Goal: Task Accomplishment & Management: Complete application form

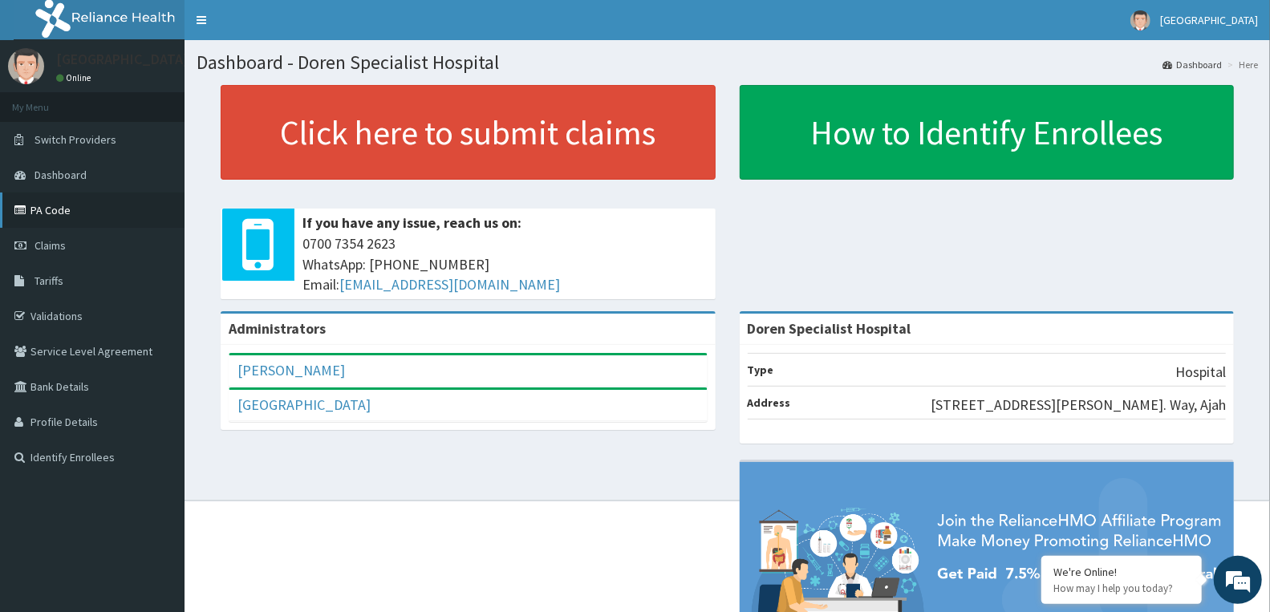
click at [92, 213] on link "PA Code" at bounding box center [92, 210] width 185 height 35
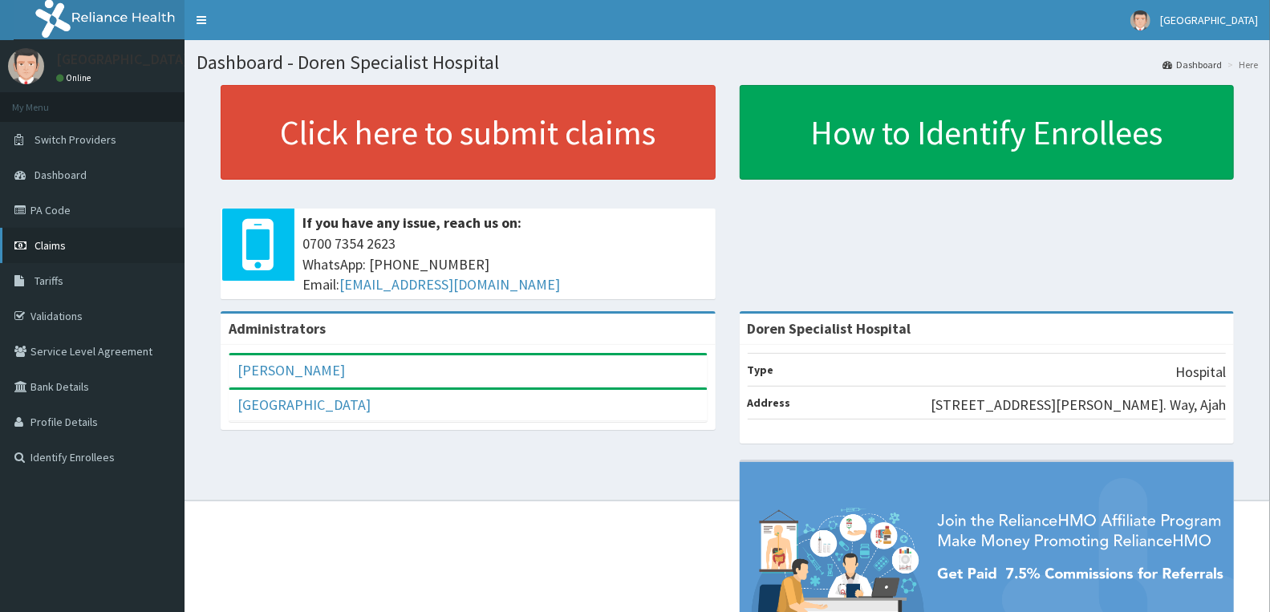
click at [130, 241] on link "Claims" at bounding box center [92, 245] width 185 height 35
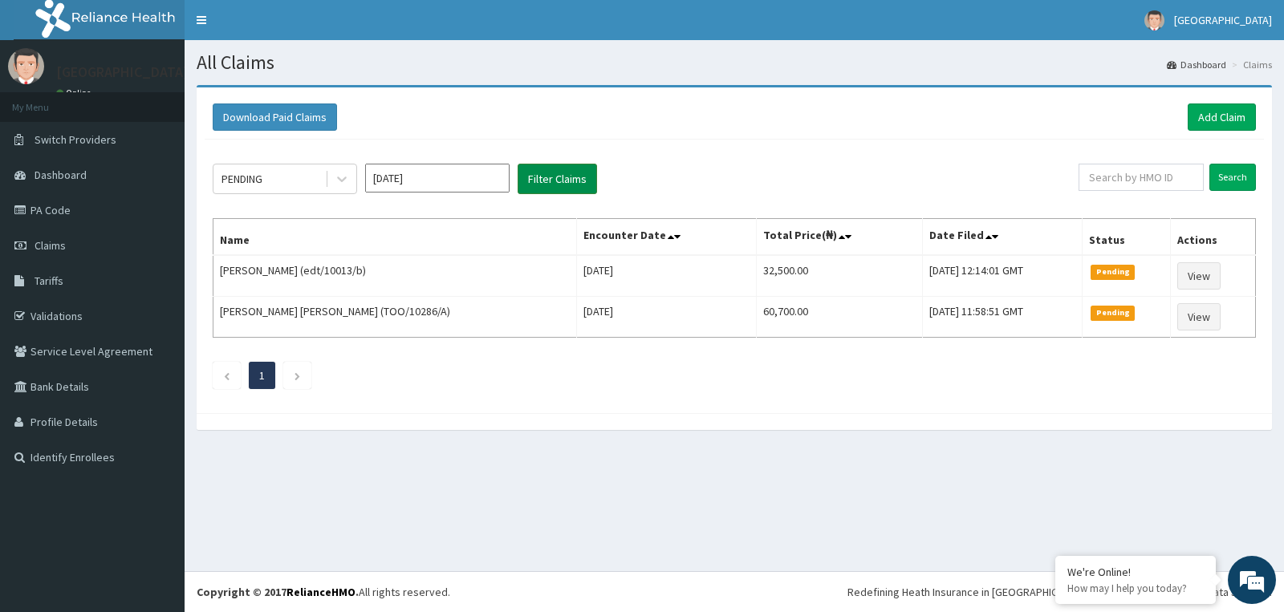
click at [568, 172] on button "Filter Claims" at bounding box center [556, 179] width 79 height 30
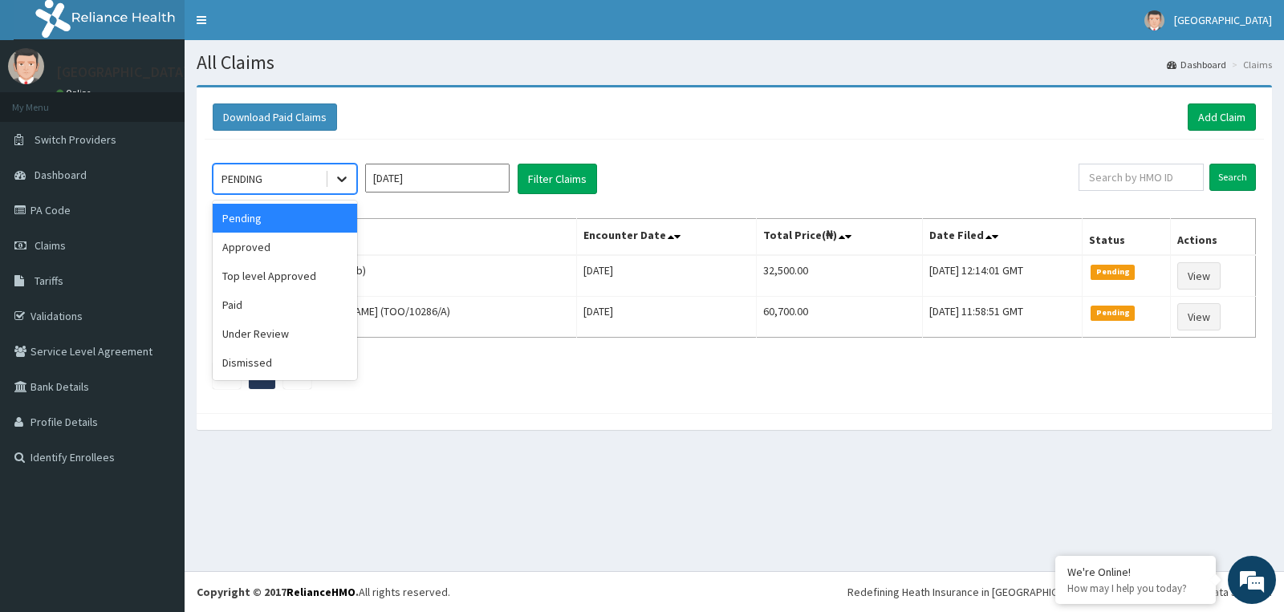
click at [337, 189] on div at bounding box center [341, 178] width 29 height 29
click at [310, 250] on div "Approved" at bounding box center [285, 247] width 144 height 29
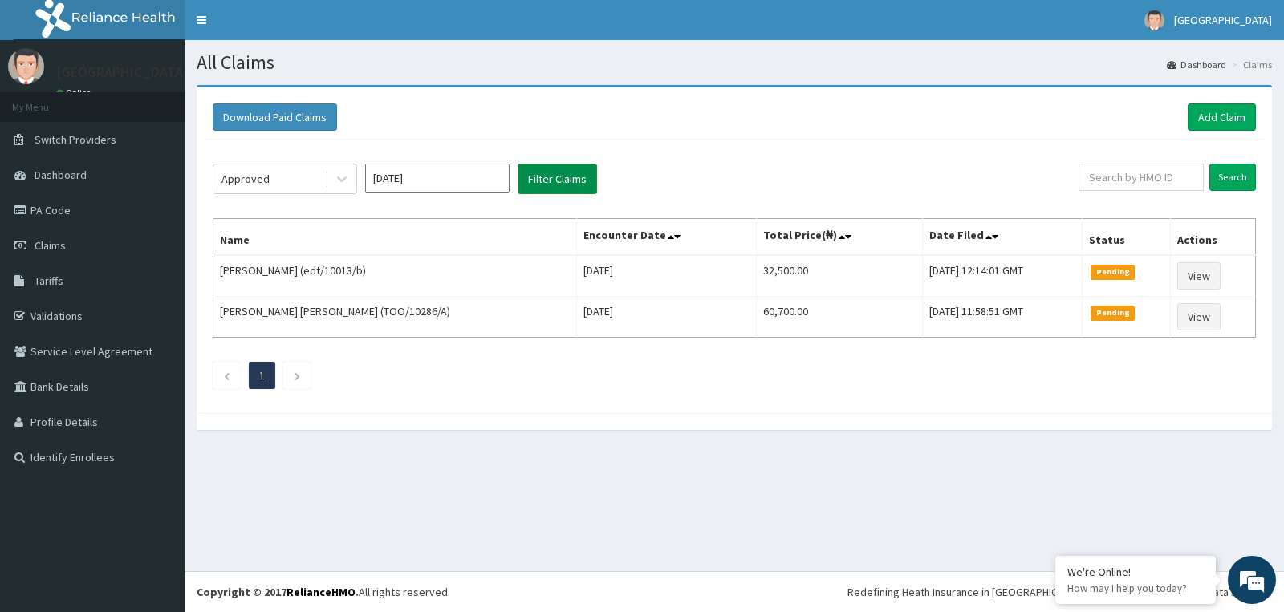
click at [536, 178] on button "Filter Claims" at bounding box center [556, 179] width 79 height 30
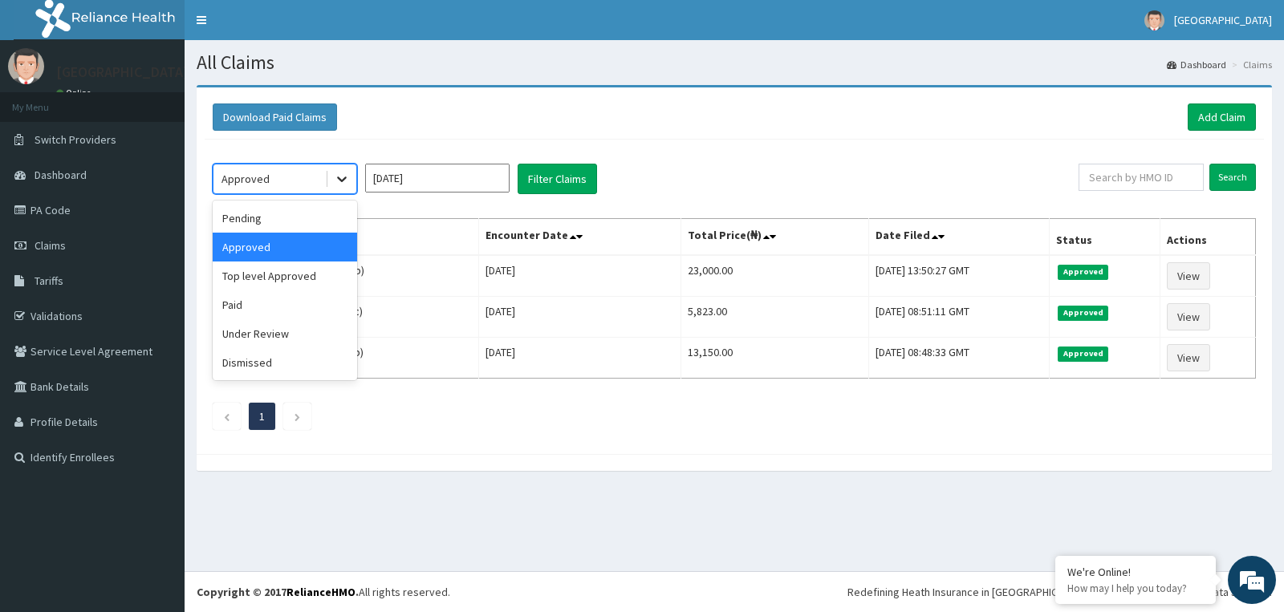
click at [346, 183] on icon at bounding box center [342, 179] width 16 height 16
click at [269, 218] on div "Pending" at bounding box center [285, 218] width 144 height 29
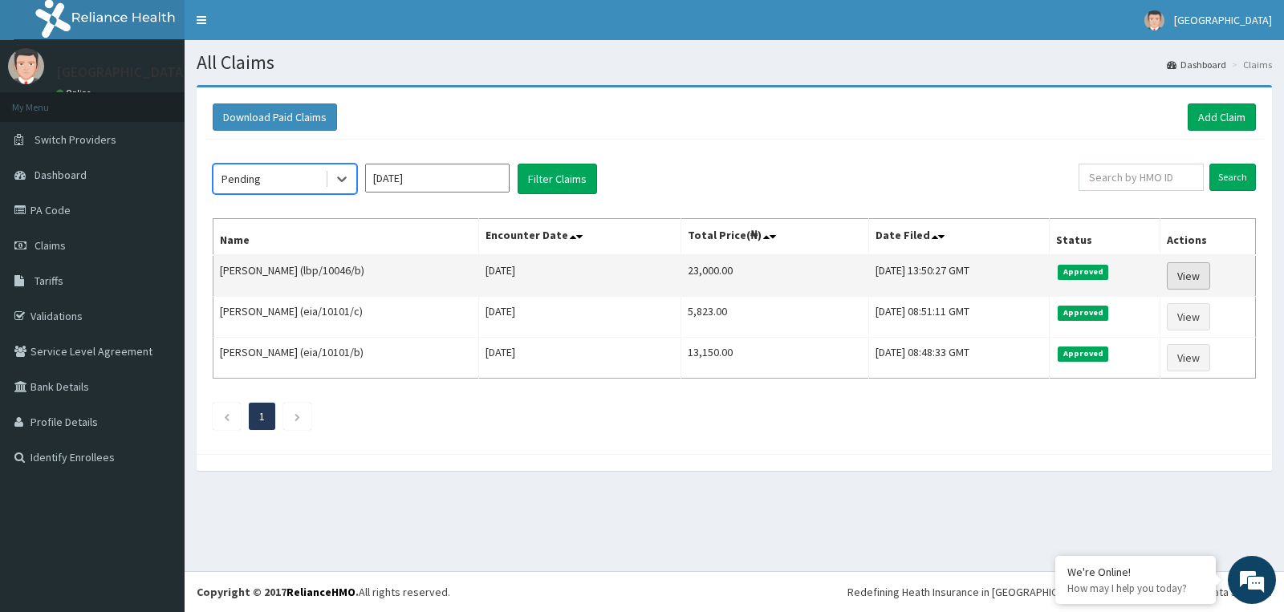
click at [1193, 270] on link "View" at bounding box center [1187, 275] width 43 height 27
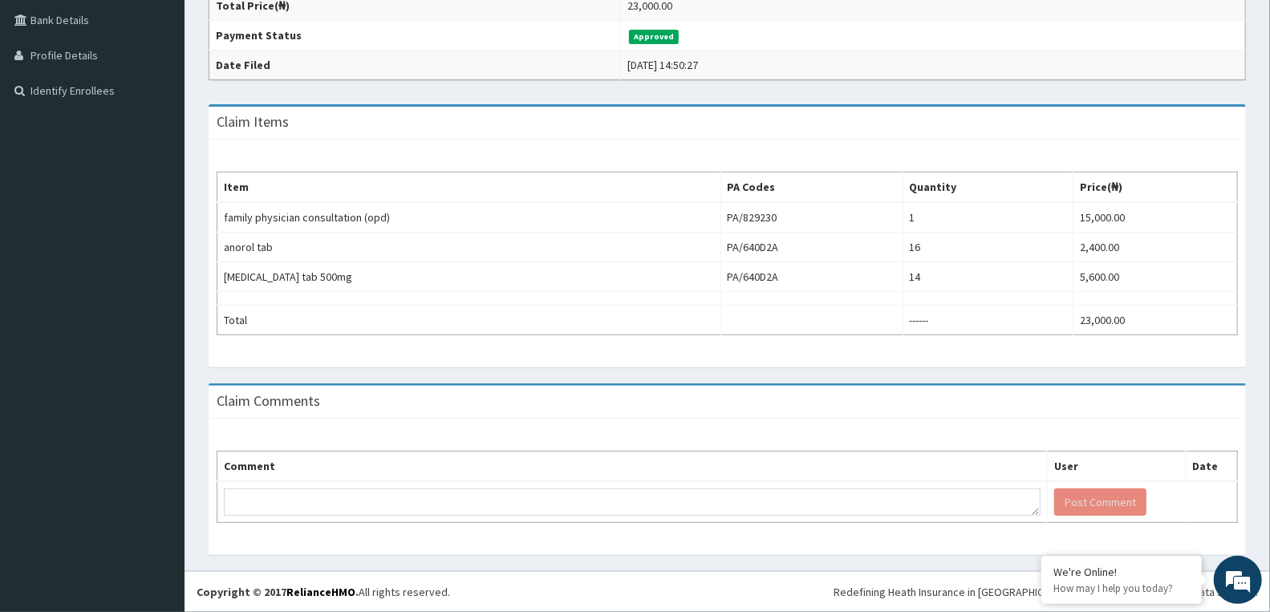
click at [927, 551] on div "Comment User Date Post Comment" at bounding box center [727, 487] width 1037 height 136
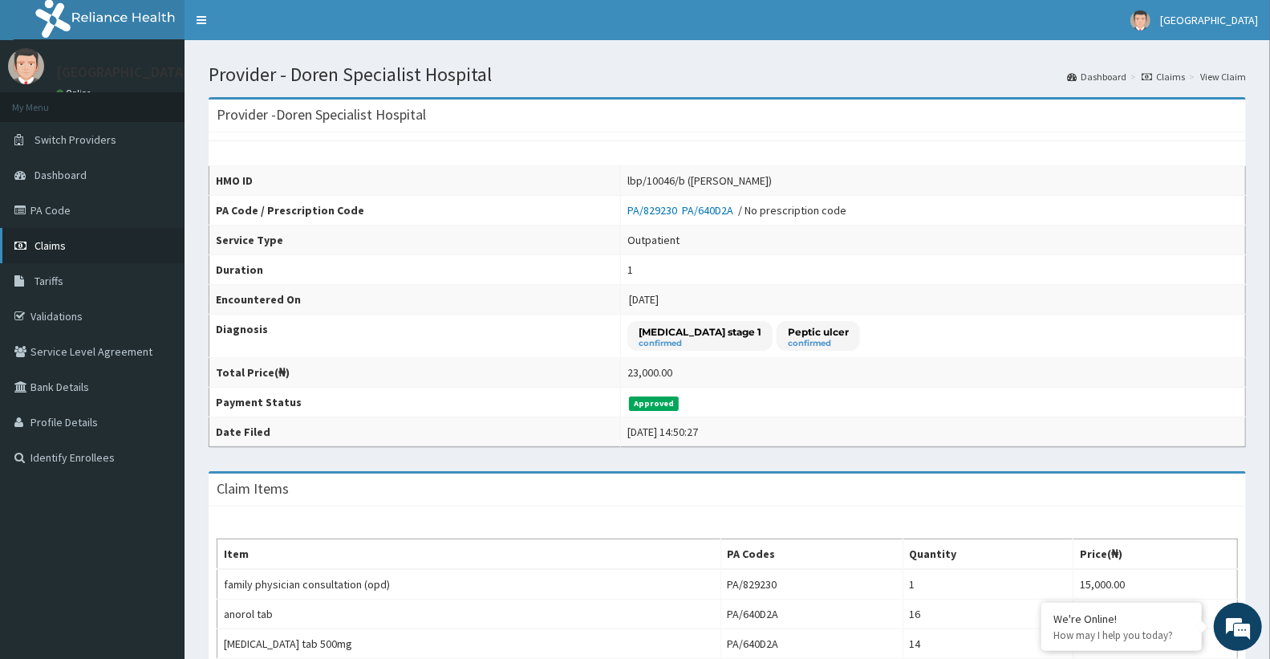
click at [96, 249] on link "Claims" at bounding box center [92, 245] width 185 height 35
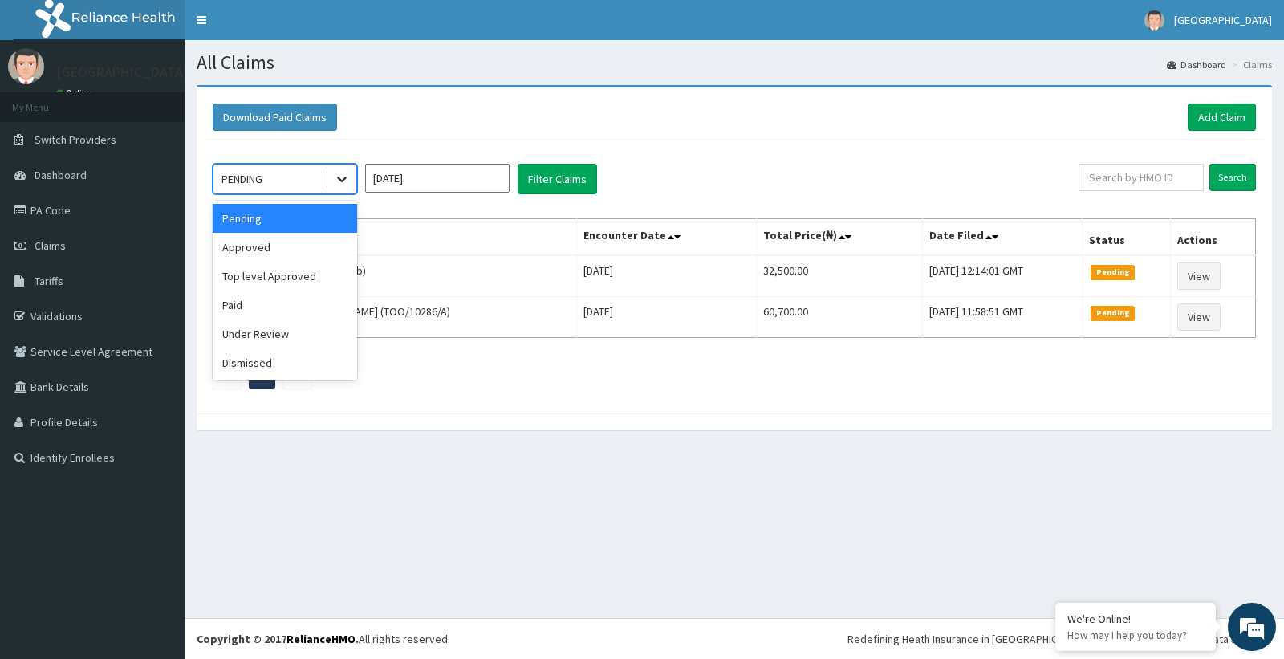
click at [337, 179] on icon at bounding box center [342, 179] width 16 height 16
click at [282, 268] on div "Top level Approved" at bounding box center [285, 276] width 144 height 29
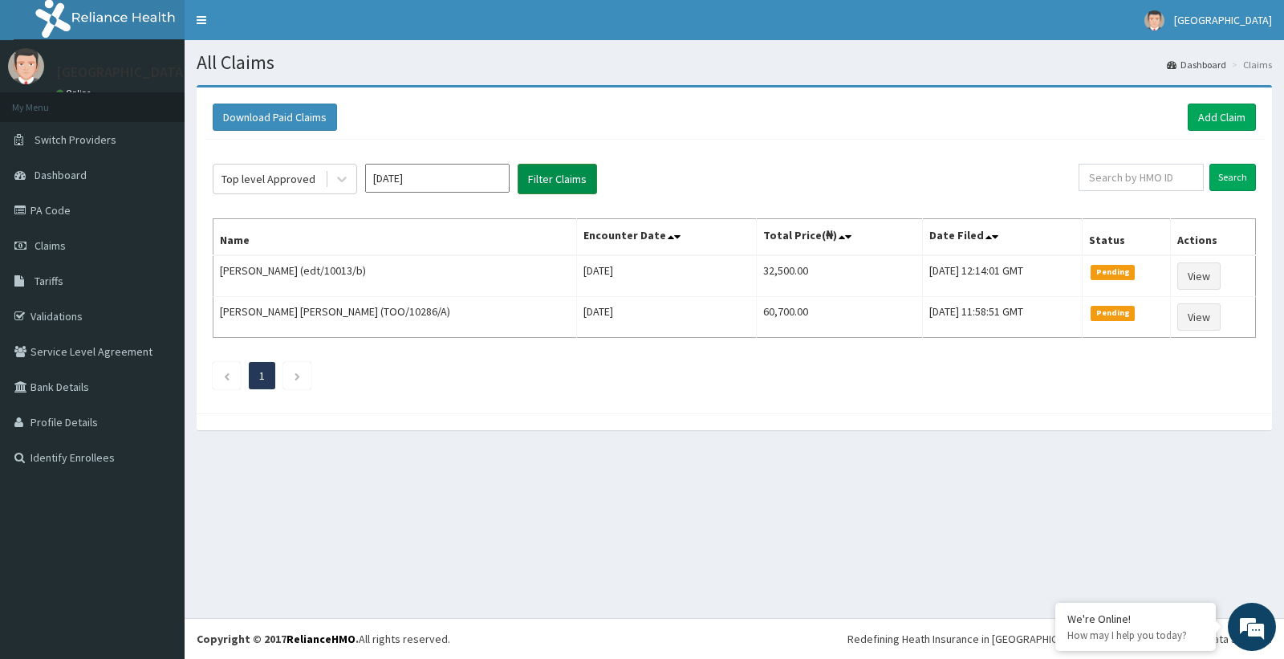
click at [542, 185] on button "Filter Claims" at bounding box center [556, 179] width 79 height 30
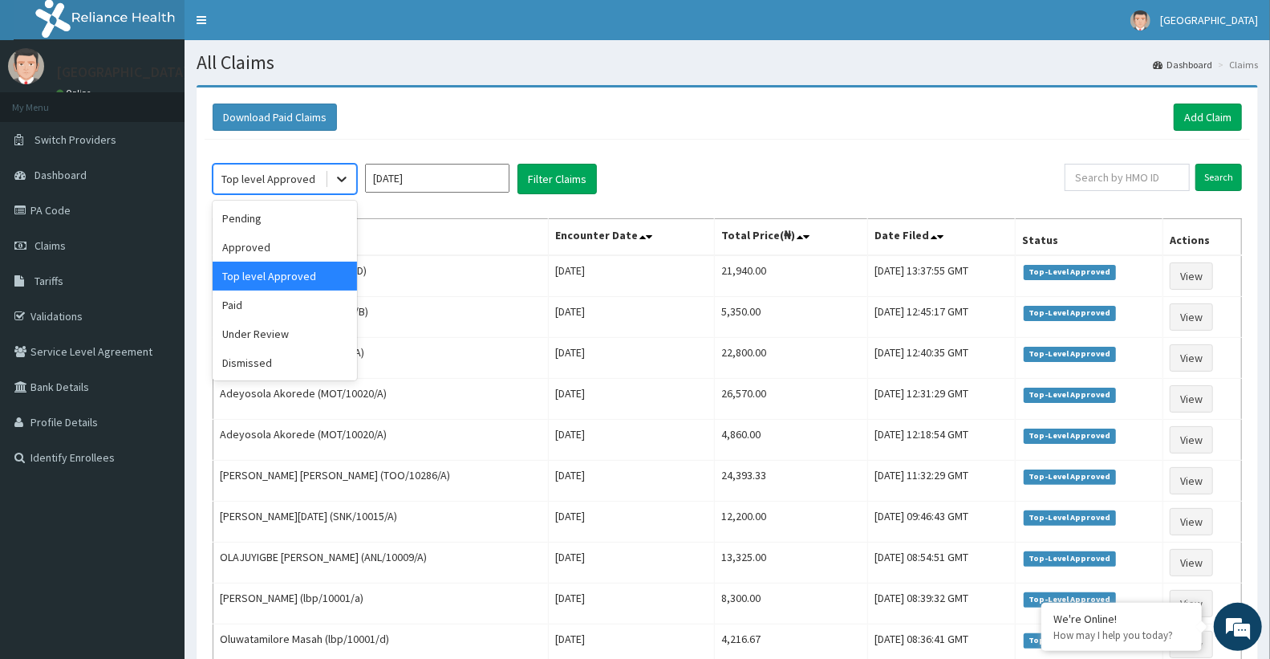
click at [341, 176] on icon at bounding box center [342, 179] width 16 height 16
click at [274, 333] on div "Under Review" at bounding box center [285, 333] width 144 height 29
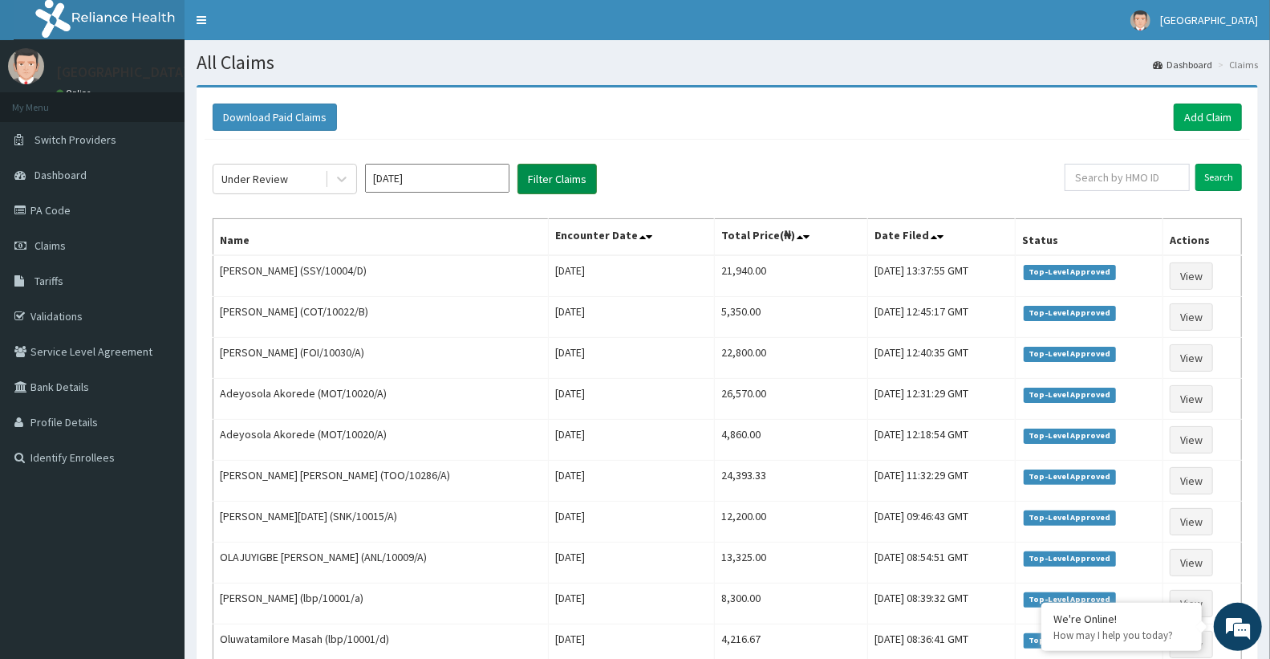
click at [563, 180] on button "Filter Claims" at bounding box center [556, 179] width 79 height 30
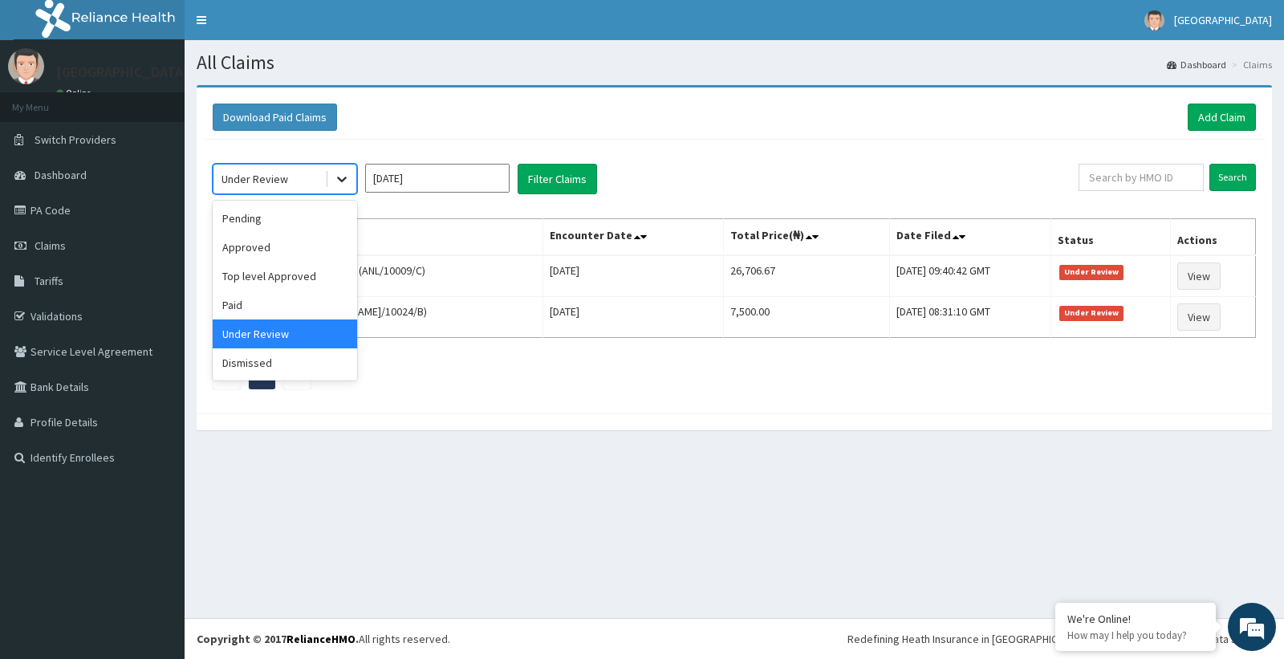
click at [351, 172] on div at bounding box center [341, 178] width 29 height 29
click at [293, 217] on div "Pending" at bounding box center [285, 218] width 144 height 29
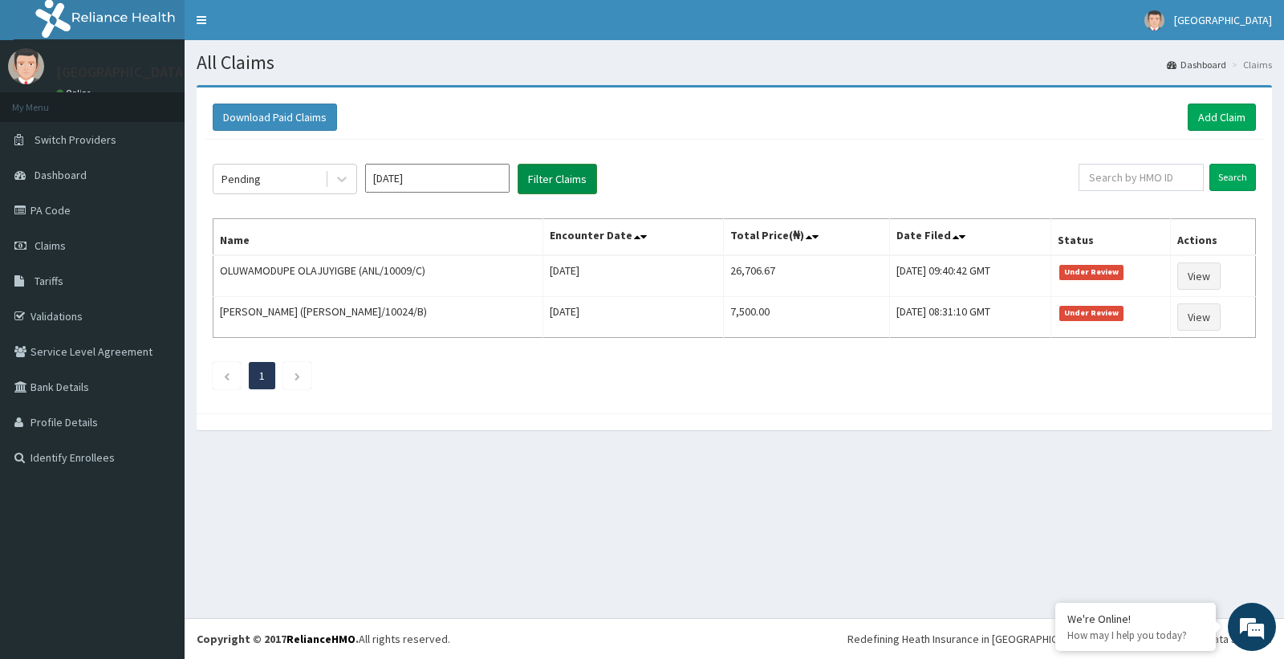
click at [551, 175] on button "Filter Claims" at bounding box center [556, 179] width 79 height 30
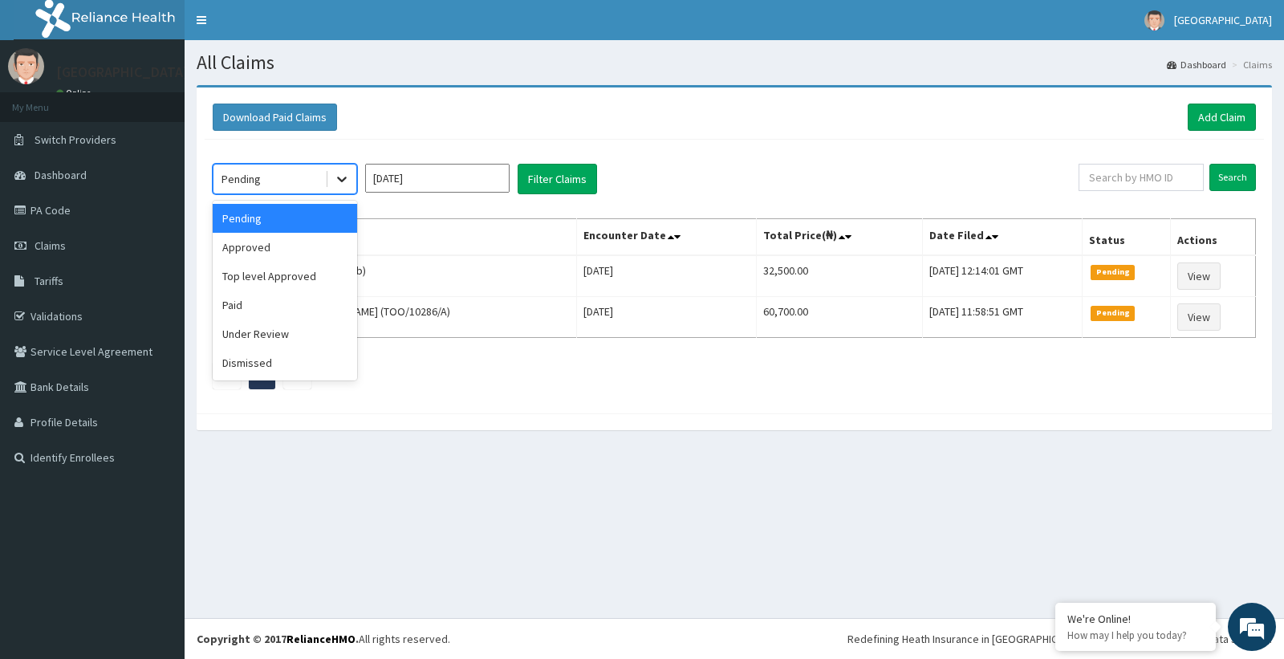
click at [346, 181] on icon at bounding box center [342, 179] width 16 height 16
click at [299, 245] on div "Approved" at bounding box center [285, 247] width 144 height 29
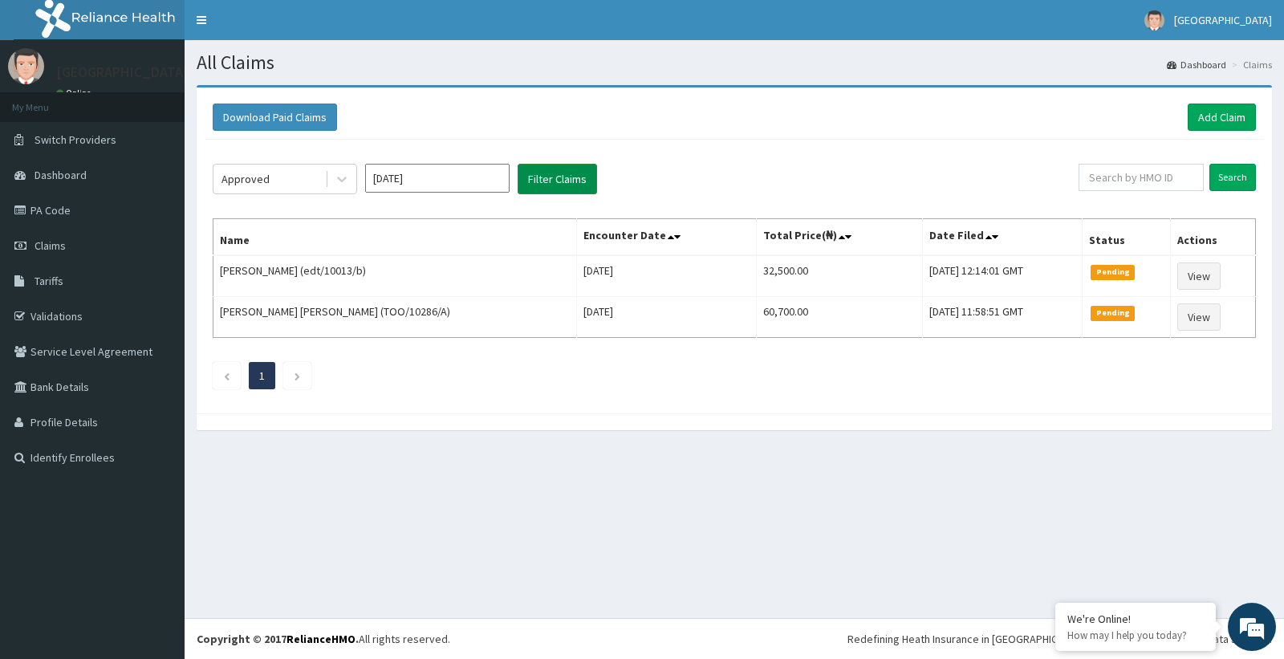
click at [541, 185] on button "Filter Claims" at bounding box center [556, 179] width 79 height 30
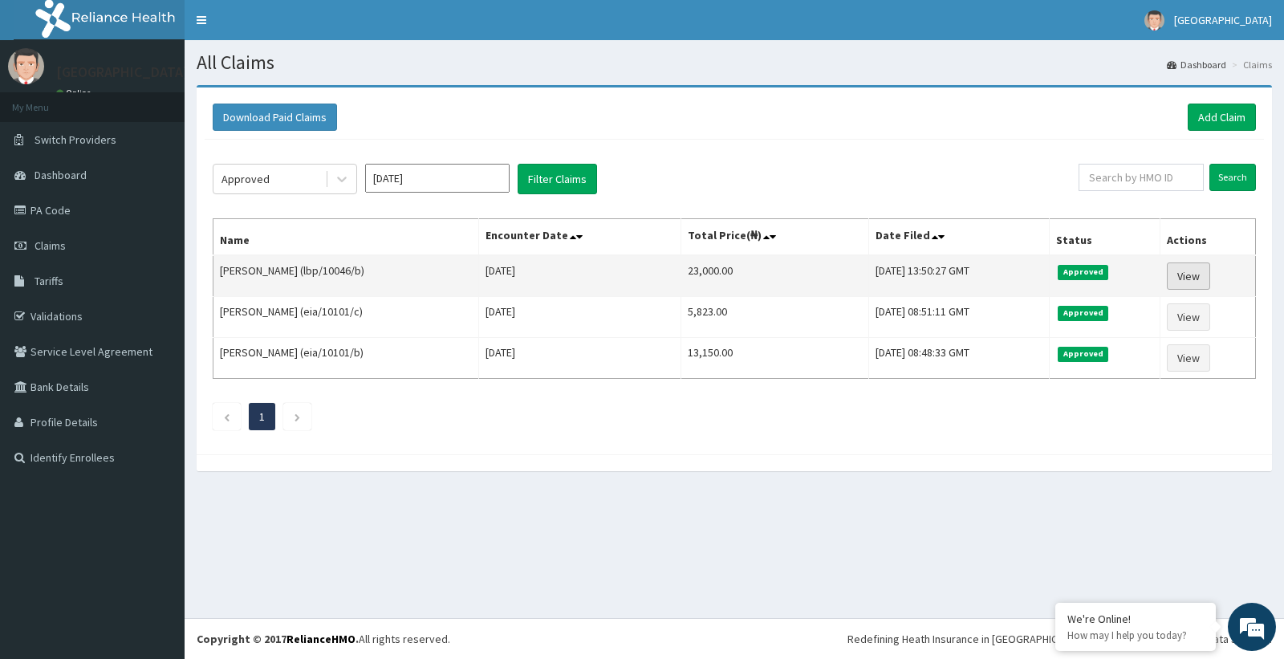
click at [1190, 274] on link "View" at bounding box center [1187, 275] width 43 height 27
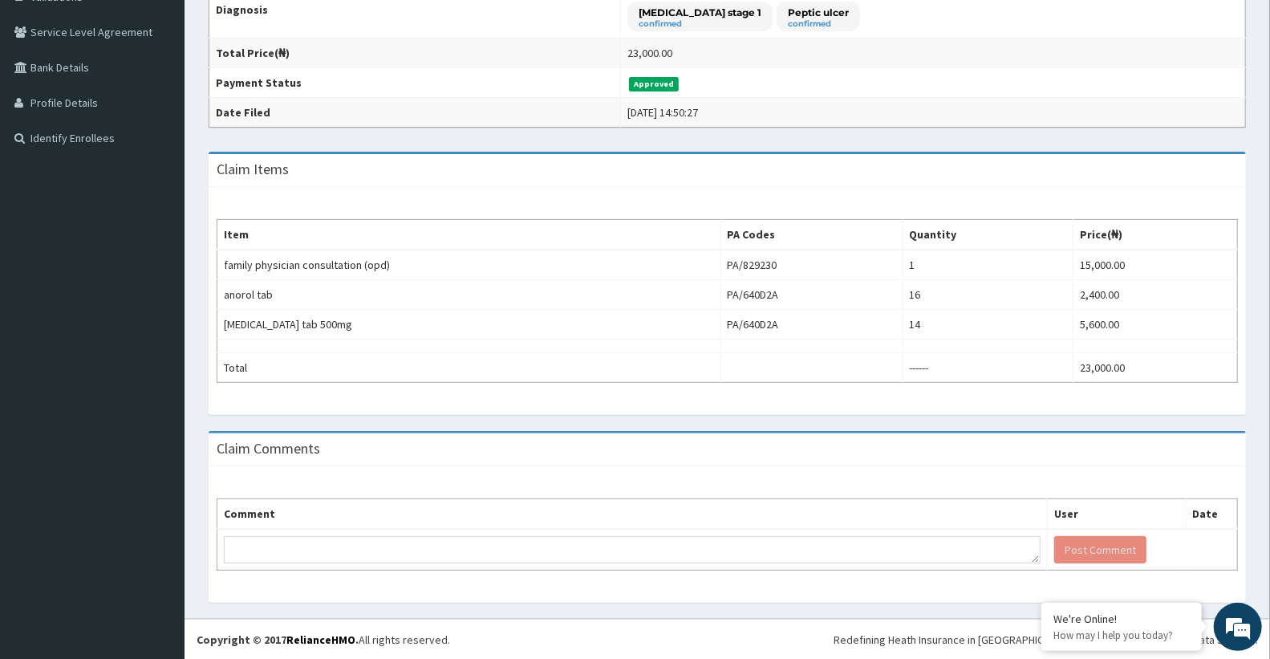
scroll to position [321, 0]
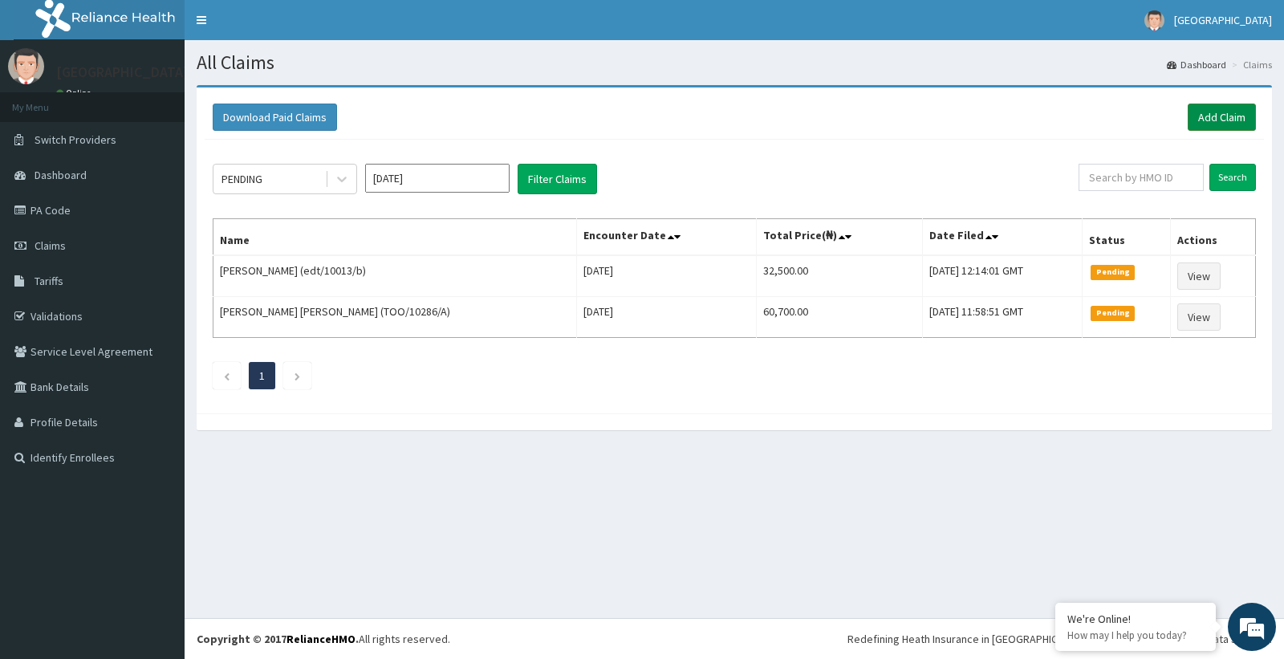
click at [1216, 117] on link "Add Claim" at bounding box center [1221, 116] width 68 height 27
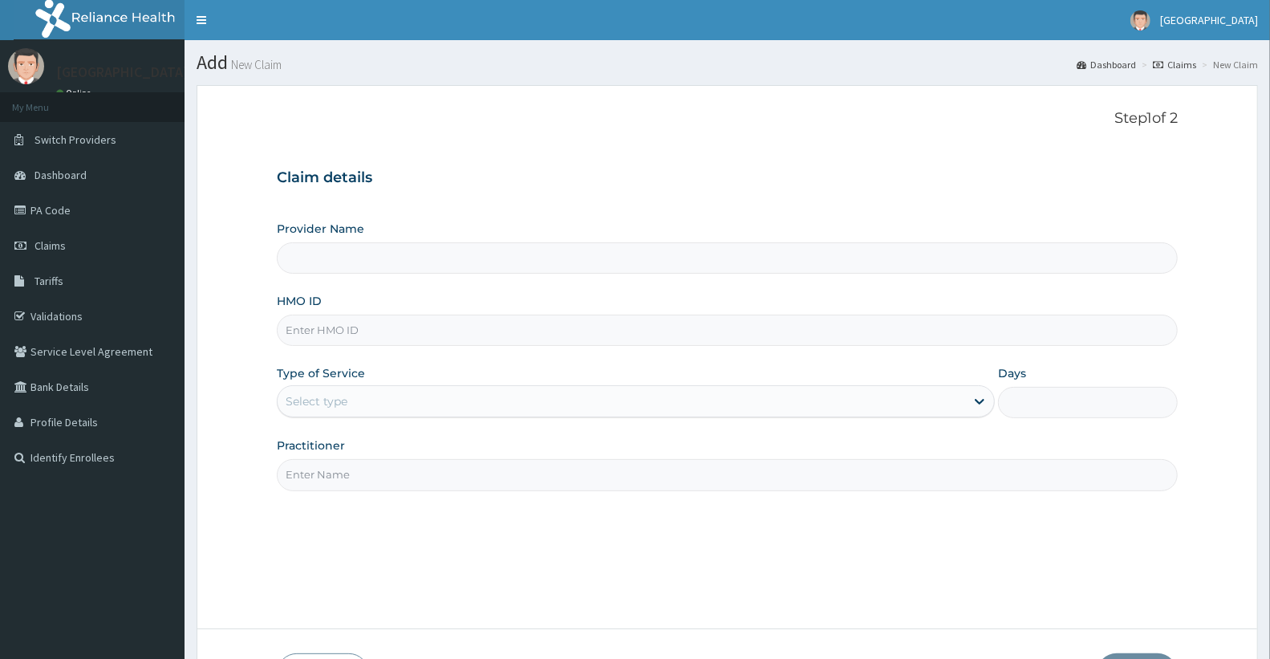
type input "Doren Specialist Hospital"
click at [345, 334] on input "HMO ID" at bounding box center [727, 329] width 901 height 31
paste input "lbp/10046/b"
type input "lbp/10046/b"
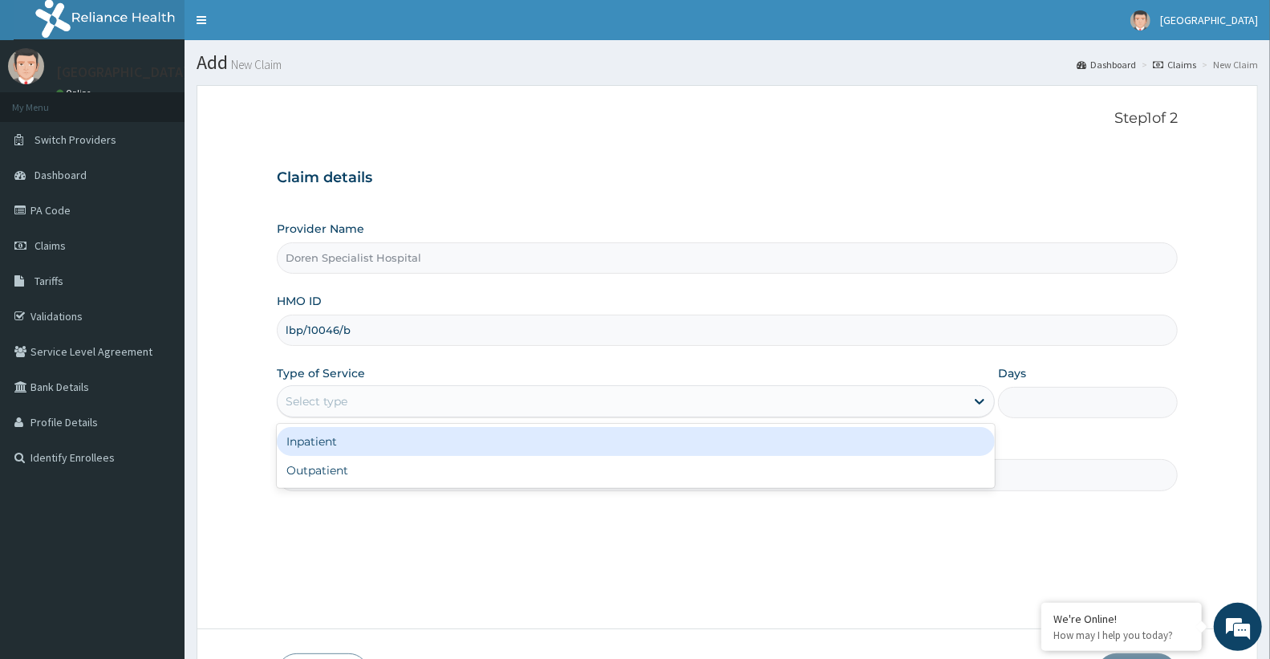
click at [562, 410] on div "Select type" at bounding box center [621, 401] width 687 height 26
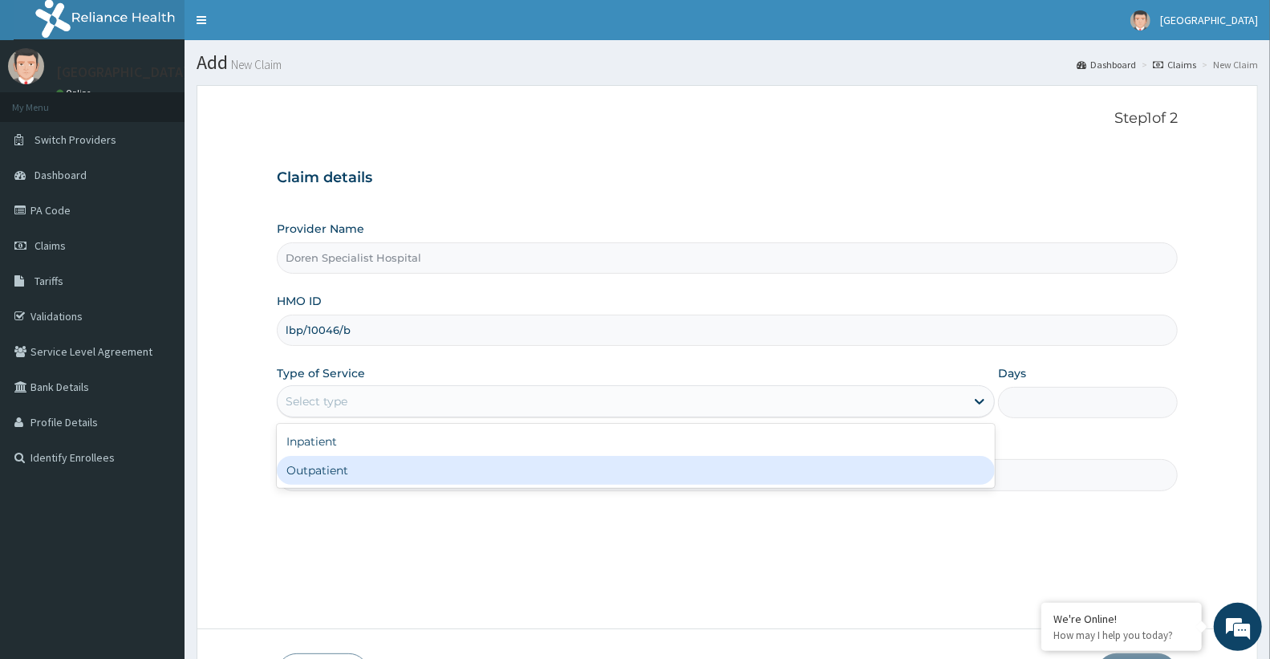
click at [550, 470] on div "Outpatient" at bounding box center [636, 470] width 718 height 29
type input "1"
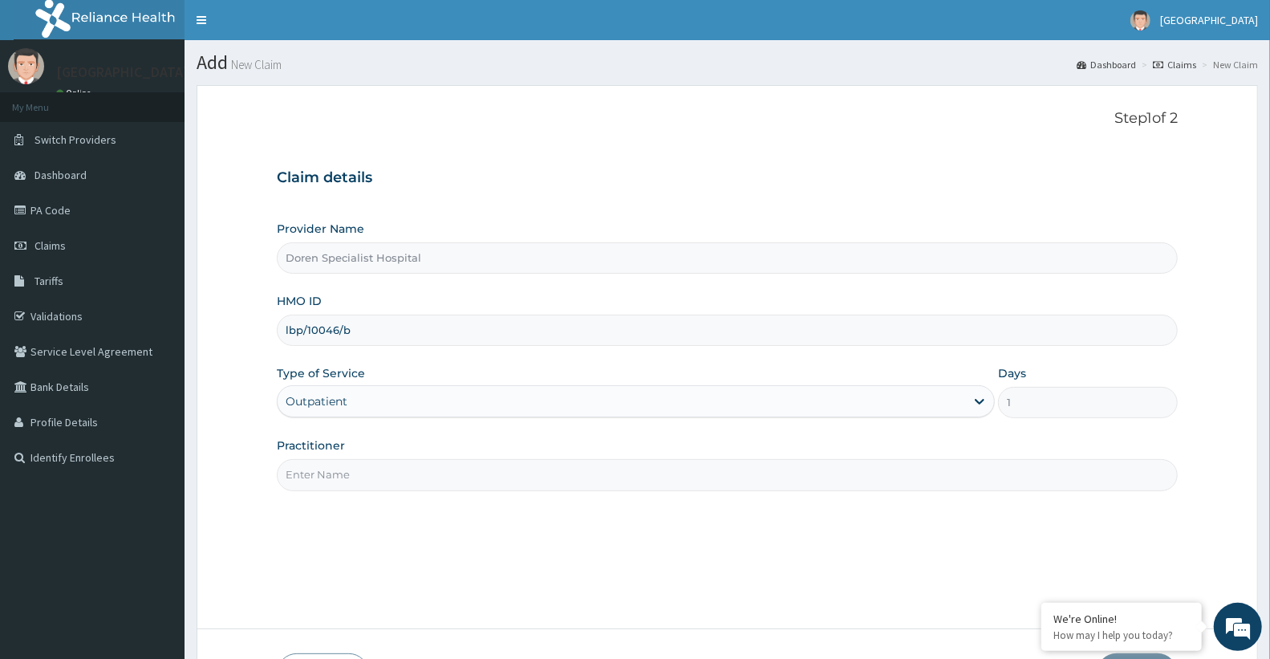
click at [574, 472] on input "Practitioner" at bounding box center [727, 474] width 901 height 31
type input "DR JOSEPH"
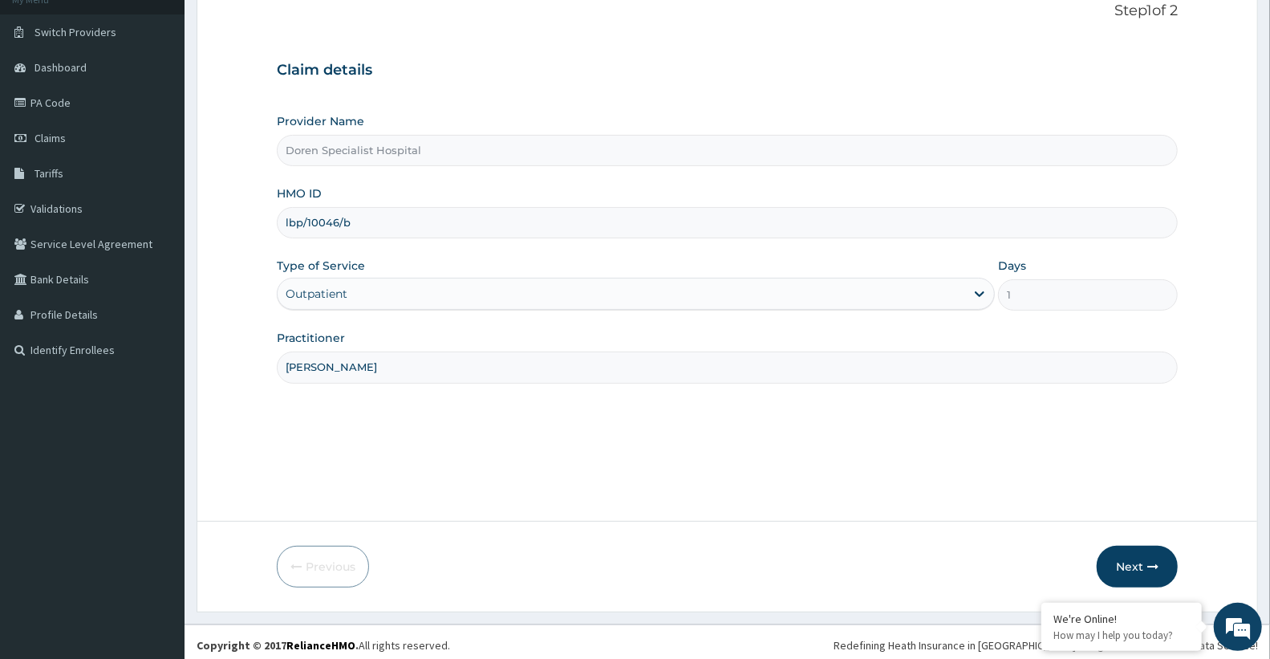
scroll to position [114, 0]
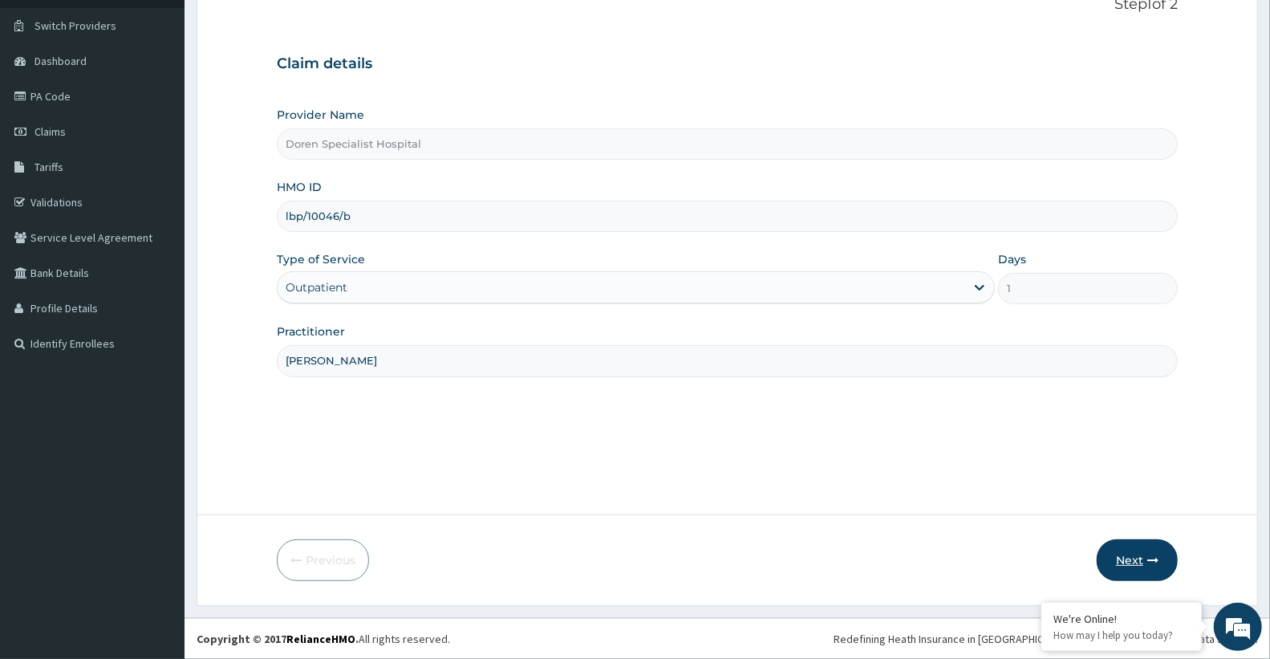
click at [1136, 566] on button "Next" at bounding box center [1137, 560] width 81 height 42
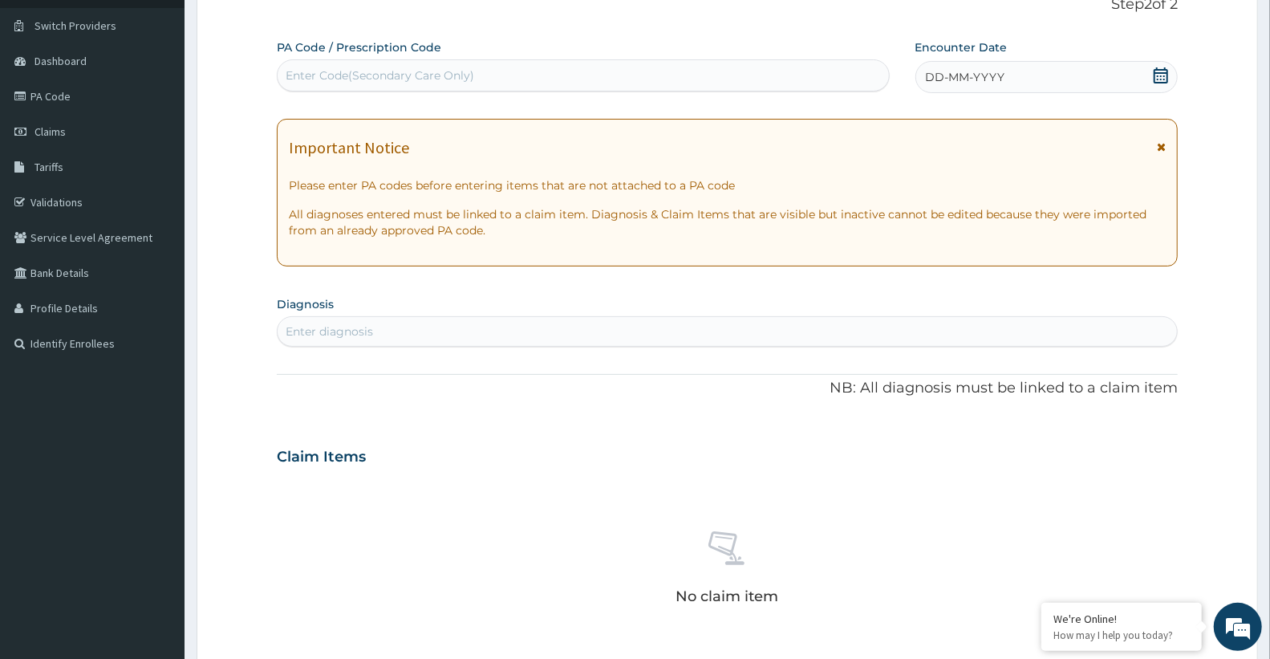
click at [939, 74] on span "DD-MM-YYYY" at bounding box center [965, 77] width 79 height 16
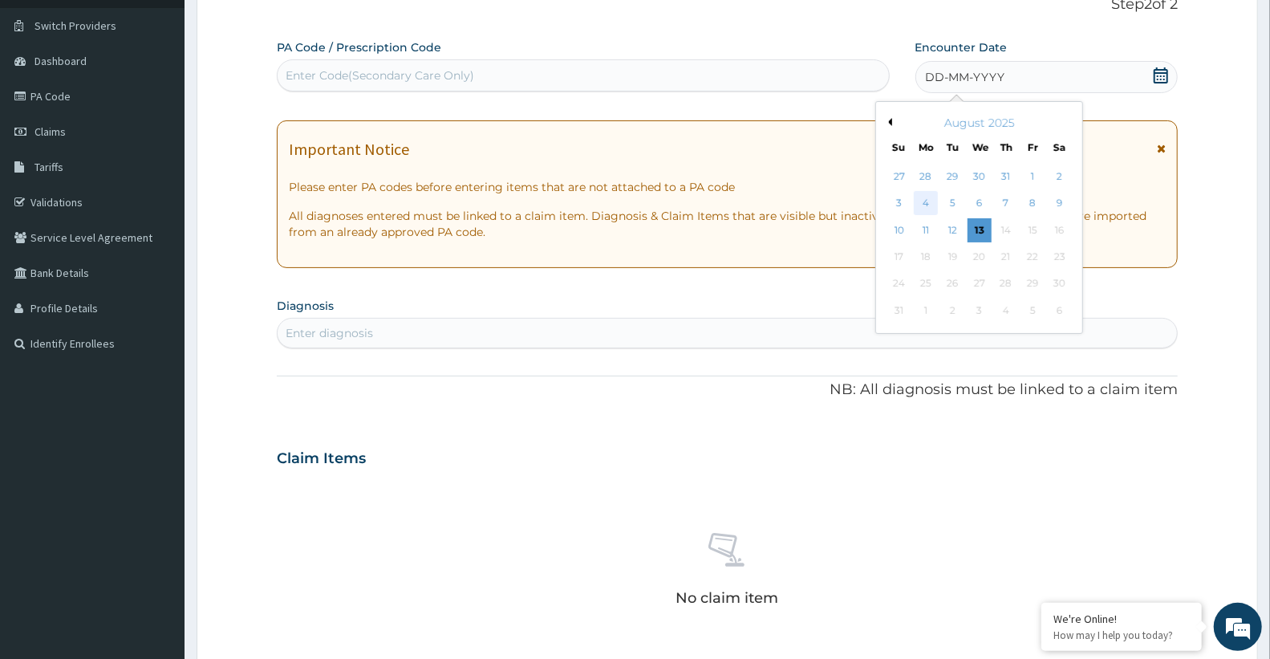
click at [921, 201] on div "4" at bounding box center [926, 204] width 24 height 24
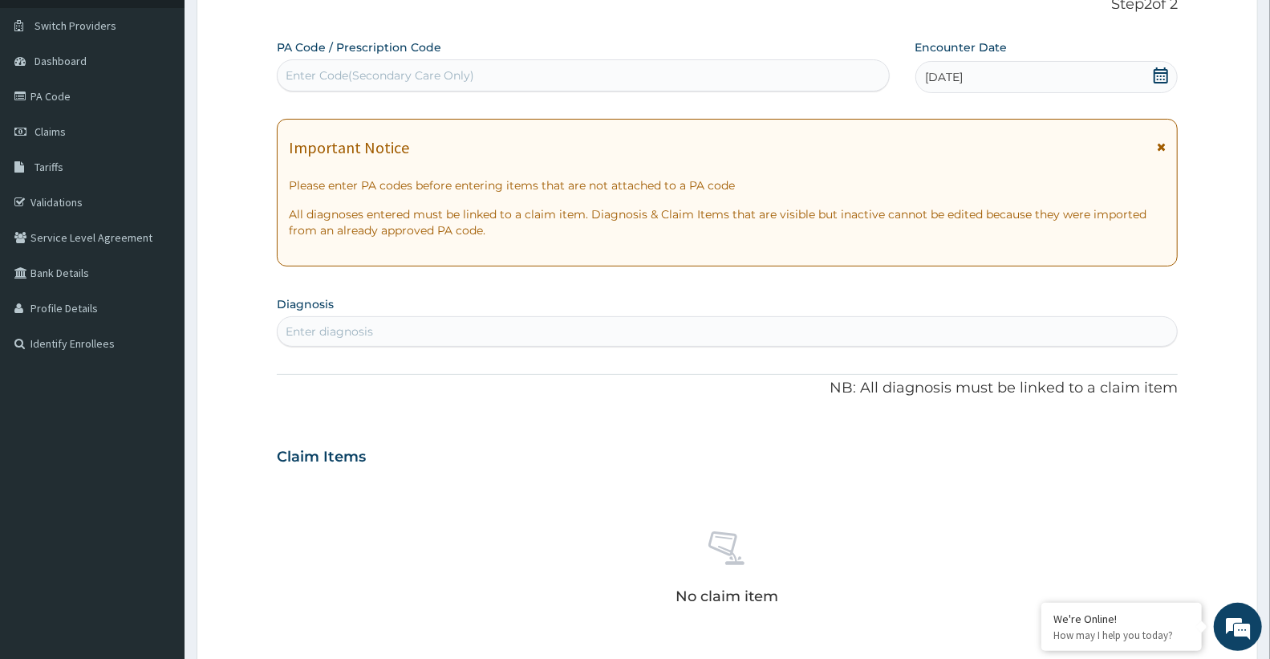
click at [367, 327] on div "Enter diagnosis" at bounding box center [329, 331] width 87 height 16
type input "PEPTIC ULCER"
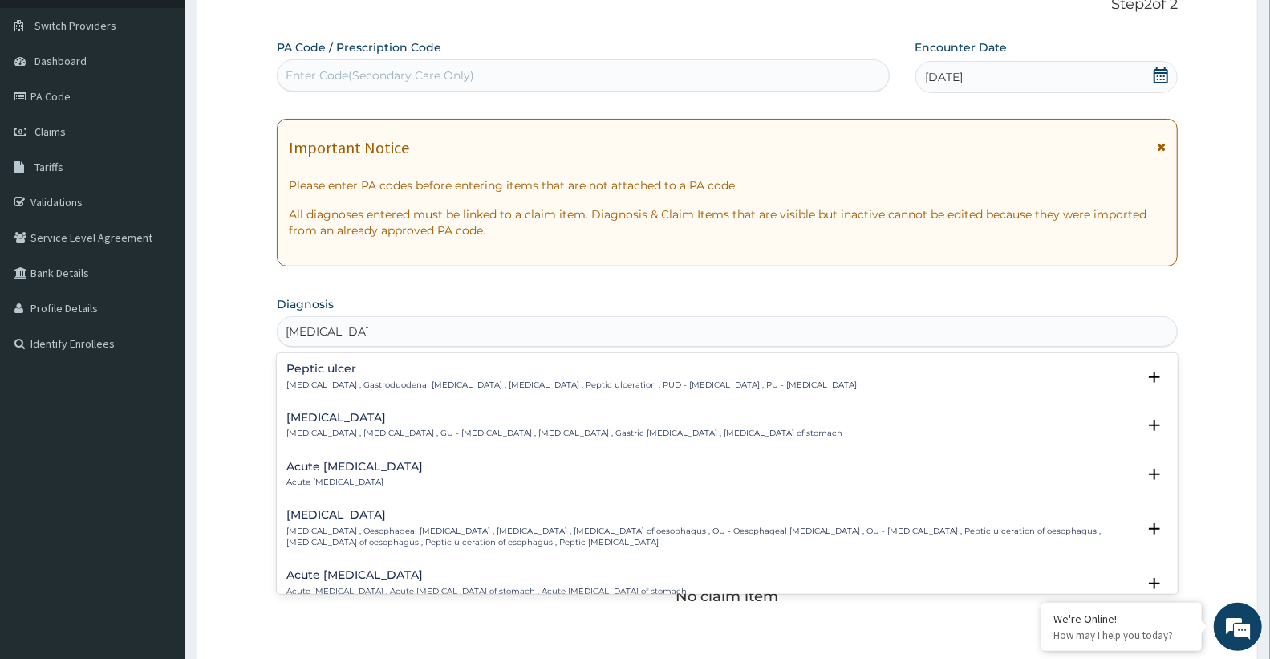
click at [354, 373] on h4 "Peptic ulcer" at bounding box center [571, 369] width 570 height 12
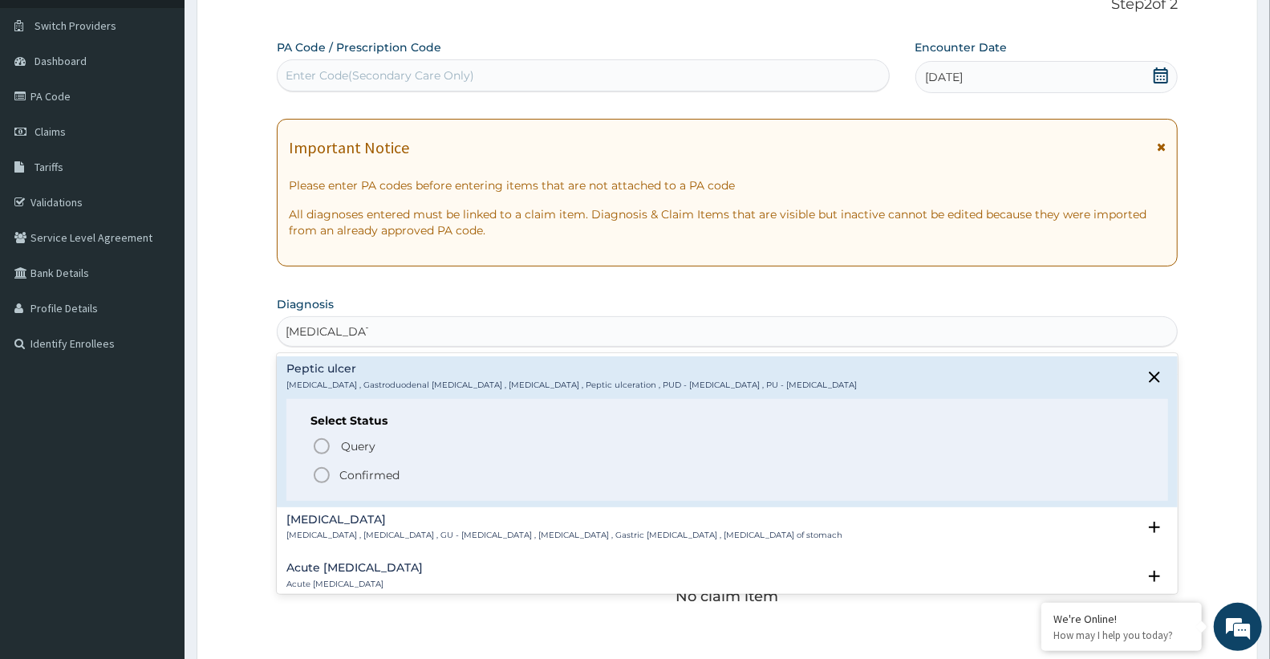
click at [355, 474] on p "Confirmed" at bounding box center [369, 475] width 60 height 16
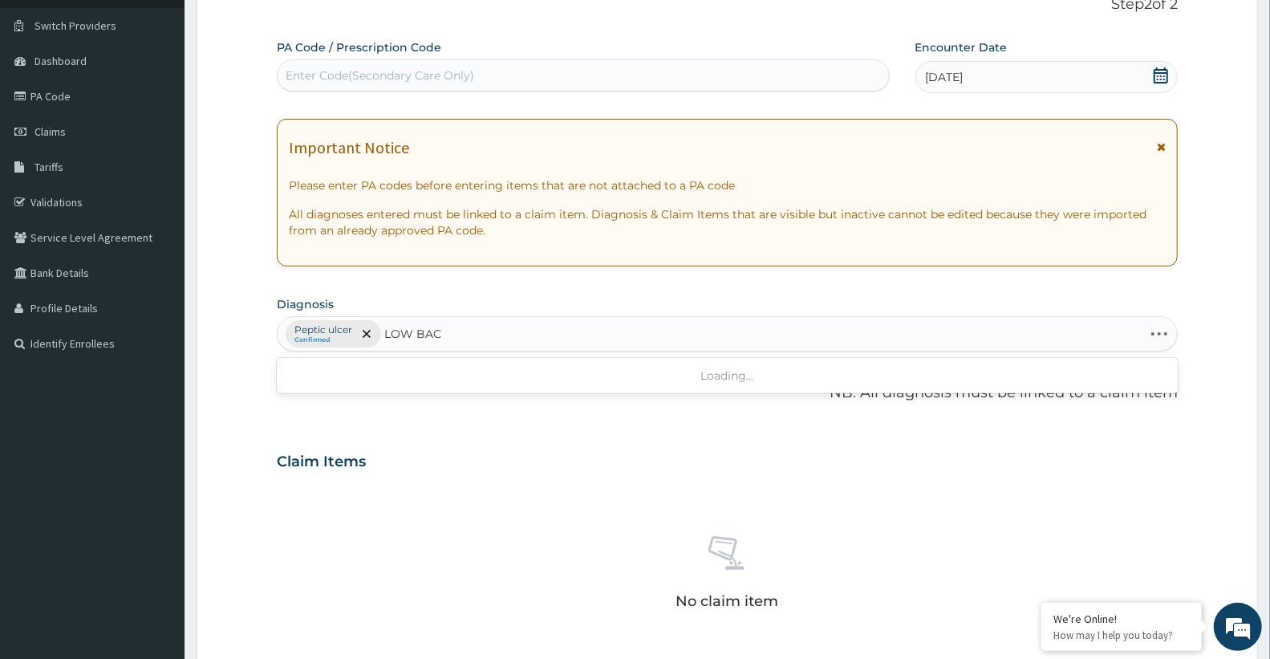
type input "LOW BACK"
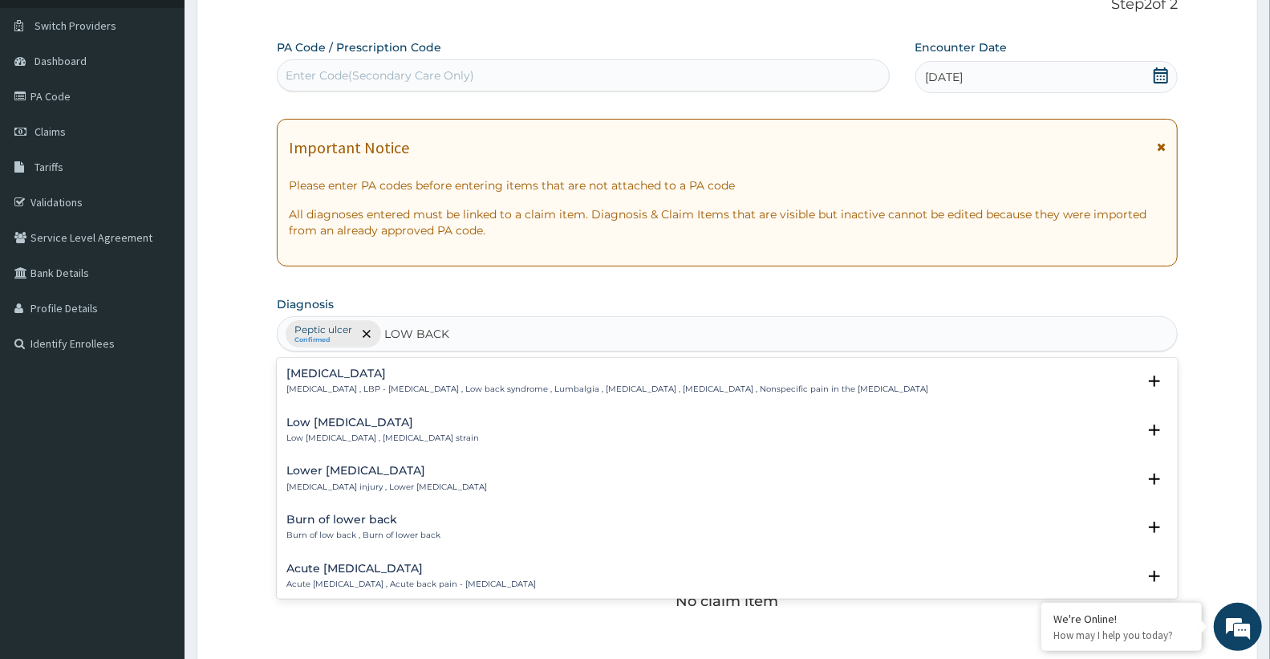
click at [382, 387] on p "Low back pain , LBP - Low back pain , Low back syndrome , Lumbalgia , Lumbago ,…" at bounding box center [607, 388] width 642 height 11
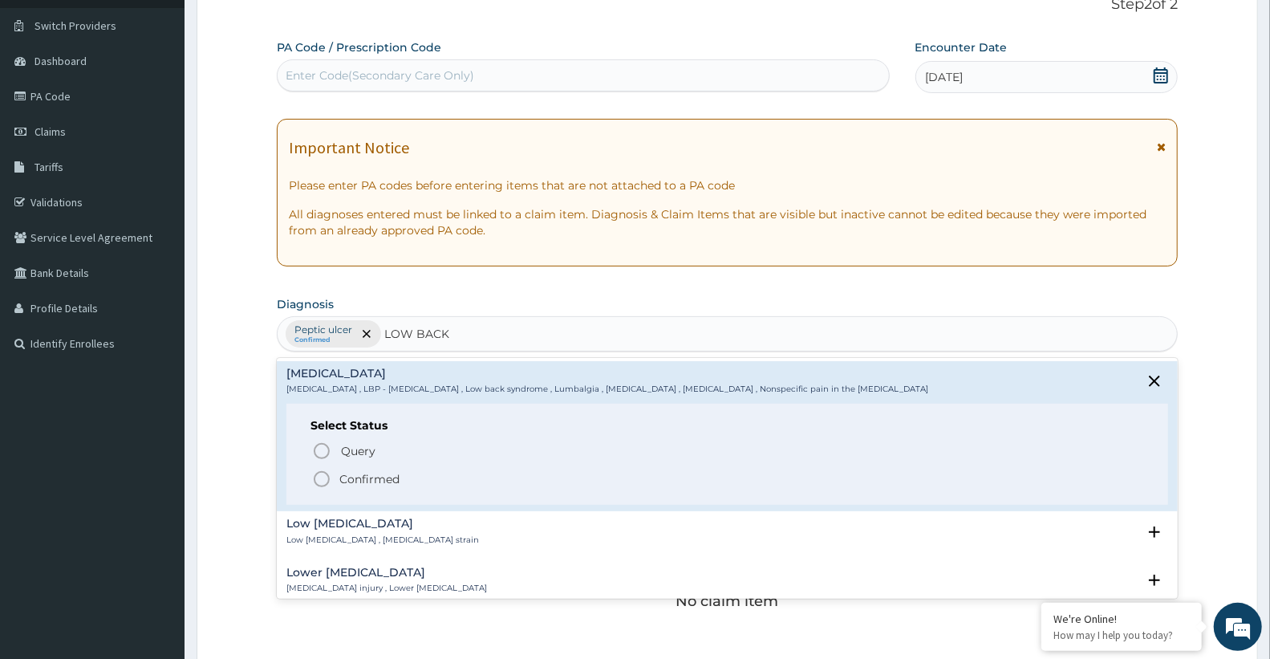
click at [397, 472] on p "Confirmed" at bounding box center [369, 479] width 60 height 16
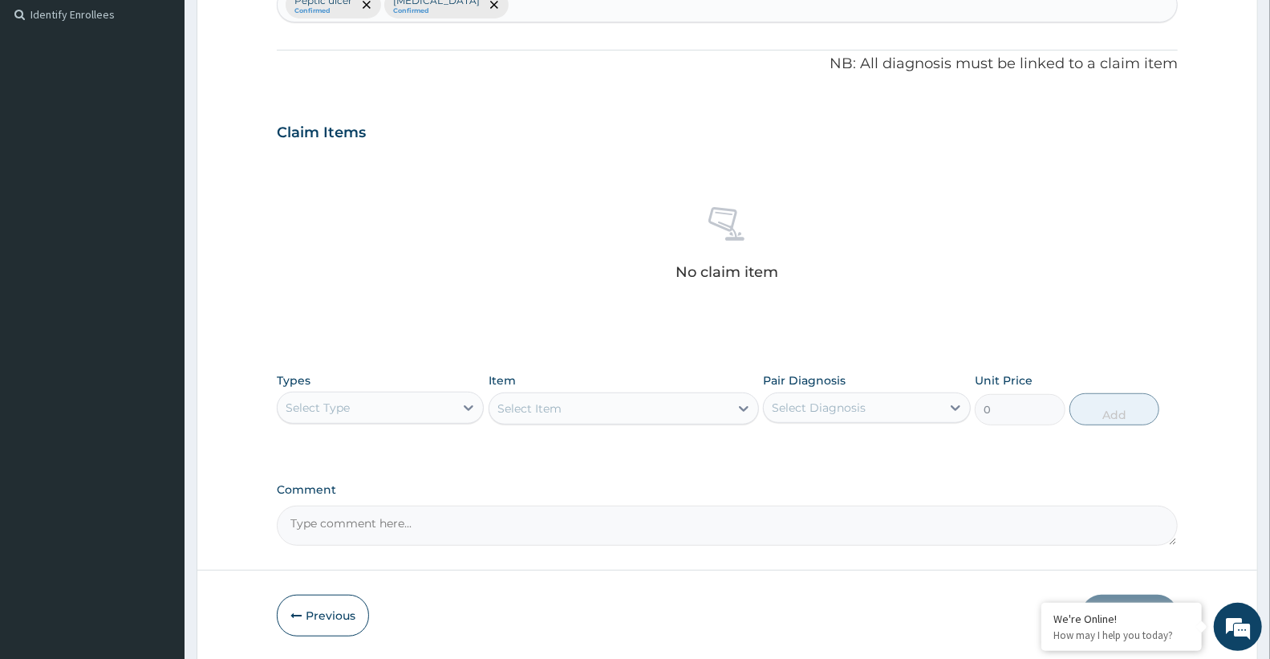
scroll to position [498, 0]
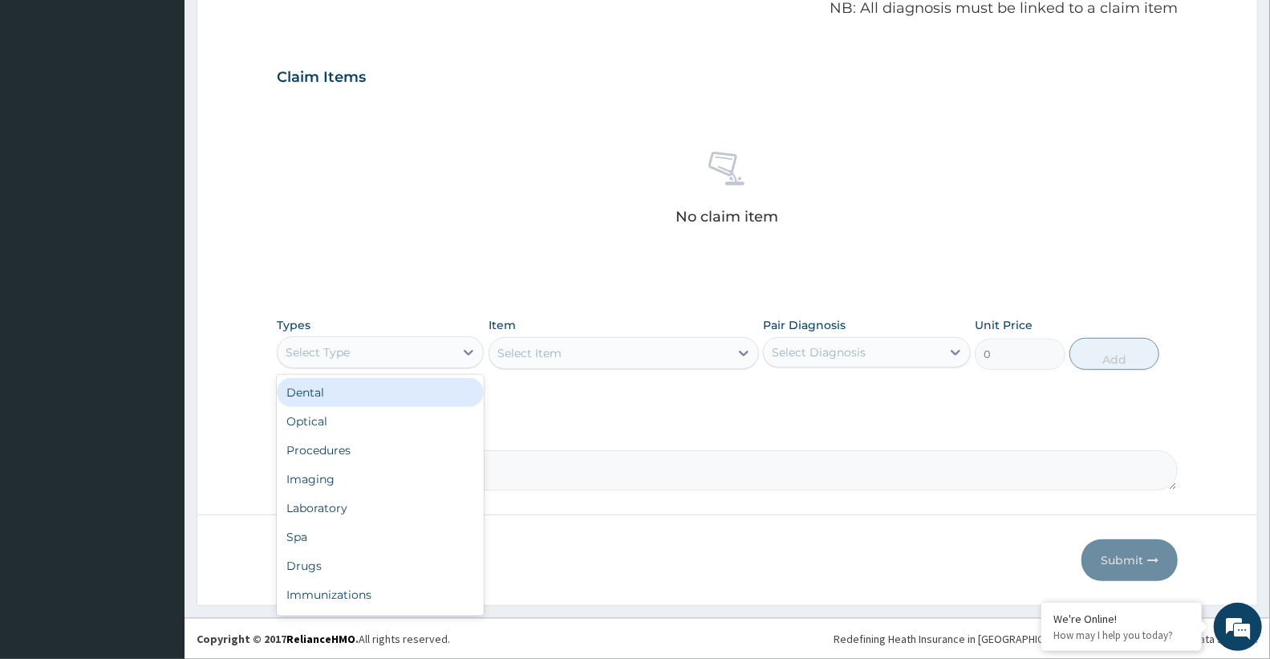
click at [442, 341] on div "Select Type" at bounding box center [366, 352] width 176 height 26
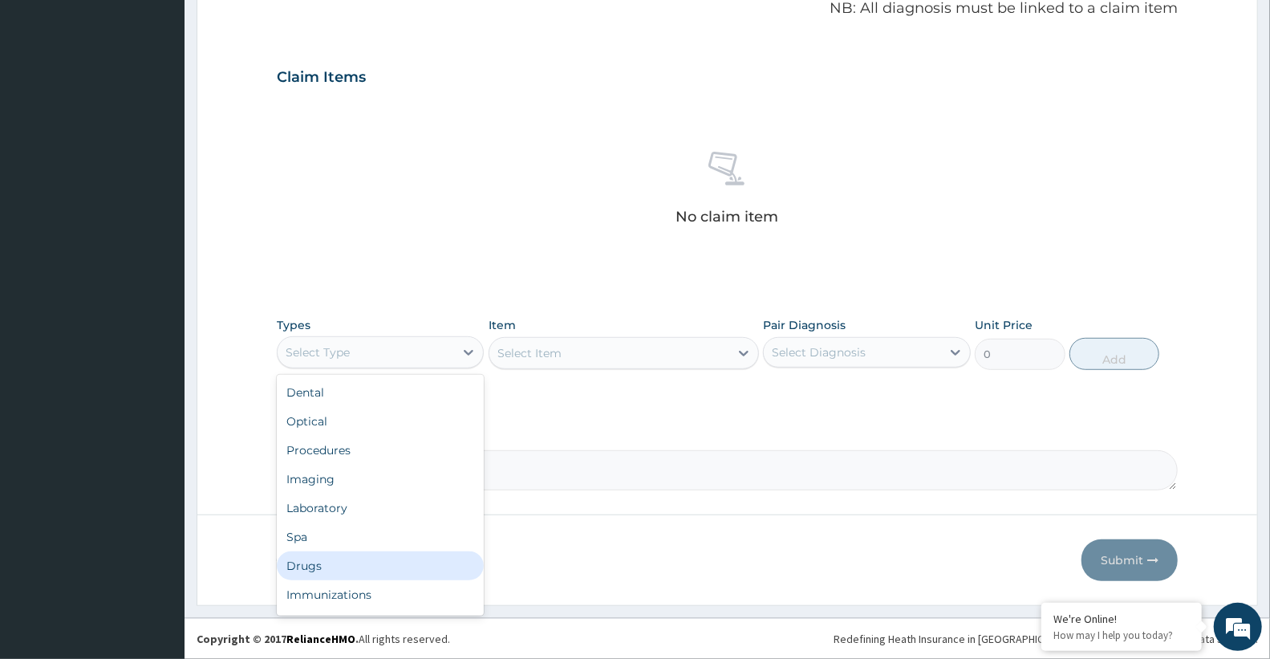
click at [330, 565] on div "Drugs" at bounding box center [380, 565] width 207 height 29
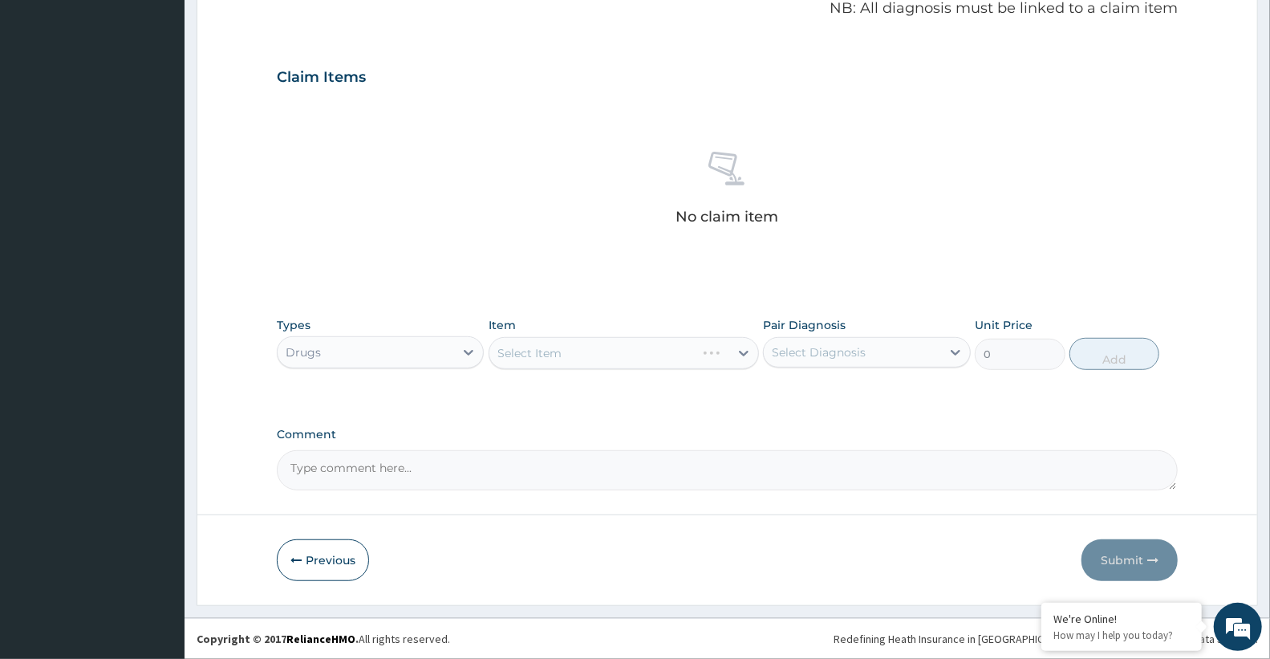
click at [566, 350] on div "Select Item" at bounding box center [624, 353] width 270 height 32
click at [606, 345] on div "Item Select Item" at bounding box center [624, 343] width 270 height 53
click at [606, 349] on div "Select Item" at bounding box center [624, 353] width 270 height 32
click at [660, 358] on div "Select Item" at bounding box center [624, 353] width 270 height 32
click at [590, 345] on div "Select Item" at bounding box center [624, 353] width 270 height 32
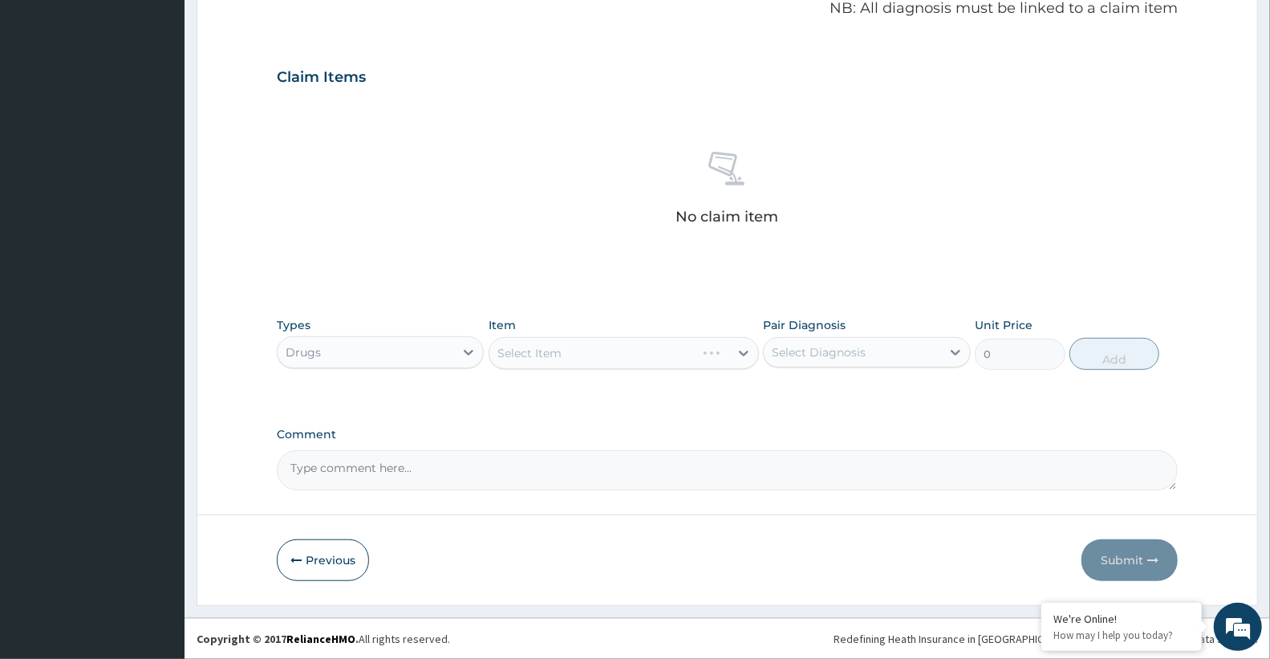
click at [597, 348] on div "Select Item" at bounding box center [624, 353] width 270 height 32
click at [598, 348] on div "Select Item" at bounding box center [624, 353] width 270 height 32
click at [598, 355] on div "Select Item" at bounding box center [624, 353] width 270 height 32
click at [606, 350] on div "Select Item" at bounding box center [624, 353] width 270 height 32
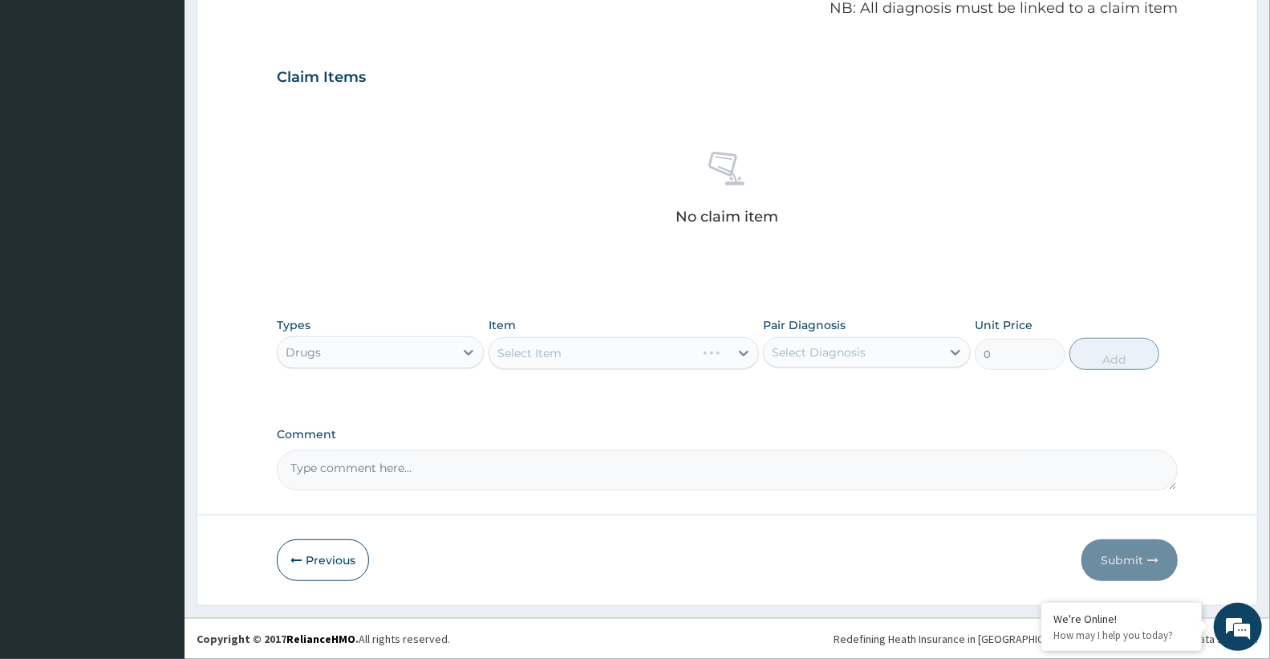
click at [608, 350] on div "Select Item" at bounding box center [624, 353] width 270 height 32
click at [648, 357] on div "Select Item" at bounding box center [624, 353] width 270 height 32
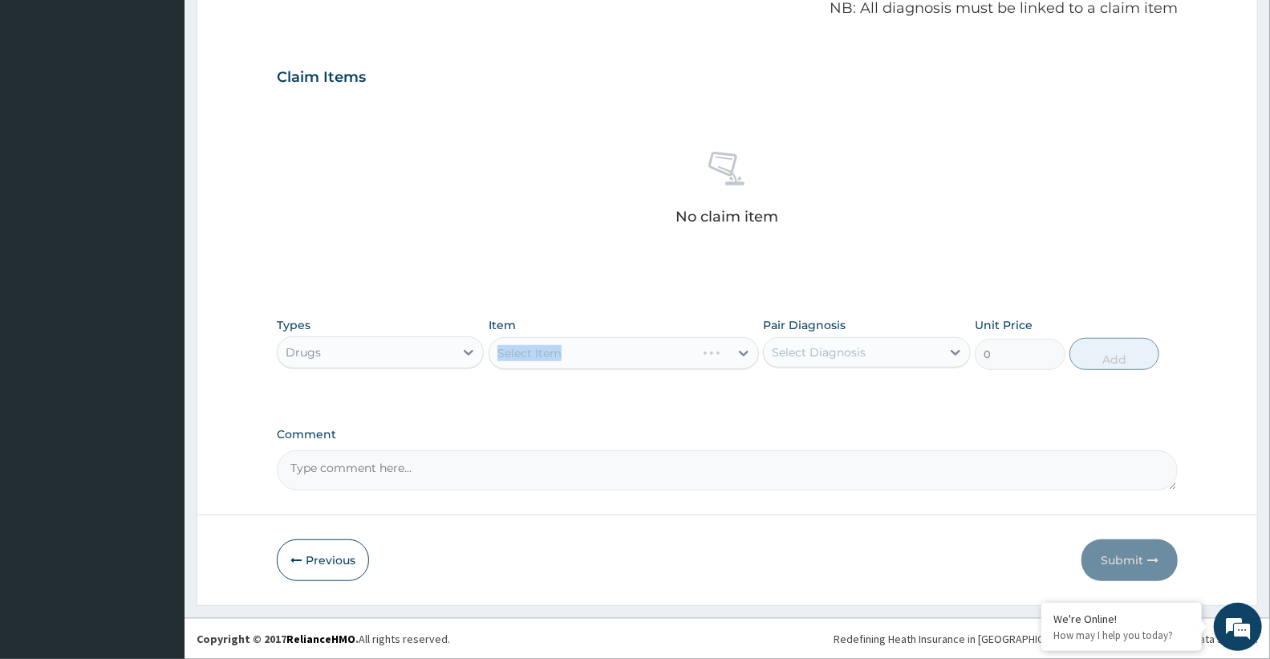
click at [648, 357] on div "Select Item" at bounding box center [624, 353] width 270 height 32
click at [718, 468] on textarea "Comment" at bounding box center [727, 470] width 901 height 40
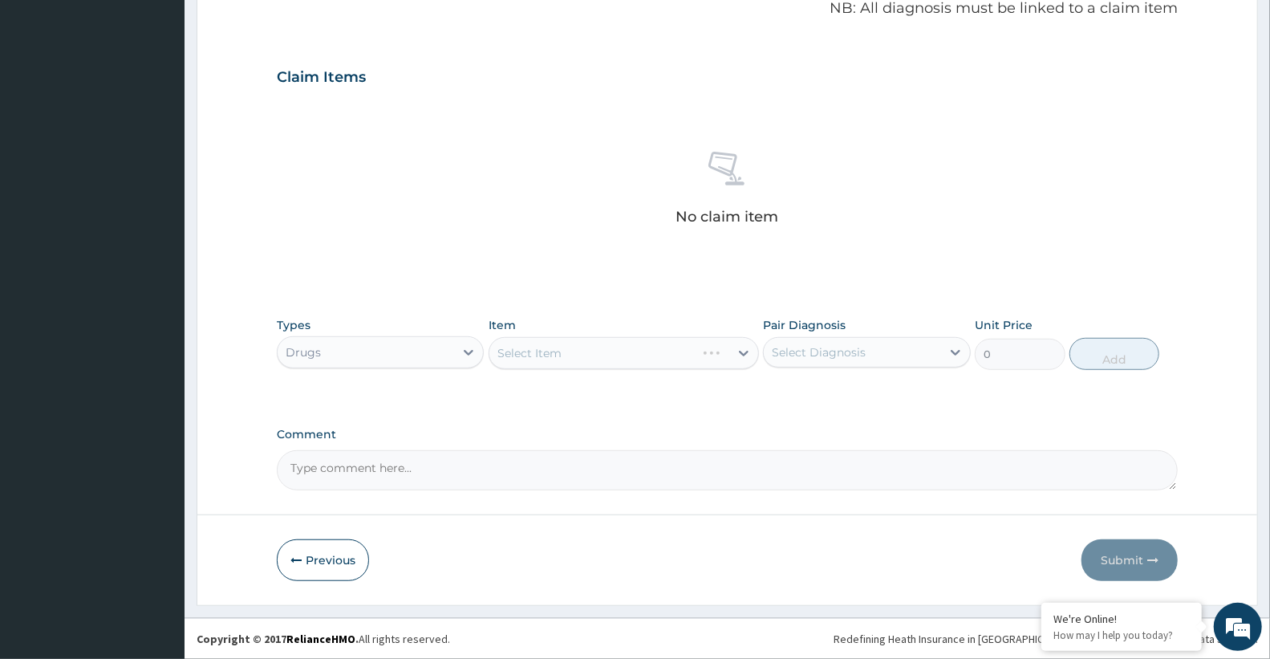
click at [690, 346] on div "Select Item" at bounding box center [624, 353] width 270 height 32
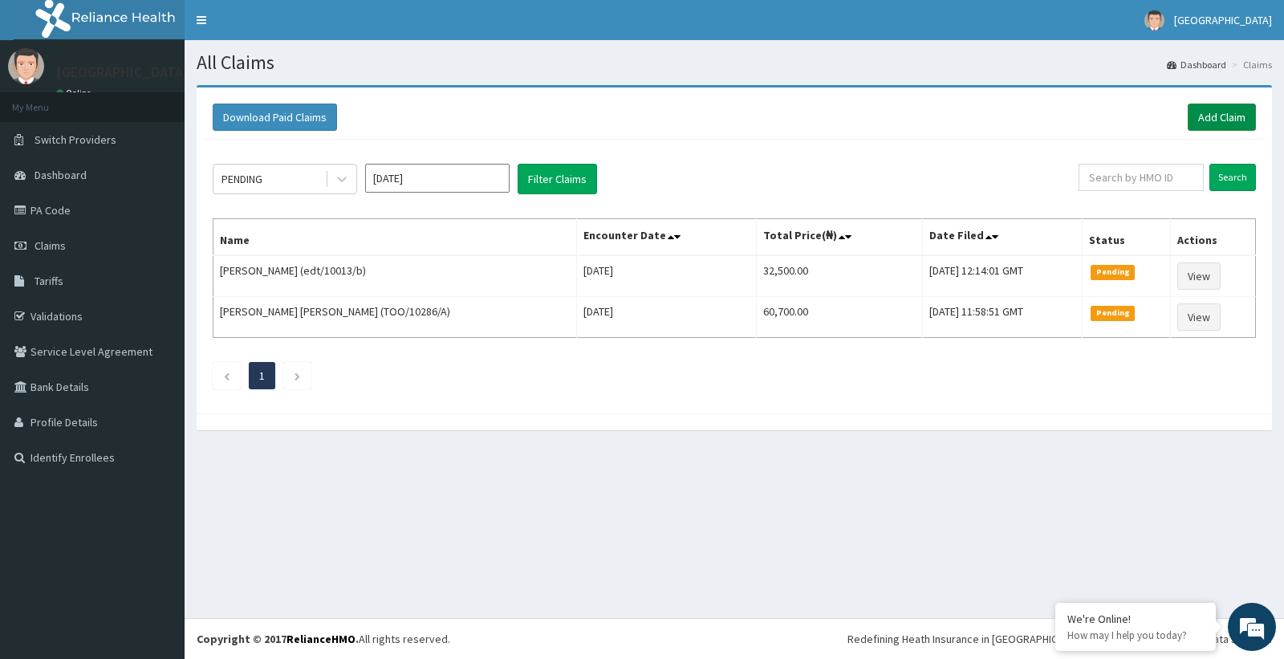
click at [1206, 113] on link "Add Claim" at bounding box center [1221, 116] width 68 height 27
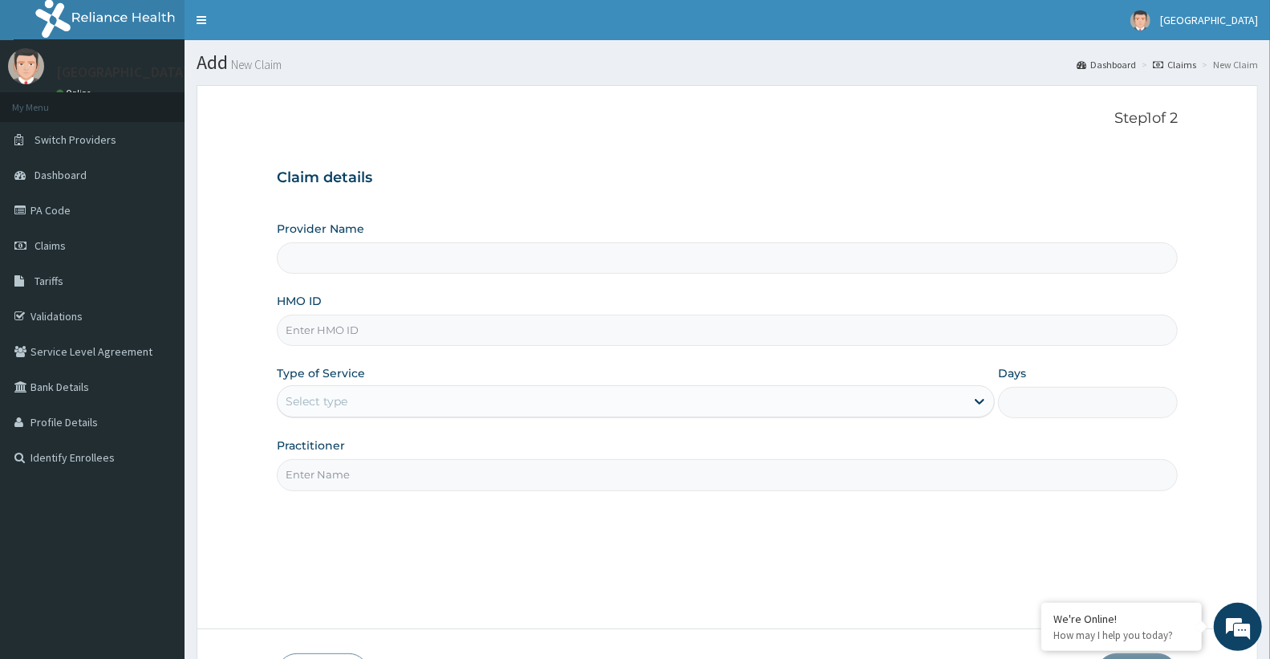
type input "Doren Specialist Hospital"
click at [358, 339] on input "HMO ID" at bounding box center [727, 329] width 901 height 31
paste input "lbp/10046/b"
type input "lbp/10046/b"
click at [811, 405] on div "Select type" at bounding box center [621, 401] width 687 height 26
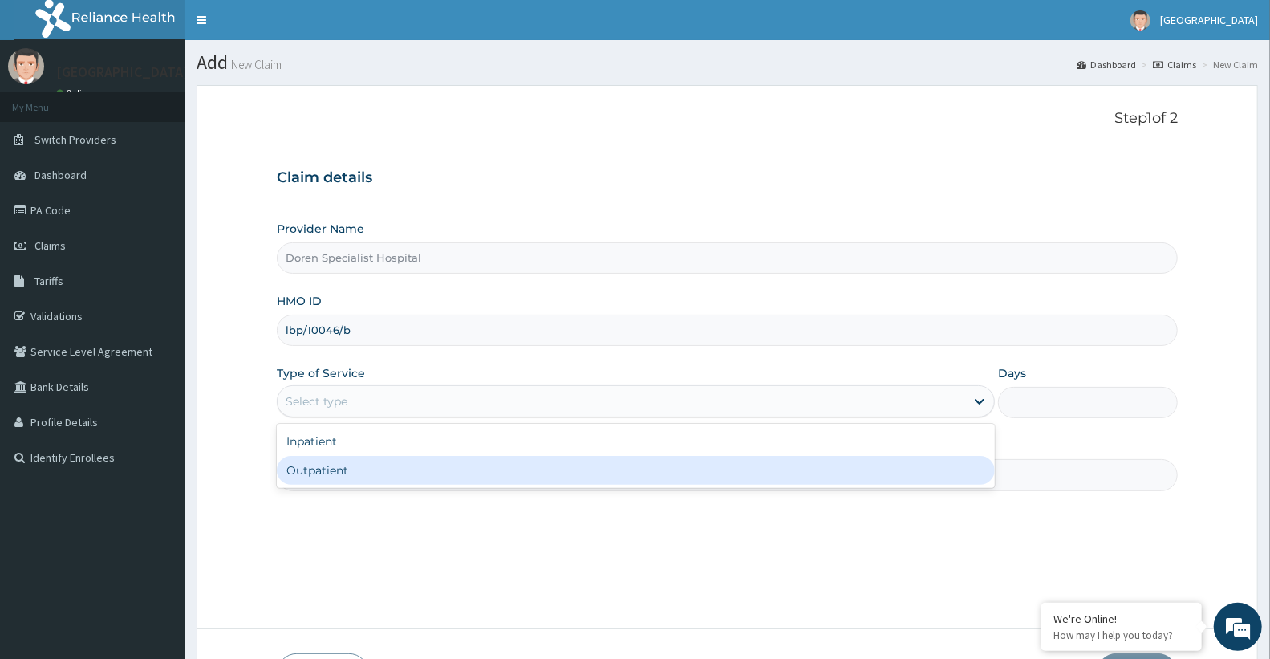
click at [789, 473] on div "Outpatient" at bounding box center [636, 470] width 718 height 29
type input "1"
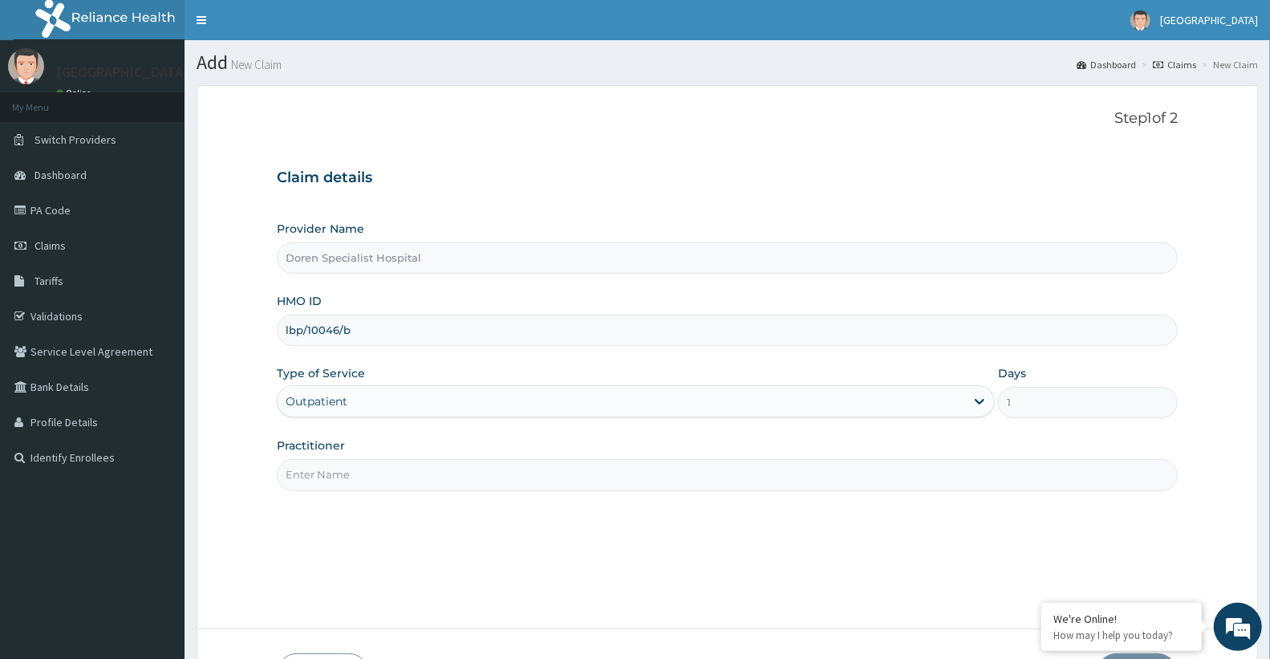
click at [372, 486] on input "Practitioner" at bounding box center [727, 474] width 901 height 31
type input "DR JOSEPH"
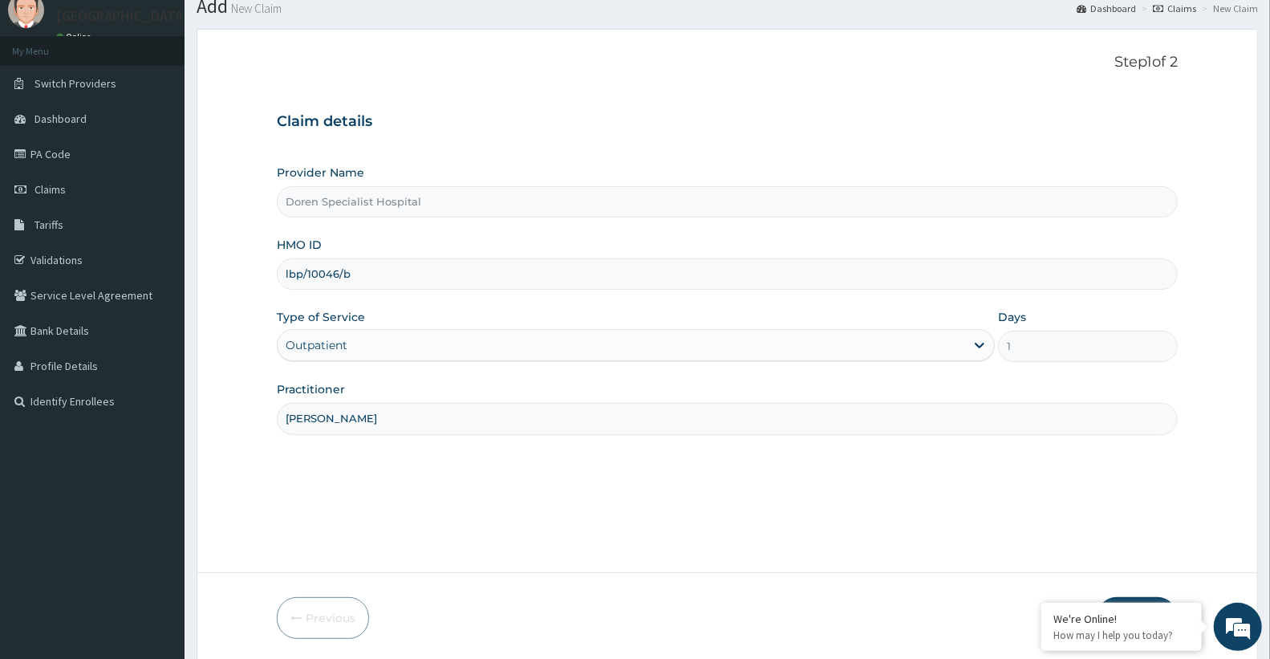
scroll to position [114, 0]
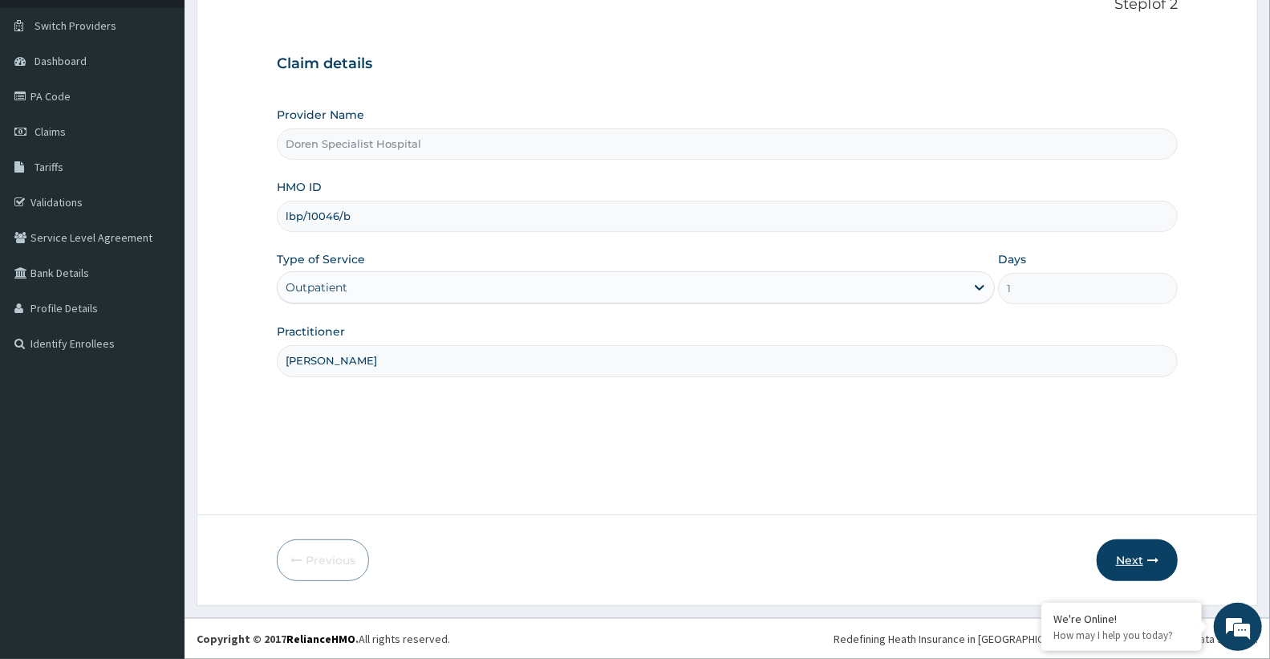
click at [1134, 565] on button "Next" at bounding box center [1137, 560] width 81 height 42
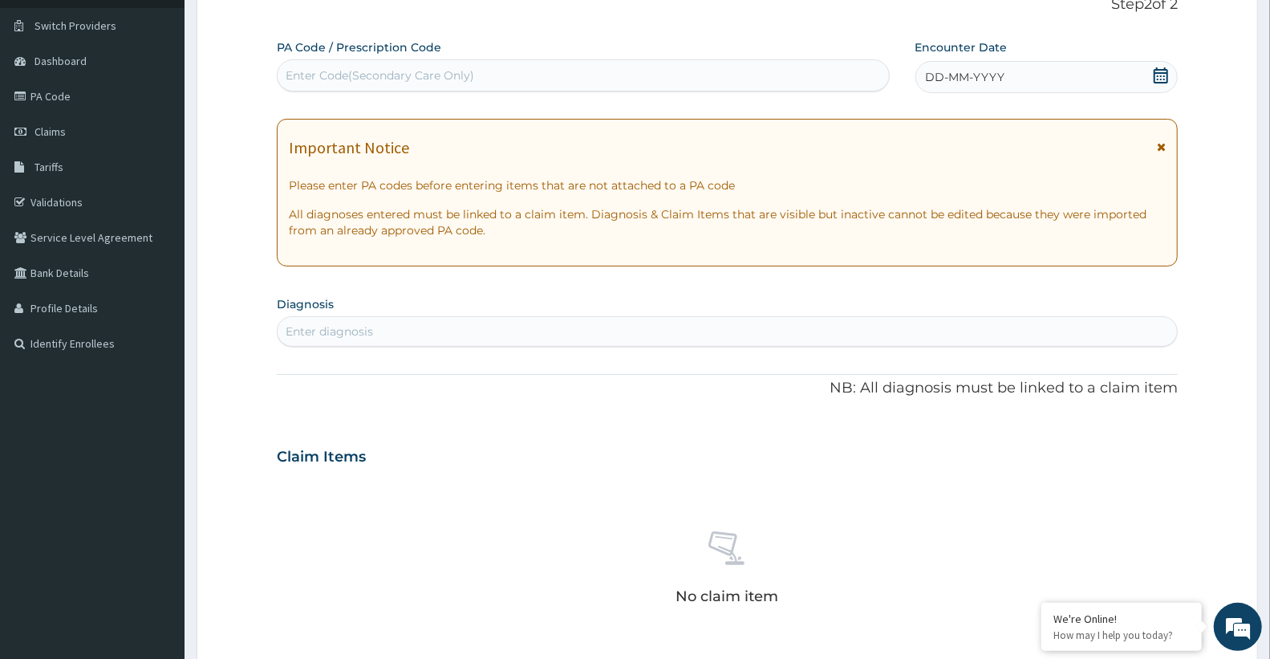
click at [386, 331] on div "Enter diagnosis" at bounding box center [727, 331] width 899 height 26
type input "PEPTIC ULCER"
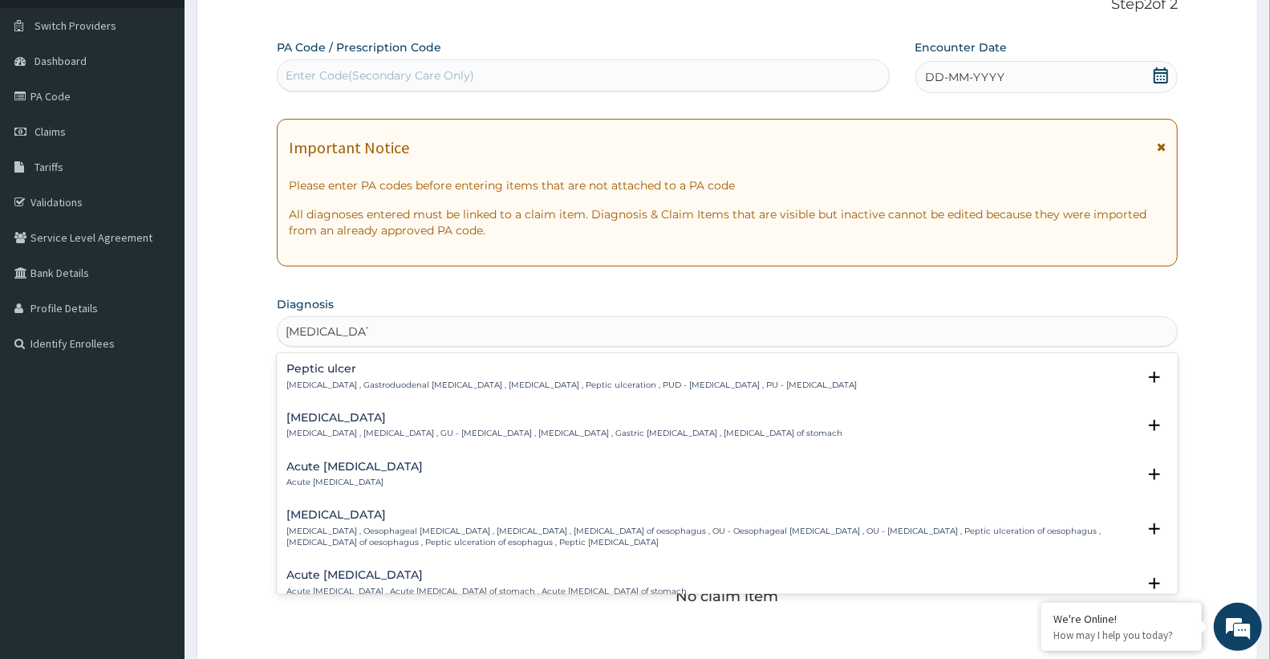
click at [375, 374] on h4 "Peptic ulcer" at bounding box center [571, 369] width 570 height 12
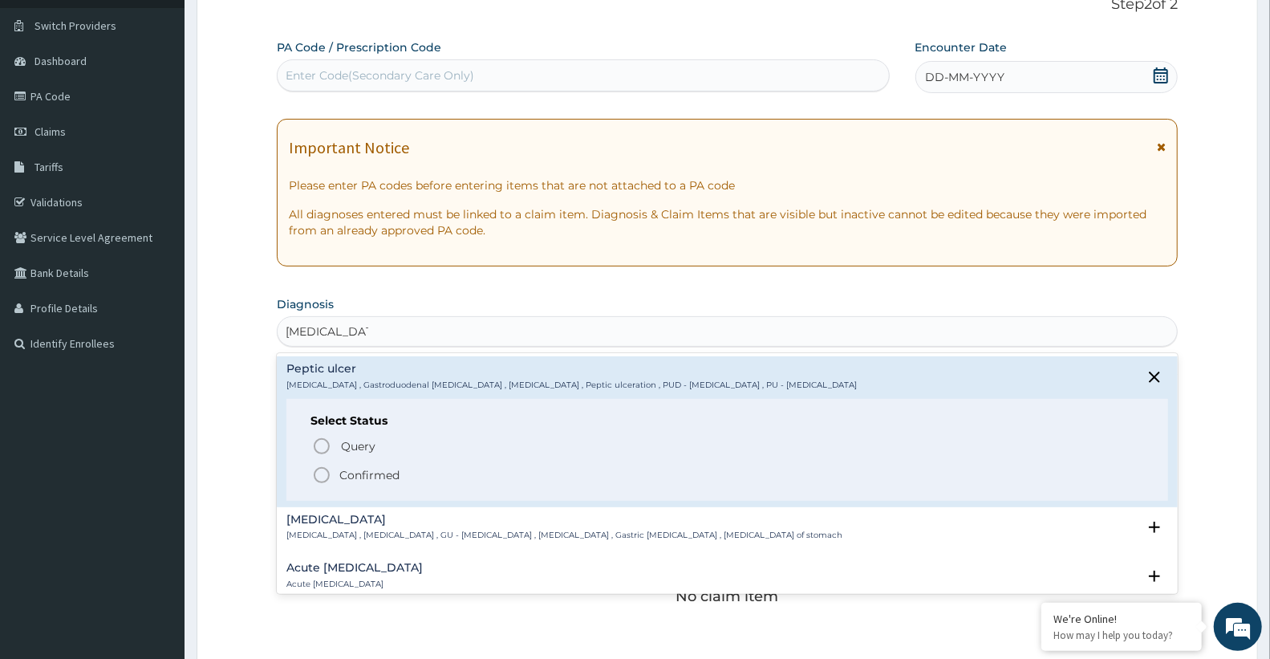
click at [395, 465] on span "Confirmed" at bounding box center [728, 474] width 832 height 19
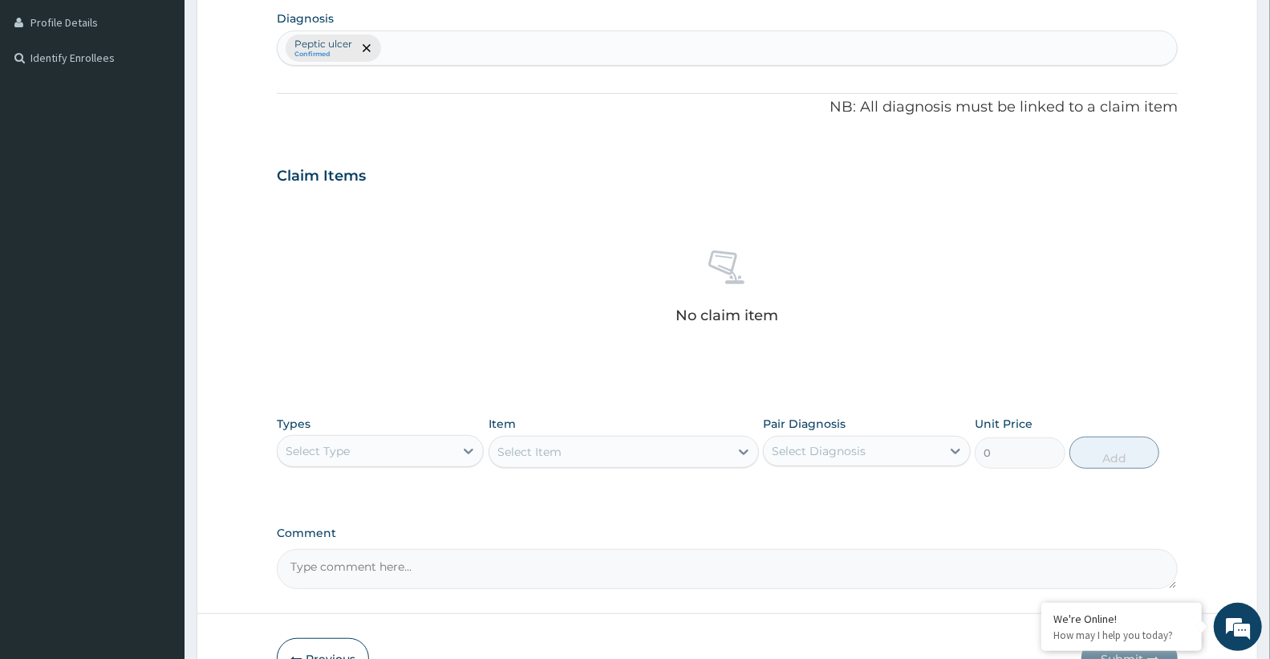
scroll to position [470, 0]
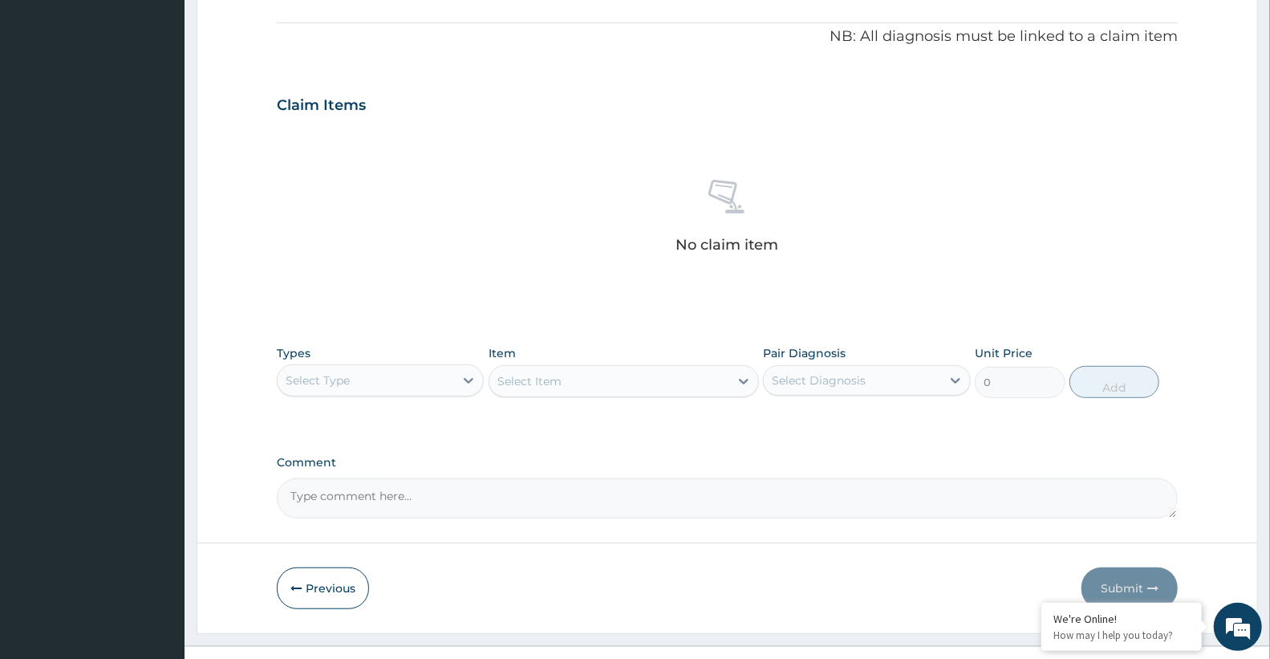
click at [355, 369] on div "Select Type" at bounding box center [366, 380] width 176 height 26
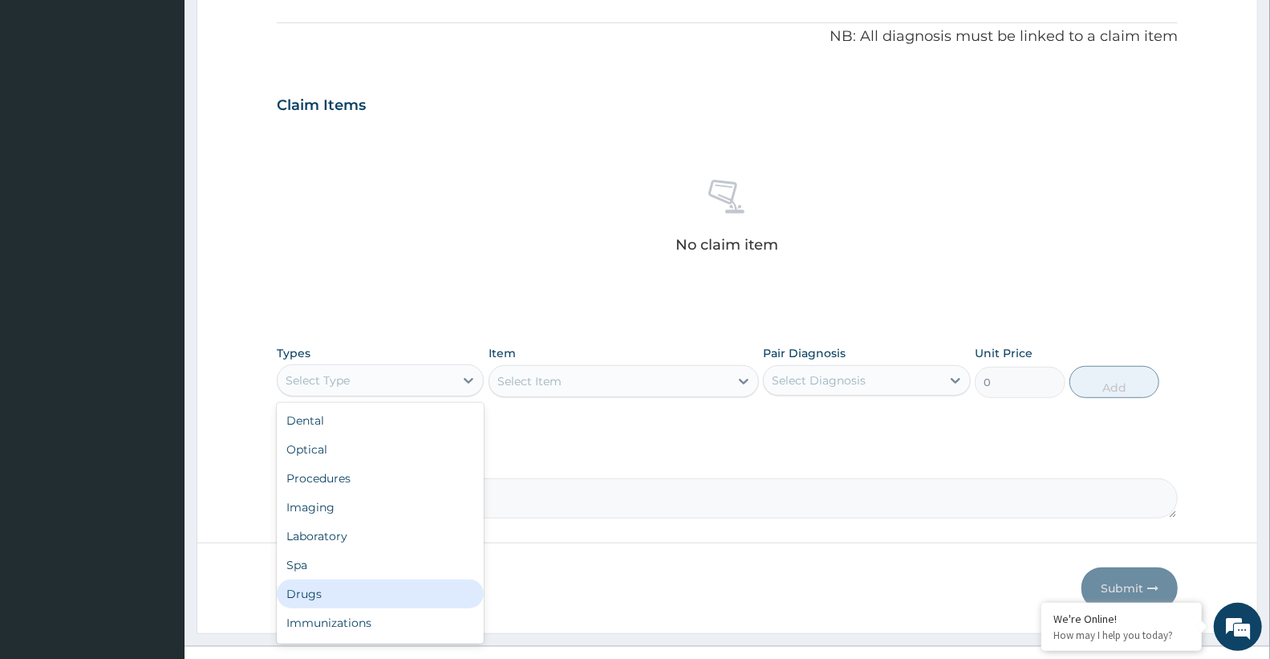
click at [322, 594] on div "Drugs" at bounding box center [380, 593] width 207 height 29
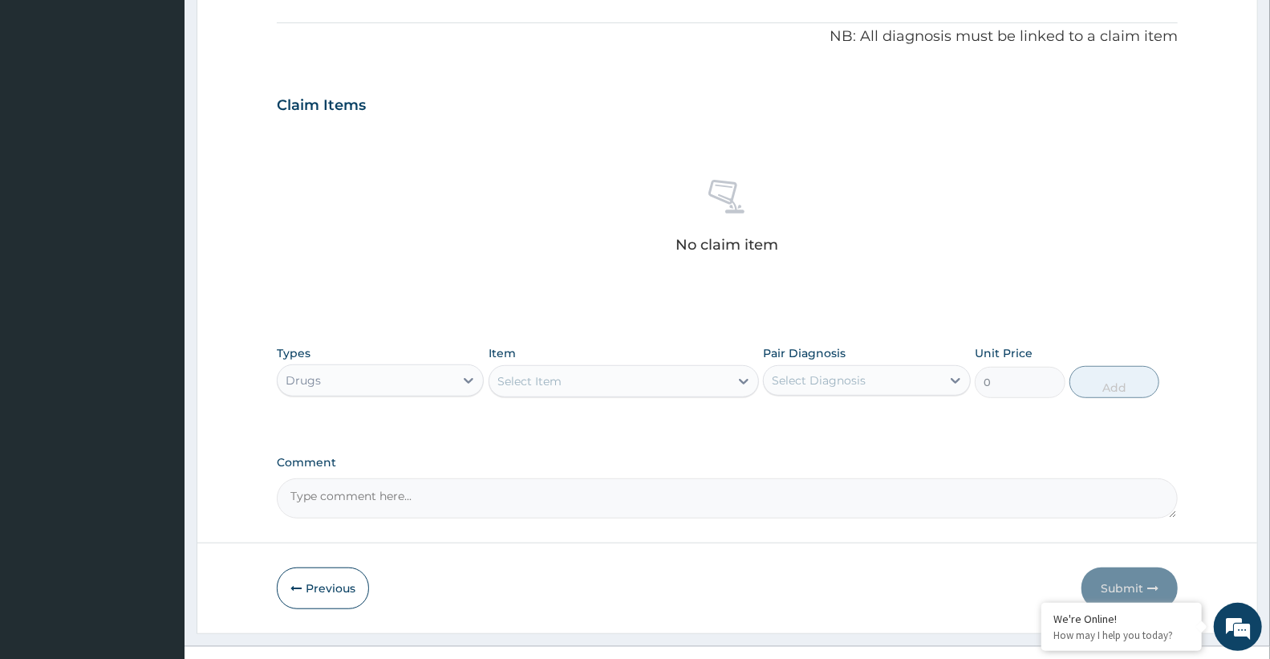
click at [592, 370] on div "Select Item" at bounding box center [609, 381] width 240 height 26
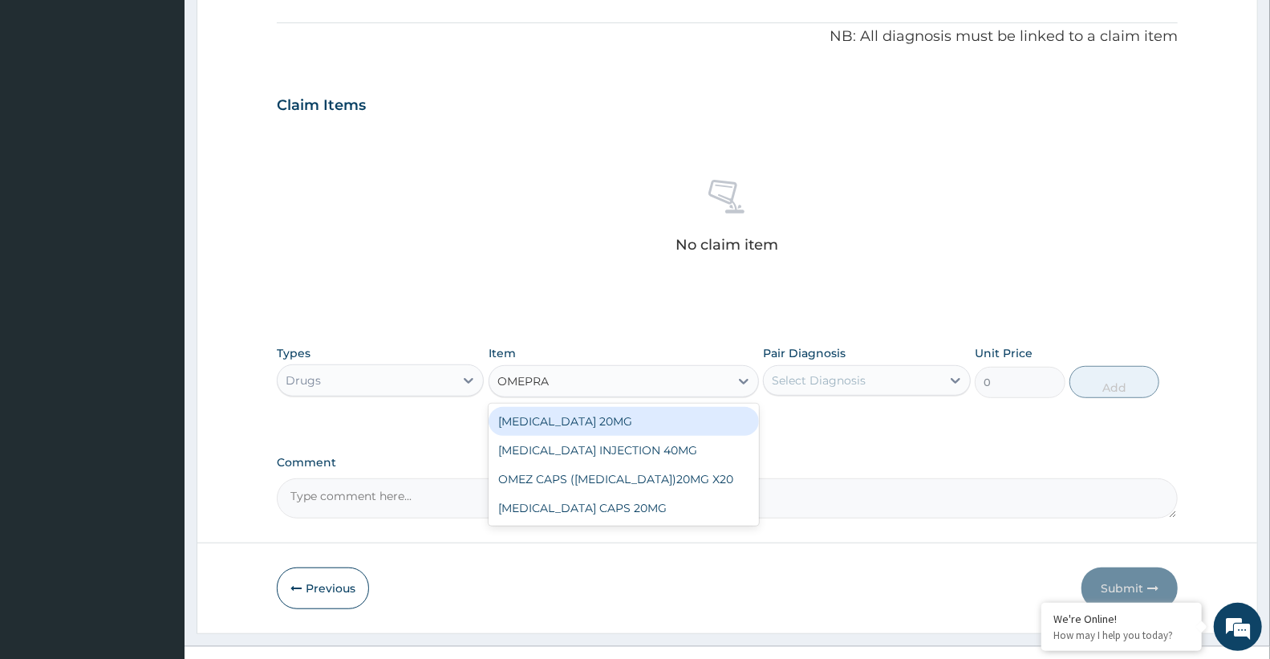
type input "OMEPRAZ"
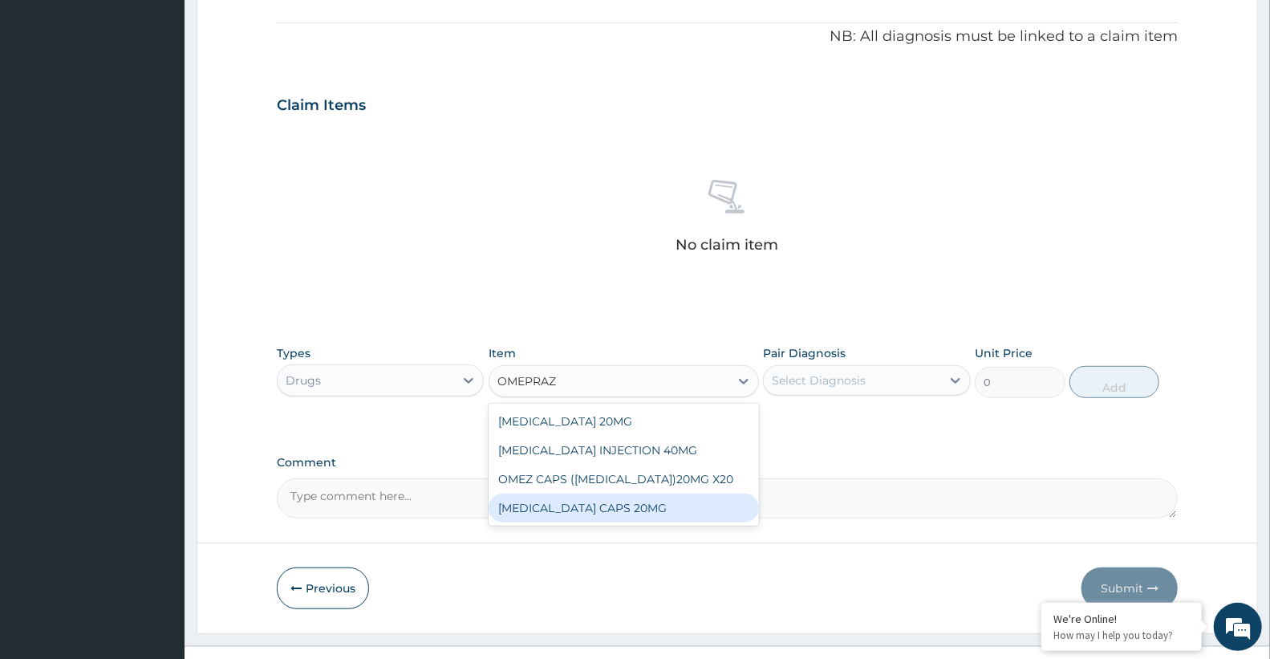
click at [602, 505] on div "[MEDICAL_DATA] CAPS 20MG" at bounding box center [624, 507] width 270 height 29
type input "83.33333587646484"
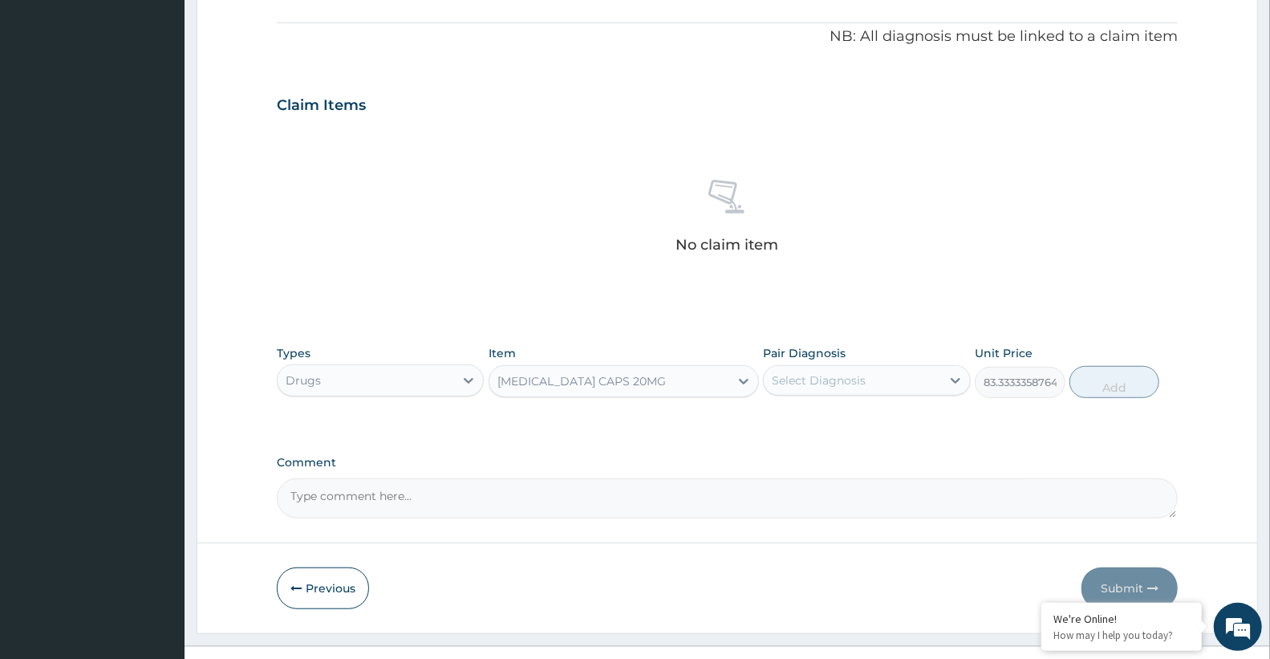
click at [861, 379] on div "Select Diagnosis" at bounding box center [819, 380] width 94 height 16
drag, startPoint x: 852, startPoint y: 422, endPoint x: 867, endPoint y: 422, distance: 15.2
click at [854, 423] on label "Peptic ulcer" at bounding box center [824, 420] width 70 height 16
checkbox input "true"
click at [1118, 391] on button "Add" at bounding box center [1114, 382] width 90 height 32
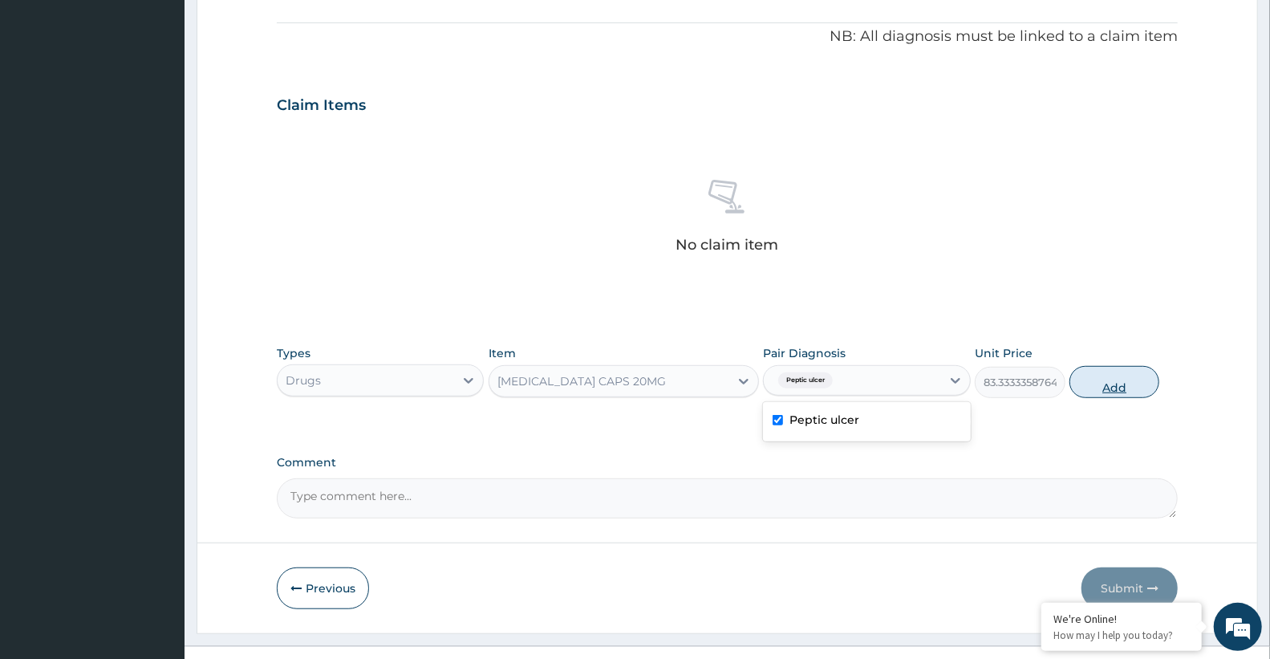
type input "0"
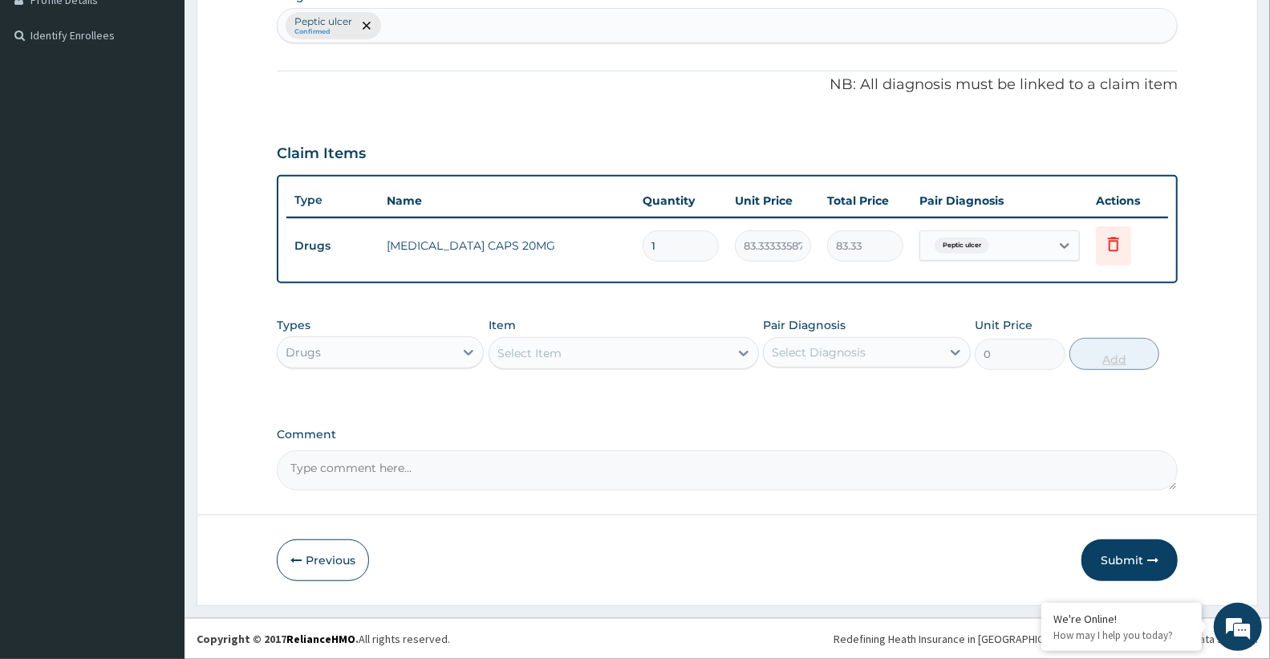
scroll to position [420, 0]
type input "0.00"
type input "2"
type input "166.67"
type input "28"
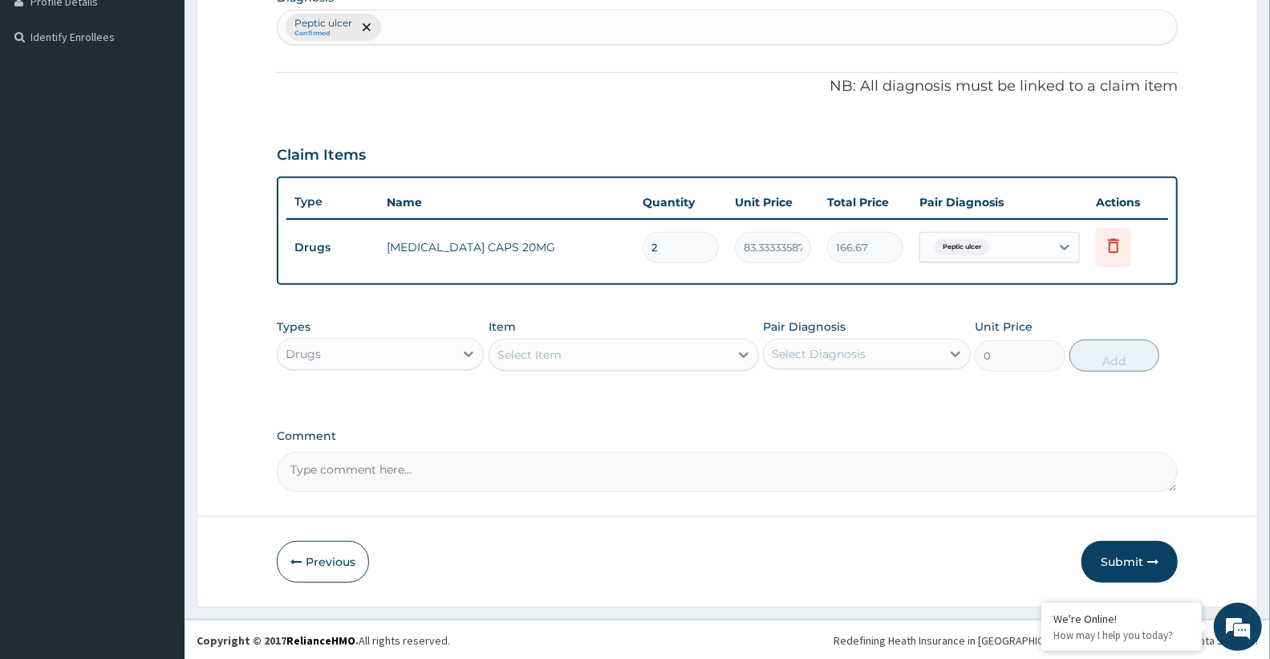
type input "2333.33"
type input "28"
click at [543, 347] on div "Select Item" at bounding box center [529, 355] width 64 height 16
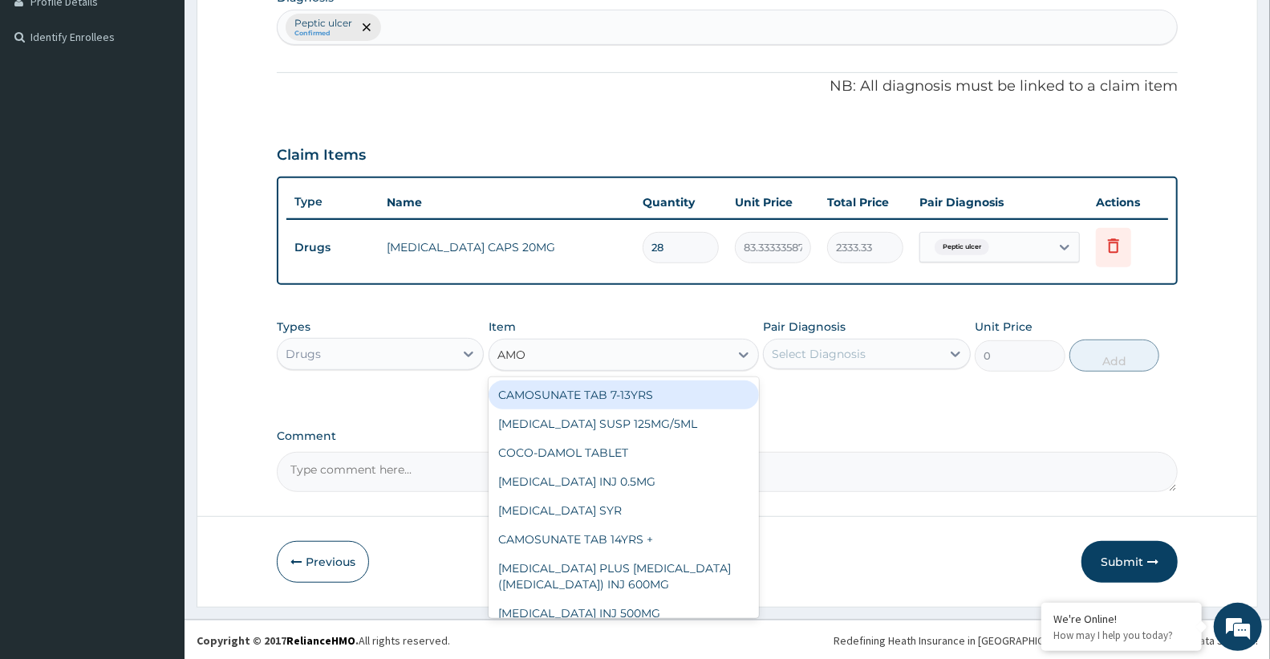
type input "AMOX"
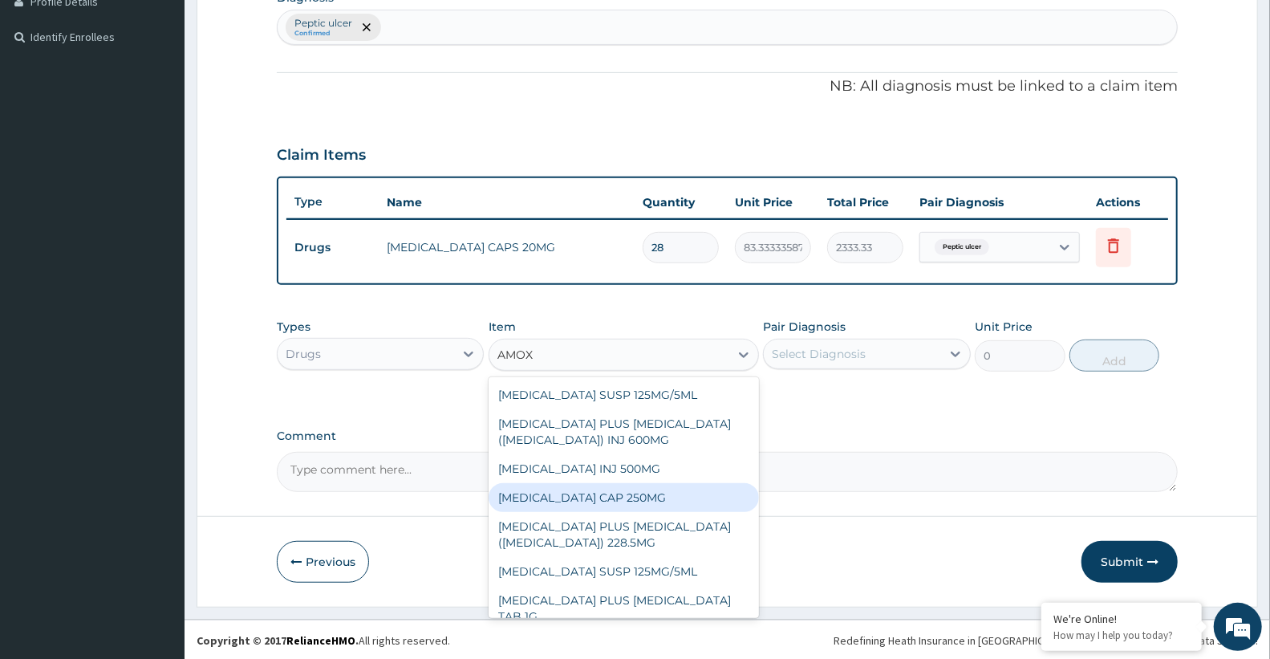
click at [578, 493] on div "AMOXIL CAP 250MG" at bounding box center [624, 497] width 270 height 29
type input "50"
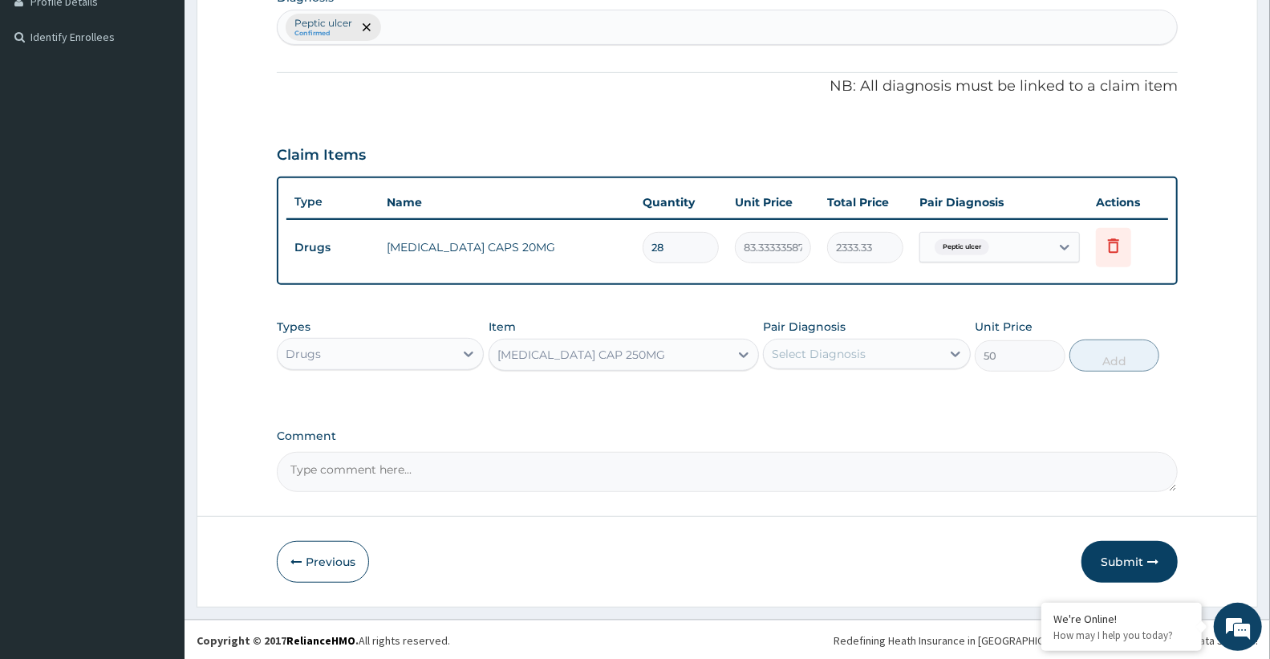
drag, startPoint x: 821, startPoint y: 341, endPoint x: 832, endPoint y: 351, distance: 14.2
click at [830, 348] on div "Select Diagnosis" at bounding box center [852, 354] width 176 height 26
drag, startPoint x: 846, startPoint y: 408, endPoint x: 874, endPoint y: 387, distance: 35.6
click at [846, 409] on div "Peptic ulcer" at bounding box center [866, 395] width 207 height 33
checkbox input "true"
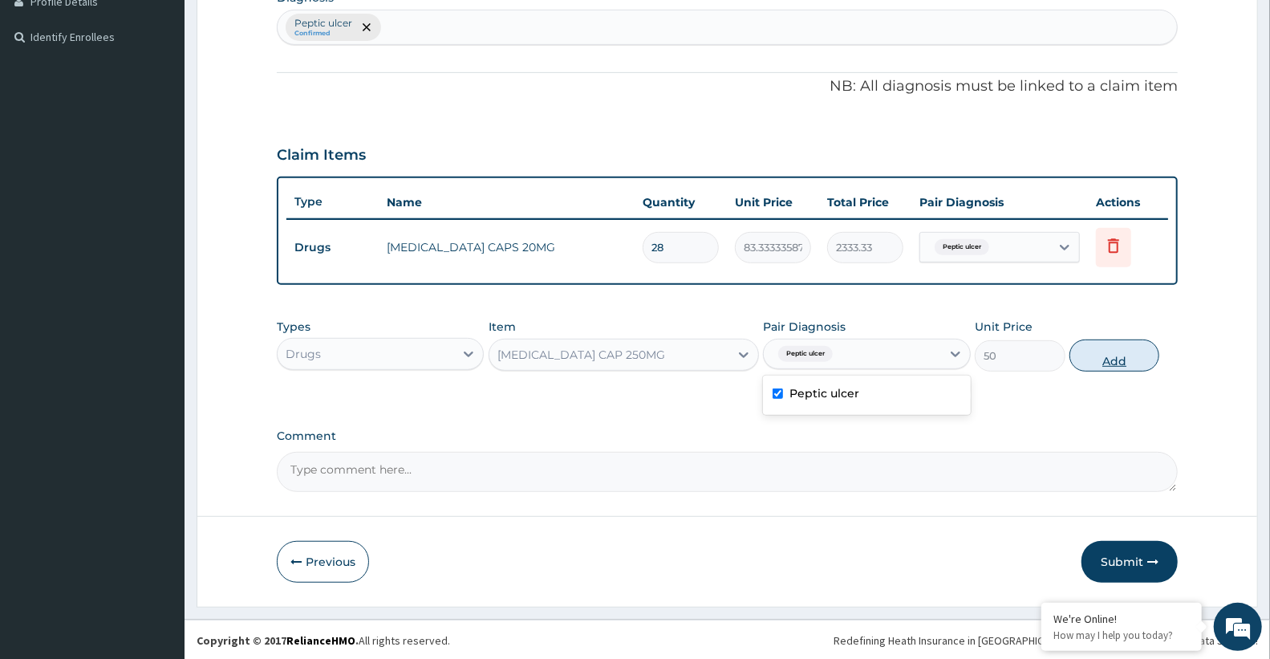
click at [1115, 356] on button "Add" at bounding box center [1114, 355] width 90 height 32
type input "0"
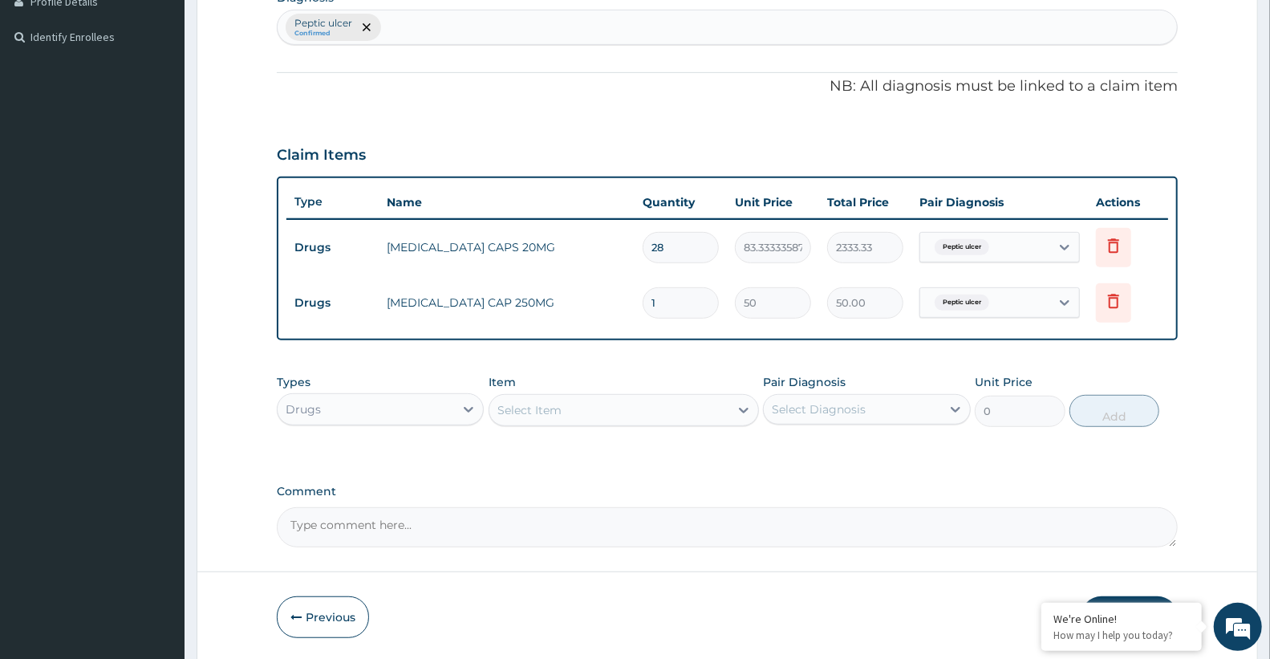
type input "0.00"
type input "2"
type input "100.00"
type input "28"
type input "1400.00"
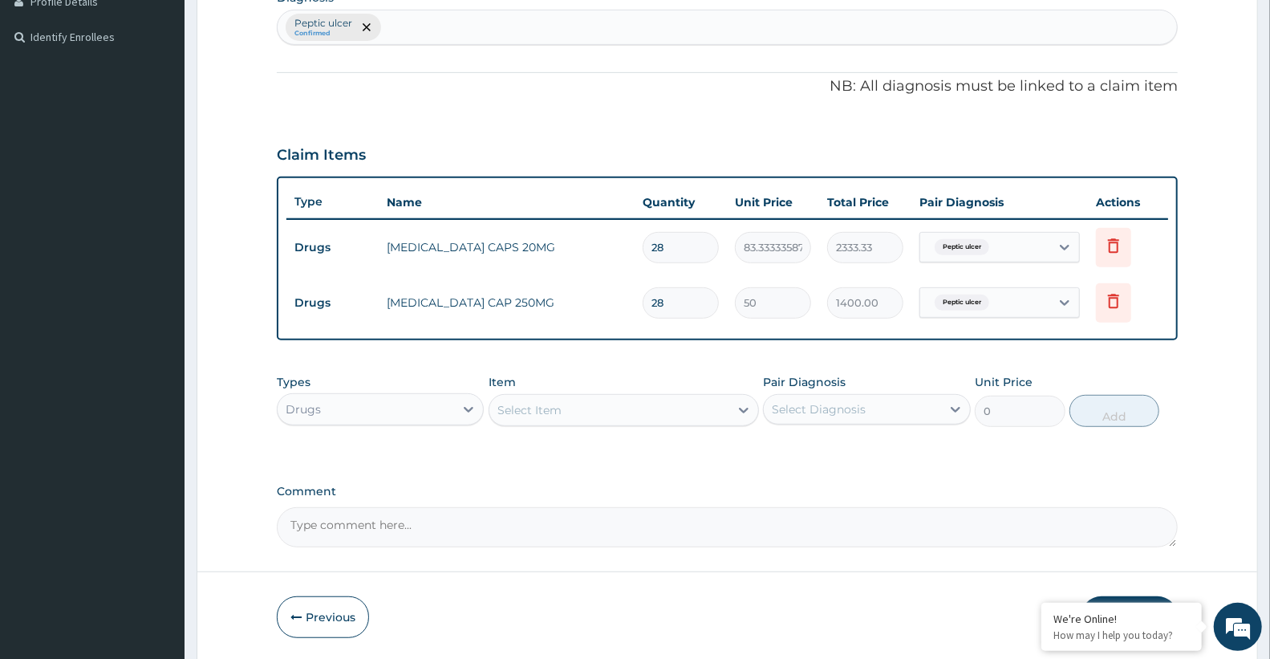
type input "28"
click at [608, 402] on div "Select Item" at bounding box center [609, 410] width 240 height 26
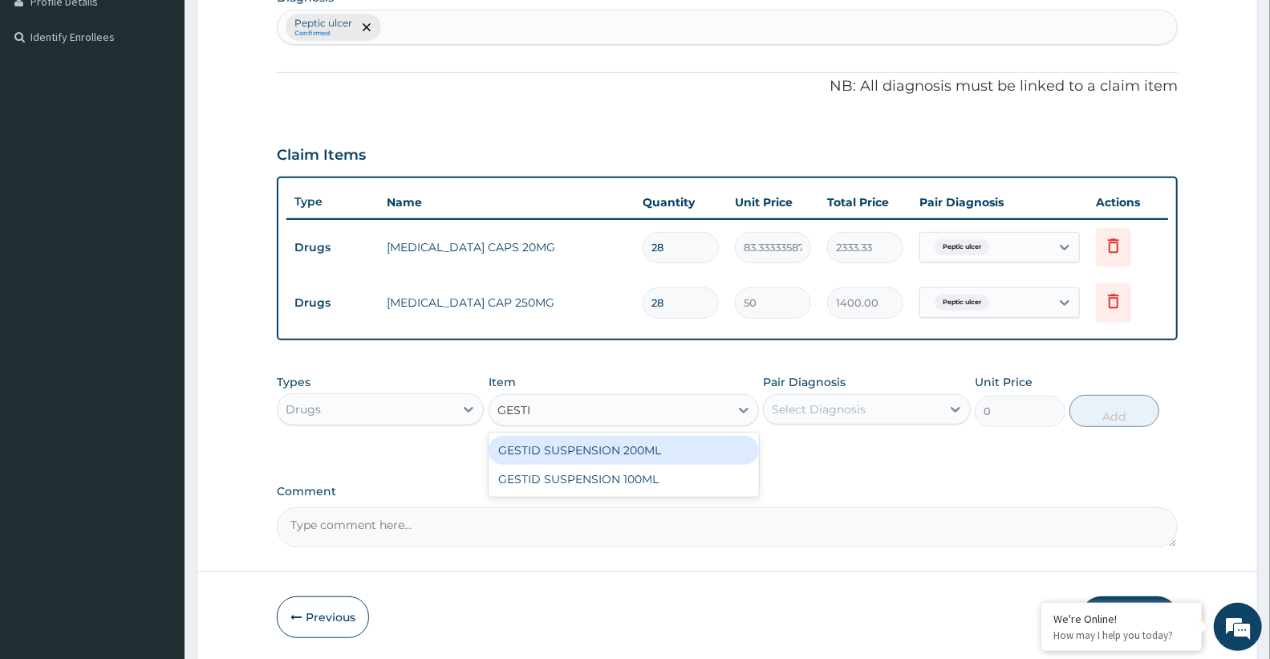
type input "GESTID"
click at [604, 452] on div "GESTID SUSPENSION 200ML" at bounding box center [624, 450] width 270 height 29
type input "1200"
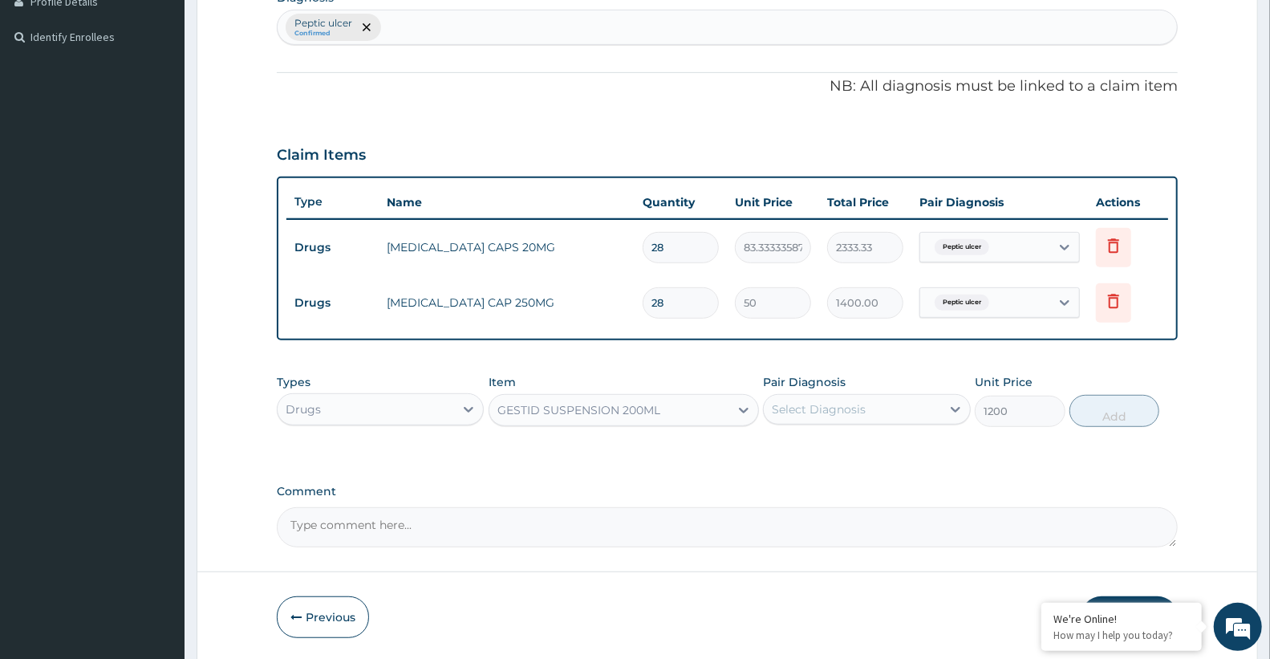
click at [886, 400] on div "Select Diagnosis" at bounding box center [852, 409] width 176 height 26
click at [869, 446] on div "Peptic ulcer" at bounding box center [866, 450] width 207 height 33
checkbox input "true"
click at [1140, 407] on button "Add" at bounding box center [1114, 411] width 90 height 32
type input "0"
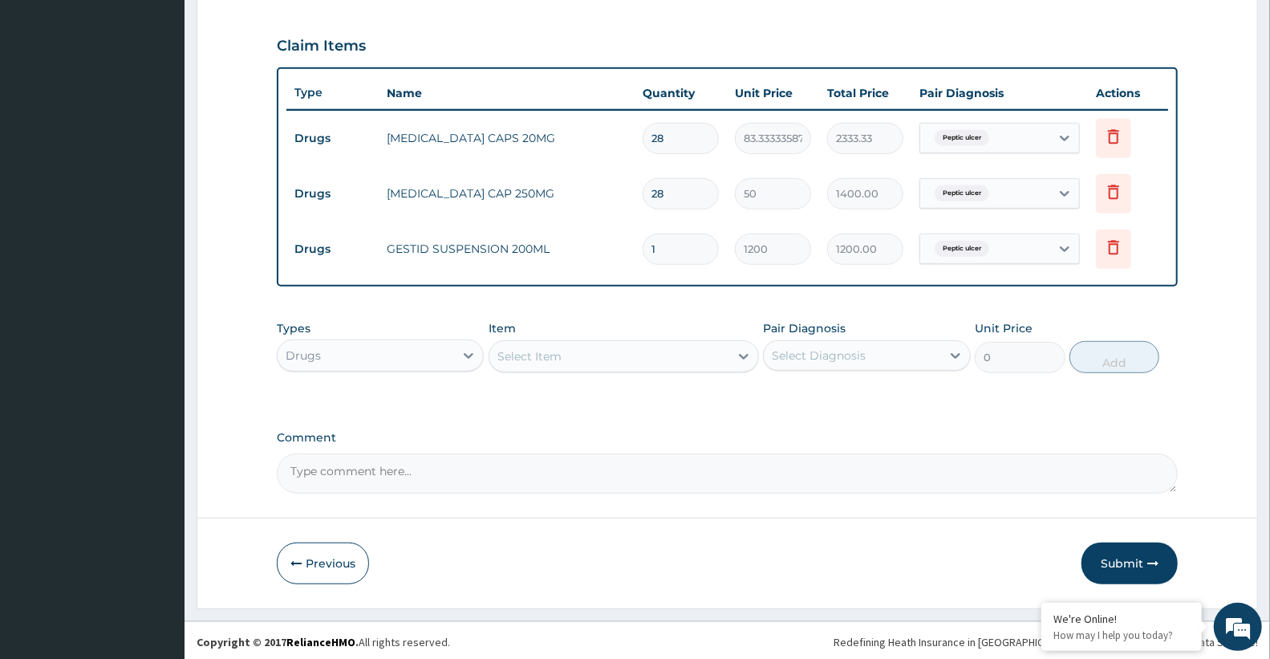
scroll to position [532, 0]
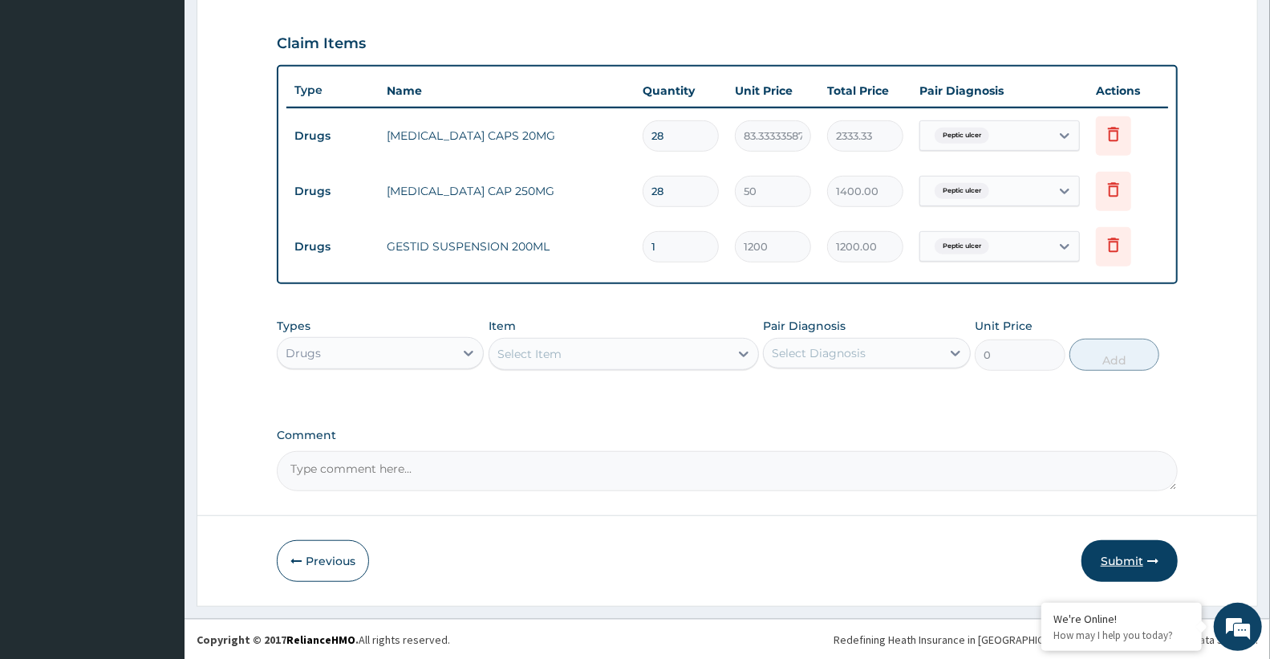
click at [1121, 558] on button "Submit" at bounding box center [1129, 561] width 96 height 42
click at [1129, 562] on button "Submit" at bounding box center [1129, 561] width 96 height 42
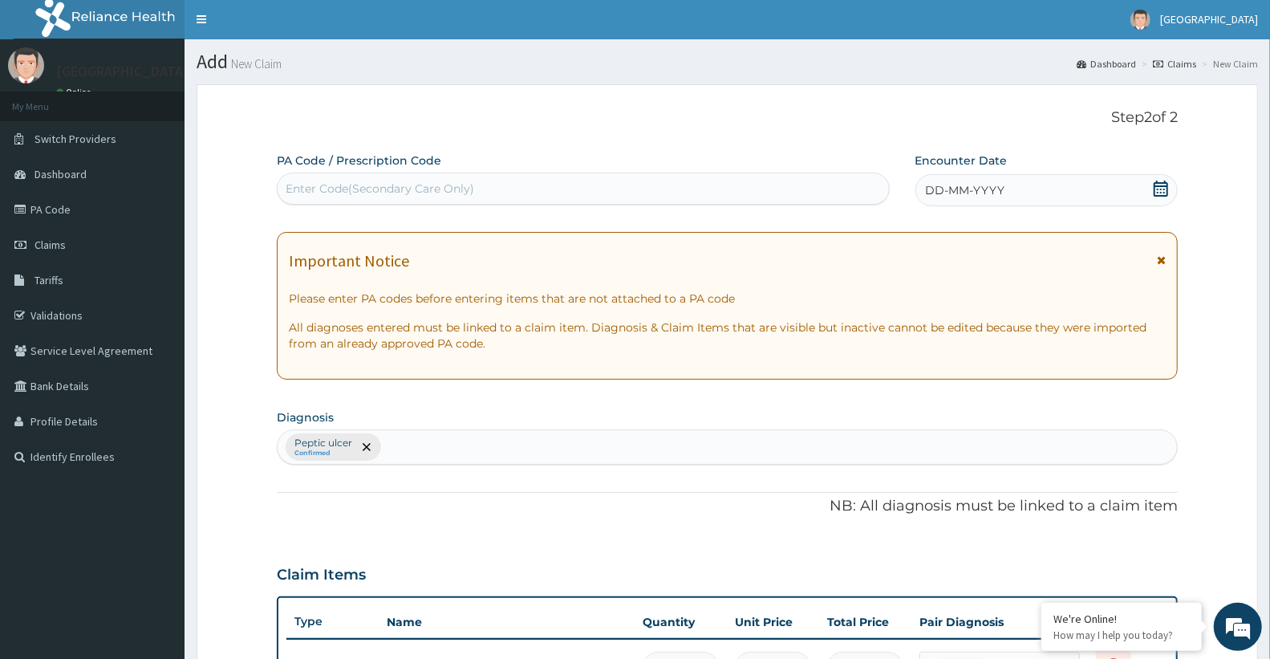
scroll to position [0, 0]
click at [1172, 195] on div "DD-MM-YYYY" at bounding box center [1046, 191] width 262 height 32
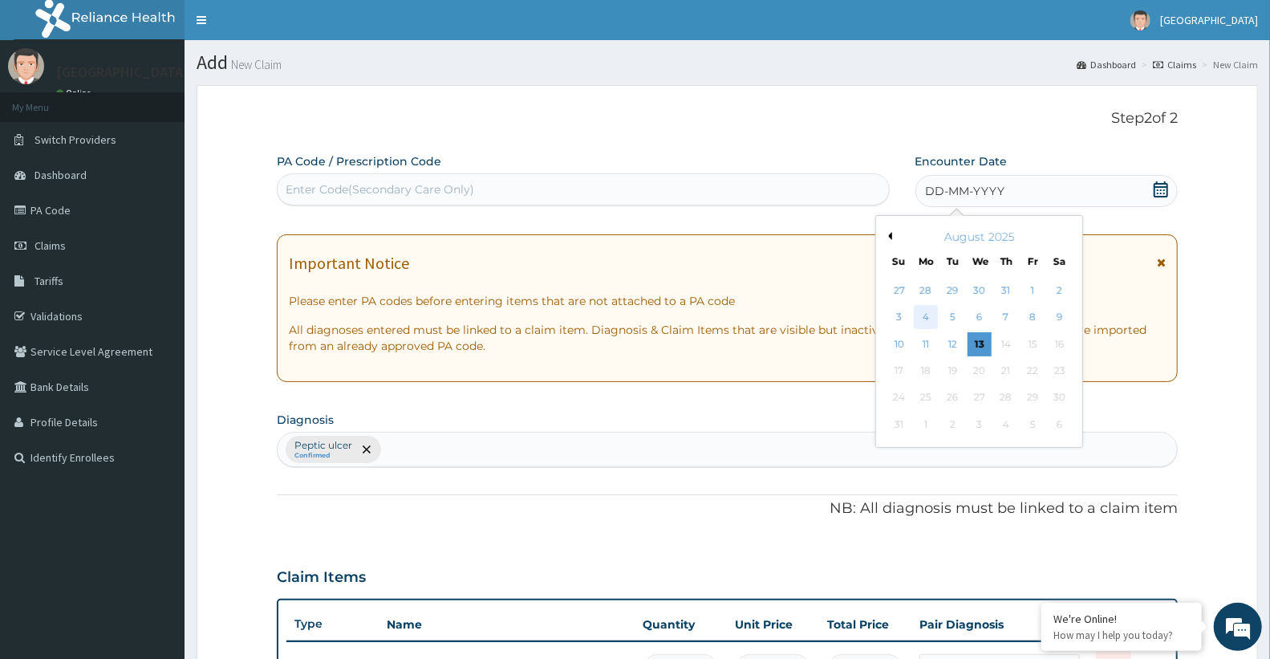
click at [931, 310] on div "4" at bounding box center [926, 318] width 24 height 24
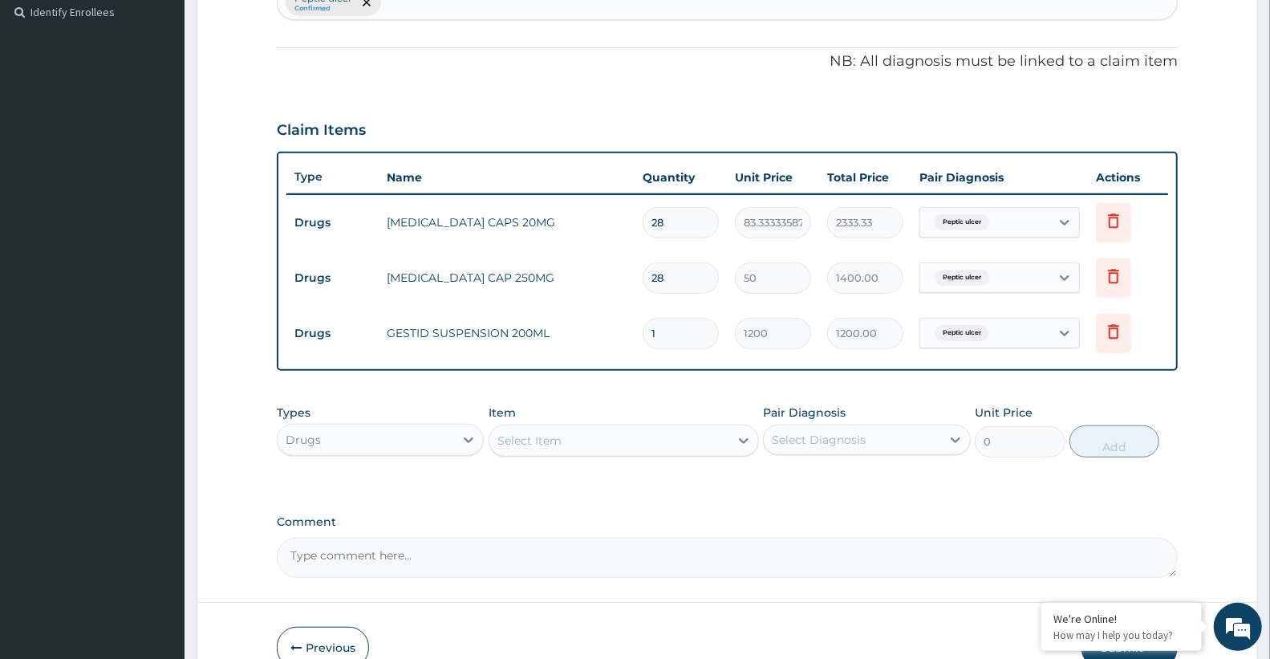
scroll to position [532, 0]
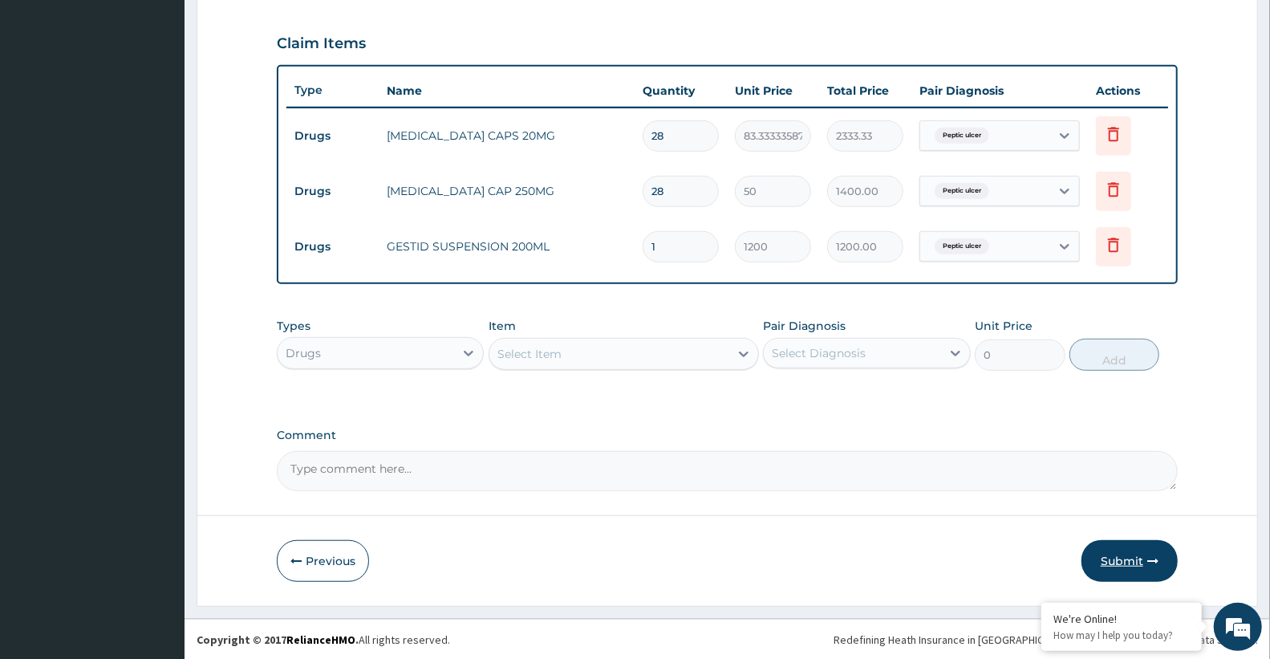
click at [1116, 566] on button "Submit" at bounding box center [1129, 561] width 96 height 42
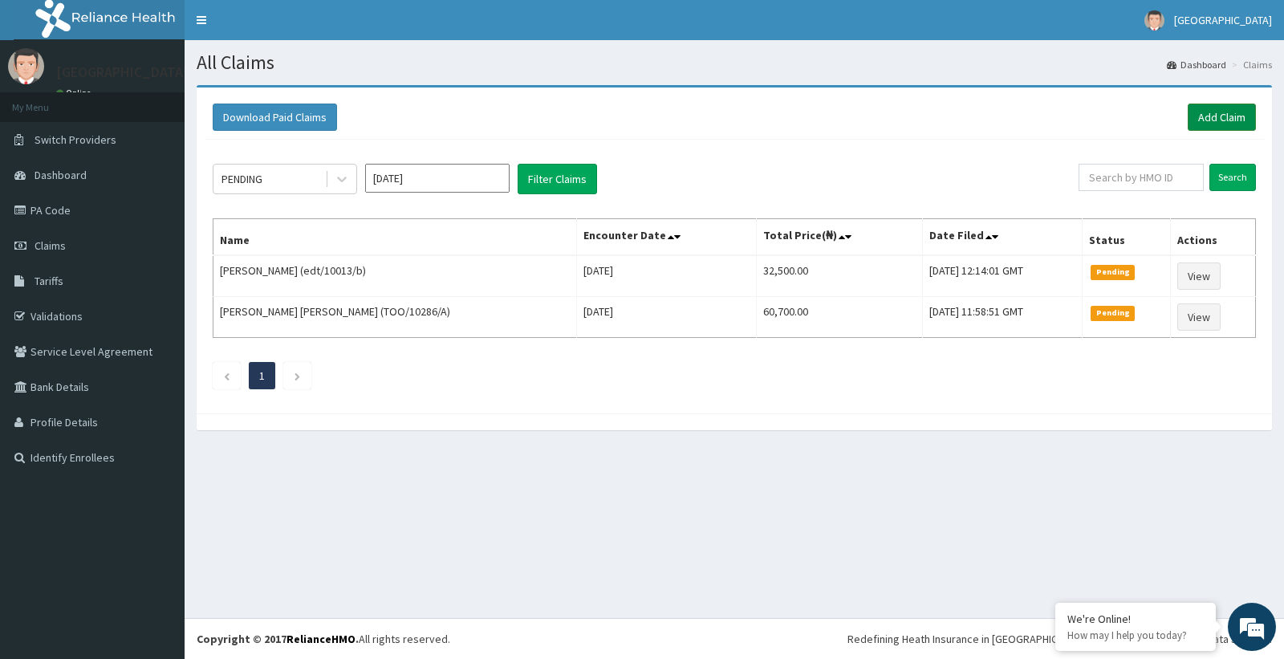
click at [1209, 112] on link "Add Claim" at bounding box center [1221, 116] width 68 height 27
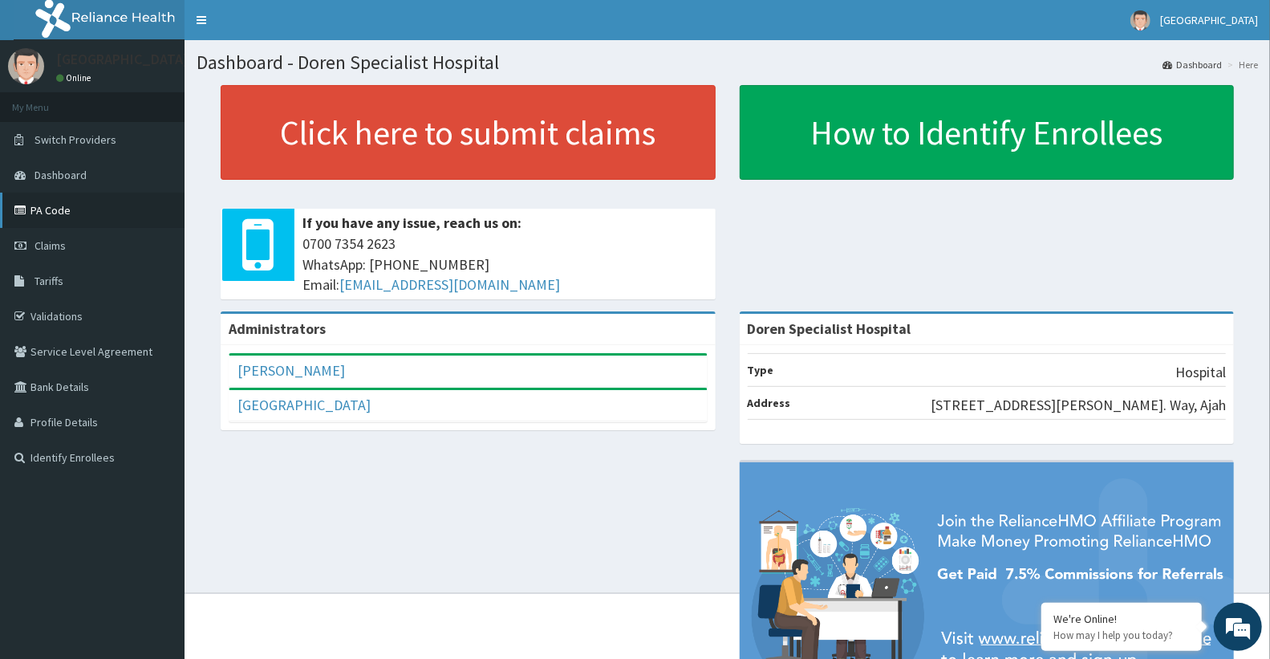
click at [45, 213] on link "PA Code" at bounding box center [92, 210] width 185 height 35
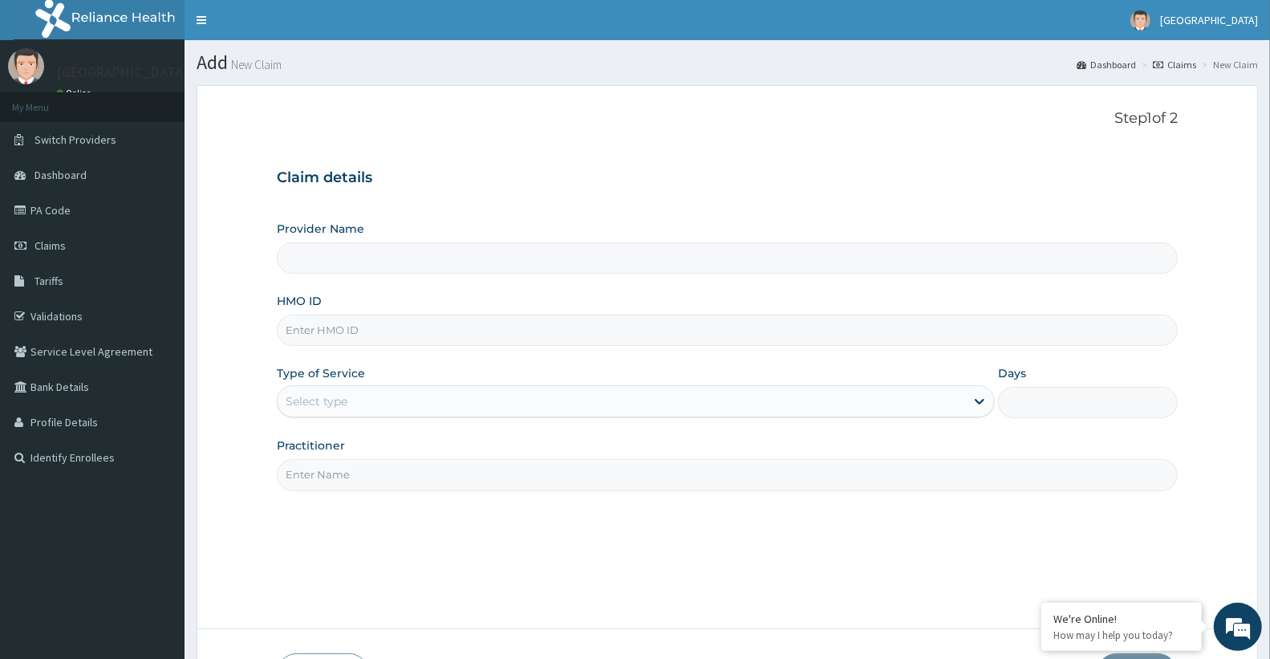
type input "Doren Specialist Hospital"
click at [388, 334] on input "HMO ID" at bounding box center [727, 329] width 901 height 31
paste input "LBP/10342/A"
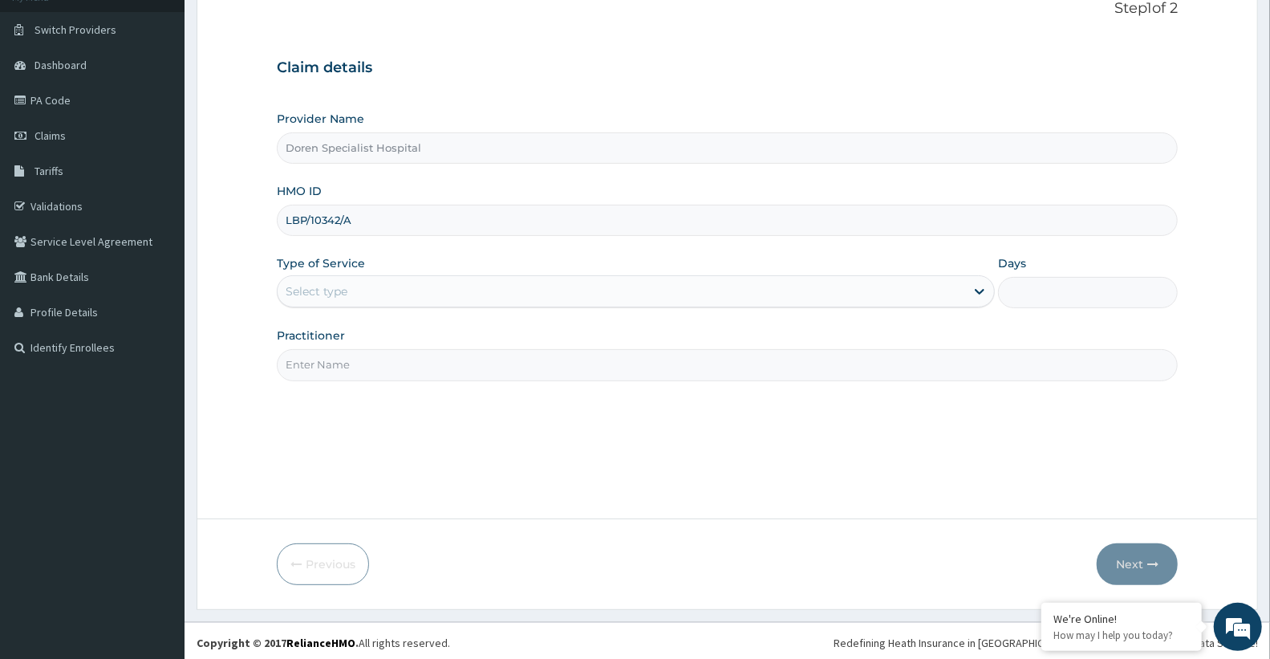
scroll to position [114, 0]
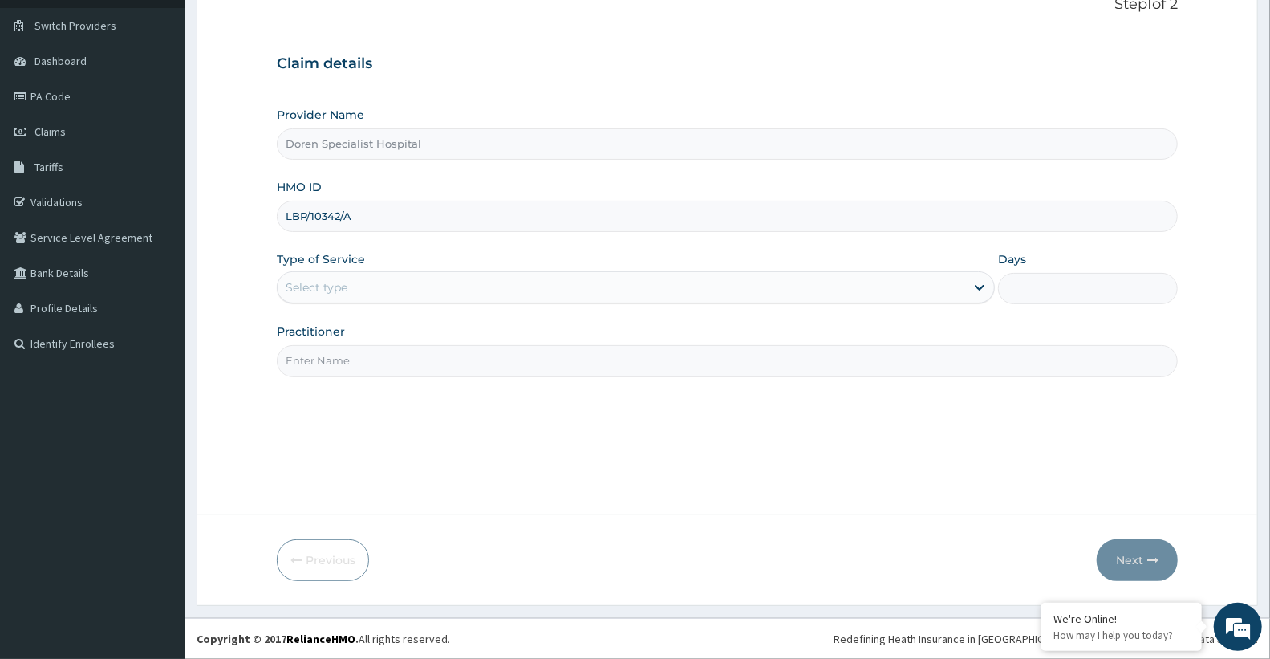
type input "LBP/10342/A"
click at [445, 290] on div "Select type" at bounding box center [621, 287] width 687 height 26
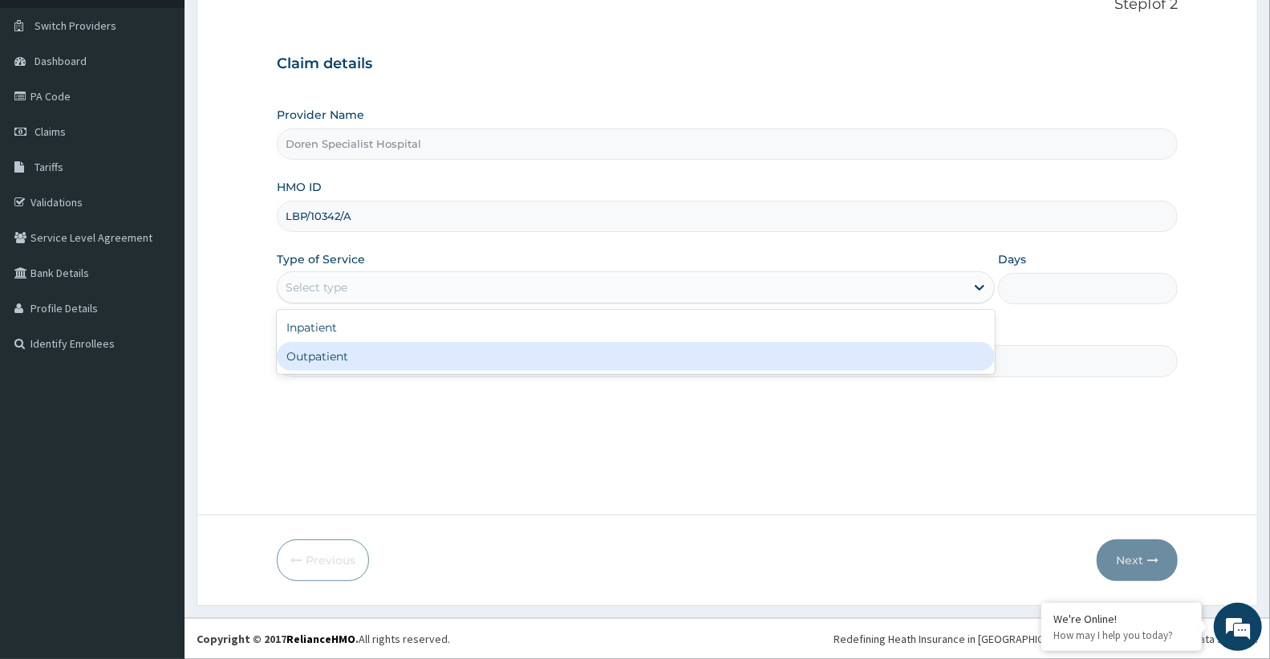
click at [417, 355] on div "Outpatient" at bounding box center [636, 356] width 718 height 29
type input "1"
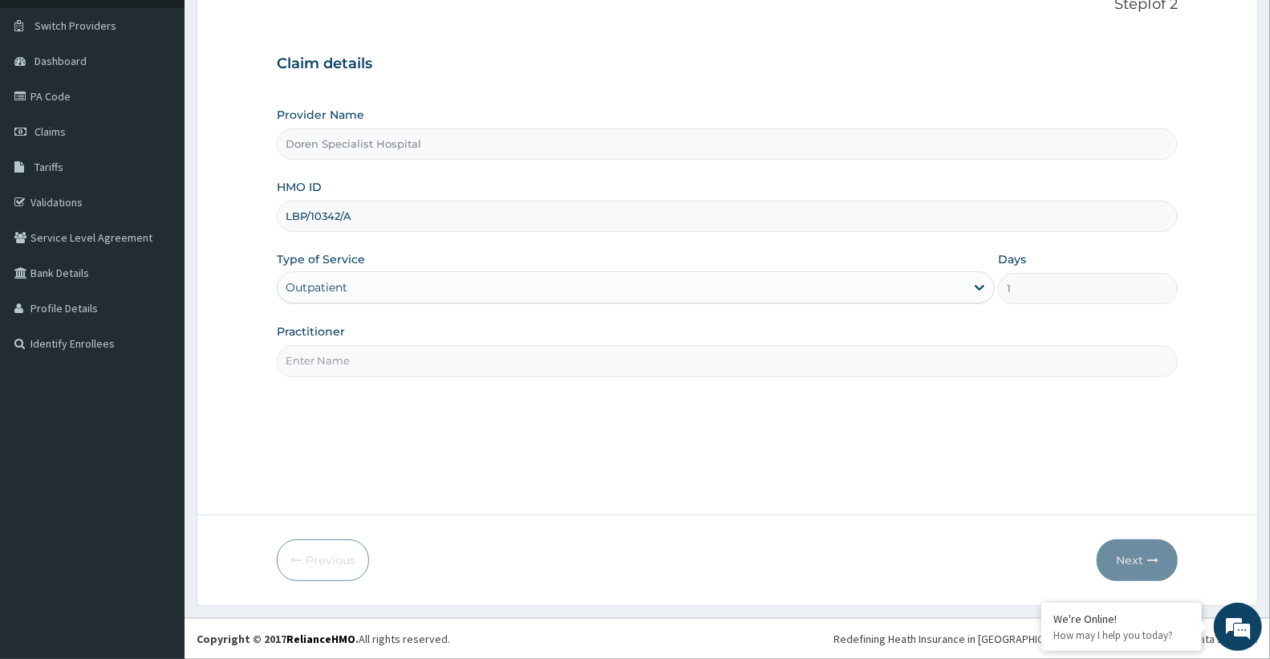
click at [417, 355] on input "Practitioner" at bounding box center [727, 360] width 901 height 31
click at [310, 367] on input "Practitioner" at bounding box center [727, 360] width 901 height 31
type input "DR STEPHEN"
click at [1163, 563] on button "Next" at bounding box center [1137, 560] width 81 height 42
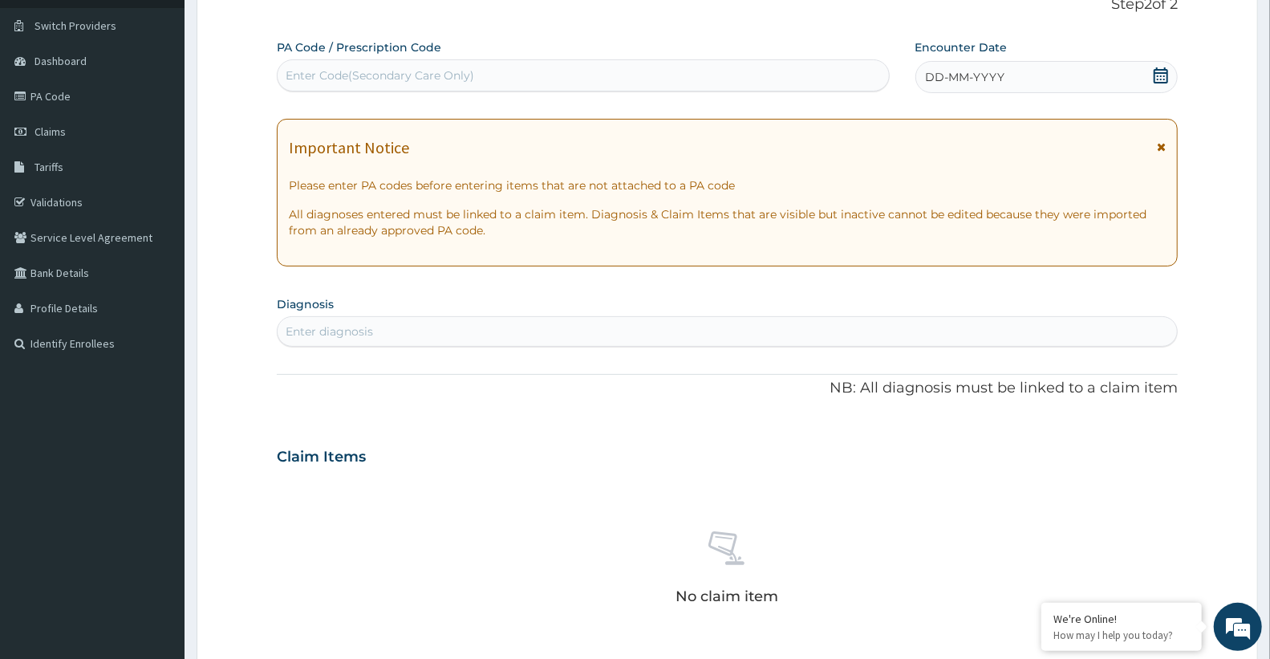
click at [435, 319] on div "Enter diagnosis" at bounding box center [727, 331] width 899 height 26
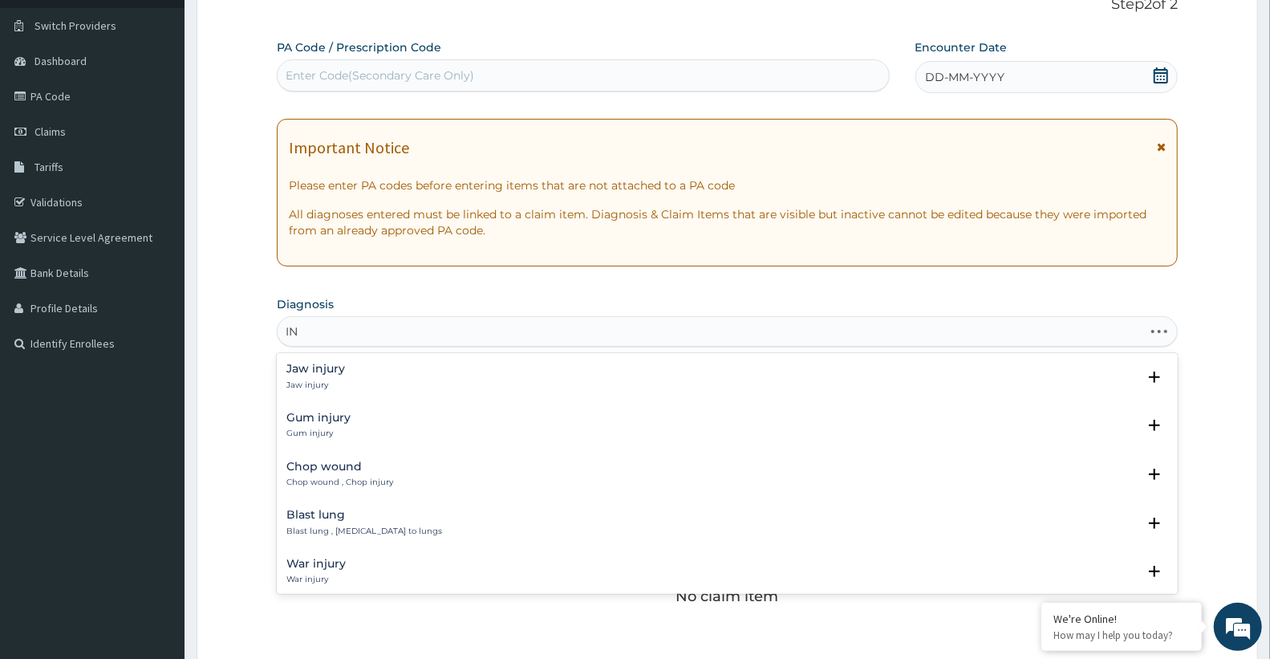
type input "I"
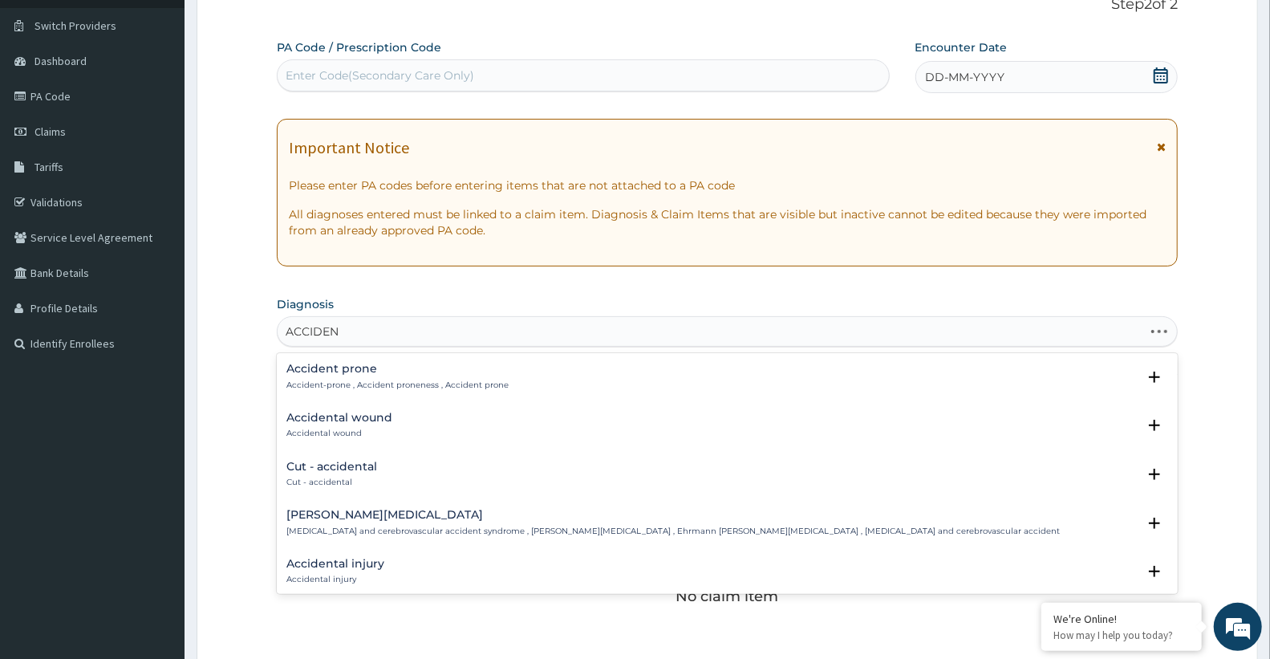
type input "ACCIDENT"
click at [405, 421] on div "Accidental wound Accidental wound" at bounding box center [727, 426] width 882 height 28
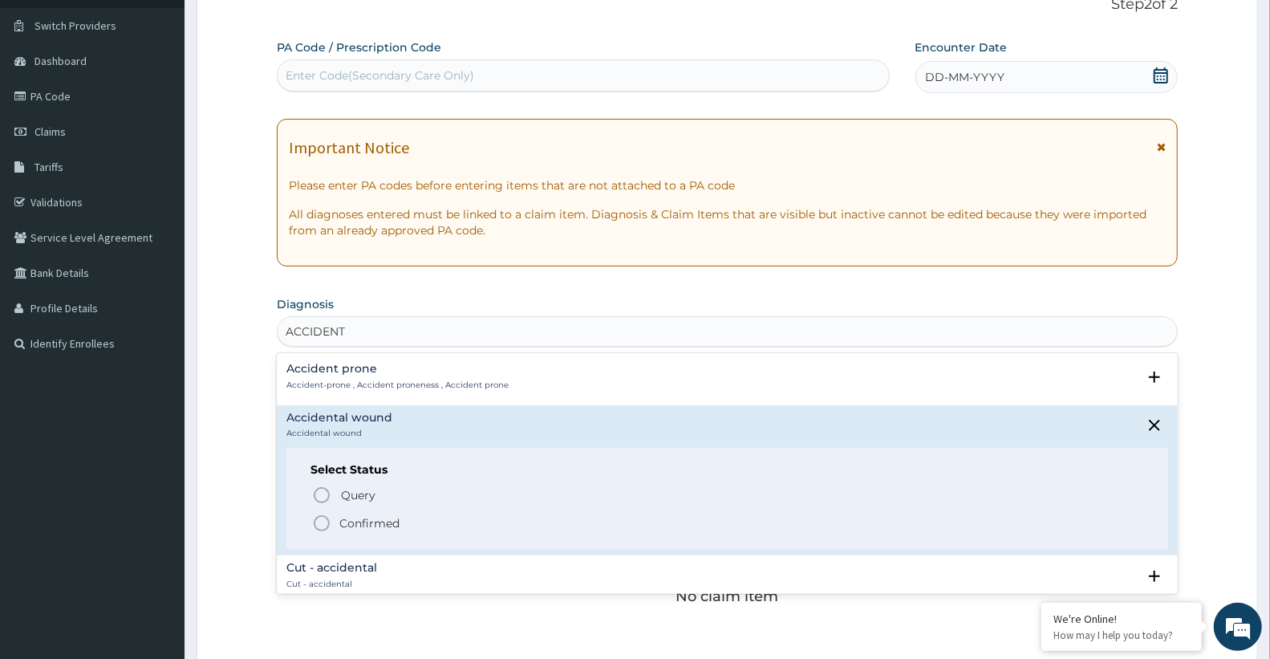
click at [421, 517] on span "Confirmed" at bounding box center [728, 522] width 832 height 19
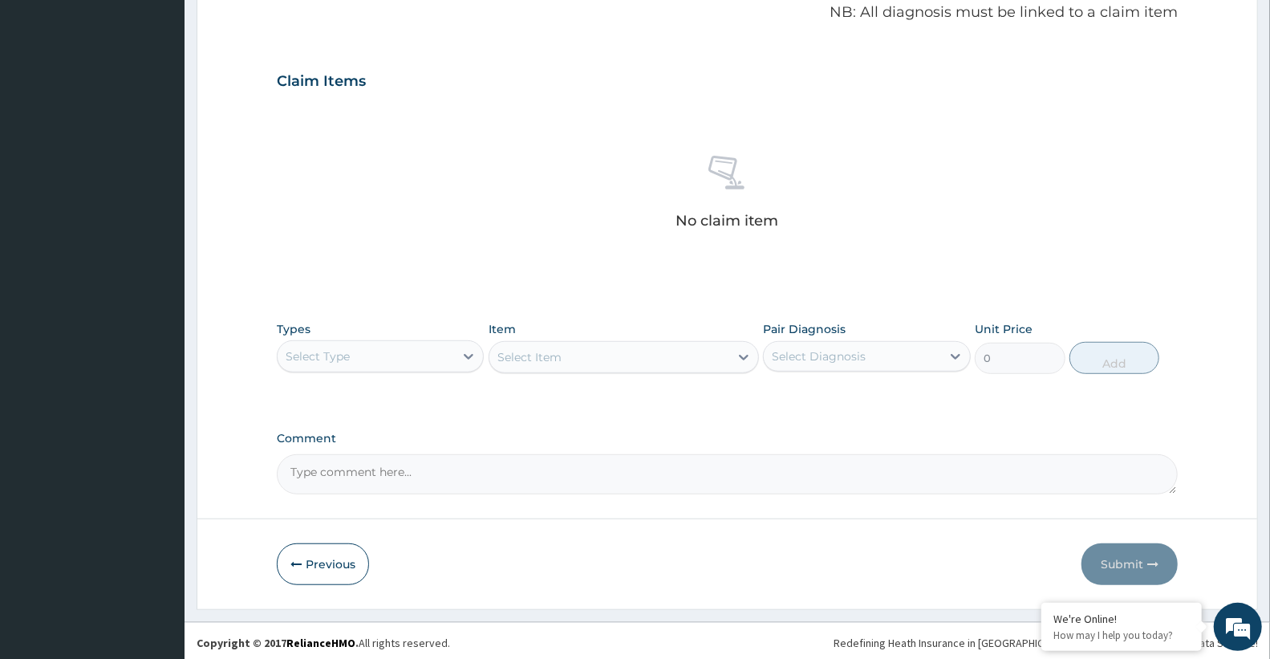
scroll to position [498, 0]
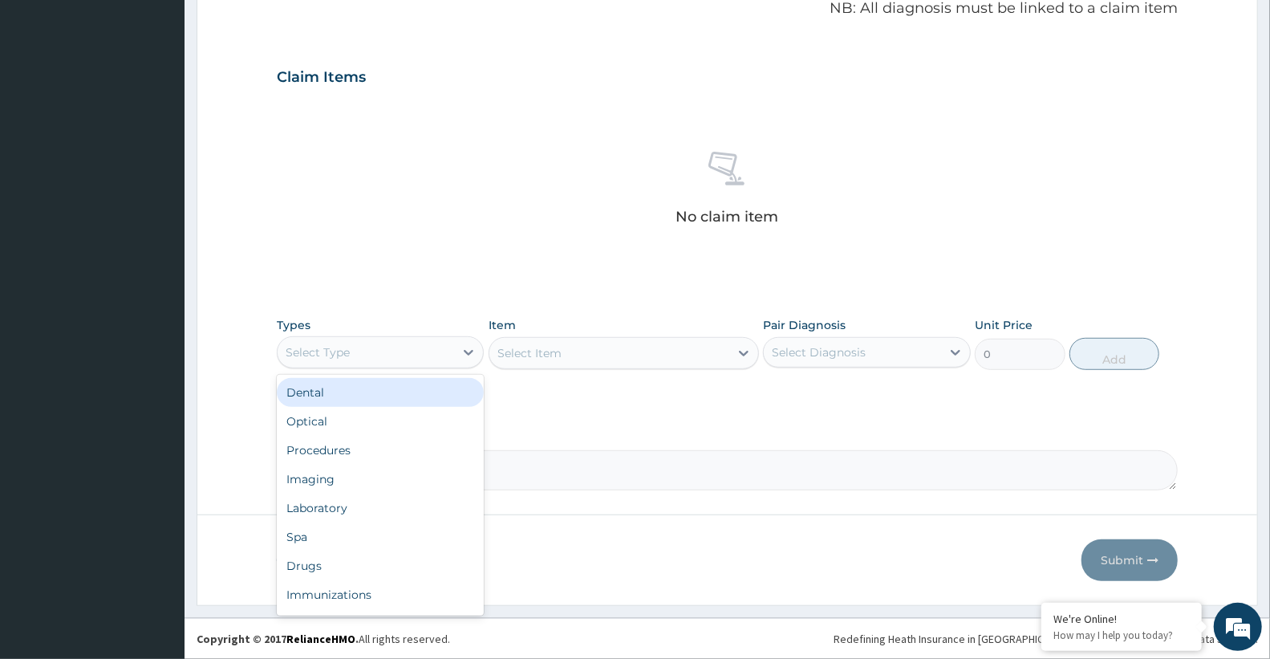
drag, startPoint x: 361, startPoint y: 349, endPoint x: 374, endPoint y: 391, distance: 43.6
click at [362, 348] on div "Select Type" at bounding box center [366, 352] width 176 height 26
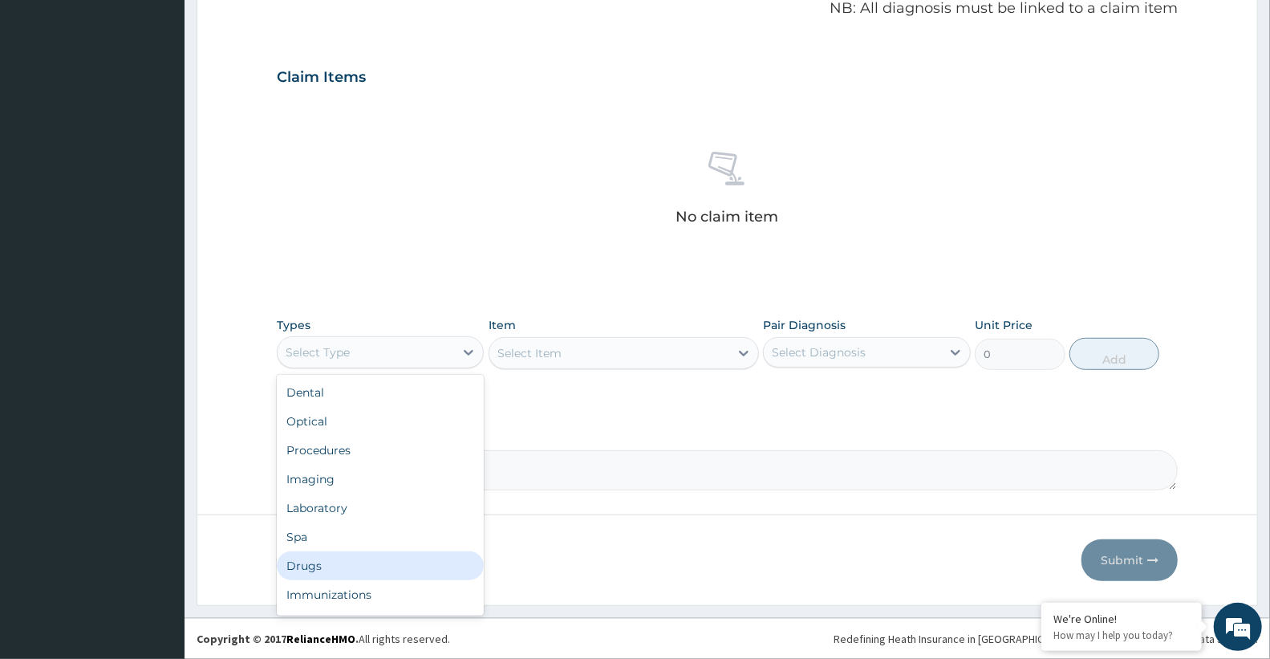
click at [363, 556] on div "Drugs" at bounding box center [380, 565] width 207 height 29
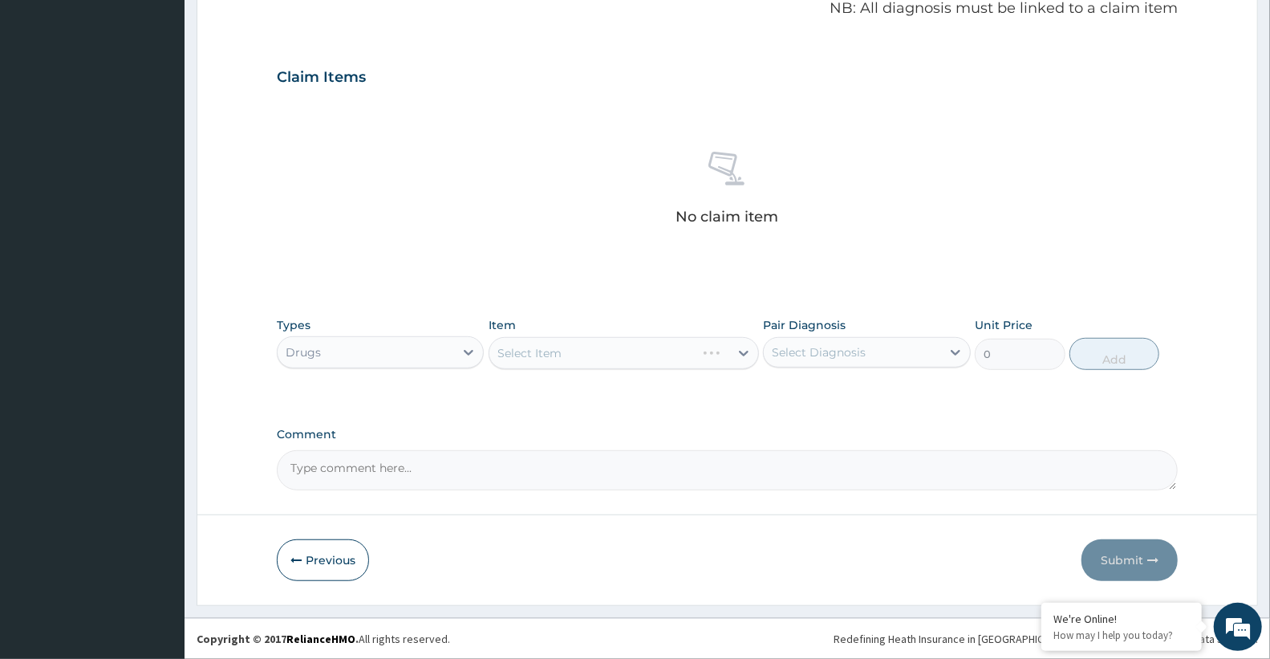
click at [568, 362] on div "Select Item" at bounding box center [624, 353] width 270 height 32
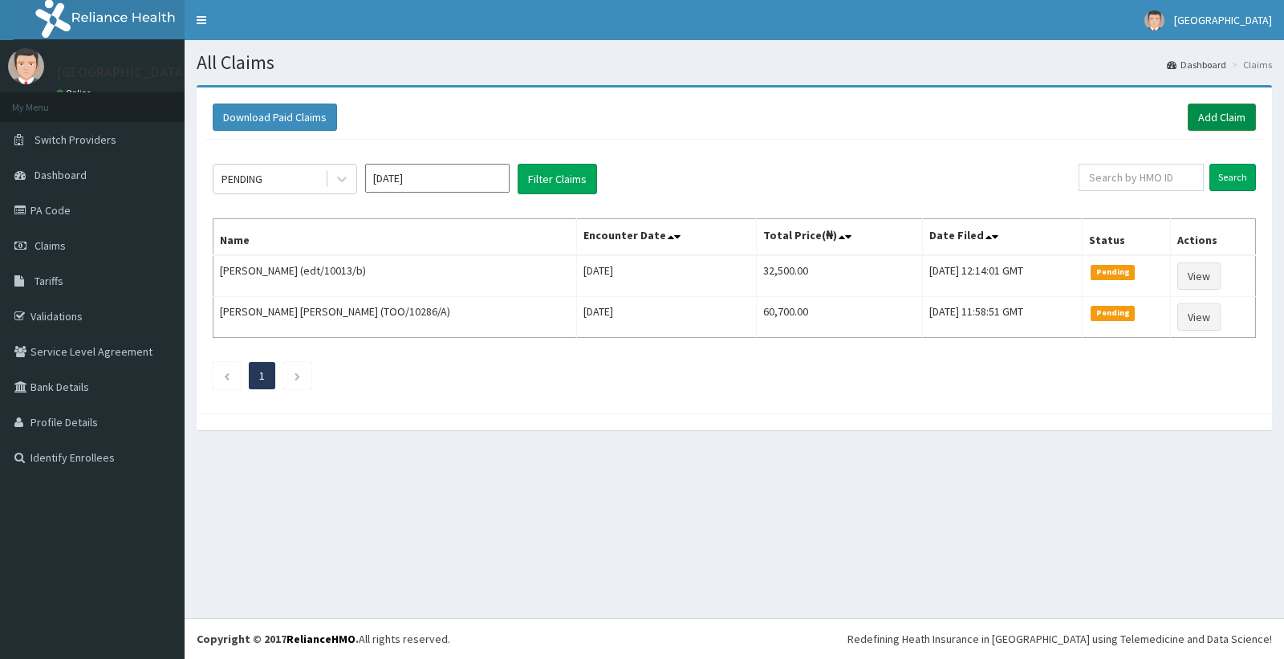
click at [1240, 116] on link "Add Claim" at bounding box center [1221, 116] width 68 height 27
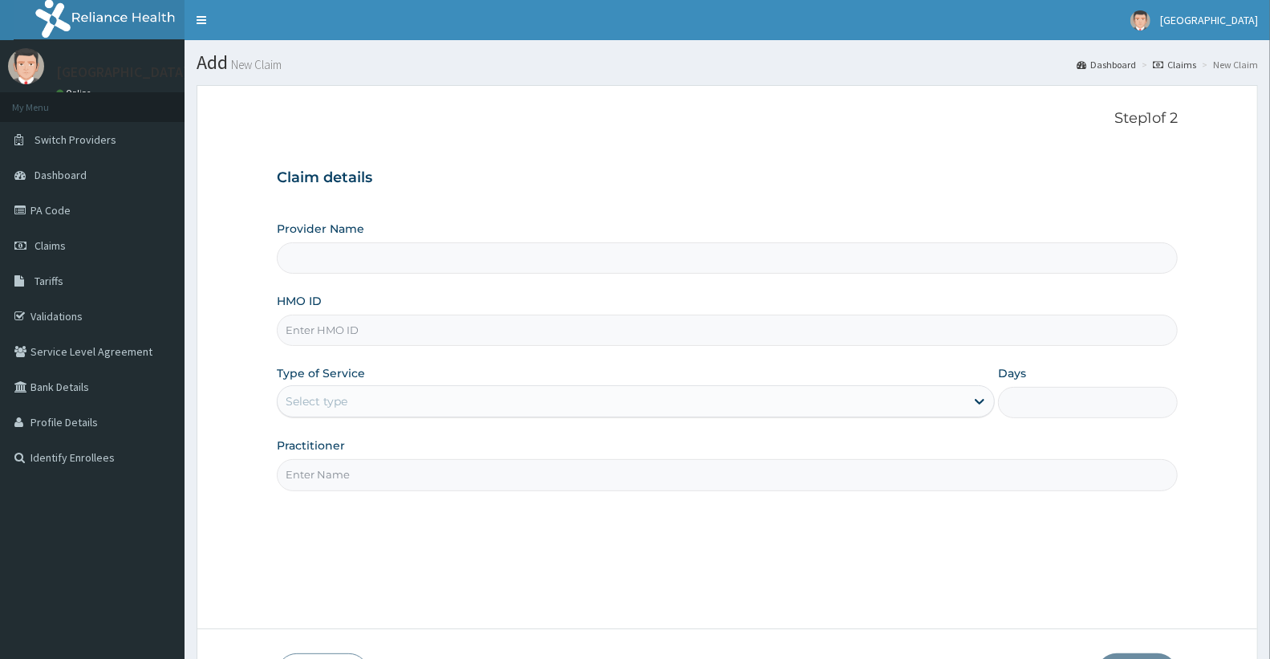
click at [343, 348] on div "Provider Name HMO ID Type of Service Select type Days Practitioner" at bounding box center [727, 356] width 901 height 270
type input "Doren Specialist Hospital"
paste input "LBP/10342/A"
type input "LBP/10342/A"
click at [335, 402] on div "Select type" at bounding box center [317, 401] width 62 height 16
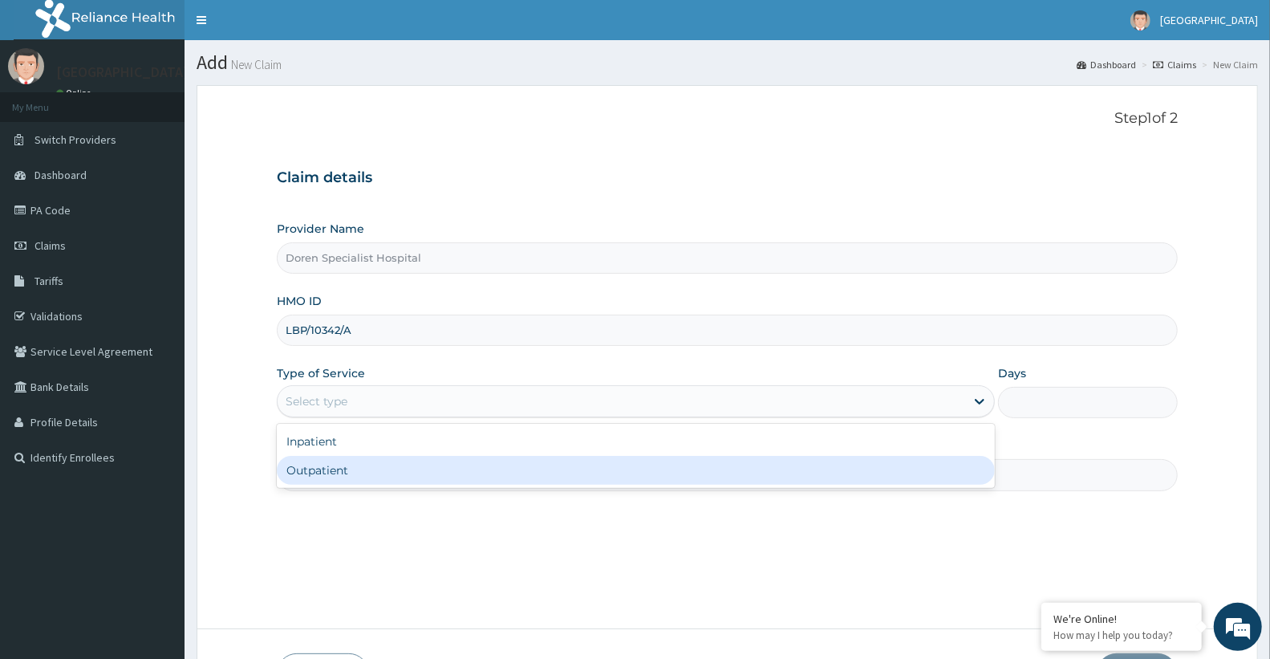
click at [326, 480] on div "Outpatient" at bounding box center [636, 470] width 718 height 29
type input "1"
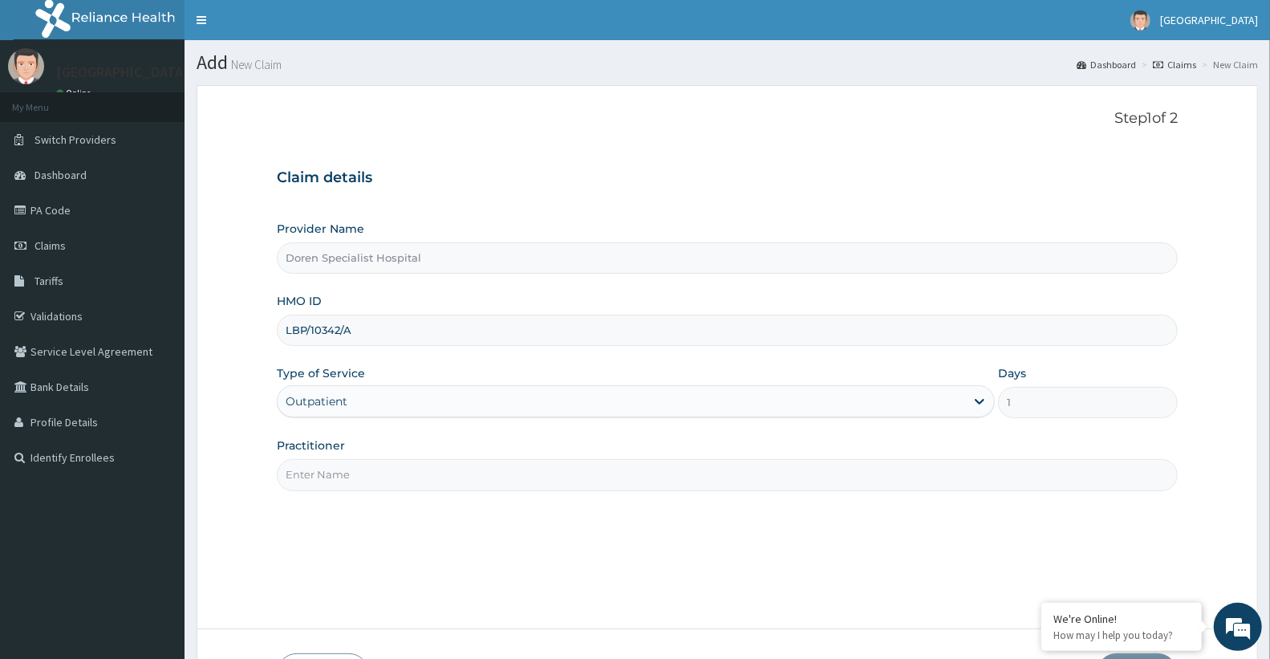
click at [331, 463] on input "Practitioner" at bounding box center [727, 474] width 901 height 31
type input "[PERSON_NAME]"
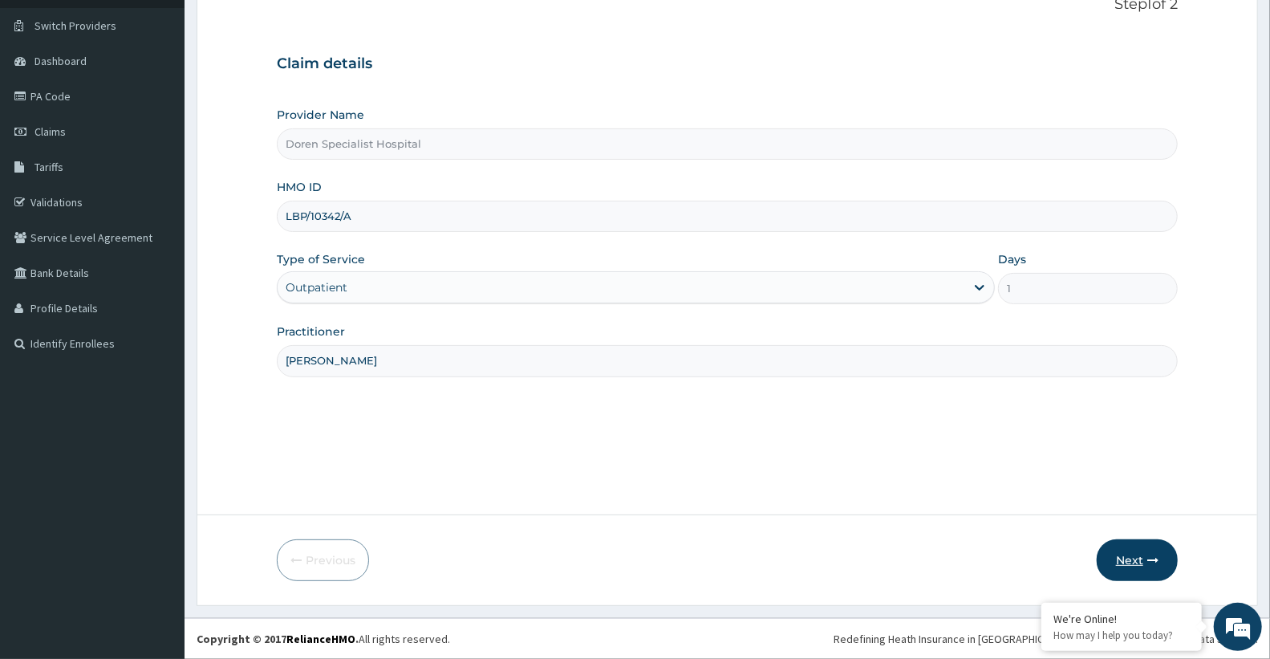
click at [1143, 562] on button "Next" at bounding box center [1137, 560] width 81 height 42
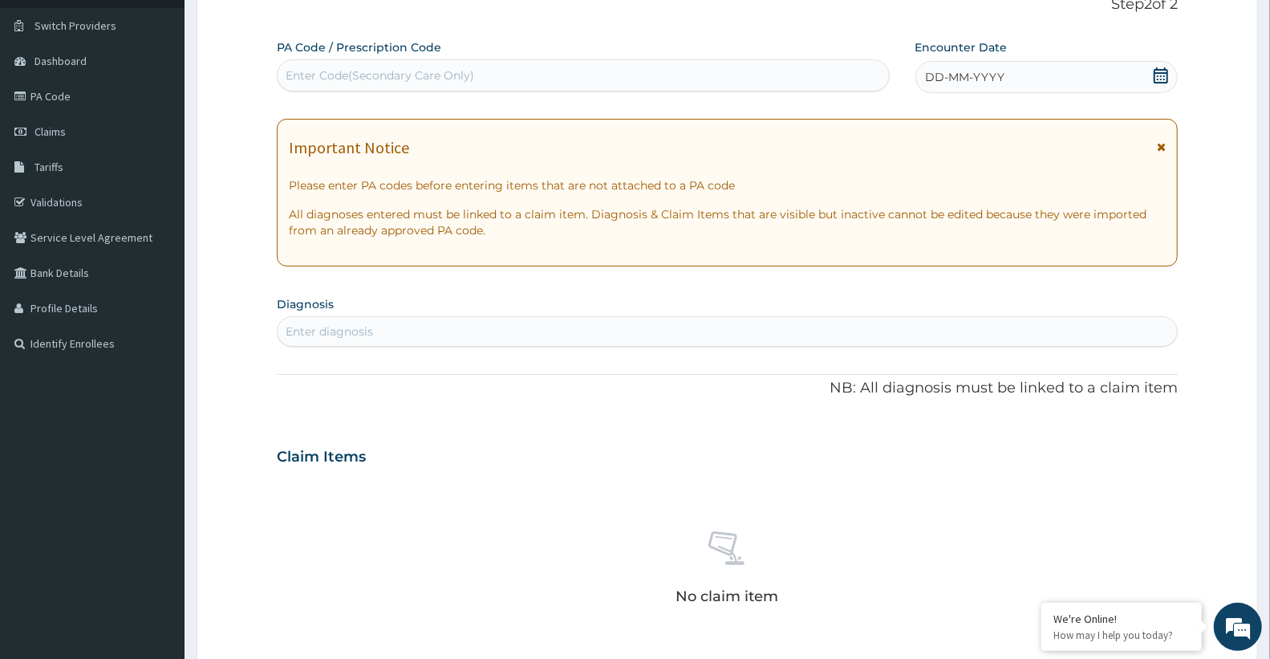
click at [1048, 67] on div "DD-MM-YYYY" at bounding box center [1046, 77] width 262 height 32
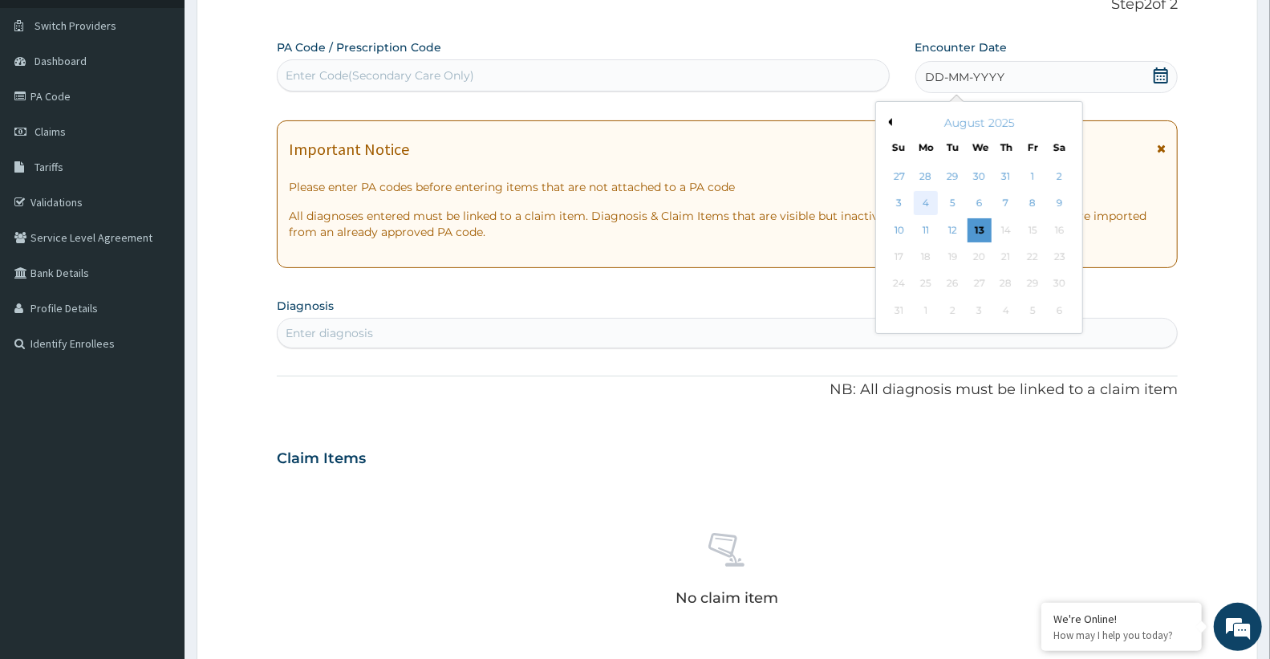
click at [928, 202] on div "4" at bounding box center [926, 204] width 24 height 24
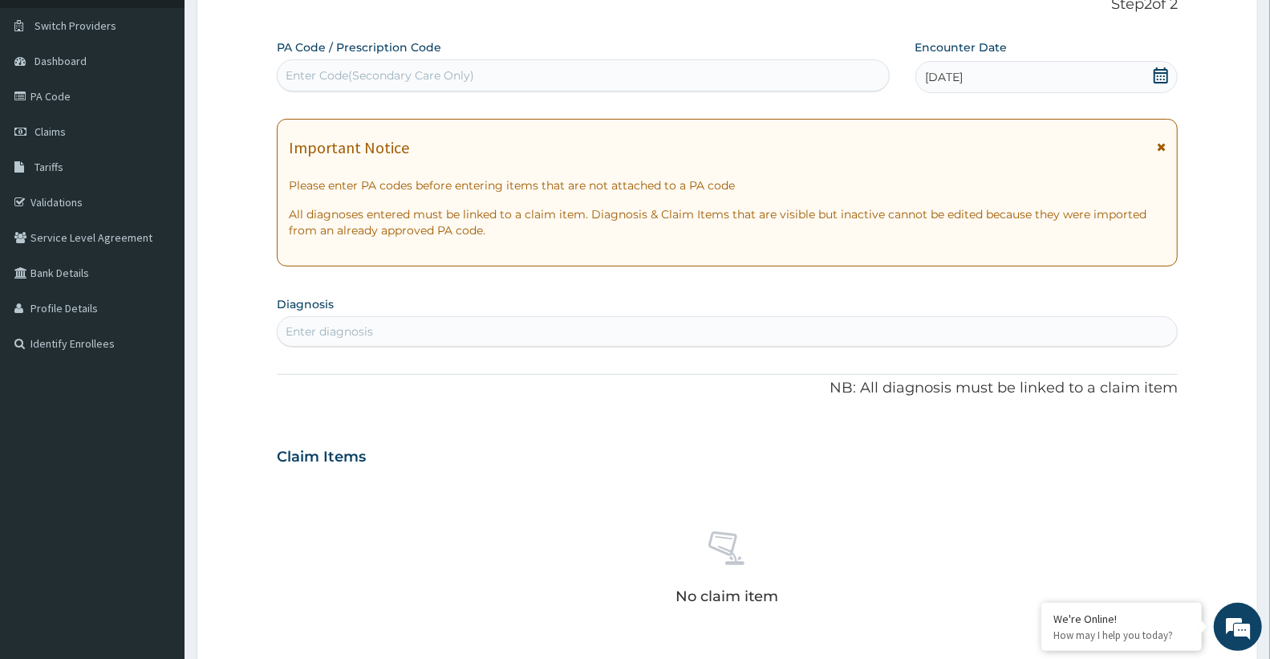
click at [409, 326] on div "Enter diagnosis" at bounding box center [727, 331] width 899 height 26
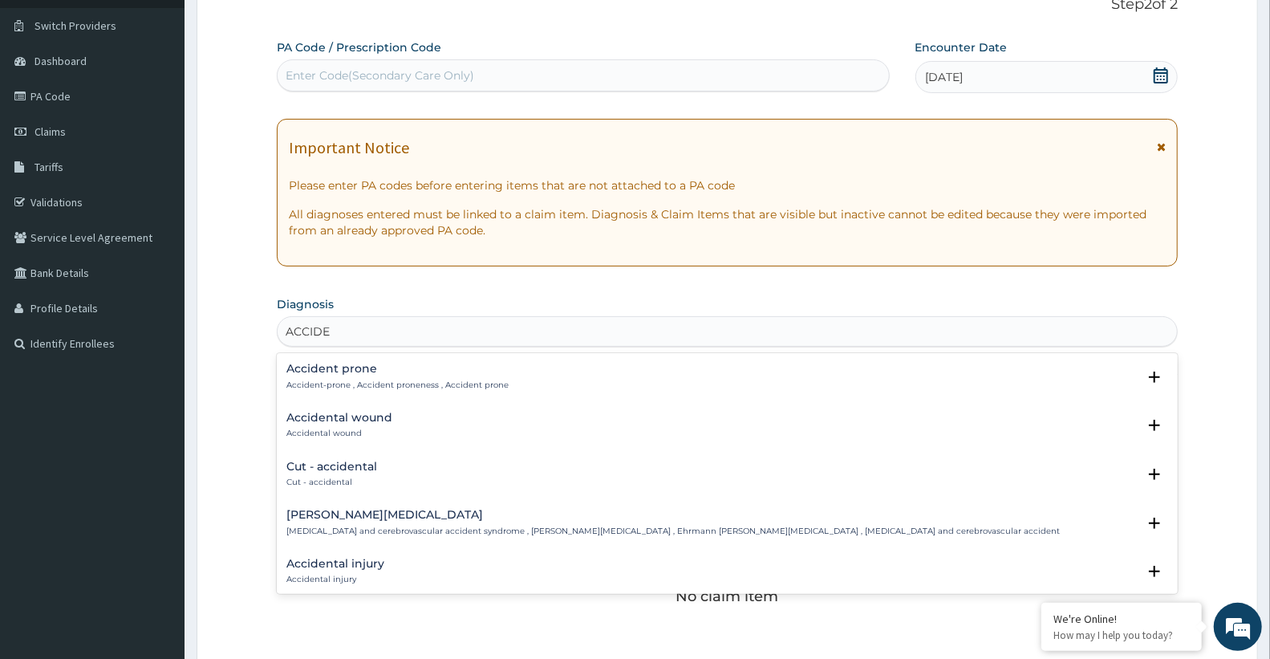
type input "ACCIDEN"
click at [383, 417] on h4 "Accidental wound" at bounding box center [339, 418] width 106 height 12
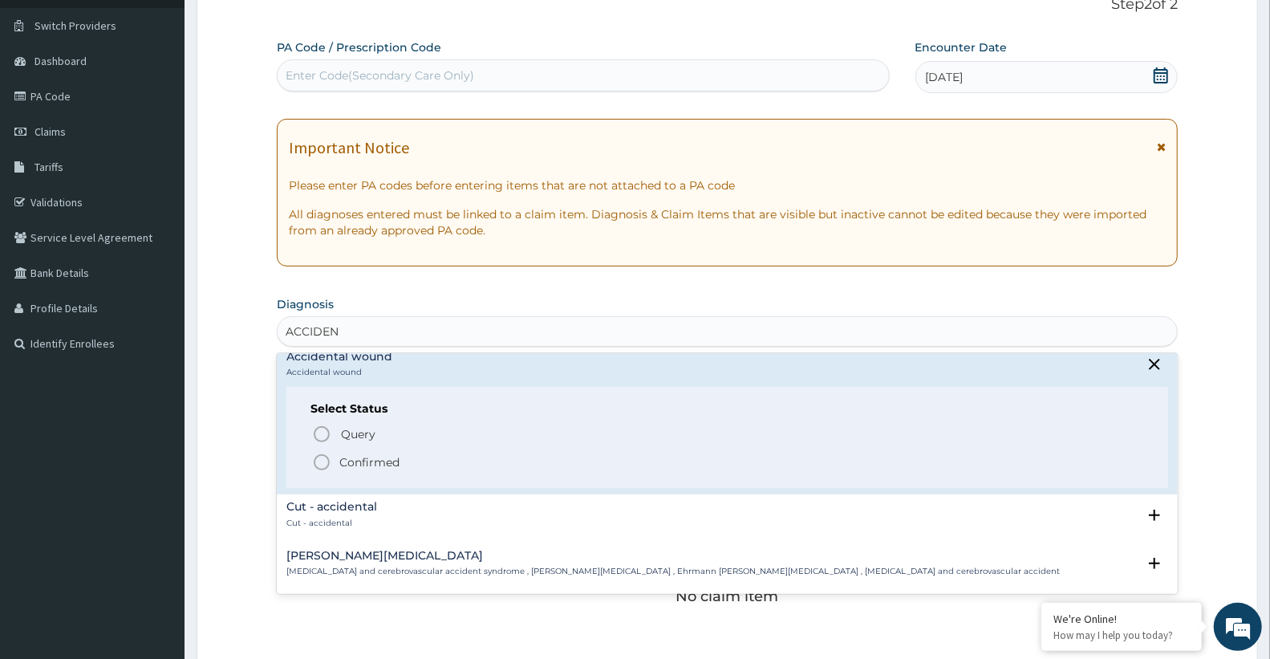
scroll to position [89, 0]
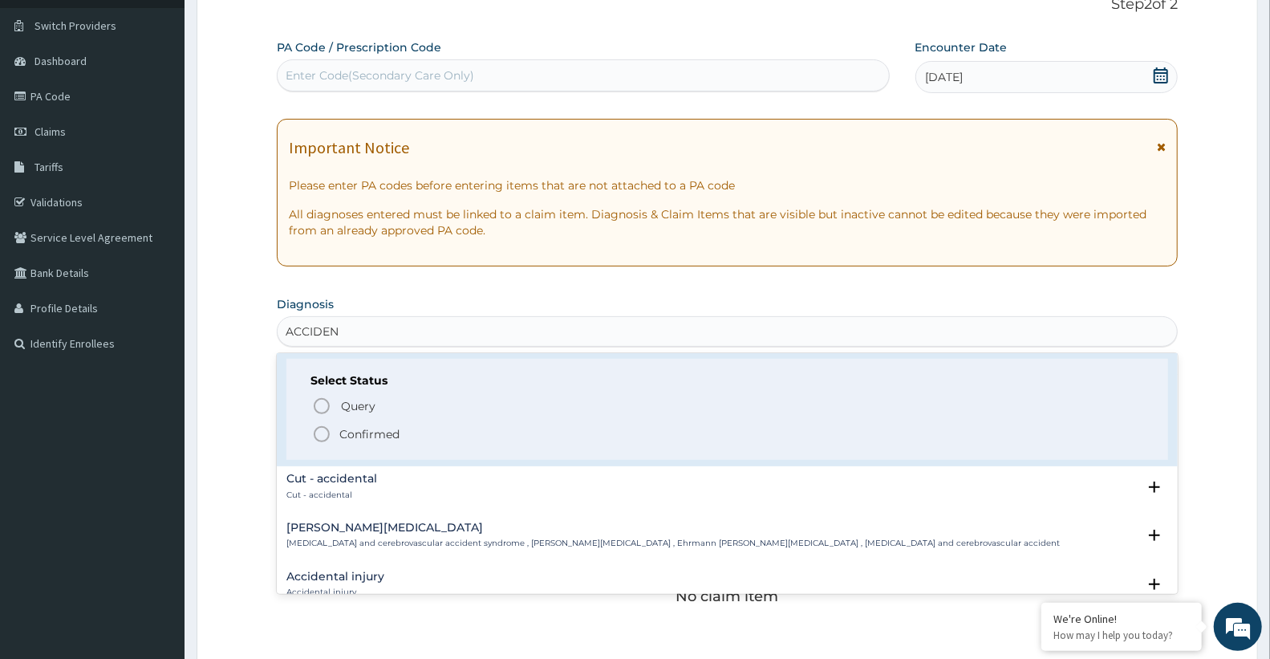
click at [412, 440] on span "Confirmed" at bounding box center [728, 433] width 832 height 19
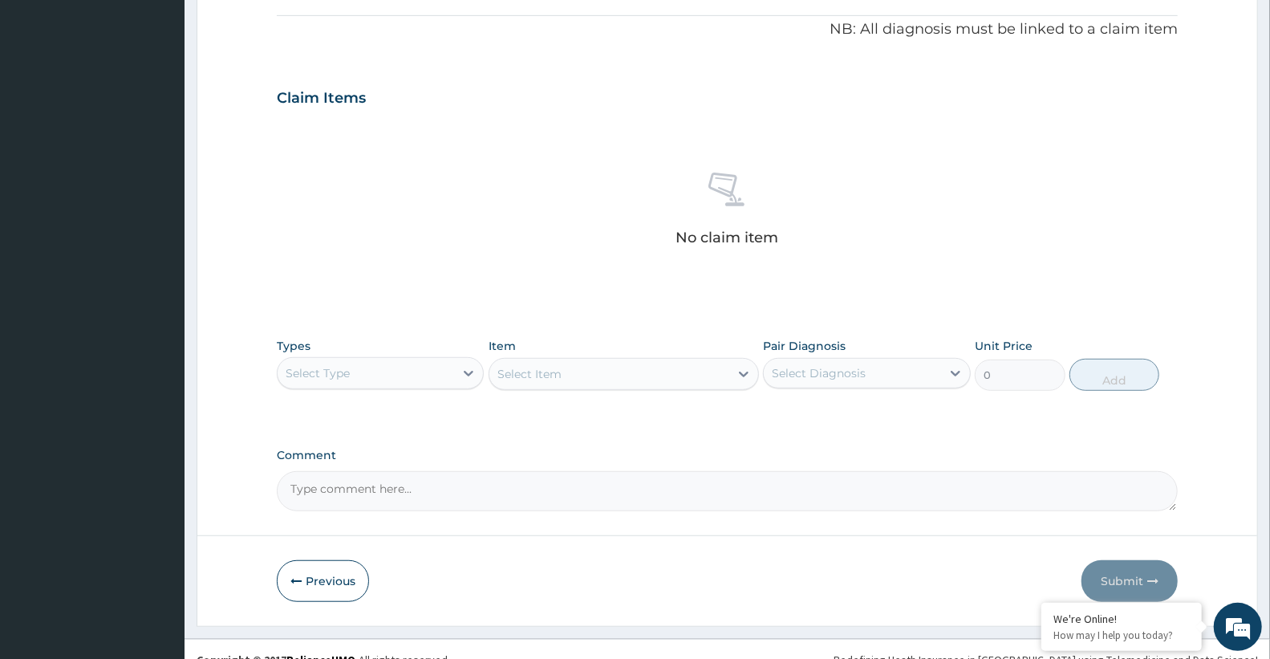
scroll to position [498, 0]
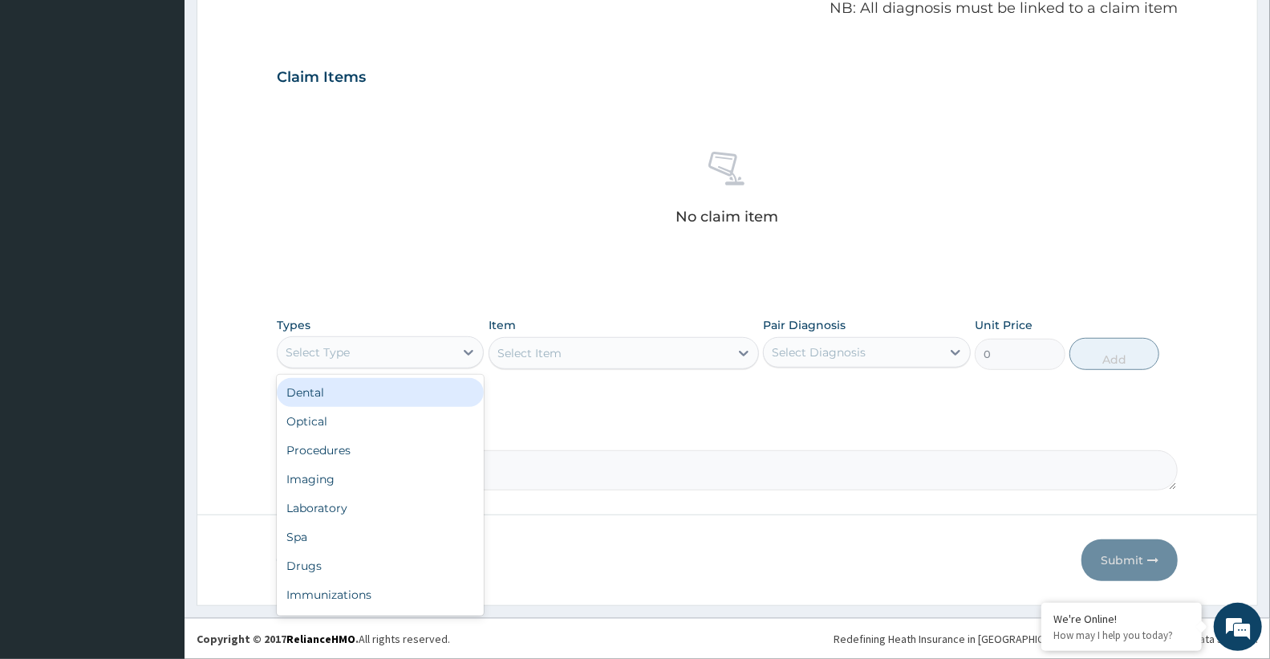
drag, startPoint x: 345, startPoint y: 342, endPoint x: 350, endPoint y: 355, distance: 14.5
click at [347, 347] on div "Select Type" at bounding box center [366, 352] width 176 height 26
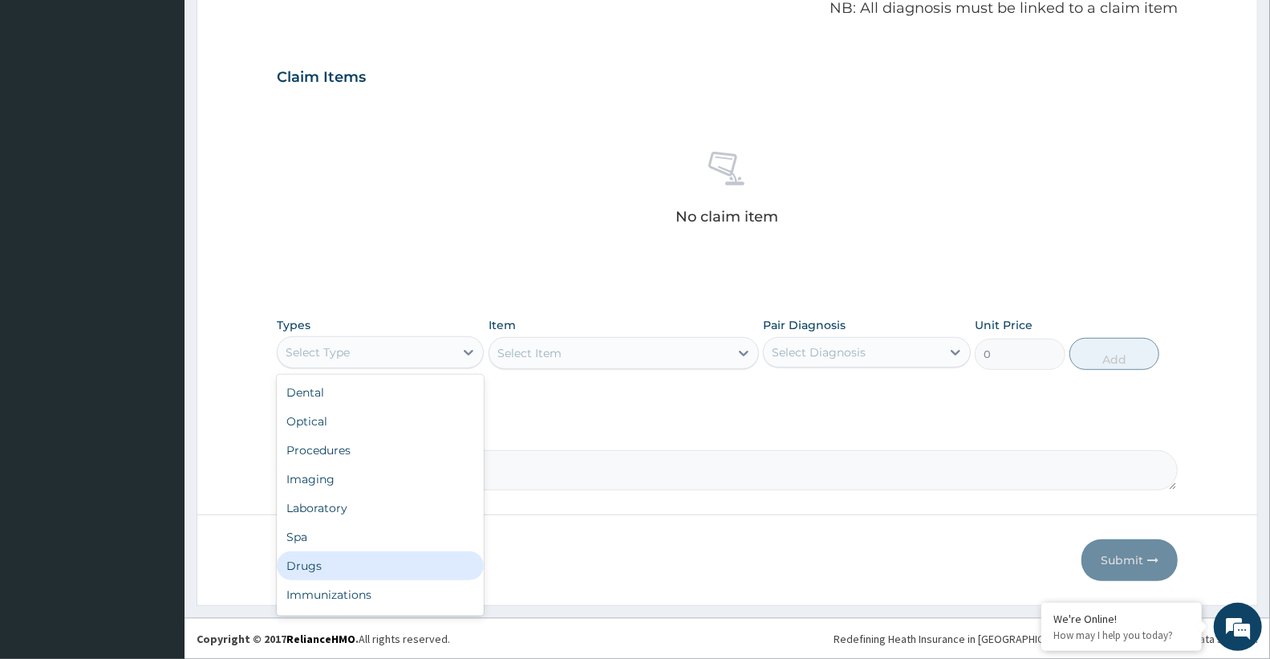
click at [325, 566] on div "Drugs" at bounding box center [380, 565] width 207 height 29
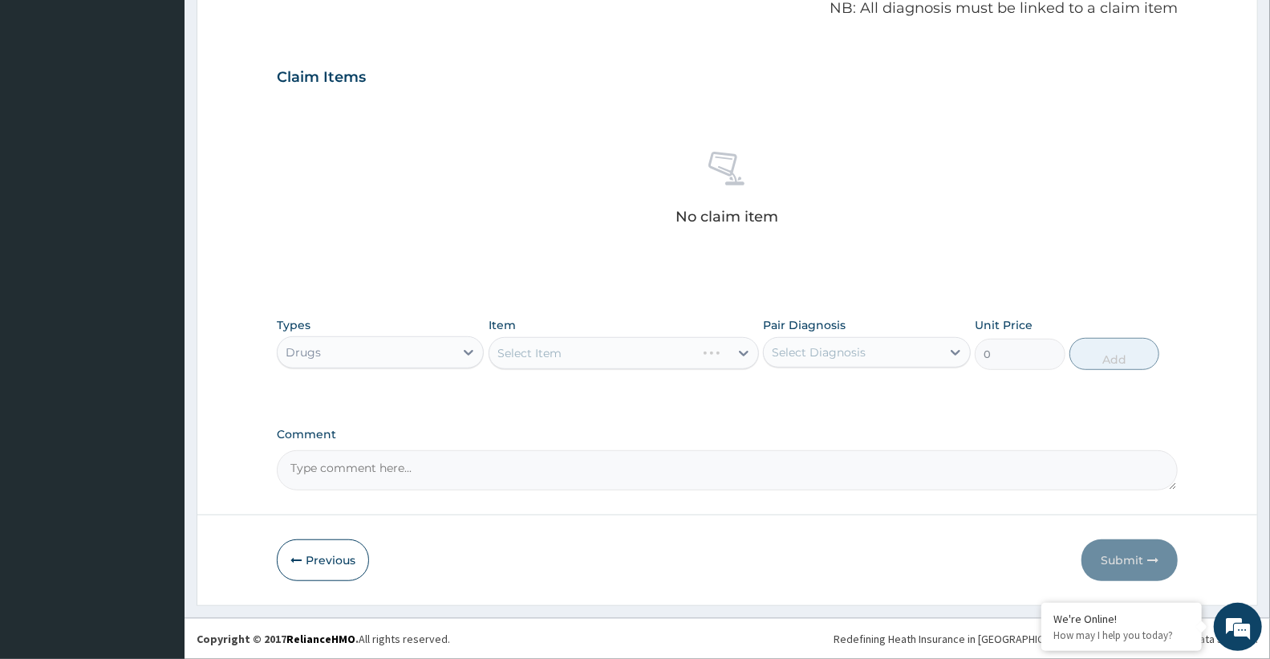
click at [542, 351] on div "Select Item" at bounding box center [624, 353] width 270 height 32
click at [543, 351] on div "Select Item" at bounding box center [624, 353] width 270 height 32
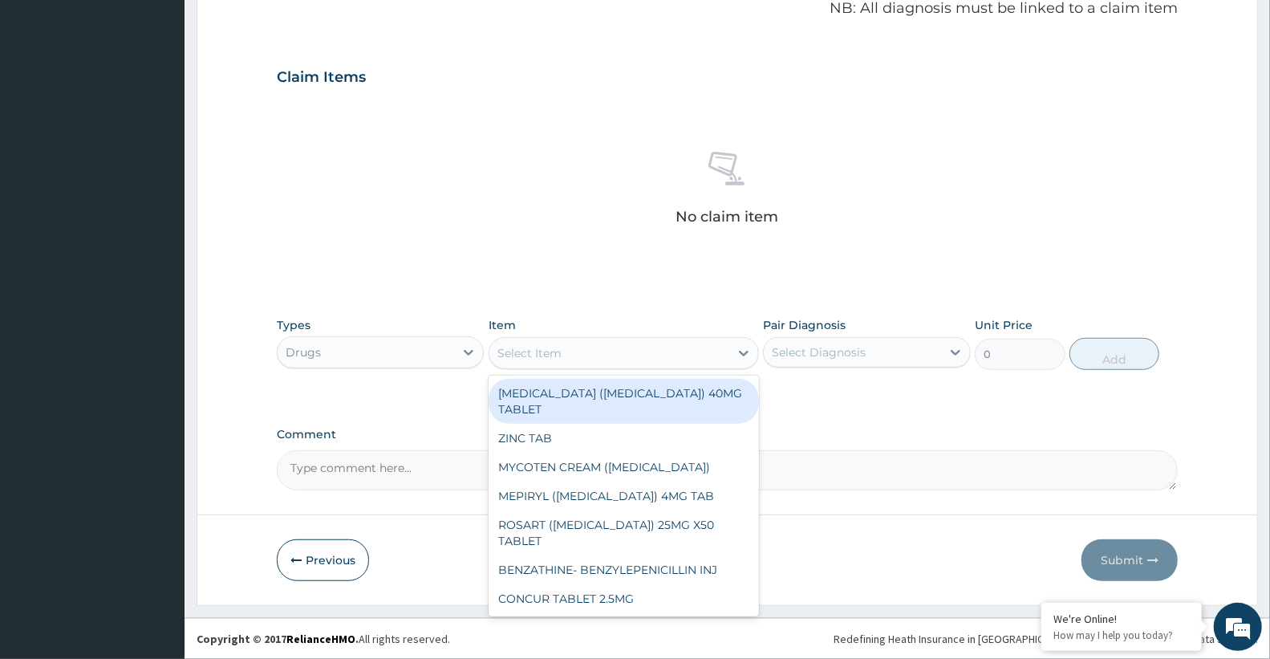
click at [543, 351] on div "Select Item" at bounding box center [529, 353] width 64 height 16
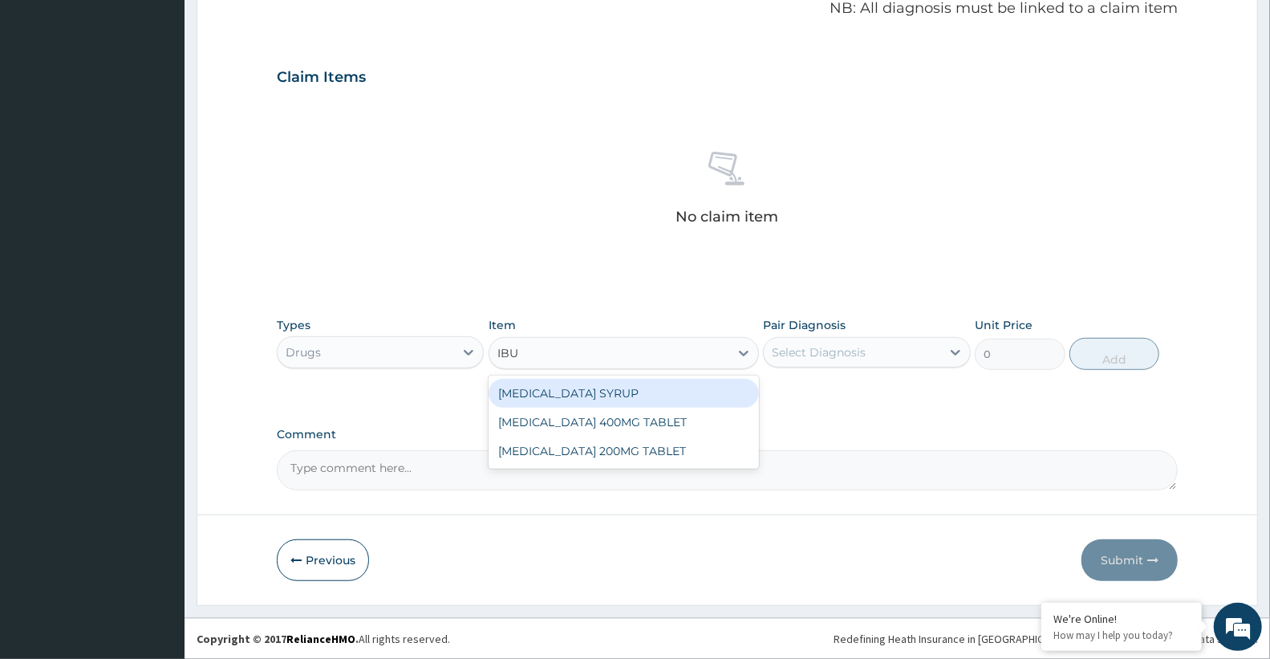
type input "IBUP"
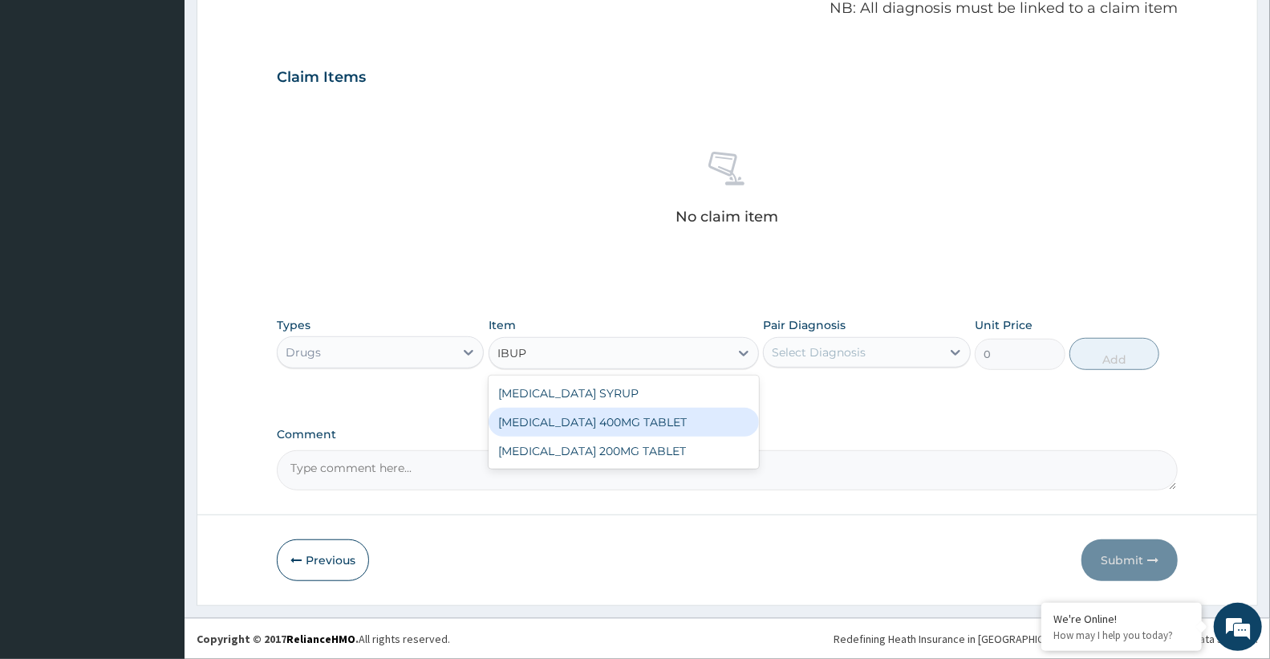
click at [514, 427] on div "IBUPROFEN 400MG TABLET" at bounding box center [624, 422] width 270 height 29
type input "80"
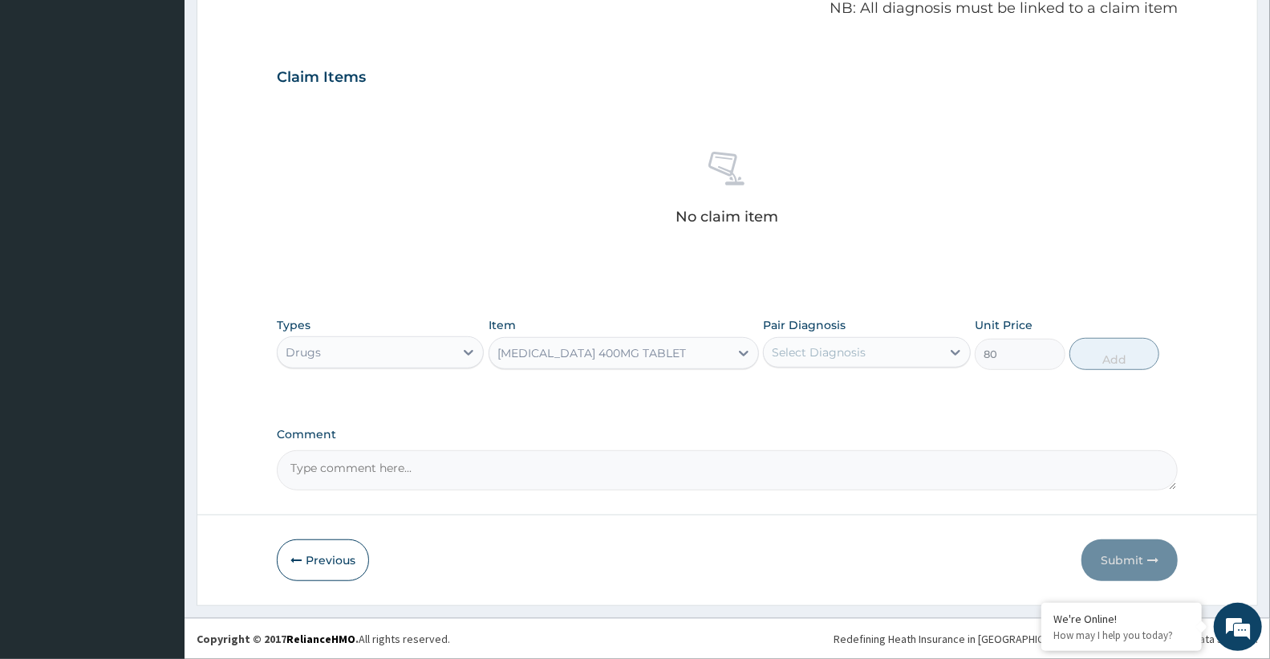
click at [822, 350] on div "Select Diagnosis" at bounding box center [819, 352] width 94 height 16
drag, startPoint x: 830, startPoint y: 390, endPoint x: 852, endPoint y: 400, distance: 23.7
click at [834, 397] on div "Accidental wound" at bounding box center [866, 393] width 207 height 33
checkbox input "true"
click at [1112, 350] on button "Add" at bounding box center [1114, 354] width 90 height 32
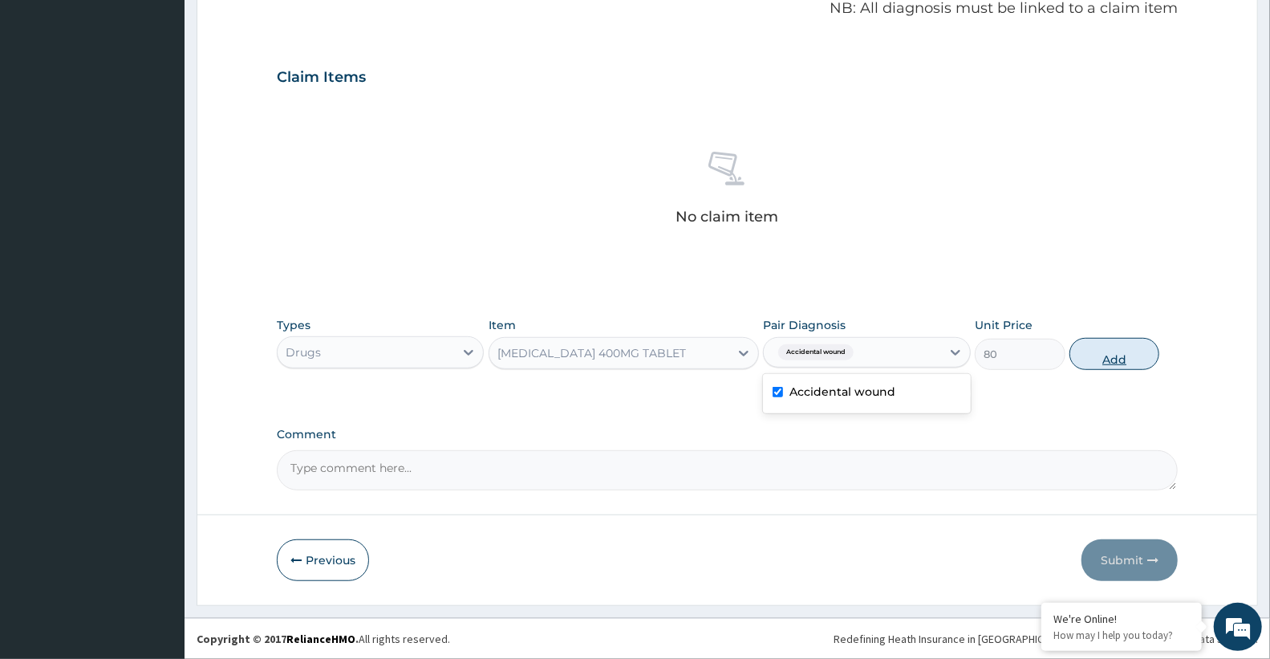
type input "0"
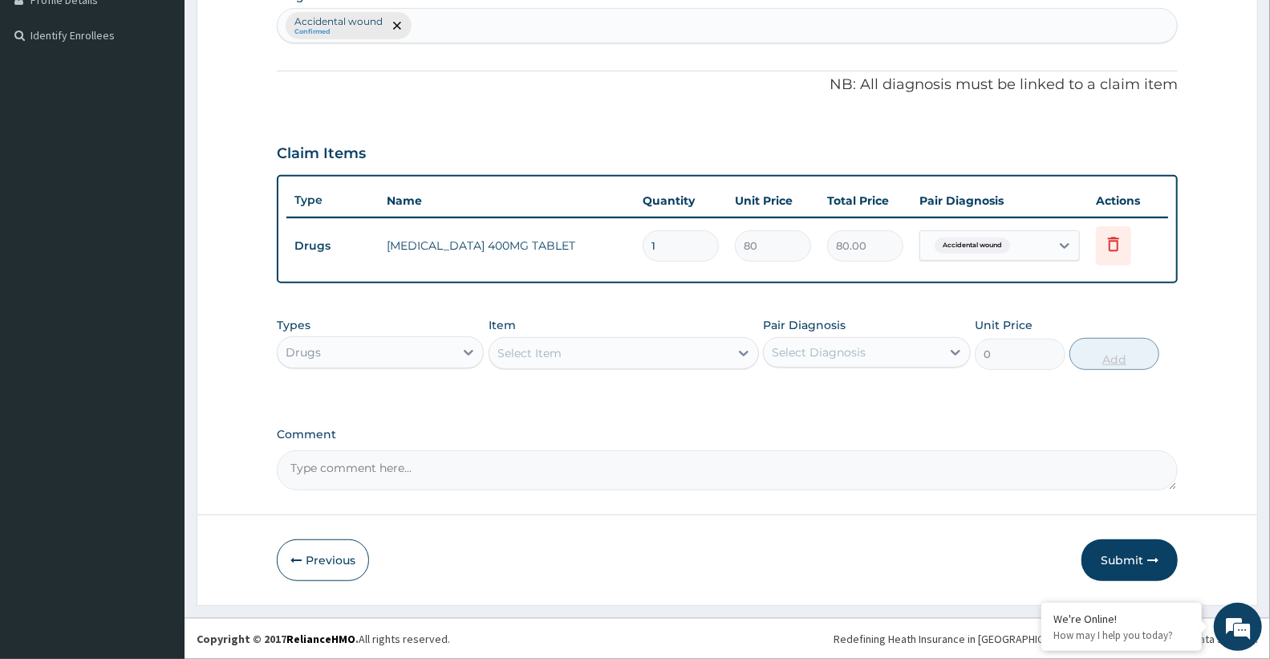
scroll to position [420, 0]
type input "12"
type input "960.00"
type input "12"
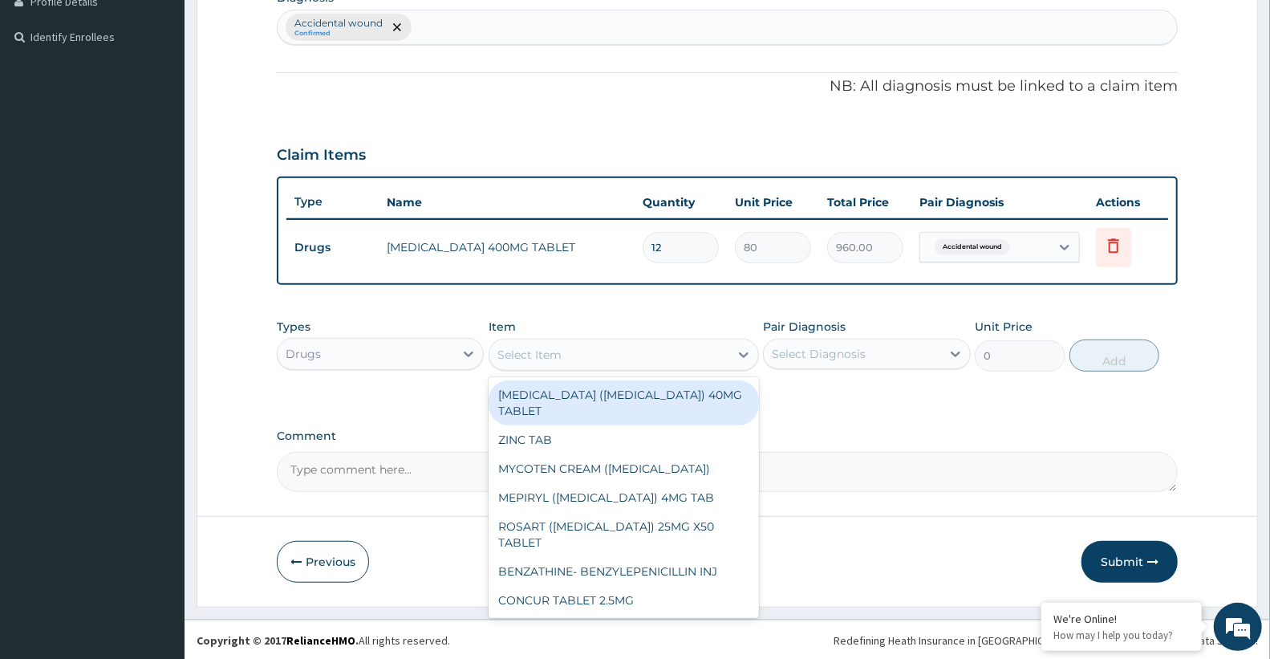
click at [622, 346] on div "Select Item" at bounding box center [609, 355] width 240 height 26
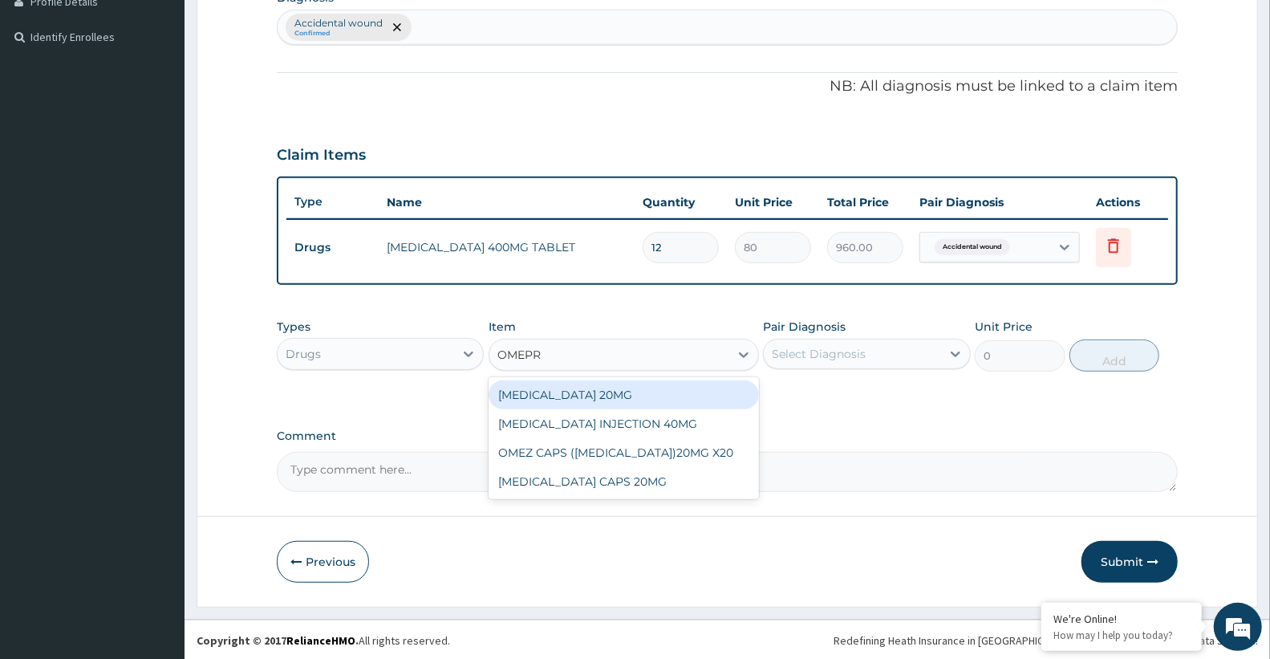
type input "OMEPRA"
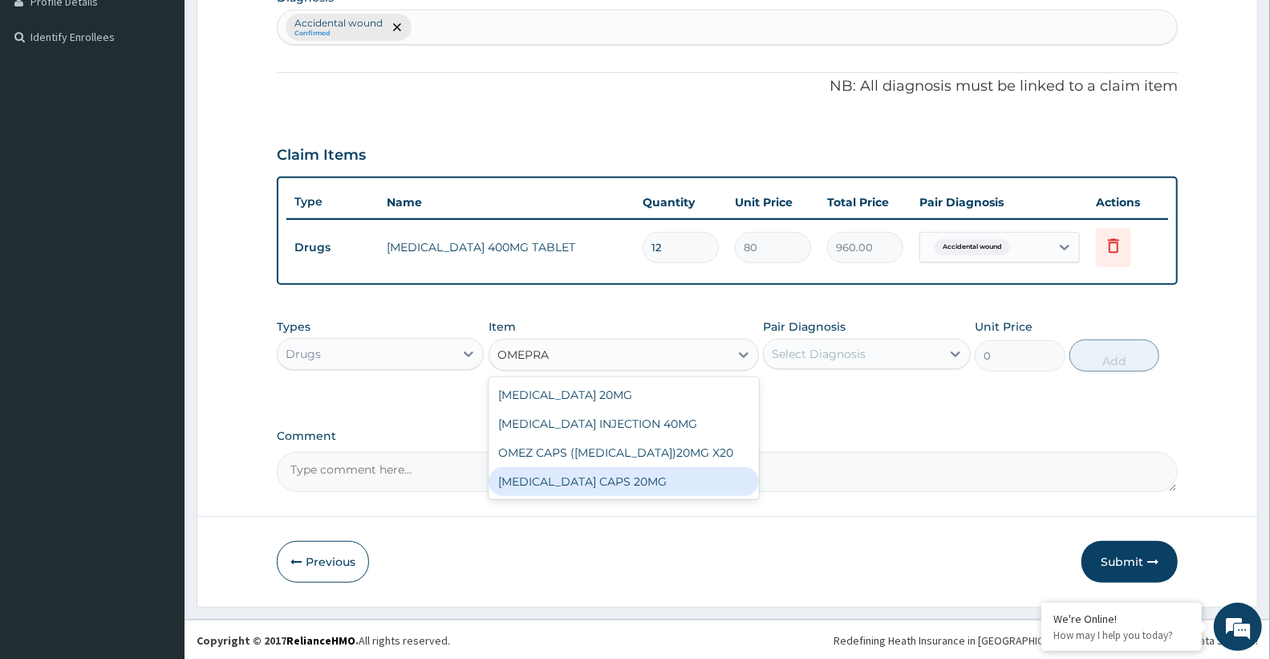
click at [606, 485] on div "OMEPRAZOLE CAPS 20MG" at bounding box center [624, 481] width 270 height 29
type input "83.33333587646484"
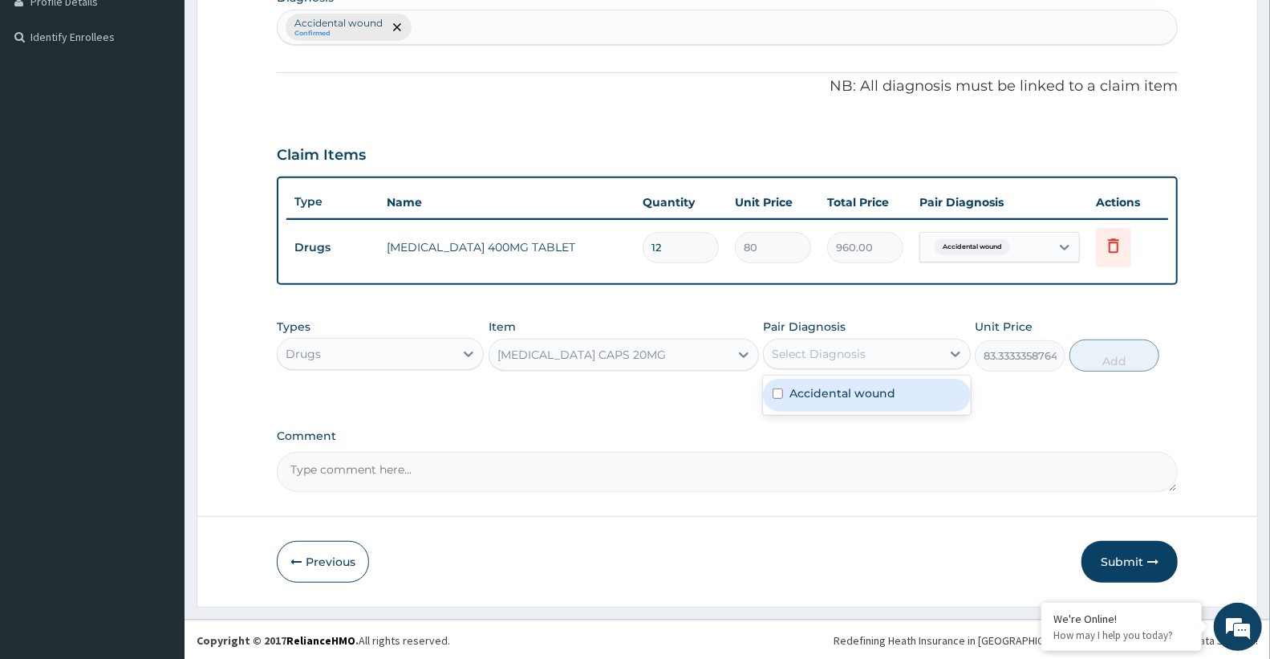
click at [816, 355] on div "Select Diagnosis" at bounding box center [819, 354] width 94 height 16
click at [831, 403] on div "Accidental wound" at bounding box center [866, 395] width 207 height 33
checkbox input "true"
click at [1129, 363] on button "Add" at bounding box center [1114, 355] width 90 height 32
type input "0"
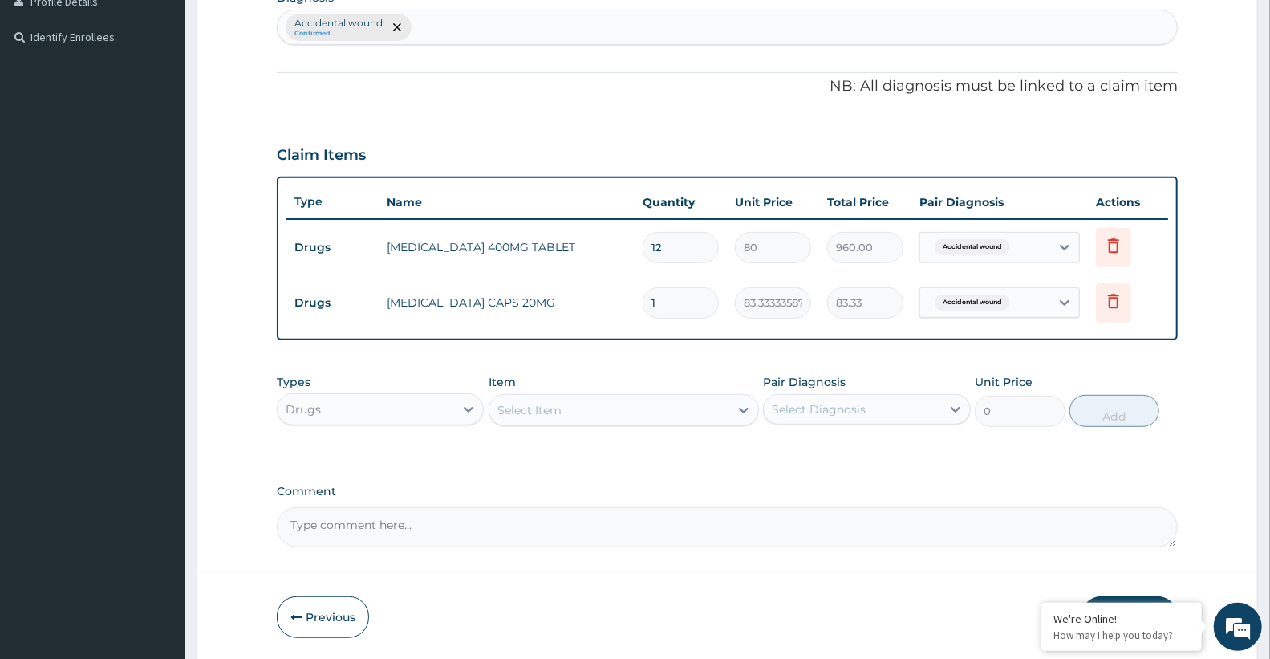
type input "0.00"
type input "4"
type input "333.33"
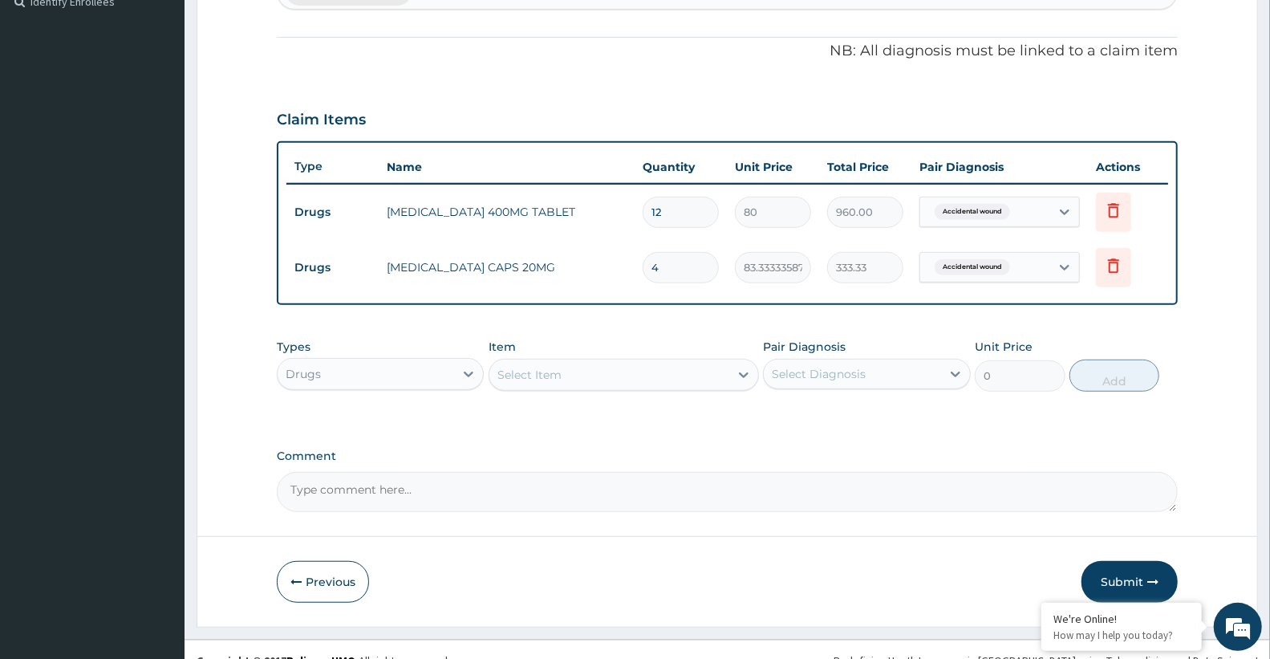
scroll to position [476, 0]
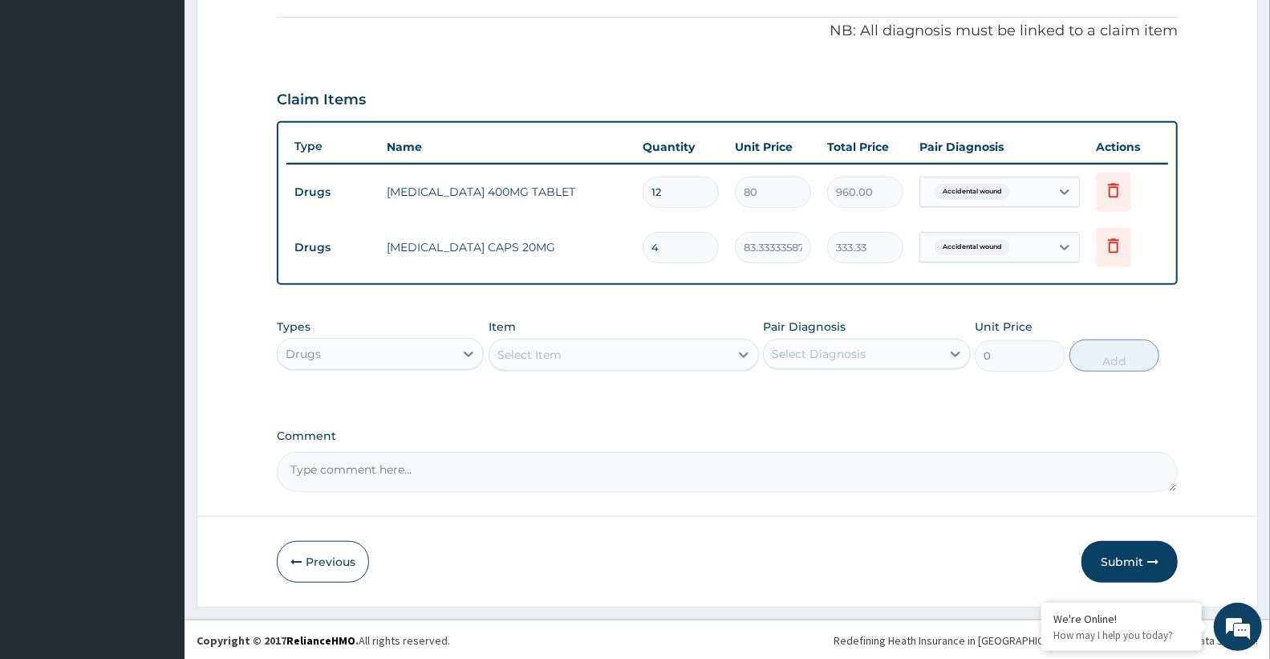
type input "4"
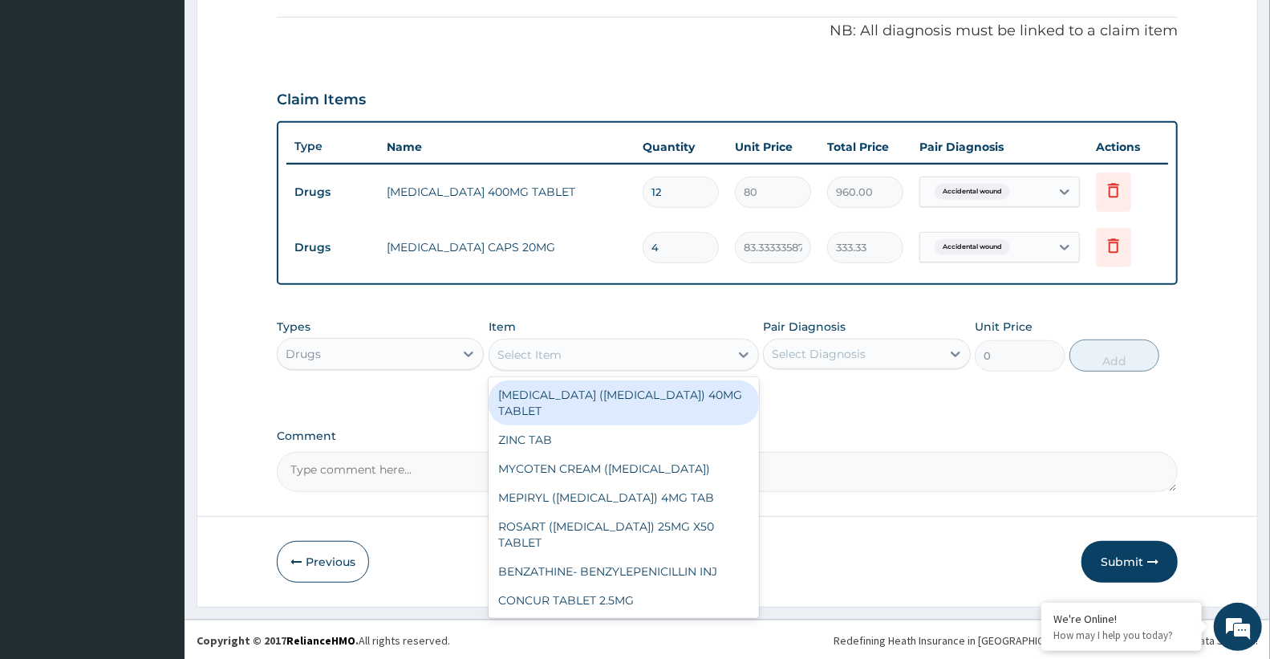
click at [586, 351] on div "Select Item" at bounding box center [609, 355] width 240 height 26
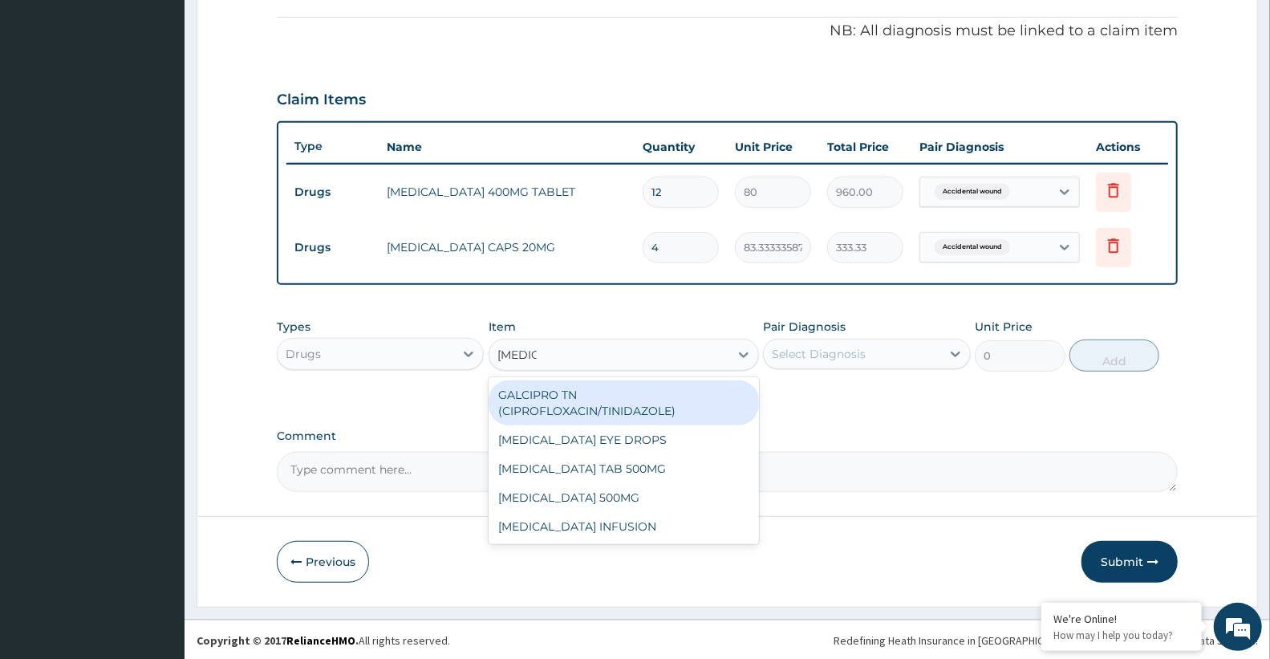
type input "CIPROF"
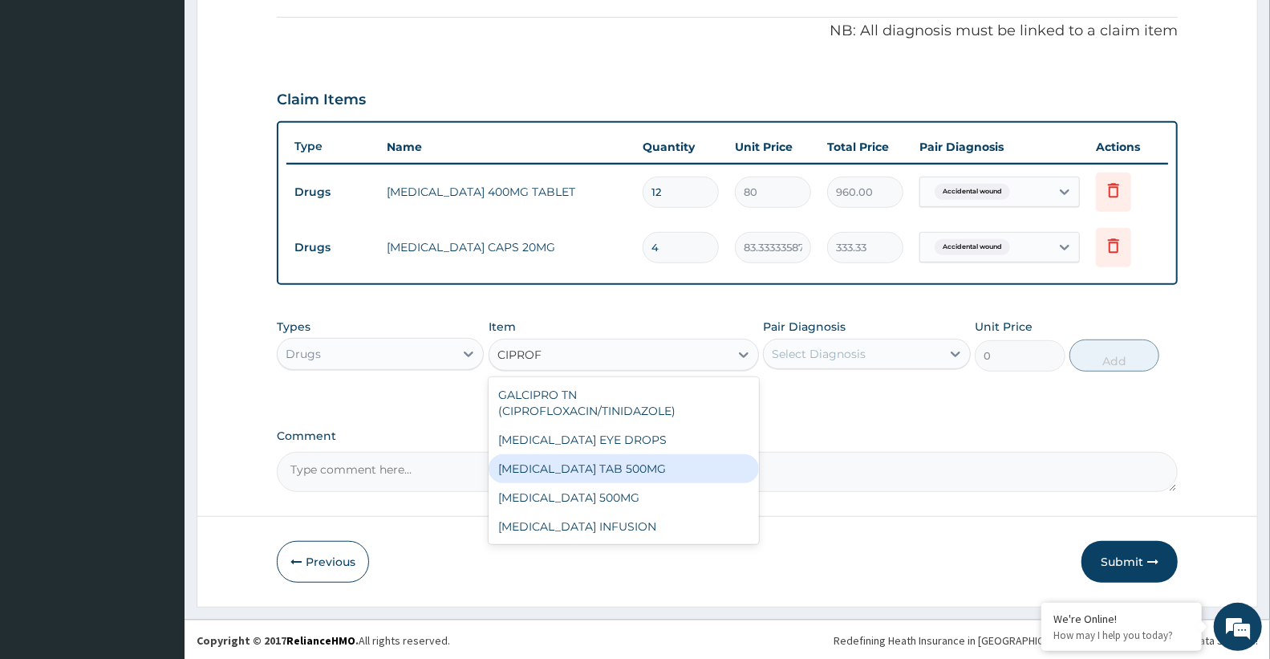
click at [605, 471] on div "[MEDICAL_DATA] TAB 500MG" at bounding box center [624, 468] width 270 height 29
type input "200"
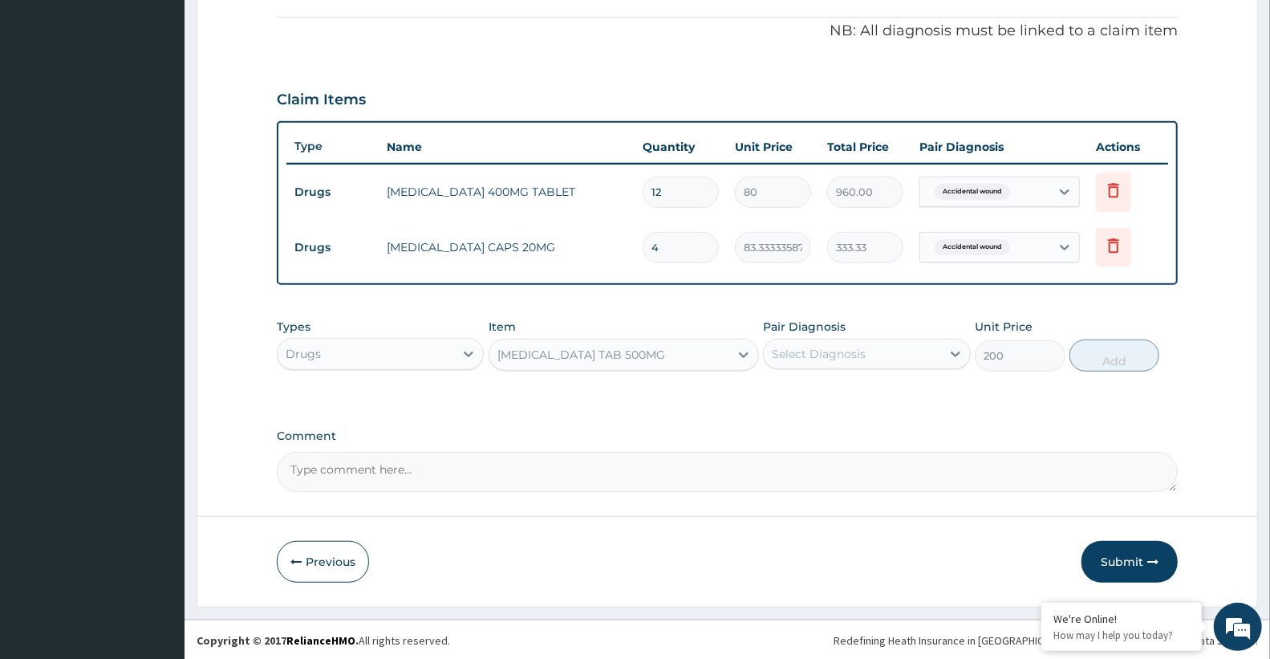
click at [646, 347] on div "[MEDICAL_DATA] TAB 500MG" at bounding box center [581, 355] width 168 height 16
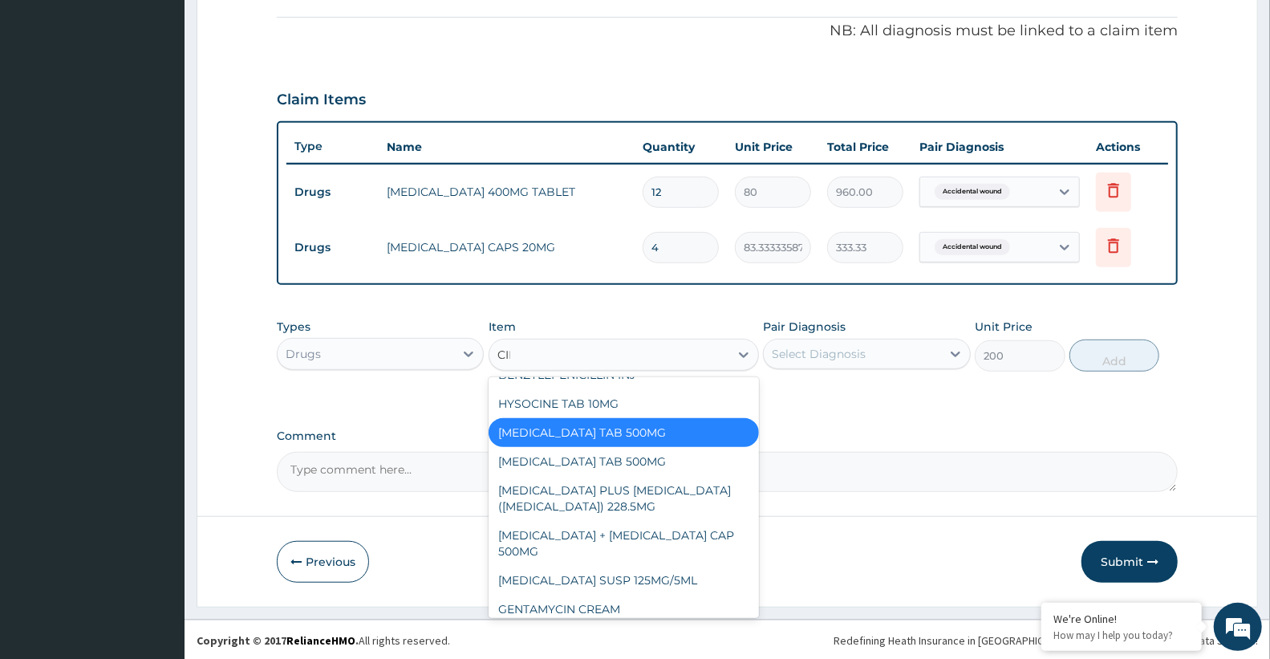
scroll to position [0, 0]
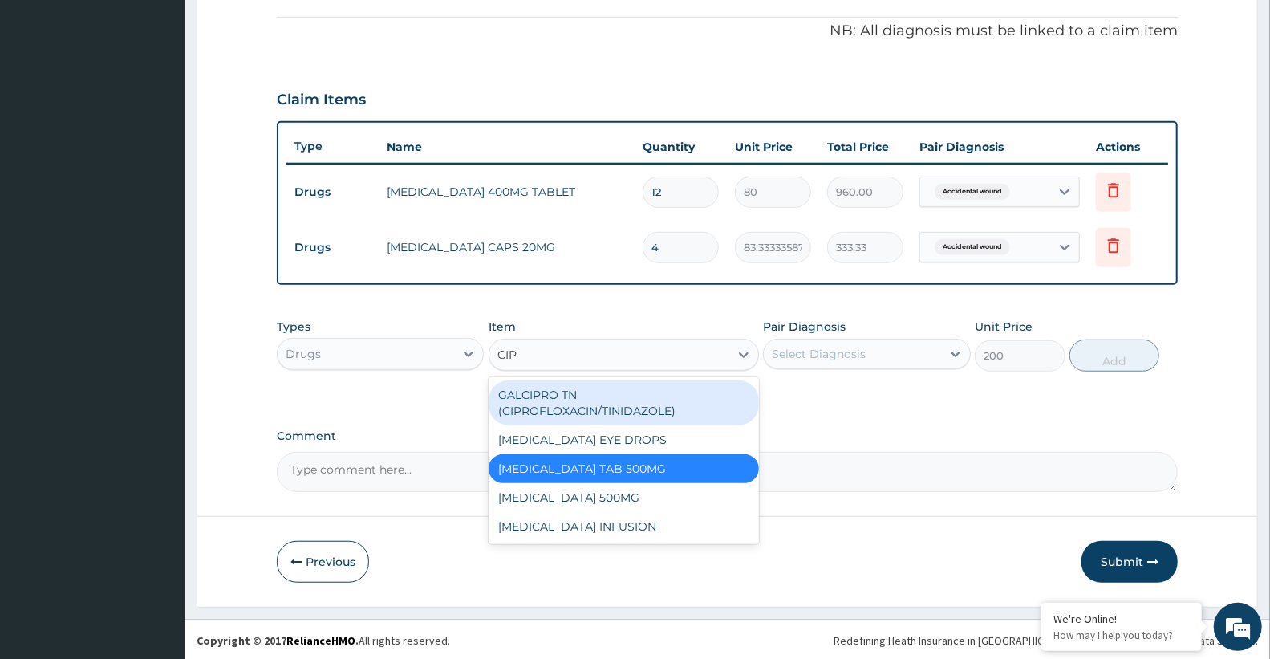
type input "CIPR"
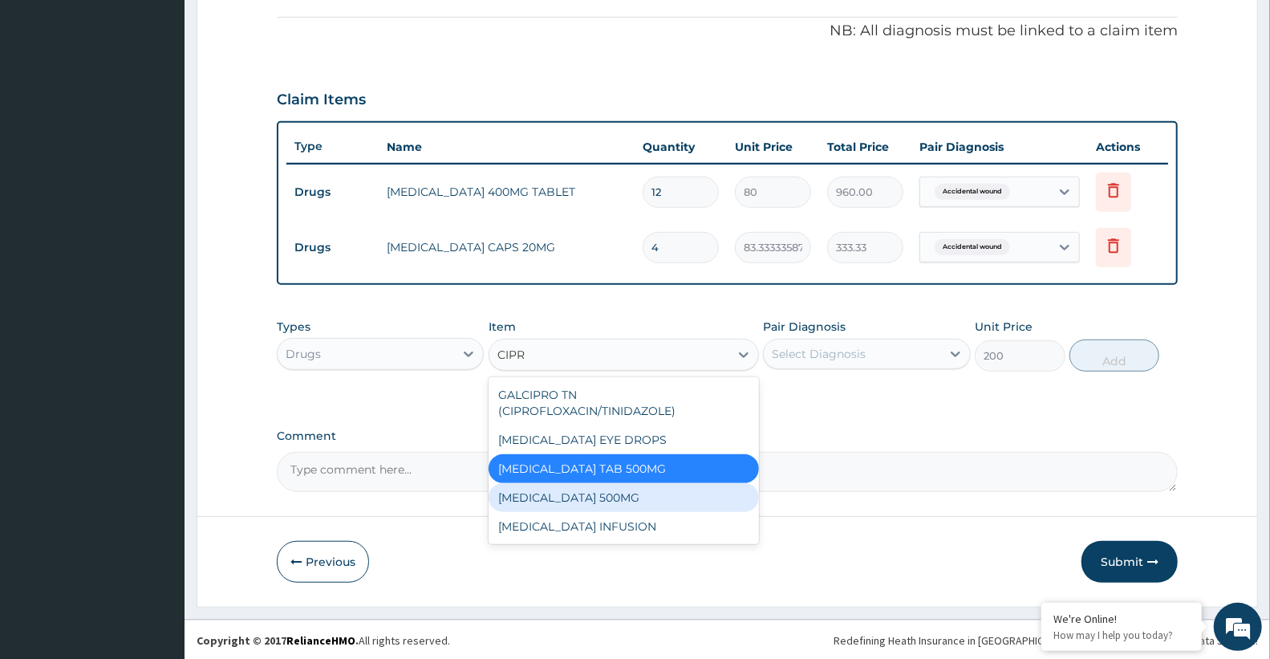
click at [623, 501] on div "[MEDICAL_DATA] 500MG" at bounding box center [624, 497] width 270 height 29
type input "192"
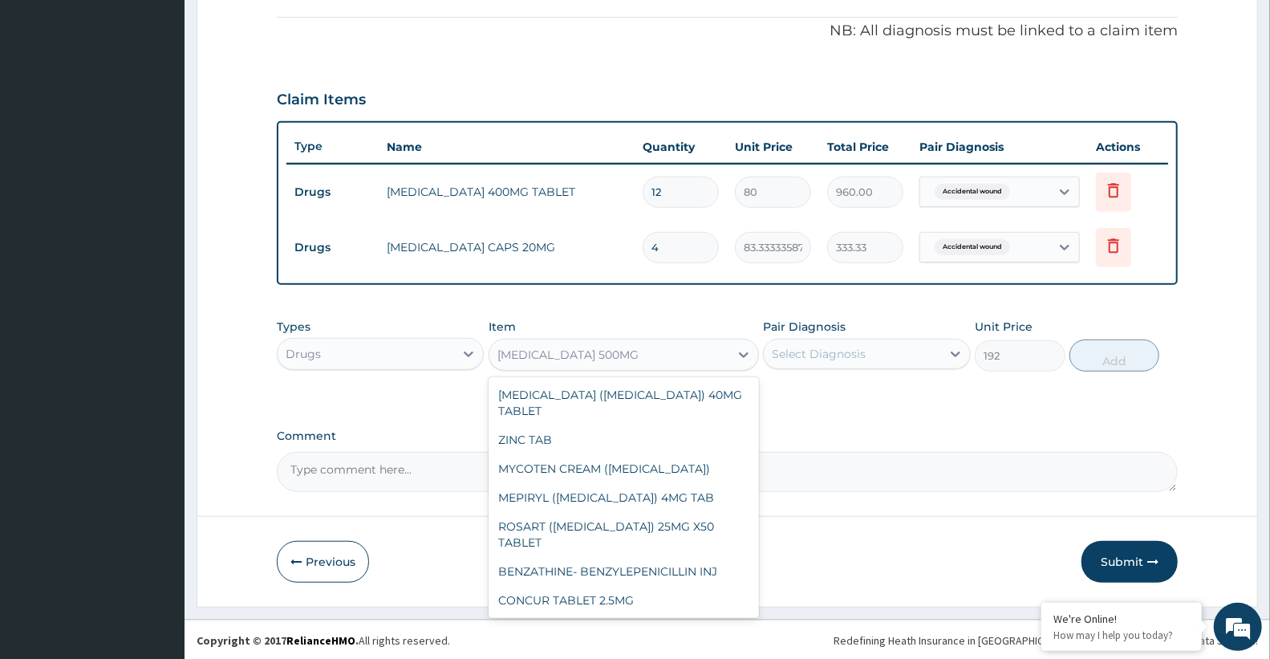
click at [632, 347] on div "[MEDICAL_DATA] 500MG" at bounding box center [567, 355] width 141 height 16
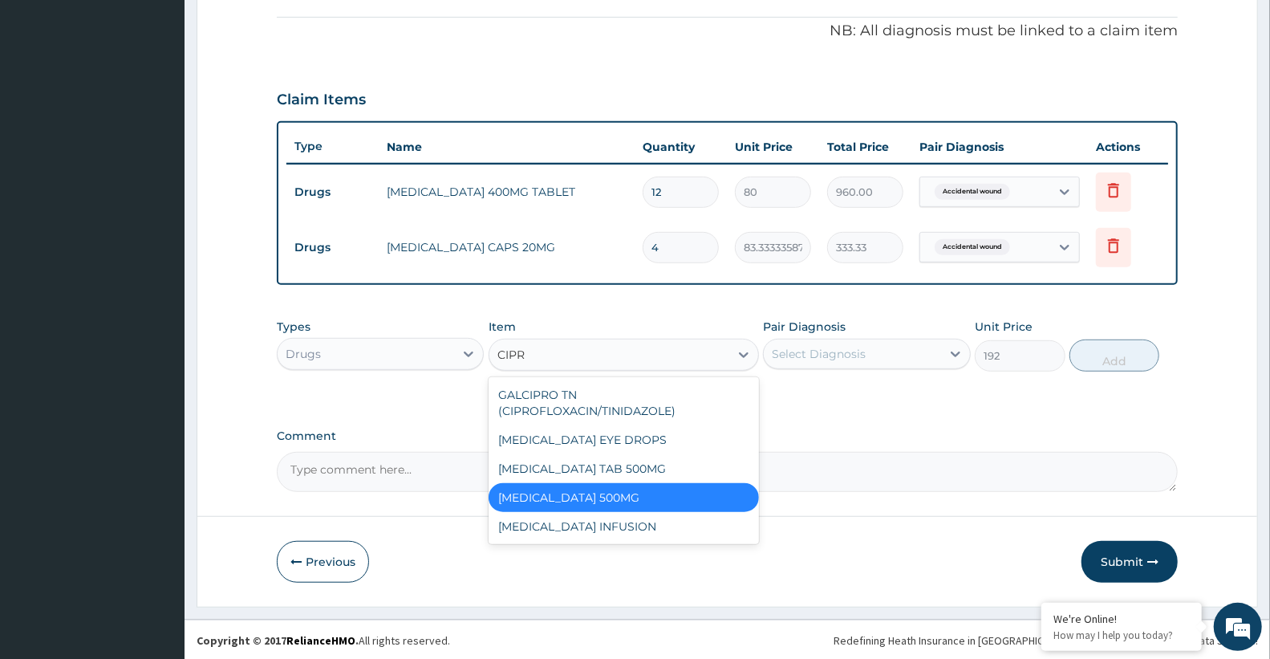
type input "CIPRO"
click at [639, 465] on div "[MEDICAL_DATA] TAB 500MG" at bounding box center [624, 468] width 270 height 29
type input "200"
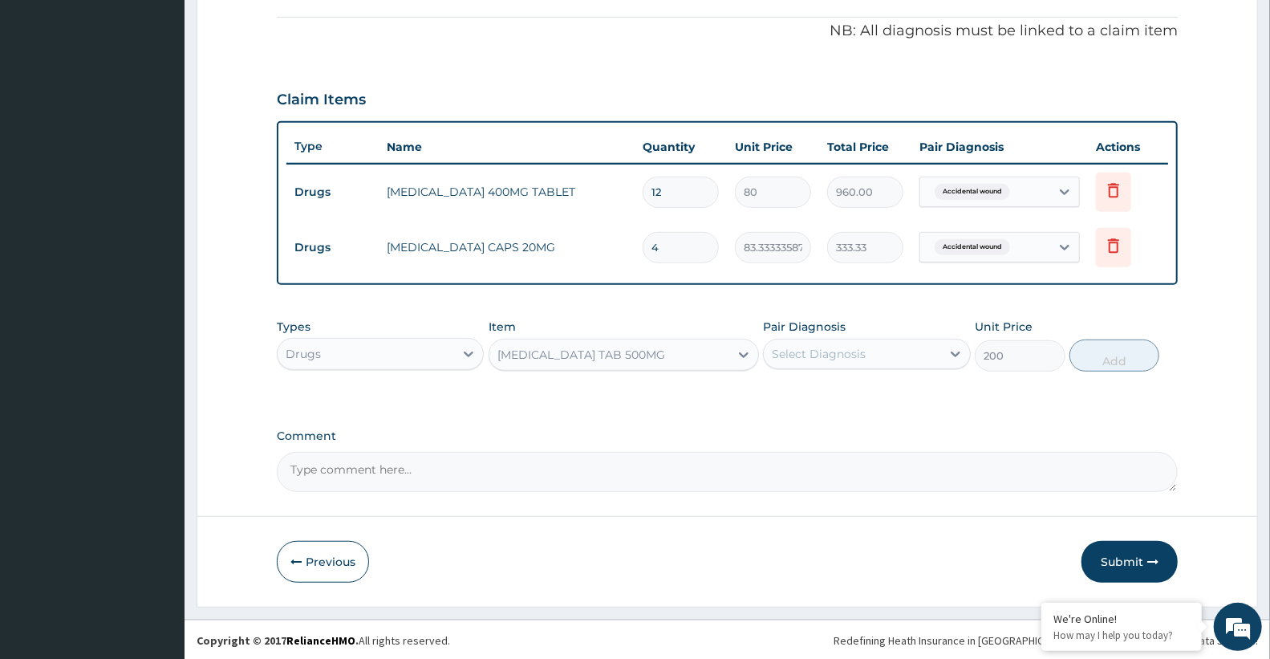
click at [842, 346] on div "Select Diagnosis" at bounding box center [819, 354] width 94 height 16
drag, startPoint x: 828, startPoint y: 391, endPoint x: 836, endPoint y: 394, distance: 8.6
click at [831, 391] on label "Accidental wound" at bounding box center [842, 393] width 106 height 16
checkbox input "true"
click at [1110, 354] on button "Add" at bounding box center [1114, 355] width 90 height 32
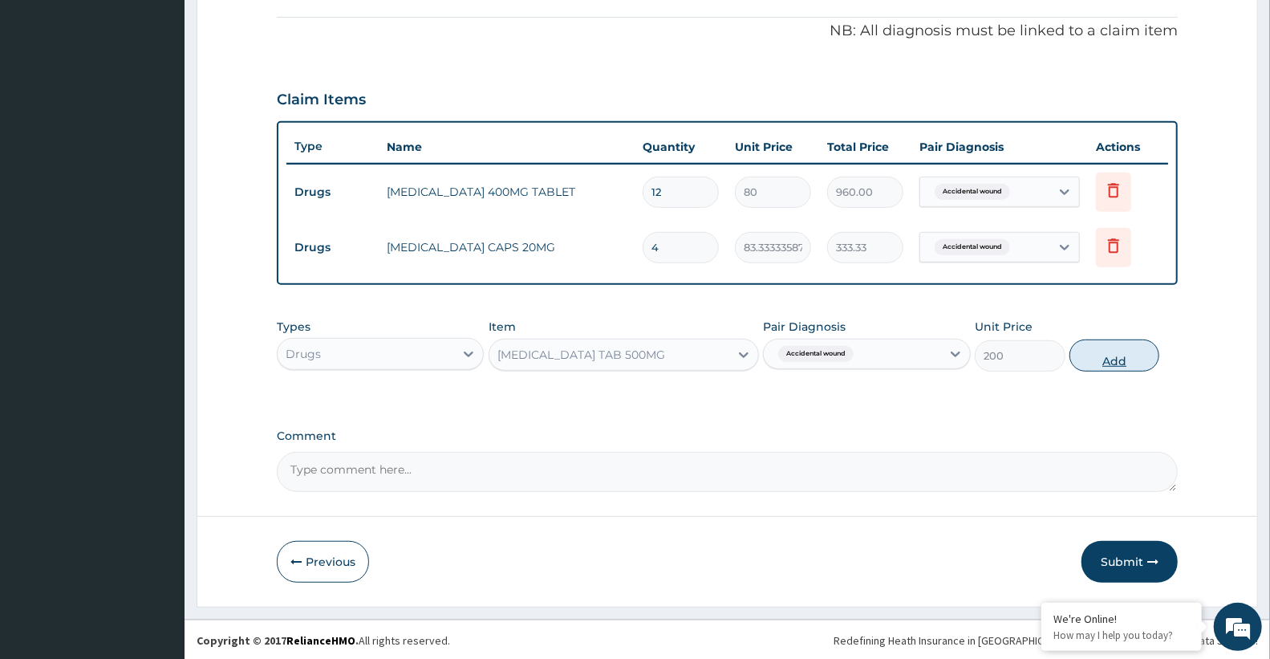
type input "0"
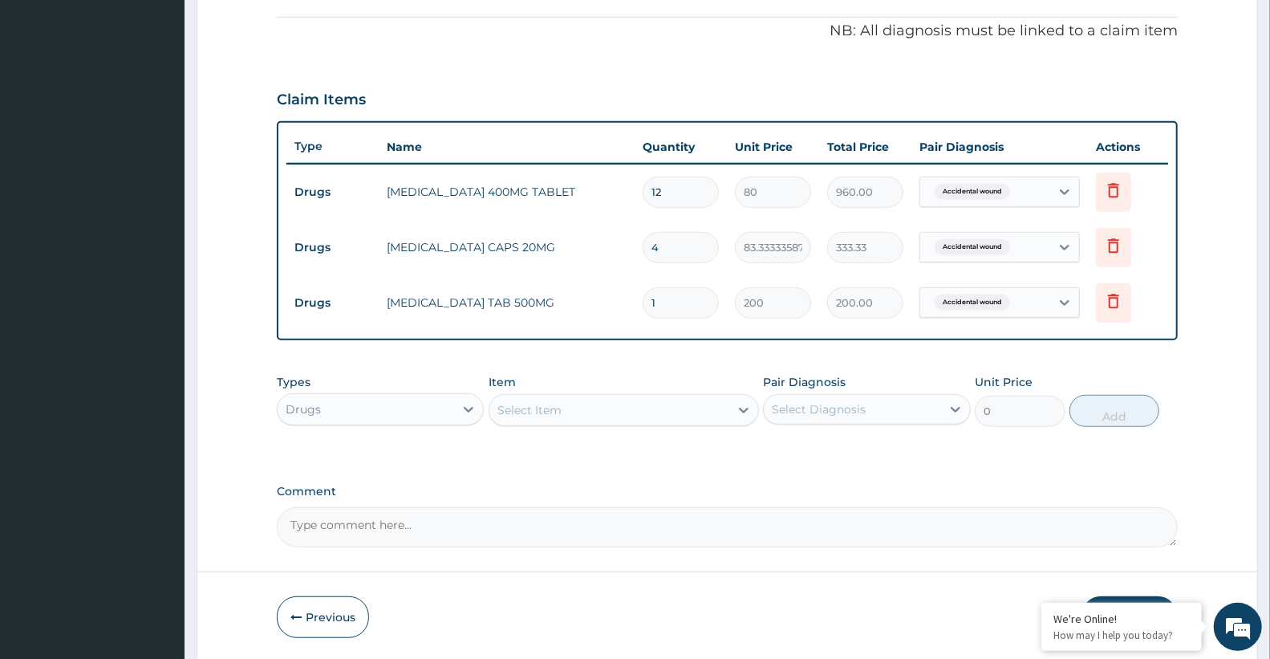
type input "0.00"
type input "4"
type input "800.00"
type input "4"
click at [1125, 302] on icon at bounding box center [1113, 302] width 35 height 39
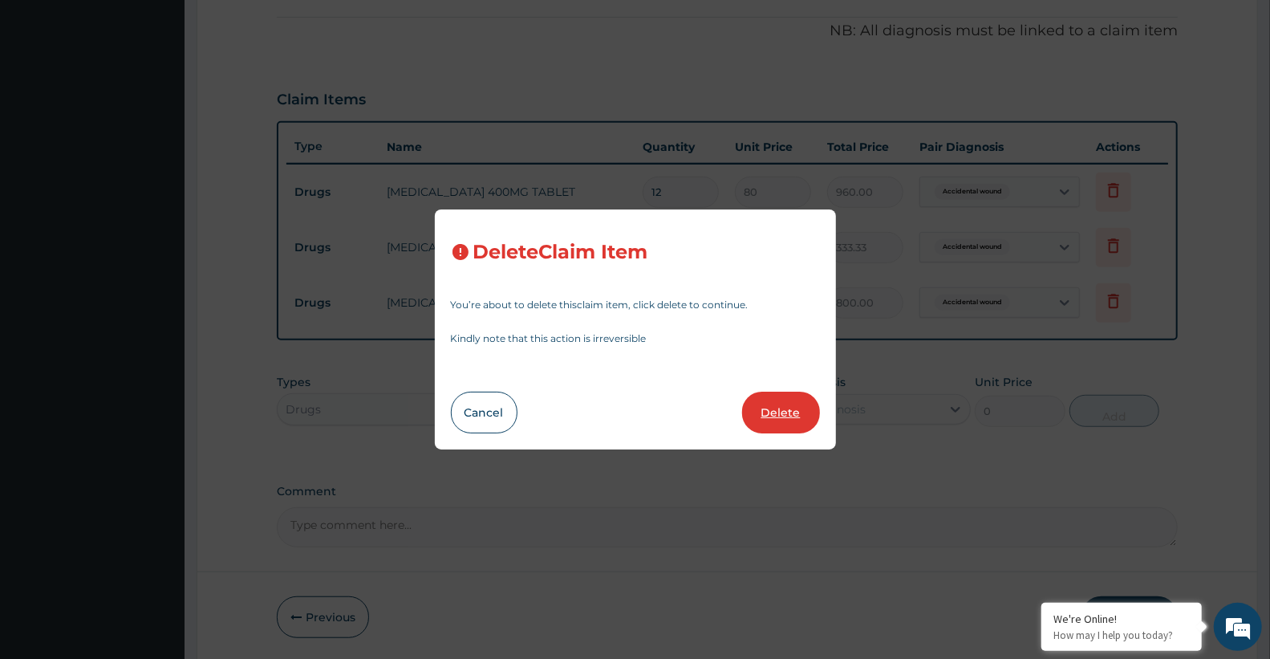
click at [783, 412] on button "Delete" at bounding box center [781, 412] width 78 height 42
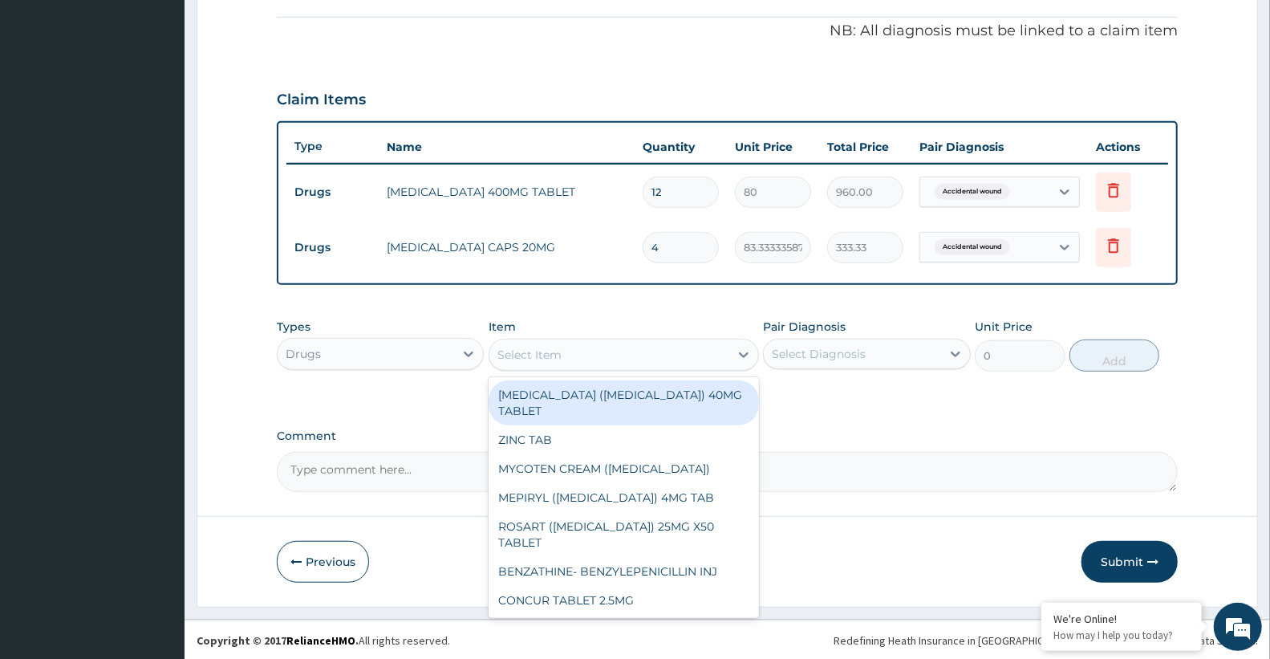
click at [586, 347] on div "Select Item" at bounding box center [609, 355] width 240 height 26
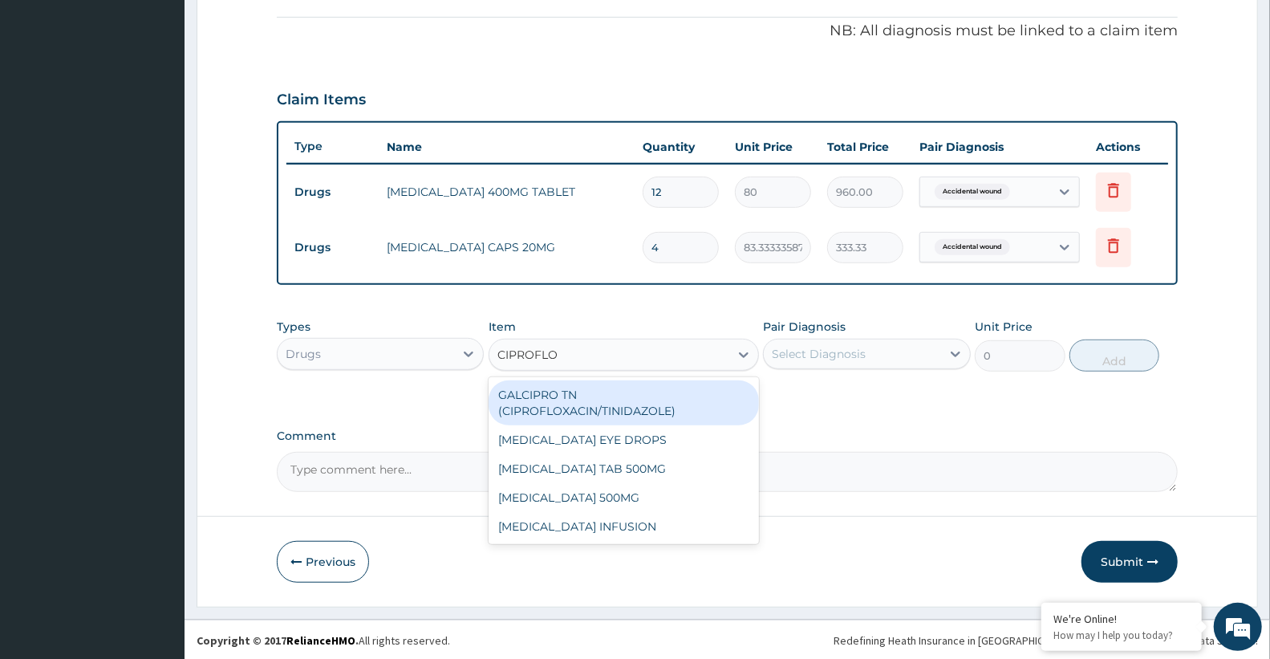
type input "CIPROFLOX"
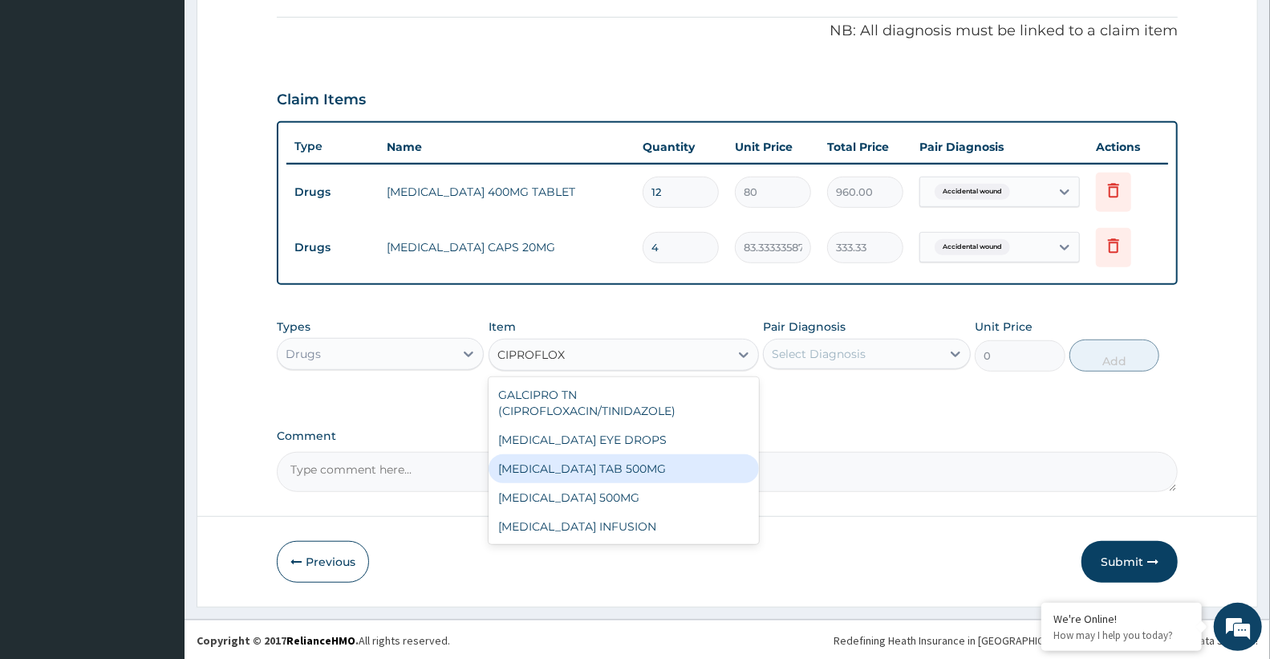
click at [613, 461] on div "[MEDICAL_DATA] TAB 500MG" at bounding box center [624, 468] width 270 height 29
type input "200"
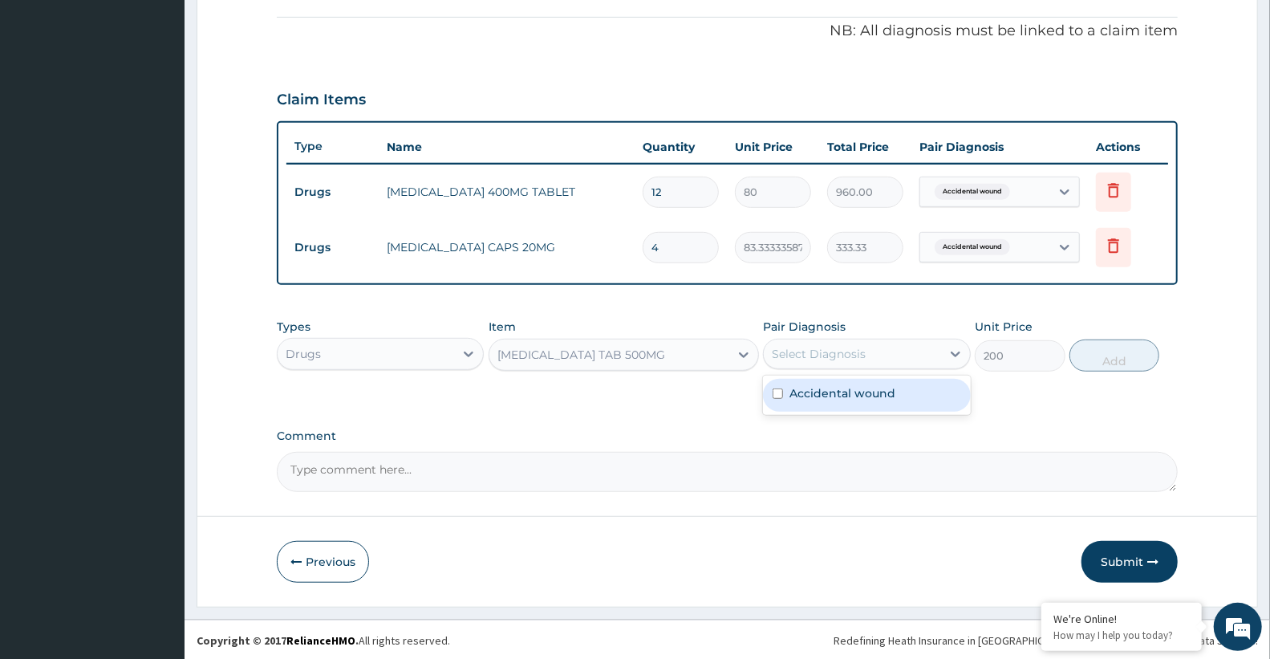
click at [792, 347] on div "Select Diagnosis" at bounding box center [819, 354] width 94 height 16
drag, startPoint x: 813, startPoint y: 400, endPoint x: 828, endPoint y: 402, distance: 15.4
click at [822, 402] on div "Accidental wound" at bounding box center [866, 395] width 207 height 33
checkbox input "true"
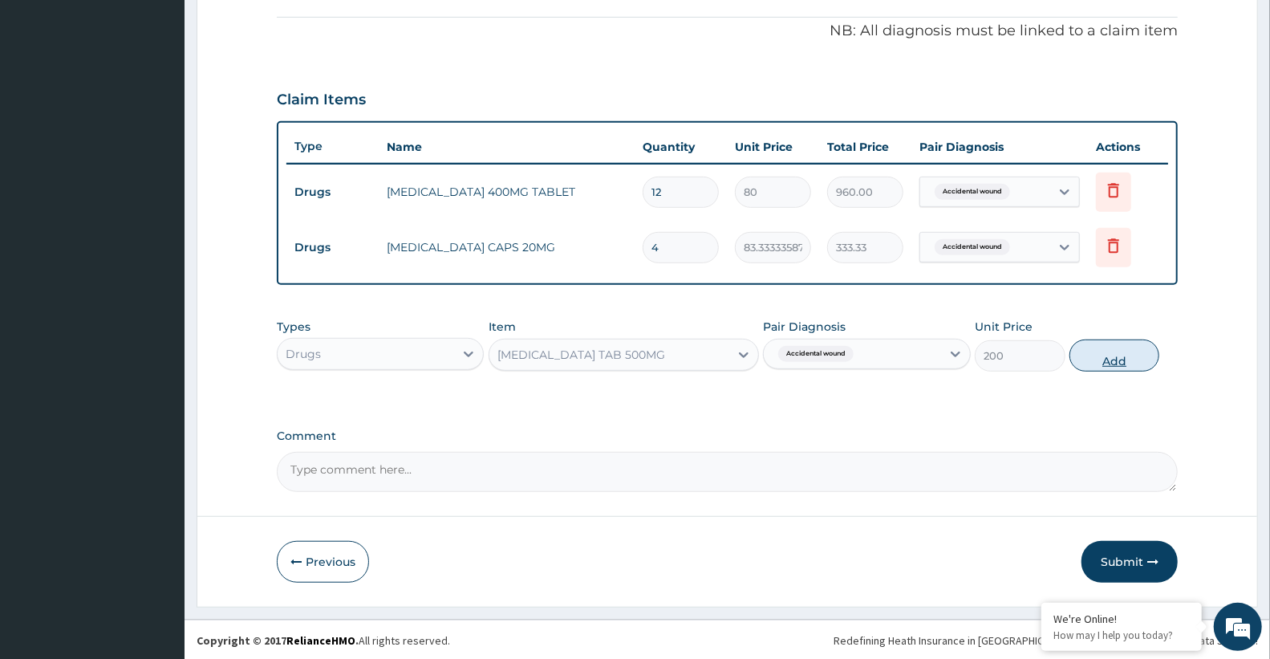
click at [1113, 358] on button "Add" at bounding box center [1114, 355] width 90 height 32
type input "0"
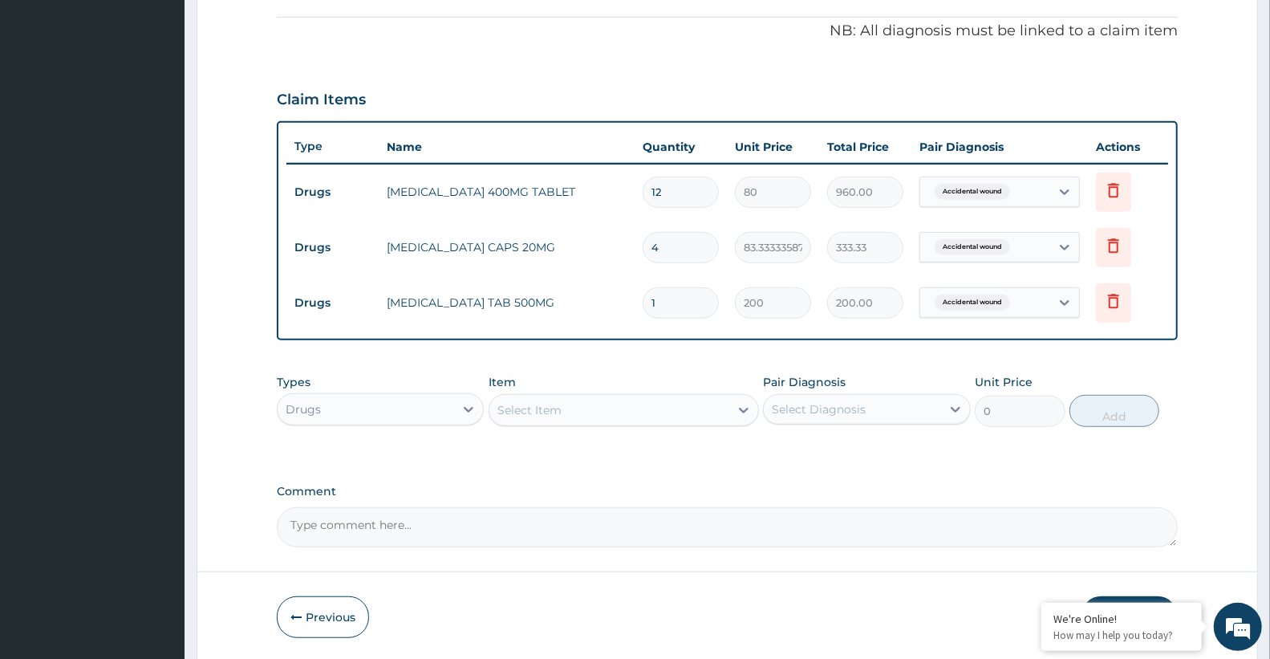
type input "10"
type input "2000.00"
type input "10"
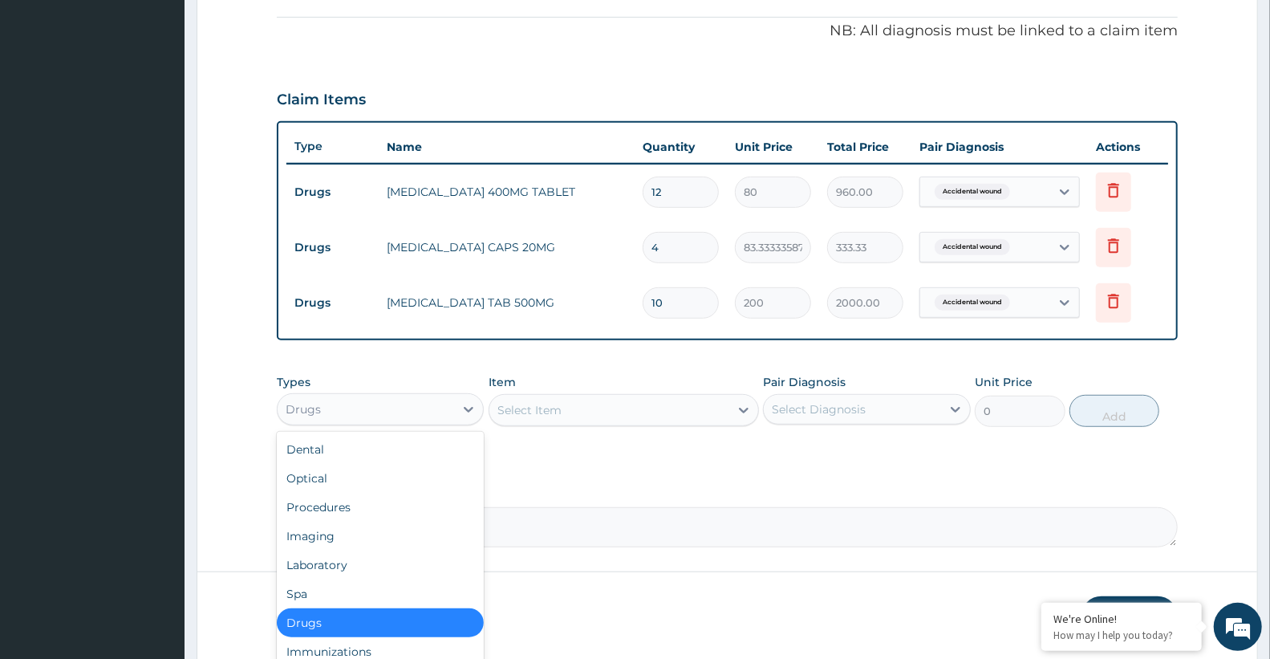
click at [422, 414] on div "Drugs" at bounding box center [366, 409] width 176 height 26
click at [335, 501] on div "Procedures" at bounding box center [380, 507] width 207 height 29
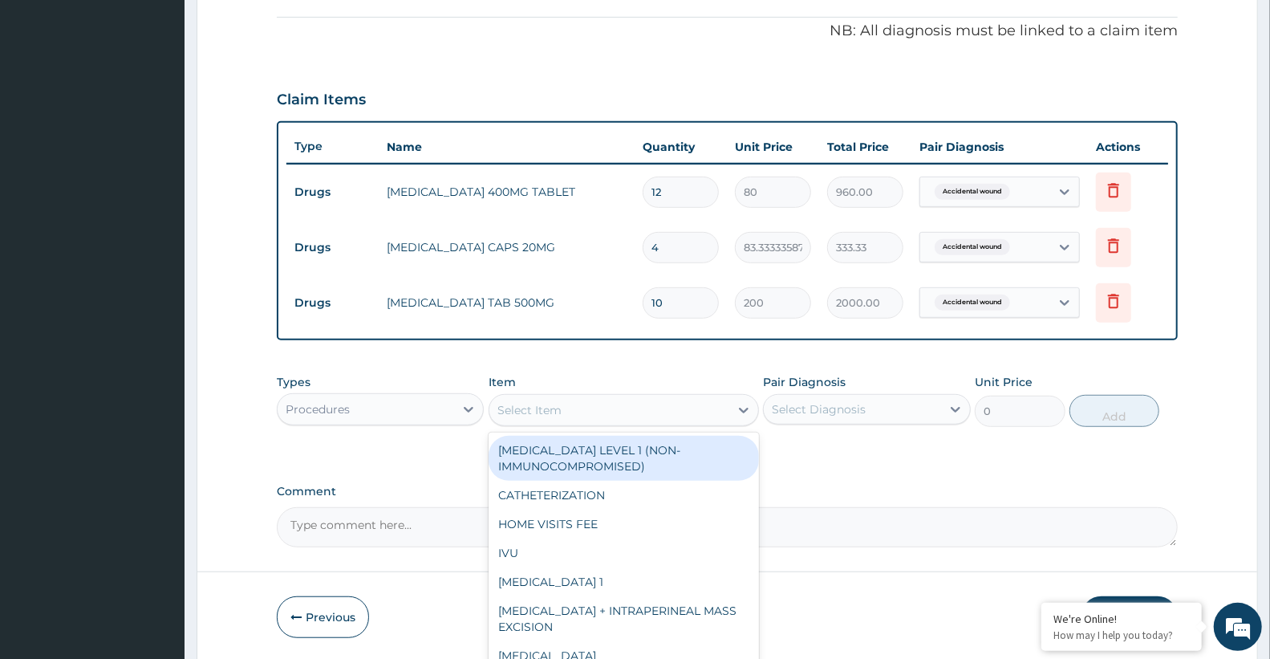
drag, startPoint x: 651, startPoint y: 400, endPoint x: 640, endPoint y: 412, distance: 16.5
click at [650, 404] on div "Select Item" at bounding box center [609, 410] width 240 height 26
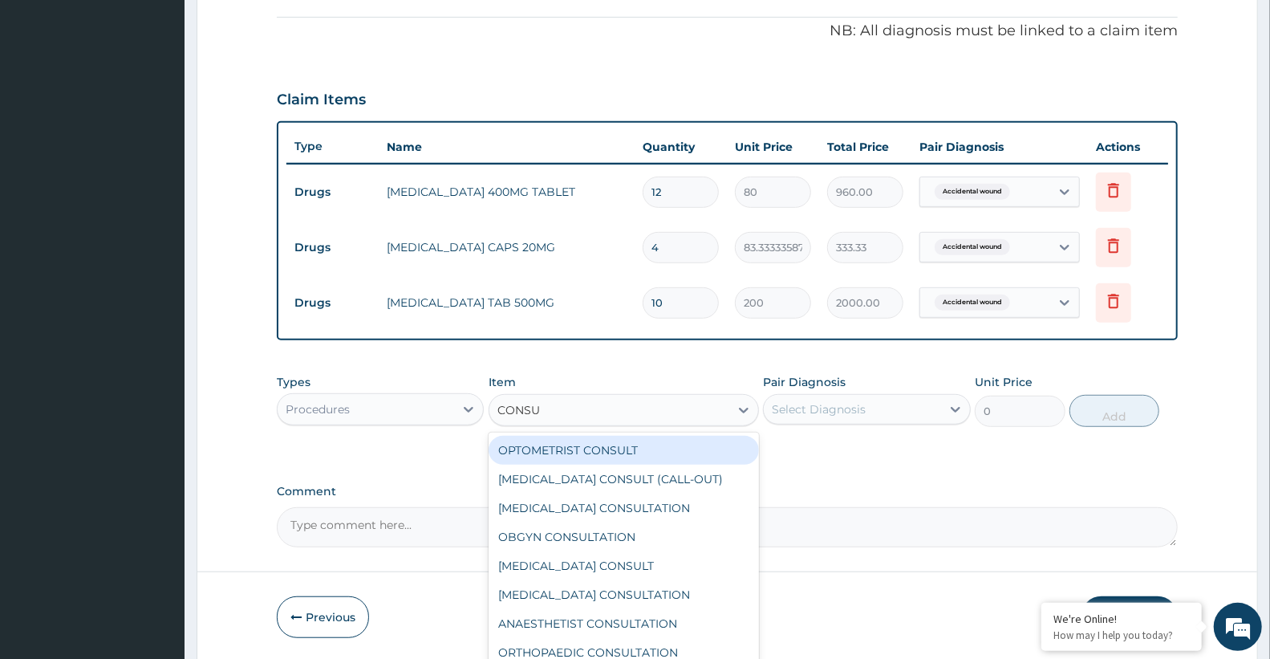
type input "CONSUL"
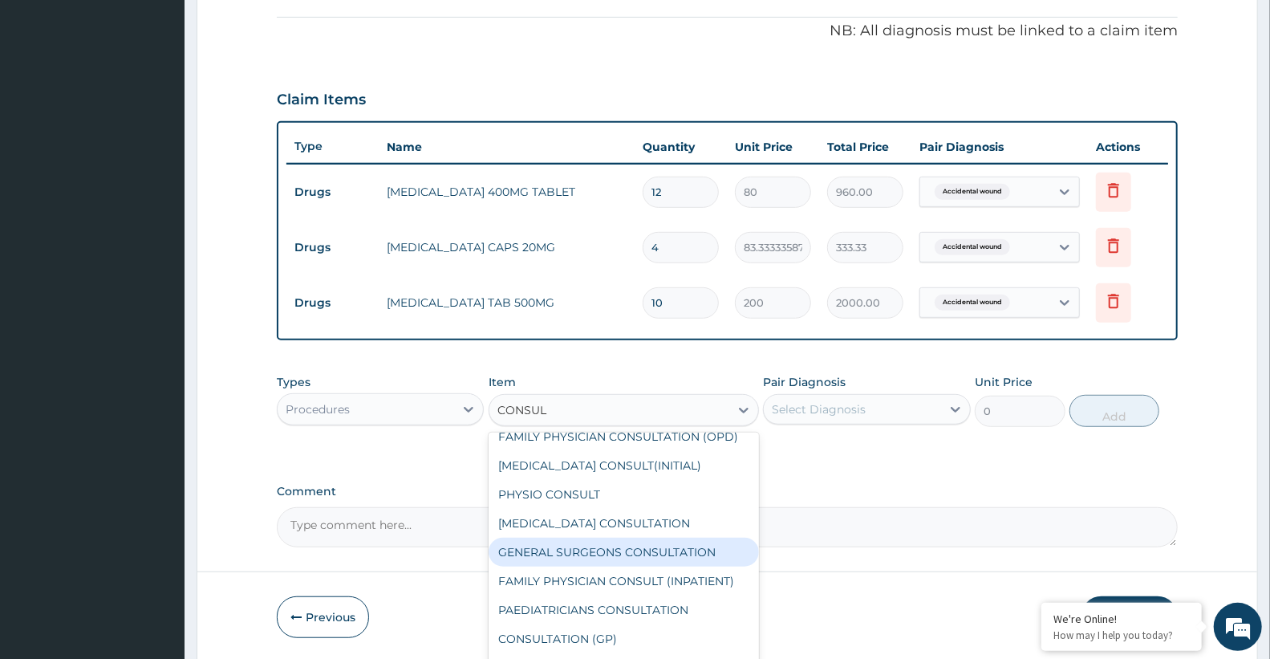
scroll to position [330, 0]
click at [607, 564] on div "CONSULTATION (GP)" at bounding box center [624, 553] width 270 height 29
type input "3000"
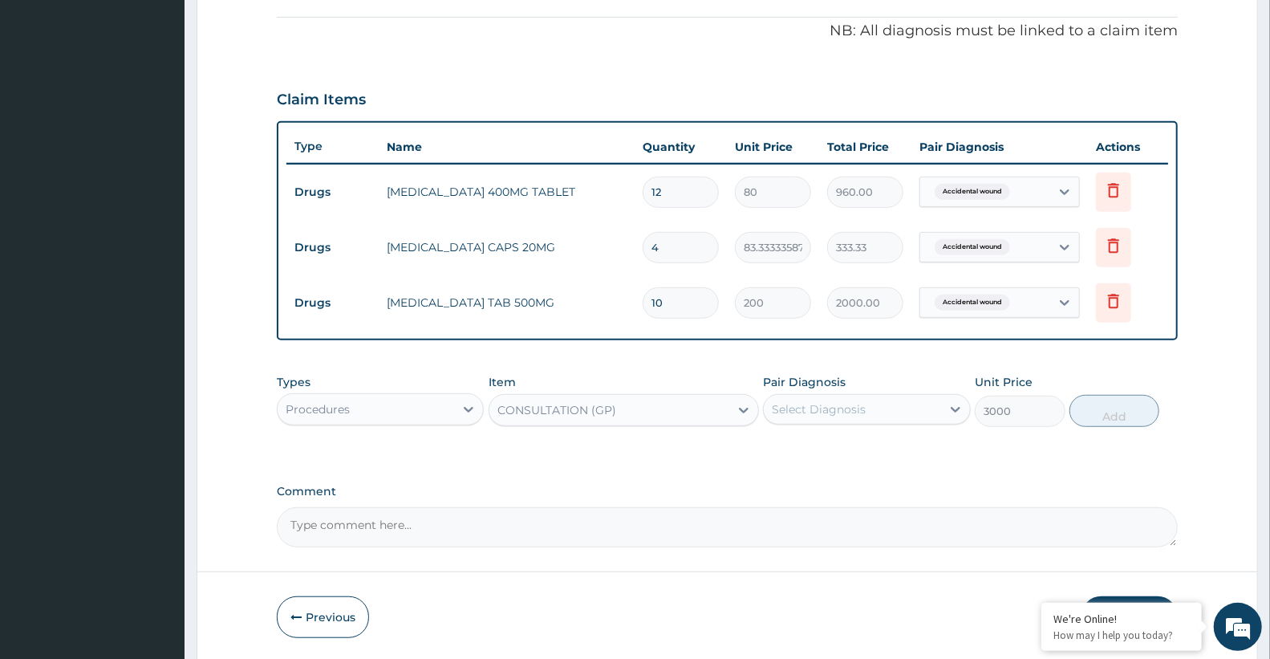
click at [852, 410] on div "Select Diagnosis" at bounding box center [819, 409] width 94 height 16
click at [846, 443] on label "Accidental wound" at bounding box center [842, 448] width 106 height 16
checkbox input "true"
click at [1146, 409] on button "Add" at bounding box center [1114, 411] width 90 height 32
type input "0"
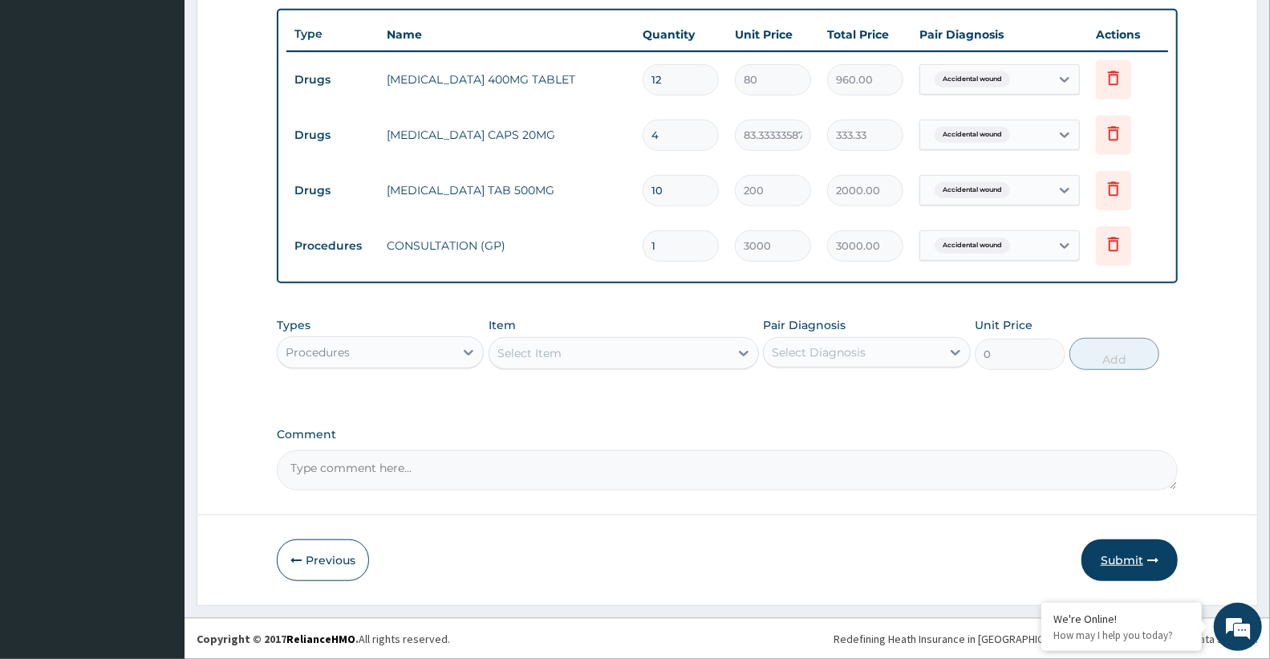
click at [1127, 558] on button "Submit" at bounding box center [1129, 560] width 96 height 42
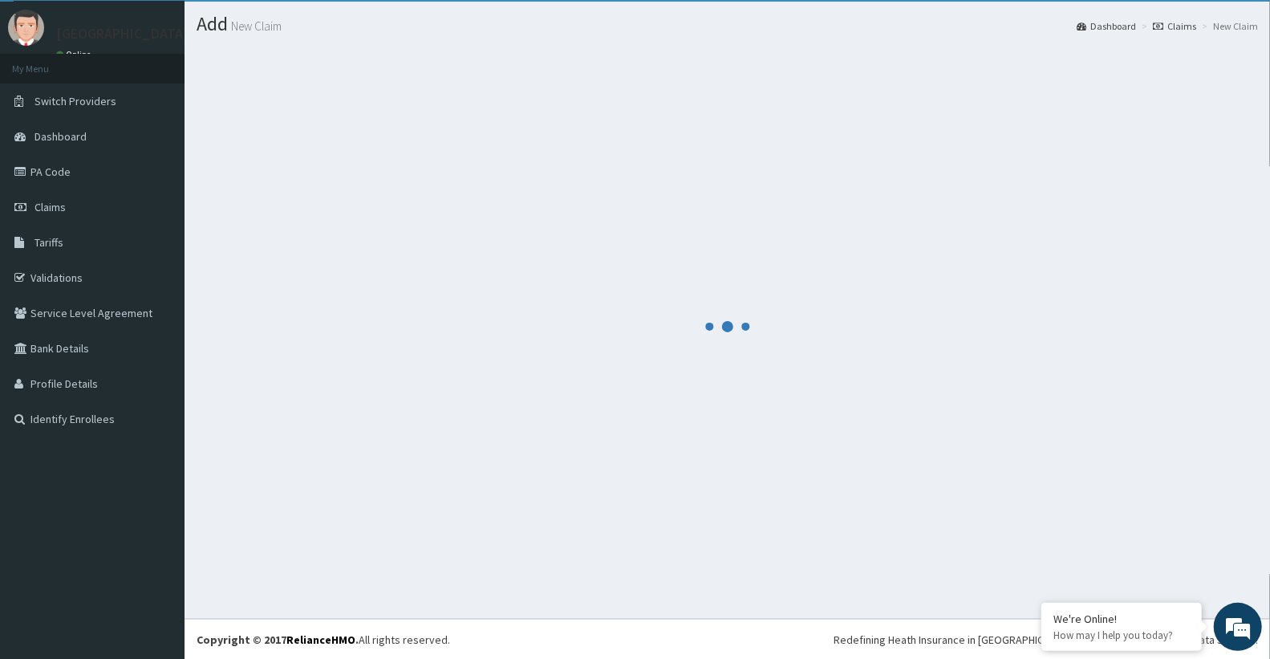
scroll to position [588, 0]
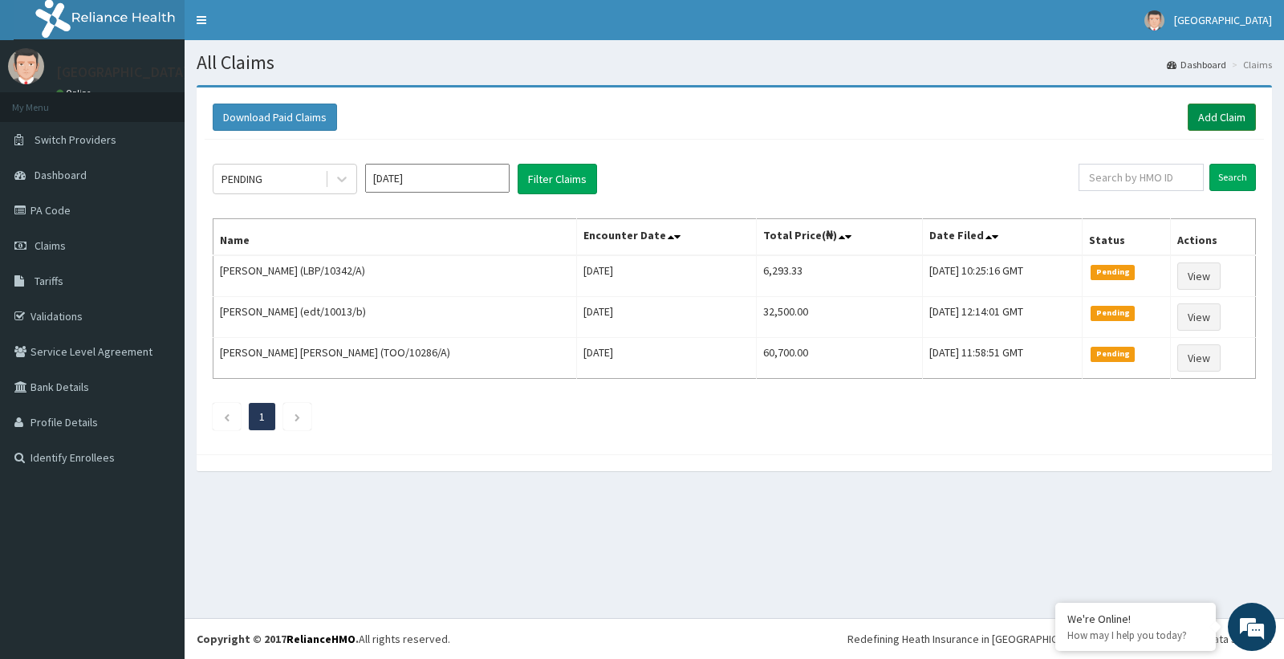
click at [1227, 122] on link "Add Claim" at bounding box center [1221, 116] width 68 height 27
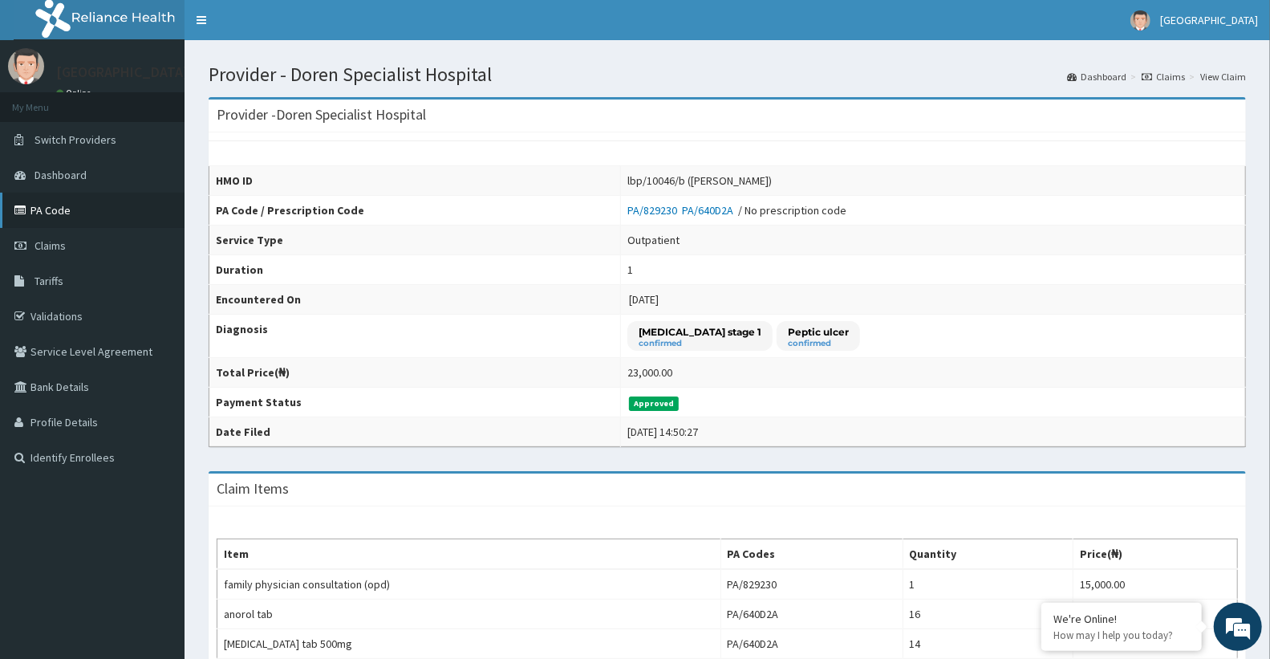
click at [70, 213] on link "PA Code" at bounding box center [92, 210] width 185 height 35
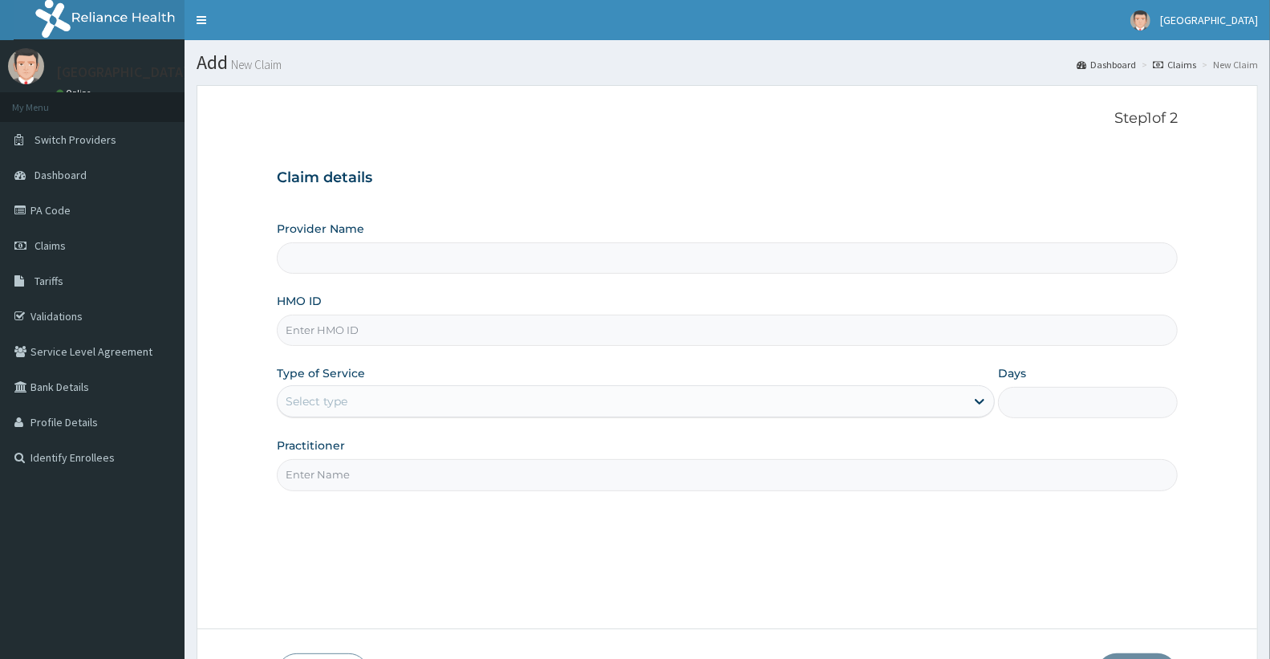
click at [374, 326] on input "HMO ID" at bounding box center [727, 329] width 901 height 31
type input "Doren Specialist Hospital"
paste input "TPH/10161/C"
type input "TPH/10161/C"
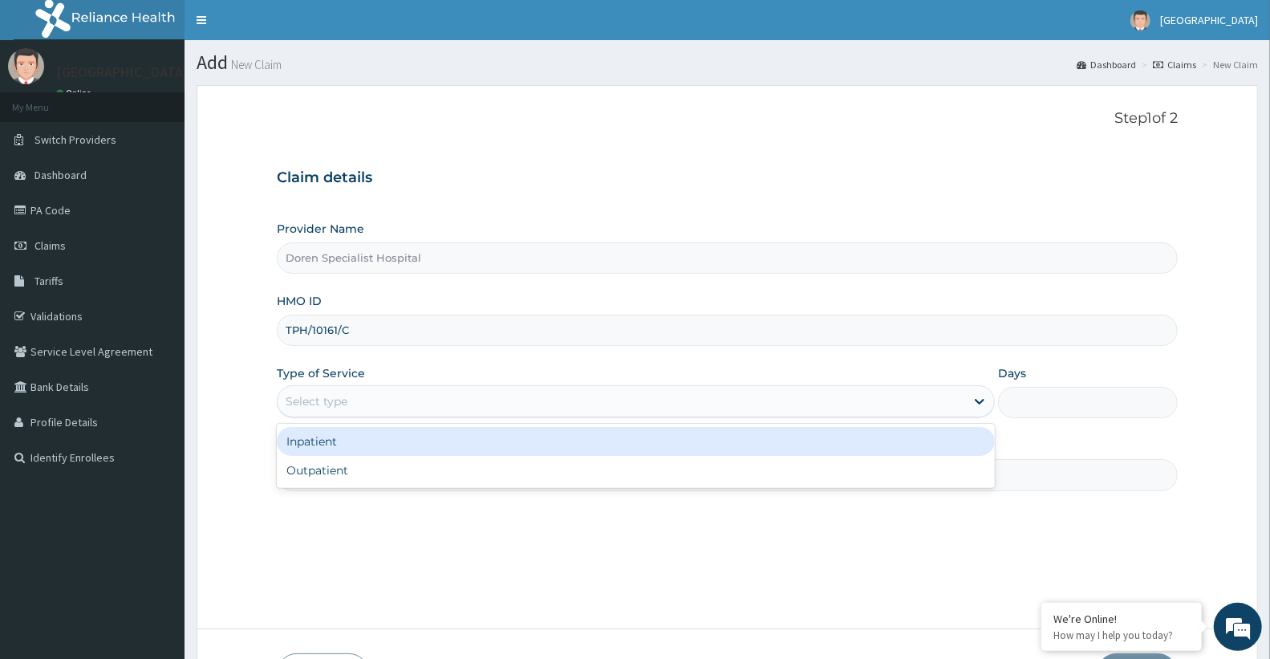
click at [333, 399] on div "Select type" at bounding box center [317, 401] width 62 height 16
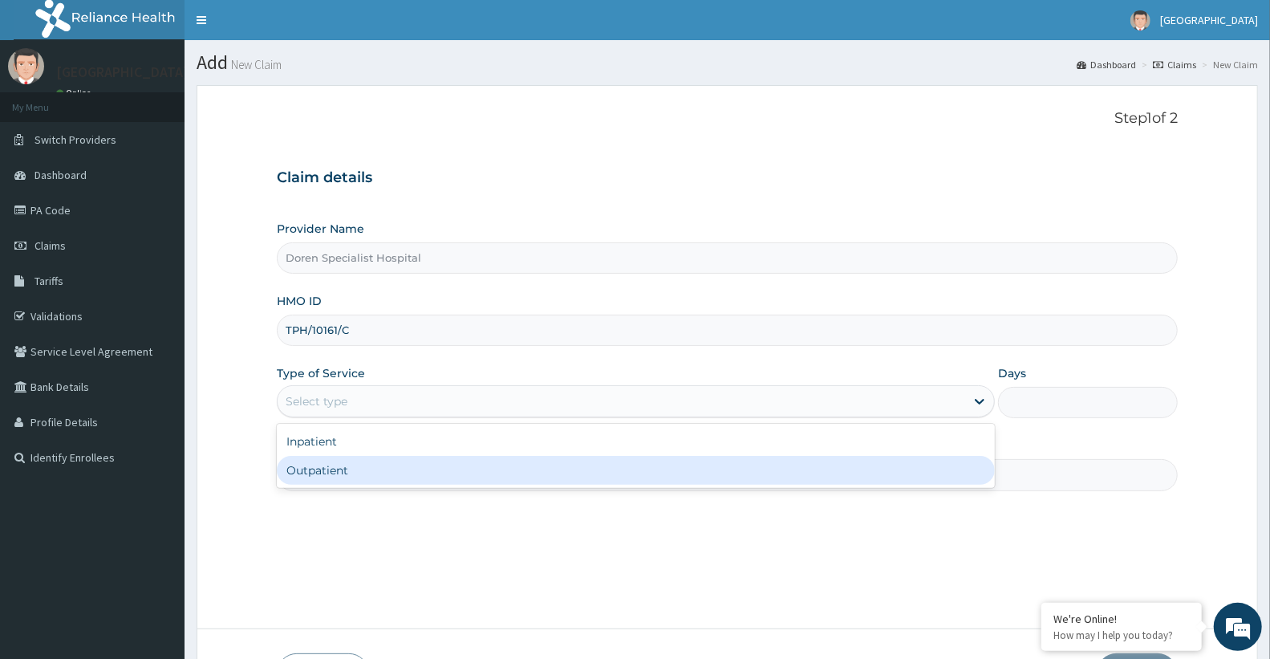
click at [343, 467] on div "Outpatient" at bounding box center [636, 470] width 718 height 29
type input "1"
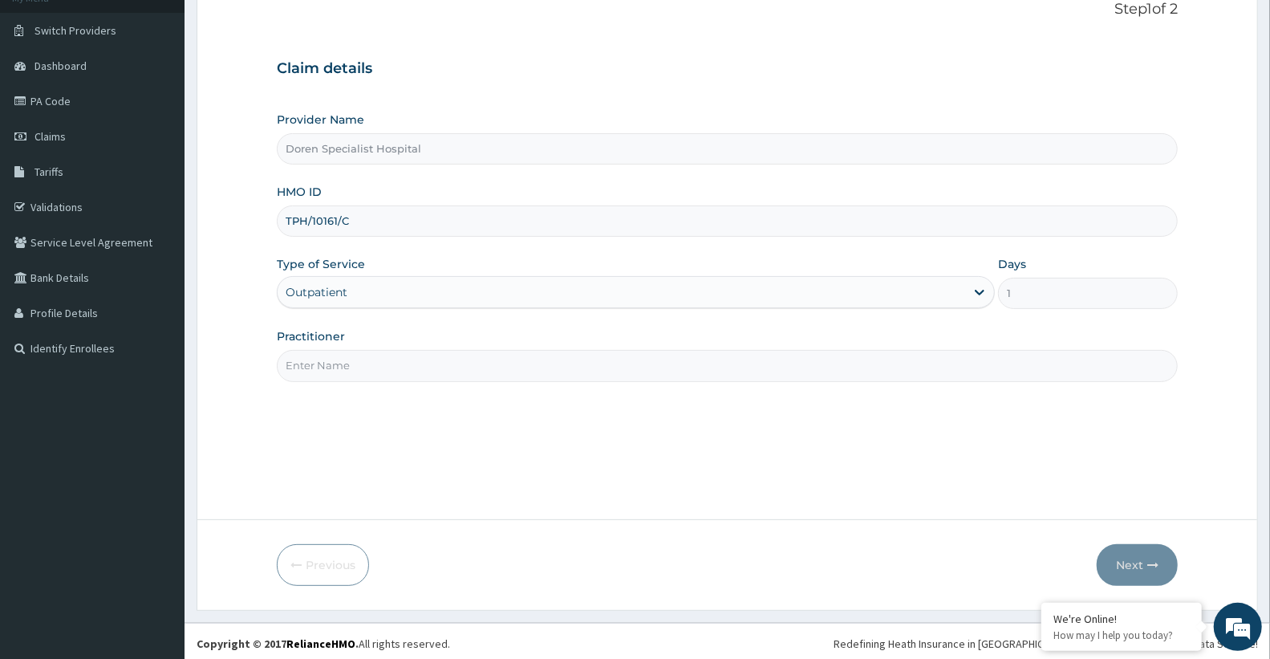
scroll to position [114, 0]
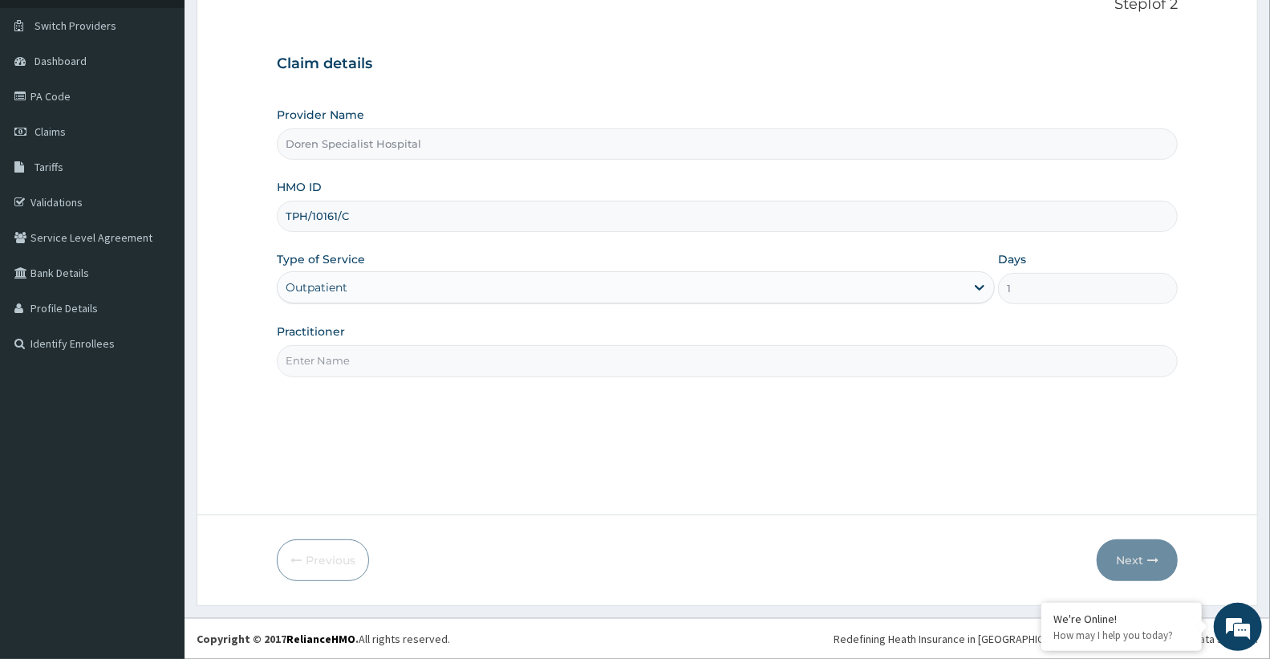
click at [385, 359] on input "Practitioner" at bounding box center [727, 360] width 901 height 31
click at [345, 355] on input "Practitioner" at bounding box center [727, 360] width 901 height 31
type input "[PERSON_NAME]"
click at [1118, 560] on button "Next" at bounding box center [1137, 560] width 81 height 42
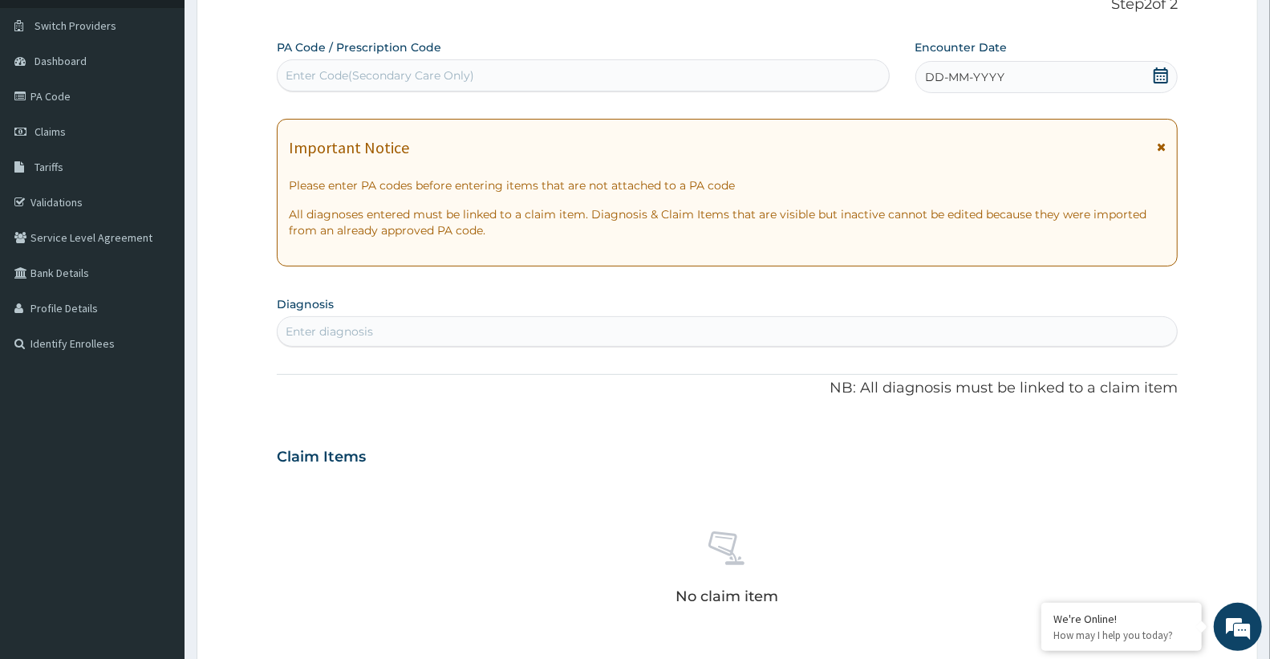
click at [974, 76] on span "DD-MM-YYYY" at bounding box center [965, 77] width 79 height 16
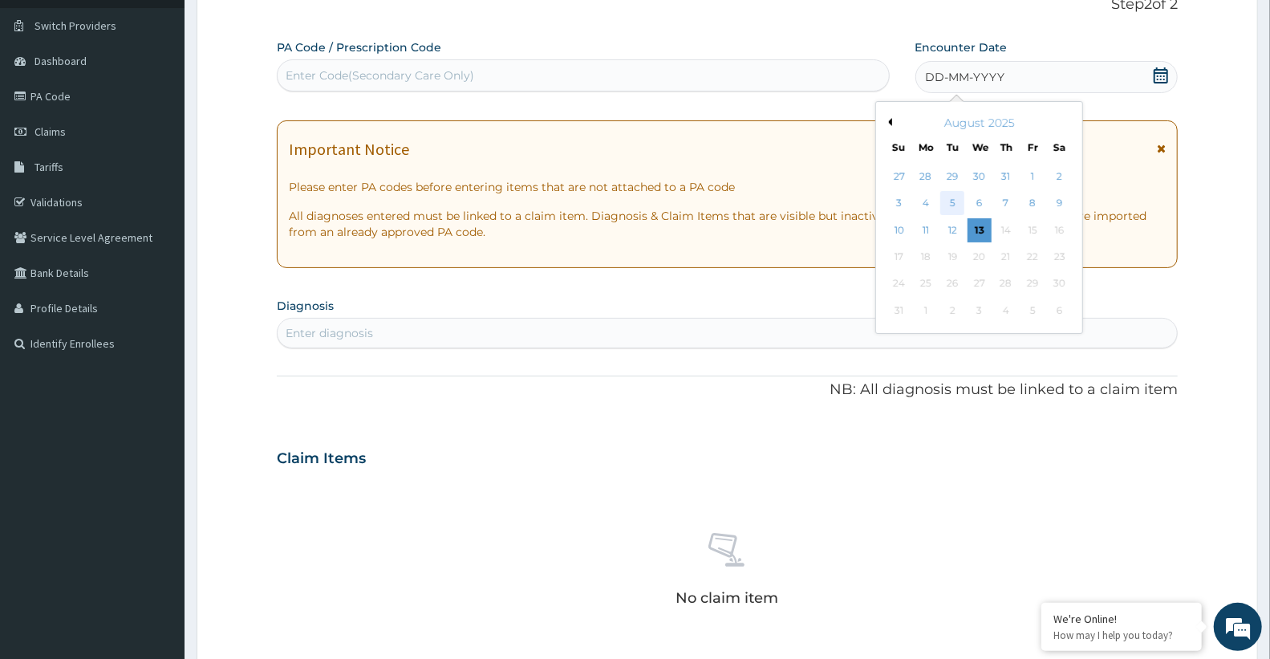
click at [949, 210] on div "5" at bounding box center [952, 204] width 24 height 24
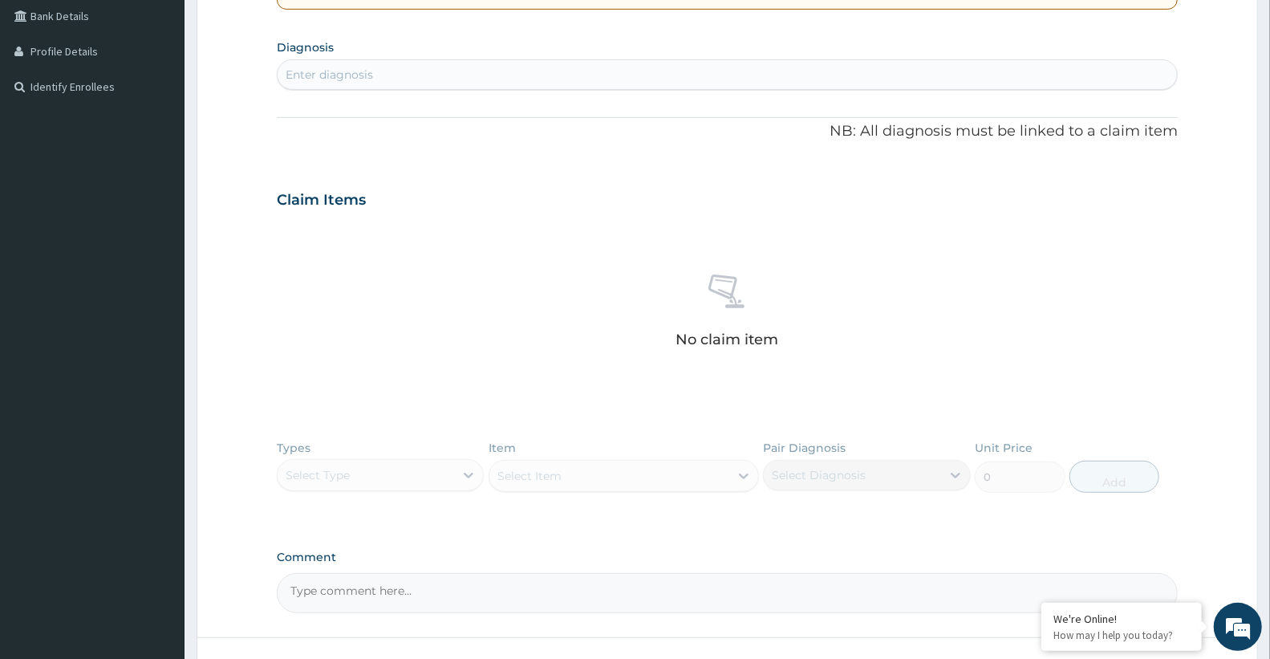
scroll to position [381, 0]
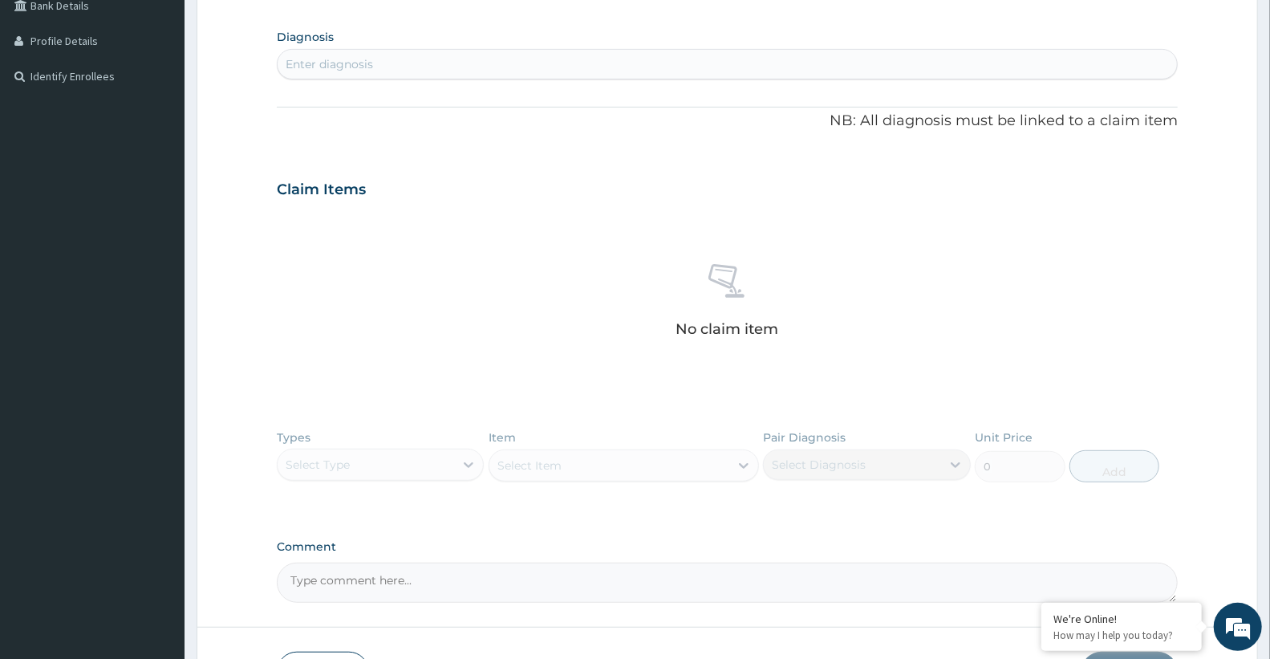
click at [370, 68] on div "Enter diagnosis" at bounding box center [329, 64] width 87 height 16
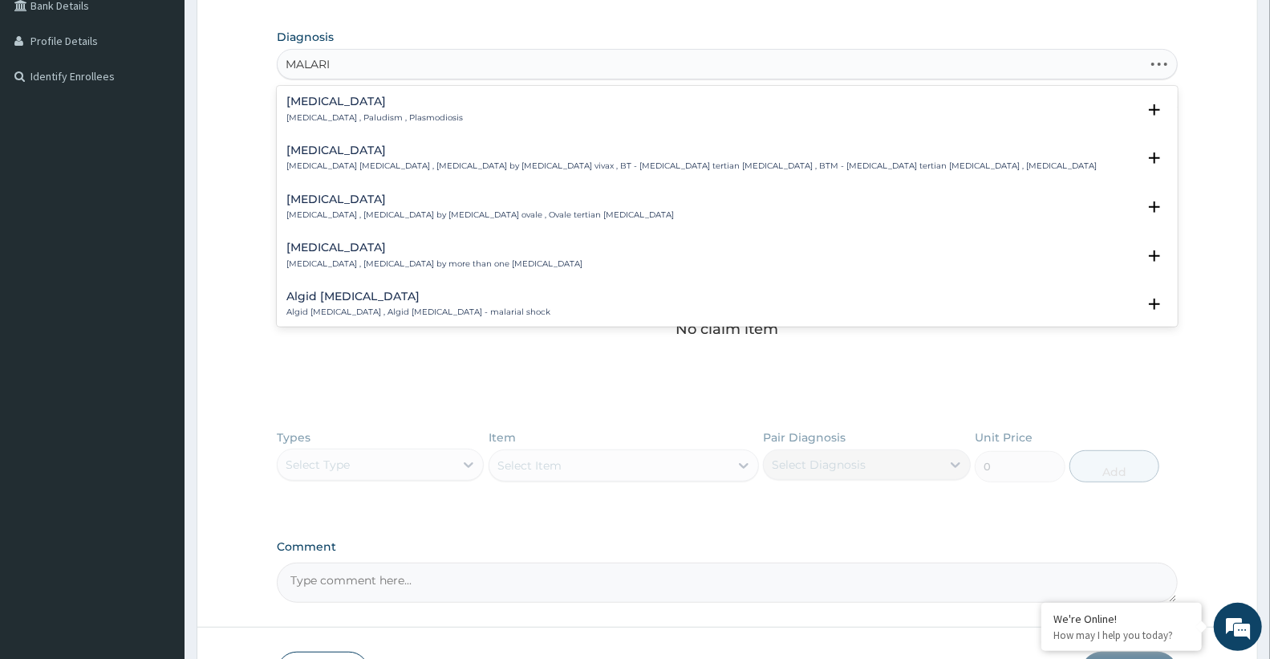
type input "[MEDICAL_DATA]"
click at [332, 99] on h4 "[MEDICAL_DATA]" at bounding box center [374, 101] width 176 height 12
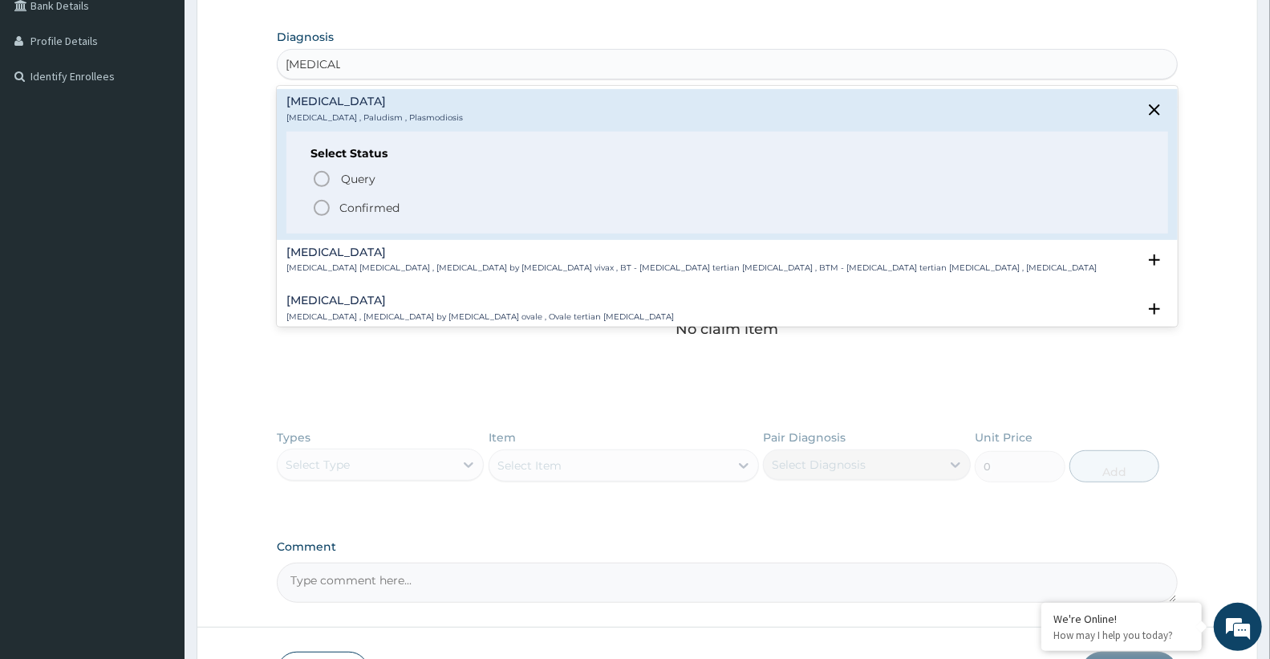
click at [361, 209] on p "Confirmed" at bounding box center [369, 208] width 60 height 16
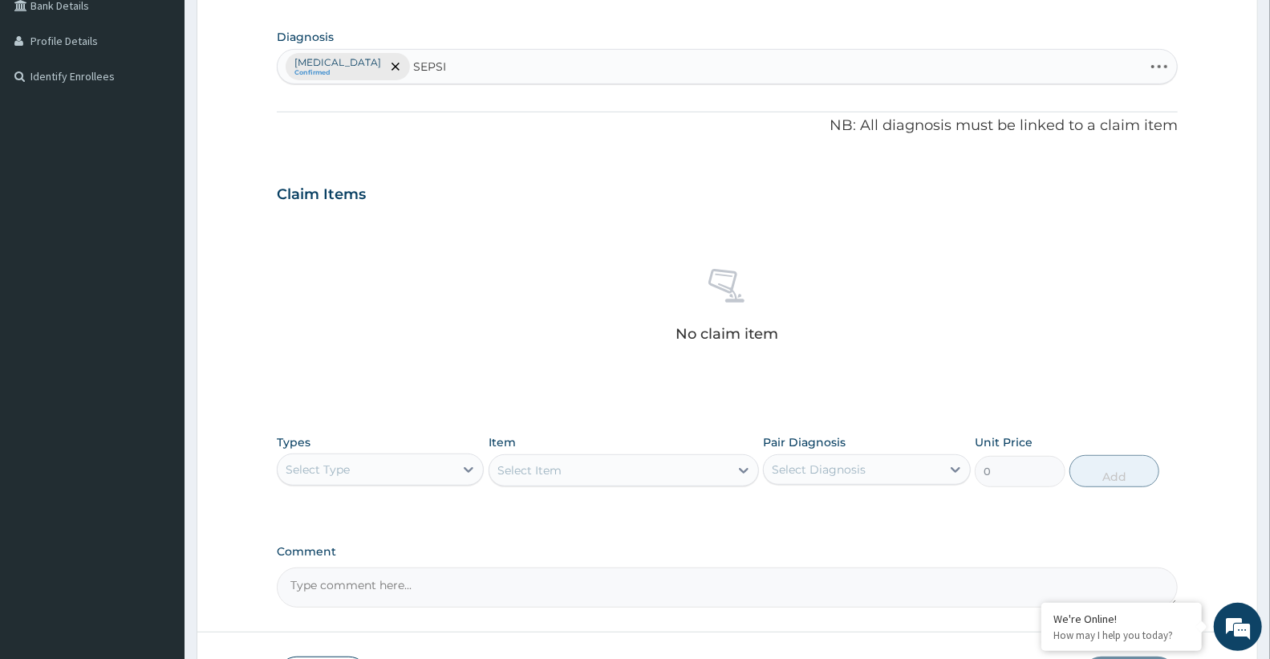
type input "[MEDICAL_DATA]"
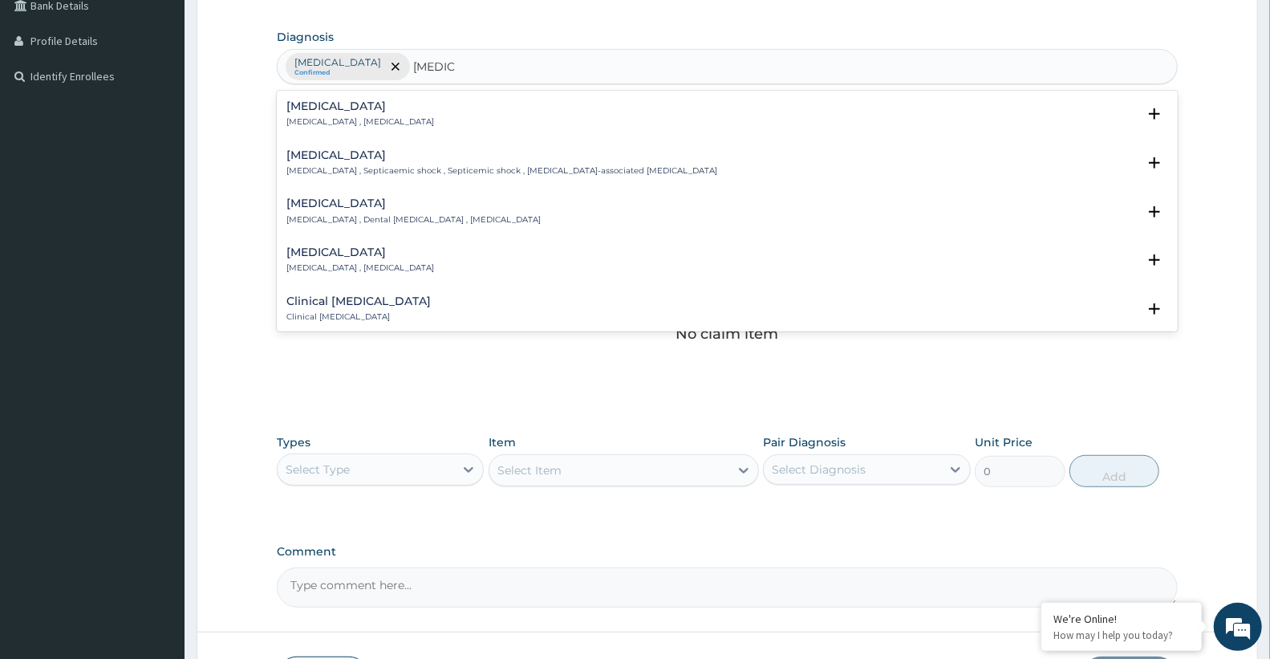
click at [362, 120] on p "[MEDICAL_DATA] , [MEDICAL_DATA]" at bounding box center [360, 121] width 148 height 11
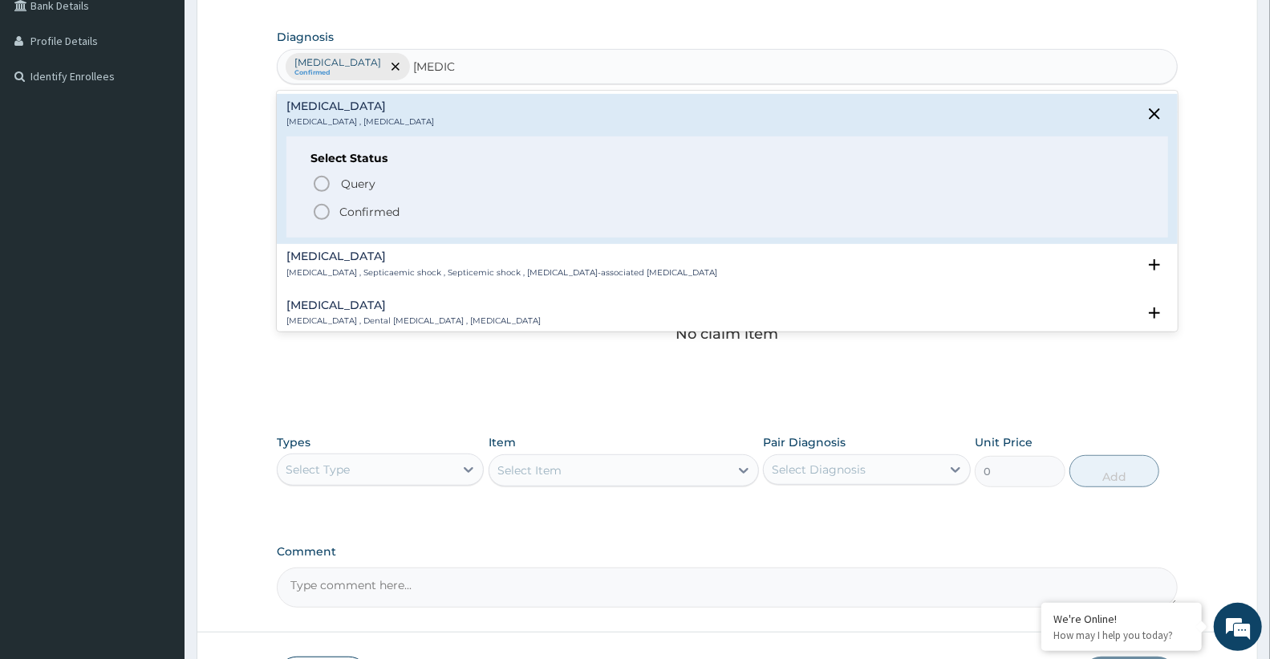
click at [349, 217] on p "Confirmed" at bounding box center [369, 212] width 60 height 16
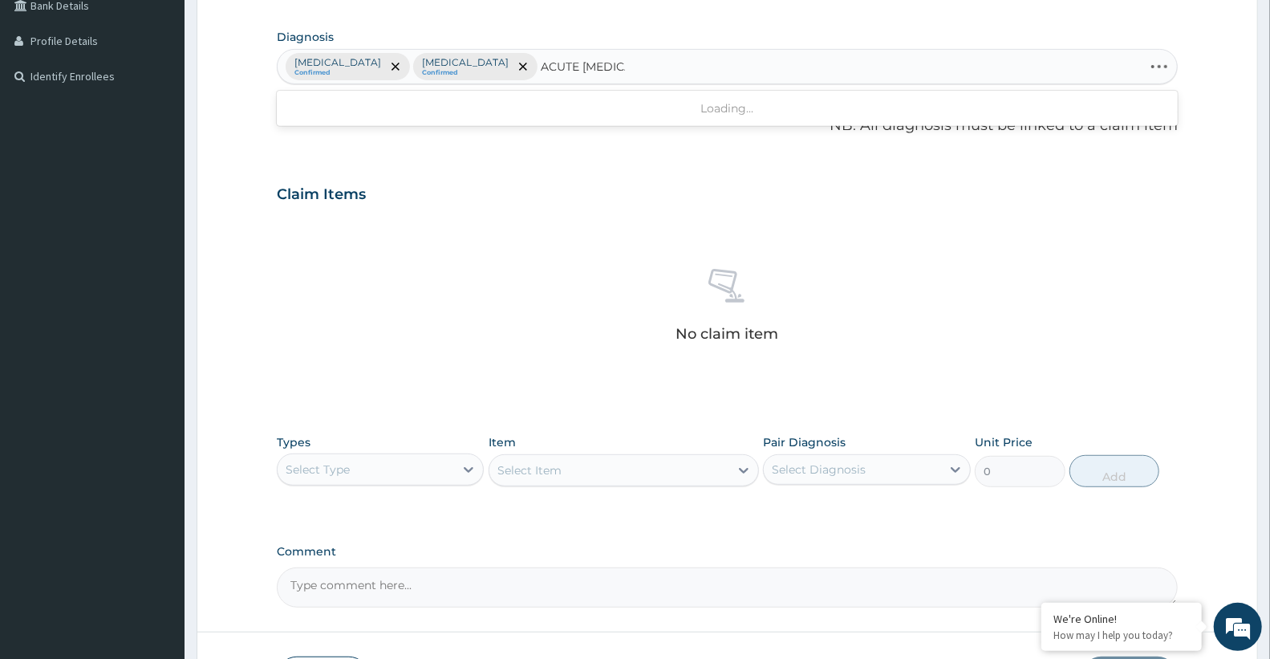
type input "ACUTE TONSI"
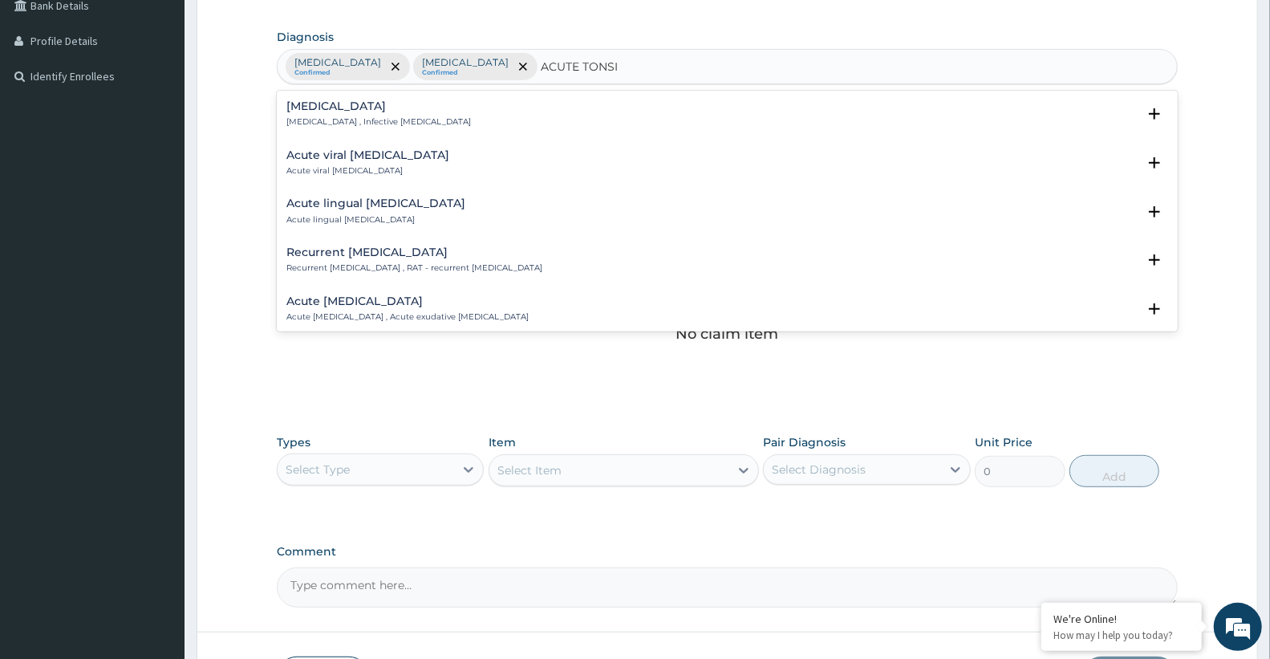
click at [335, 108] on h4 "[MEDICAL_DATA]" at bounding box center [378, 106] width 185 height 12
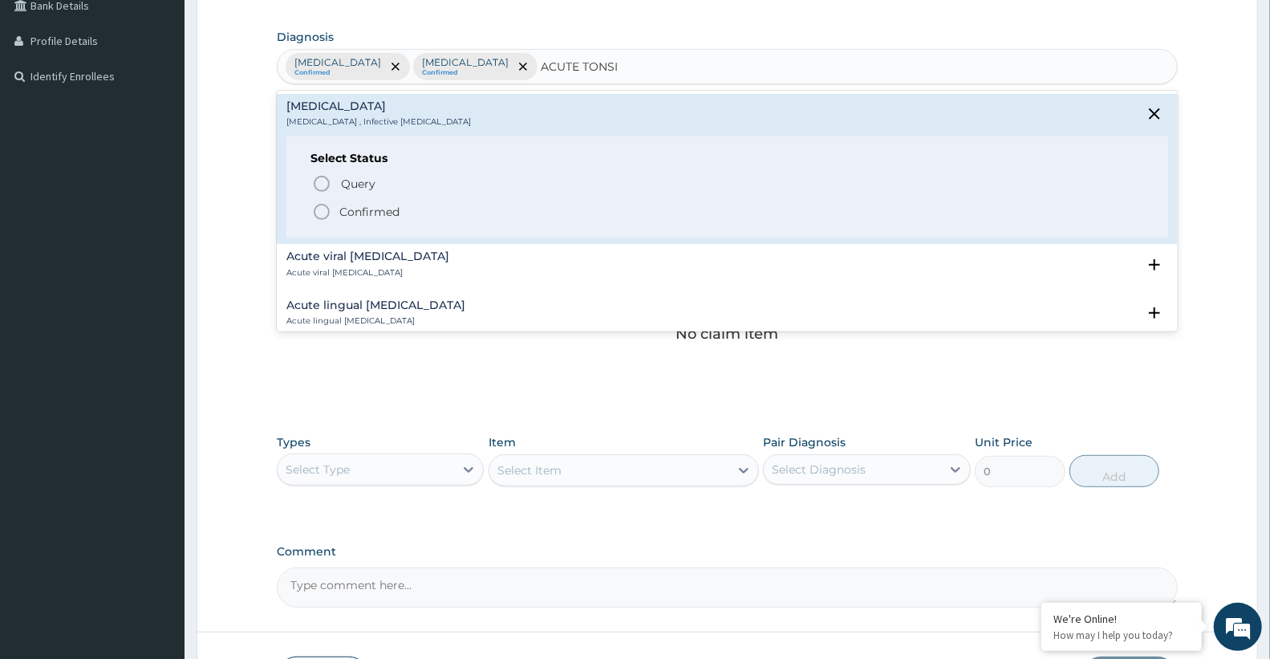
click at [381, 221] on div "Select Status Query Query covers suspected (?), Keep in view (kiv), Ruled out (…" at bounding box center [727, 187] width 882 height 102
click at [396, 205] on p "Confirmed" at bounding box center [369, 212] width 60 height 16
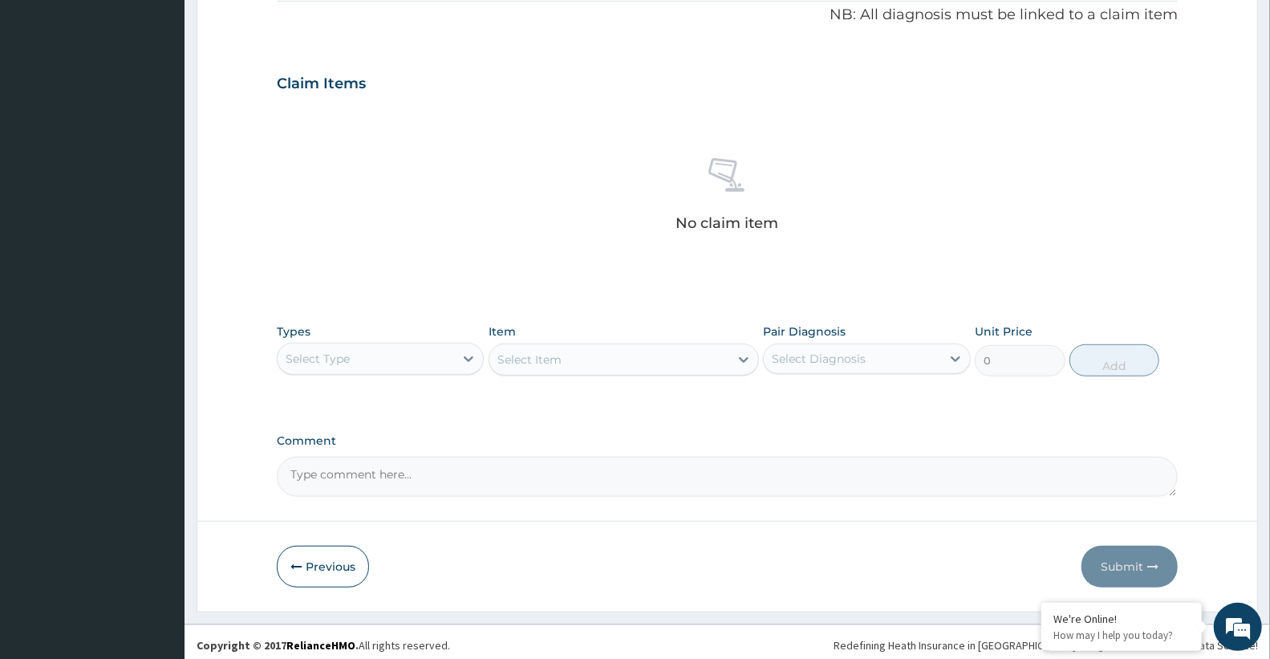
scroll to position [498, 0]
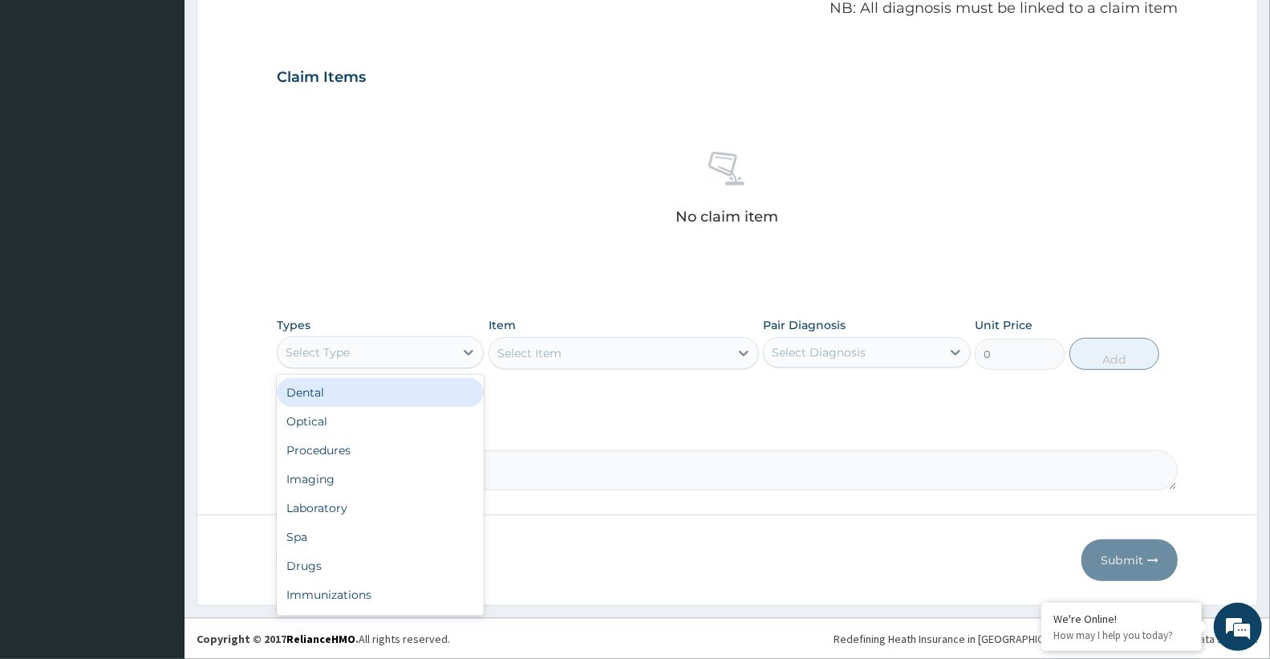
click at [386, 347] on div "Select Type" at bounding box center [366, 352] width 176 height 26
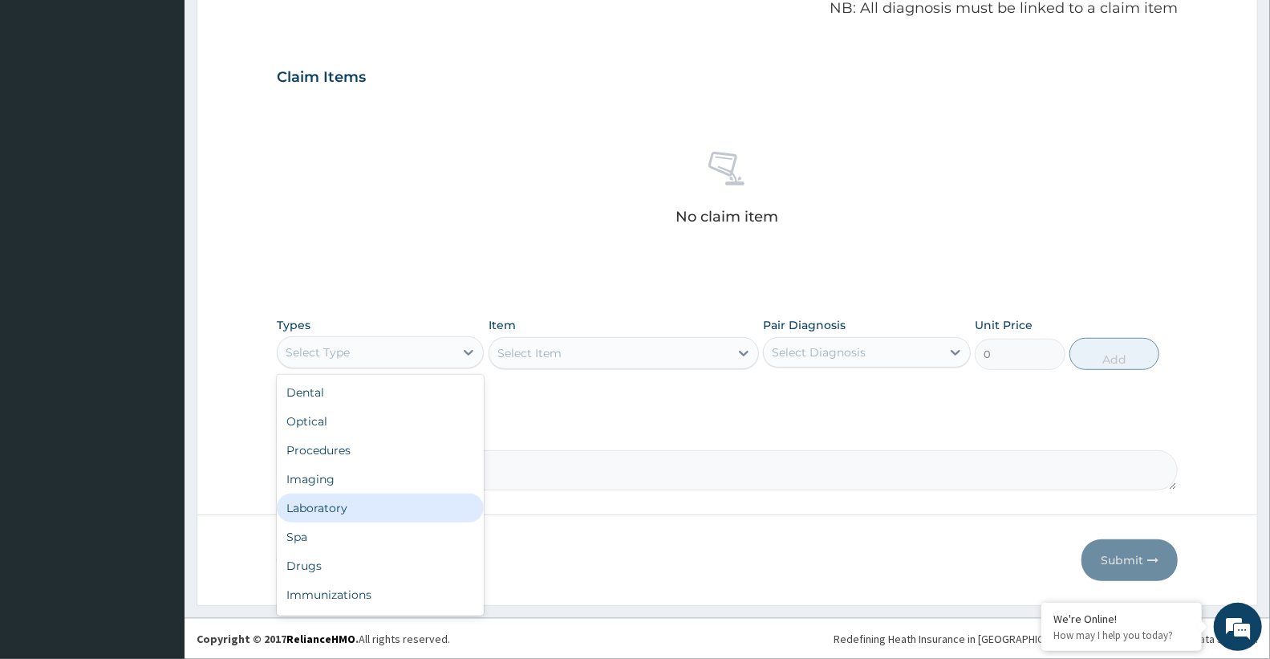
click at [346, 512] on div "Laboratory" at bounding box center [380, 507] width 207 height 29
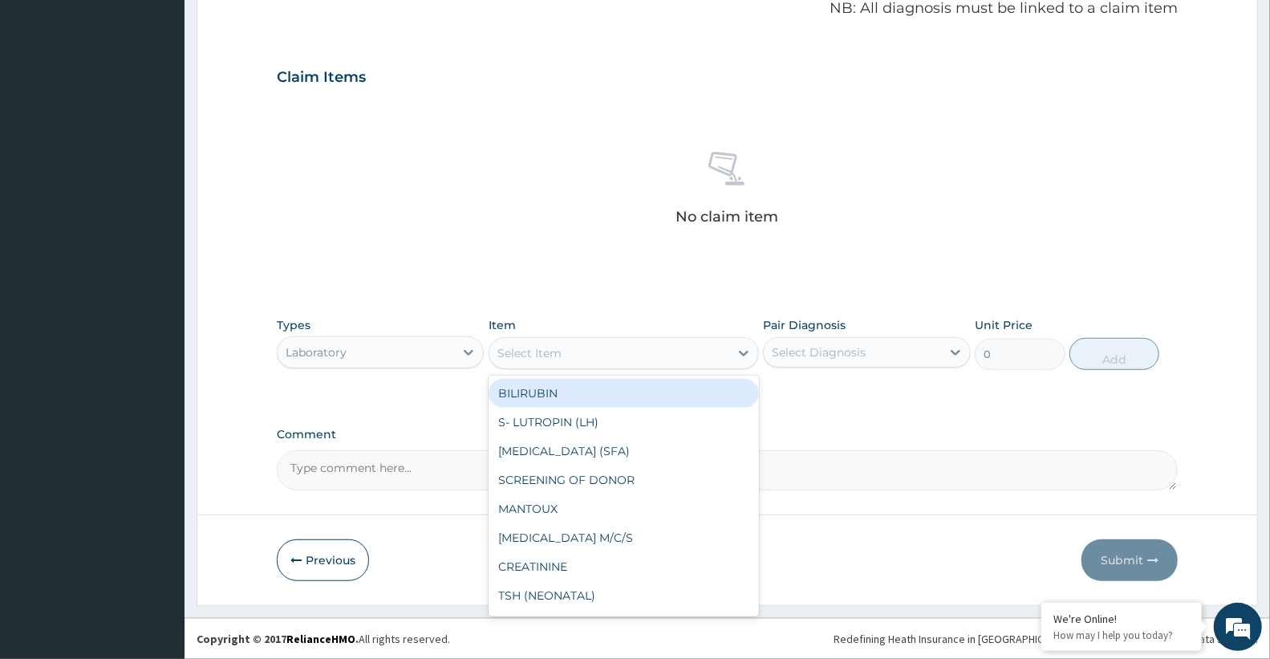
click at [602, 350] on div "Select Item" at bounding box center [609, 353] width 240 height 26
type input "MAL"
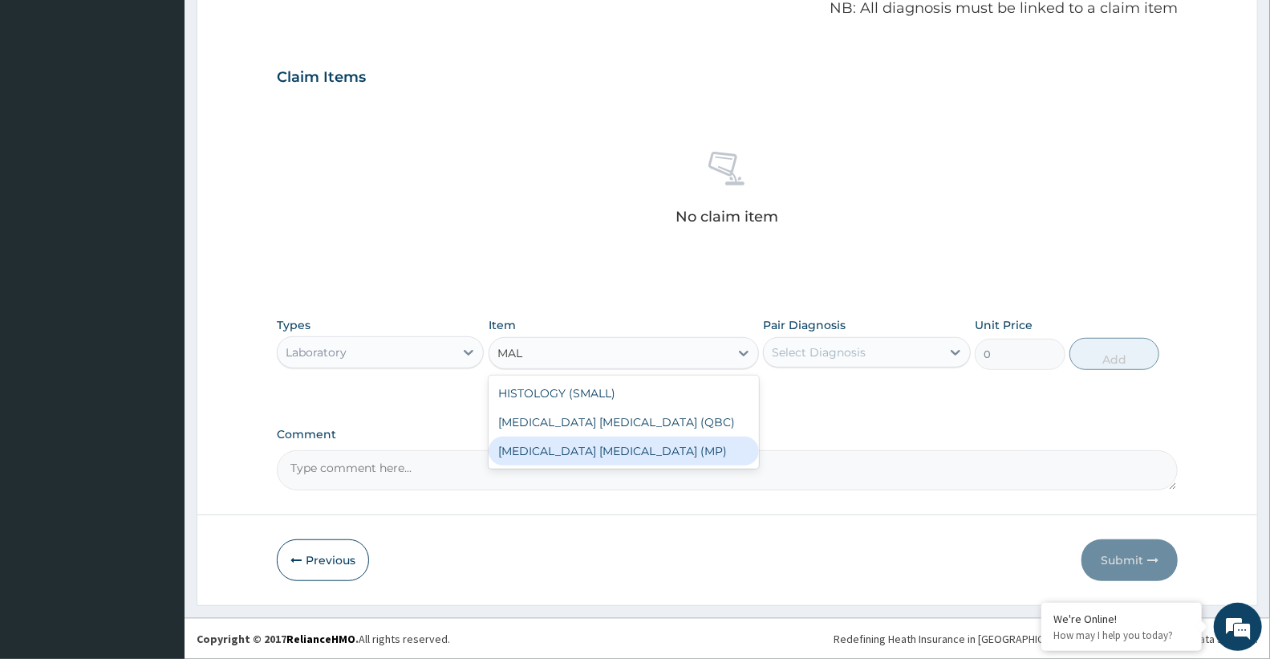
click at [567, 441] on div "[MEDICAL_DATA] [MEDICAL_DATA] (MP)" at bounding box center [624, 450] width 270 height 29
type input "2100"
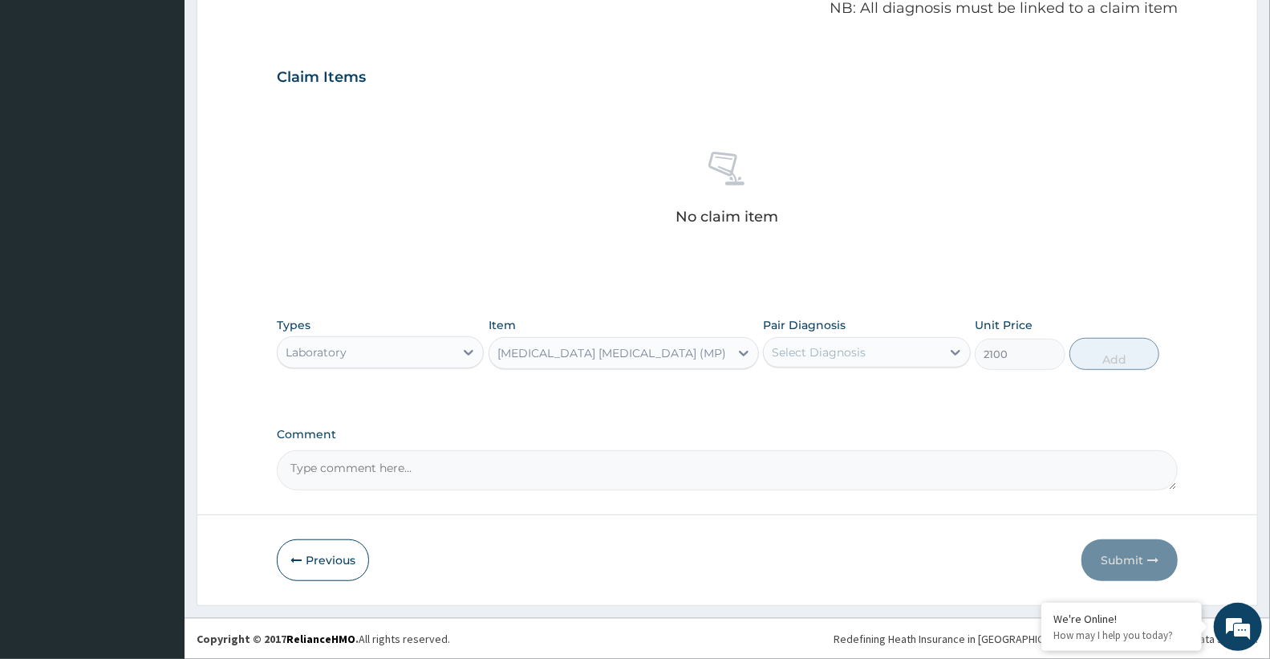
click at [867, 333] on div "Pair Diagnosis Select Diagnosis" at bounding box center [866, 343] width 207 height 53
click at [857, 348] on div "Select Diagnosis" at bounding box center [819, 352] width 94 height 16
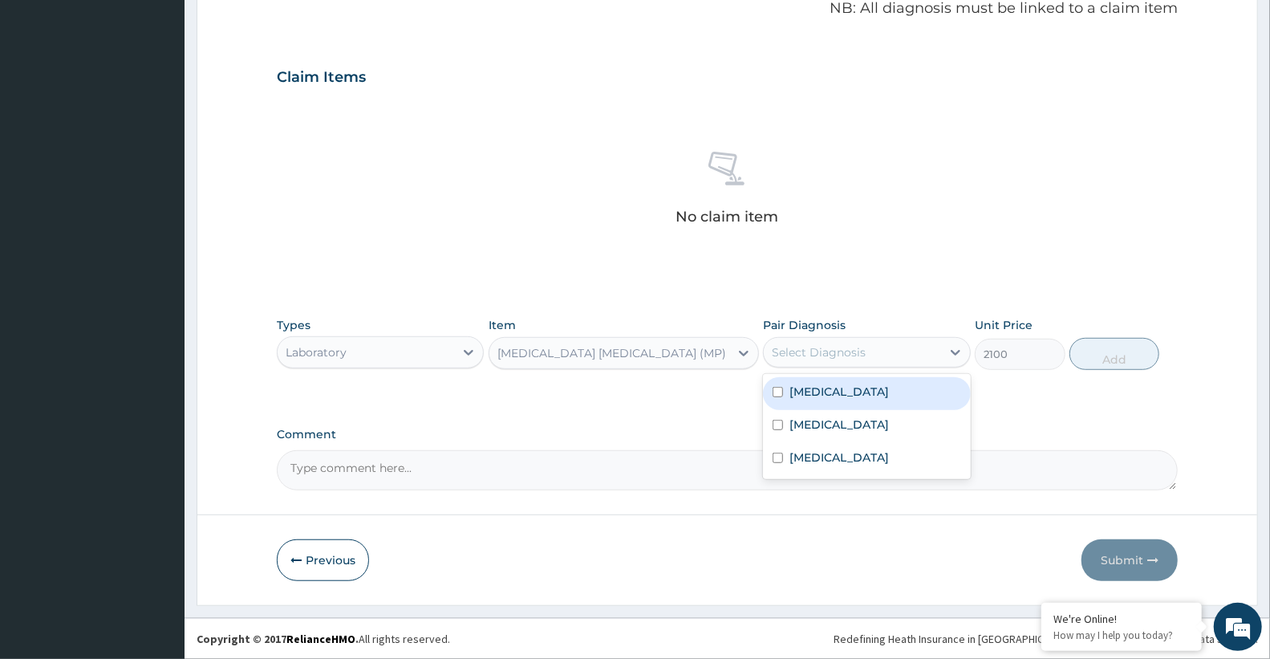
click at [830, 404] on div "[MEDICAL_DATA]" at bounding box center [866, 393] width 207 height 33
checkbox input "true"
click at [1143, 351] on button "Add" at bounding box center [1114, 354] width 90 height 32
type input "0"
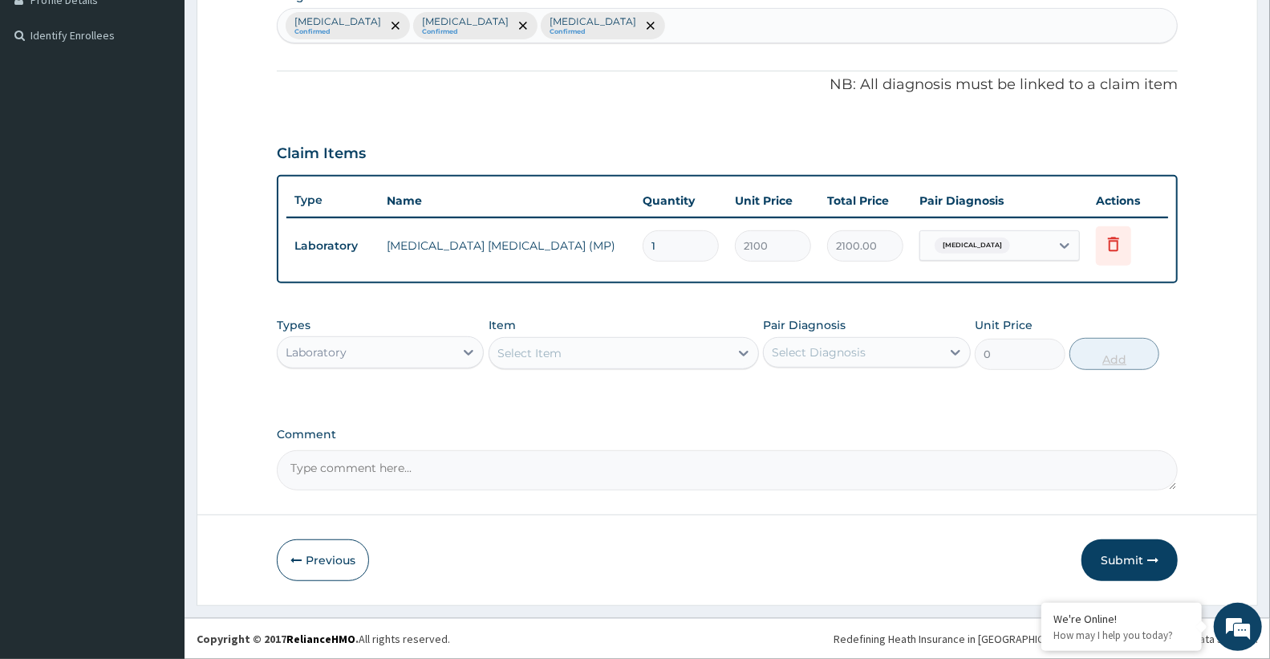
scroll to position [420, 0]
click at [615, 351] on div "Select Item" at bounding box center [609, 355] width 240 height 26
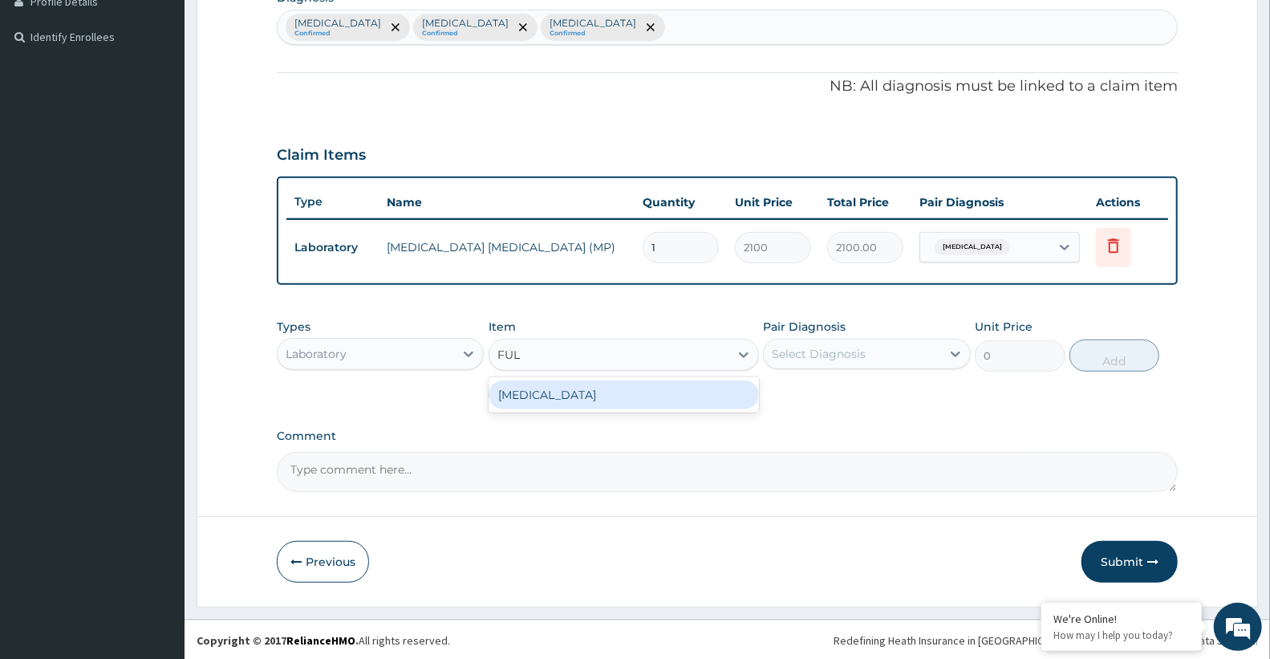
type input "FULL"
click at [636, 387] on div "[MEDICAL_DATA]" at bounding box center [624, 394] width 270 height 29
type input "3400"
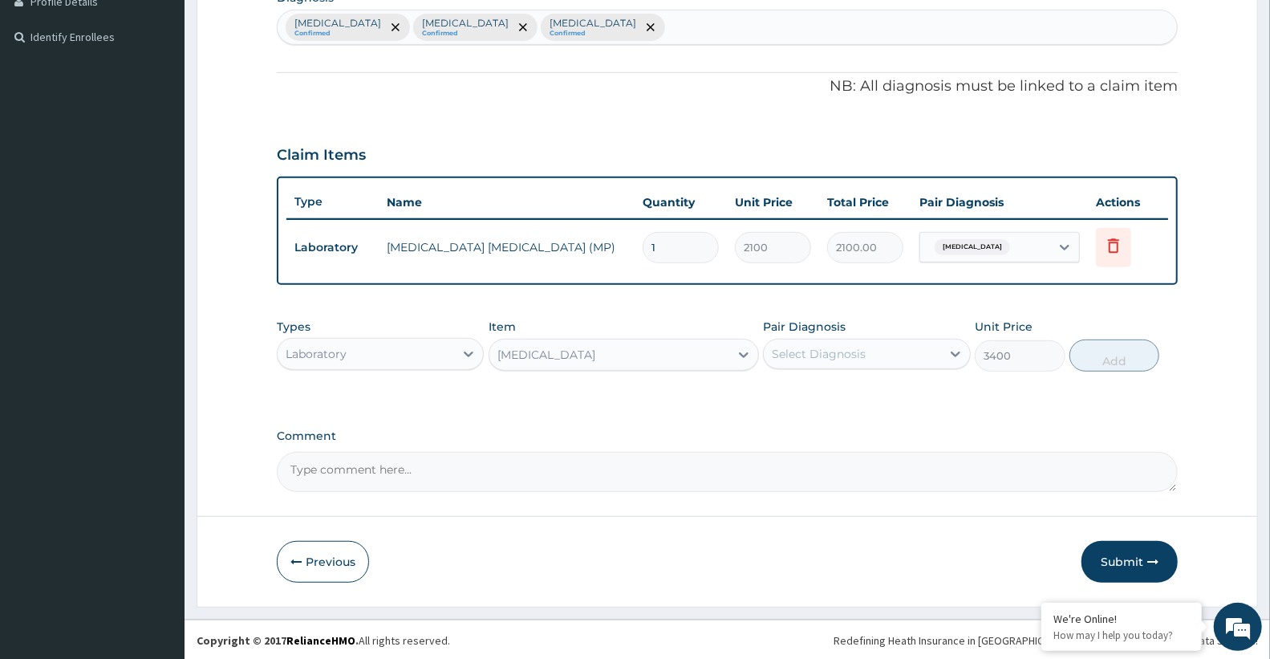
click at [851, 346] on div "Select Diagnosis" at bounding box center [819, 354] width 94 height 16
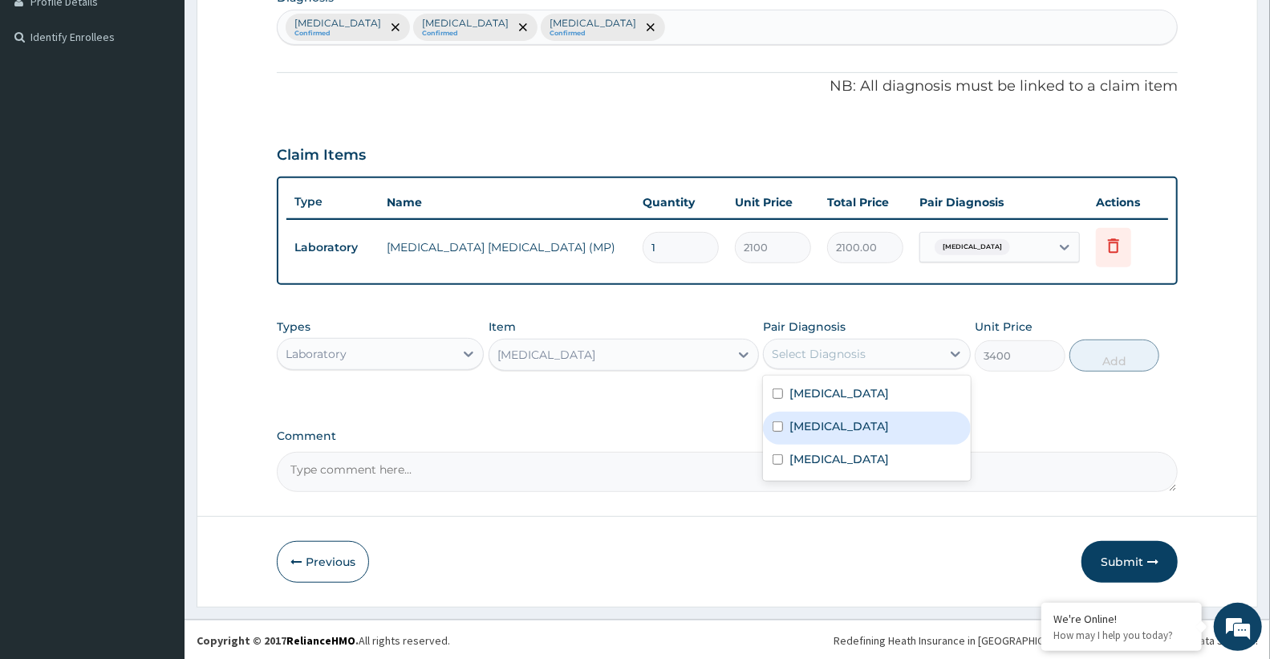
click at [826, 438] on div "[MEDICAL_DATA]" at bounding box center [866, 428] width 207 height 33
checkbox input "true"
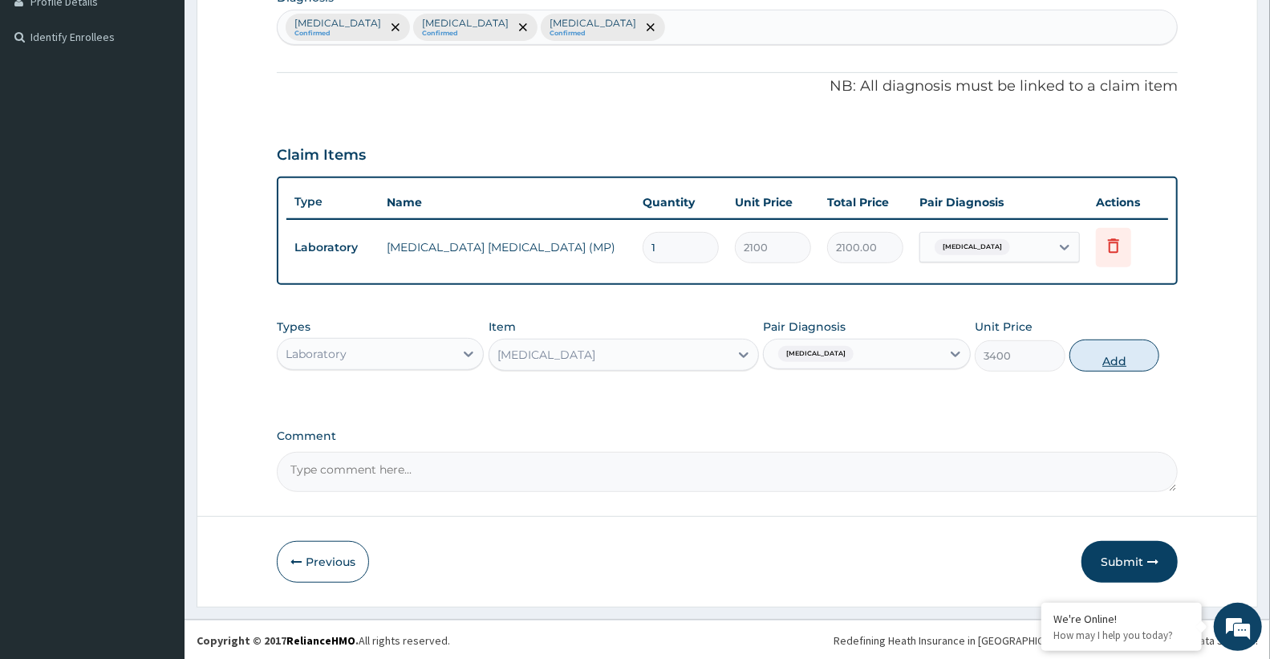
click at [1109, 351] on button "Add" at bounding box center [1114, 355] width 90 height 32
type input "0"
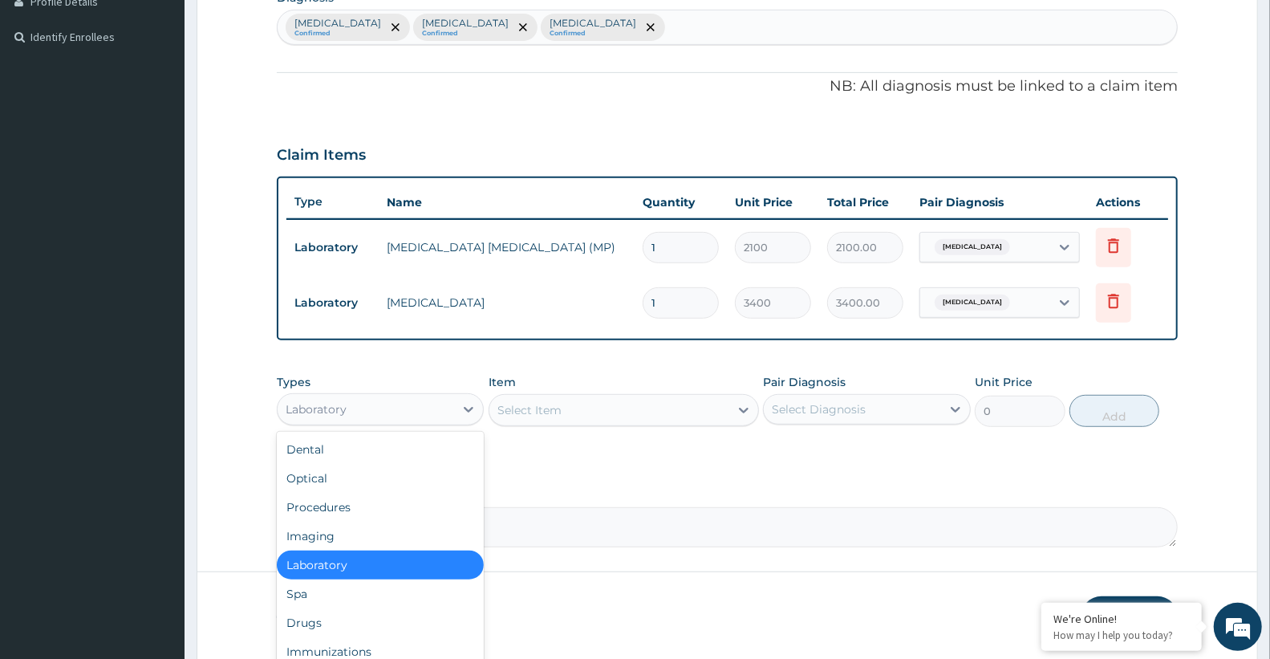
click at [342, 411] on div "Laboratory" at bounding box center [316, 409] width 61 height 16
click at [319, 624] on div "Drugs" at bounding box center [380, 622] width 207 height 29
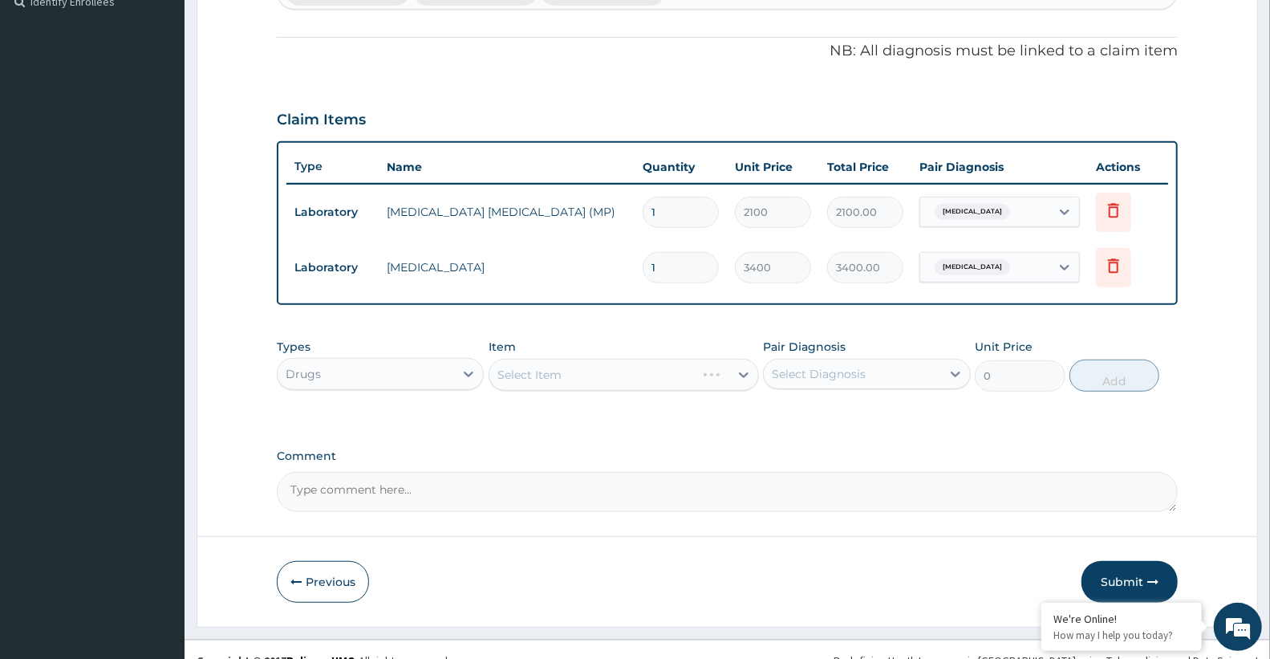
scroll to position [476, 0]
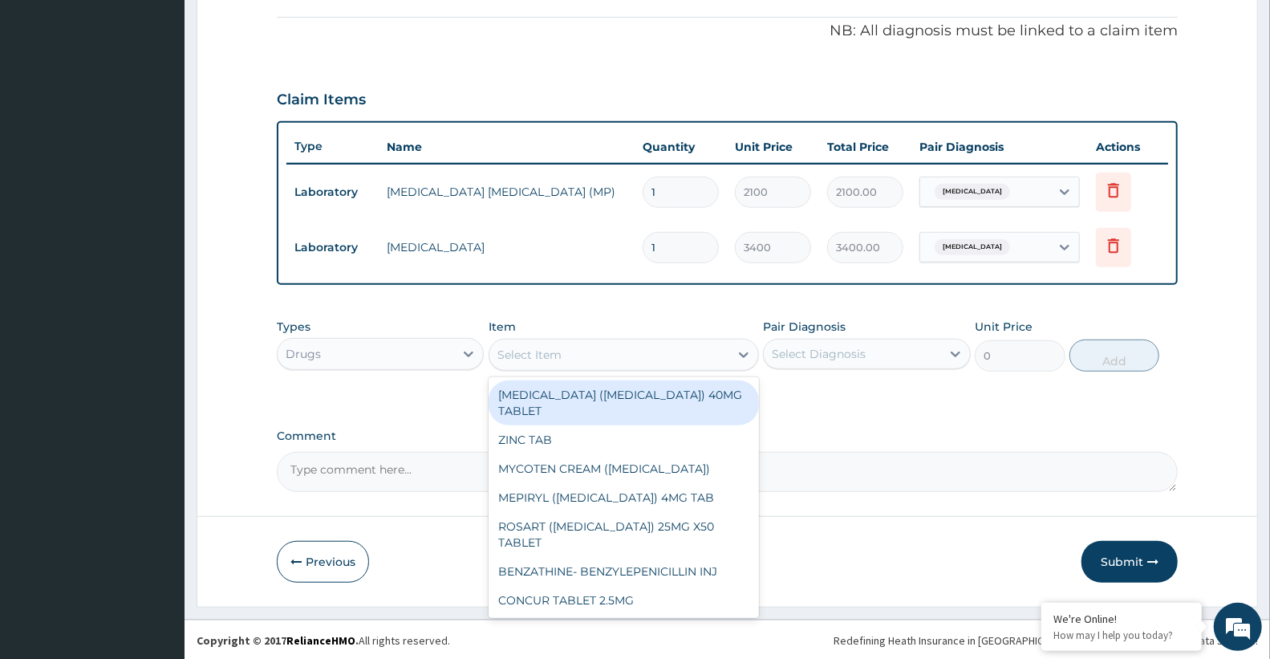
click at [596, 358] on div "Select Item" at bounding box center [609, 355] width 240 height 26
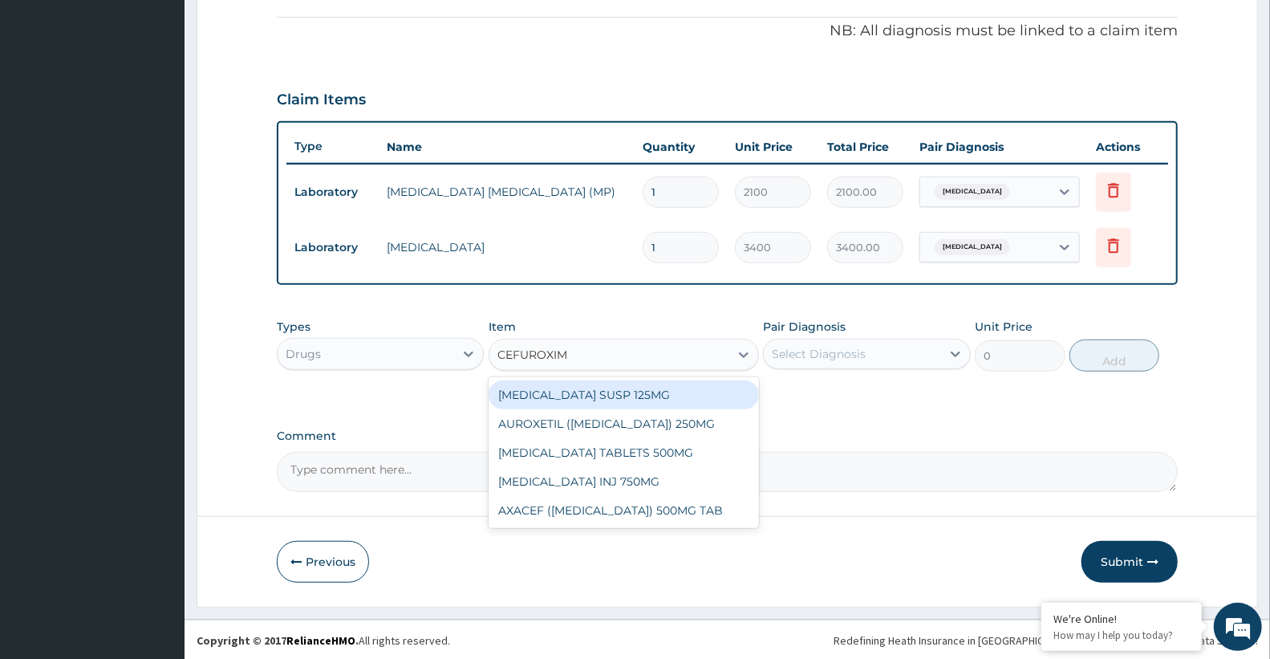
type input "CEFUROXIME"
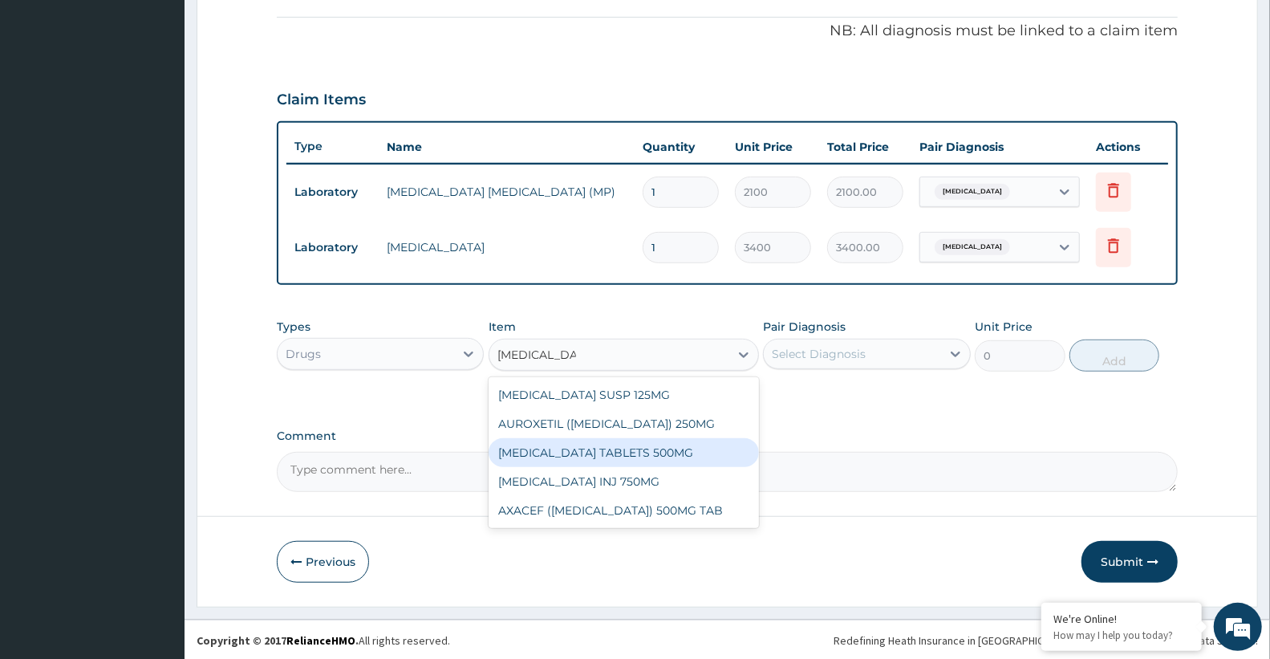
click at [637, 450] on div "[MEDICAL_DATA] TABLETS 500MG" at bounding box center [624, 452] width 270 height 29
type input "583.3333129882812"
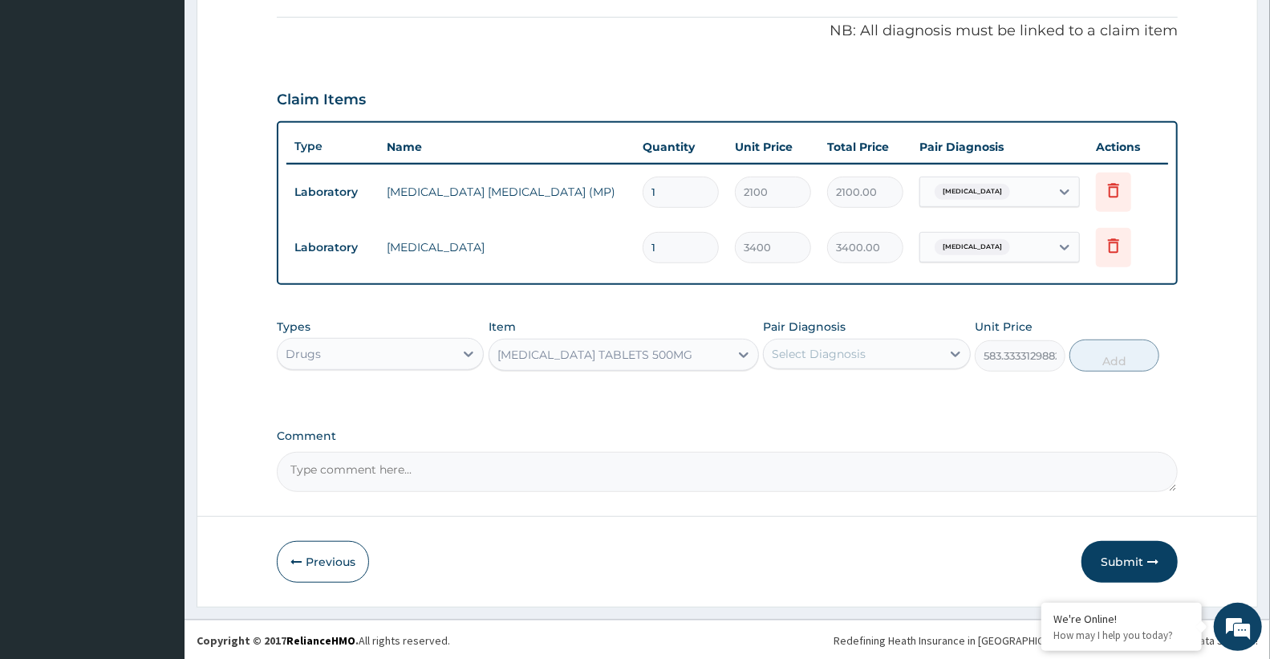
click at [780, 359] on div "Select Diagnosis" at bounding box center [819, 354] width 94 height 16
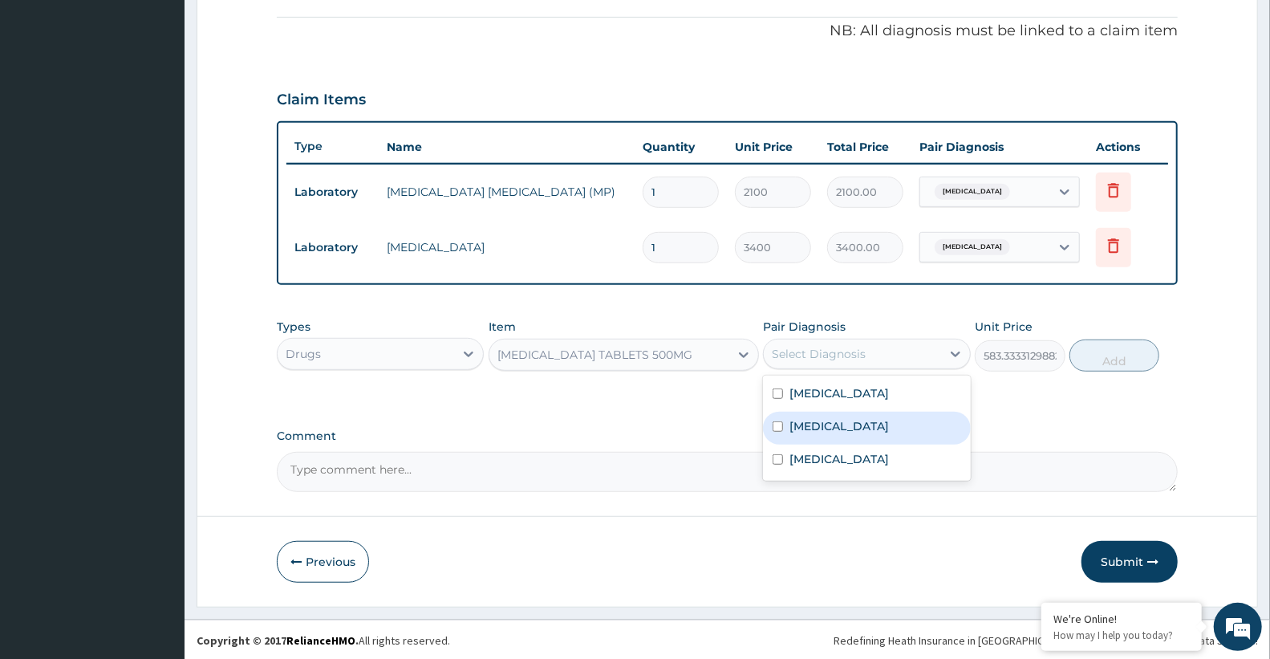
drag, startPoint x: 797, startPoint y: 426, endPoint x: 801, endPoint y: 438, distance: 12.7
click at [797, 434] on div "[MEDICAL_DATA]" at bounding box center [866, 428] width 207 height 33
checkbox input "true"
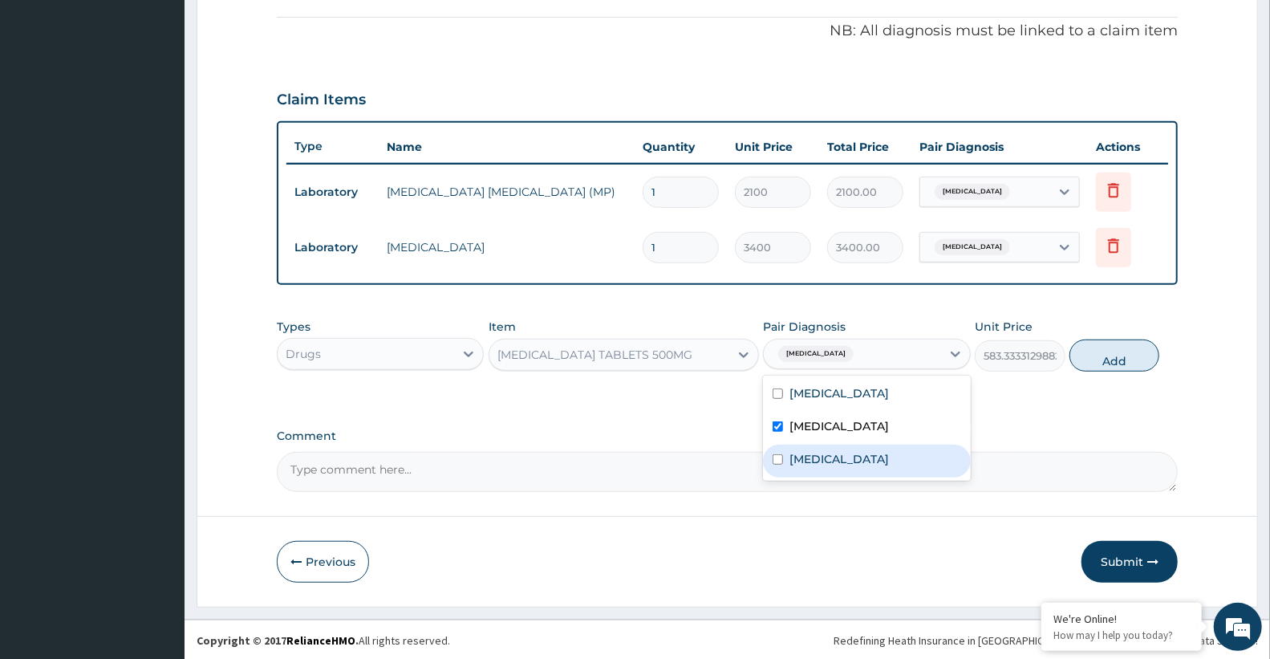
drag, startPoint x: 811, startPoint y: 458, endPoint x: 963, endPoint y: 404, distance: 161.1
click at [813, 459] on label "Acute tonsillitis" at bounding box center [838, 459] width 99 height 16
checkbox input "true"
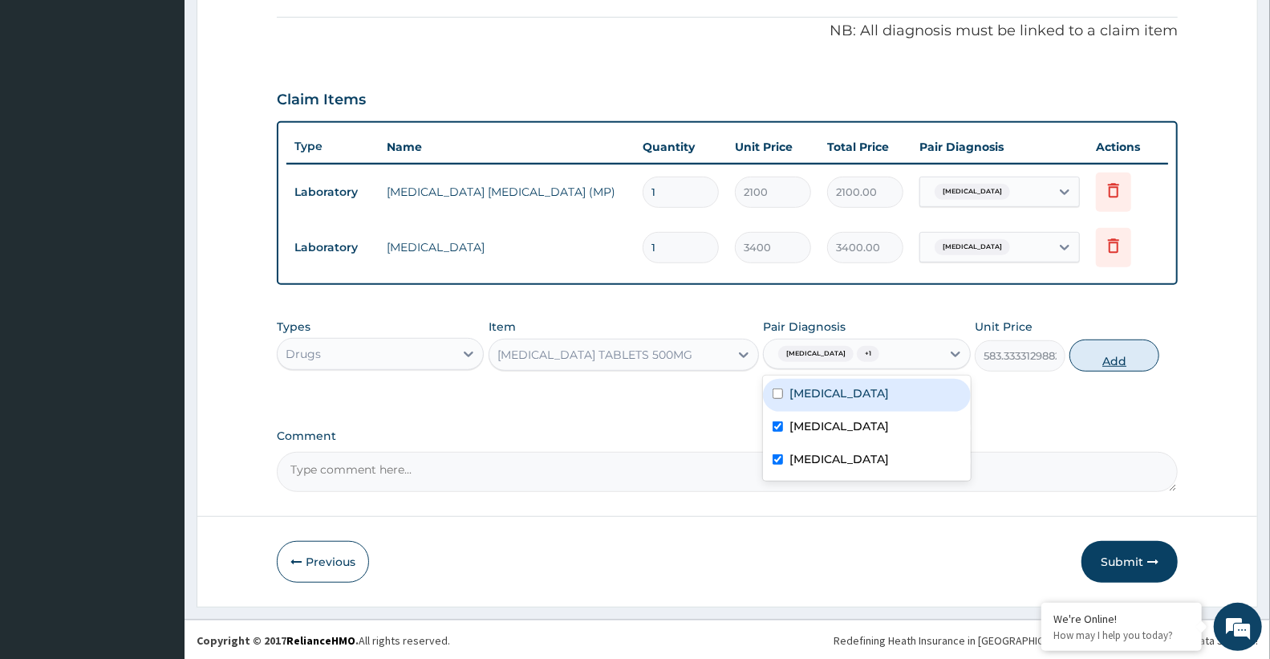
click at [1113, 361] on button "Add" at bounding box center [1114, 355] width 90 height 32
type input "0"
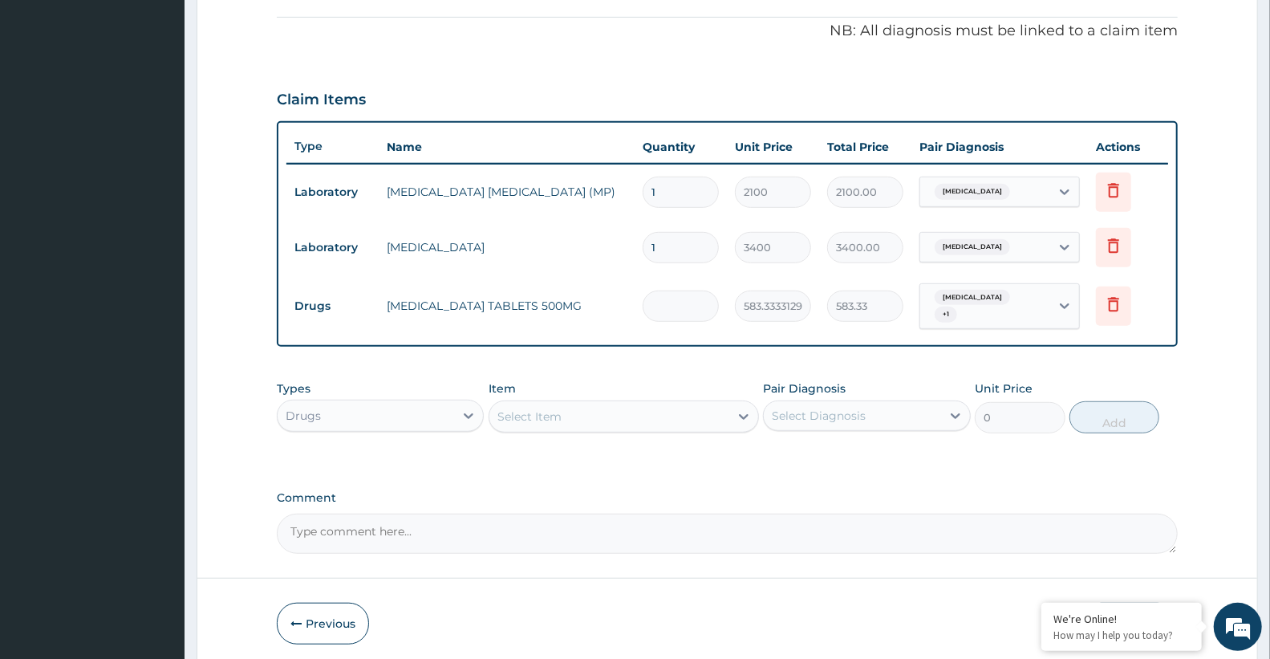
type input "0.00"
type input "9"
type input "5250.00"
type input "9"
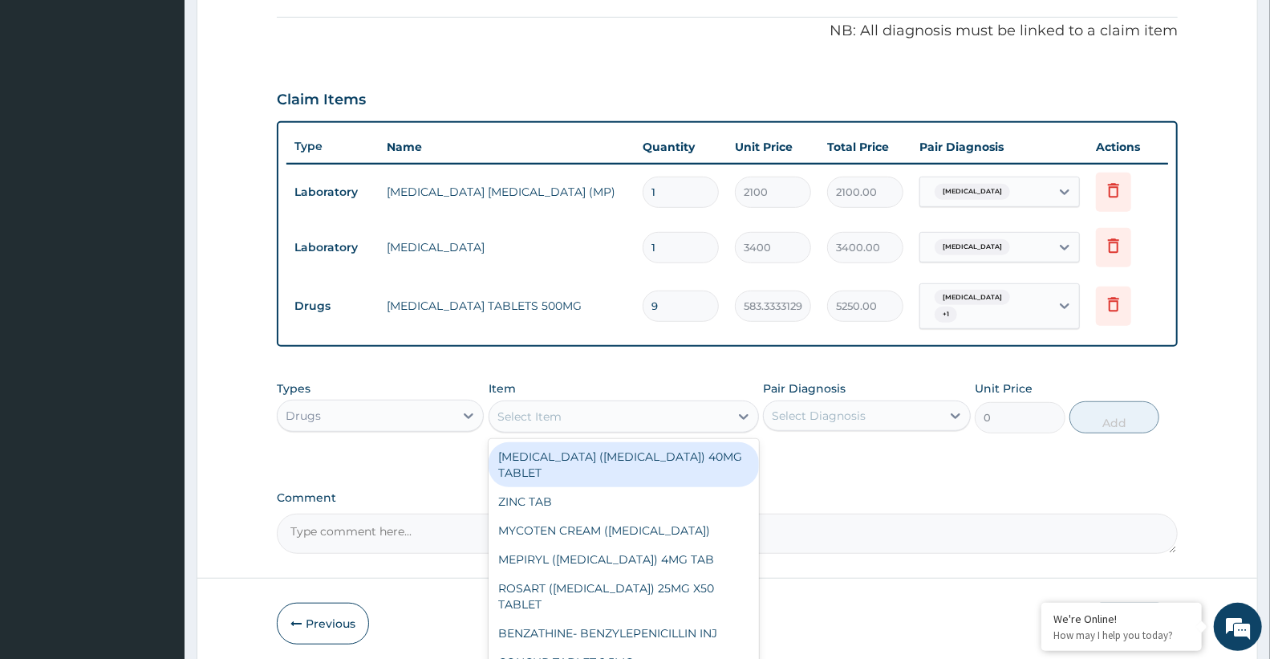
click at [586, 407] on div "Select Item" at bounding box center [609, 417] width 240 height 26
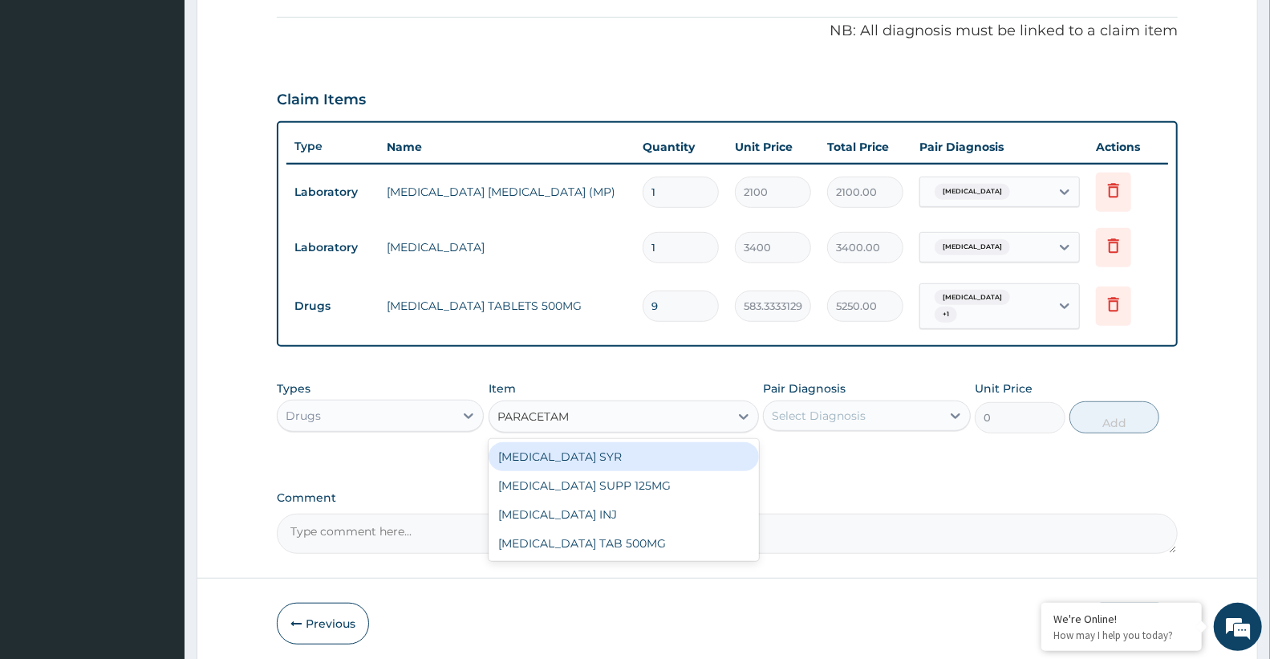
type input "PARACETAMO"
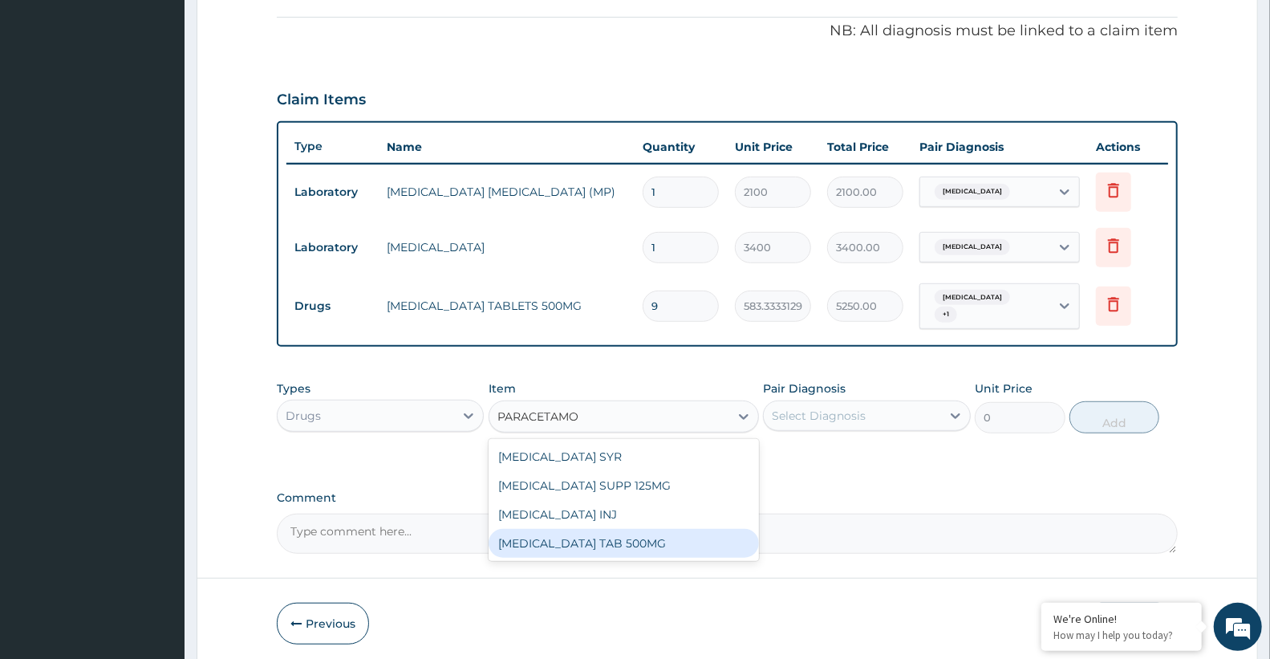
click at [631, 542] on div "[MEDICAL_DATA] TAB 500MG" at bounding box center [624, 543] width 270 height 29
type input "30"
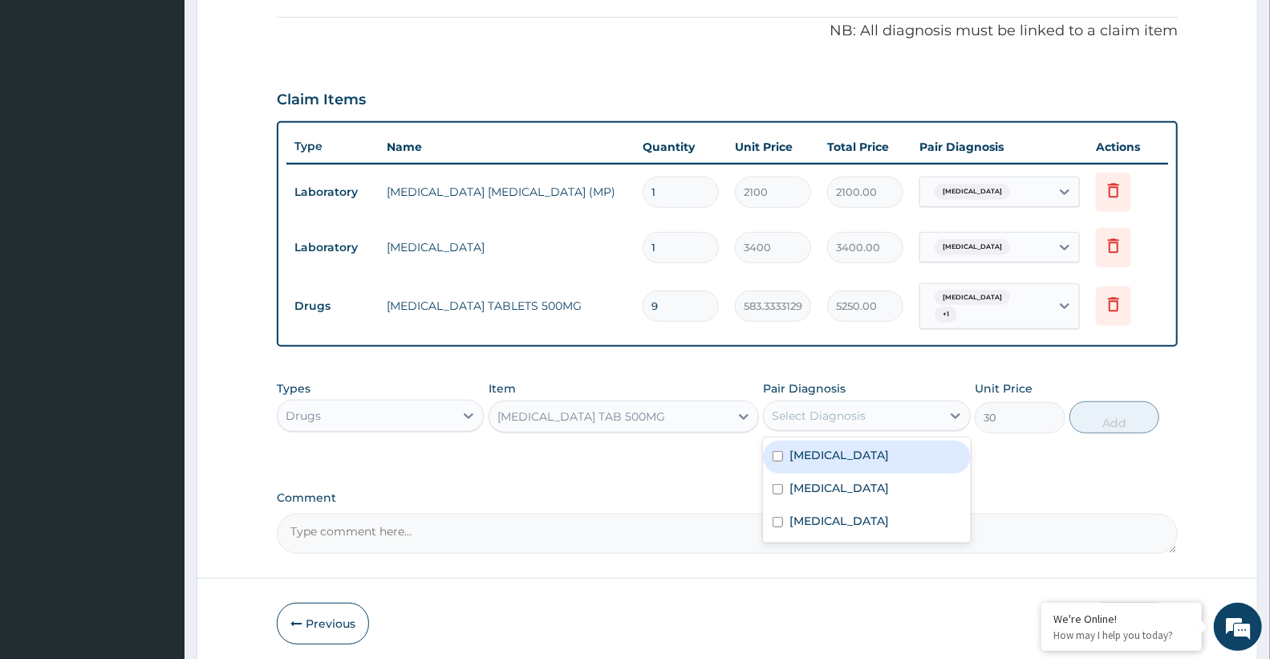
click at [825, 408] on div "Select Diagnosis" at bounding box center [819, 416] width 94 height 16
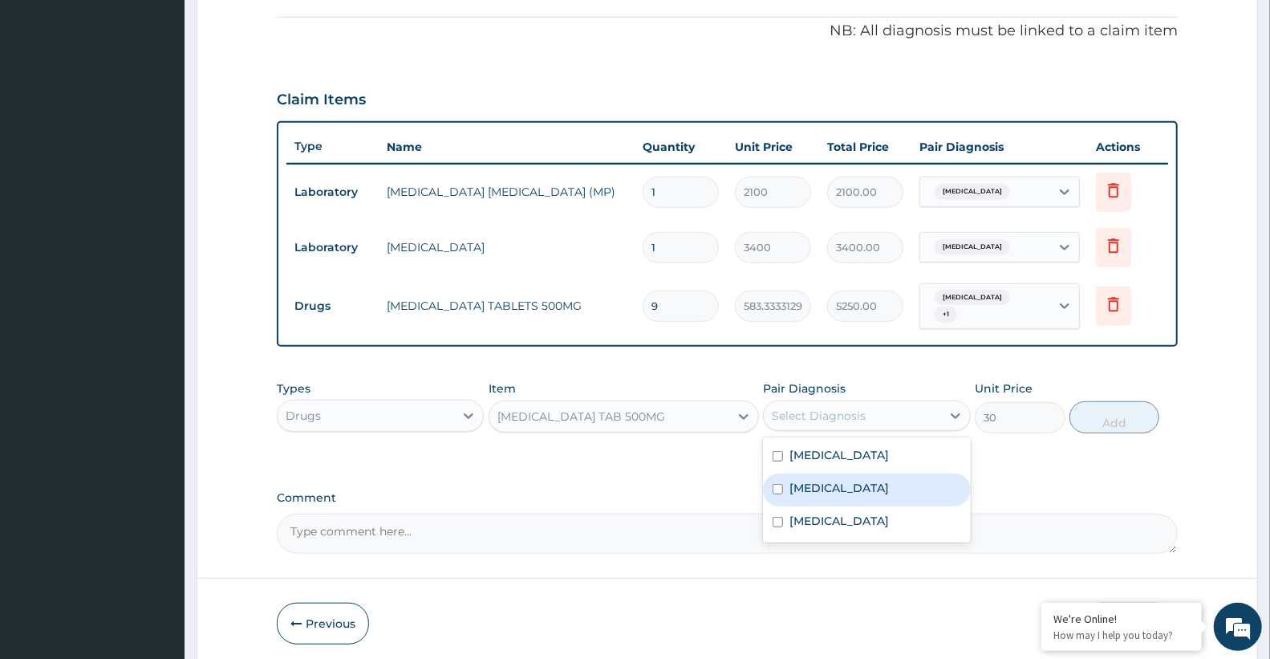
click at [818, 480] on label "Sepsis" at bounding box center [838, 488] width 99 height 16
checkbox input "true"
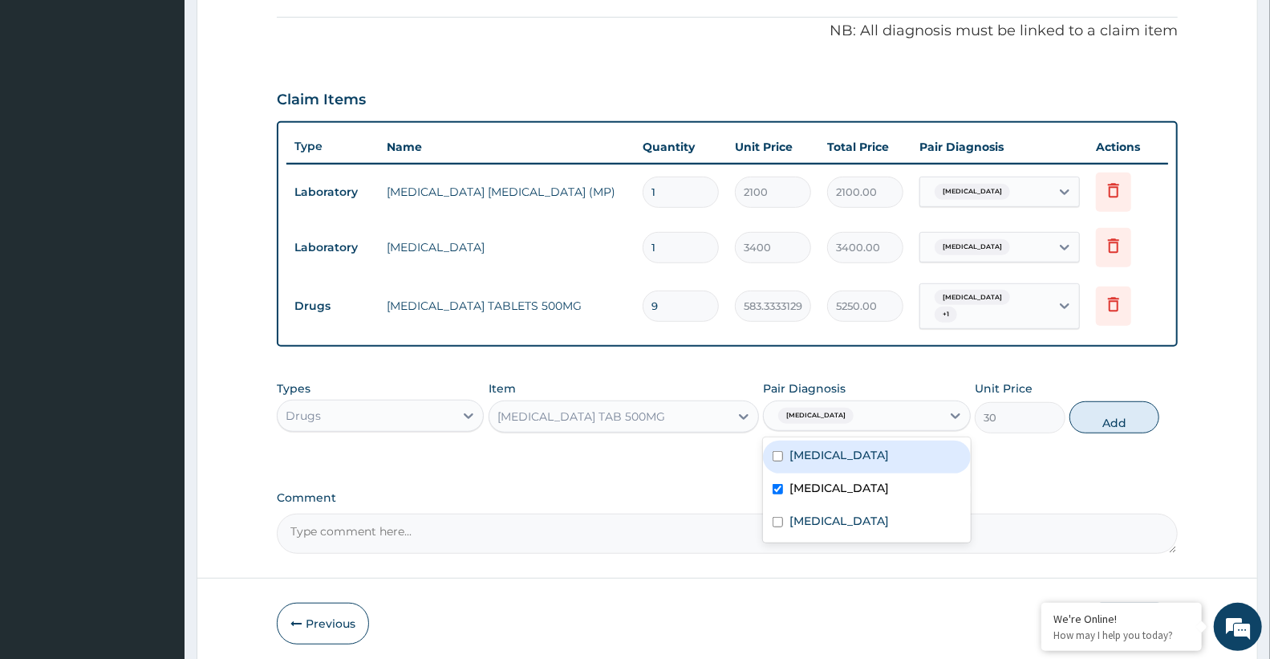
click at [824, 440] on div "[MEDICAL_DATA]" at bounding box center [866, 456] width 207 height 33
checkbox input "true"
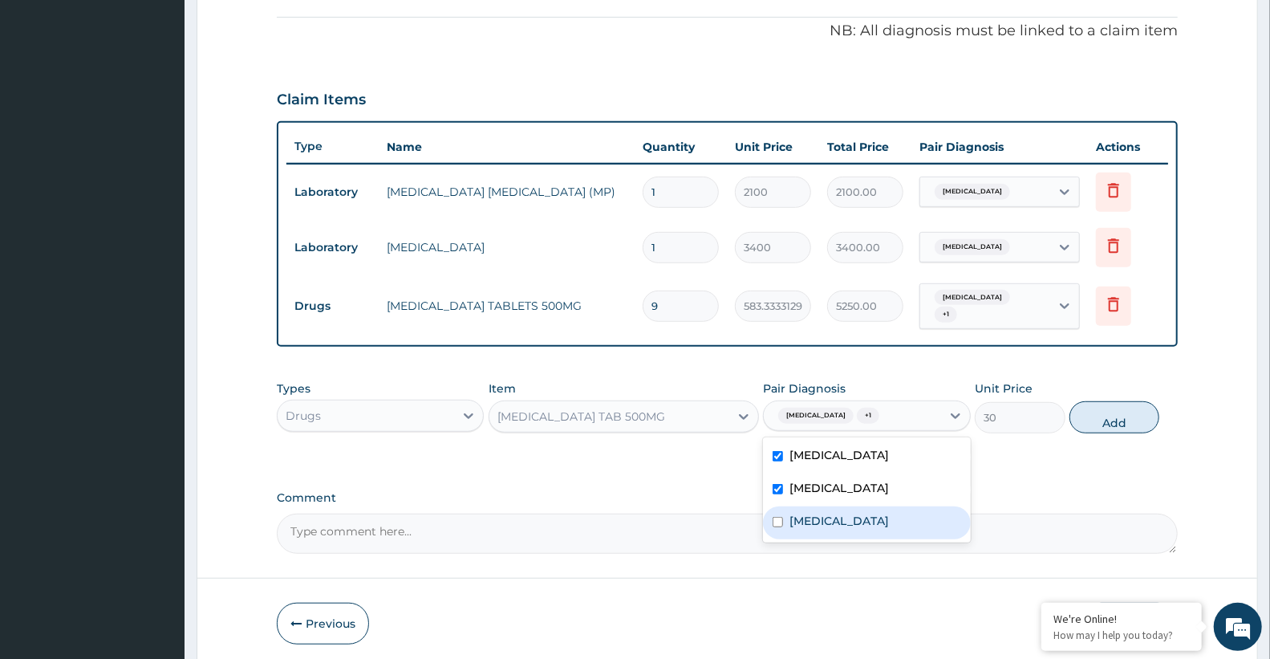
click at [840, 518] on label "Acute tonsillitis" at bounding box center [838, 521] width 99 height 16
checkbox input "true"
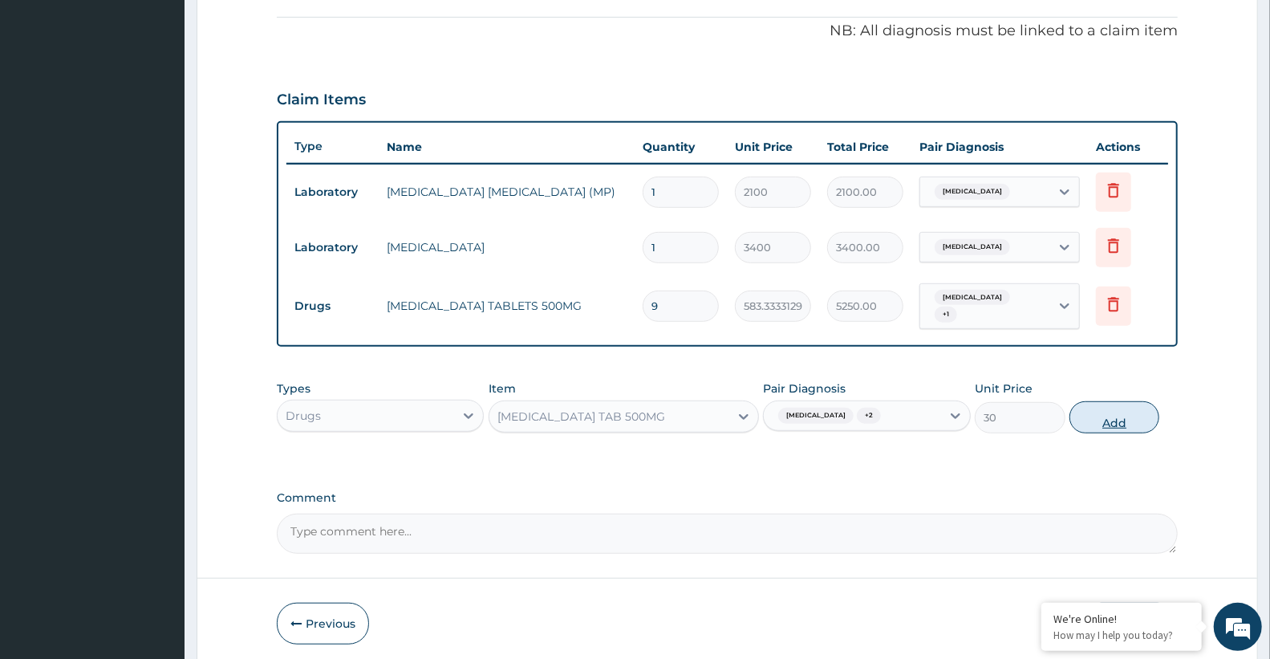
click at [1118, 408] on button "Add" at bounding box center [1114, 417] width 90 height 32
type input "0"
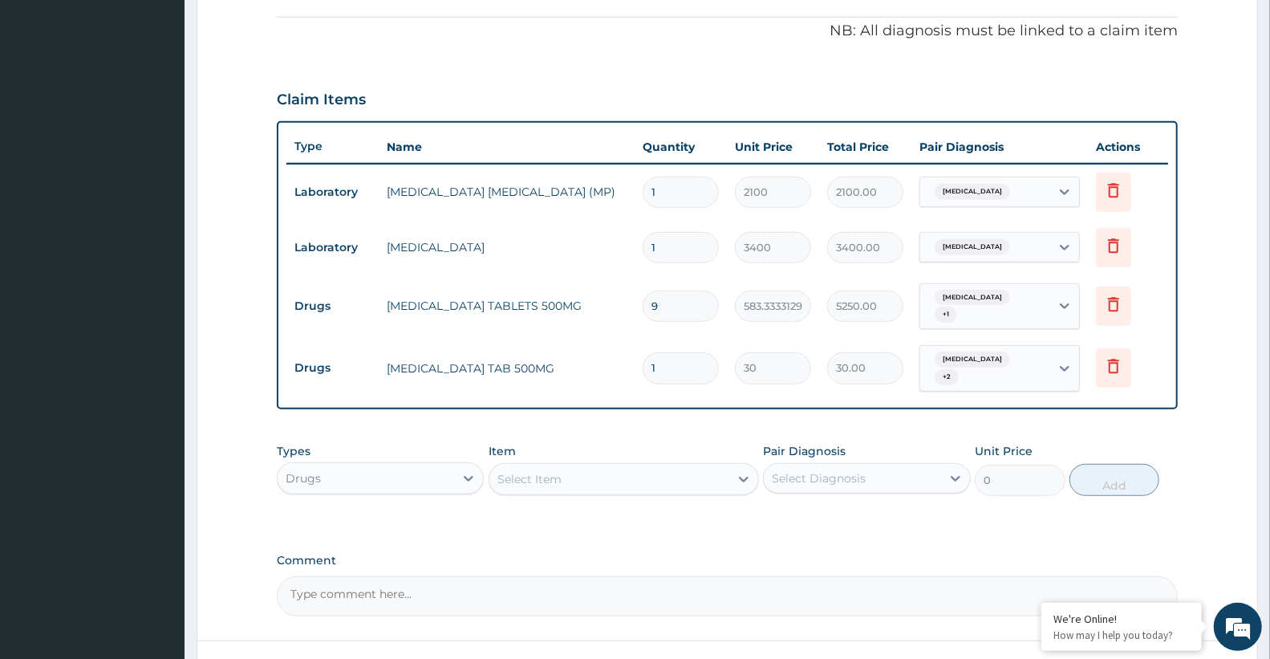
type input "18"
type input "540.00"
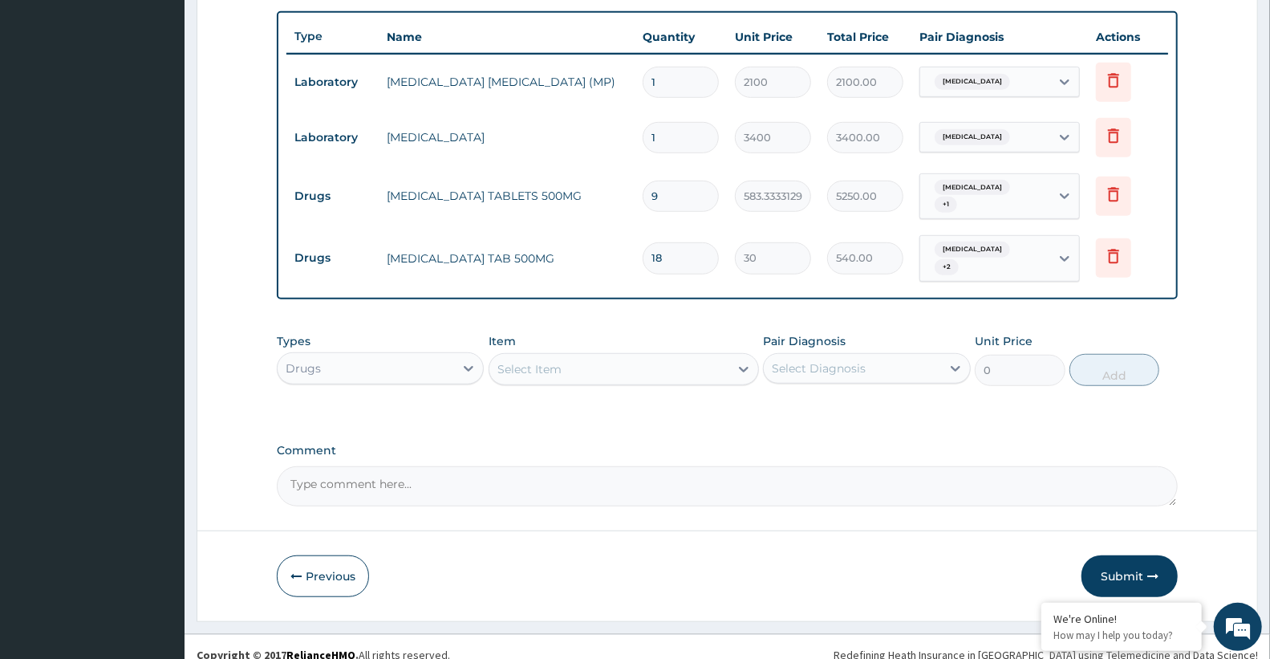
scroll to position [588, 0]
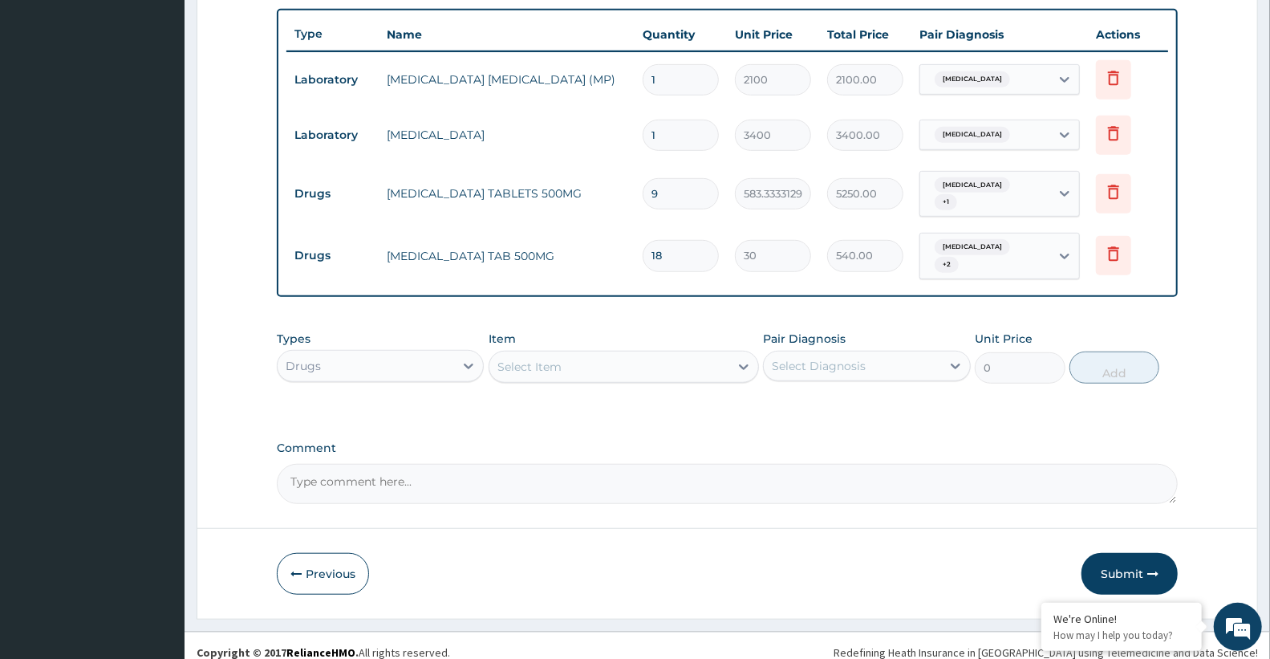
type input "18"
click at [362, 355] on div "Drugs" at bounding box center [366, 366] width 176 height 26
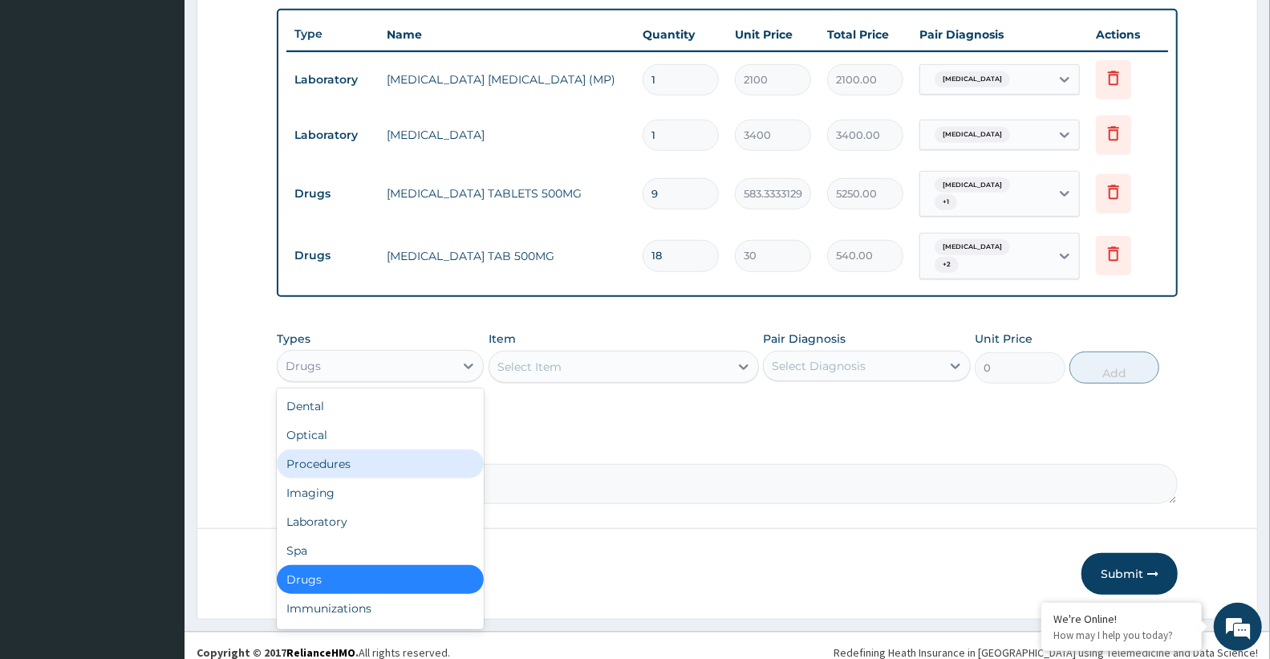
click at [340, 453] on div "Procedures" at bounding box center [380, 463] width 207 height 29
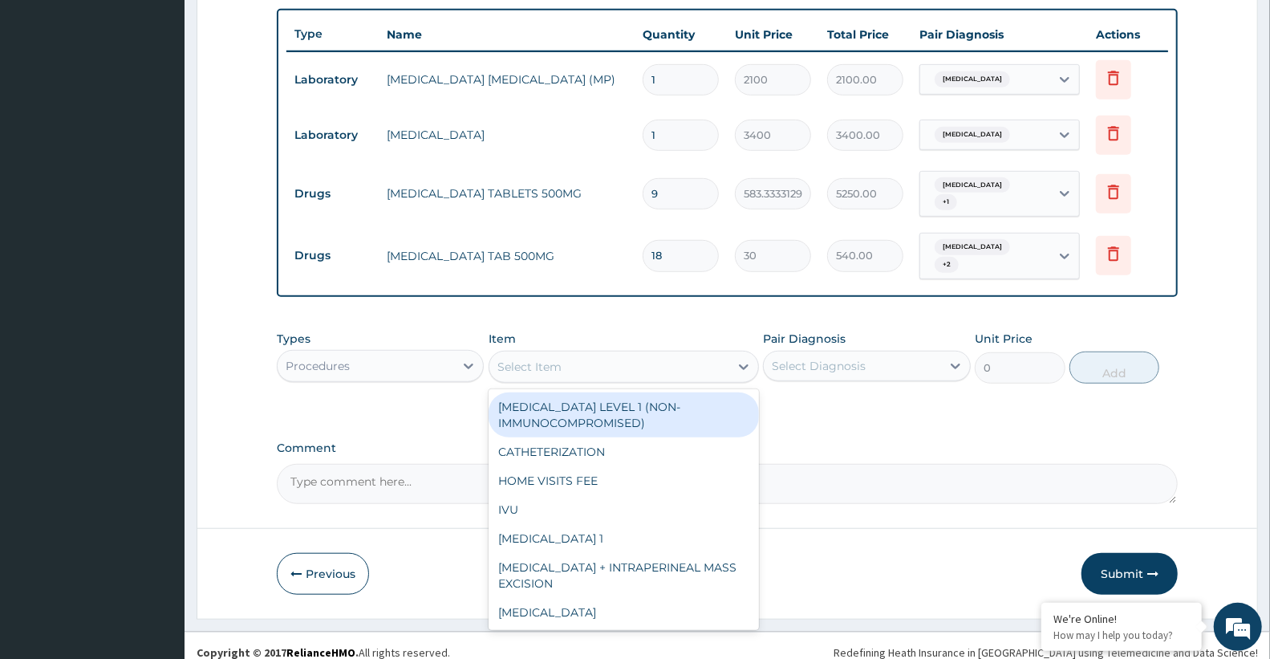
click at [539, 359] on div "Select Item" at bounding box center [529, 367] width 64 height 16
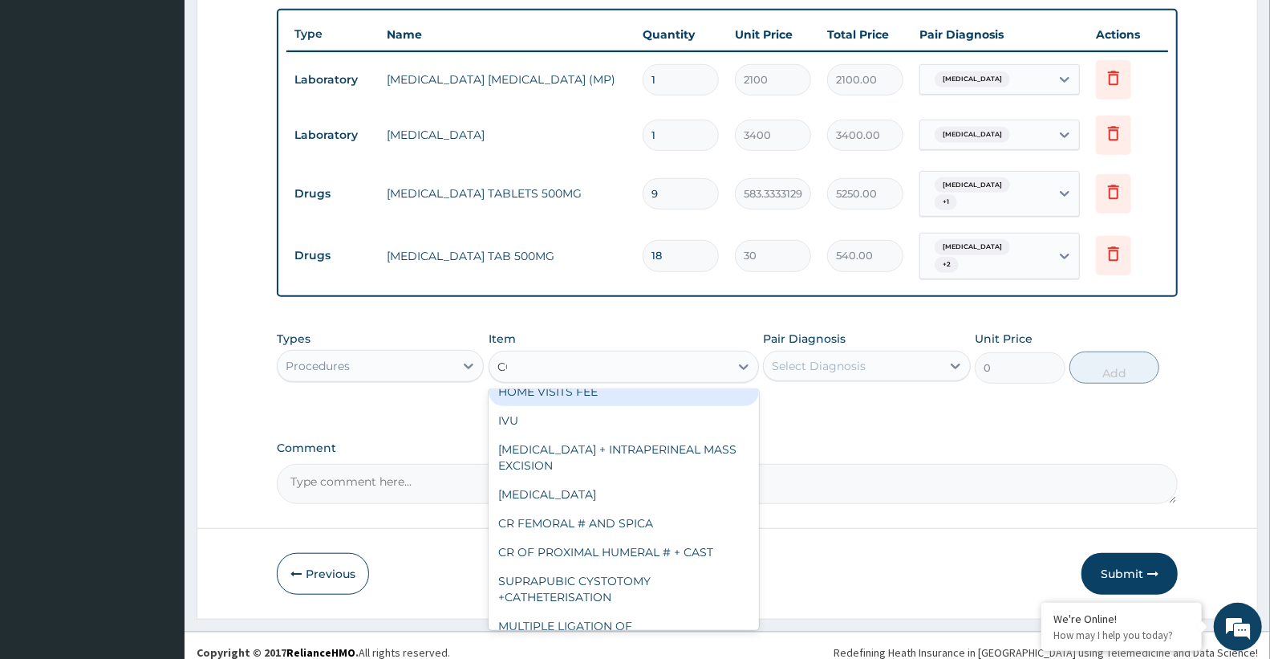
scroll to position [0, 0]
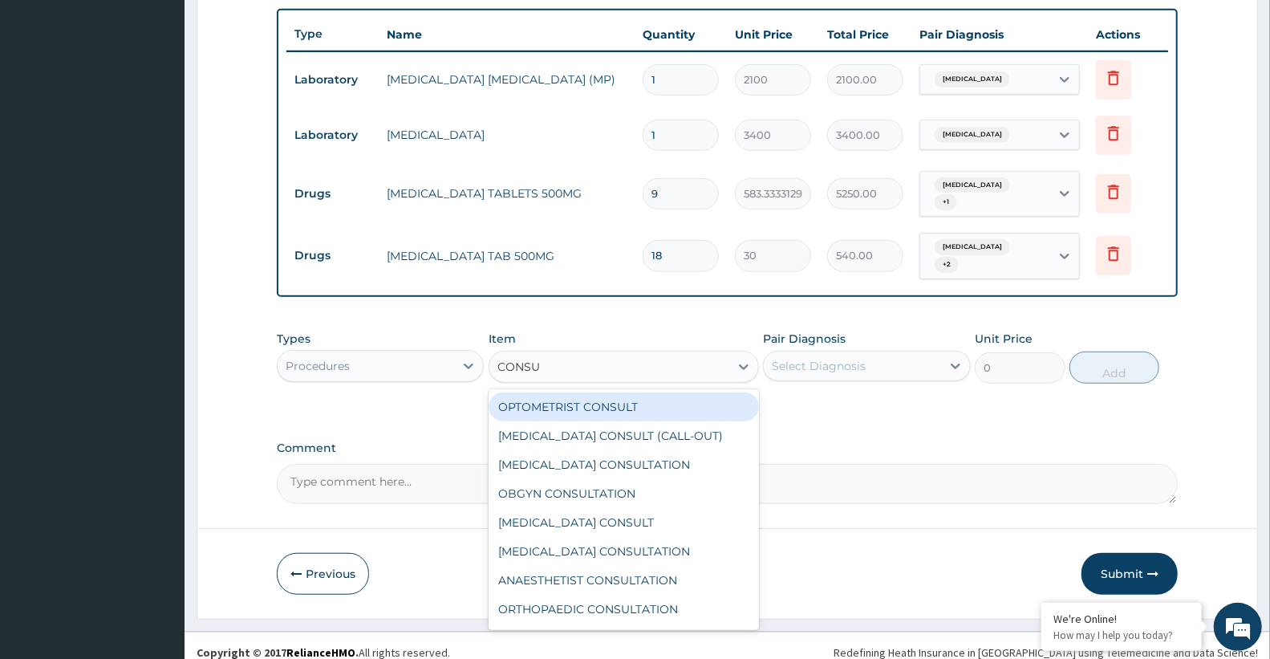
type input "CONSUL"
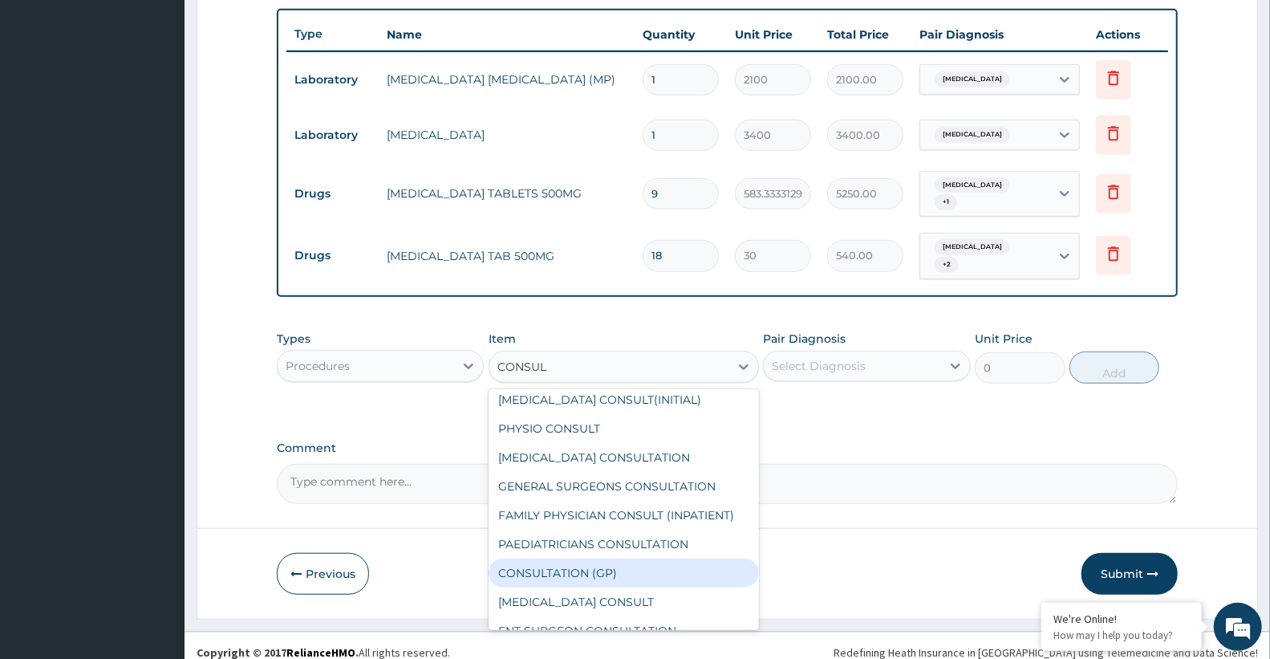
scroll to position [330, 0]
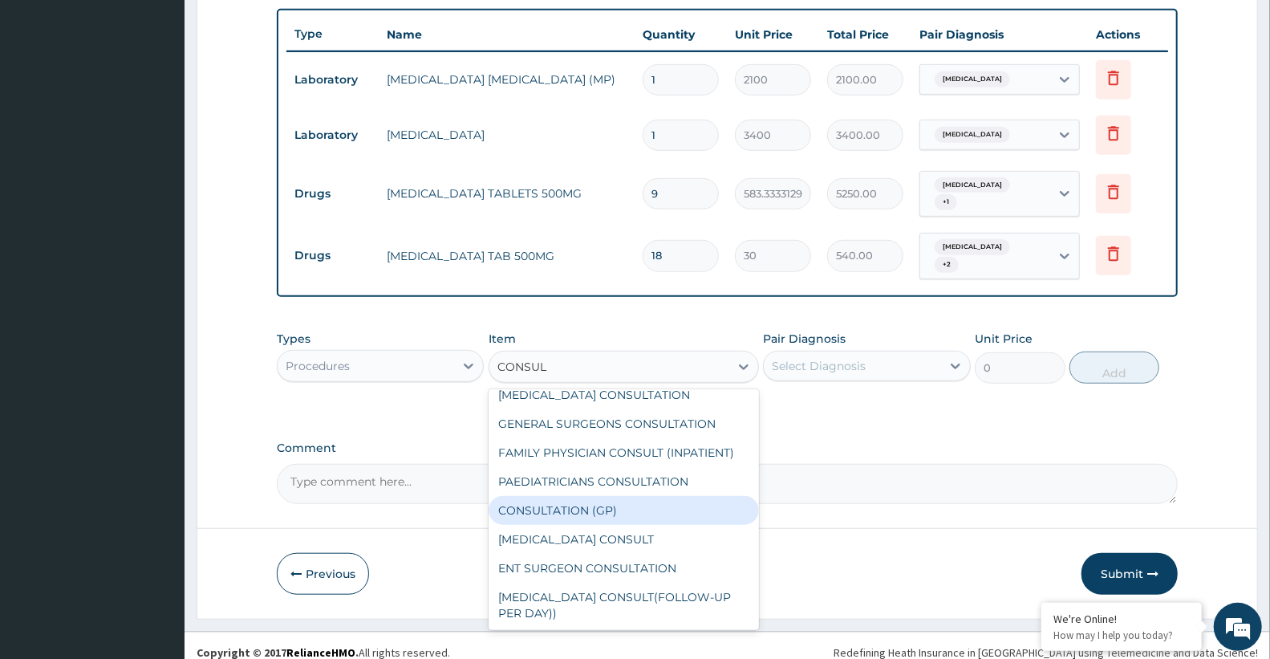
click at [614, 496] on div "CONSULTATION (GP)" at bounding box center [624, 510] width 270 height 29
type input "3000"
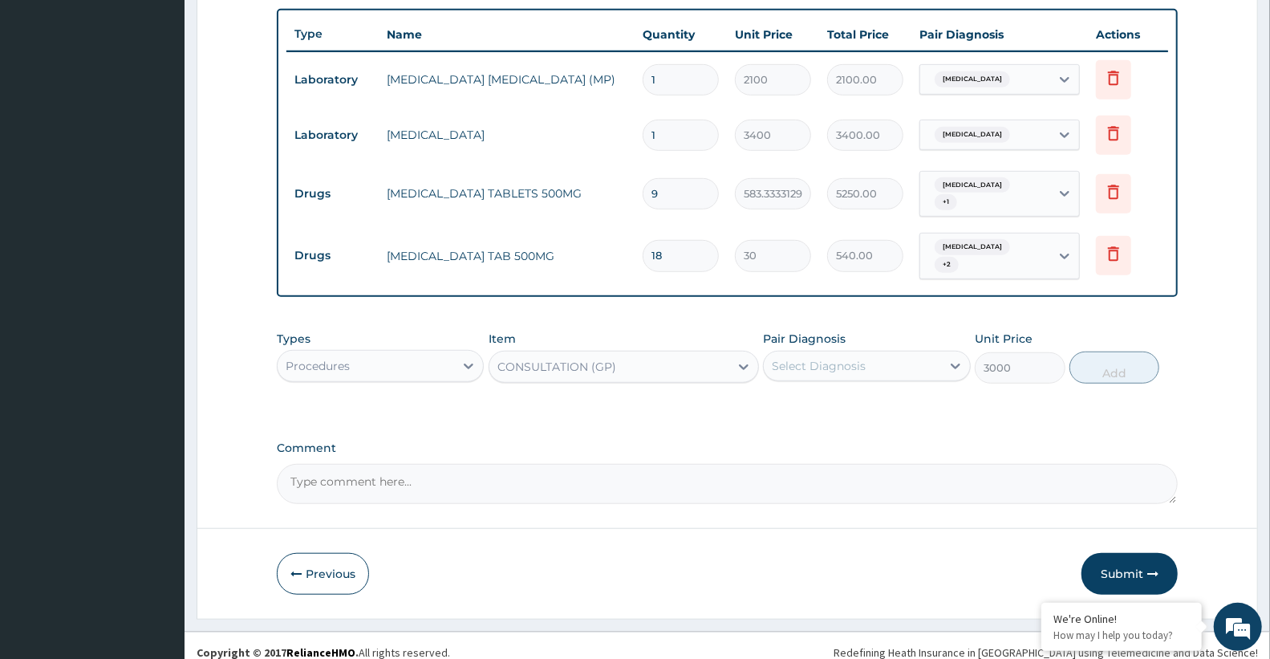
click at [806, 358] on div "Select Diagnosis" at bounding box center [819, 366] width 94 height 16
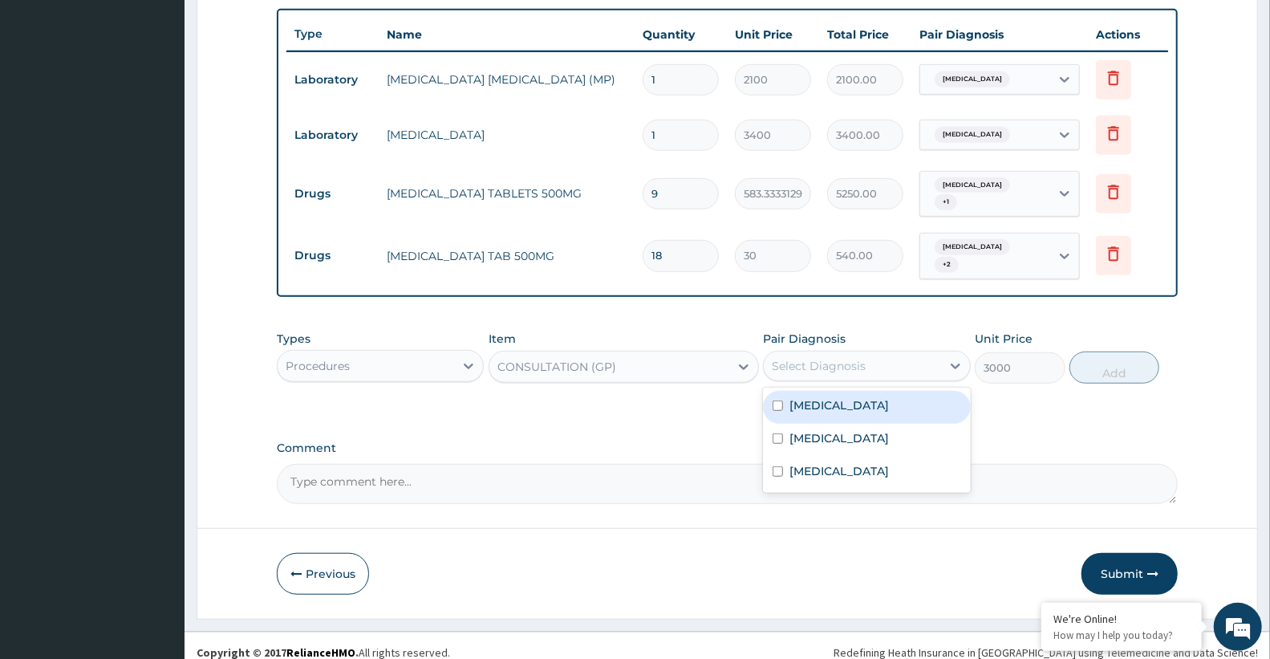
drag, startPoint x: 791, startPoint y: 391, endPoint x: 793, endPoint y: 405, distance: 14.5
click at [791, 397] on label "[MEDICAL_DATA]" at bounding box center [838, 405] width 99 height 16
checkbox input "true"
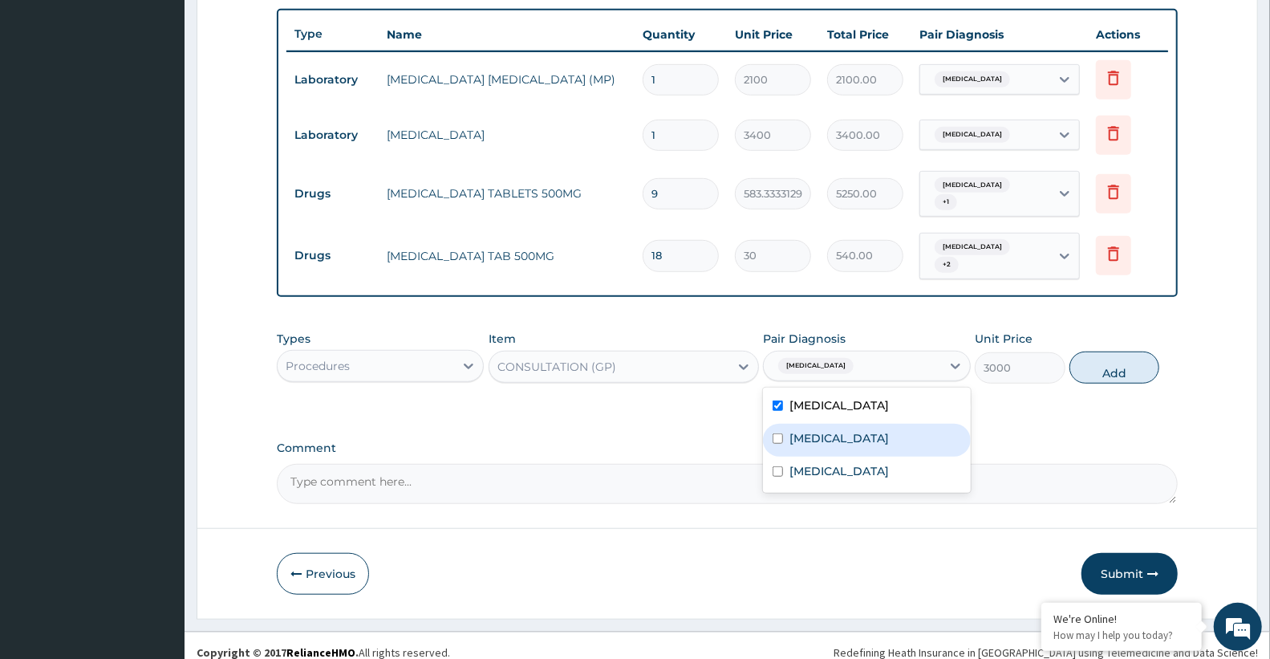
drag, startPoint x: 795, startPoint y: 415, endPoint x: 797, endPoint y: 424, distance: 9.0
click at [797, 430] on label "[MEDICAL_DATA]" at bounding box center [838, 438] width 99 height 16
click at [801, 435] on div "[MEDICAL_DATA]" at bounding box center [866, 440] width 207 height 33
click at [813, 430] on label "[MEDICAL_DATA]" at bounding box center [838, 438] width 99 height 16
checkbox input "true"
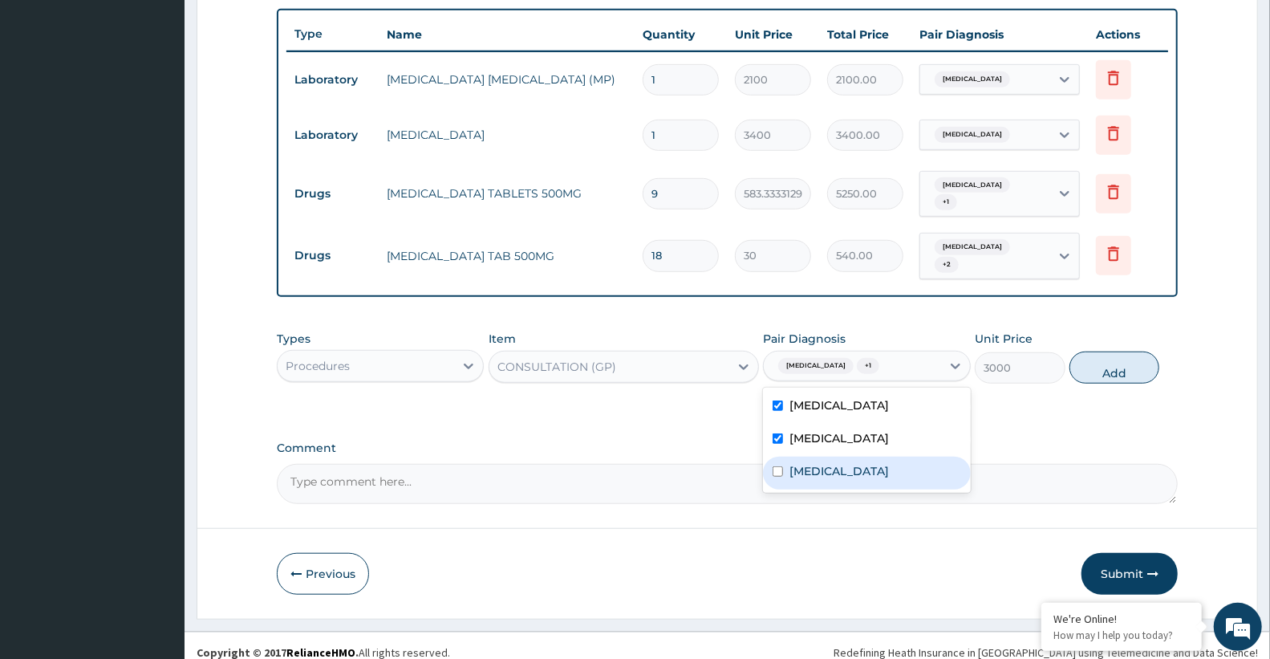
click at [818, 456] on div "Acute tonsillitis" at bounding box center [866, 472] width 207 height 33
checkbox input "true"
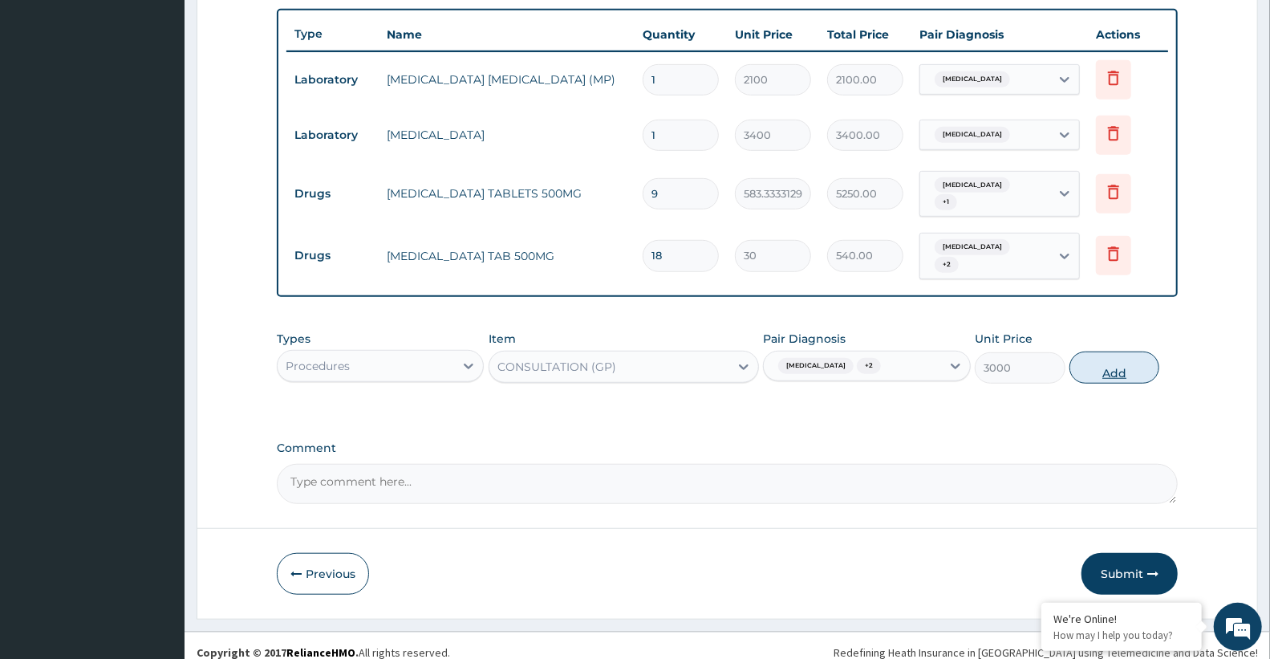
click at [1119, 351] on button "Add" at bounding box center [1114, 367] width 90 height 32
type input "0"
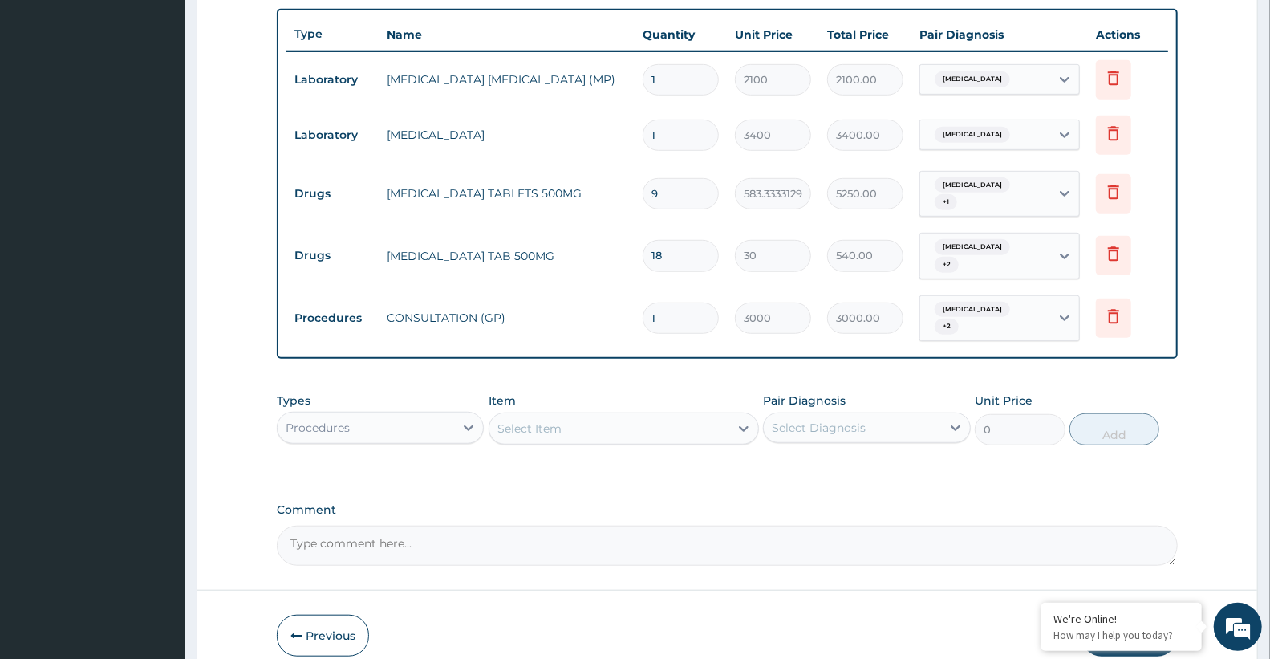
scroll to position [643, 0]
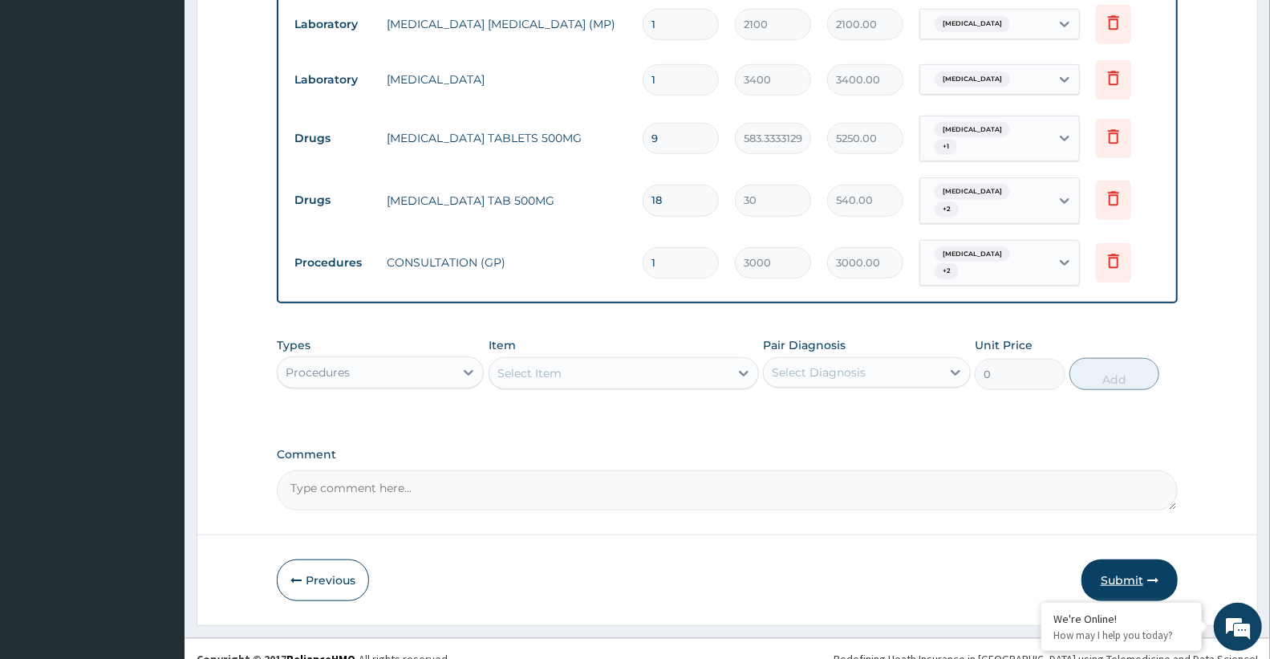
click at [1120, 559] on button "Submit" at bounding box center [1129, 580] width 96 height 42
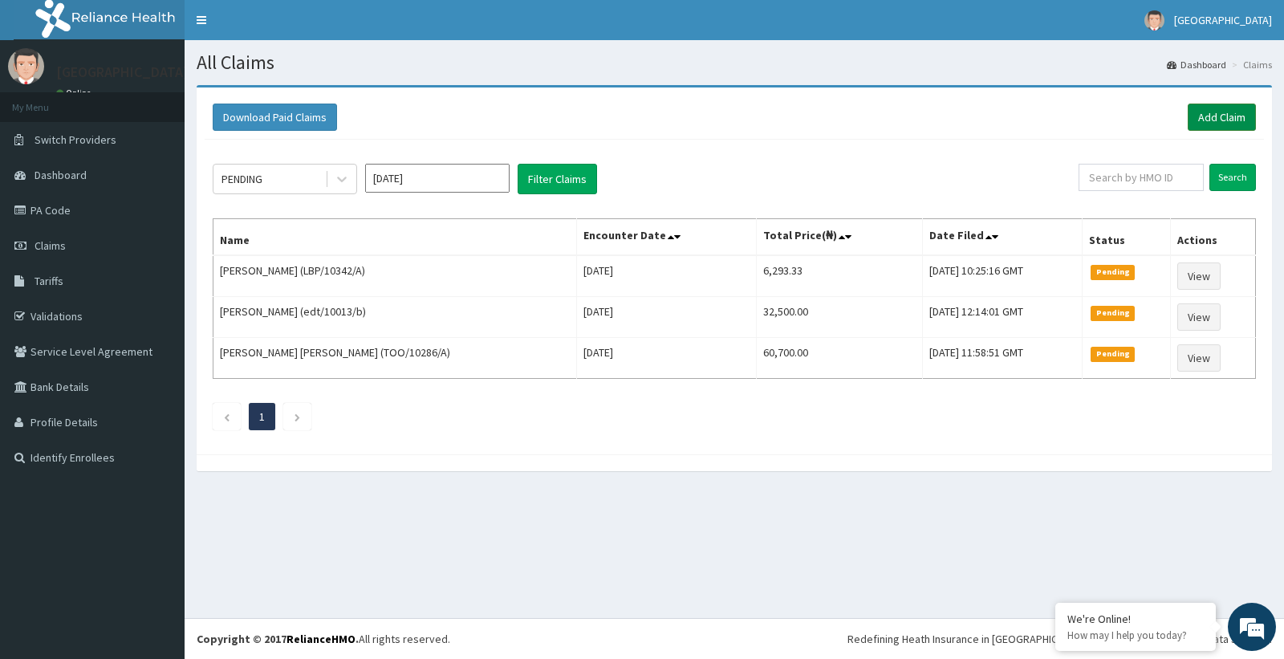
click at [1217, 116] on link "Add Claim" at bounding box center [1221, 116] width 68 height 27
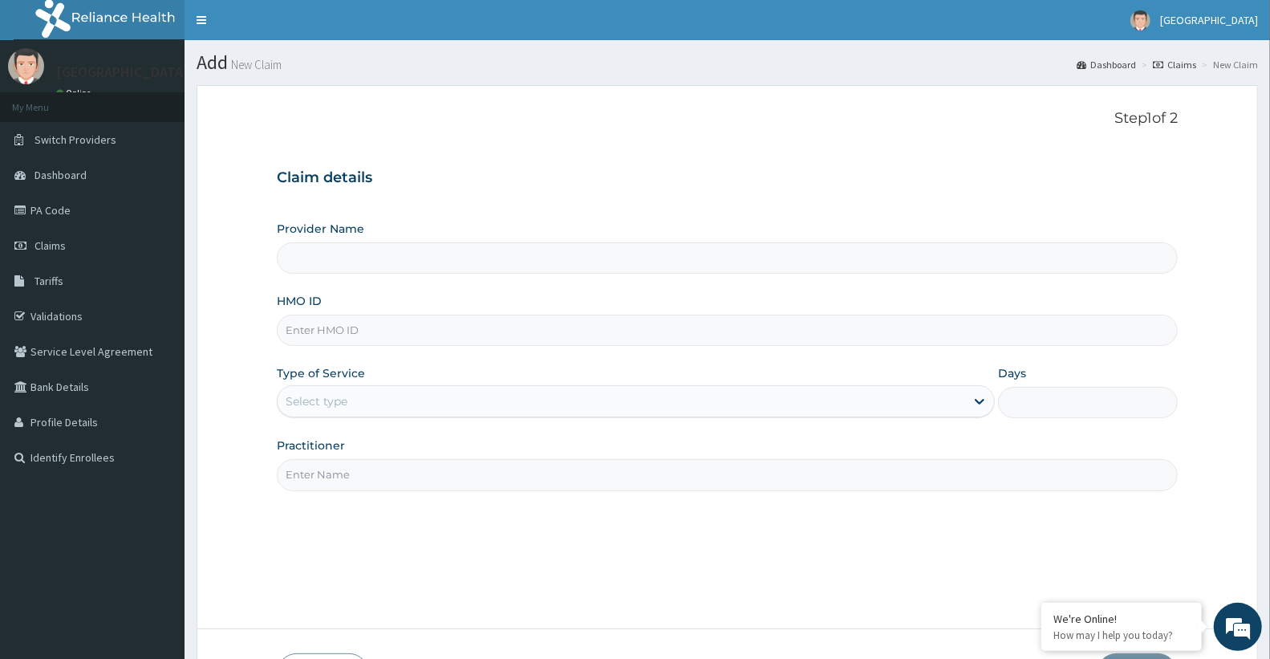
type input "Doren Specialist Hospital"
click at [379, 337] on input "HMO ID" at bounding box center [727, 329] width 901 height 31
paste input "TPH/10161/B"
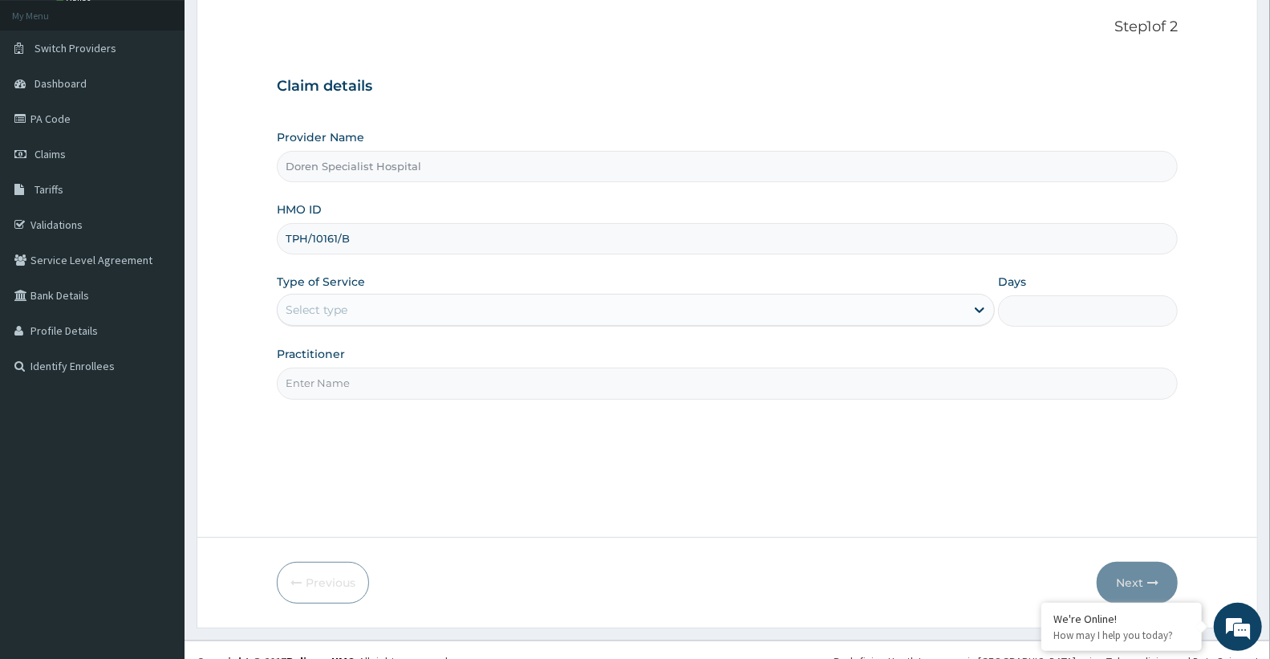
scroll to position [114, 0]
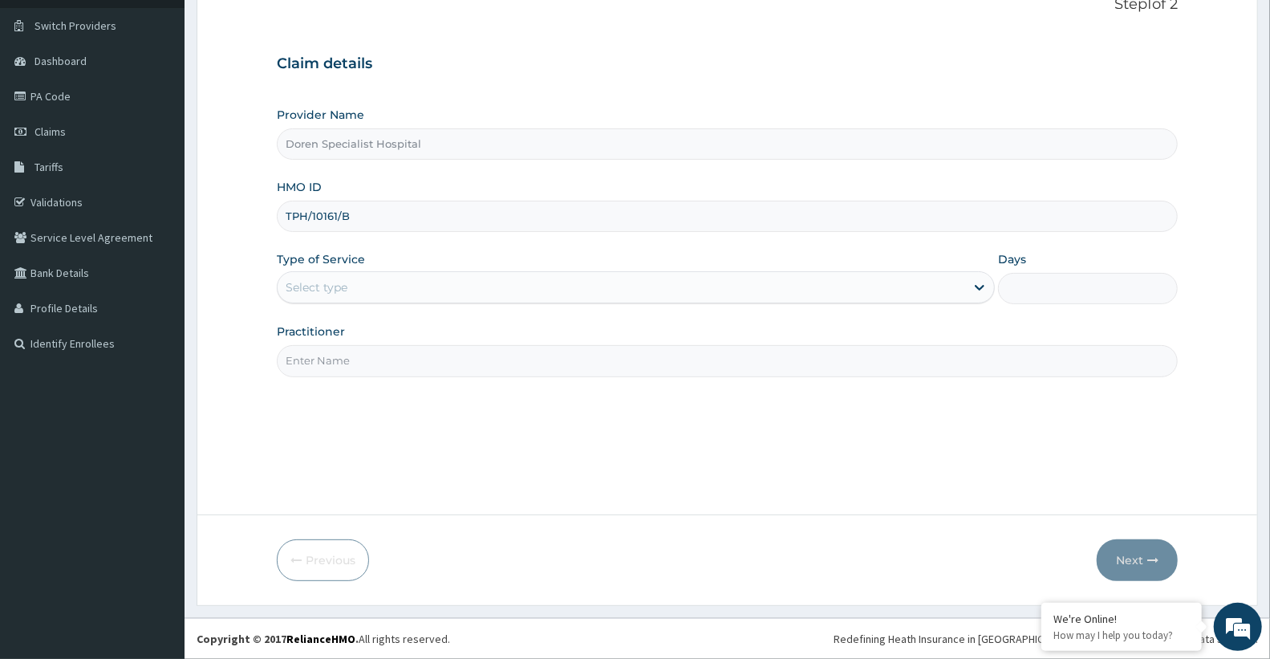
type input "TPH/10161/B"
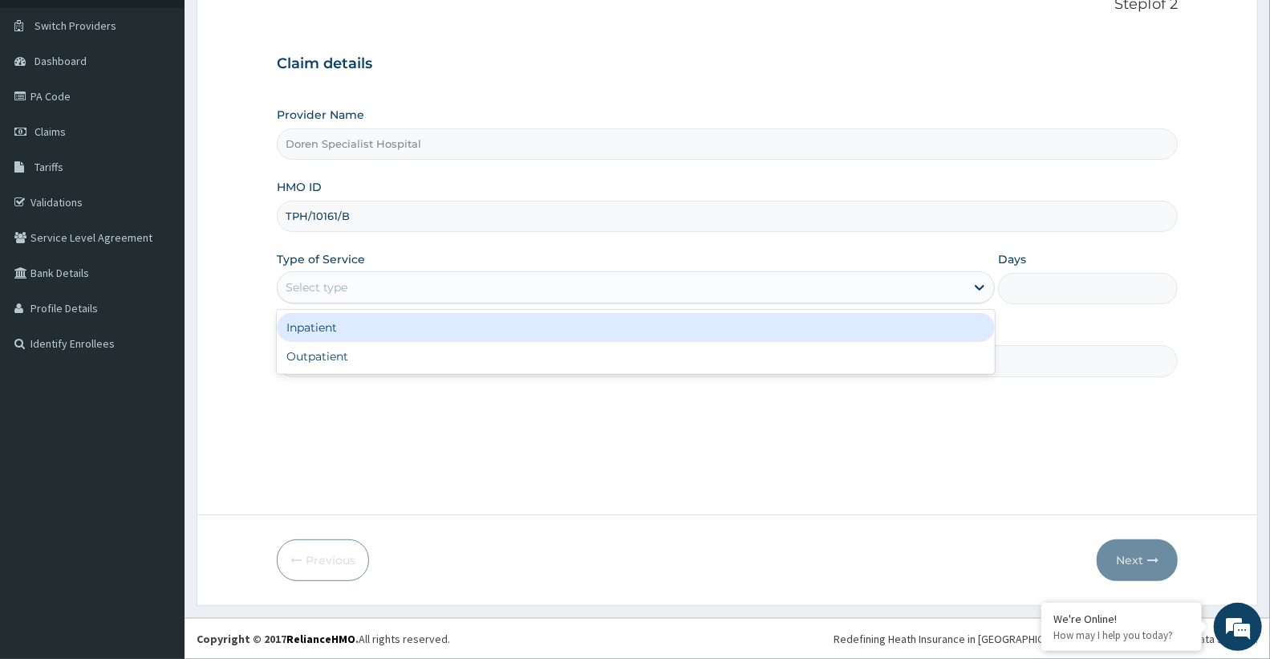
click at [432, 287] on div "Select type" at bounding box center [621, 287] width 687 height 26
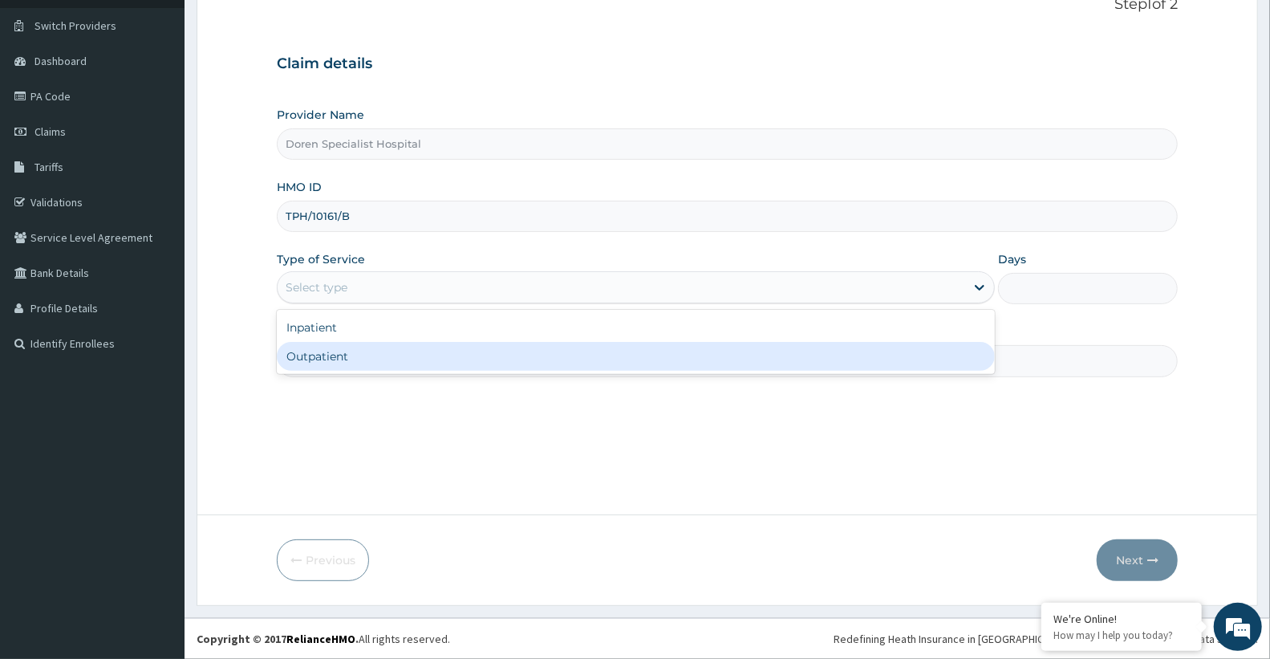
click at [387, 359] on div "Outpatient" at bounding box center [636, 356] width 718 height 29
type input "1"
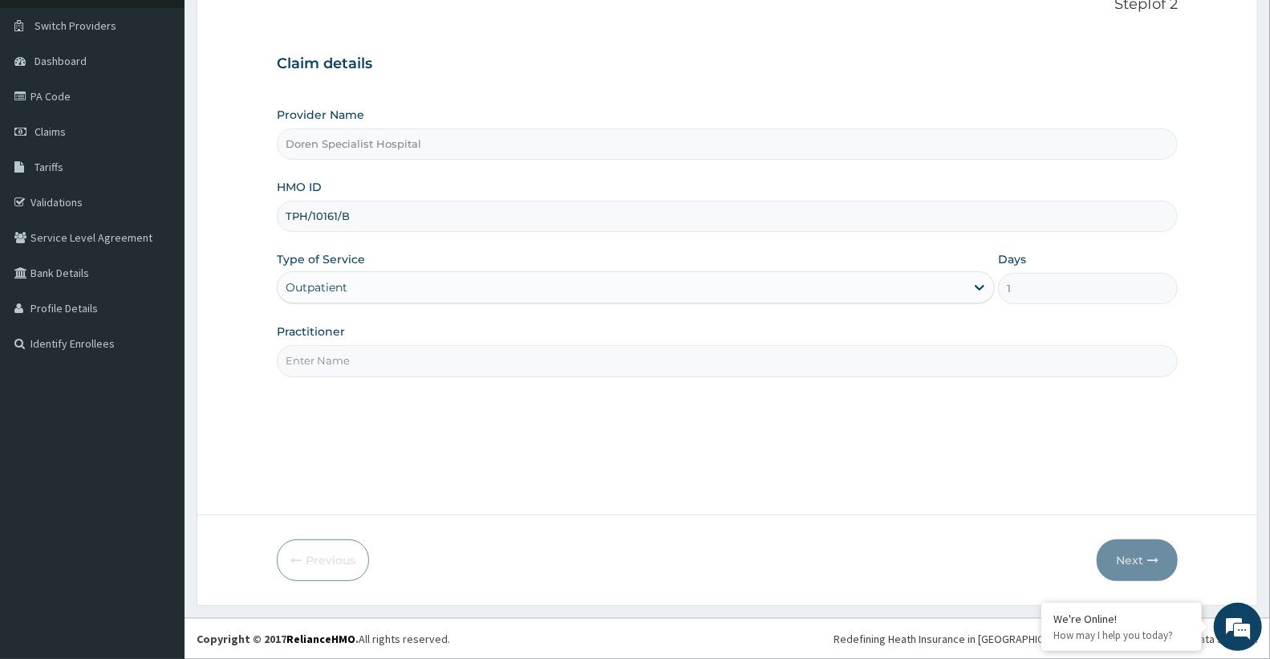
scroll to position [0, 0]
click at [413, 367] on input "Practitioner" at bounding box center [727, 360] width 901 height 31
type input "[PERSON_NAME]"
click at [1142, 555] on button "Next" at bounding box center [1137, 560] width 81 height 42
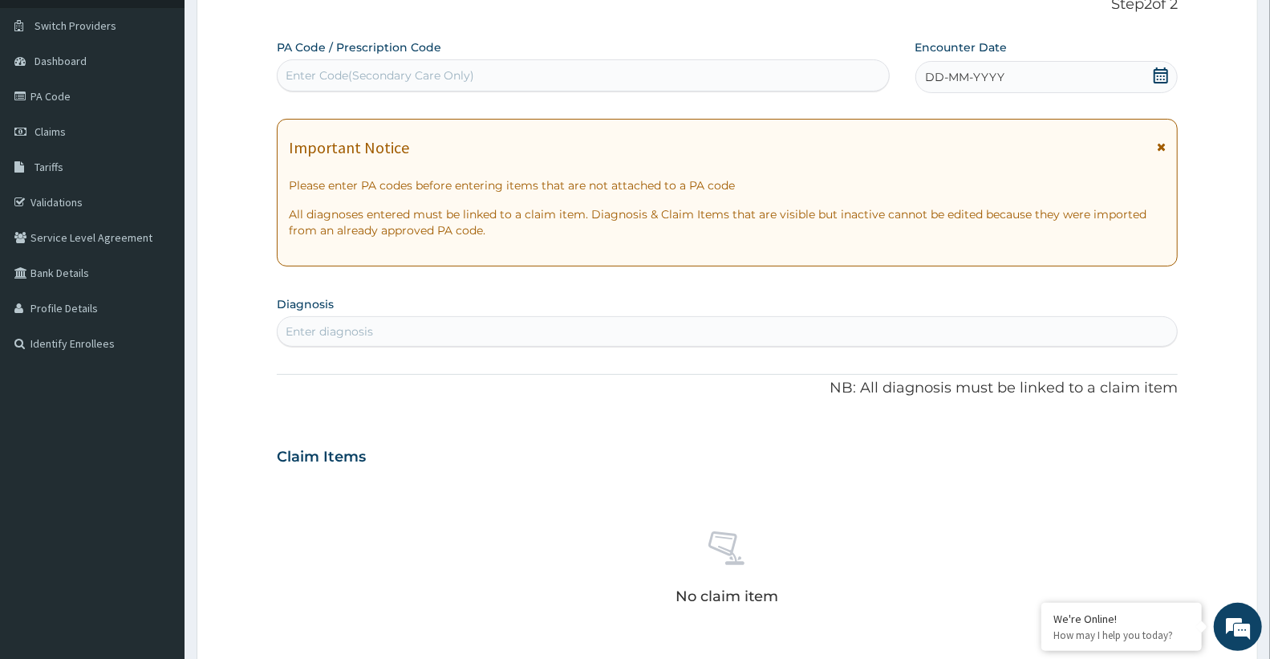
click at [420, 68] on div "Enter Code(Secondary Care Only)" at bounding box center [380, 75] width 189 height 16
click at [429, 75] on div "Enter Code(Secondary Care Only)" at bounding box center [380, 75] width 189 height 16
paste input "PA/56DCA6"
type input "PA/56DCA6"
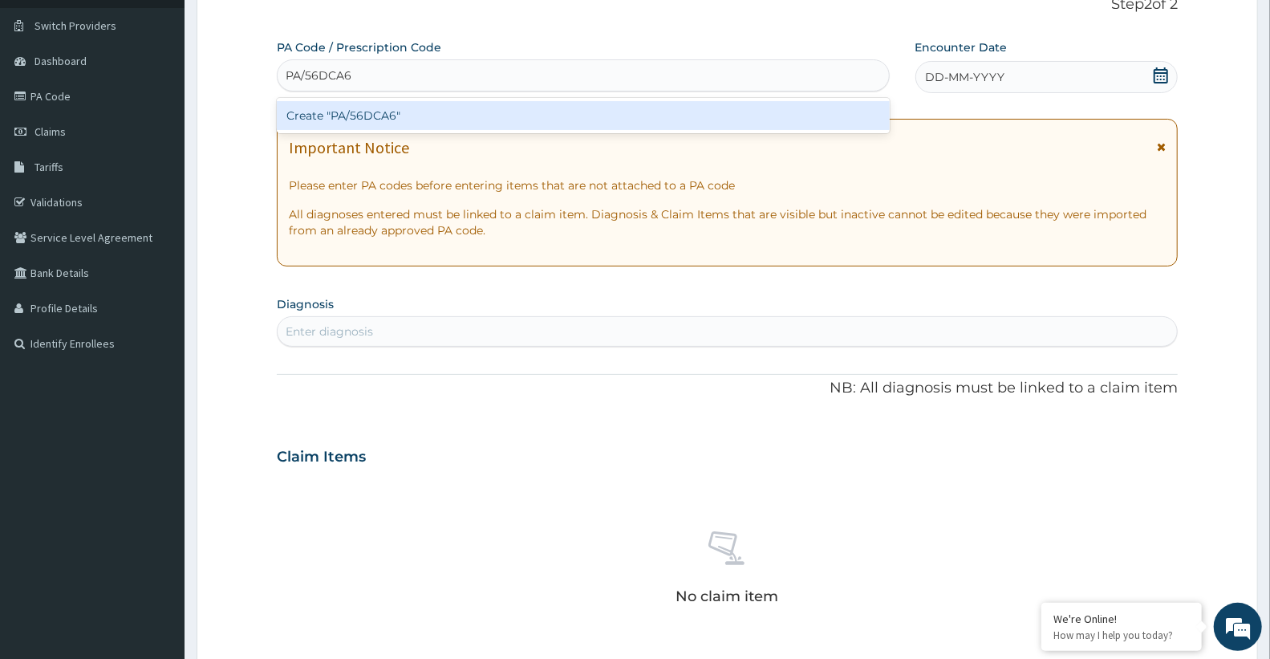
click at [402, 112] on div "Create "PA/56DCA6"" at bounding box center [583, 115] width 613 height 29
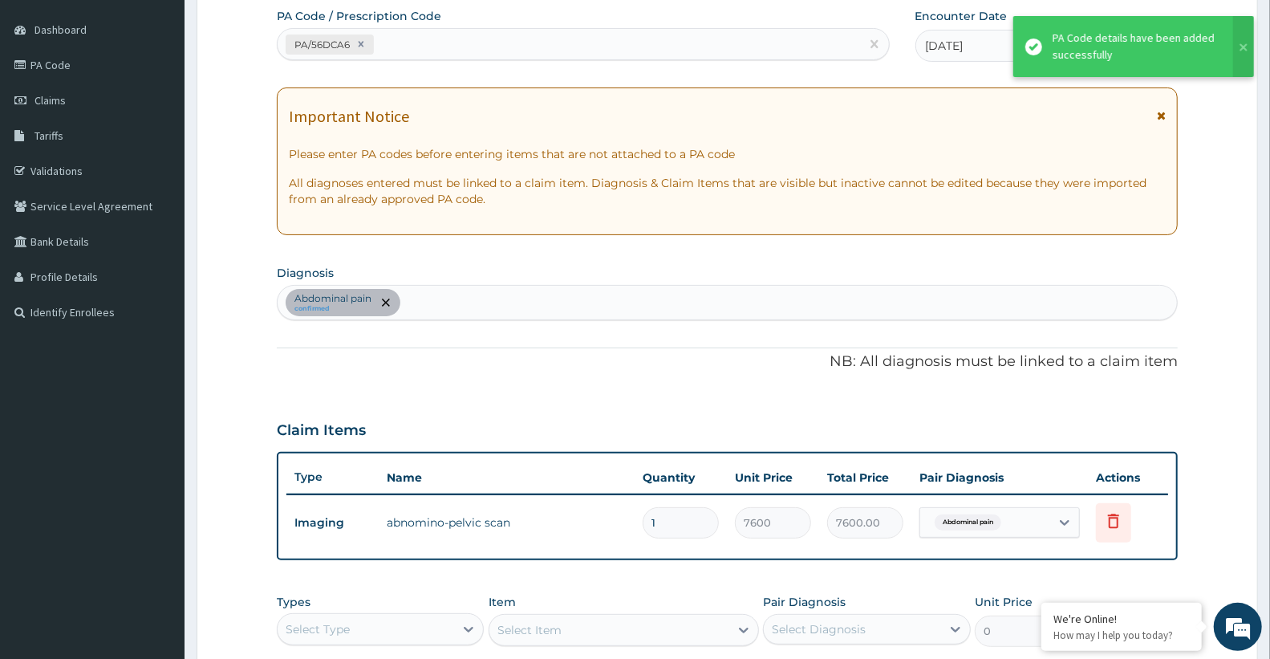
scroll to position [114, 0]
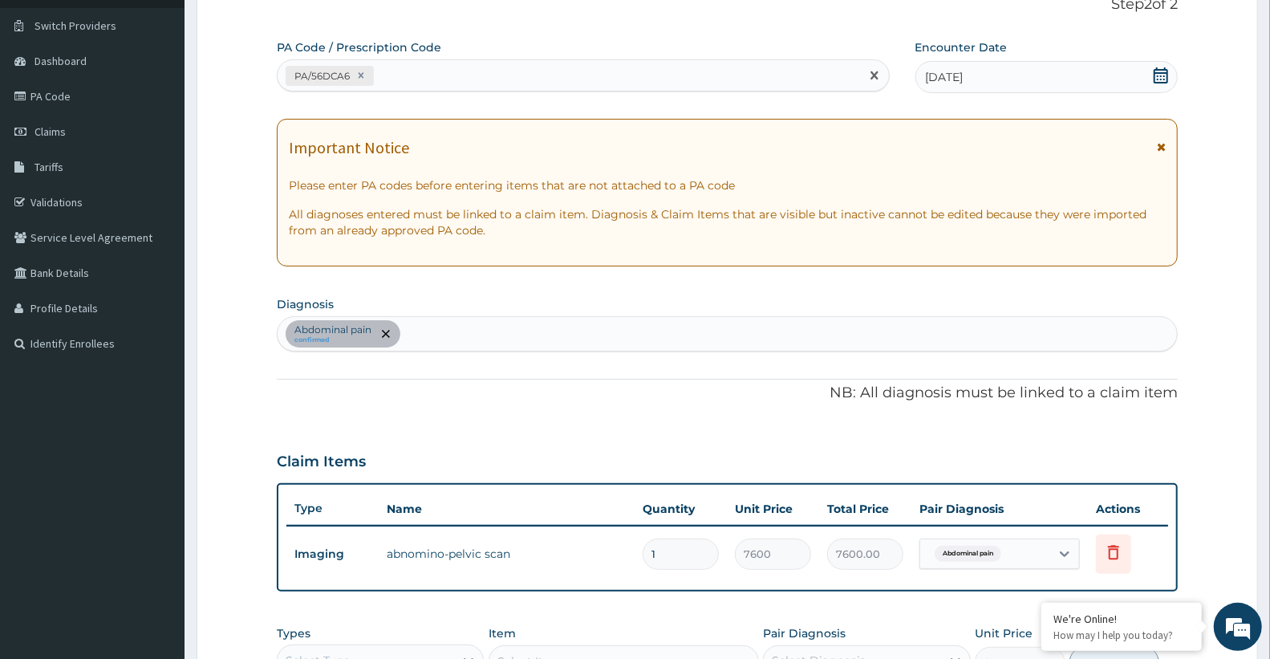
click at [457, 76] on div "PA/56DCA6" at bounding box center [569, 76] width 582 height 26
paste input "PA/00D98F"
type input "PA/00D98F"
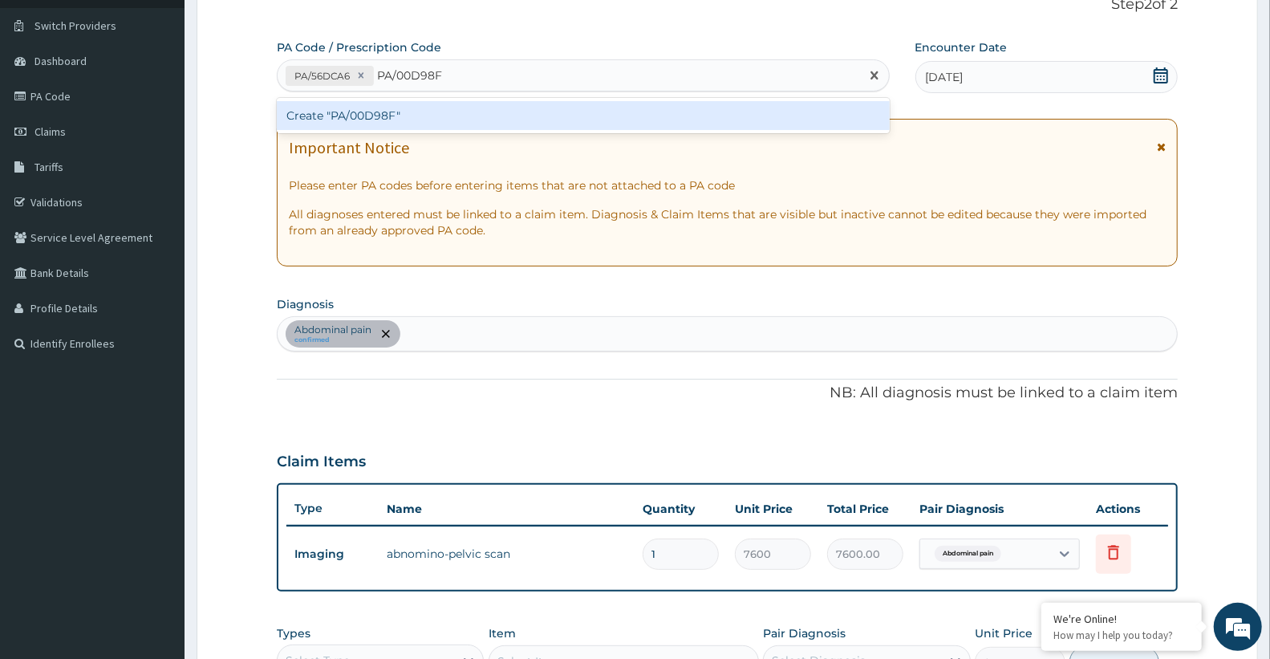
click at [420, 119] on div "Create "PA/00D98F"" at bounding box center [583, 115] width 613 height 29
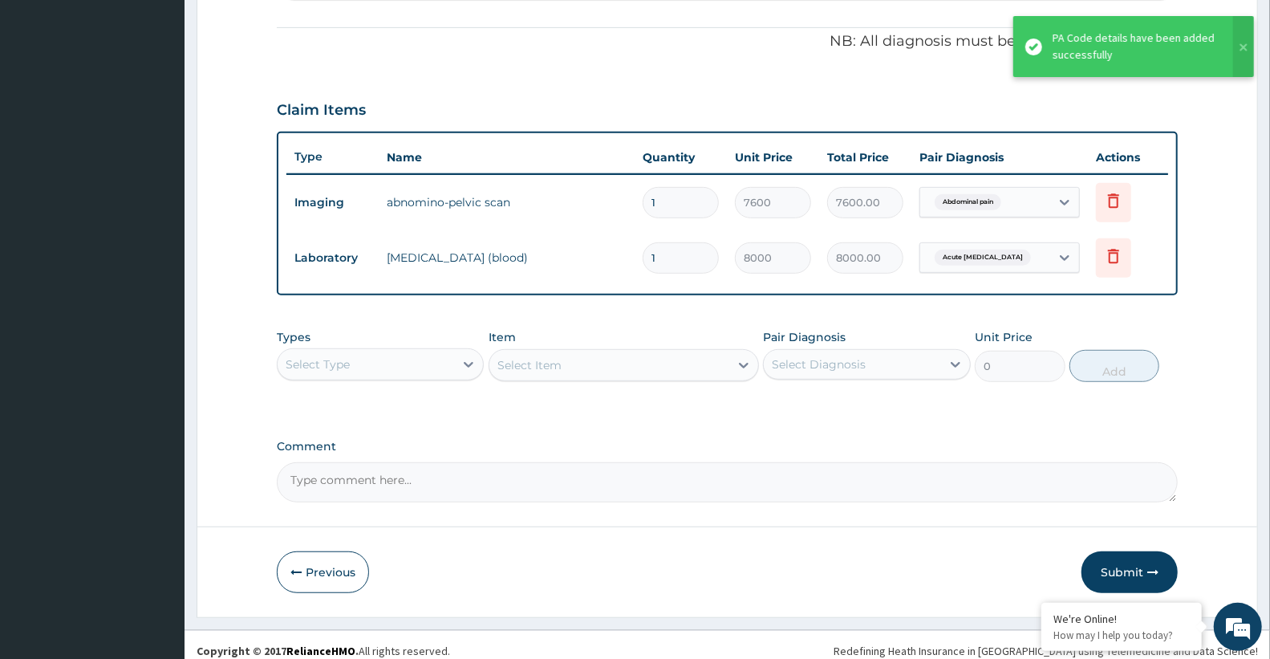
scroll to position [476, 0]
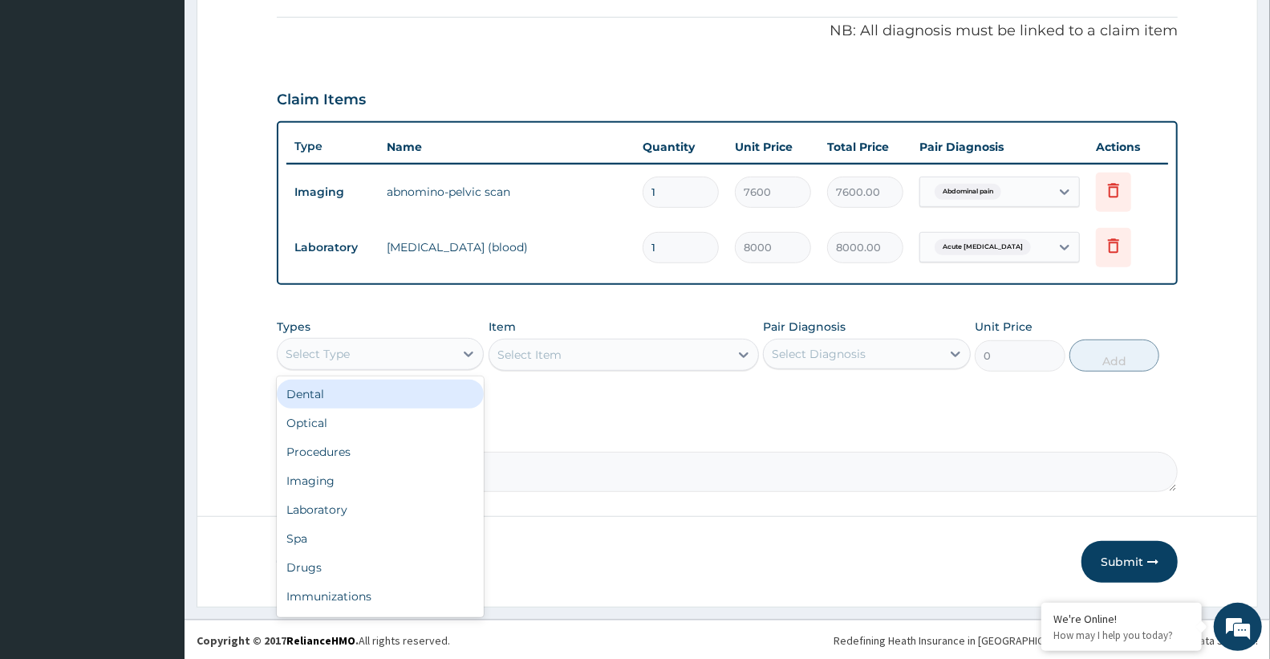
click at [418, 348] on div "Select Type" at bounding box center [366, 354] width 176 height 26
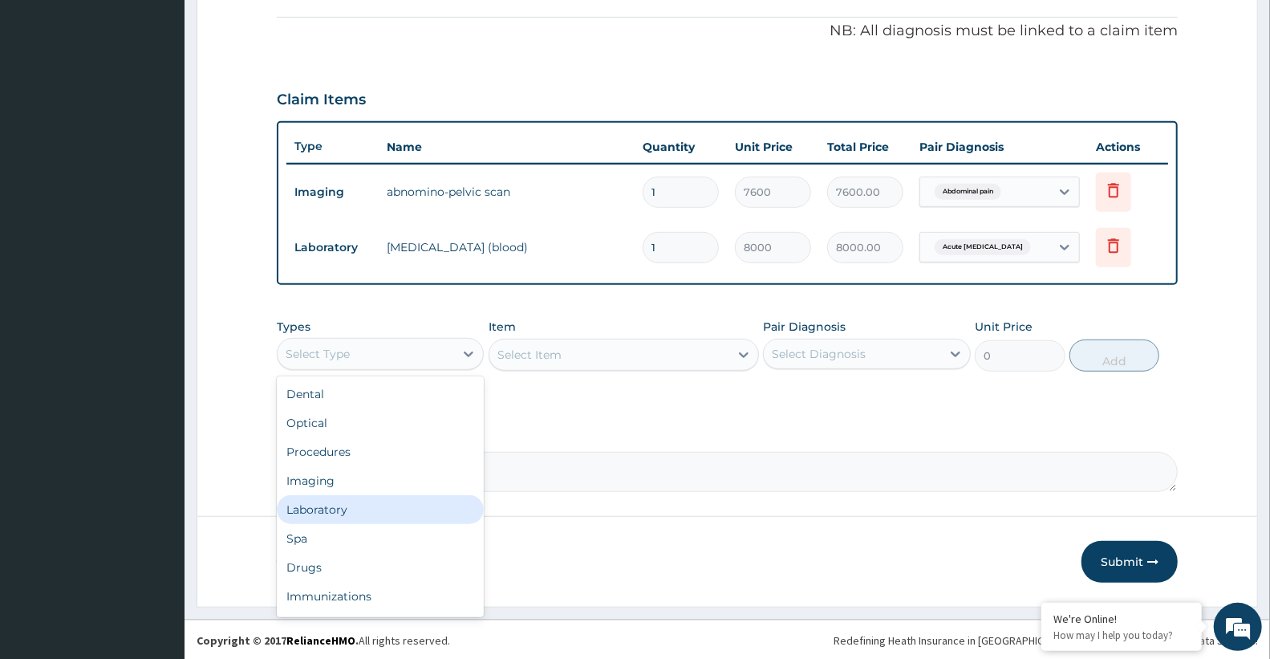
click at [359, 517] on div "Laboratory" at bounding box center [380, 509] width 207 height 29
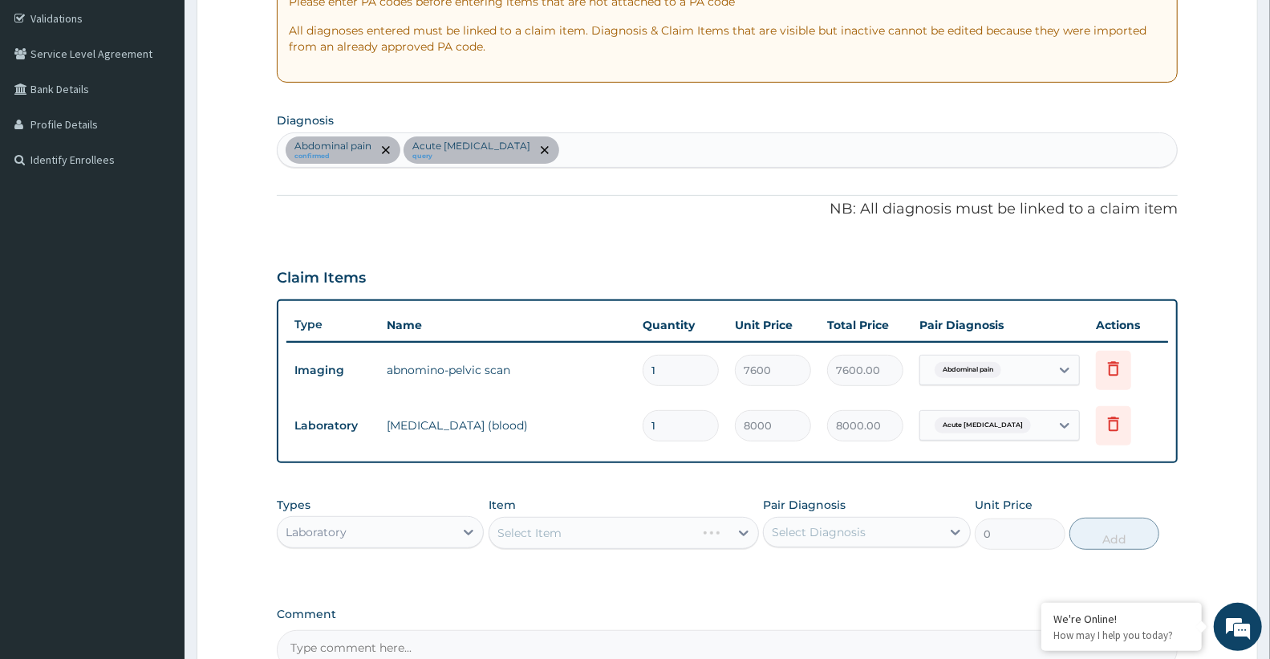
scroll to position [209, 0]
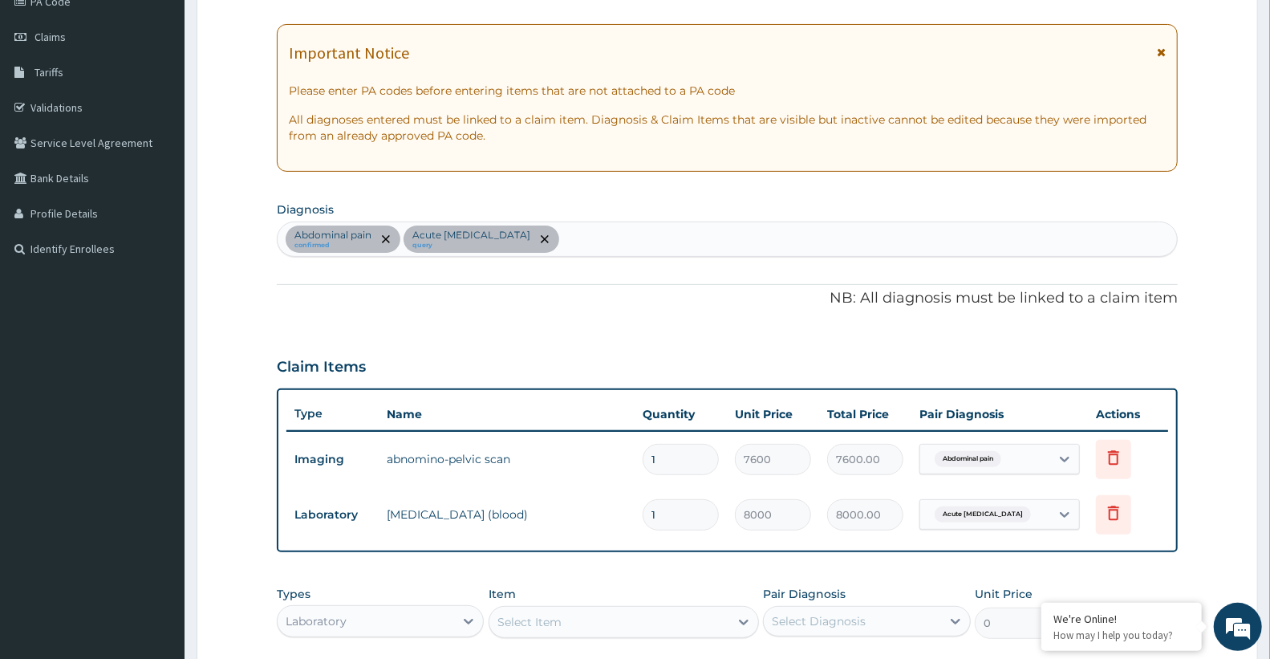
click at [592, 233] on div "Abdominal pain confirmed Acute [MEDICAL_DATA] query" at bounding box center [727, 239] width 899 height 34
click at [606, 238] on div "Abdominal pain confirmed Acute [MEDICAL_DATA] query [MEDICAL_DATA] [MEDICAL_DAT…" at bounding box center [711, 239] width 866 height 34
click at [587, 252] on div "Abdominal pain confirmed Acute [MEDICAL_DATA] query [MEDICAL_DATA] [MEDICAL_DAT…" at bounding box center [711, 239] width 866 height 34
type input "[MEDICAL_DATA]"
click at [575, 290] on p "NB: All diagnosis must be linked to a claim item" at bounding box center [727, 298] width 901 height 21
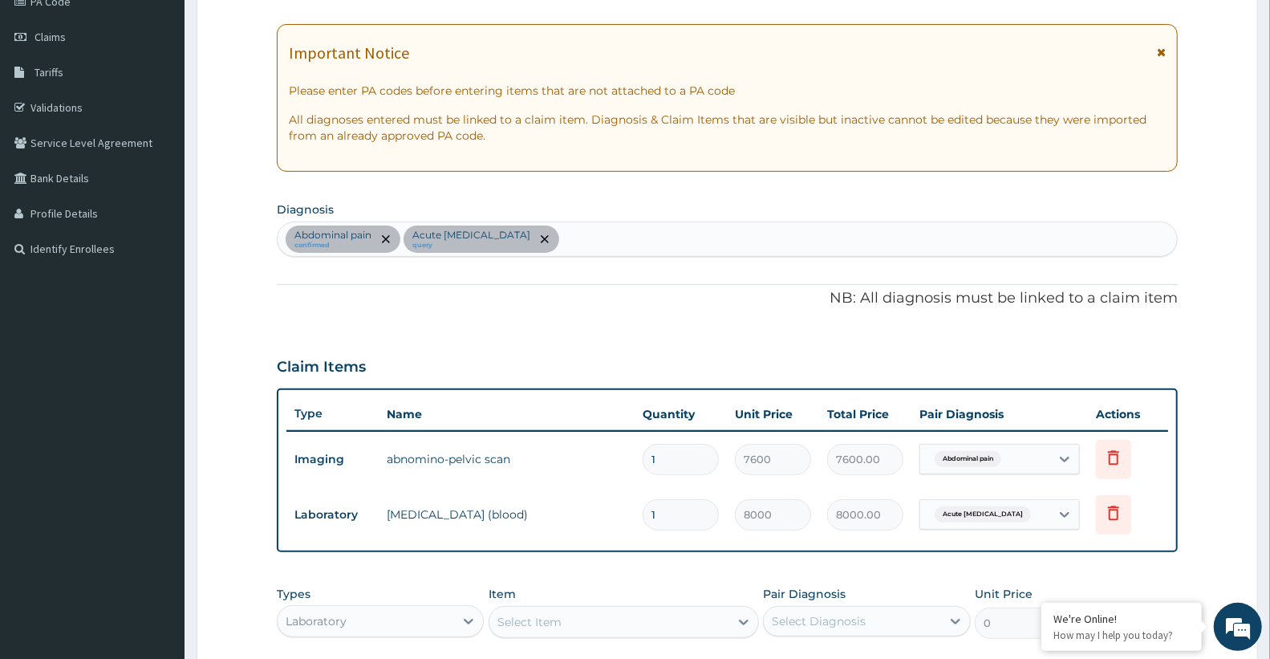
click at [563, 241] on div "Abdominal pain confirmed Acute [MEDICAL_DATA] query" at bounding box center [727, 239] width 899 height 34
type input "[MEDICAL_DATA]"
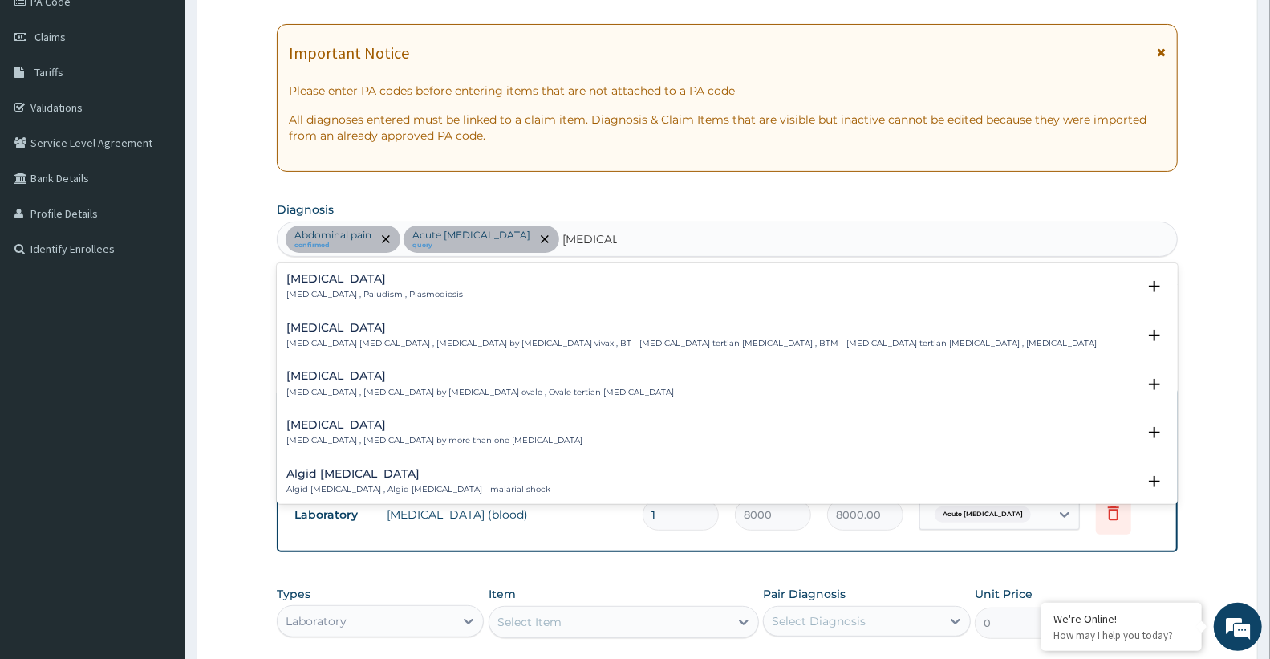
click at [310, 282] on h4 "[MEDICAL_DATA]" at bounding box center [374, 279] width 176 height 12
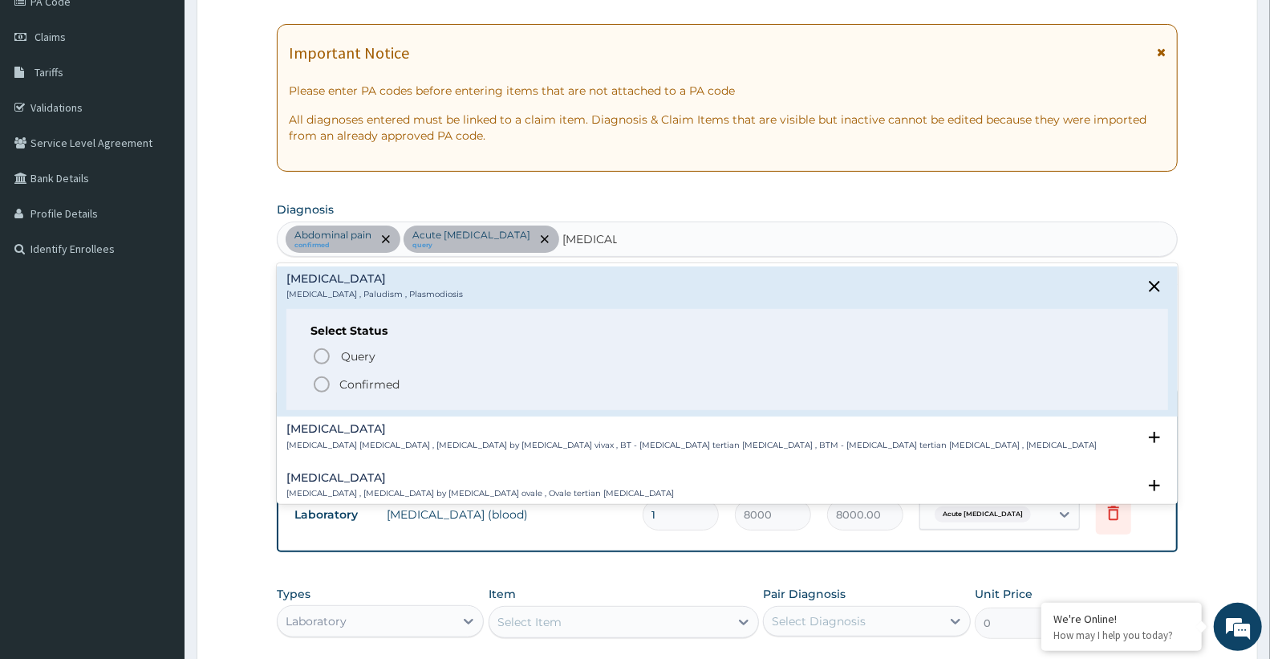
click at [351, 385] on p "Confirmed" at bounding box center [369, 384] width 60 height 16
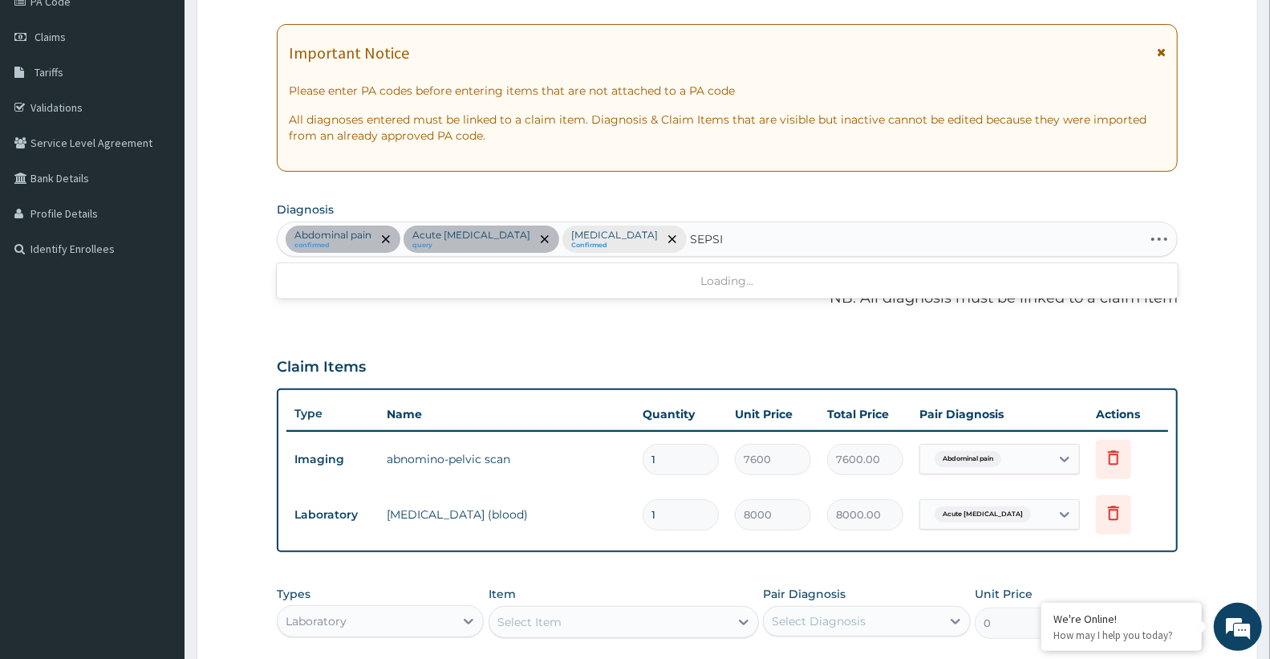
type input "[MEDICAL_DATA]"
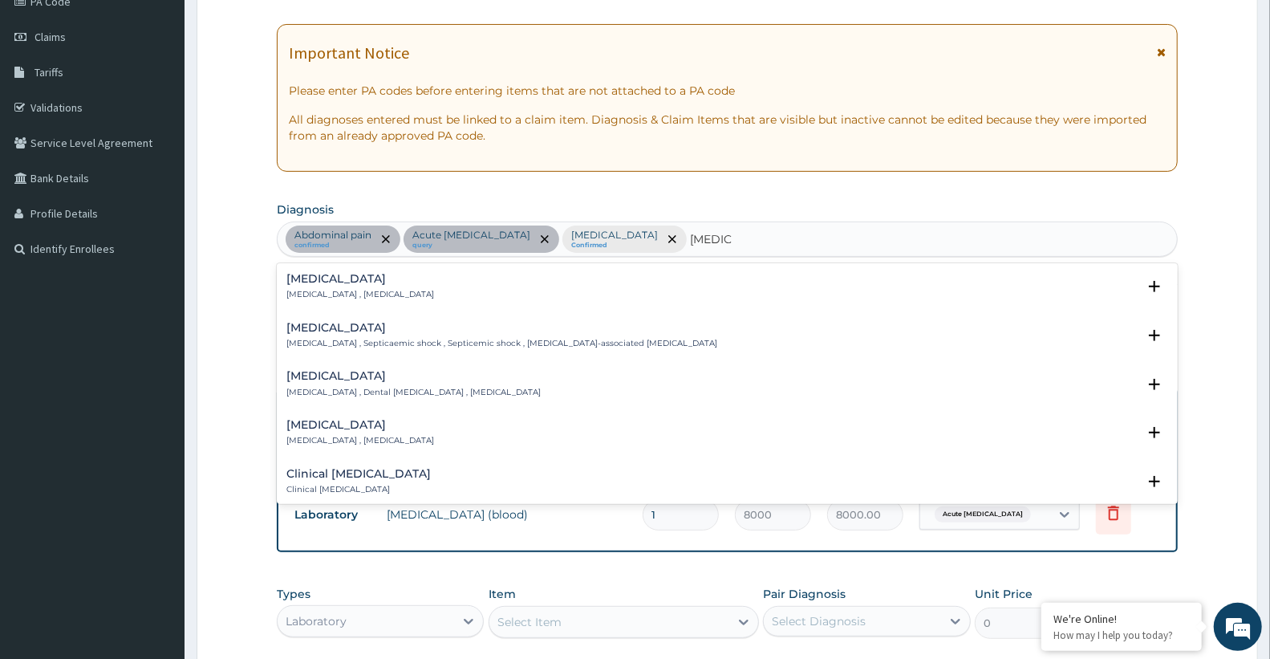
click at [372, 298] on p "Systemic infection , Sepsis" at bounding box center [360, 294] width 148 height 11
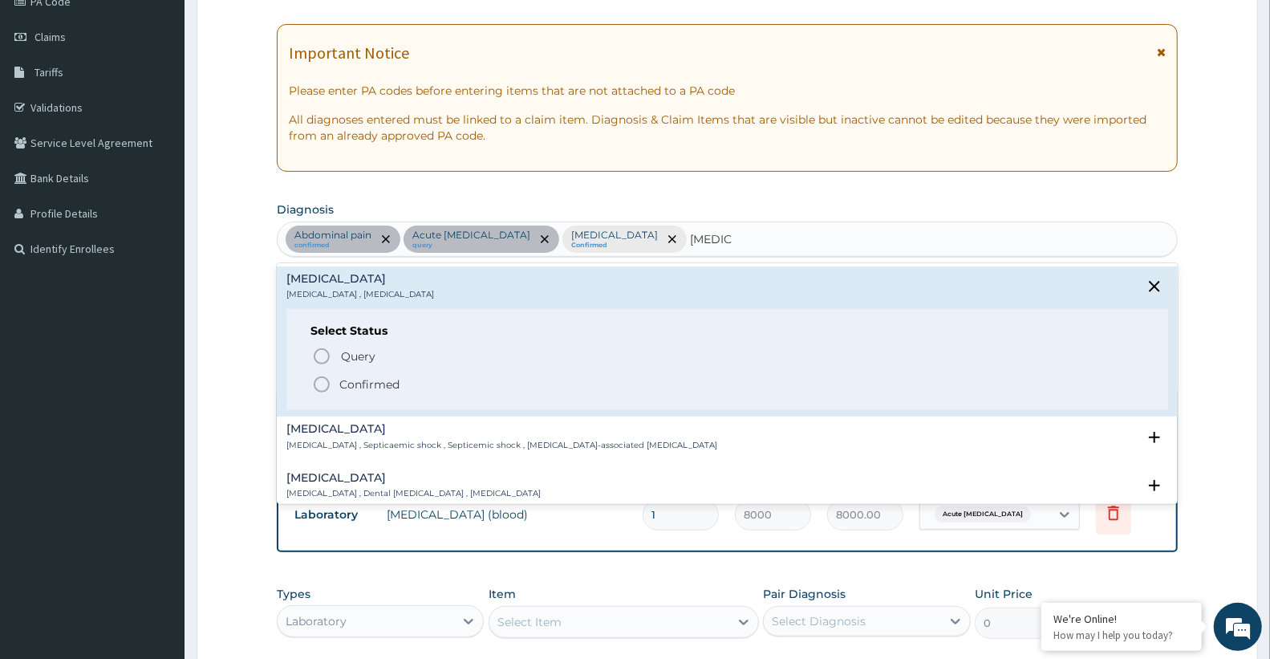
click at [361, 383] on p "Confirmed" at bounding box center [369, 384] width 60 height 16
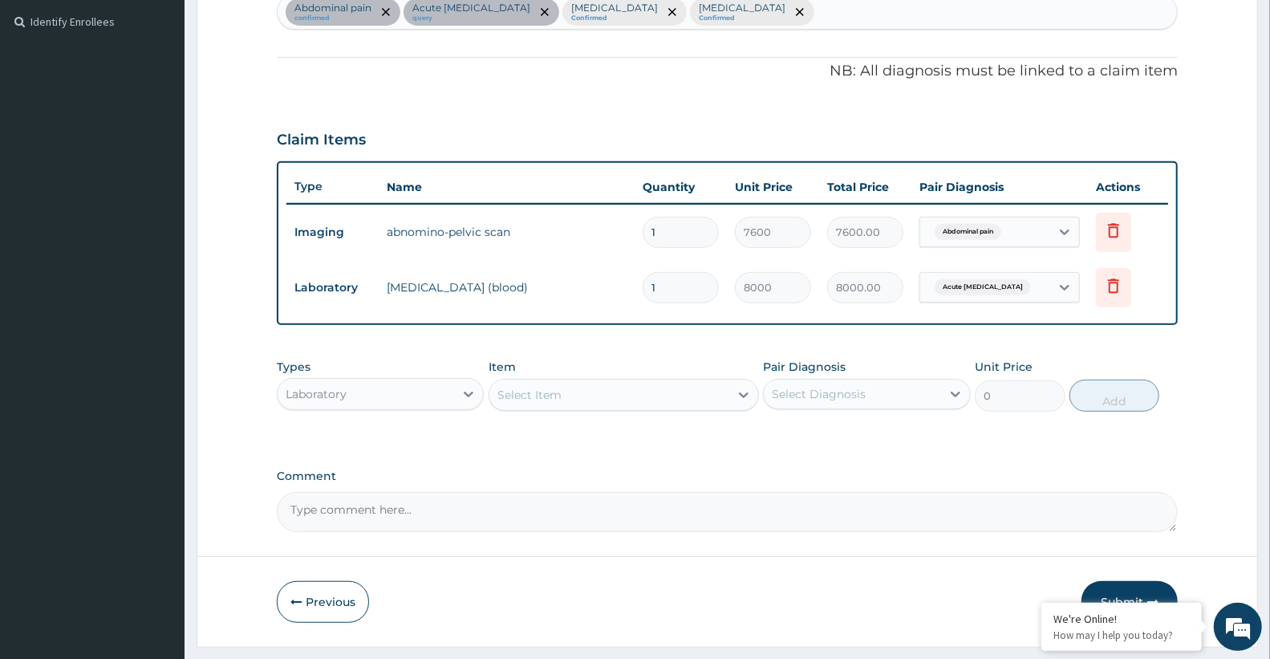
scroll to position [476, 0]
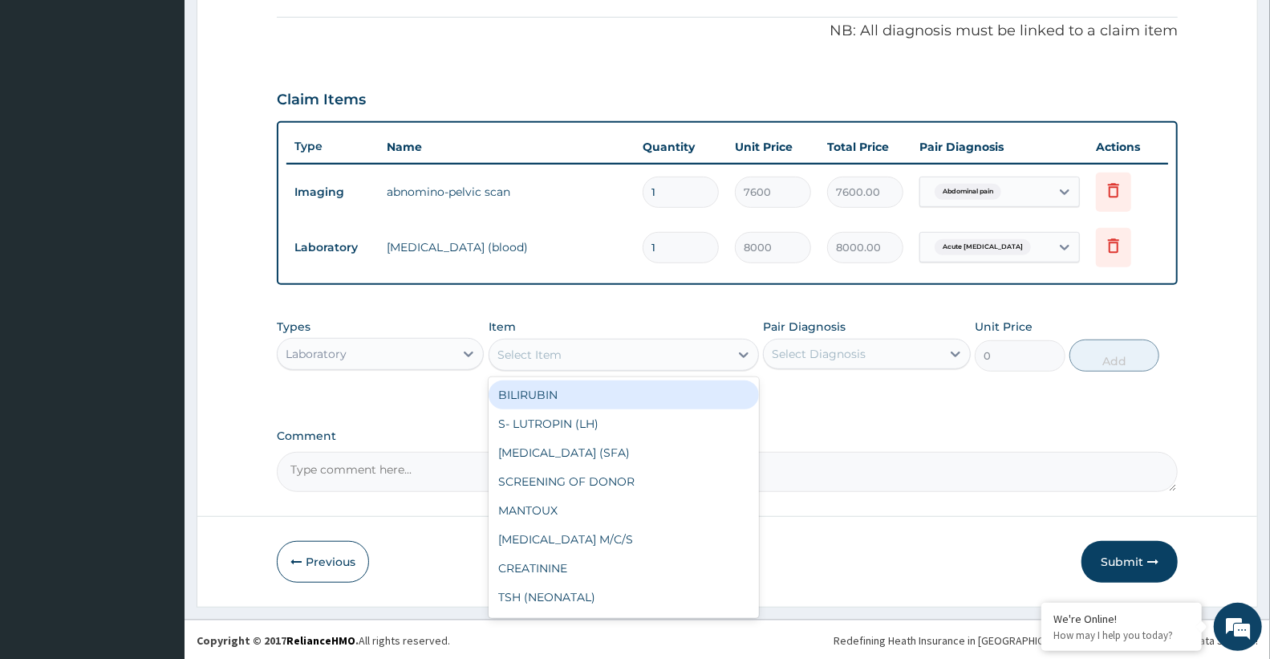
click at [570, 349] on div "Select Item" at bounding box center [609, 355] width 240 height 26
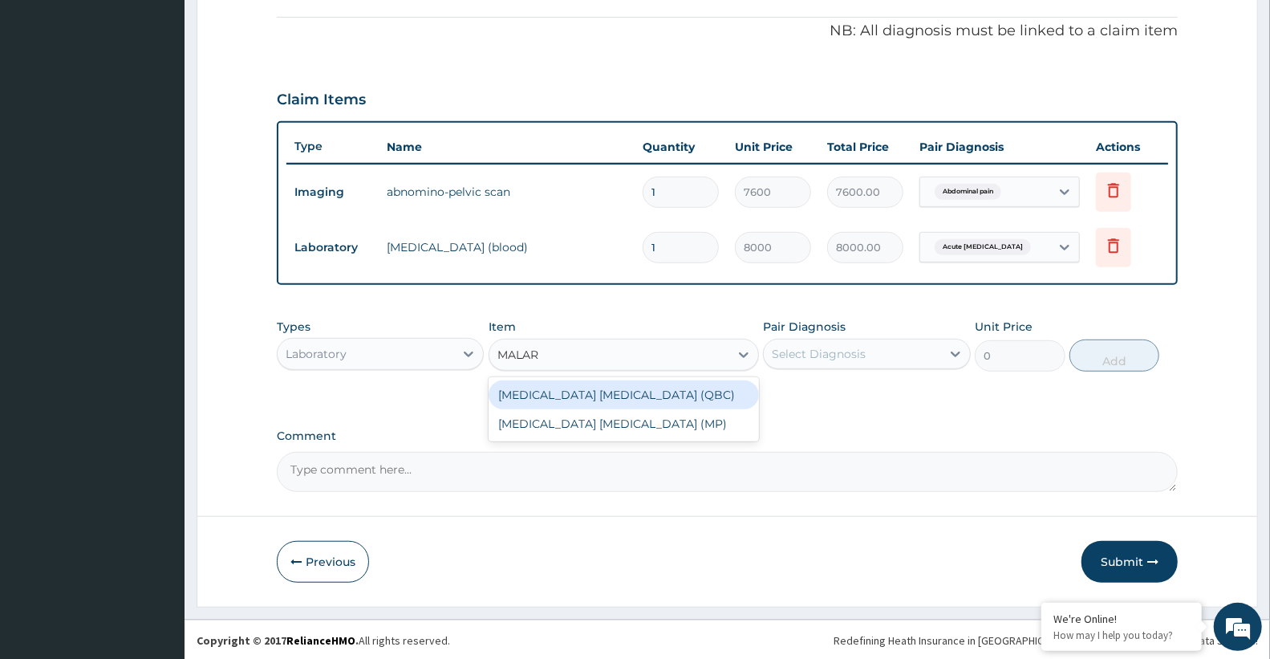
type input "MALARI"
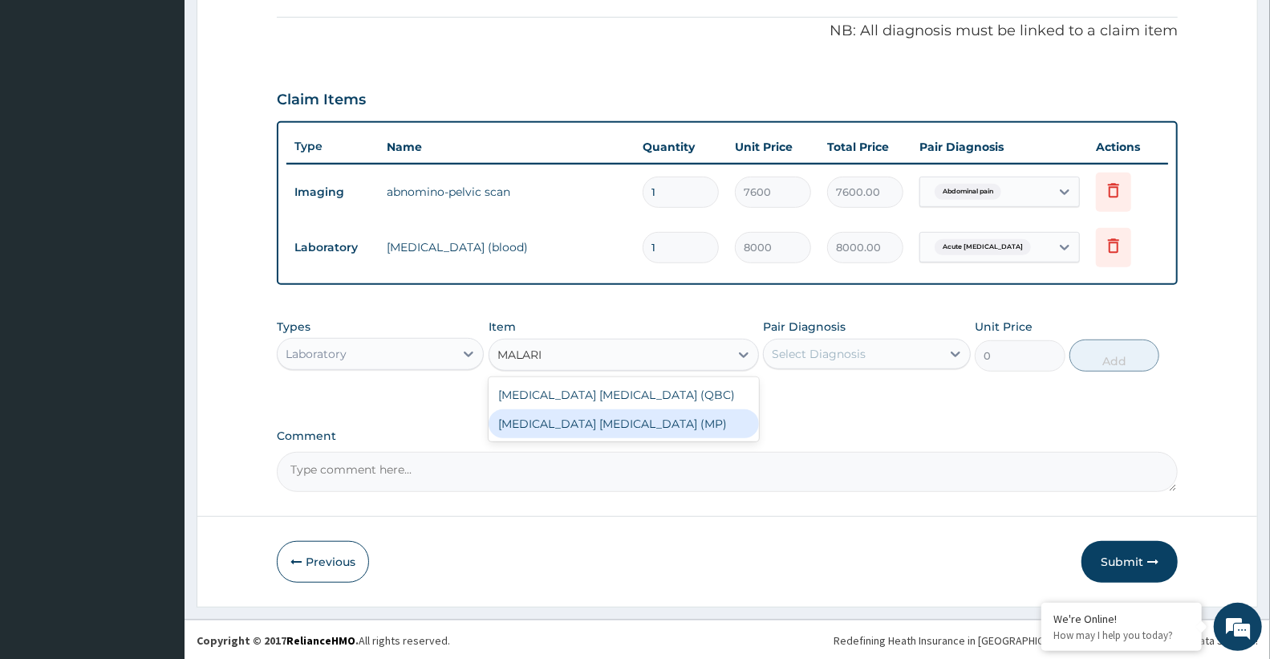
click at [583, 433] on div "MALARIA PARASITE (MP)" at bounding box center [624, 423] width 270 height 29
type input "2100"
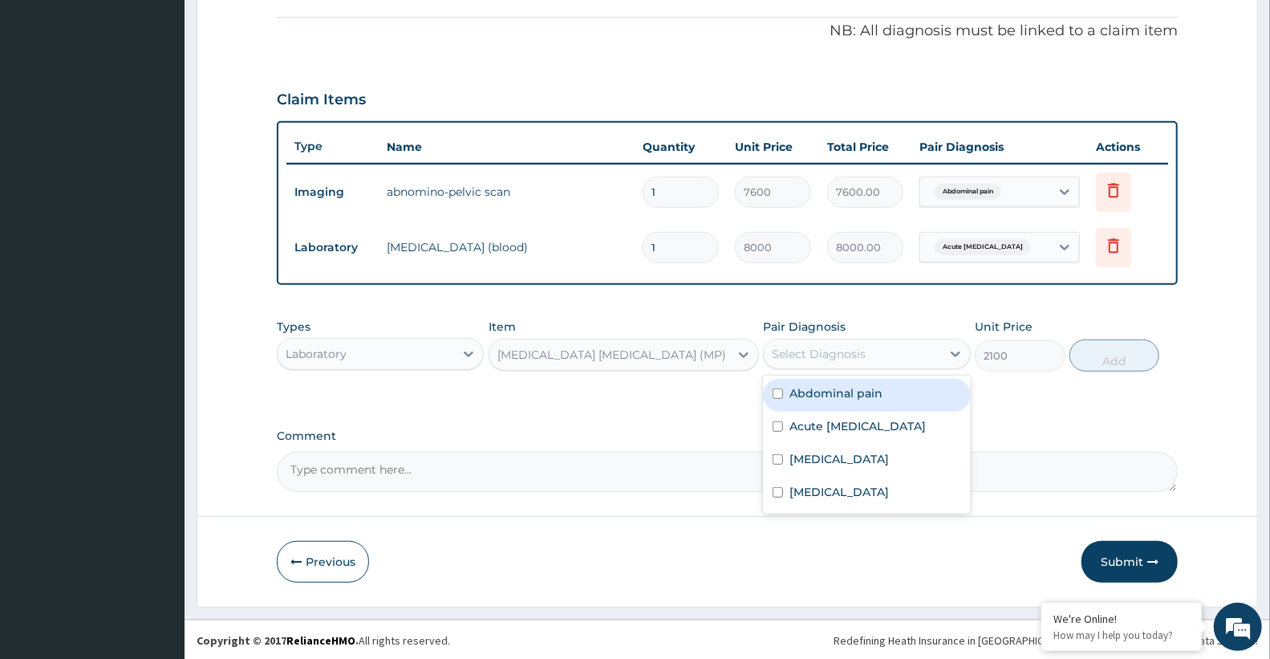
drag, startPoint x: 875, startPoint y: 350, endPoint x: 873, endPoint y: 359, distance: 9.9
click at [874, 355] on div "Select Diagnosis" at bounding box center [852, 354] width 176 height 26
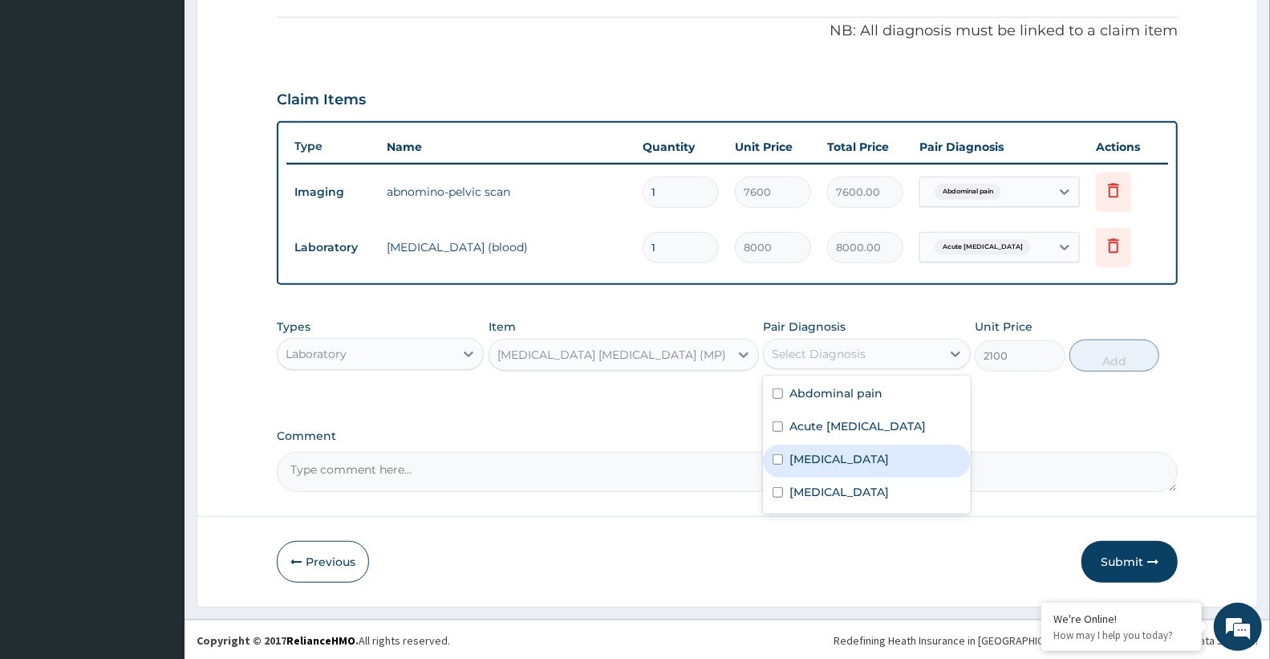
click at [846, 463] on div "Malaria" at bounding box center [866, 460] width 207 height 33
checkbox input "true"
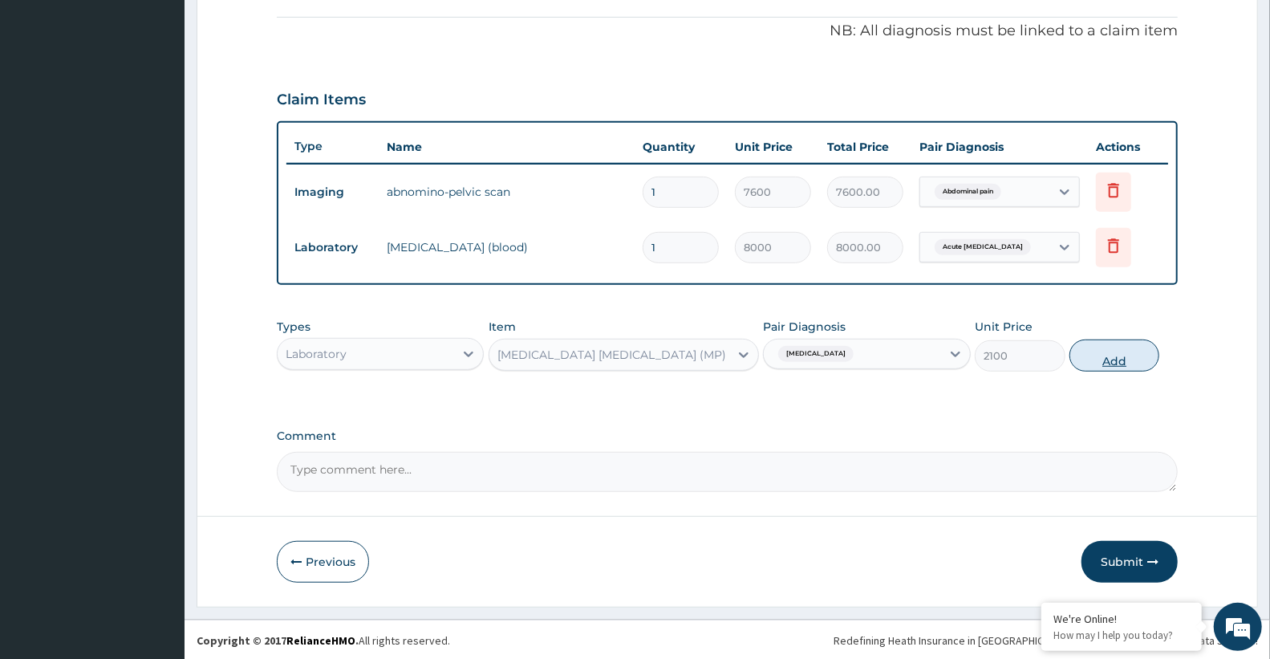
click at [1109, 356] on button "Add" at bounding box center [1114, 355] width 90 height 32
type input "0"
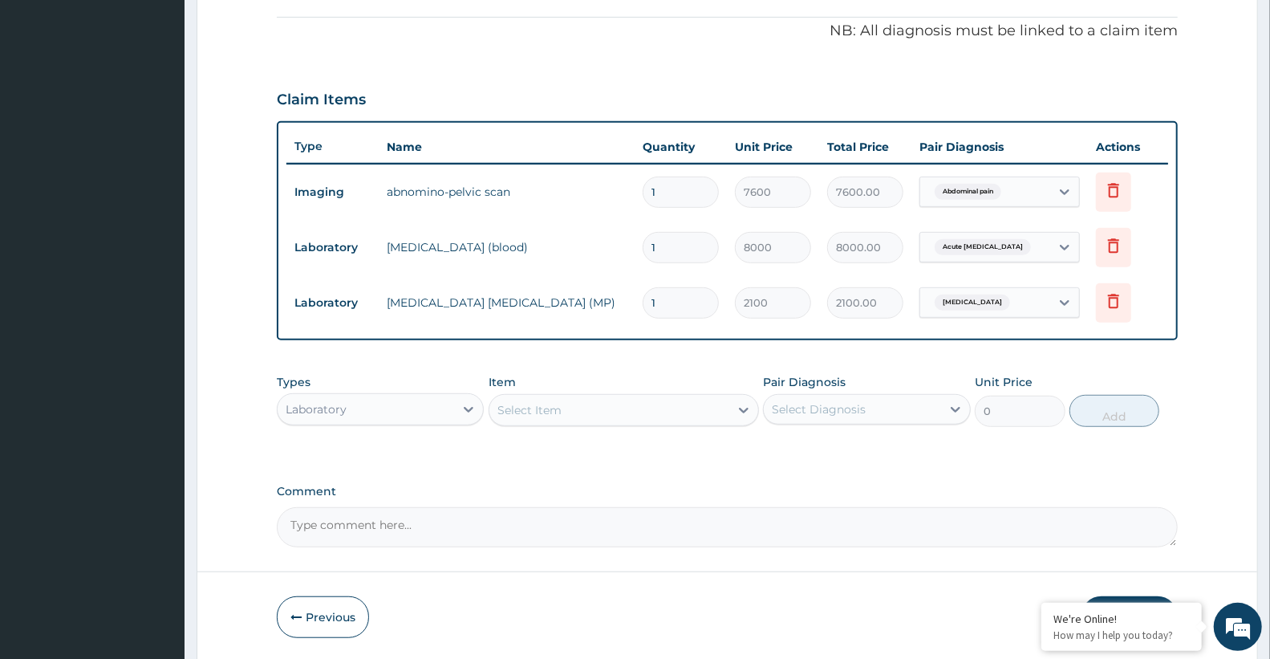
click at [543, 410] on div "Select Item" at bounding box center [529, 410] width 64 height 16
type input "FULL BLOOD"
click at [550, 445] on div "FULL BLOOD COUNT" at bounding box center [624, 450] width 270 height 29
type input "3400"
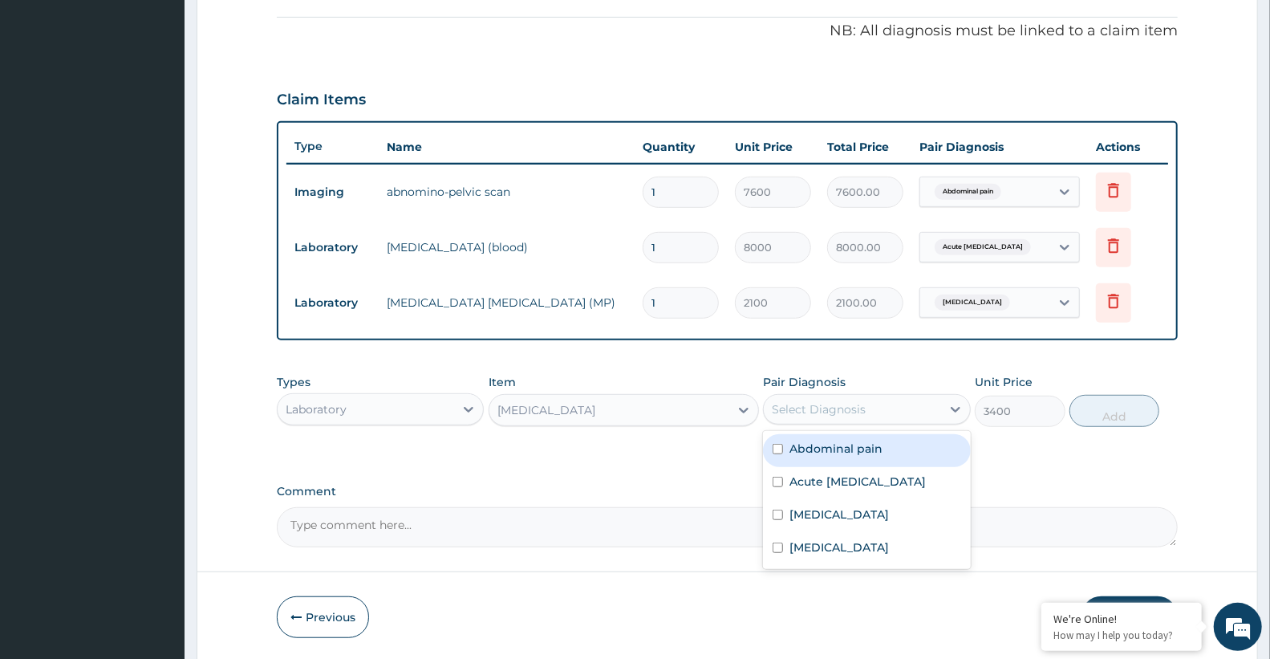
click at [838, 398] on div "Select Diagnosis" at bounding box center [852, 409] width 176 height 26
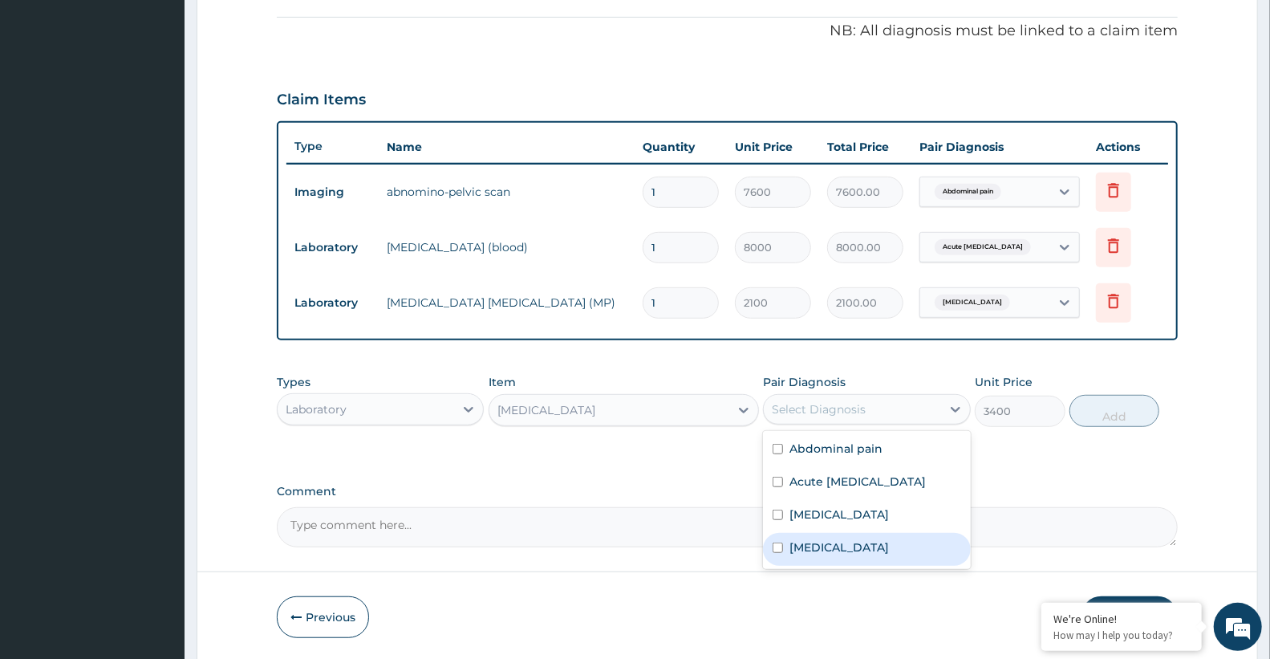
click at [794, 554] on div "[MEDICAL_DATA]" at bounding box center [866, 549] width 207 height 33
checkbox input "true"
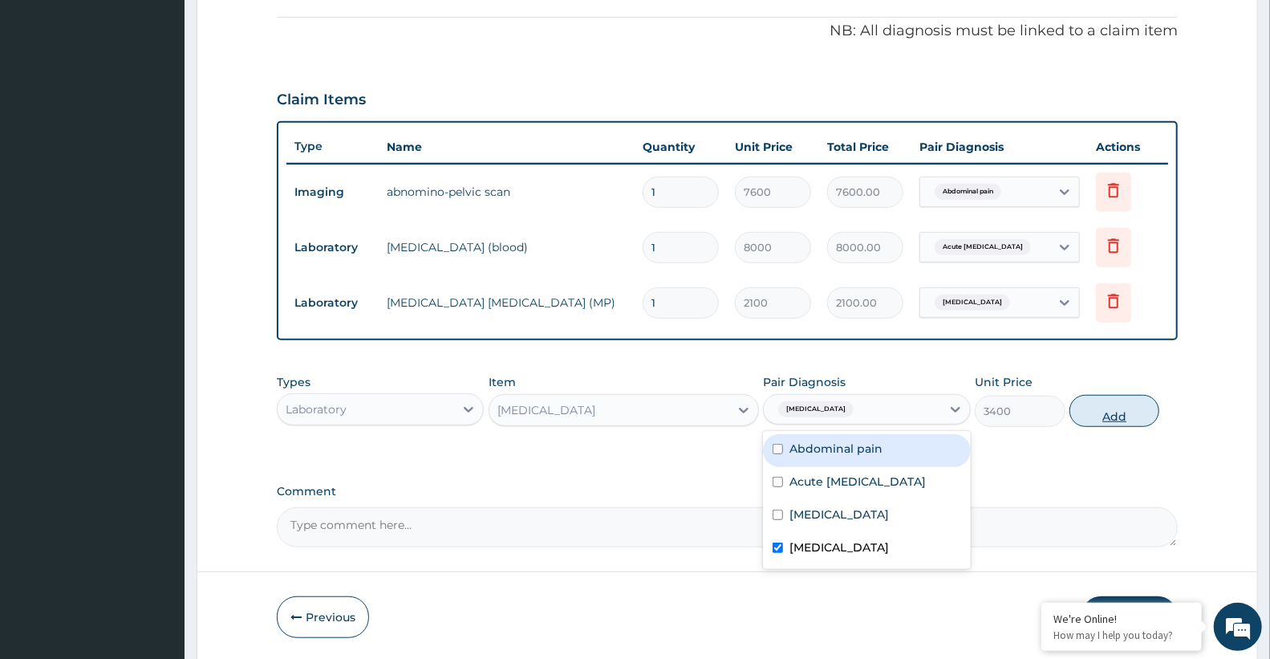
click at [1093, 420] on button "Add" at bounding box center [1114, 411] width 90 height 32
type input "0"
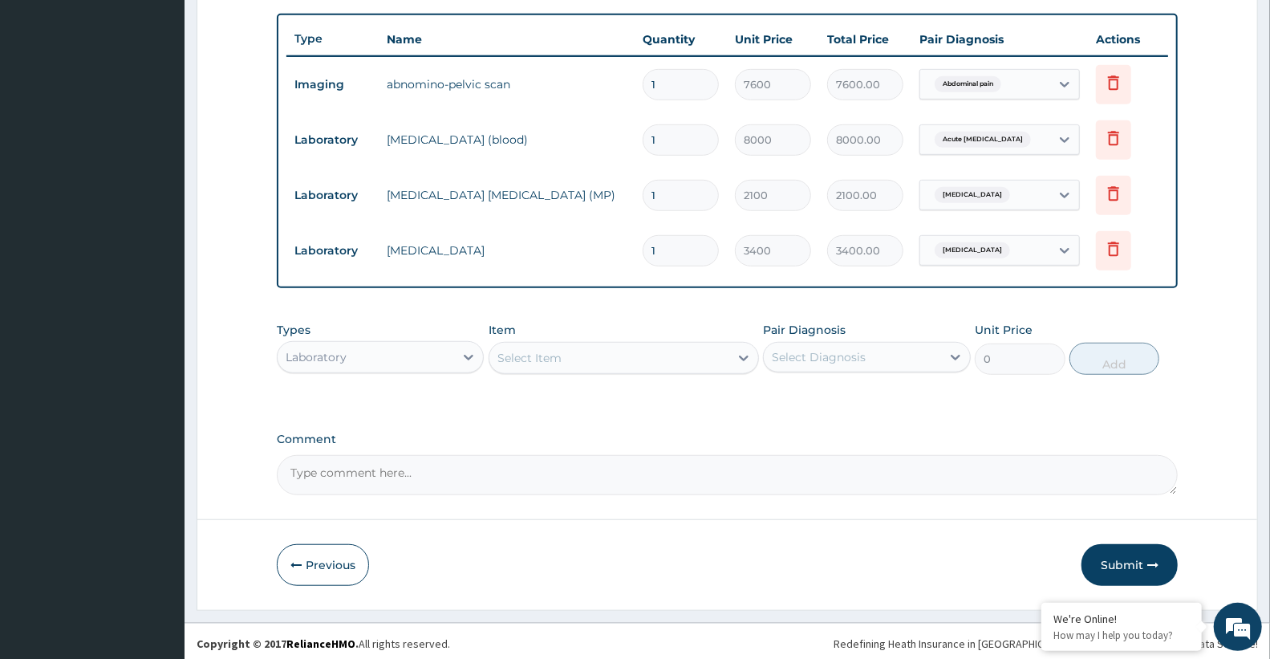
scroll to position [588, 0]
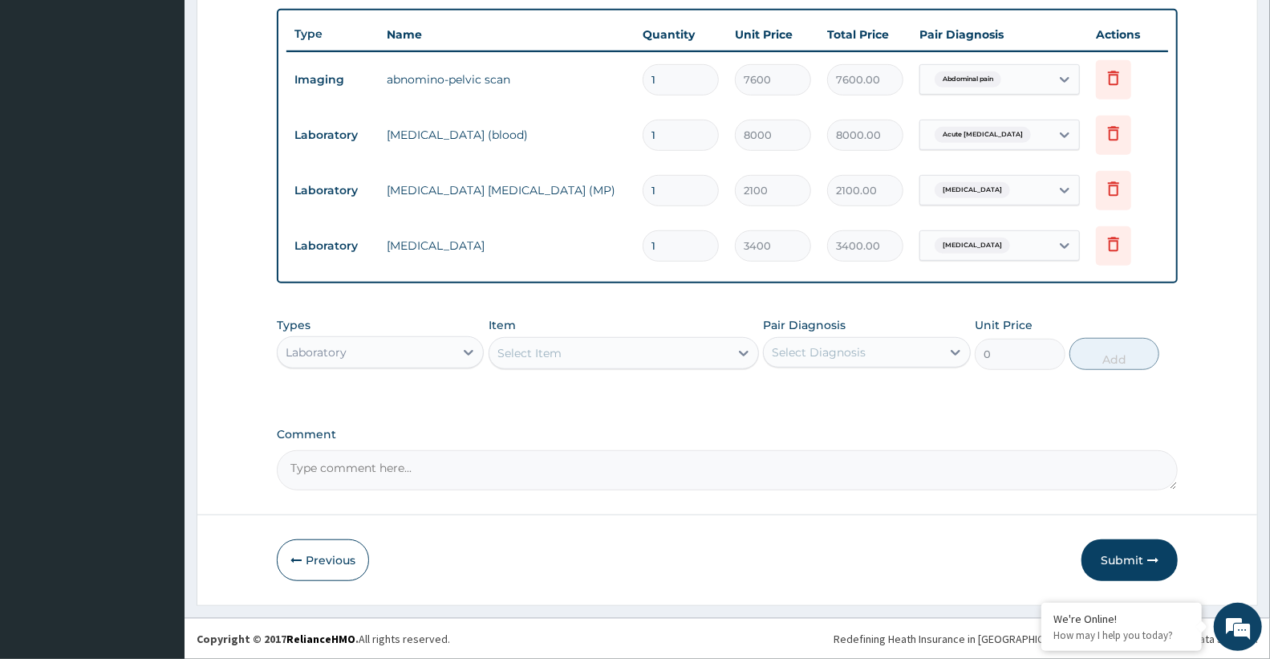
click at [447, 351] on div "Laboratory" at bounding box center [366, 352] width 176 height 26
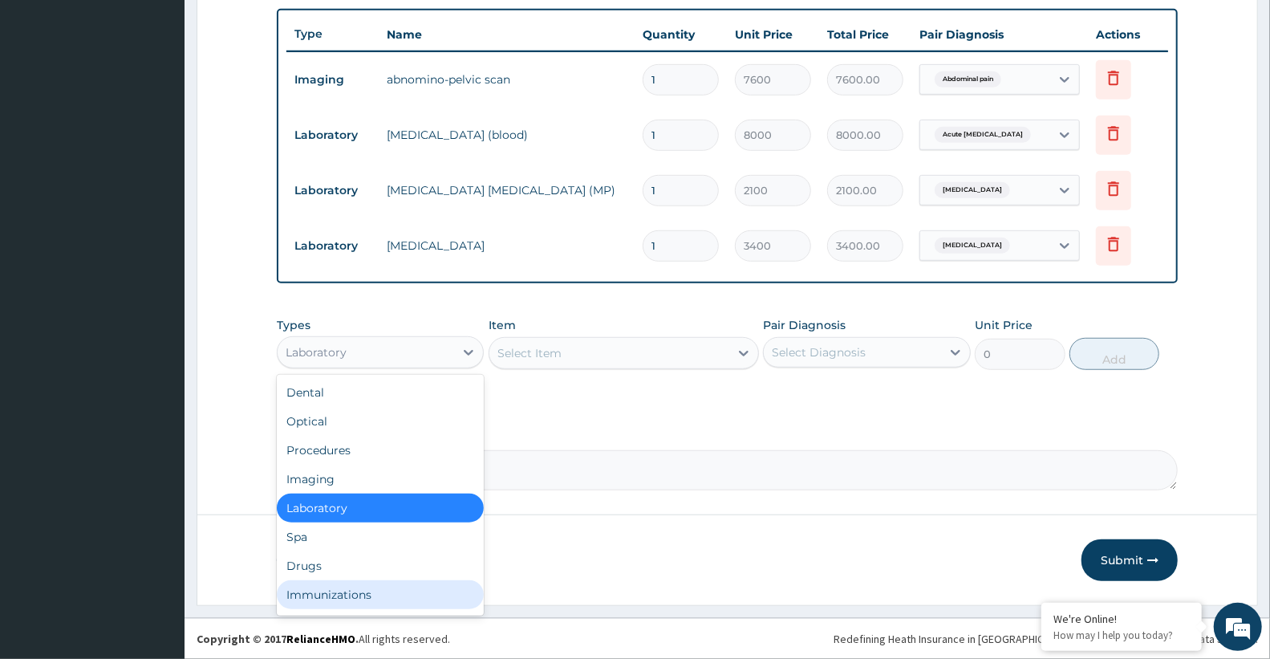
click at [330, 582] on div "Immunizations" at bounding box center [380, 594] width 207 height 29
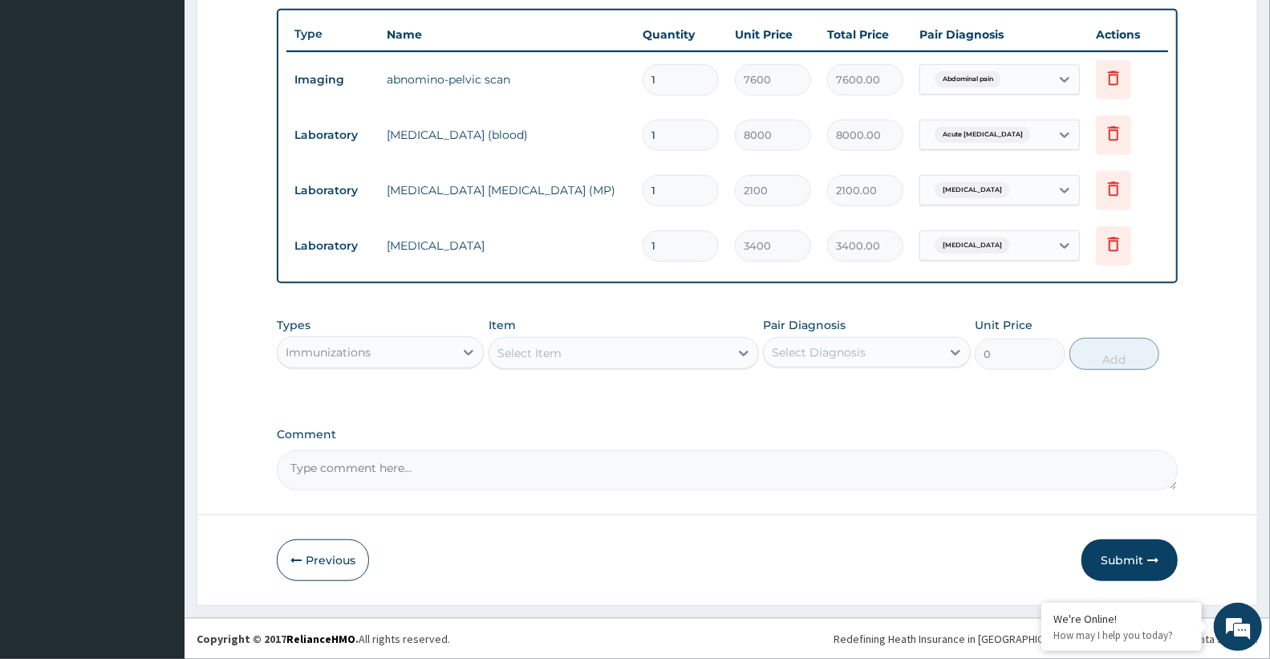
click at [363, 349] on div "Immunizations" at bounding box center [328, 352] width 85 height 16
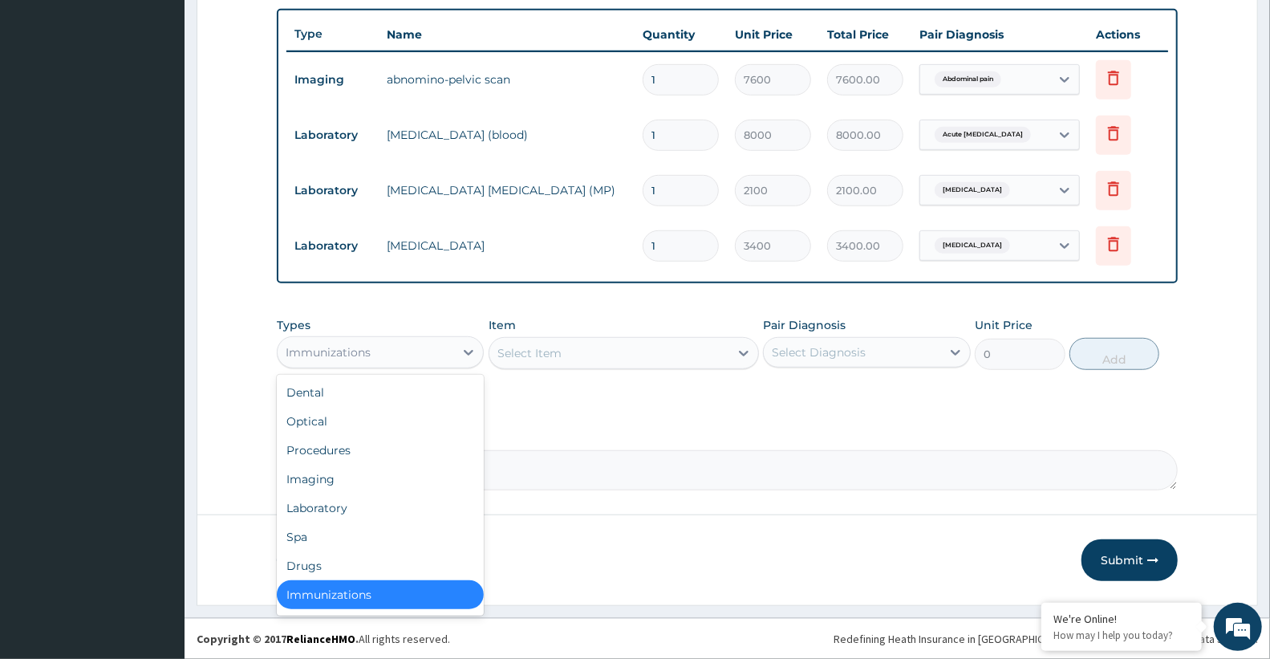
scroll to position [3, 0]
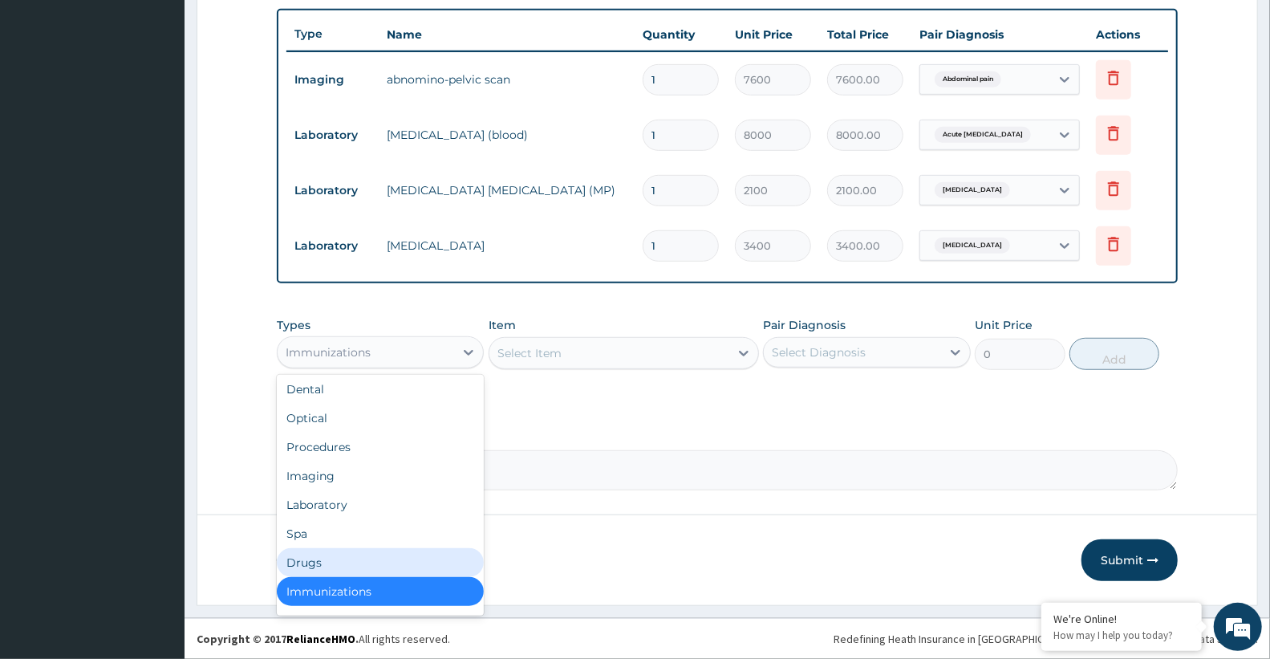
click at [332, 562] on div "Drugs" at bounding box center [380, 562] width 207 height 29
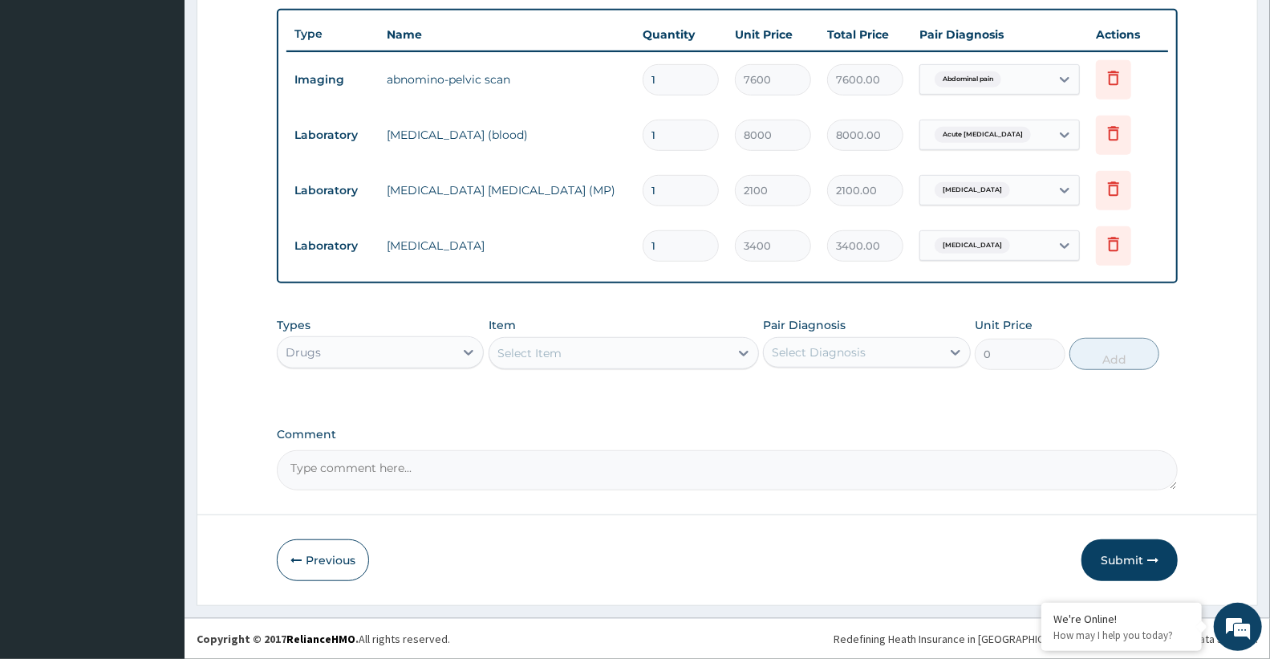
click at [587, 348] on div "Select Item" at bounding box center [609, 353] width 240 height 26
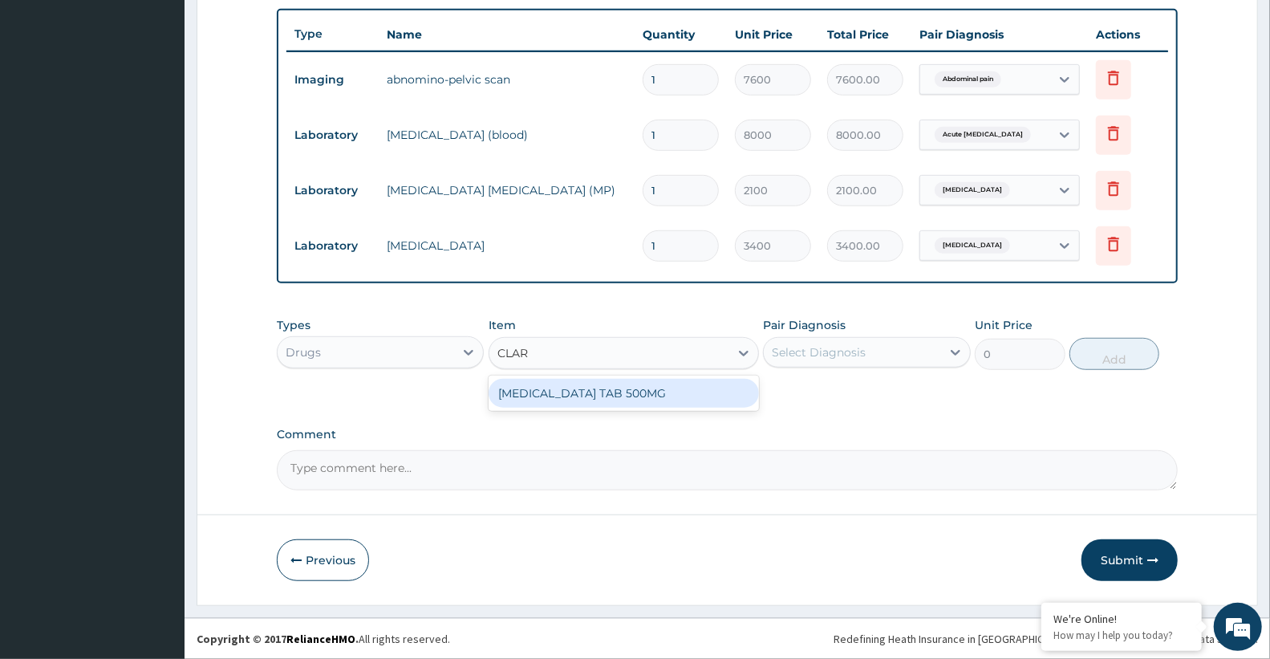
type input "CLARI"
click at [597, 393] on div "[MEDICAL_DATA] TAB 500MG" at bounding box center [624, 393] width 270 height 29
type input "400"
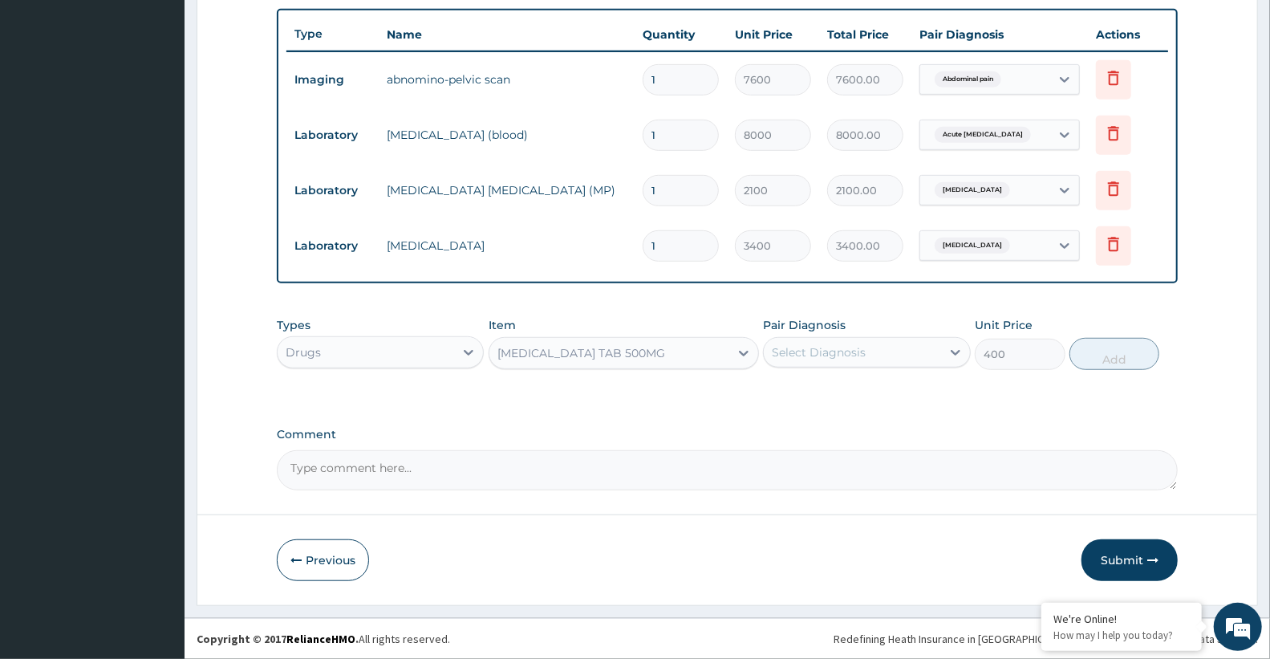
click at [860, 338] on div "Select Diagnosis" at bounding box center [866, 352] width 207 height 30
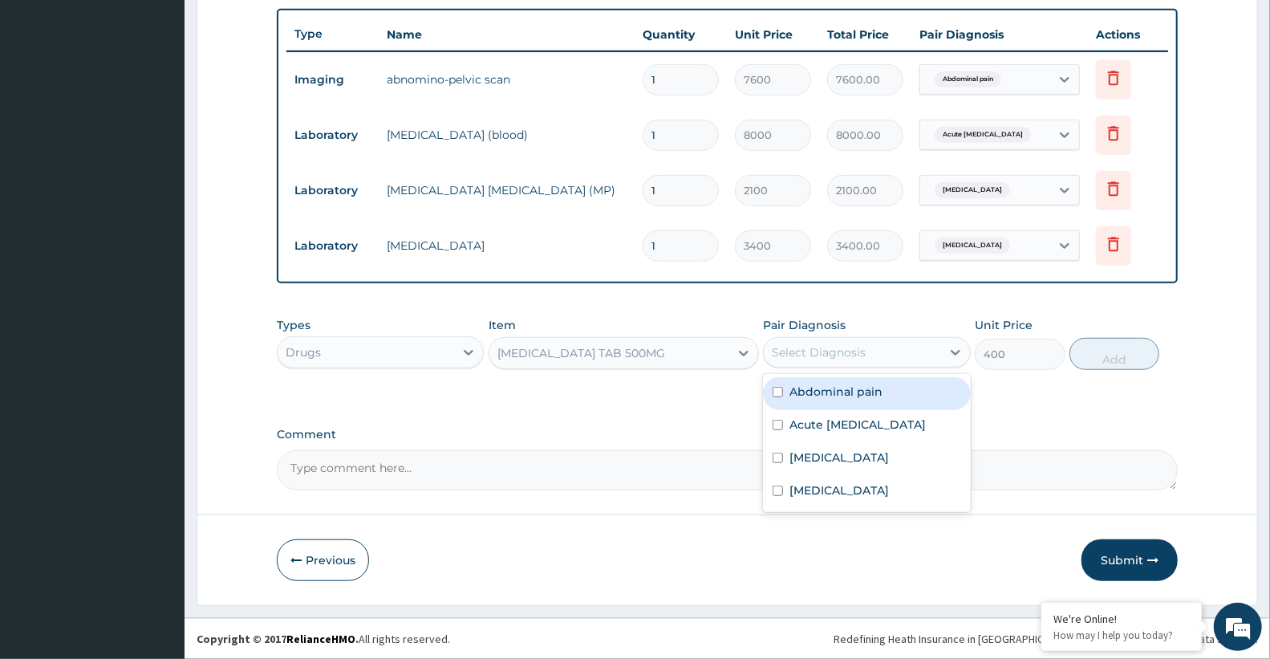
click at [854, 394] on label "Abdominal pain" at bounding box center [835, 391] width 93 height 16
click at [857, 411] on div "Abdominal pain Acute peptic ulcer Malaria Sepsis" at bounding box center [866, 443] width 207 height 138
drag, startPoint x: 849, startPoint y: 388, endPoint x: 851, endPoint y: 406, distance: 17.8
click at [849, 393] on label "Abdominal pain" at bounding box center [835, 391] width 93 height 16
checkbox input "false"
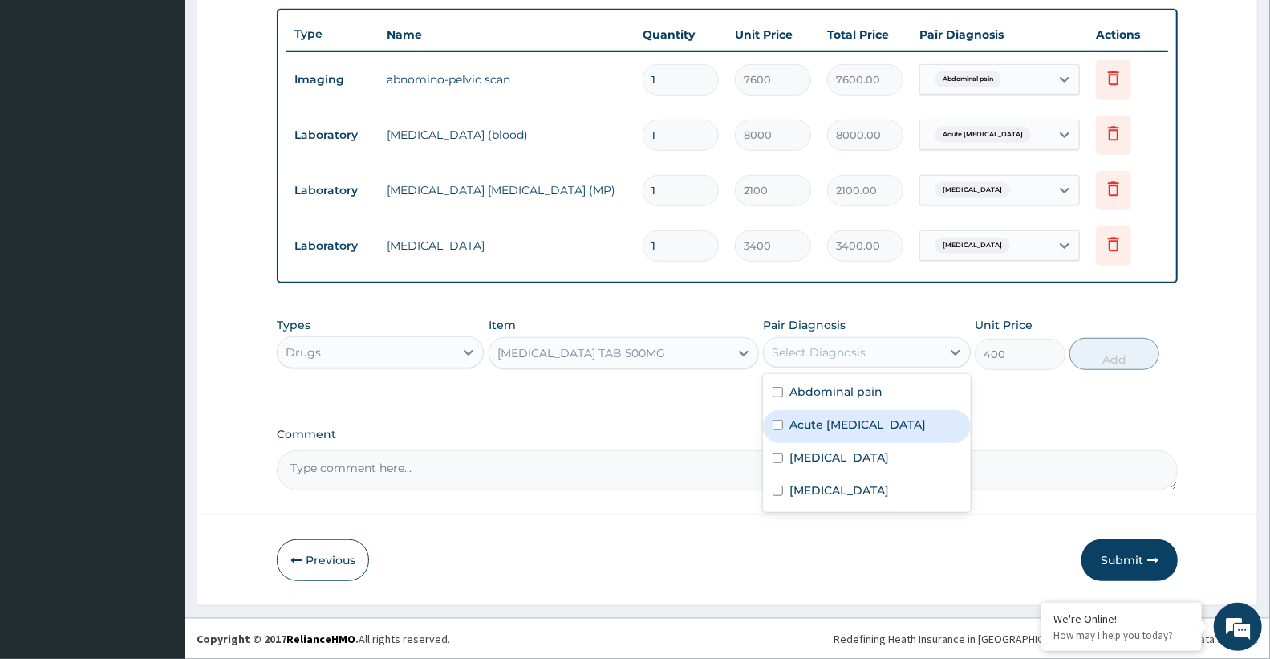
click at [853, 422] on label "Acute peptic ulcer" at bounding box center [857, 424] width 136 height 16
checkbox input "true"
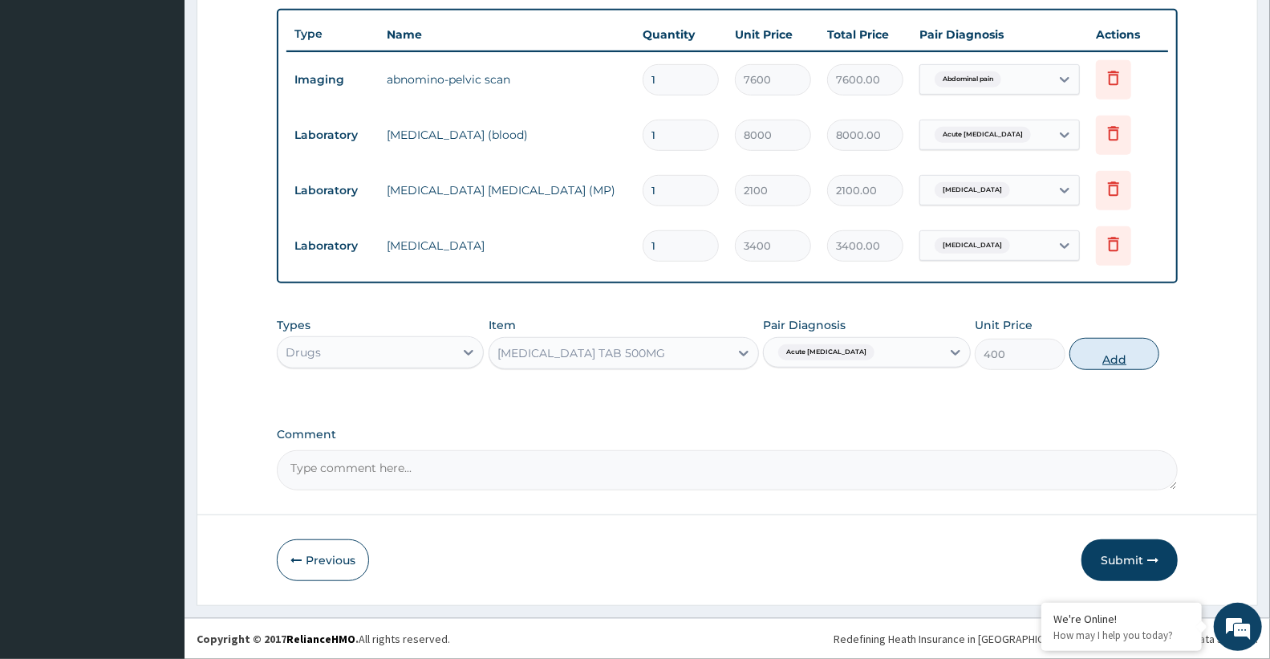
click at [1117, 363] on button "Add" at bounding box center [1114, 354] width 90 height 32
type input "0"
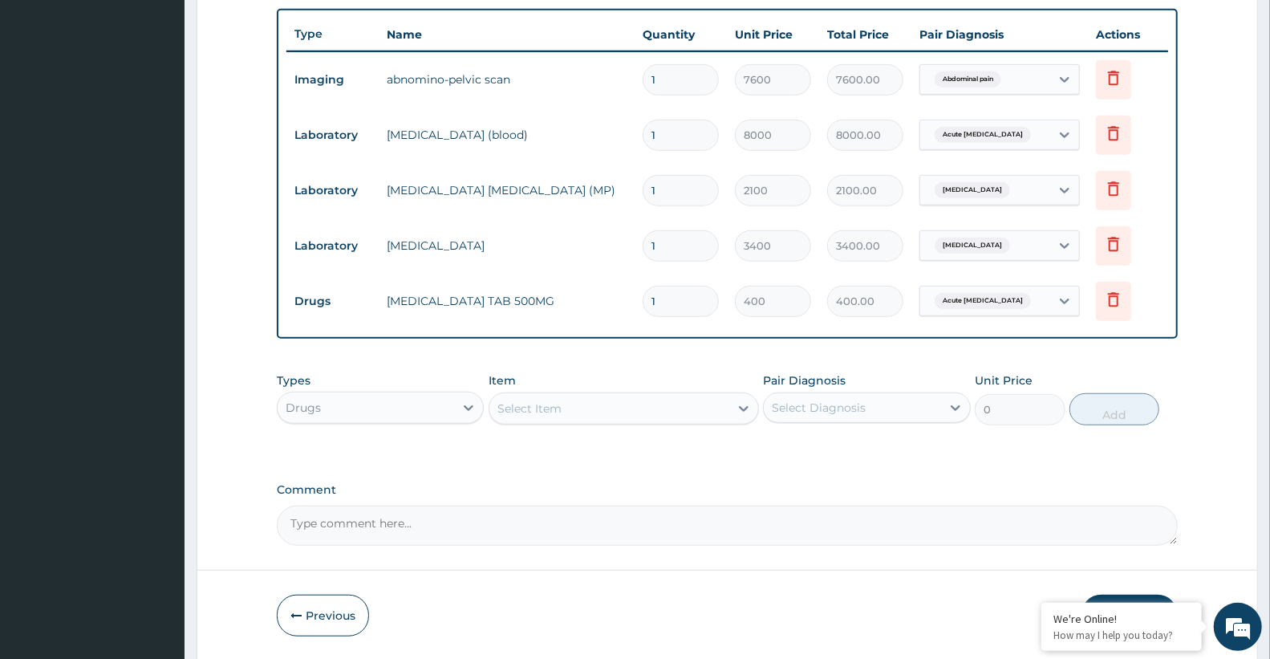
type input "0.00"
type input "2"
type input "800.00"
type input "28"
type input "11200.00"
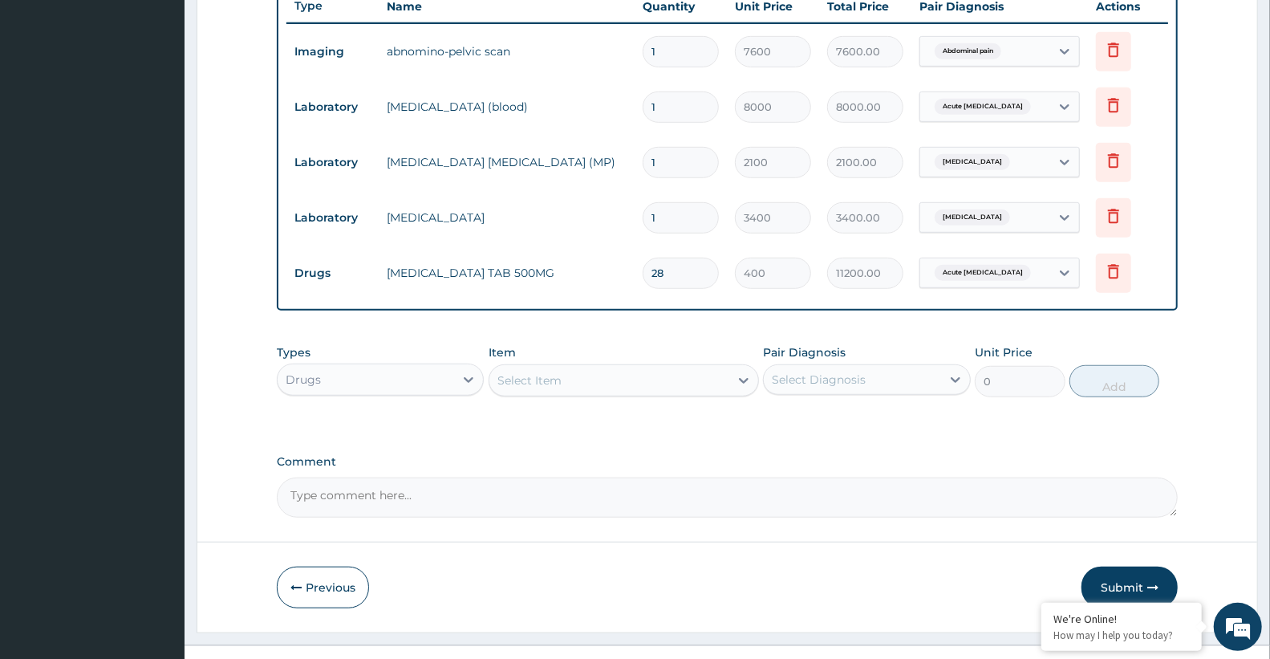
scroll to position [643, 0]
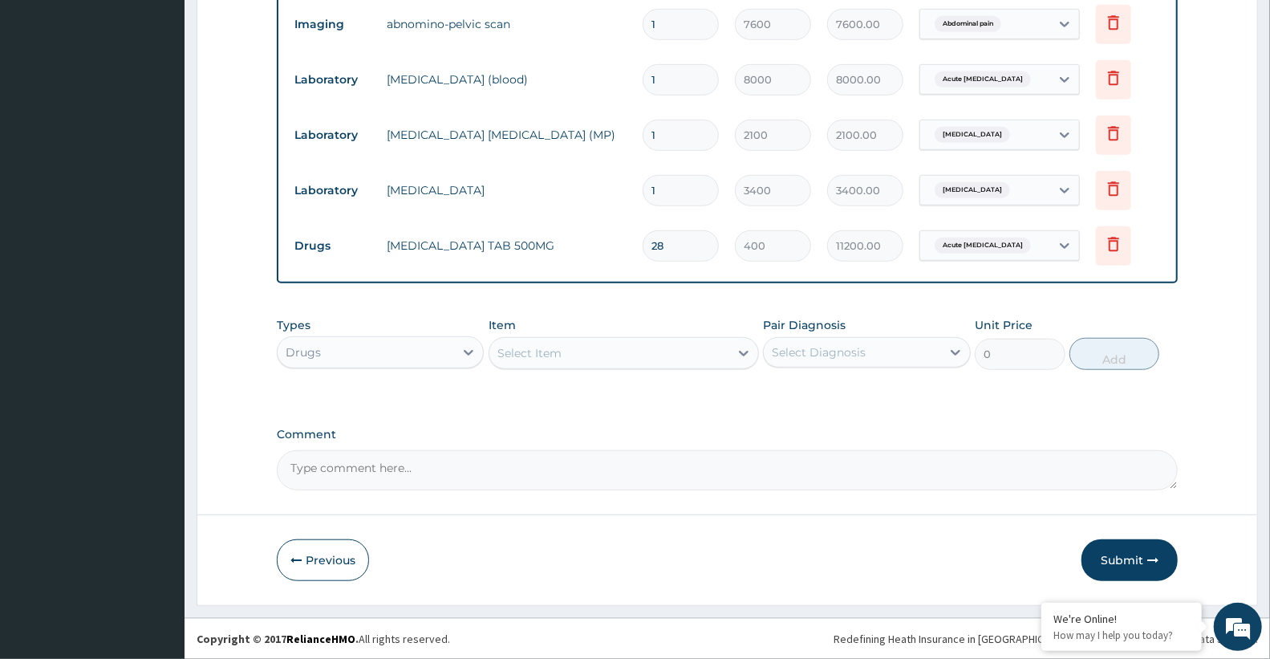
type input "28"
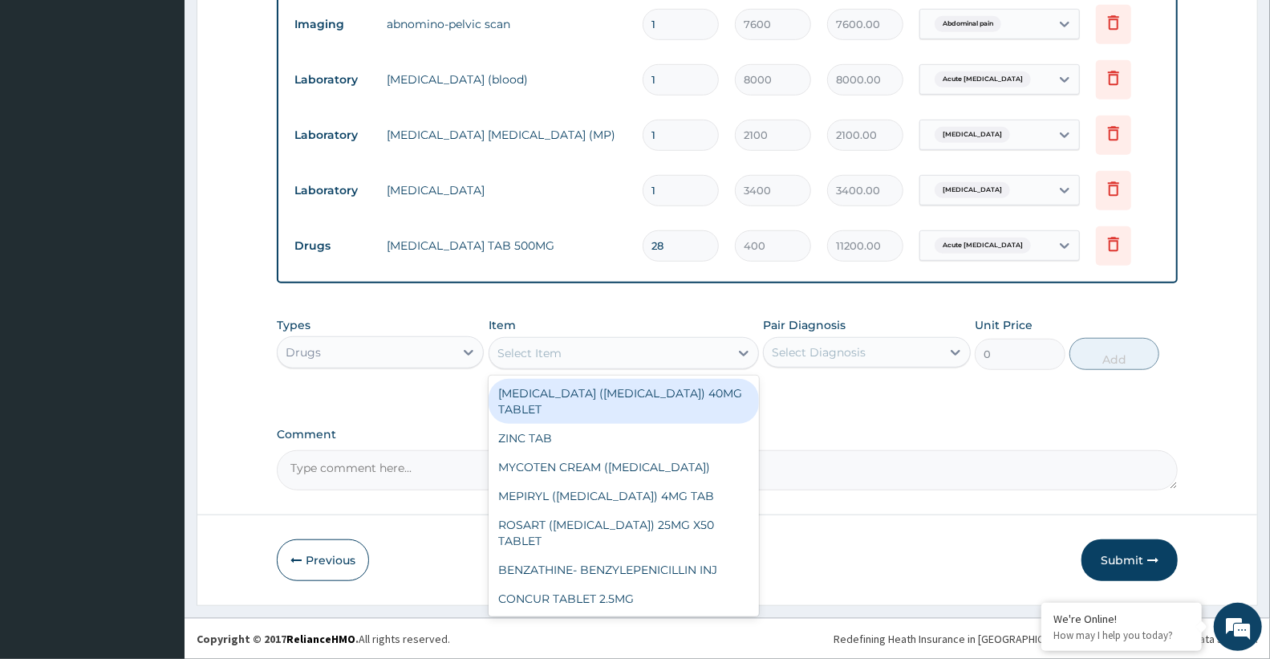
click at [602, 357] on div "Select Item" at bounding box center [609, 353] width 240 height 26
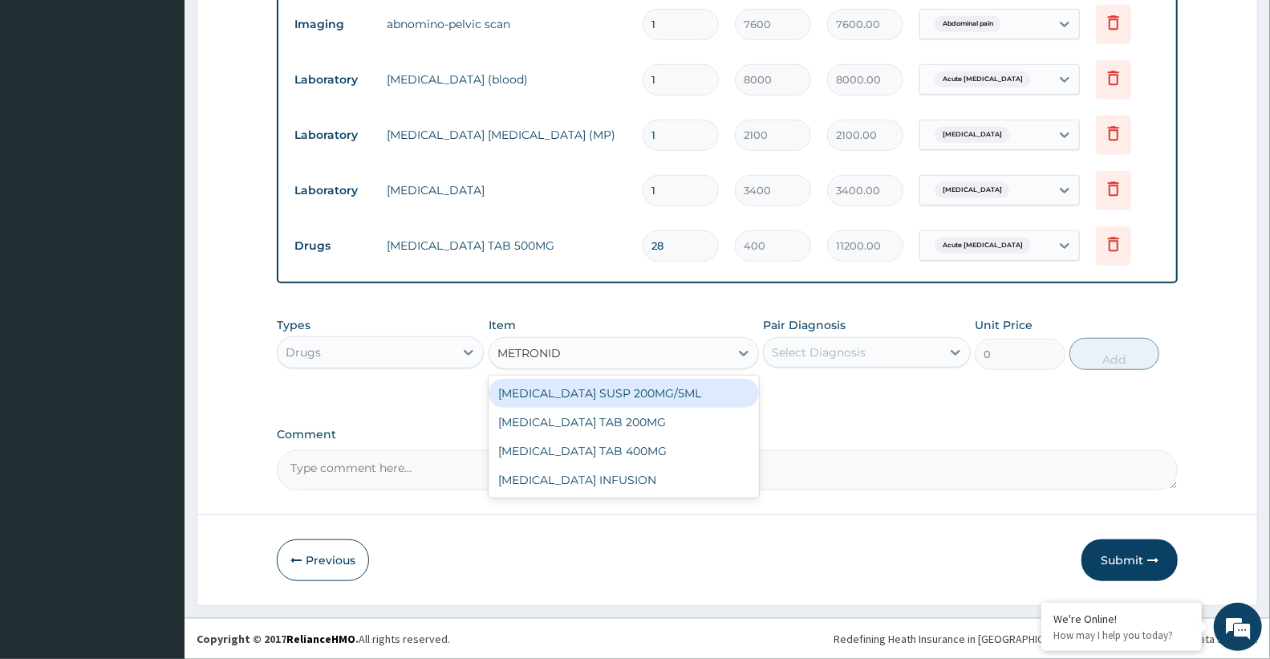
type input "METRONIDA"
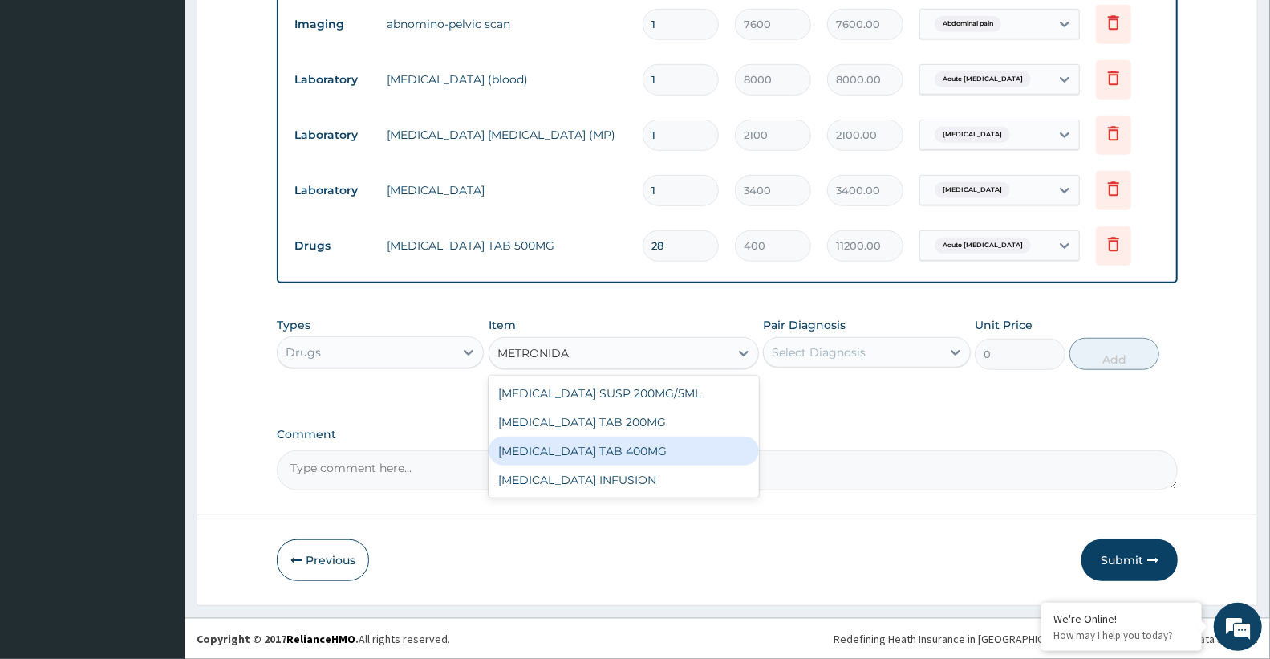
click at [608, 447] on div "[MEDICAL_DATA] TAB 400MG" at bounding box center [624, 450] width 270 height 29
type input "70"
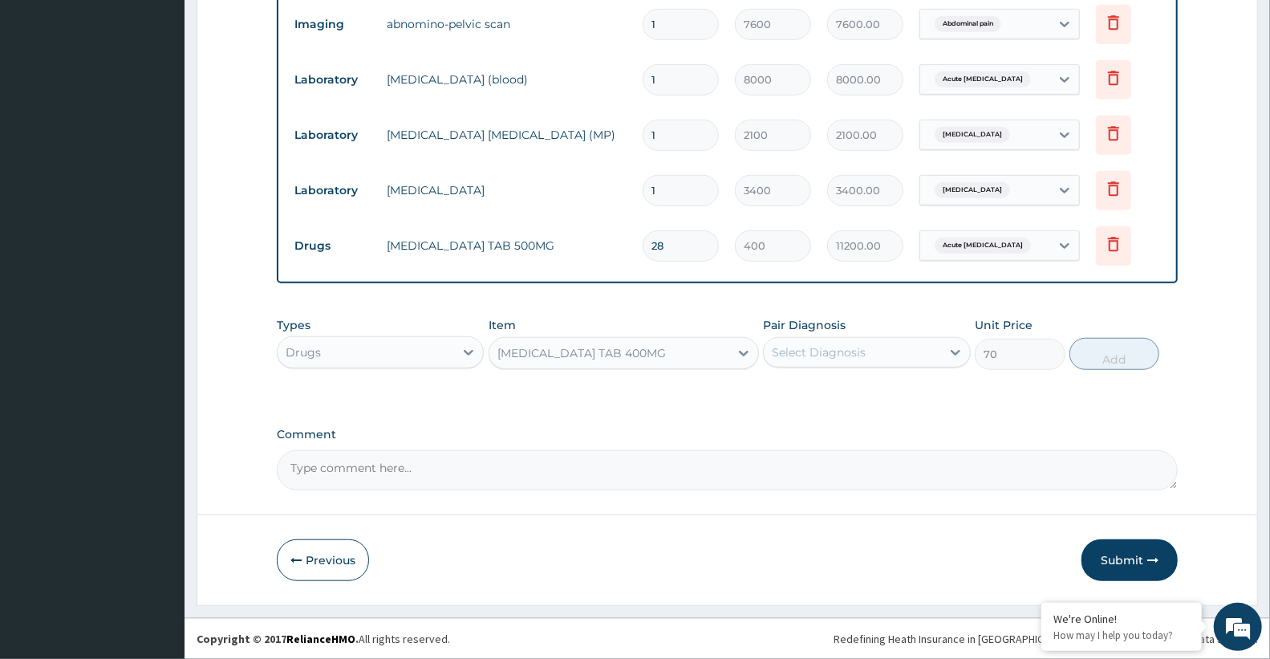
click at [813, 339] on div "Select Diagnosis" at bounding box center [852, 352] width 176 height 26
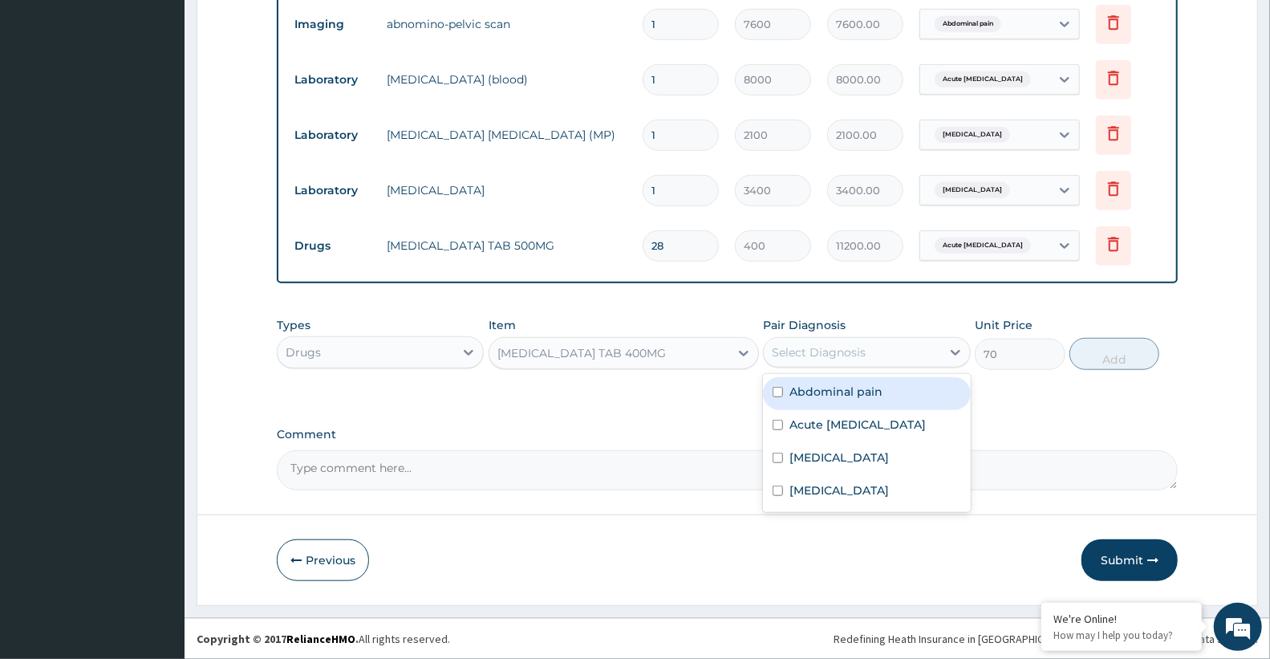
click at [819, 385] on label "Abdominal pain" at bounding box center [835, 391] width 93 height 16
checkbox input "true"
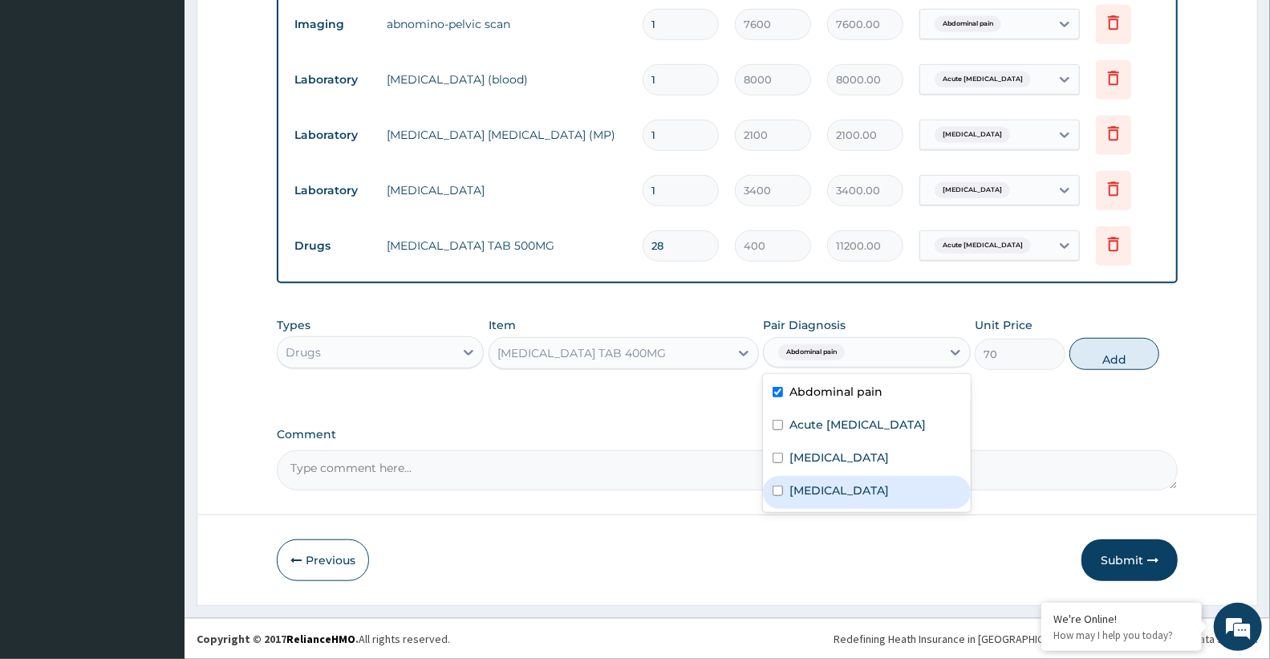
click at [805, 495] on label "[MEDICAL_DATA]" at bounding box center [838, 490] width 99 height 16
checkbox input "true"
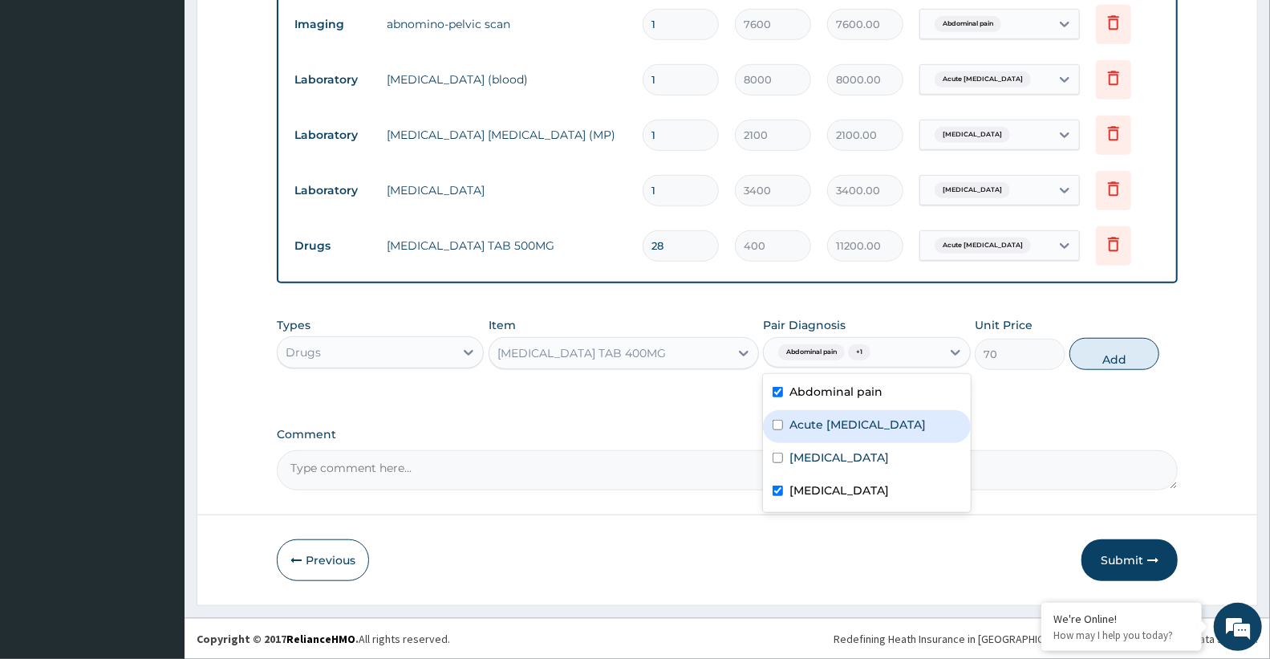
click at [823, 432] on label "Acute peptic ulcer" at bounding box center [857, 424] width 136 height 16
checkbox input "true"
click at [1124, 359] on button "Add" at bounding box center [1114, 354] width 90 height 32
type input "0"
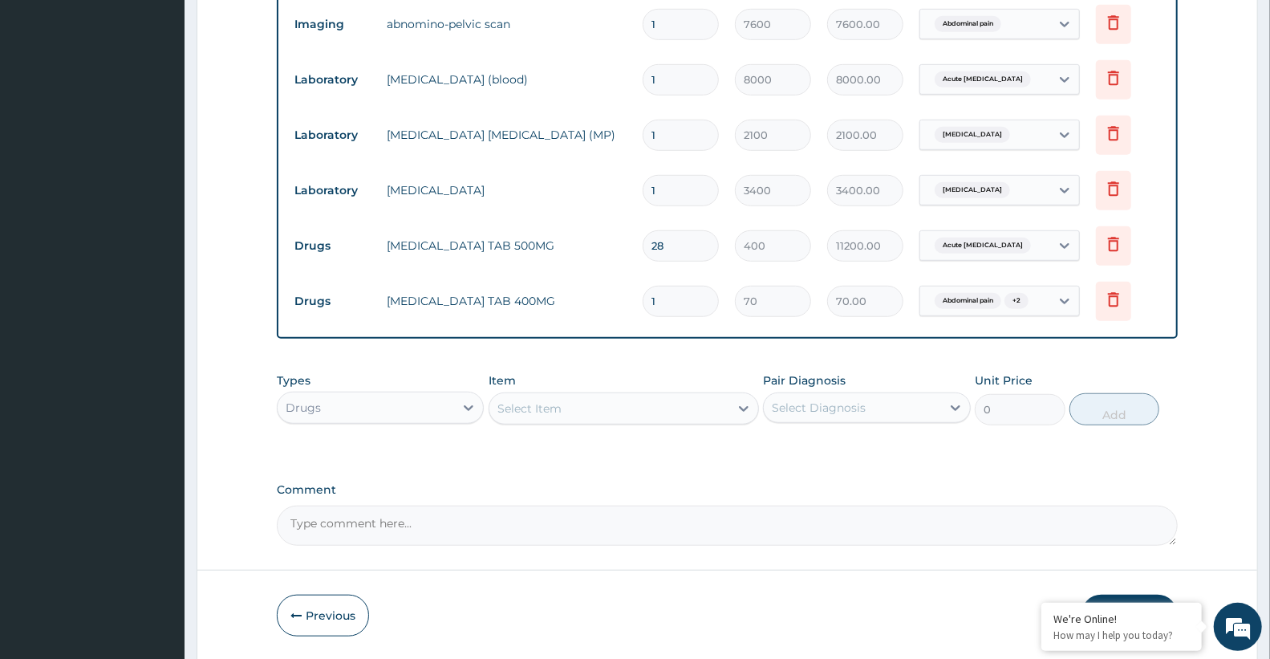
type input "0.00"
type input "2"
type input "140.00"
type input "28"
type input "1960.00"
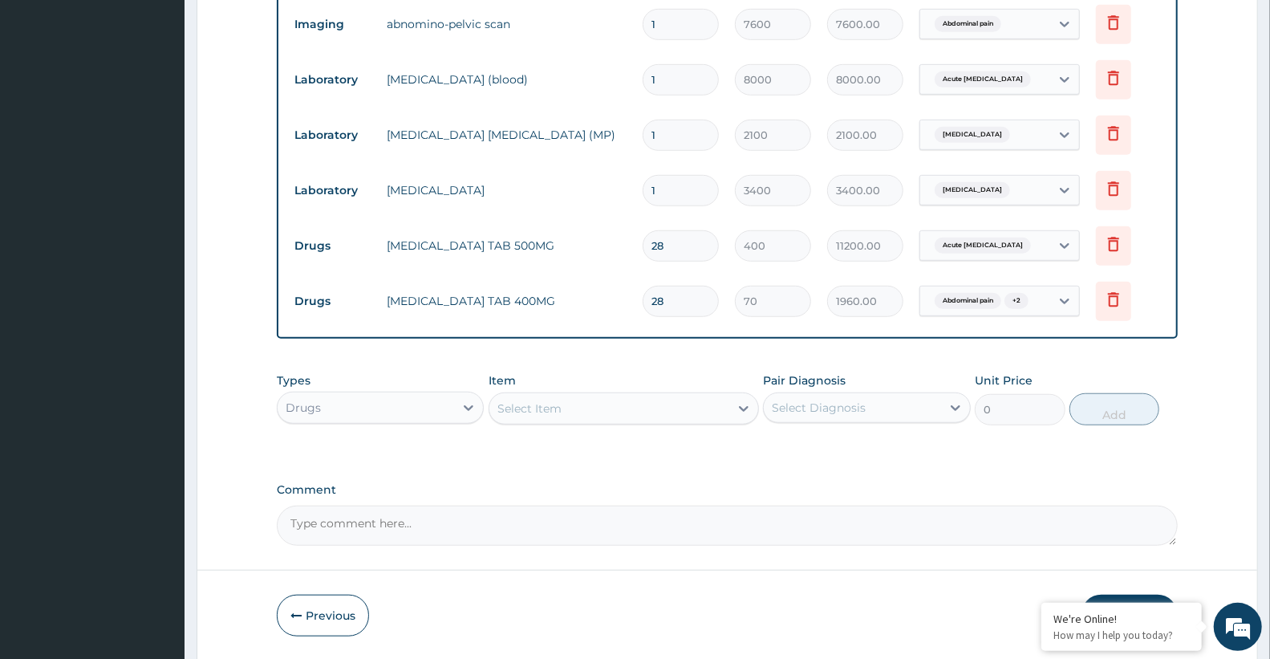
type input "28"
click at [562, 422] on div "Select Item" at bounding box center [624, 408] width 270 height 32
type input "GESTID"
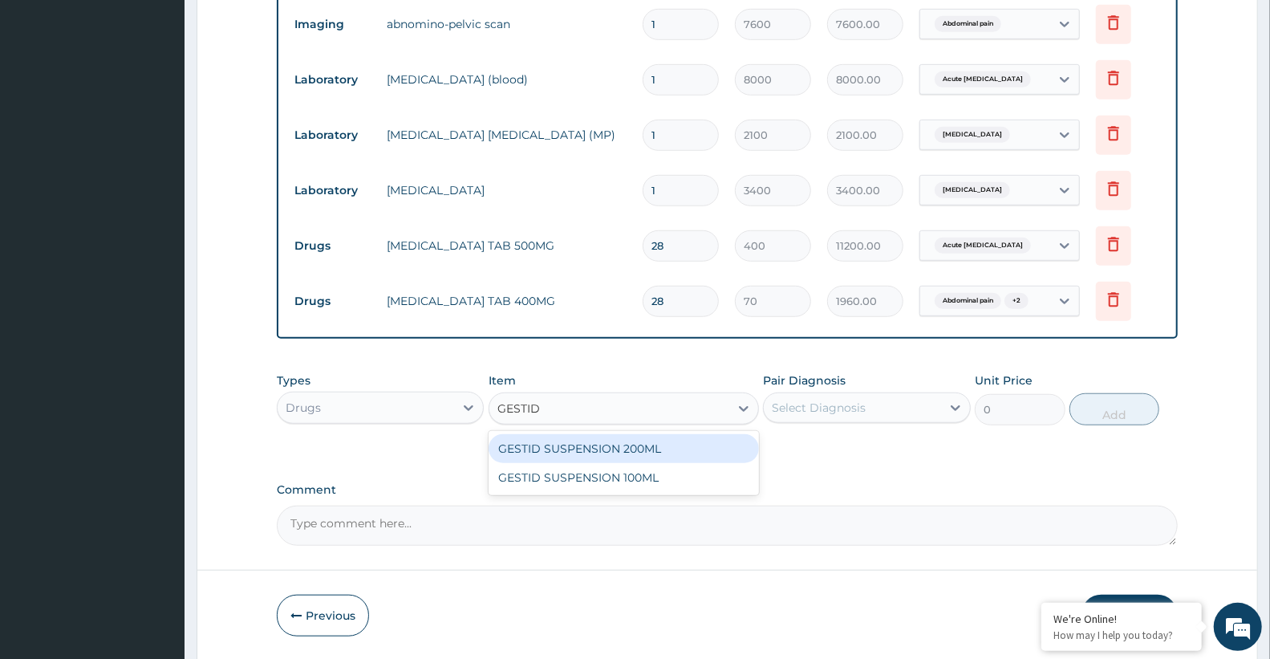
click at [579, 452] on div "GESTID SUSPENSION 200ML" at bounding box center [624, 448] width 270 height 29
type input "1200"
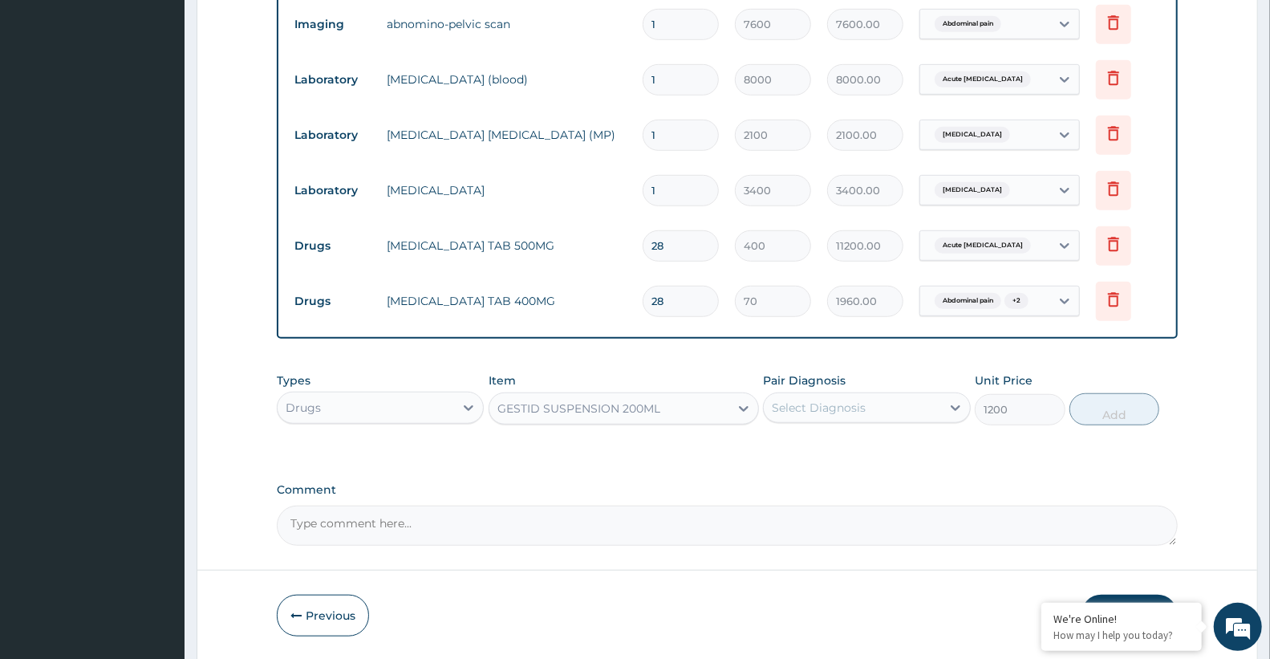
click at [828, 404] on div "Select Diagnosis" at bounding box center [819, 408] width 94 height 16
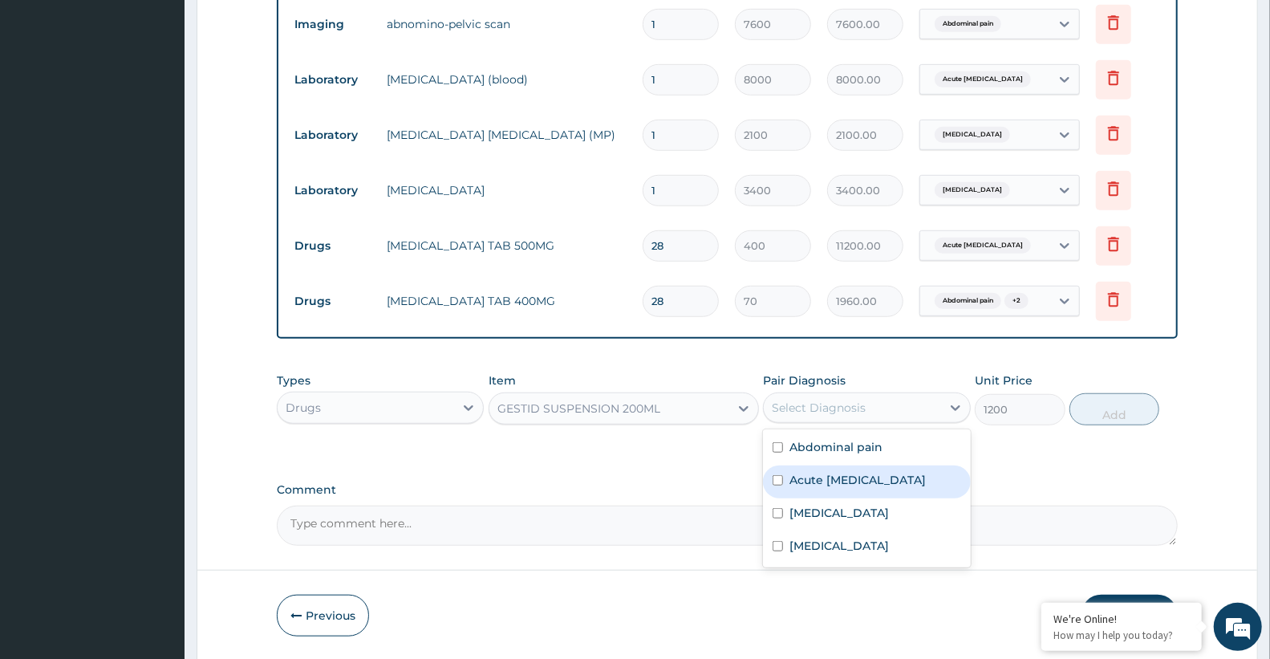
drag, startPoint x: 824, startPoint y: 480, endPoint x: 882, endPoint y: 477, distance: 58.6
click at [824, 485] on label "Acute peptic ulcer" at bounding box center [857, 480] width 136 height 16
checkbox input "true"
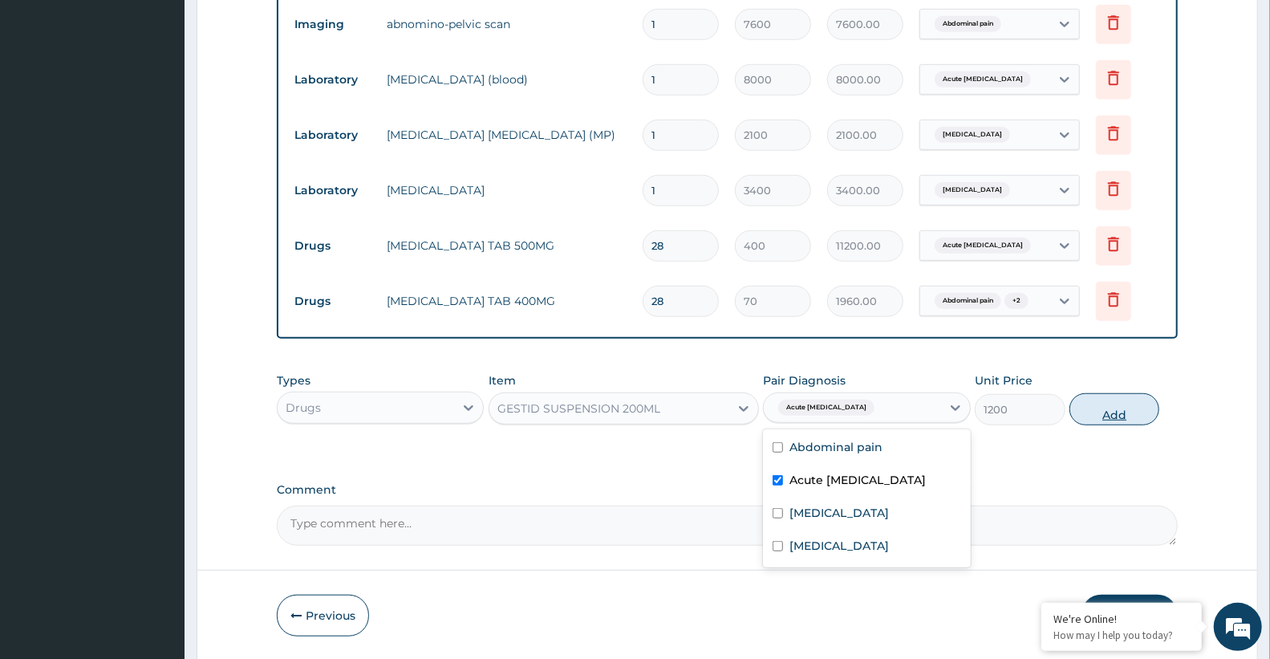
click at [1103, 415] on button "Add" at bounding box center [1114, 409] width 90 height 32
type input "0"
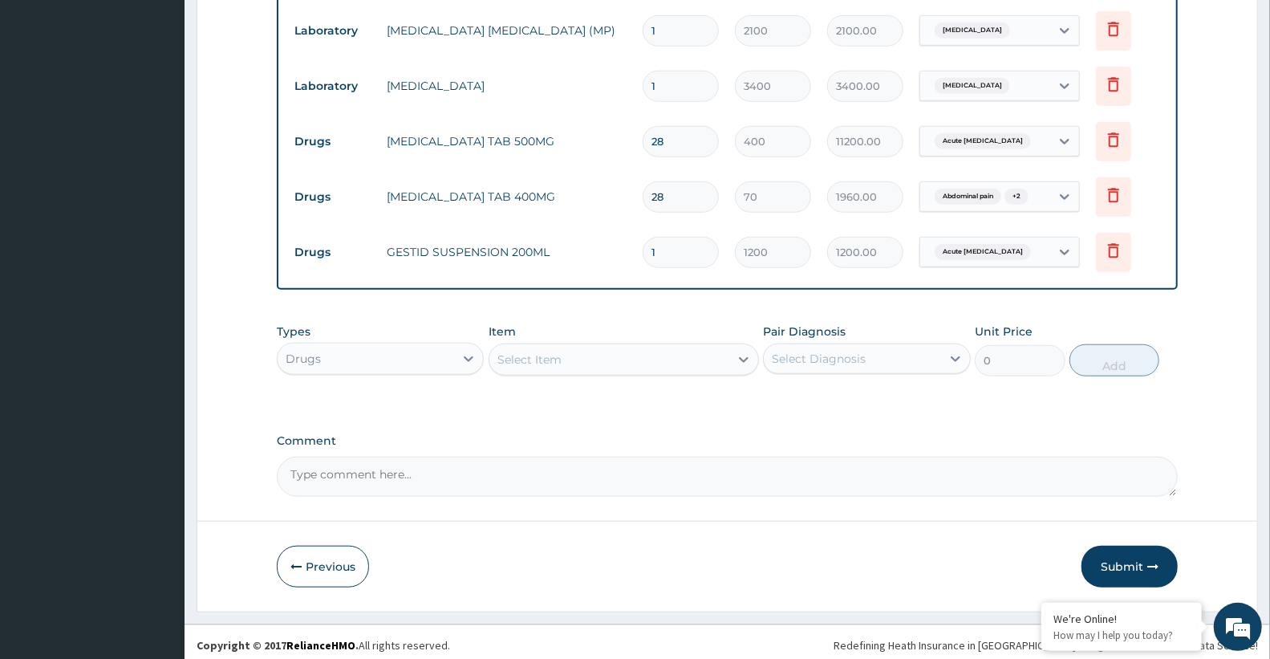
scroll to position [755, 0]
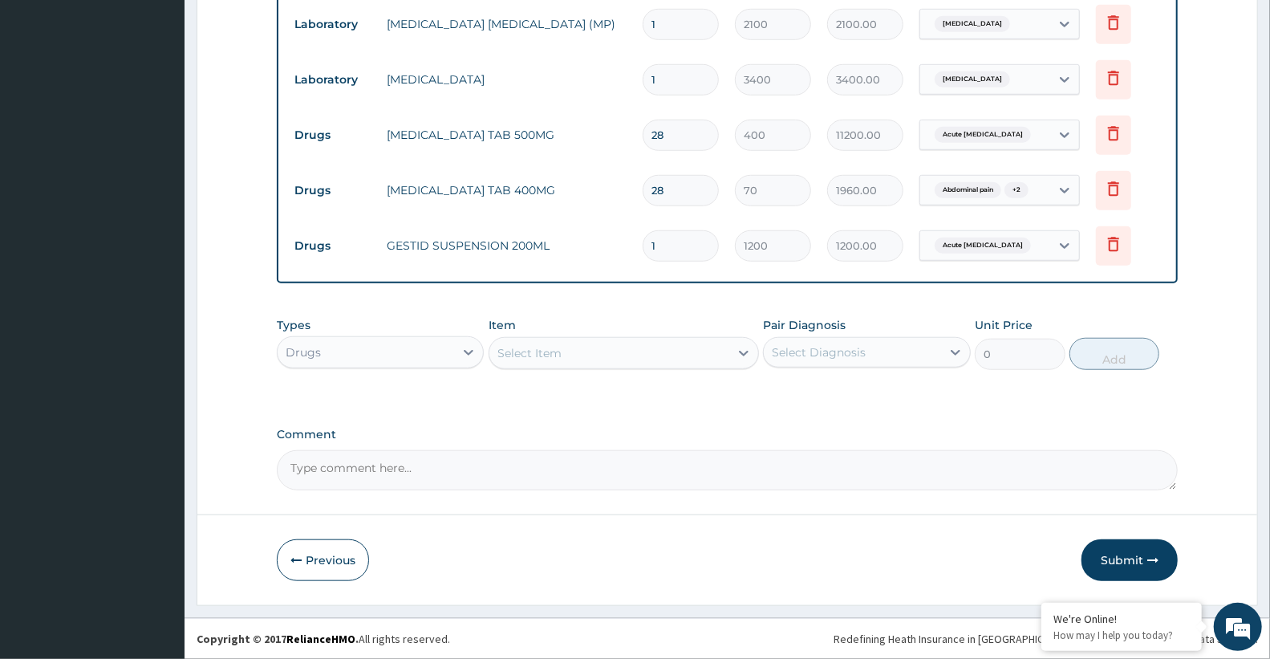
click at [509, 346] on div "Select Item" at bounding box center [529, 353] width 64 height 16
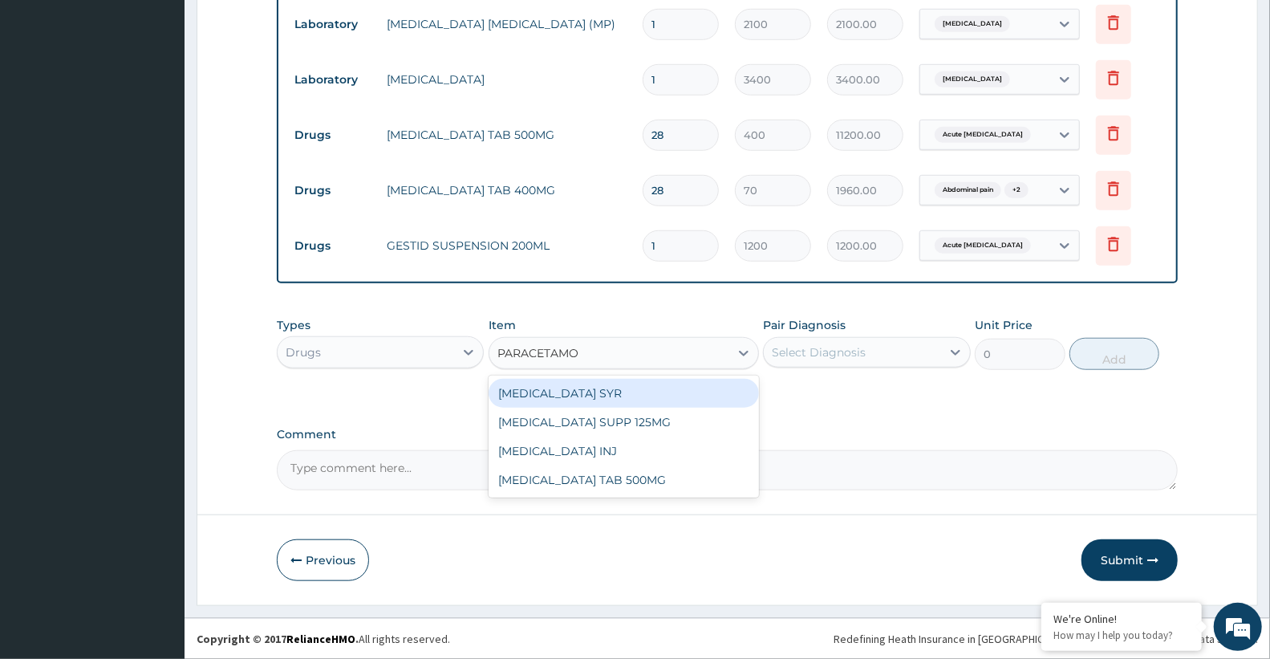
type input "PARACETAMOL"
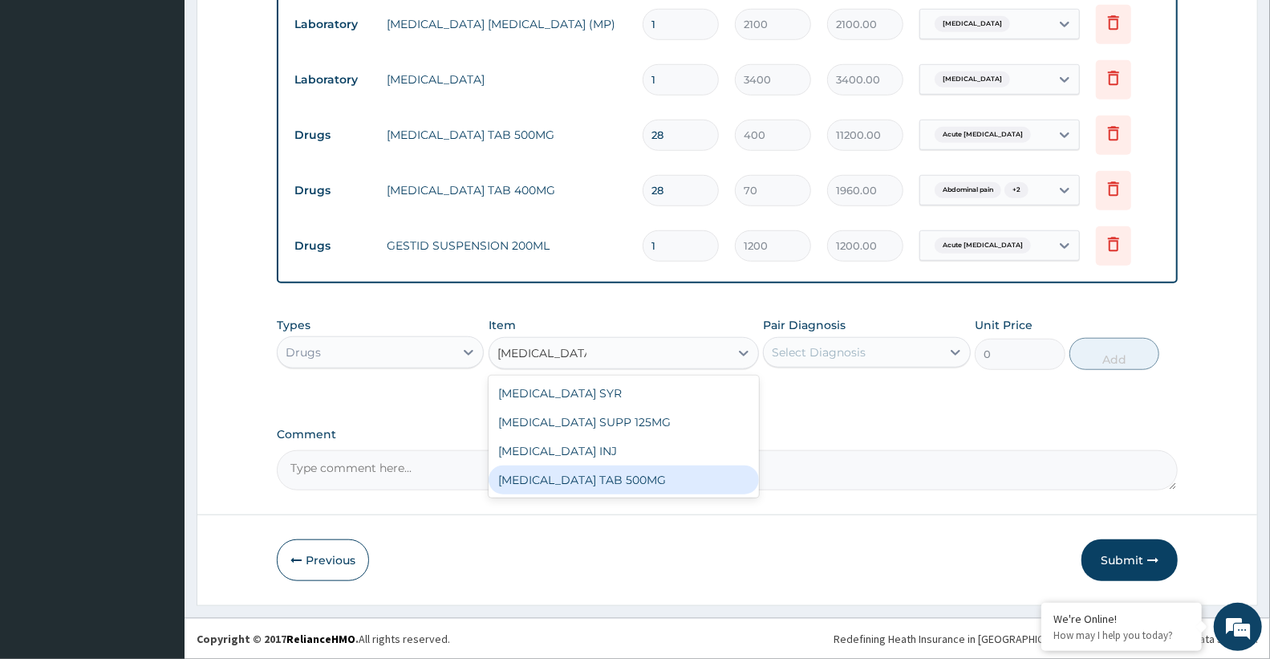
click at [634, 485] on div "[MEDICAL_DATA] TAB 500MG" at bounding box center [624, 479] width 270 height 29
type input "30"
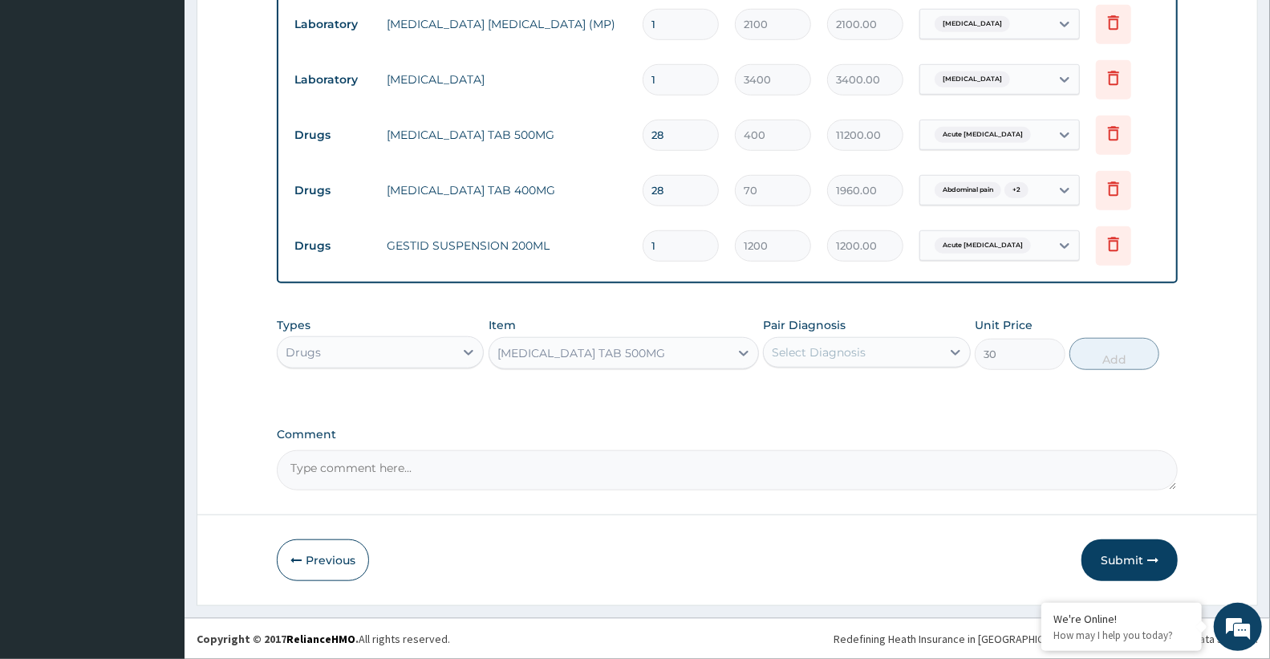
click at [787, 362] on div "Select Diagnosis" at bounding box center [852, 352] width 176 height 26
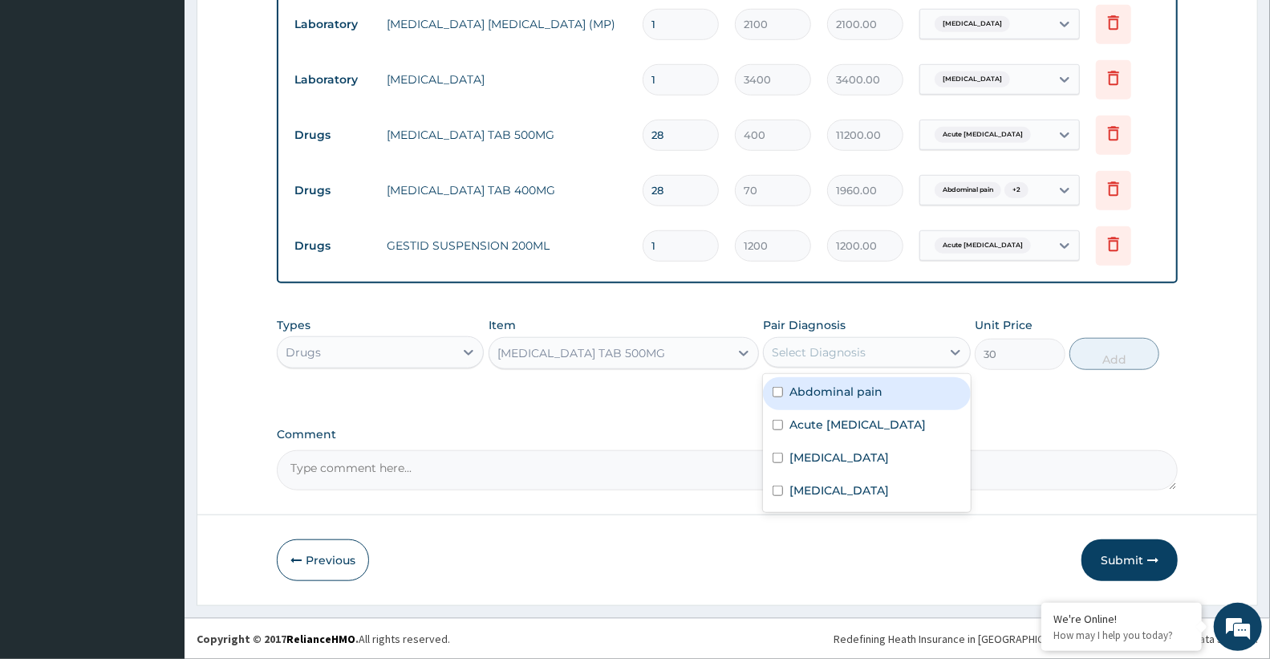
click at [817, 400] on div "Abdominal pain" at bounding box center [866, 393] width 207 height 33
checkbox input "true"
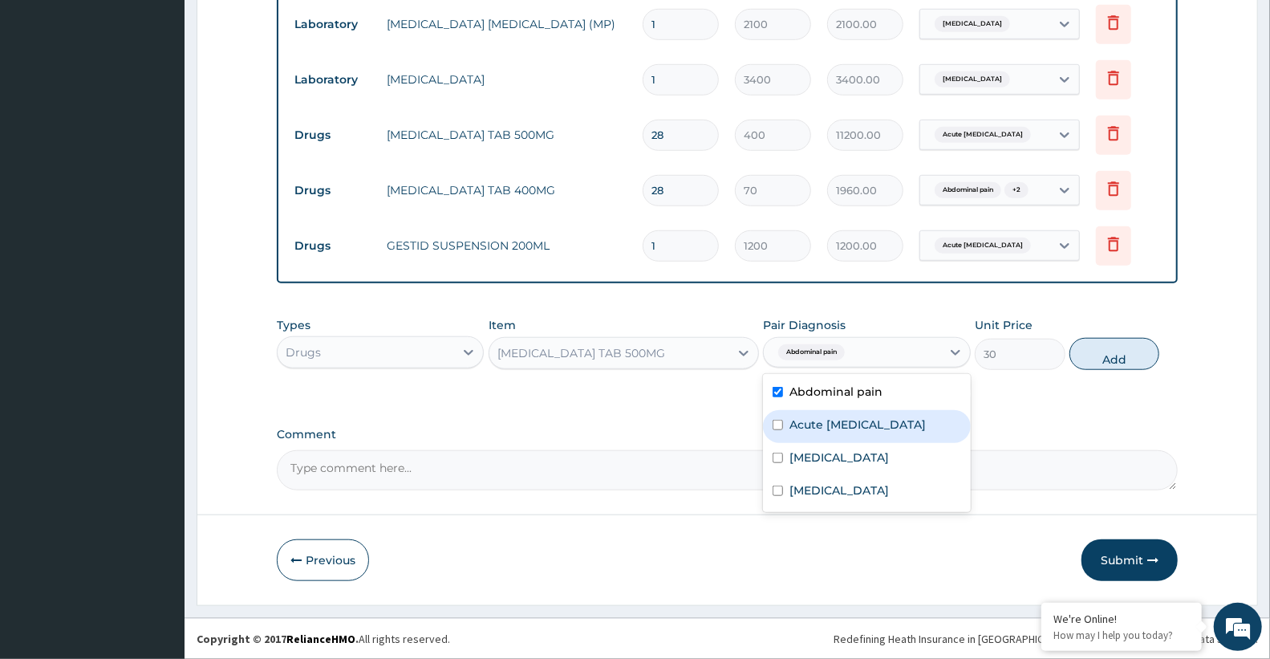
drag, startPoint x: 827, startPoint y: 414, endPoint x: 830, endPoint y: 424, distance: 10.1
click at [829, 420] on div "Acute peptic ulcer" at bounding box center [866, 426] width 207 height 33
checkbox input "true"
drag, startPoint x: 836, startPoint y: 450, endPoint x: 835, endPoint y: 460, distance: 9.7
click at [835, 451] on div "[MEDICAL_DATA]" at bounding box center [866, 459] width 207 height 33
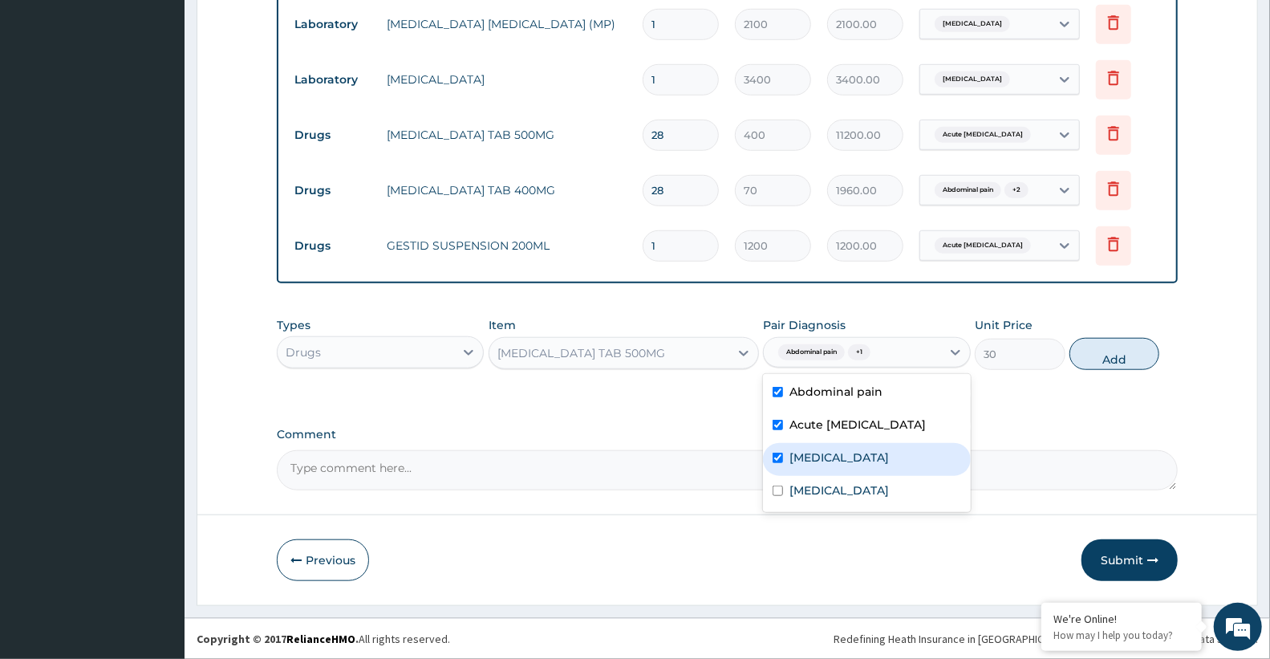
checkbox input "true"
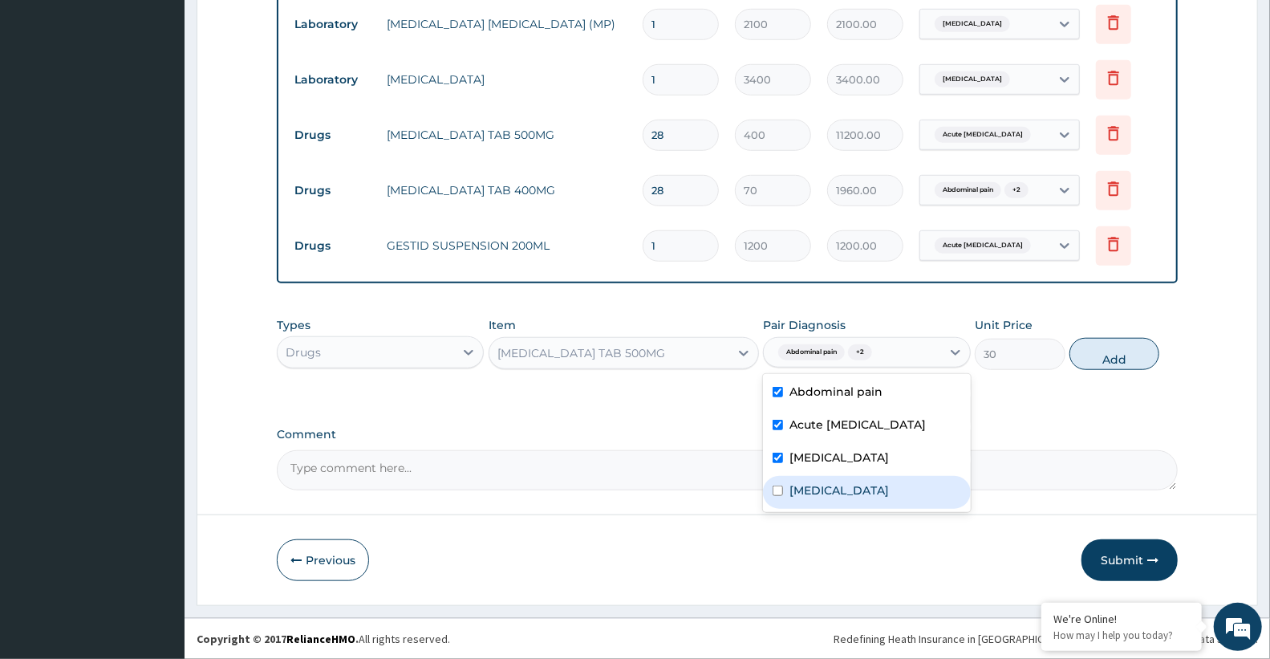
click at [838, 479] on div "[MEDICAL_DATA]" at bounding box center [866, 492] width 207 height 33
checkbox input "true"
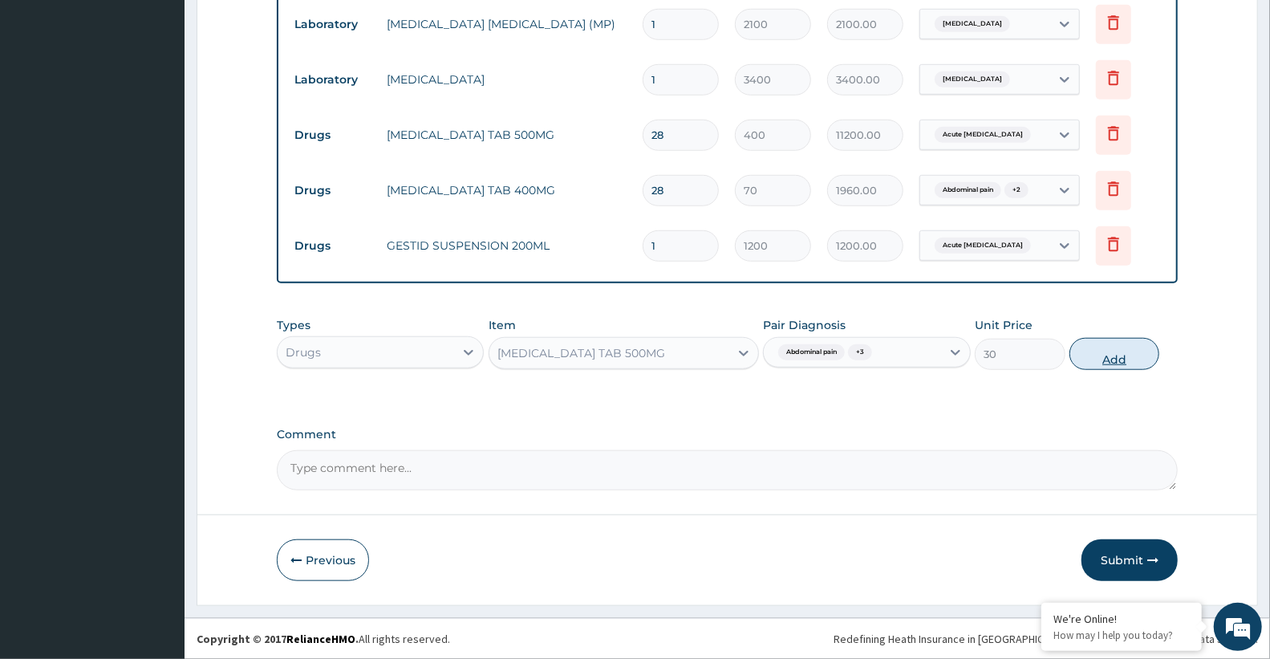
click at [1113, 347] on button "Add" at bounding box center [1114, 354] width 90 height 32
type input "0"
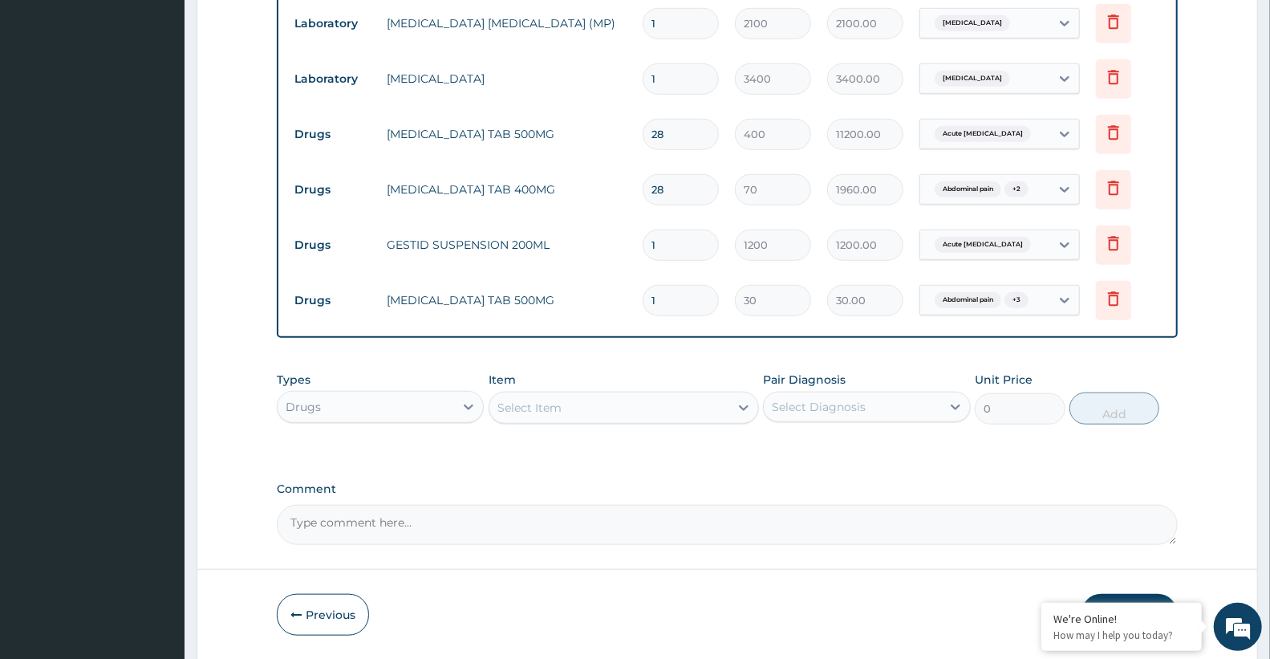
type input "18"
type input "540.00"
type input "18"
click at [396, 420] on div "Drugs" at bounding box center [366, 407] width 176 height 26
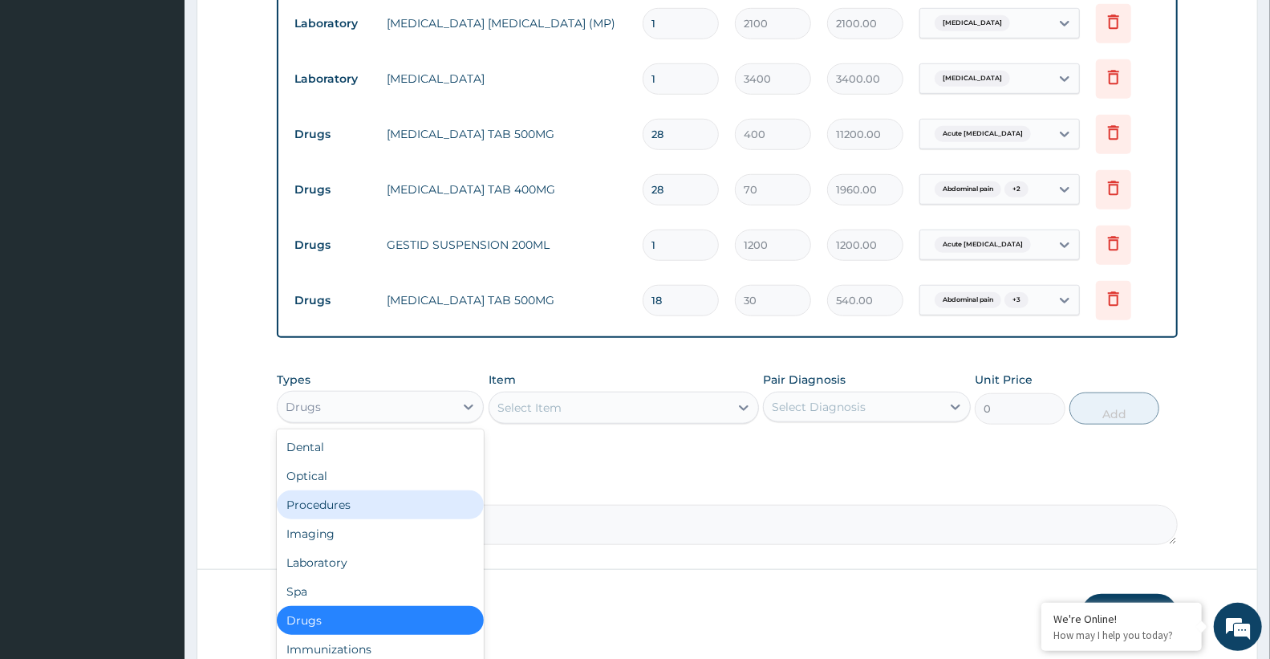
click at [371, 502] on div "Procedures" at bounding box center [380, 504] width 207 height 29
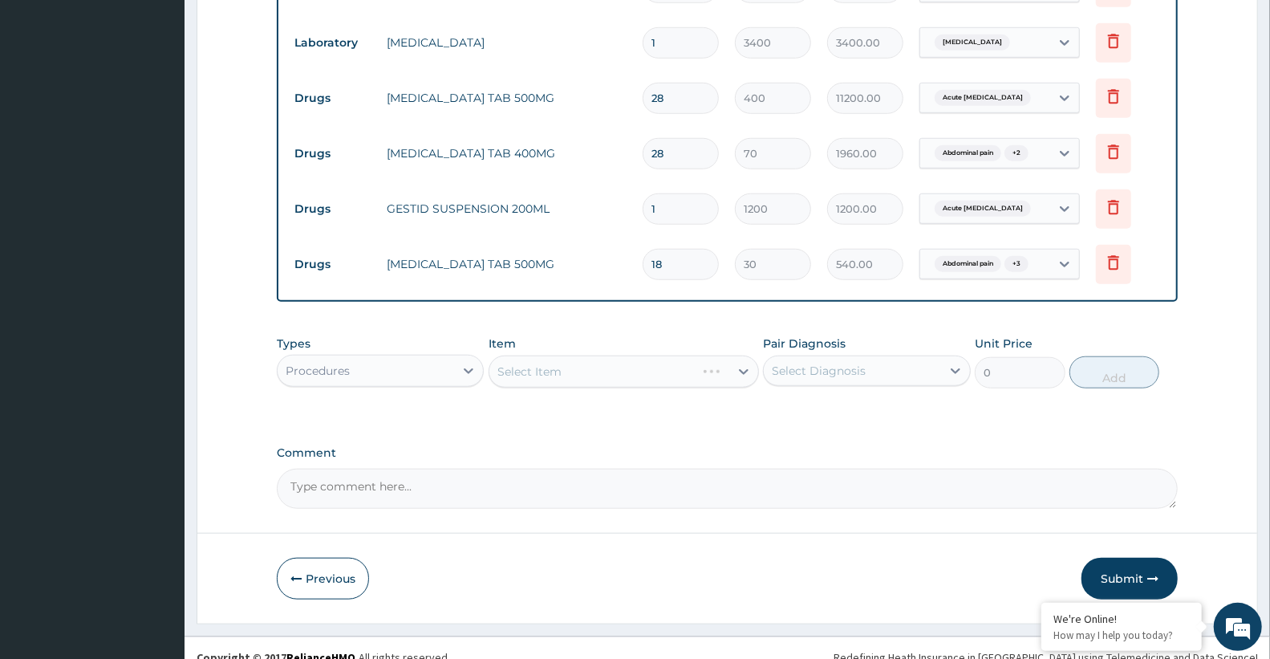
scroll to position [811, 0]
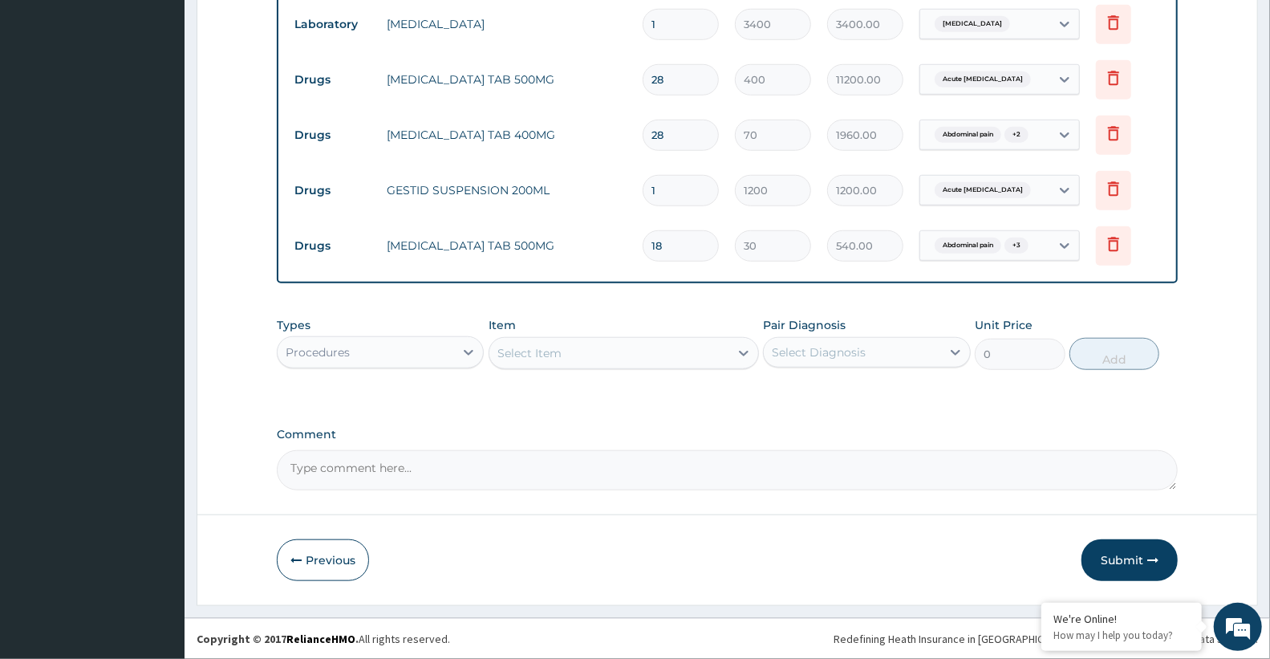
click at [538, 351] on div "Select Item" at bounding box center [529, 353] width 64 height 16
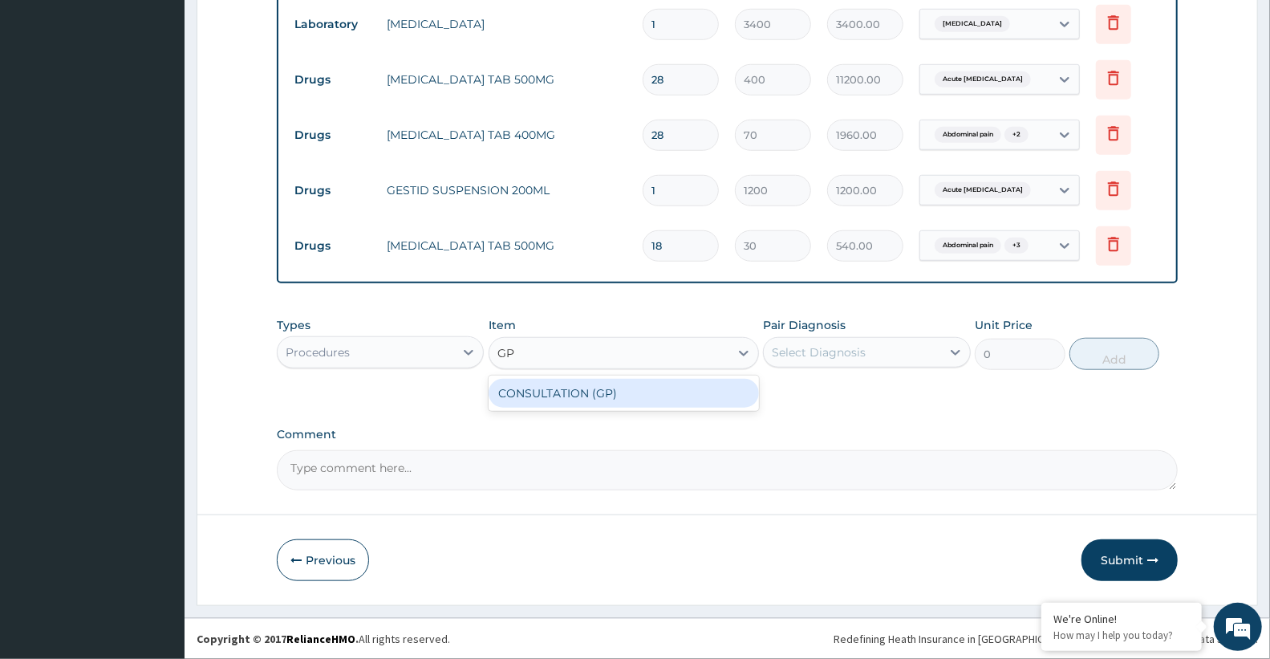
type input "G"
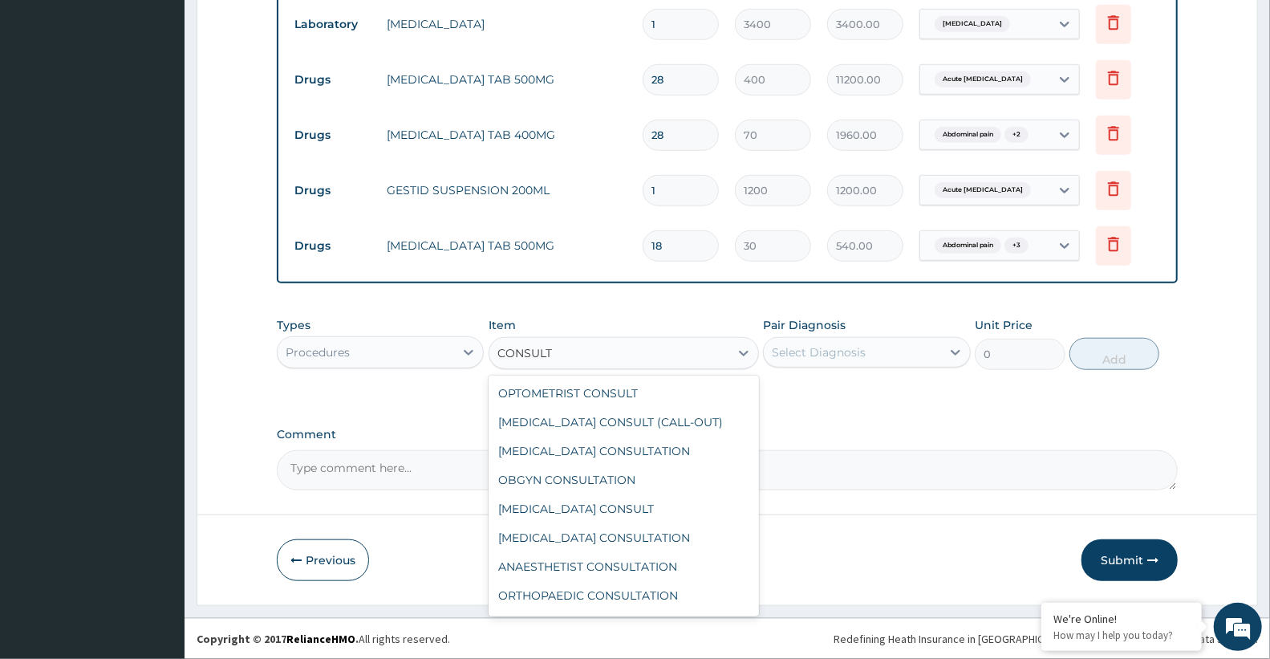
type input "CONSULTA"
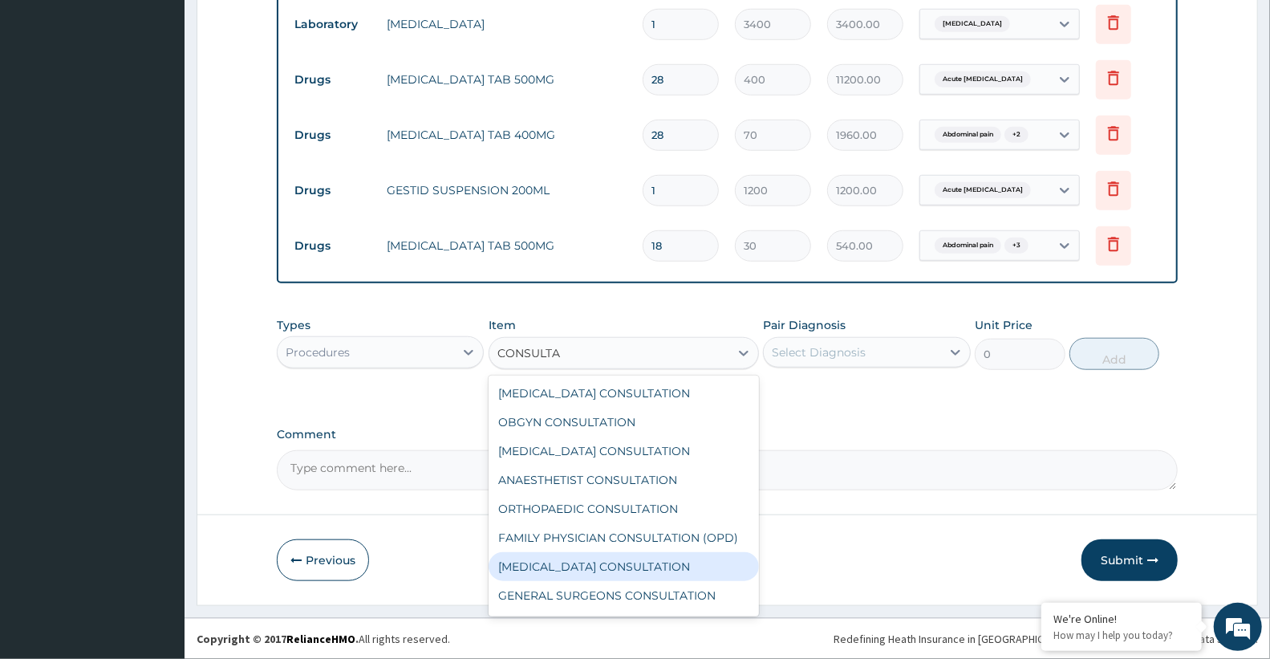
scroll to position [83, 0]
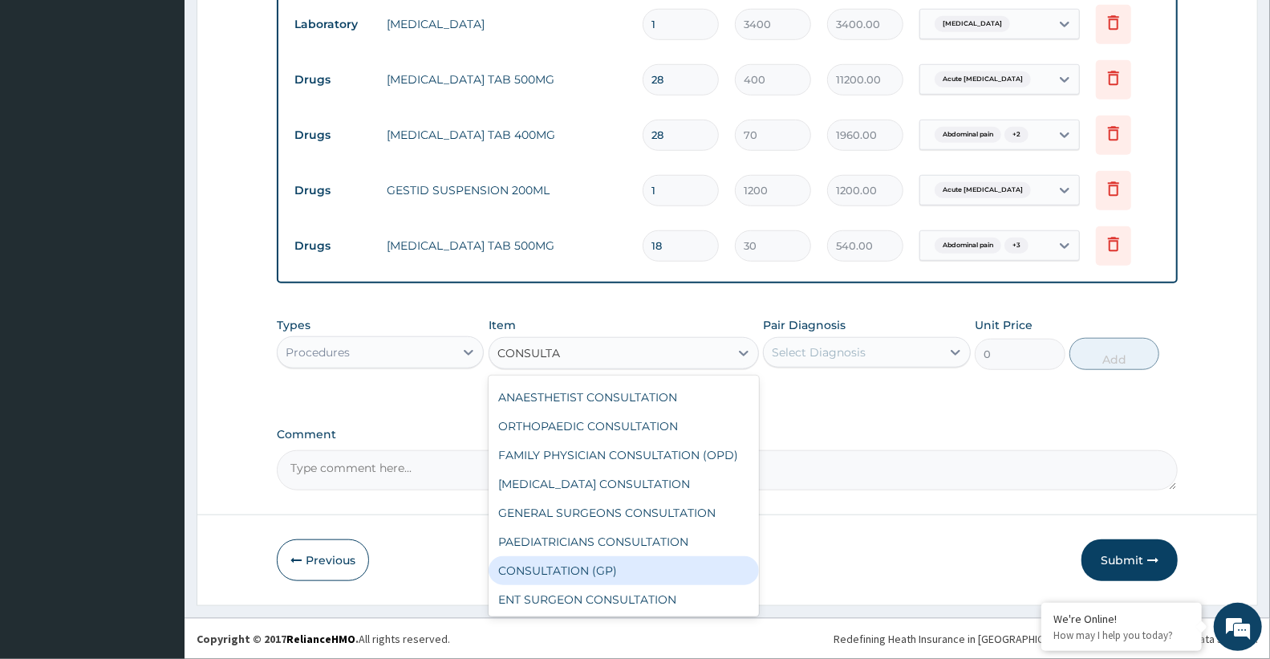
click at [643, 564] on div "CONSULTATION (GP)" at bounding box center [624, 570] width 270 height 29
type input "3000"
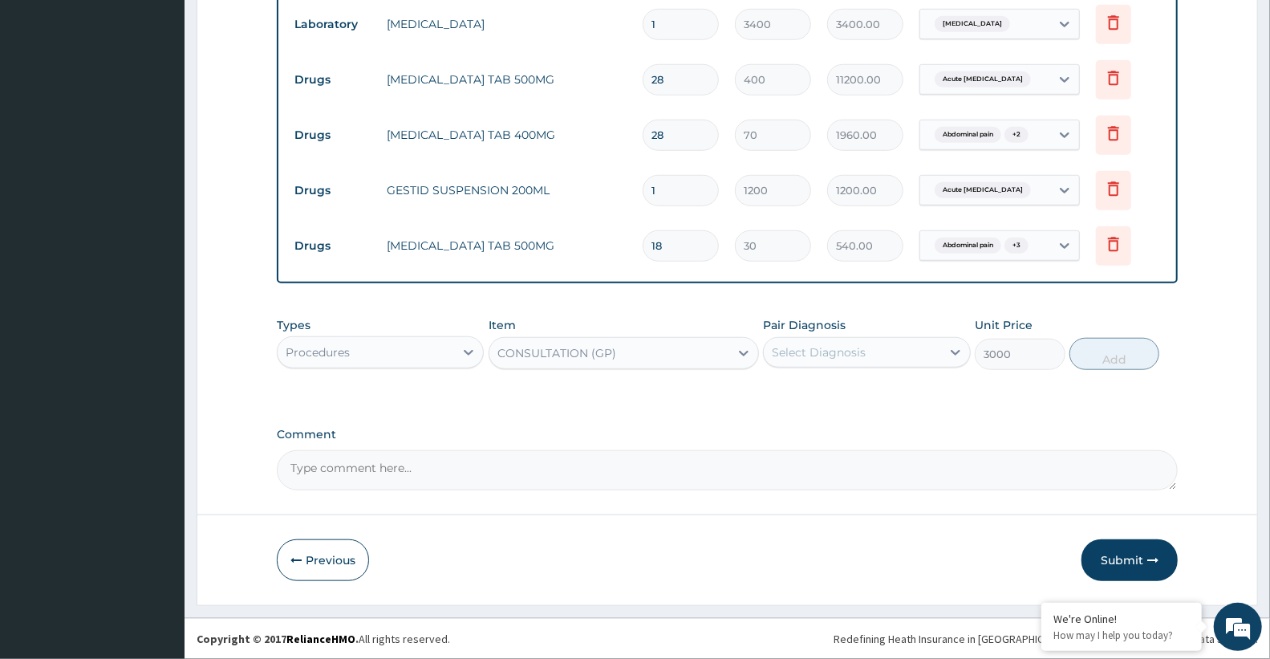
click at [821, 342] on div "Select Diagnosis" at bounding box center [852, 352] width 176 height 26
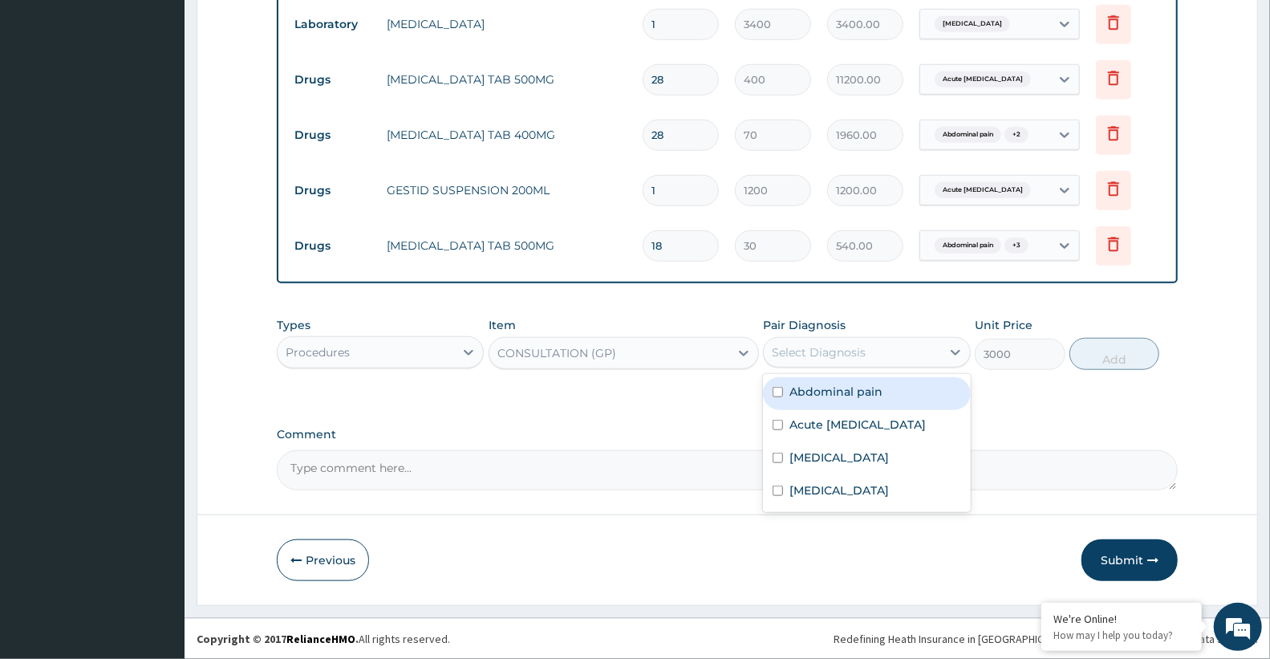
drag, startPoint x: 818, startPoint y: 395, endPoint x: 817, endPoint y: 419, distance: 24.1
click at [817, 396] on label "Abdominal pain" at bounding box center [835, 391] width 93 height 16
checkbox input "true"
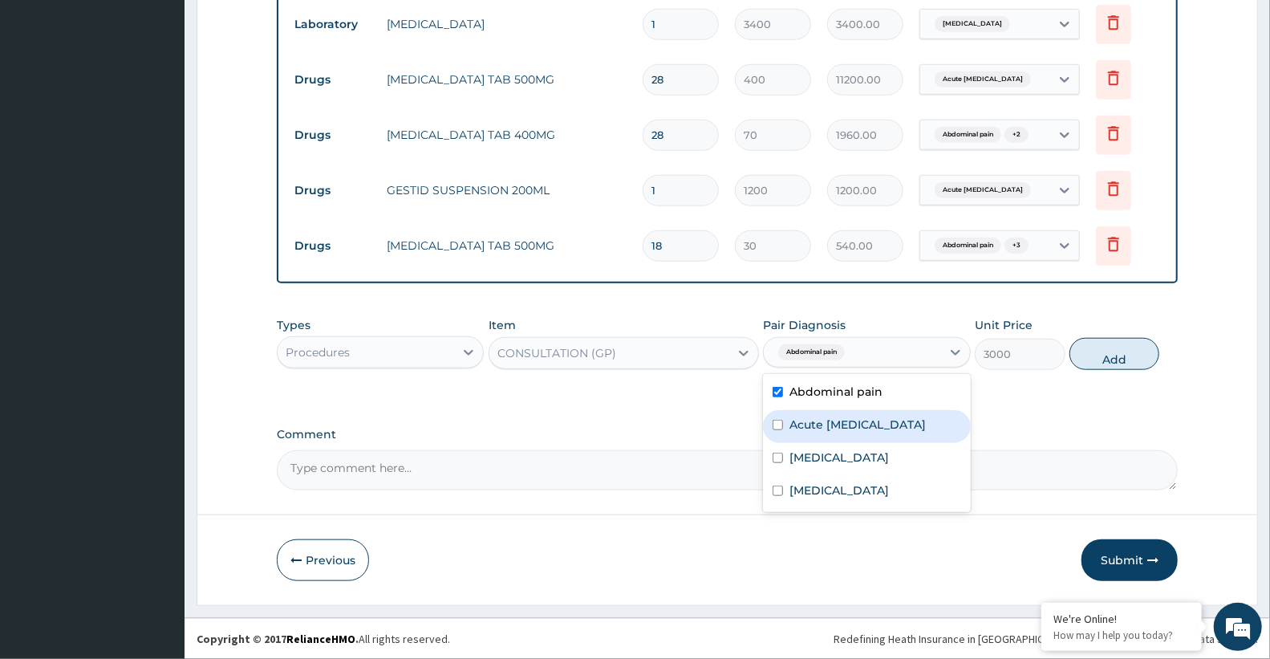
drag, startPoint x: 817, startPoint y: 422, endPoint x: 819, endPoint y: 455, distance: 33.0
click at [817, 426] on label "Acute peptic ulcer" at bounding box center [857, 424] width 136 height 16
checkbox input "true"
drag, startPoint x: 819, startPoint y: 460, endPoint x: 823, endPoint y: 491, distance: 30.7
click at [819, 461] on label "[MEDICAL_DATA]" at bounding box center [838, 457] width 99 height 16
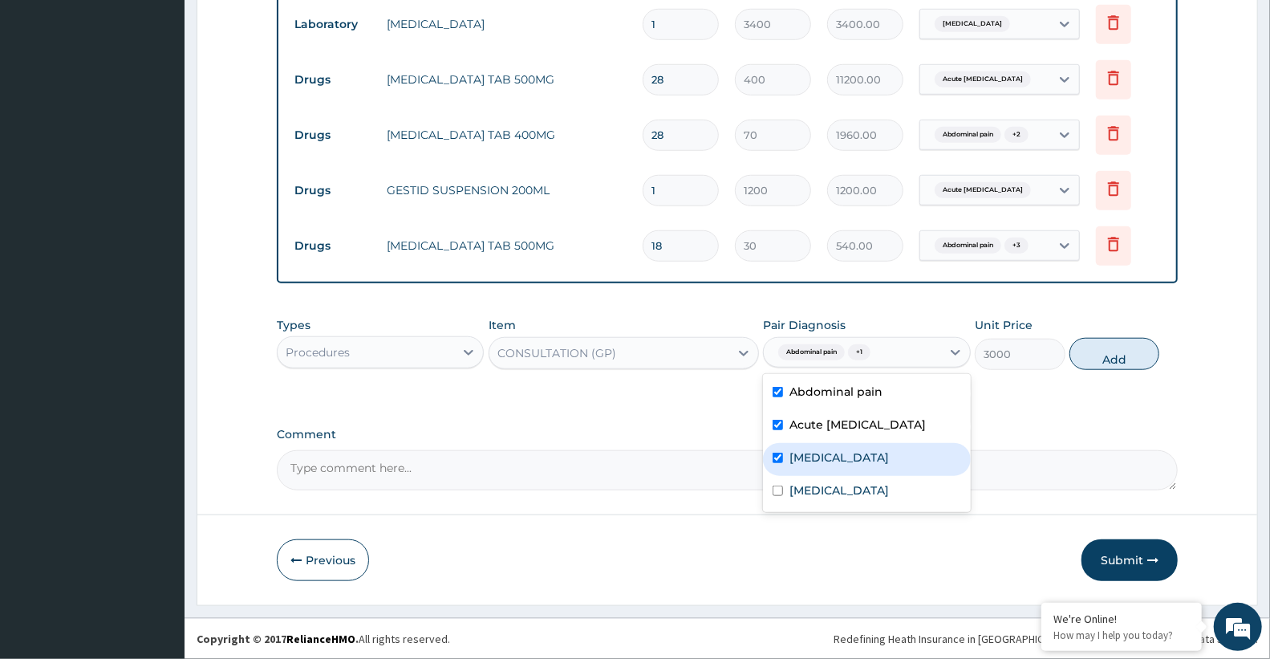
checkbox input "true"
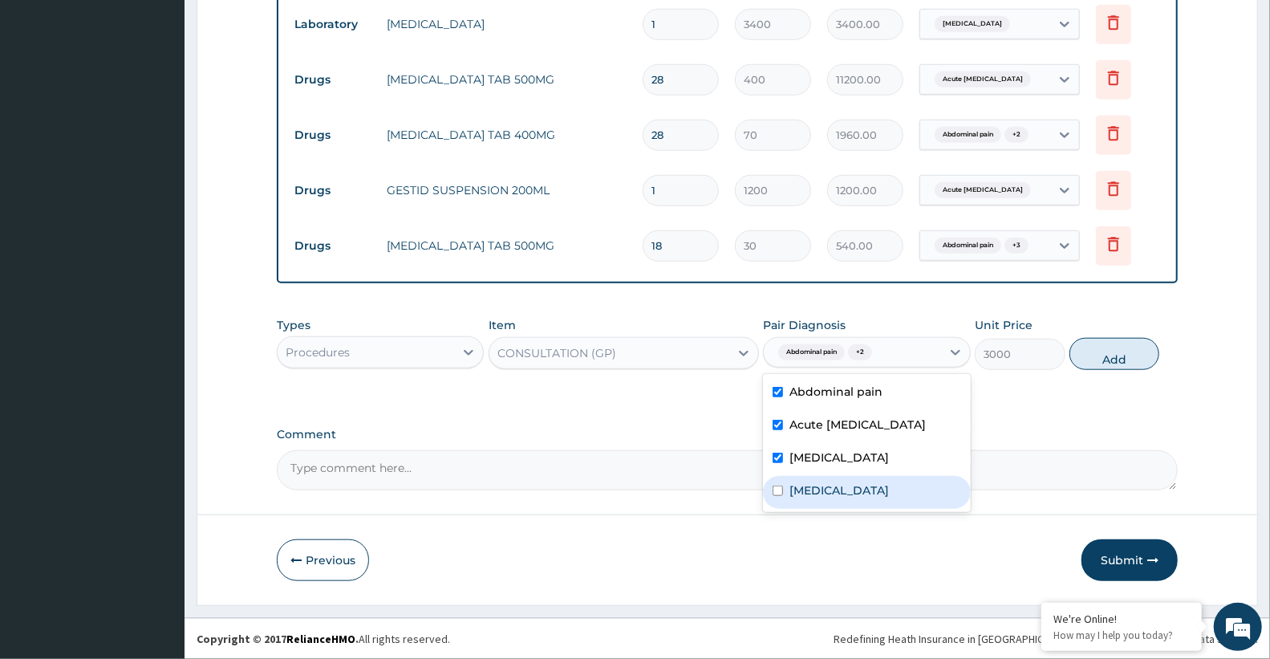
click at [823, 492] on label "[MEDICAL_DATA]" at bounding box center [838, 490] width 99 height 16
checkbox input "true"
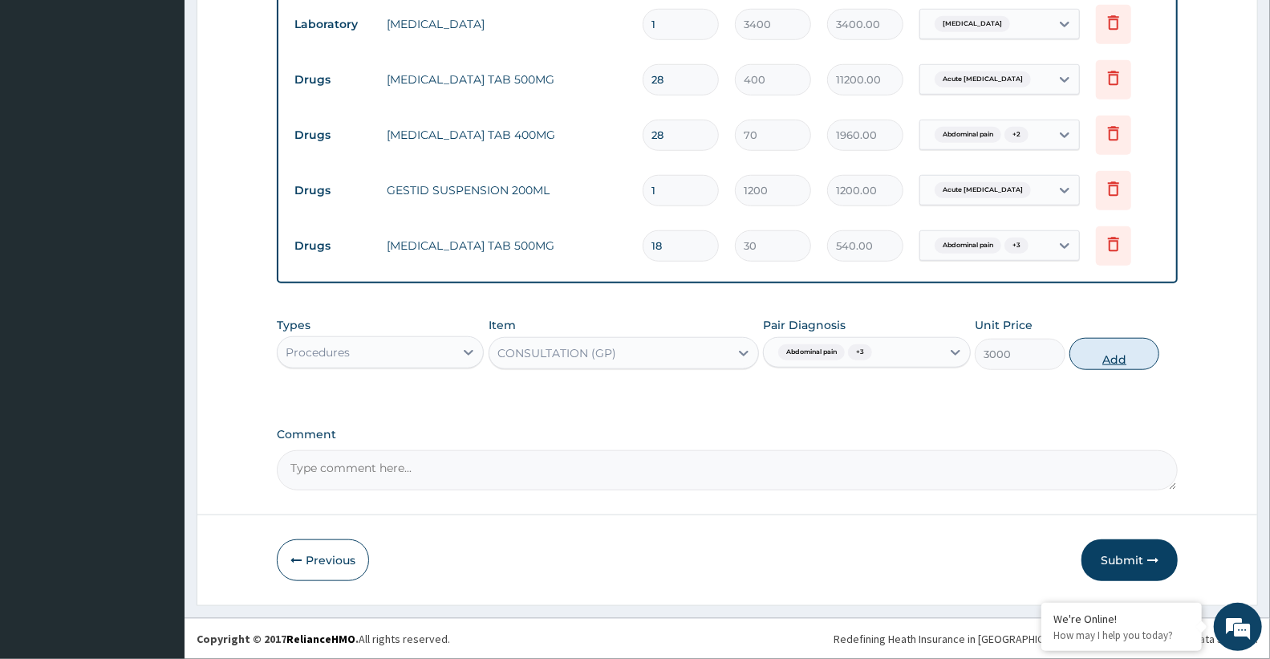
click at [1118, 345] on button "Add" at bounding box center [1114, 354] width 90 height 32
type input "0"
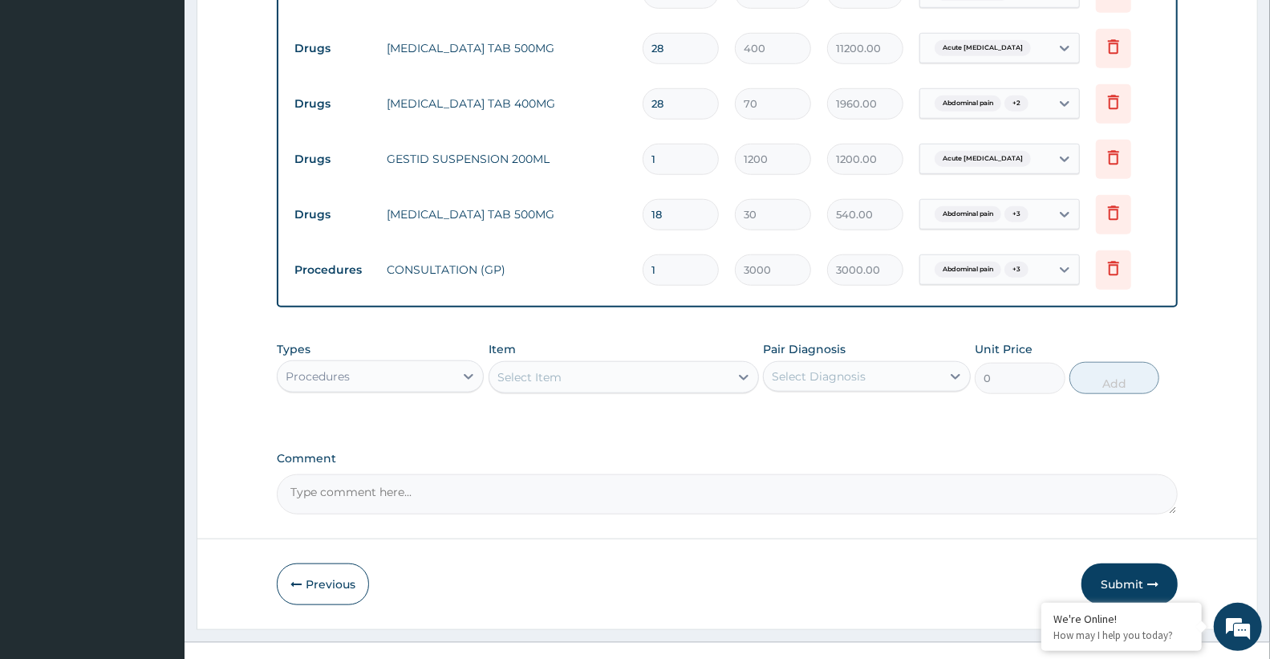
scroll to position [867, 0]
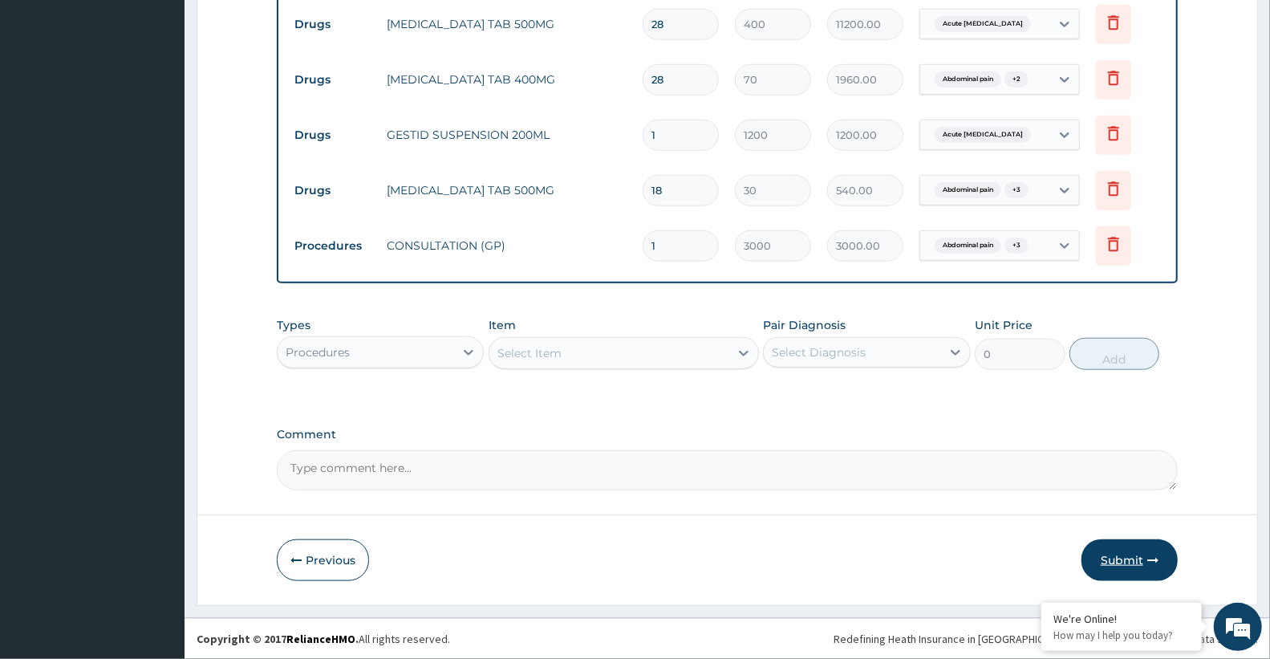
click at [1130, 555] on button "Submit" at bounding box center [1129, 560] width 96 height 42
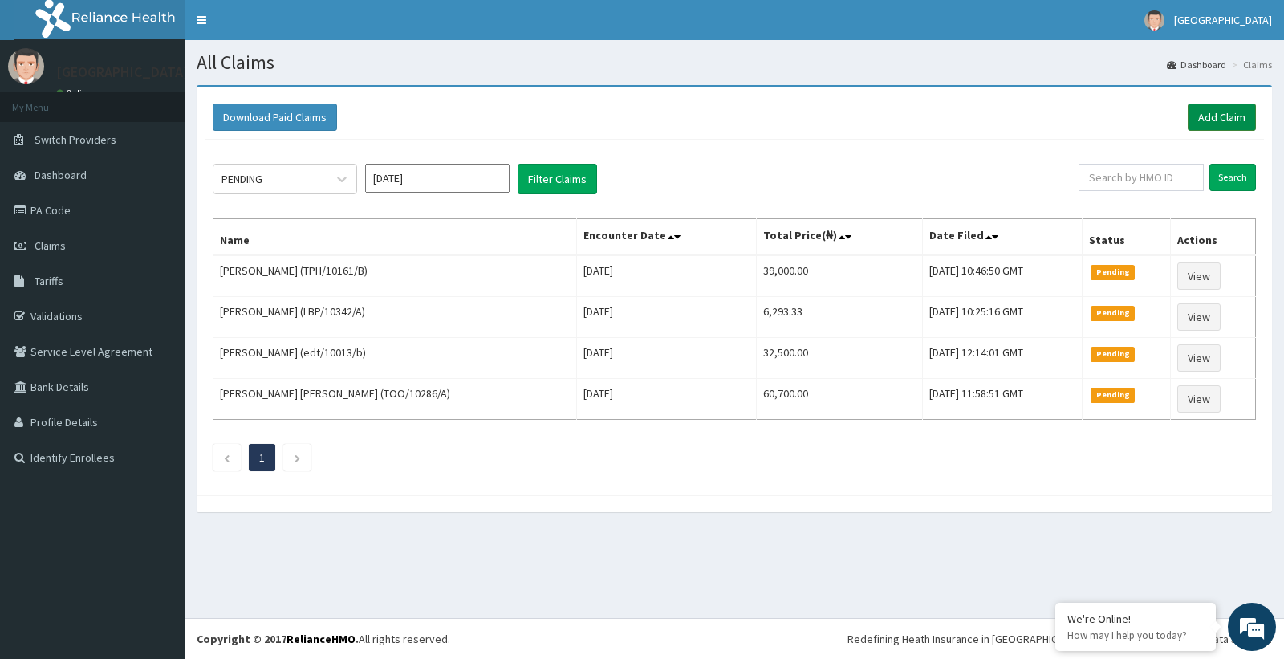
click at [1232, 115] on link "Add Claim" at bounding box center [1221, 116] width 68 height 27
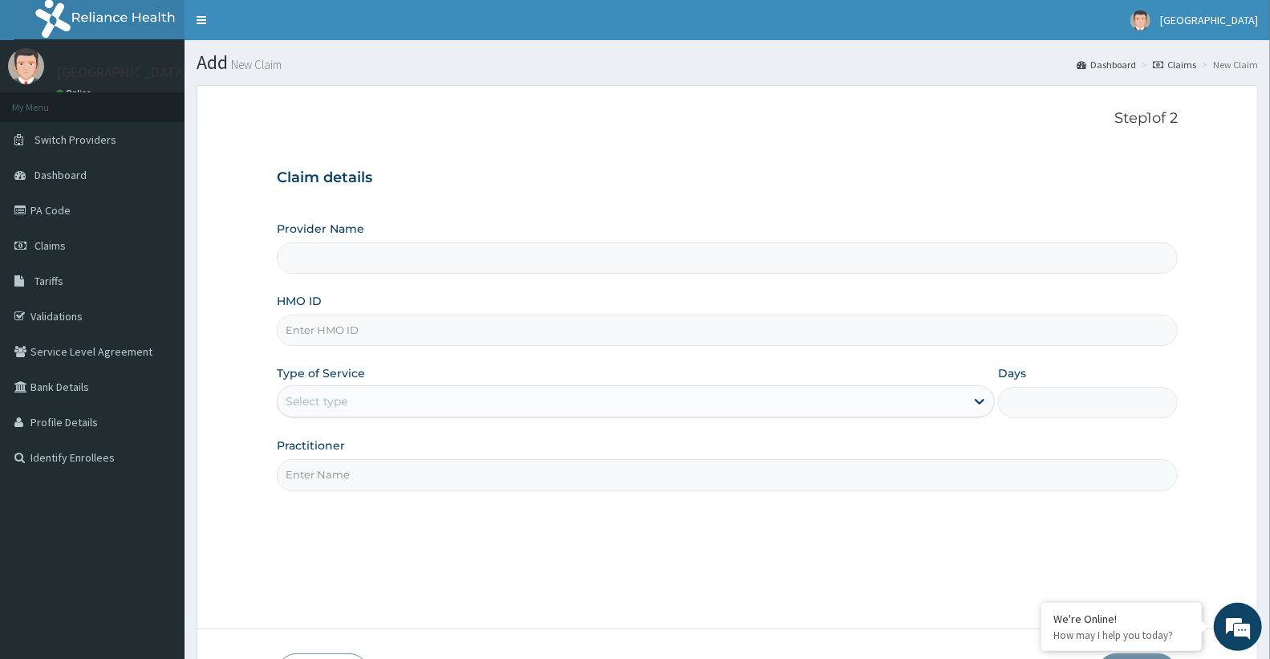
type input "Doren Specialist Hospital"
click at [436, 335] on input "HMO ID" at bounding box center [727, 329] width 901 height 31
paste input "TPH/10161/D"
type input "tph/10161/d"
click at [533, 405] on div "Select type" at bounding box center [621, 401] width 687 height 26
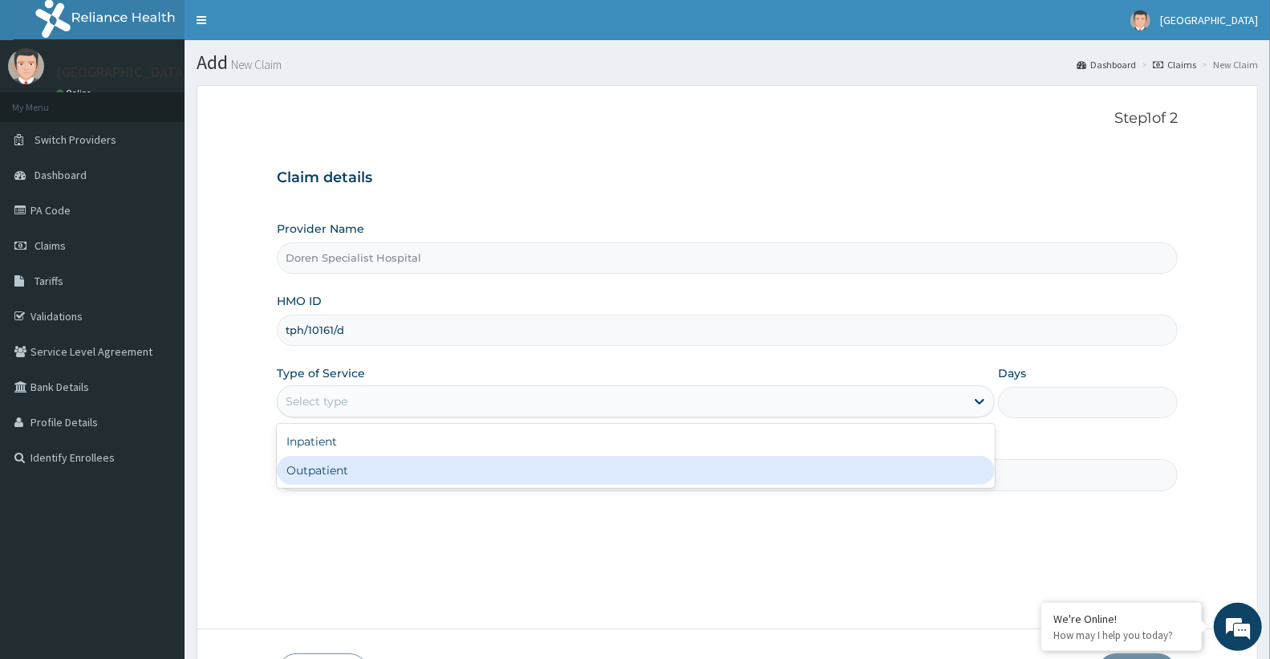
click at [447, 475] on div "Outpatient" at bounding box center [636, 470] width 718 height 29
type input "1"
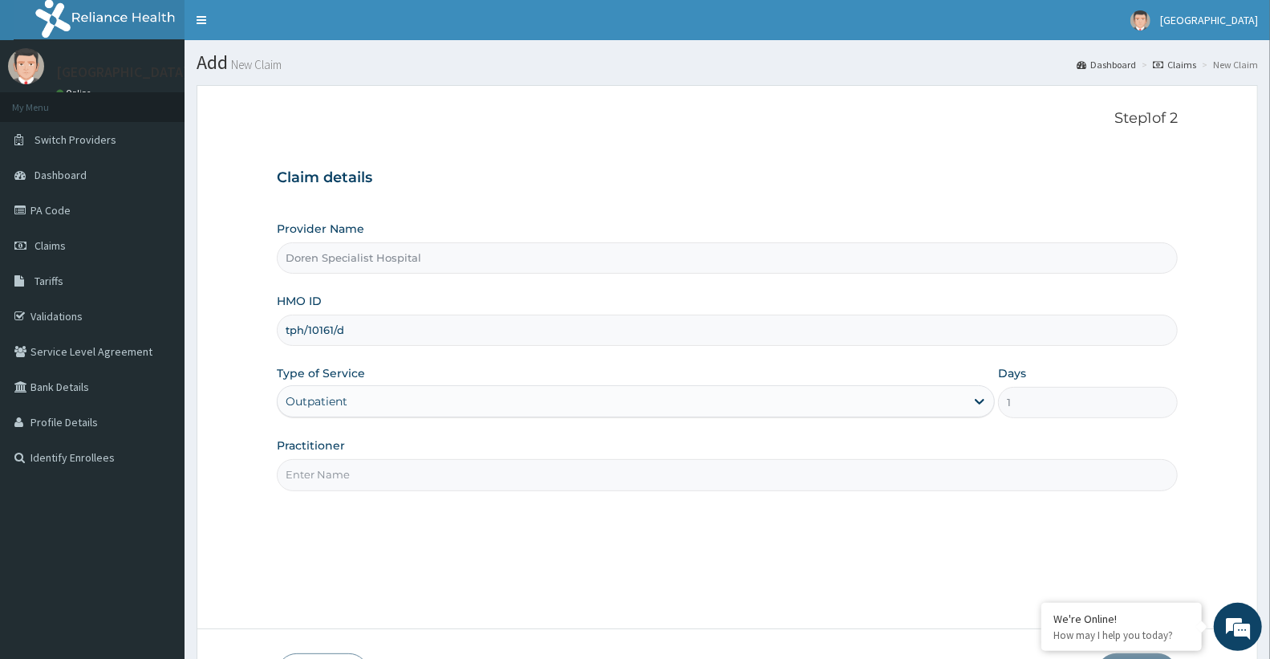
click at [442, 470] on input "Practitioner" at bounding box center [727, 474] width 901 height 31
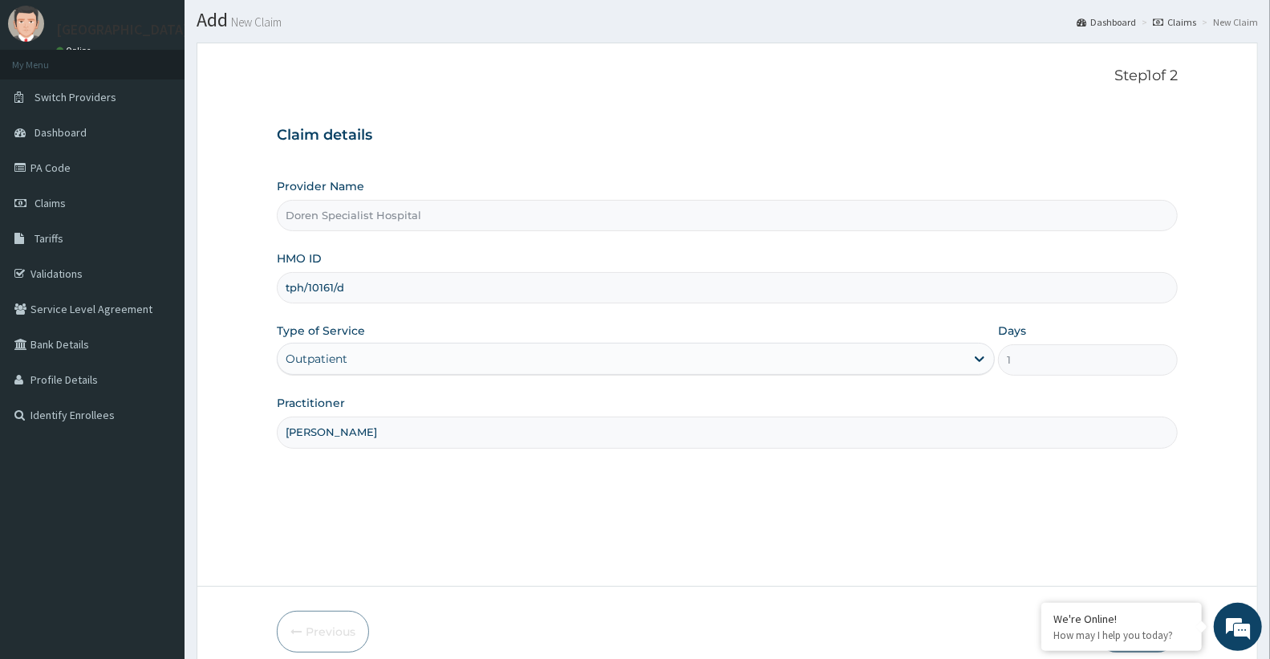
scroll to position [114, 0]
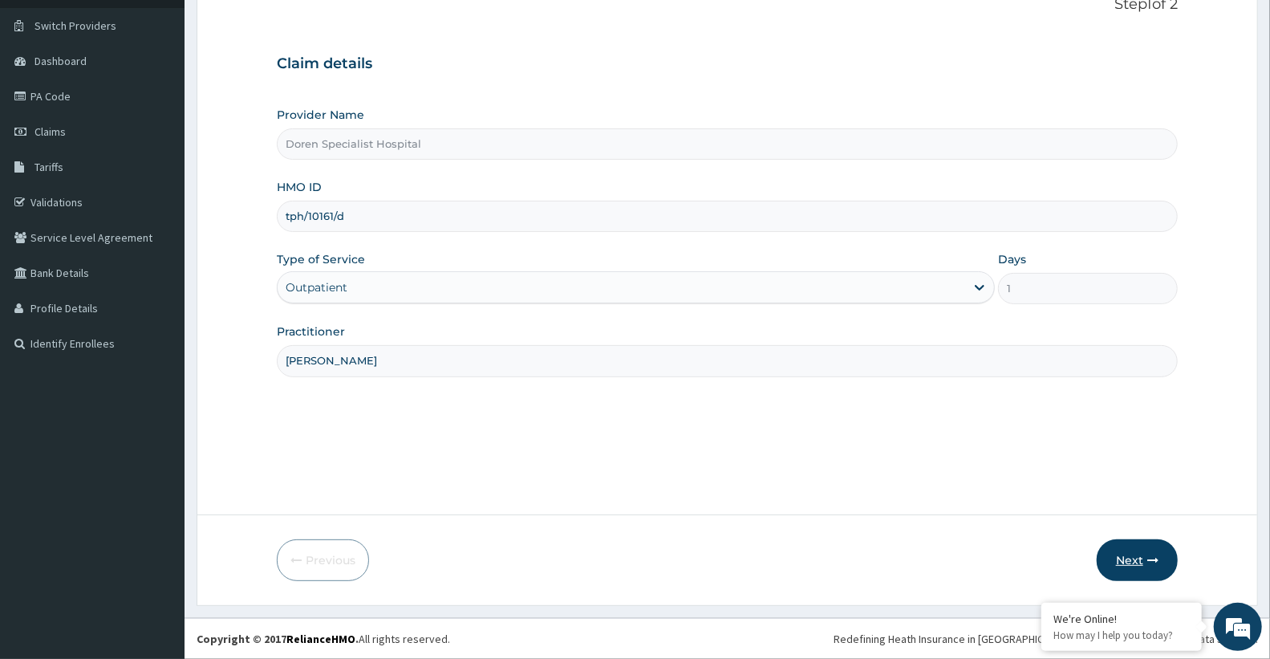
type input "[PERSON_NAME]"
click at [1117, 558] on button "Next" at bounding box center [1137, 560] width 81 height 42
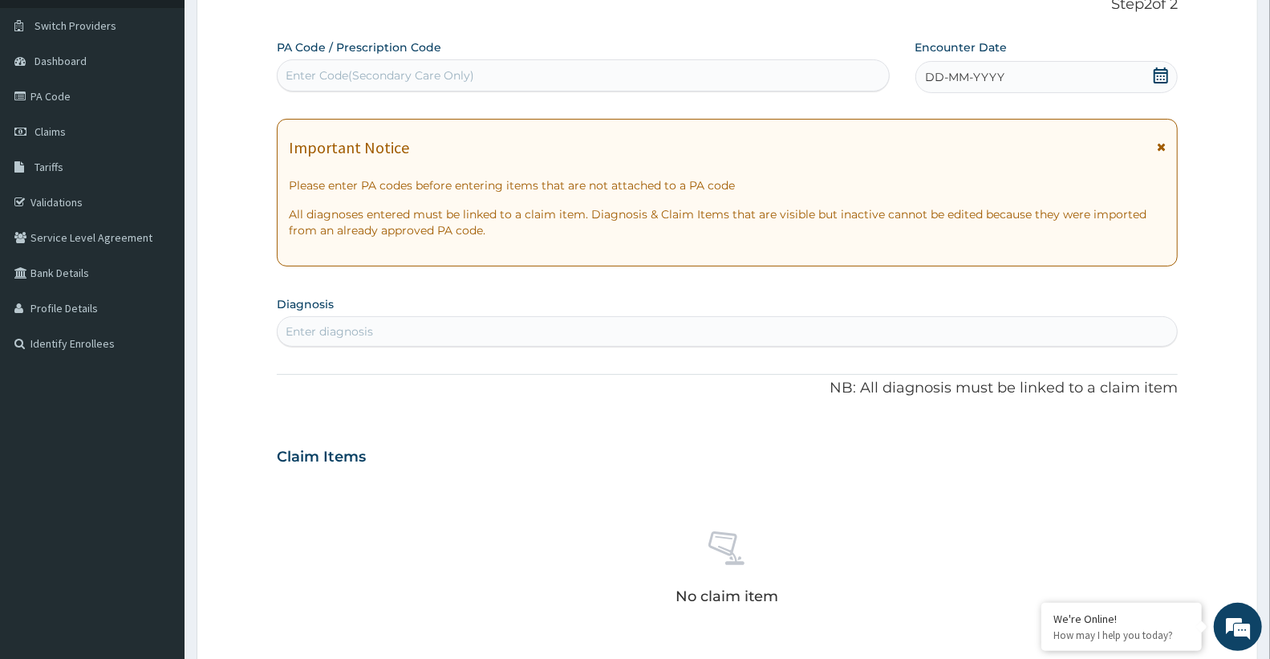
click at [317, 80] on div "Enter Code(Secondary Care Only)" at bounding box center [380, 75] width 189 height 16
click at [1073, 78] on div "DD-MM-YYYY" at bounding box center [1046, 77] width 262 height 32
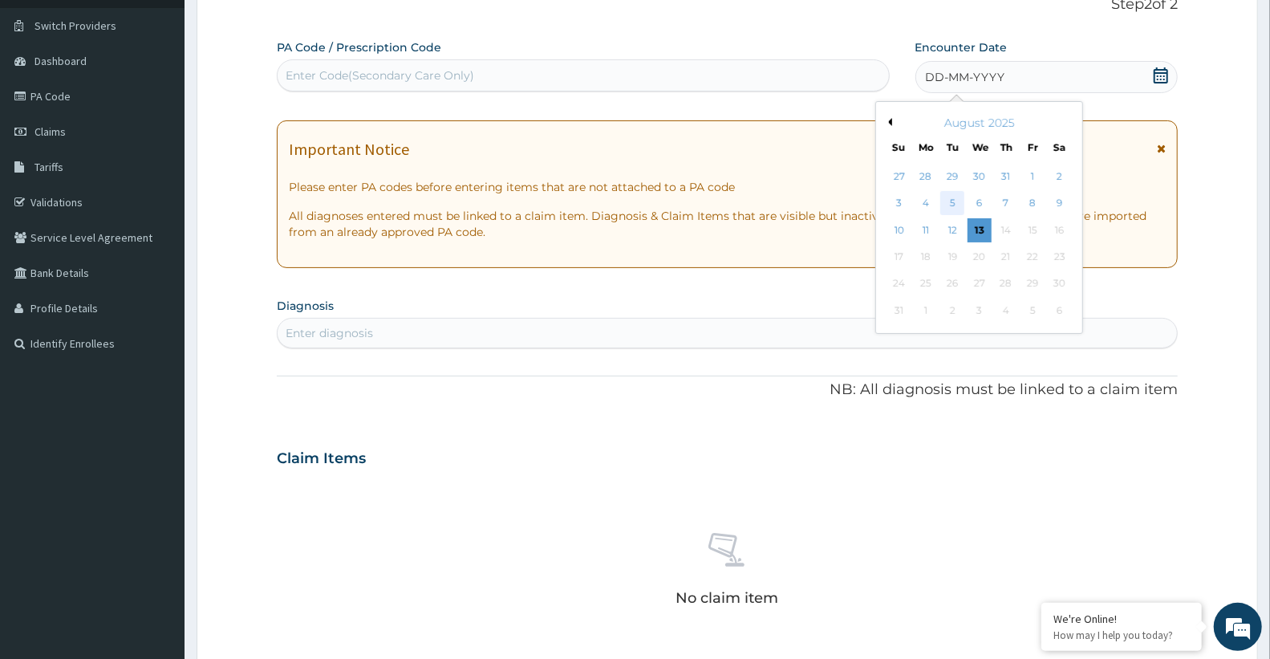
click at [957, 205] on div "5" at bounding box center [952, 204] width 24 height 24
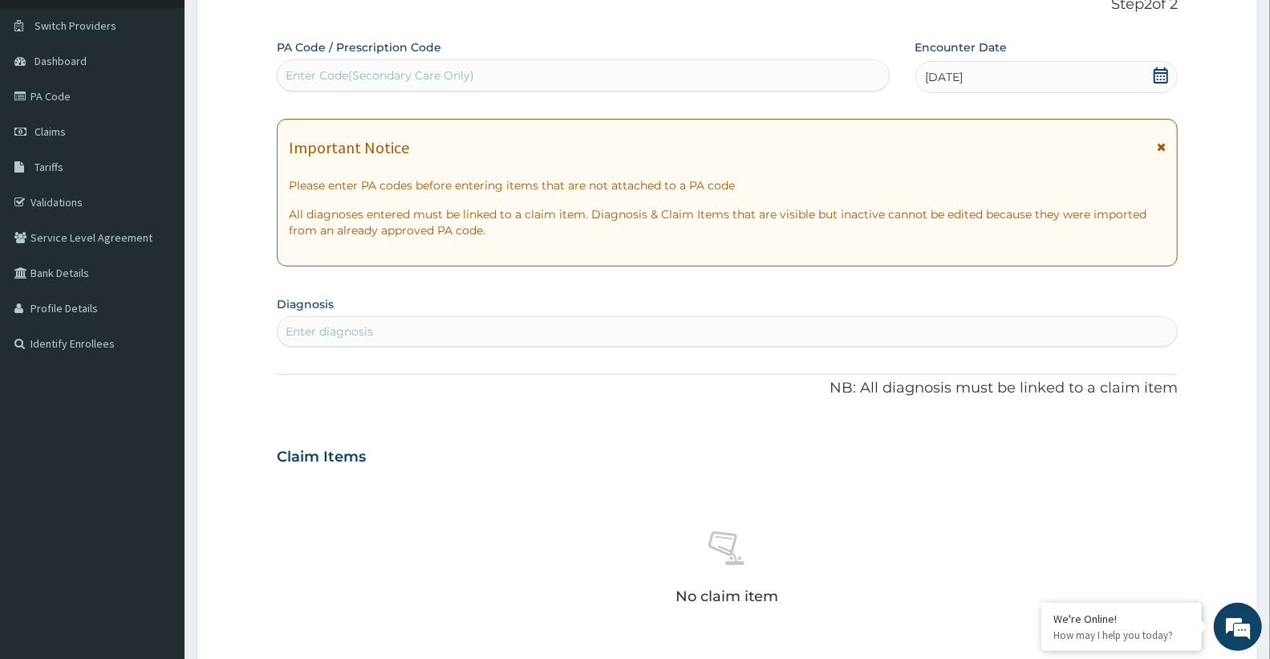
click at [351, 335] on div "Enter diagnosis" at bounding box center [329, 331] width 87 height 16
click at [361, 325] on div "MALA MALA" at bounding box center [711, 331] width 866 height 26
type input "M"
type input "MALA"
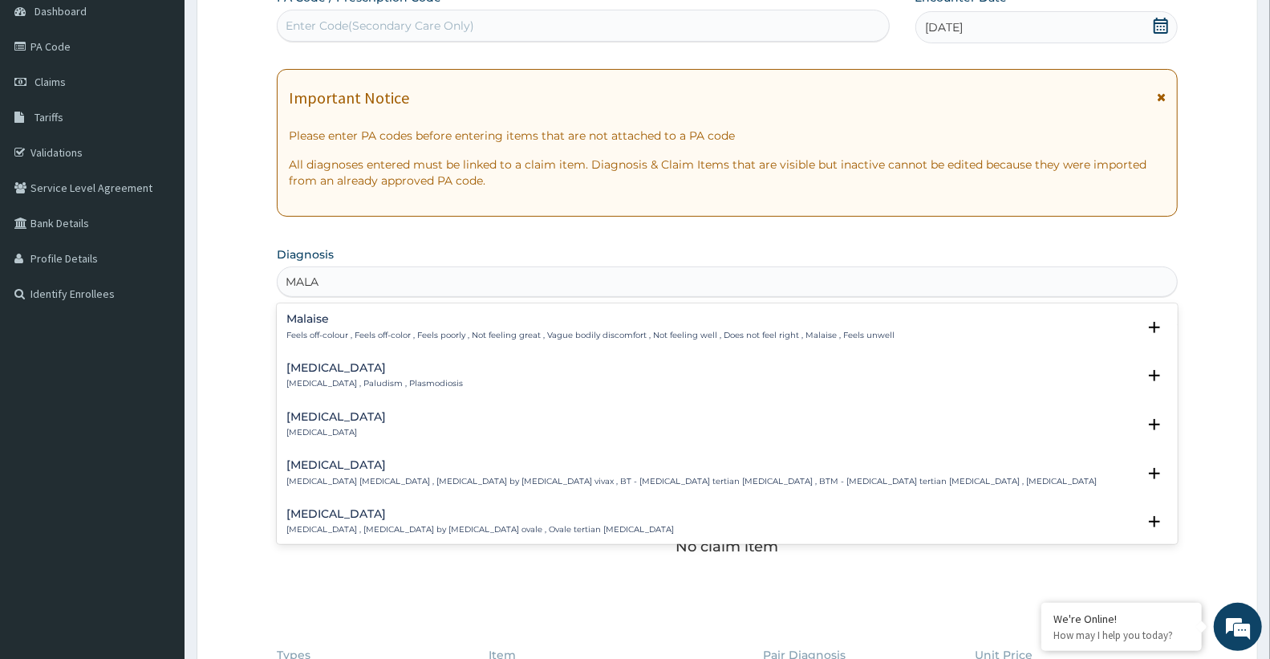
scroll to position [203, 0]
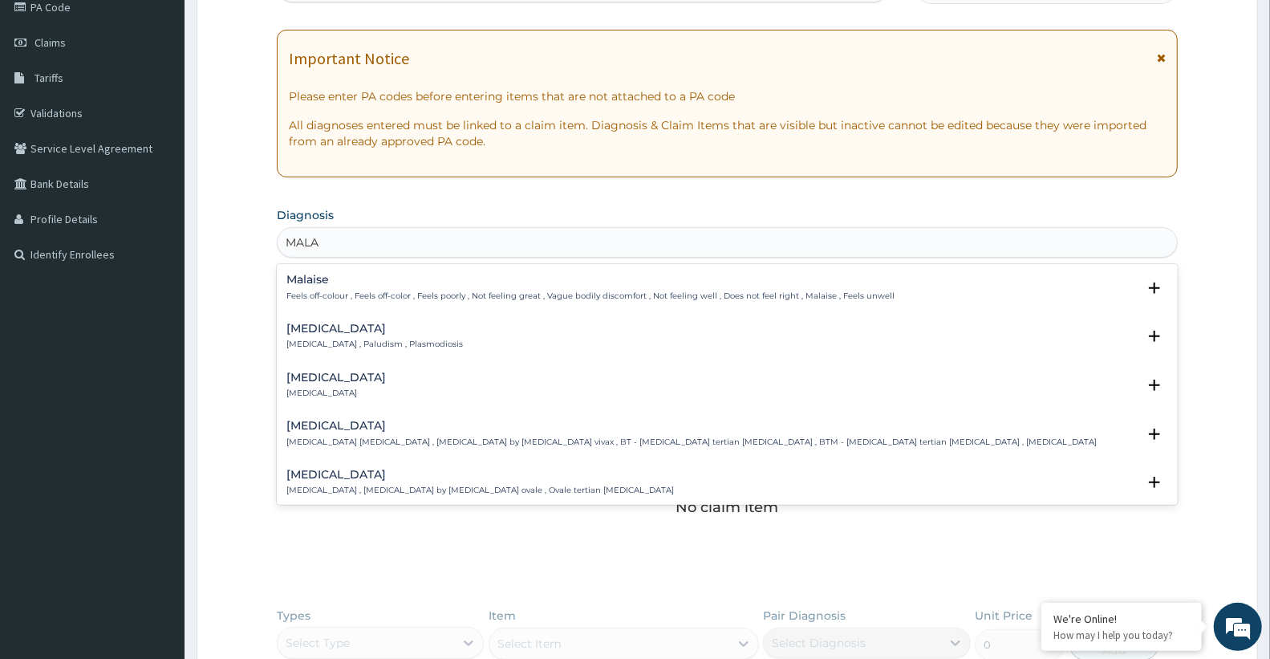
click at [330, 332] on h4 "[MEDICAL_DATA]" at bounding box center [374, 328] width 176 height 12
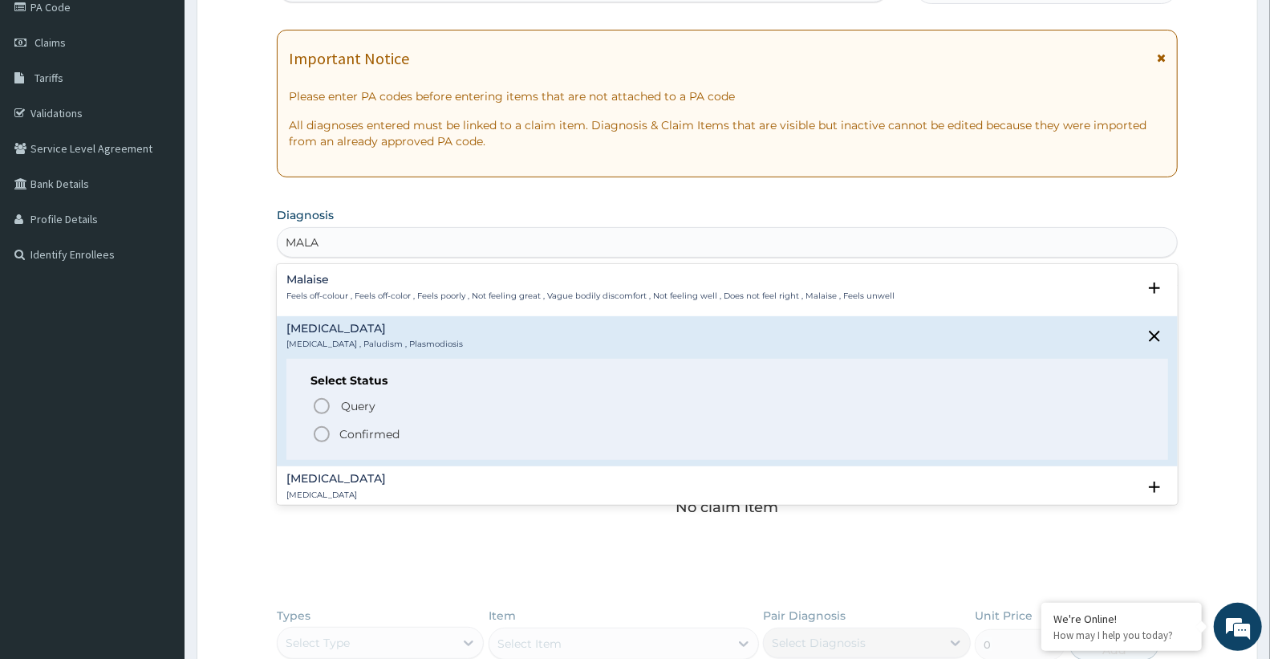
click at [341, 434] on p "Confirmed" at bounding box center [369, 434] width 60 height 16
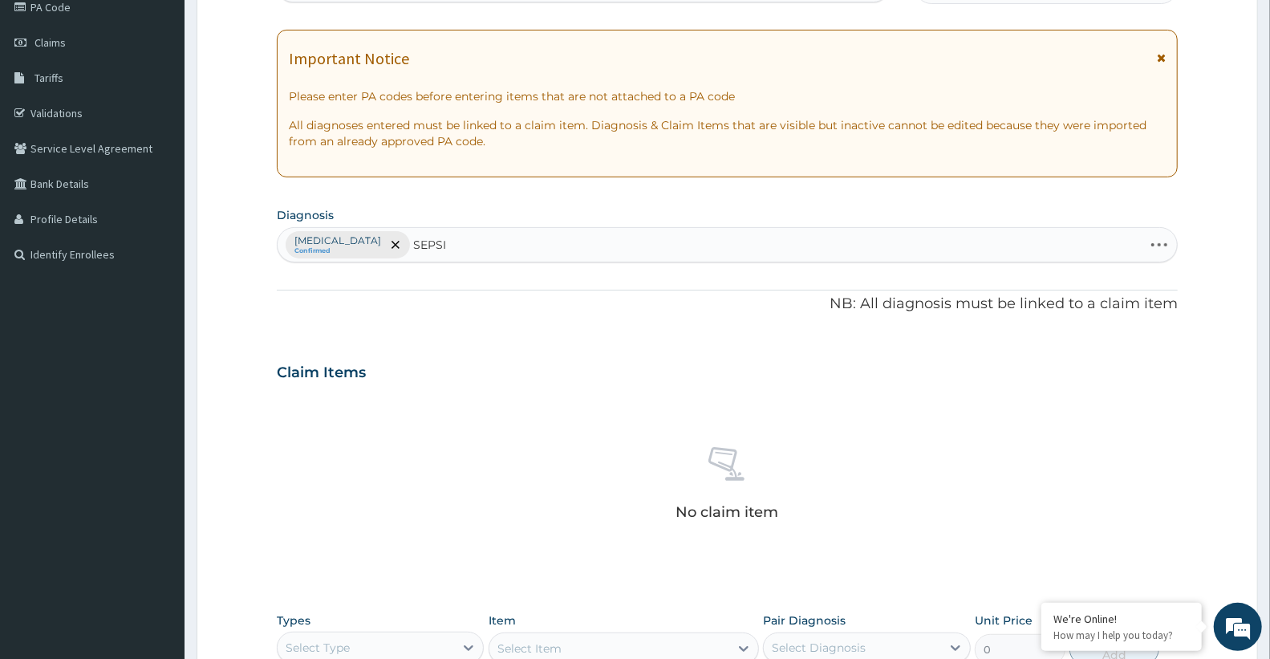
type input "[MEDICAL_DATA]"
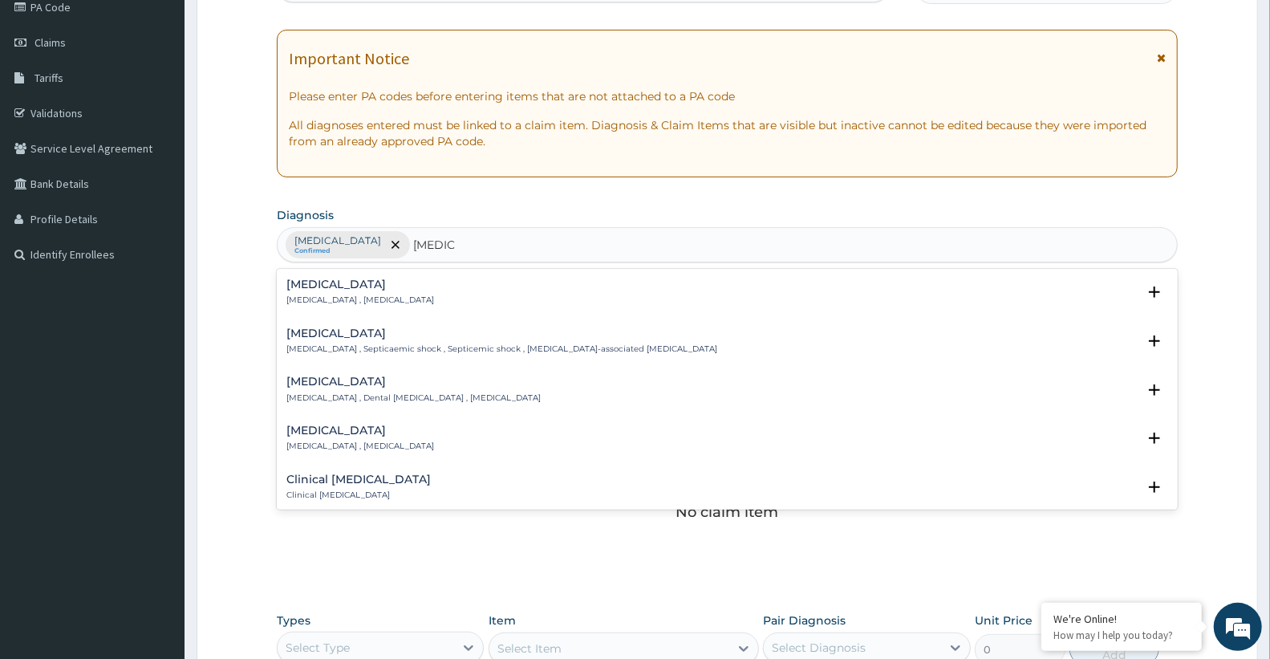
click at [315, 276] on div "[MEDICAL_DATA] [MEDICAL_DATA] , [MEDICAL_DATA] Select Status Query Query covers…" at bounding box center [727, 296] width 901 height 49
click at [326, 295] on p "[MEDICAL_DATA] , [MEDICAL_DATA]" at bounding box center [360, 299] width 148 height 11
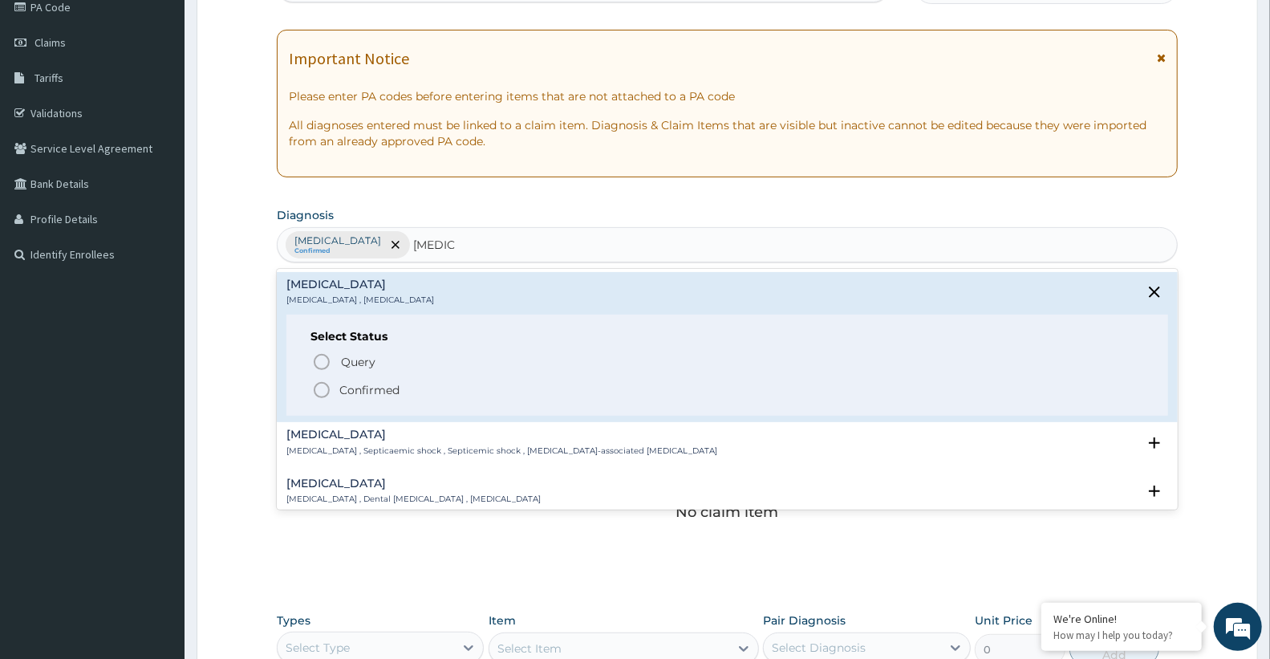
click at [351, 380] on div "Query Query covers suspected (?), Keep in view (kiv), Ruled out (r/o) Confirmed" at bounding box center [726, 375] width 833 height 49
click at [354, 391] on p "Confirmed" at bounding box center [369, 390] width 60 height 16
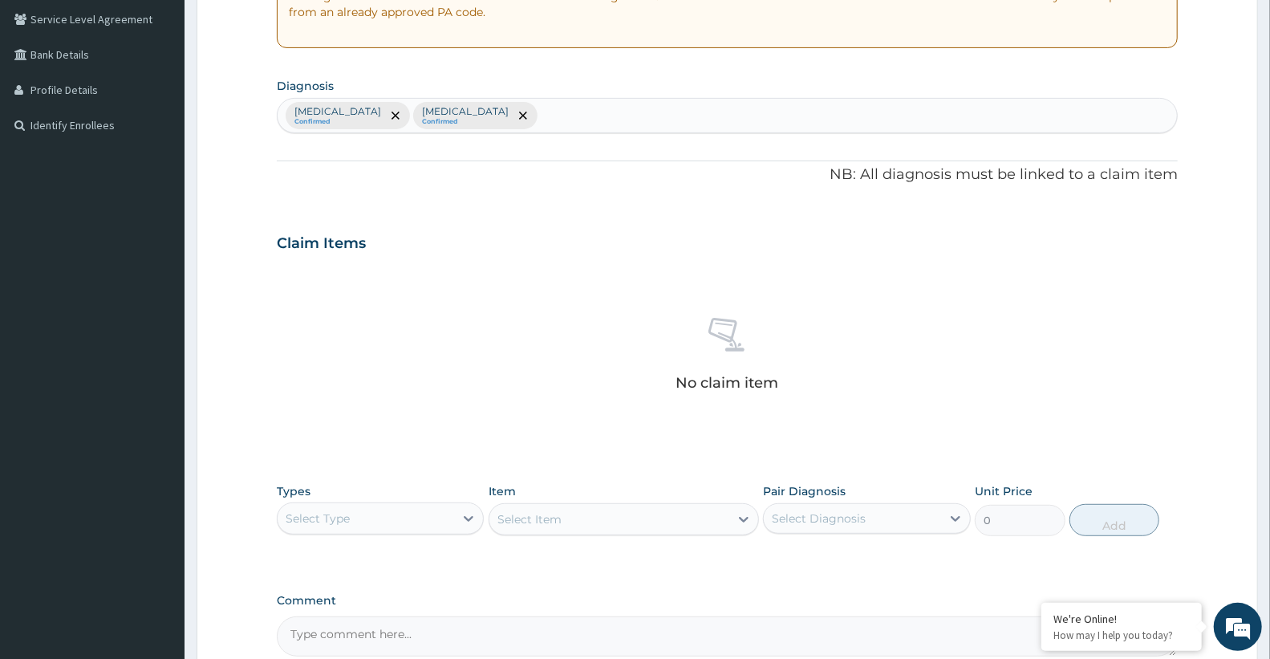
scroll to position [292, 0]
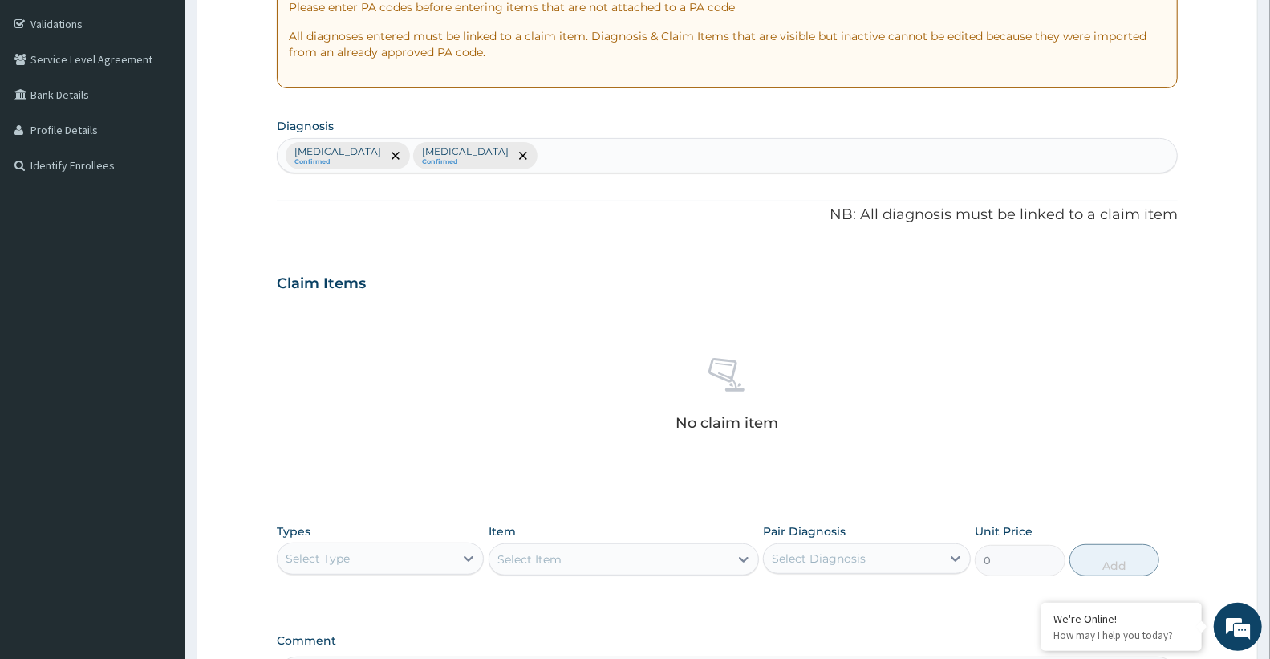
click at [523, 134] on section "Diagnosis option [MEDICAL_DATA], selected. Select is focused ,type to refine li…" at bounding box center [727, 143] width 901 height 59
click at [544, 158] on div "[MEDICAL_DATA] Confirmed [MEDICAL_DATA] Confirmed" at bounding box center [727, 156] width 899 height 34
type input "UPPER RESPIRAT"
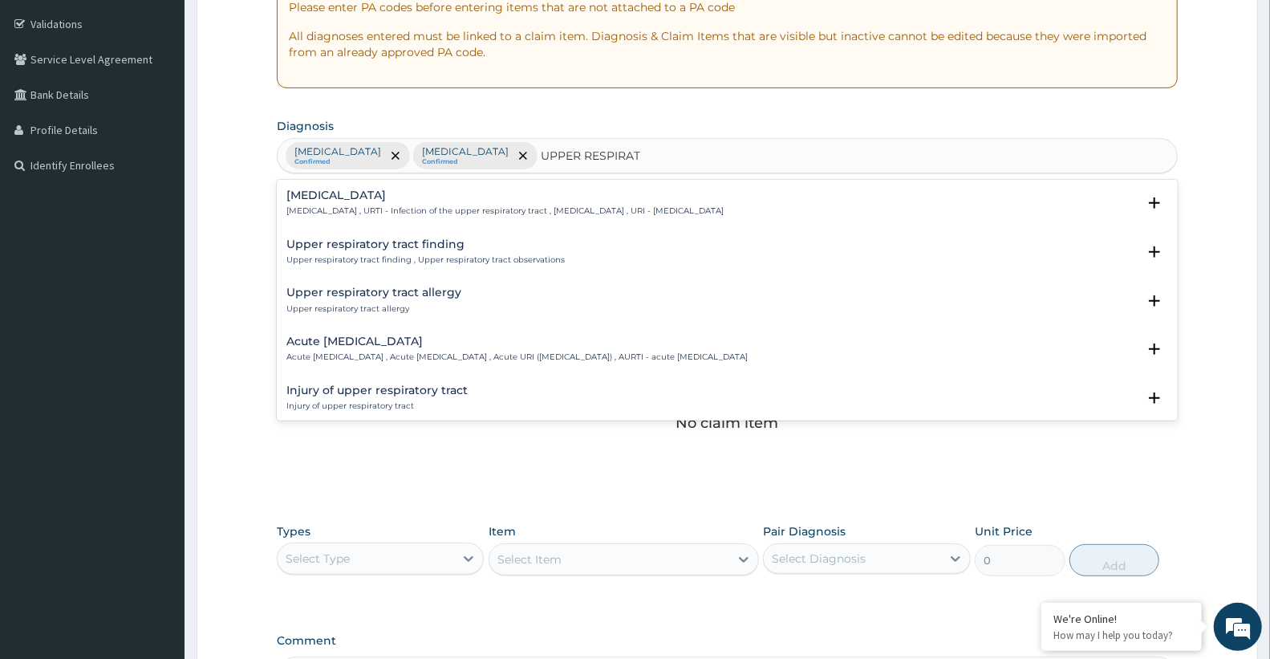
click at [439, 209] on p "[MEDICAL_DATA] , URTI - Infection of the upper respiratory tract , [MEDICAL_DAT…" at bounding box center [504, 210] width 437 height 11
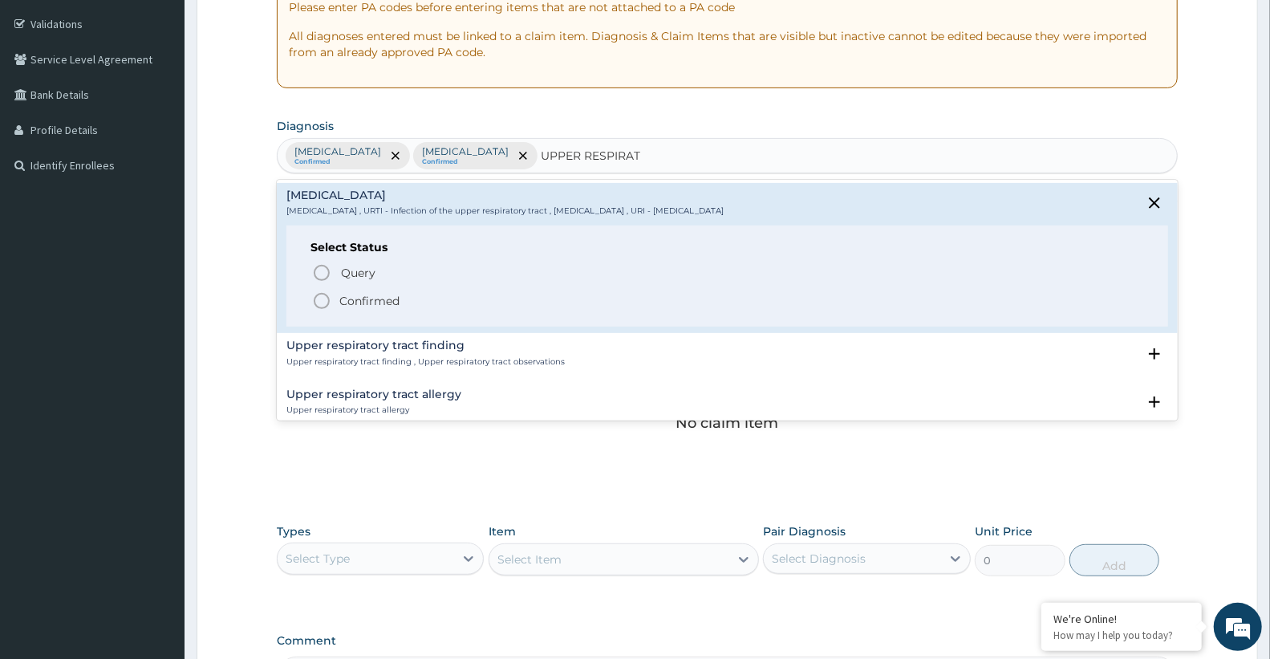
click at [452, 297] on span "Confirmed" at bounding box center [728, 300] width 832 height 19
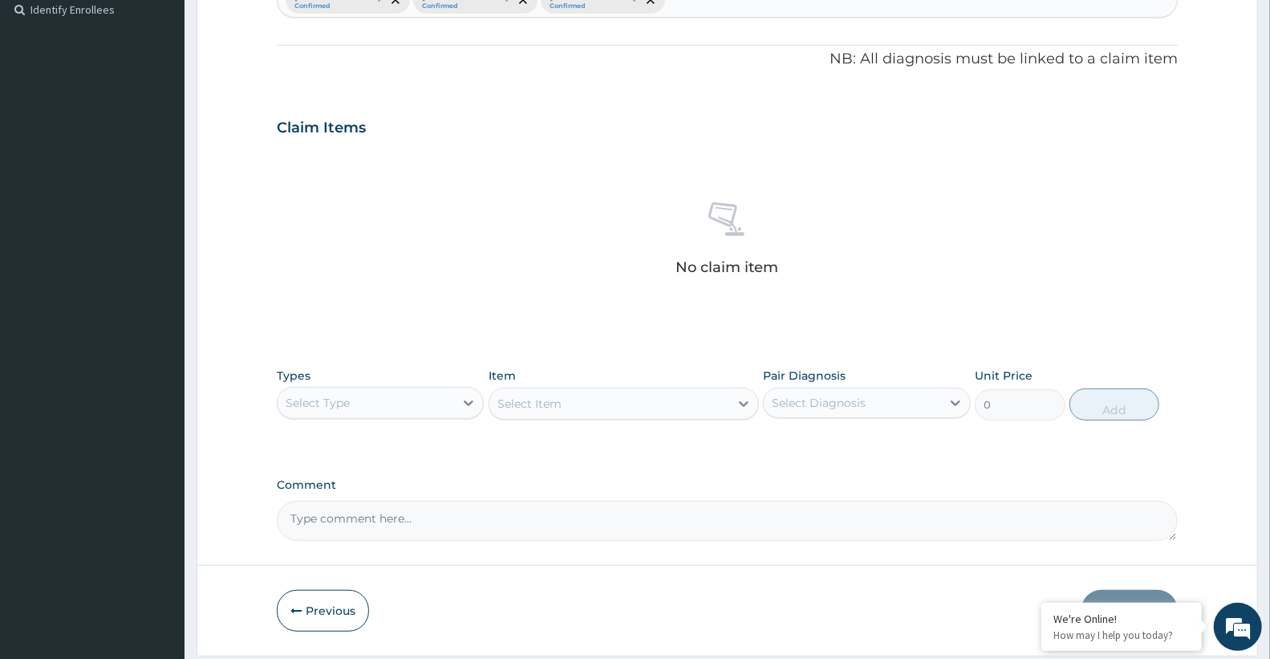
scroll to position [498, 0]
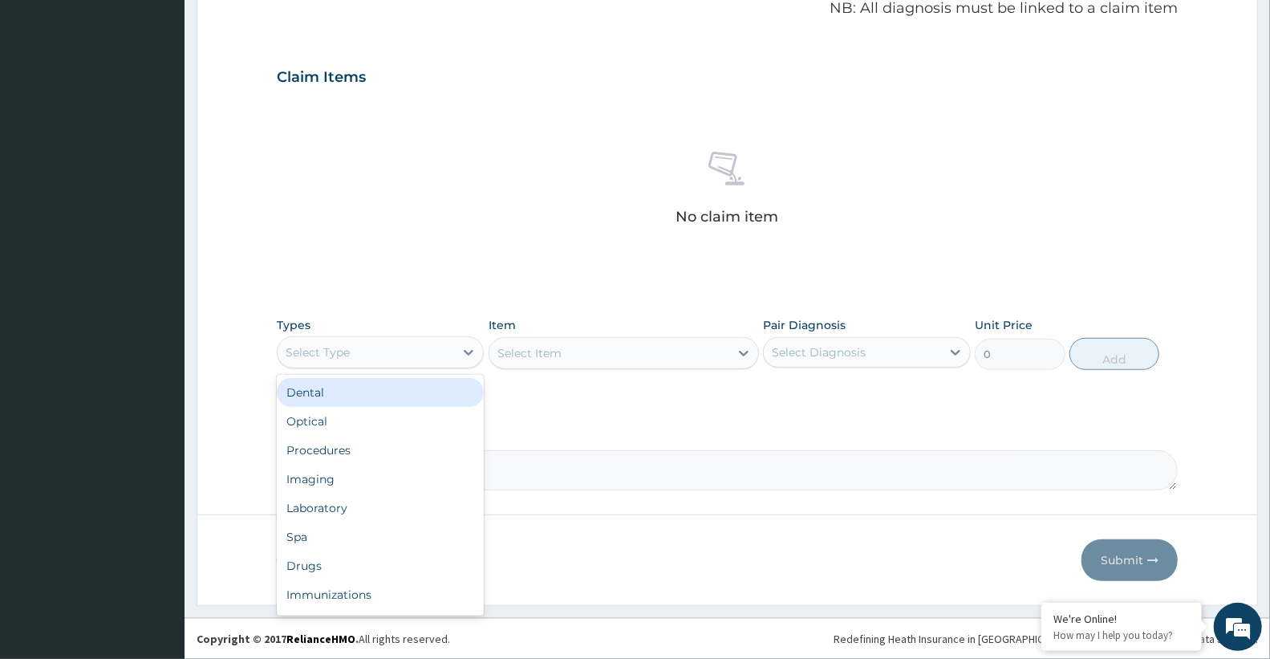
click at [363, 351] on div "Select Type" at bounding box center [366, 352] width 176 height 26
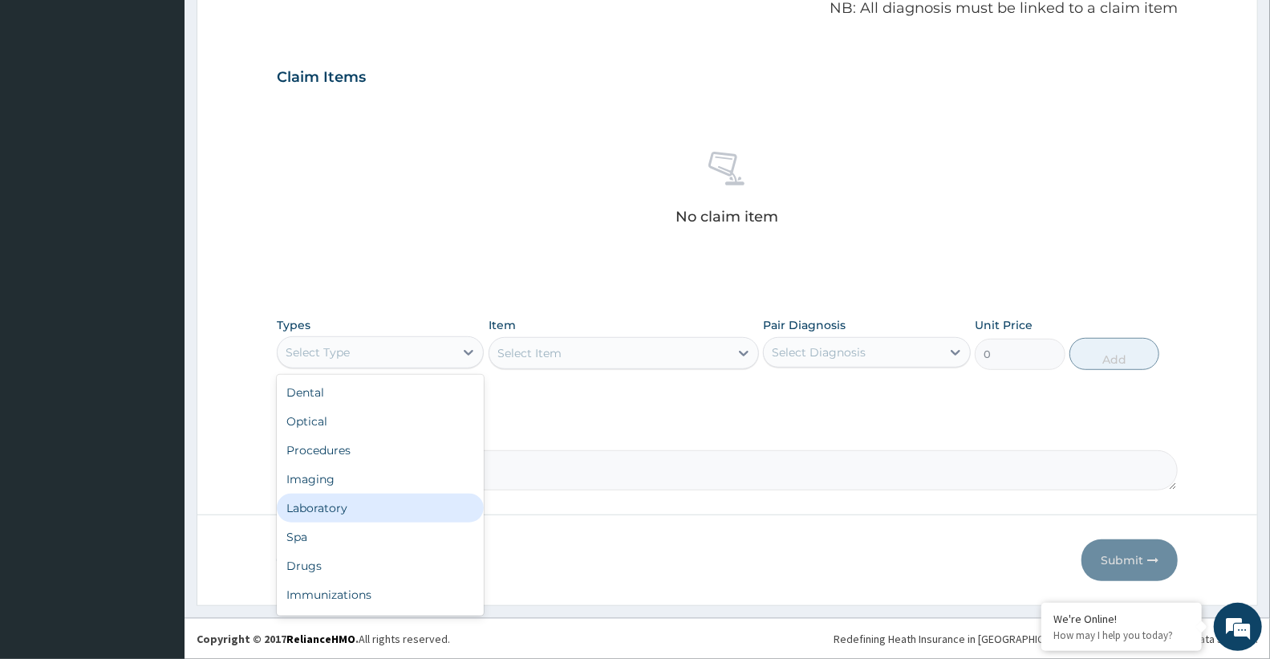
click at [398, 501] on div "Laboratory" at bounding box center [380, 507] width 207 height 29
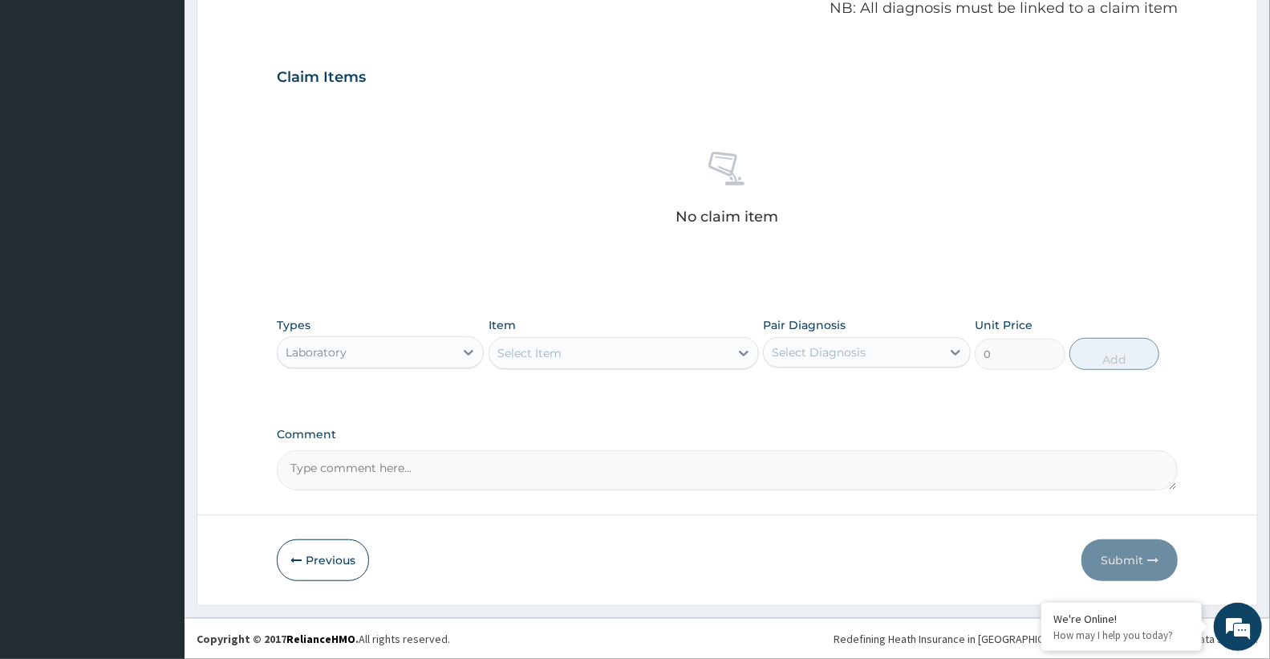
click at [554, 350] on div "Select Item" at bounding box center [529, 353] width 64 height 16
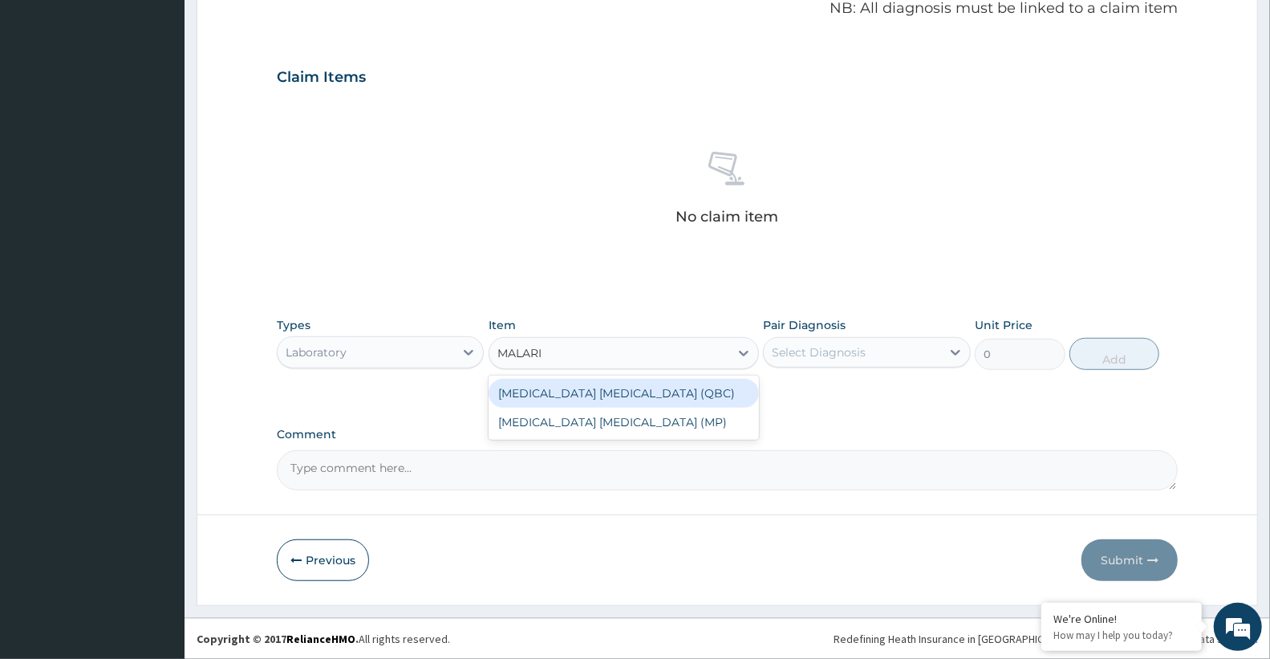
type input "[MEDICAL_DATA]"
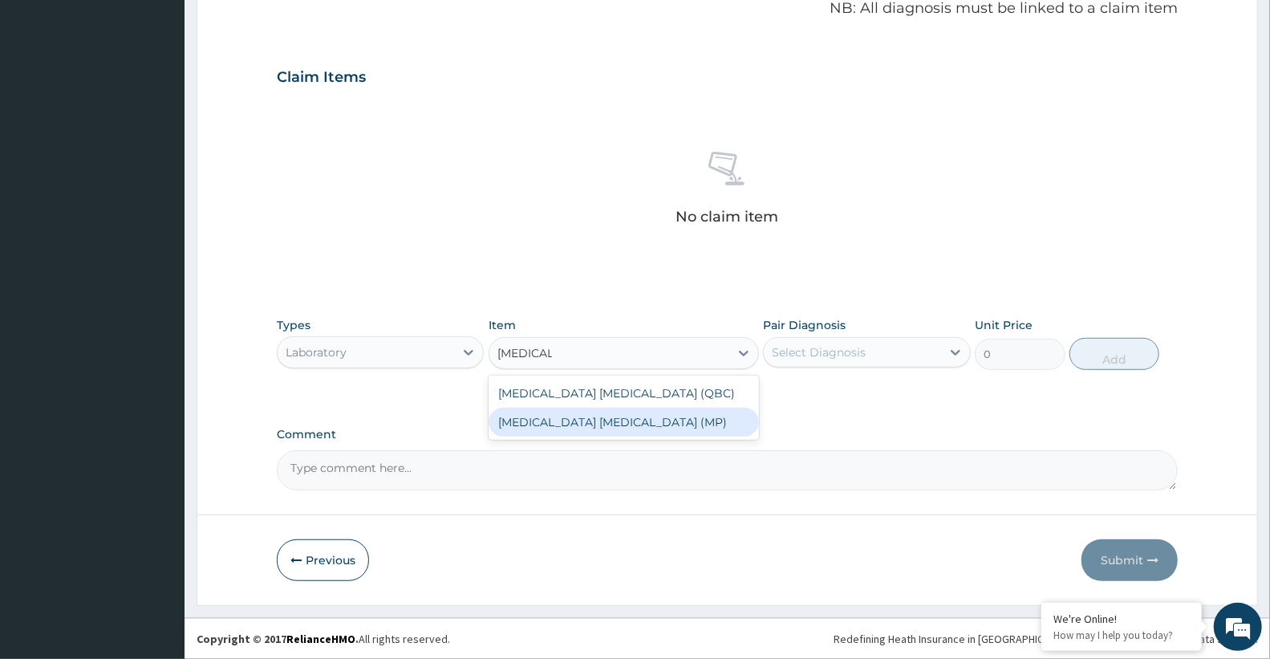
click at [594, 423] on div "[MEDICAL_DATA] [MEDICAL_DATA] (MP)" at bounding box center [624, 422] width 270 height 29
type input "2100"
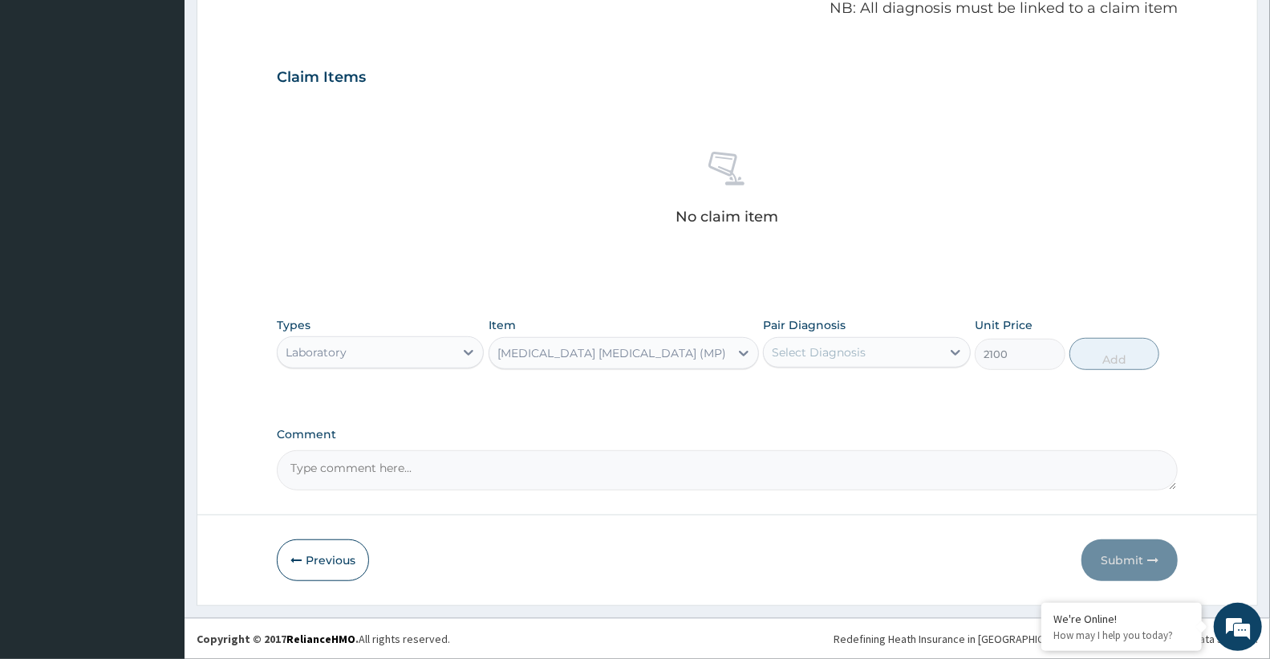
click at [865, 354] on div "Select Diagnosis" at bounding box center [852, 352] width 176 height 26
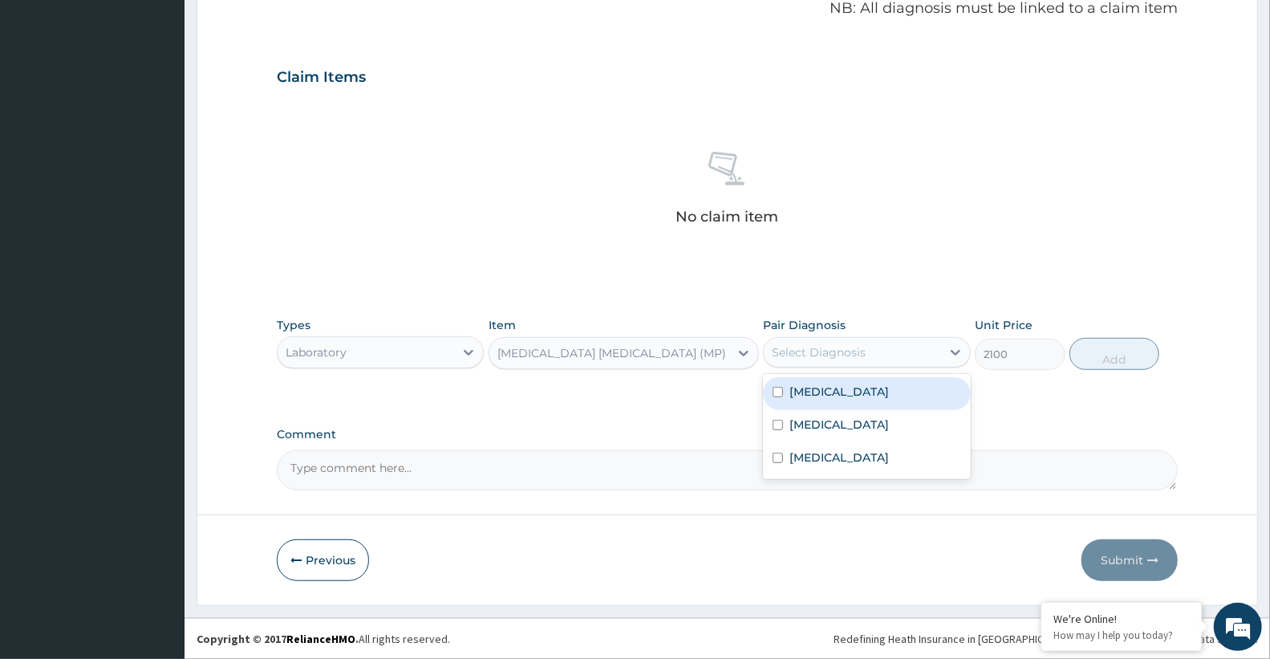
drag, startPoint x: 858, startPoint y: 395, endPoint x: 992, endPoint y: 404, distance: 134.3
click at [858, 396] on div "[MEDICAL_DATA]" at bounding box center [866, 393] width 207 height 33
checkbox input "true"
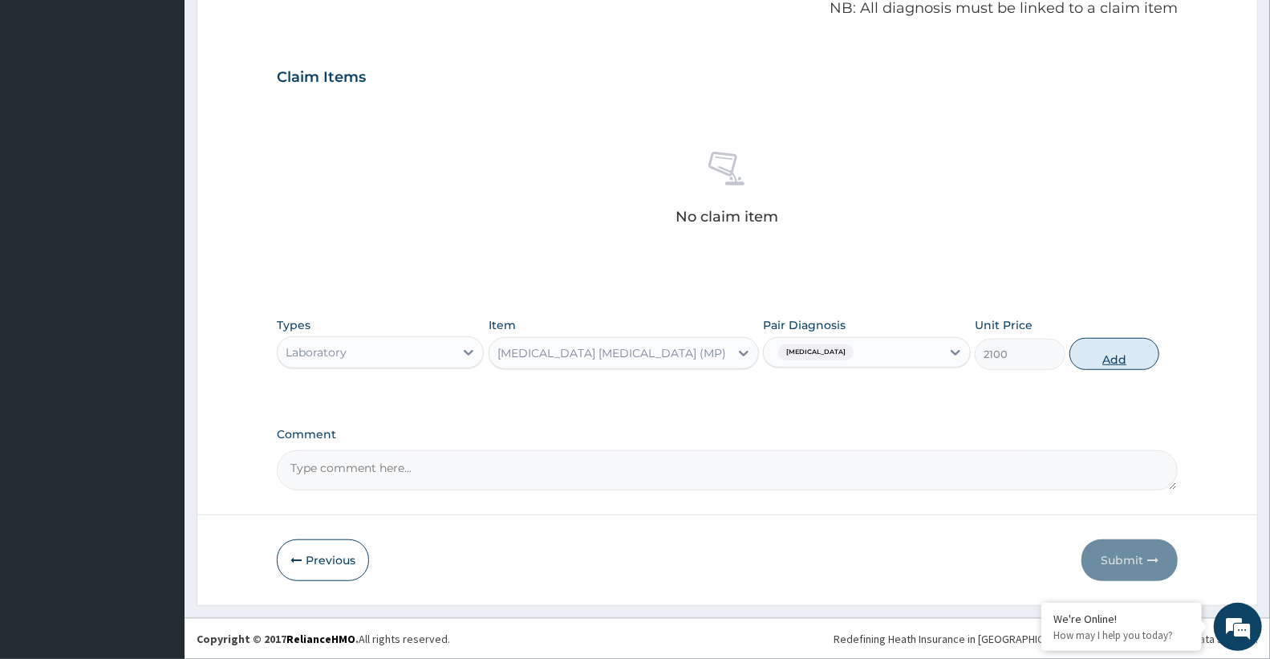
click at [1108, 353] on button "Add" at bounding box center [1114, 354] width 90 height 32
type input "0"
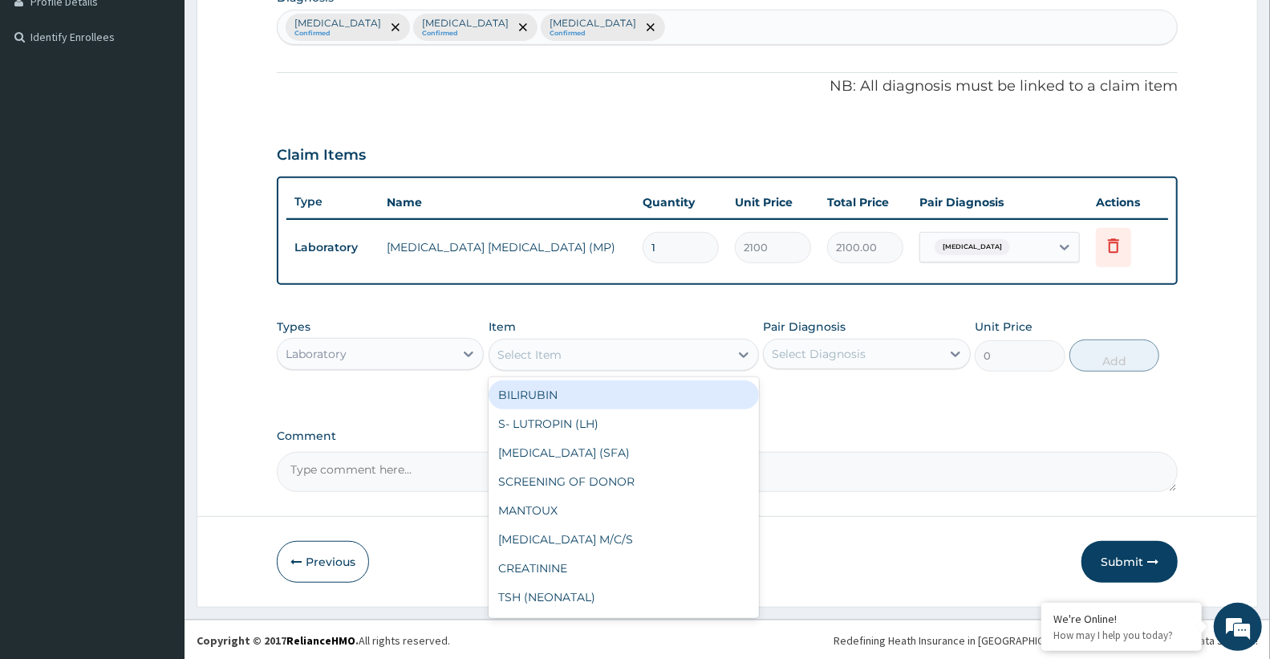
click at [550, 353] on div "Select Item" at bounding box center [529, 355] width 64 height 16
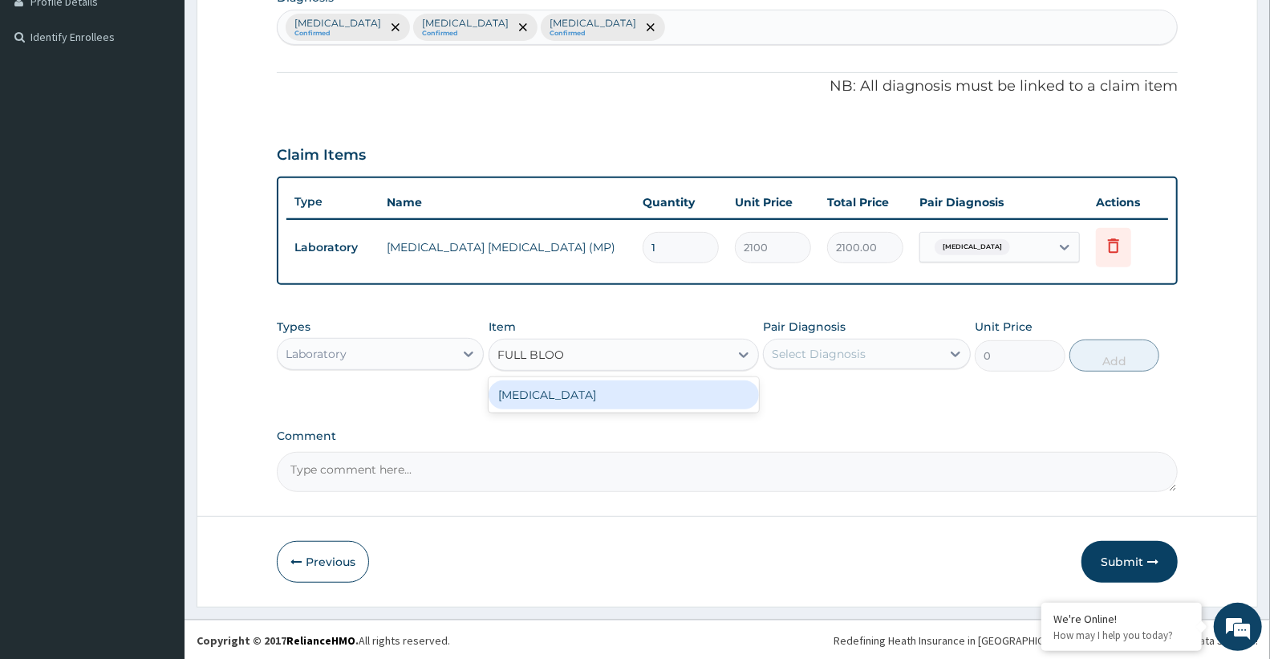
type input "FULL BLOOD"
click at [571, 397] on div "[MEDICAL_DATA]" at bounding box center [624, 394] width 270 height 29
type input "3400"
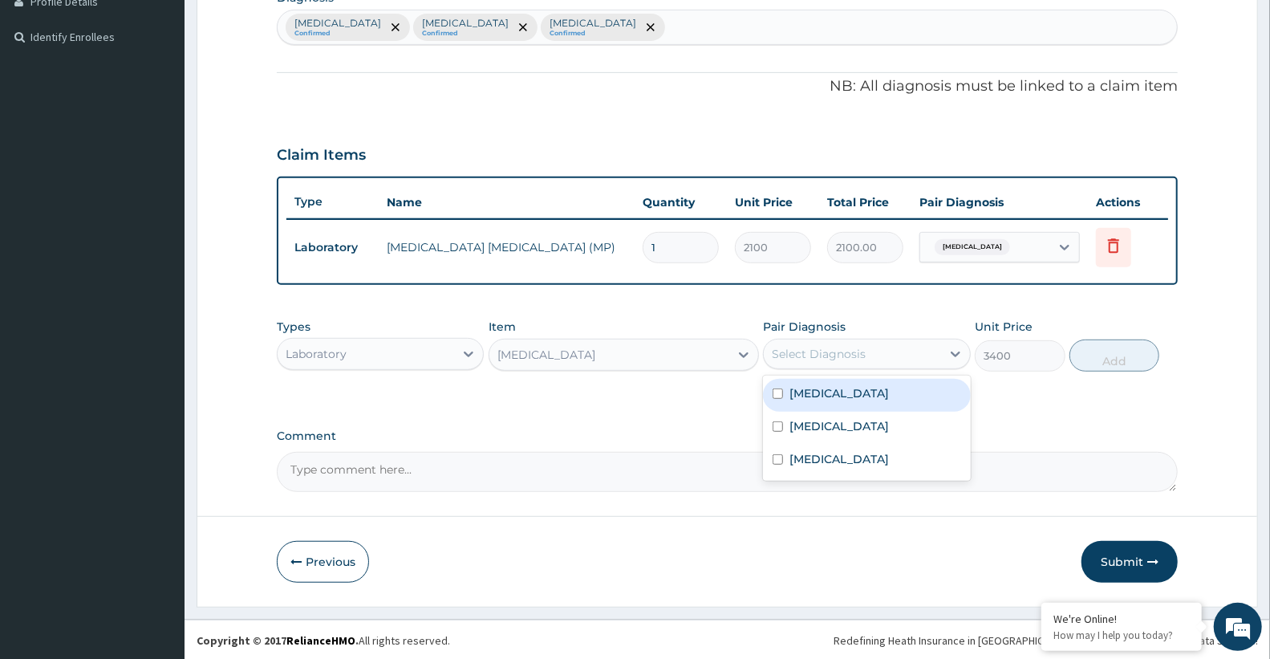
drag, startPoint x: 802, startPoint y: 345, endPoint x: 804, endPoint y: 359, distance: 13.7
click at [802, 346] on div "Select Diagnosis" at bounding box center [819, 354] width 94 height 16
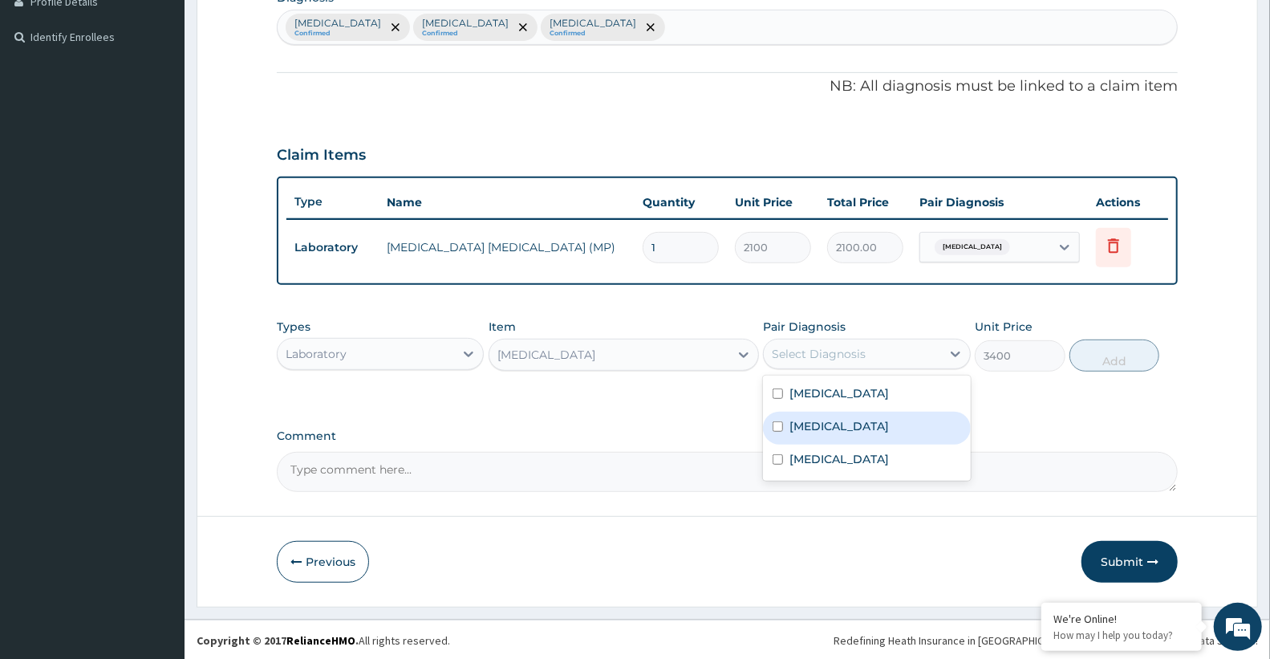
click at [813, 433] on div "[MEDICAL_DATA]" at bounding box center [866, 428] width 207 height 33
checkbox input "true"
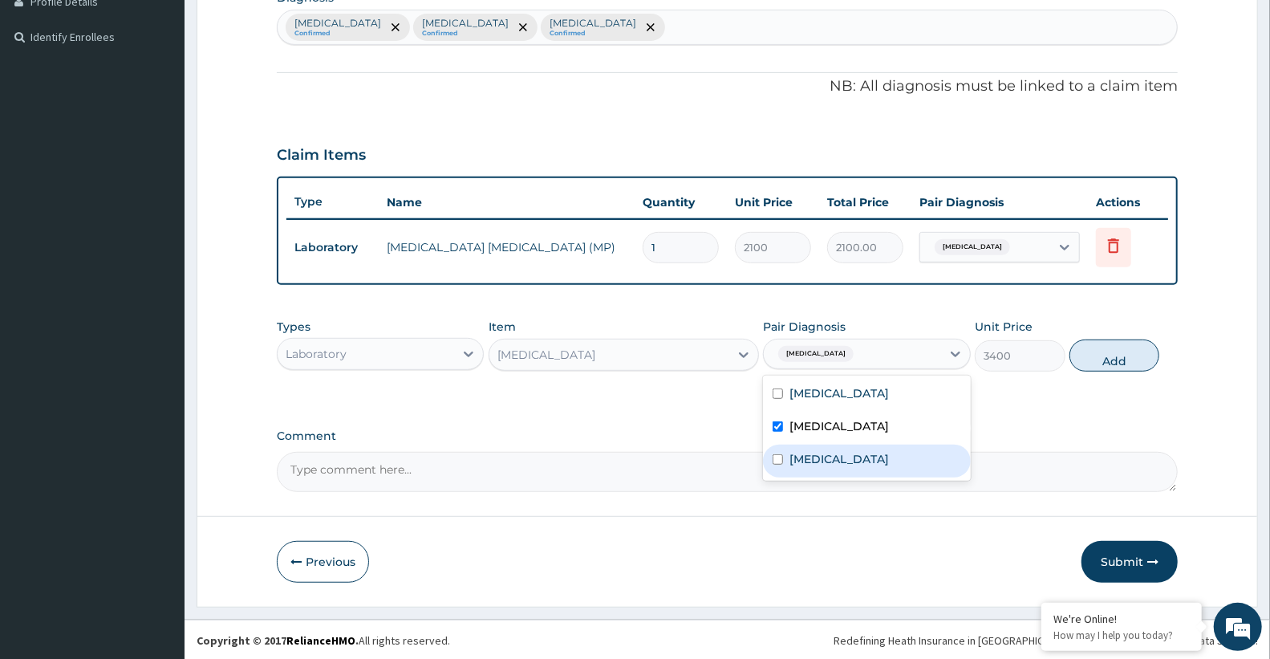
click at [863, 451] on label "[MEDICAL_DATA]" at bounding box center [838, 459] width 99 height 16
checkbox input "true"
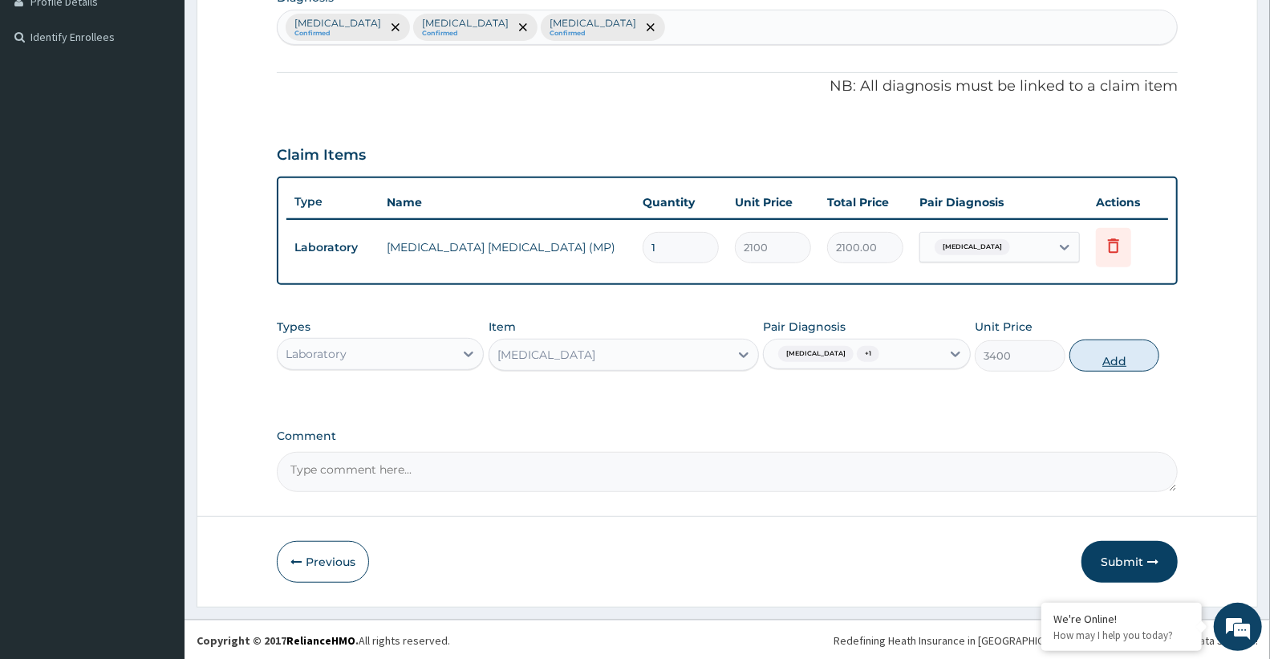
click at [1132, 354] on button "Add" at bounding box center [1114, 355] width 90 height 32
type input "0"
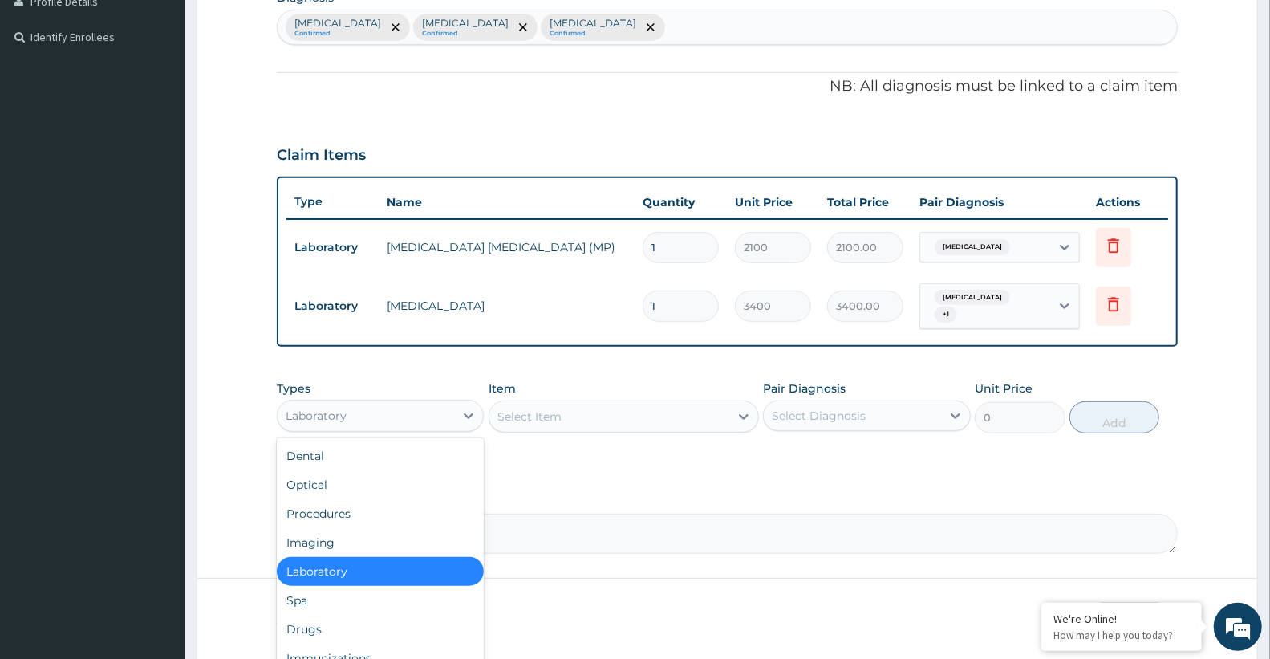
click at [425, 407] on div "Laboratory" at bounding box center [366, 416] width 176 height 26
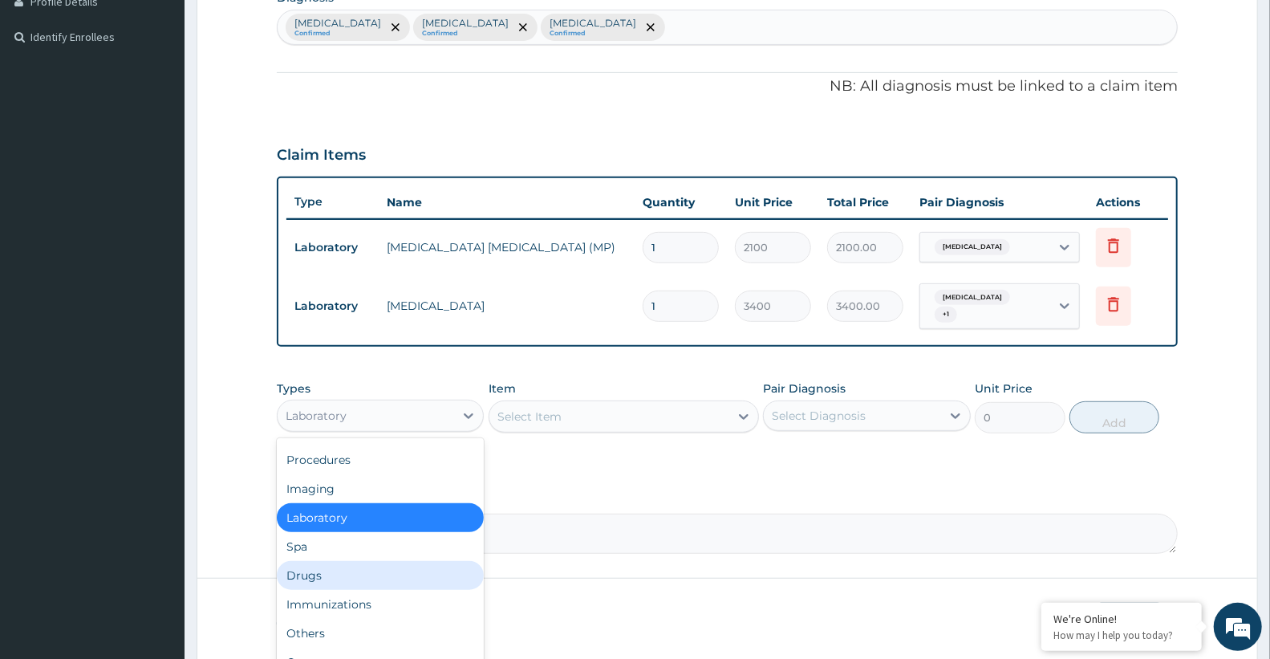
click at [339, 565] on div "Drugs" at bounding box center [380, 575] width 207 height 29
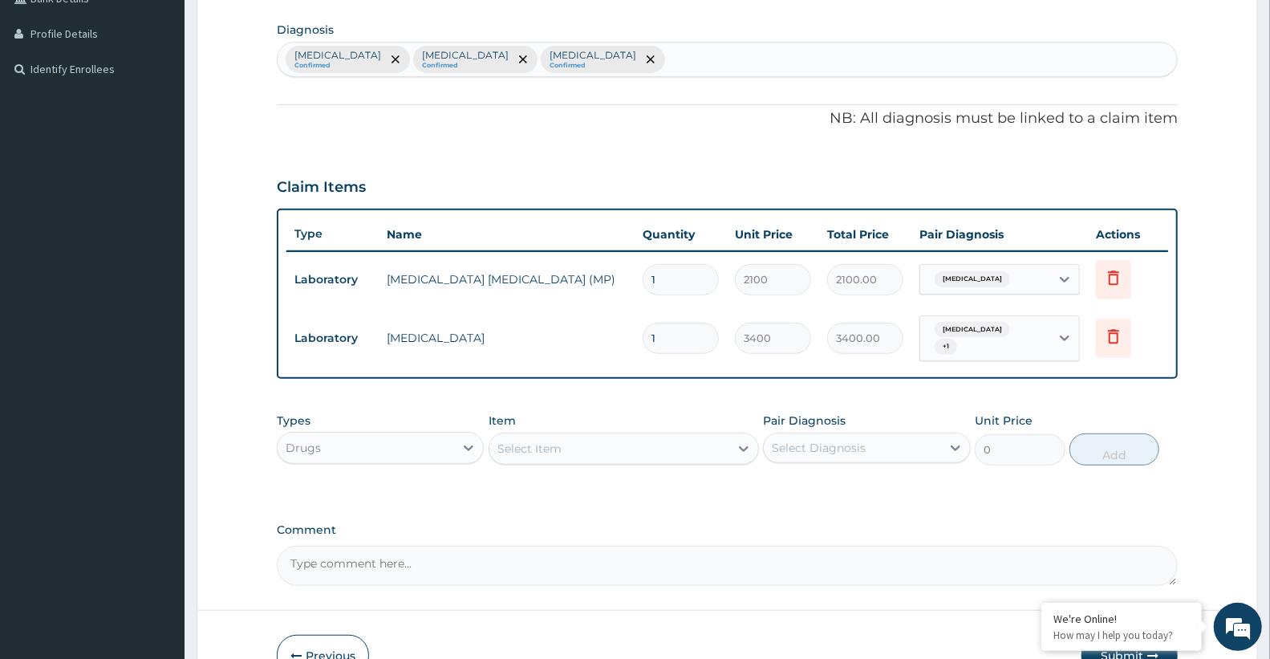
scroll to position [420, 0]
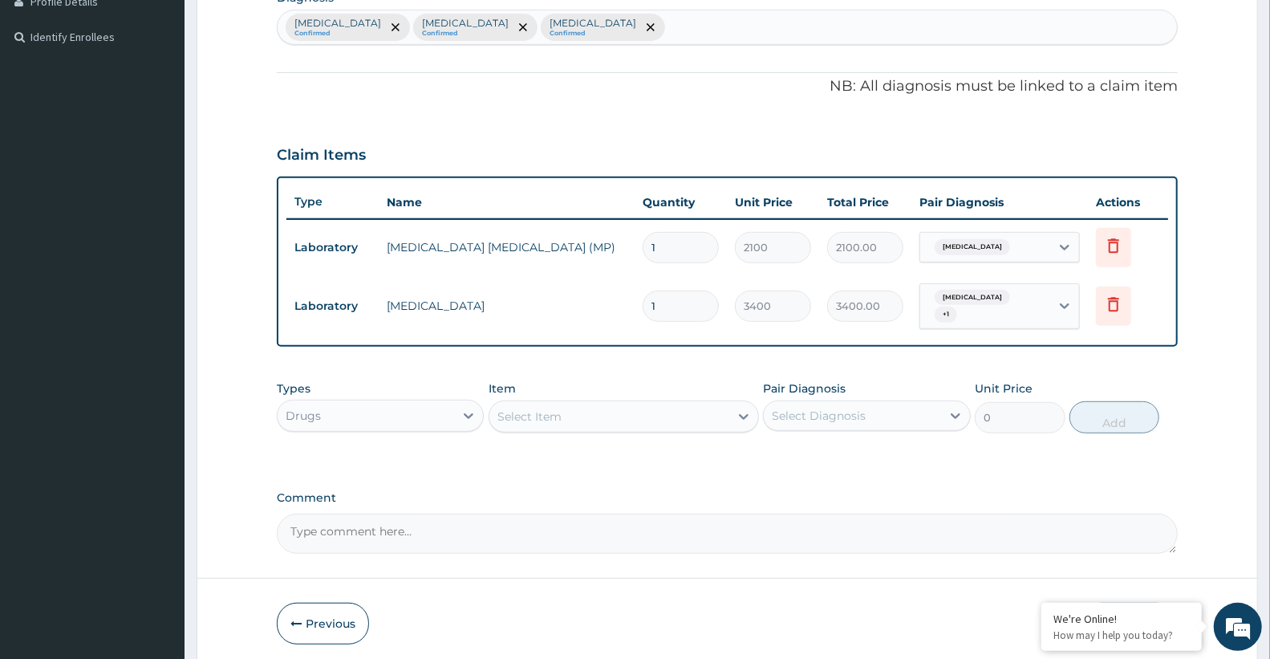
click at [547, 408] on div "Select Item" at bounding box center [529, 416] width 64 height 16
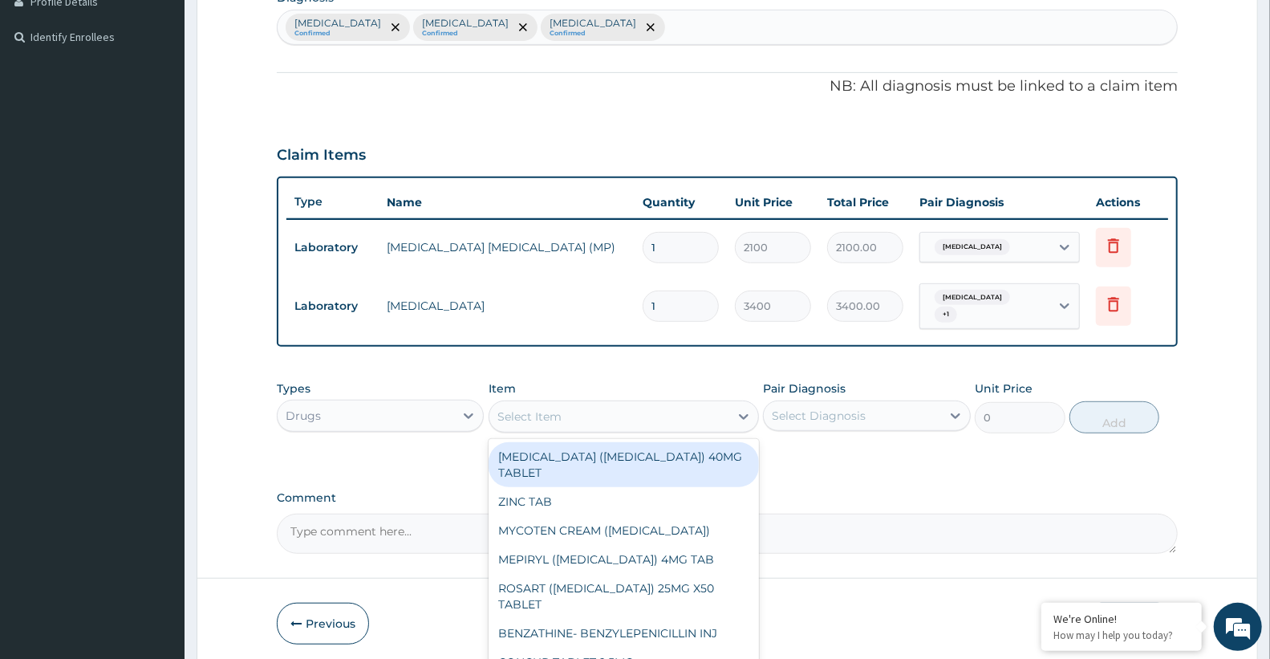
scroll to position [476, 0]
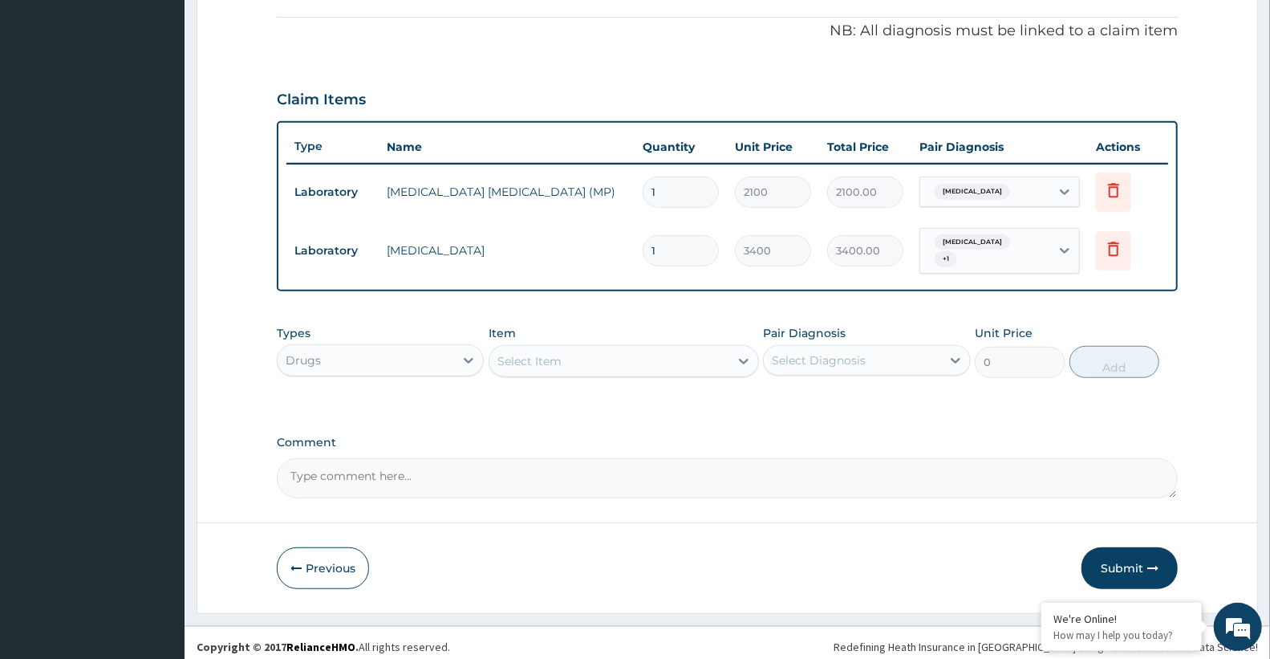
click at [547, 353] on div "Select Item" at bounding box center [529, 361] width 64 height 16
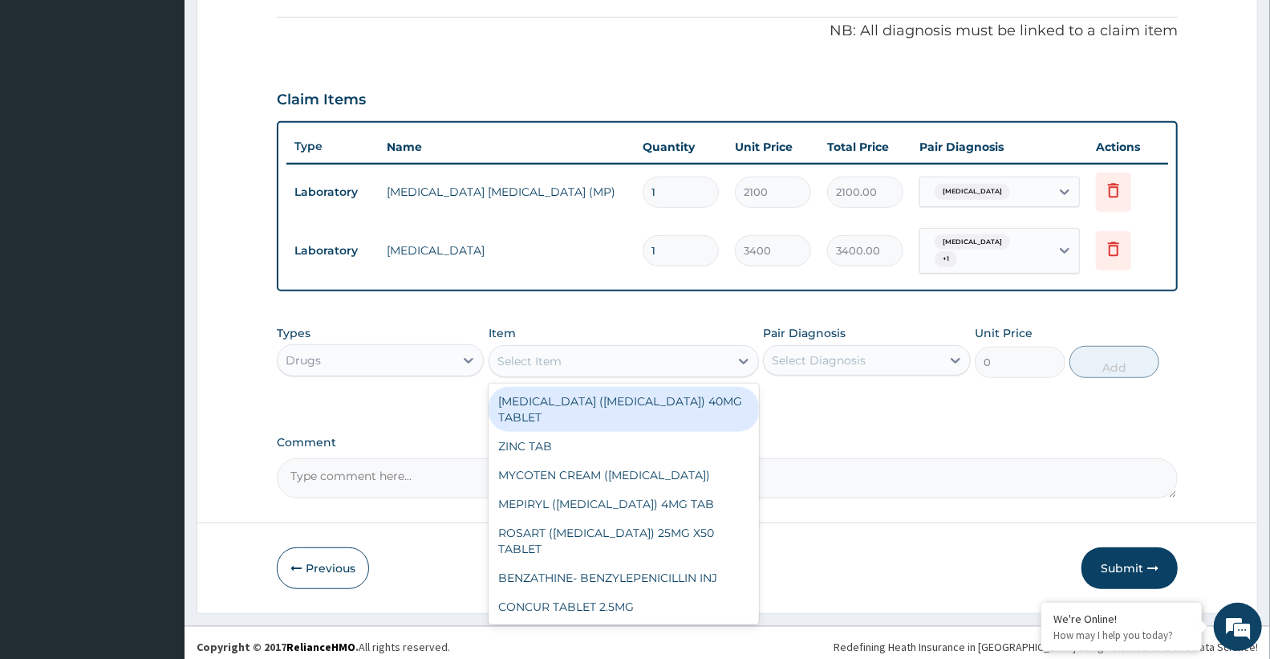
click at [547, 353] on div "Select Item" at bounding box center [529, 361] width 64 height 16
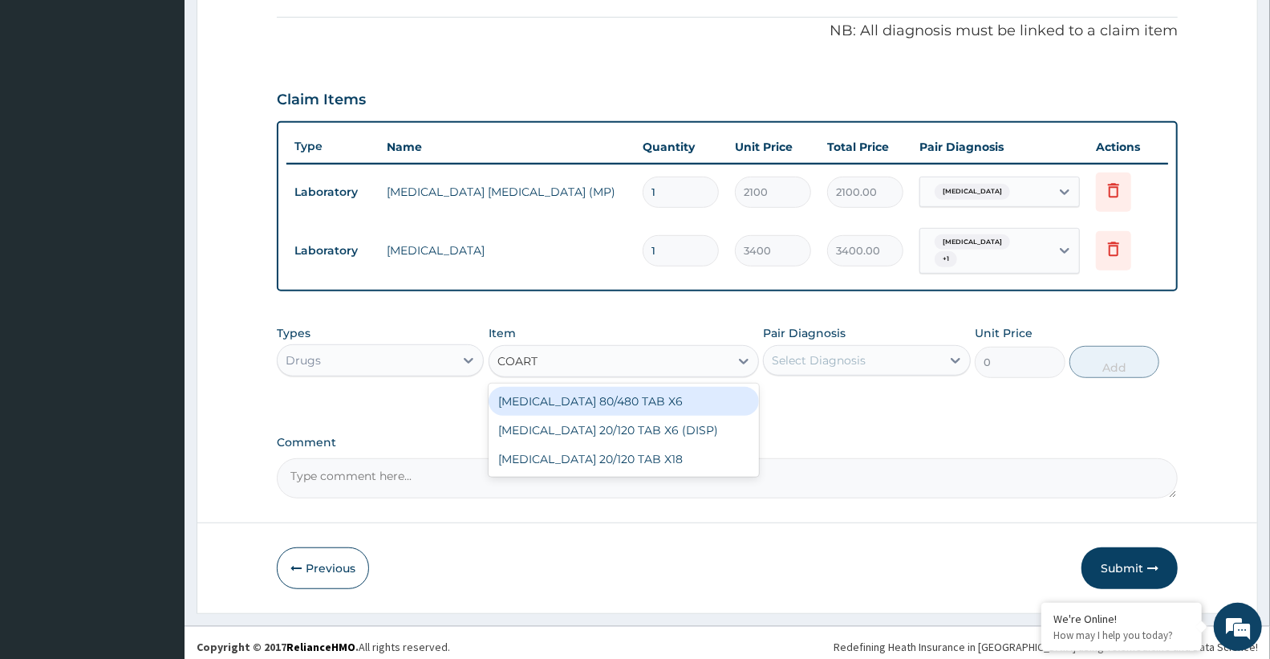
type input "COARTE"
click at [596, 398] on div "[MEDICAL_DATA] 80/480 TAB X6" at bounding box center [624, 401] width 270 height 29
type input "520"
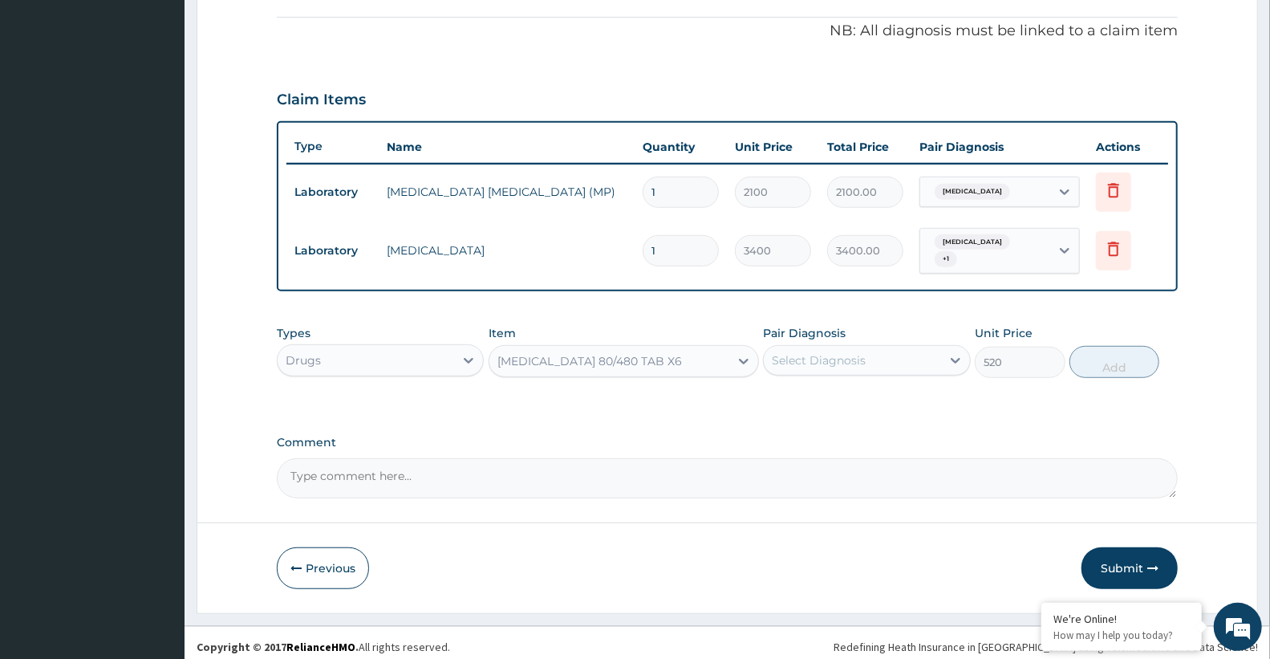
click at [849, 347] on div "Select Diagnosis" at bounding box center [852, 360] width 176 height 26
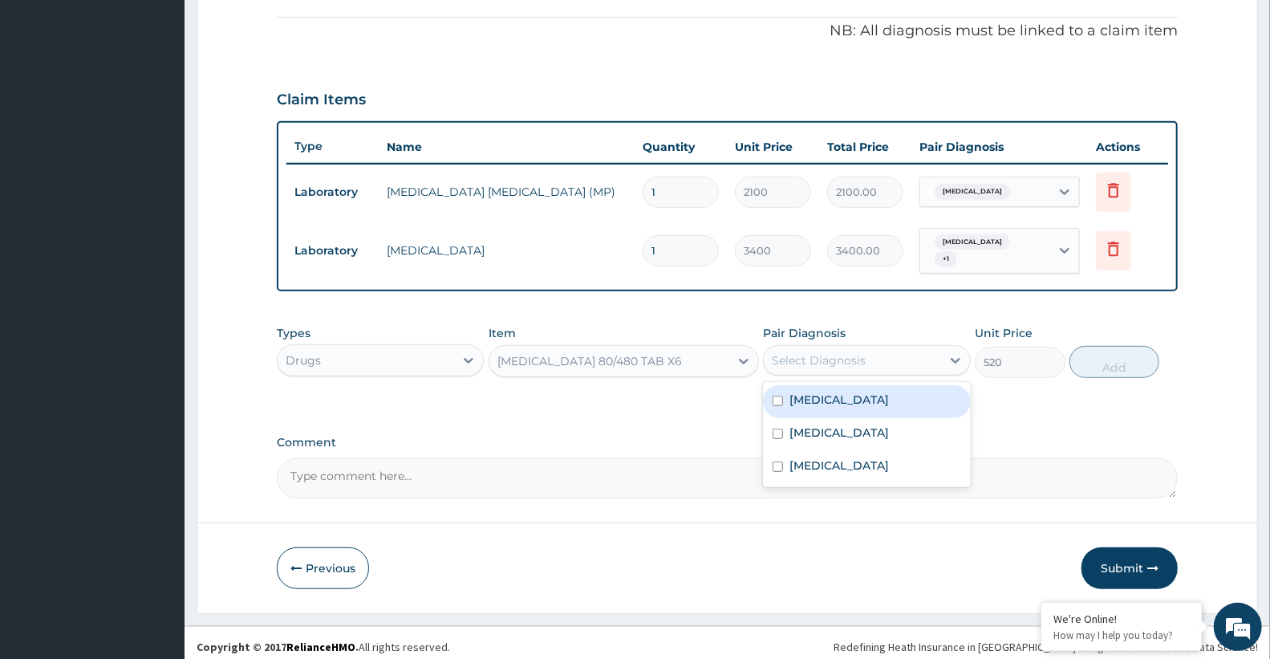
click at [838, 394] on div "[MEDICAL_DATA]" at bounding box center [866, 401] width 207 height 33
checkbox input "true"
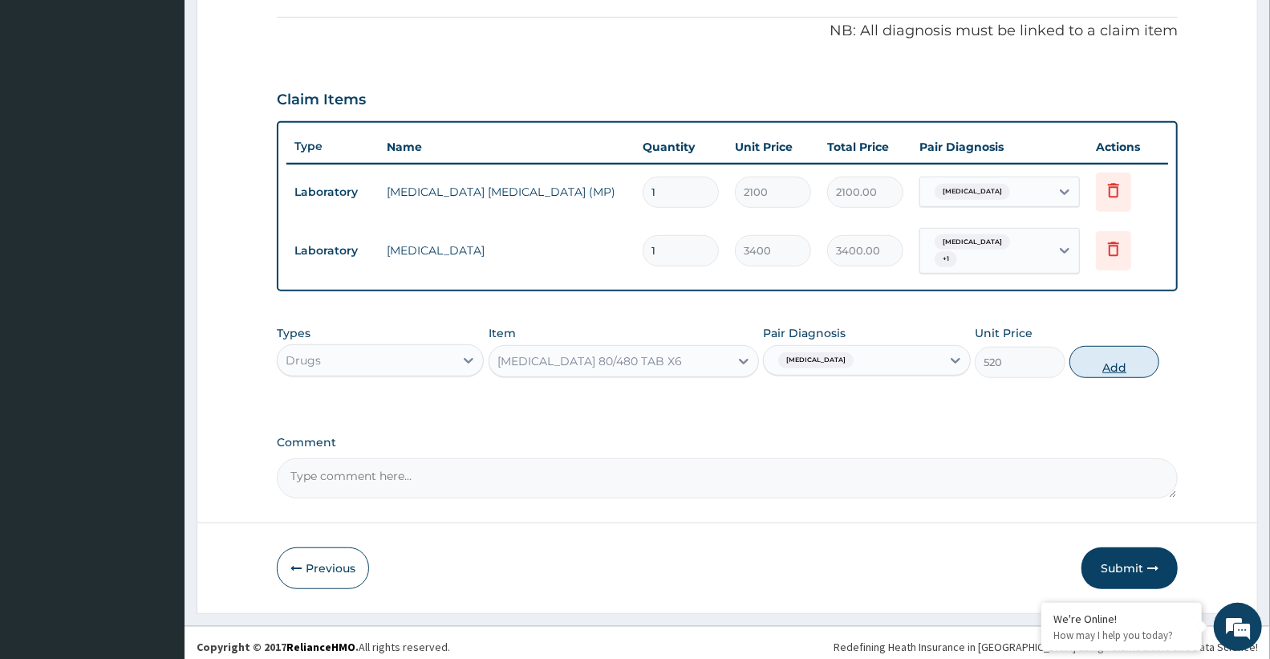
click at [1111, 350] on button "Add" at bounding box center [1114, 362] width 90 height 32
type input "0"
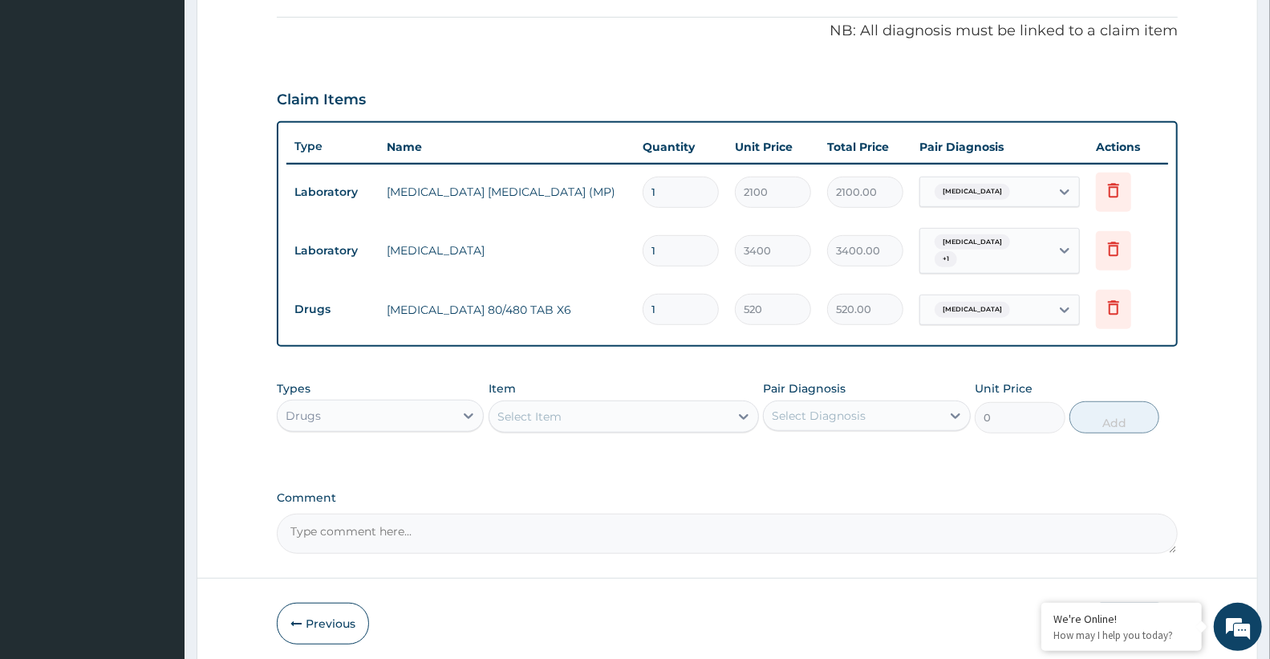
type input "0.00"
type input "6"
type input "3120.00"
type input "6"
click at [534, 408] on div "Select Item" at bounding box center [529, 416] width 64 height 16
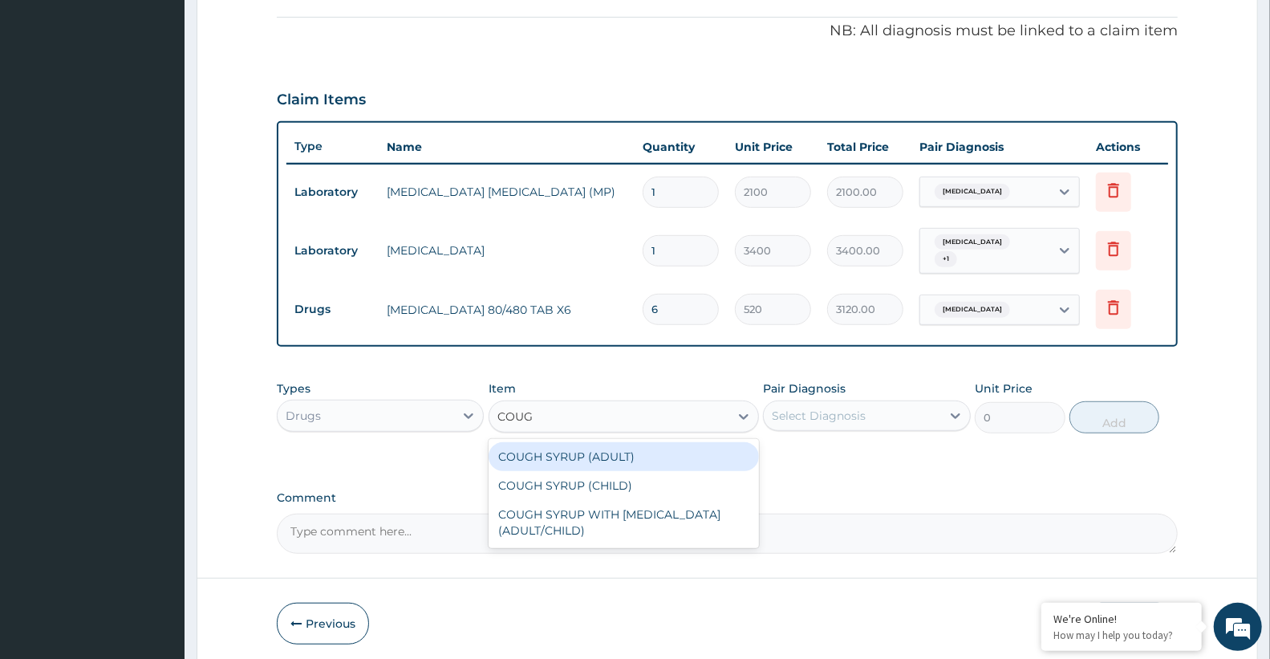
type input "COUGH"
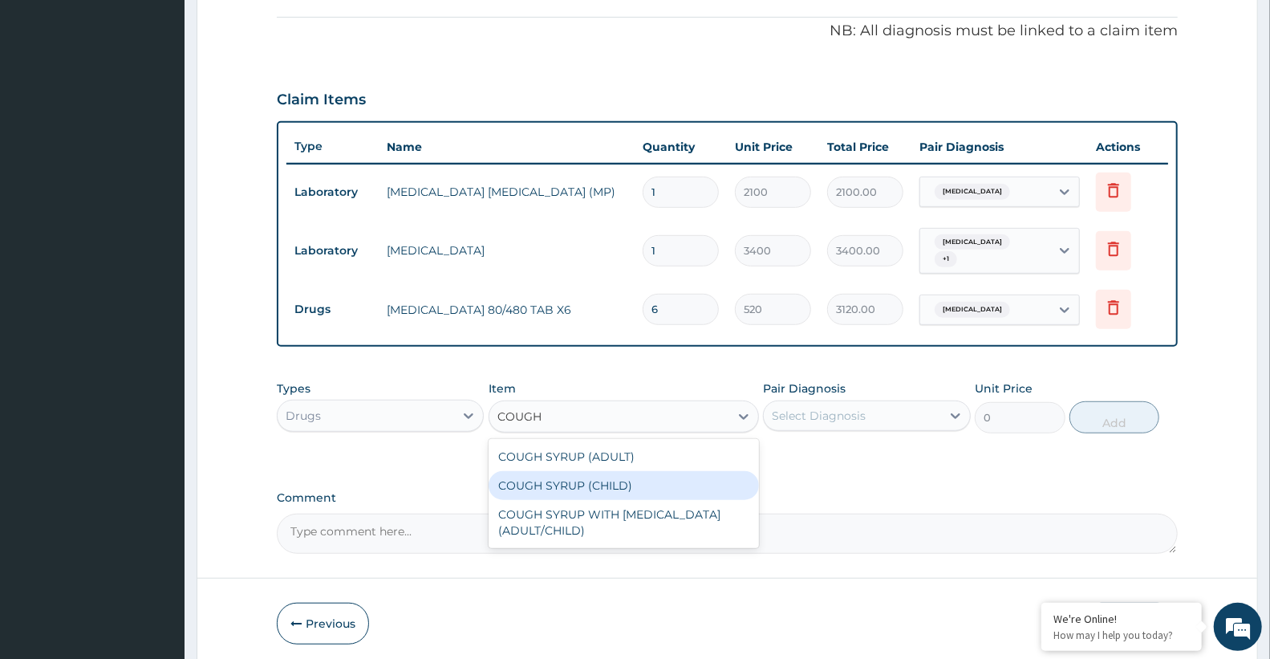
click at [586, 478] on div "COUGH SYRUP (CHILD)" at bounding box center [624, 485] width 270 height 29
type input "1600"
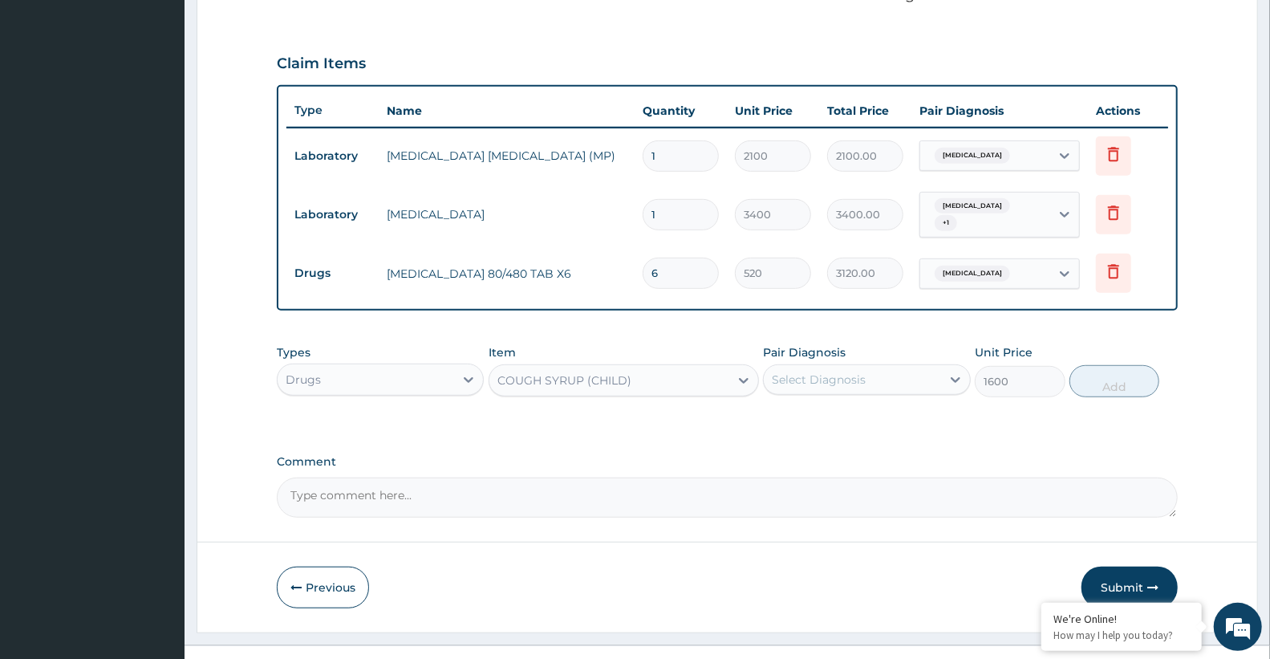
scroll to position [532, 0]
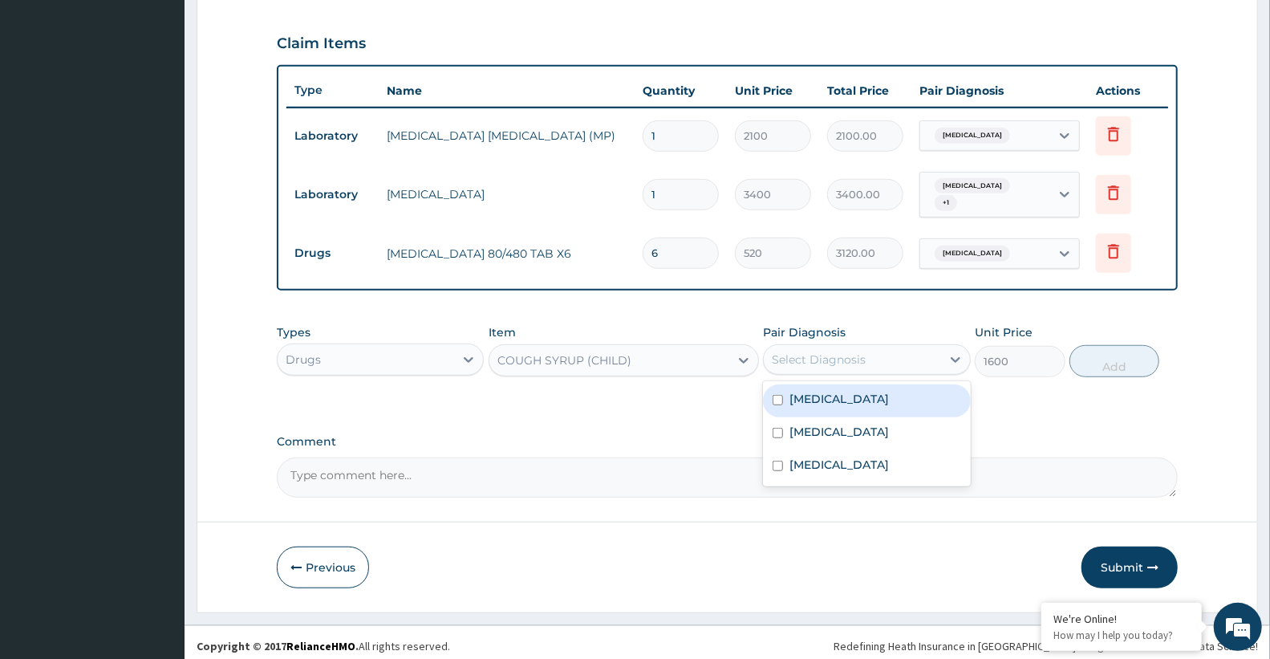
click at [837, 347] on div "Select Diagnosis" at bounding box center [852, 360] width 176 height 26
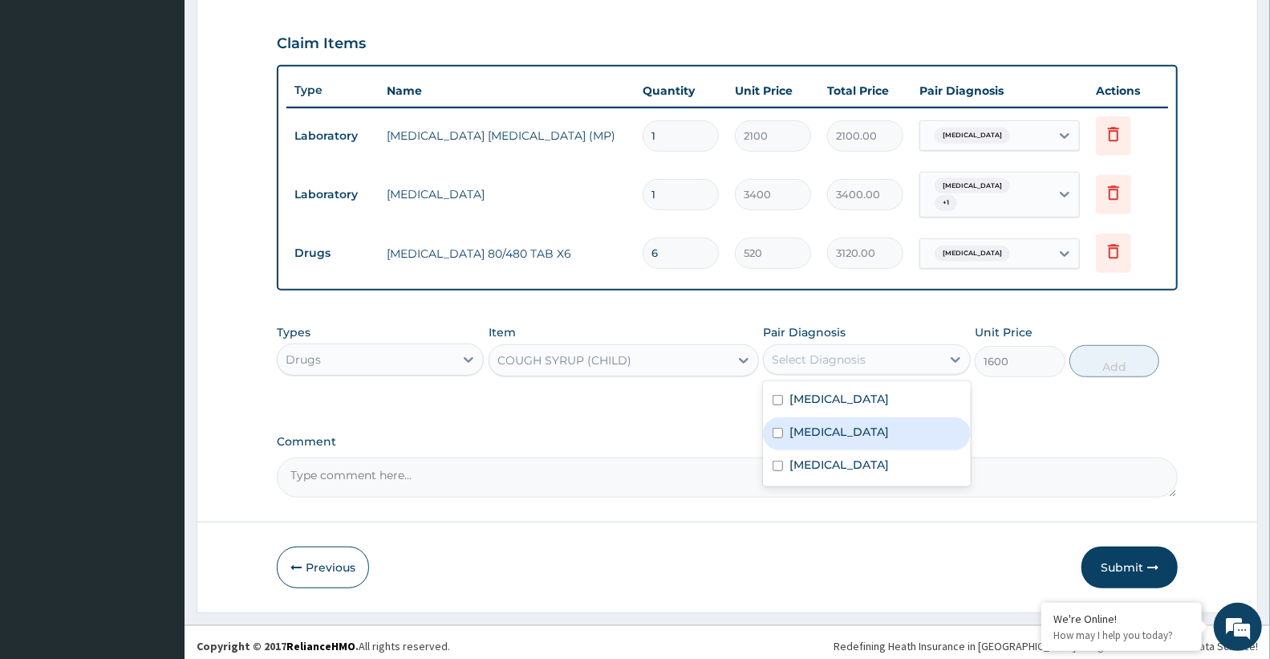
click at [836, 424] on div "Sepsis" at bounding box center [866, 433] width 207 height 33
checkbox input "false"
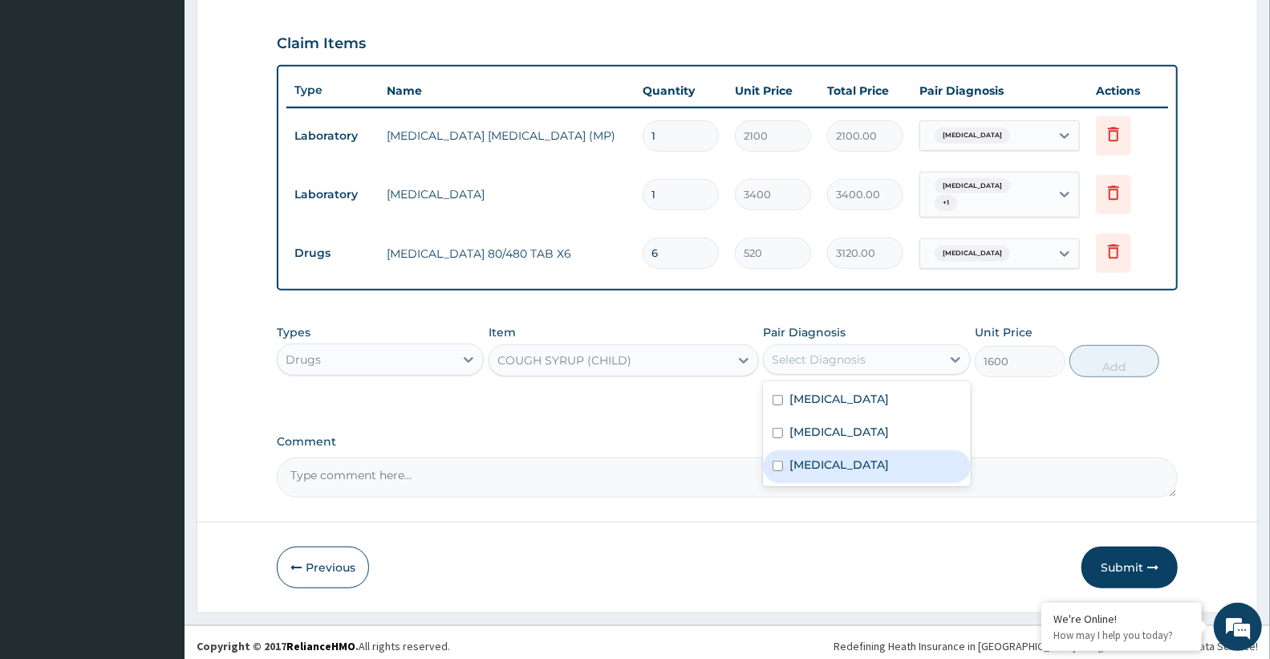
click at [851, 457] on label "Upper respiratory infection" at bounding box center [838, 464] width 99 height 16
checkbox input "true"
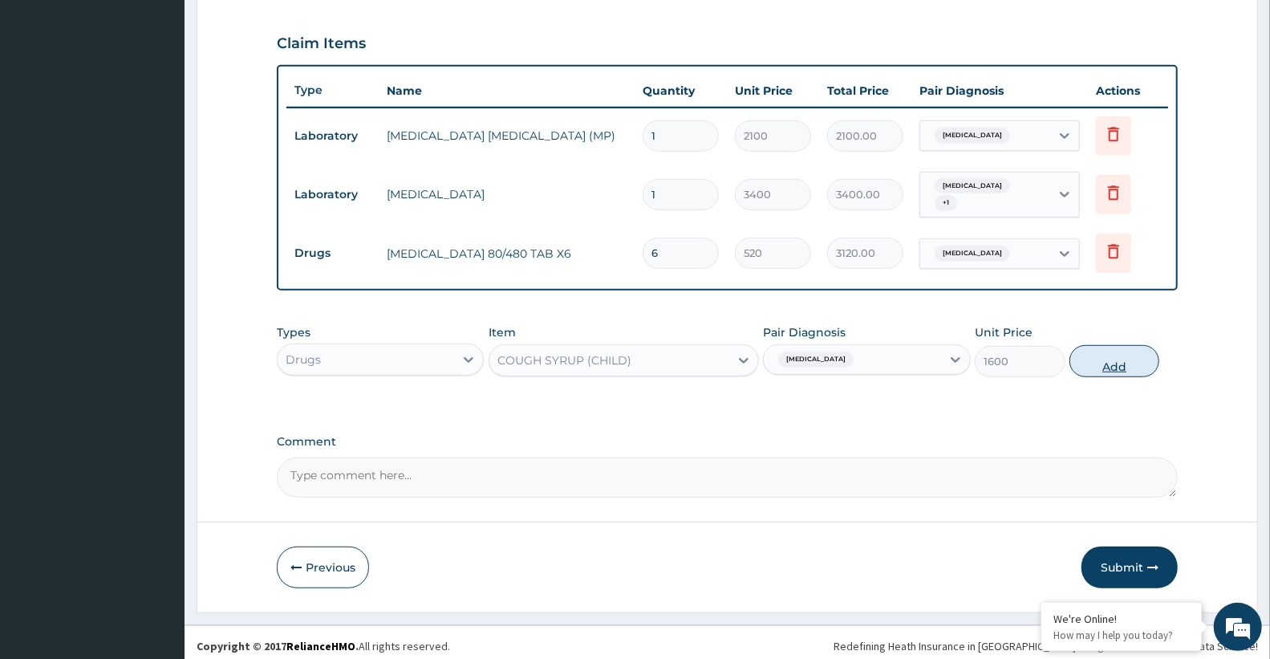
click at [1108, 354] on button "Add" at bounding box center [1114, 361] width 90 height 32
type input "0"
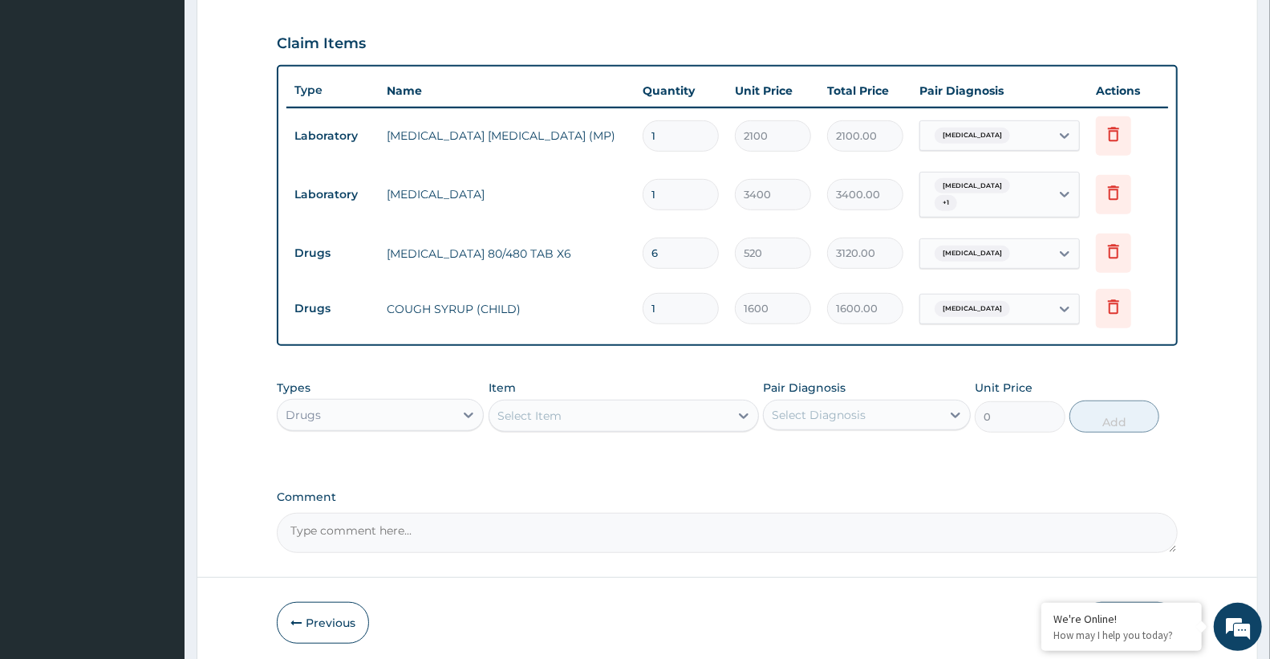
click at [591, 407] on div "Select Item" at bounding box center [609, 416] width 240 height 26
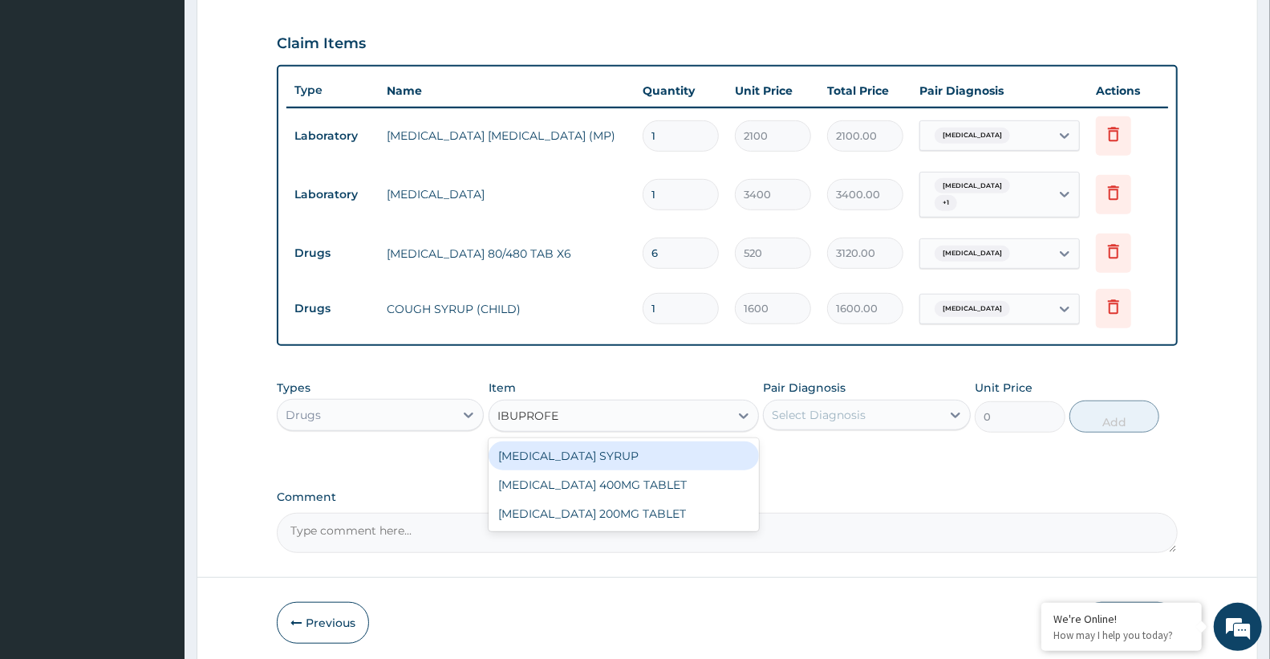
type input "IBUPROFEN"
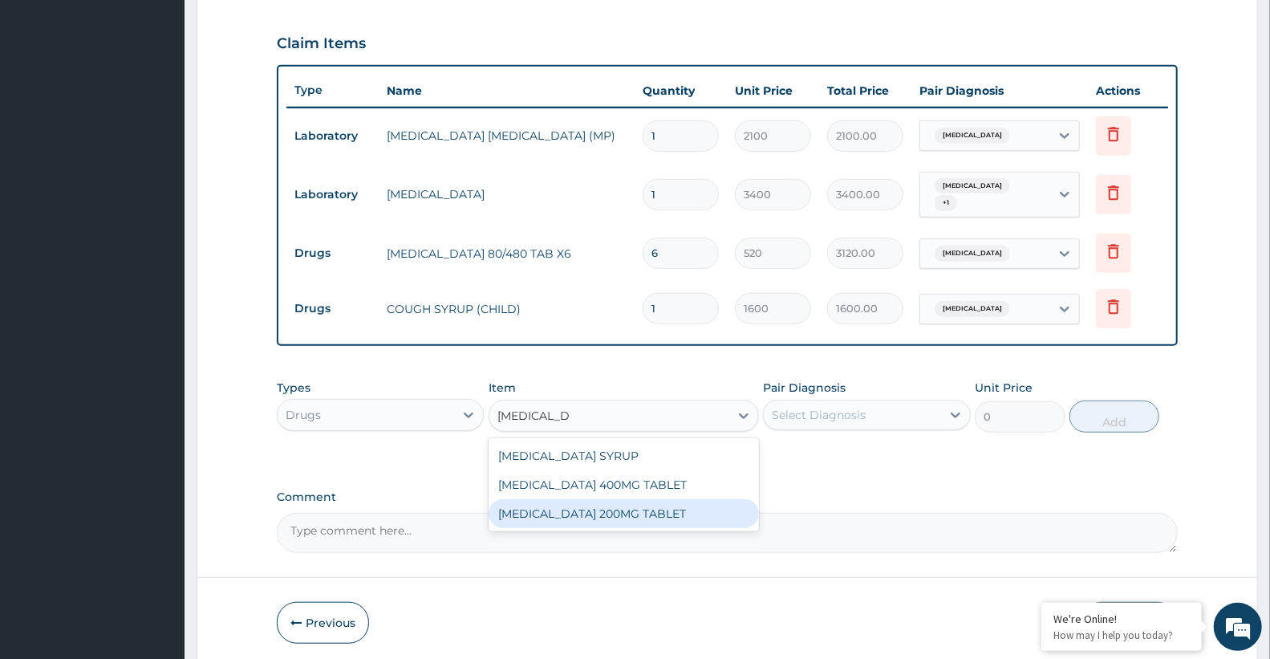
click at [614, 509] on div "IBUPROFEN 200MG TABLET" at bounding box center [624, 513] width 270 height 29
type input "55"
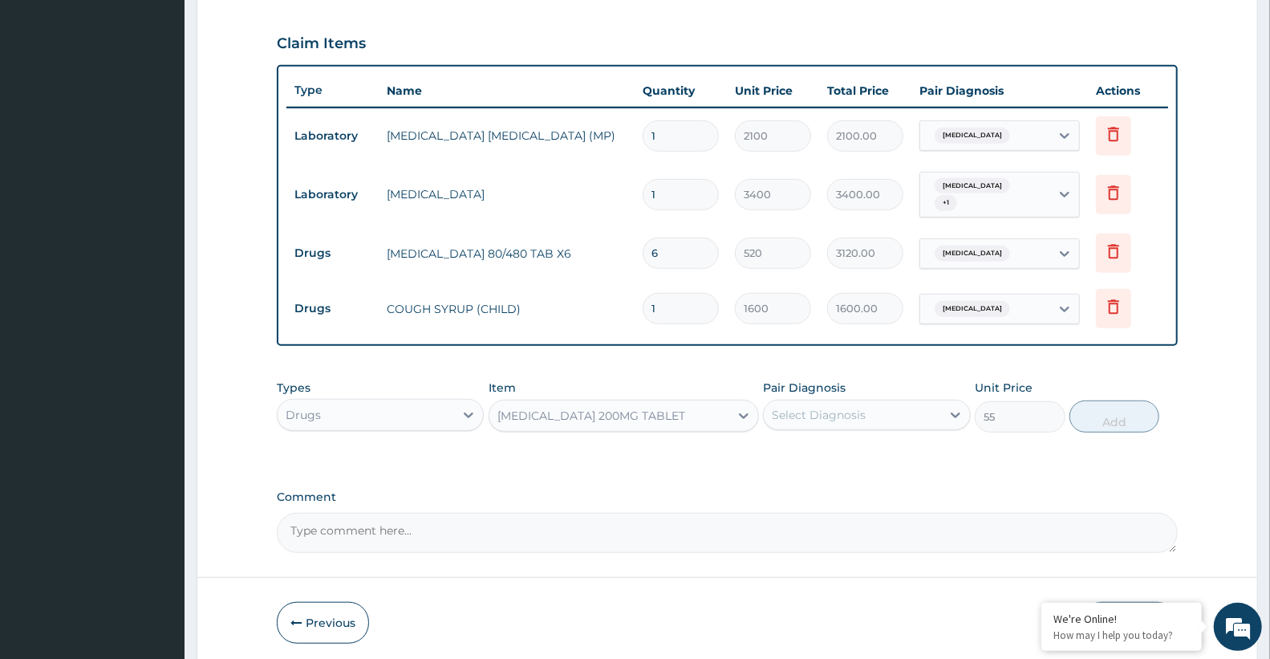
click at [808, 412] on div "Select Diagnosis" at bounding box center [819, 415] width 94 height 16
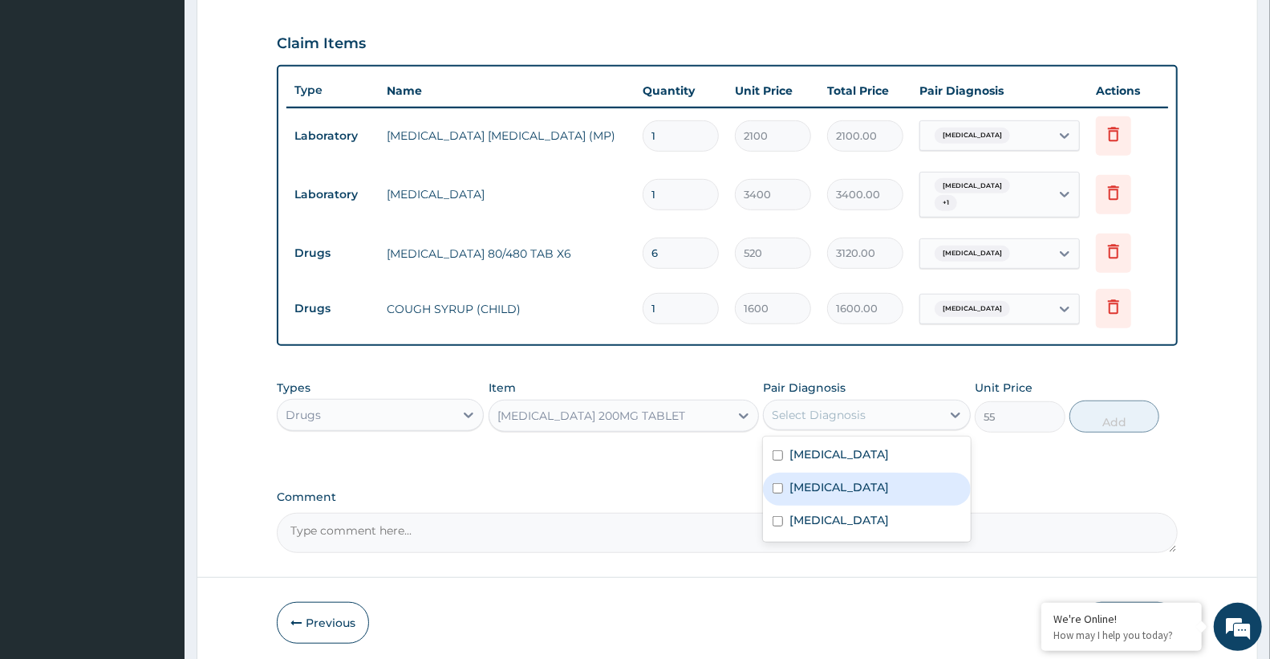
click at [823, 473] on div "Sepsis" at bounding box center [866, 489] width 207 height 33
checkbox input "true"
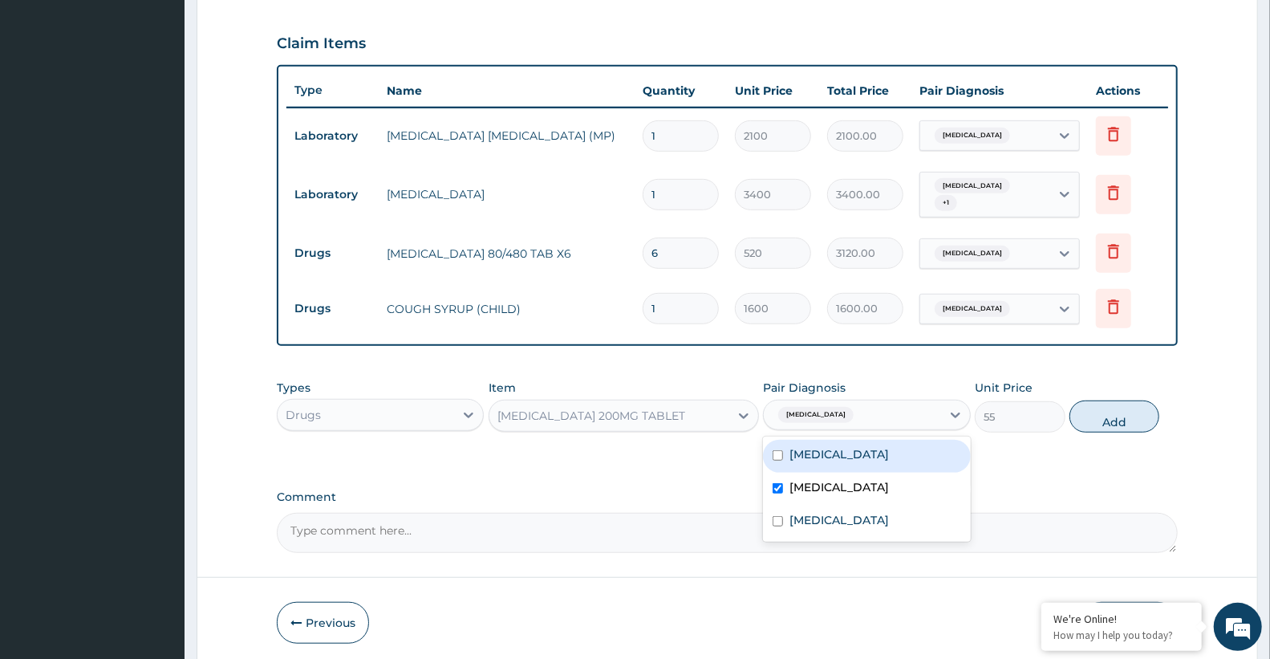
drag, startPoint x: 821, startPoint y: 438, endPoint x: 821, endPoint y: 479, distance: 40.9
click at [821, 440] on div "Malaria" at bounding box center [866, 456] width 207 height 33
checkbox input "true"
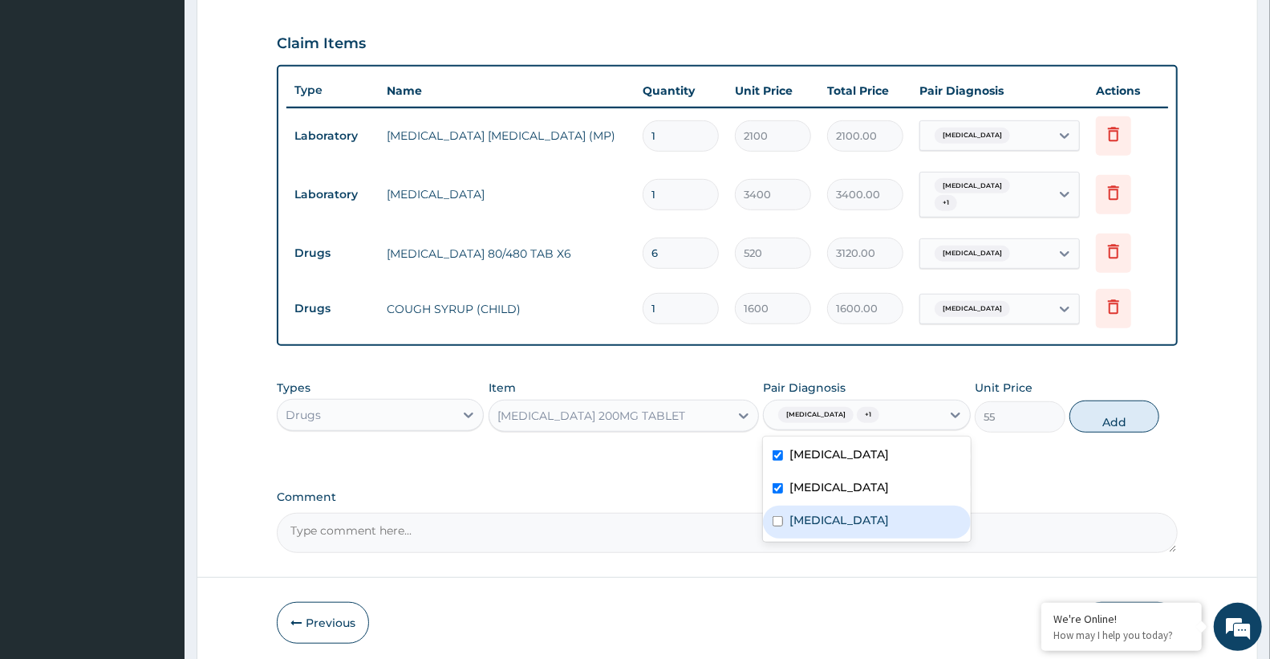
click at [822, 512] on label "Upper respiratory infection" at bounding box center [838, 520] width 99 height 16
checkbox input "true"
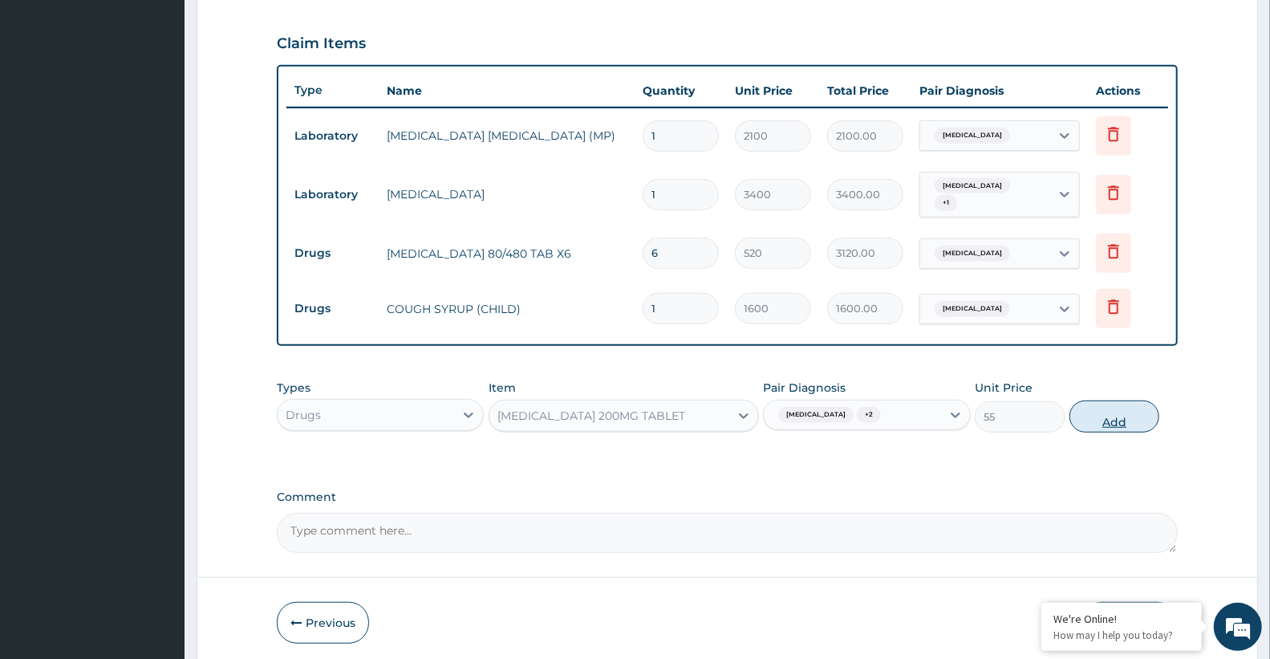
click at [1105, 400] on button "Add" at bounding box center [1114, 416] width 90 height 32
type input "0"
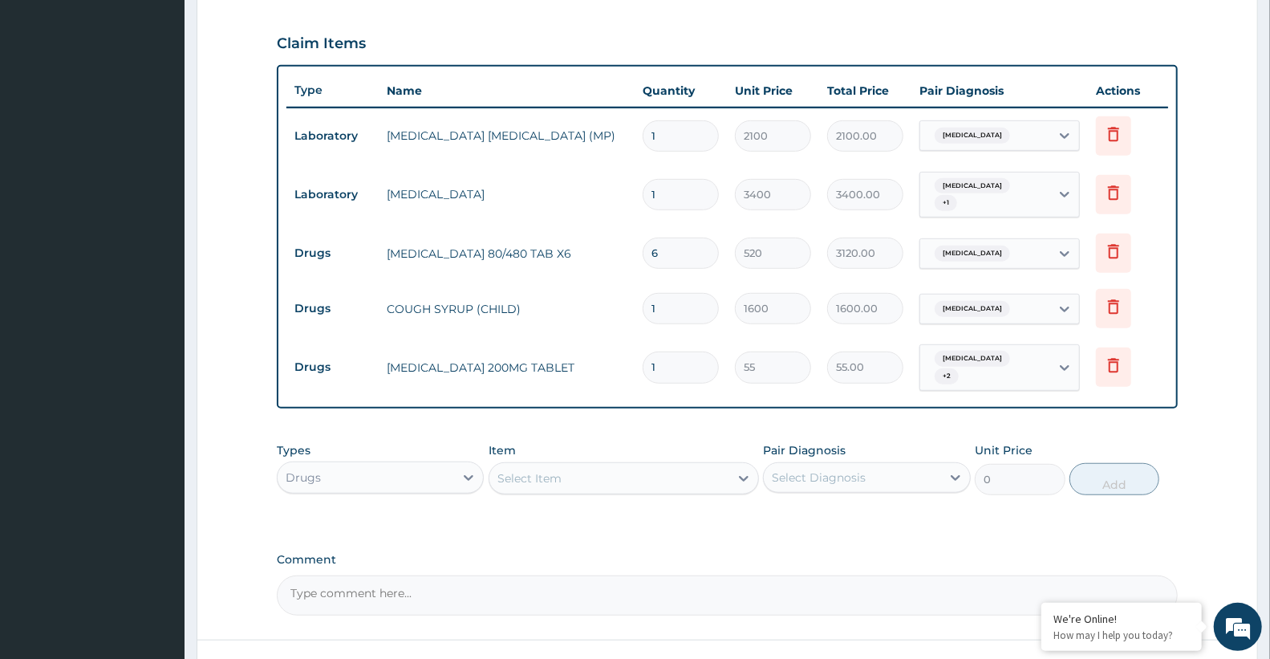
type input "0.00"
type input "9"
type input "495.00"
type input "9"
click at [417, 468] on div "Drugs" at bounding box center [366, 477] width 176 height 26
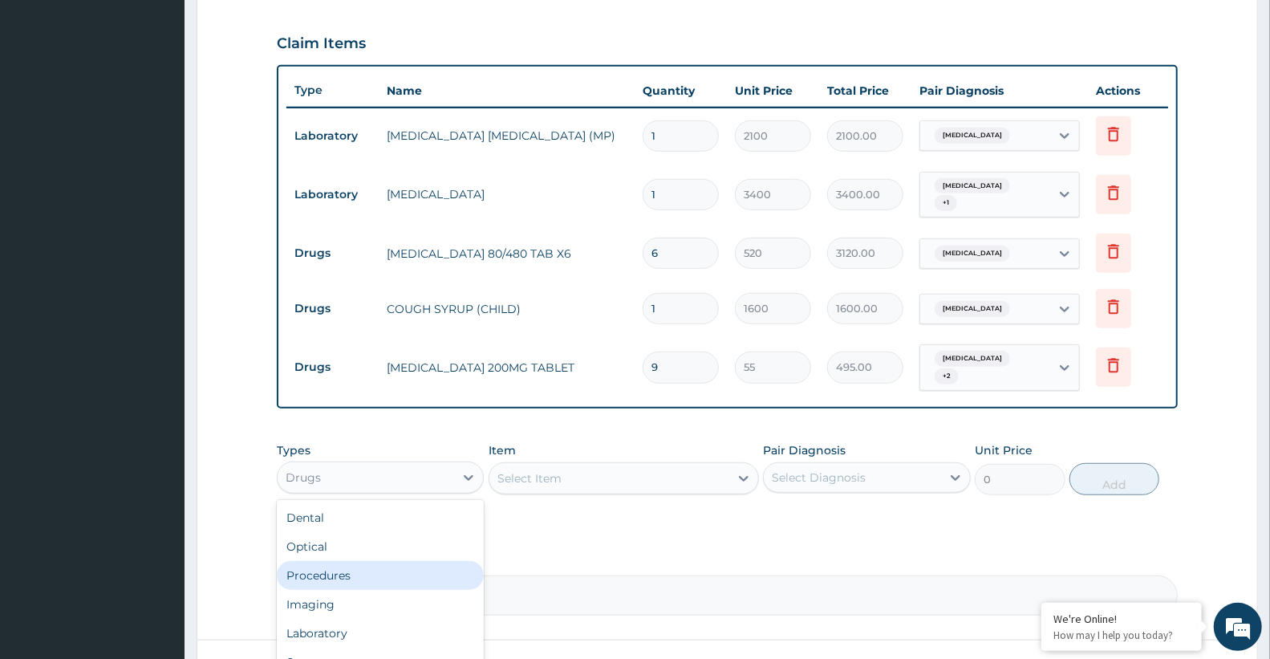
click at [294, 564] on div "Procedures" at bounding box center [380, 575] width 207 height 29
click at [543, 462] on div "Select Item" at bounding box center [624, 478] width 270 height 32
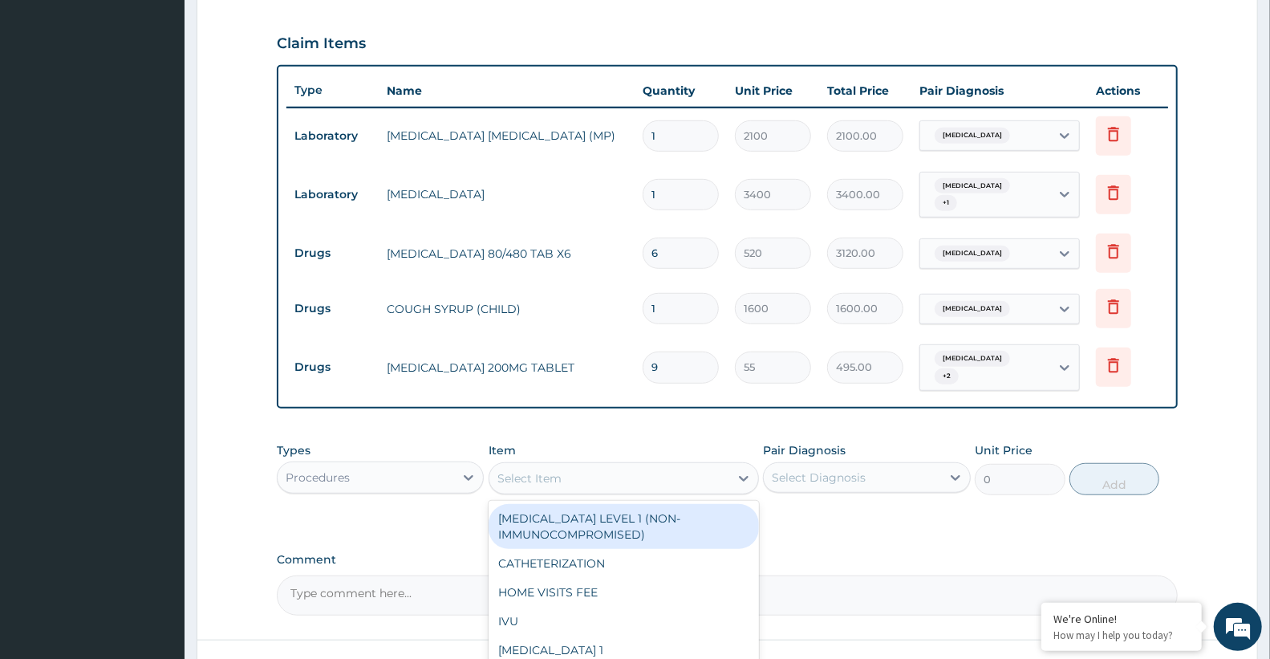
click at [544, 470] on div "Select Item" at bounding box center [529, 478] width 64 height 16
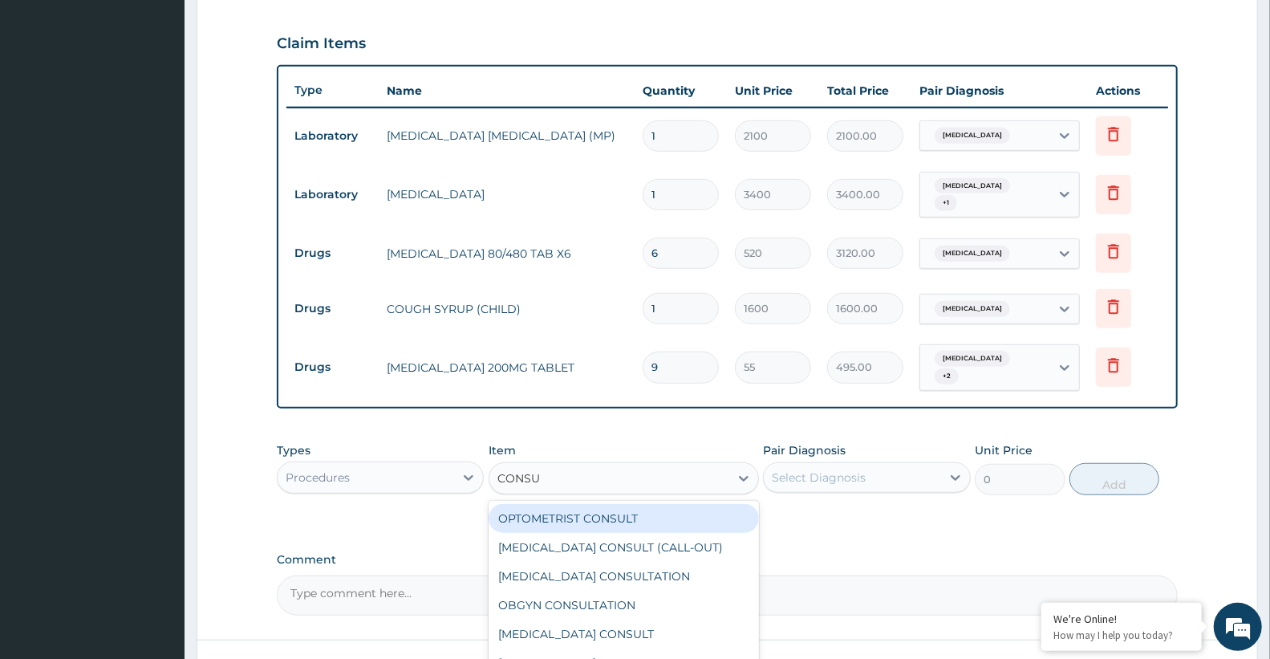
type input "CONSUL"
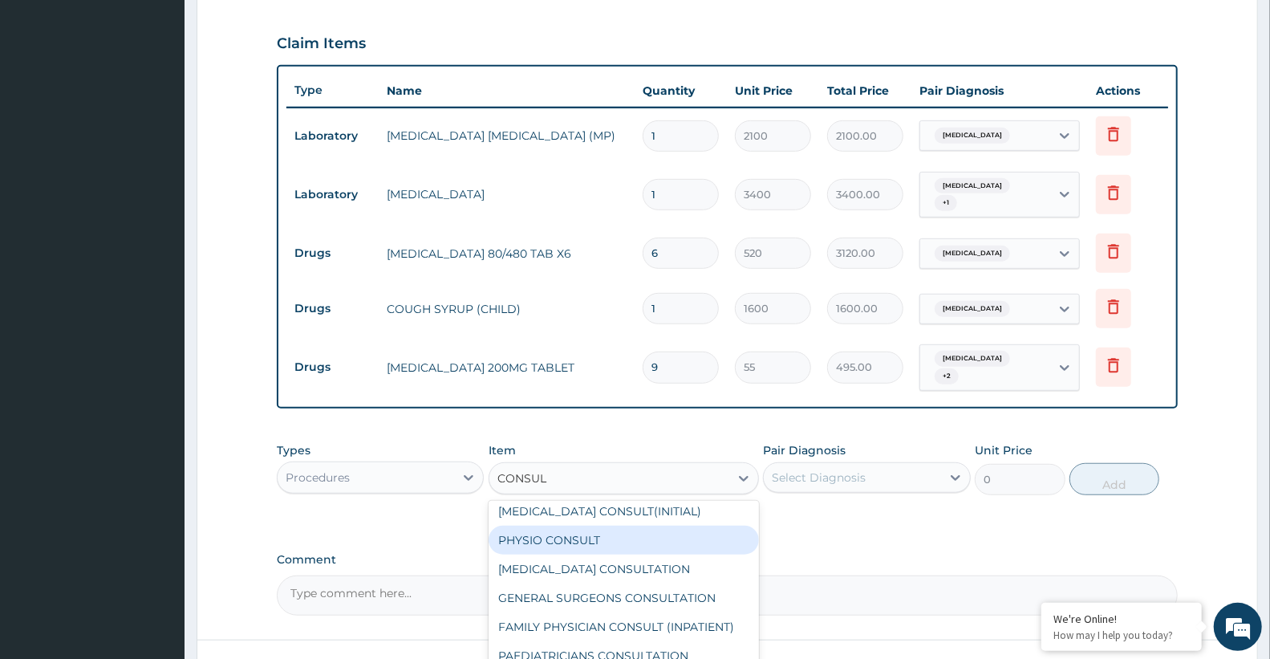
scroll to position [330, 0]
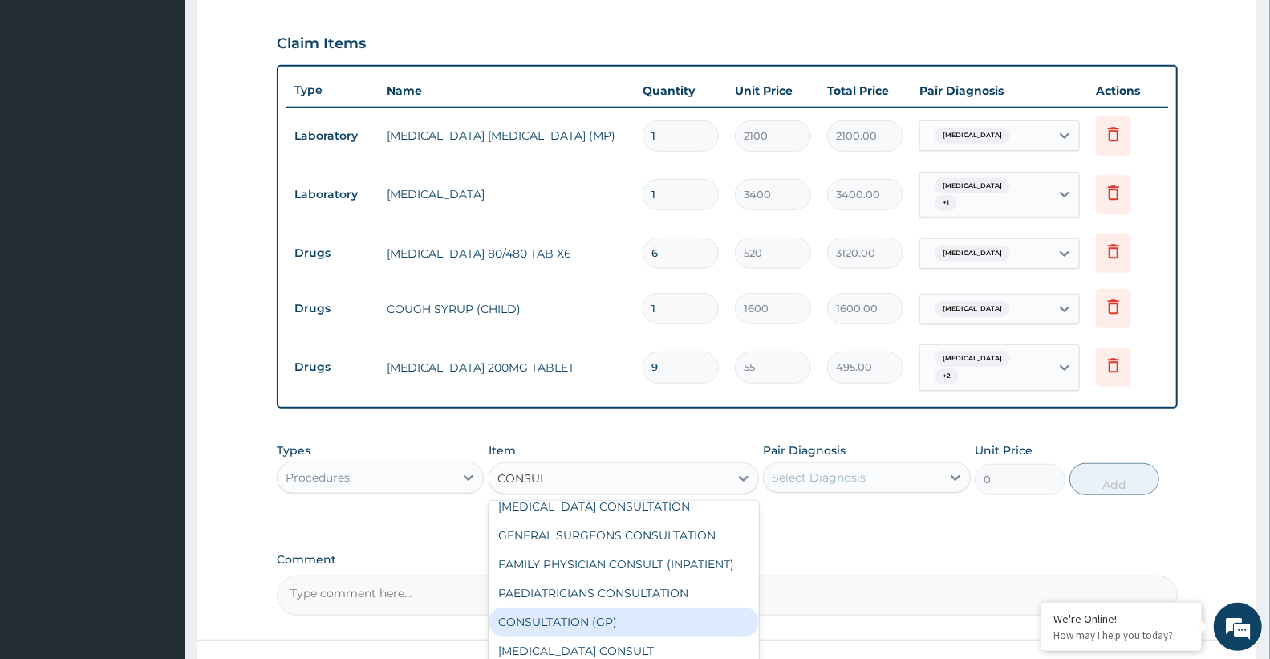
click at [614, 607] on div "CONSULTATION (GP)" at bounding box center [624, 621] width 270 height 29
type input "3000"
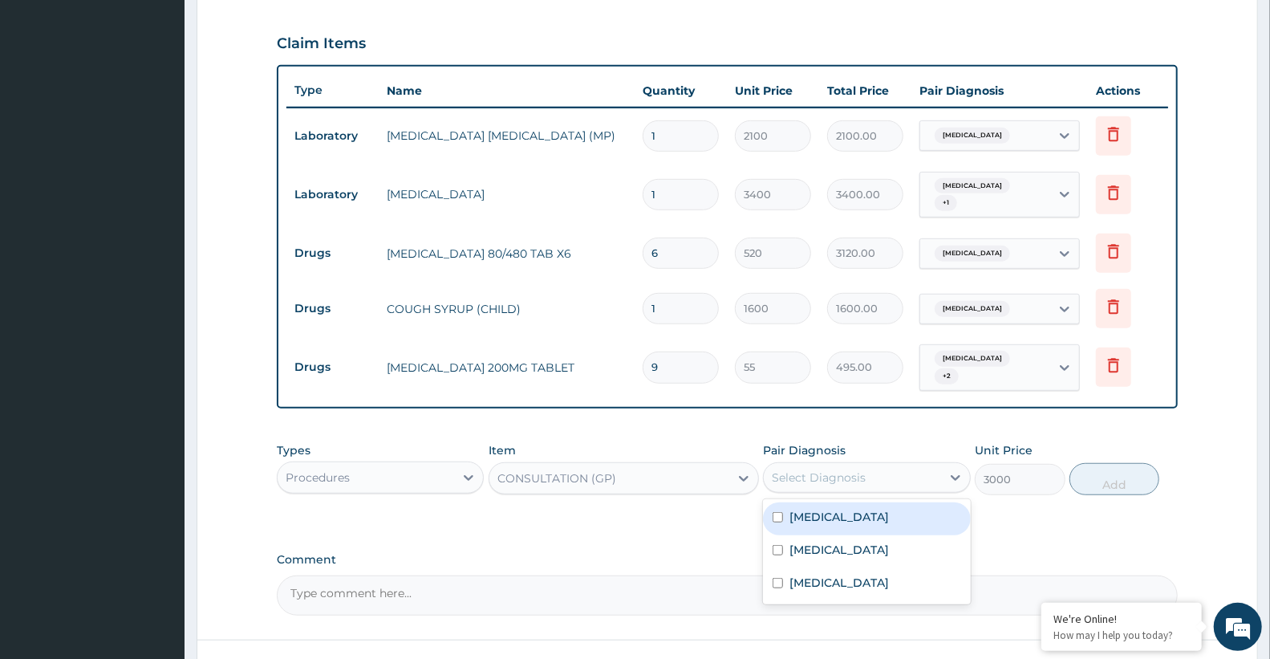
click at [836, 469] on div "Select Diagnosis" at bounding box center [819, 477] width 94 height 16
click at [822, 515] on div "Malaria" at bounding box center [866, 518] width 207 height 33
checkbox input "true"
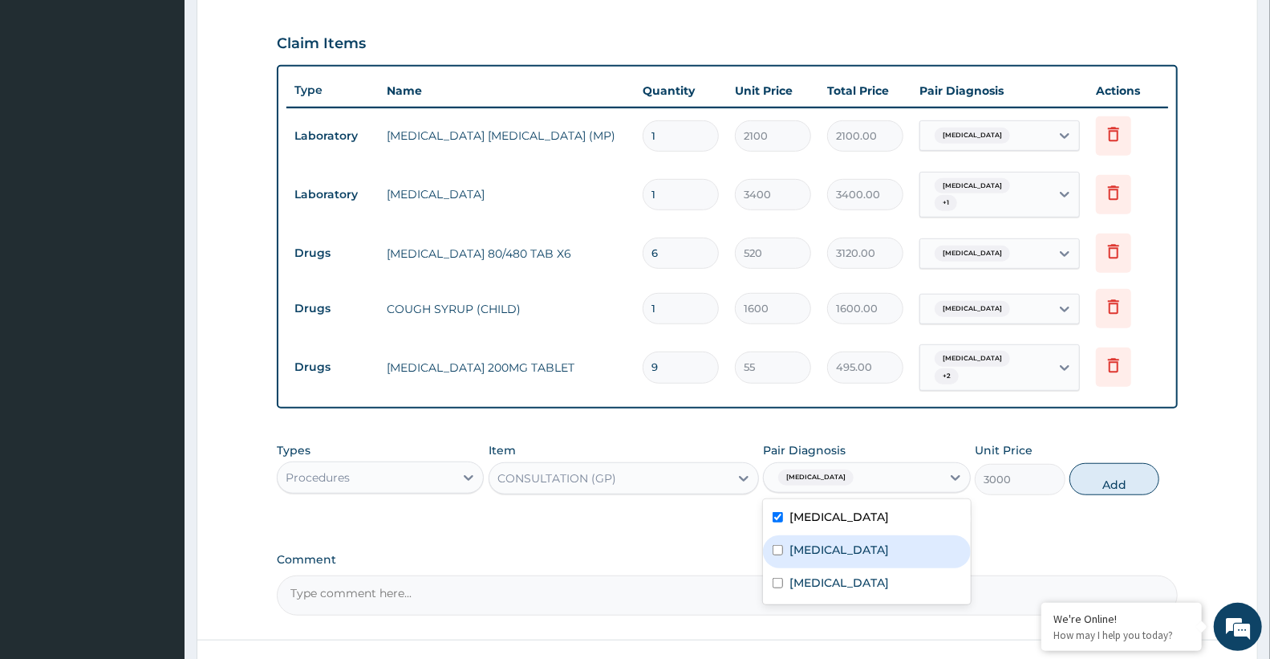
drag, startPoint x: 816, startPoint y: 521, endPoint x: 815, endPoint y: 535, distance: 13.7
click at [815, 535] on div "Sepsis" at bounding box center [866, 551] width 207 height 33
checkbox input "true"
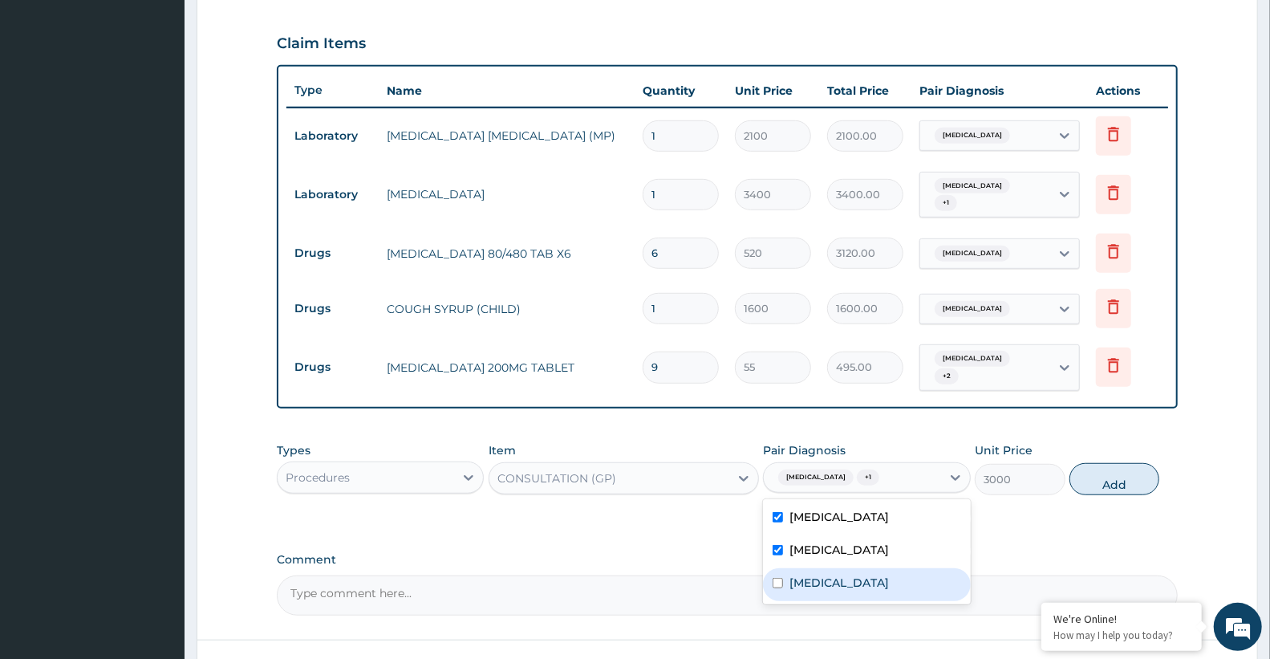
click at [824, 574] on label "Upper respiratory infection" at bounding box center [838, 582] width 99 height 16
checkbox input "true"
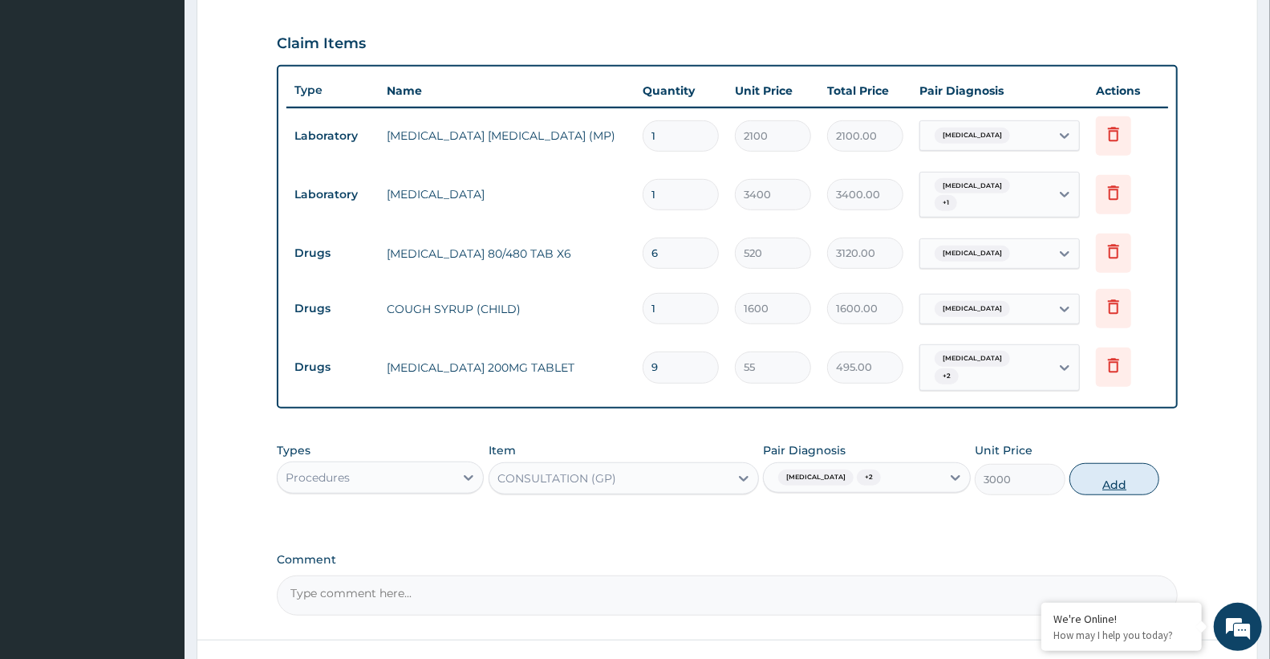
click at [1097, 463] on button "Add" at bounding box center [1114, 479] width 90 height 32
type input "0"
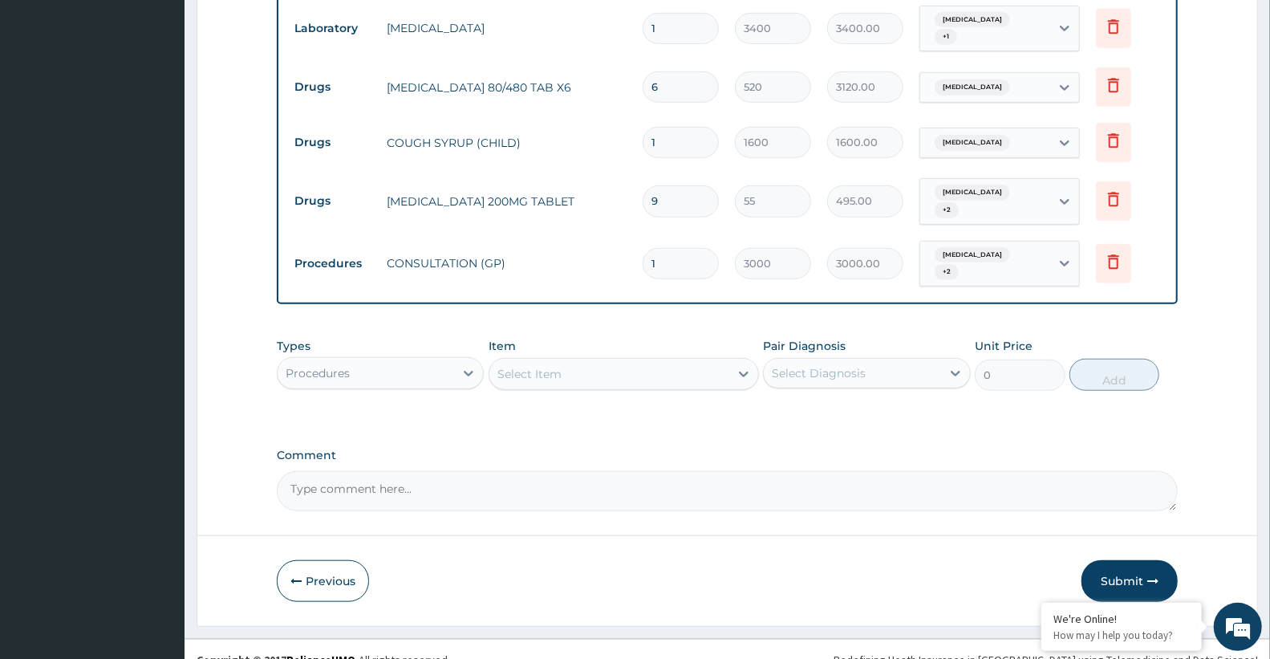
scroll to position [700, 0]
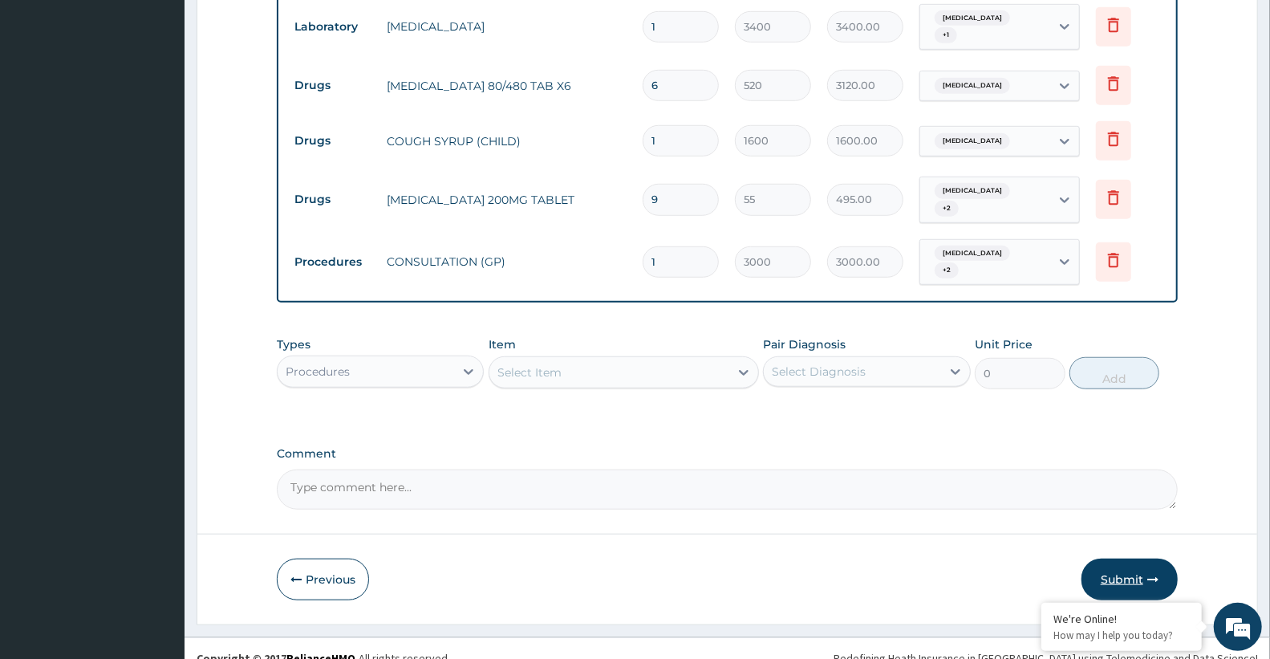
click at [1127, 558] on button "Submit" at bounding box center [1129, 579] width 96 height 42
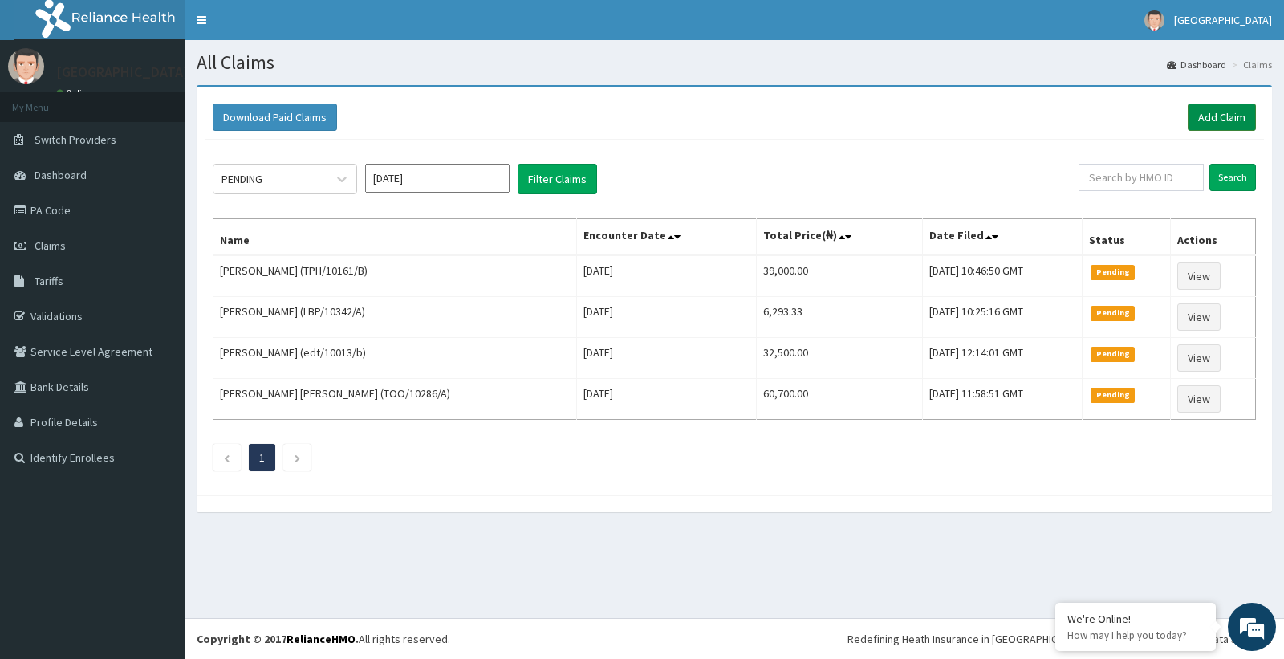
click at [1213, 115] on link "Add Claim" at bounding box center [1221, 116] width 68 height 27
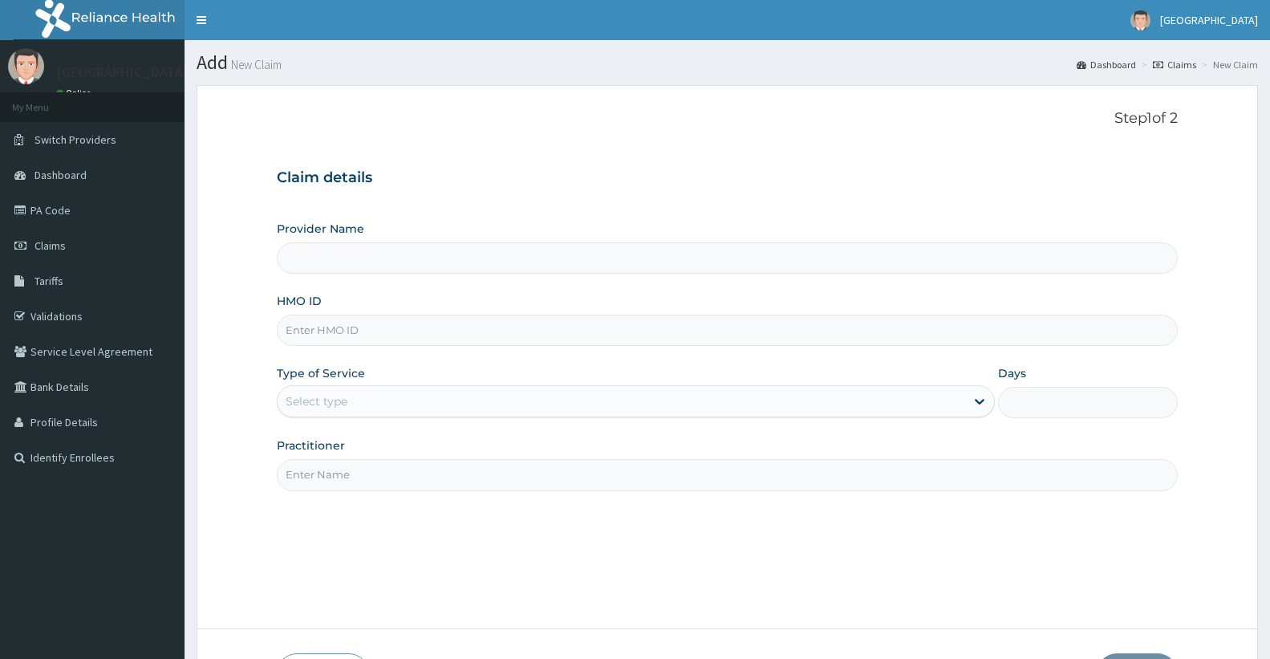
type input "Doren Specialist Hospital"
click at [468, 324] on input "HMO ID" at bounding box center [727, 329] width 901 height 31
paste input "edt/10013/b"
type input "edt/10013/b"
click at [692, 357] on div "Provider Name Doren Specialist Hospital HMO ID edt/10013/b Type of Service Sele…" at bounding box center [727, 356] width 901 height 270
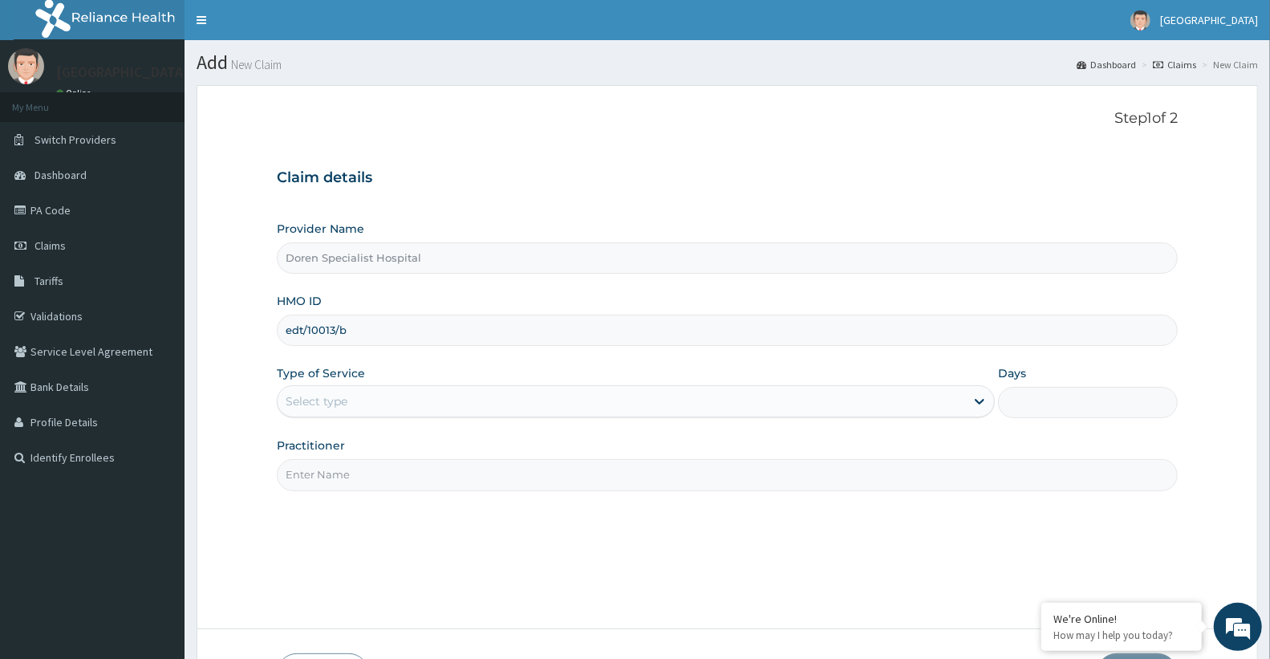
click at [712, 401] on div "Select type" at bounding box center [621, 401] width 687 height 26
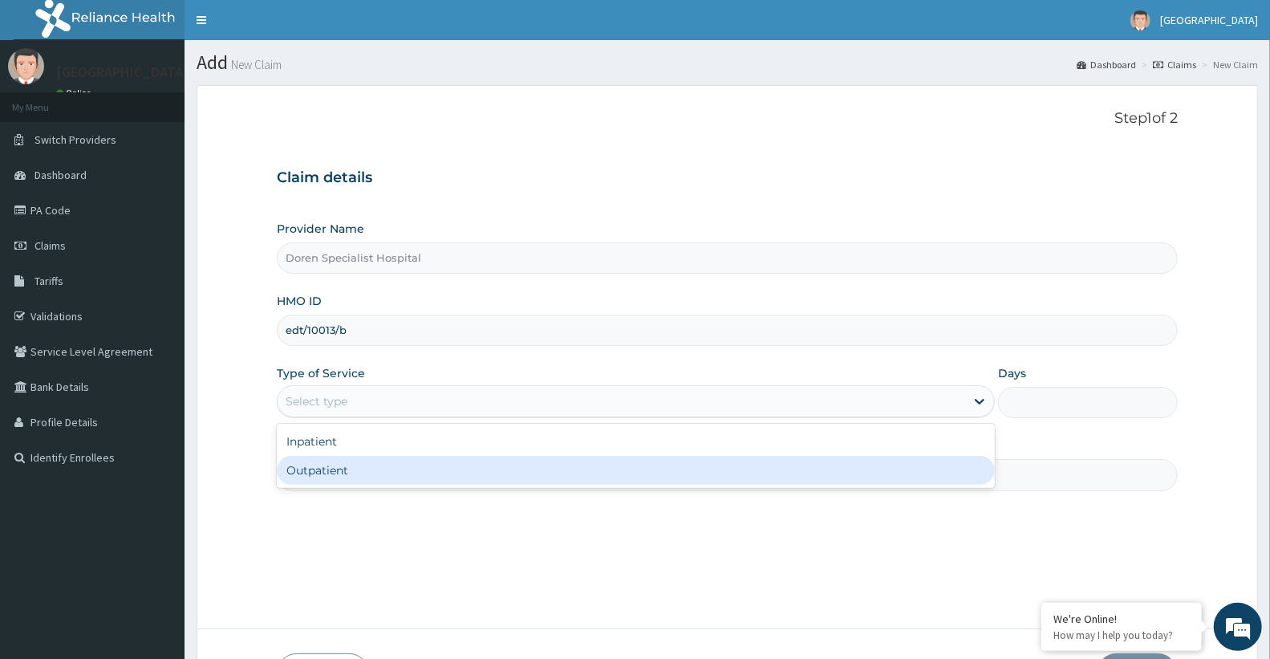
click at [612, 475] on div "Outpatient" at bounding box center [636, 470] width 718 height 29
type input "1"
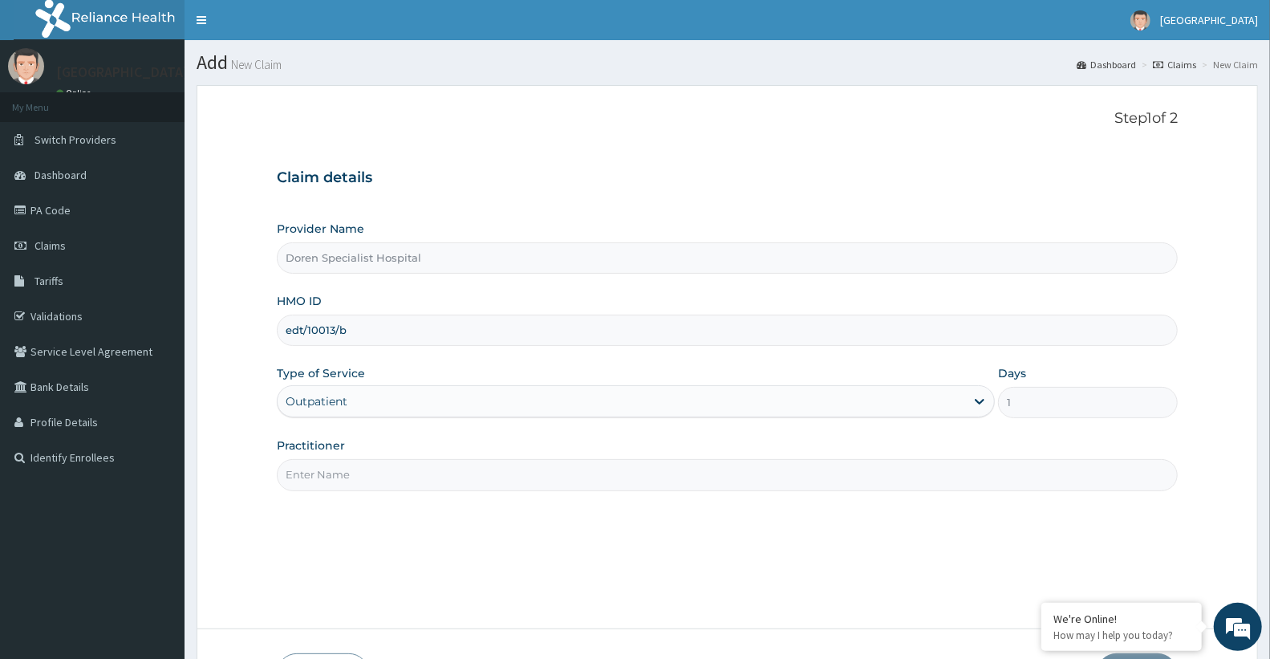
click at [479, 485] on input "Practitioner" at bounding box center [727, 474] width 901 height 31
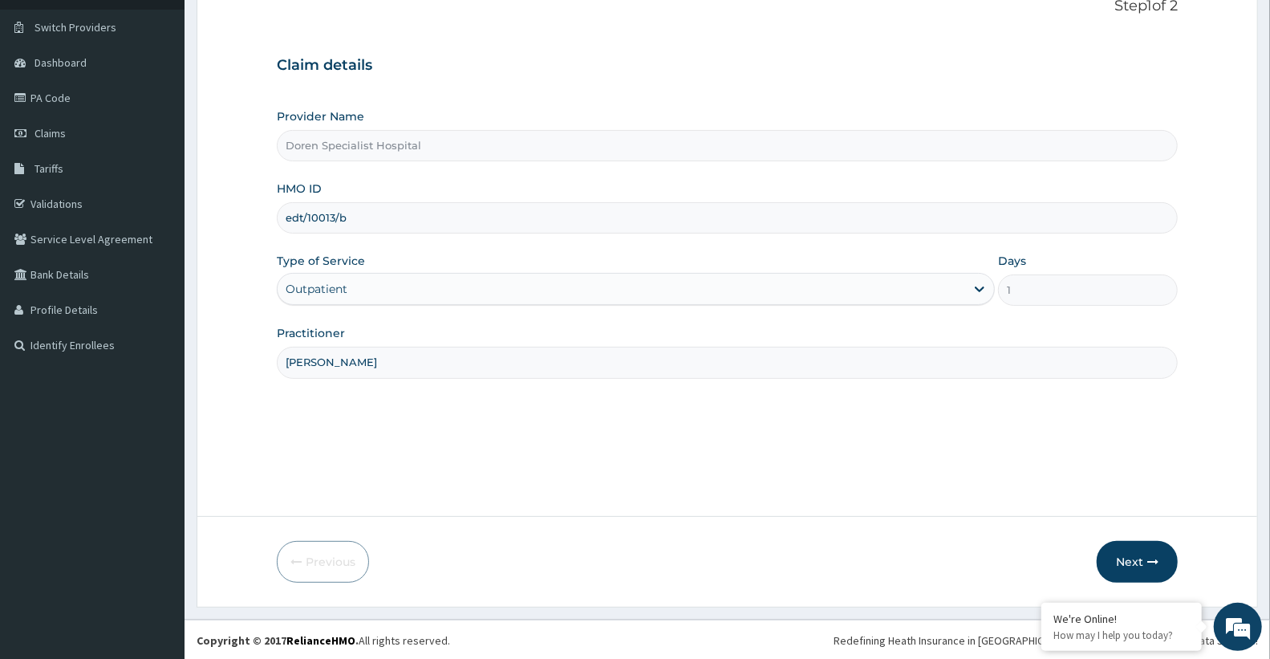
scroll to position [114, 0]
type input "[PERSON_NAME]"
click at [1146, 563] on button "Next" at bounding box center [1137, 560] width 81 height 42
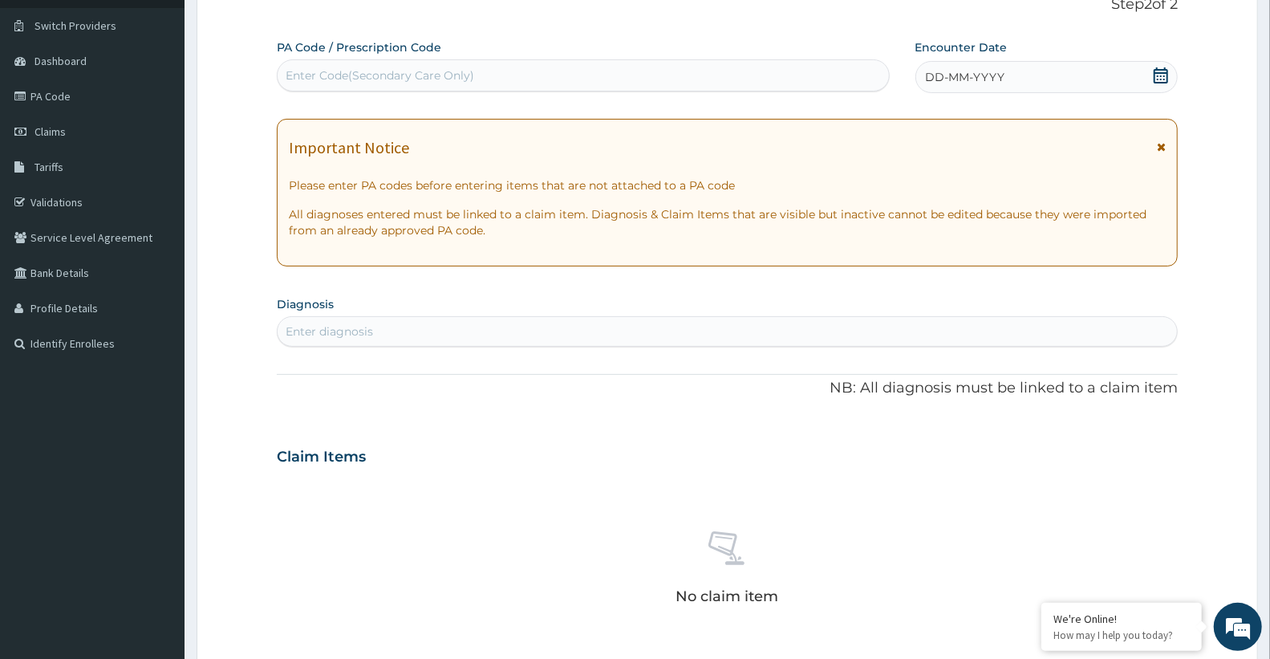
click at [455, 65] on div "Enter Code(Secondary Care Only)" at bounding box center [583, 76] width 611 height 26
click at [493, 80] on div "Enter Code(Secondary Care Only)" at bounding box center [583, 76] width 611 height 26
paste input "PA/02CD3D"
type input "PA/02CD3D"
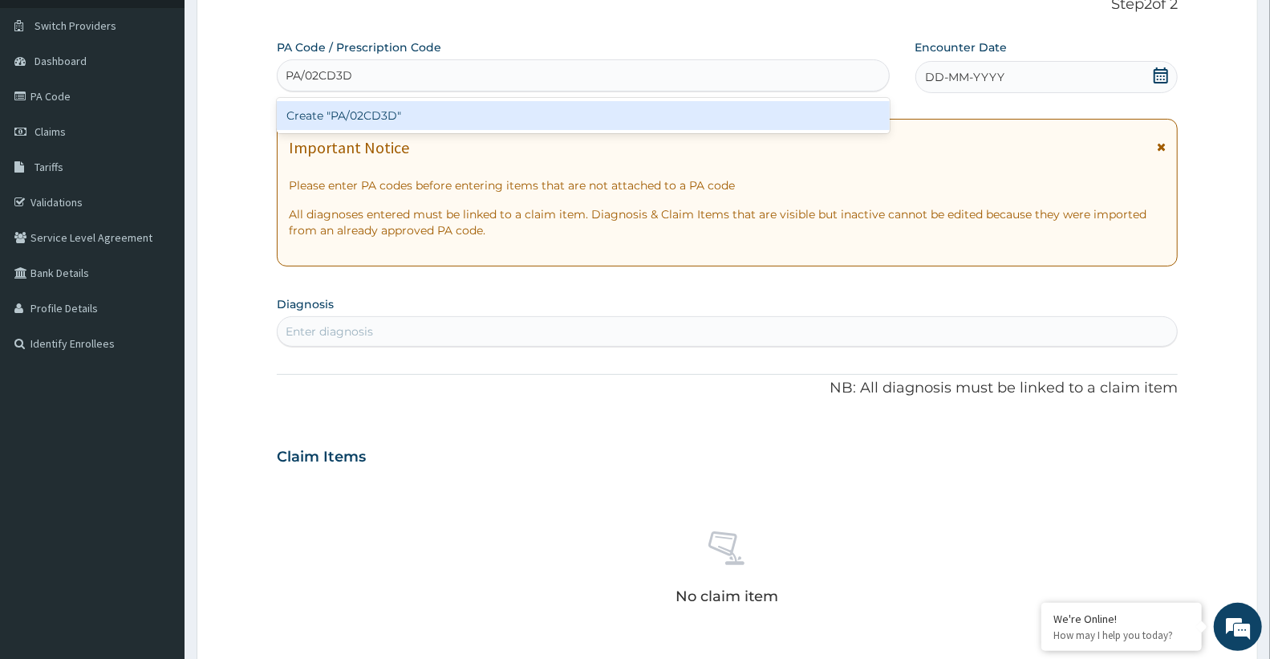
click at [463, 113] on div "Create "PA/02CD3D"" at bounding box center [583, 115] width 613 height 29
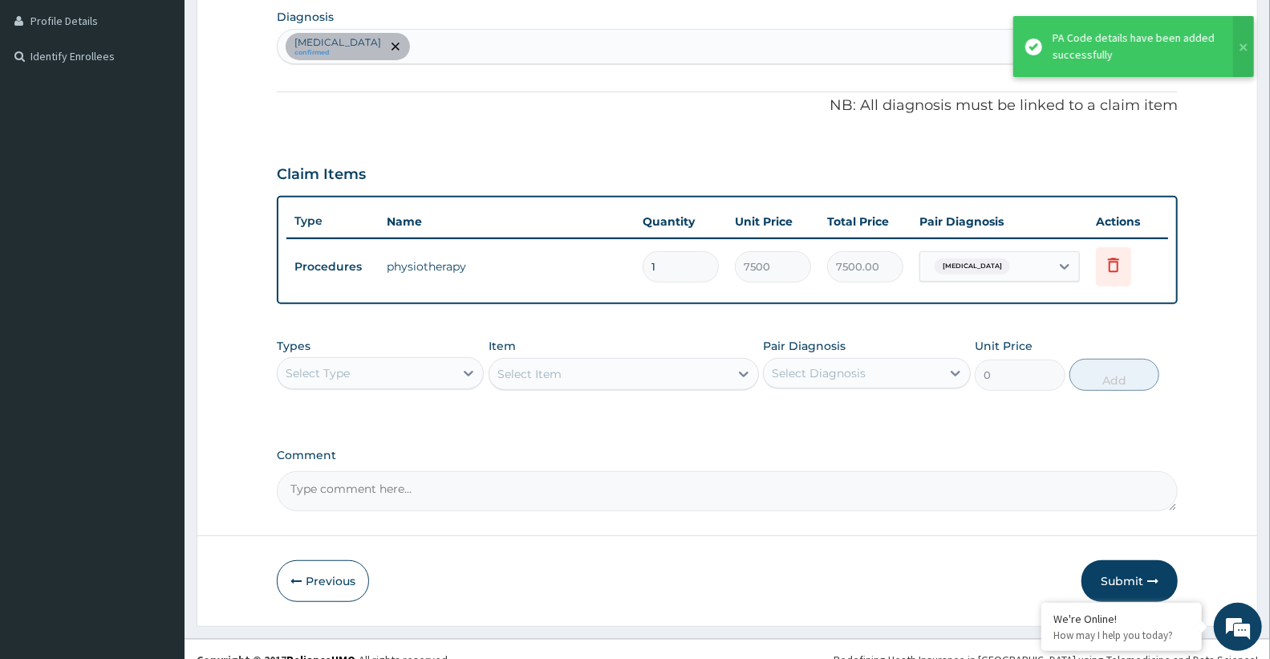
scroll to position [420, 0]
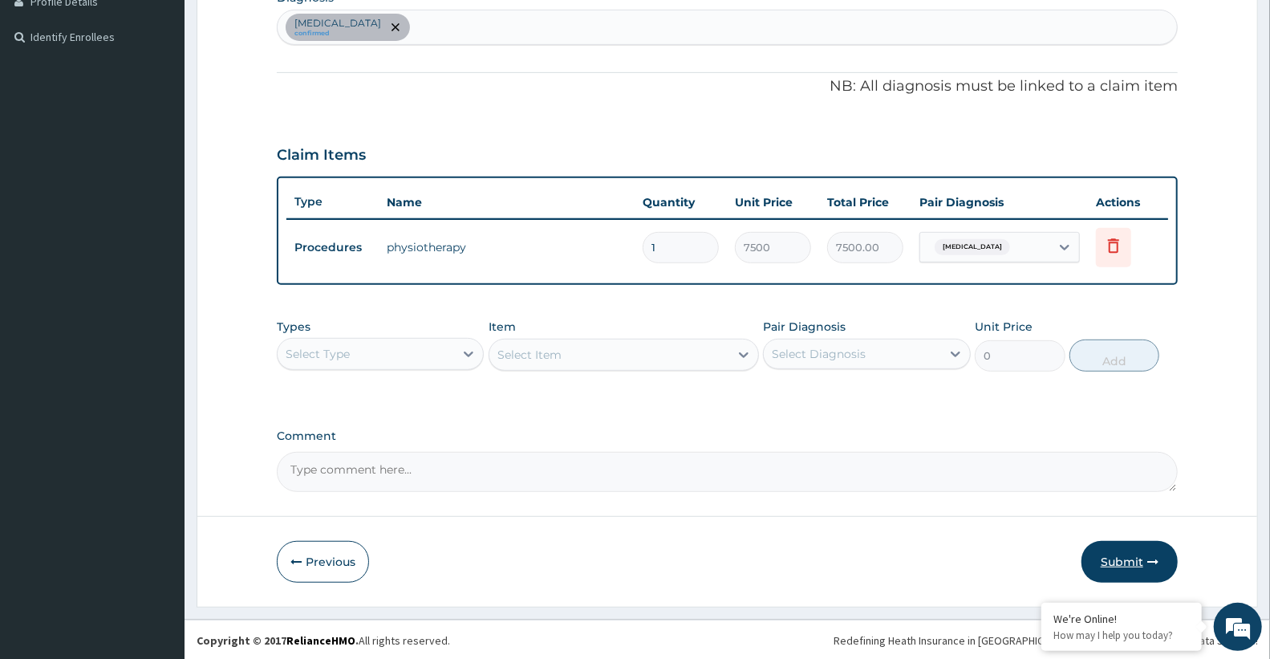
click at [1123, 557] on button "Submit" at bounding box center [1129, 562] width 96 height 42
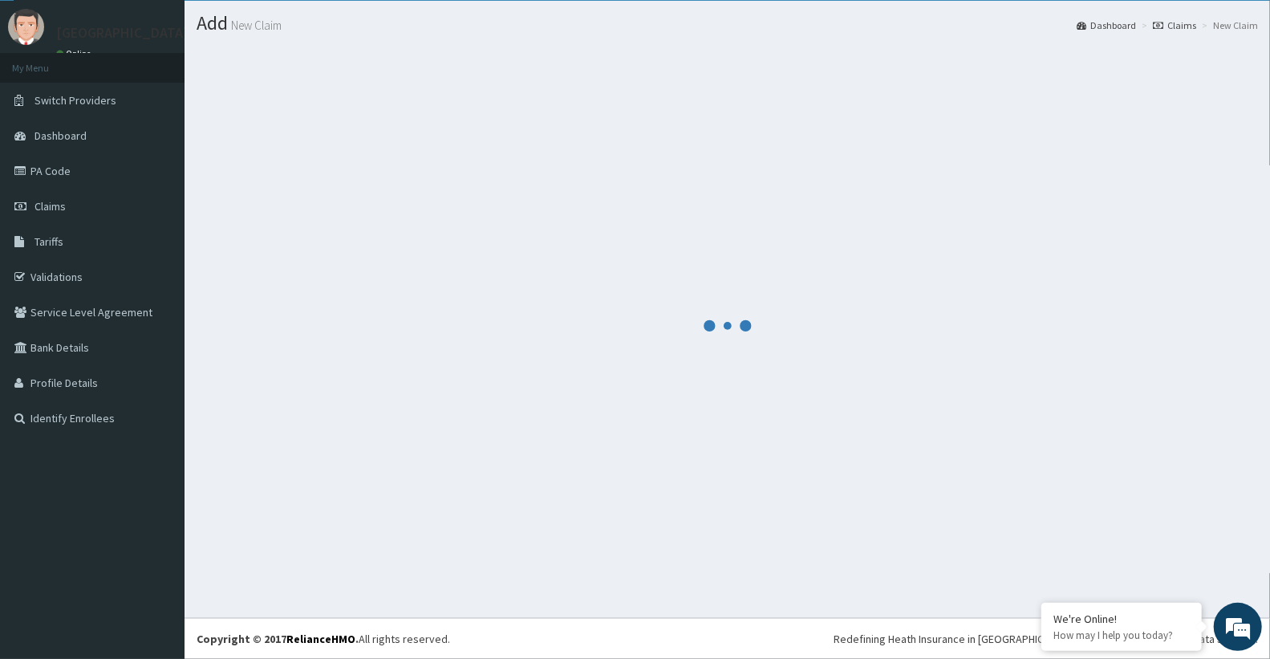
scroll to position [39, 0]
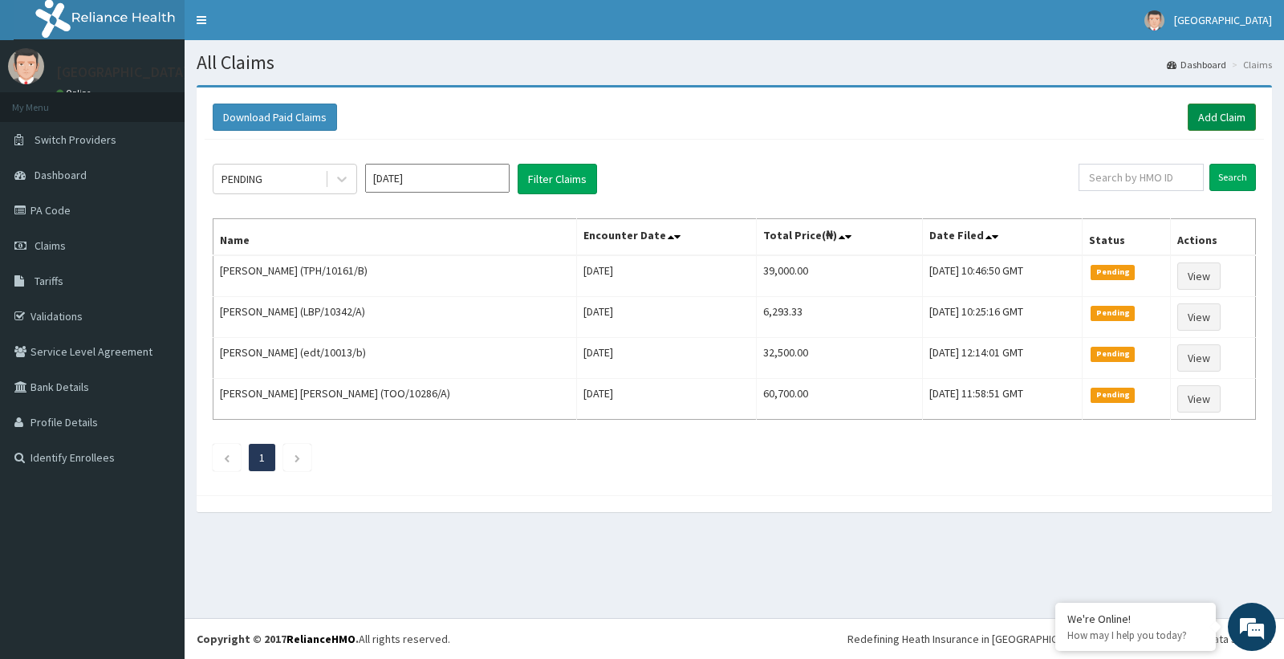
click at [1229, 125] on link "Add Claim" at bounding box center [1221, 116] width 68 height 27
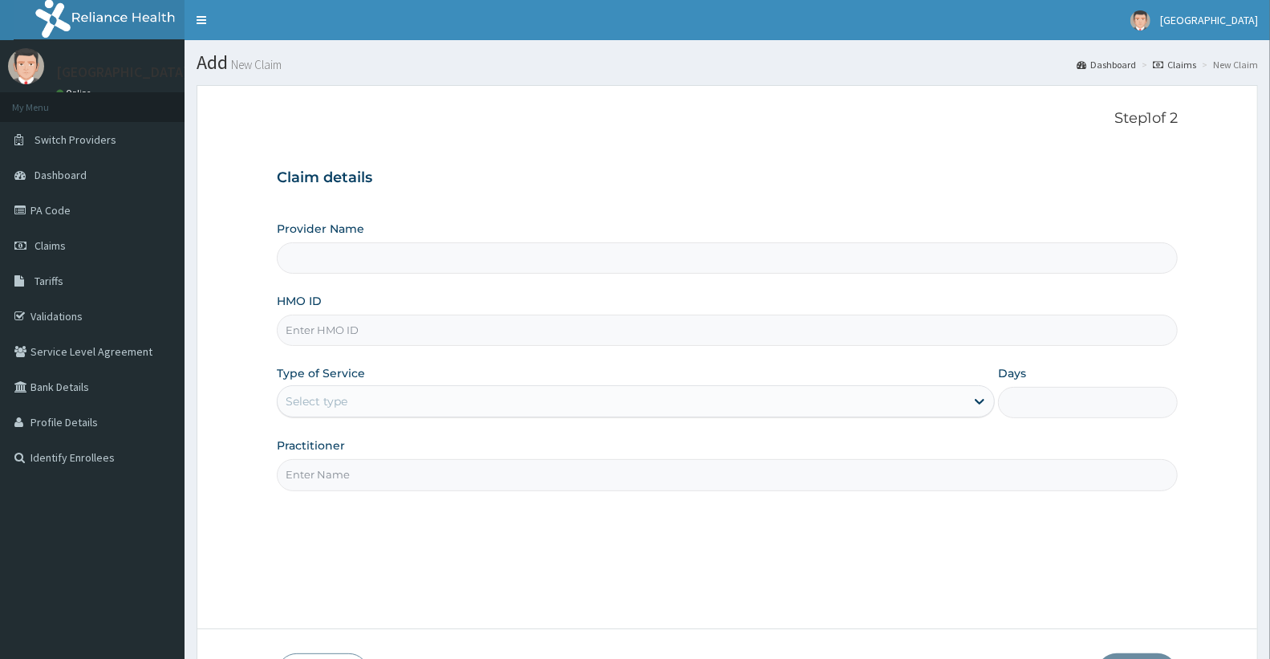
type input "ANL/10028/A"
type input "Doren Specialist Hospital"
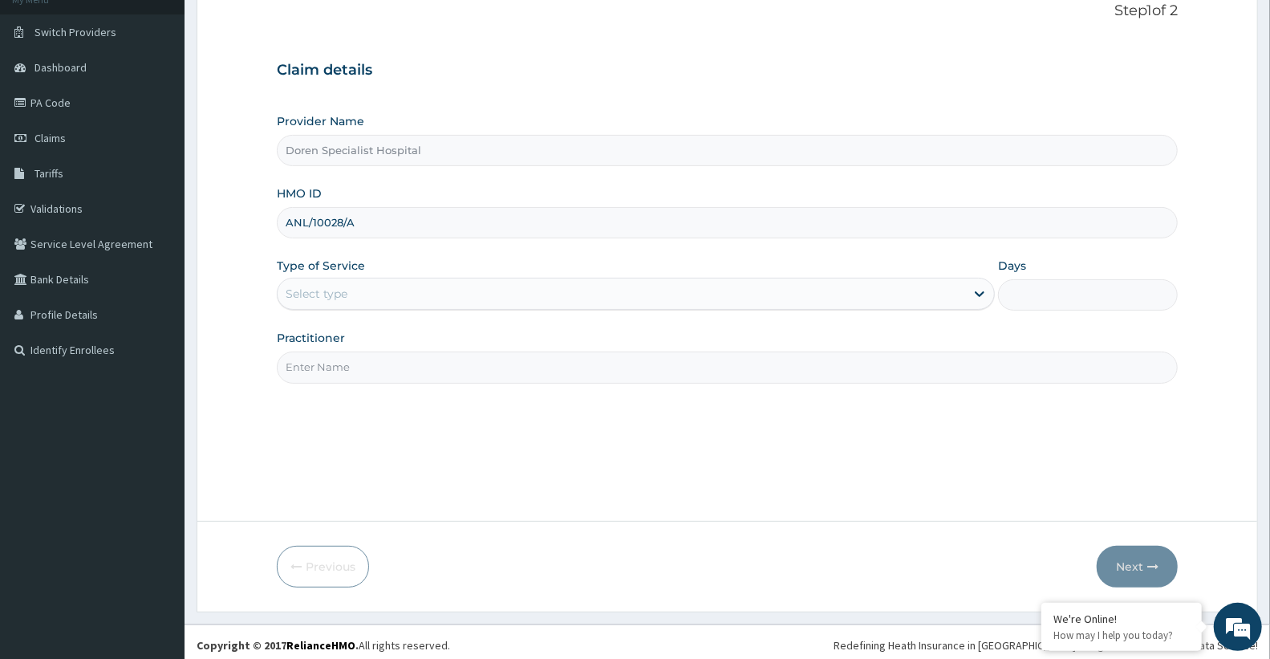
scroll to position [114, 0]
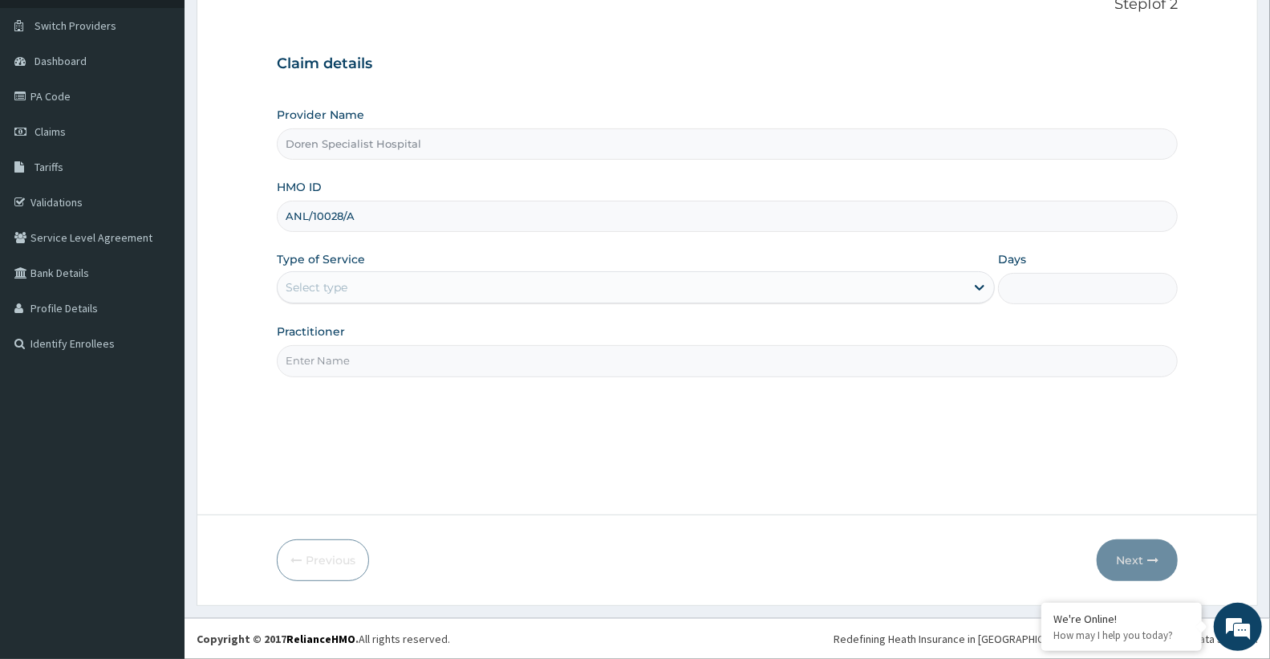
type input "ANL/10028/A"
click at [519, 281] on div "Select type" at bounding box center [621, 287] width 687 height 26
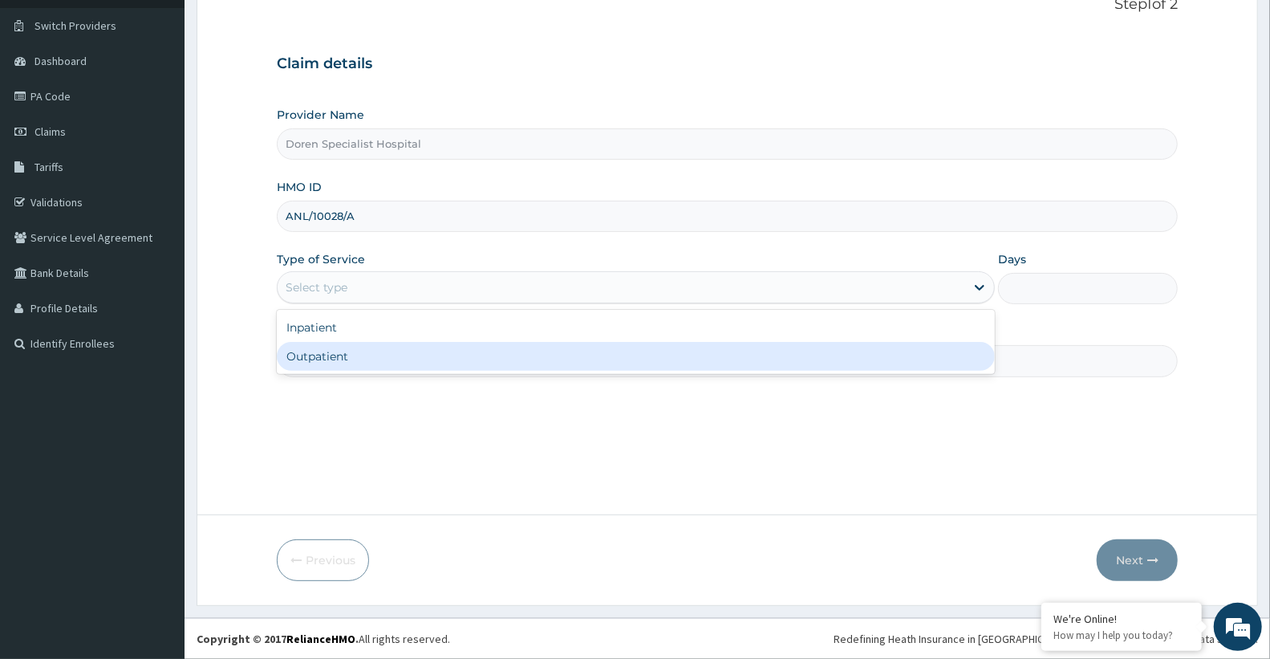
click at [446, 359] on div "Outpatient" at bounding box center [636, 356] width 718 height 29
type input "1"
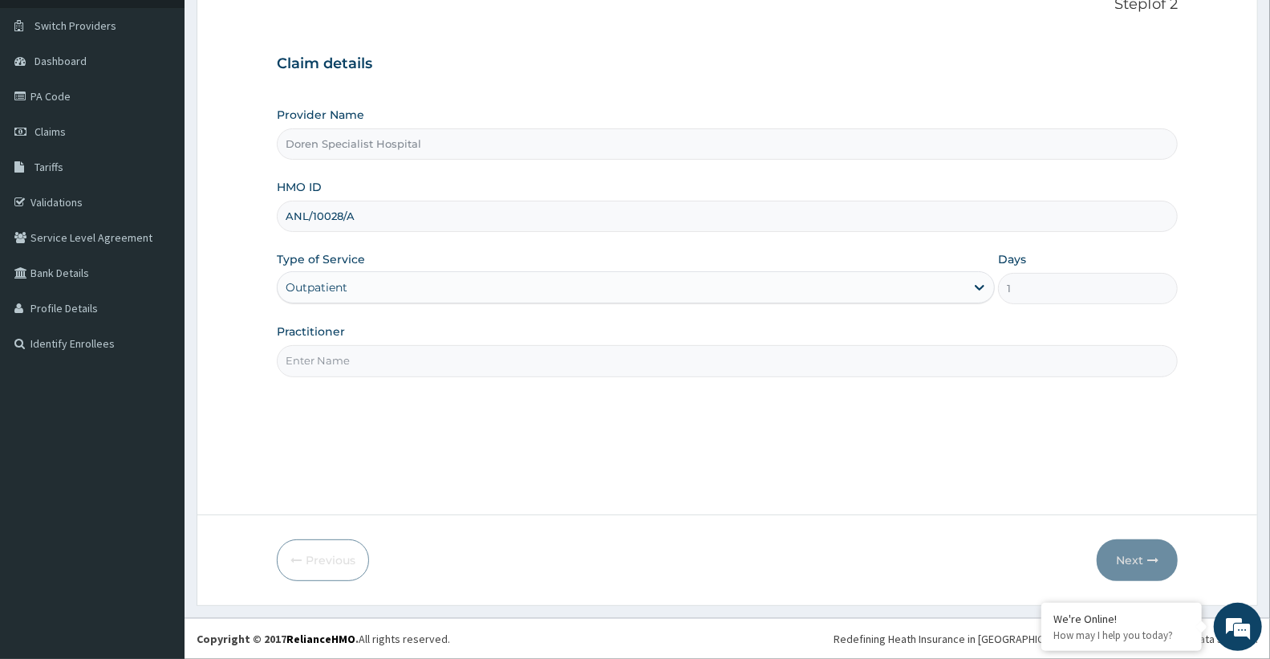
click at [798, 359] on input "Practitioner" at bounding box center [727, 360] width 901 height 31
type input "DR CHRISTIAN"
click at [1142, 546] on button "Next" at bounding box center [1137, 560] width 81 height 42
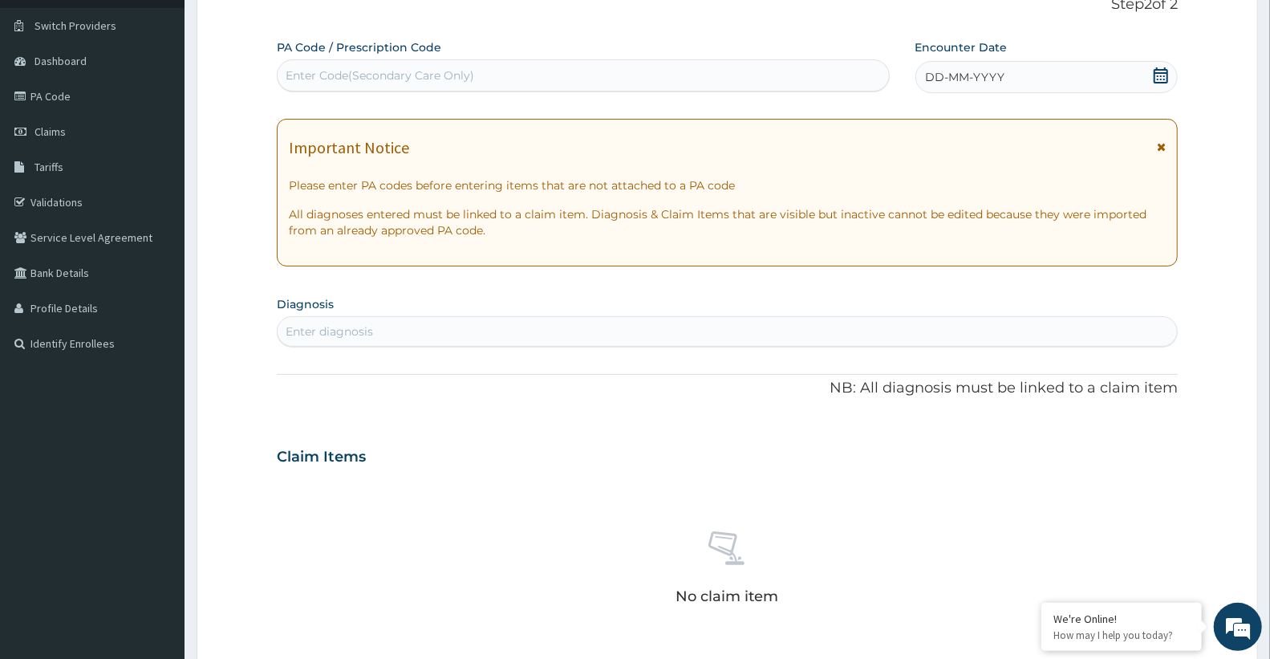
click at [480, 67] on div "Enter Code(Secondary Care Only)" at bounding box center [583, 76] width 611 height 26
click at [417, 72] on div "Enter Code(Secondary Care Only)" at bounding box center [380, 75] width 189 height 16
paste input "PA/3EE3FA"
type input "PA/3EE3FA"
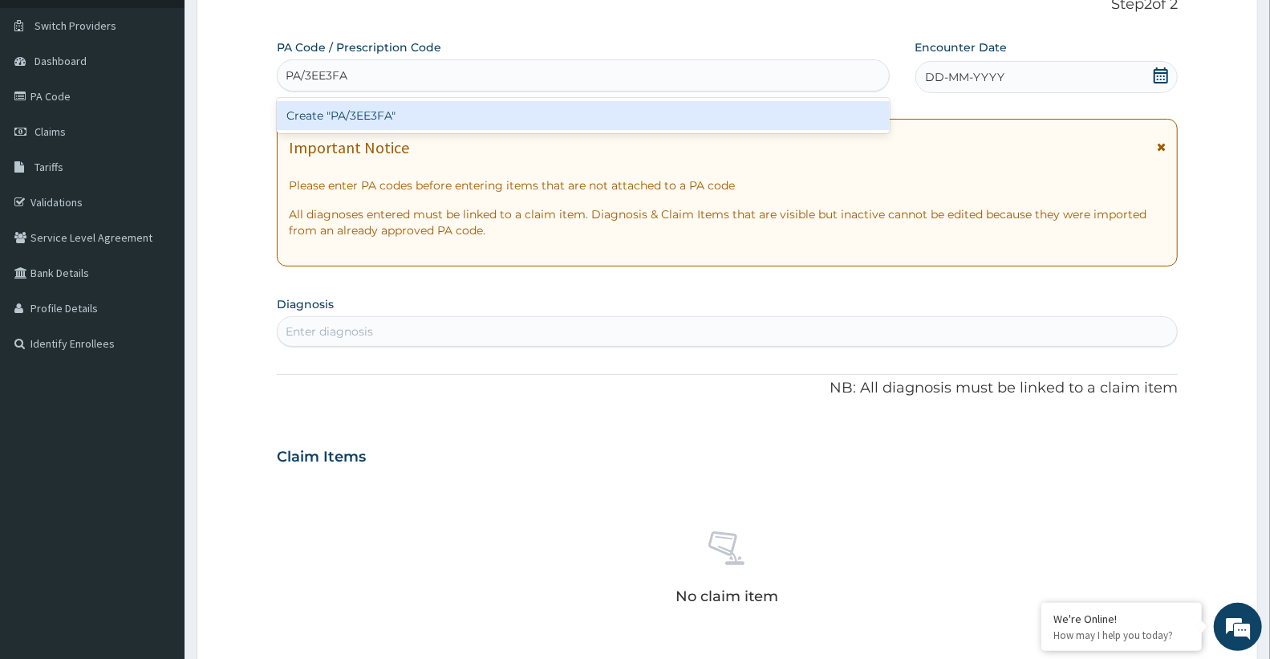
click at [426, 120] on div "Create "PA/3EE3FA"" at bounding box center [583, 115] width 613 height 29
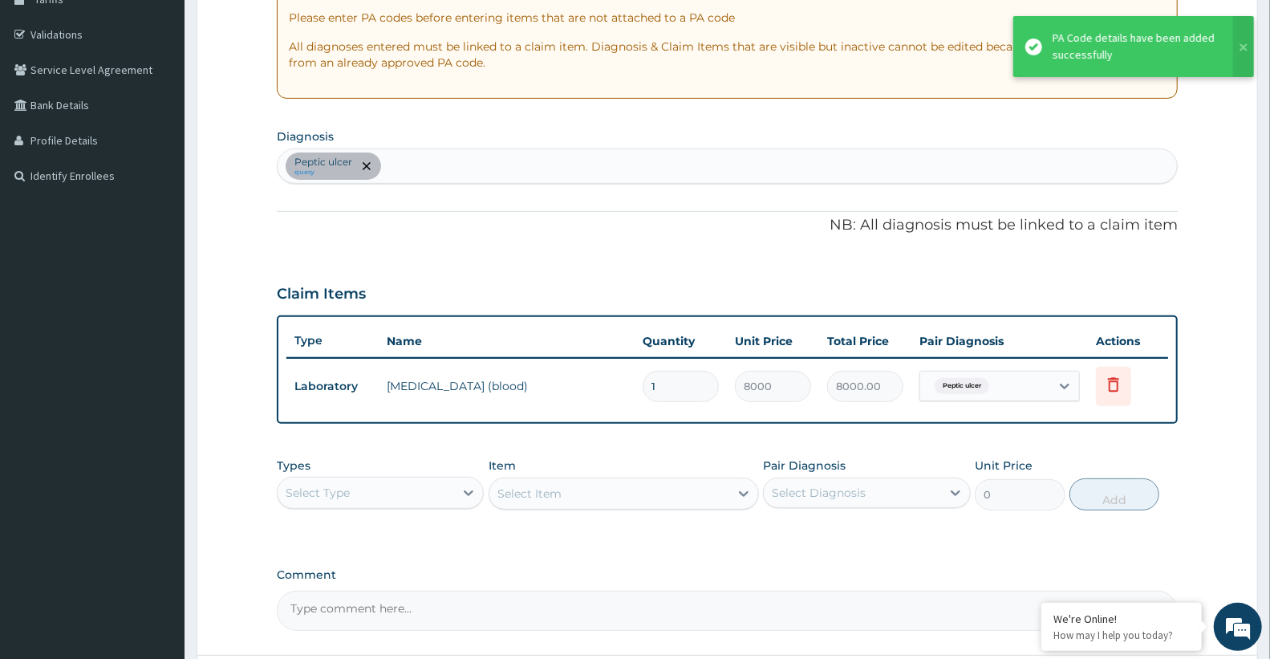
scroll to position [292, 0]
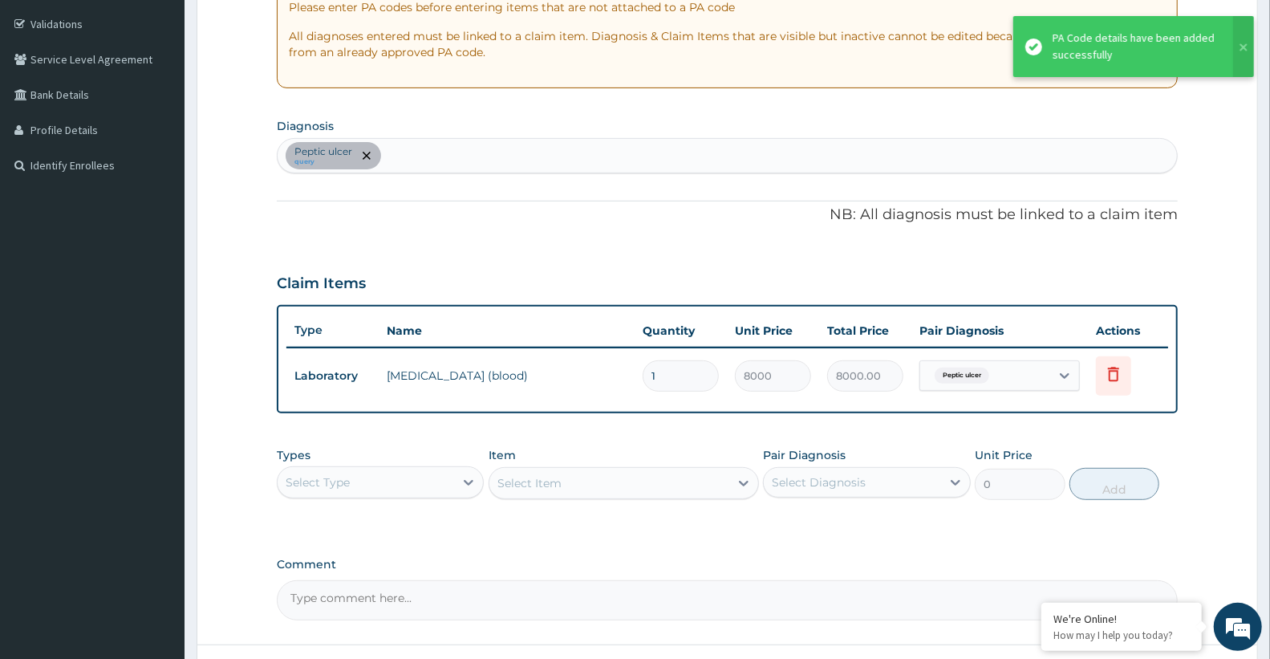
click at [400, 153] on div "Peptic ulcer query" at bounding box center [727, 156] width 899 height 34
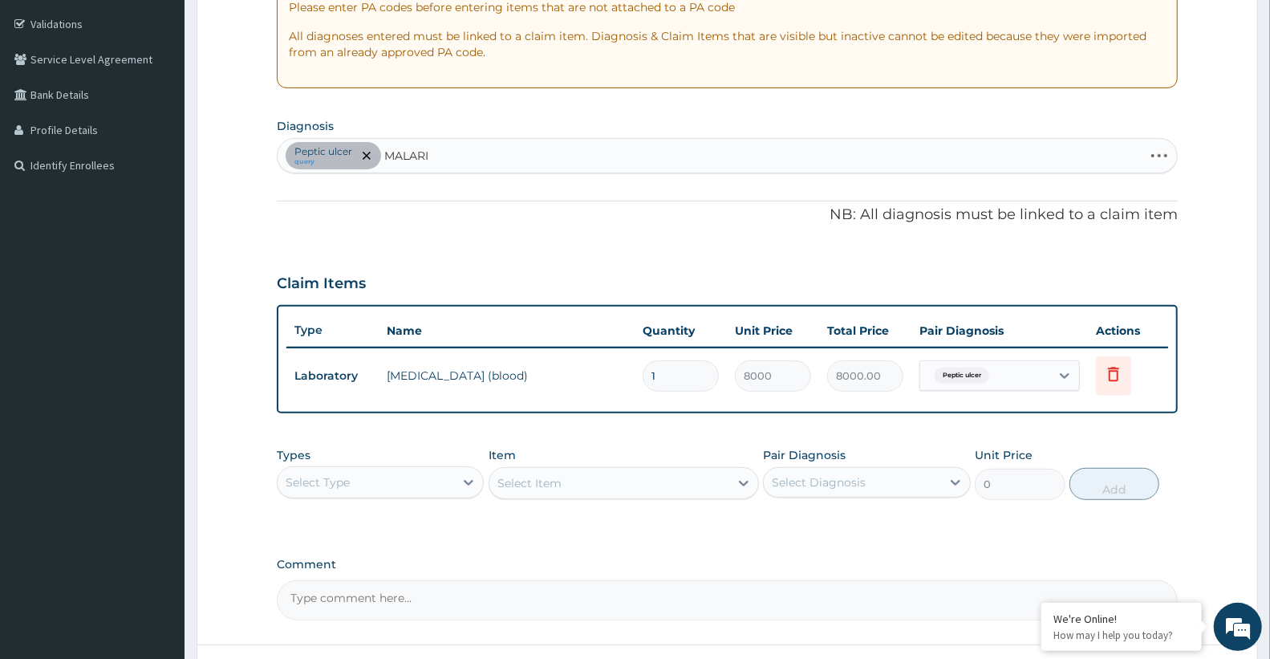
type input "MALARIA"
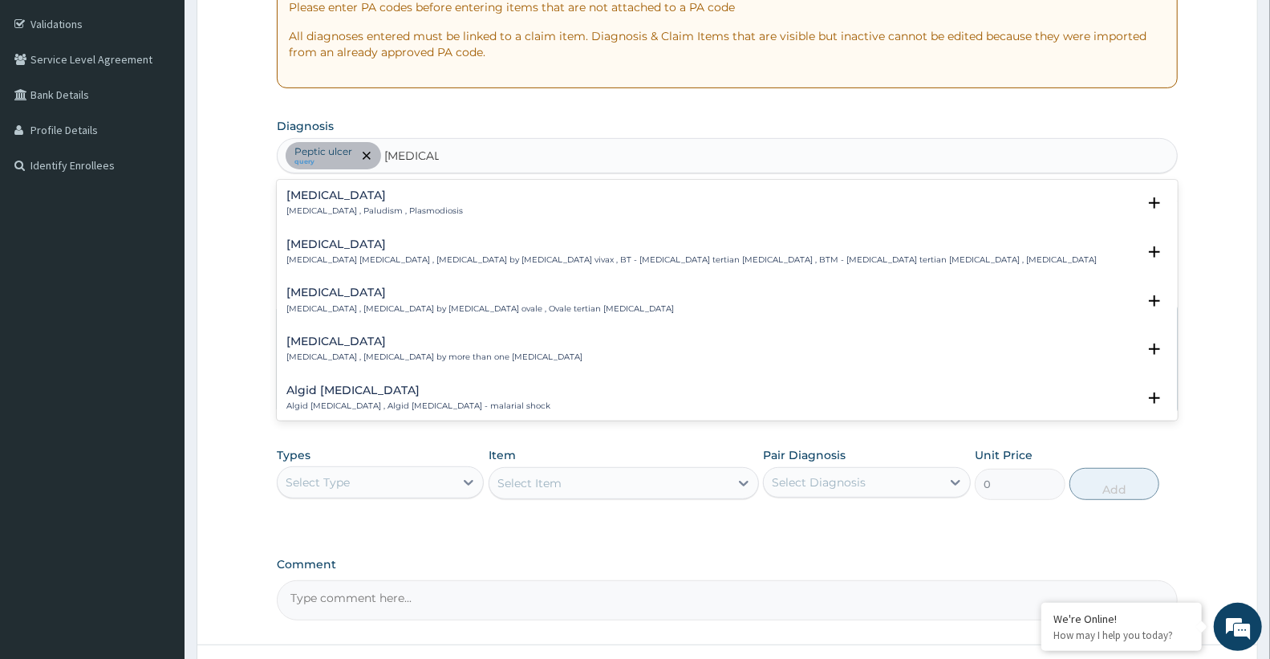
click at [465, 211] on div "Malaria Malaria , Paludism , Plasmodiosis" at bounding box center [727, 203] width 882 height 28
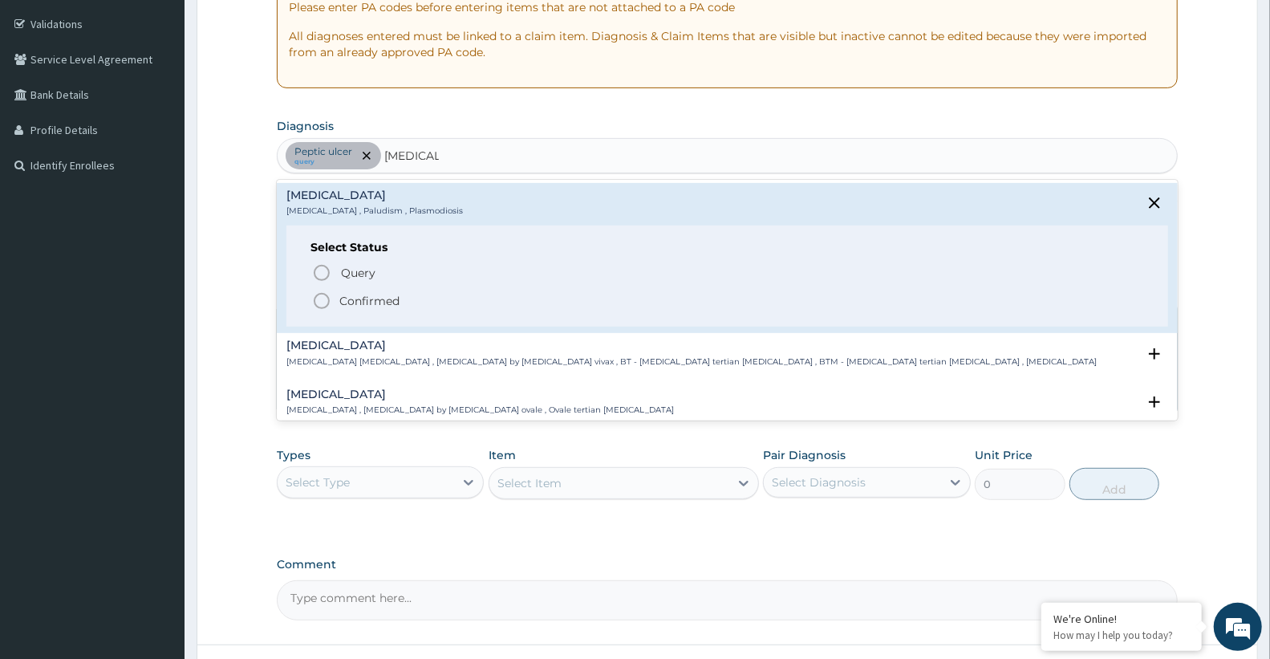
click at [432, 294] on span "Confirmed" at bounding box center [728, 300] width 832 height 19
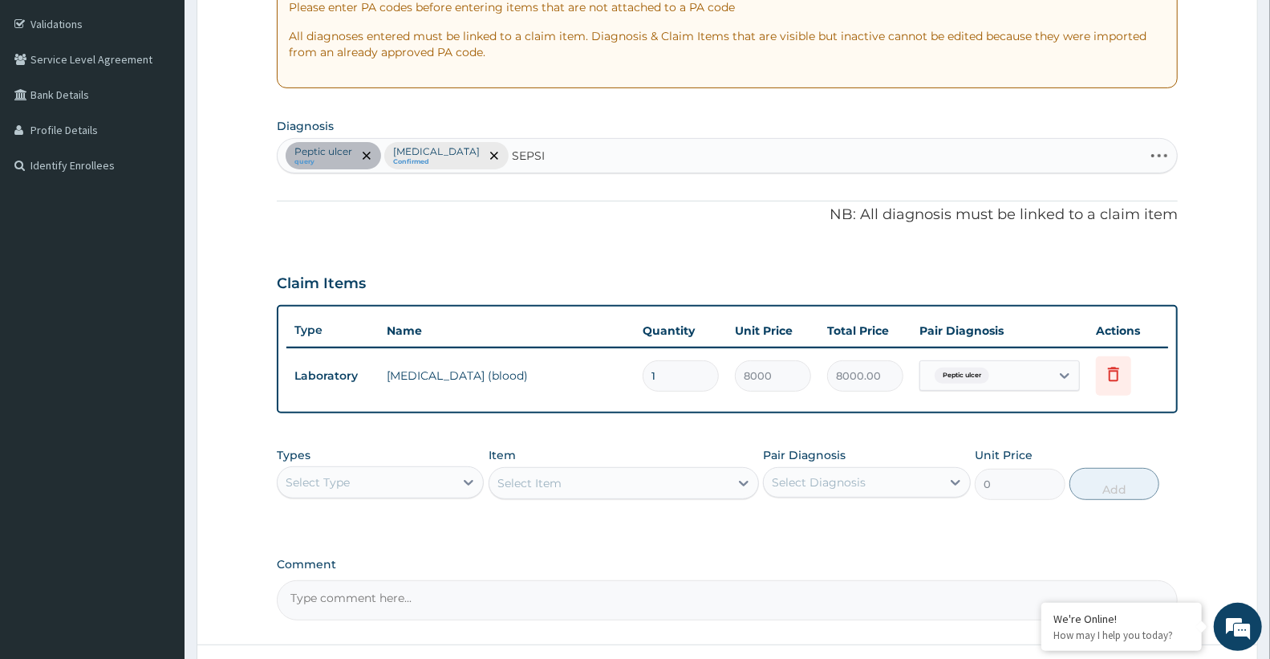
type input "SEPSIS"
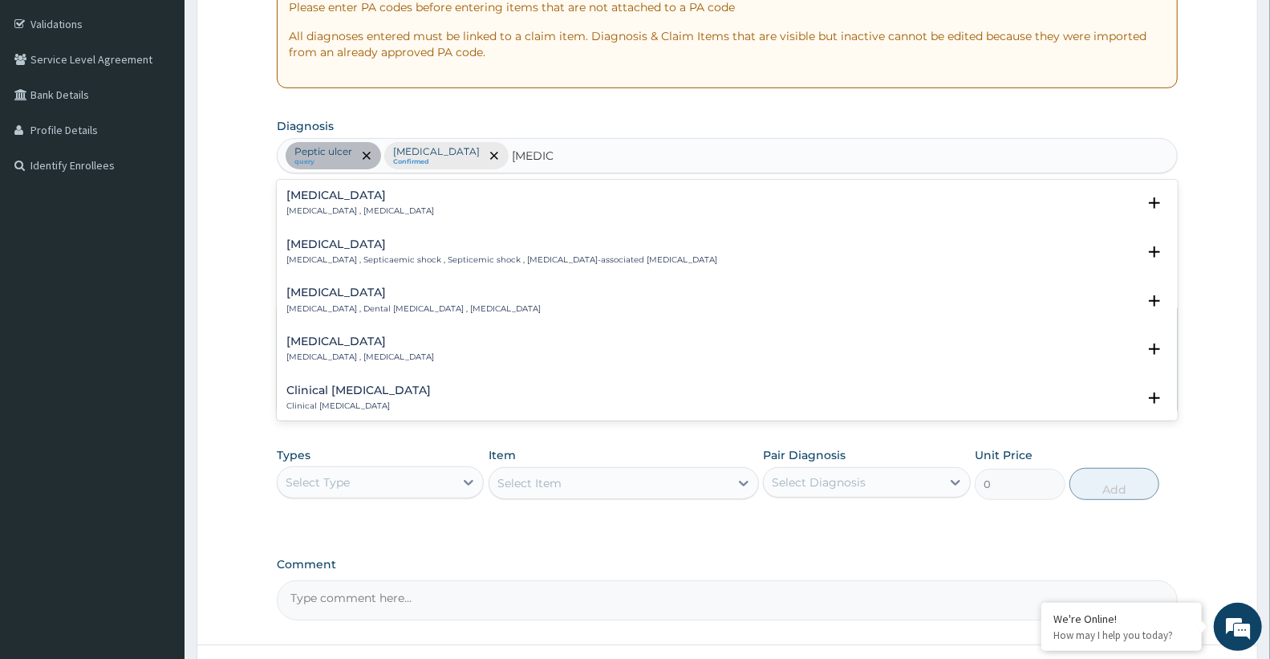
click at [418, 209] on div "Sepsis Systemic infection , Sepsis" at bounding box center [727, 203] width 882 height 28
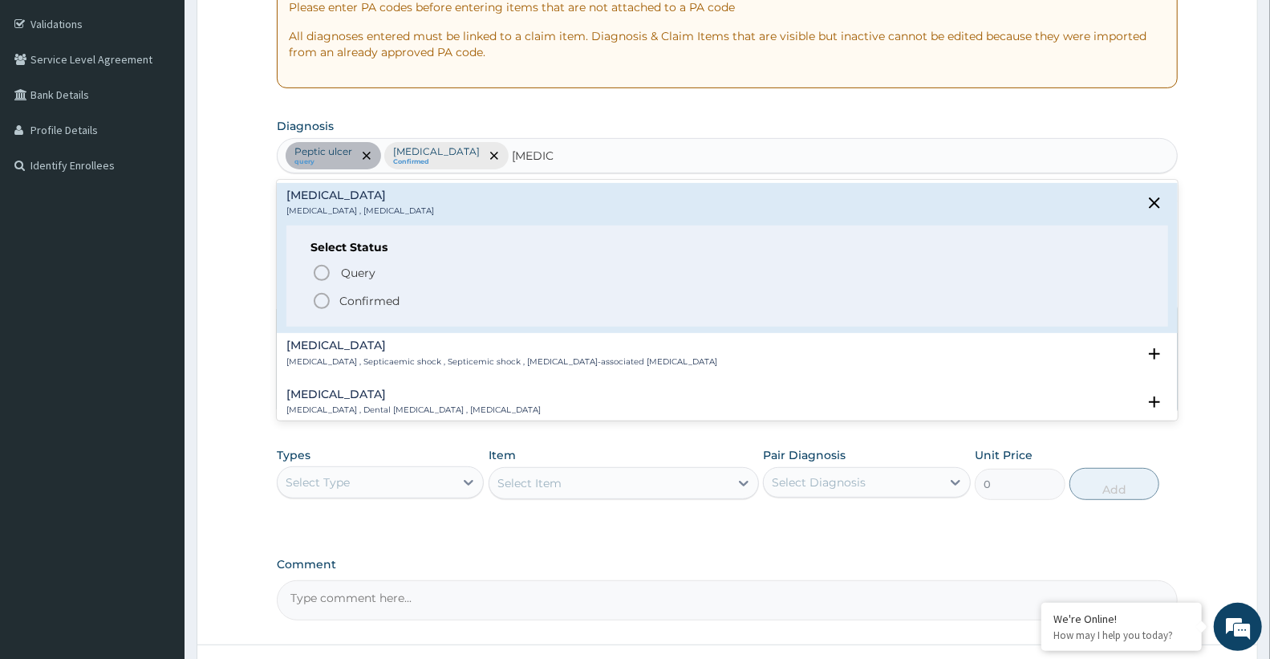
click at [417, 303] on span "Confirmed" at bounding box center [728, 300] width 832 height 19
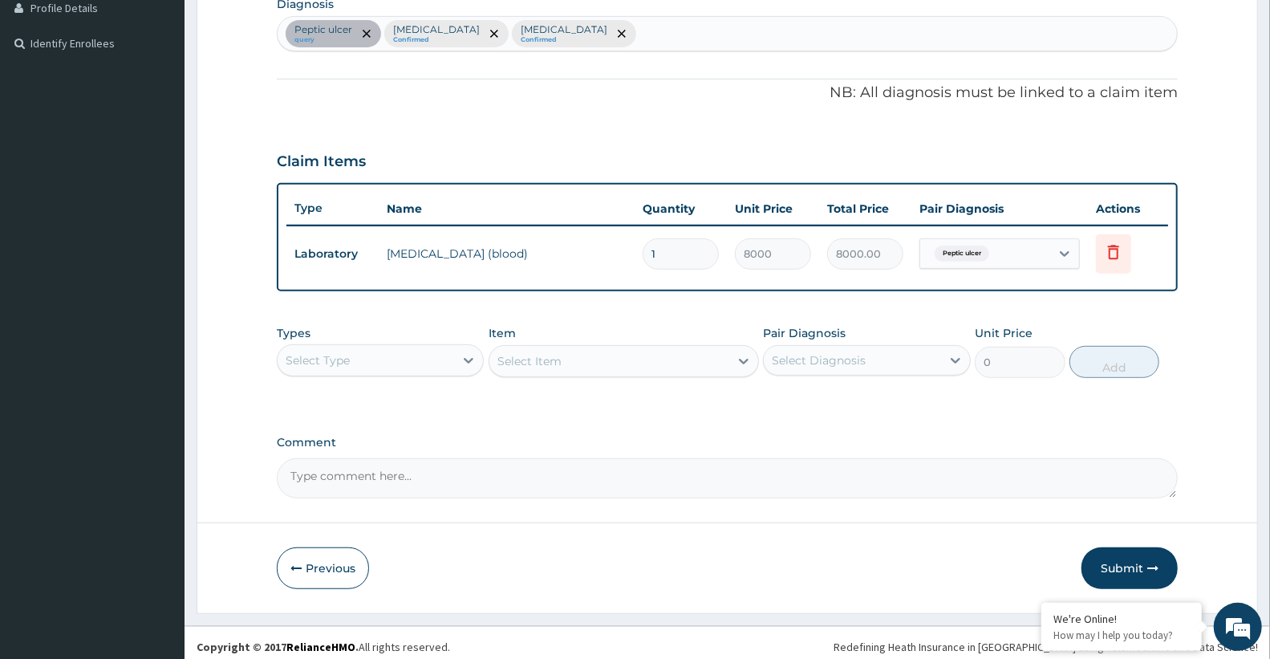
scroll to position [420, 0]
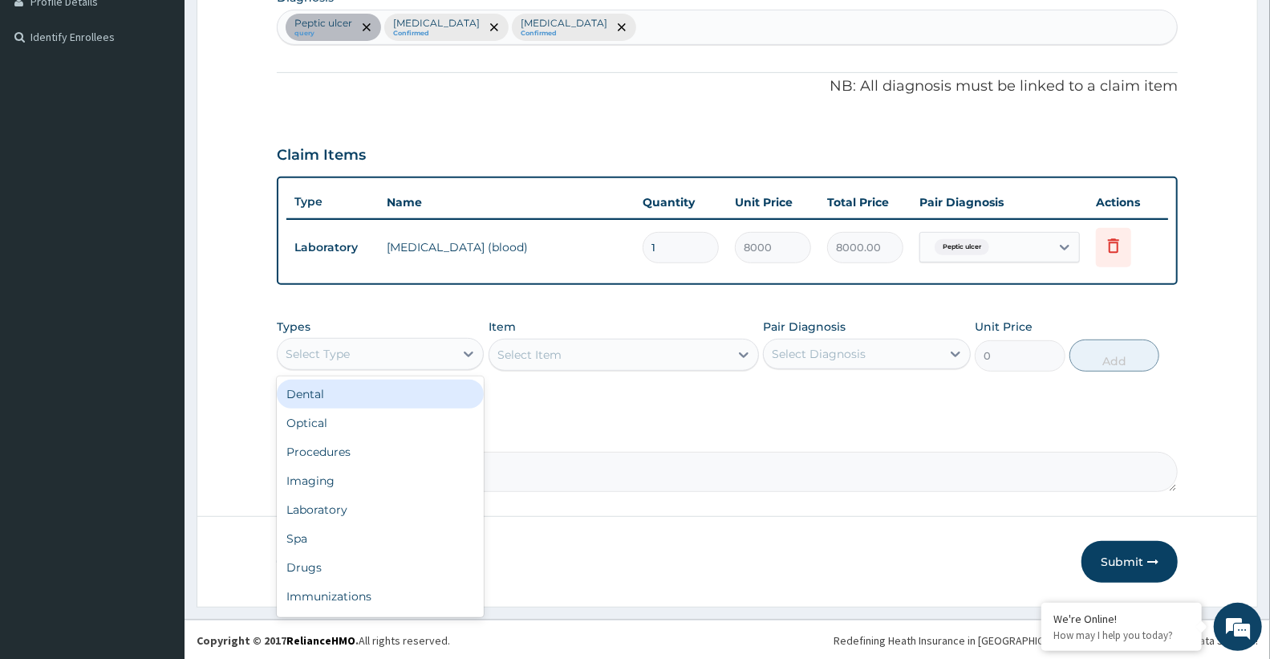
click at [405, 346] on div "Select Type" at bounding box center [366, 354] width 176 height 26
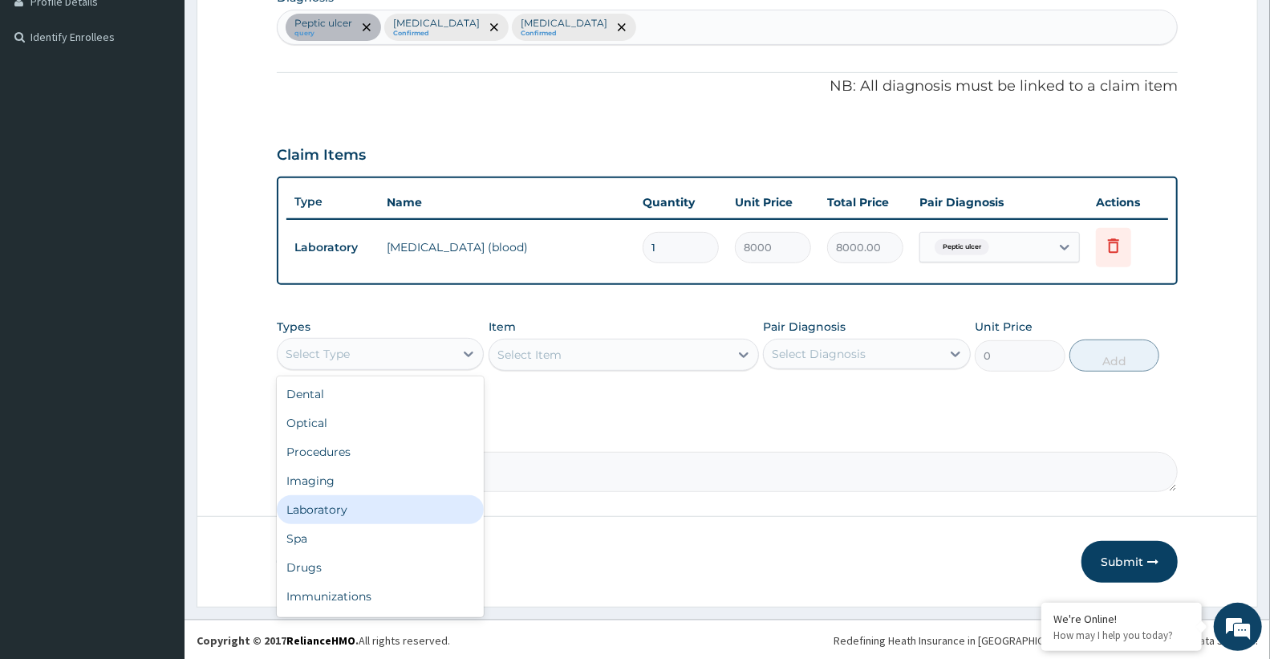
click at [391, 510] on div "Laboratory" at bounding box center [380, 509] width 207 height 29
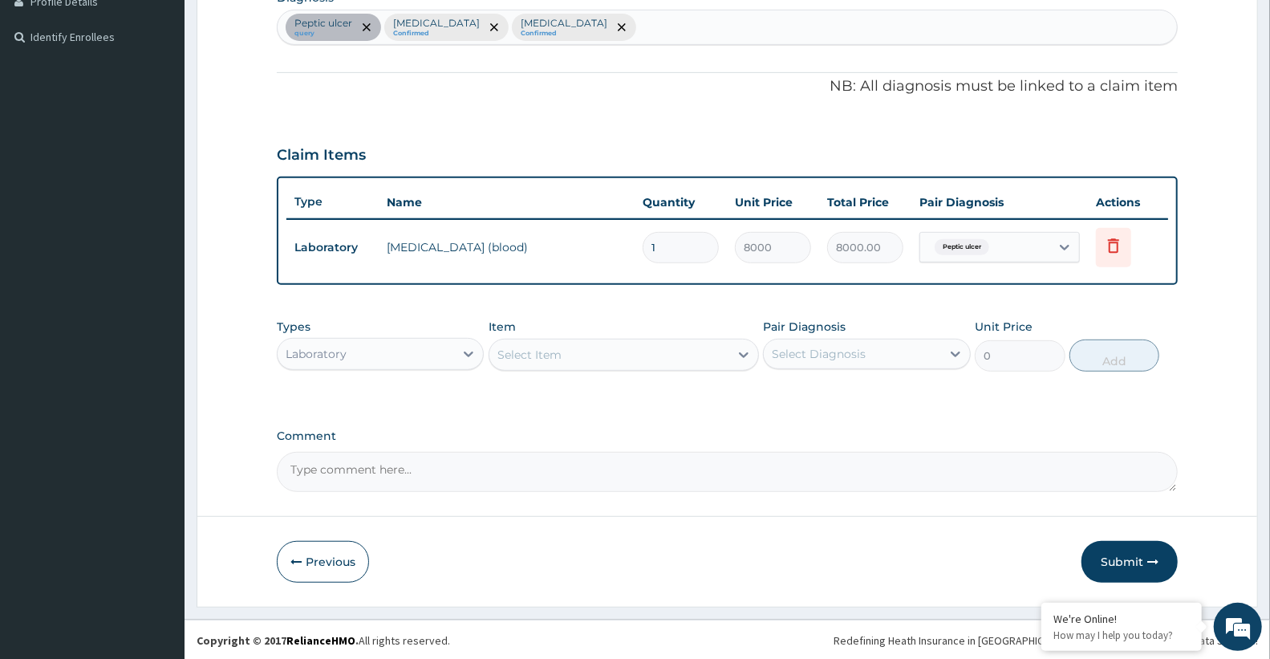
click at [637, 349] on div "Select Item" at bounding box center [609, 355] width 240 height 26
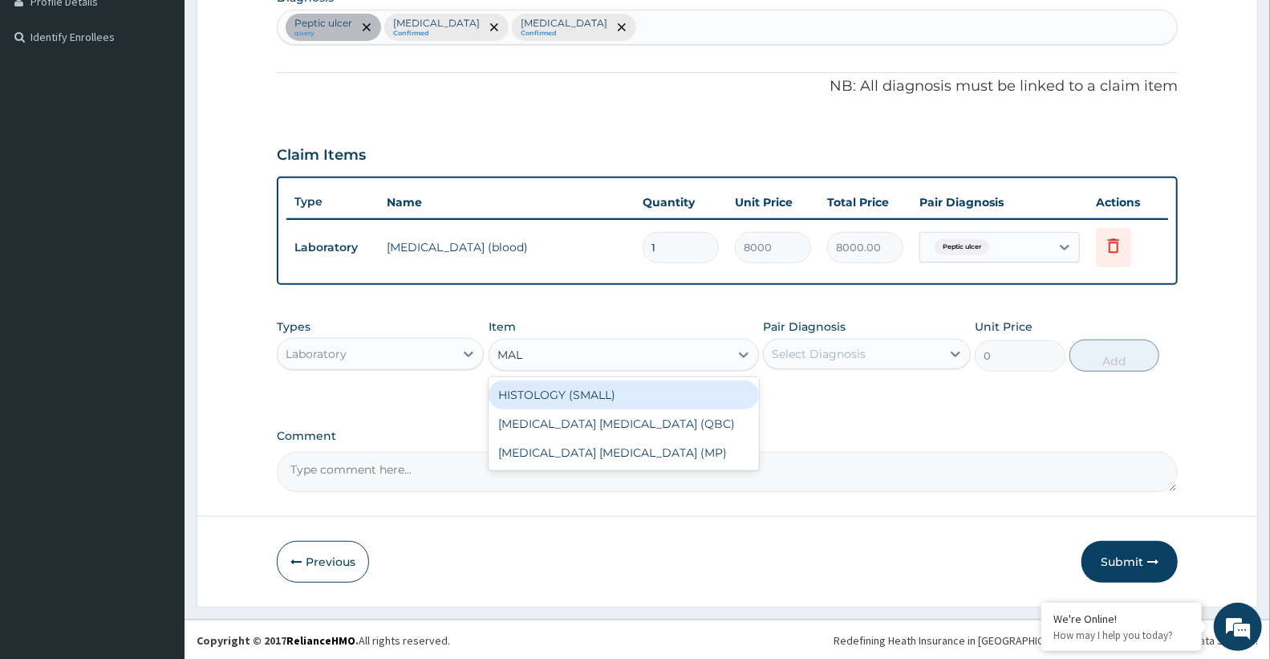
type input "MALA"
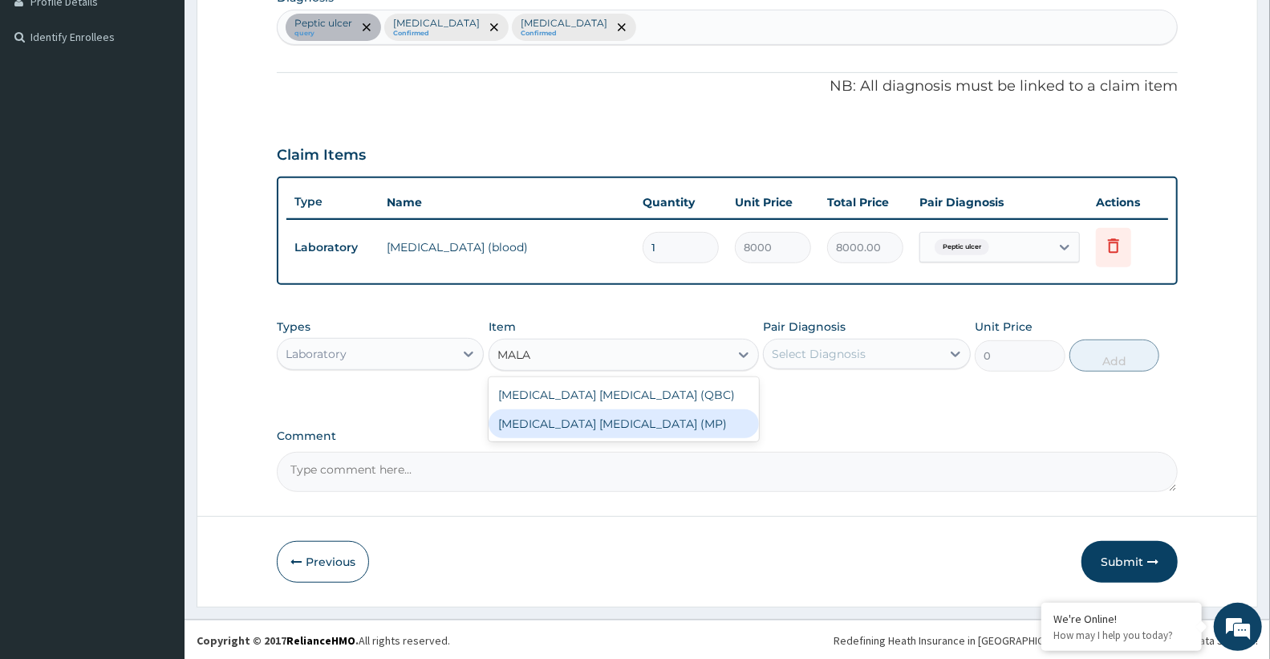
click at [634, 413] on div "MALARIA PARASITE (MP)" at bounding box center [624, 423] width 270 height 29
type input "2100"
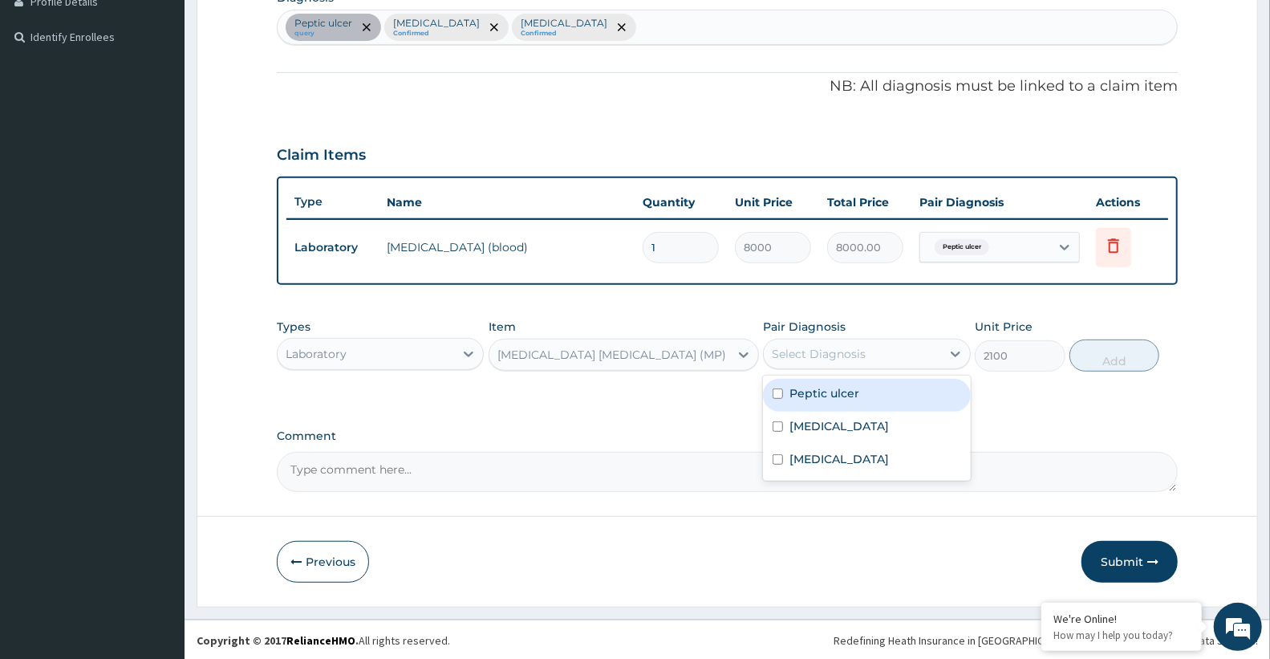
click at [839, 339] on div "Select Diagnosis" at bounding box center [866, 354] width 207 height 30
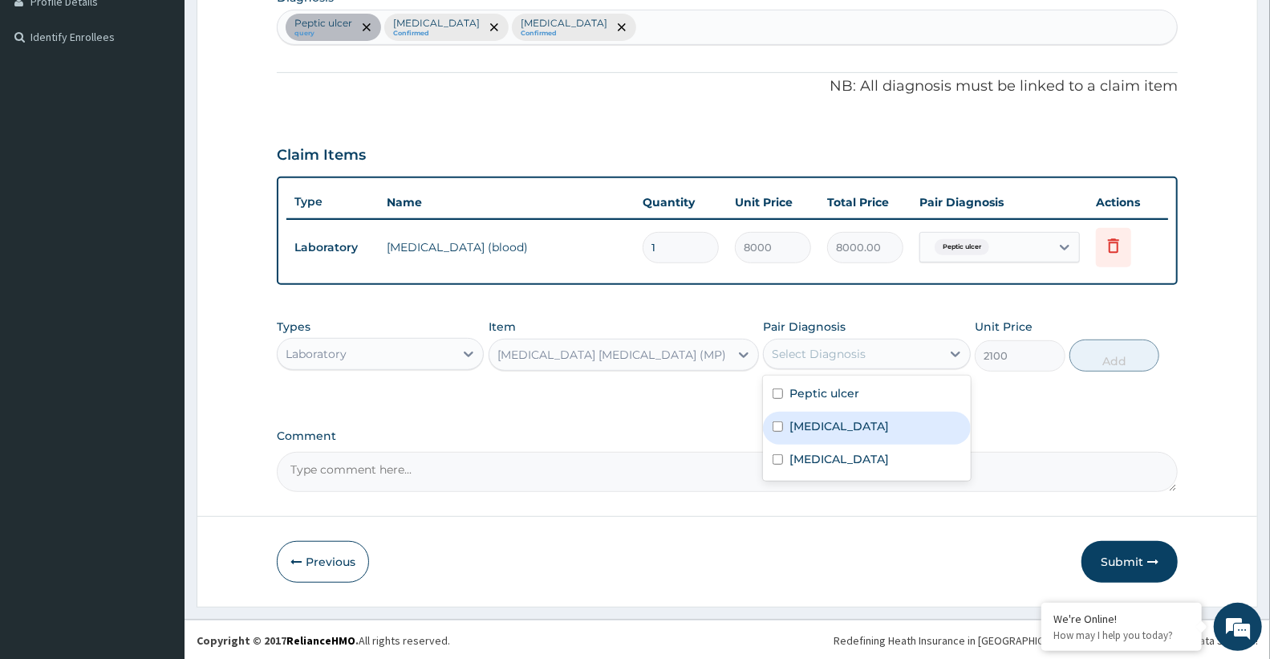
click at [830, 428] on label "Malaria" at bounding box center [838, 426] width 99 height 16
checkbox input "true"
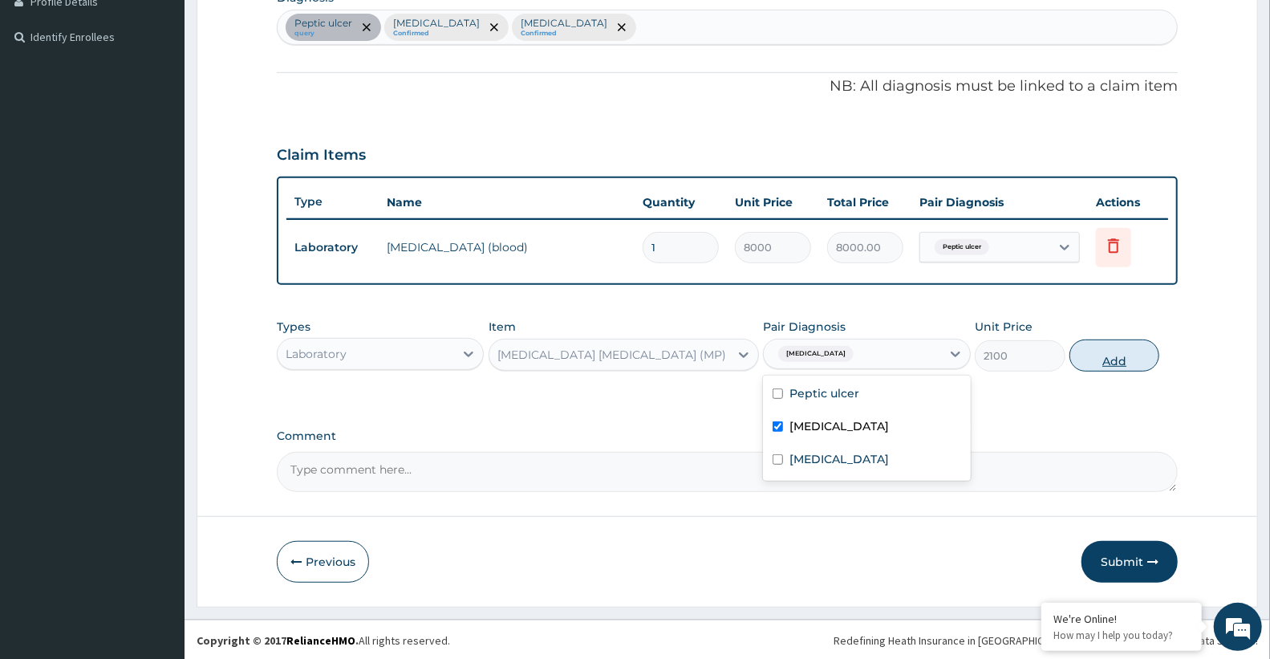
click at [1119, 353] on button "Add" at bounding box center [1114, 355] width 90 height 32
type input "0"
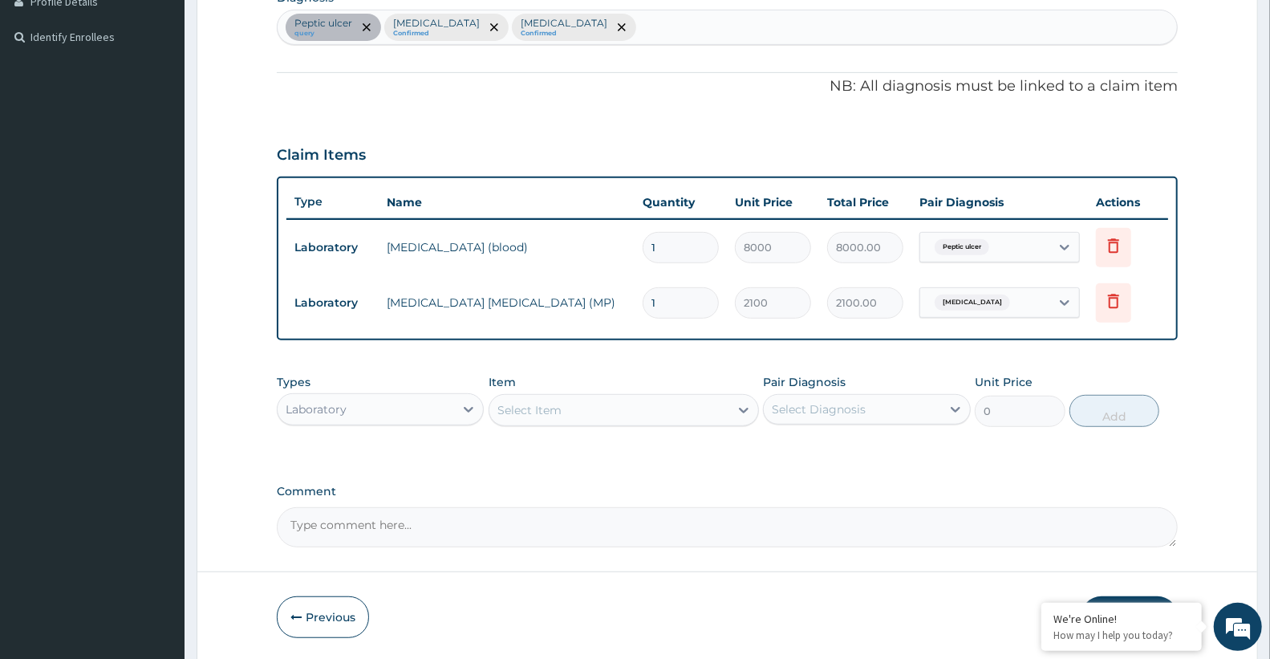
click at [677, 397] on div "Select Item" at bounding box center [609, 410] width 240 height 26
type input "FULL BLO"
click at [666, 454] on div "FULL BLOOD COUNT" at bounding box center [624, 450] width 270 height 29
type input "3400"
click at [932, 390] on div "Pair Diagnosis Select Diagnosis" at bounding box center [866, 400] width 207 height 53
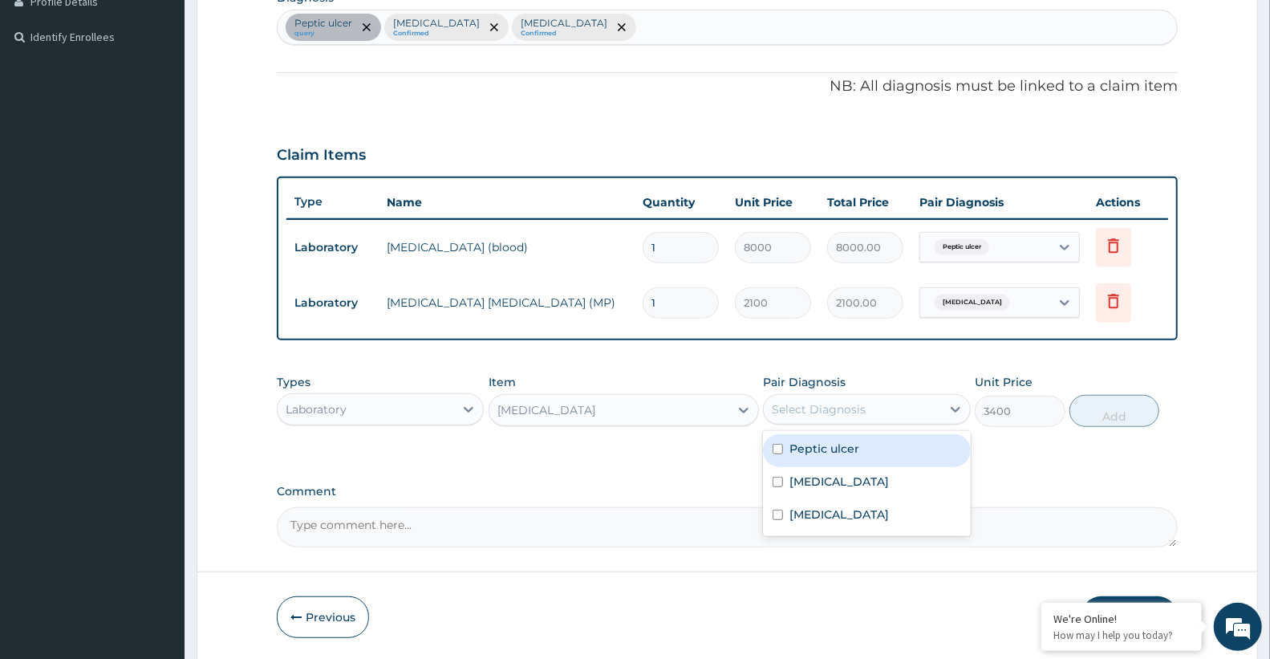
click at [919, 409] on div "Select Diagnosis" at bounding box center [852, 409] width 176 height 26
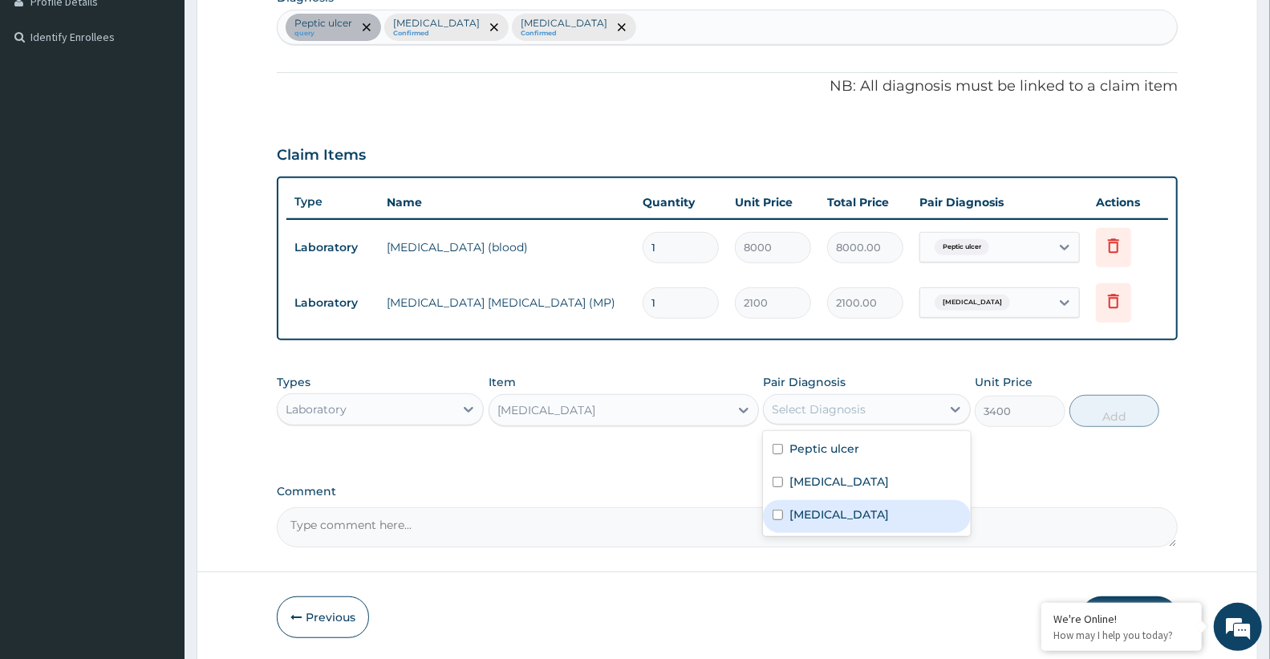
click at [829, 521] on div "Sepsis" at bounding box center [866, 516] width 207 height 33
checkbox input "true"
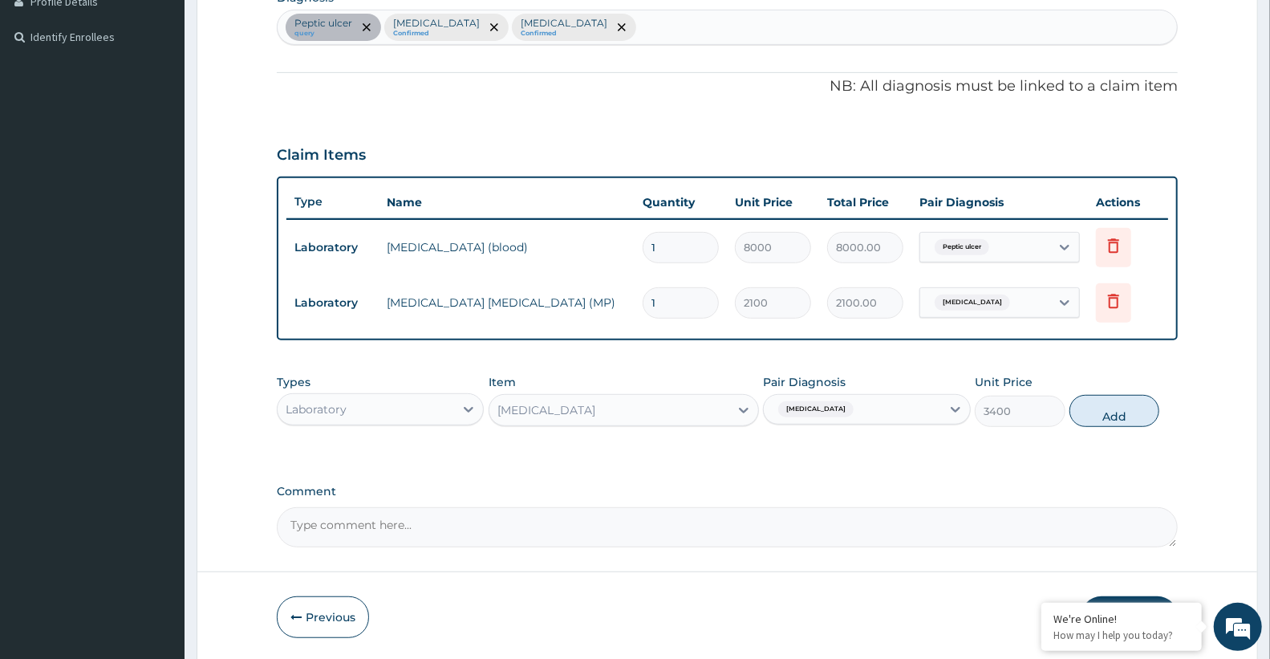
click at [1108, 400] on button "Add" at bounding box center [1114, 411] width 90 height 32
type input "0"
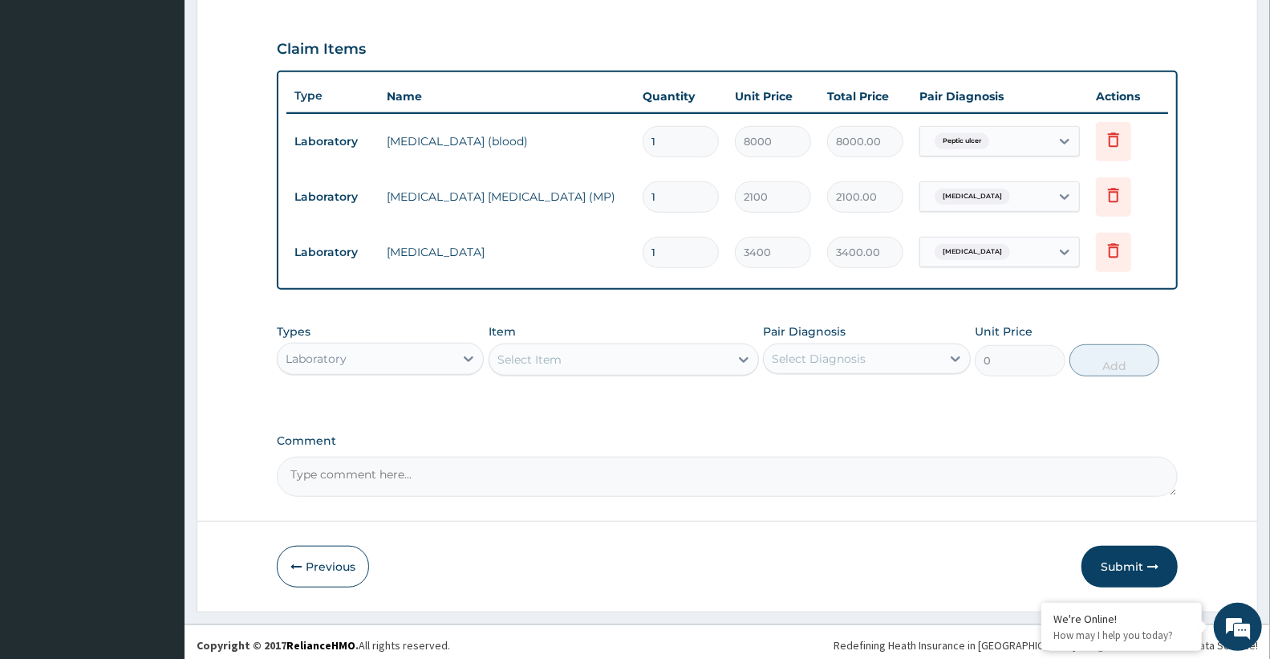
scroll to position [532, 0]
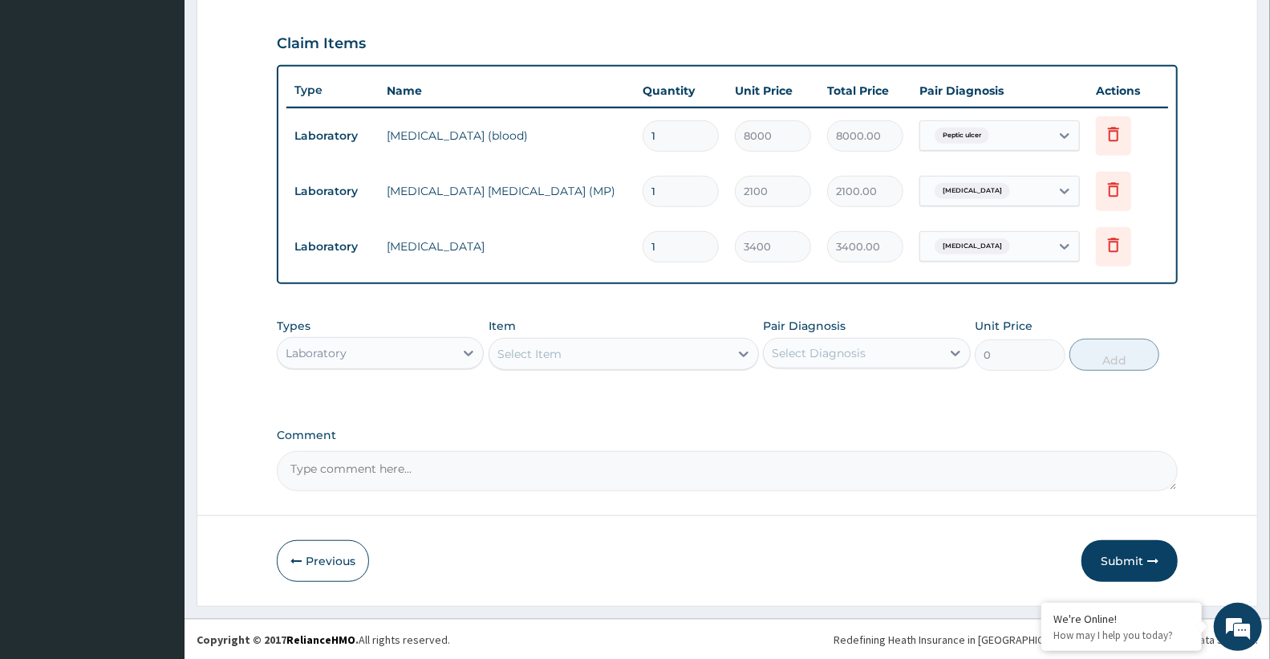
click at [416, 343] on div "Laboratory" at bounding box center [366, 353] width 176 height 26
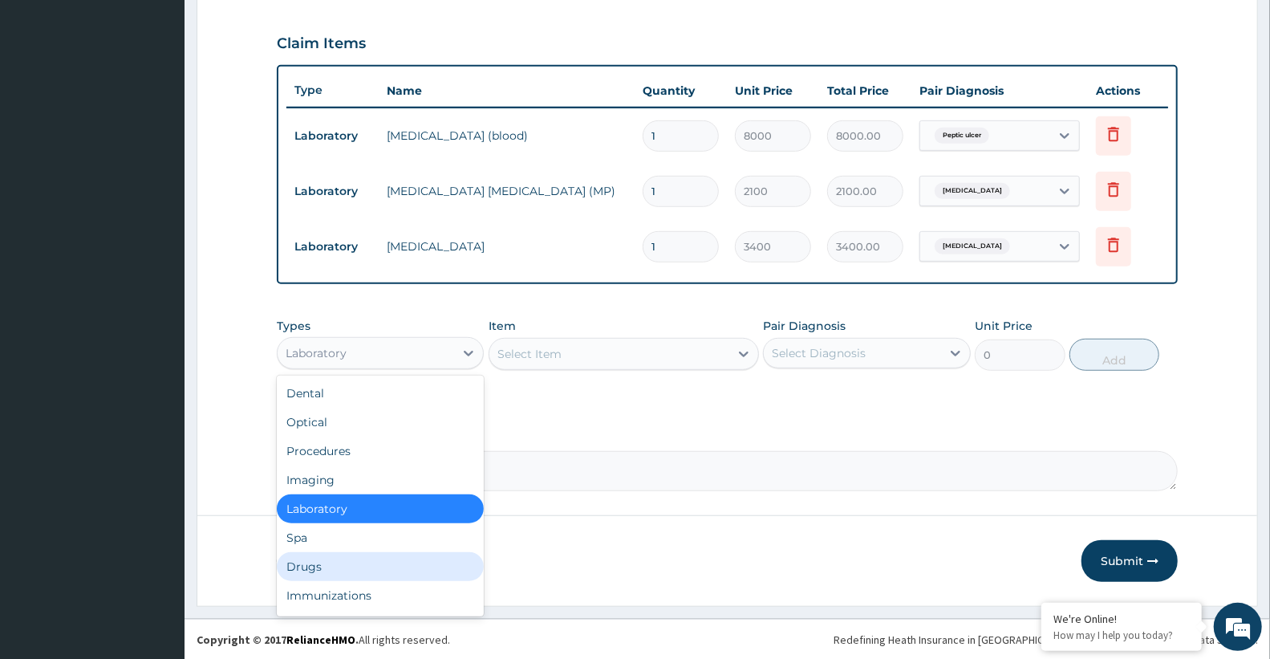
click at [323, 567] on div "Drugs" at bounding box center [380, 566] width 207 height 29
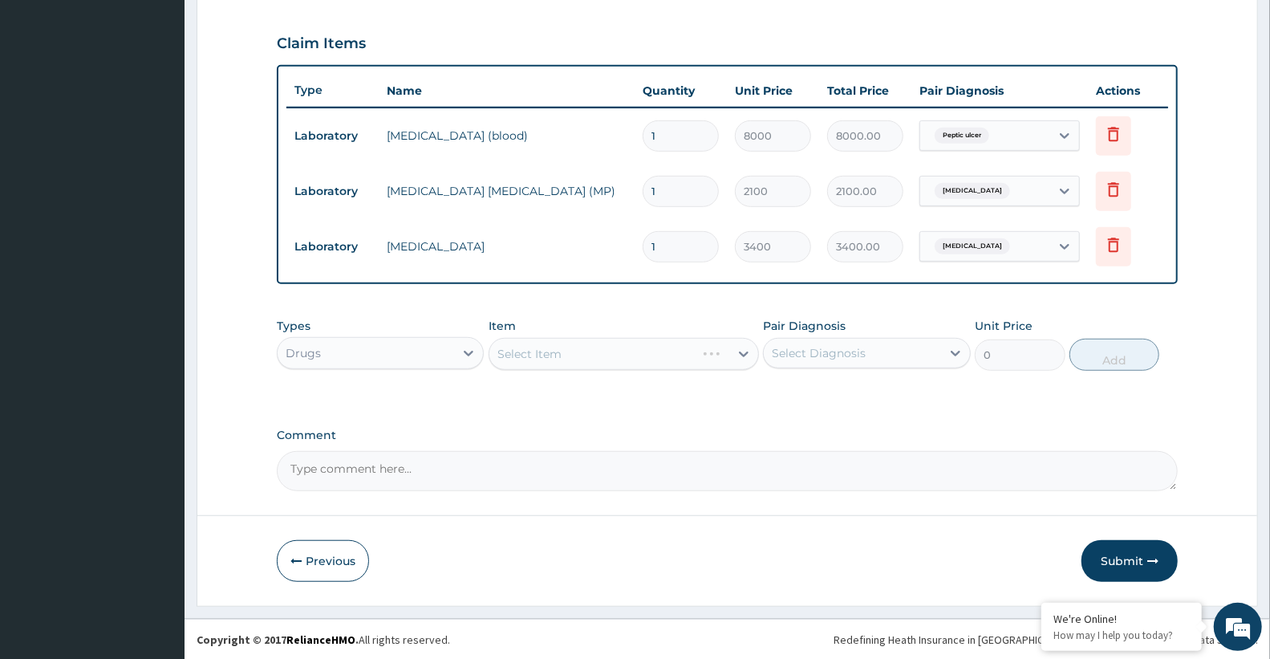
click at [546, 347] on div "Select Item" at bounding box center [624, 354] width 270 height 32
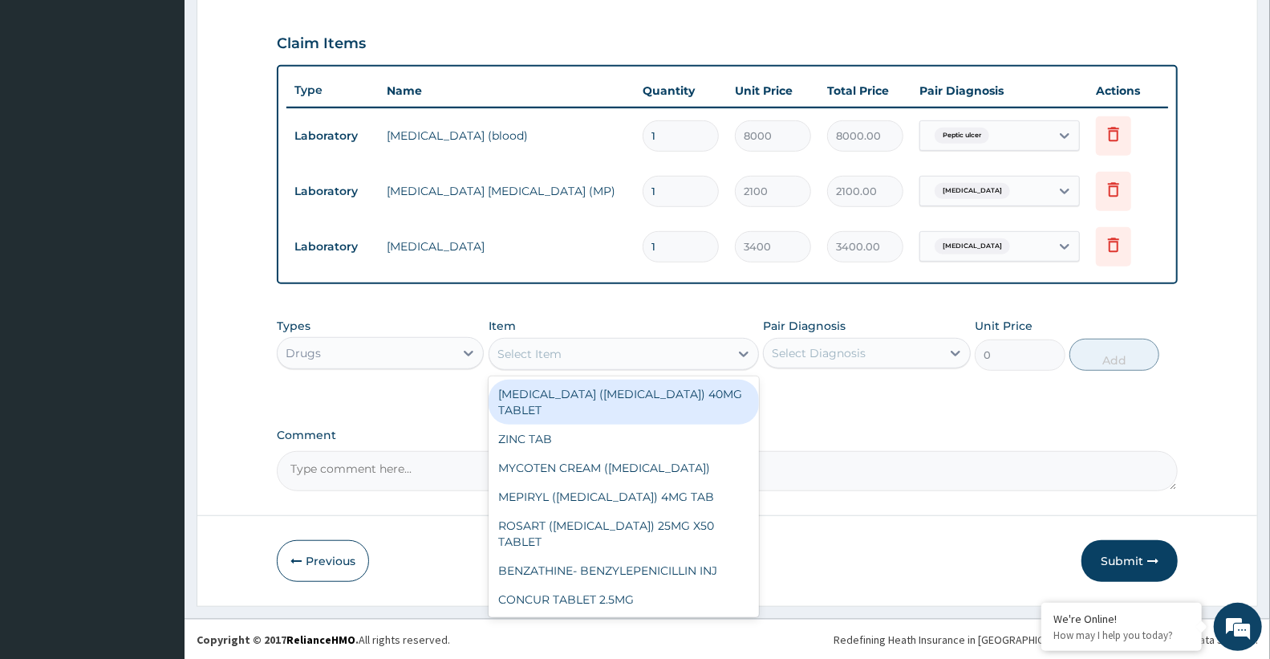
click at [546, 347] on div "Select Item" at bounding box center [529, 354] width 64 height 16
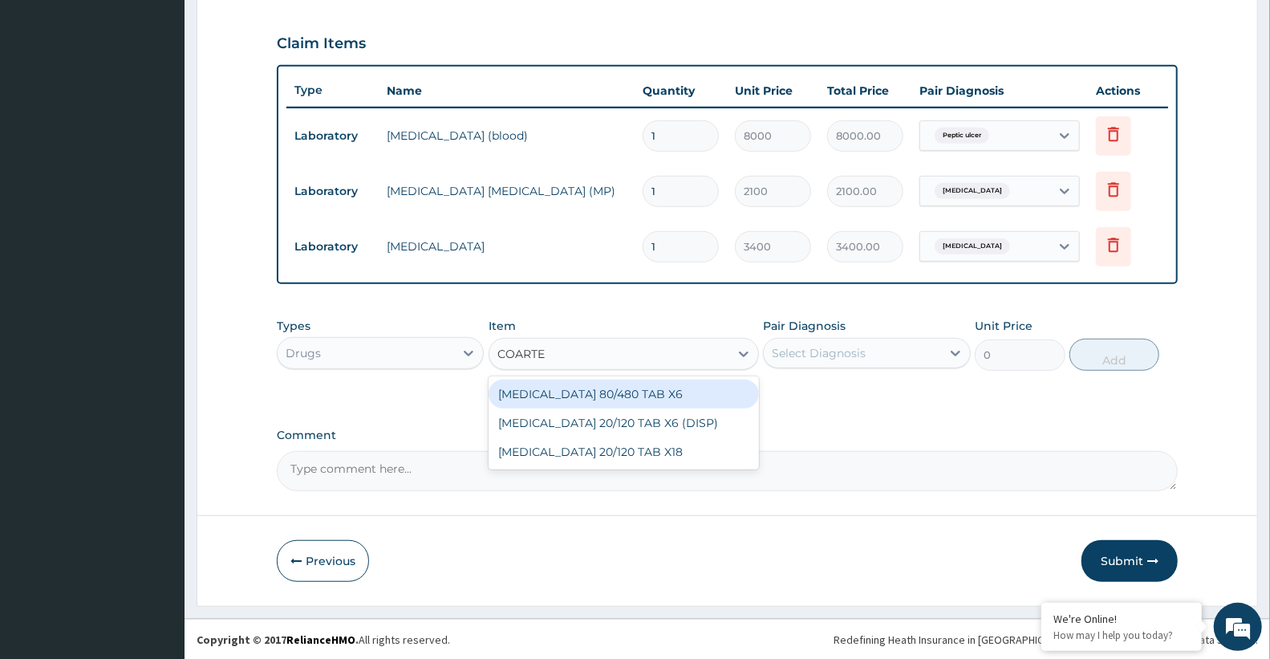
type input "COARTEM"
click at [533, 388] on div "COARTEM 80/480 TAB X6" at bounding box center [624, 393] width 270 height 29
type input "520"
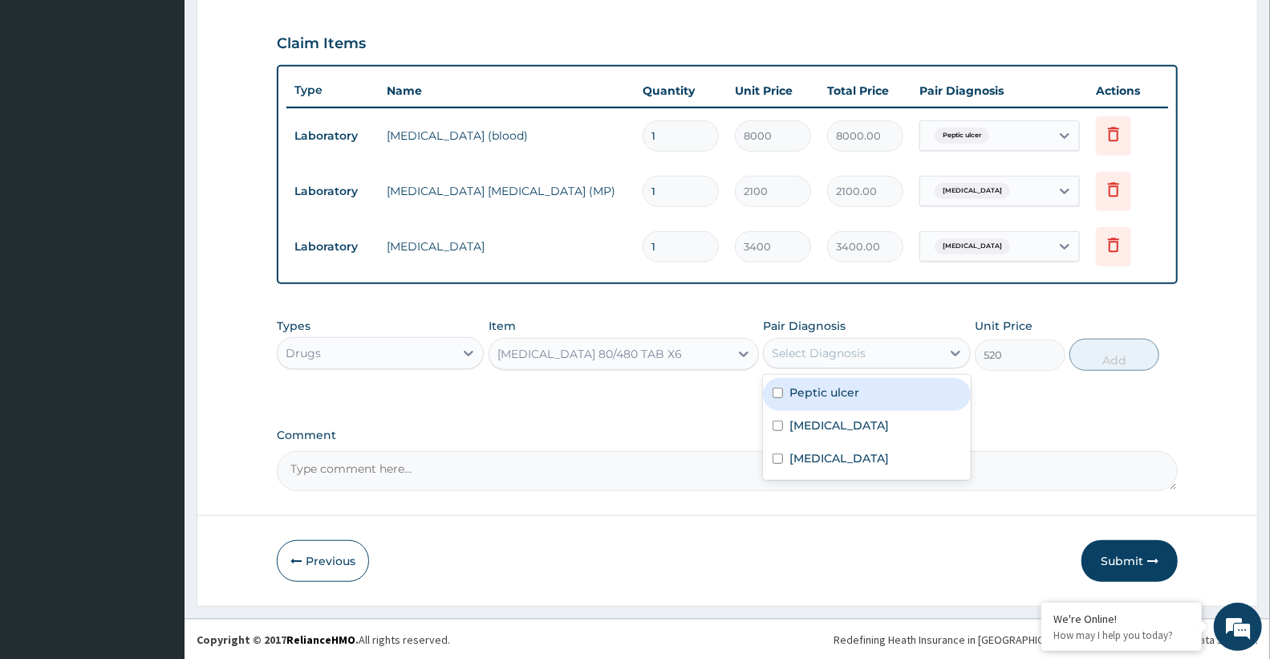
click at [832, 341] on div "Select Diagnosis" at bounding box center [852, 353] width 176 height 26
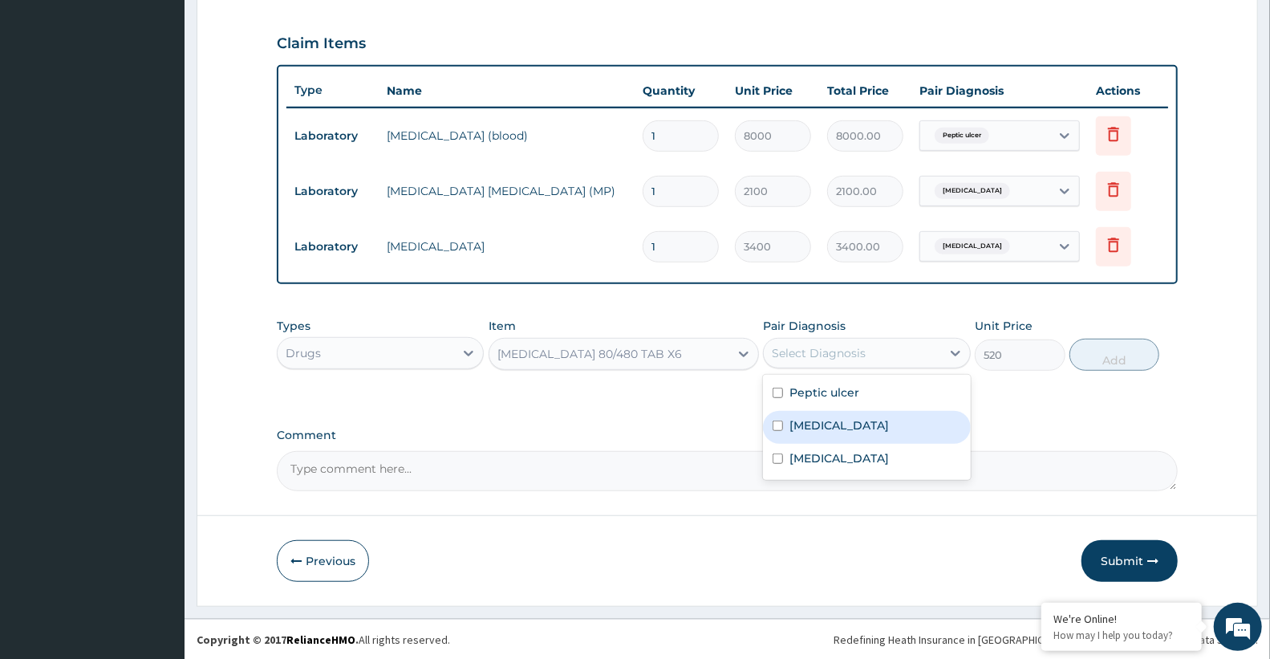
click at [813, 422] on label "[MEDICAL_DATA]" at bounding box center [838, 425] width 99 height 16
checkbox input "true"
click at [1108, 353] on button "Add" at bounding box center [1114, 355] width 90 height 32
type input "0"
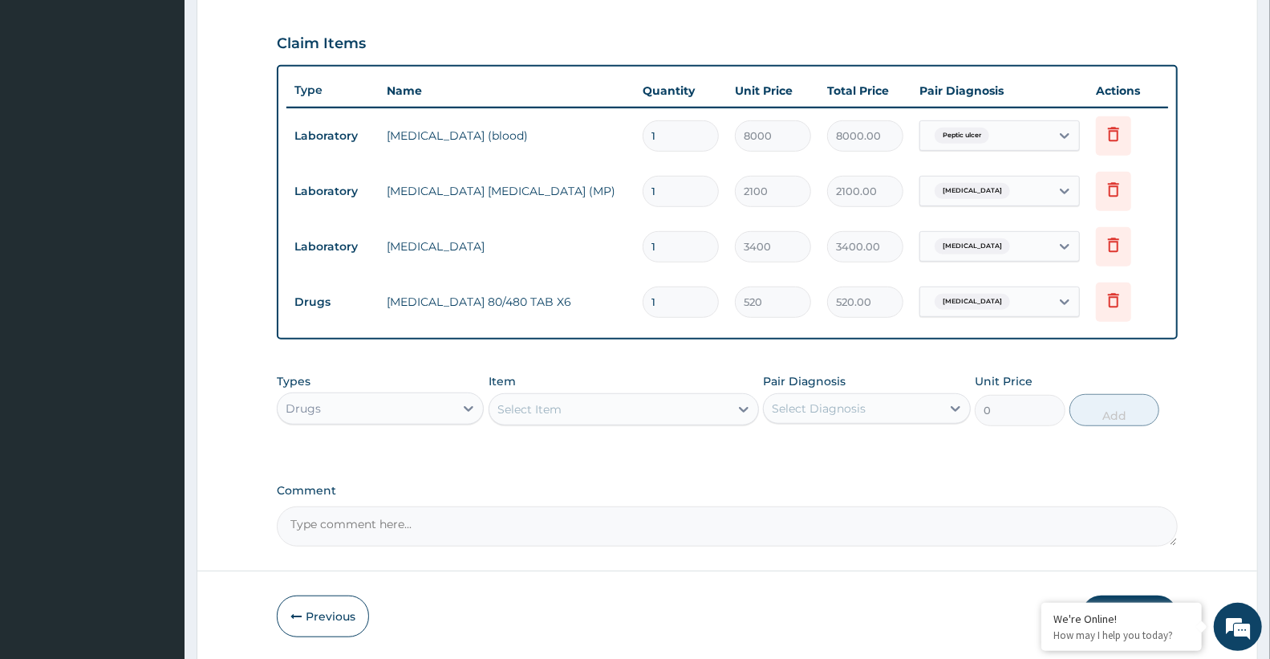
type input "0.00"
type input "6"
type input "3120.00"
type input "6"
click at [614, 408] on div "Select Item" at bounding box center [609, 409] width 240 height 26
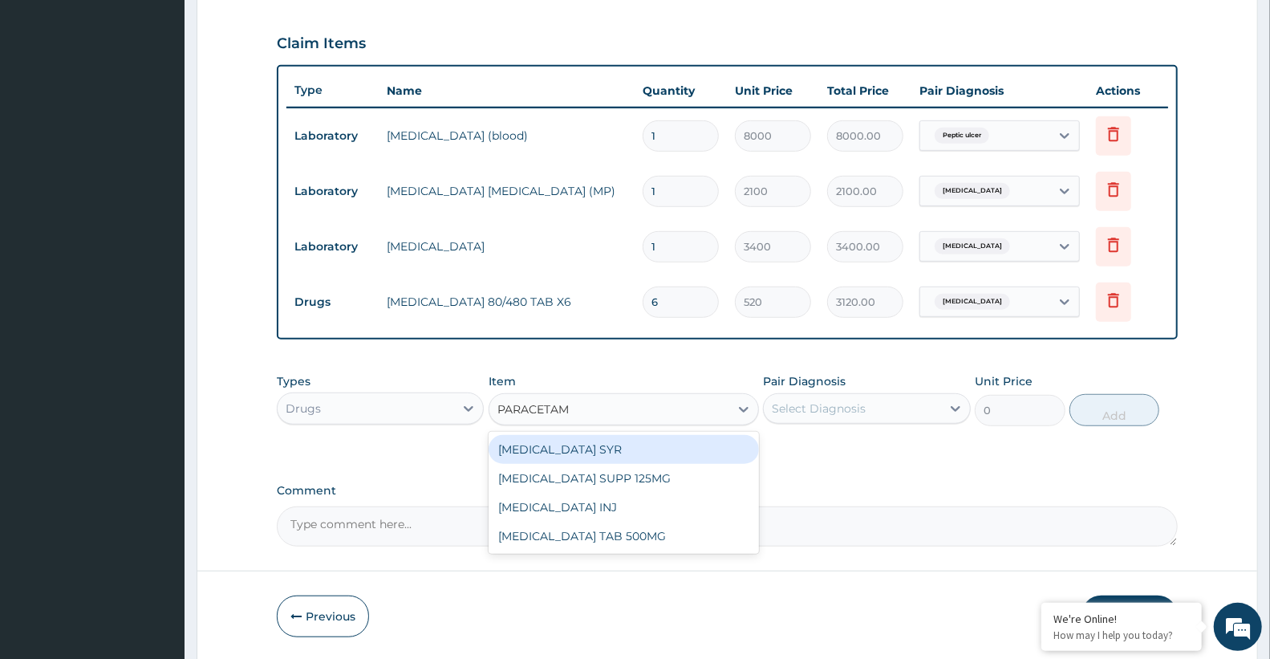
type input "PARACETAMO"
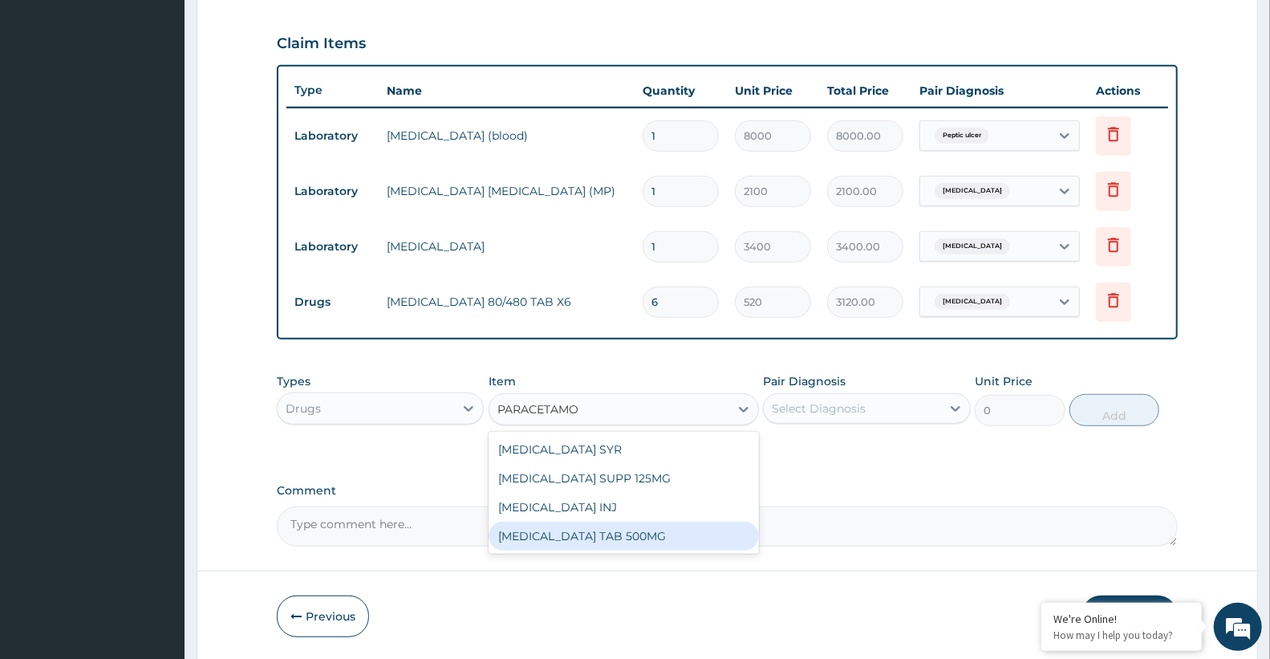
click at [610, 537] on div "[MEDICAL_DATA] TAB 500MG" at bounding box center [624, 535] width 270 height 29
type input "30"
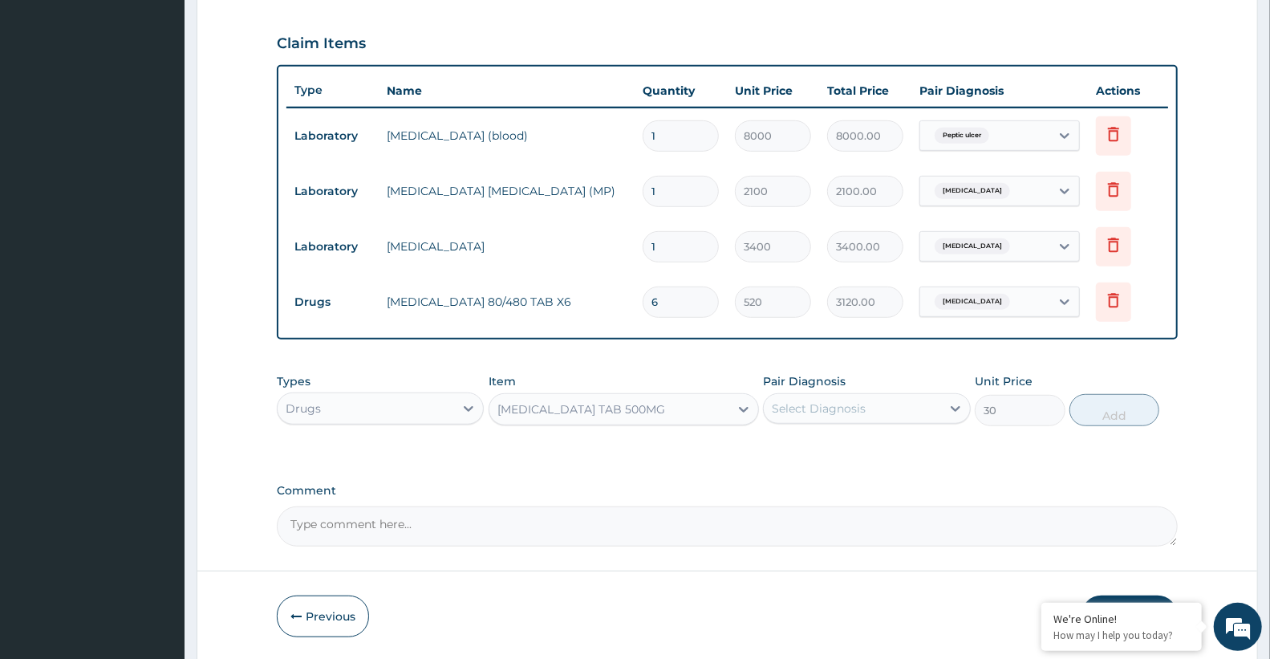
click at [832, 407] on div "Select Diagnosis" at bounding box center [819, 408] width 94 height 16
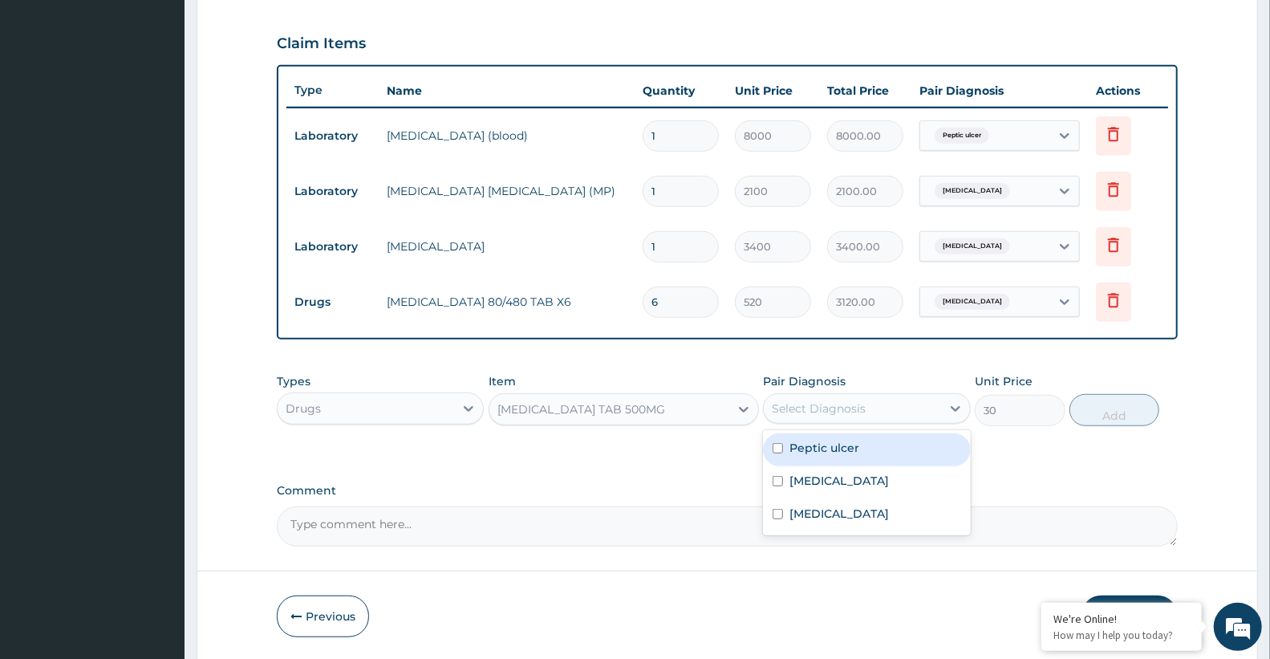
click at [826, 460] on div "Peptic ulcer" at bounding box center [866, 449] width 207 height 33
checkbox input "true"
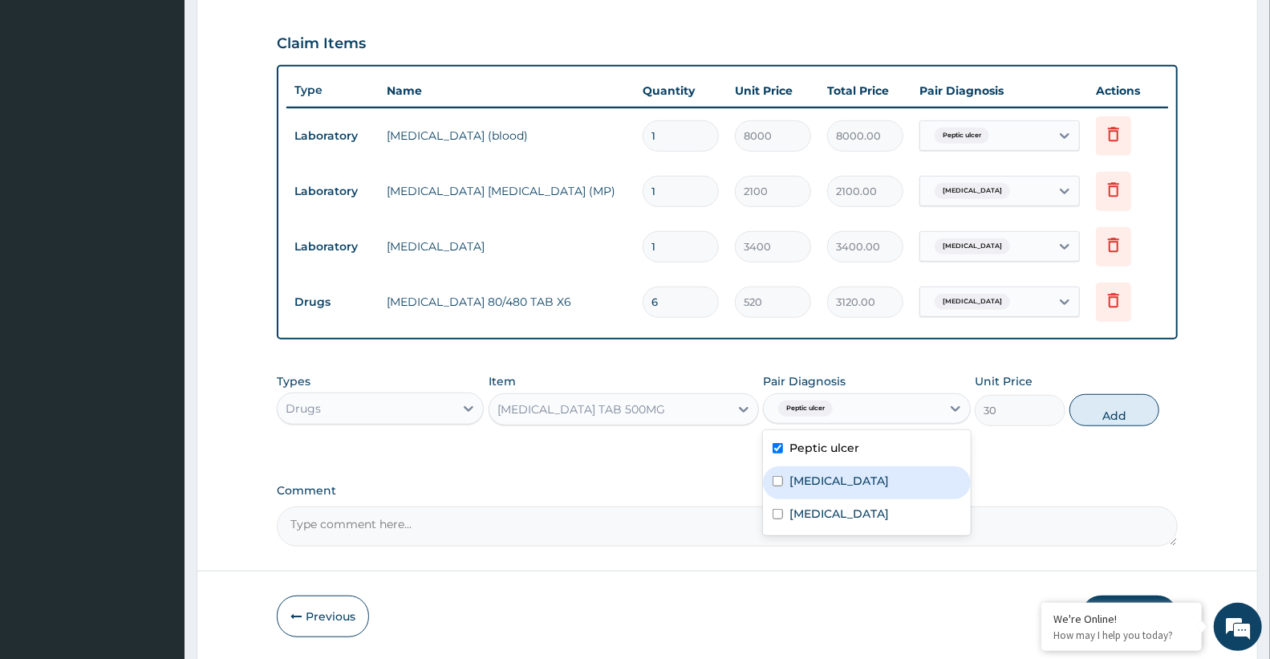
click at [814, 487] on label "[MEDICAL_DATA]" at bounding box center [838, 481] width 99 height 16
checkbox input "true"
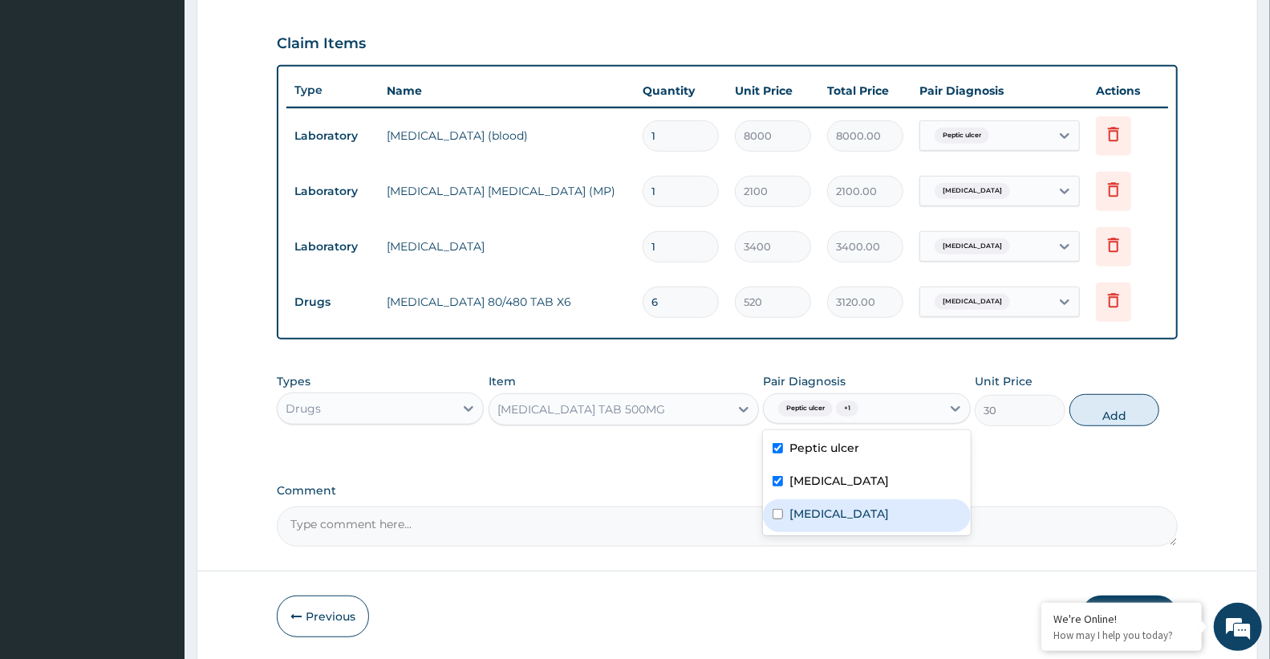
click at [814, 510] on label "[MEDICAL_DATA]" at bounding box center [838, 513] width 99 height 16
checkbox input "true"
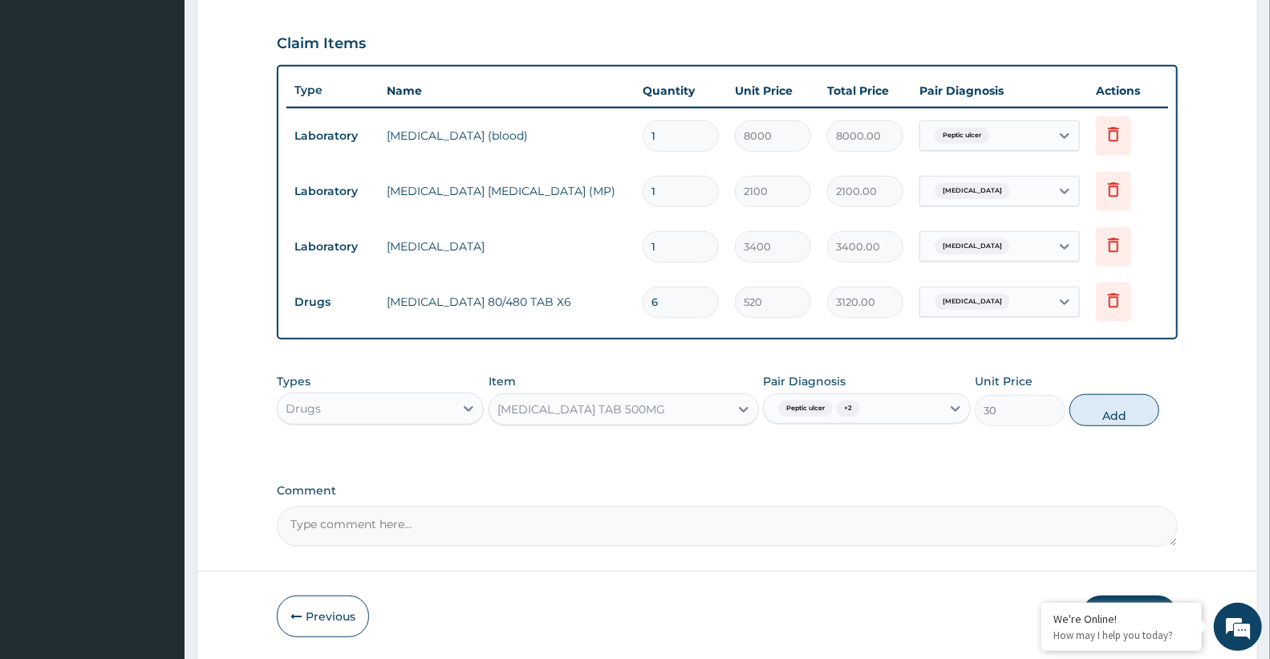
click at [1093, 407] on button "Add" at bounding box center [1114, 410] width 90 height 32
type input "0"
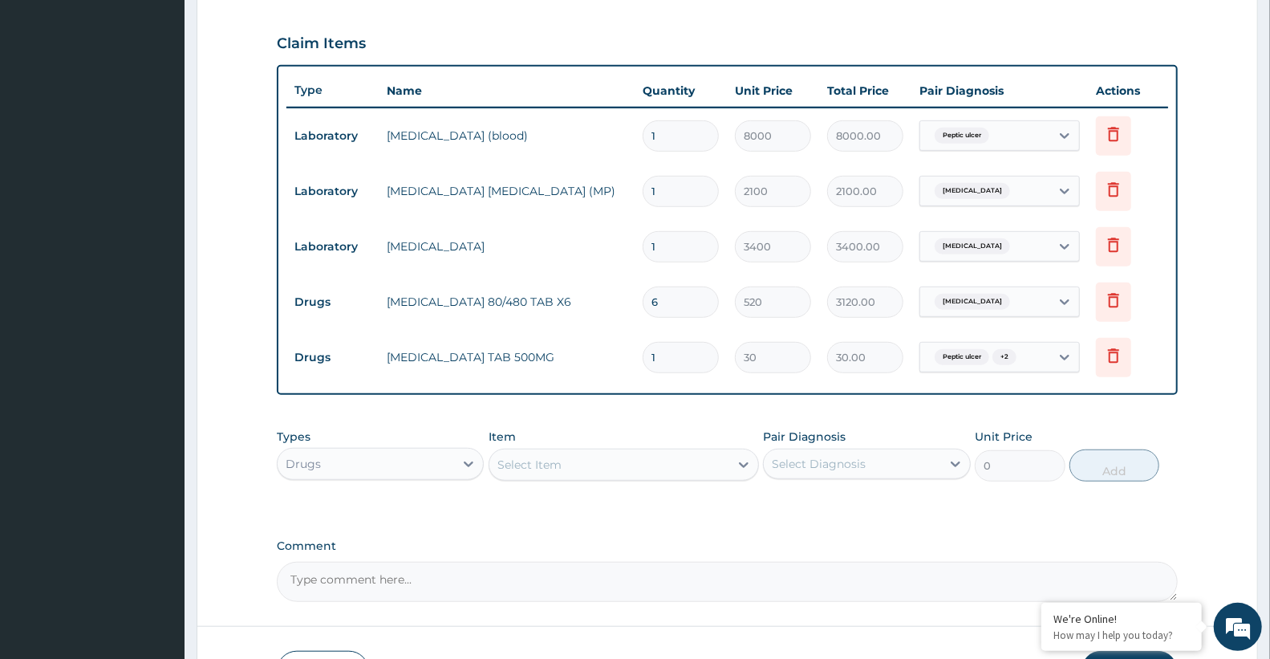
type input "18"
type input "540.00"
type input "18"
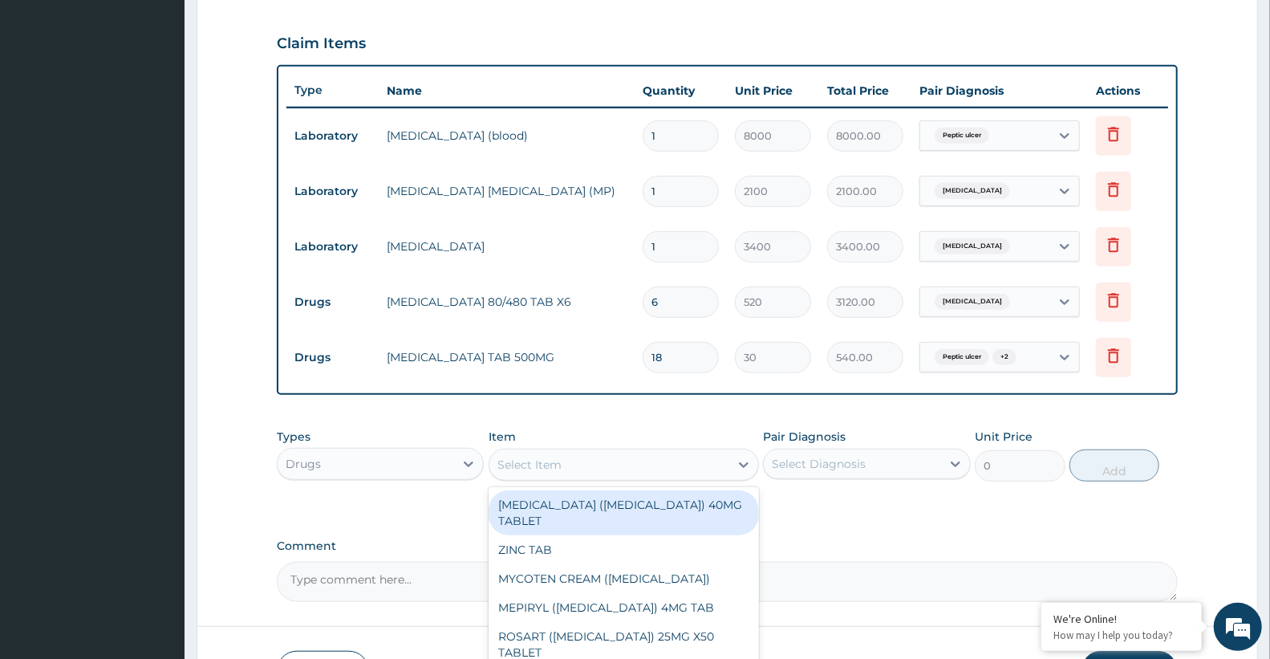
click at [522, 466] on div "Select Item" at bounding box center [529, 464] width 64 height 16
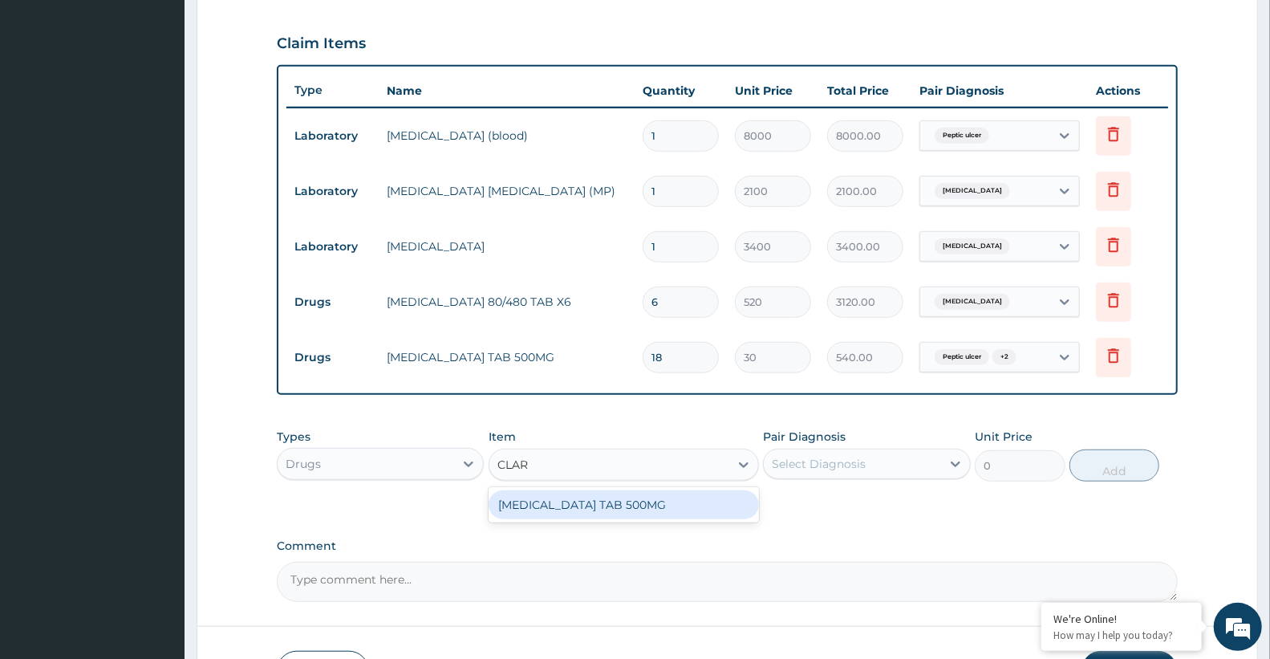
type input "CLARI"
click at [563, 520] on div "[MEDICAL_DATA] TAB 500MG" at bounding box center [624, 504] width 270 height 35
click at [570, 506] on div "[MEDICAL_DATA] TAB 500MG" at bounding box center [624, 504] width 270 height 29
type input "400"
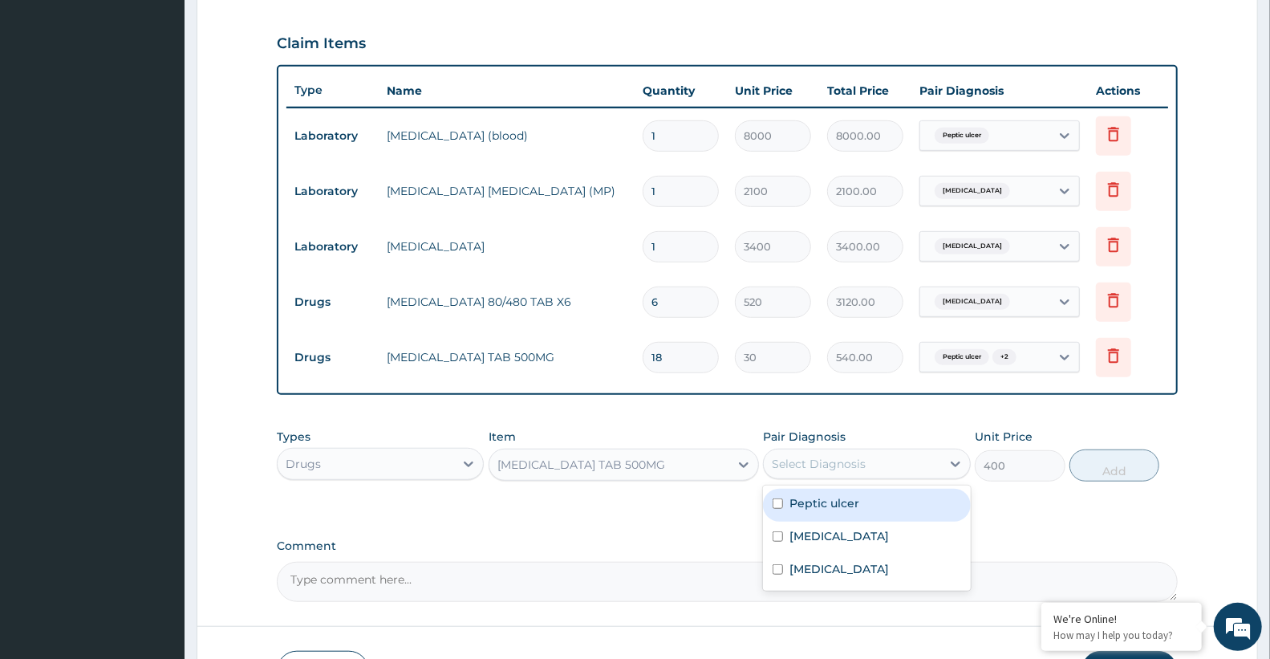
click at [807, 467] on div "Select Diagnosis" at bounding box center [819, 464] width 94 height 16
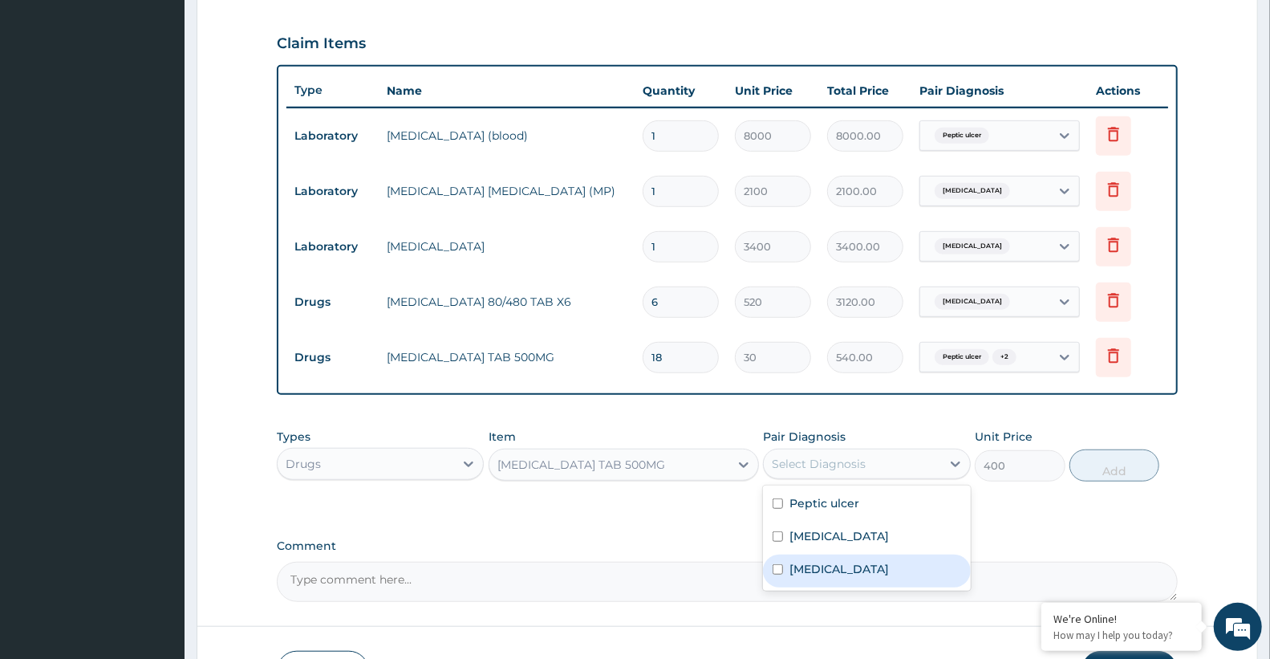
click at [817, 562] on label "[MEDICAL_DATA]" at bounding box center [838, 569] width 99 height 16
checkbox input "true"
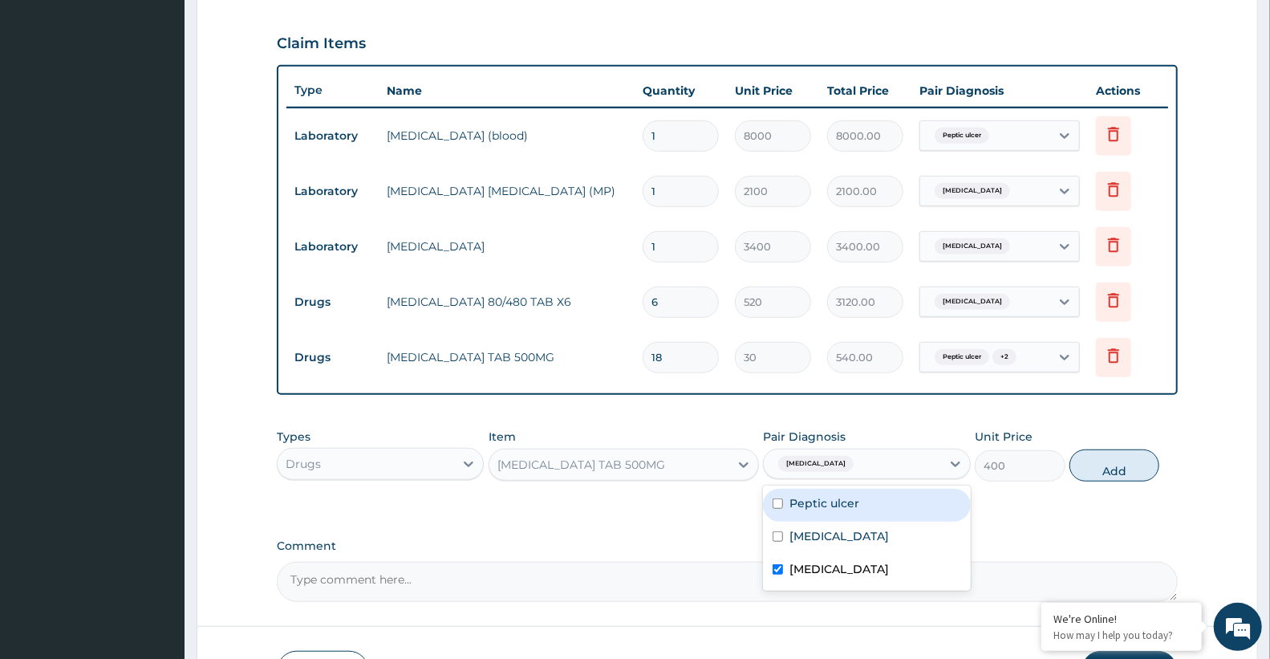
click at [839, 496] on label "Peptic ulcer" at bounding box center [824, 503] width 70 height 16
checkbox input "true"
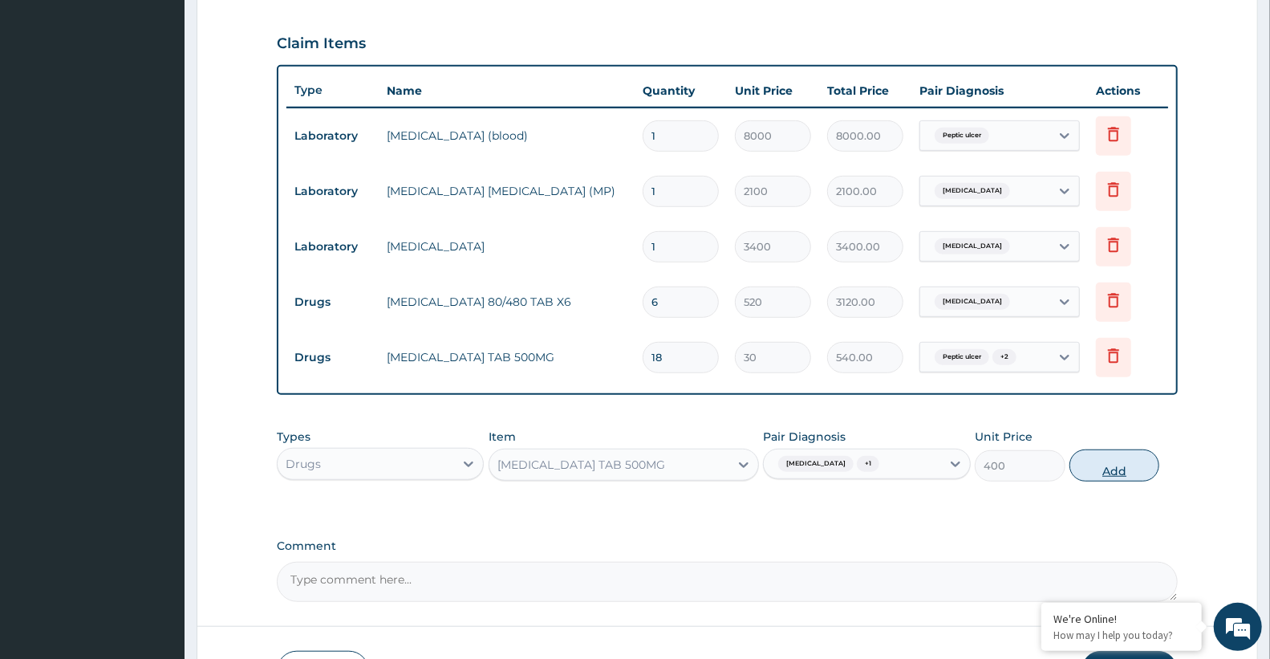
click at [1085, 472] on button "Add" at bounding box center [1114, 465] width 90 height 32
type input "0"
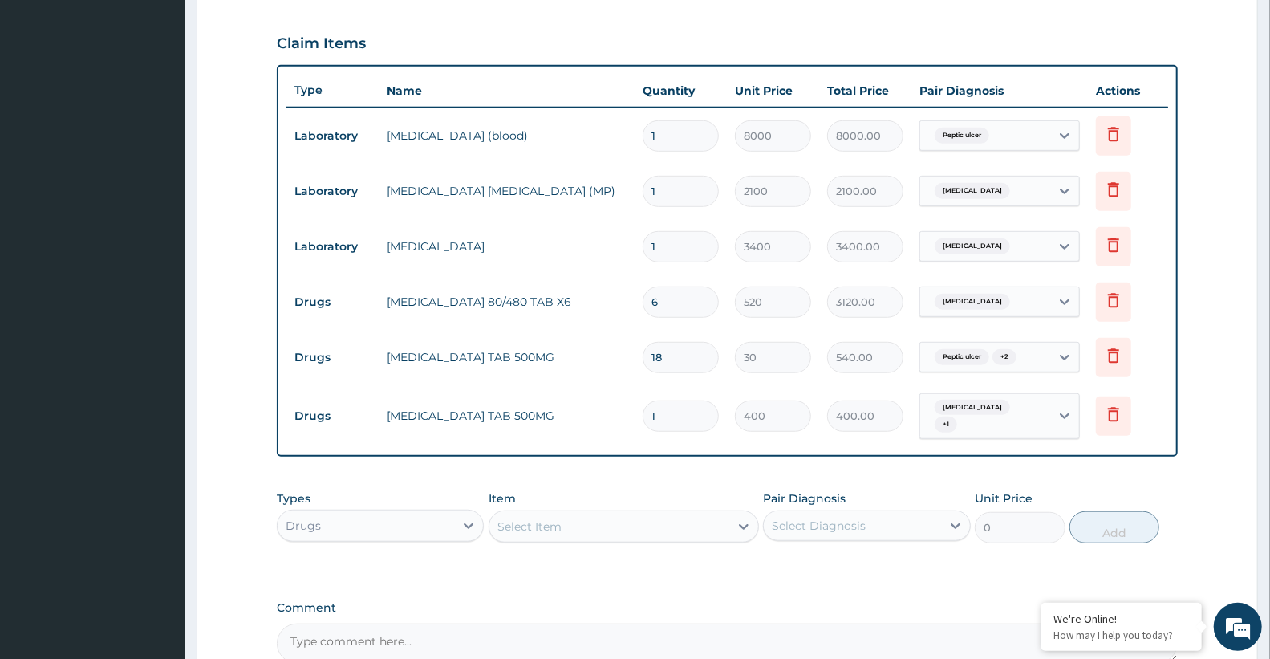
type input "0.00"
type input "2"
type input "800.00"
type input "28"
type input "11200.00"
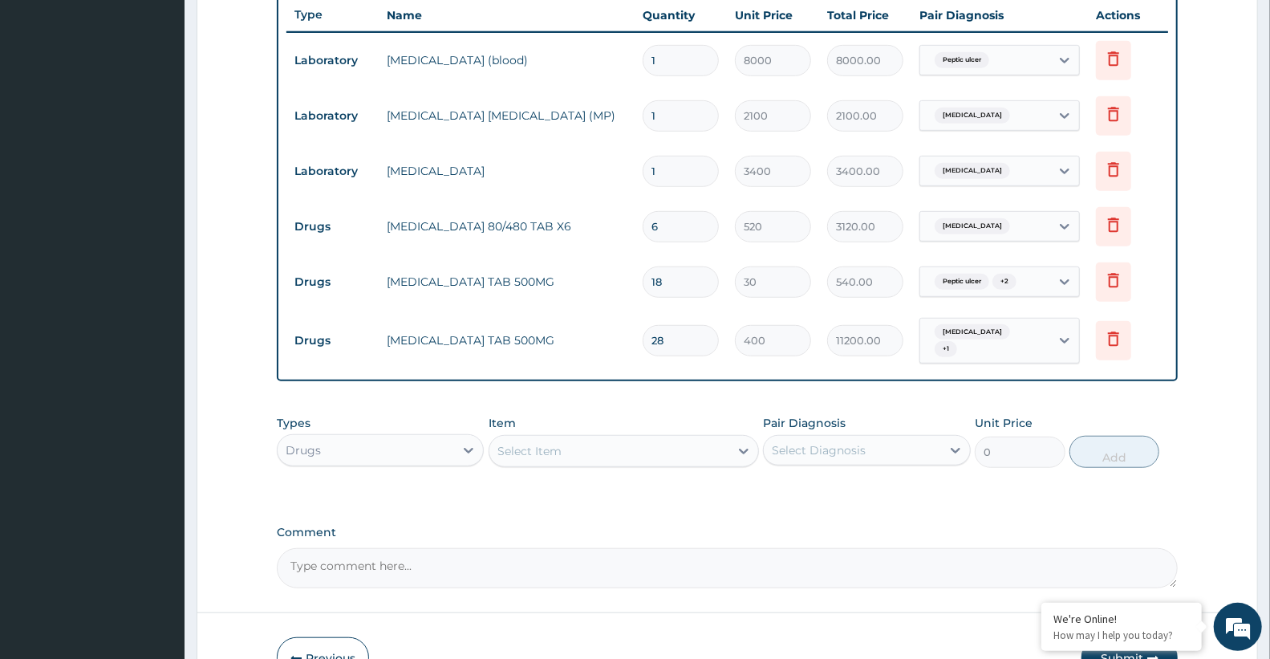
scroll to position [700, 0]
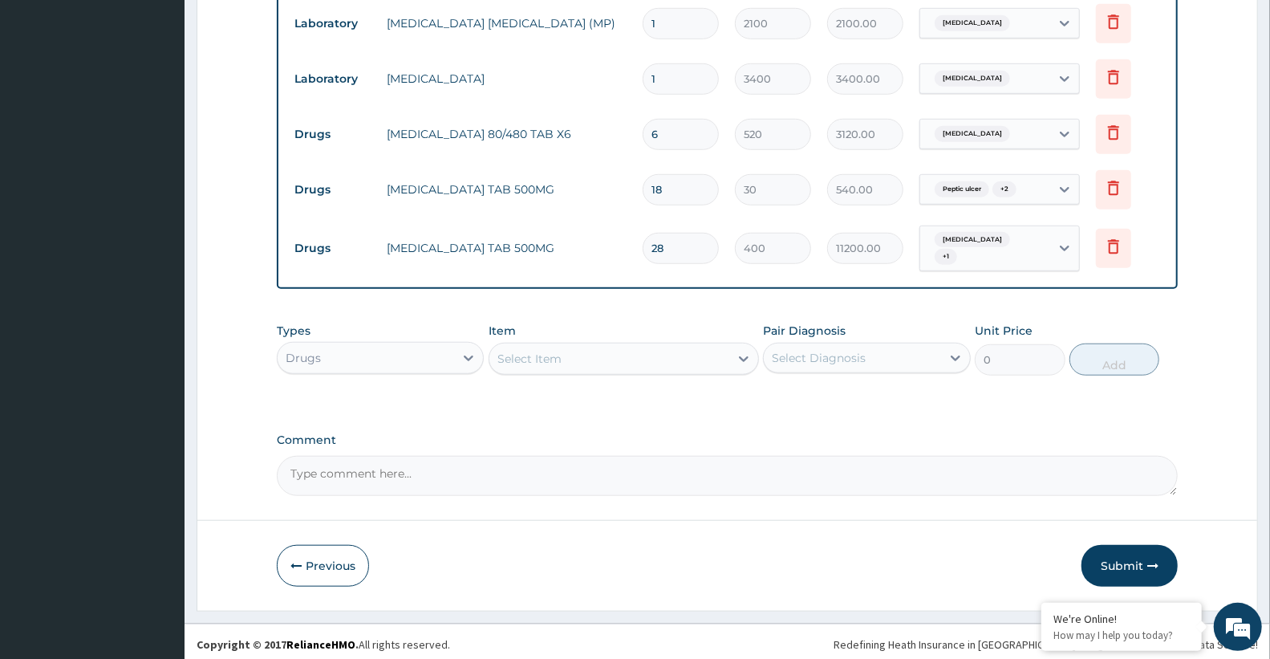
type input "28"
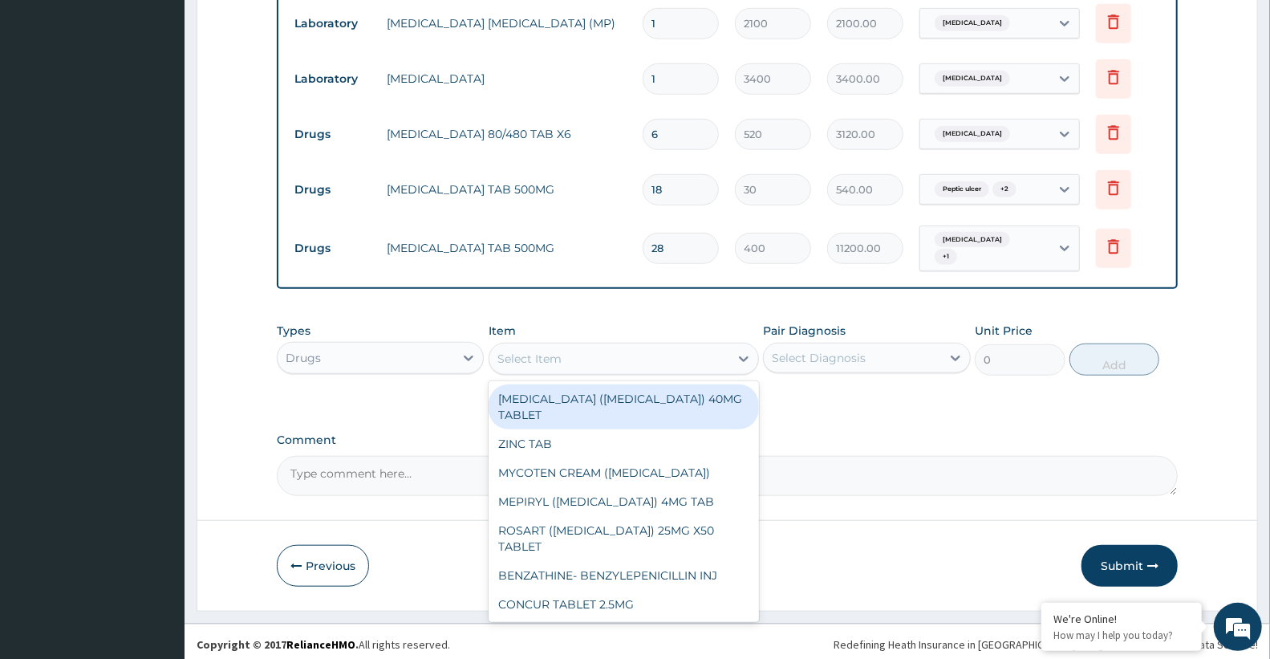
click at [541, 355] on div "Select Item" at bounding box center [529, 359] width 64 height 16
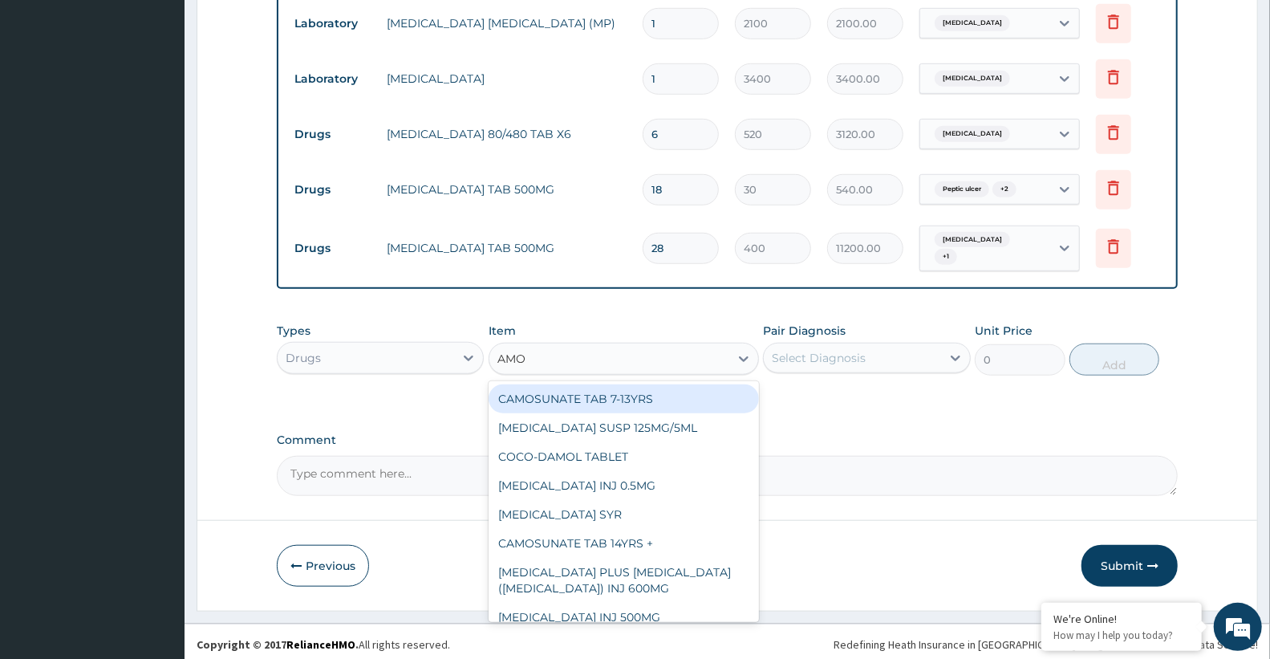
type input "AMOX"
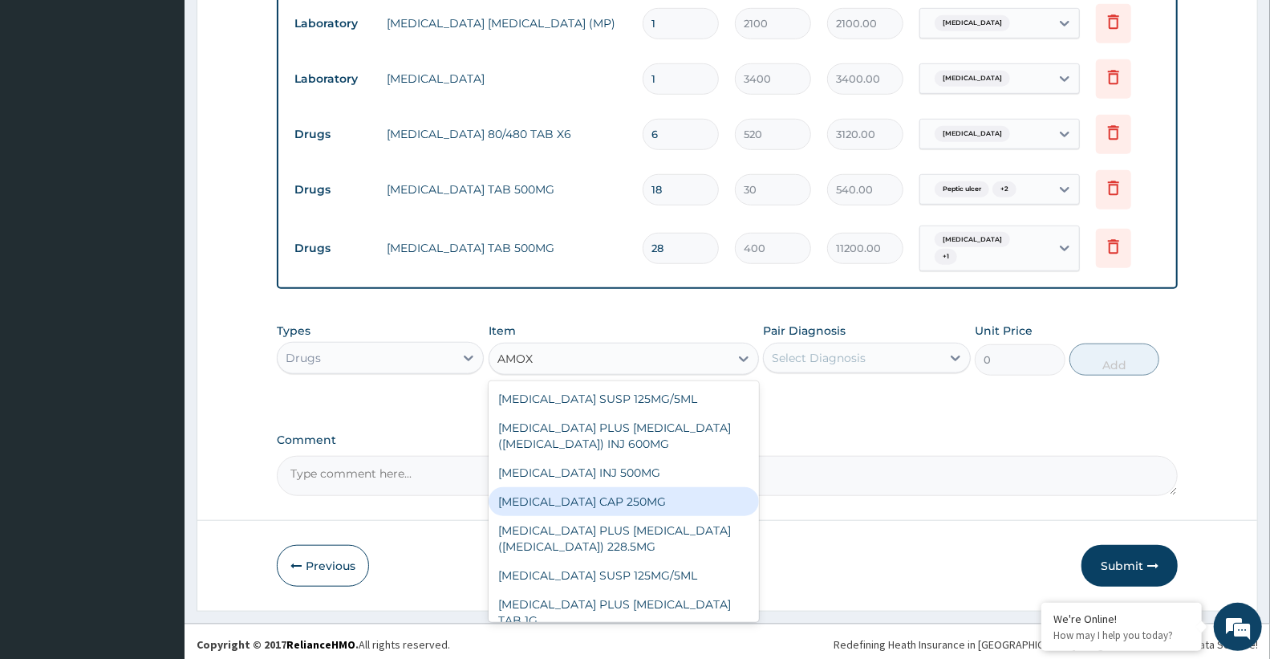
scroll to position [133, 0]
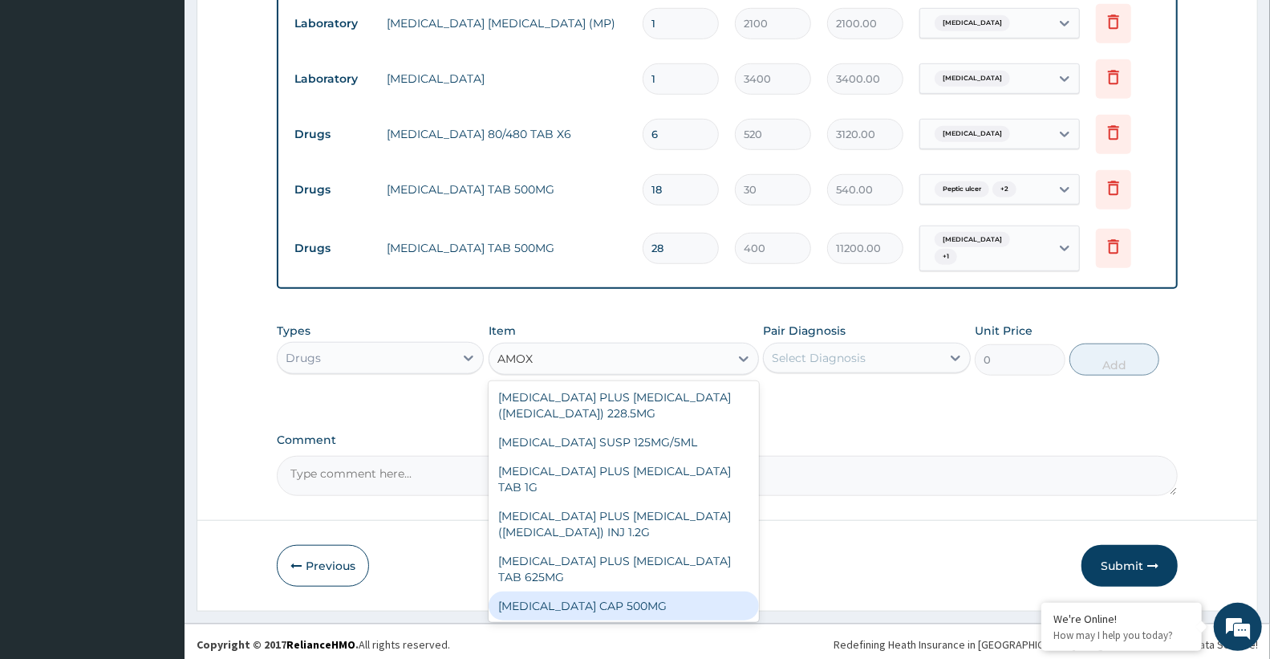
click at [621, 595] on div "[MEDICAL_DATA] CAP 500MG" at bounding box center [624, 605] width 270 height 29
type input "66.66666412353516"
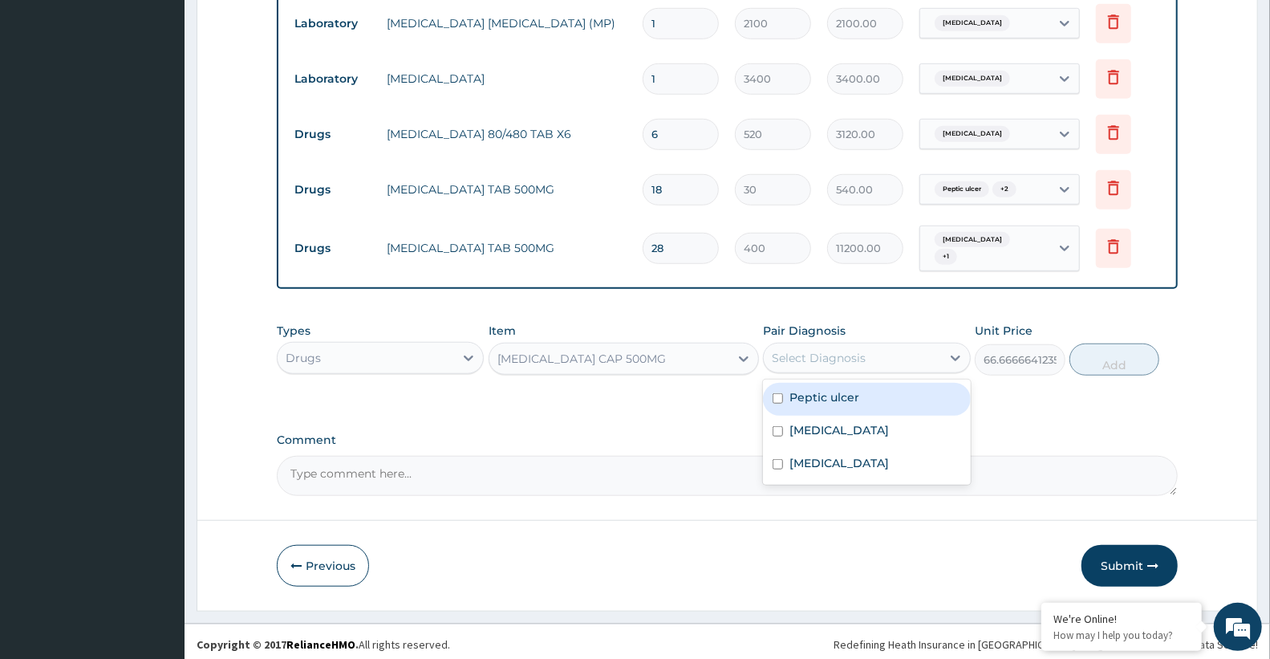
click at [807, 350] on div "Select Diagnosis" at bounding box center [819, 358] width 94 height 16
click at [802, 389] on label "Peptic ulcer" at bounding box center [824, 397] width 70 height 16
checkbox input "true"
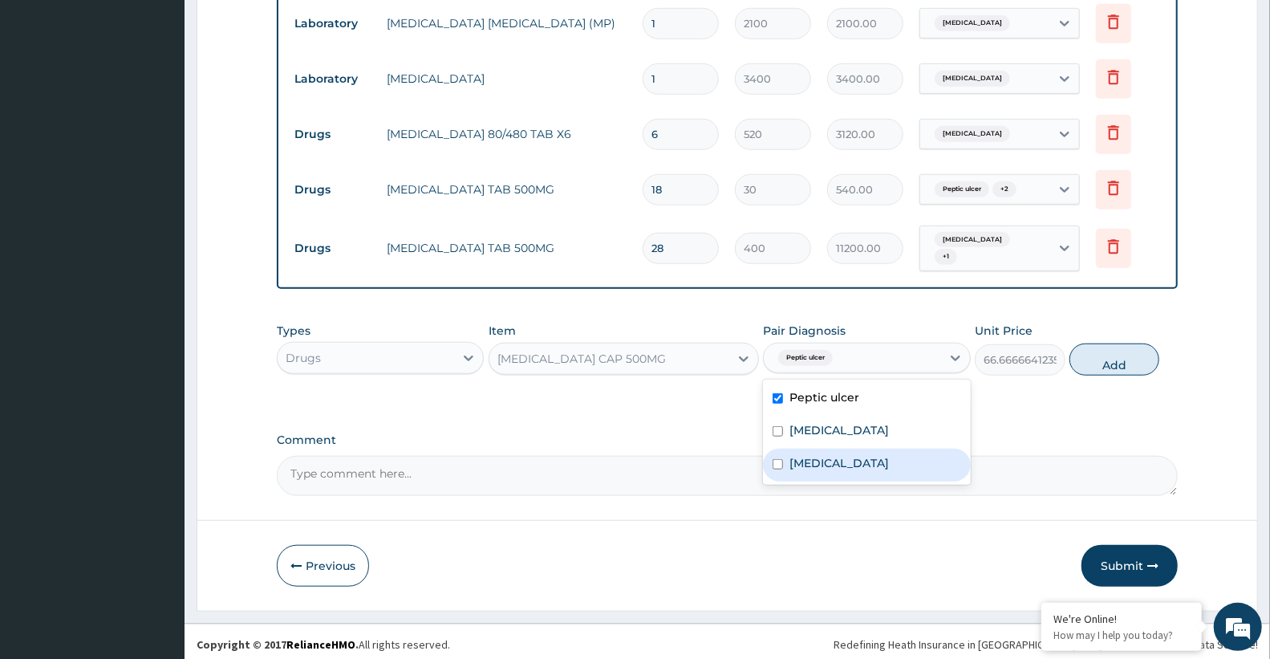
click at [805, 457] on label "[MEDICAL_DATA]" at bounding box center [838, 463] width 99 height 16
checkbox input "true"
click at [1097, 354] on button "Add" at bounding box center [1114, 359] width 90 height 32
type input "0"
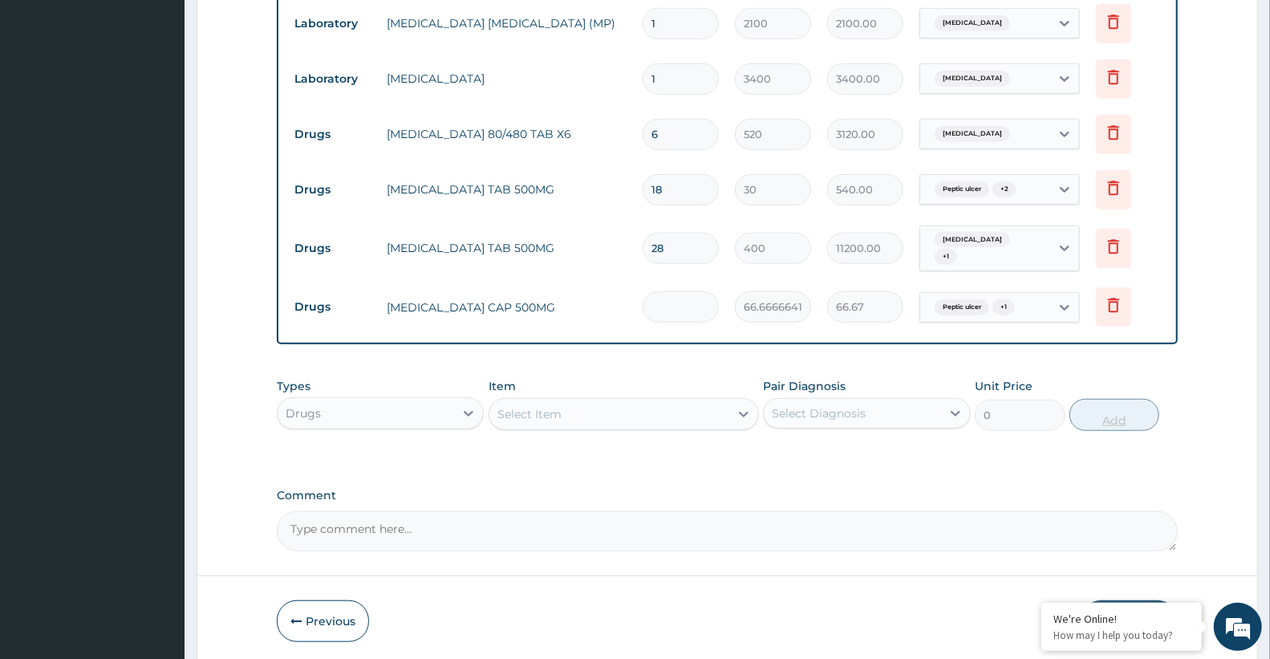
type input "0.00"
type input "5"
type input "333.33"
type input "56"
type input "3733.33"
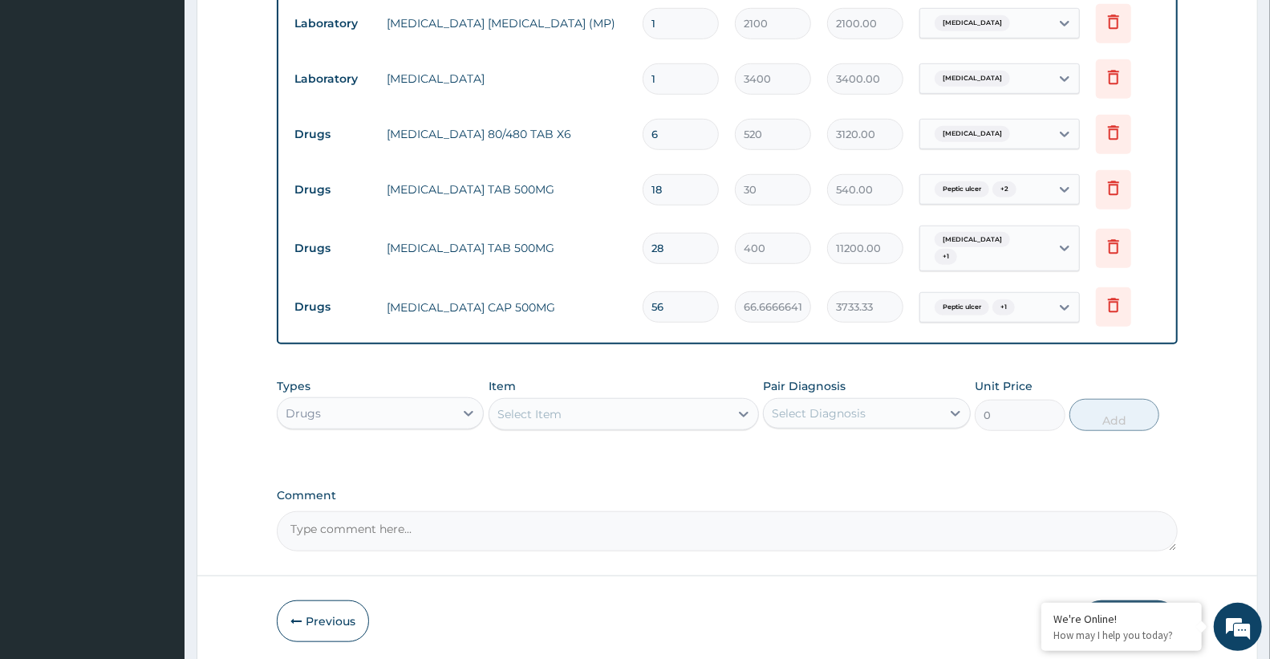
type input "56"
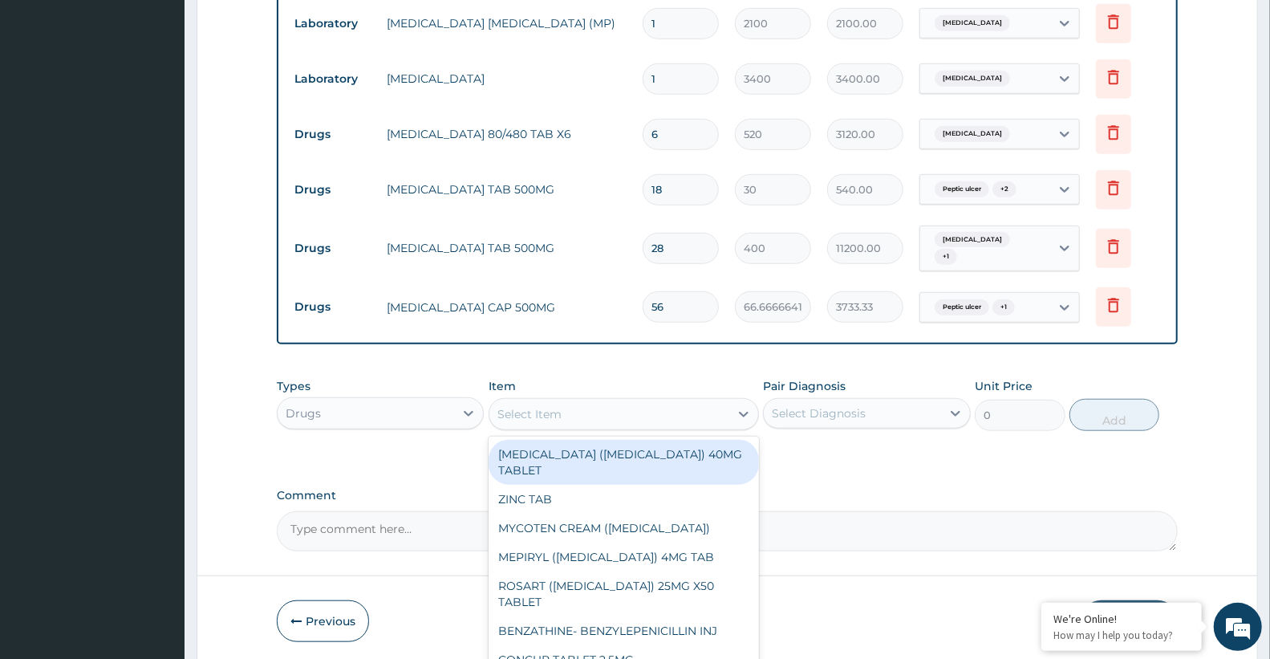
click at [510, 409] on div "Select Item" at bounding box center [529, 414] width 64 height 16
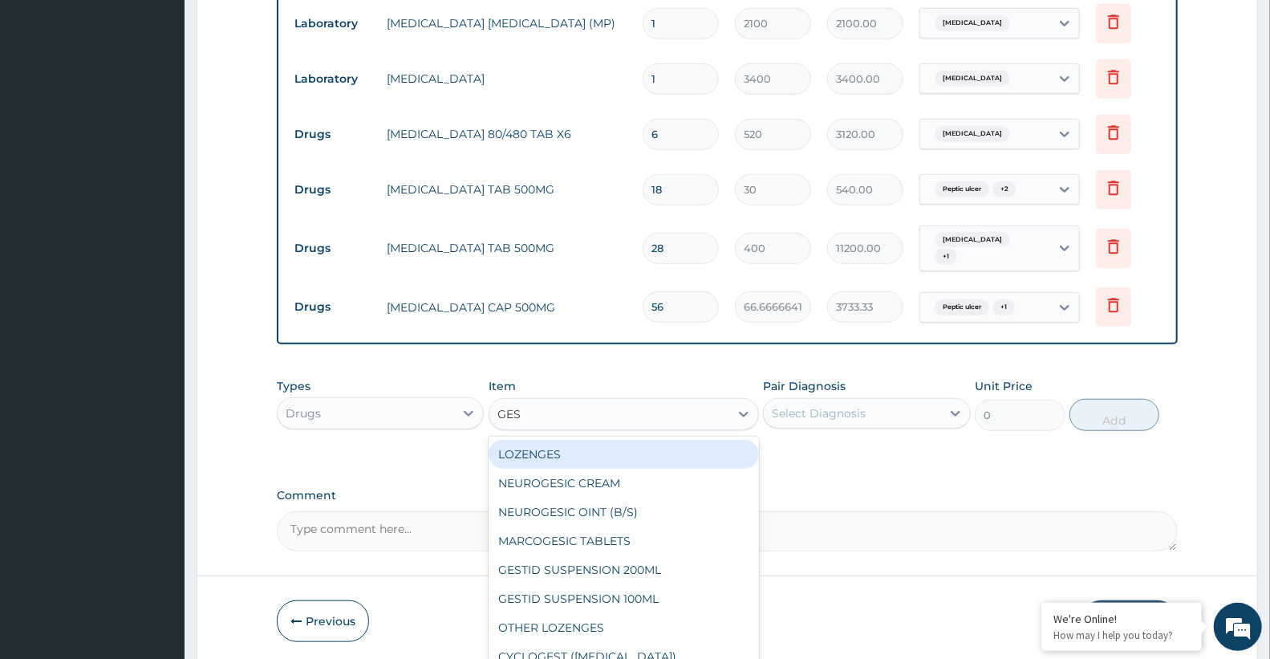
type input "GEST"
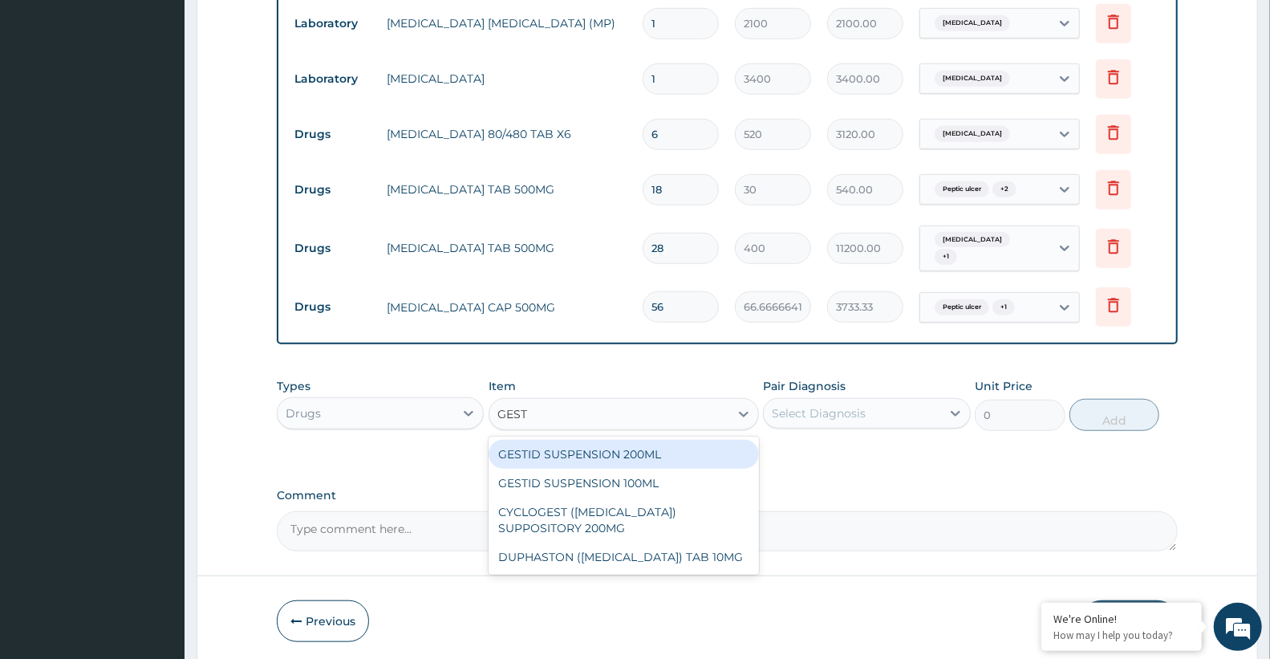
click at [570, 442] on div "GESTID SUSPENSION 200ML" at bounding box center [624, 454] width 270 height 29
type input "1200"
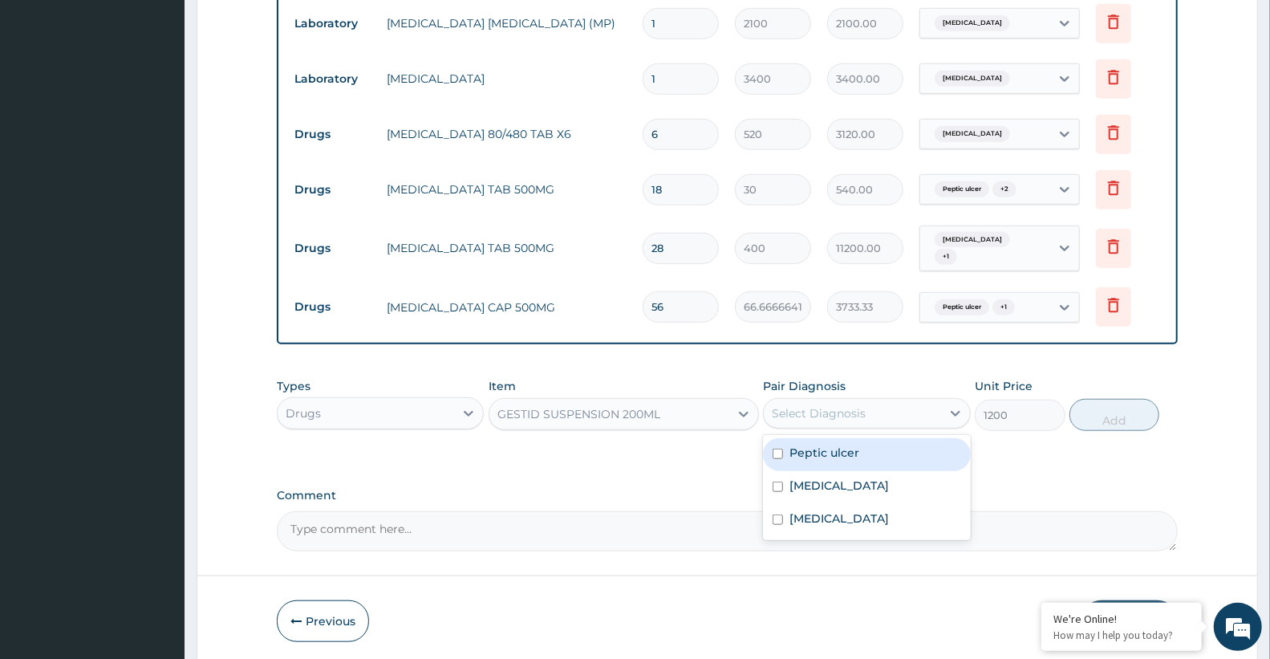
click at [795, 406] on div "Select Diagnosis" at bounding box center [819, 413] width 94 height 16
click at [815, 450] on label "Peptic ulcer" at bounding box center [824, 452] width 70 height 16
checkbox input "true"
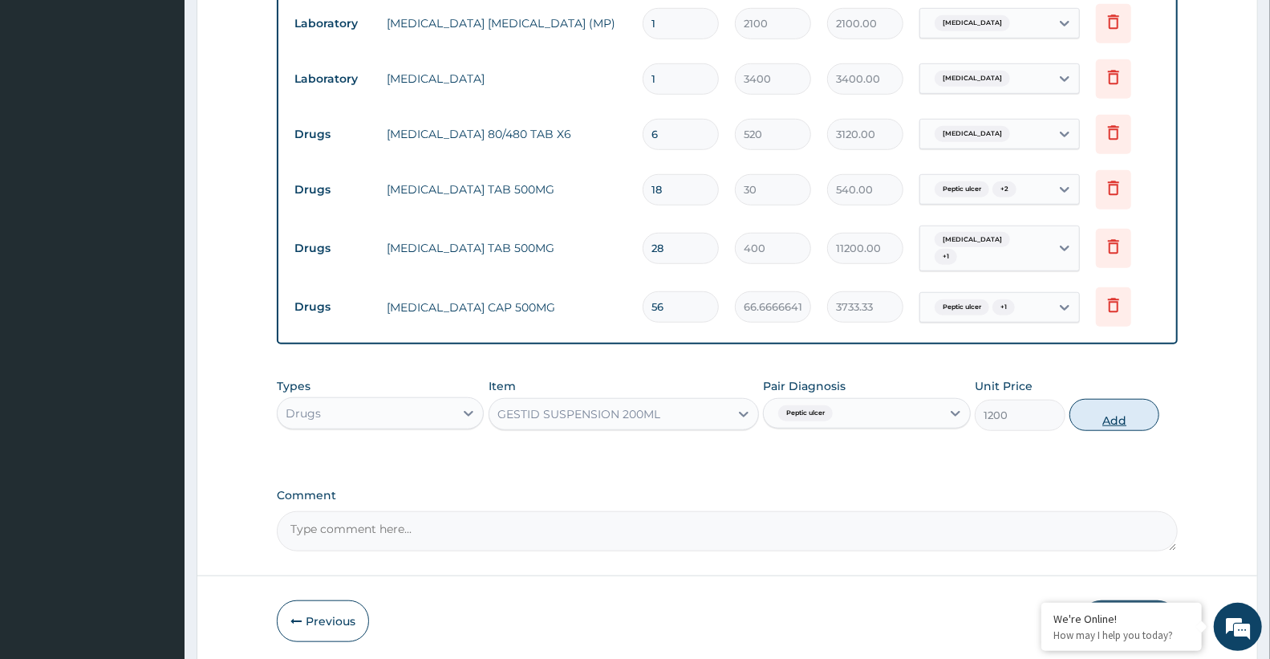
click at [1100, 413] on button "Add" at bounding box center [1114, 415] width 90 height 32
type input "0"
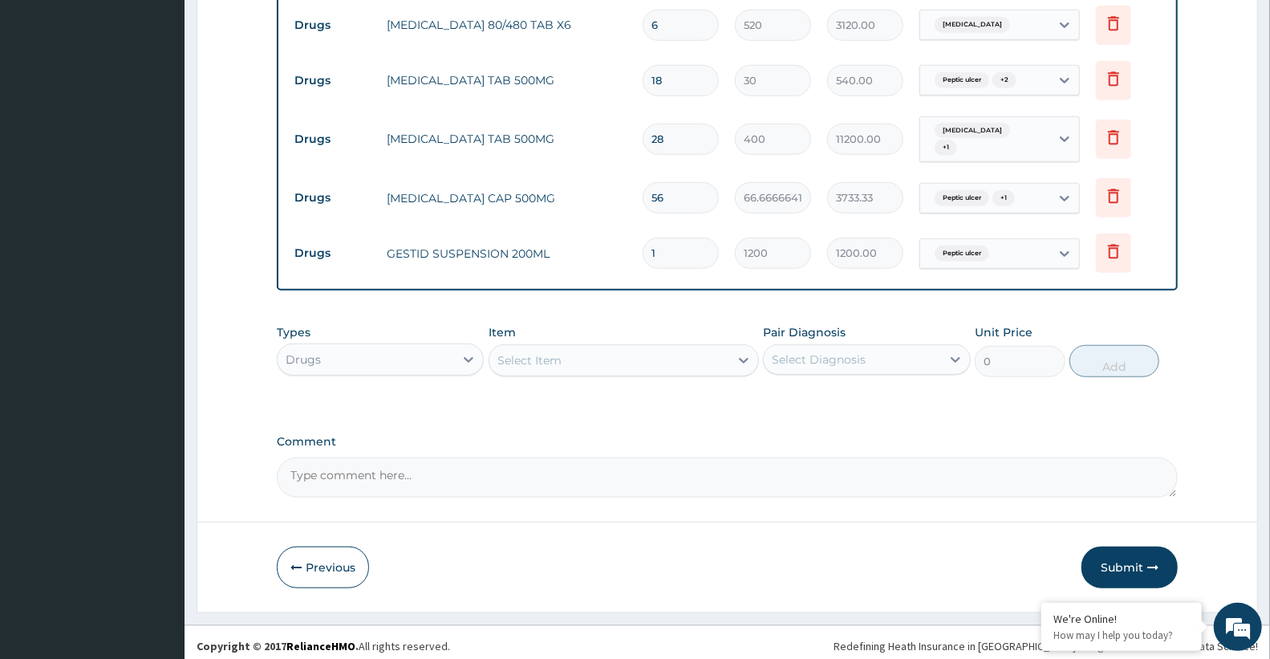
scroll to position [811, 0]
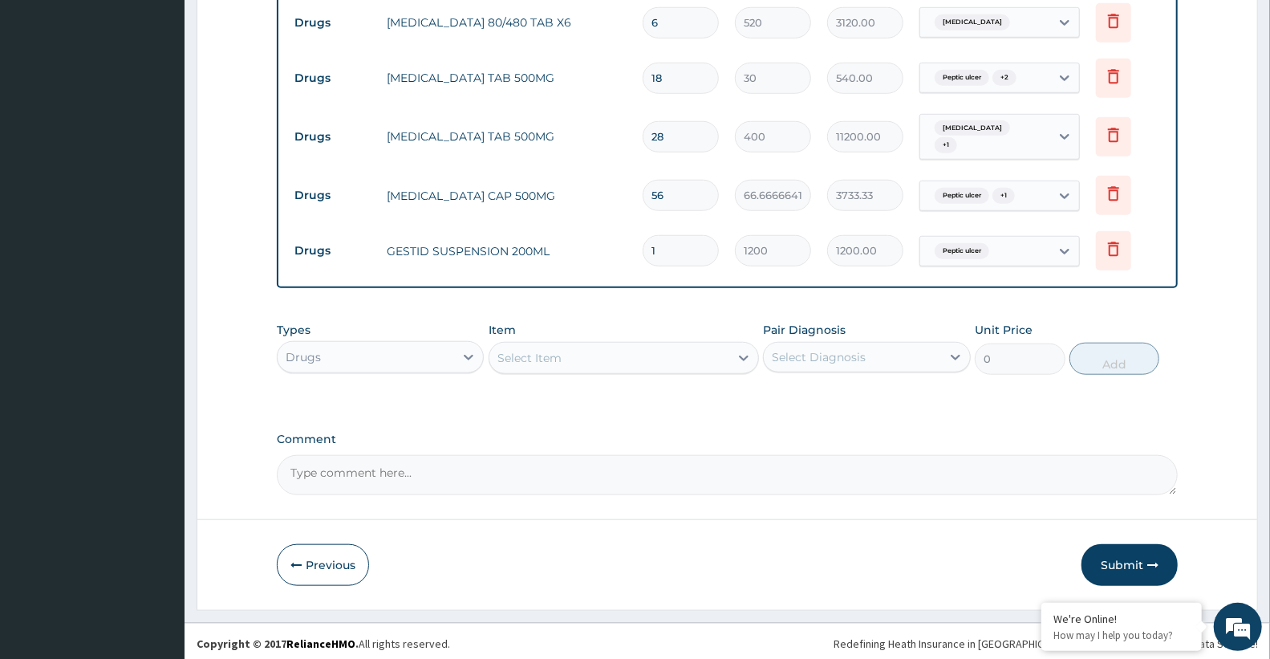
click at [533, 351] on div "Select Item" at bounding box center [529, 358] width 64 height 16
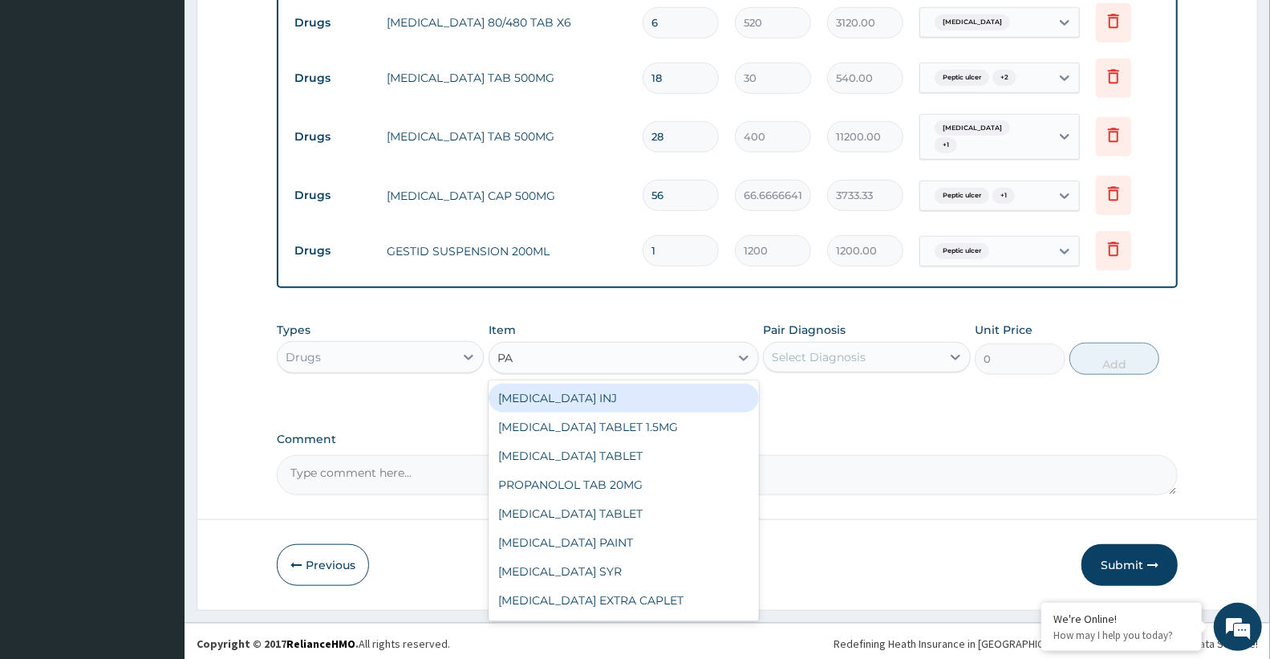
type input "PAR"
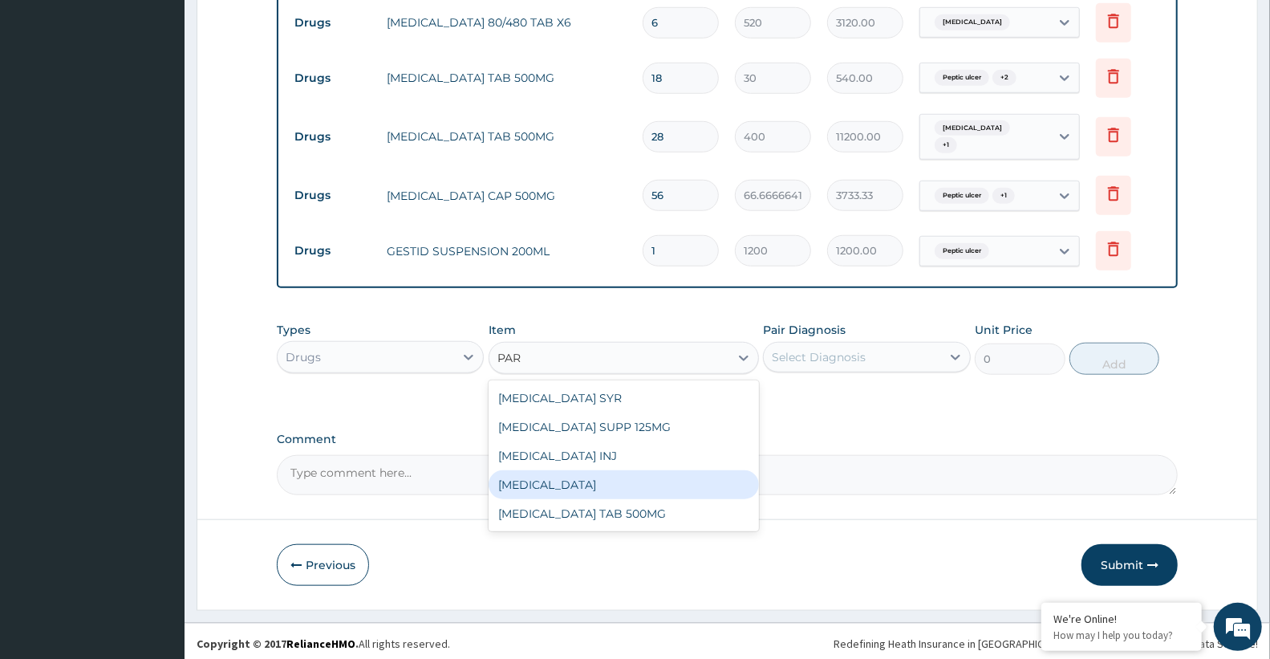
click at [516, 474] on div "LIQUID PARAFFIN" at bounding box center [624, 484] width 270 height 29
type input "1600"
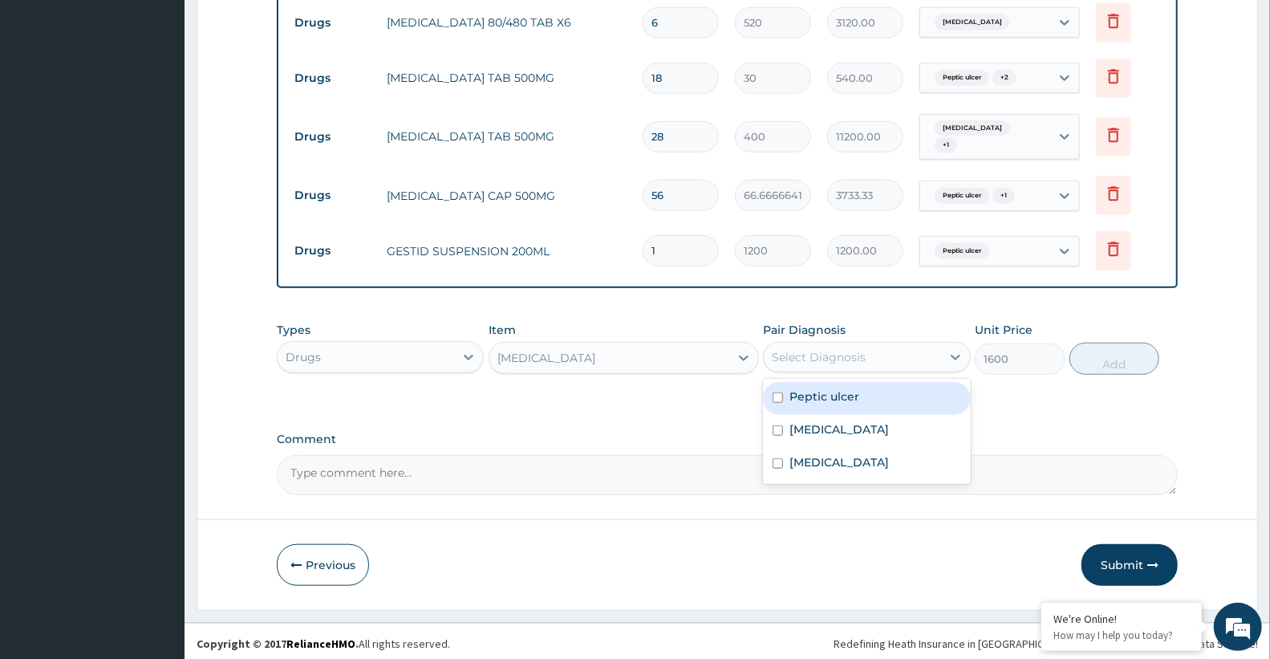
click at [794, 351] on div "Select Diagnosis" at bounding box center [819, 357] width 94 height 16
click at [813, 390] on label "Peptic ulcer" at bounding box center [824, 396] width 70 height 16
checkbox input "true"
click at [1085, 367] on button "Add" at bounding box center [1114, 359] width 90 height 32
type input "0"
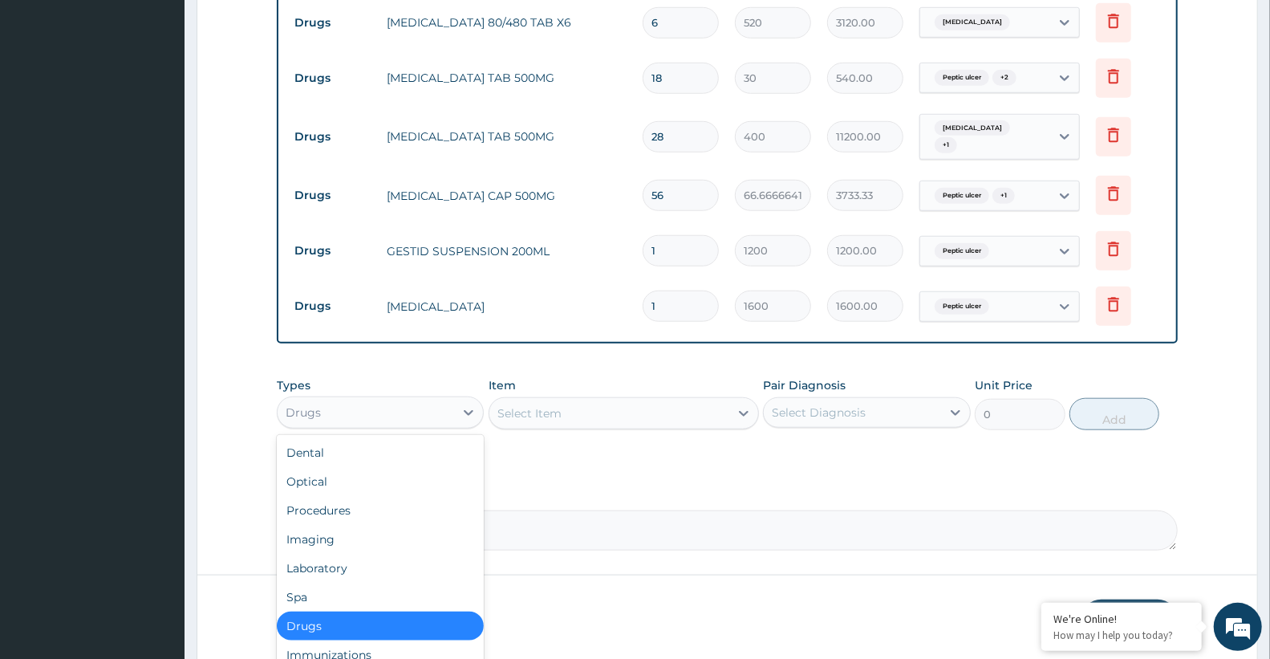
click at [402, 400] on div "Drugs" at bounding box center [366, 413] width 176 height 26
click at [326, 505] on div "Procedures" at bounding box center [380, 510] width 207 height 29
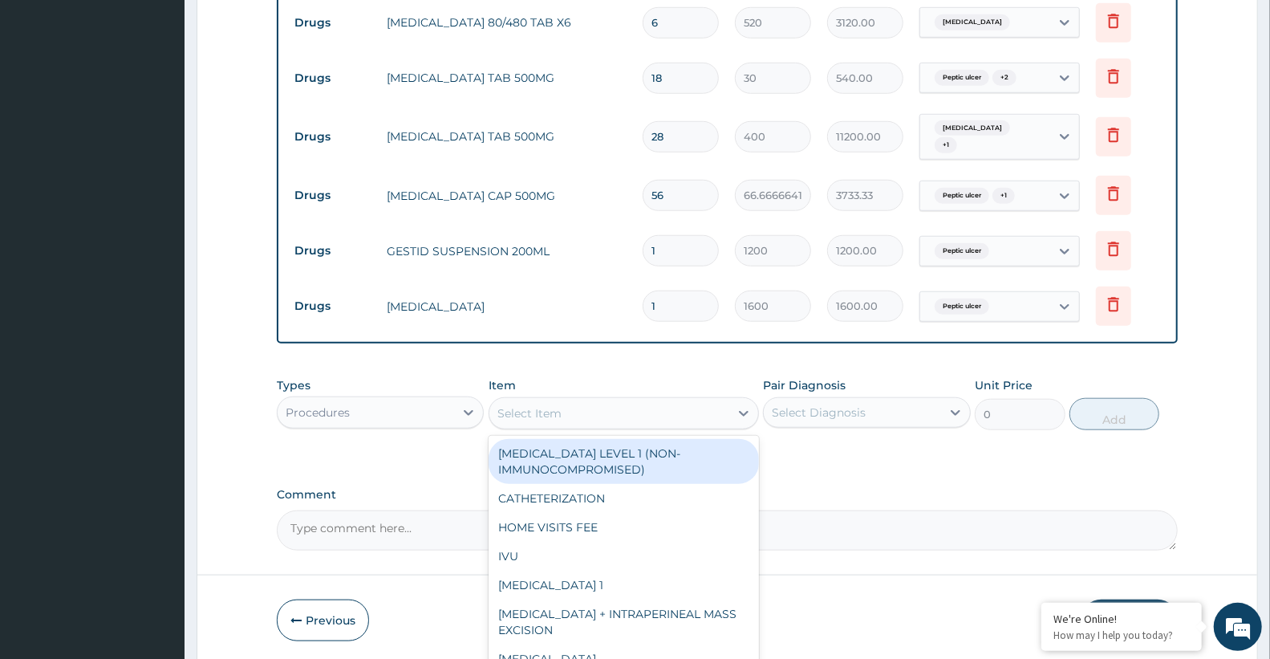
click at [558, 405] on div "Select Item" at bounding box center [529, 413] width 64 height 16
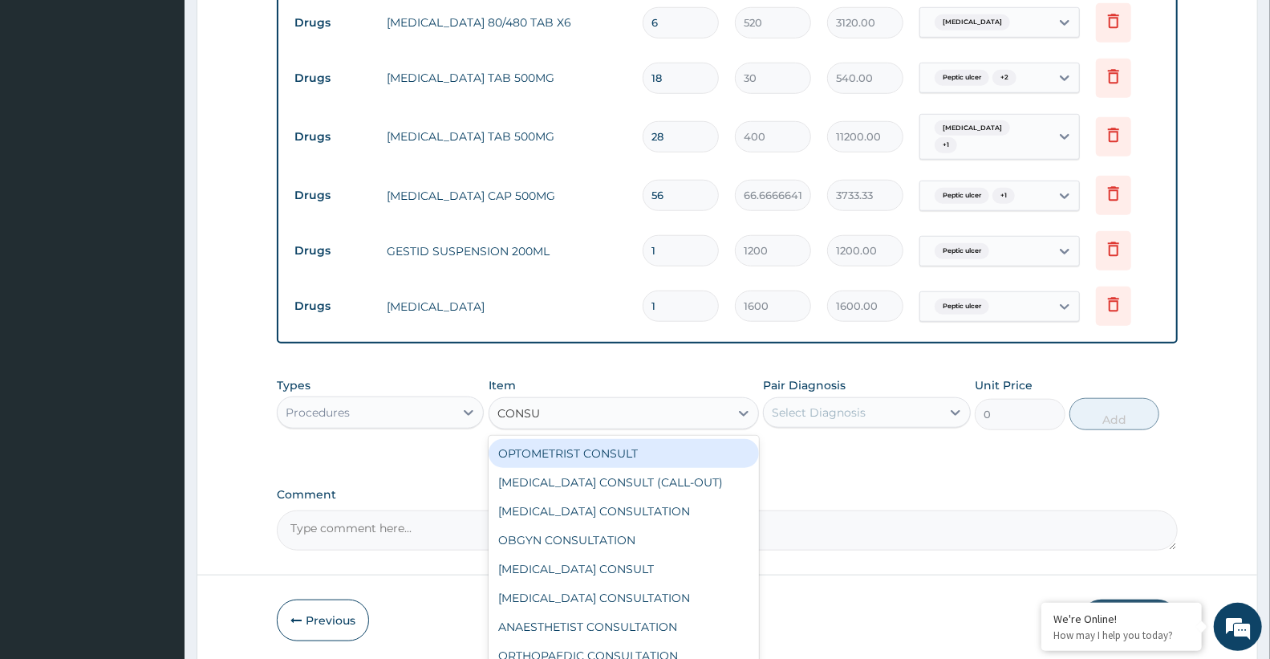
type input "CONSUL"
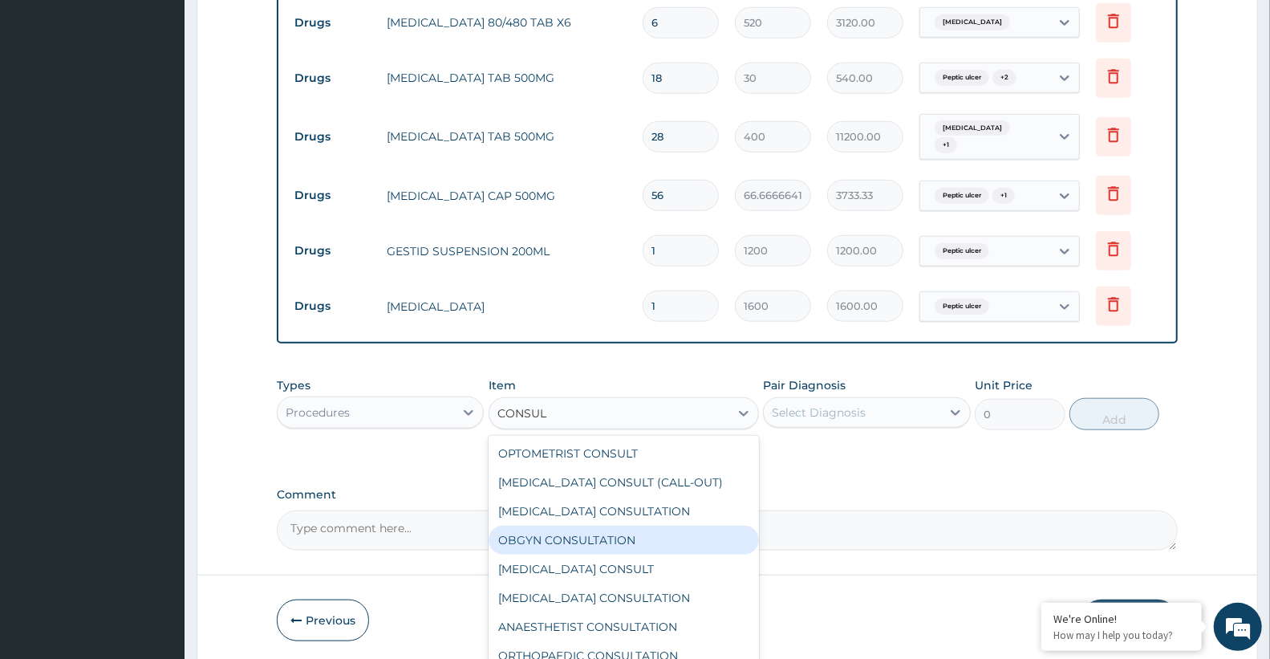
scroll to position [267, 0]
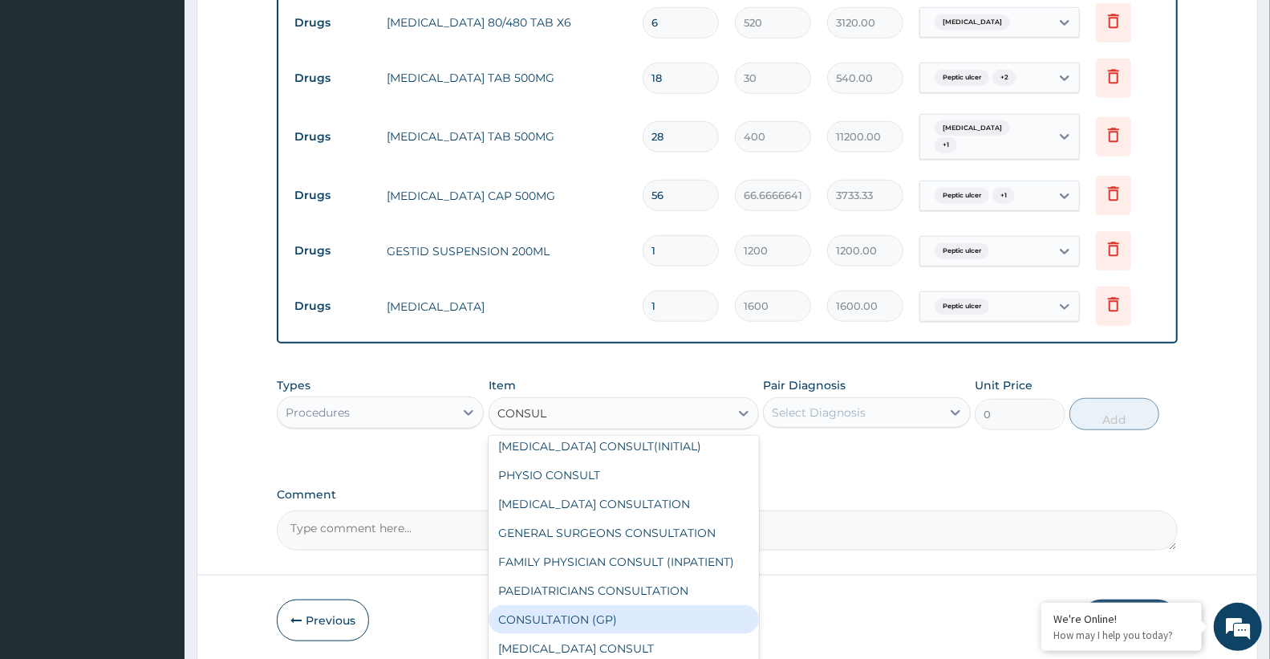
click at [574, 611] on div "CONSULTATION (GP)" at bounding box center [624, 619] width 270 height 29
type input "3000"
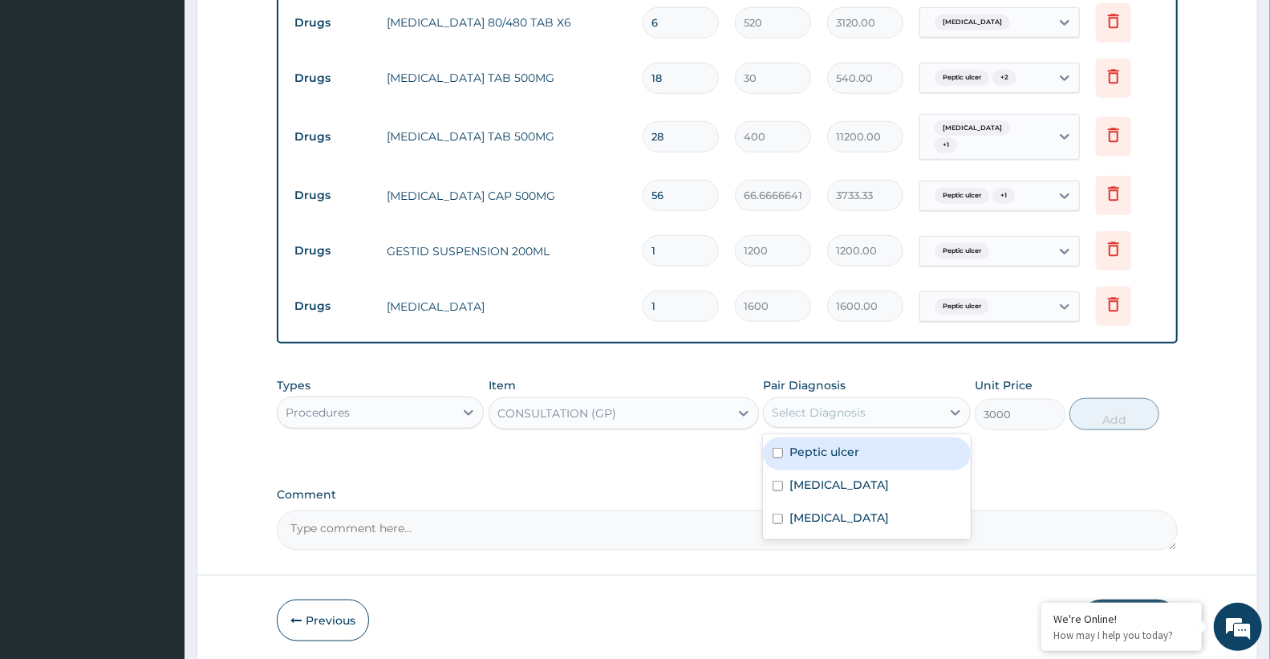
click at [858, 404] on div "Select Diagnosis" at bounding box center [819, 412] width 94 height 16
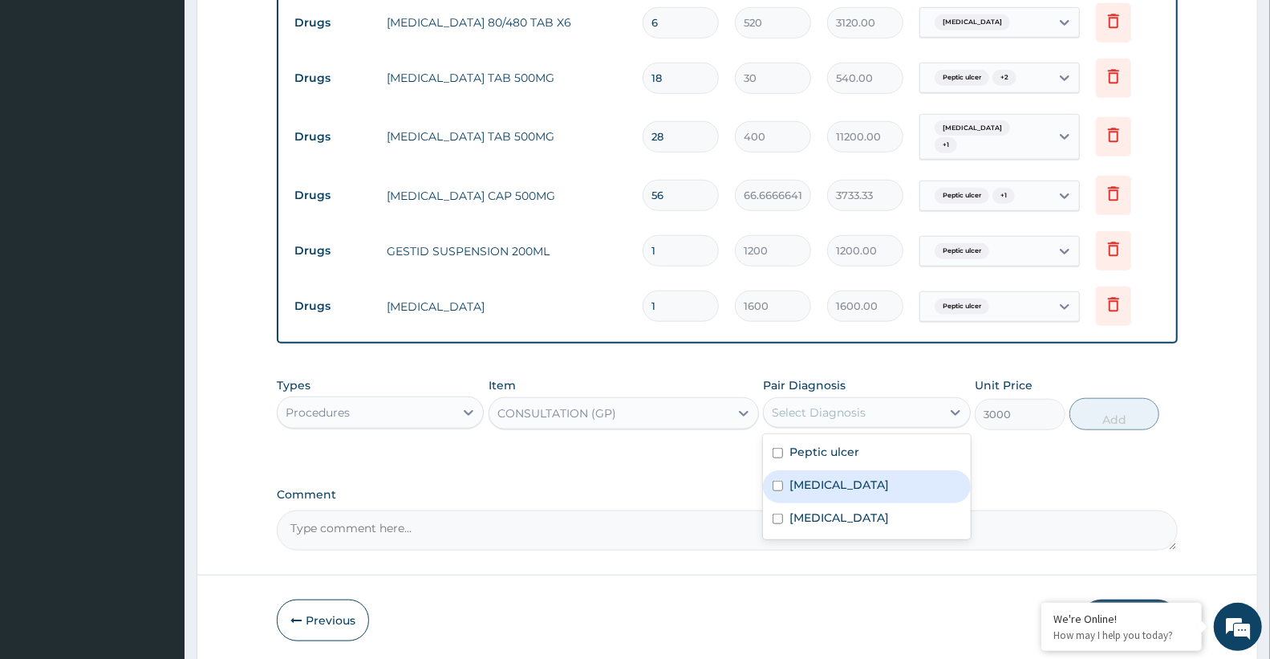
drag, startPoint x: 836, startPoint y: 480, endPoint x: 831, endPoint y: 516, distance: 36.4
click at [834, 485] on div "Malaria" at bounding box center [866, 486] width 207 height 33
checkbox input "true"
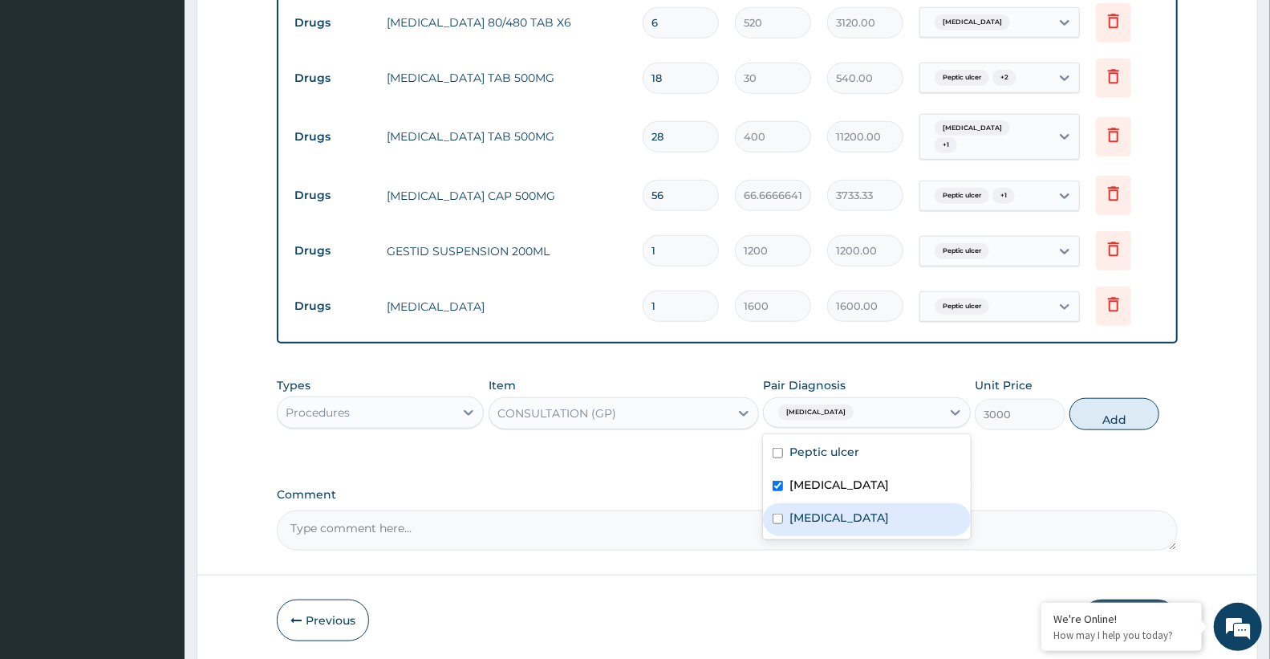
click at [830, 524] on div "Sepsis" at bounding box center [866, 519] width 207 height 33
checkbox input "true"
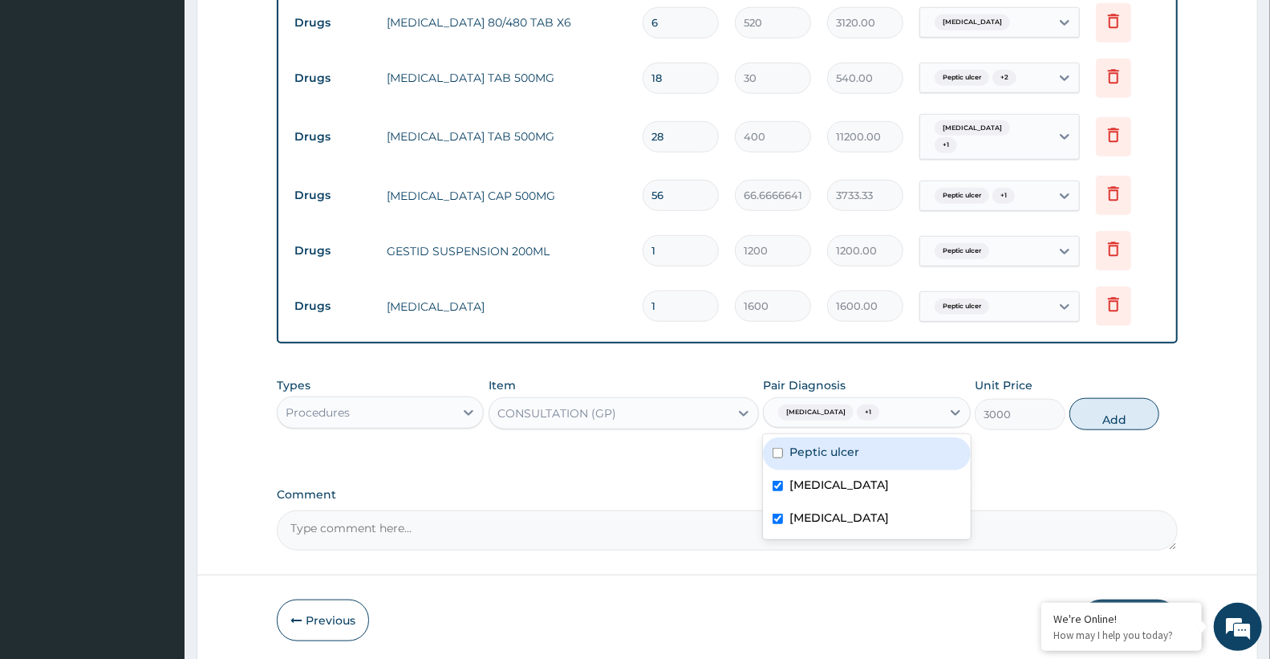
click at [870, 450] on div "Peptic ulcer" at bounding box center [866, 453] width 207 height 33
checkbox input "true"
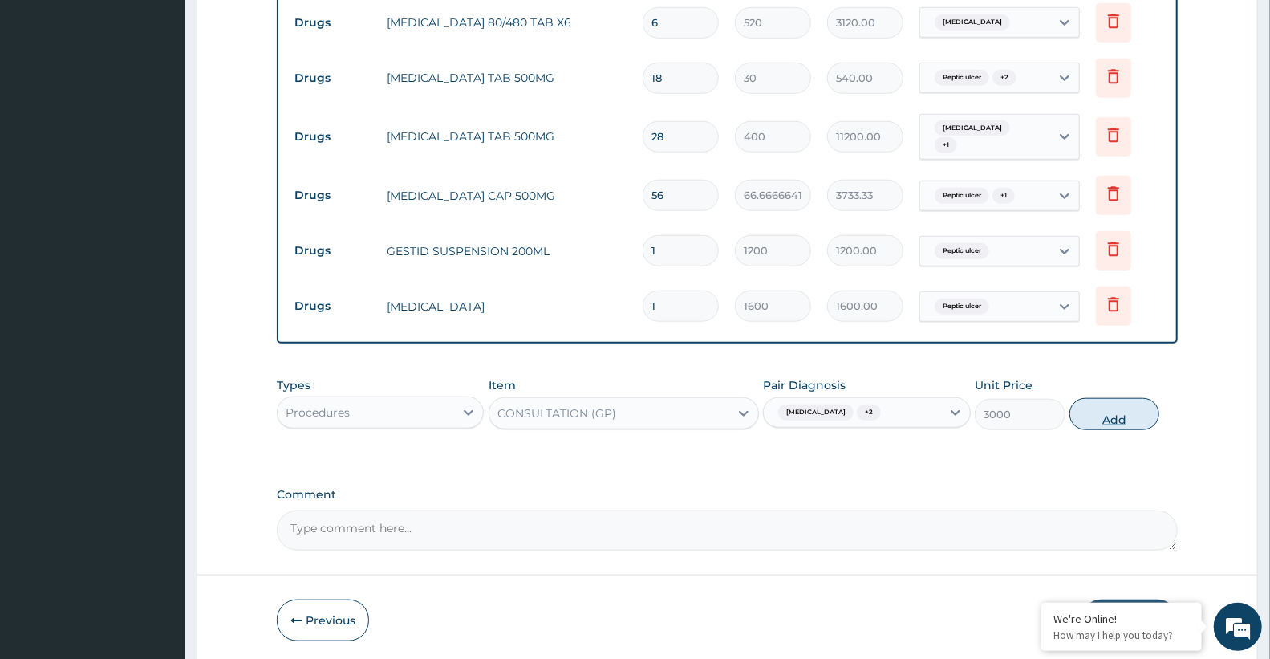
click at [1123, 408] on button "Add" at bounding box center [1114, 414] width 90 height 32
type input "0"
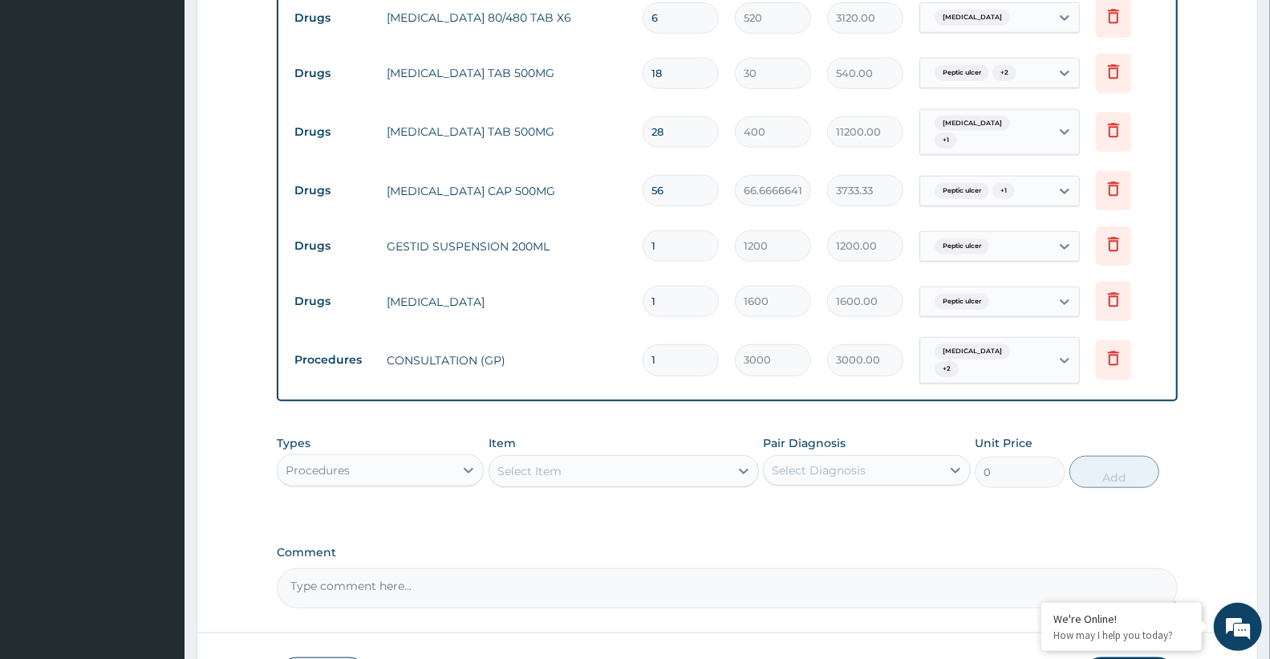
scroll to position [923, 0]
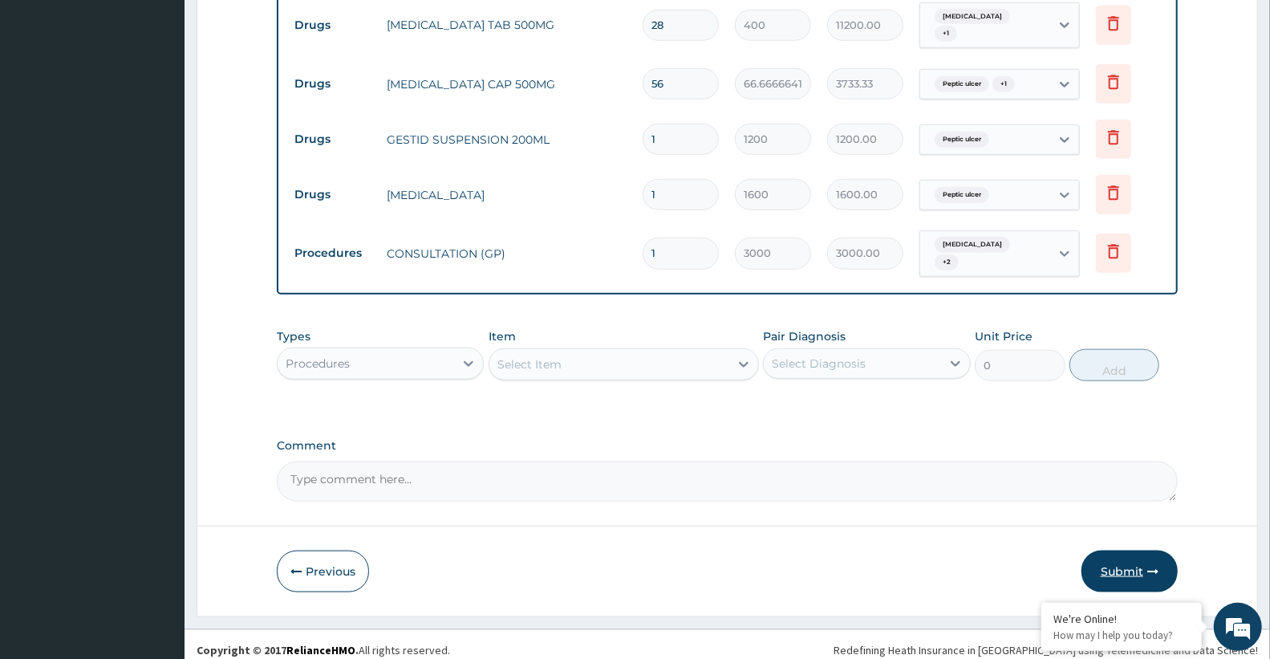
click at [1113, 565] on button "Submit" at bounding box center [1129, 571] width 96 height 42
click at [1133, 562] on button "Submit" at bounding box center [1129, 571] width 96 height 42
click at [1143, 562] on button "Submit" at bounding box center [1129, 571] width 96 height 42
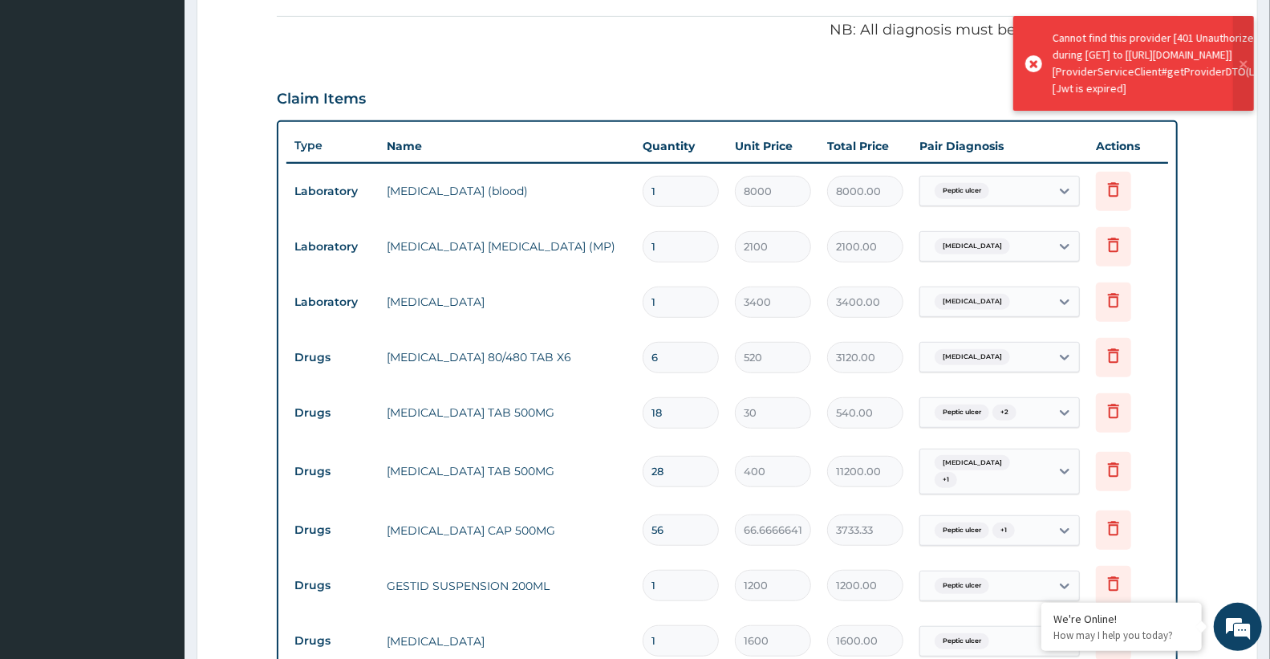
scroll to position [387, 0]
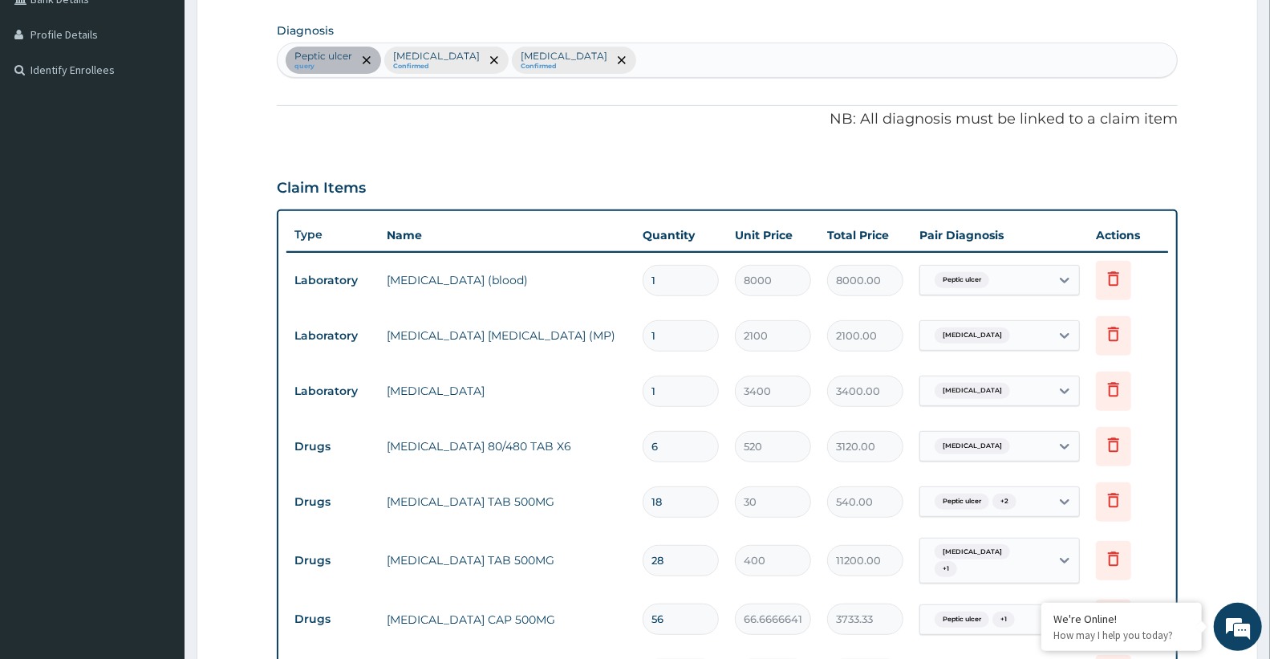
click at [515, 164] on div "Claim Items" at bounding box center [727, 185] width 901 height 42
click at [598, 65] on div "Peptic ulcer query Malaria Confirmed Sepsis Confirmed" at bounding box center [727, 60] width 899 height 34
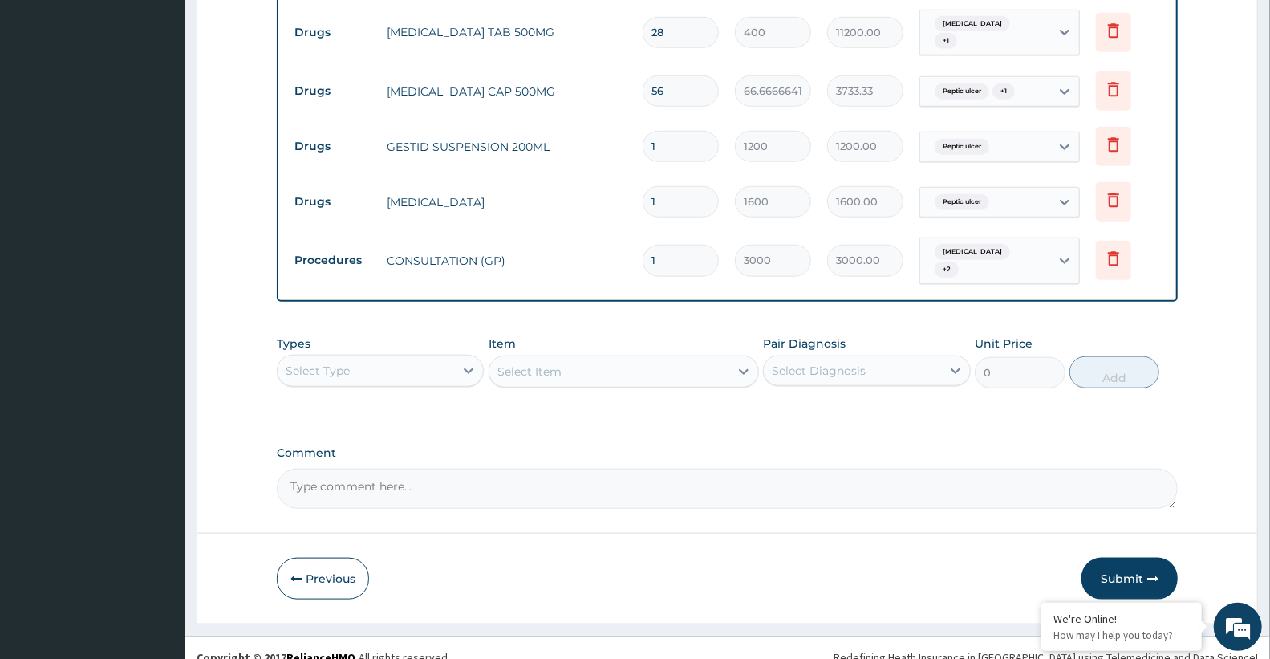
scroll to position [923, 0]
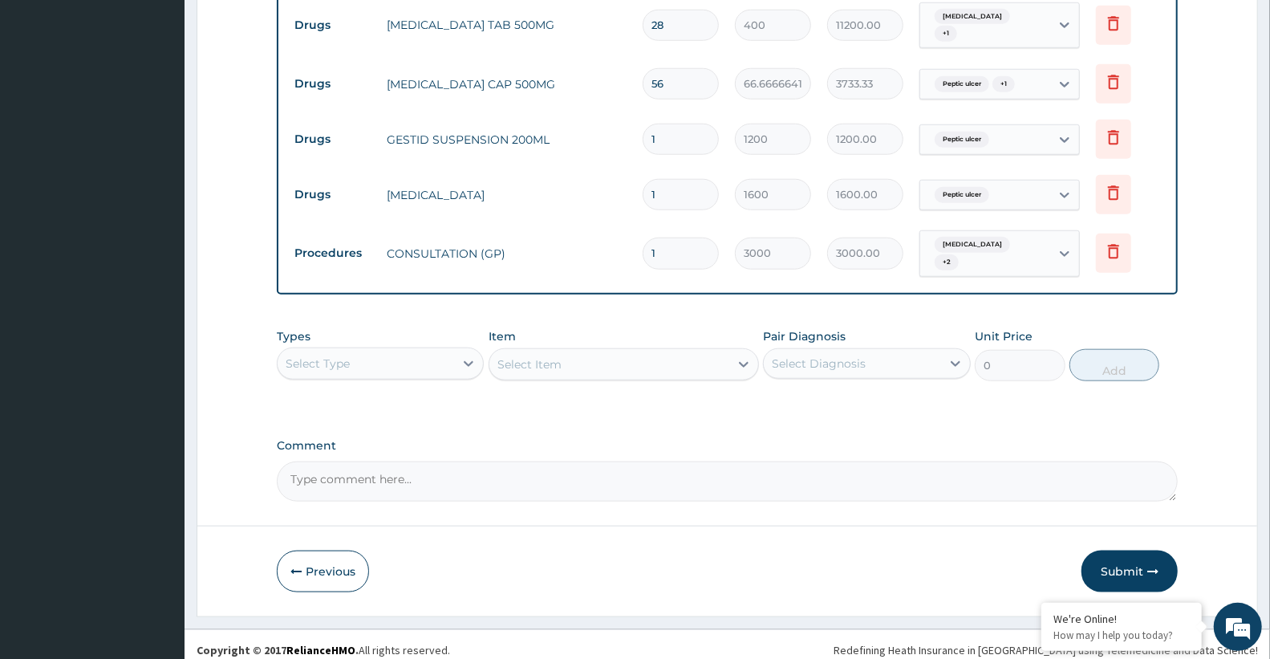
click at [1134, 563] on button "Submit" at bounding box center [1129, 571] width 96 height 42
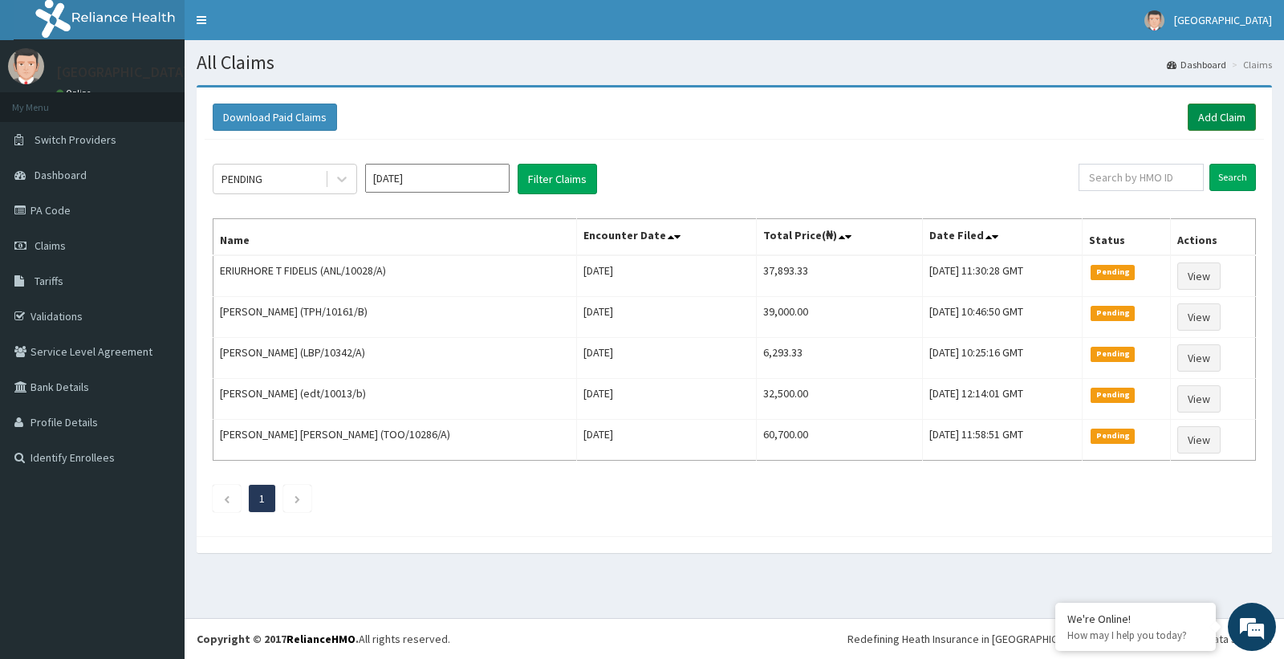
click at [1212, 109] on link "Add Claim" at bounding box center [1221, 116] width 68 height 27
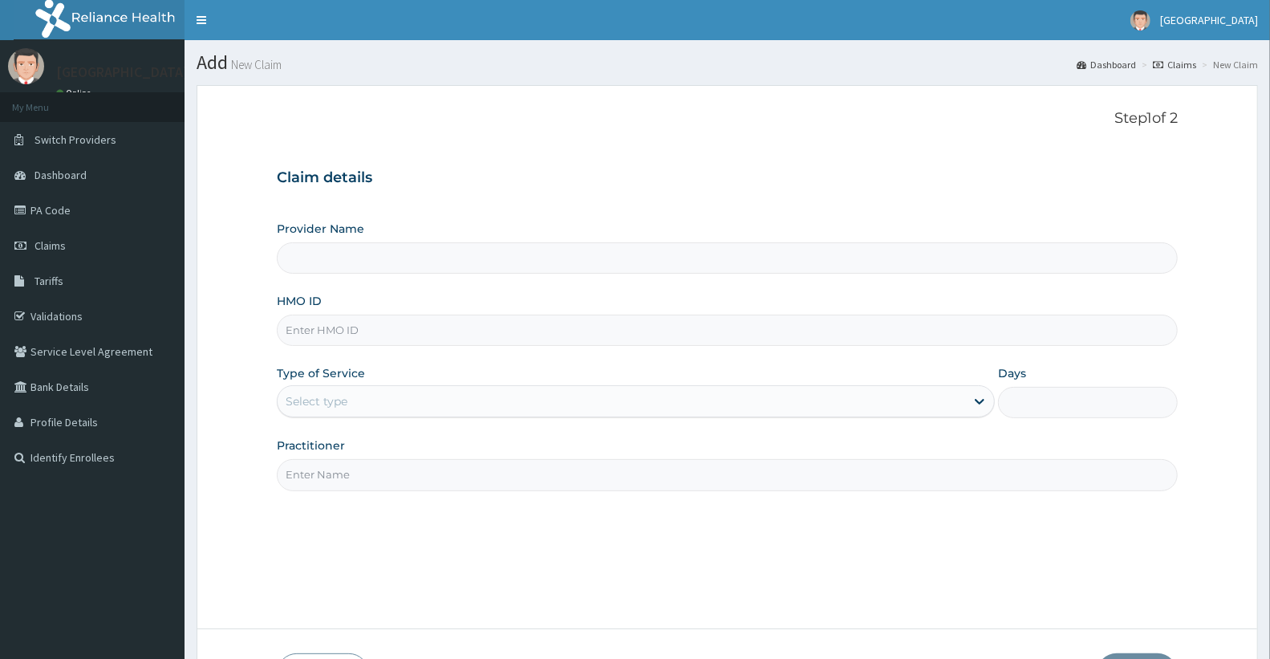
type input "Doren Specialist Hospital"
click at [490, 331] on input "HMO ID" at bounding box center [727, 329] width 901 height 31
paste input "BPO/10014/B"
type input "BPO/10014/B"
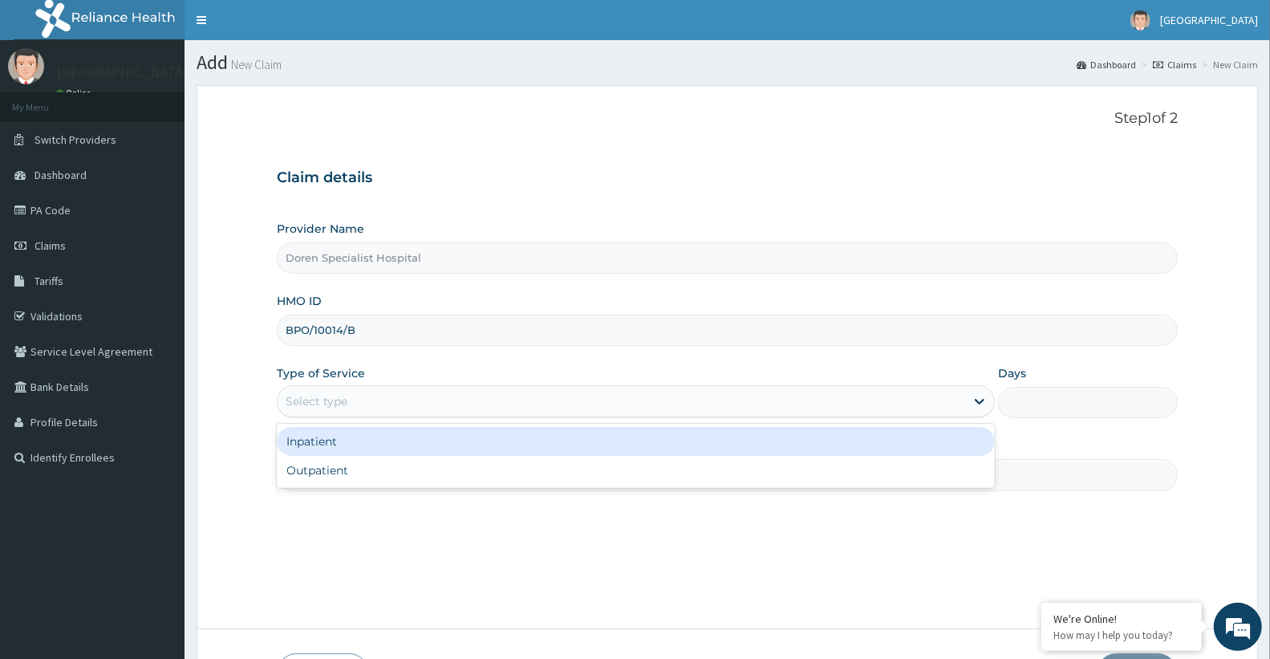
click at [602, 404] on div "Select type" at bounding box center [621, 401] width 687 height 26
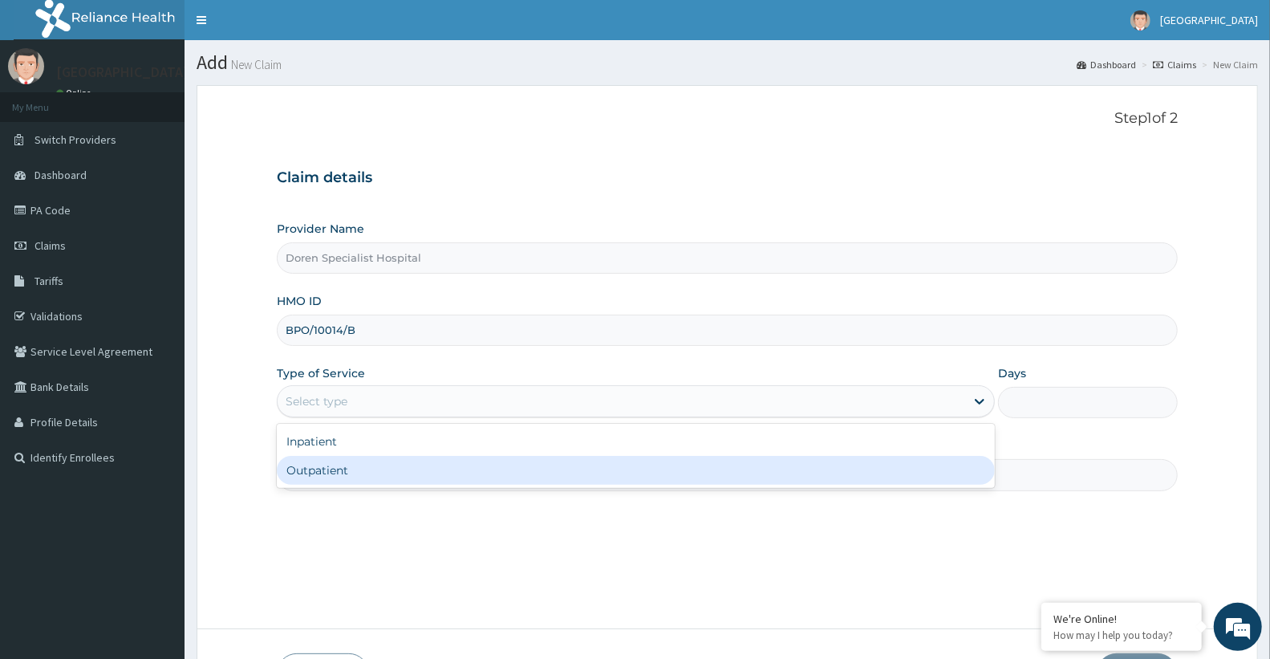
click at [557, 469] on div "Outpatient" at bounding box center [636, 470] width 718 height 29
type input "1"
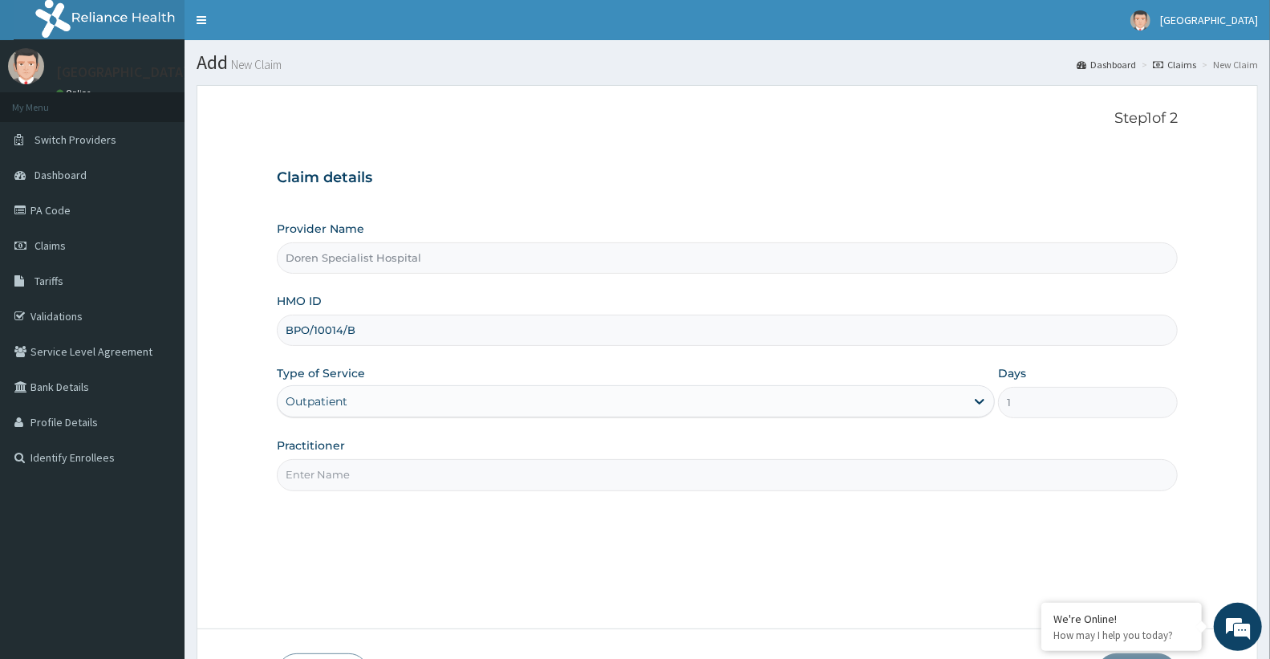
scroll to position [89, 0]
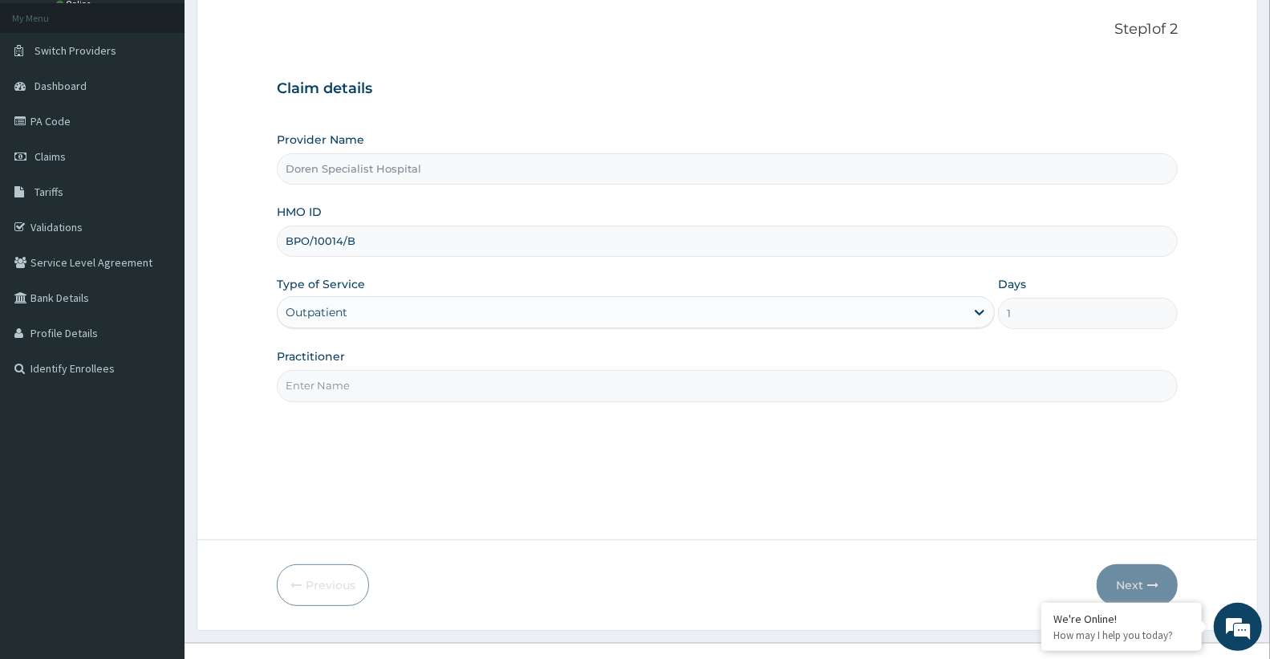
click at [389, 383] on input "Practitioner" at bounding box center [727, 385] width 901 height 31
type input "[PERSON_NAME]"
click at [1136, 575] on button "Next" at bounding box center [1137, 585] width 81 height 42
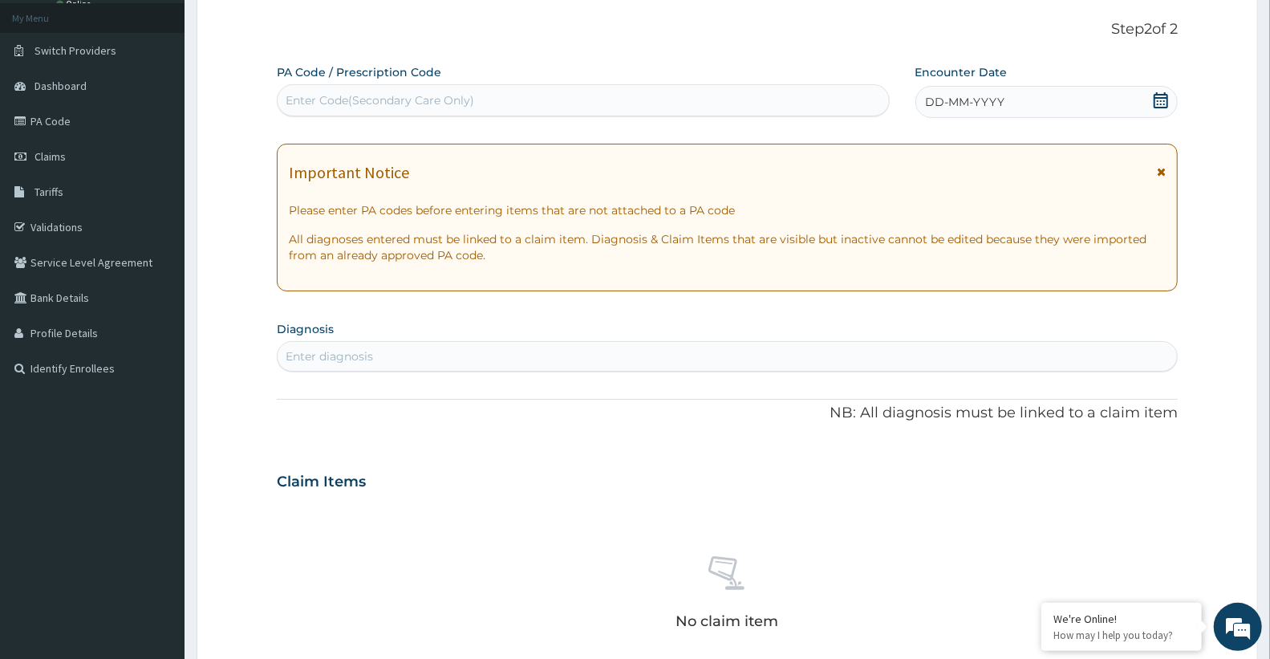
click at [499, 104] on div "Enter Code(Secondary Care Only)" at bounding box center [583, 100] width 611 height 26
click at [447, 100] on div "Enter Code(Secondary Care Only)" at bounding box center [380, 100] width 189 height 16
paste input "PA/C4F7DC"
type input "PA/C4F7DC"
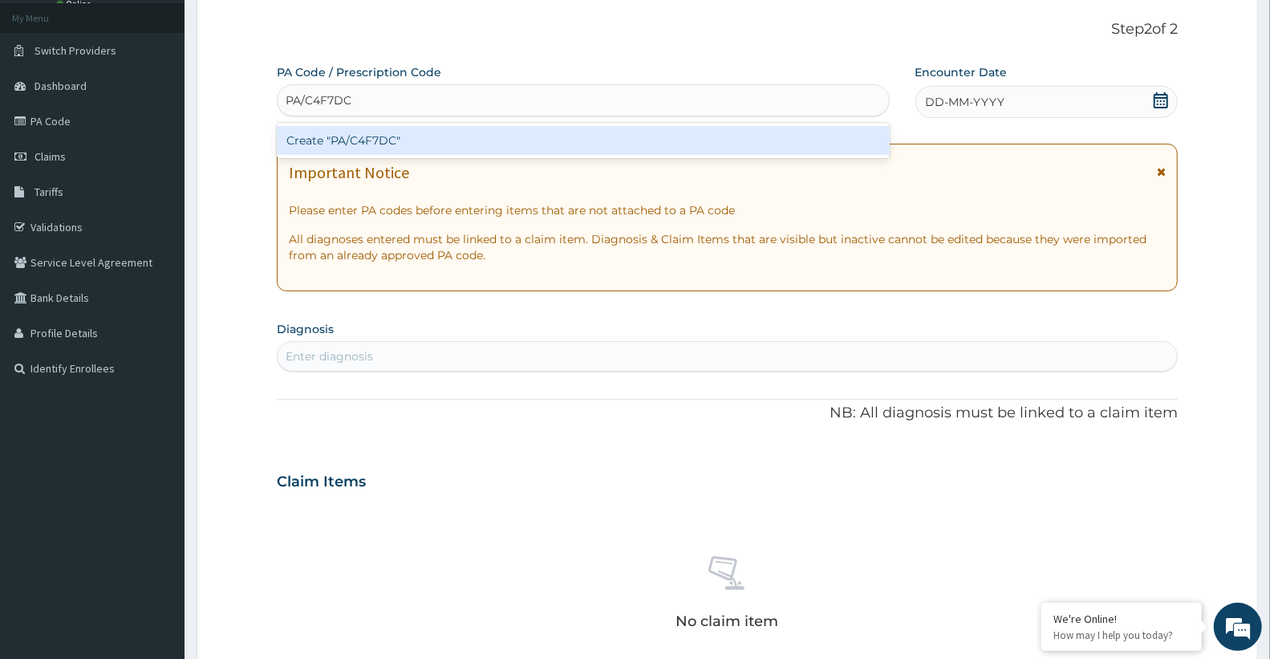
click at [425, 145] on div "Create "PA/C4F7DC"" at bounding box center [583, 140] width 613 height 29
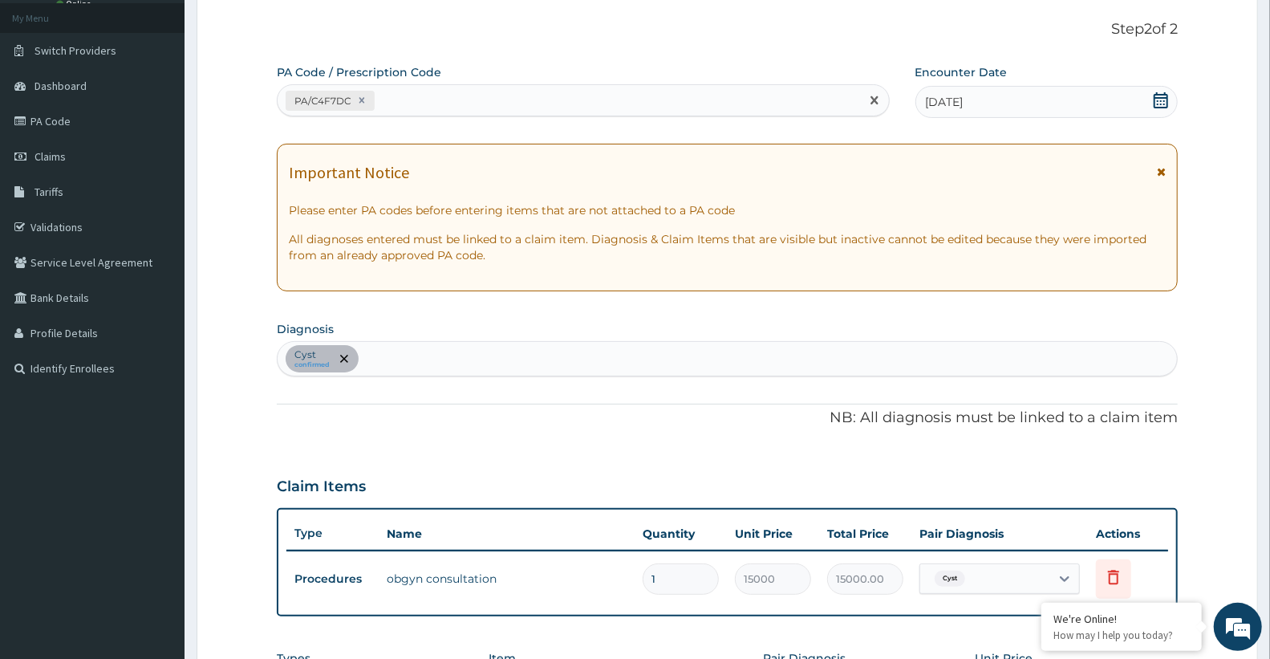
click at [457, 102] on div "PA/C4F7DC" at bounding box center [569, 100] width 582 height 26
paste input "PA/35218D"
type input "PA/35218D"
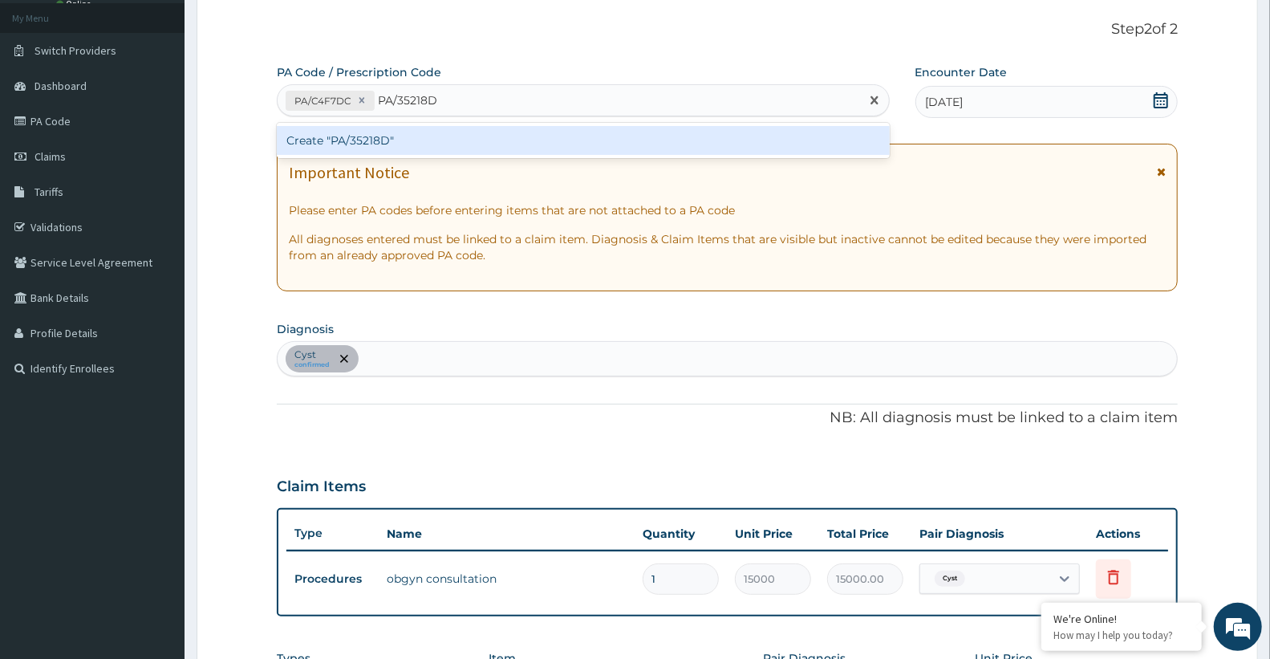
click at [450, 150] on div "Create "PA/35218D"" at bounding box center [583, 140] width 613 height 29
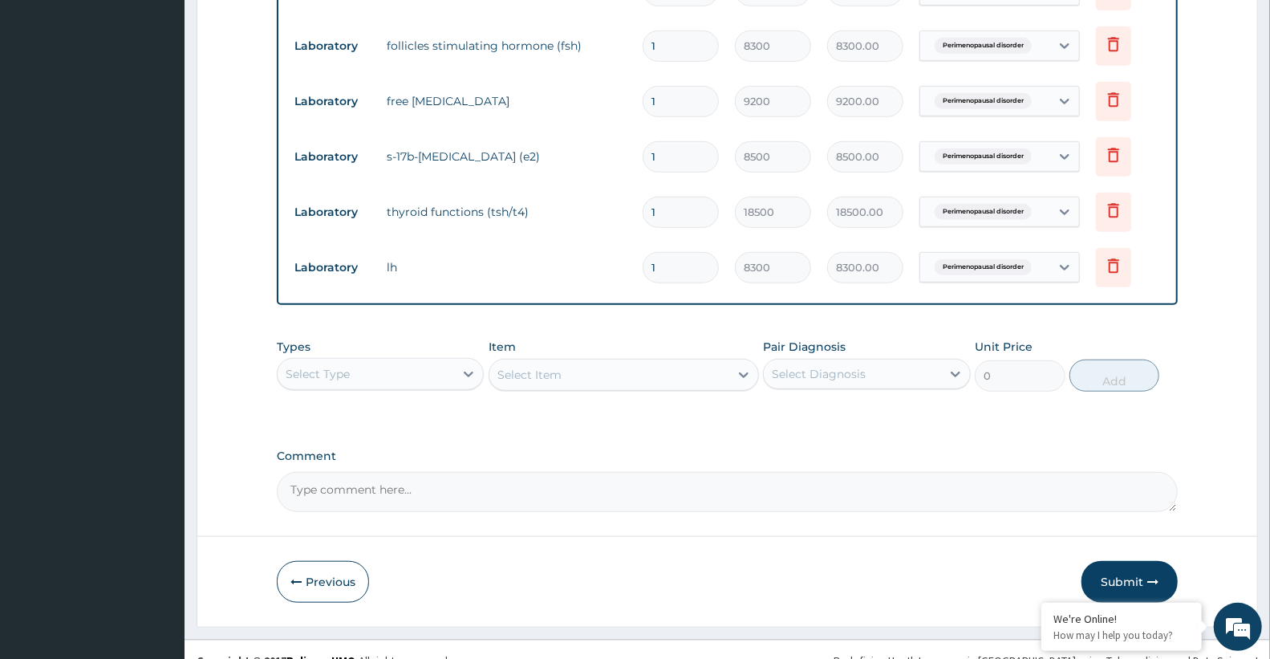
scroll to position [700, 0]
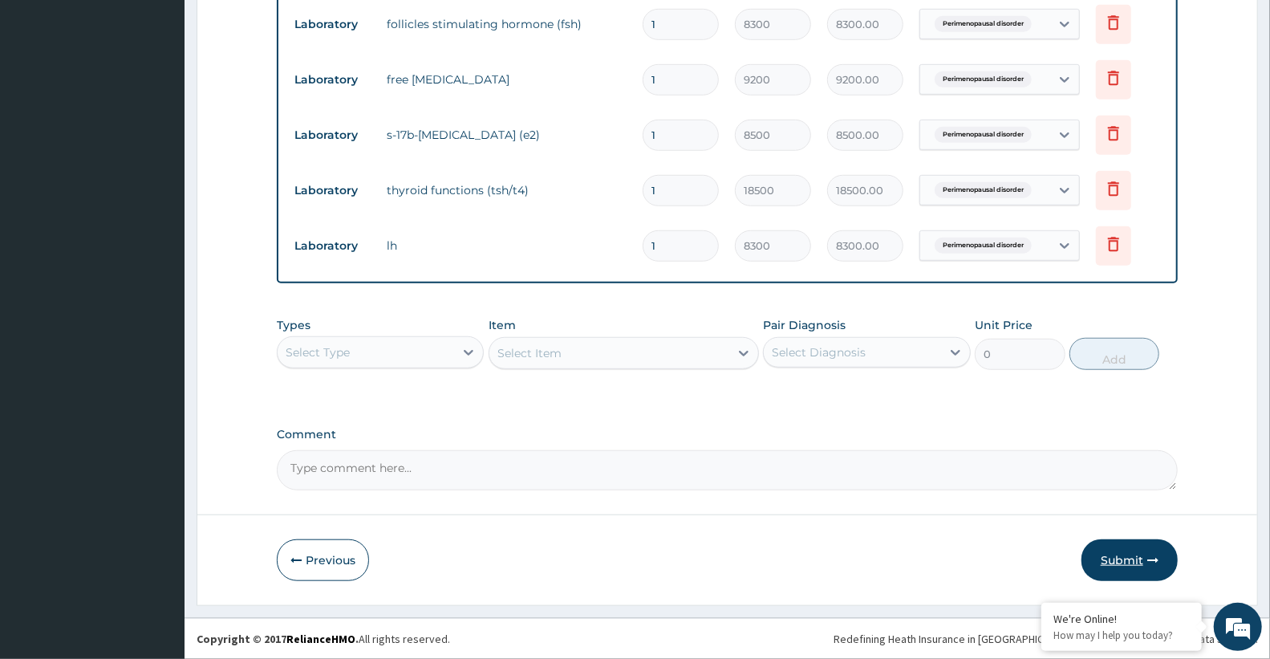
click at [1140, 557] on button "Submit" at bounding box center [1129, 560] width 96 height 42
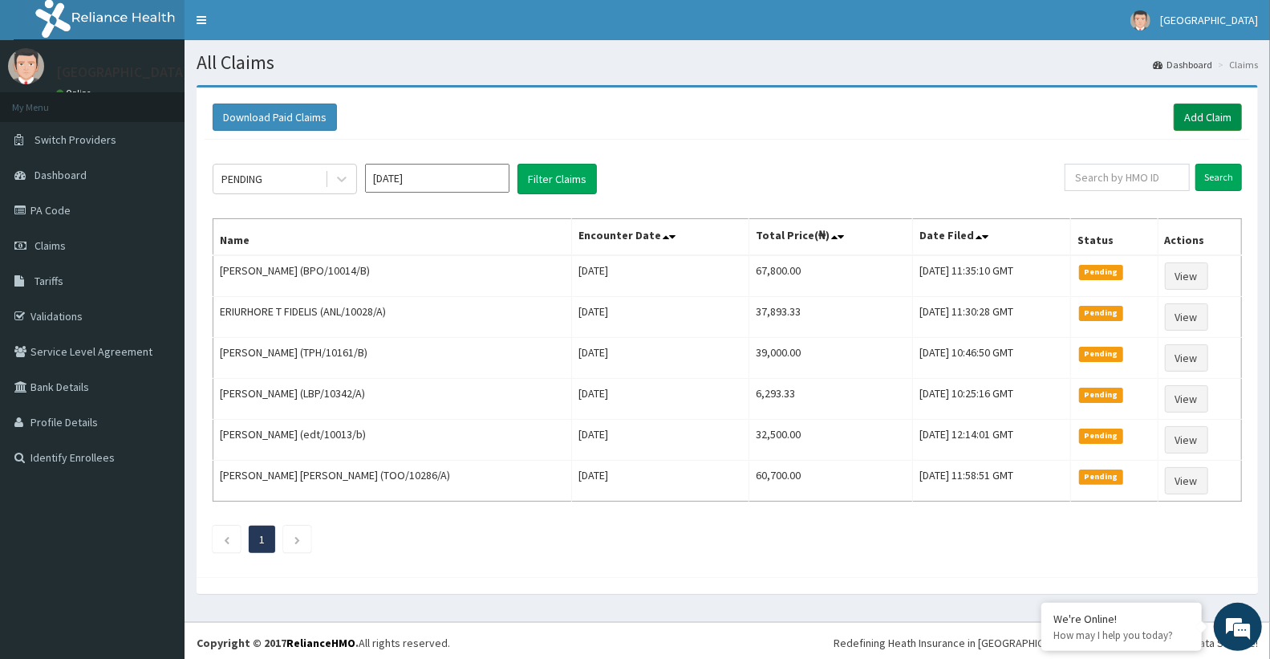
click at [1204, 111] on link "Add Claim" at bounding box center [1208, 116] width 68 height 27
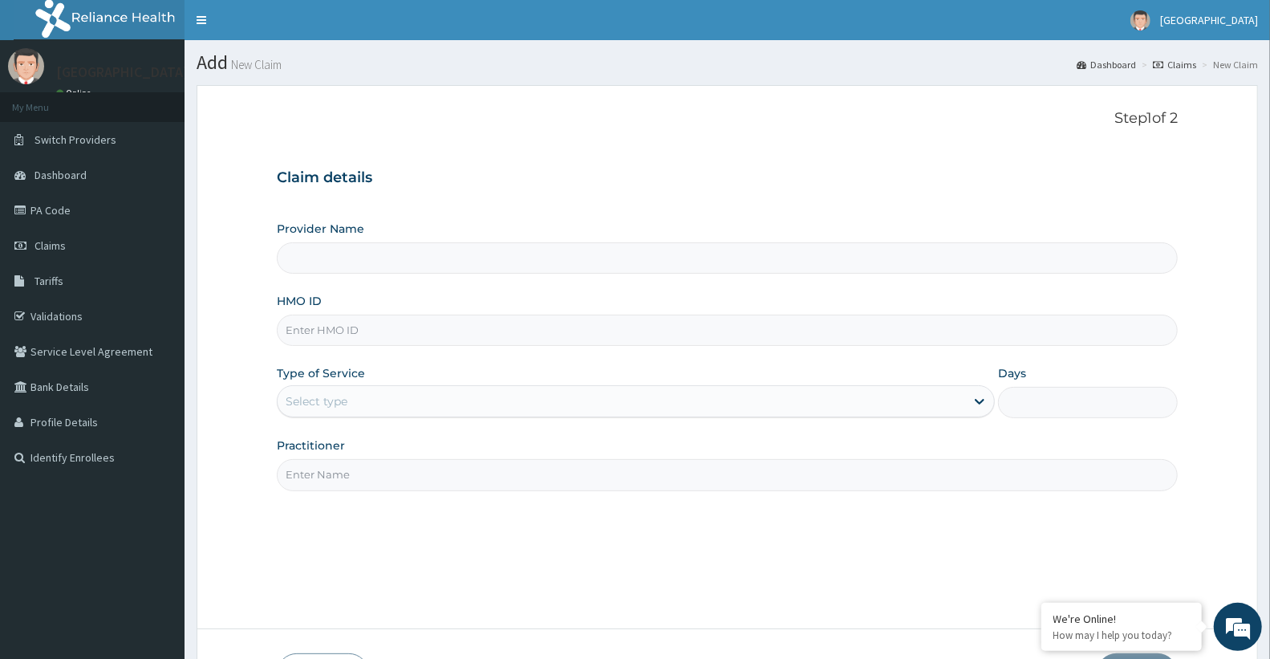
click at [369, 329] on input "HMO ID" at bounding box center [727, 329] width 901 height 31
type input "Doren Specialist Hospital"
paste input "gel/10073/c"
type input "gel/10073/c"
click at [366, 395] on div "Select type" at bounding box center [621, 401] width 687 height 26
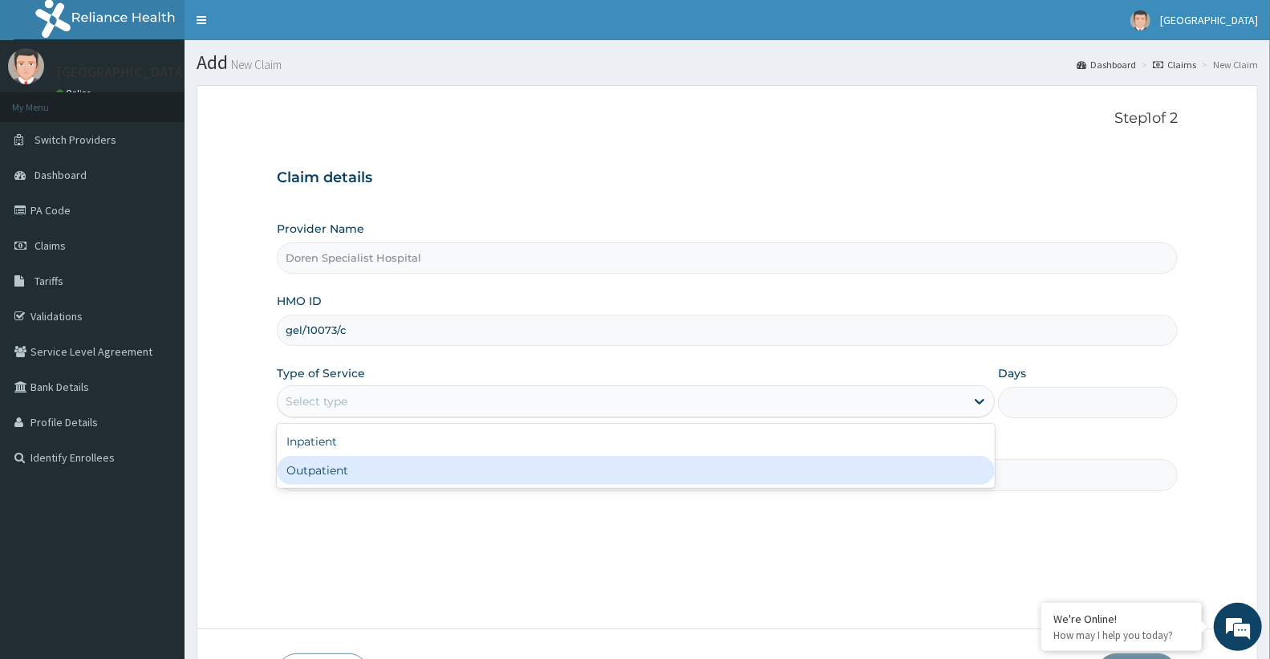
click at [322, 464] on div "Outpatient" at bounding box center [636, 470] width 718 height 29
type input "1"
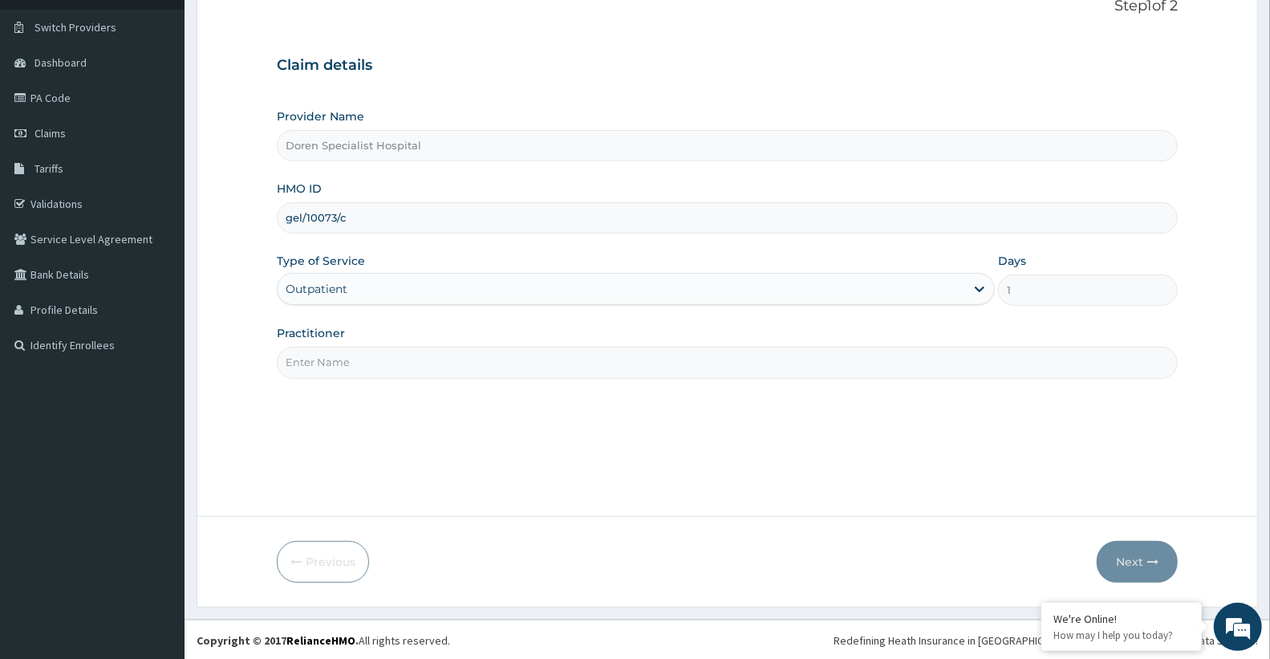
scroll to position [114, 0]
click at [461, 353] on input "Practitioner" at bounding box center [727, 360] width 901 height 31
type input "DR OMOTI"
click at [1108, 549] on button "Next" at bounding box center [1137, 560] width 81 height 42
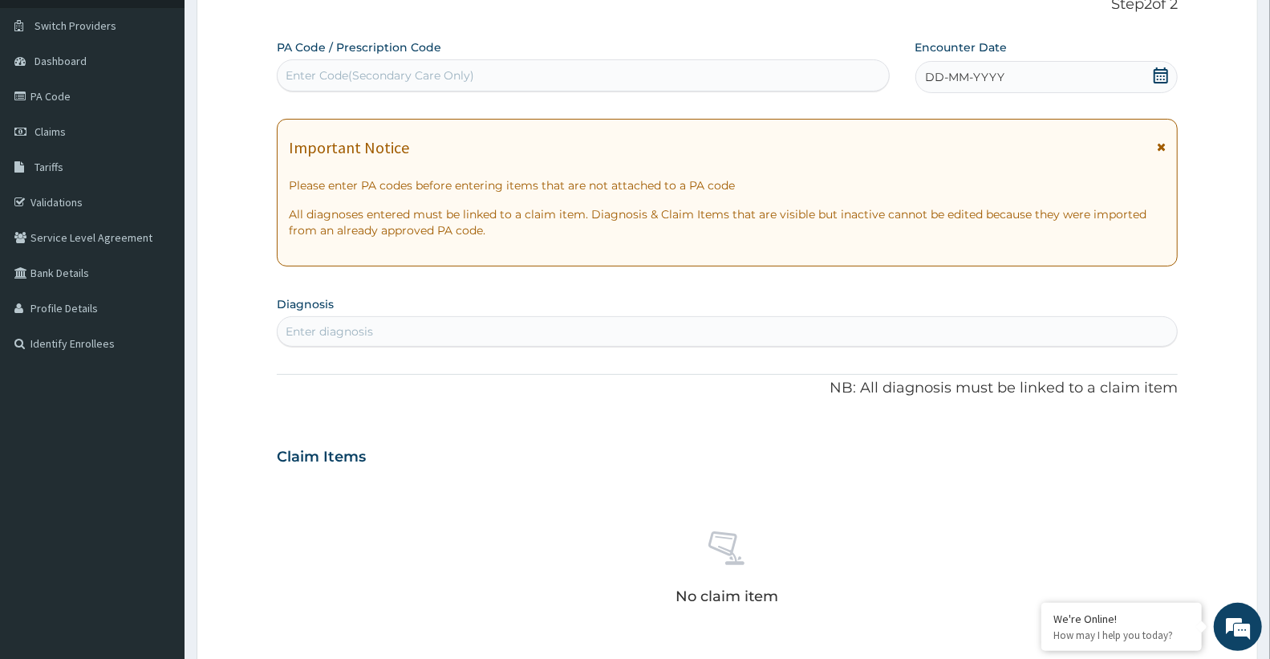
click at [432, 78] on div "Enter Code(Secondary Care Only)" at bounding box center [380, 75] width 189 height 16
click at [502, 80] on div "Enter Code(Secondary Care Only)" at bounding box center [583, 76] width 611 height 26
paste input "PA/42646E"
type input "PA/42646E"
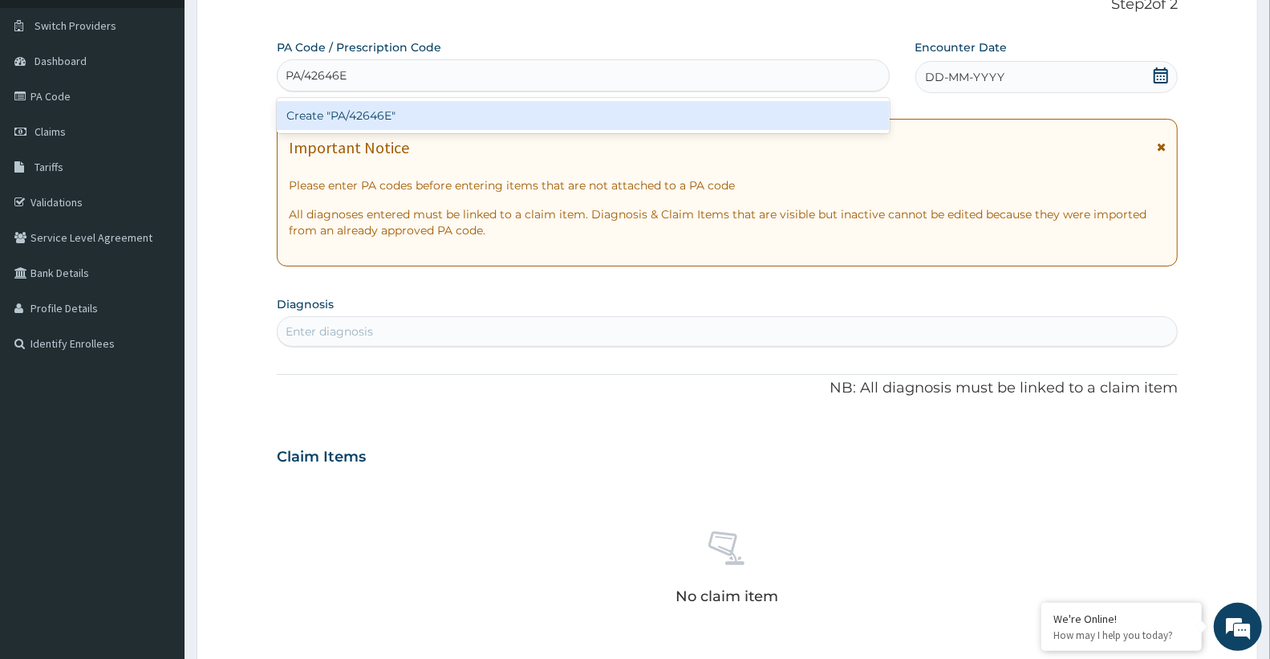
click at [422, 115] on div "Create "PA/42646E"" at bounding box center [583, 115] width 613 height 29
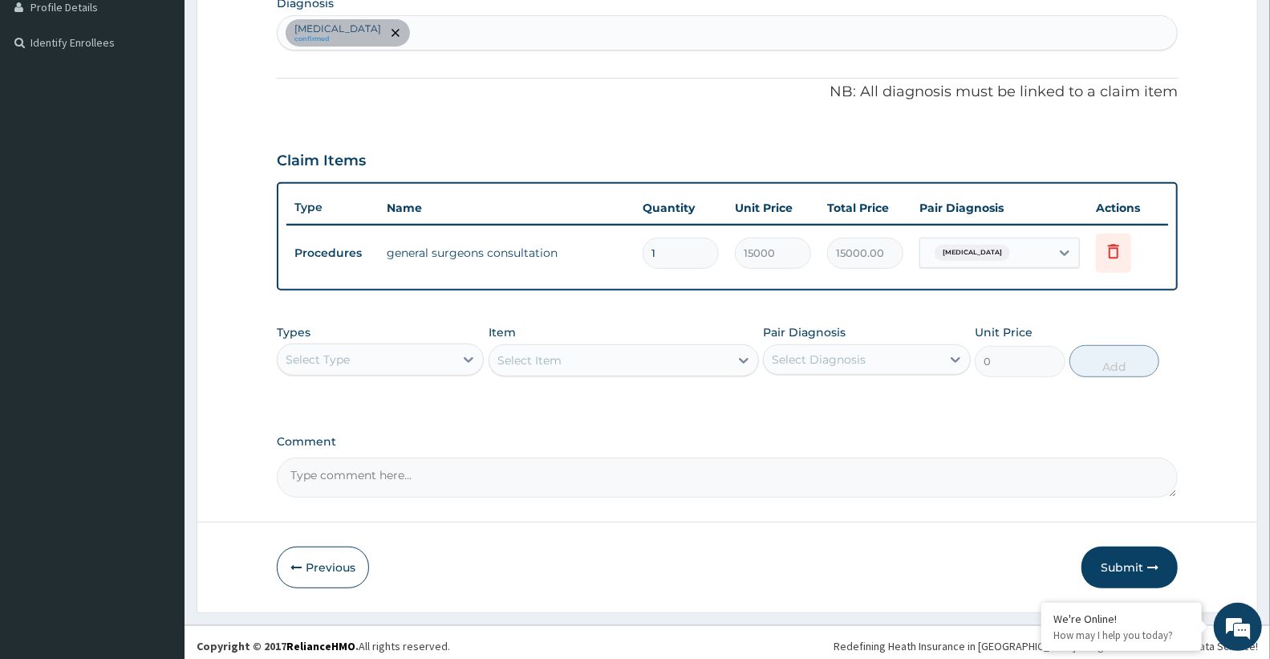
scroll to position [420, 0]
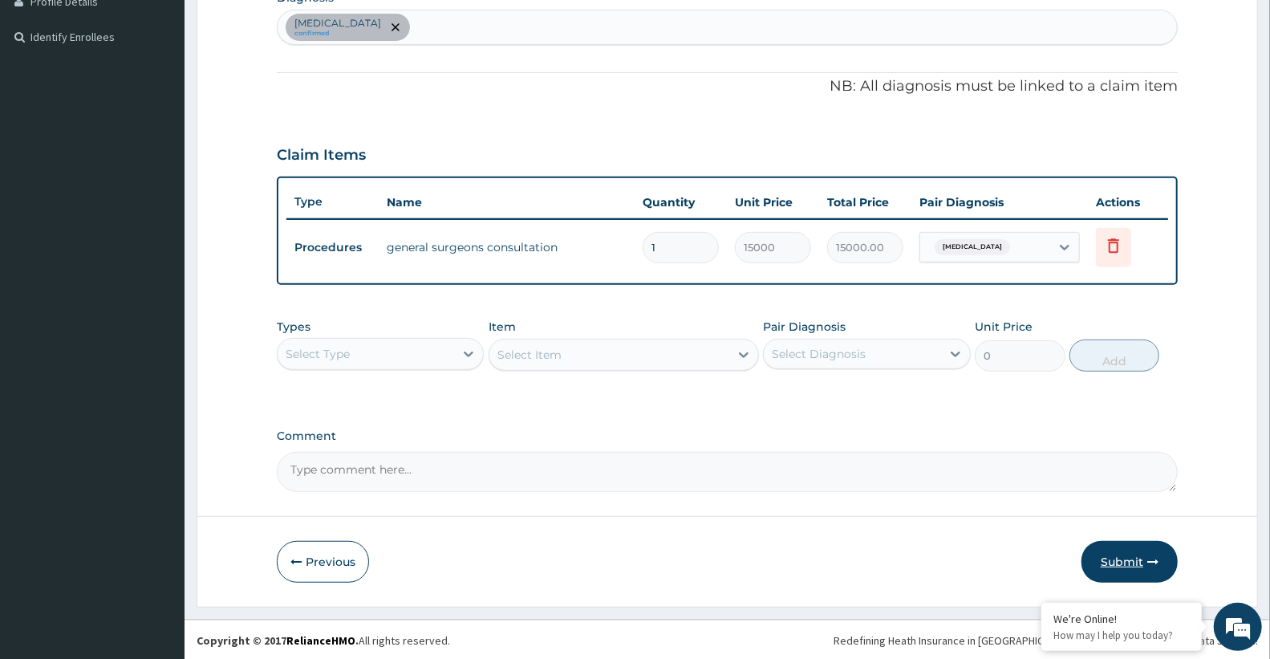
click at [1149, 556] on icon "button" at bounding box center [1152, 561] width 11 height 11
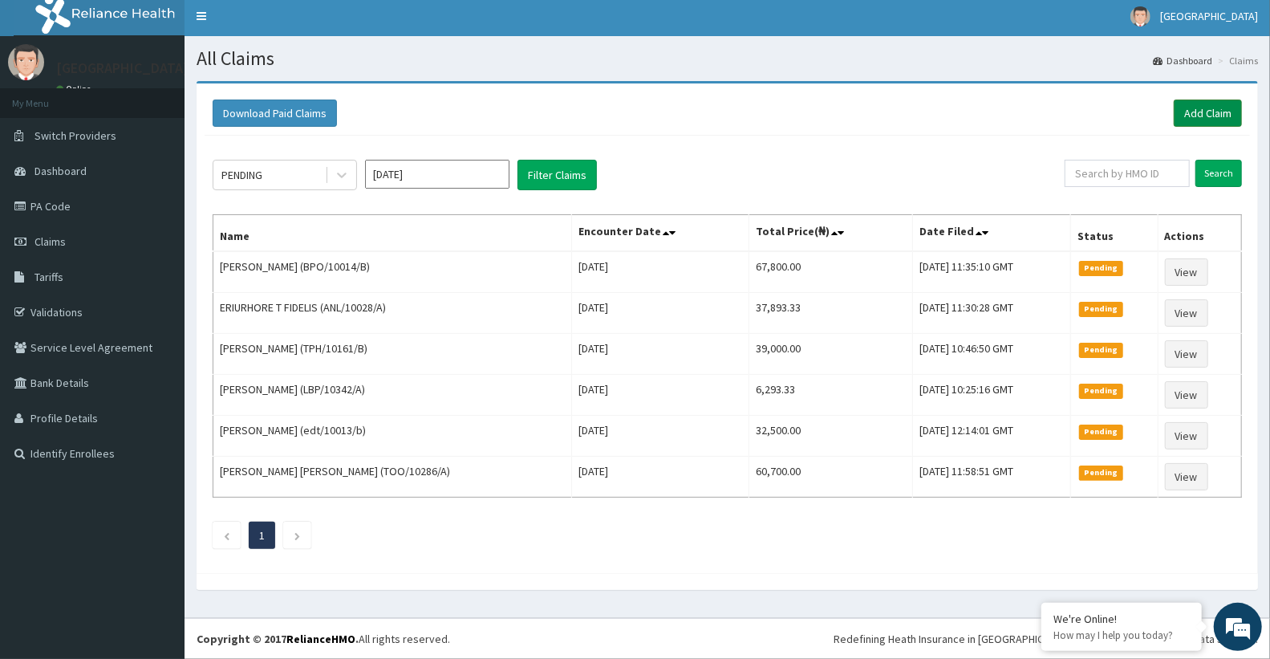
click at [1218, 111] on link "Add Claim" at bounding box center [1208, 112] width 68 height 27
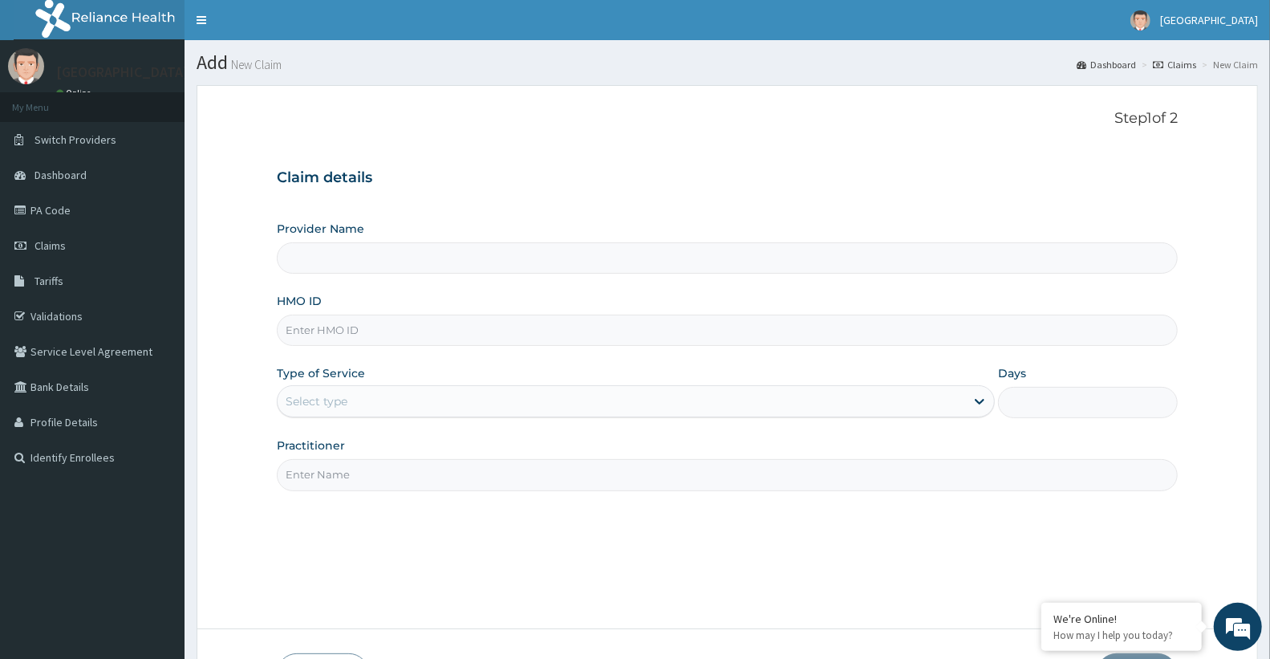
type input "Doren Specialist Hospital"
click at [406, 327] on input "HMO ID" at bounding box center [727, 329] width 901 height 31
paste input "CMG/10072/A"
type input "CMG/10072/A"
click at [390, 394] on div "Select type" at bounding box center [621, 401] width 687 height 26
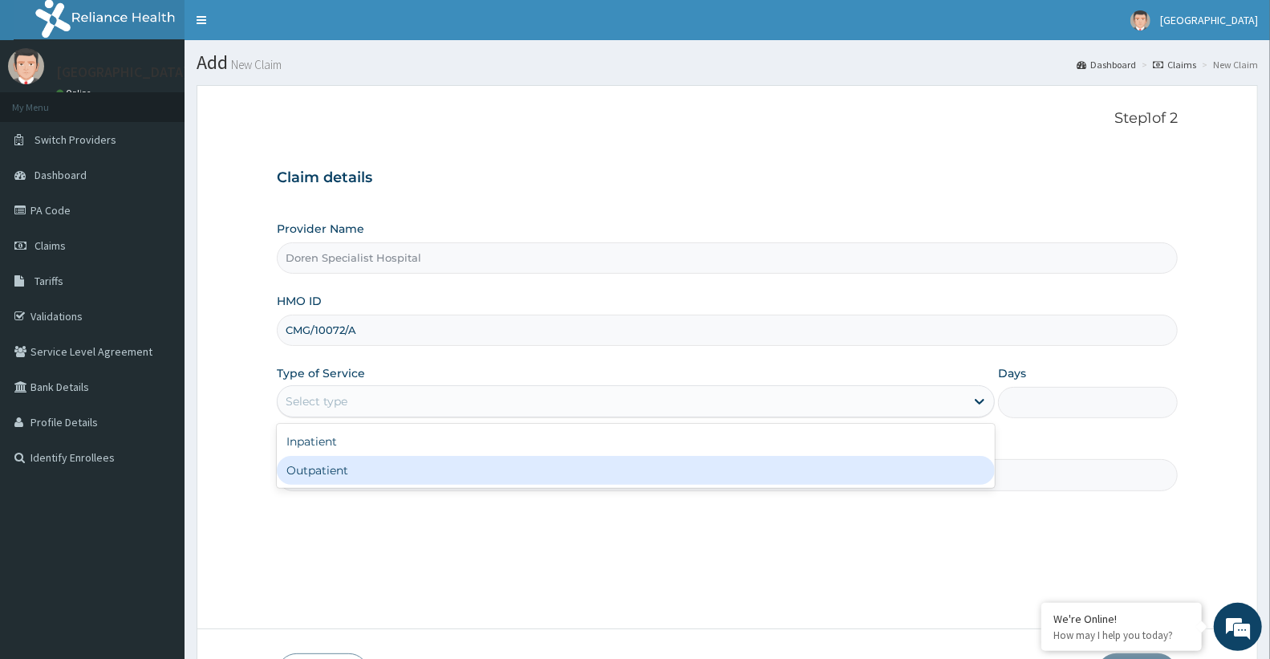
click at [363, 477] on div "Outpatient" at bounding box center [636, 470] width 718 height 29
type input "1"
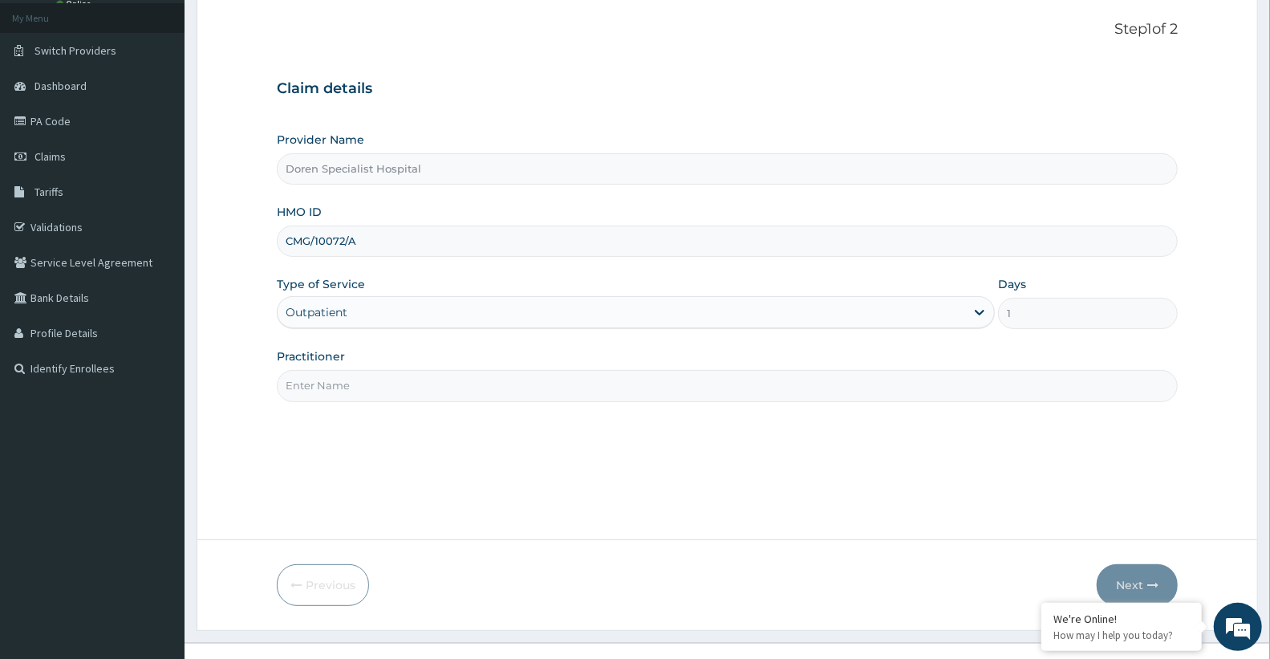
scroll to position [114, 0]
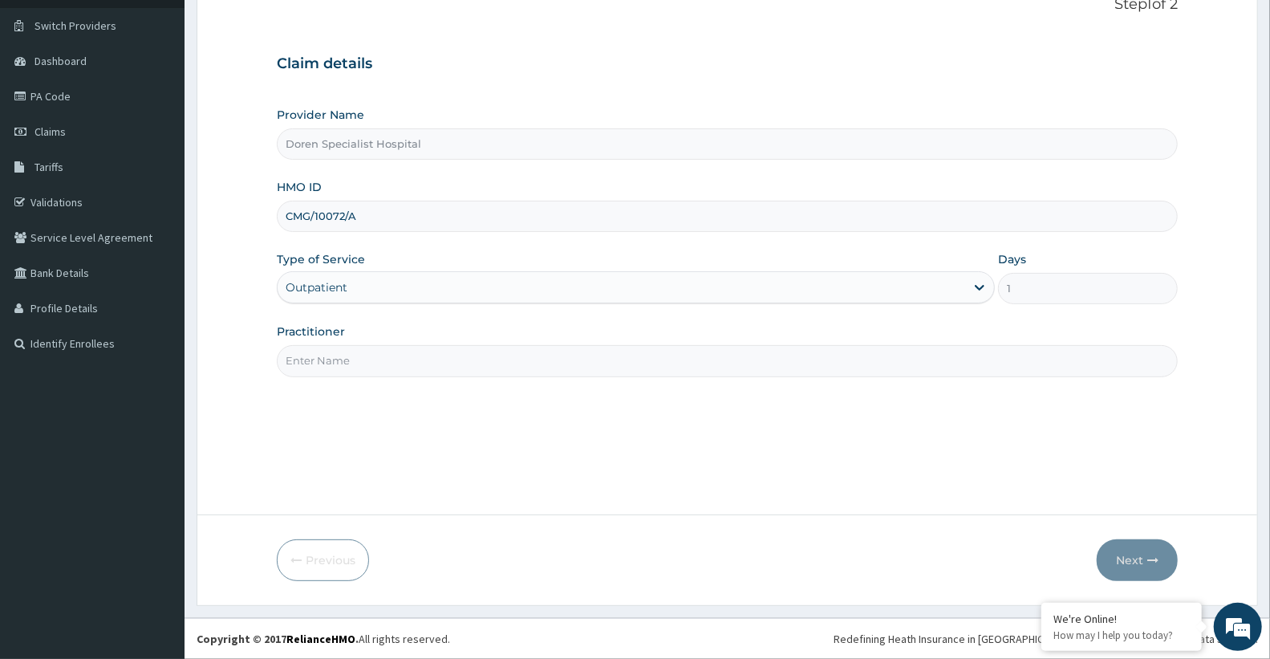
click at [348, 361] on input "Practitioner" at bounding box center [727, 360] width 901 height 31
type input "[PERSON_NAME]"
click at [1135, 559] on button "Next" at bounding box center [1137, 560] width 81 height 42
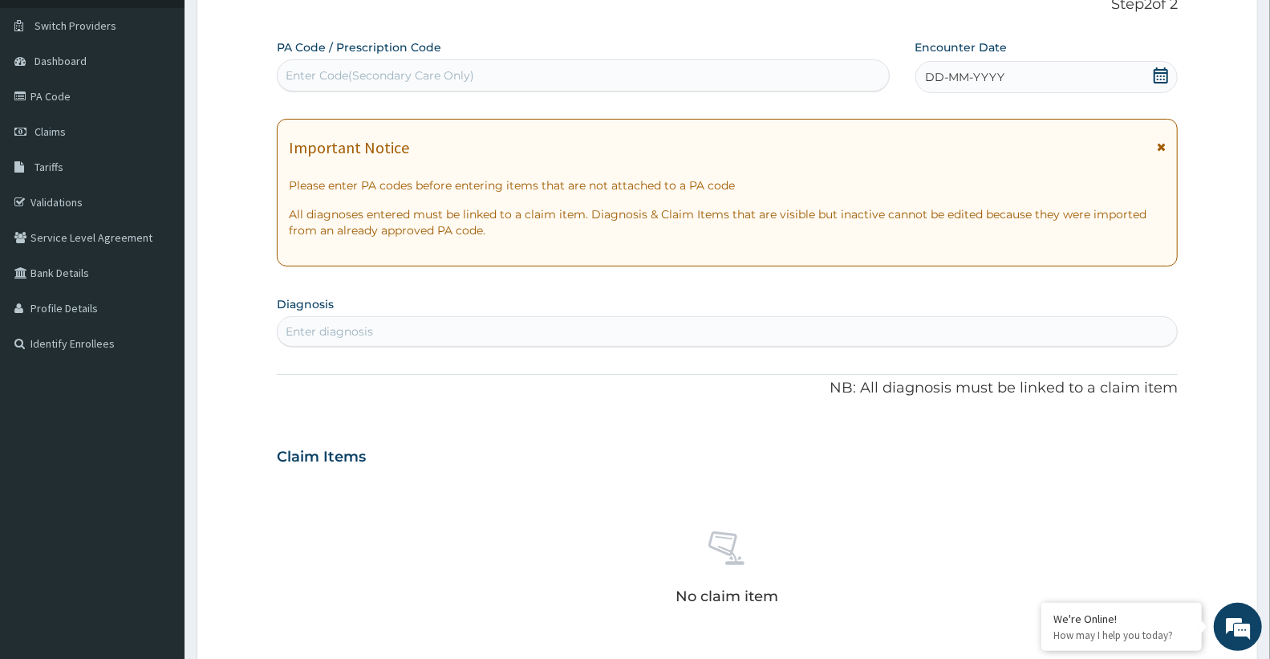
click at [349, 75] on div "Enter Code(Secondary Care Only)" at bounding box center [380, 75] width 189 height 16
click at [509, 74] on div "Enter Code(Secondary Care Only)" at bounding box center [583, 76] width 611 height 26
paste input "PA/E968A0"
type input "PA/E968A0"
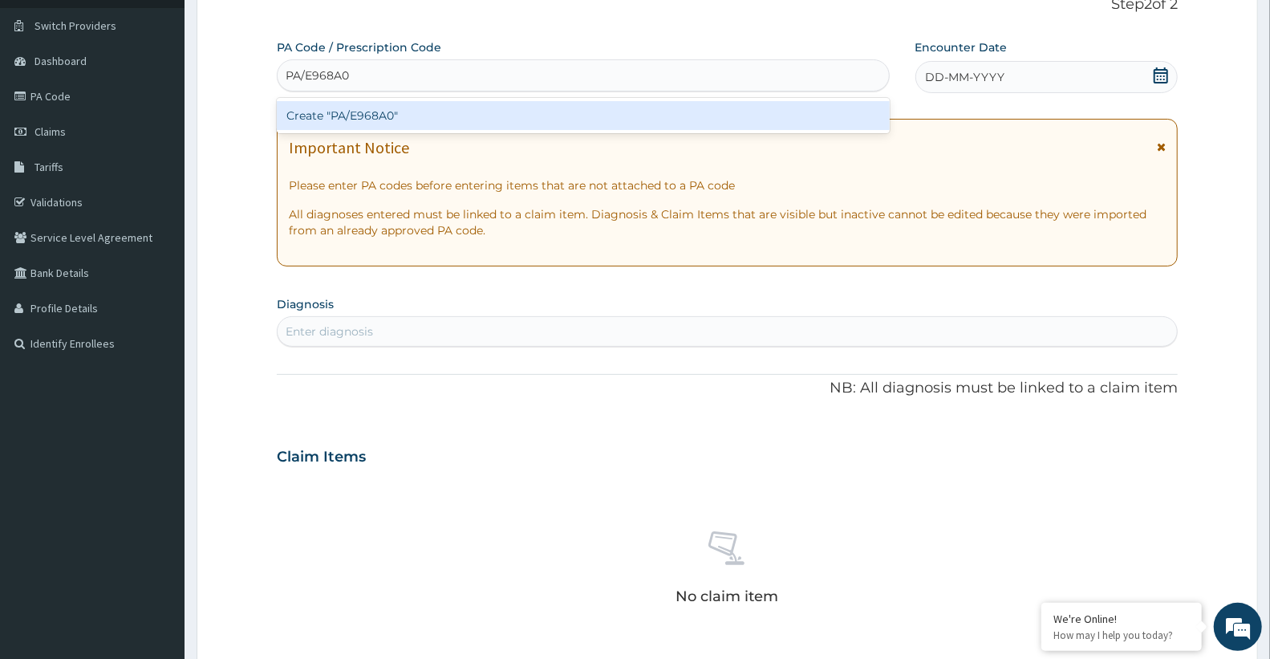
click at [452, 120] on div "Create "PA/E968A0"" at bounding box center [583, 115] width 613 height 29
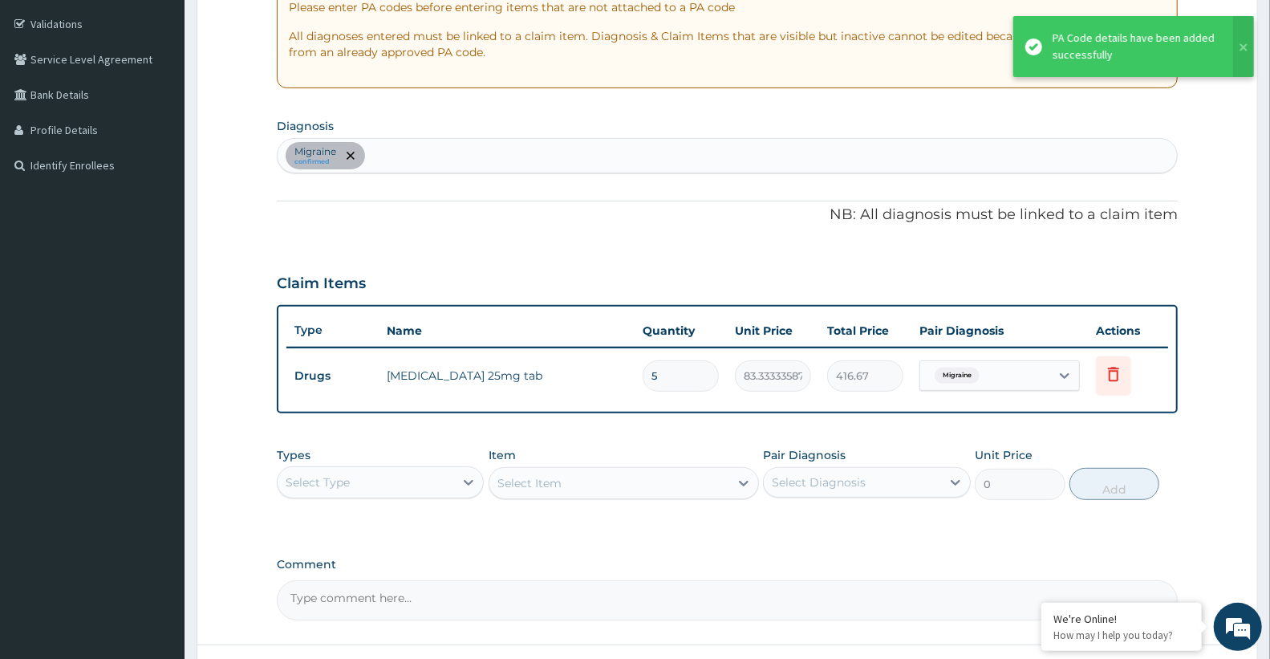
scroll to position [381, 0]
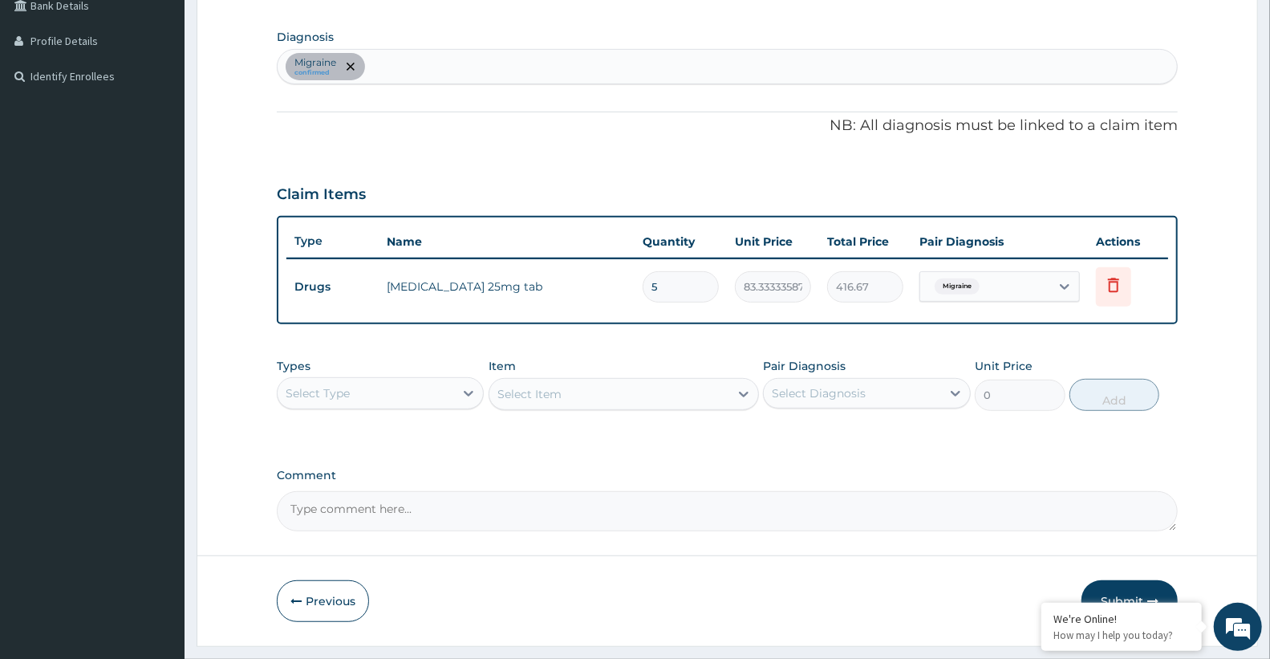
click at [400, 61] on div "[PERSON_NAME] confirmed" at bounding box center [727, 67] width 899 height 34
type input "UPPER RESPI"
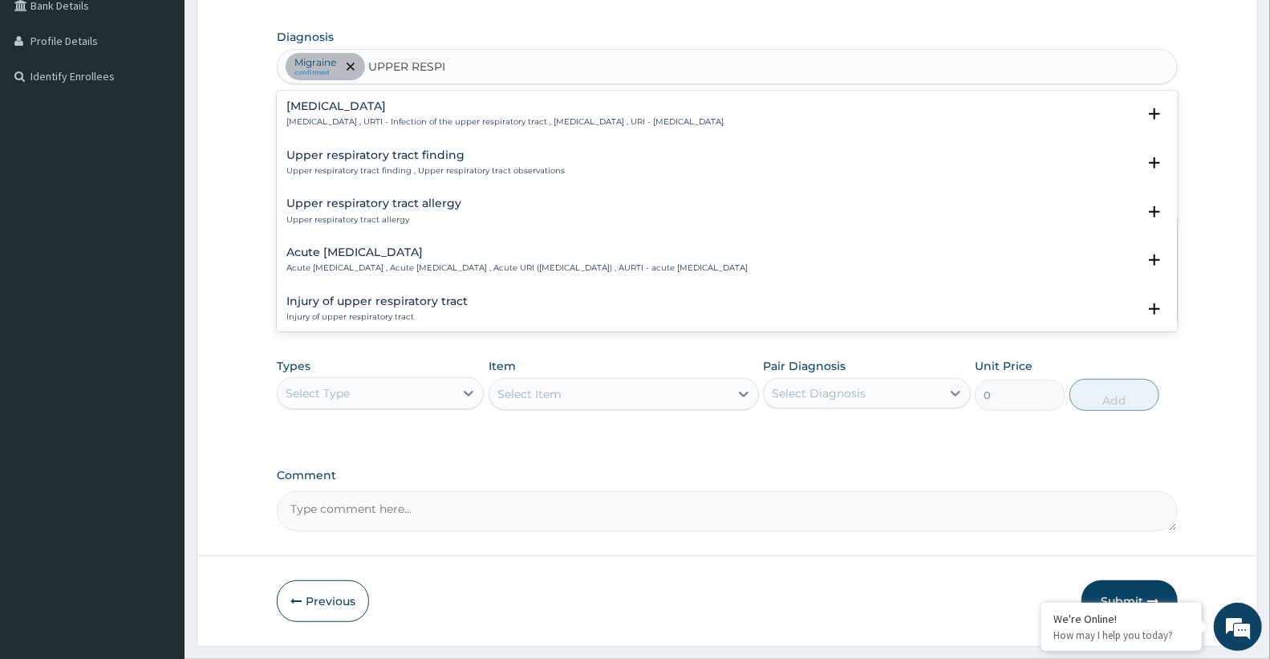
click at [428, 116] on p "[MEDICAL_DATA] , URTI - Infection of the upper respiratory tract , [MEDICAL_DAT…" at bounding box center [504, 121] width 437 height 11
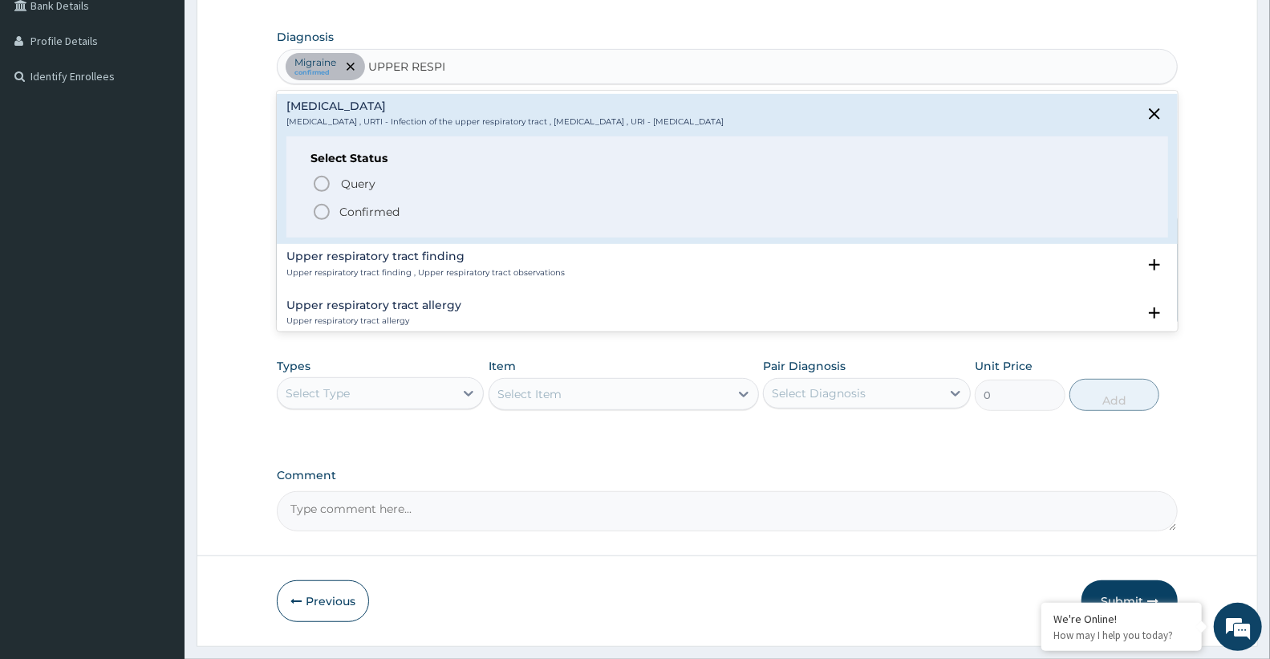
drag, startPoint x: 341, startPoint y: 218, endPoint x: 397, endPoint y: 243, distance: 61.4
click at [342, 218] on p "Confirmed" at bounding box center [369, 212] width 60 height 16
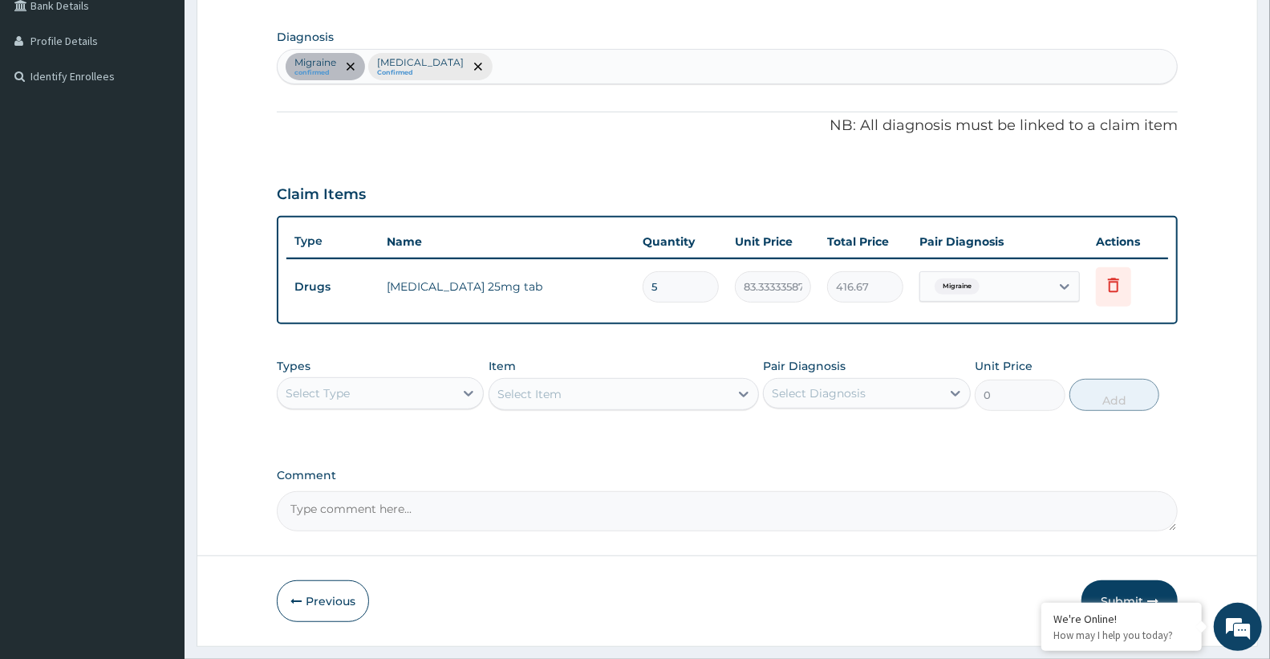
click at [405, 401] on div "Select Type" at bounding box center [366, 393] width 176 height 26
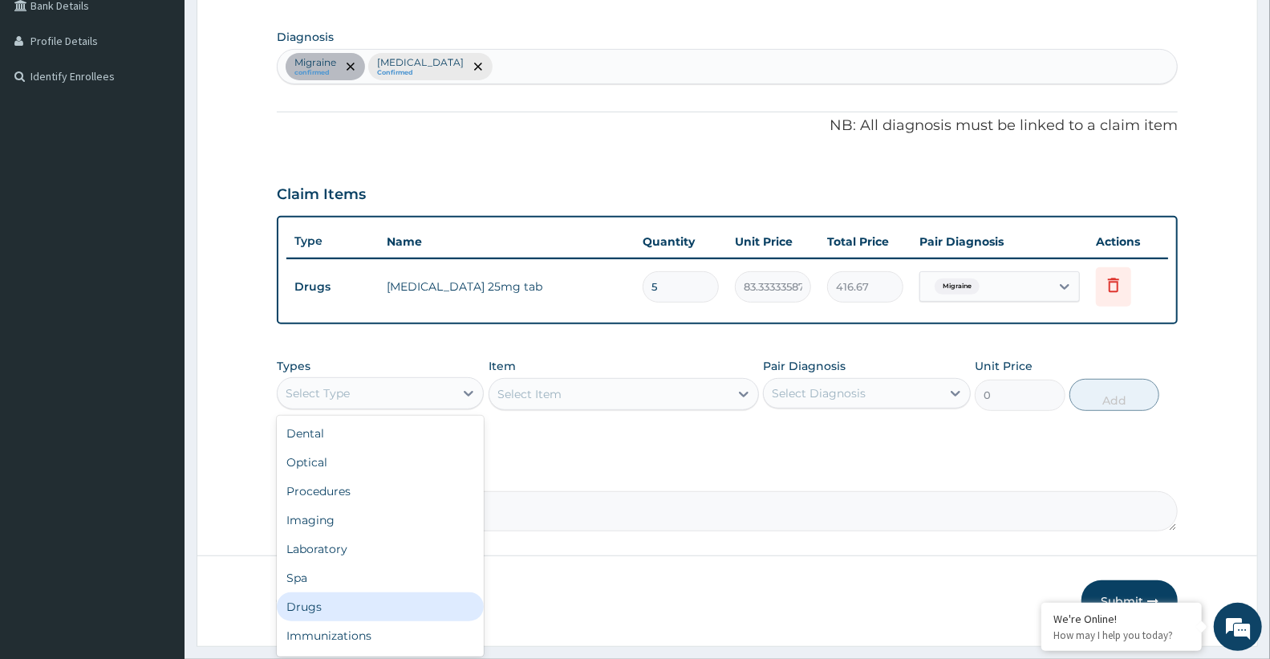
click at [335, 607] on div "Drugs" at bounding box center [380, 606] width 207 height 29
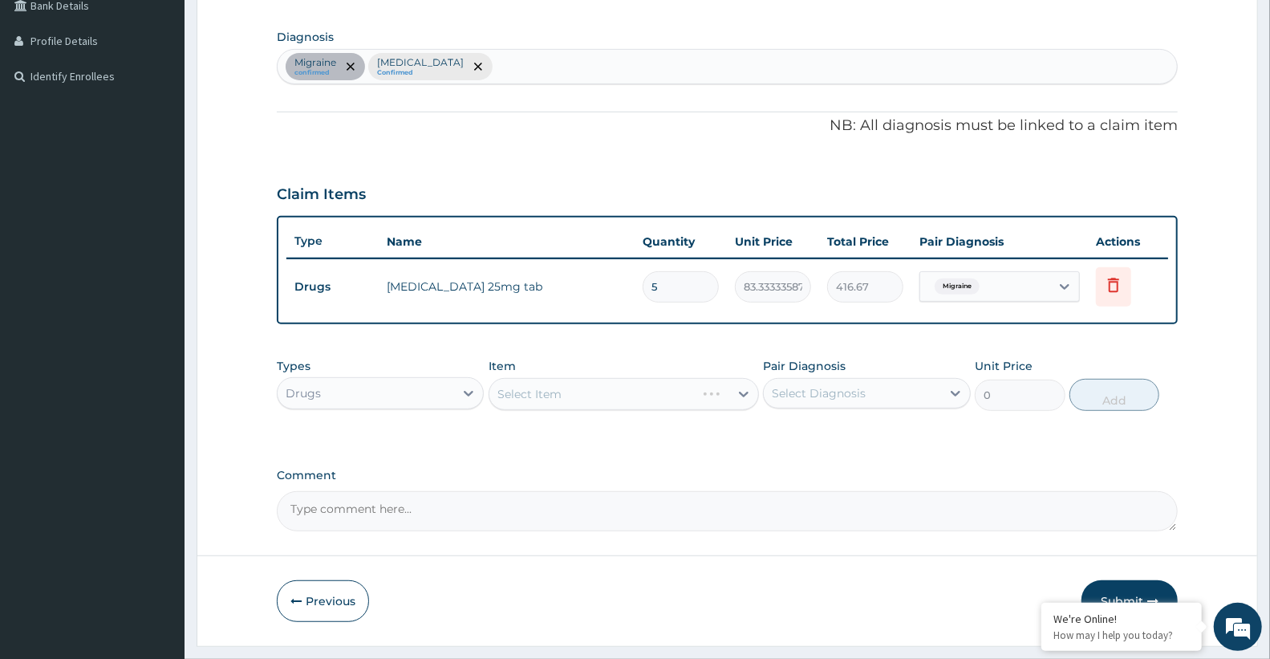
click at [557, 390] on div "Select Item" at bounding box center [624, 394] width 270 height 32
click at [558, 391] on div "Select Item" at bounding box center [624, 394] width 270 height 32
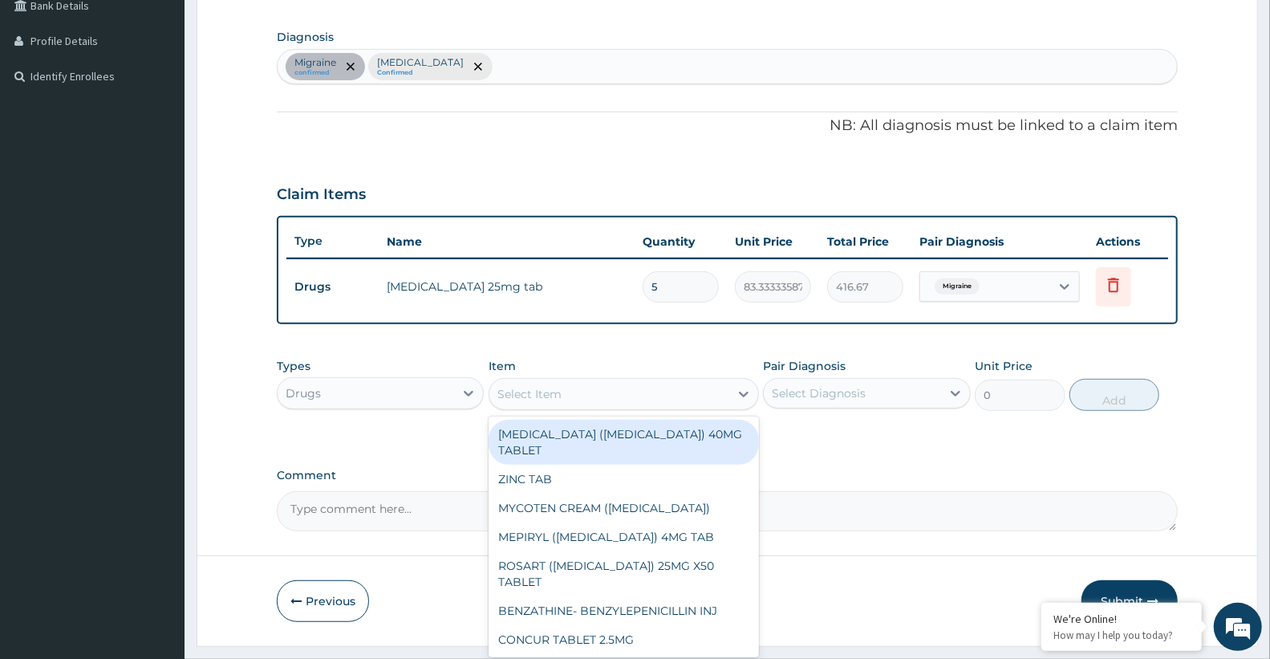
click at [559, 393] on div "Select Item" at bounding box center [529, 394] width 64 height 16
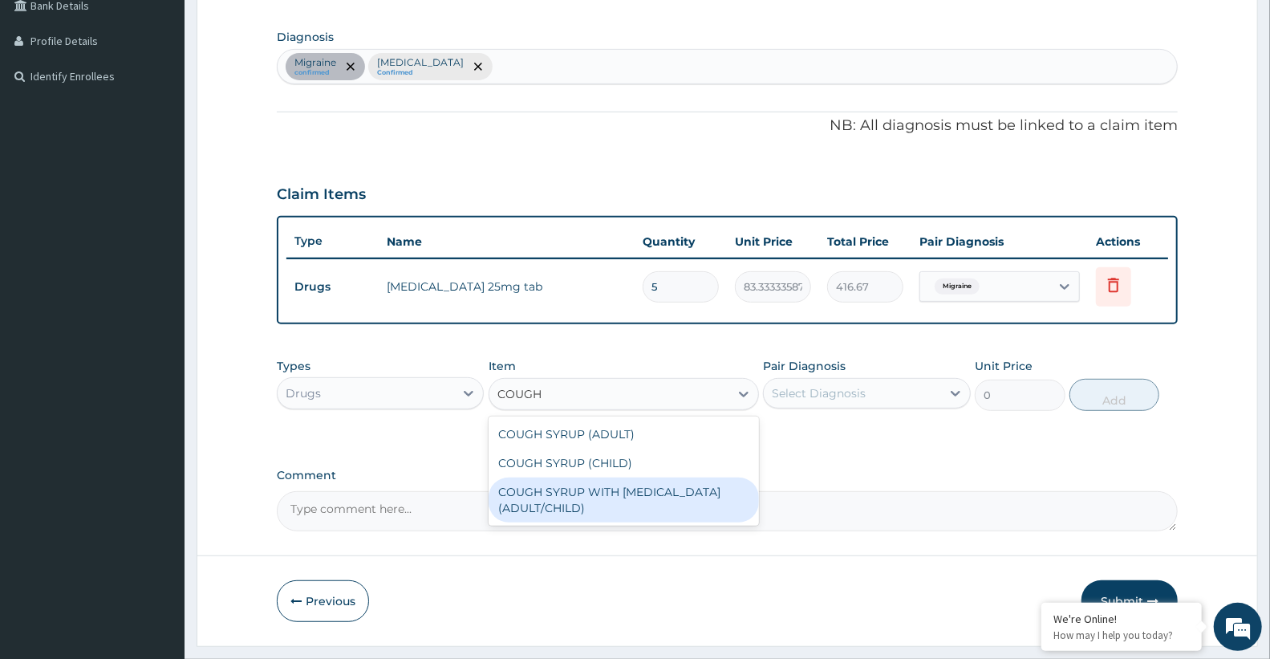
type input "COUGH"
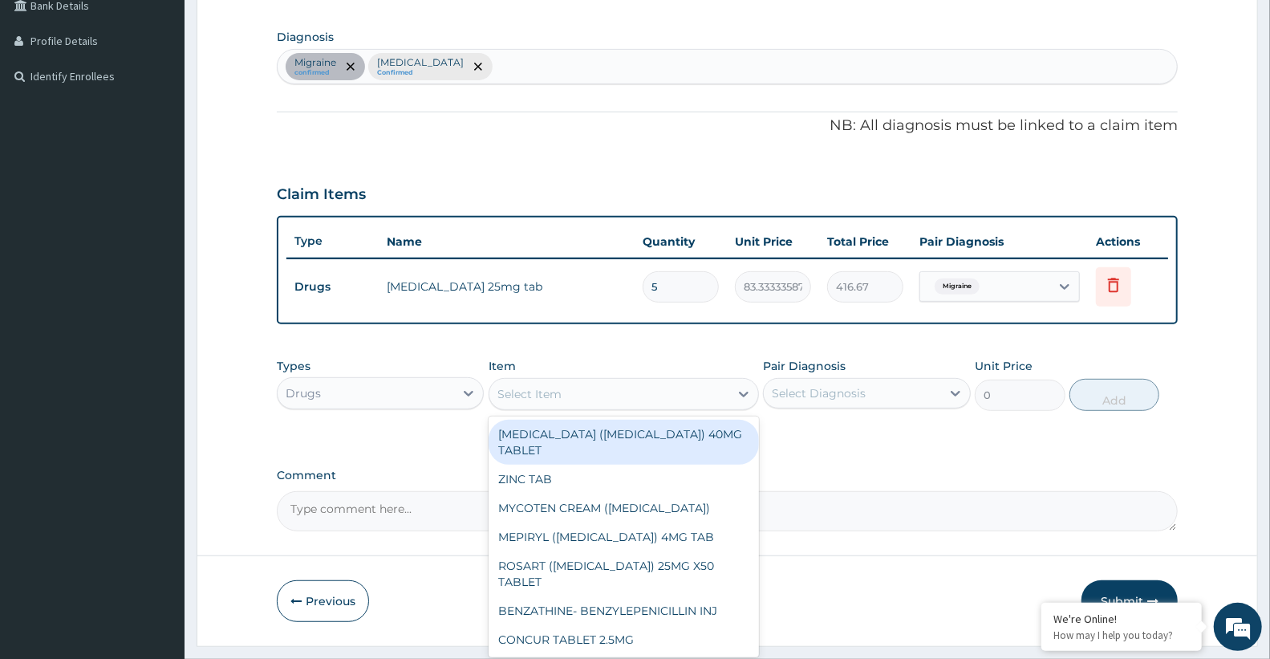
click at [534, 390] on div "Select Item" at bounding box center [529, 394] width 64 height 16
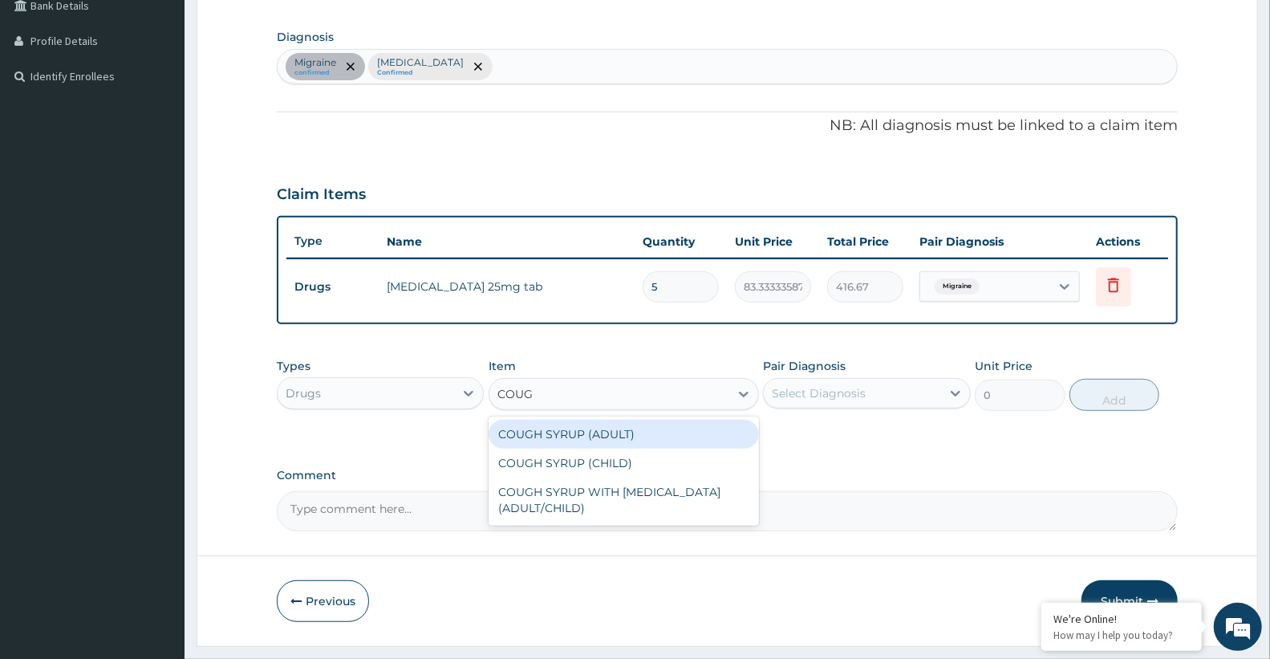
type input "COUGH"
click at [557, 436] on div "COUGH SYRUP (ADULT)" at bounding box center [624, 434] width 270 height 29
type input "1600"
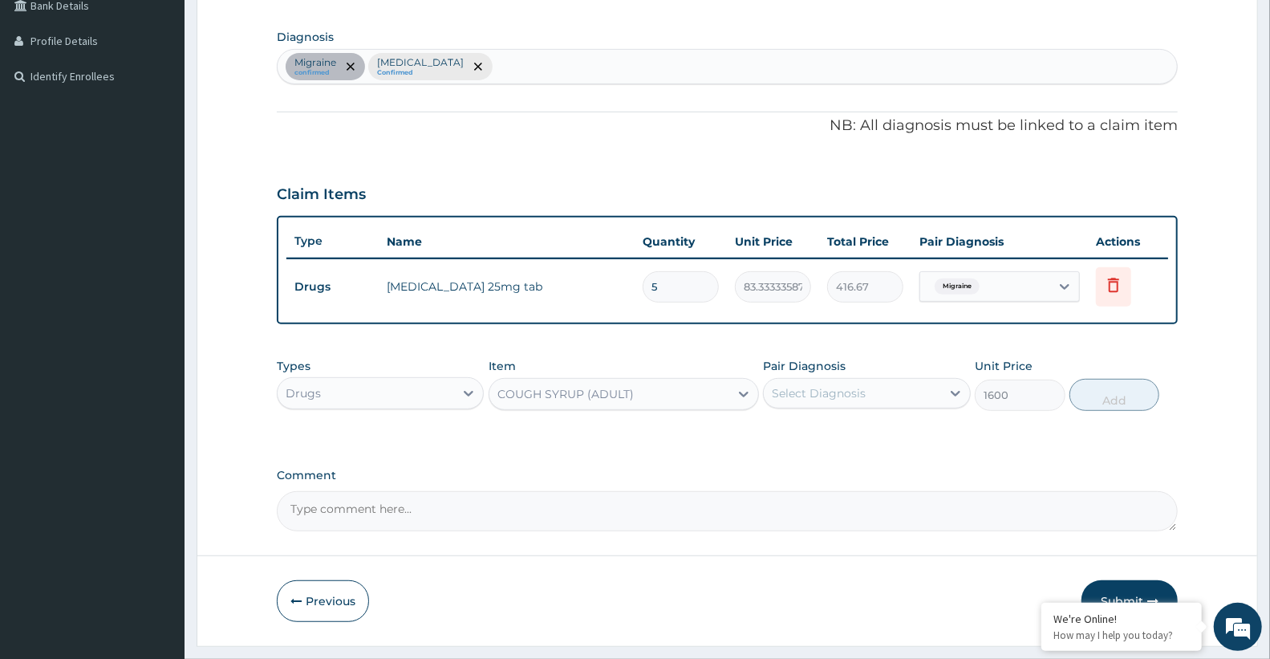
click at [929, 390] on div "Select Diagnosis" at bounding box center [852, 393] width 176 height 26
click at [889, 460] on label "[MEDICAL_DATA]" at bounding box center [838, 465] width 99 height 16
checkbox input "true"
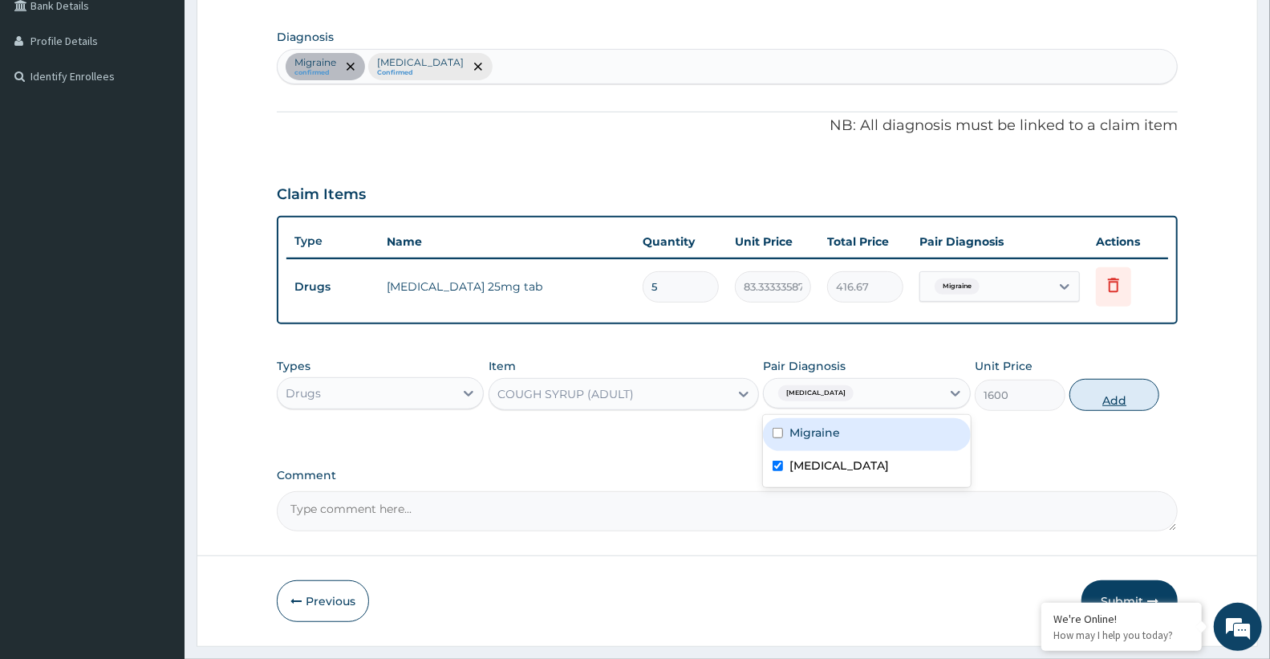
click at [1119, 391] on button "Add" at bounding box center [1114, 395] width 90 height 32
type input "0"
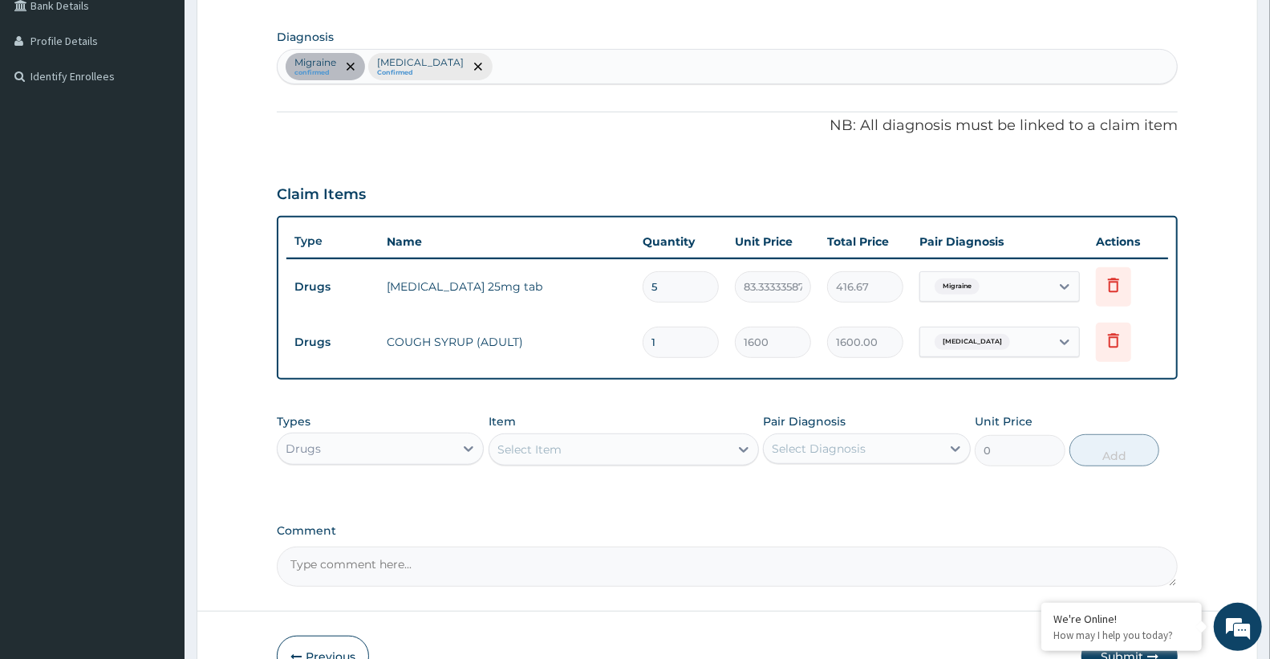
drag, startPoint x: 582, startPoint y: 63, endPoint x: 580, endPoint y: 81, distance: 18.5
click at [582, 66] on div "Migraine confirmed [MEDICAL_DATA] Confirmed" at bounding box center [727, 67] width 899 height 34
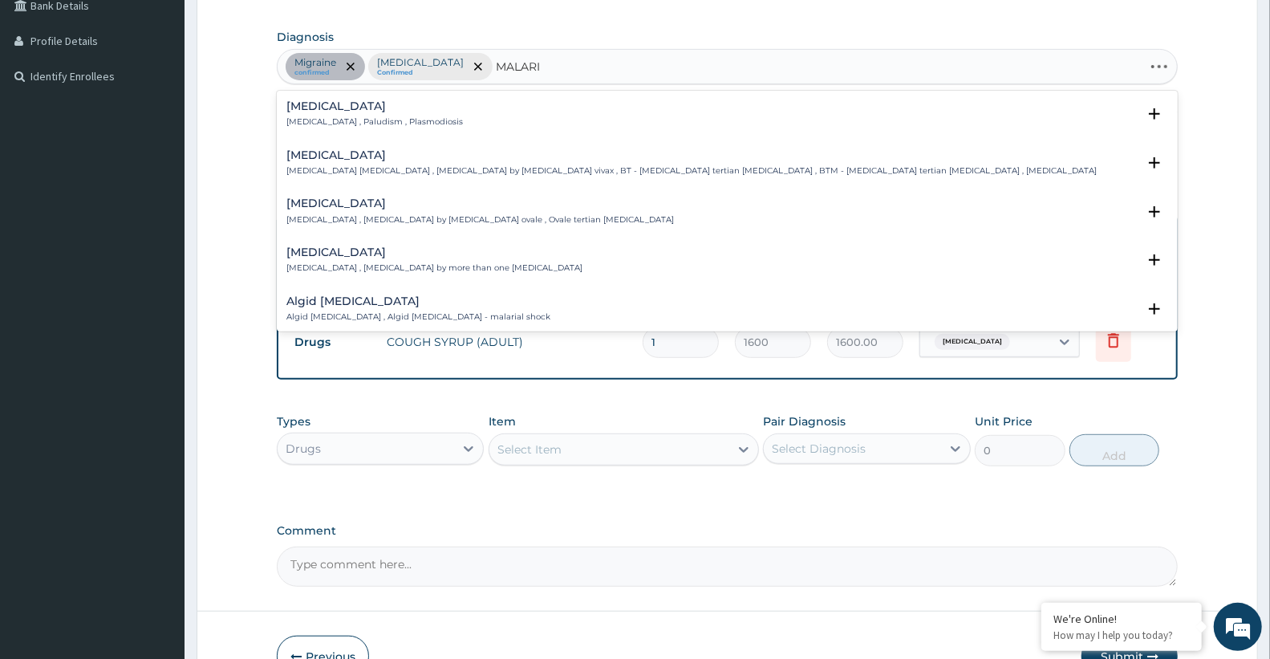
type input "[MEDICAL_DATA]"
click at [416, 127] on div "[MEDICAL_DATA] [MEDICAL_DATA] , Paludism , Plasmodiosis" at bounding box center [727, 114] width 882 height 28
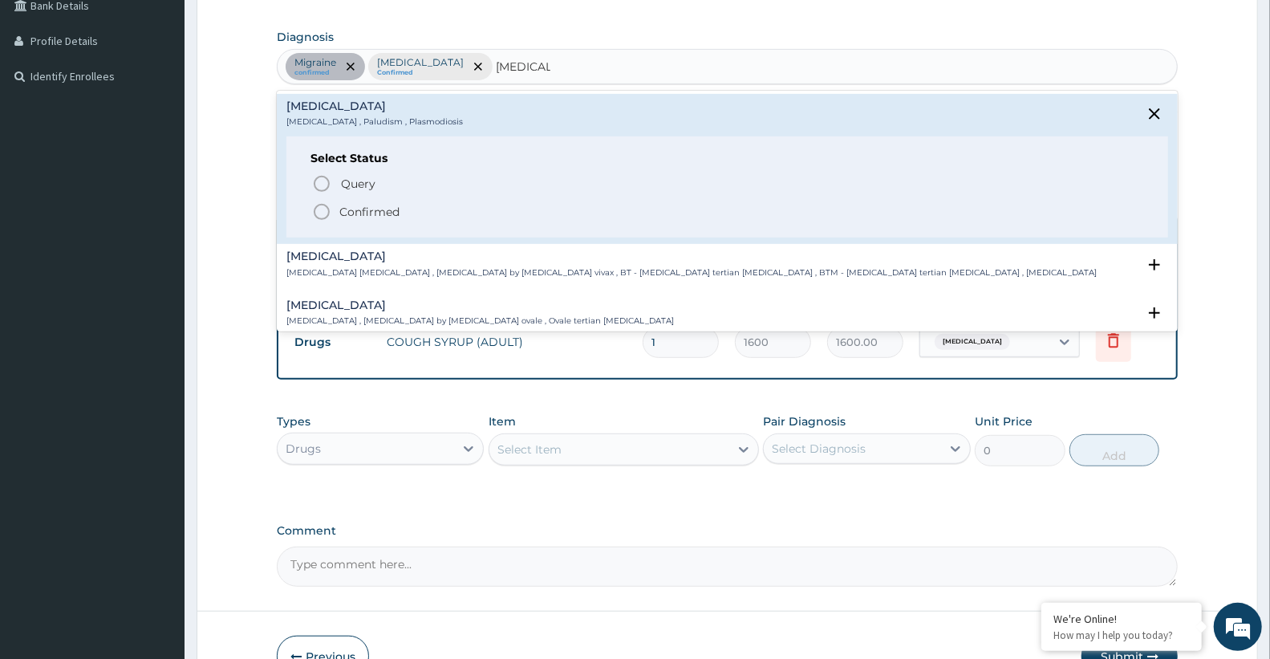
click at [395, 211] on p "Confirmed" at bounding box center [369, 212] width 60 height 16
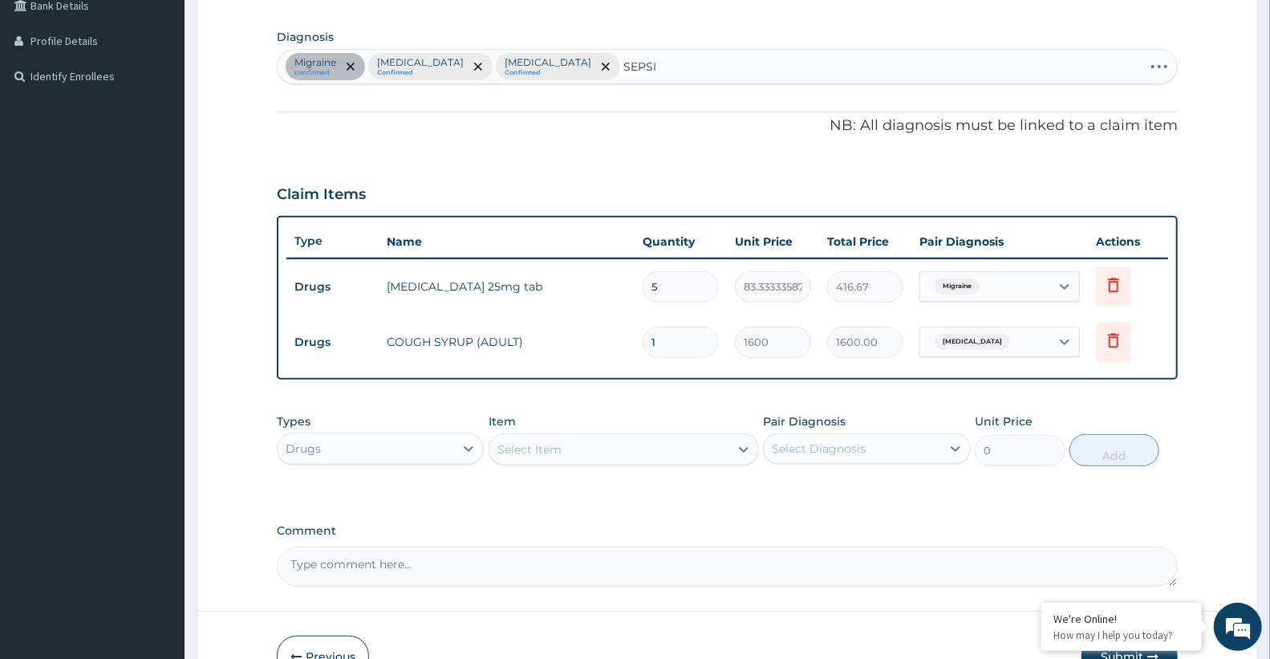
type input "[MEDICAL_DATA]"
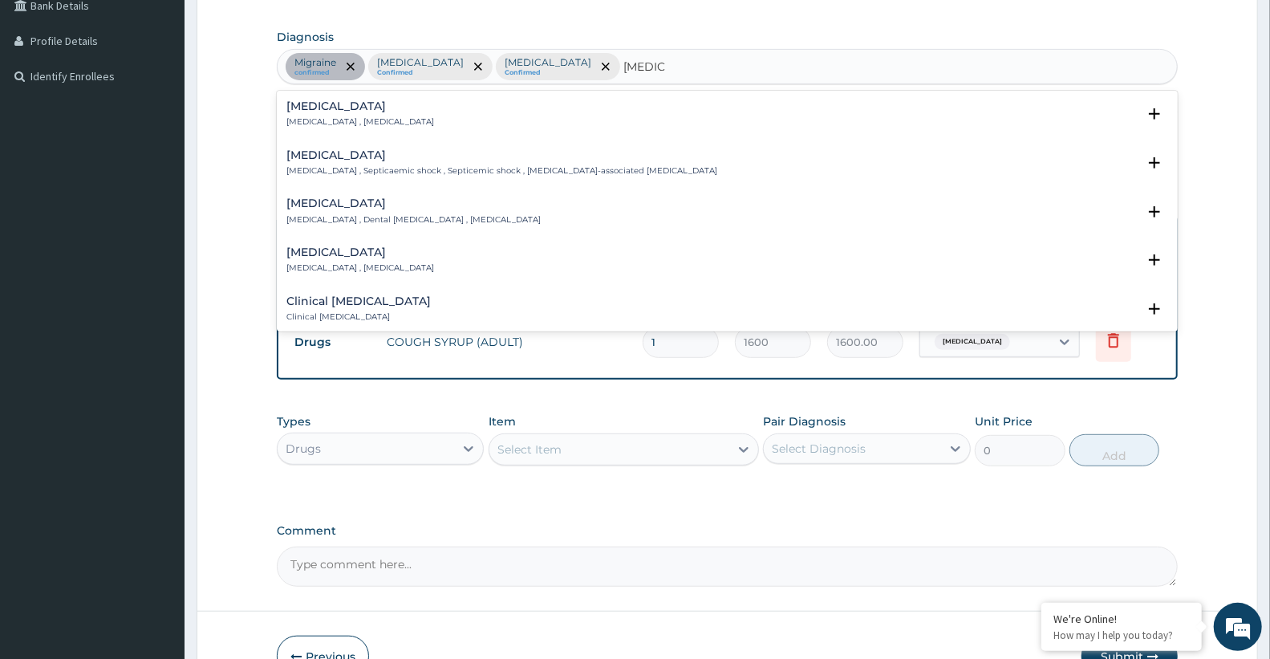
click at [337, 117] on p "[MEDICAL_DATA] , [MEDICAL_DATA]" at bounding box center [360, 121] width 148 height 11
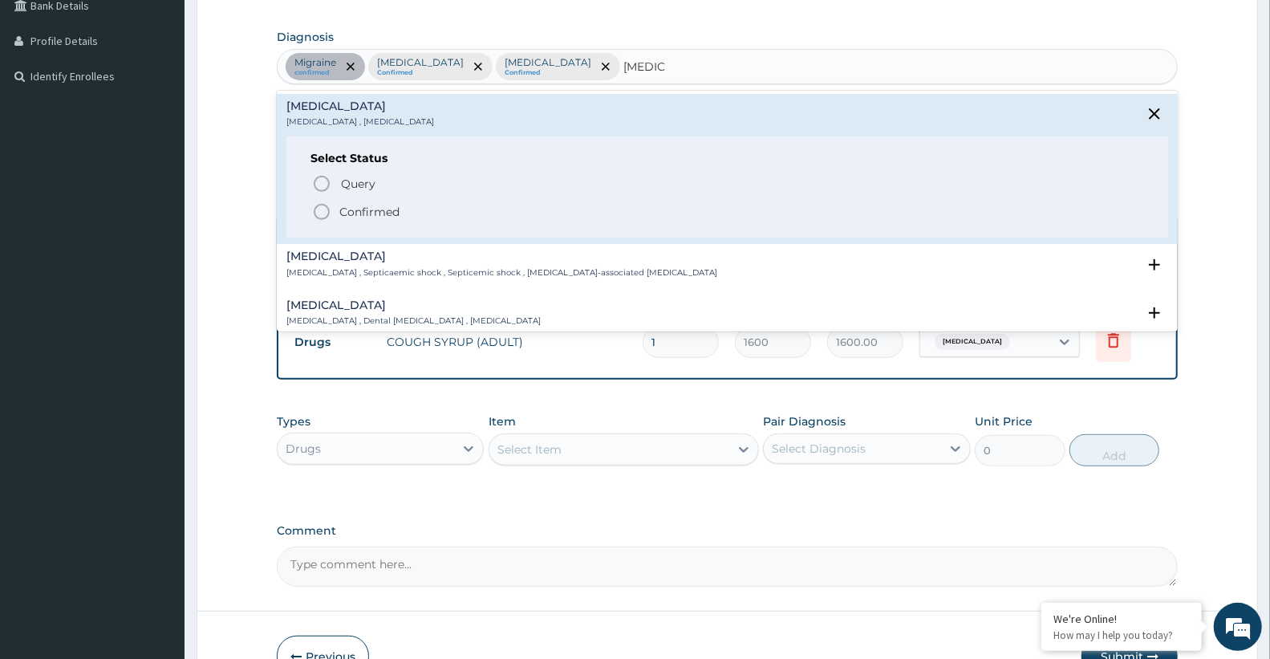
click at [353, 222] on div "Select Status Query Query covers suspected (?), Keep in view (kiv), Ruled out (…" at bounding box center [727, 187] width 882 height 102
click at [357, 209] on p "Confirmed" at bounding box center [369, 212] width 60 height 16
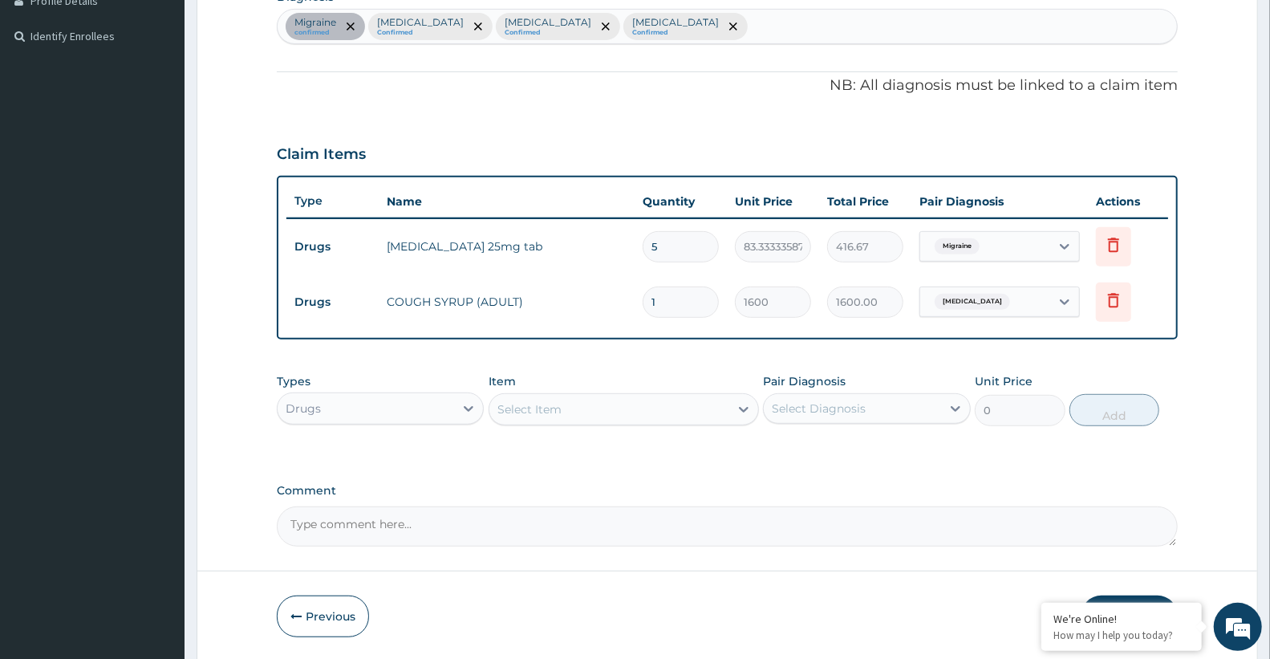
scroll to position [476, 0]
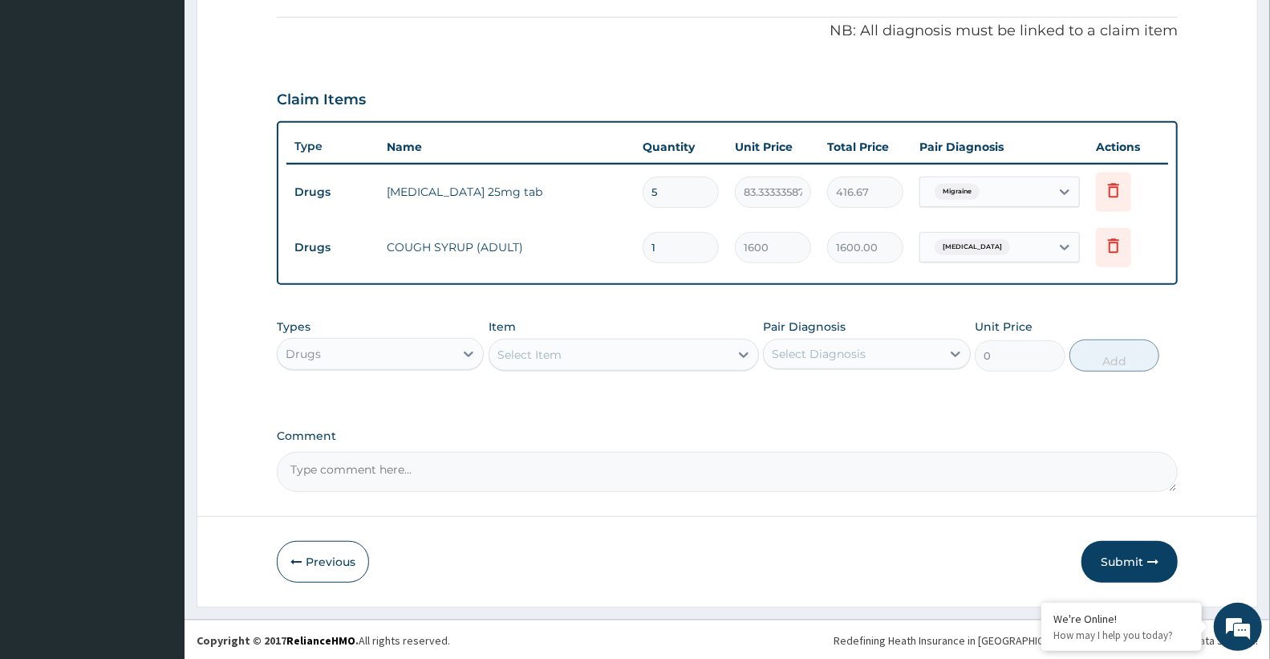
click at [412, 355] on div "Drugs" at bounding box center [366, 354] width 176 height 26
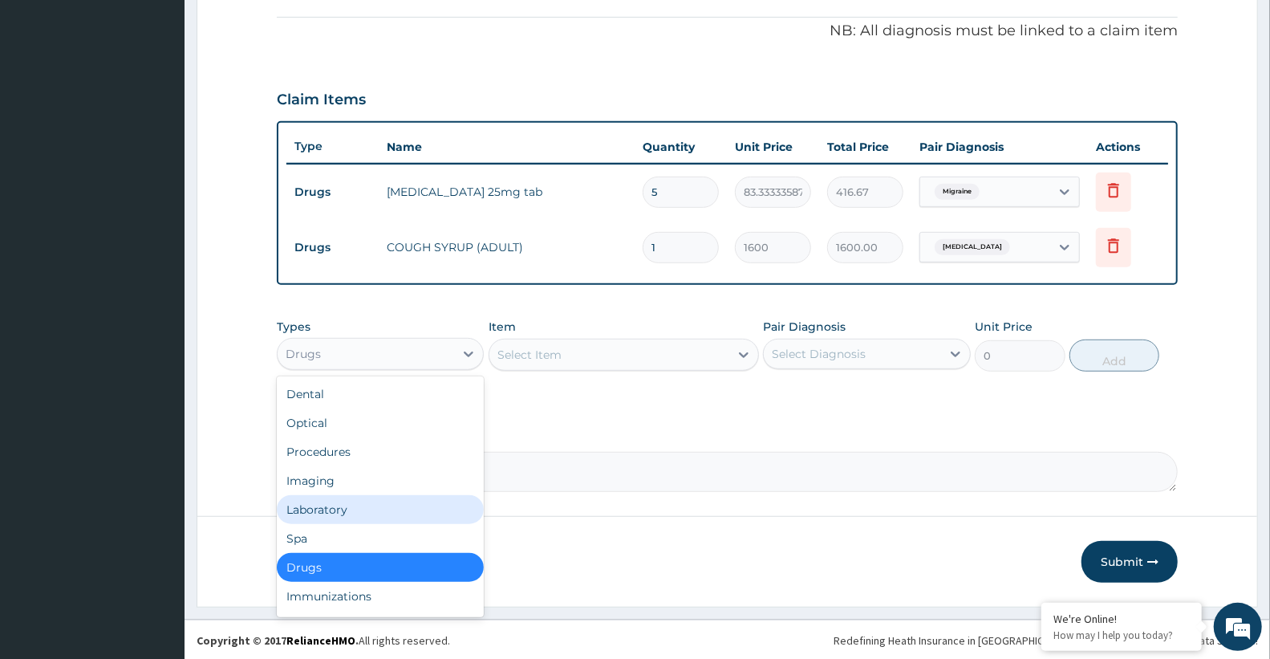
click at [346, 508] on div "Laboratory" at bounding box center [380, 509] width 207 height 29
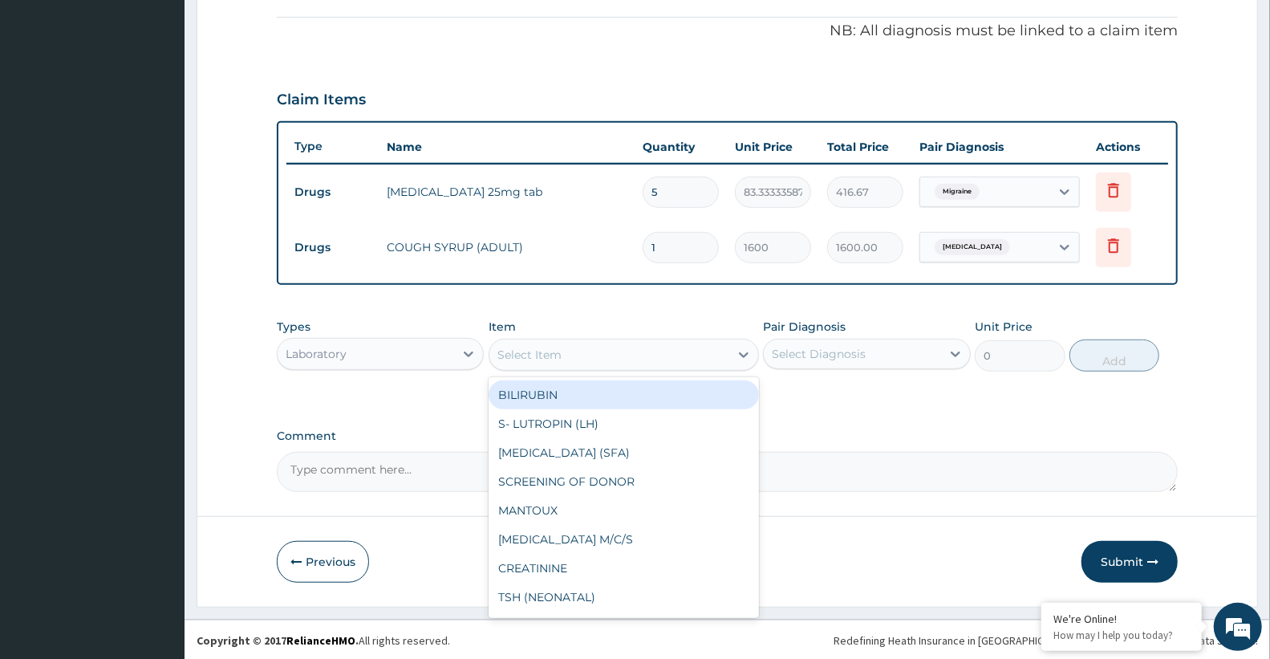
click at [566, 345] on div "Select Item" at bounding box center [609, 355] width 240 height 26
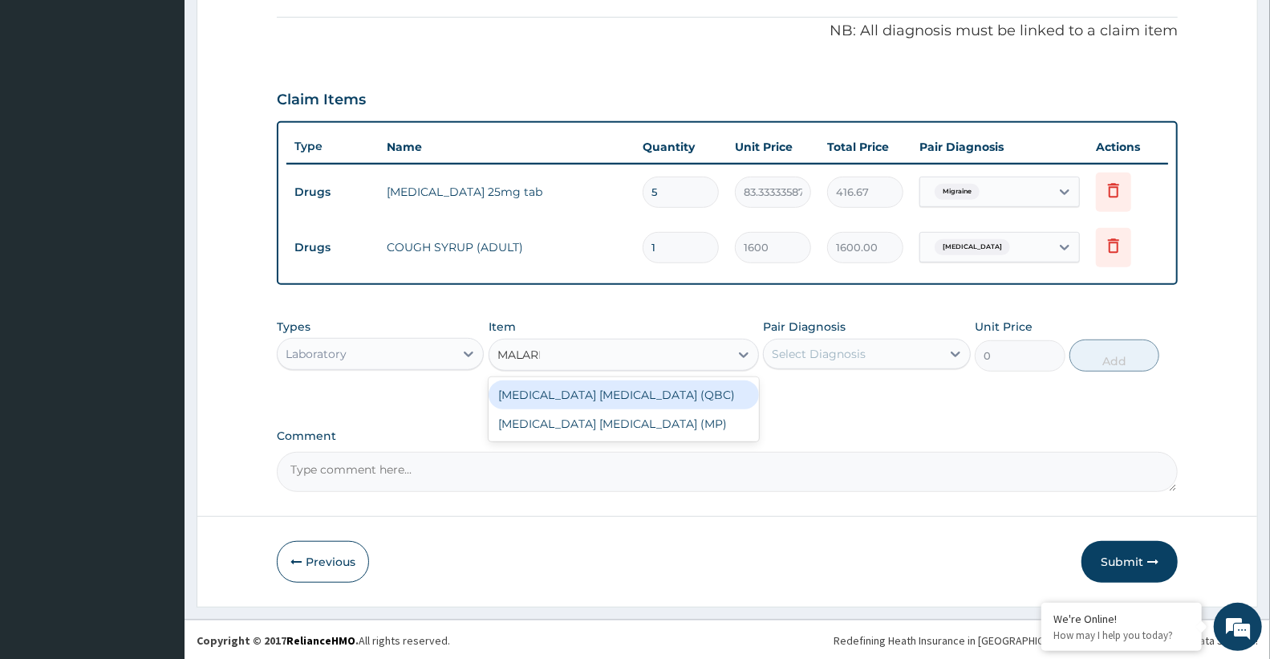
type input "[MEDICAL_DATA]"
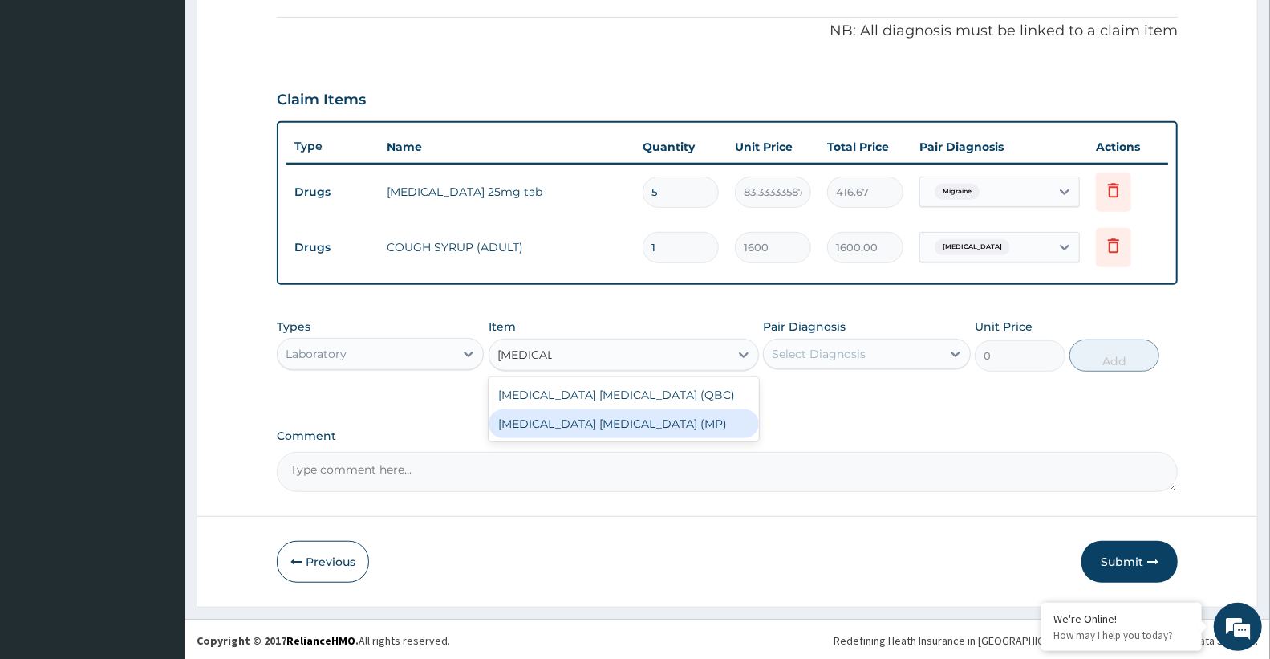
click at [578, 414] on div "[MEDICAL_DATA] [MEDICAL_DATA] (MP)" at bounding box center [624, 423] width 270 height 29
type input "2100"
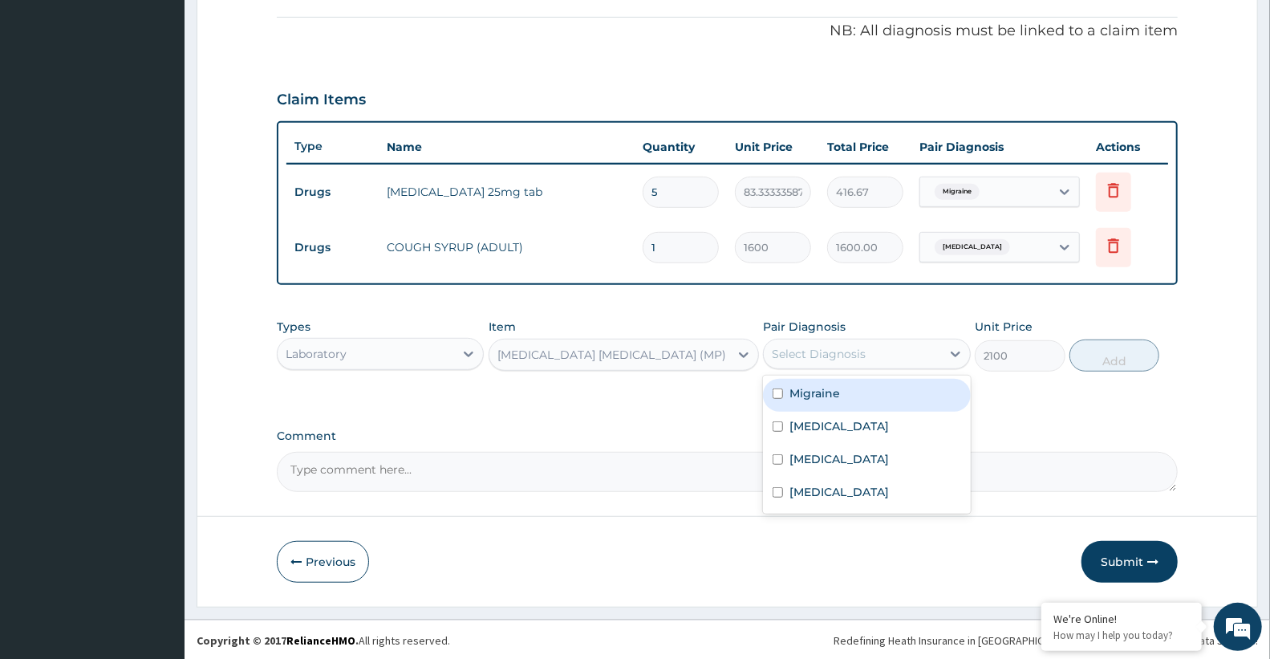
click at [824, 341] on div "Select Diagnosis" at bounding box center [852, 354] width 176 height 26
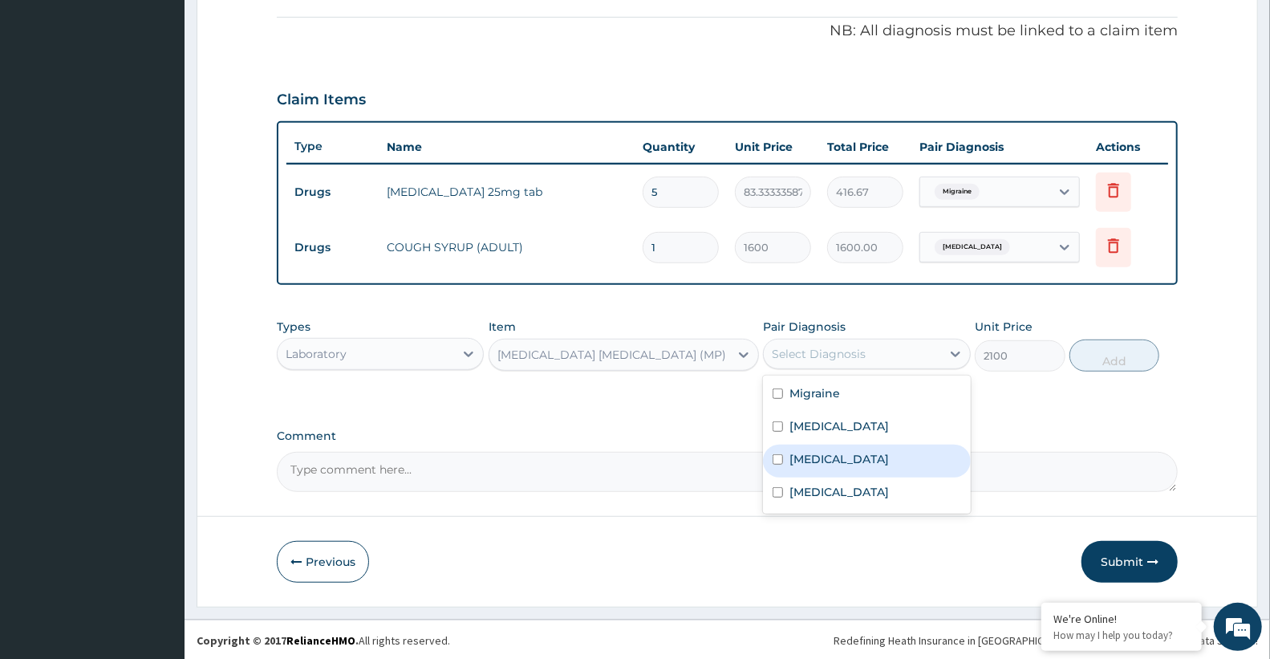
click at [829, 462] on label "[MEDICAL_DATA]" at bounding box center [838, 459] width 99 height 16
checkbox input "true"
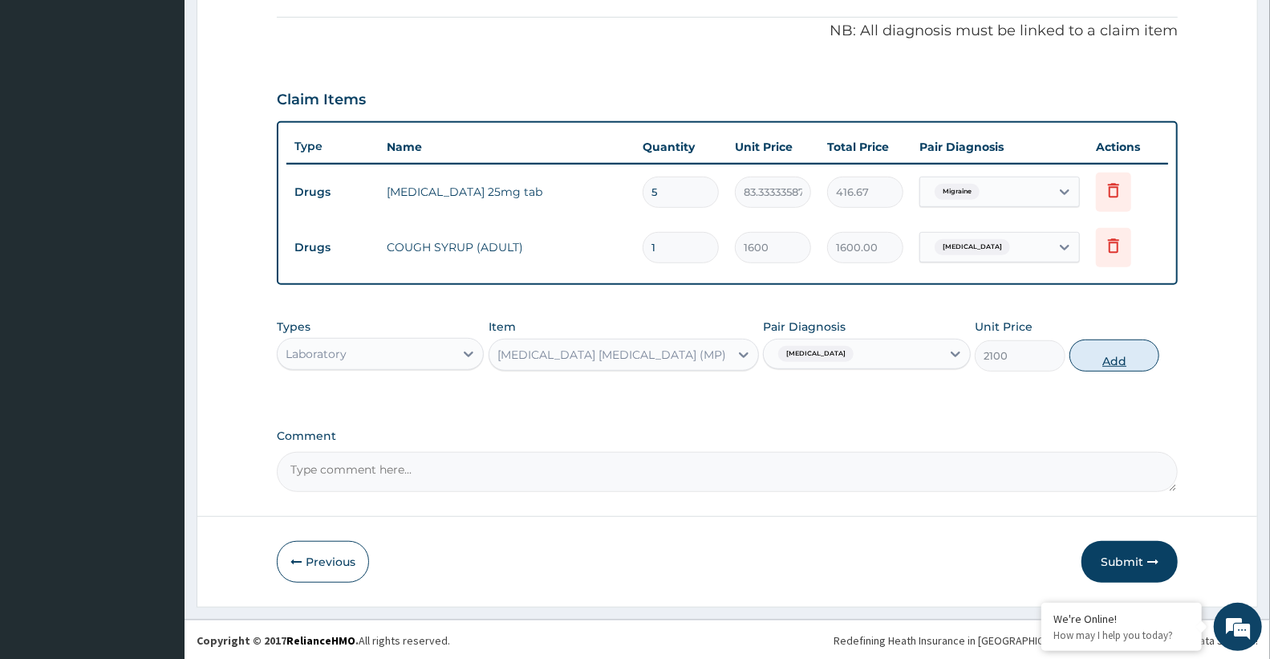
click at [1113, 355] on button "Add" at bounding box center [1114, 355] width 90 height 32
type input "0"
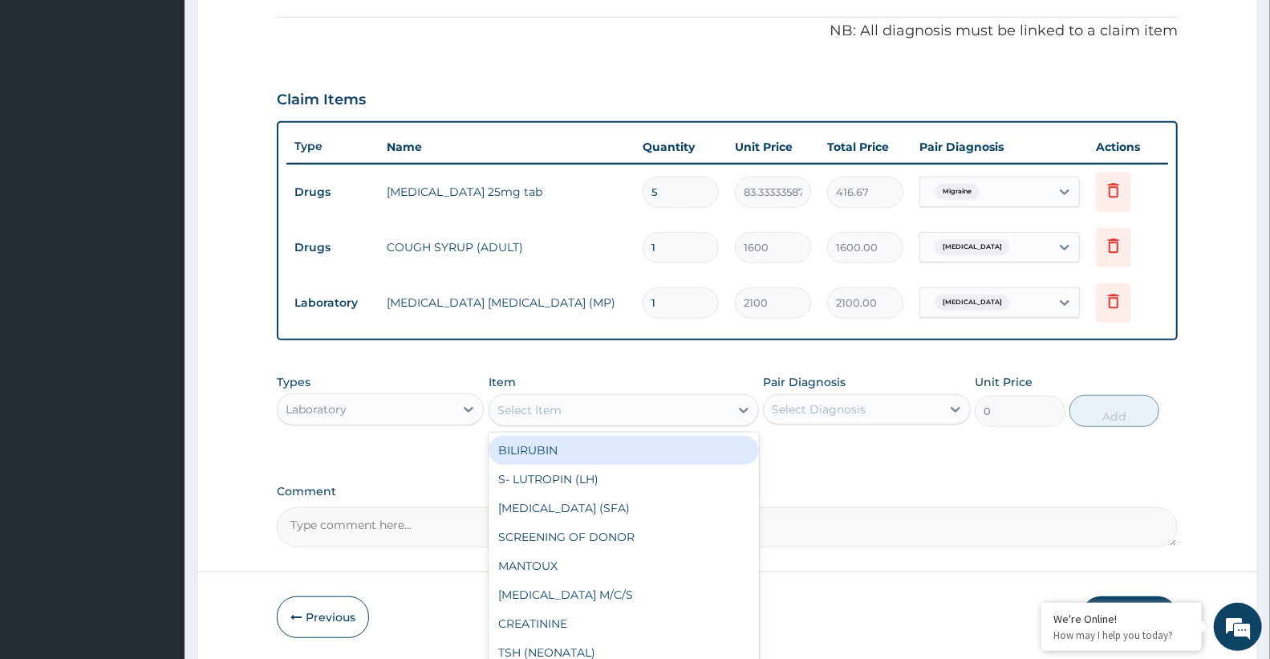
click at [571, 414] on div "Select Item" at bounding box center [609, 410] width 240 height 26
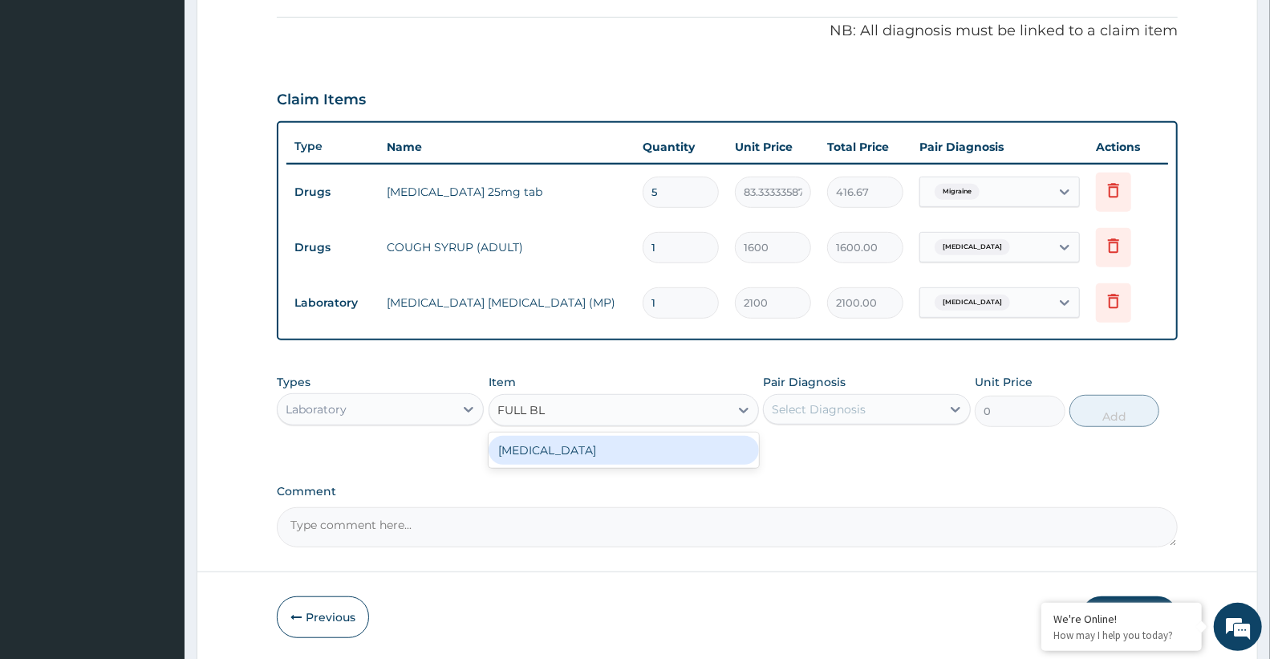
type input "FULL BLO"
click at [565, 454] on div "[MEDICAL_DATA]" at bounding box center [624, 450] width 270 height 29
type input "3400"
drag, startPoint x: 814, startPoint y: 404, endPoint x: 819, endPoint y: 418, distance: 14.5
click at [816, 405] on div "Select Diagnosis" at bounding box center [819, 409] width 94 height 16
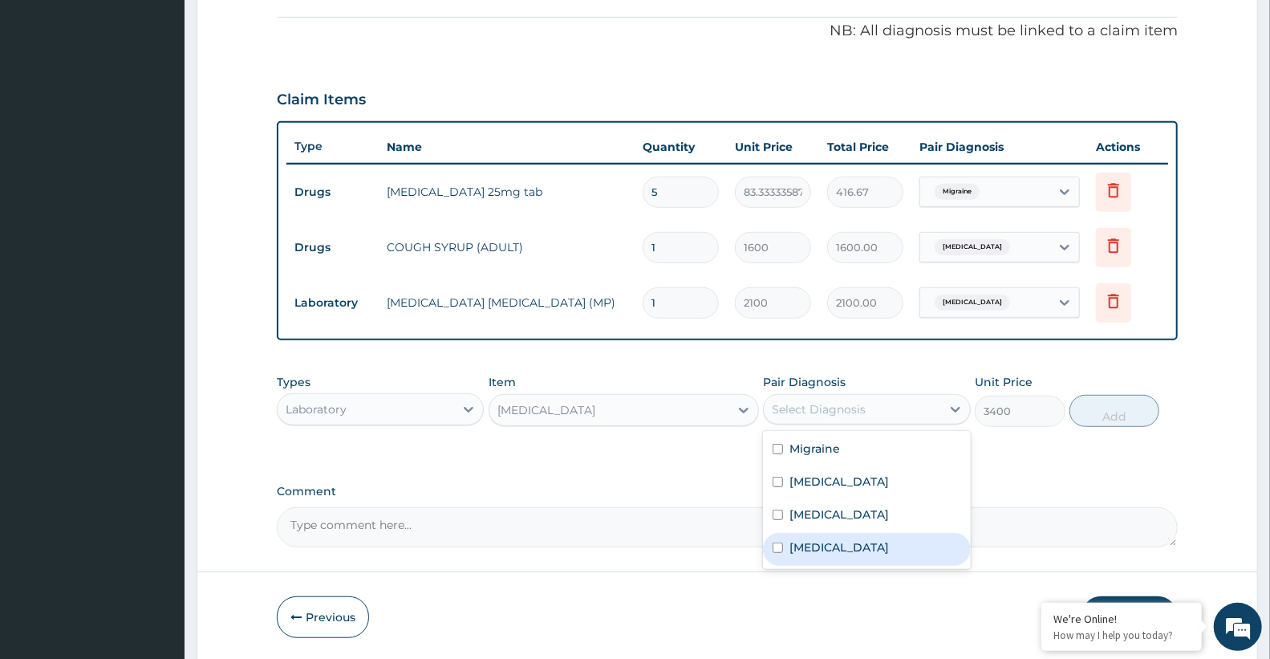
drag, startPoint x: 823, startPoint y: 558, endPoint x: 831, endPoint y: 550, distance: 11.3
click at [824, 558] on div "[MEDICAL_DATA]" at bounding box center [866, 549] width 207 height 33
checkbox input "true"
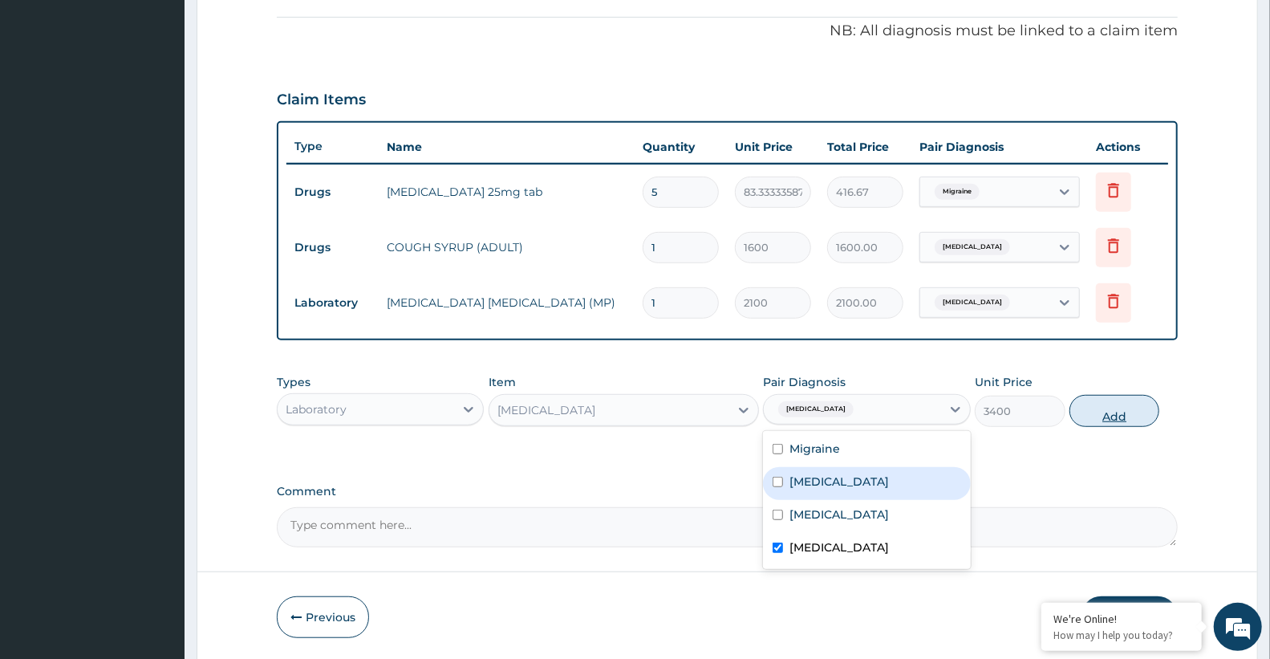
click at [1123, 403] on button "Add" at bounding box center [1114, 411] width 90 height 32
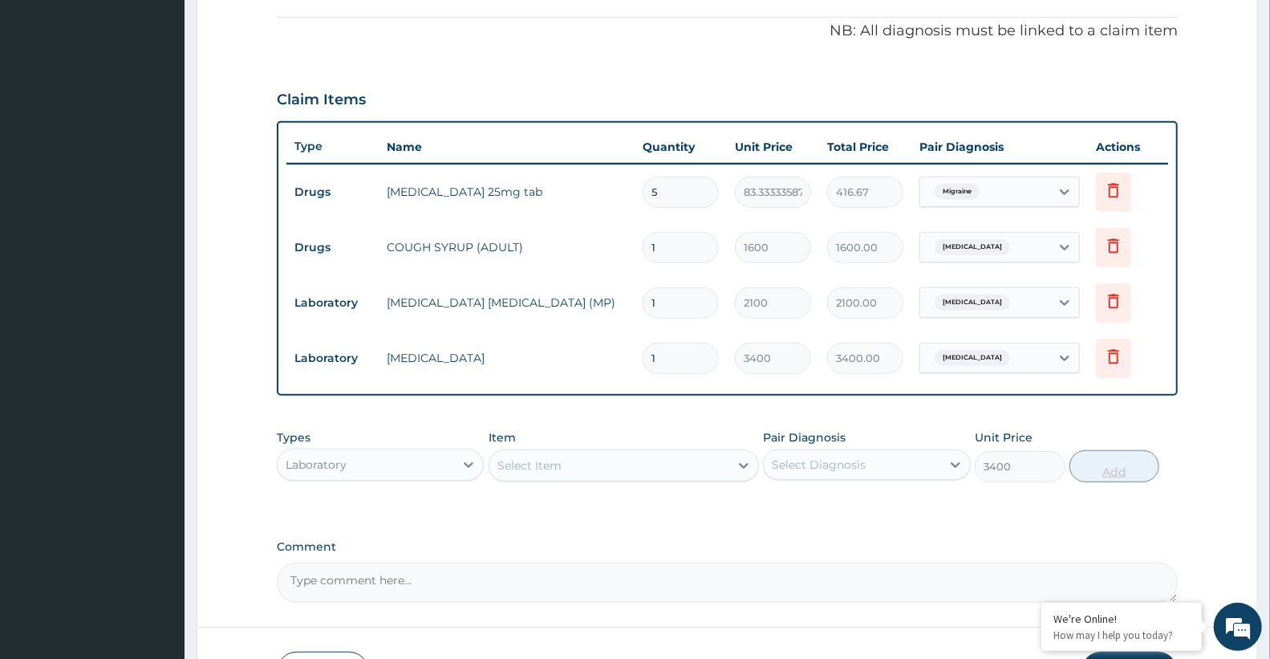
type input "0"
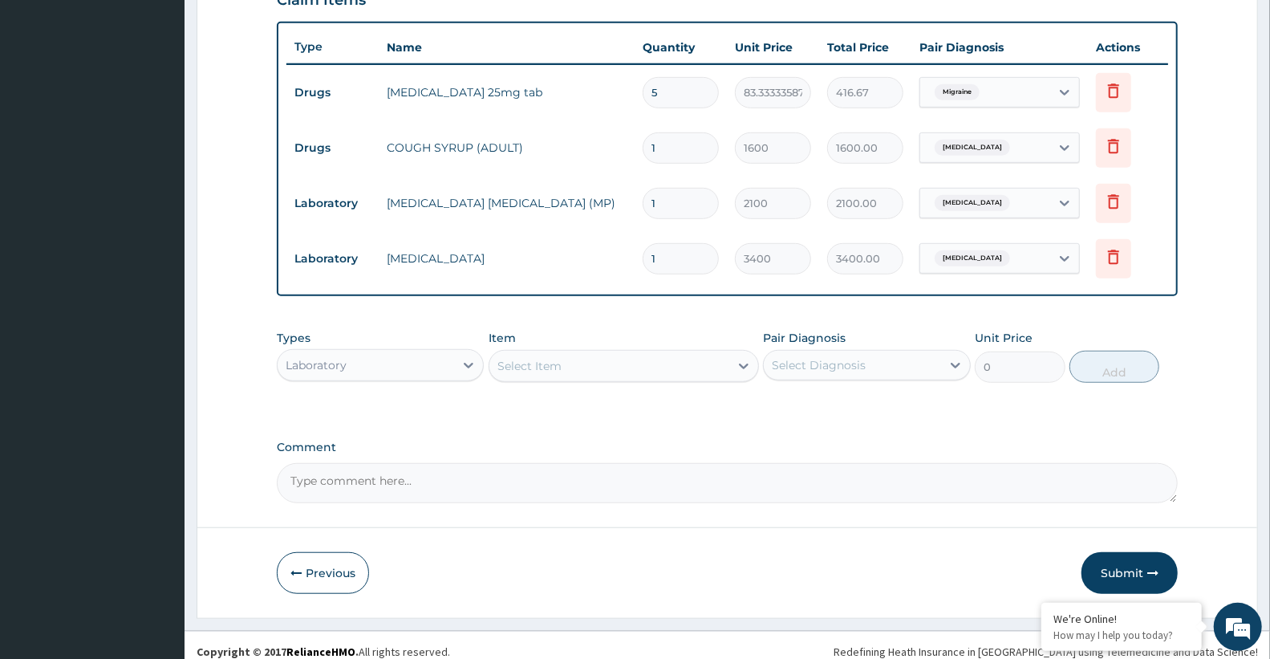
scroll to position [588, 0]
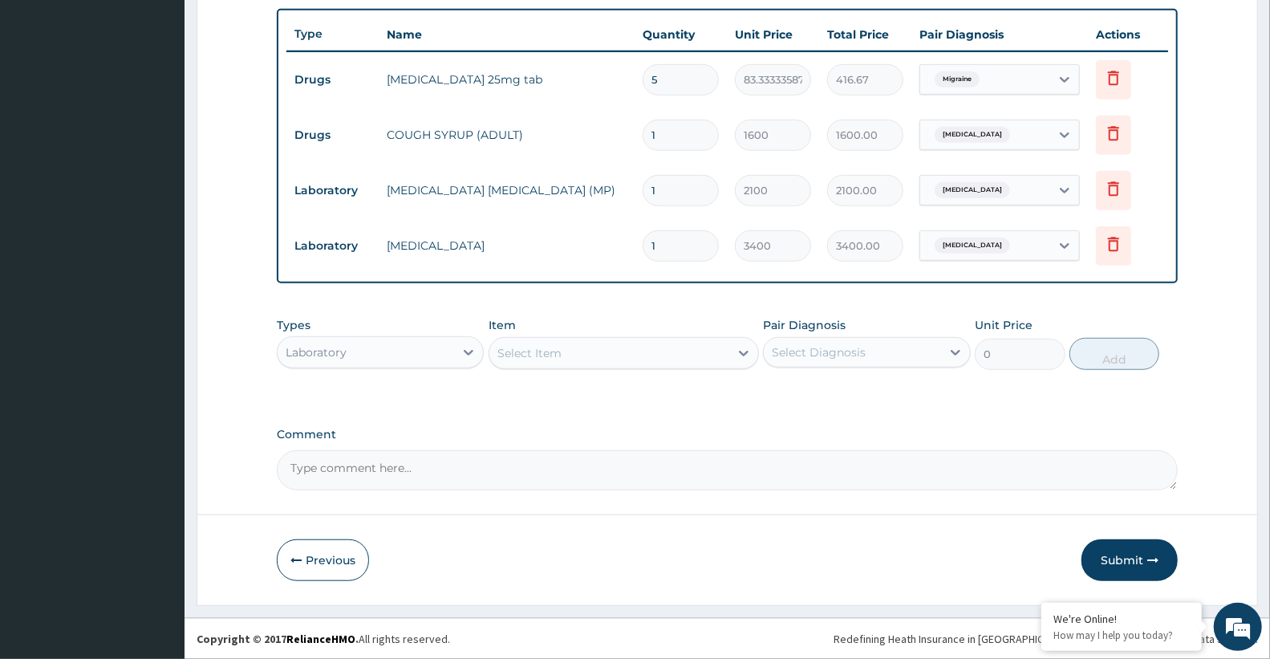
click at [404, 354] on div "Laboratory" at bounding box center [366, 352] width 176 height 26
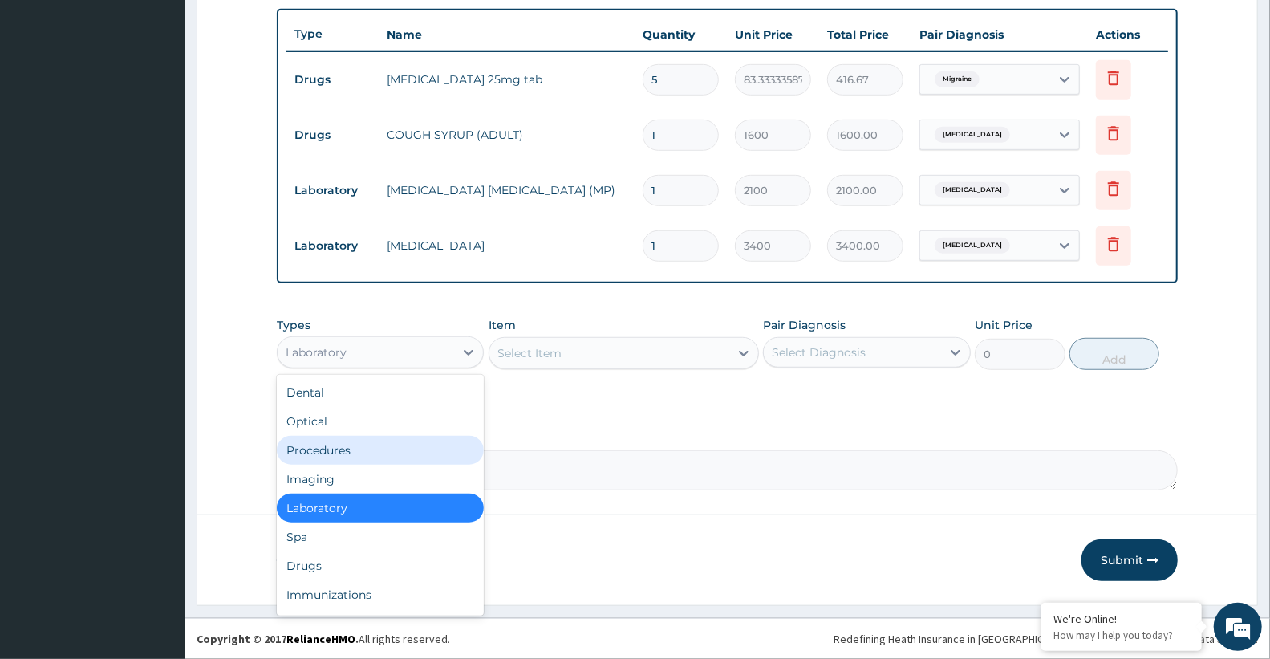
click at [388, 441] on div "Procedures" at bounding box center [380, 450] width 207 height 29
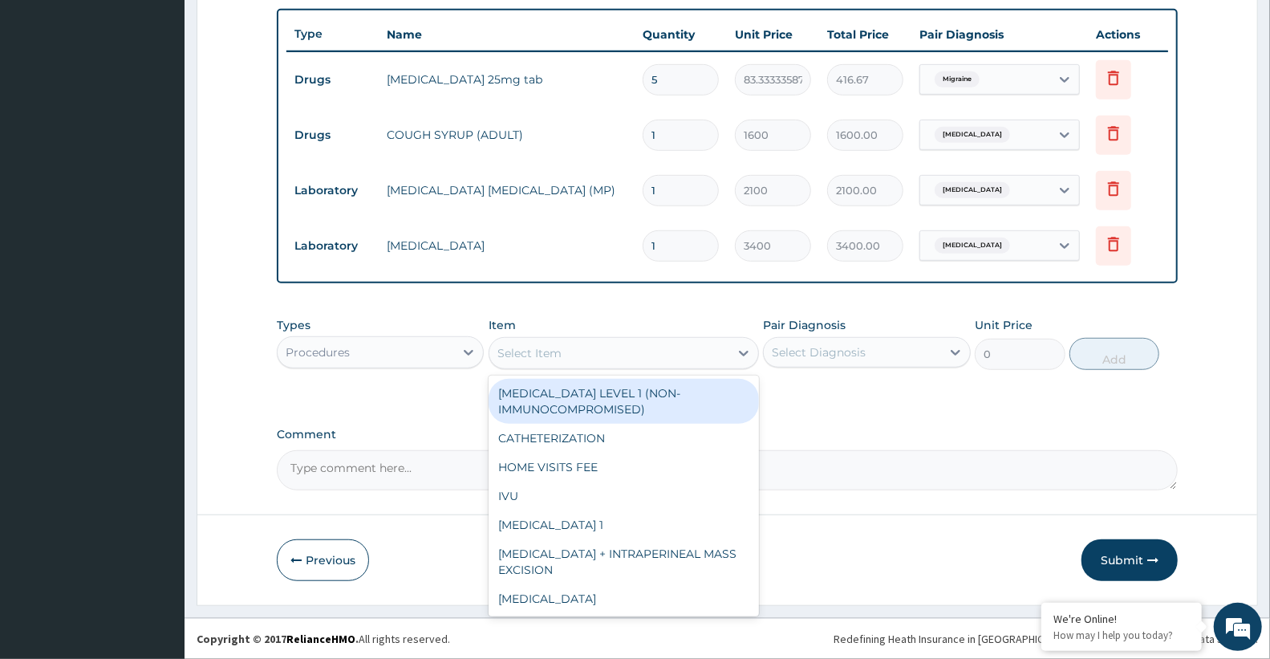
click at [525, 353] on div "Select Item" at bounding box center [529, 353] width 64 height 16
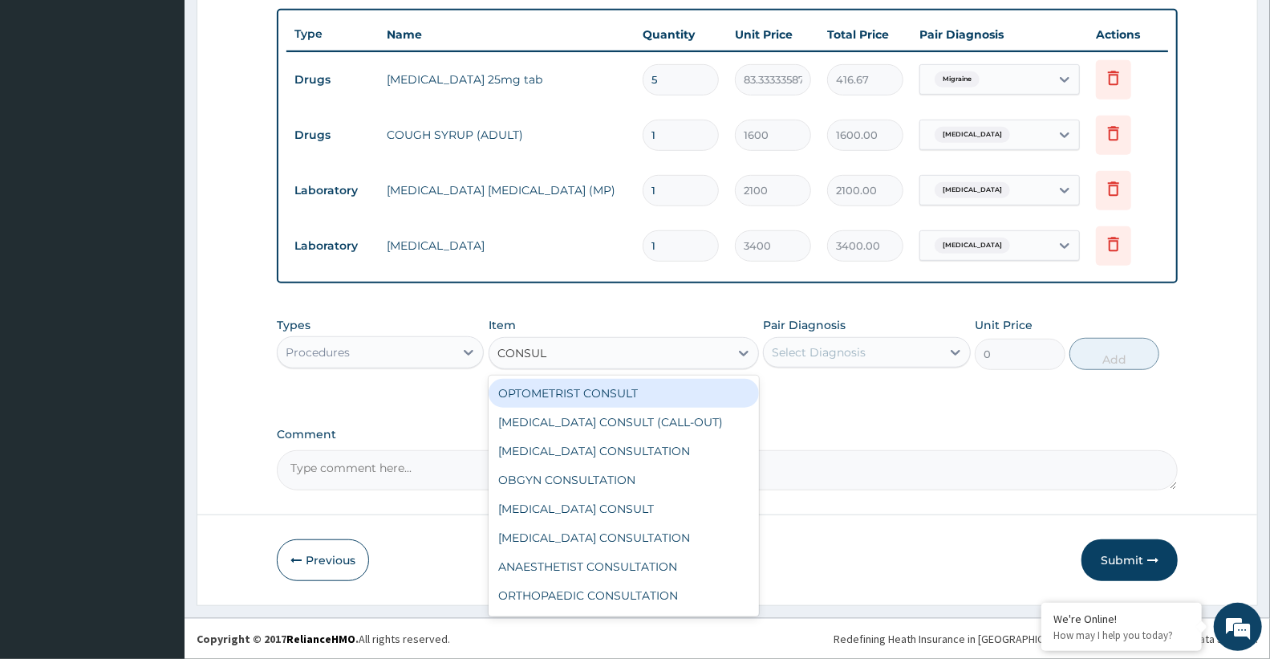
type input "CONSULT"
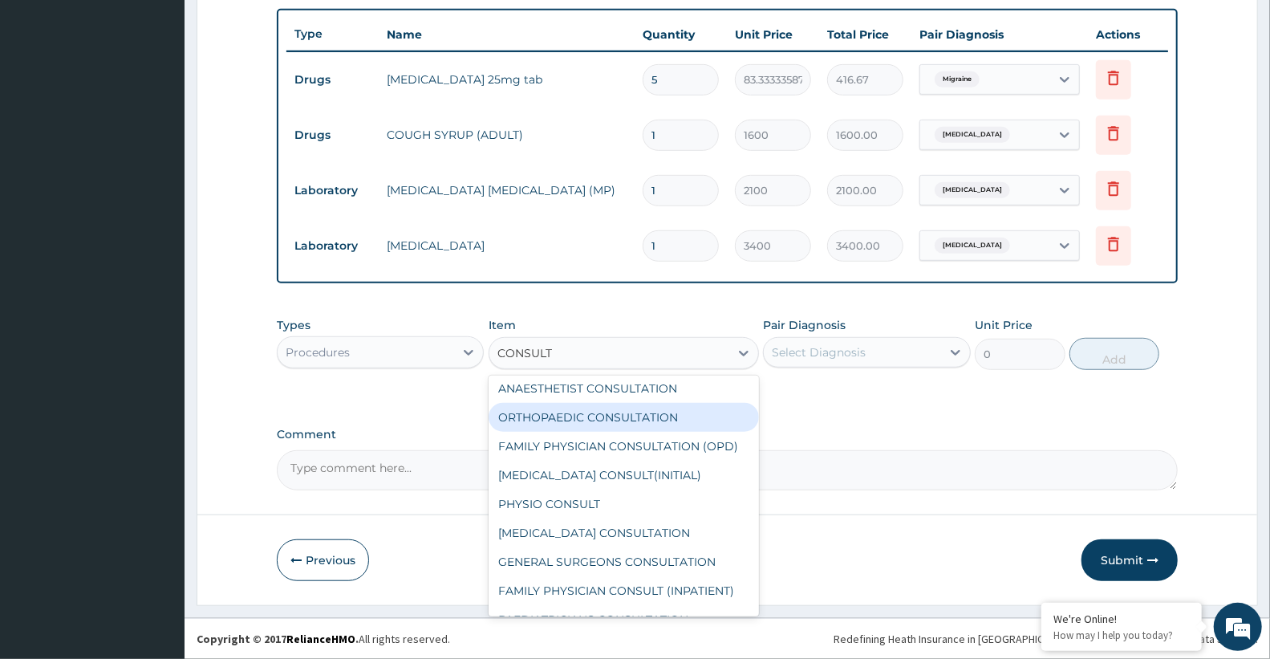
scroll to position [267, 0]
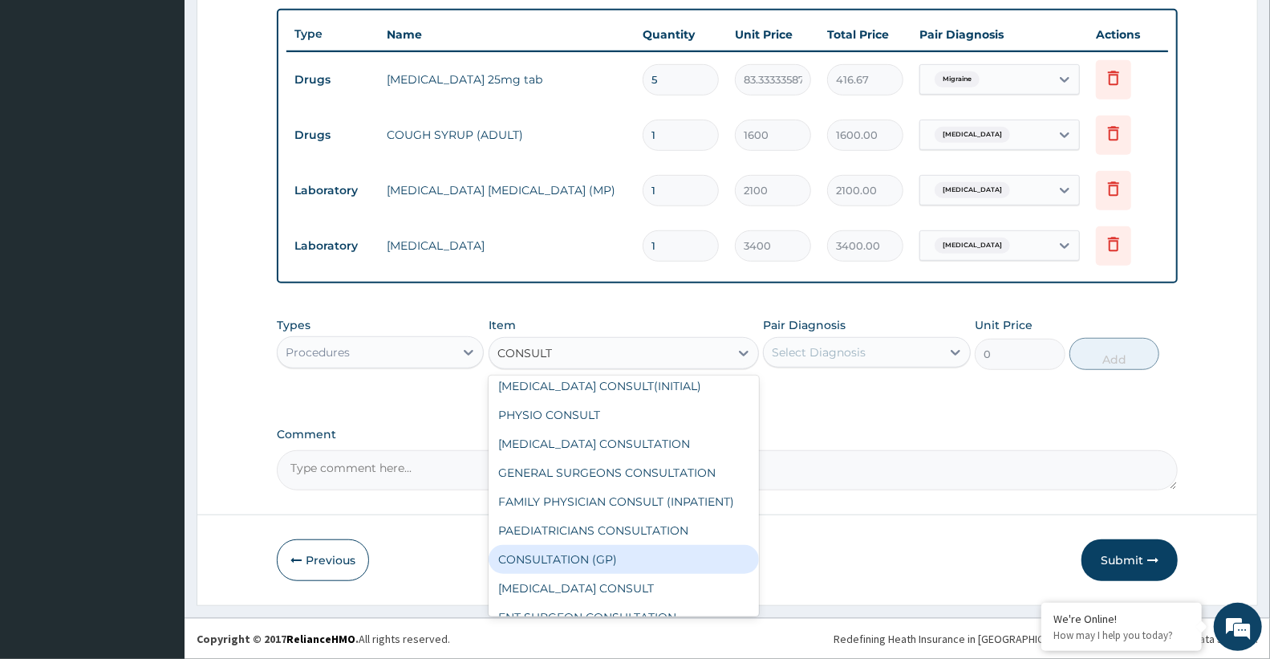
click at [623, 563] on div "CONSULTATION (GP)" at bounding box center [624, 559] width 270 height 29
type input "3000"
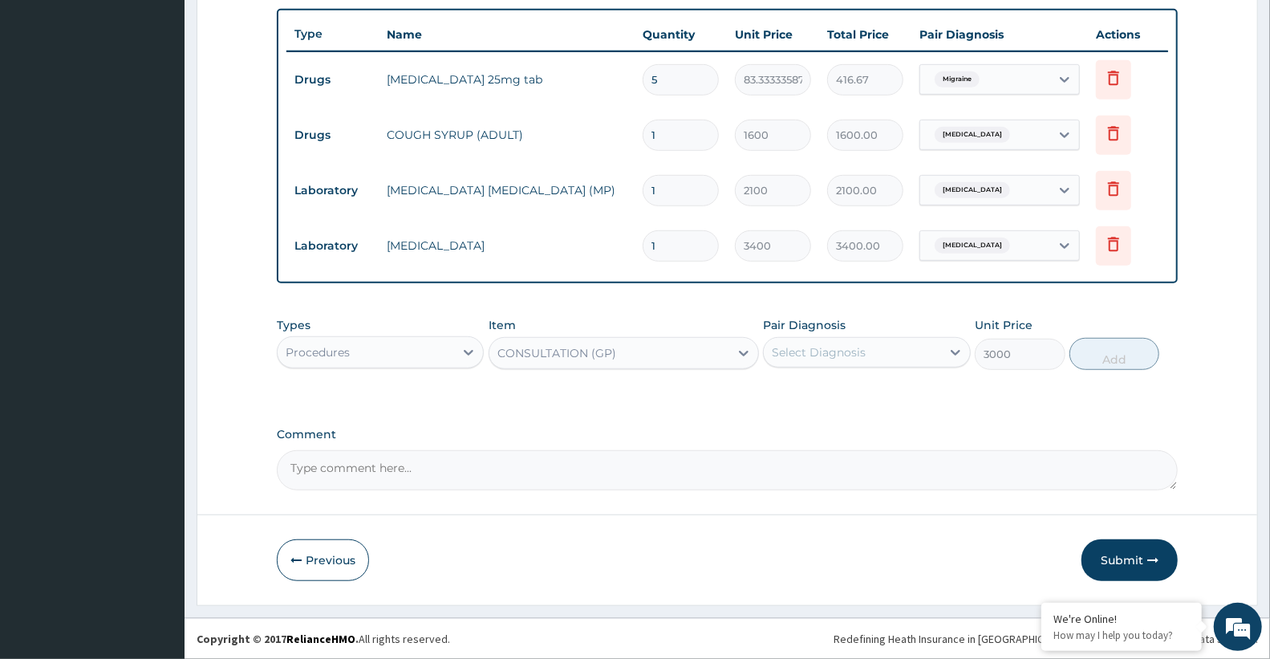
click at [808, 354] on div "Select Diagnosis" at bounding box center [819, 352] width 94 height 16
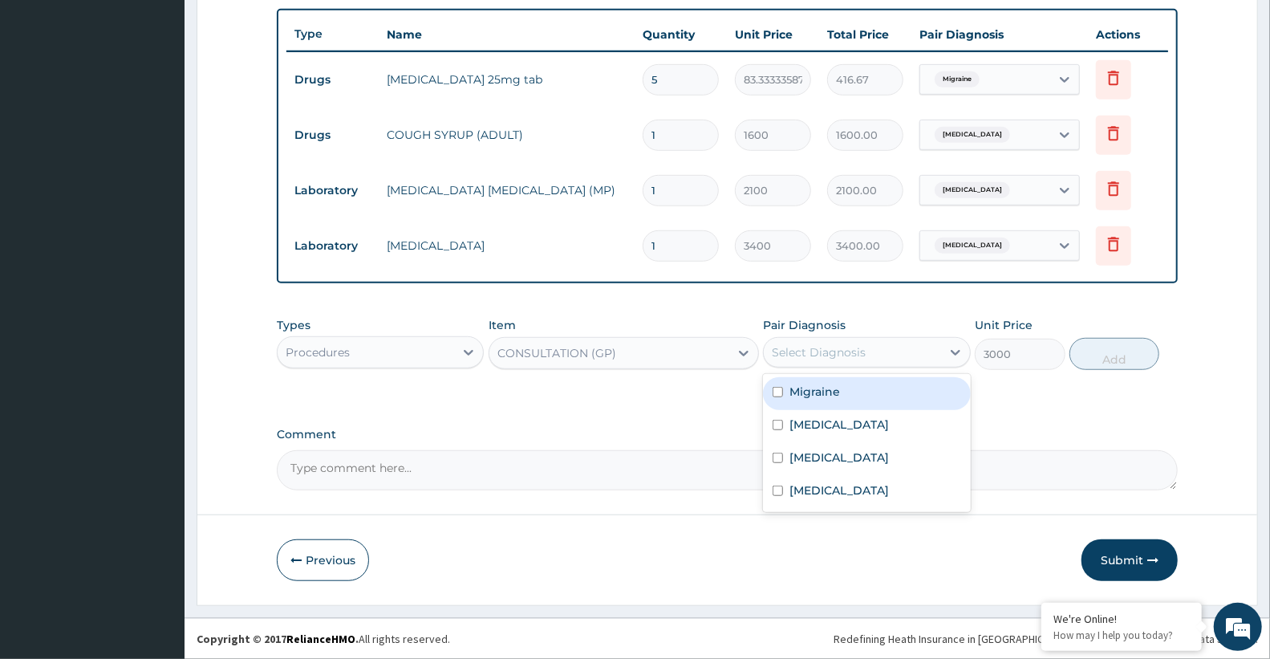
drag, startPoint x: 822, startPoint y: 395, endPoint x: 825, endPoint y: 435, distance: 40.2
click at [822, 396] on label "Migraine" at bounding box center [814, 391] width 51 height 16
checkbox input "true"
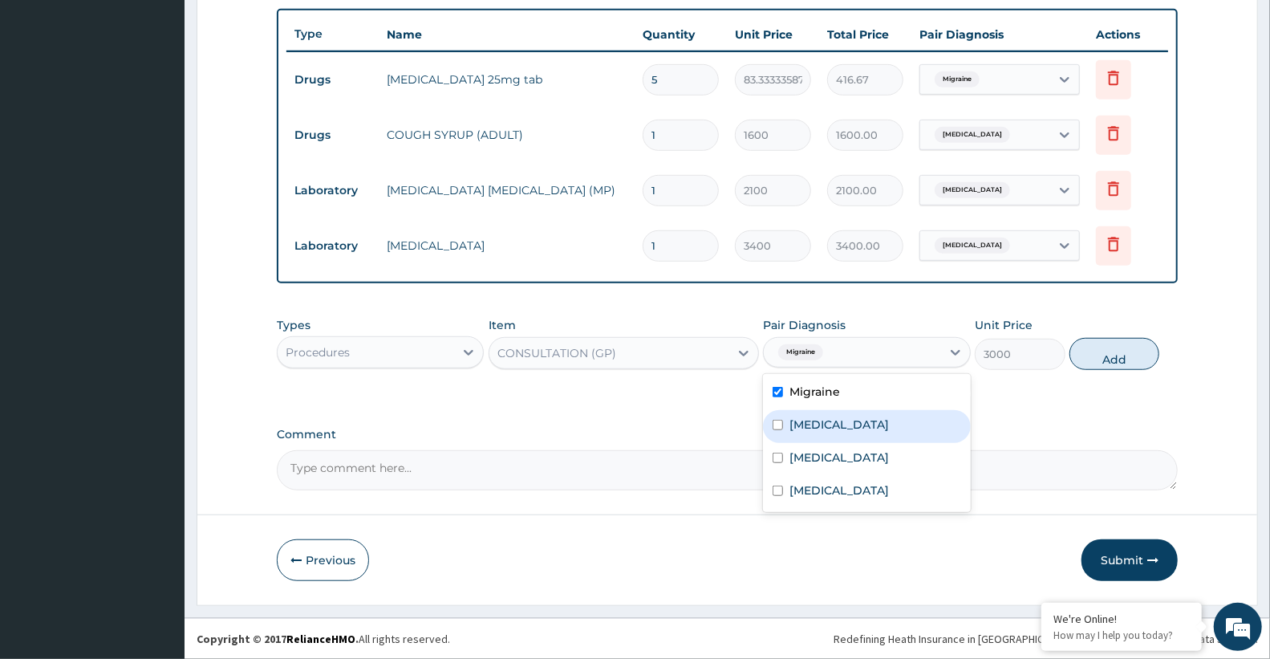
drag, startPoint x: 825, startPoint y: 436, endPoint x: 827, endPoint y: 448, distance: 11.5
click at [827, 437] on div "[MEDICAL_DATA]" at bounding box center [866, 426] width 207 height 33
checkbox input "true"
click at [827, 462] on label "[MEDICAL_DATA]" at bounding box center [838, 457] width 99 height 16
checkbox input "true"
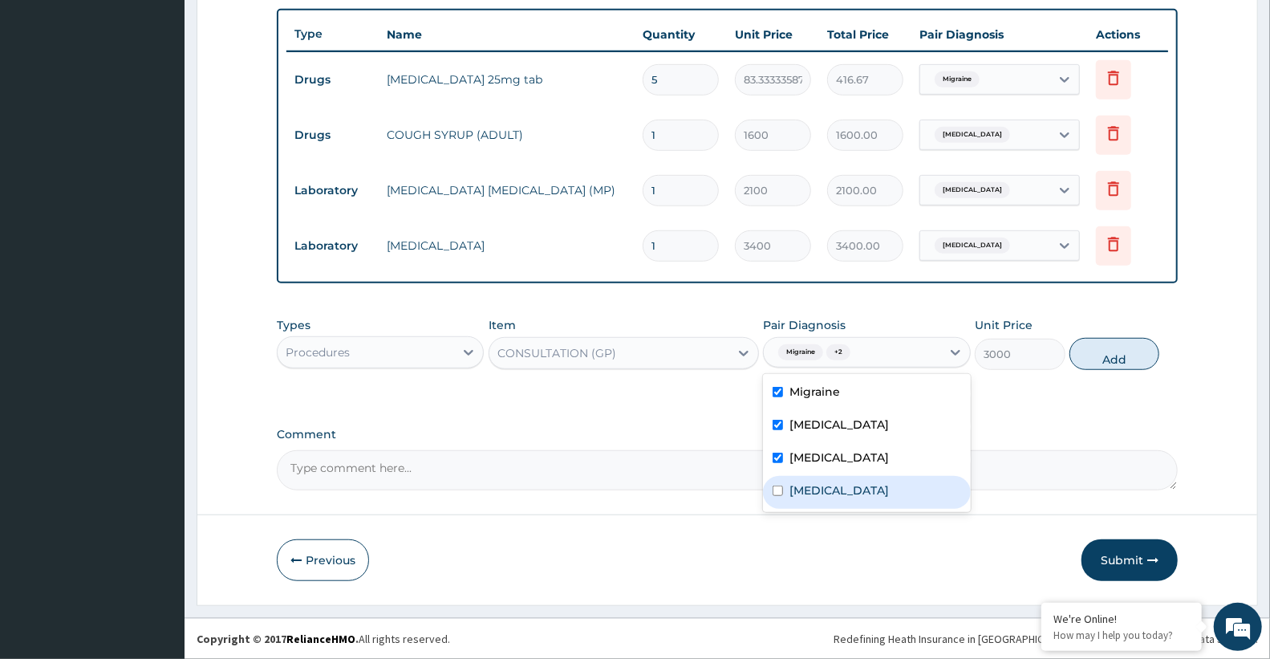
click at [823, 491] on label "[MEDICAL_DATA]" at bounding box center [838, 490] width 99 height 16
checkbox input "true"
click at [1112, 351] on button "Add" at bounding box center [1114, 354] width 90 height 32
type input "0"
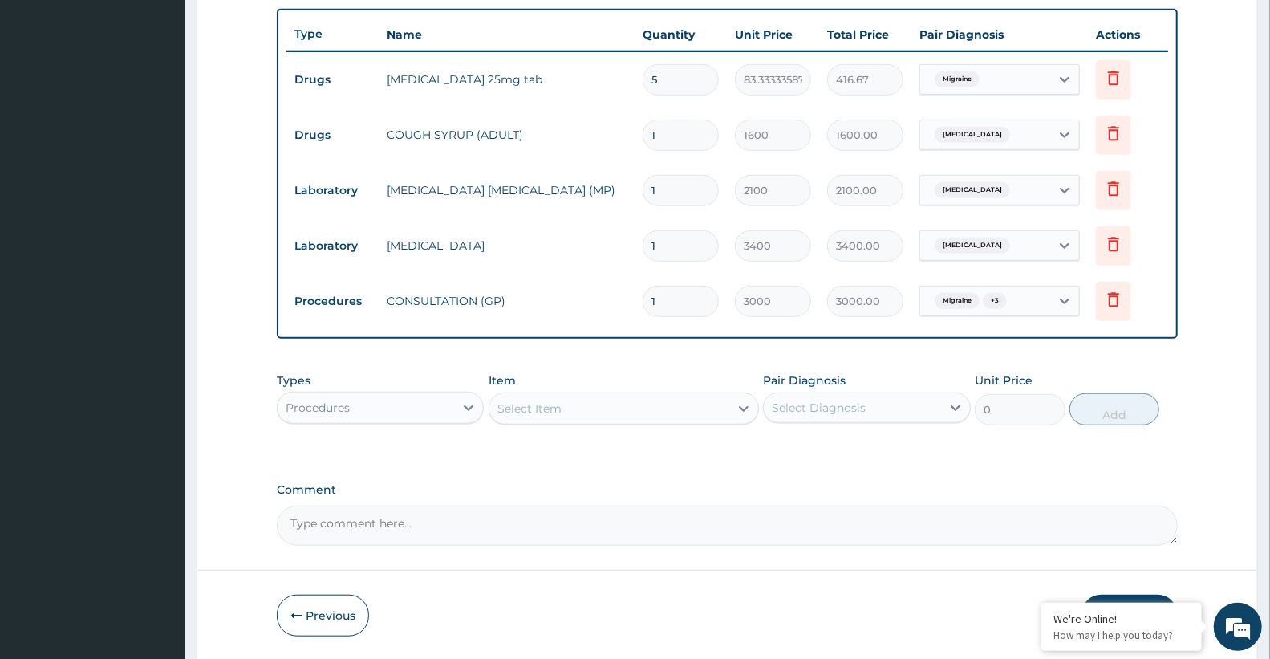
scroll to position [643, 0]
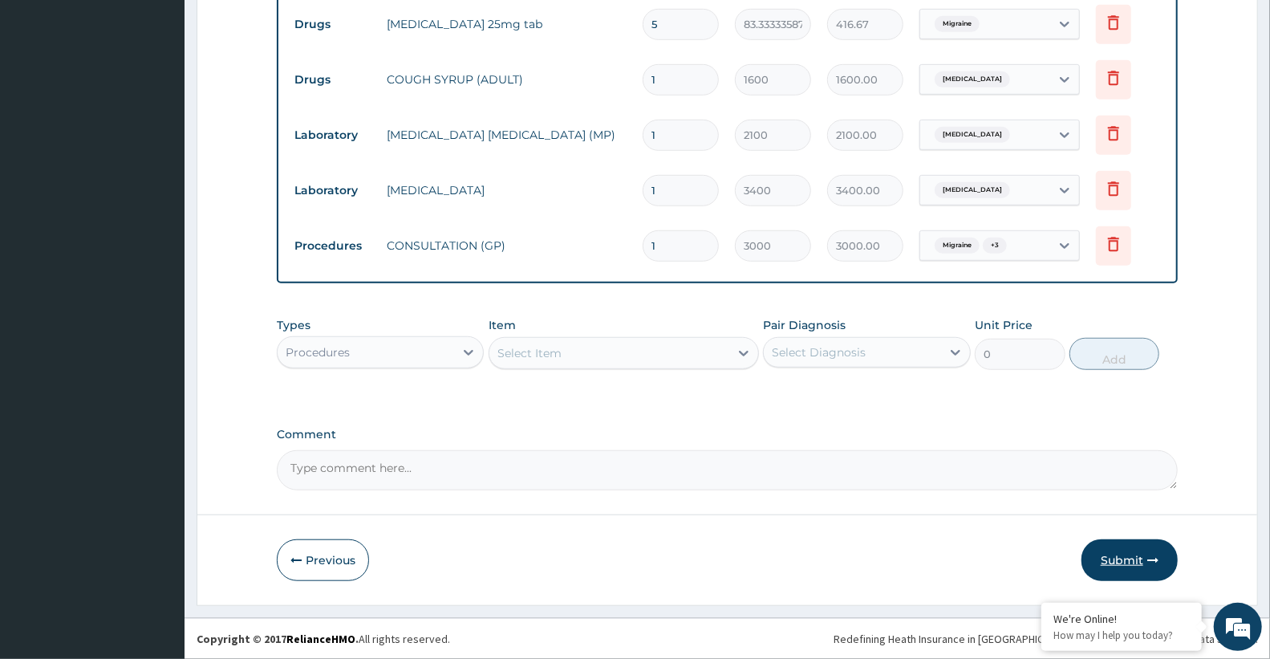
click at [1129, 565] on button "Submit" at bounding box center [1129, 560] width 96 height 42
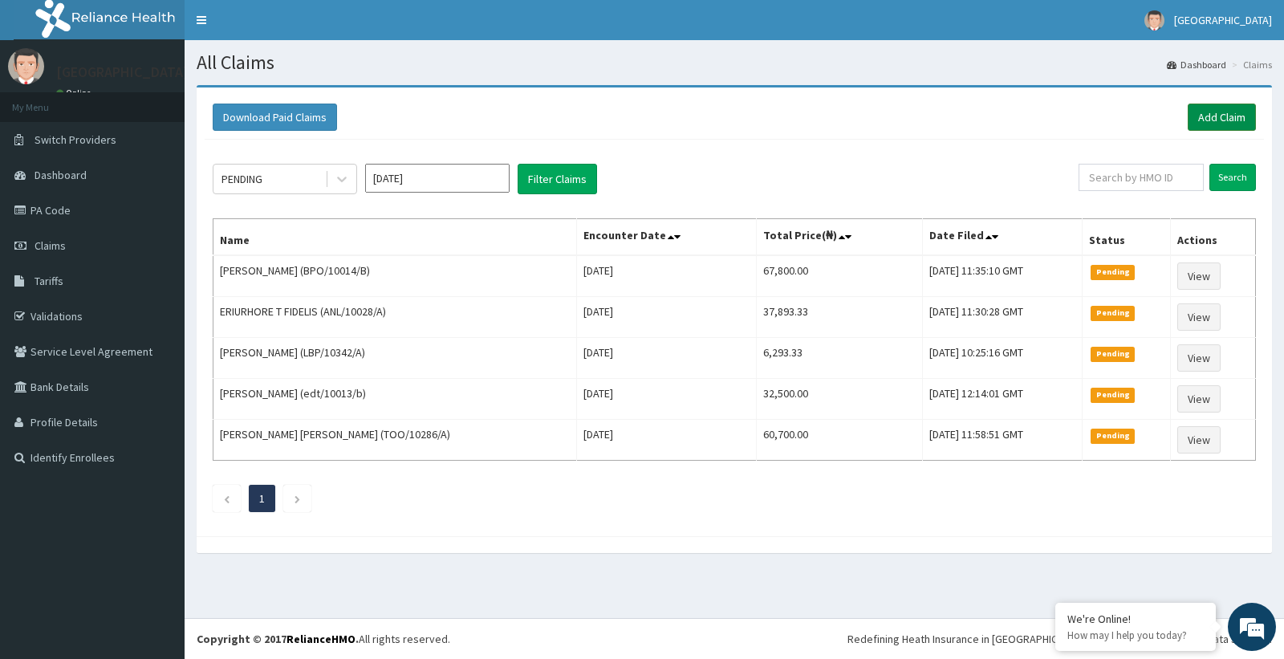
click at [1239, 113] on link "Add Claim" at bounding box center [1221, 116] width 68 height 27
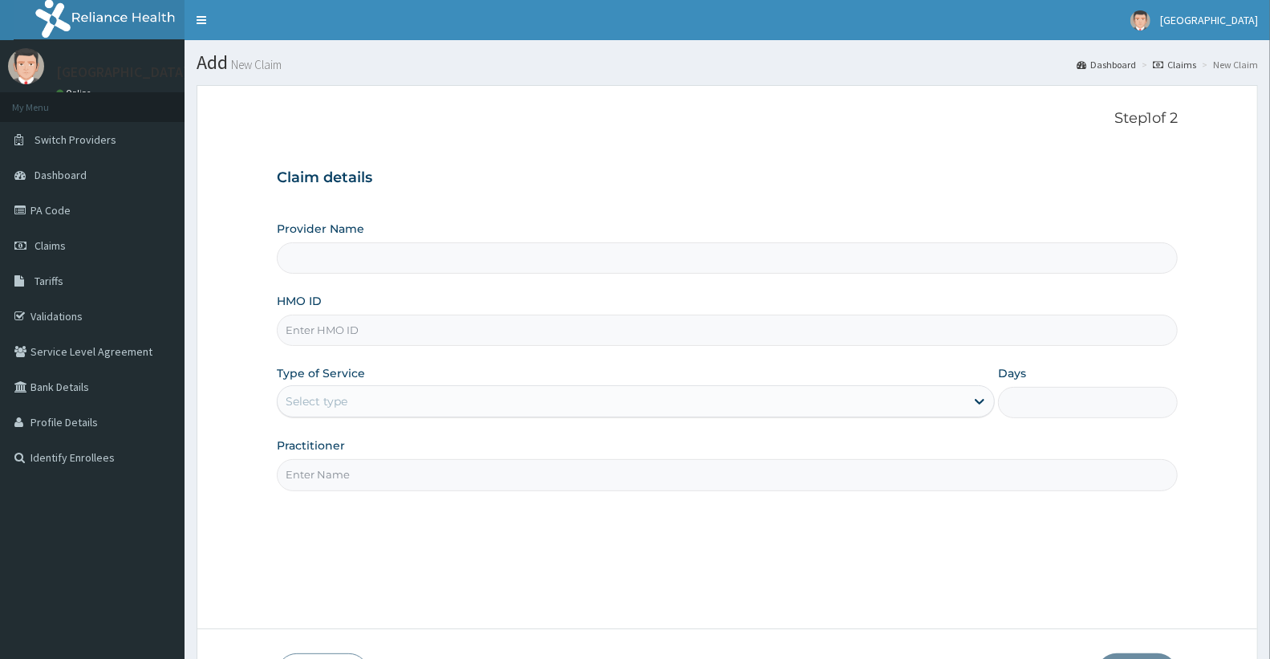
click at [342, 338] on input "HMO ID" at bounding box center [727, 329] width 901 height 31
paste input "LBP/10060/C"
type input "LBP/10060/C"
type input "Doren Specialist Hospital"
type input "LBP/10060/C"
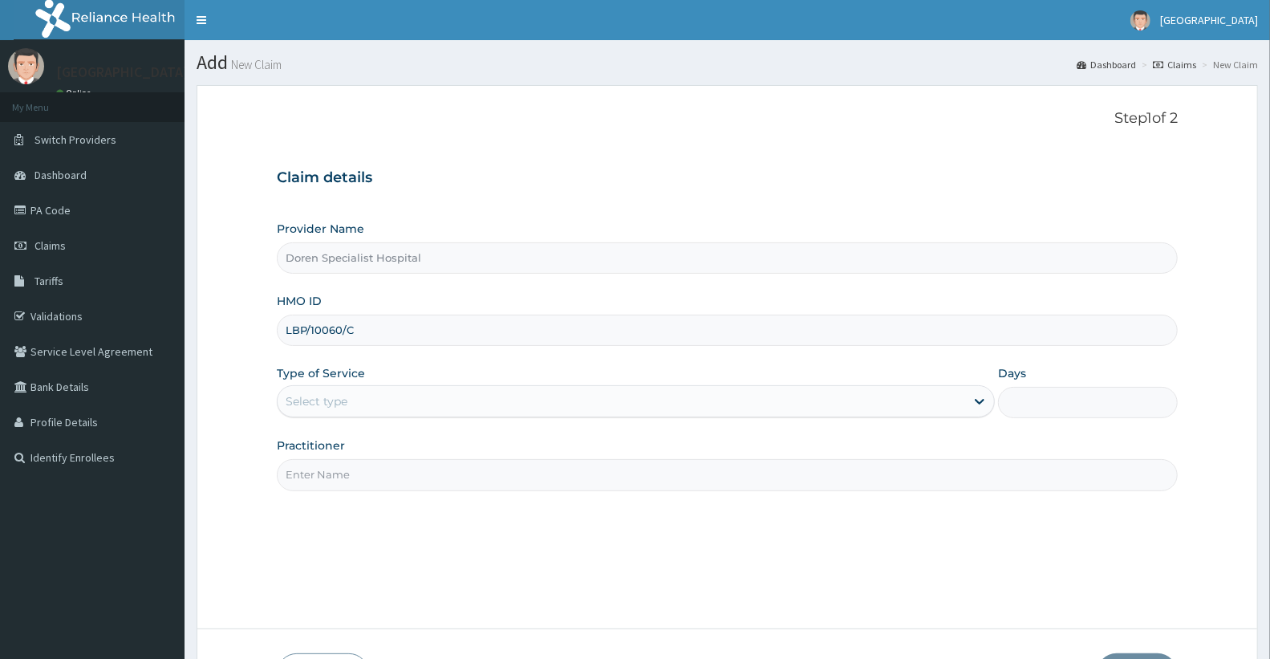
click at [343, 409] on div "Select type" at bounding box center [317, 401] width 62 height 16
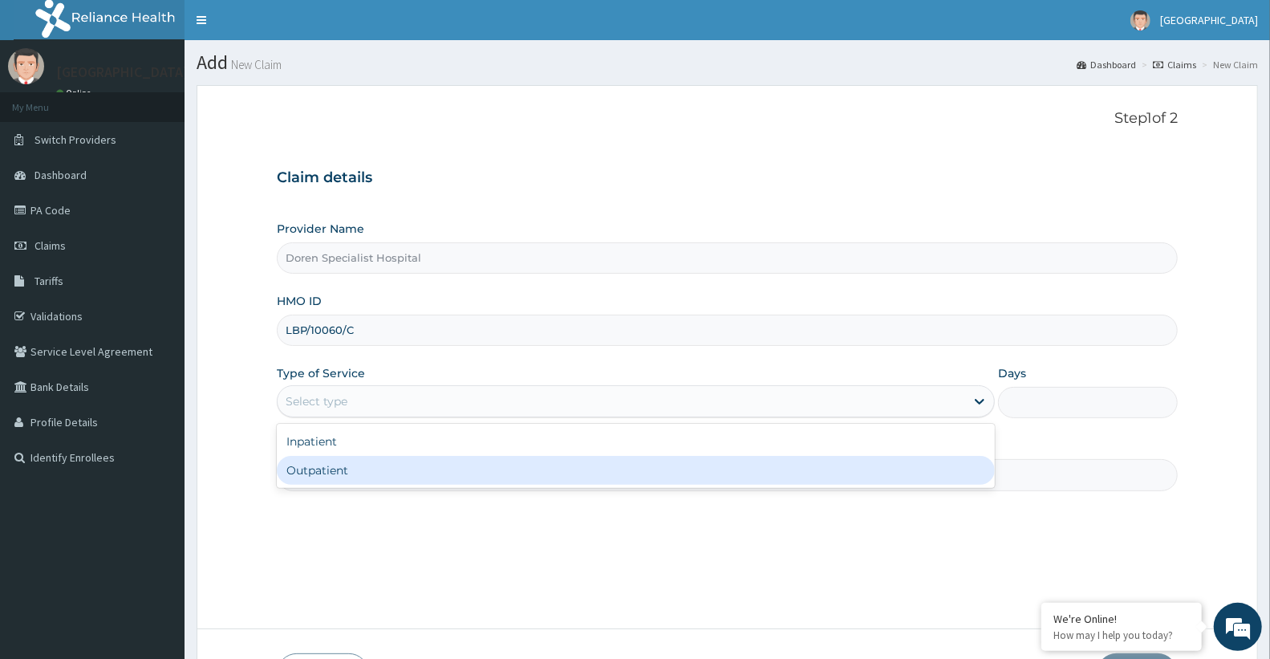
click at [341, 479] on div "Outpatient" at bounding box center [636, 470] width 718 height 29
type input "1"
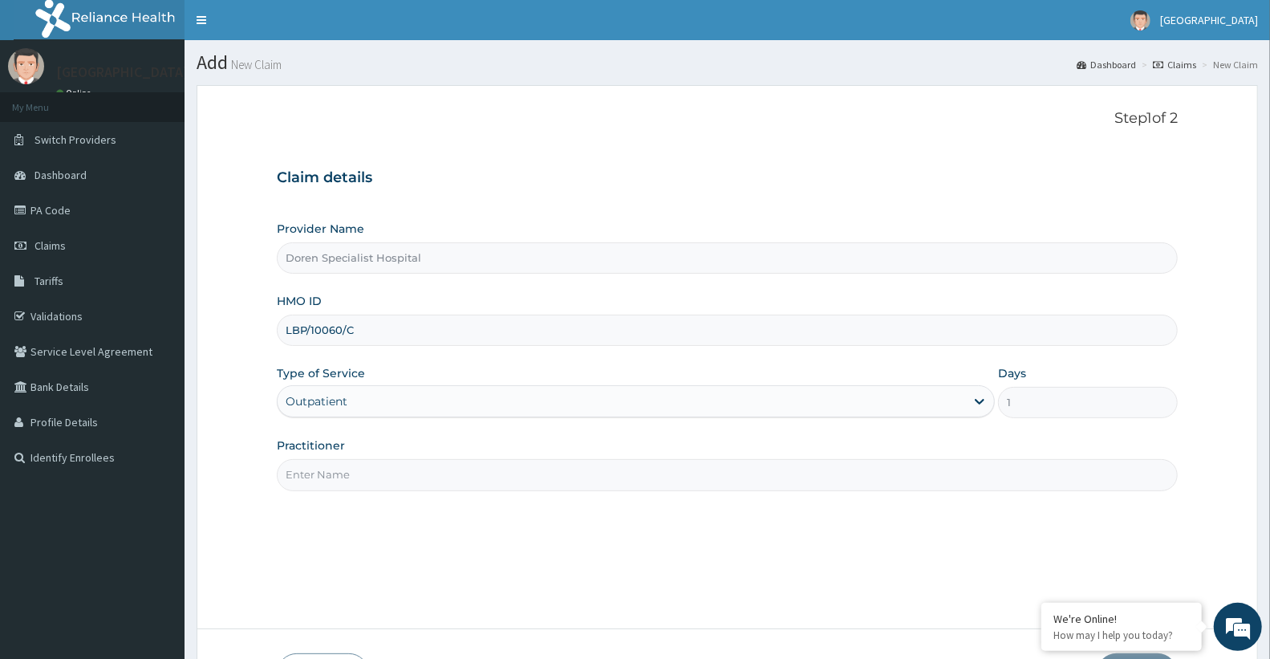
click at [367, 485] on input "Practitioner" at bounding box center [727, 474] width 901 height 31
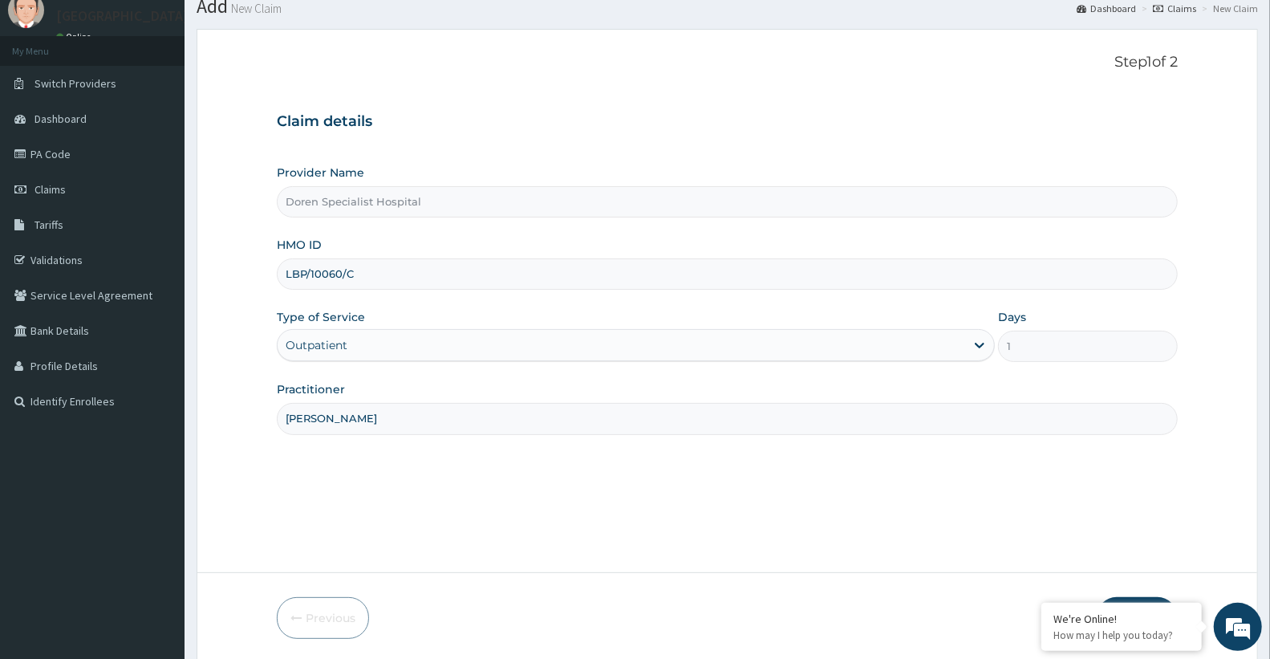
scroll to position [114, 0]
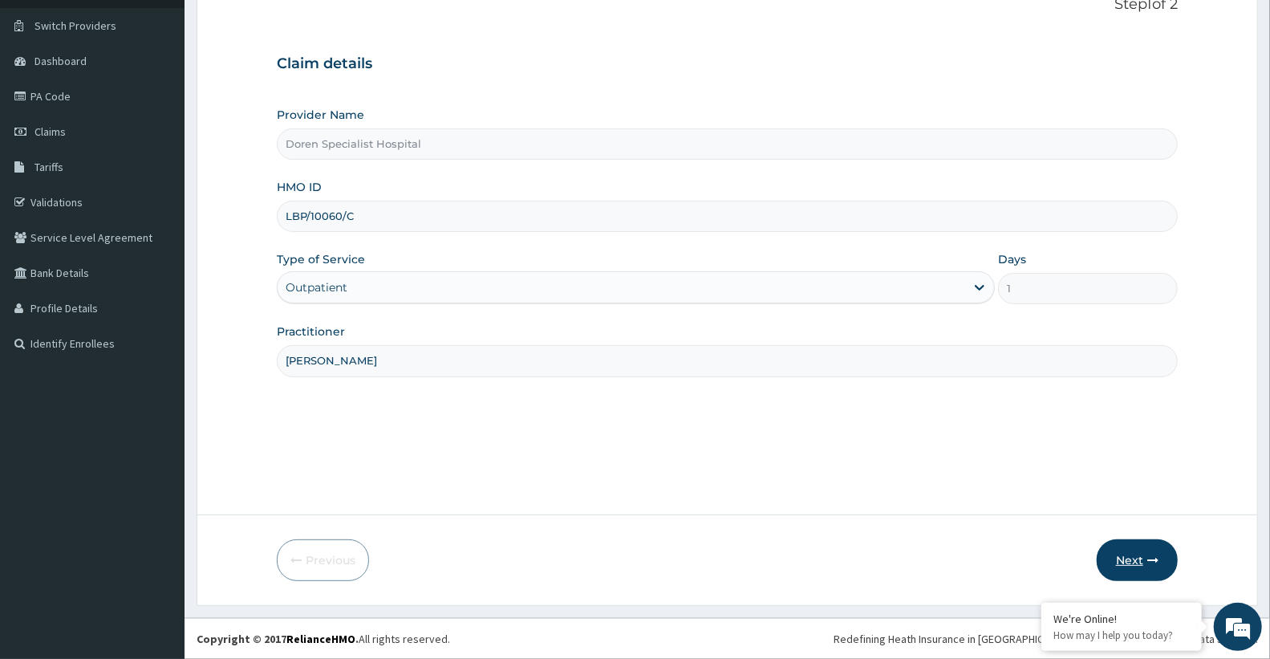
type input "[PERSON_NAME]"
click at [1137, 559] on button "Next" at bounding box center [1137, 560] width 81 height 42
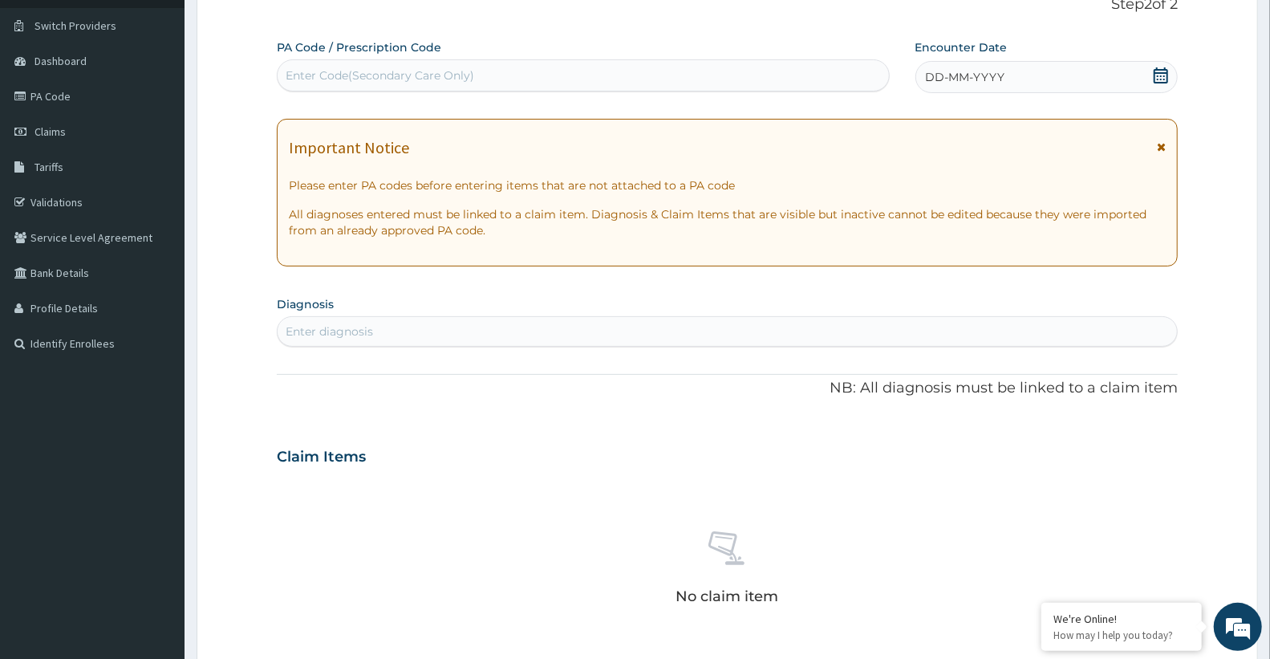
scroll to position [0, 0]
click at [1033, 71] on div "DD-MM-YYYY" at bounding box center [1046, 77] width 262 height 32
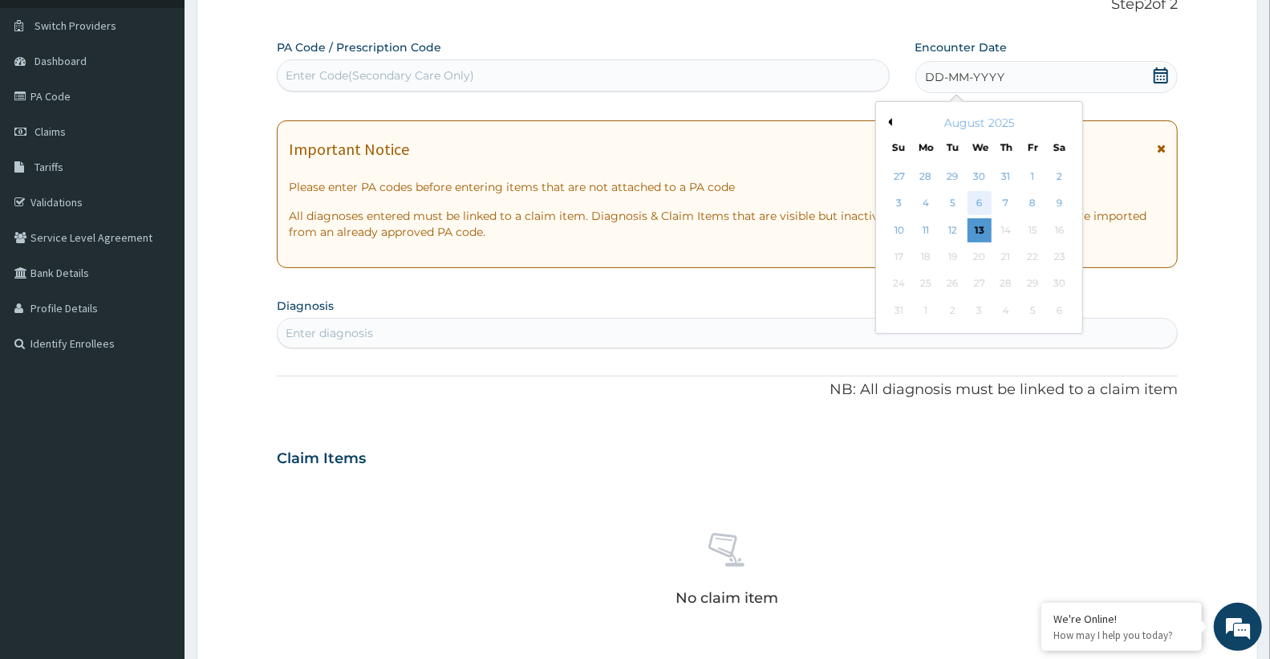
click at [981, 205] on div "6" at bounding box center [979, 204] width 24 height 24
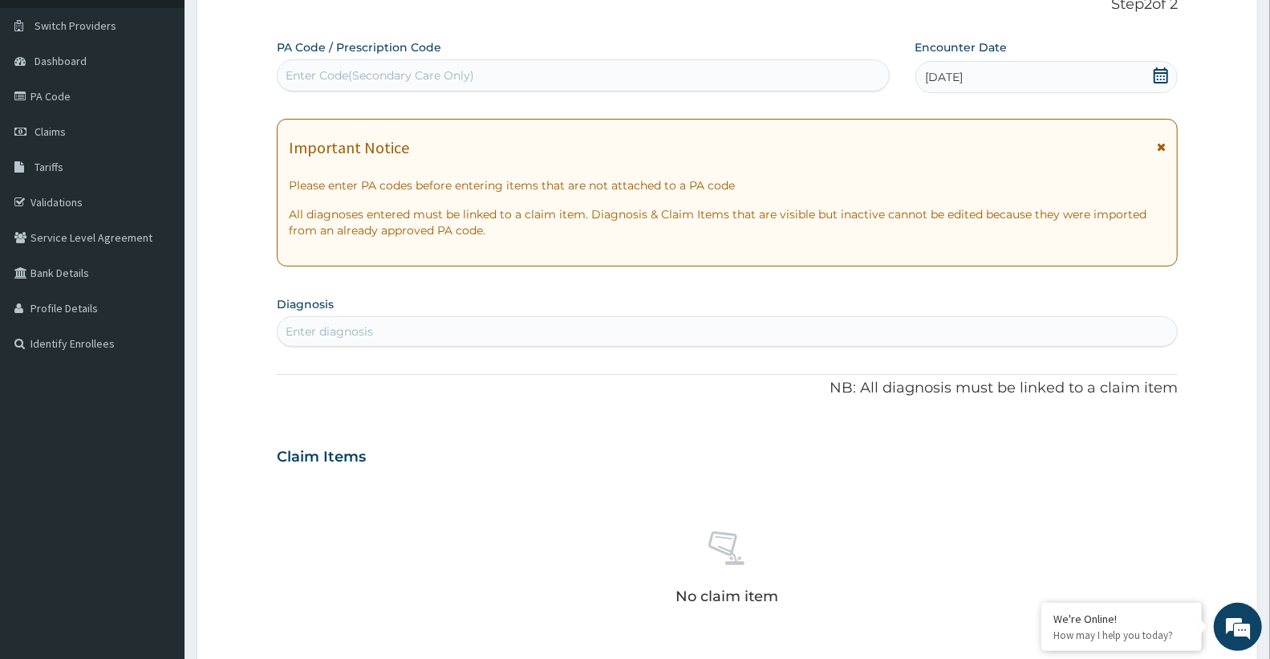
click at [460, 326] on div "Enter diagnosis" at bounding box center [727, 331] width 899 height 26
type input "UPPER RESPIRAT"
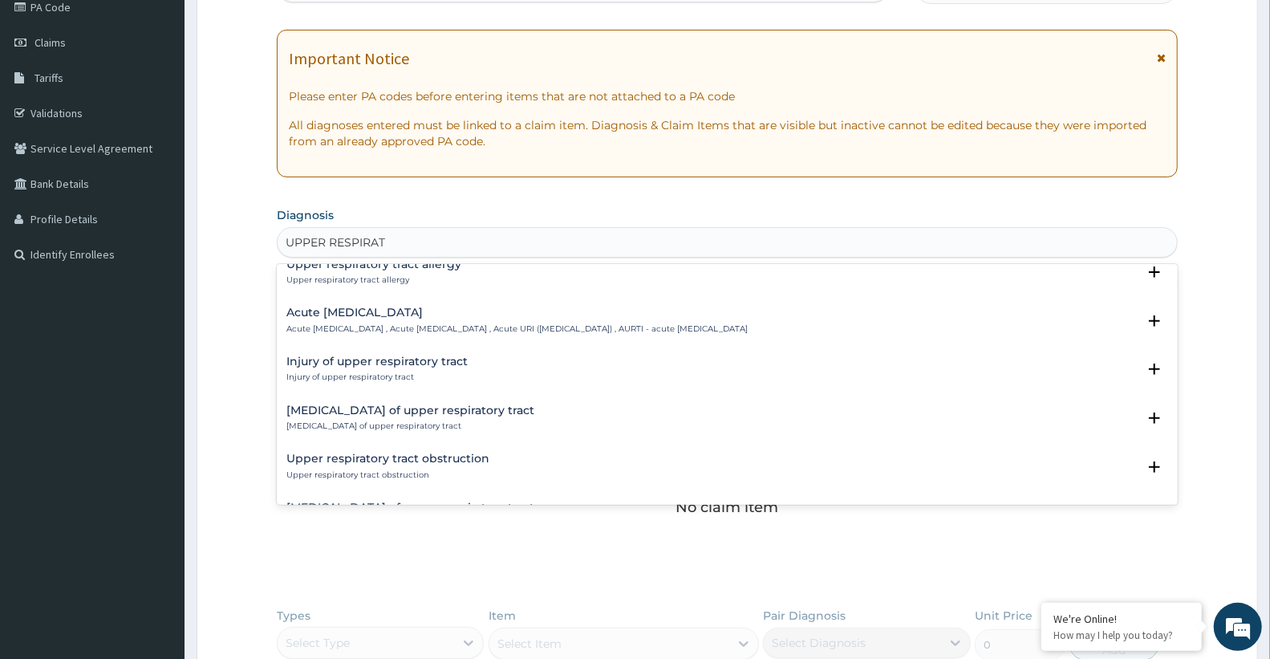
scroll to position [89, 0]
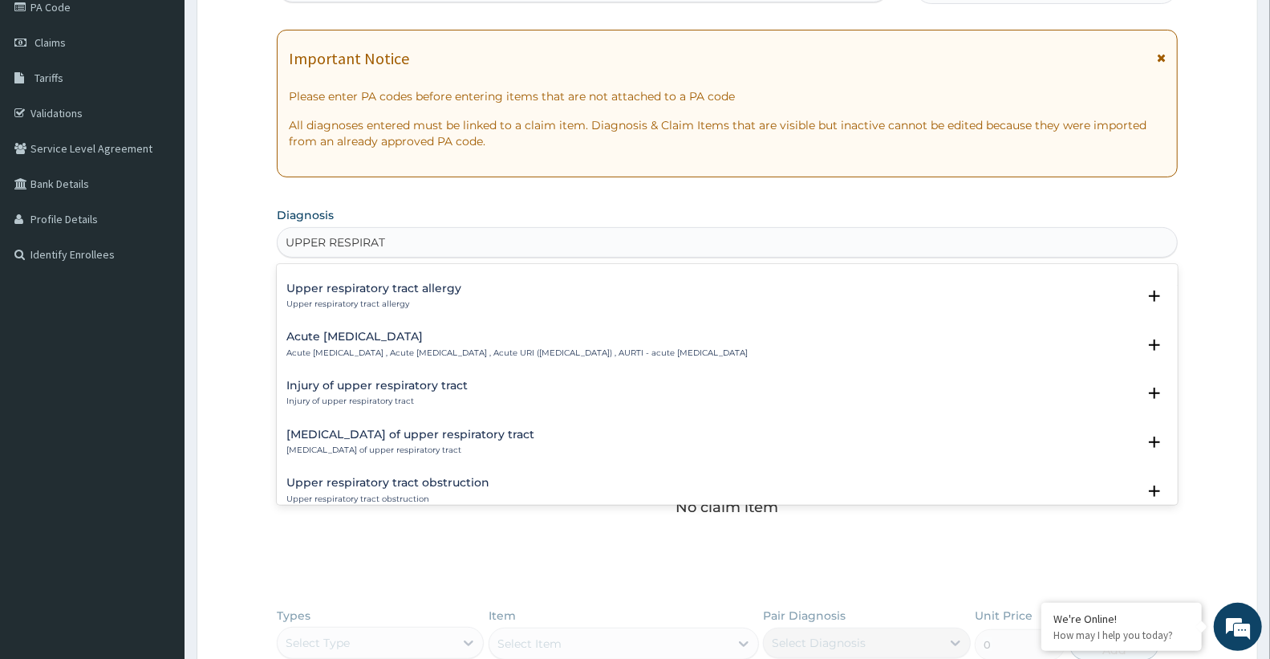
click at [466, 340] on h4 "Acute [MEDICAL_DATA]" at bounding box center [516, 337] width 461 height 12
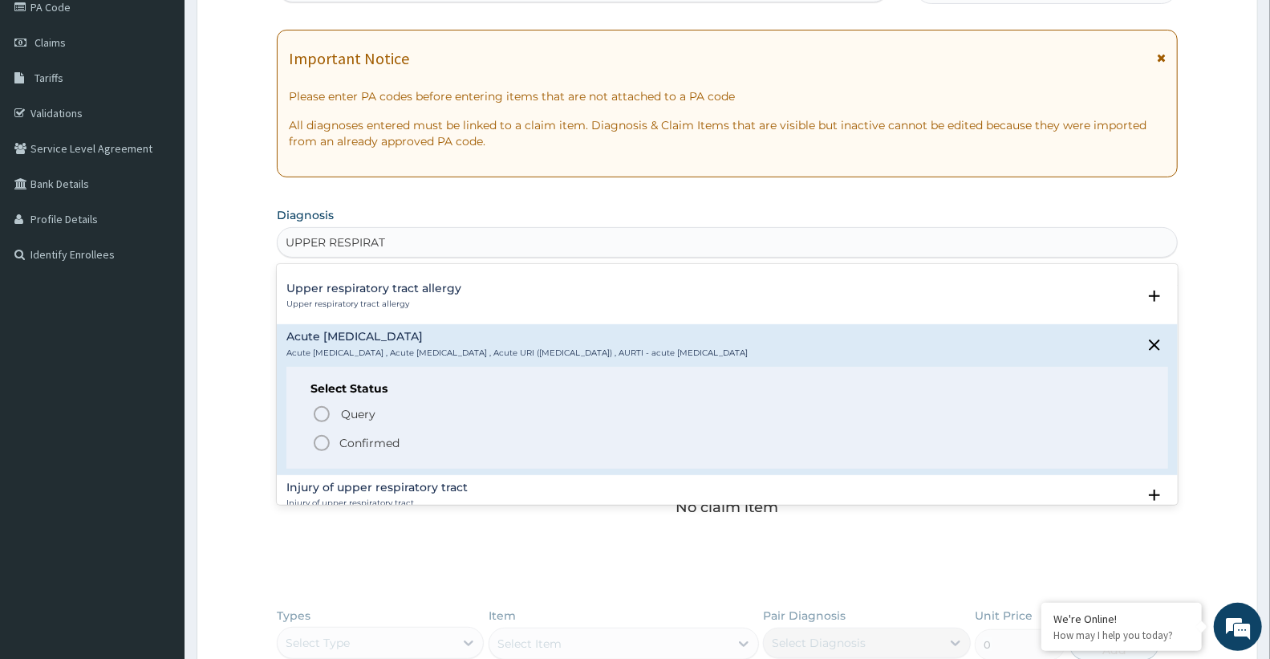
click at [430, 453] on div "Select Status Query Query covers suspected (?), Keep in view (kiv), Ruled out (…" at bounding box center [727, 418] width 882 height 102
click at [402, 446] on span "Confirmed" at bounding box center [728, 442] width 832 height 19
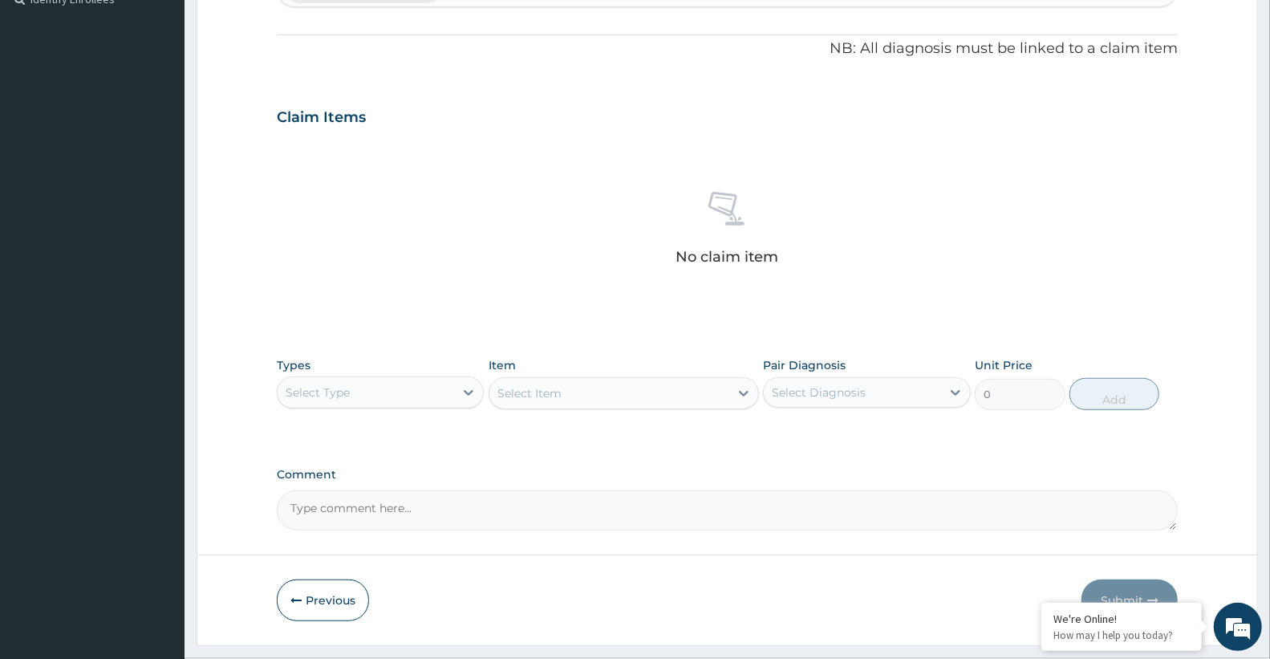
scroll to position [470, 0]
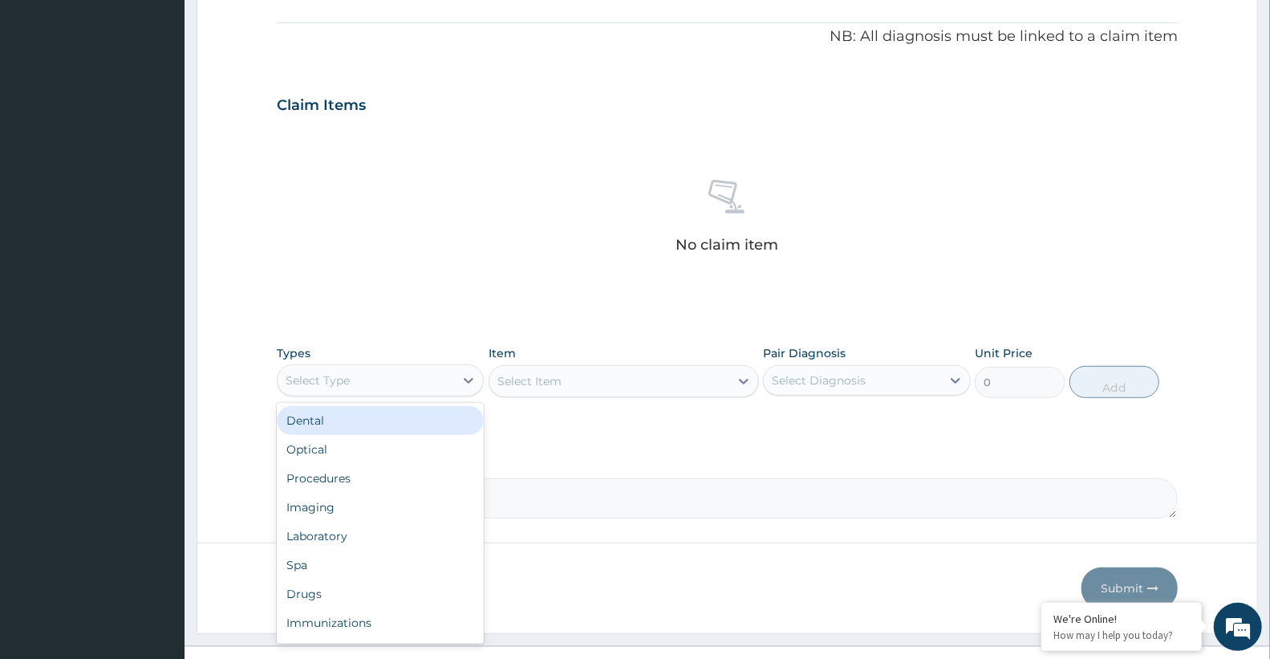
click at [403, 377] on div "Select Type" at bounding box center [366, 380] width 176 height 26
click at [367, 594] on div "Drugs" at bounding box center [380, 593] width 207 height 29
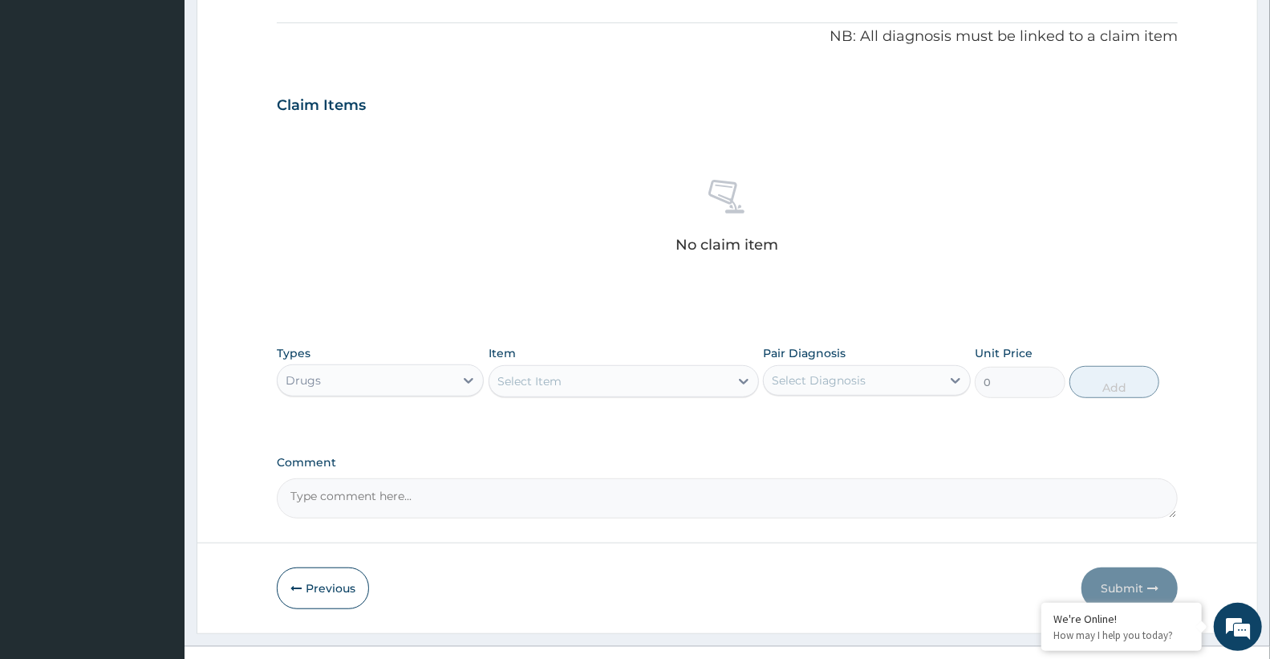
click at [566, 382] on div "Select Item" at bounding box center [609, 381] width 240 height 26
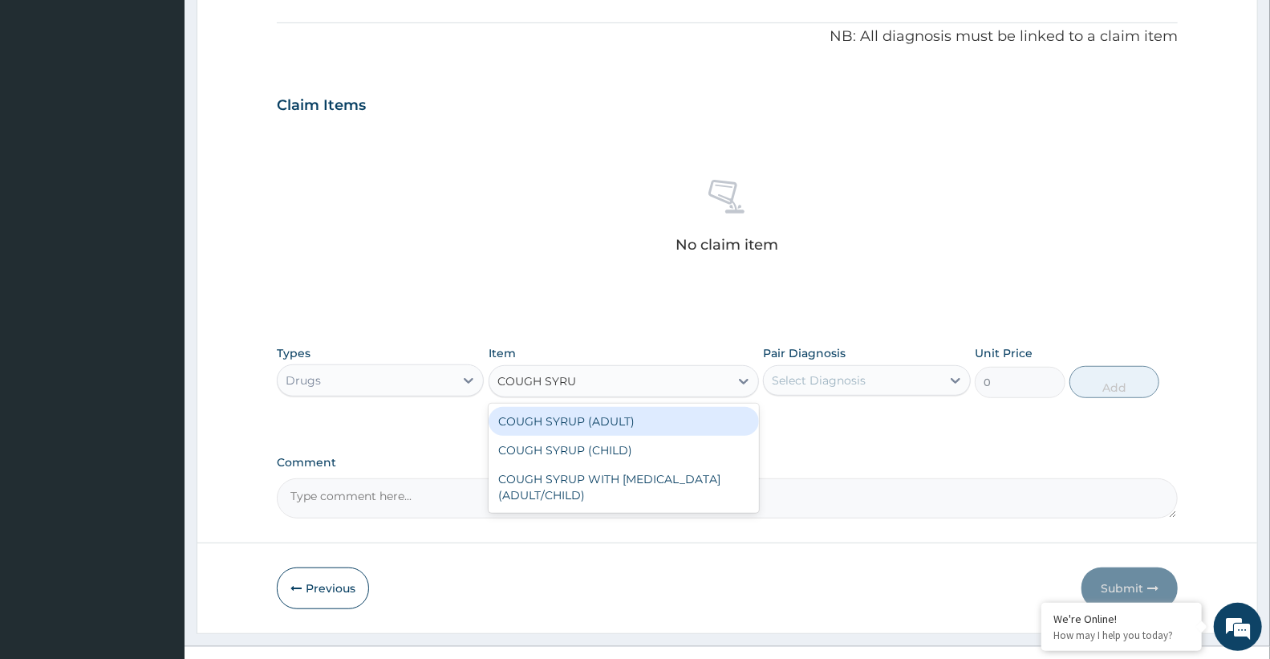
type input "COUGH SYRUP"
click at [570, 430] on div "COUGH SYRUP (ADULT)" at bounding box center [624, 421] width 270 height 29
type input "1600"
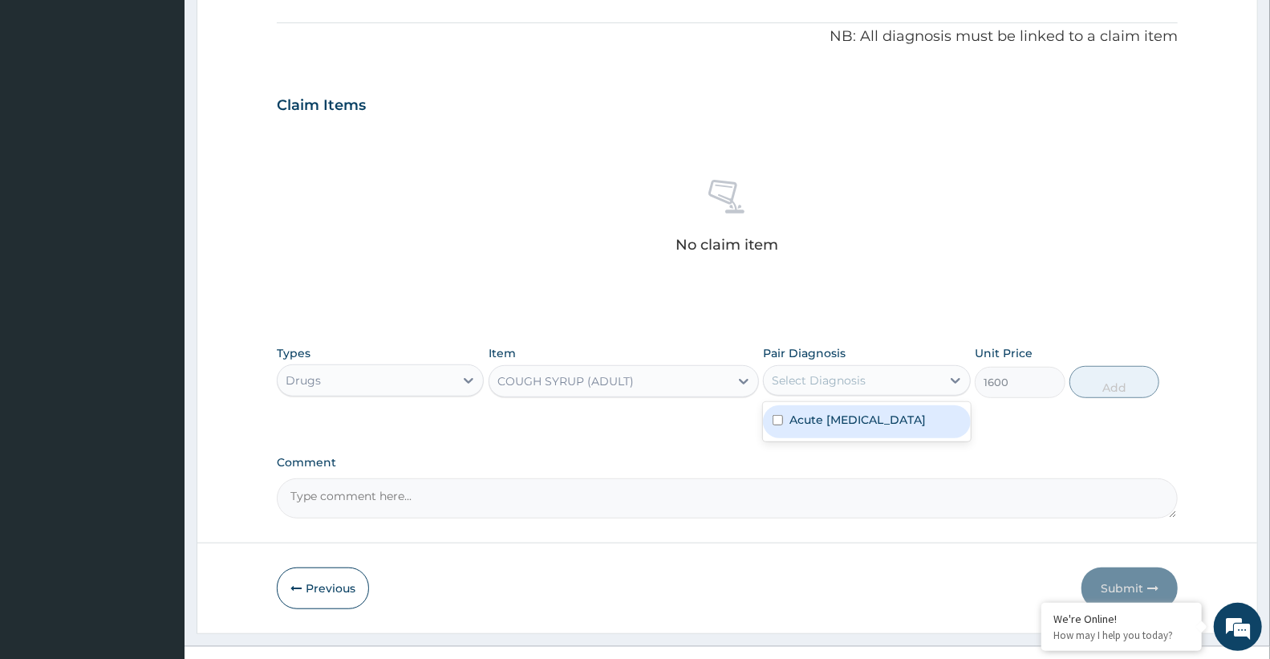
click at [840, 380] on div "Select Diagnosis" at bounding box center [819, 380] width 94 height 16
drag, startPoint x: 847, startPoint y: 417, endPoint x: 961, endPoint y: 403, distance: 114.8
click at [875, 424] on label "Acute [MEDICAL_DATA]" at bounding box center [857, 420] width 136 height 16
checkbox input "true"
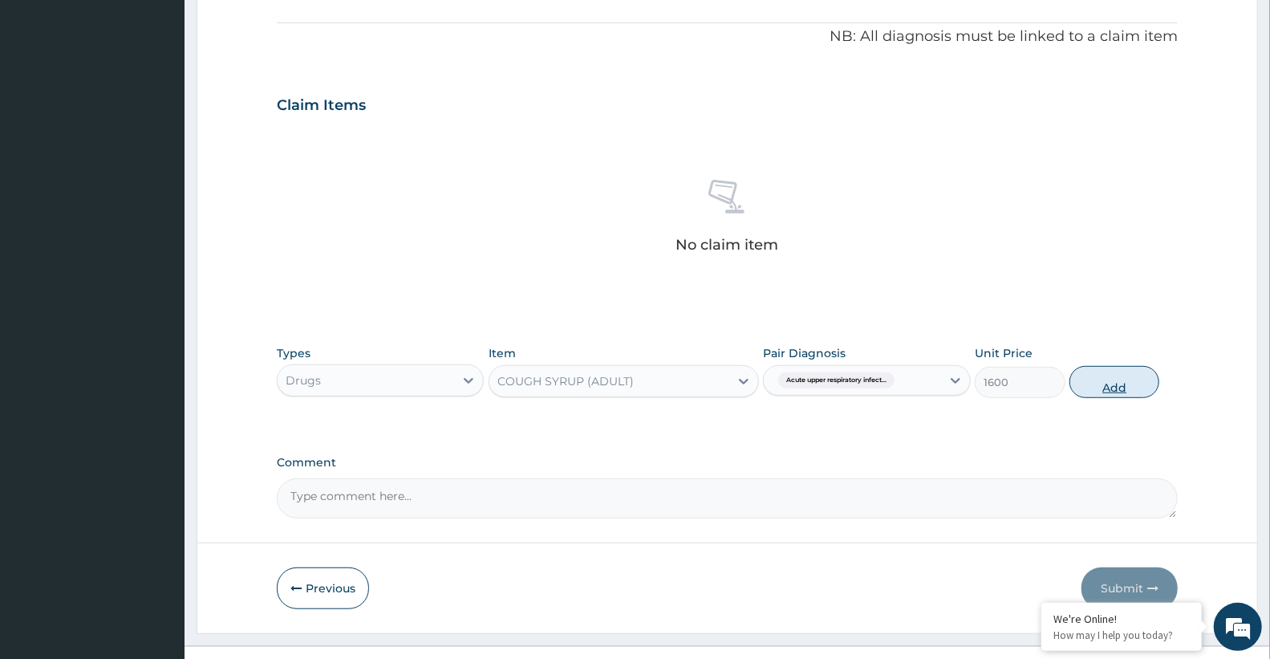
click at [1134, 385] on button "Add" at bounding box center [1114, 382] width 90 height 32
type input "0"
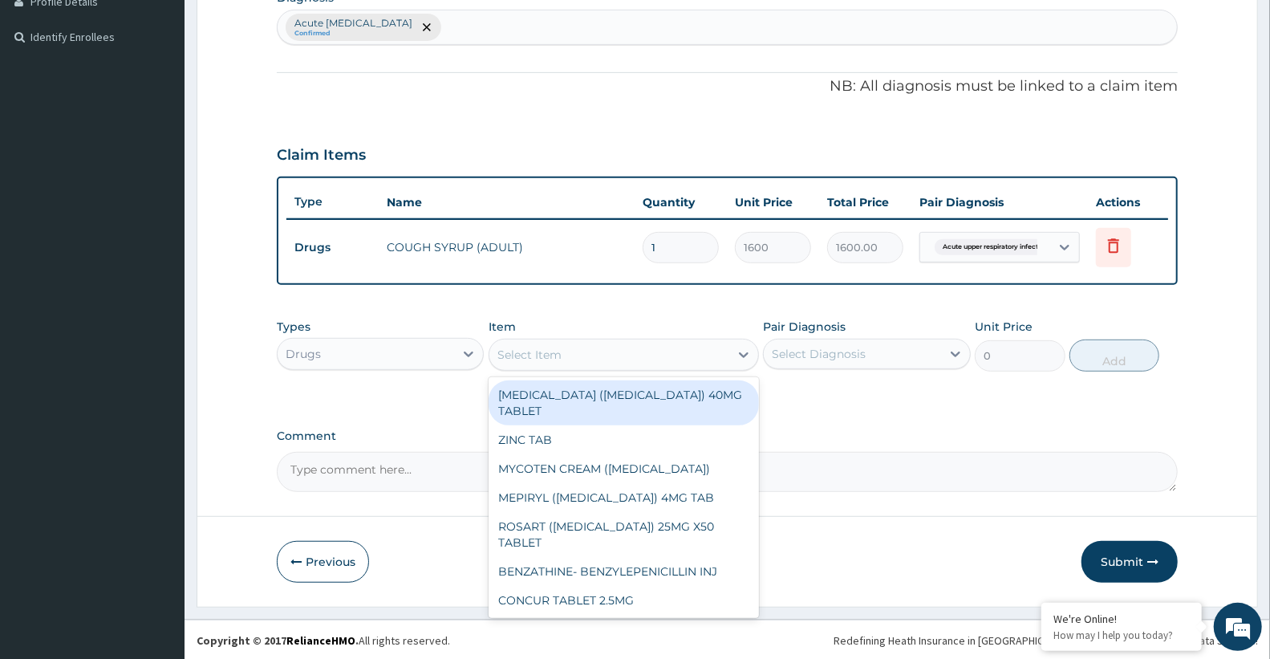
click at [555, 342] on div "Select Item" at bounding box center [609, 355] width 240 height 26
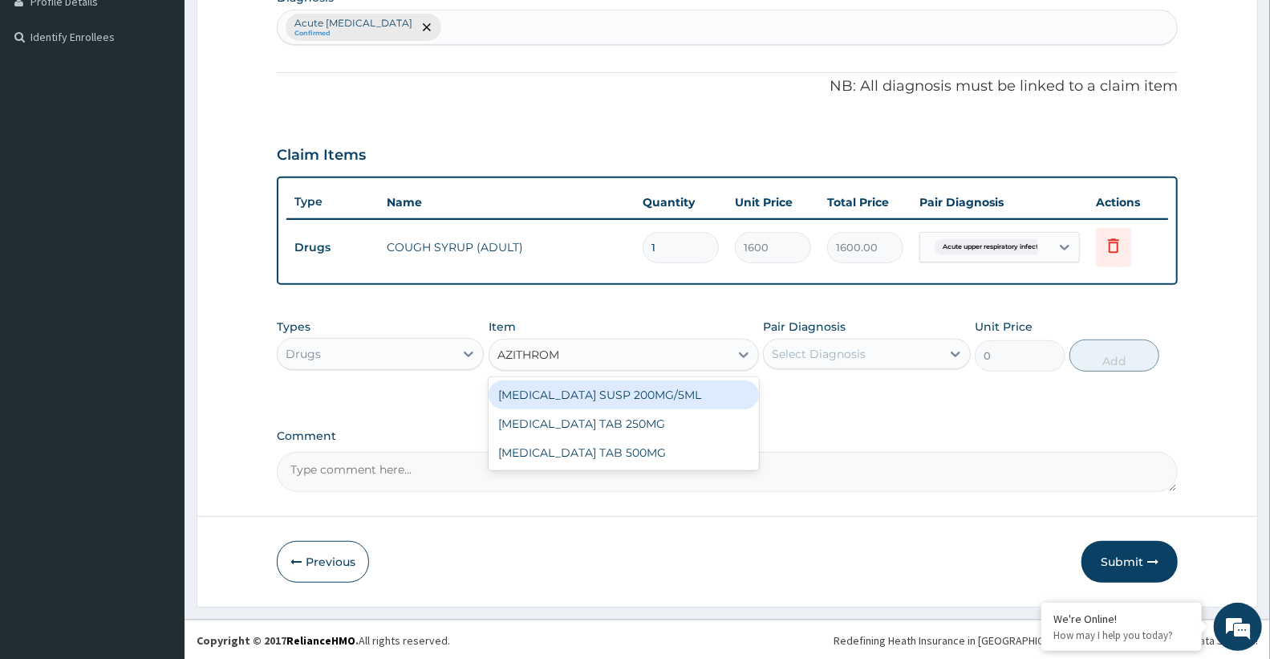
type input "AZITHROMY"
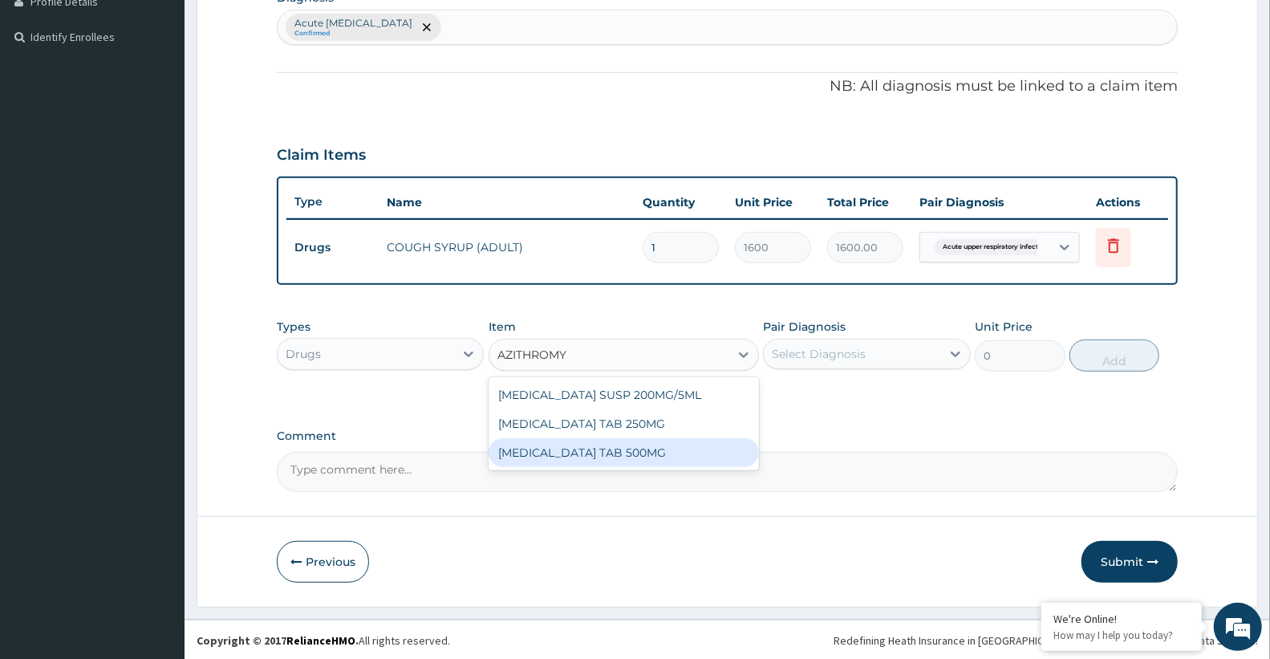
click at [570, 449] on div "[MEDICAL_DATA] TAB 500MG" at bounding box center [624, 452] width 270 height 29
type input "833.3333129882812"
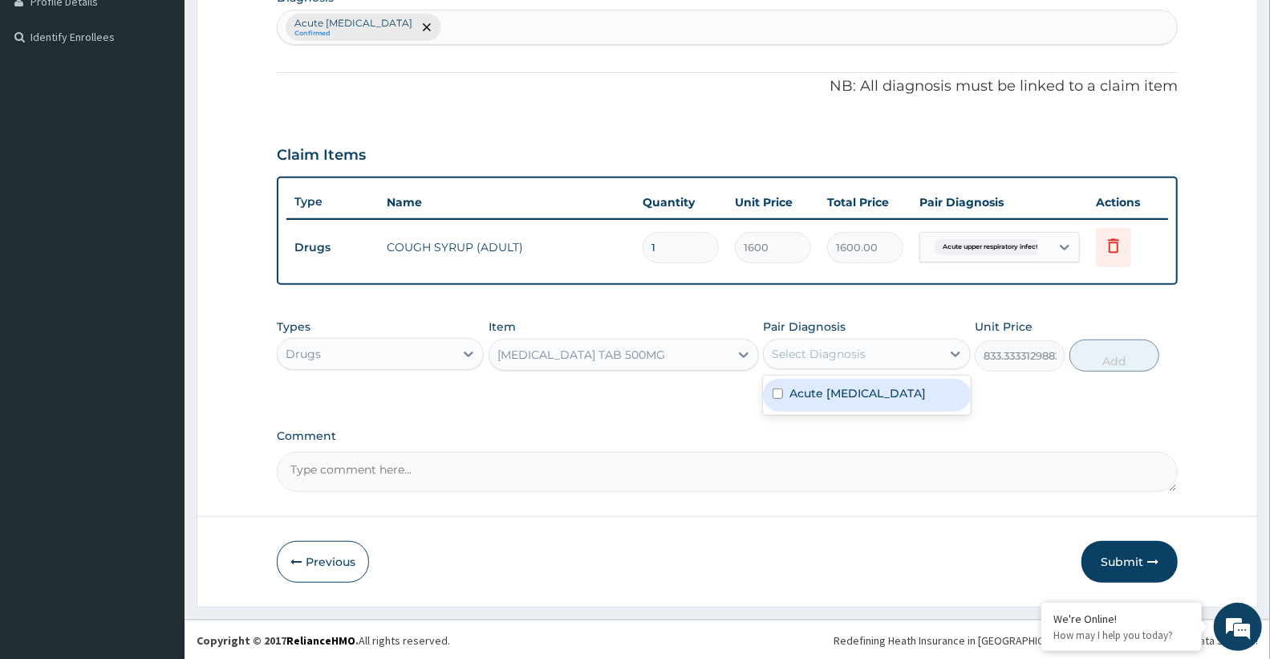
click at [854, 339] on div "Select Diagnosis" at bounding box center [866, 354] width 207 height 30
drag, startPoint x: 854, startPoint y: 395, endPoint x: 871, endPoint y: 401, distance: 18.8
click at [858, 400] on label "Acute [MEDICAL_DATA]" at bounding box center [857, 393] width 136 height 16
checkbox input "true"
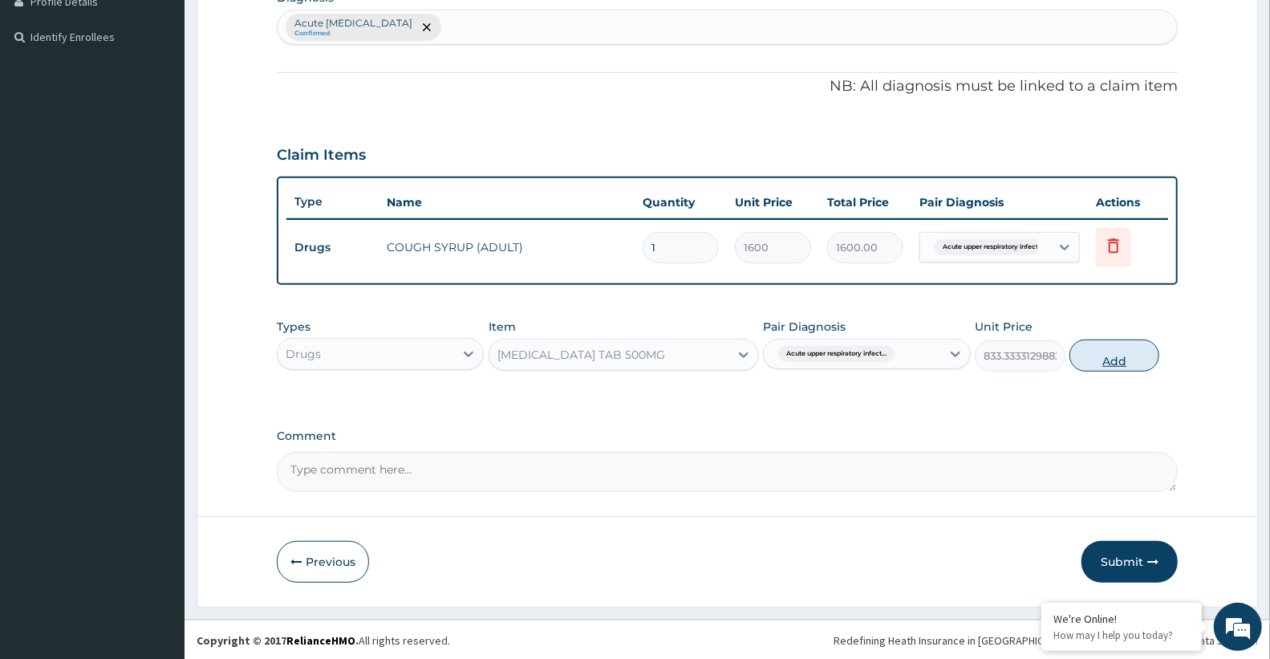
click at [1117, 351] on button "Add" at bounding box center [1114, 355] width 90 height 32
type input "0"
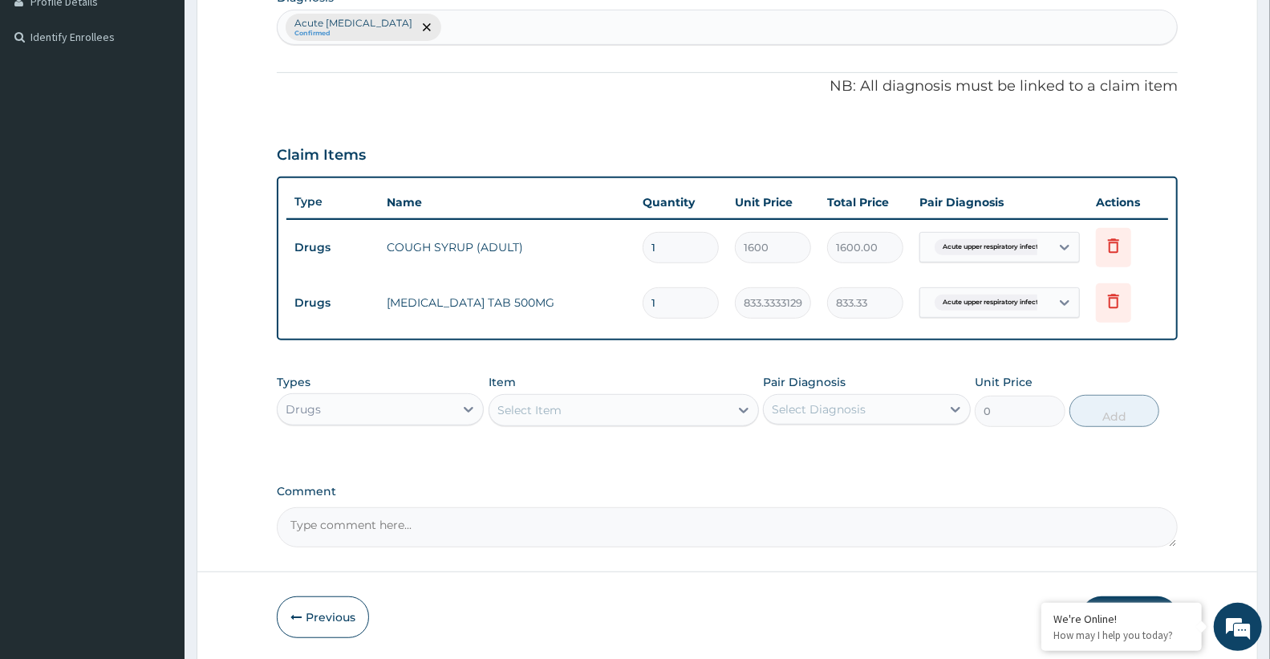
type input "0.00"
type input "5"
type input "4166.67"
type input "5"
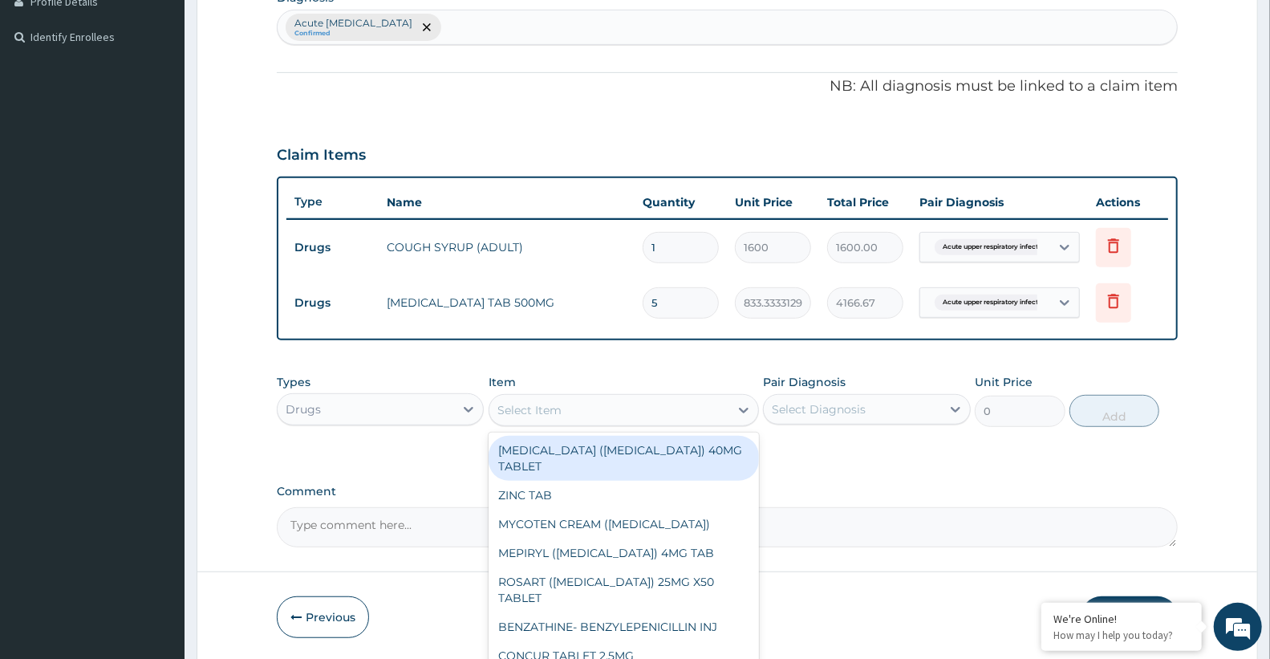
click at [554, 404] on div "Select Item" at bounding box center [529, 410] width 64 height 16
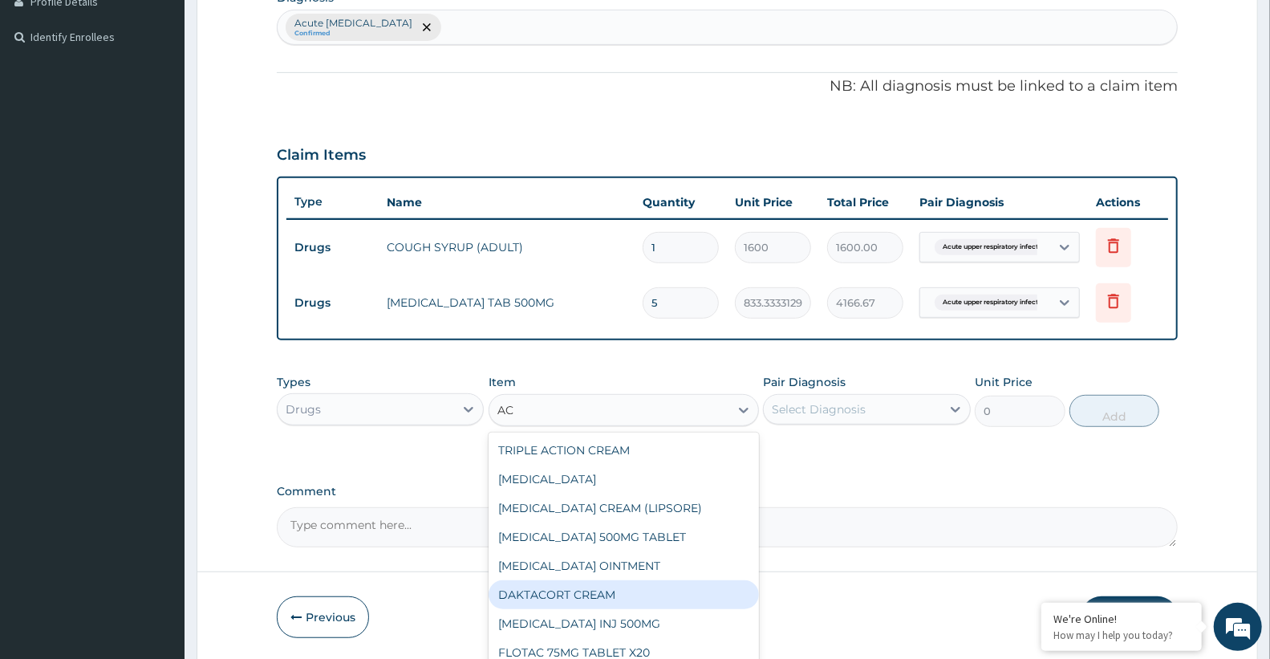
type input "A"
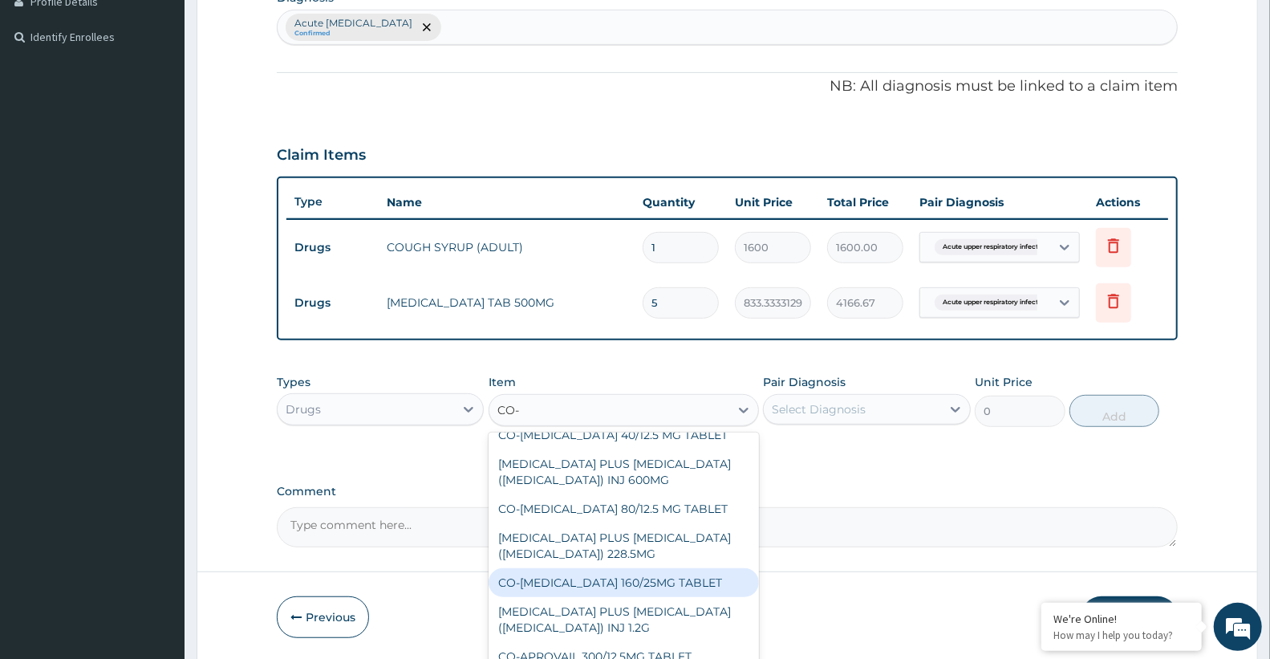
scroll to position [13, 0]
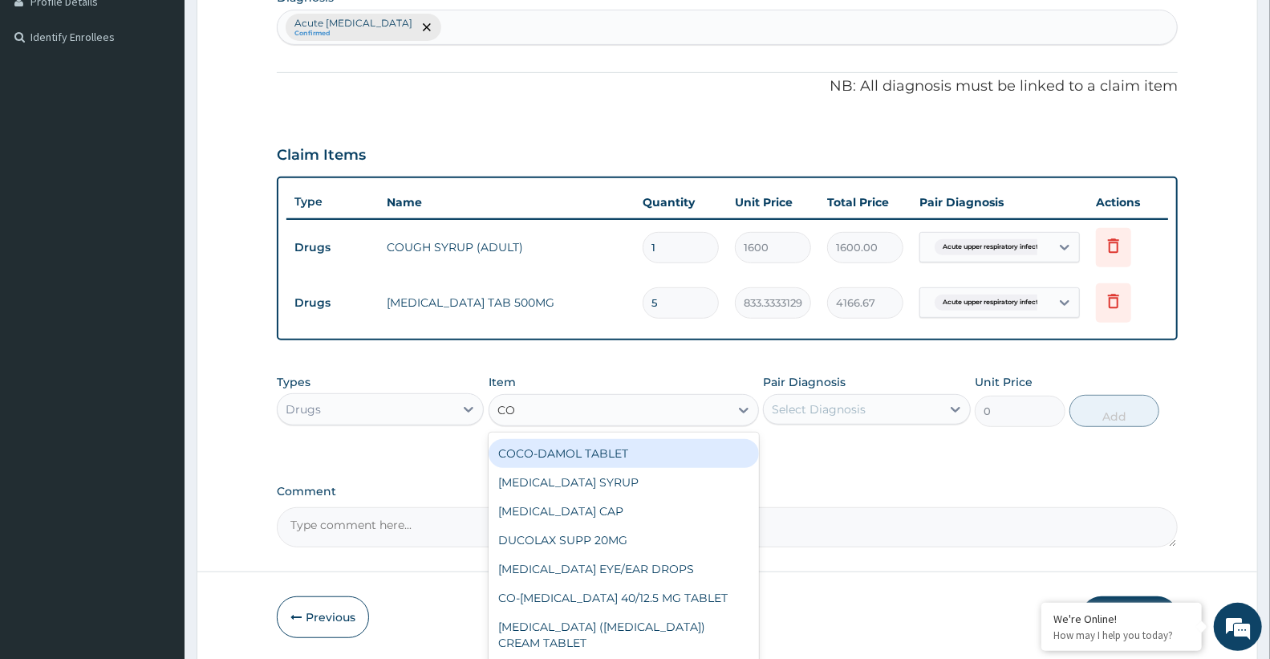
type input "C"
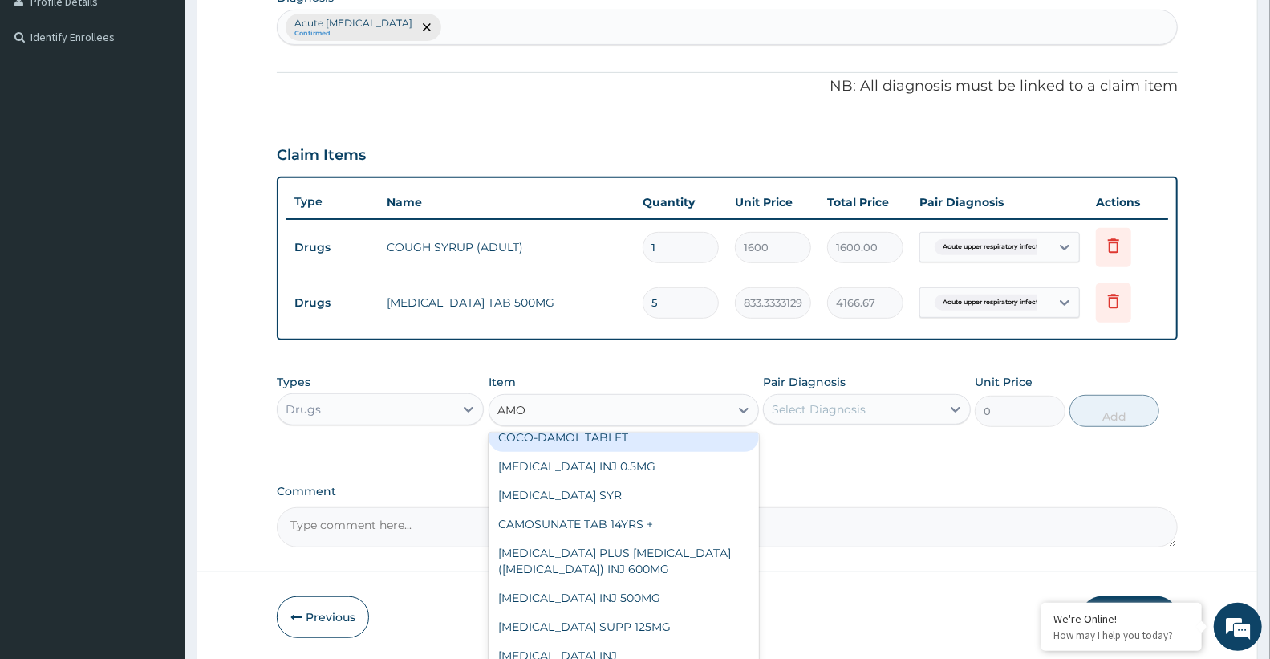
type input "AMOX"
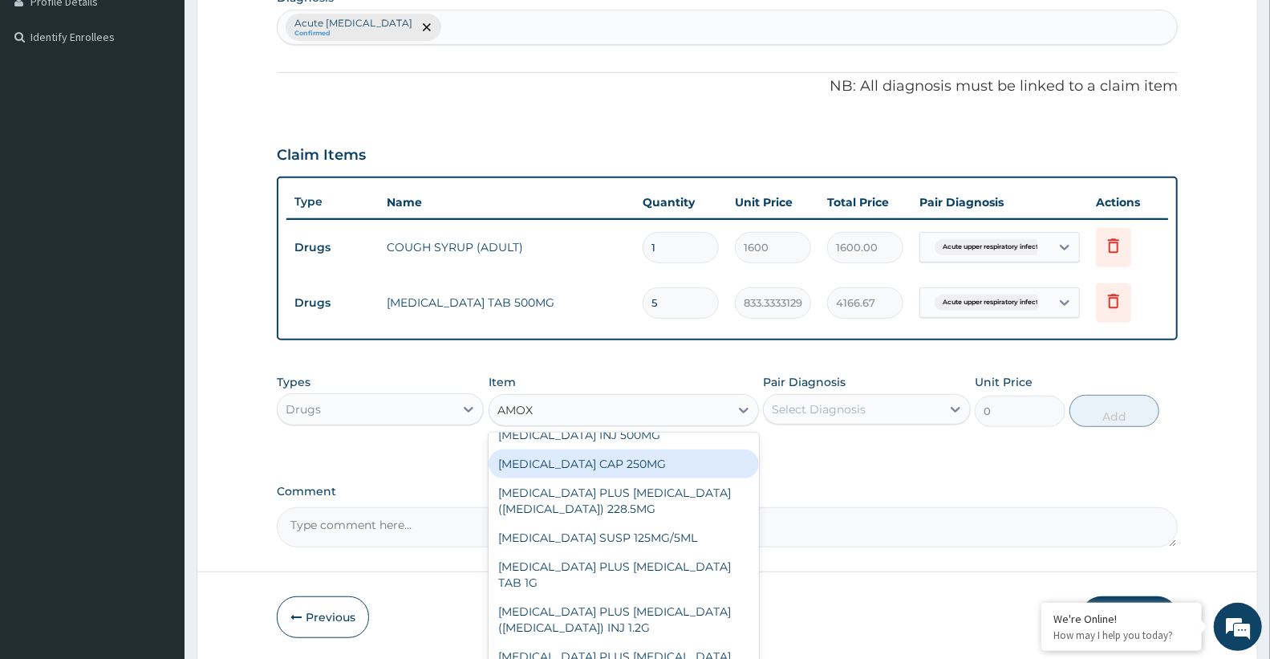
scroll to position [134, 0]
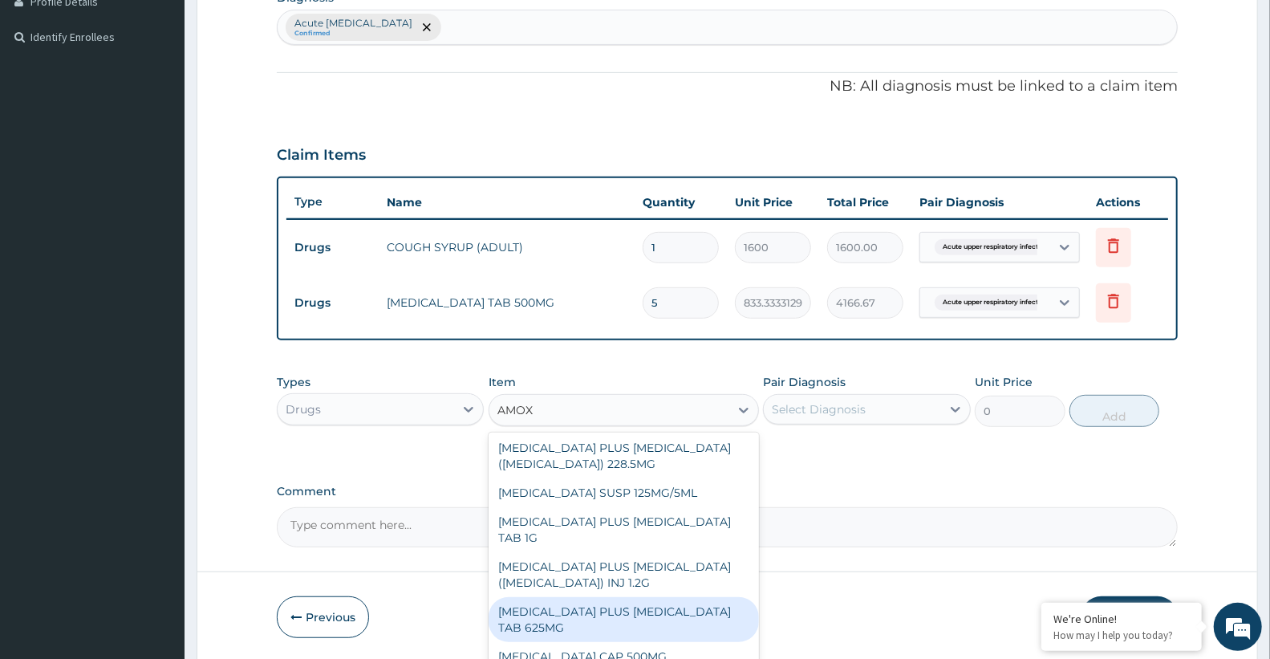
click at [614, 619] on div "[MEDICAL_DATA] PLUS [MEDICAL_DATA] TAB 625MG" at bounding box center [624, 619] width 270 height 45
type input "460"
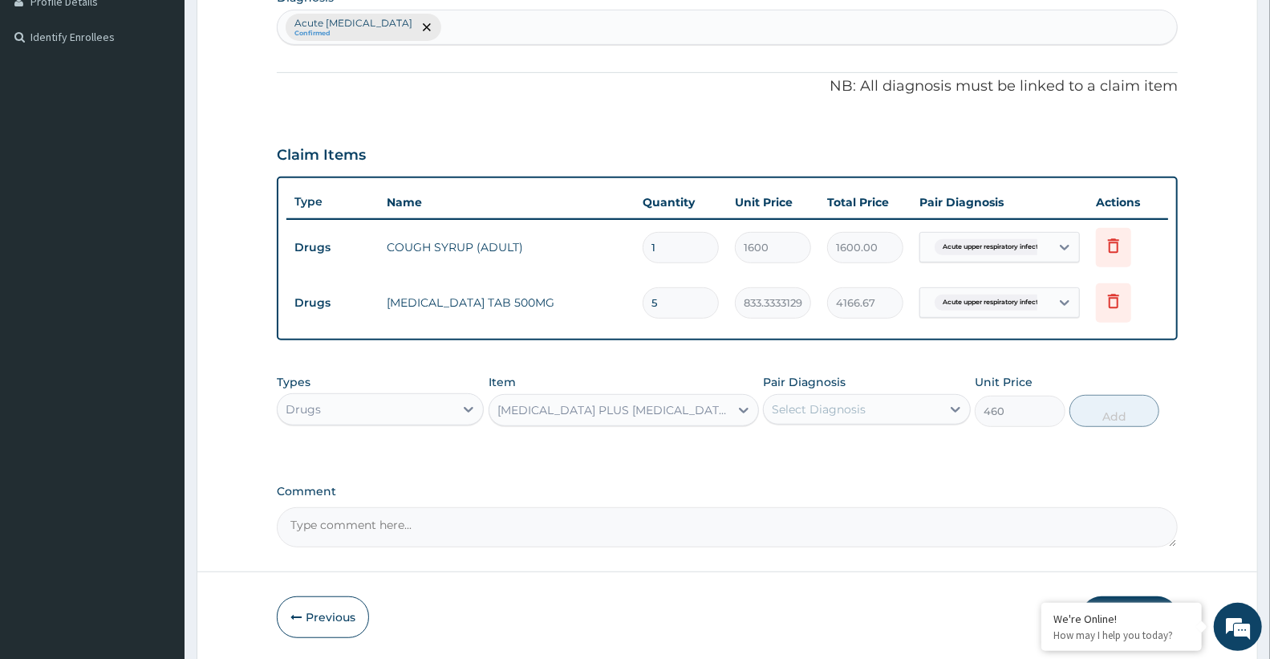
click at [878, 400] on div "Select Diagnosis" at bounding box center [852, 409] width 176 height 26
click at [891, 456] on label "Acute [MEDICAL_DATA]" at bounding box center [857, 448] width 136 height 16
checkbox input "true"
click at [1109, 415] on button "Add" at bounding box center [1114, 411] width 90 height 32
type input "0"
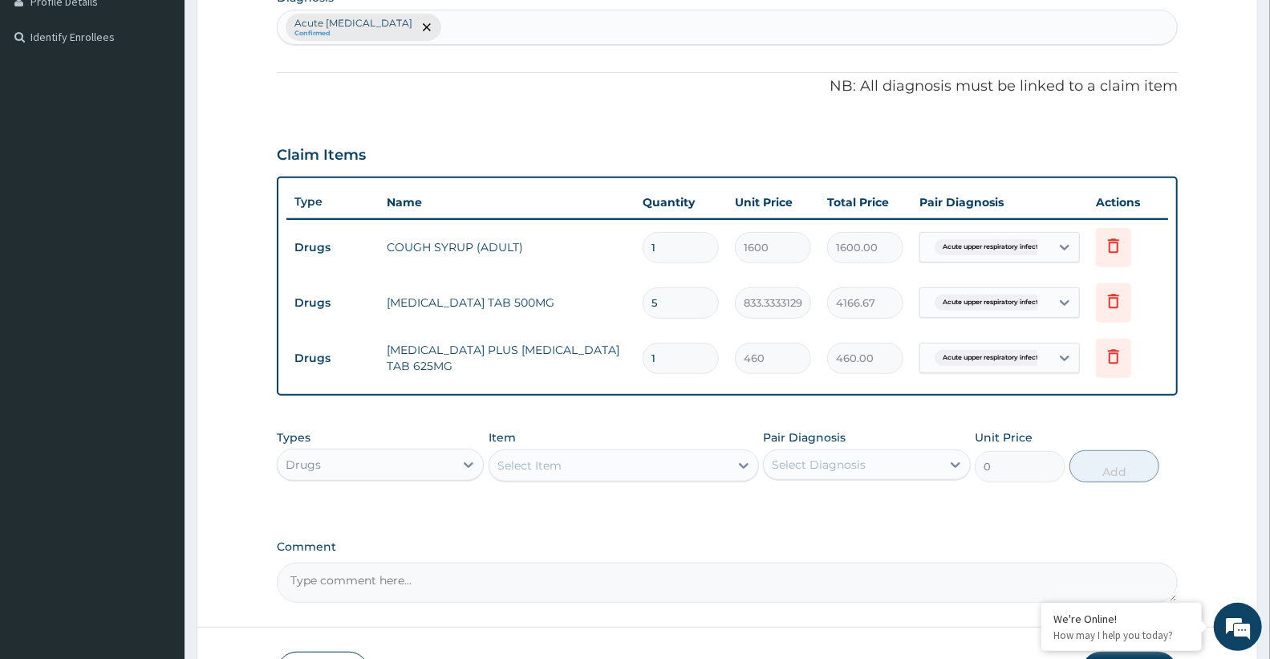
type input "14"
type input "6440.00"
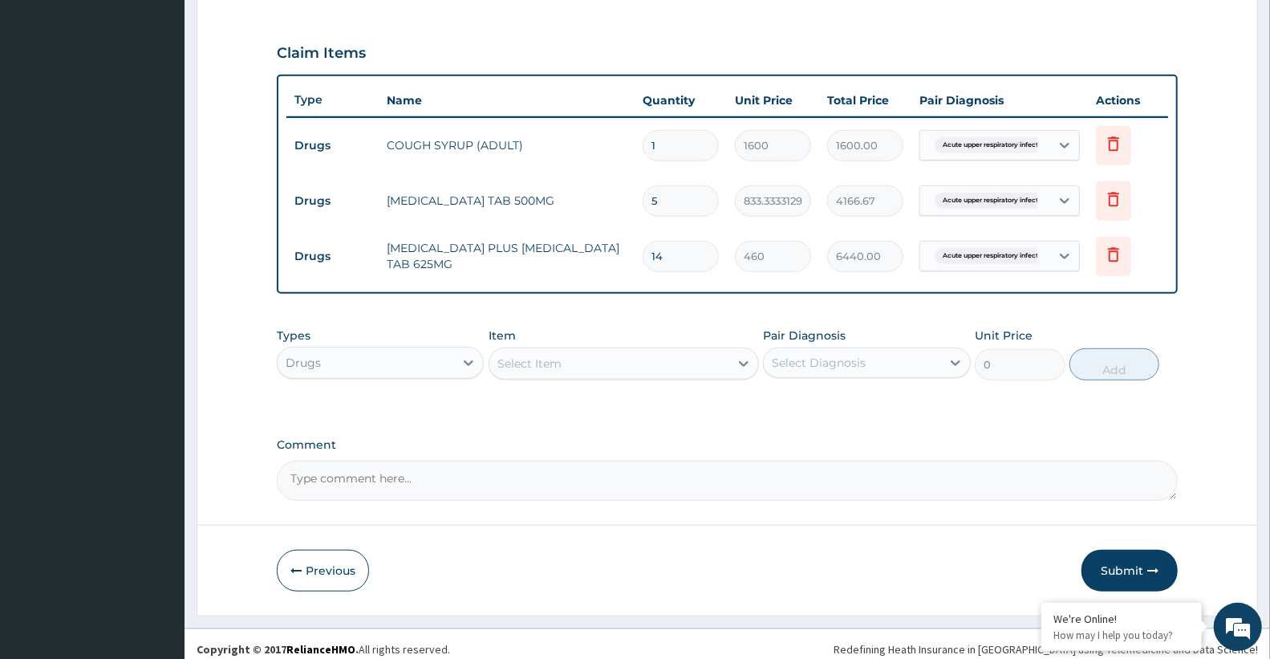
scroll to position [532, 0]
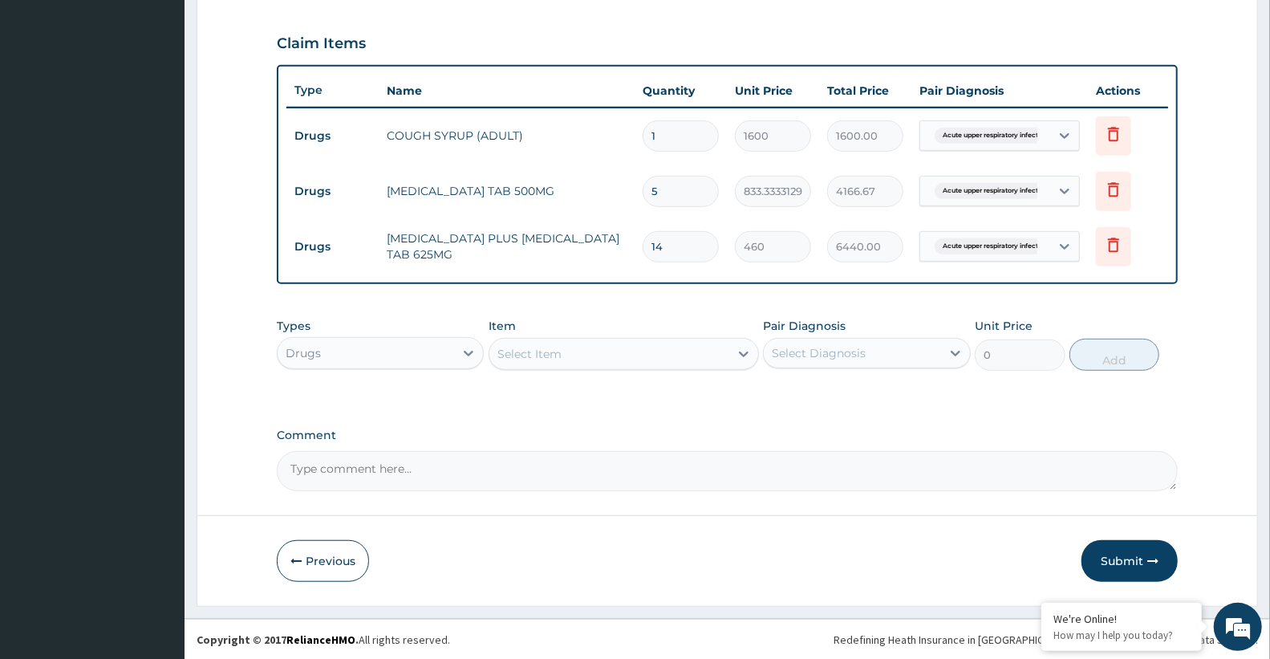
type input "14"
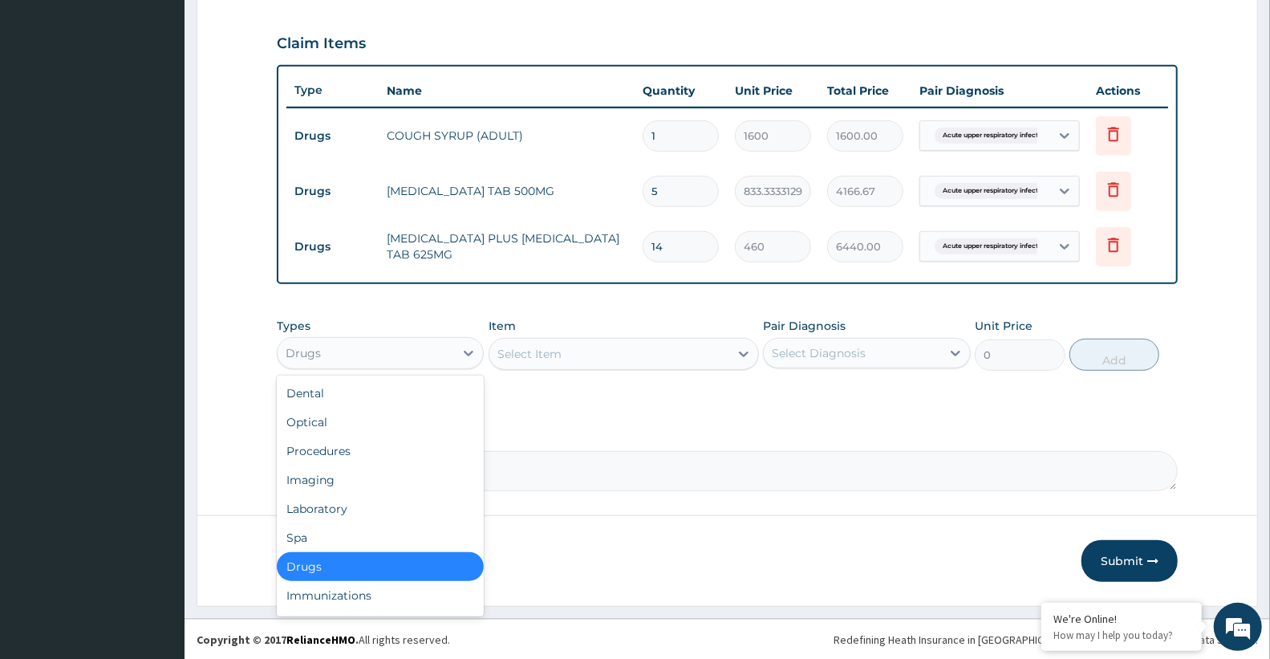
click at [396, 357] on div "Drugs" at bounding box center [366, 353] width 176 height 26
click at [324, 447] on div "Procedures" at bounding box center [380, 450] width 207 height 29
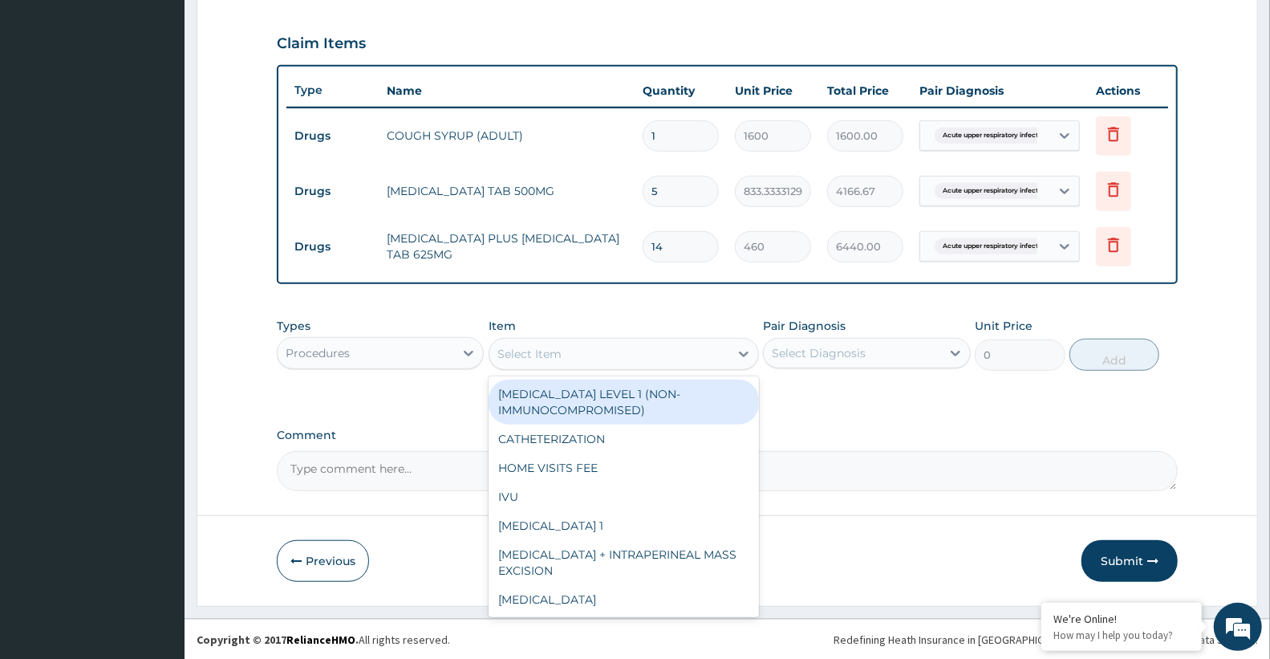
click at [570, 343] on div "Select Item" at bounding box center [609, 354] width 240 height 26
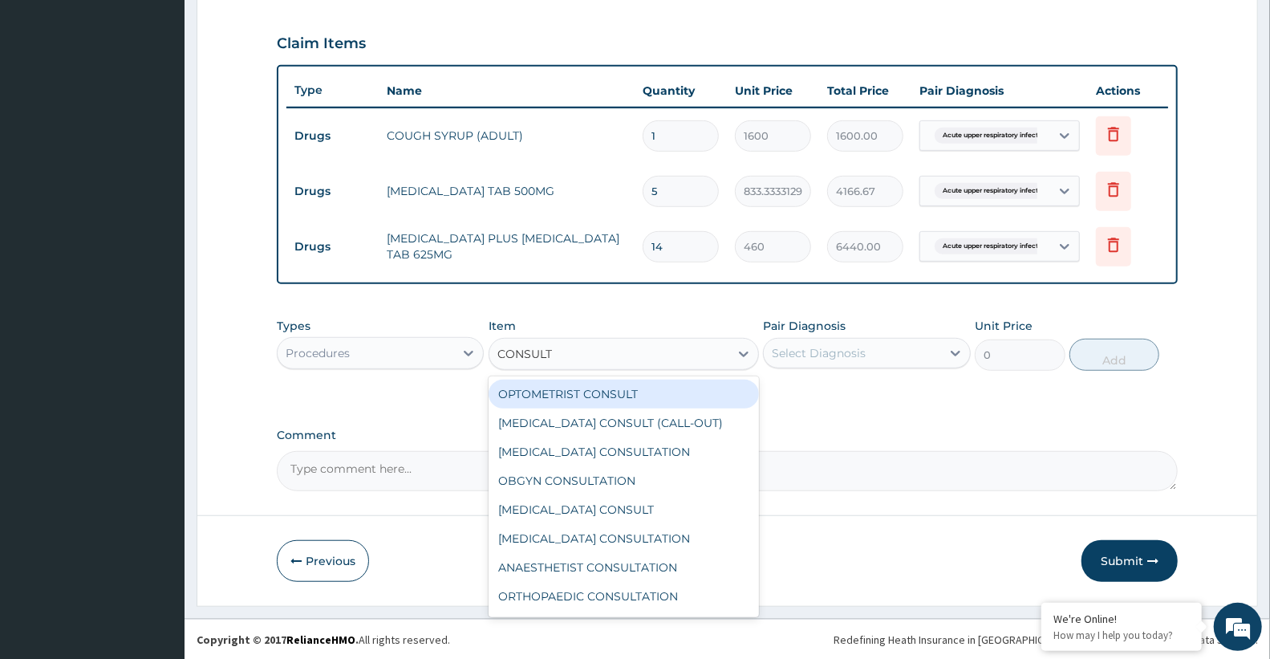
type input "CONSULTA"
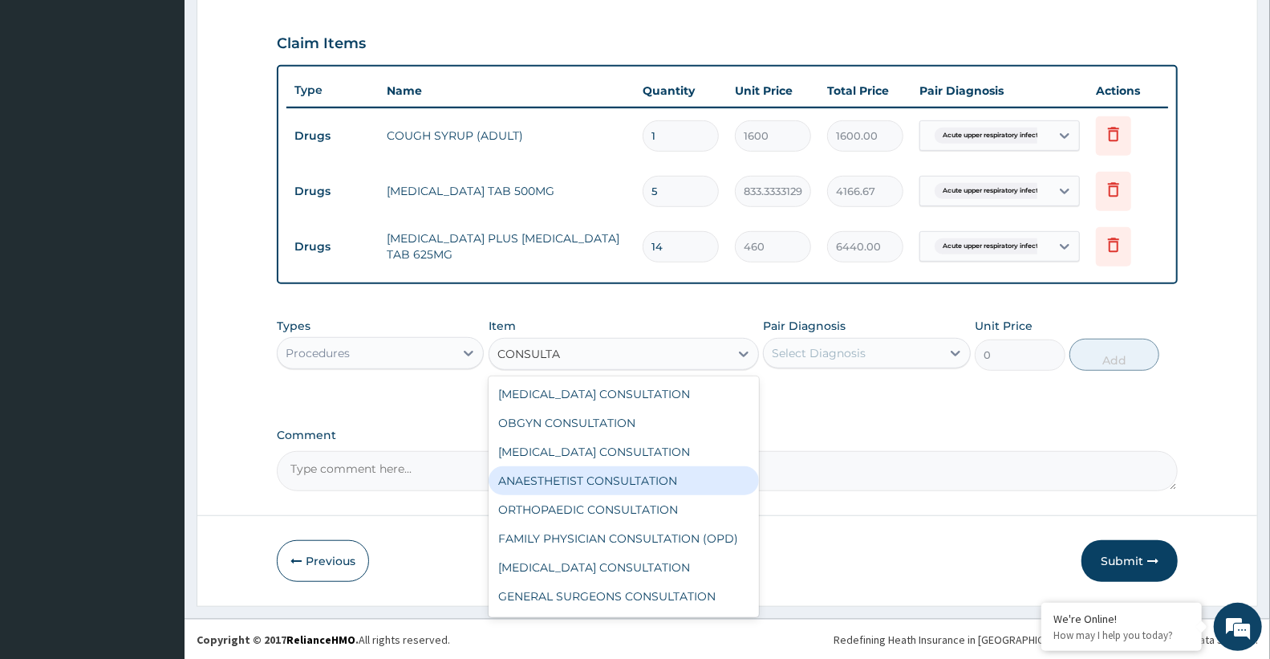
scroll to position [83, 0]
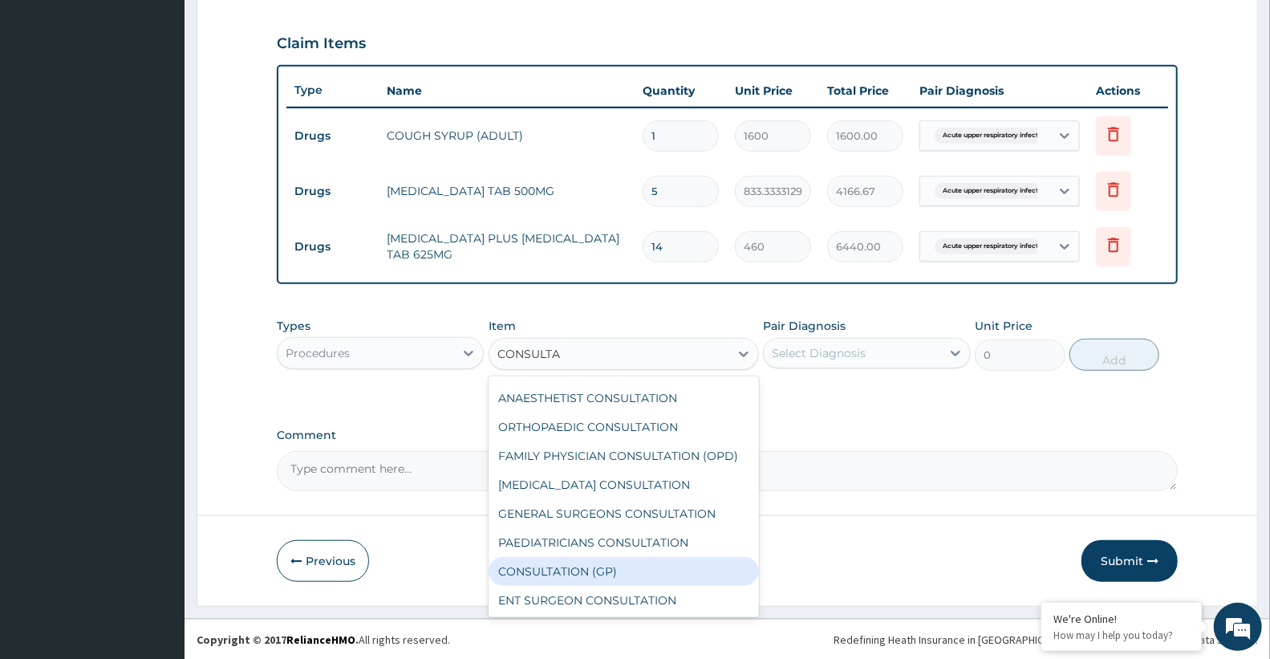
click at [627, 573] on div "CONSULTATION (GP)" at bounding box center [624, 571] width 270 height 29
type input "3000"
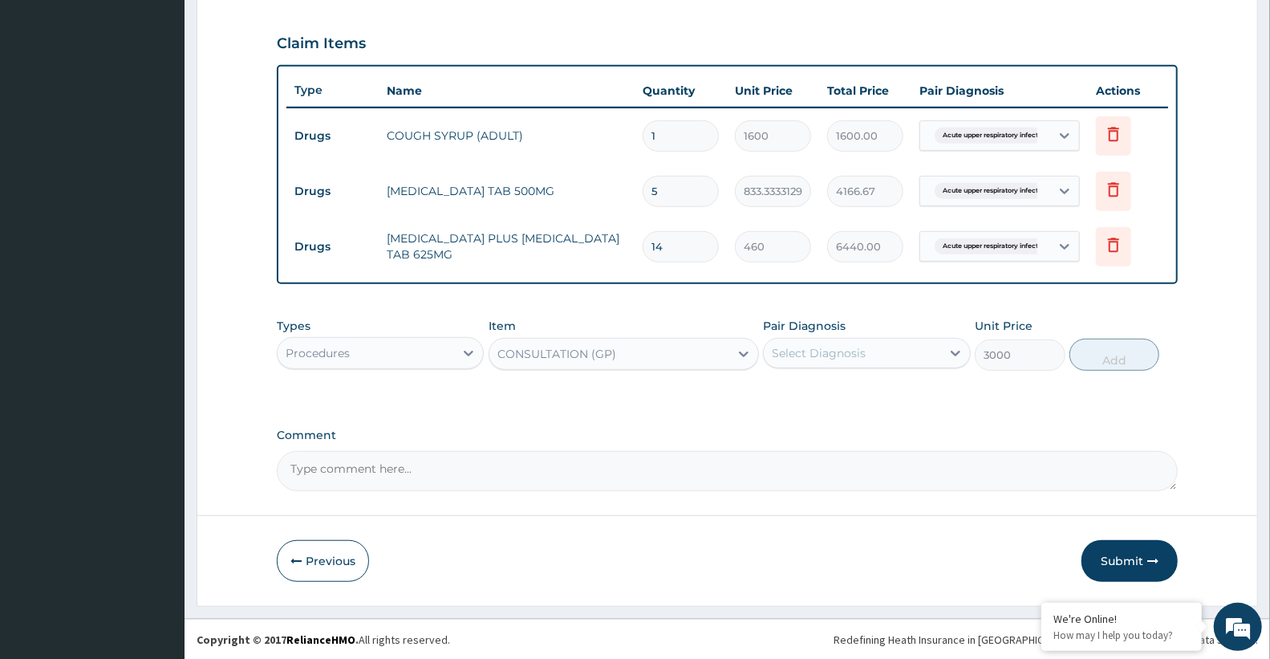
click at [842, 345] on div "Select Diagnosis" at bounding box center [819, 353] width 94 height 16
click at [834, 399] on label "Acute upper respiratory infection" at bounding box center [857, 392] width 136 height 16
checkbox input "true"
click at [1110, 354] on button "Add" at bounding box center [1114, 355] width 90 height 32
type input "0"
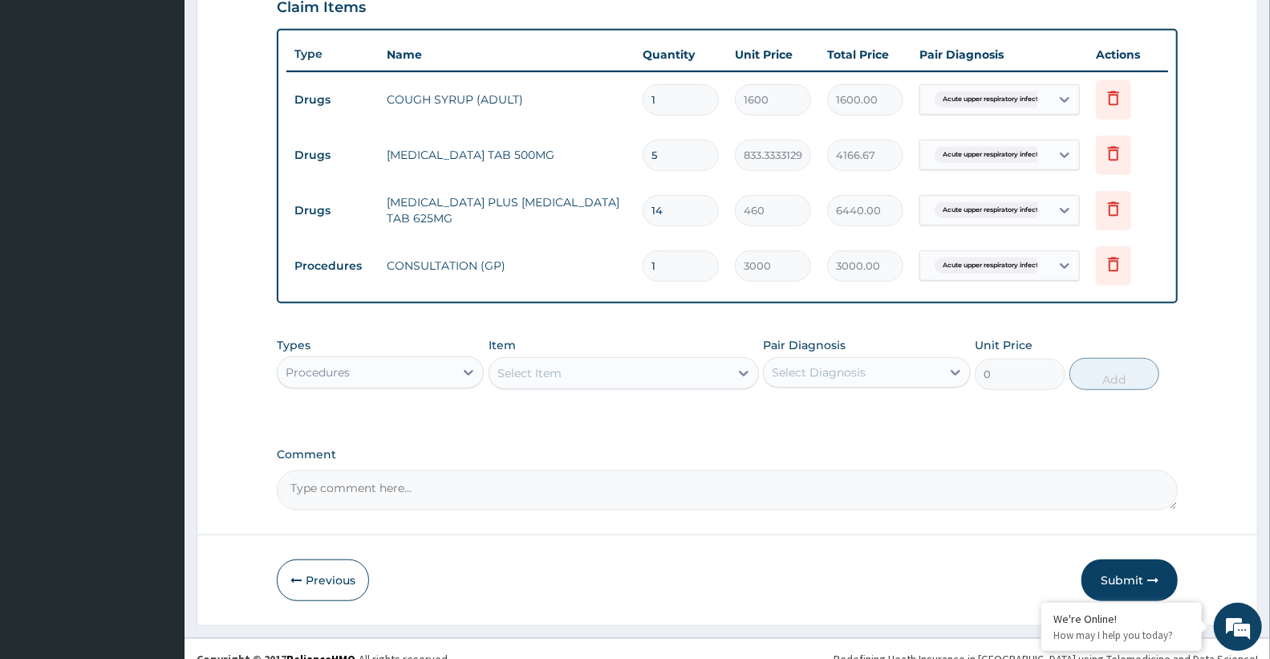
scroll to position [588, 0]
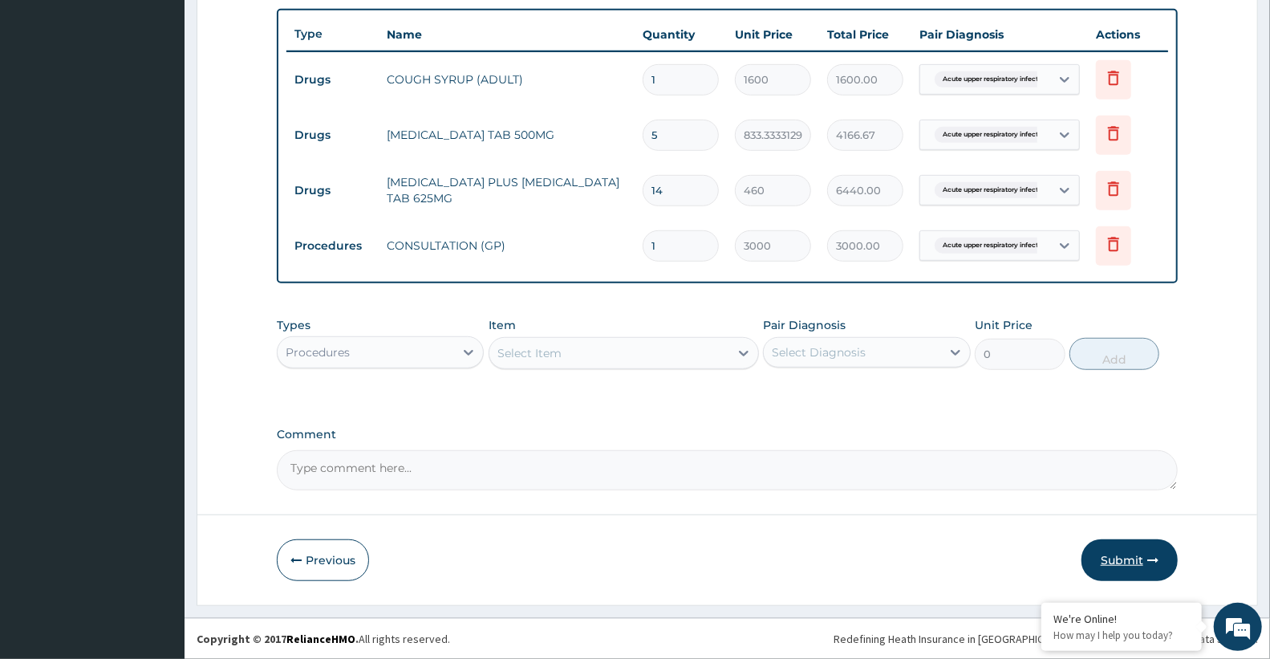
click at [1135, 554] on button "Submit" at bounding box center [1129, 560] width 96 height 42
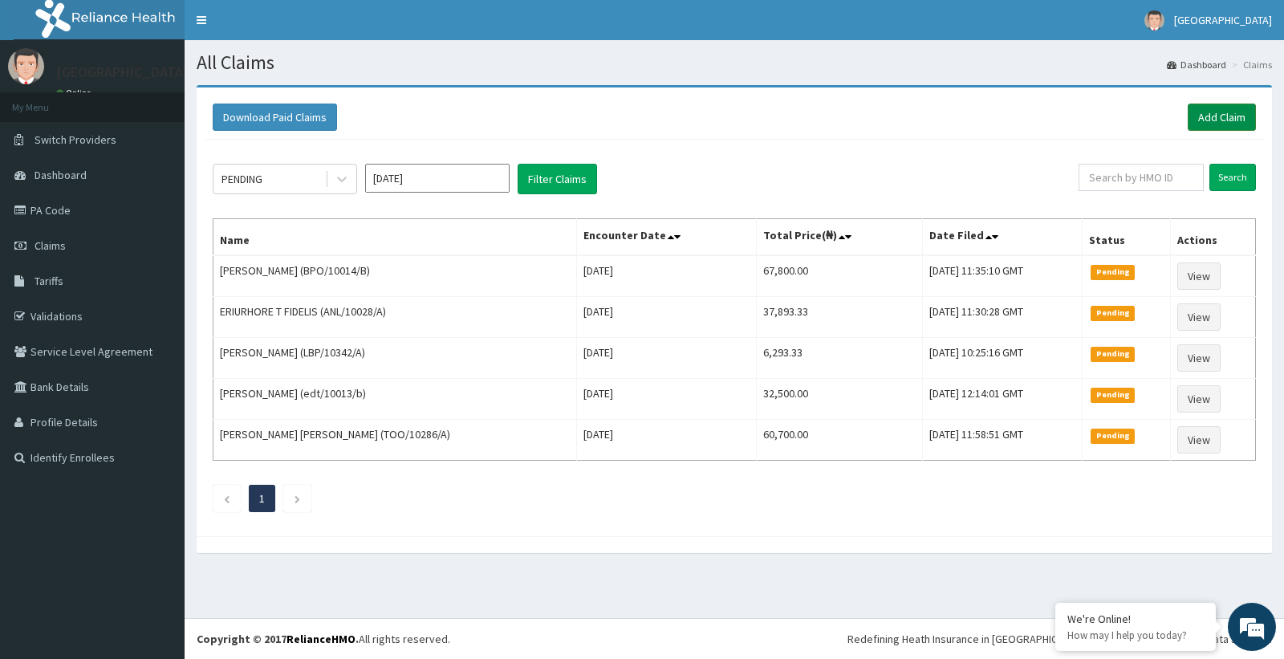
click at [1214, 108] on link "Add Claim" at bounding box center [1221, 116] width 68 height 27
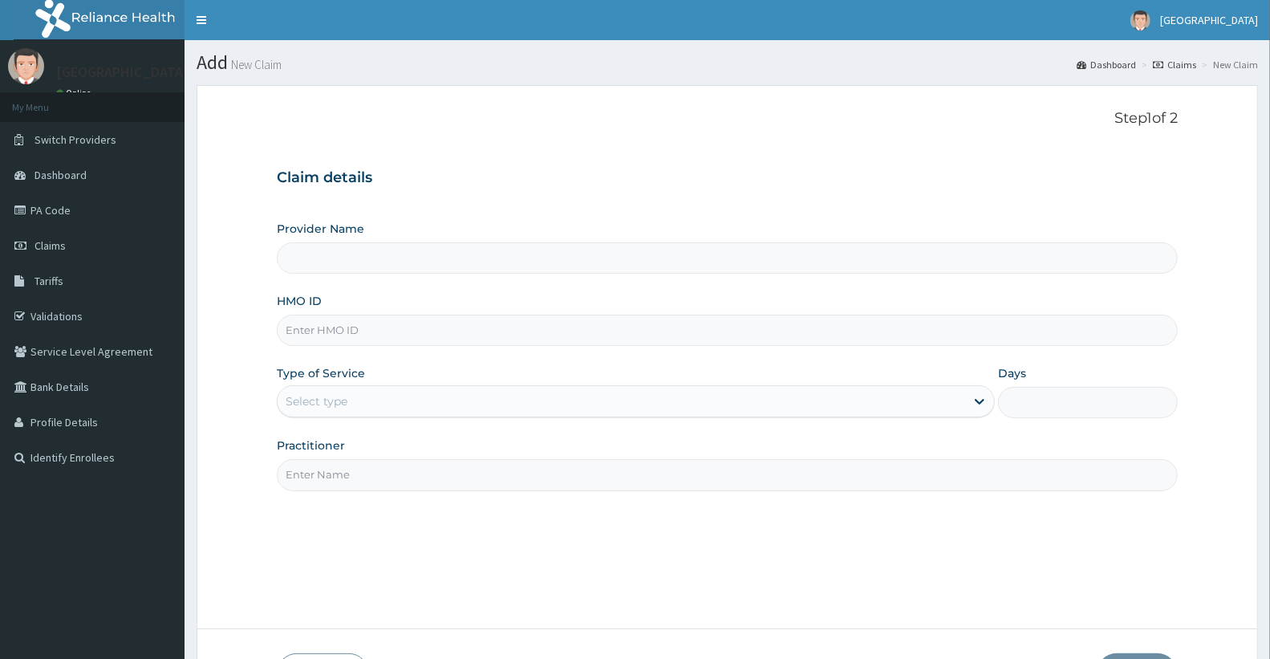
click at [354, 331] on input "HMO ID" at bounding box center [727, 329] width 901 height 31
type input "Doren Specialist Hospital"
paste input "wfe/10037/a"
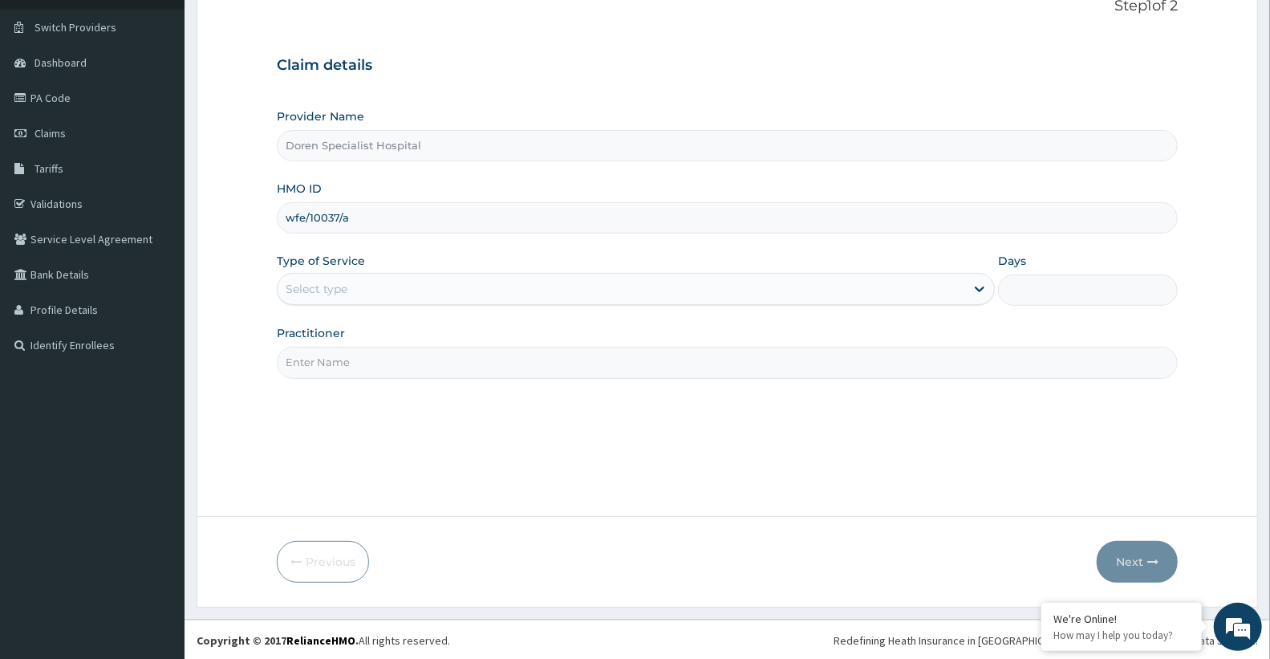
scroll to position [114, 0]
type input "wfe/10037/a"
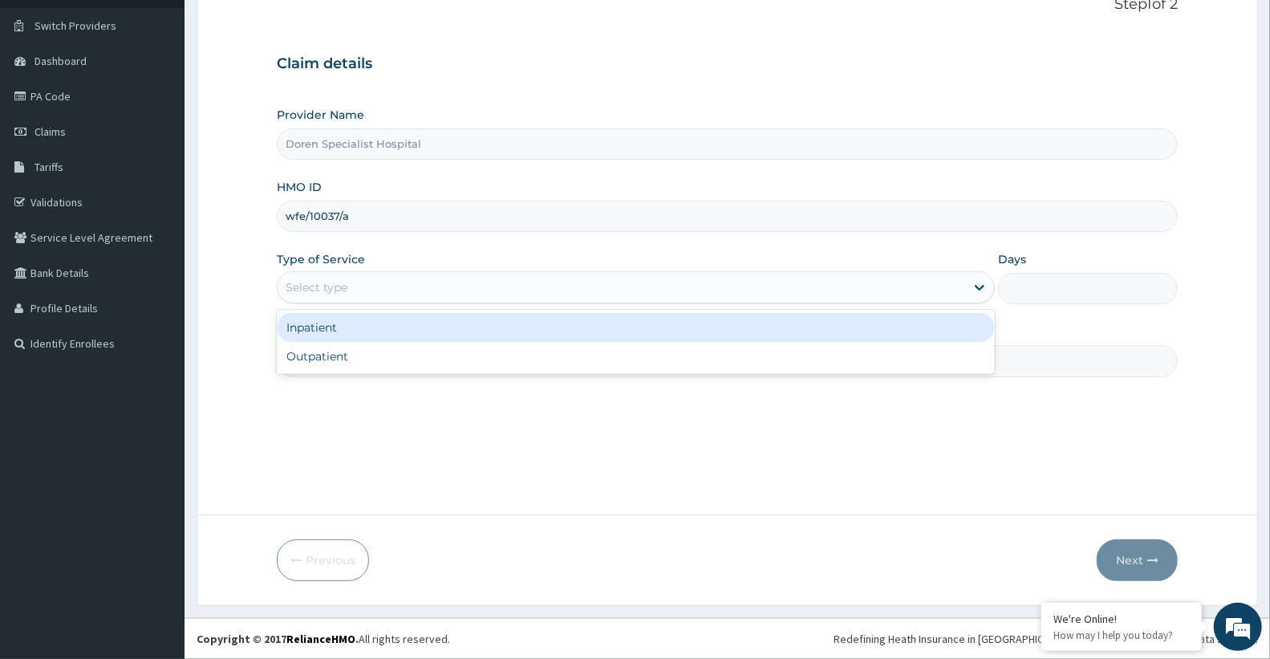
click at [433, 287] on div "Select type" at bounding box center [621, 287] width 687 height 26
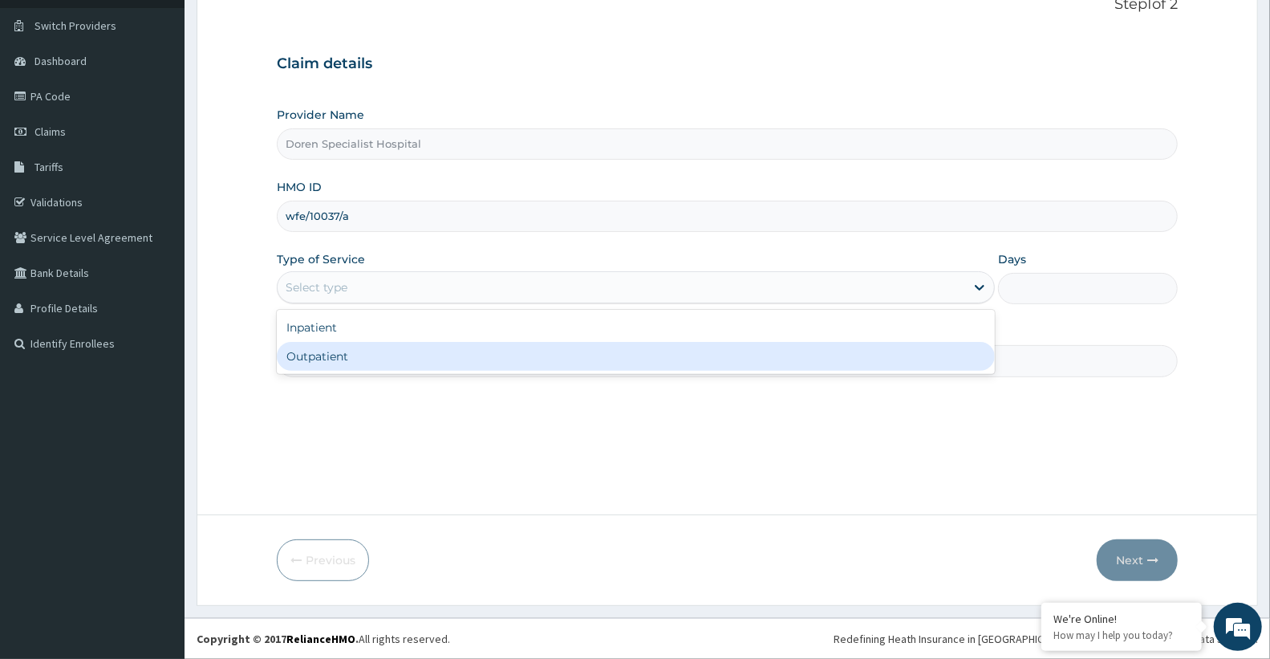
click at [407, 363] on div "Outpatient" at bounding box center [636, 356] width 718 height 29
type input "1"
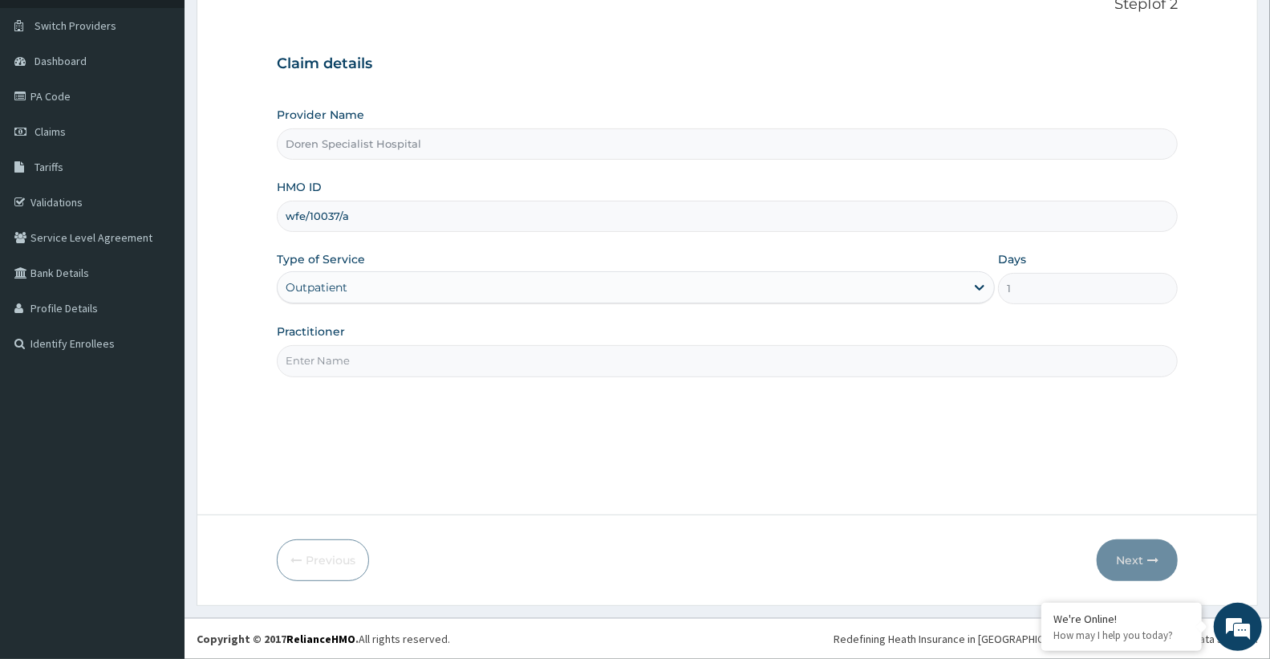
scroll to position [0, 0]
click at [330, 363] on input "Practitioner" at bounding box center [727, 360] width 901 height 31
type input "DR CHRISTIAN"
click at [1137, 558] on button "Next" at bounding box center [1137, 560] width 81 height 42
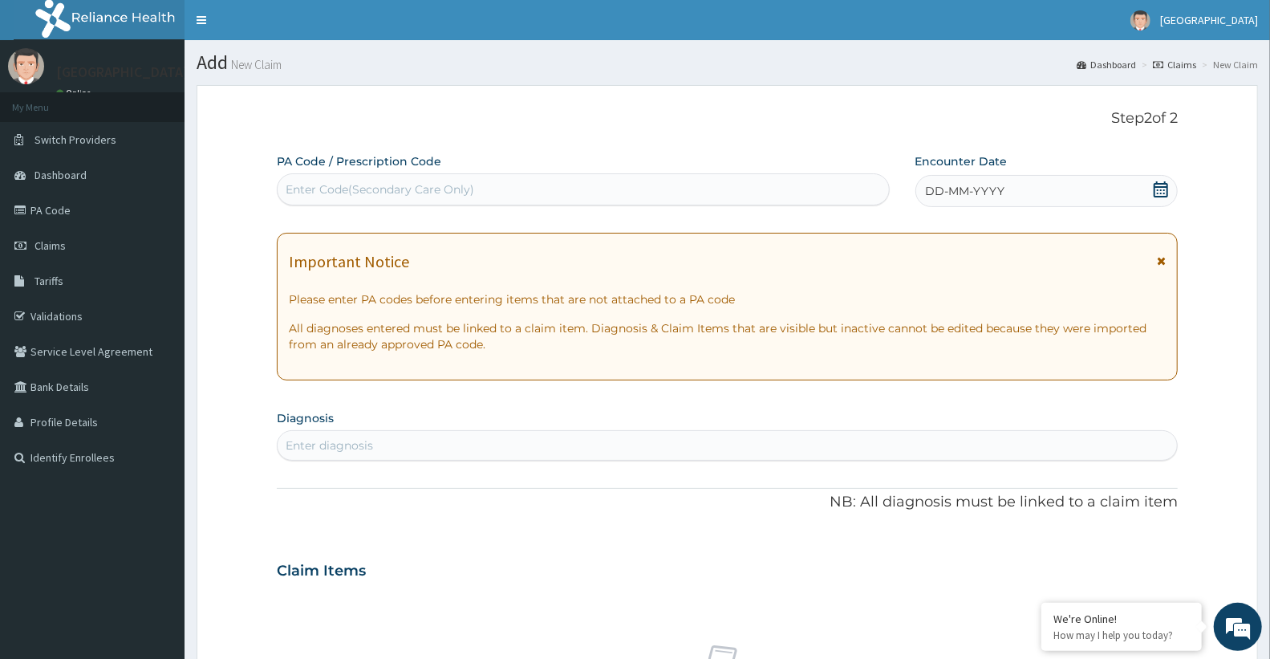
click at [413, 193] on div "Enter Code(Secondary Care Only)" at bounding box center [380, 189] width 189 height 16
click at [638, 179] on div "Enter Code(Secondary Care Only)" at bounding box center [583, 189] width 611 height 26
paste input "PA/B33F9F"
type input "PA/B33F9F"
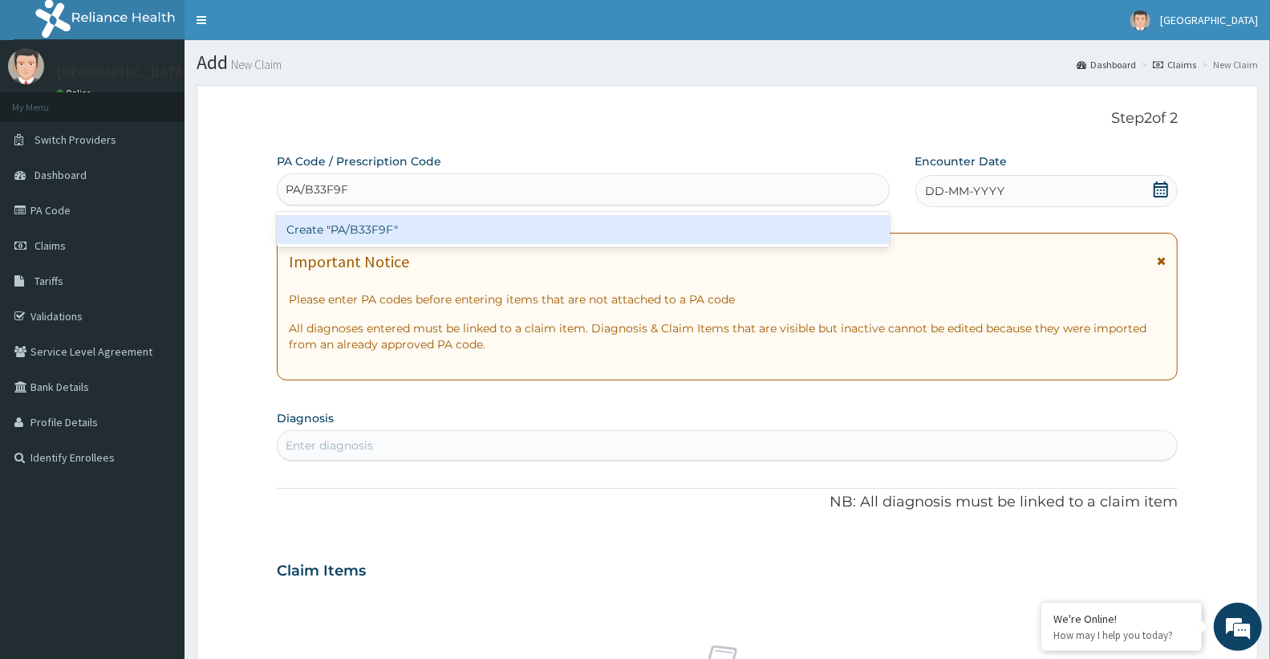
click at [772, 233] on div "Create "PA/B33F9F"" at bounding box center [583, 229] width 613 height 29
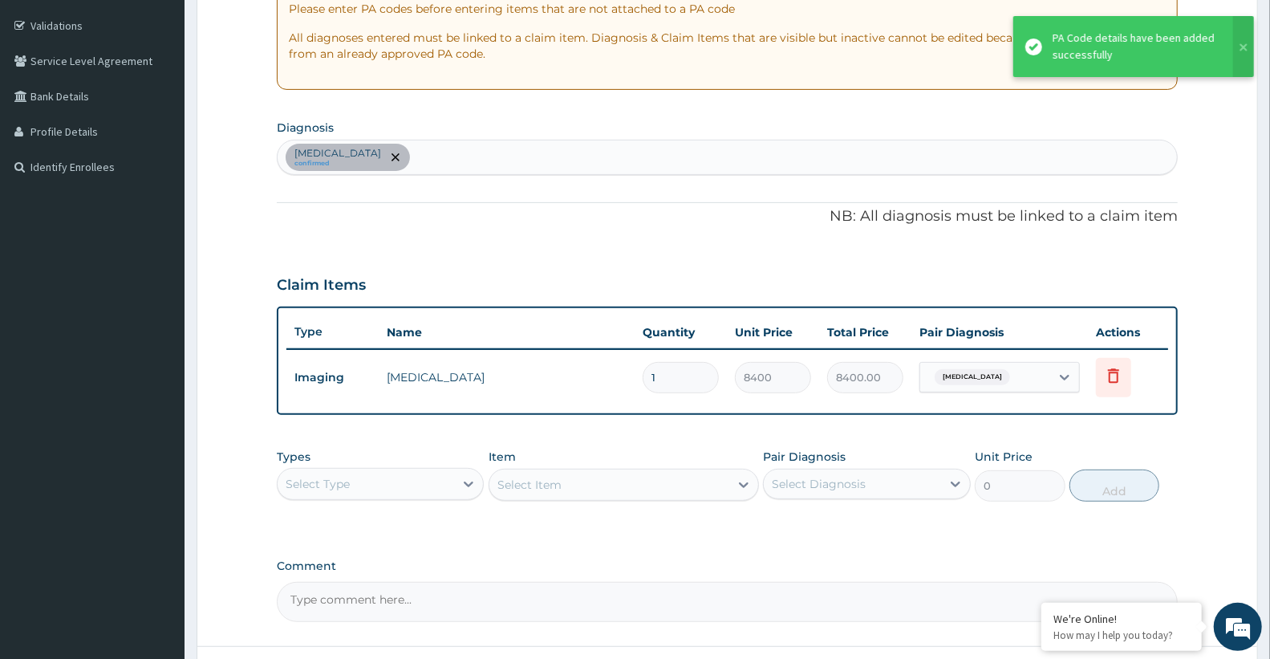
scroll to position [291, 0]
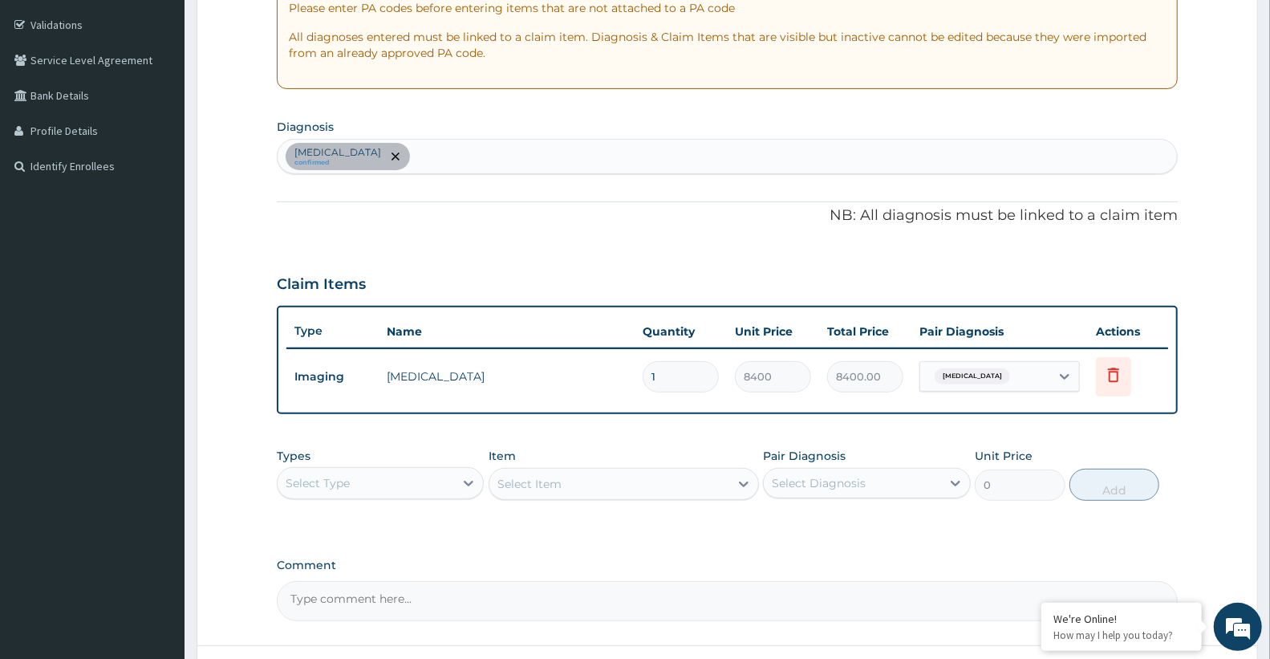
click at [457, 160] on div "Essential hypertension confirmed" at bounding box center [727, 157] width 899 height 34
type input "HYPERG"
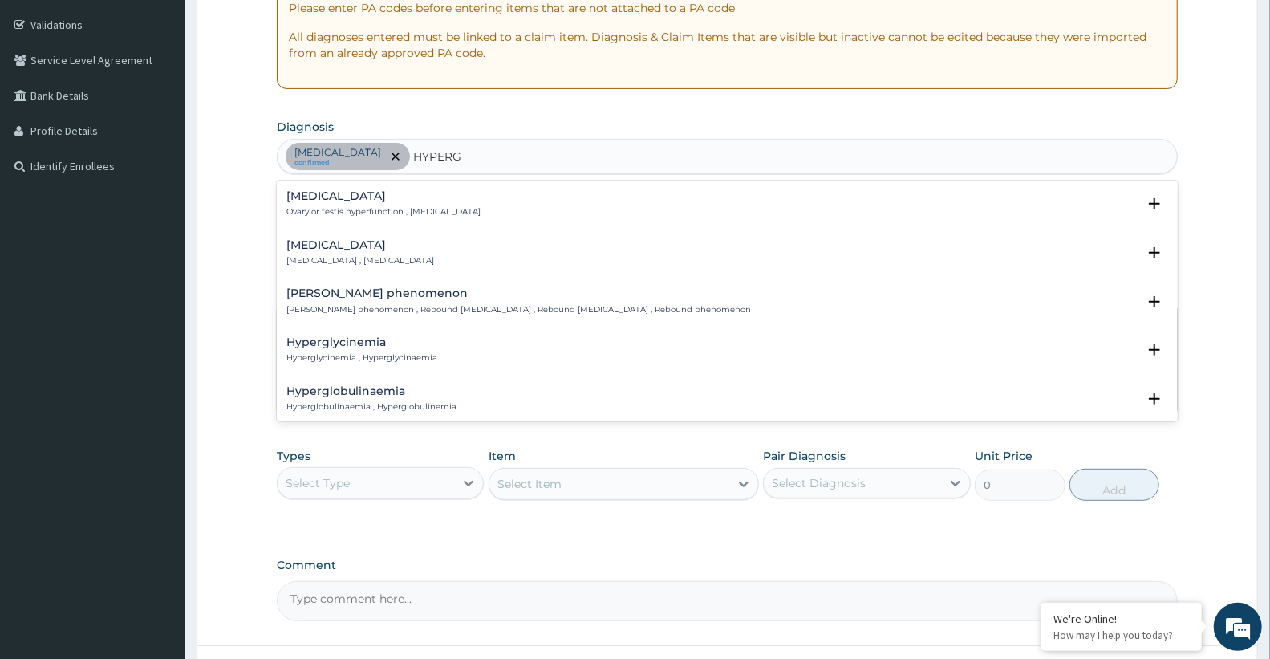
click at [323, 242] on h4 "Hyperglycemia" at bounding box center [360, 245] width 148 height 12
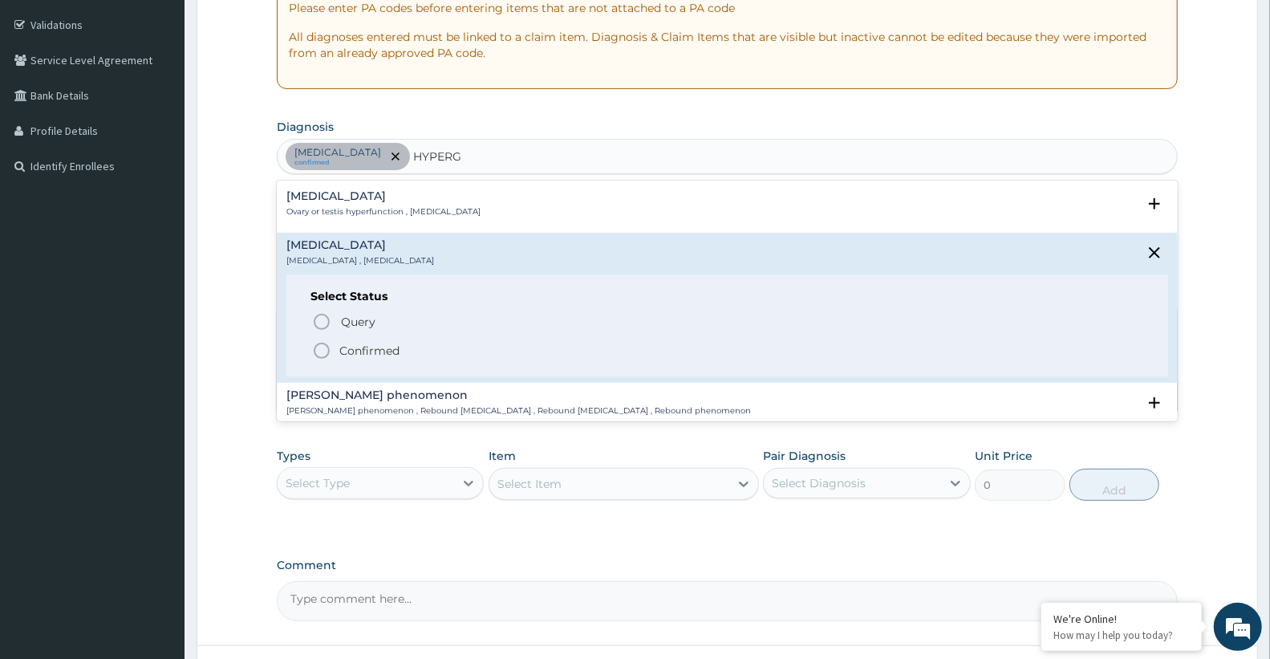
click at [383, 347] on p "Confirmed" at bounding box center [369, 351] width 60 height 16
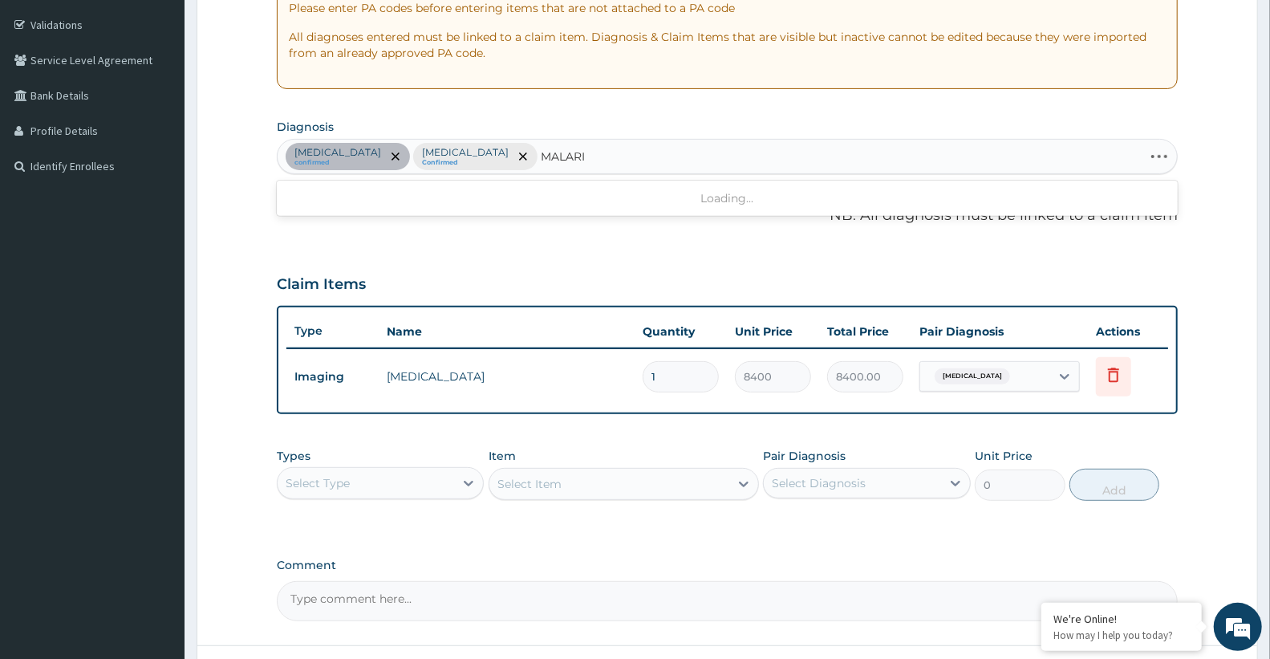
type input "MALARIA"
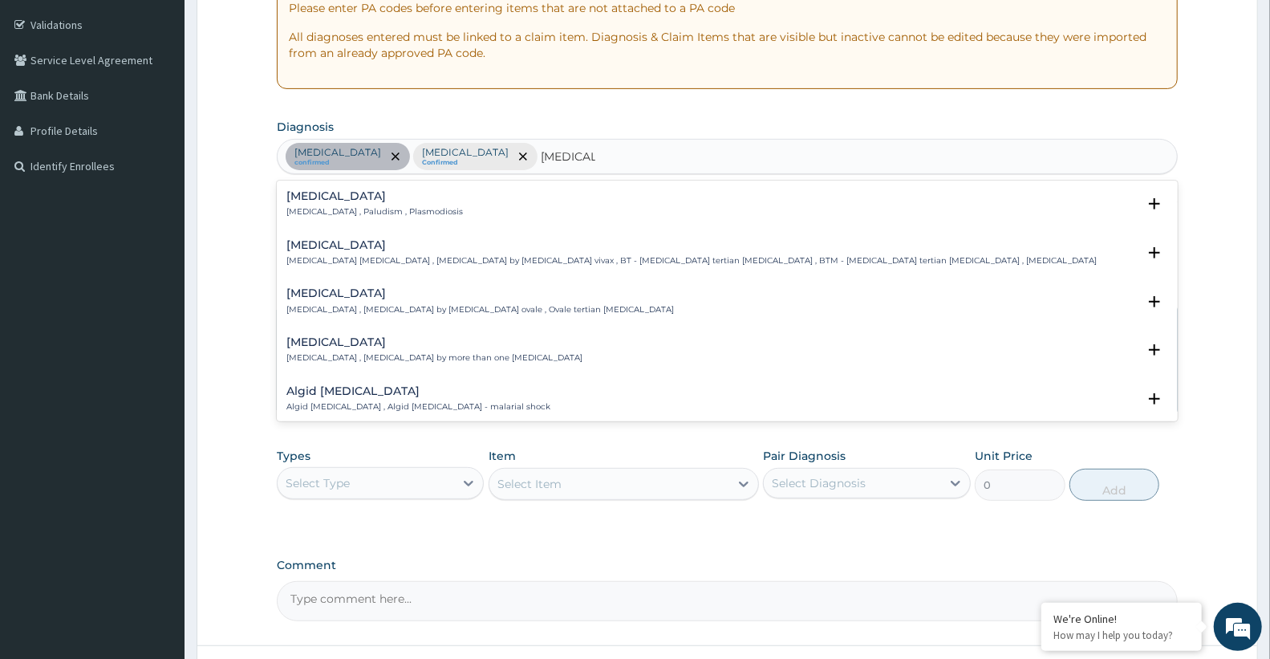
click at [401, 217] on p "Malaria , Paludism , Plasmodiosis" at bounding box center [374, 211] width 176 height 11
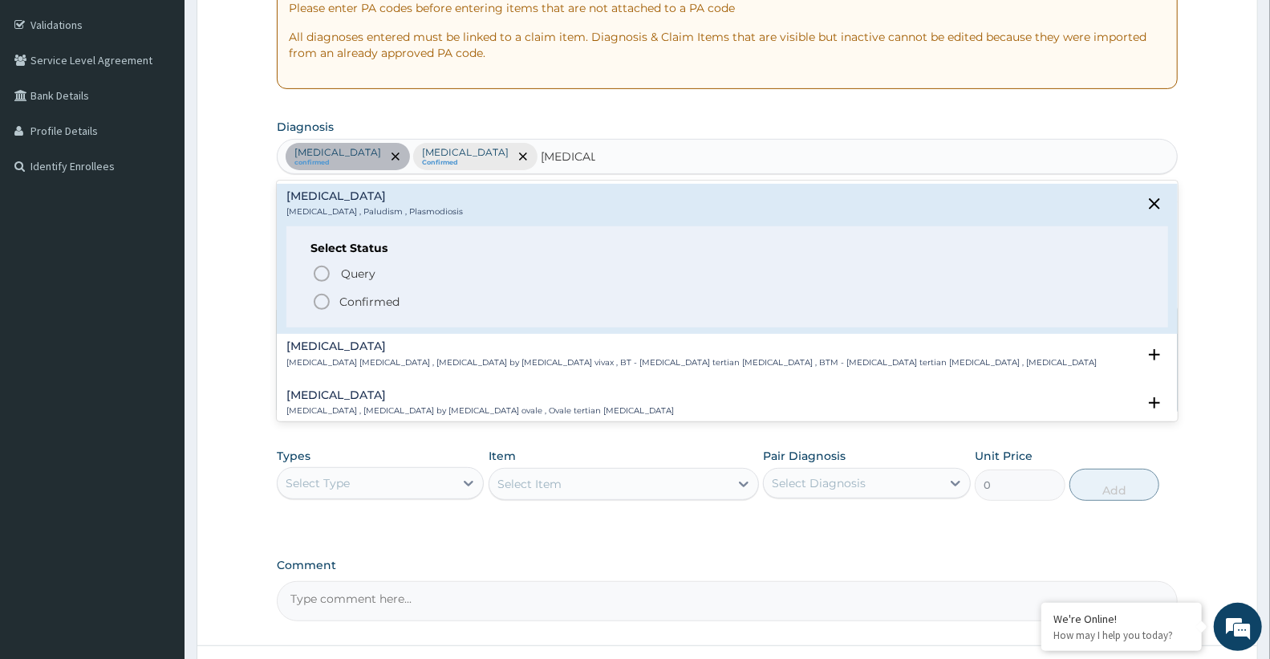
click at [375, 302] on p "Confirmed" at bounding box center [369, 302] width 60 height 16
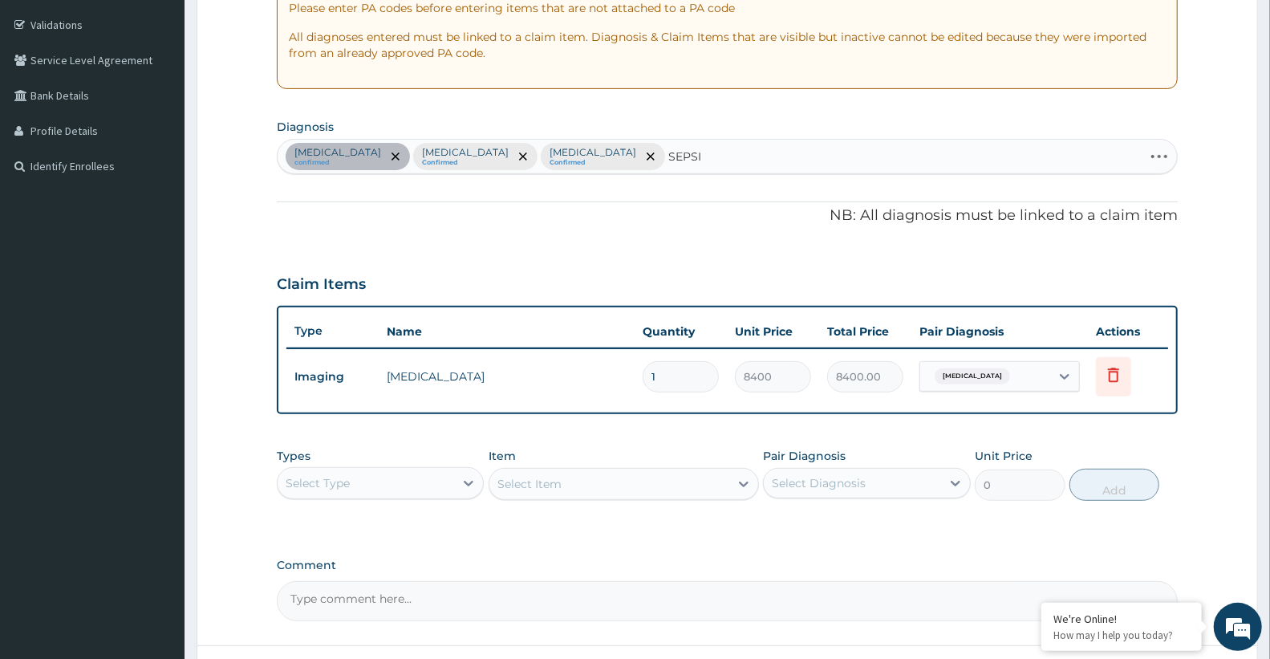
type input "SEPSIS"
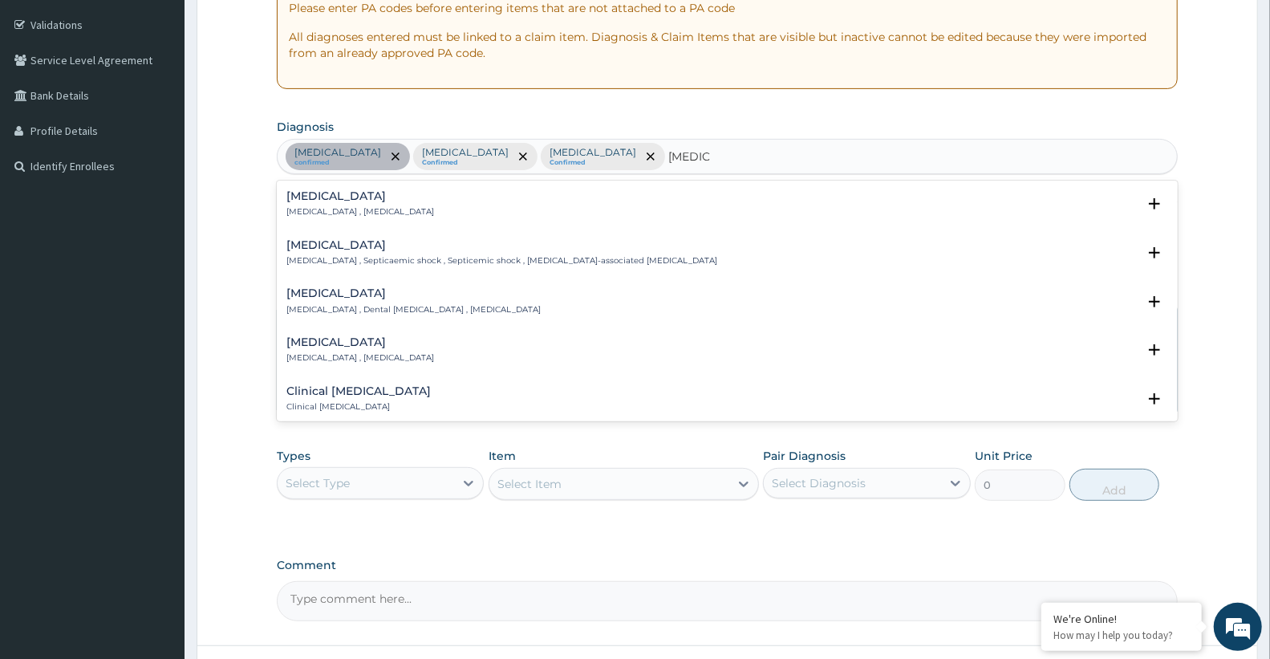
click at [362, 217] on p "Systemic infection , Sepsis" at bounding box center [360, 211] width 148 height 11
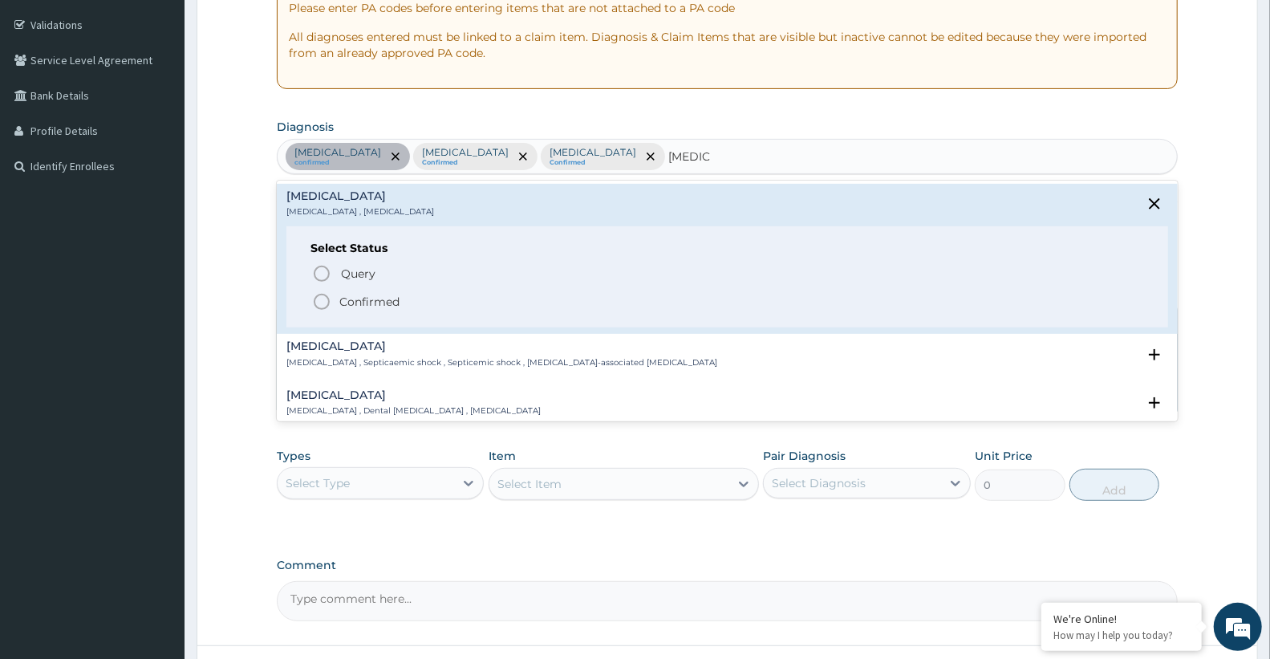
click at [393, 302] on p "Confirmed" at bounding box center [369, 302] width 60 height 16
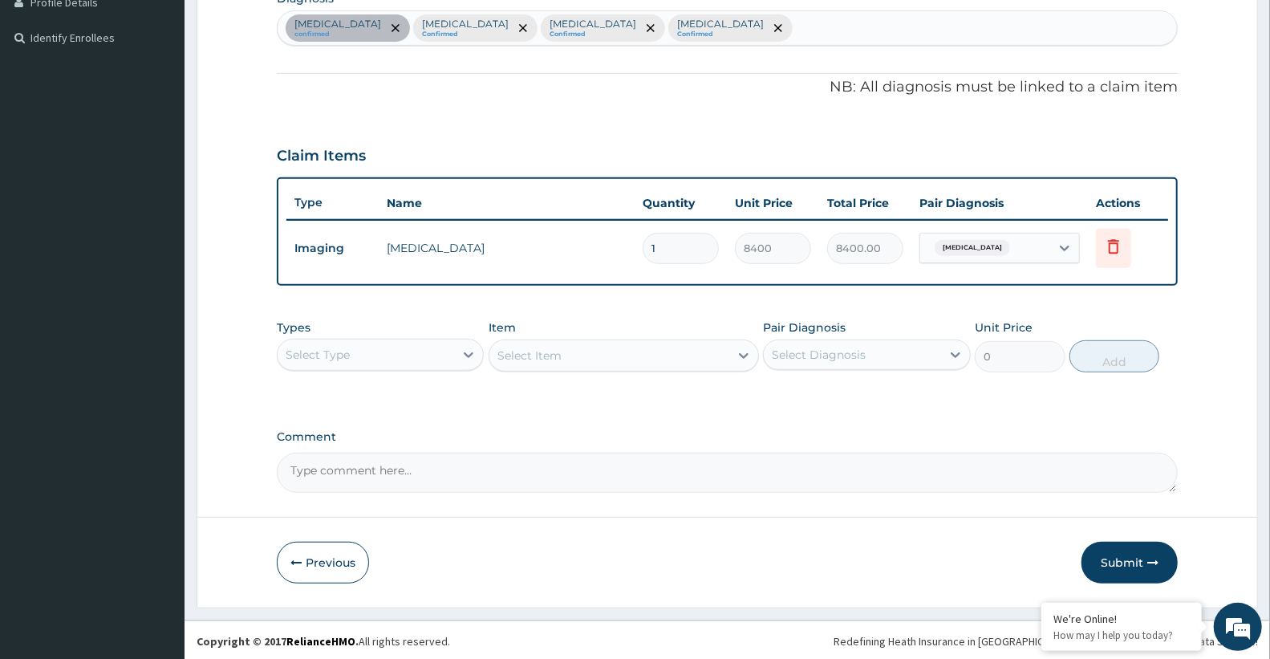
scroll to position [420, 0]
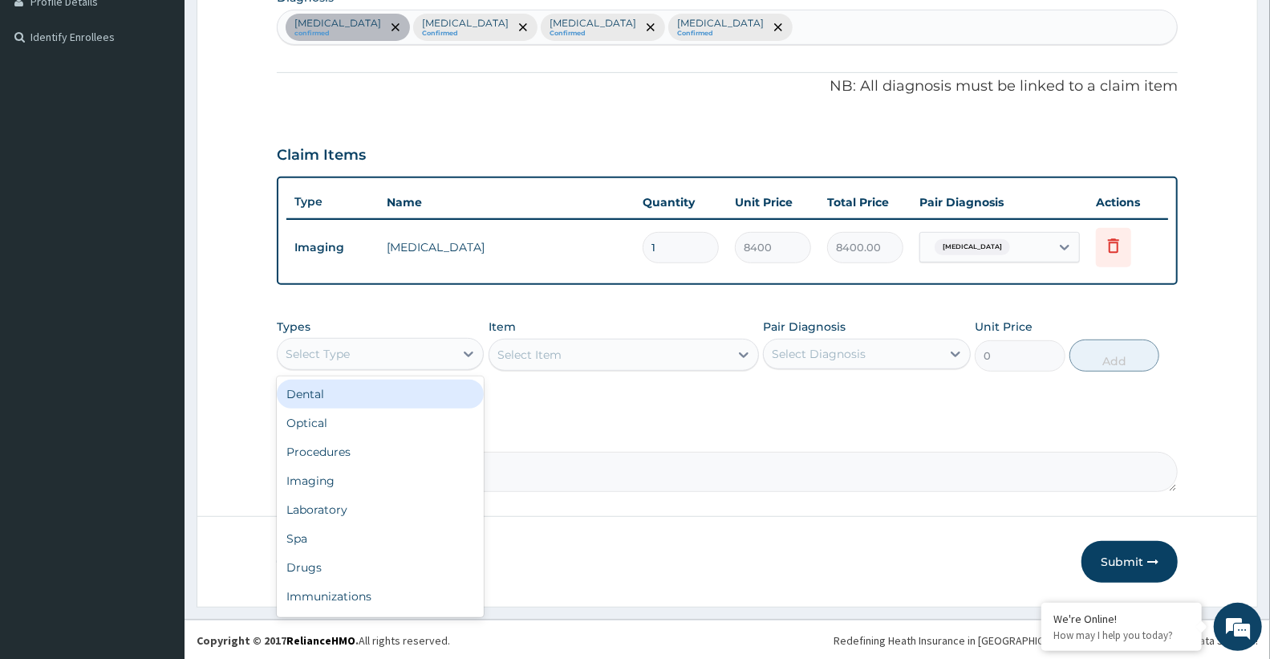
click at [428, 347] on div "Select Type" at bounding box center [366, 354] width 176 height 26
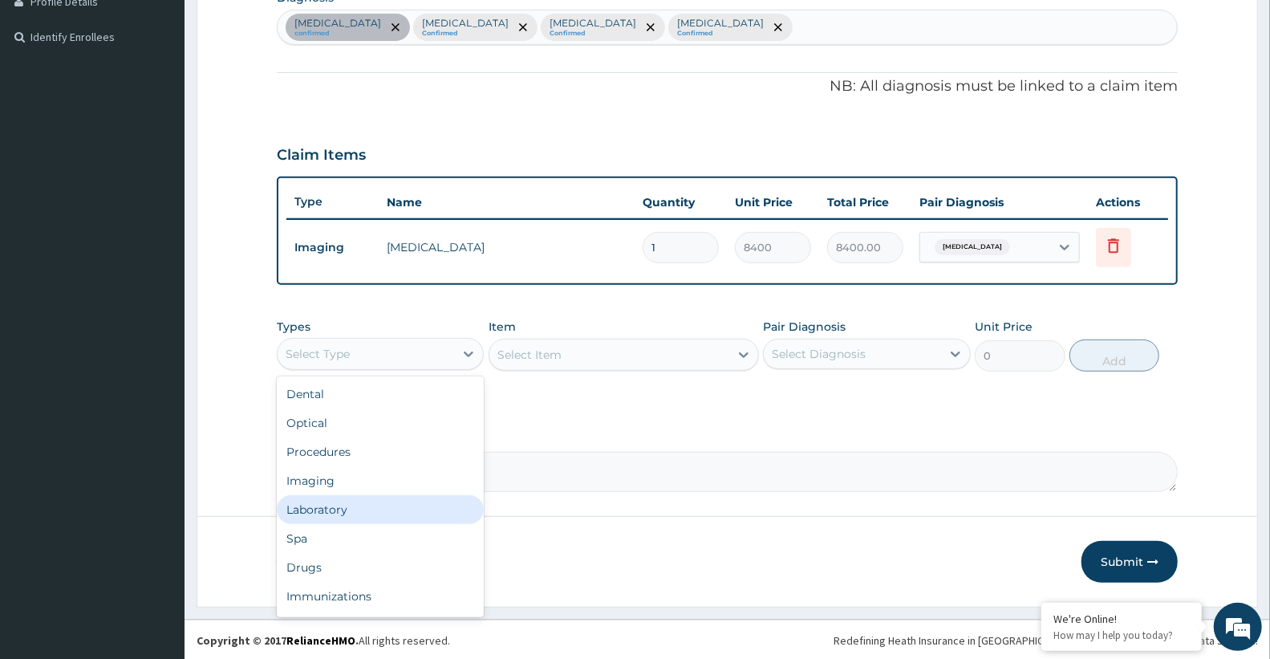
click at [348, 517] on div "Laboratory" at bounding box center [380, 509] width 207 height 29
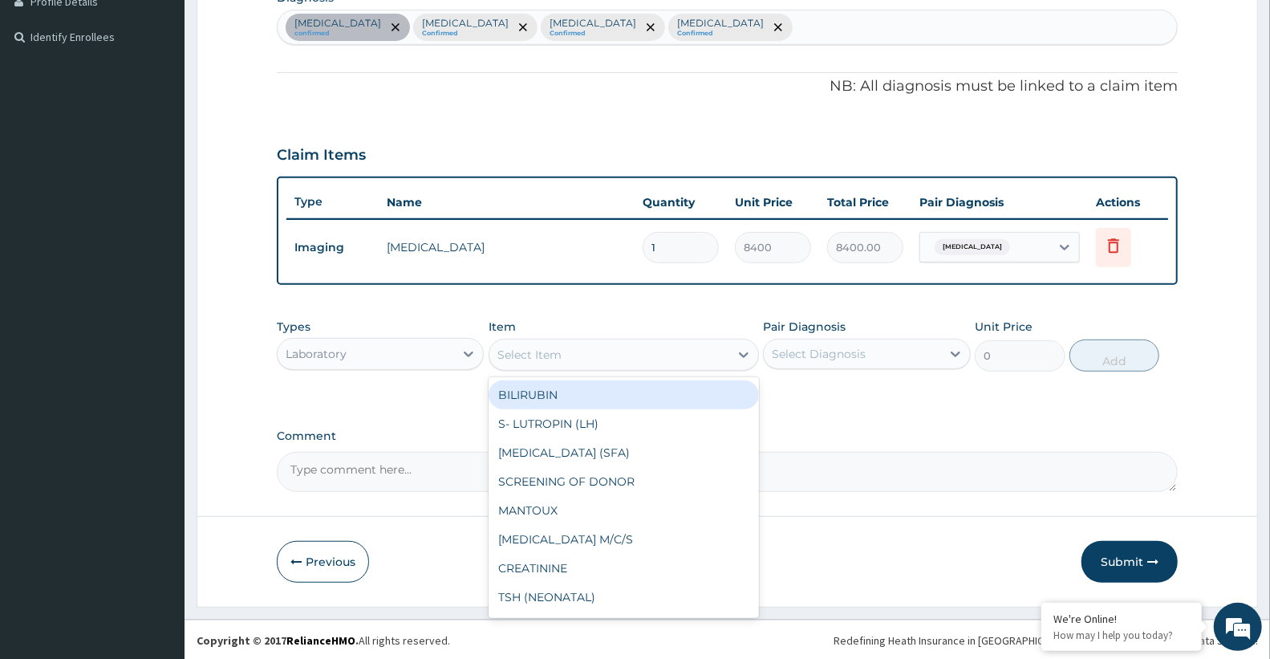
click at [536, 350] on div "Select Item" at bounding box center [529, 355] width 64 height 16
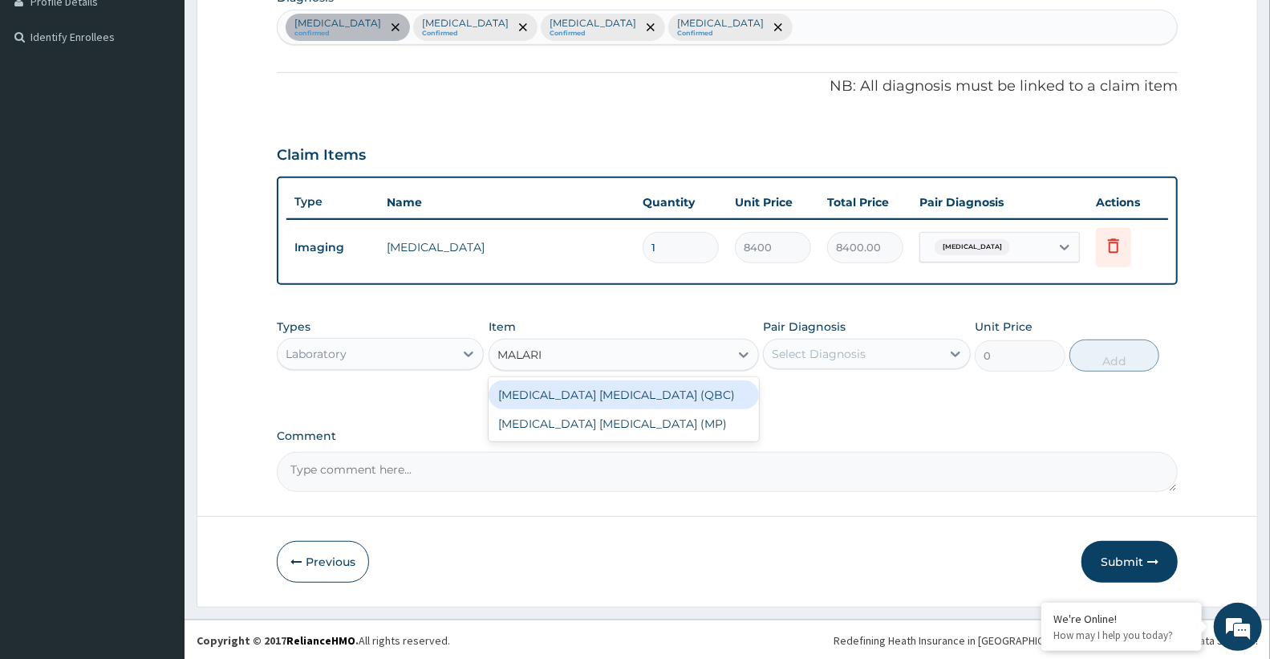
type input "[MEDICAL_DATA]"
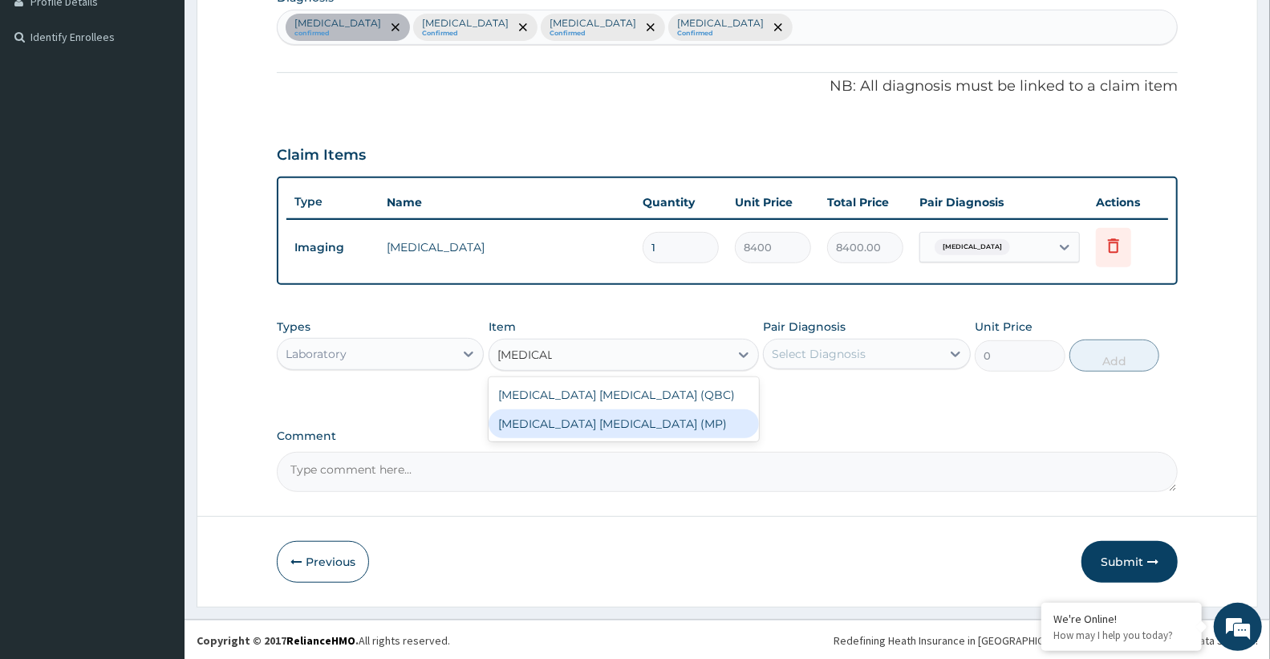
click at [572, 420] on div "[MEDICAL_DATA] [MEDICAL_DATA] (MP)" at bounding box center [624, 423] width 270 height 29
type input "2100"
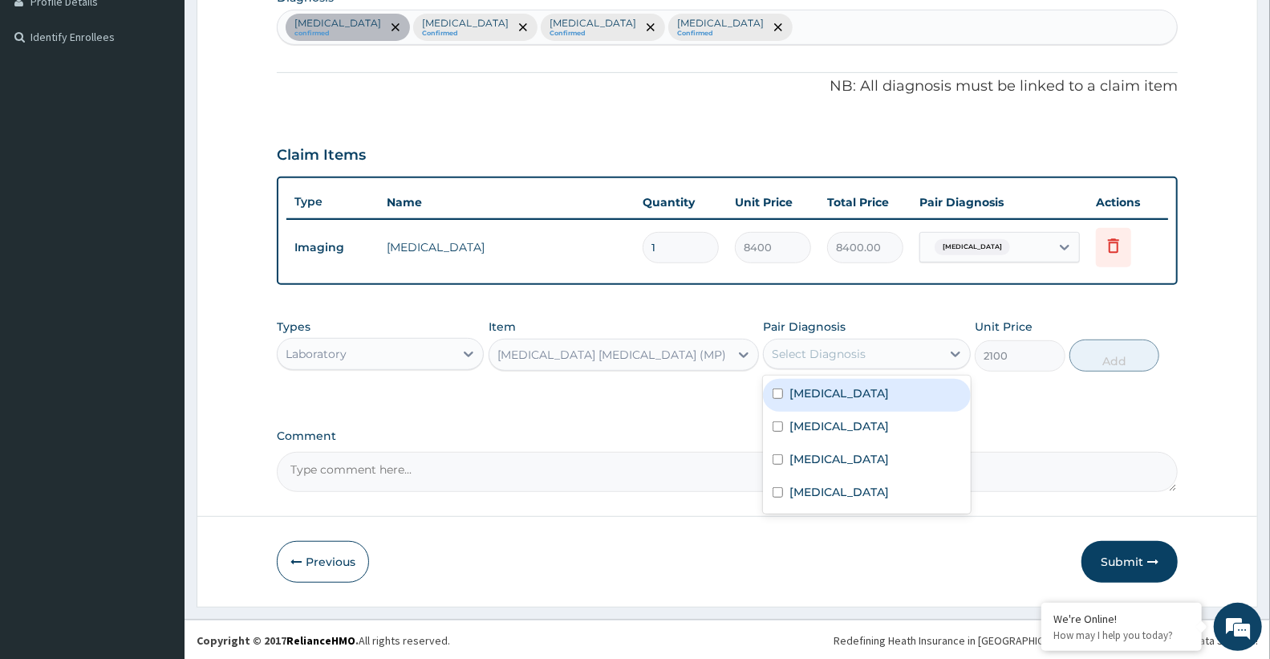
click at [840, 351] on div "Select Diagnosis" at bounding box center [819, 354] width 94 height 16
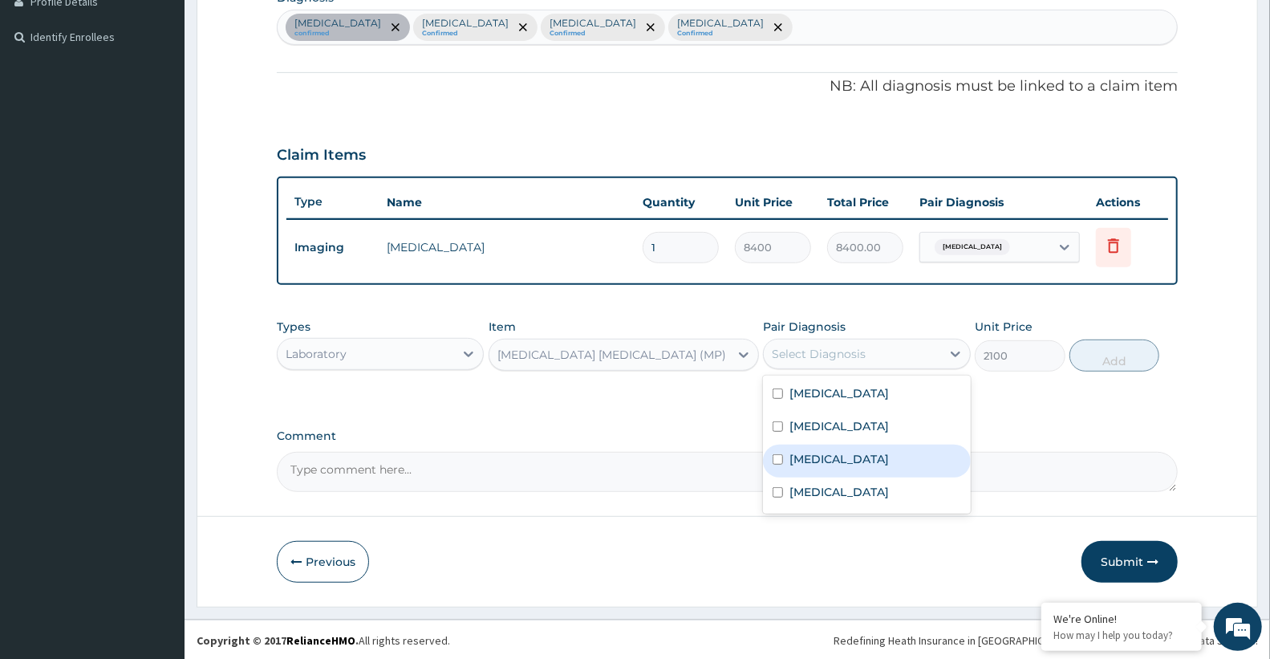
click at [836, 457] on div "[MEDICAL_DATA]" at bounding box center [866, 460] width 207 height 33
checkbox input "true"
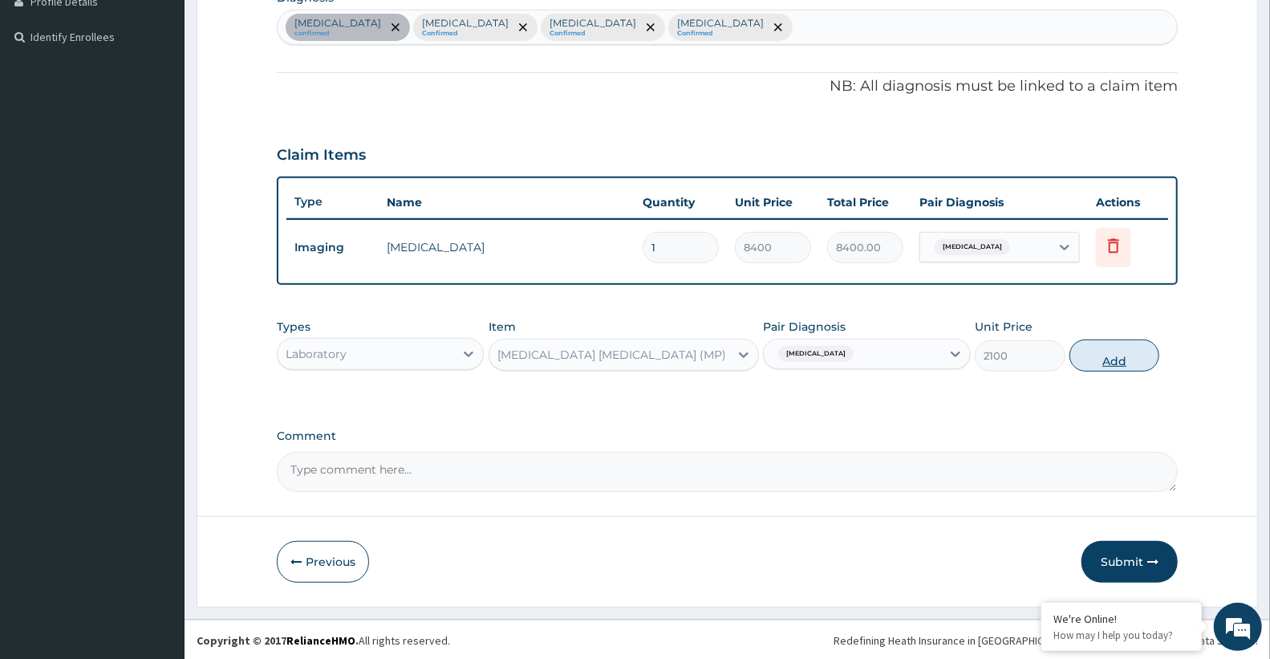
click at [1095, 350] on button "Add" at bounding box center [1114, 355] width 90 height 32
type input "0"
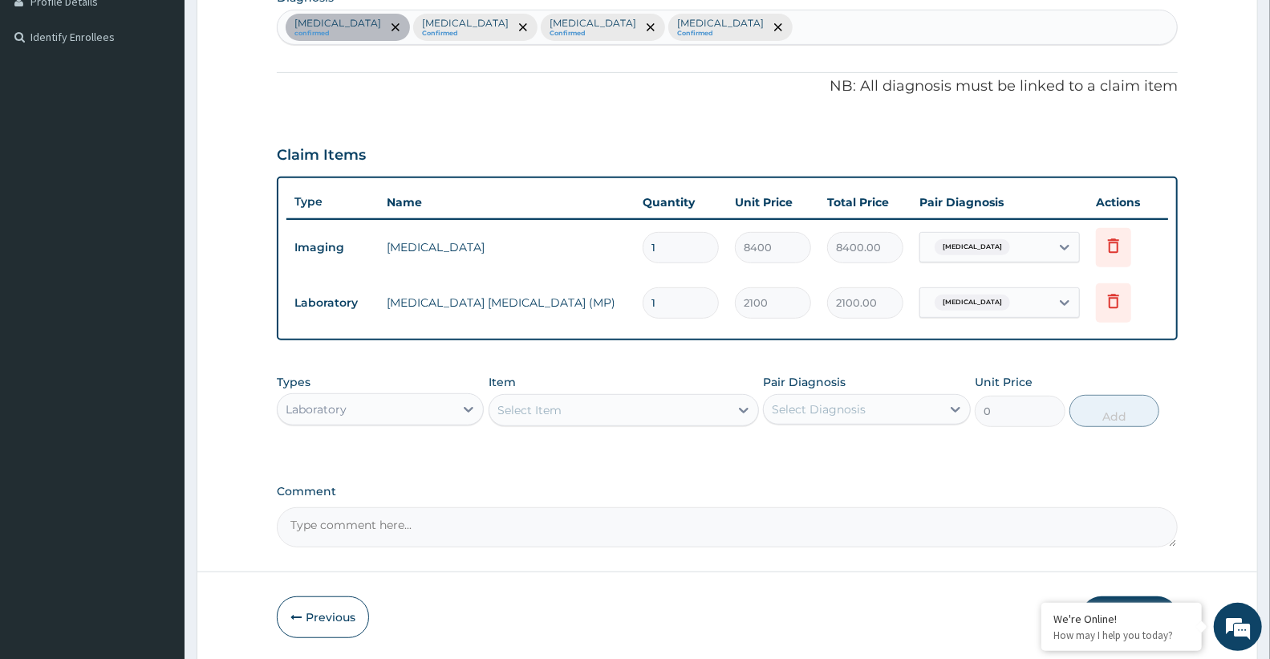
click at [530, 409] on div "Select Item" at bounding box center [529, 410] width 64 height 16
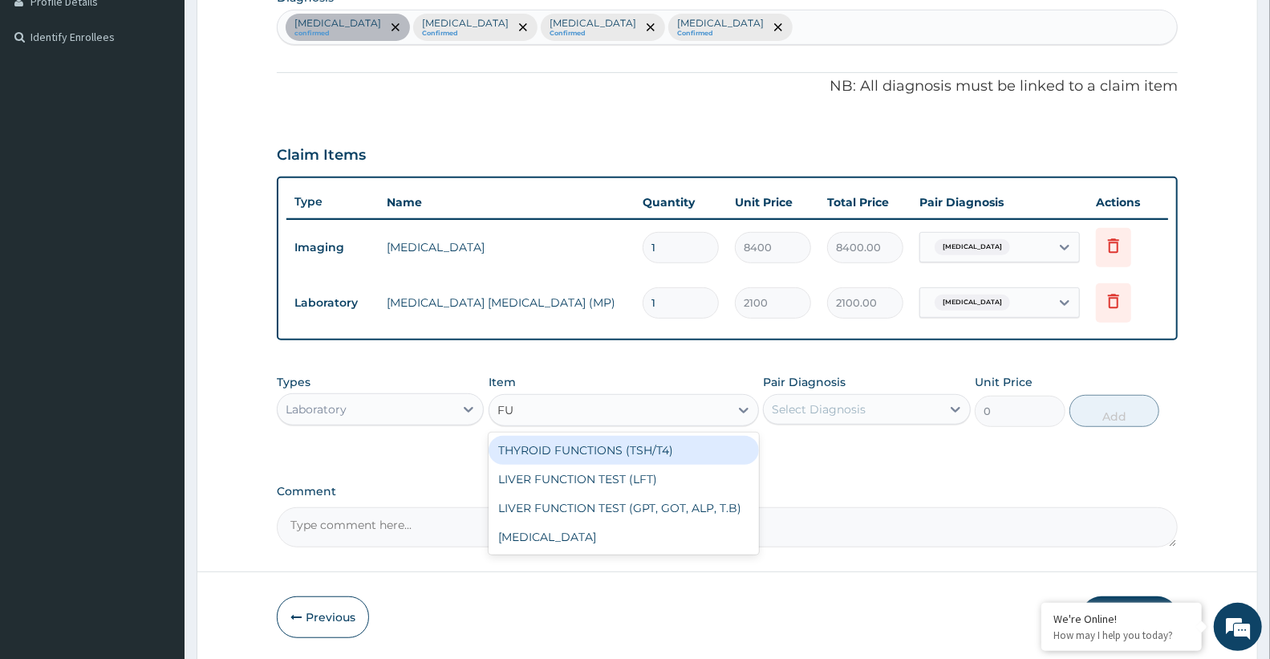
type input "FUL"
click at [547, 446] on div "[MEDICAL_DATA]" at bounding box center [624, 450] width 270 height 29
type input "3400"
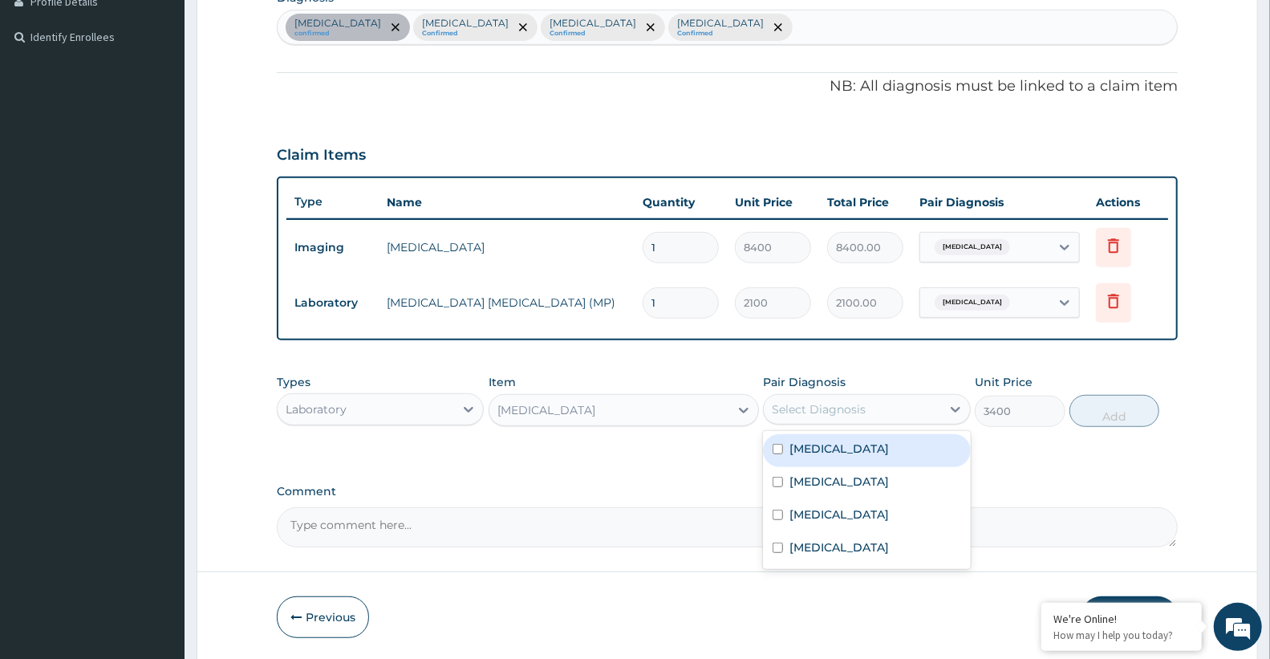
click at [894, 411] on div "Select Diagnosis" at bounding box center [852, 409] width 176 height 26
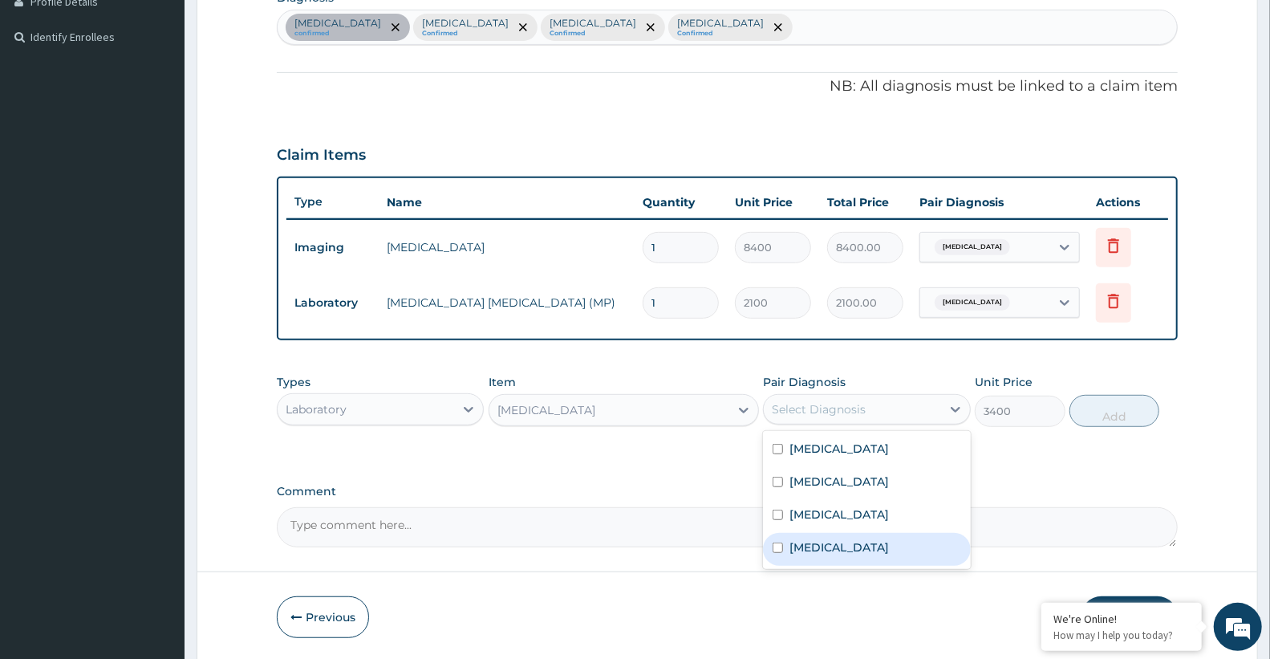
drag, startPoint x: 834, startPoint y: 562, endPoint x: 910, endPoint y: 519, distance: 86.6
click at [837, 559] on div "Sepsis" at bounding box center [866, 549] width 207 height 33
checkbox input "true"
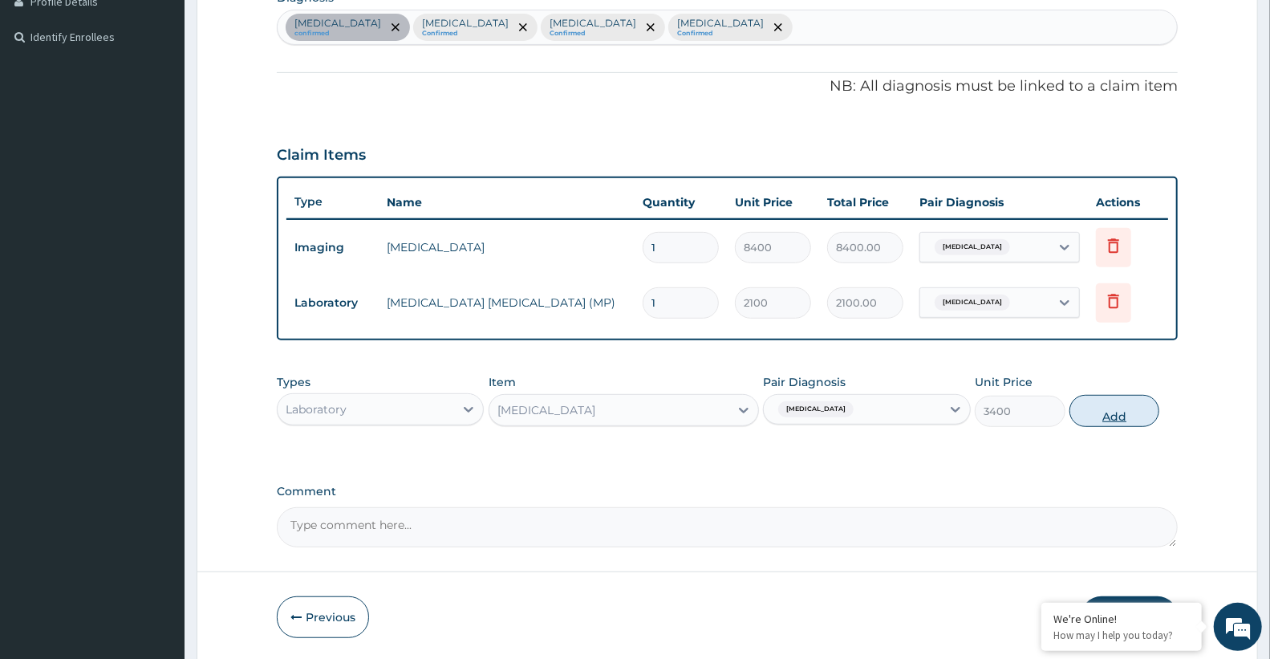
click at [1121, 395] on button "Add" at bounding box center [1114, 411] width 90 height 32
type input "0"
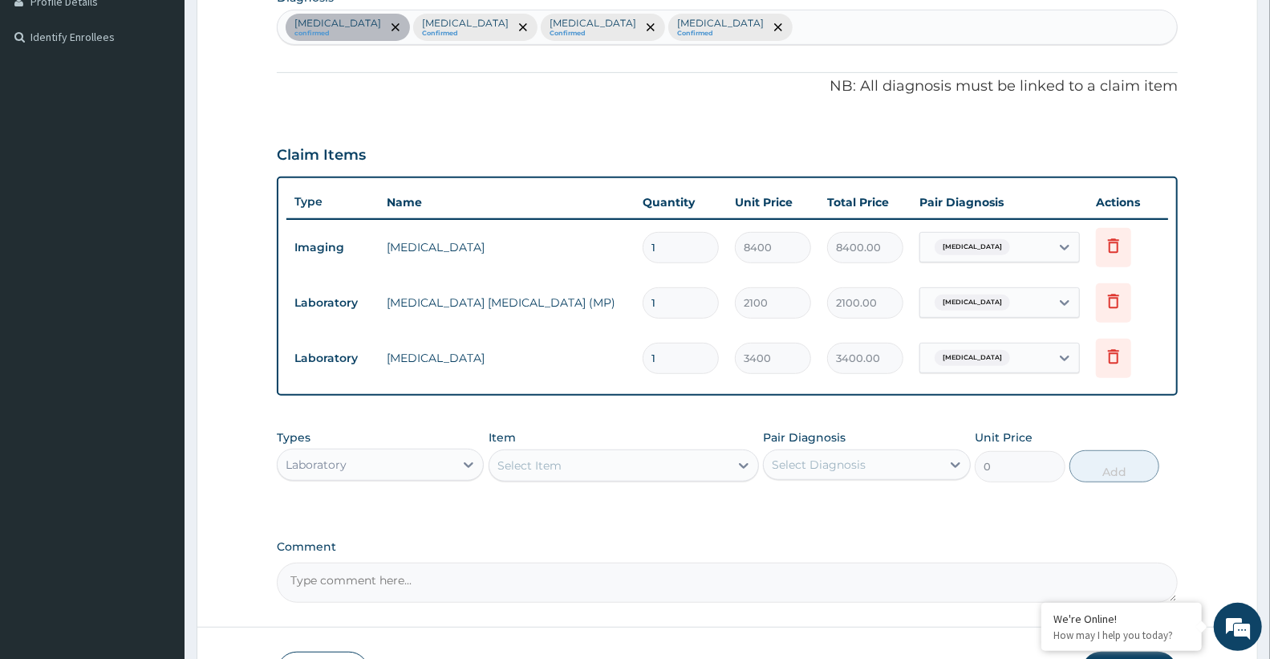
click at [624, 463] on div "Select Item" at bounding box center [609, 465] width 240 height 26
type input "RANDOM"
click at [554, 511] on div "RANDOM BLOOD SUGAR" at bounding box center [624, 505] width 270 height 29
type input "2000"
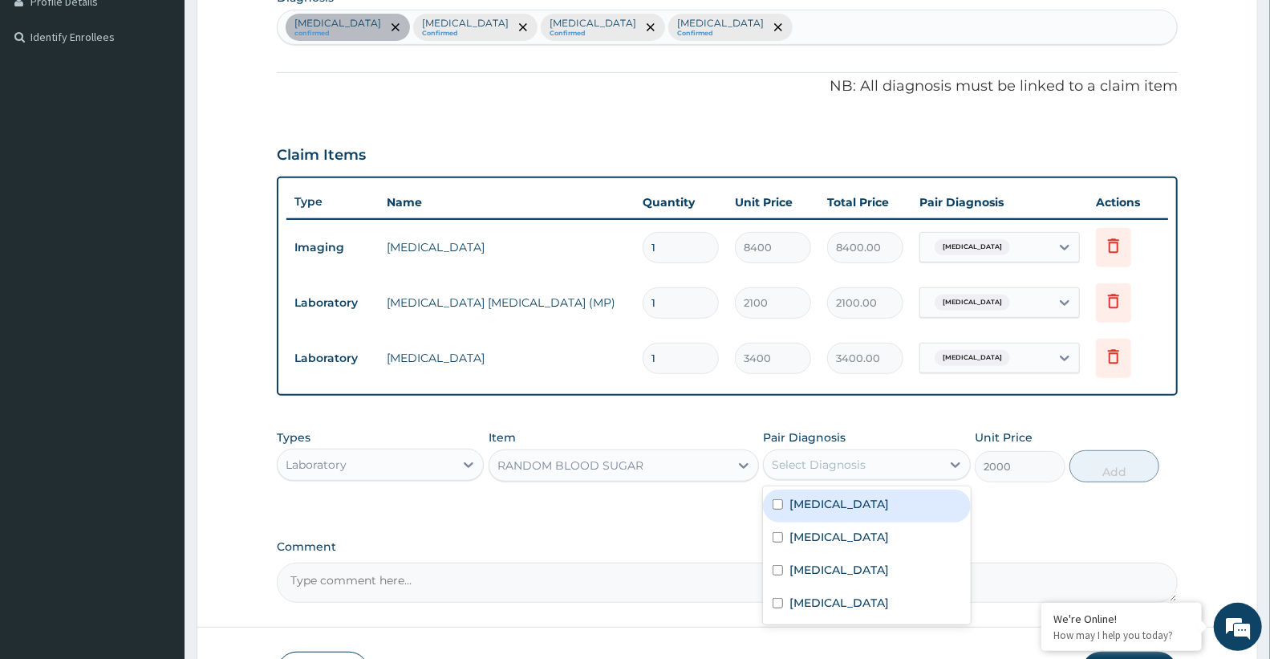
click at [868, 465] on div "Select Diagnosis" at bounding box center [852, 465] width 176 height 26
click at [849, 538] on label "[MEDICAL_DATA]" at bounding box center [838, 537] width 99 height 16
checkbox input "true"
click at [1101, 468] on button "Add" at bounding box center [1114, 466] width 90 height 32
type input "0"
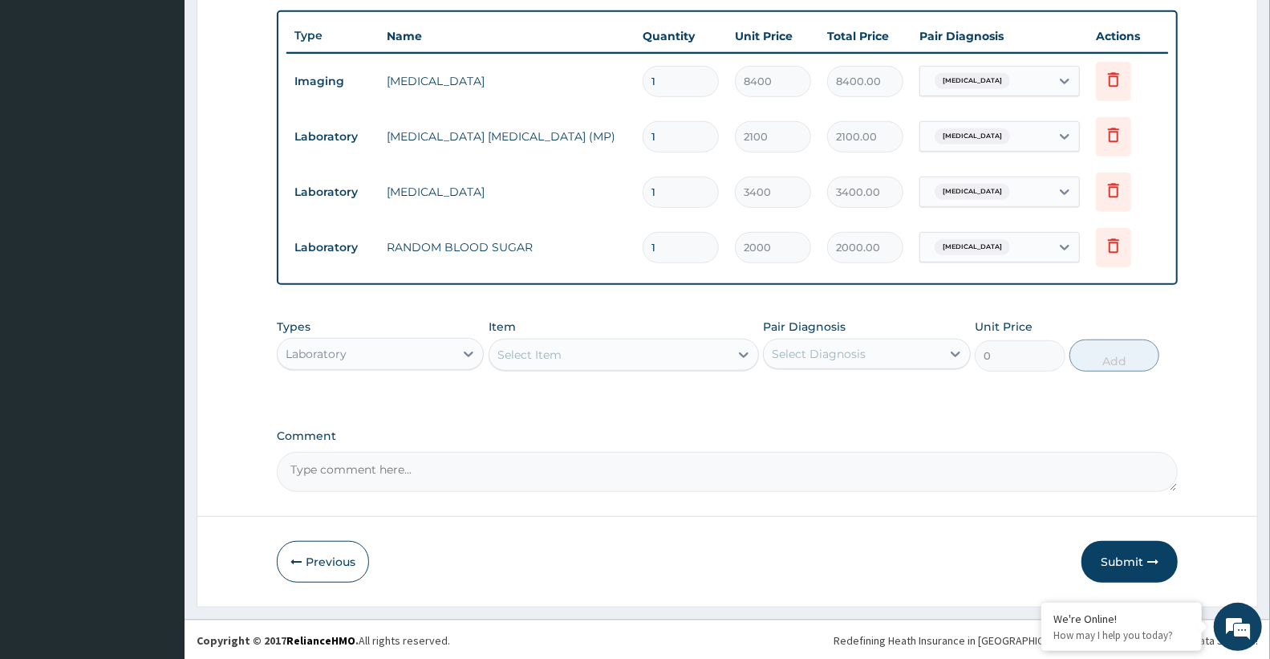
scroll to position [588, 0]
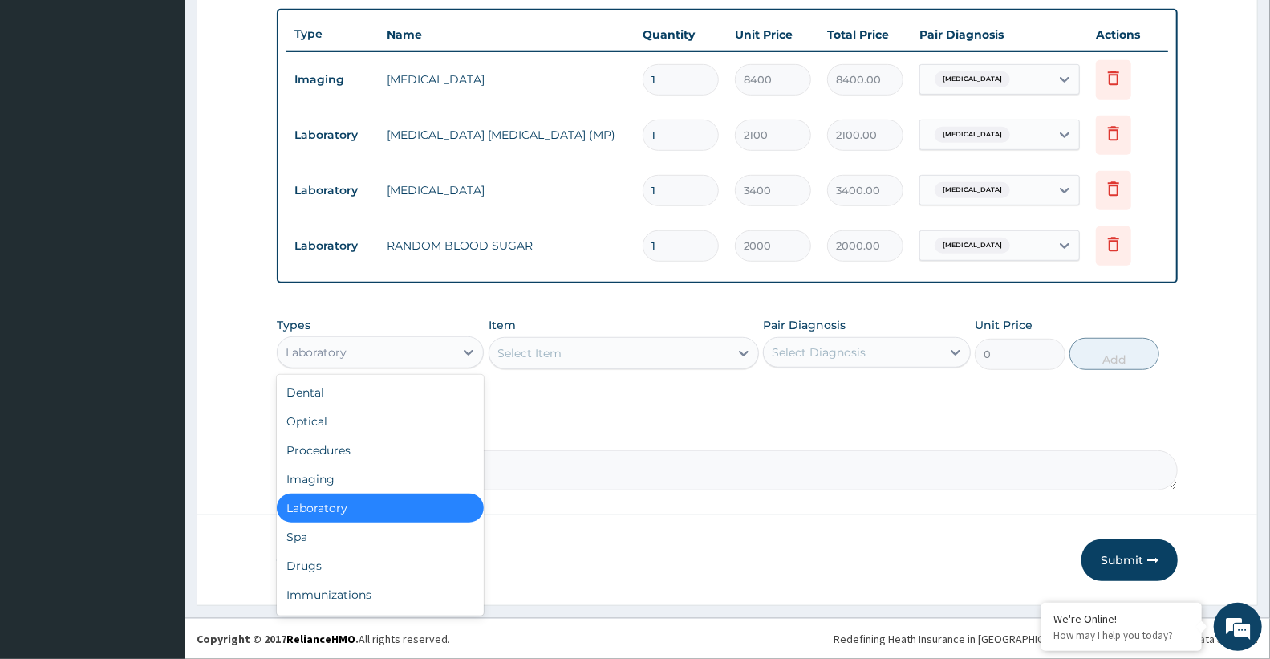
click at [335, 339] on div "Laboratory" at bounding box center [366, 352] width 176 height 26
click at [359, 562] on div "Drugs" at bounding box center [380, 565] width 207 height 29
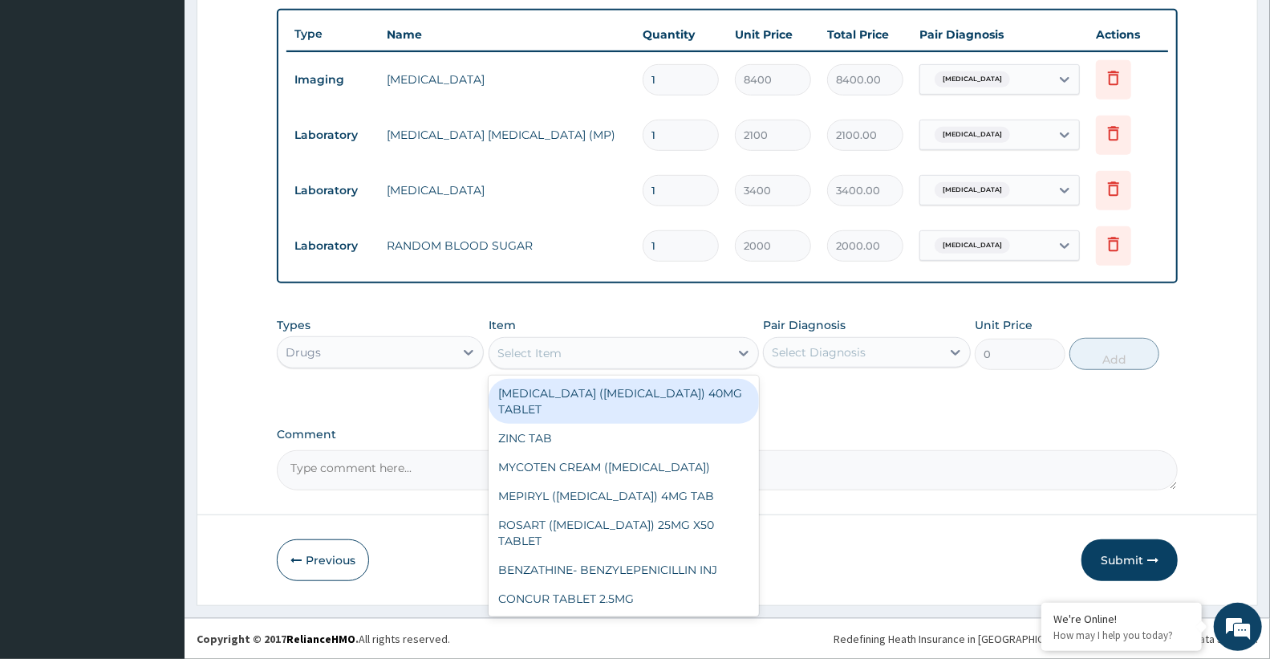
click at [529, 340] on div "Select Item" at bounding box center [609, 353] width 240 height 26
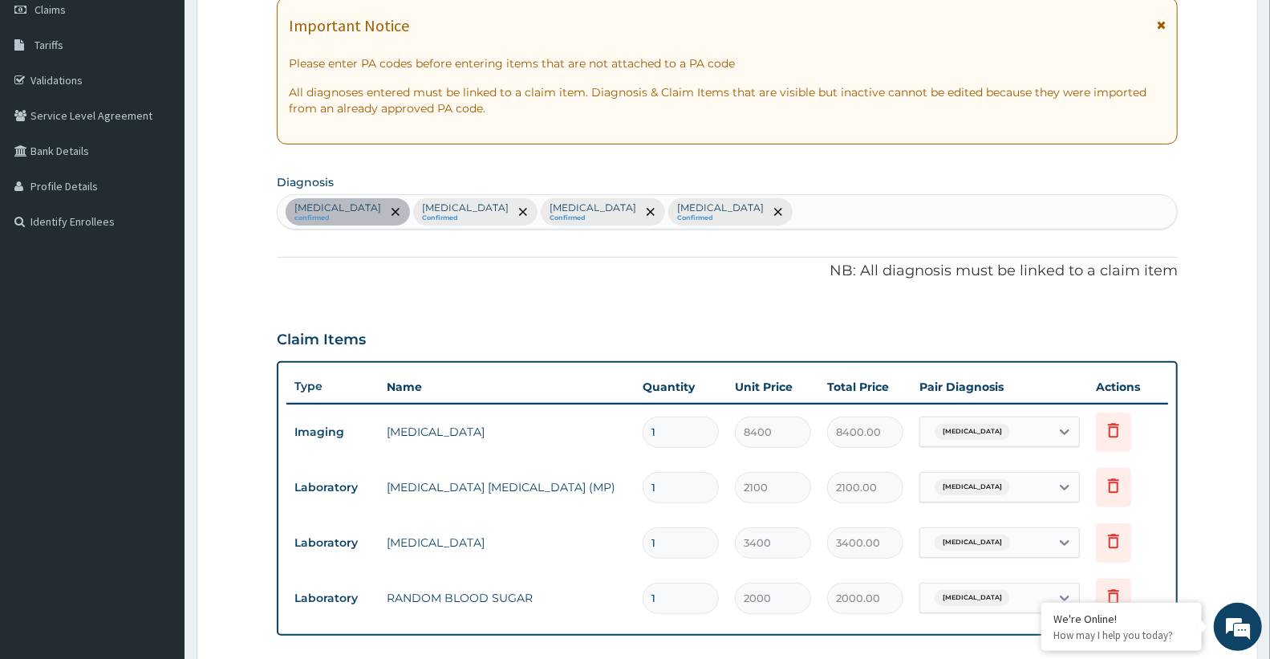
scroll to position [231, 0]
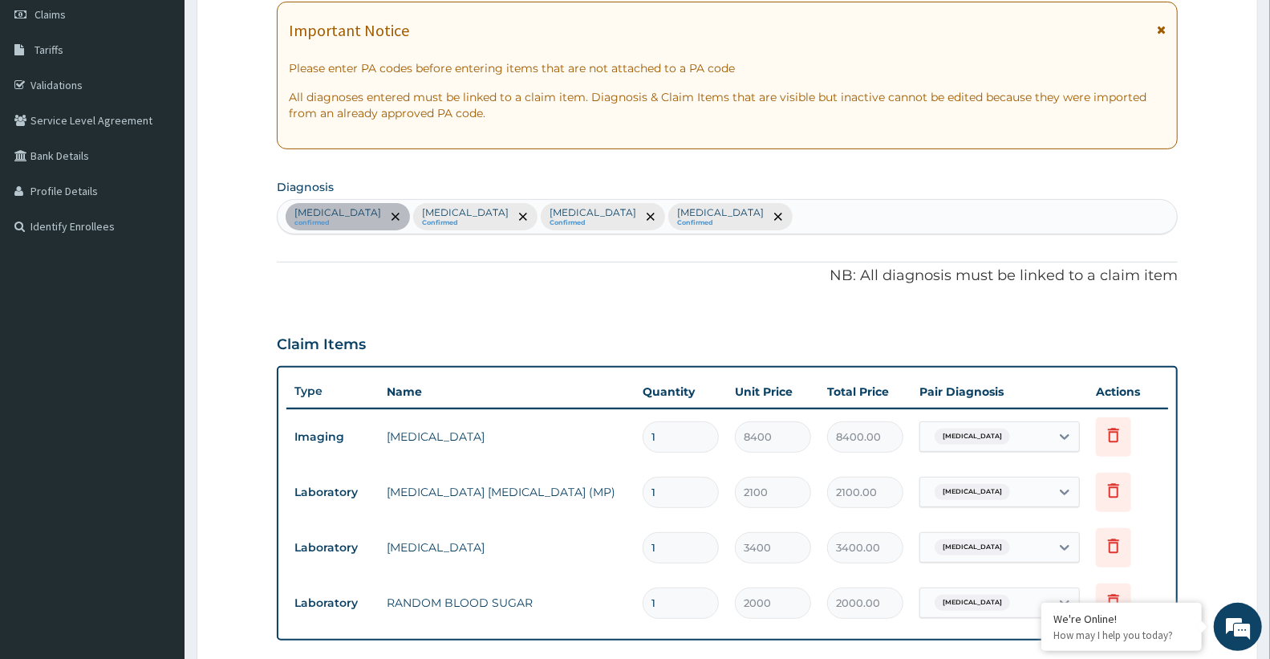
click at [724, 210] on div "Essential hypertension confirmed Hyperglycemia Confirmed Malaria Confirmed Seps…" at bounding box center [727, 217] width 899 height 34
type input "PAIN"
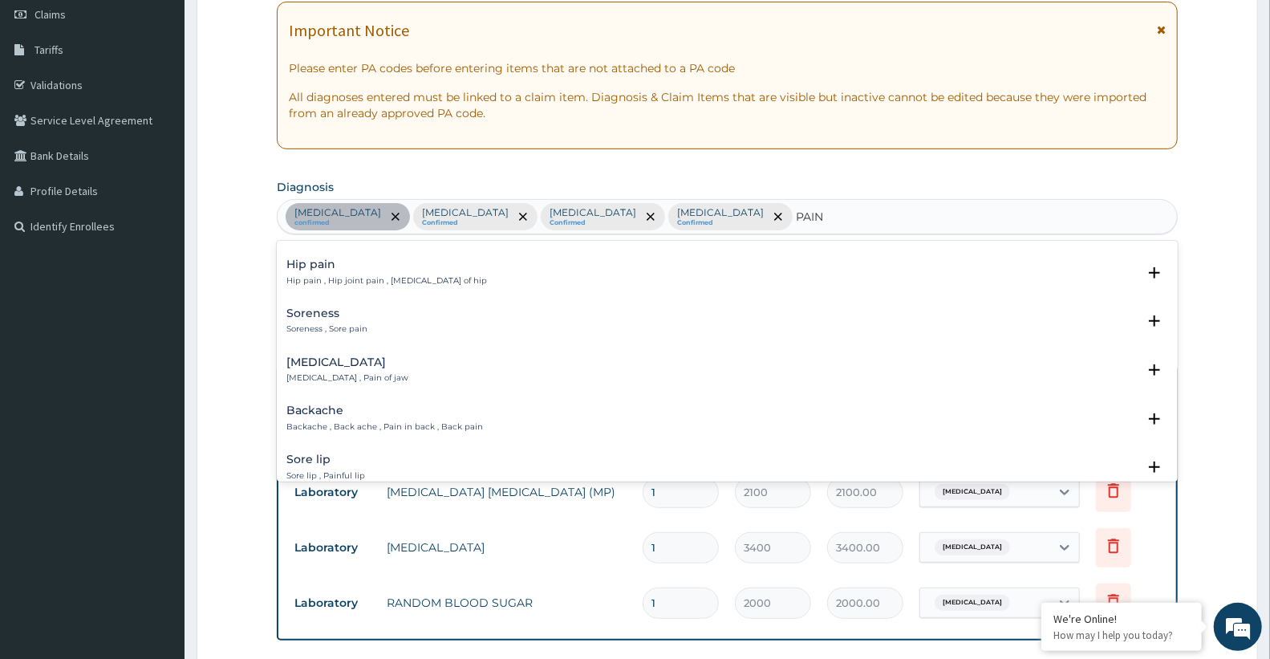
scroll to position [0, 0]
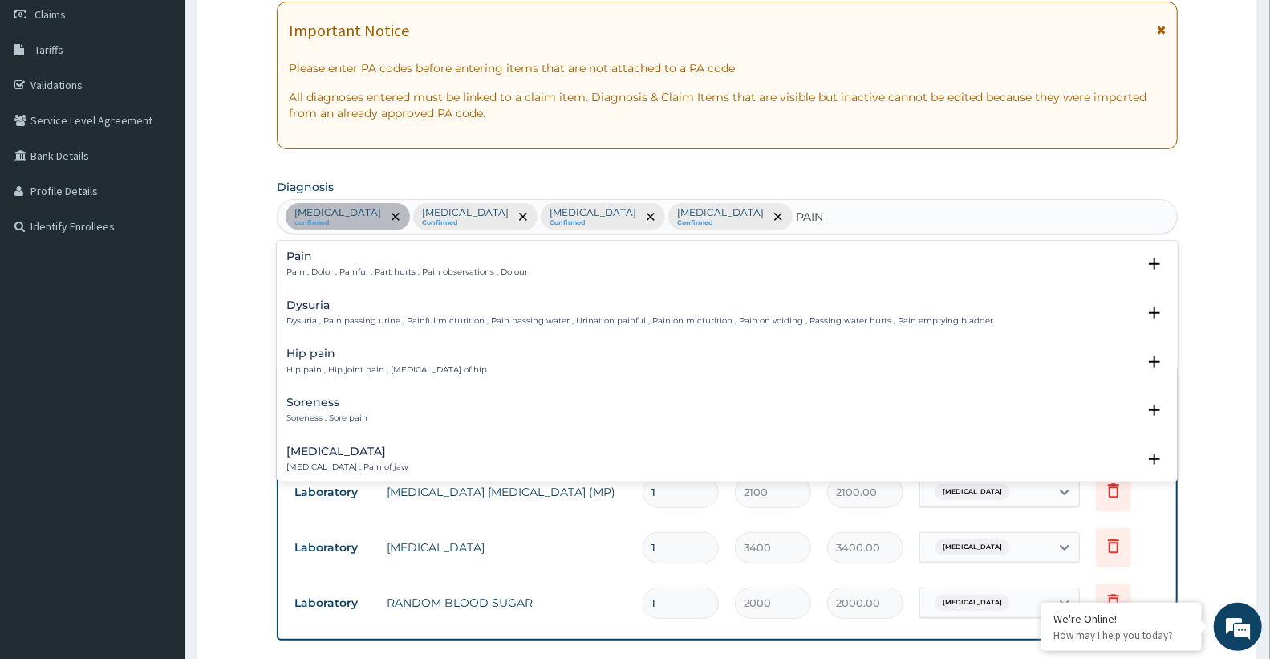
click at [351, 262] on div "Pain Pain , Dolor , Painful , Part hurts , Pain observations , Dolour" at bounding box center [406, 264] width 241 height 28
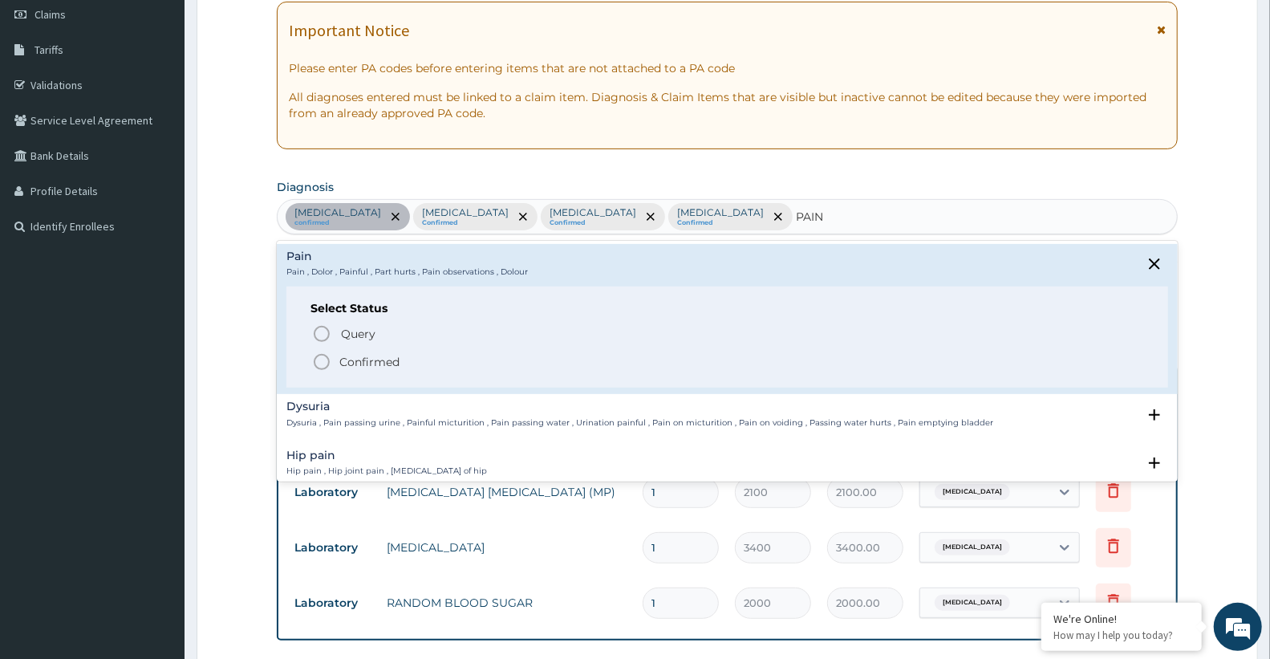
click at [361, 363] on p "Confirmed" at bounding box center [369, 362] width 60 height 16
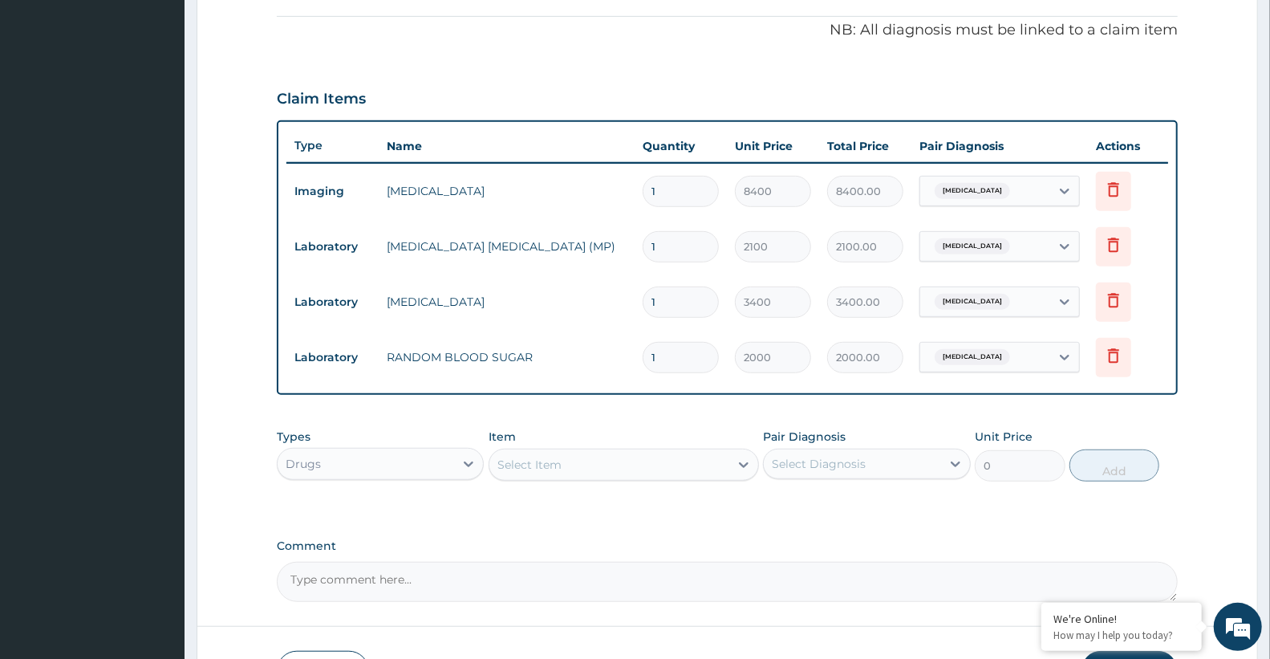
scroll to position [588, 0]
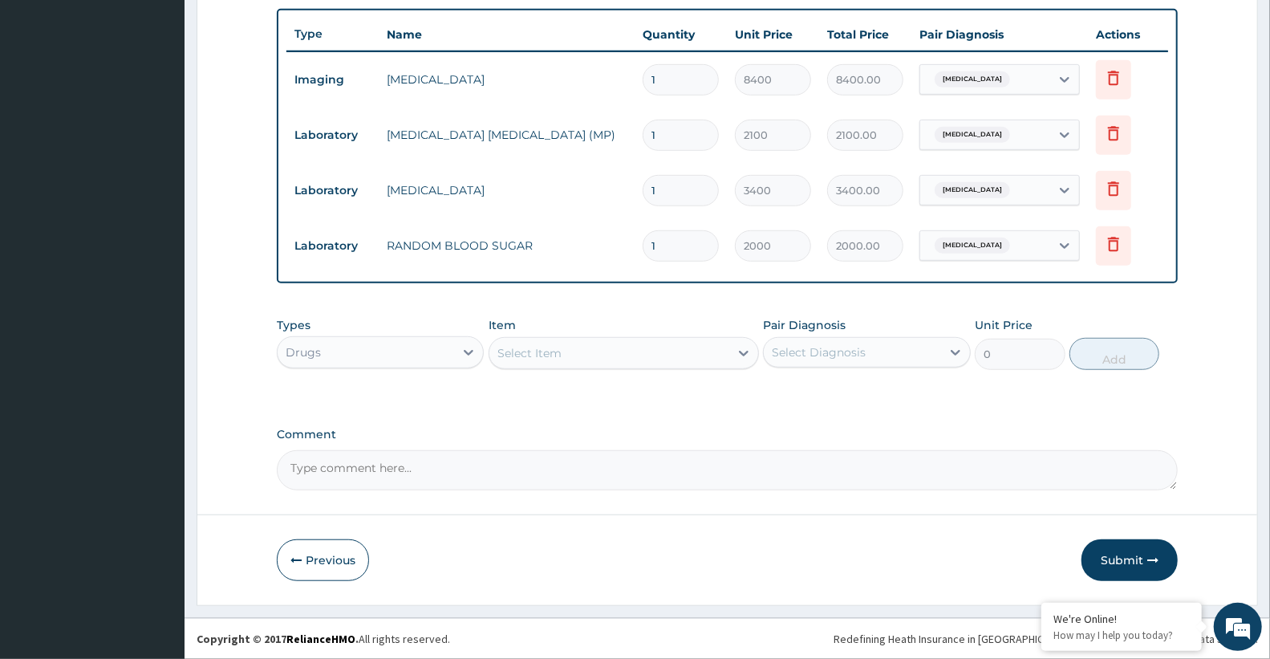
click at [543, 343] on div "Select Item" at bounding box center [609, 353] width 240 height 26
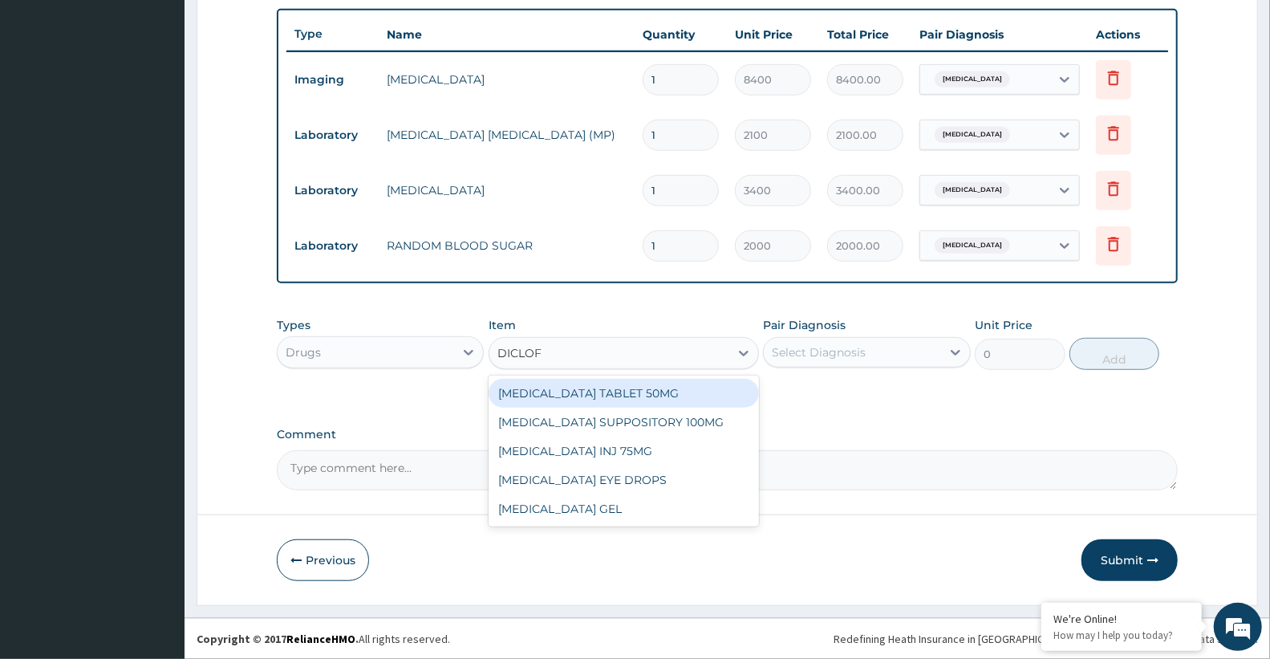
type input "DICLOFE"
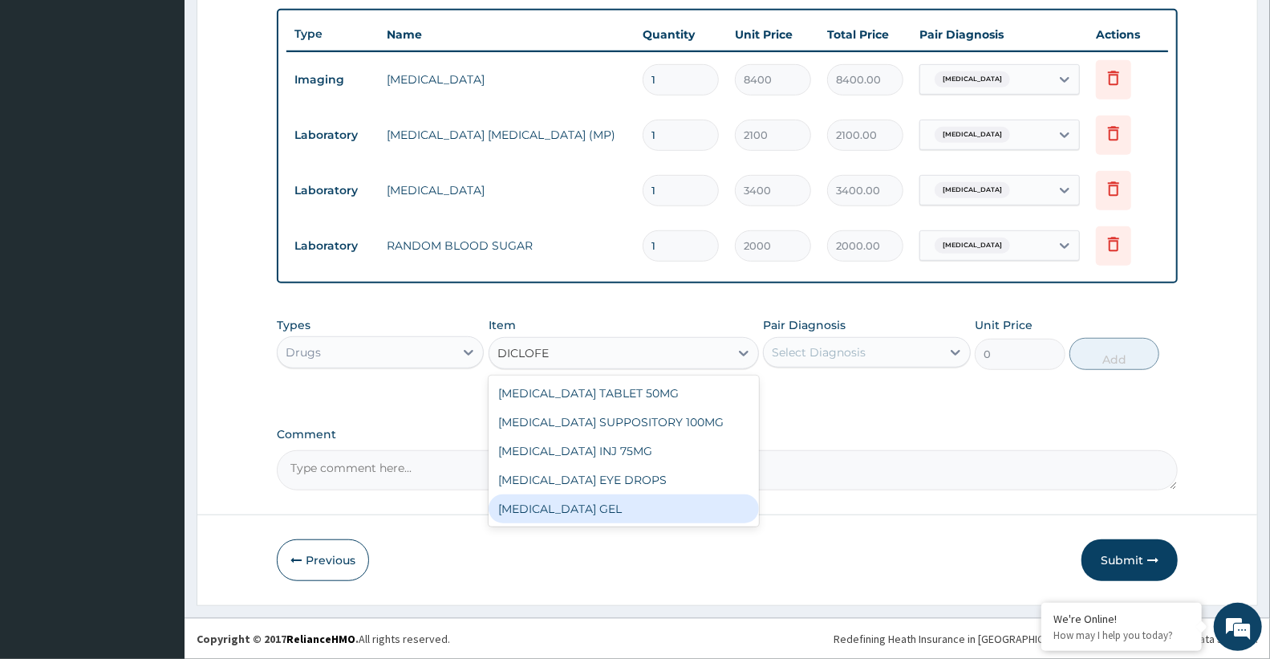
click at [566, 504] on div "DICLOFENAC GEL" at bounding box center [624, 508] width 270 height 29
type input "1250"
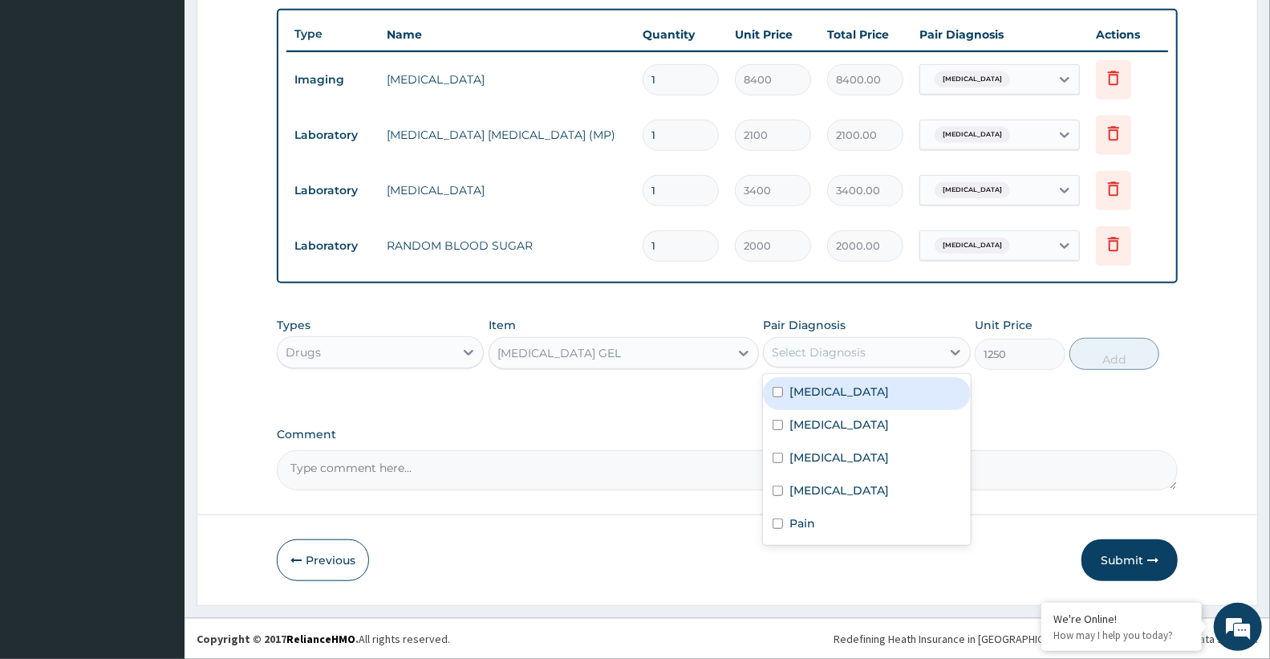
click at [823, 344] on div "Select Diagnosis" at bounding box center [819, 352] width 94 height 16
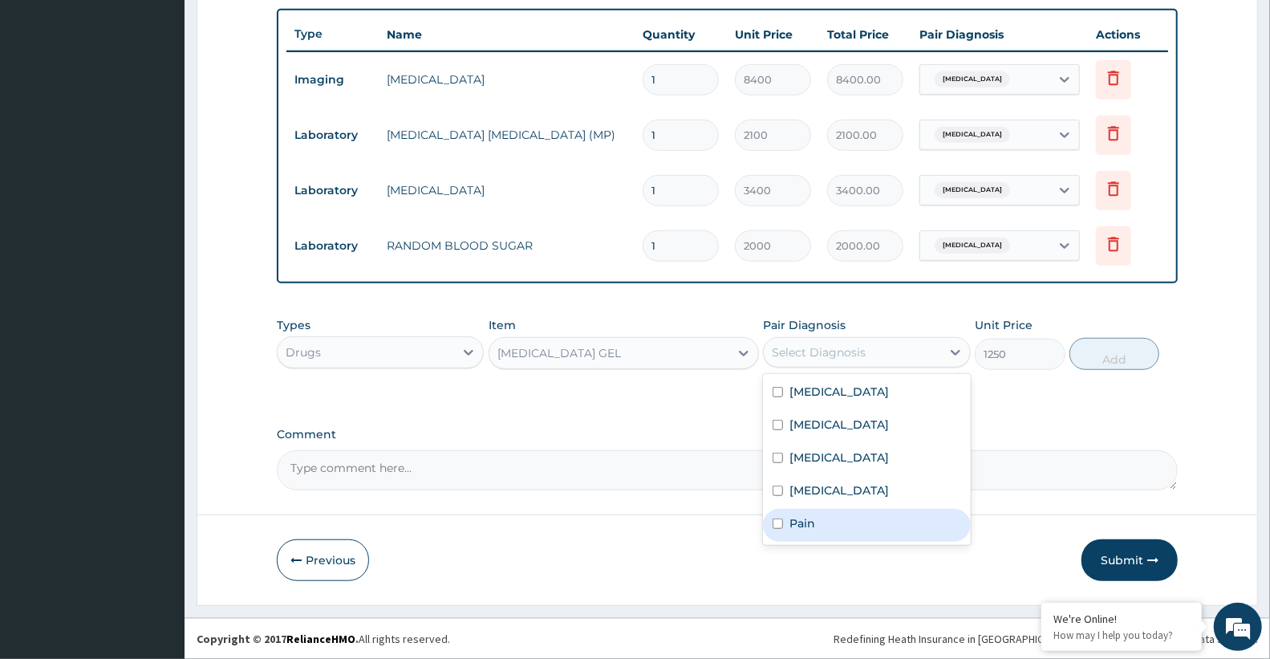
click at [826, 527] on div "Pain" at bounding box center [866, 525] width 207 height 33
checkbox input "true"
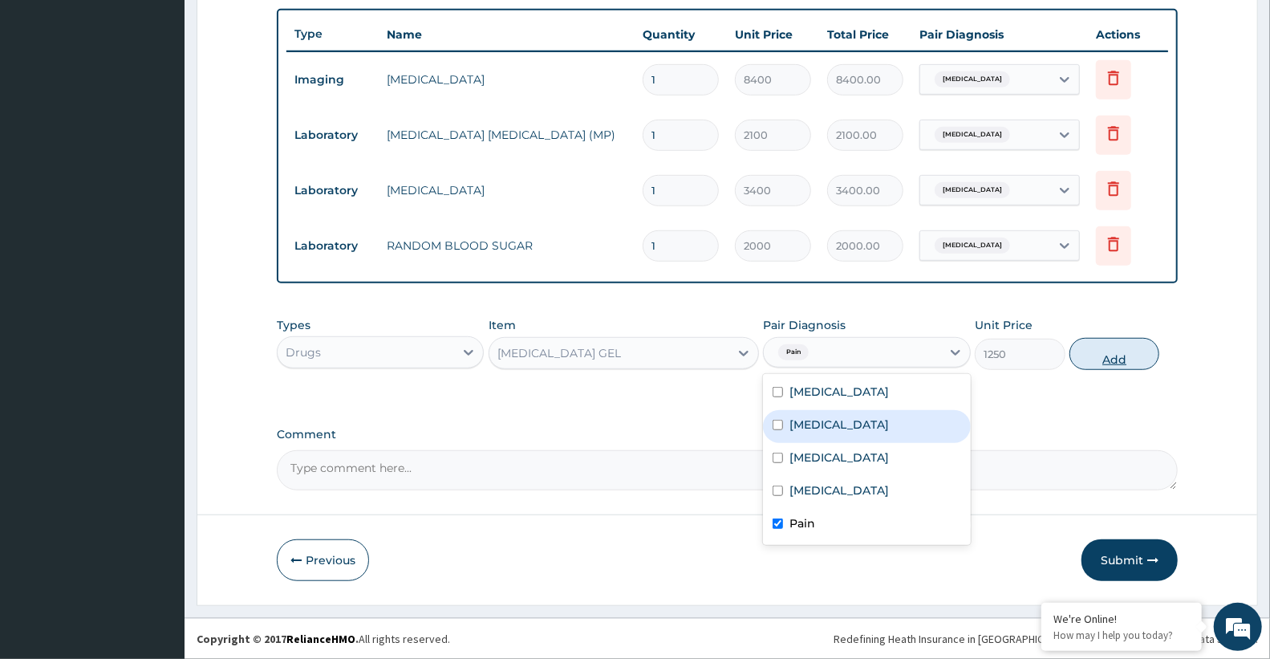
click at [1121, 359] on button "Add" at bounding box center [1114, 354] width 90 height 32
type input "0"
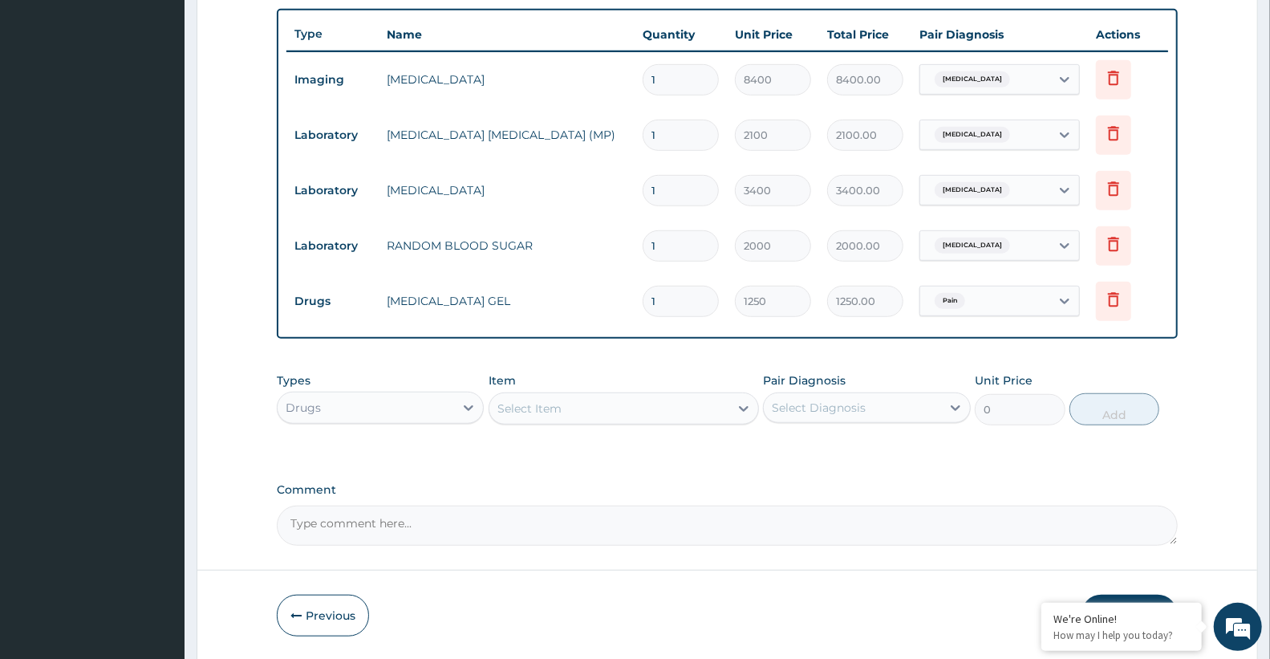
click at [546, 401] on div "Select Item" at bounding box center [529, 408] width 64 height 16
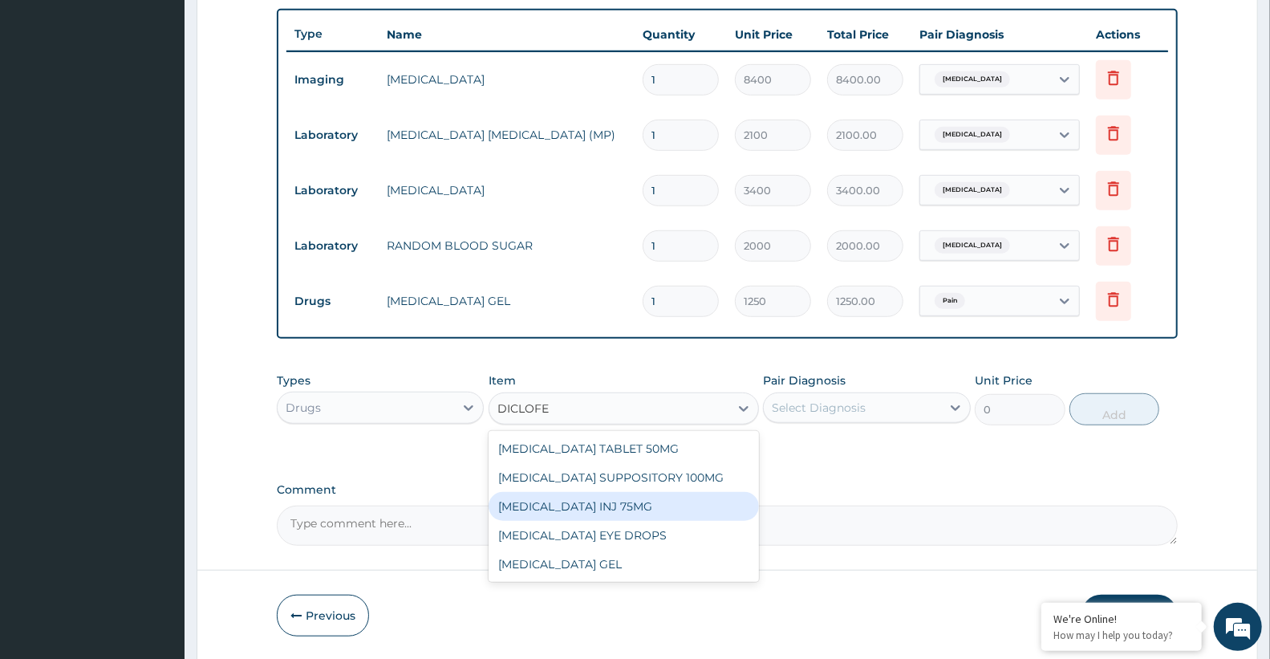
type input "DICLOFE"
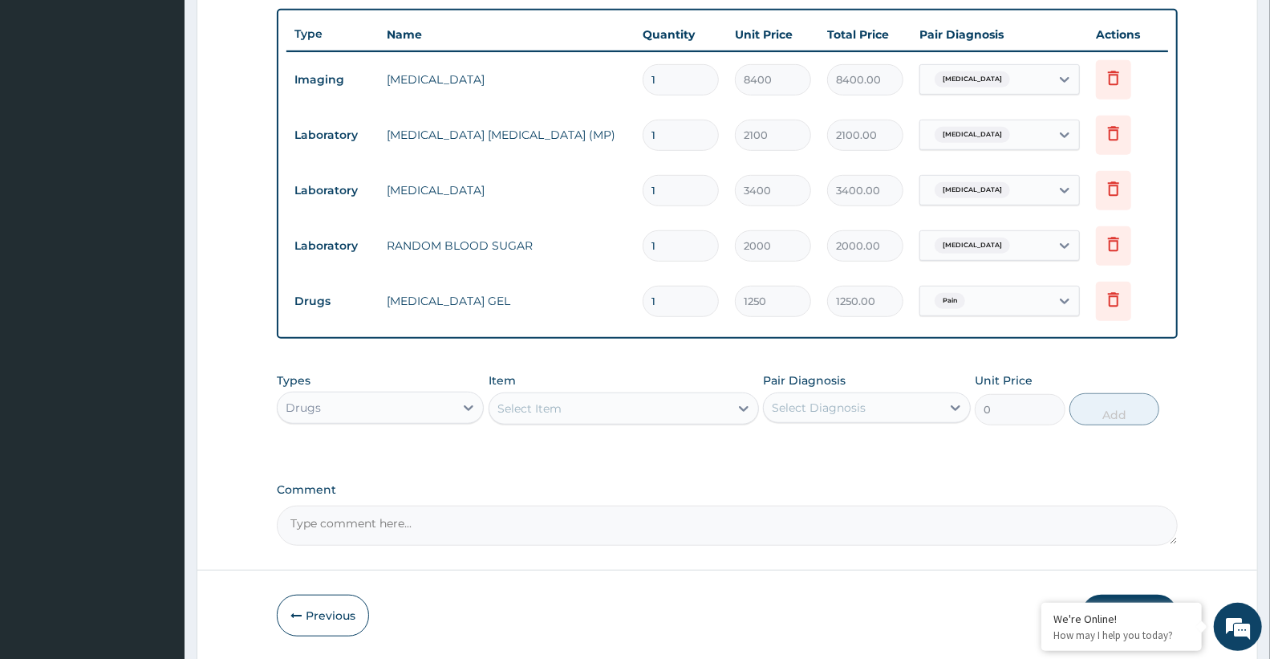
click at [529, 407] on div "Select Item" at bounding box center [529, 408] width 64 height 16
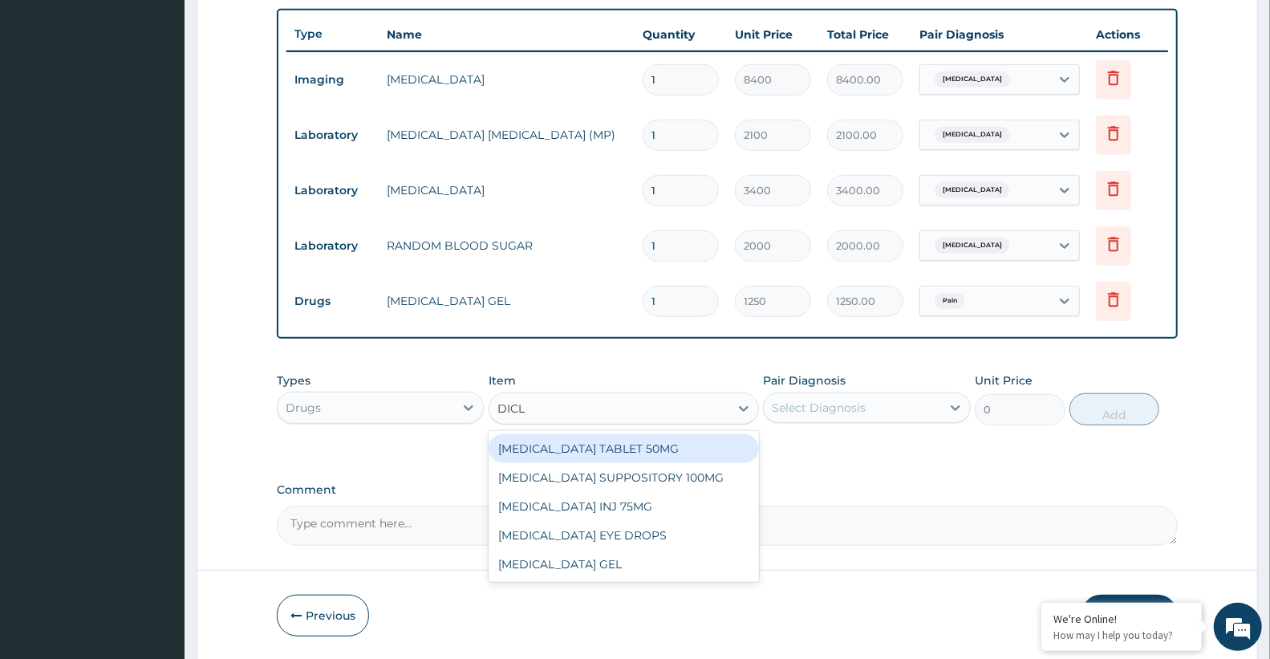
type input "DICLO"
click at [588, 451] on div "[MEDICAL_DATA] TABLET 50MG" at bounding box center [624, 448] width 270 height 29
type input "80"
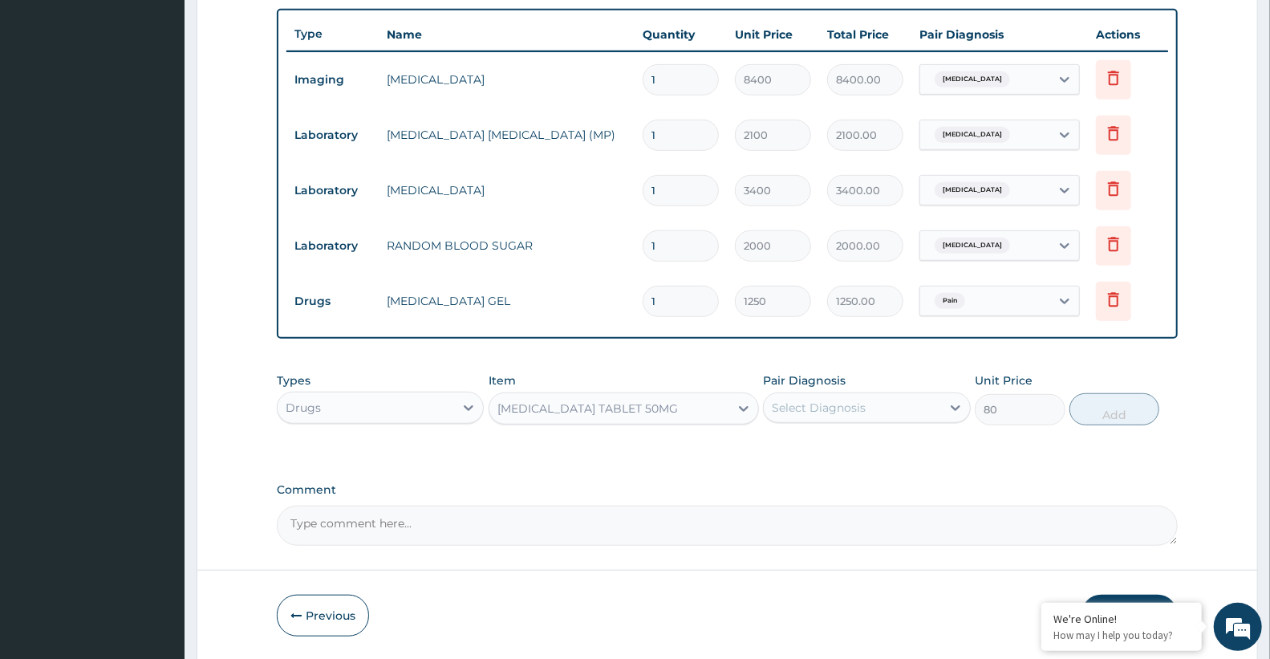
click at [675, 310] on input "1" at bounding box center [681, 301] width 76 height 31
click at [841, 406] on div "Select Diagnosis" at bounding box center [819, 408] width 94 height 16
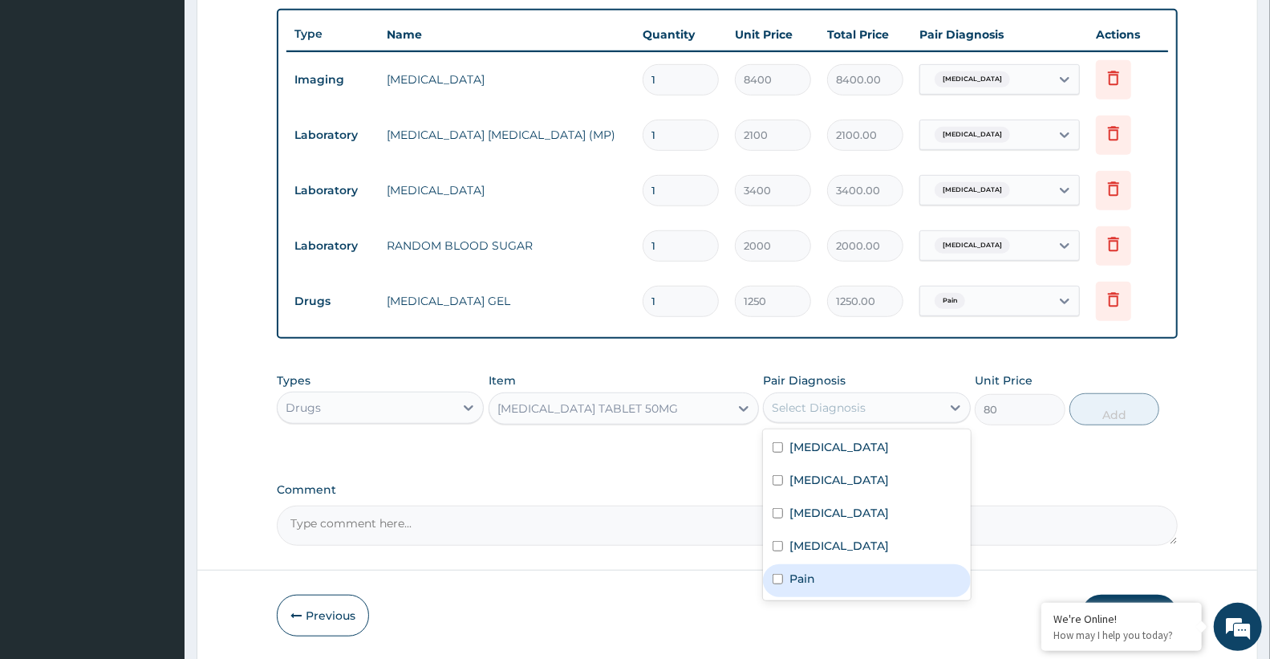
click at [817, 574] on div "Pain" at bounding box center [866, 580] width 207 height 33
checkbox input "true"
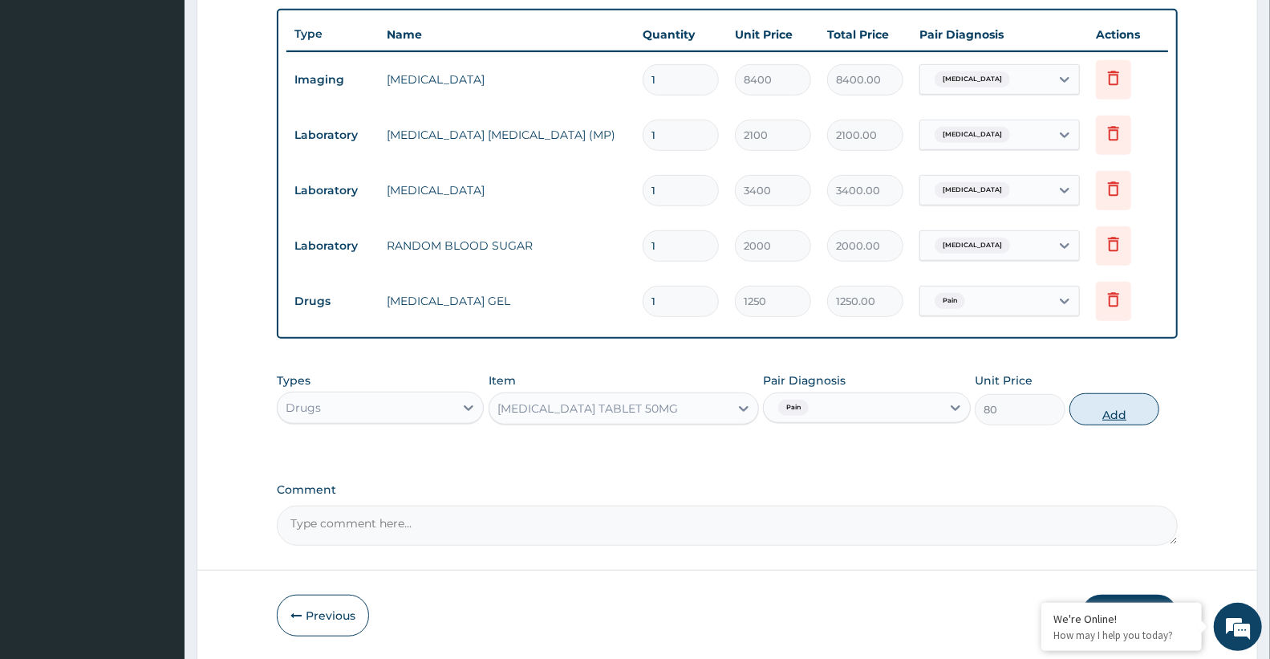
click at [1109, 404] on button "Add" at bounding box center [1114, 409] width 90 height 32
type input "0"
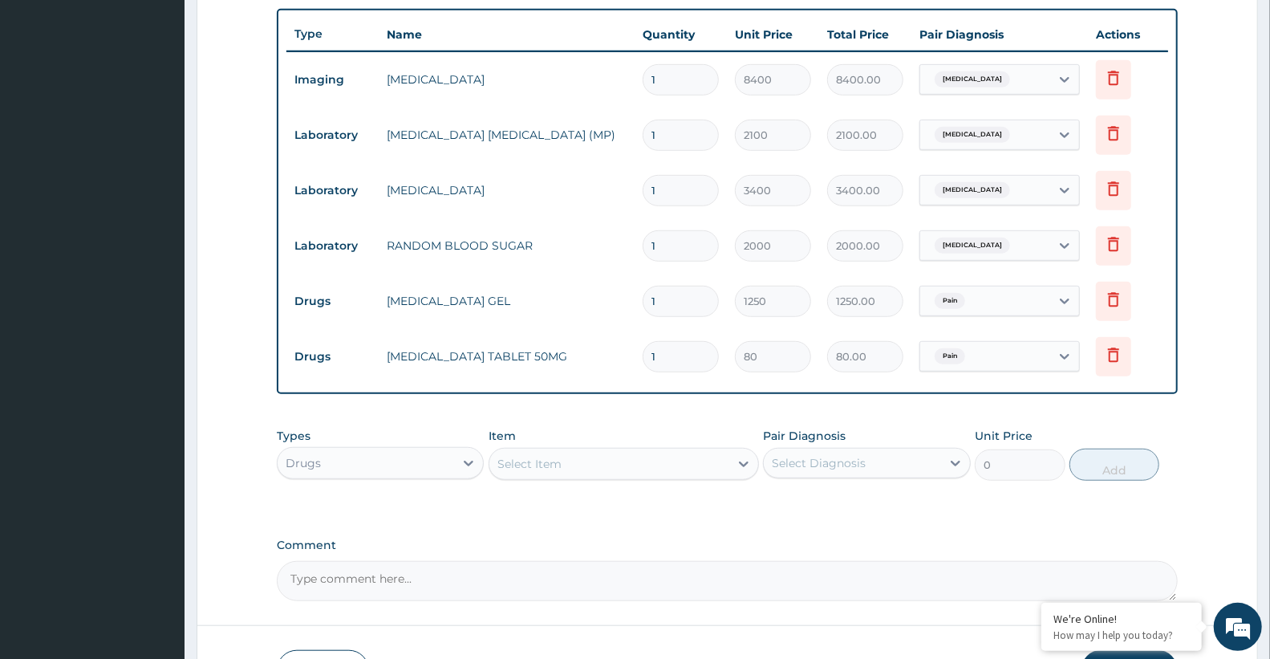
type input "12"
type input "960.00"
type input "12"
click at [1117, 300] on icon at bounding box center [1113, 299] width 19 height 19
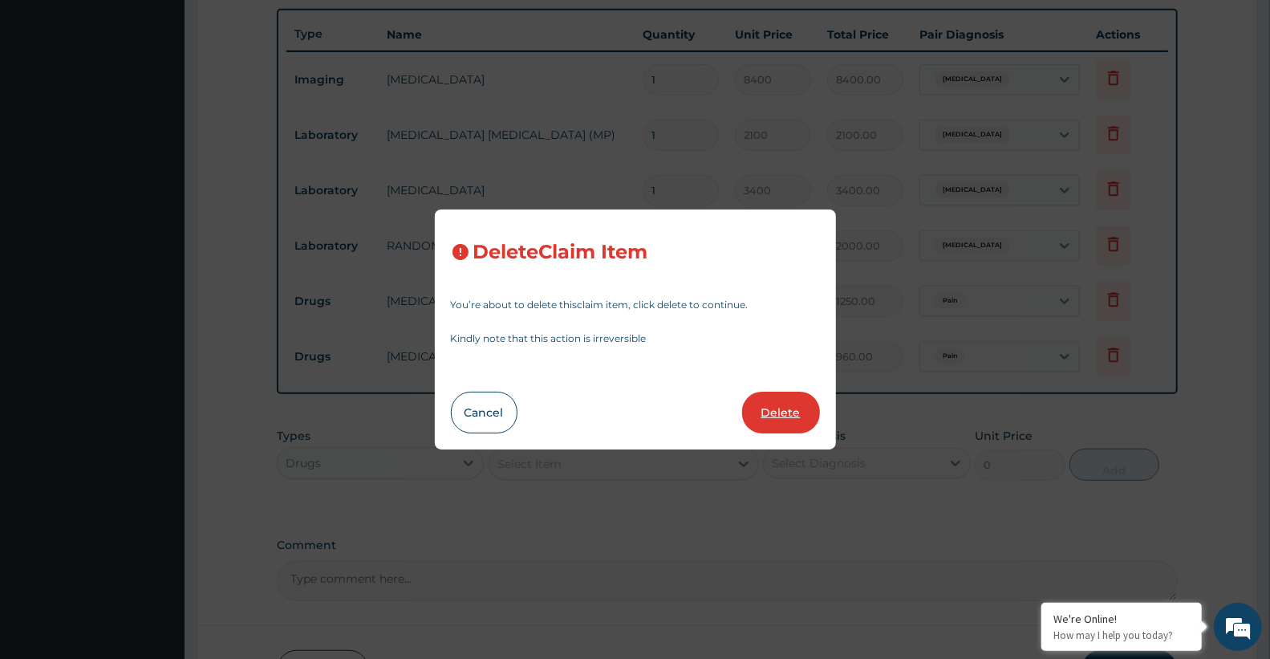
click at [807, 414] on button "Delete" at bounding box center [781, 412] width 78 height 42
type input "12"
type input "80"
type input "960.00"
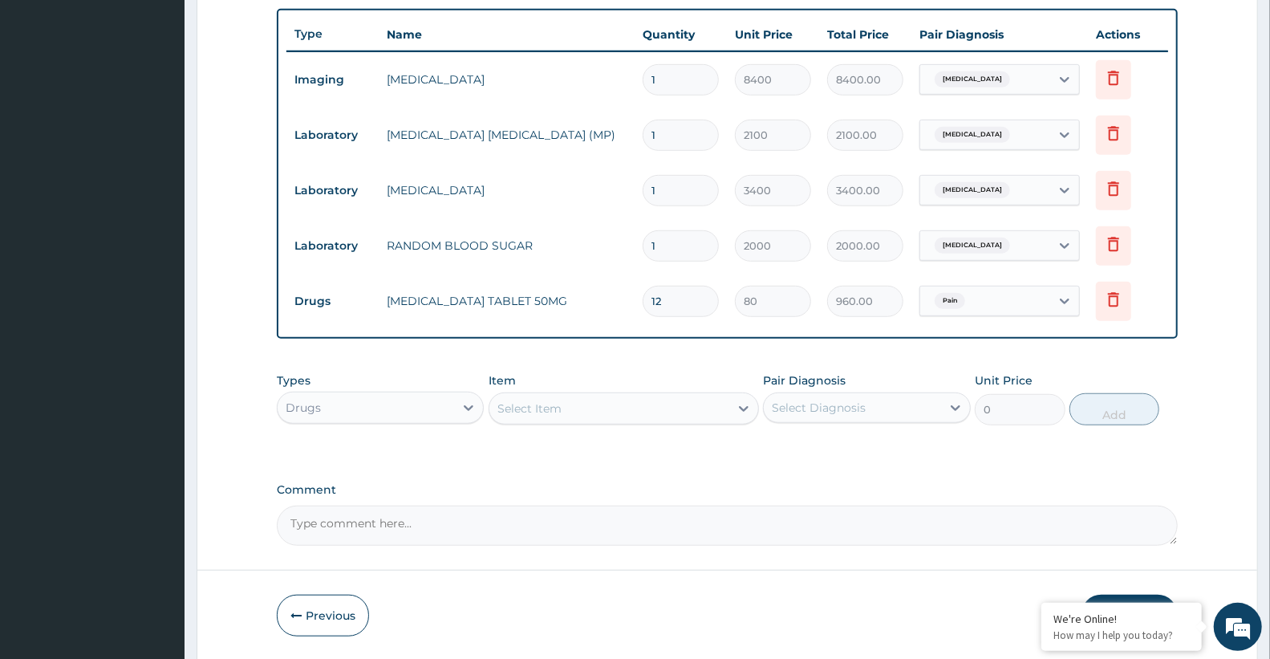
click at [516, 412] on div "Select Item" at bounding box center [529, 408] width 64 height 16
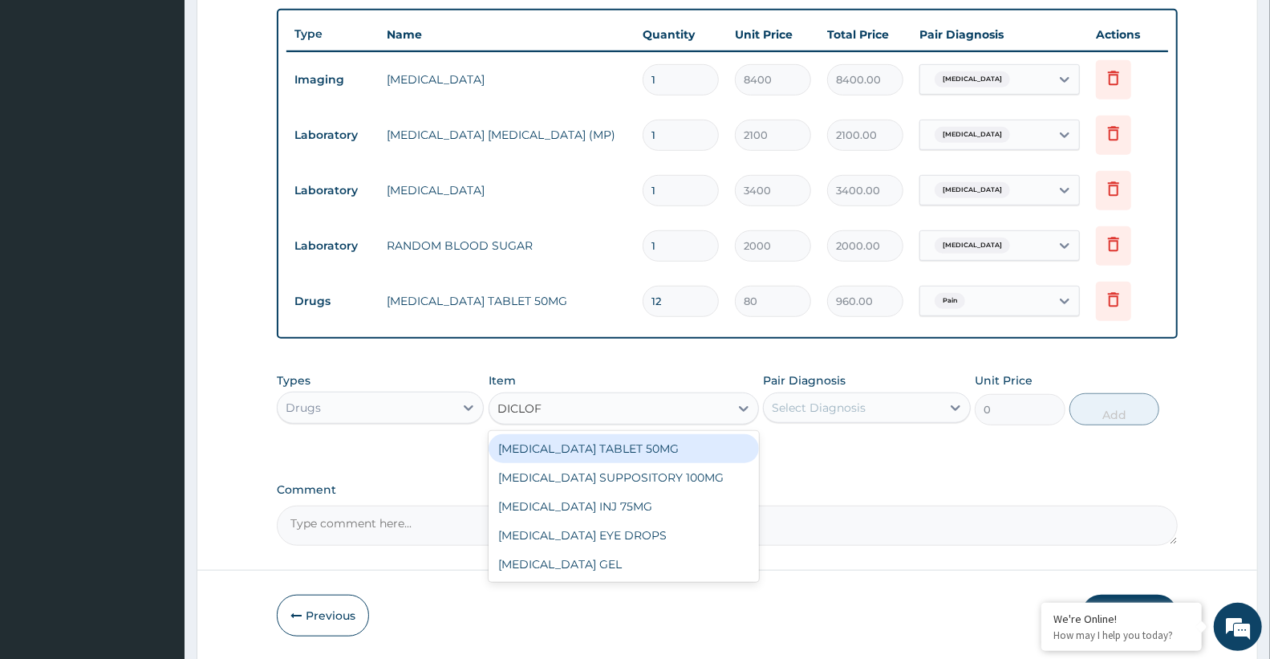
type input "DICLOFE"
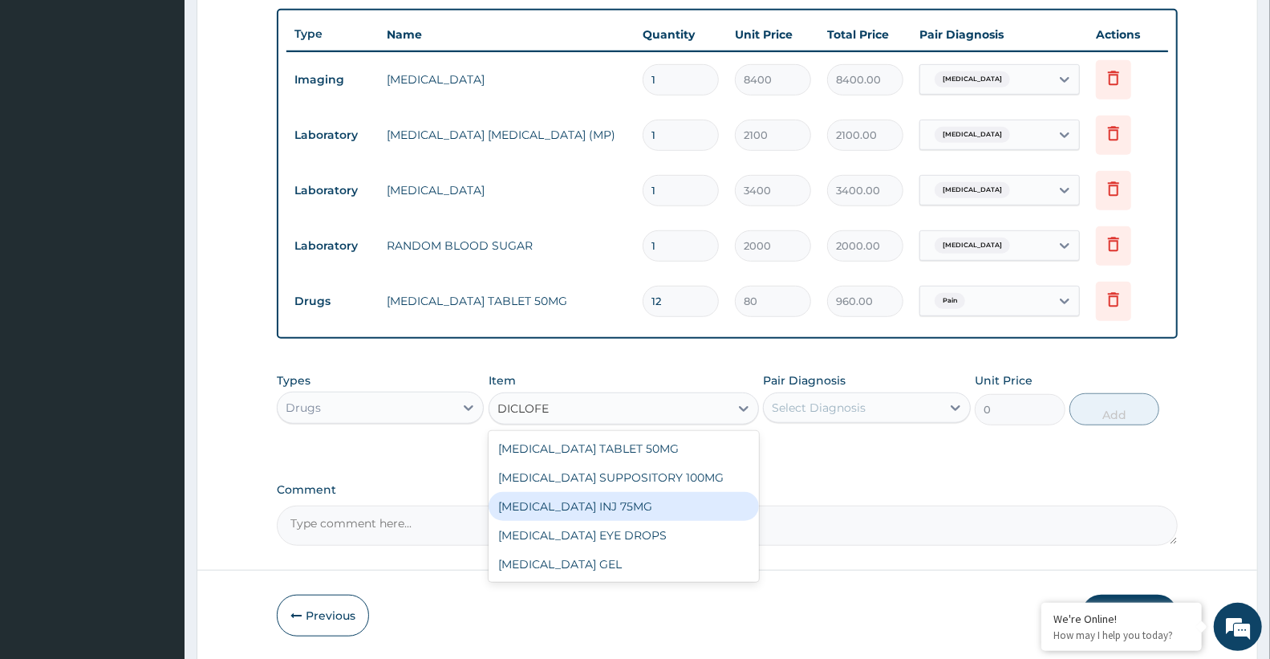
click at [548, 511] on div "DICLOFENAC INJ 75MG" at bounding box center [624, 506] width 270 height 29
type input "1100"
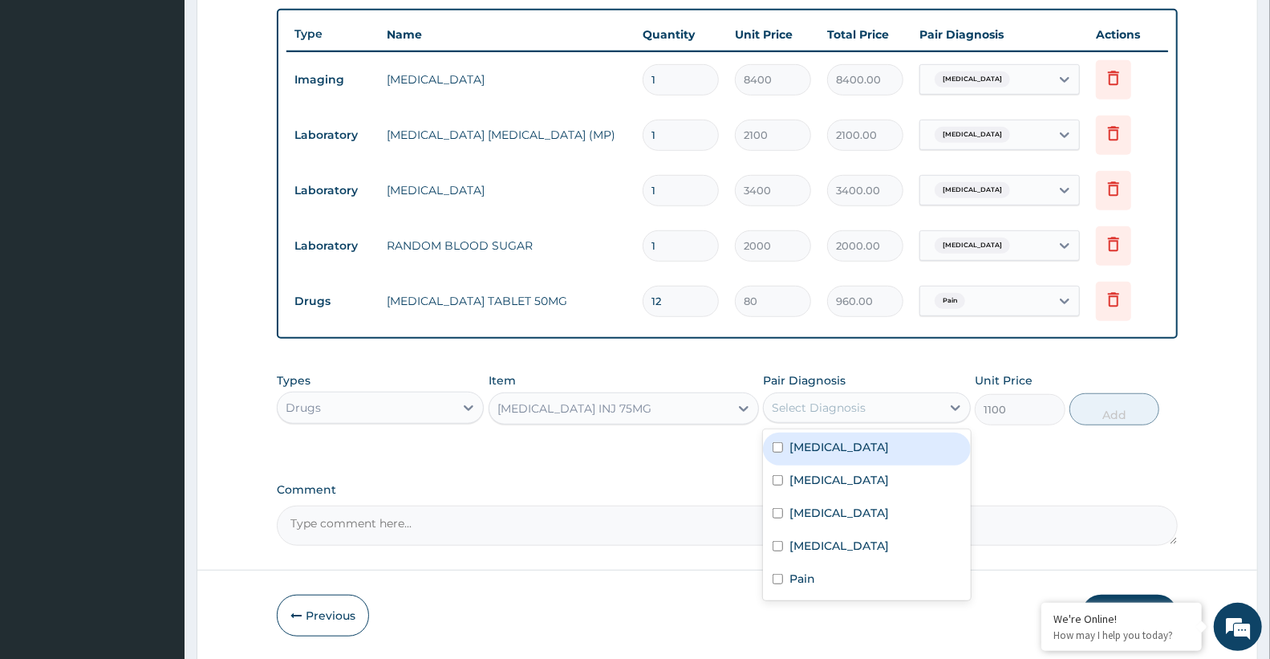
click at [797, 398] on div "Select Diagnosis" at bounding box center [852, 408] width 176 height 26
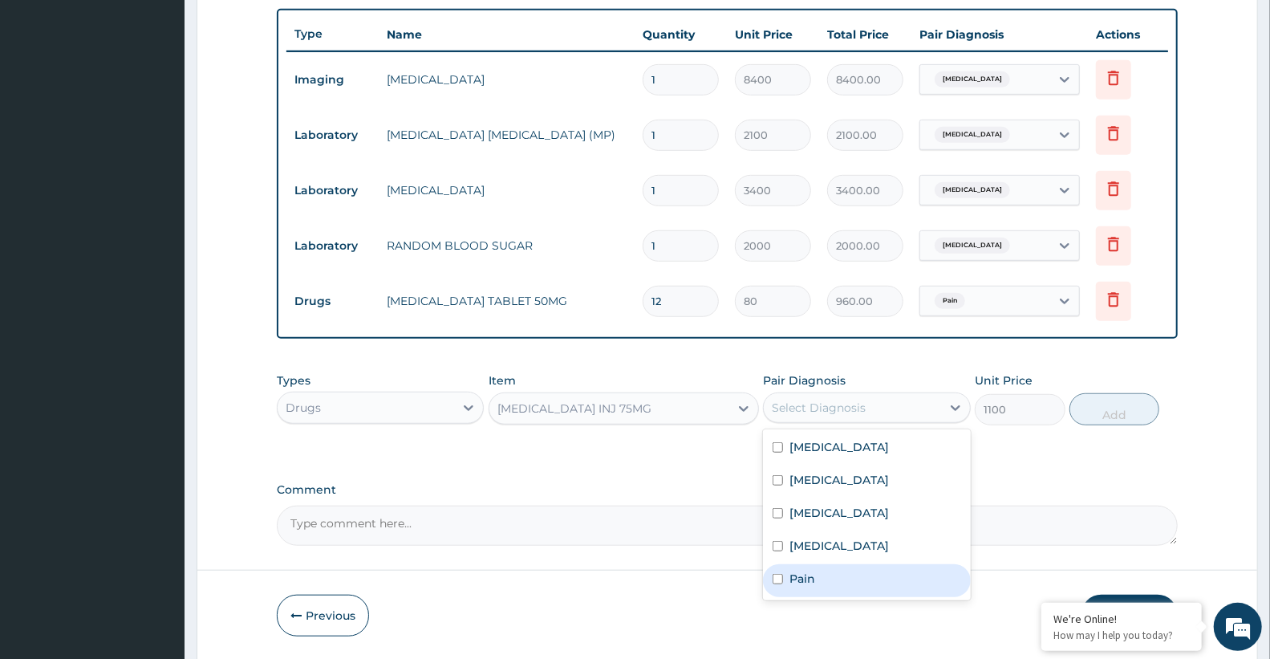
click at [835, 579] on div "Pain" at bounding box center [866, 580] width 207 height 33
checkbox input "true"
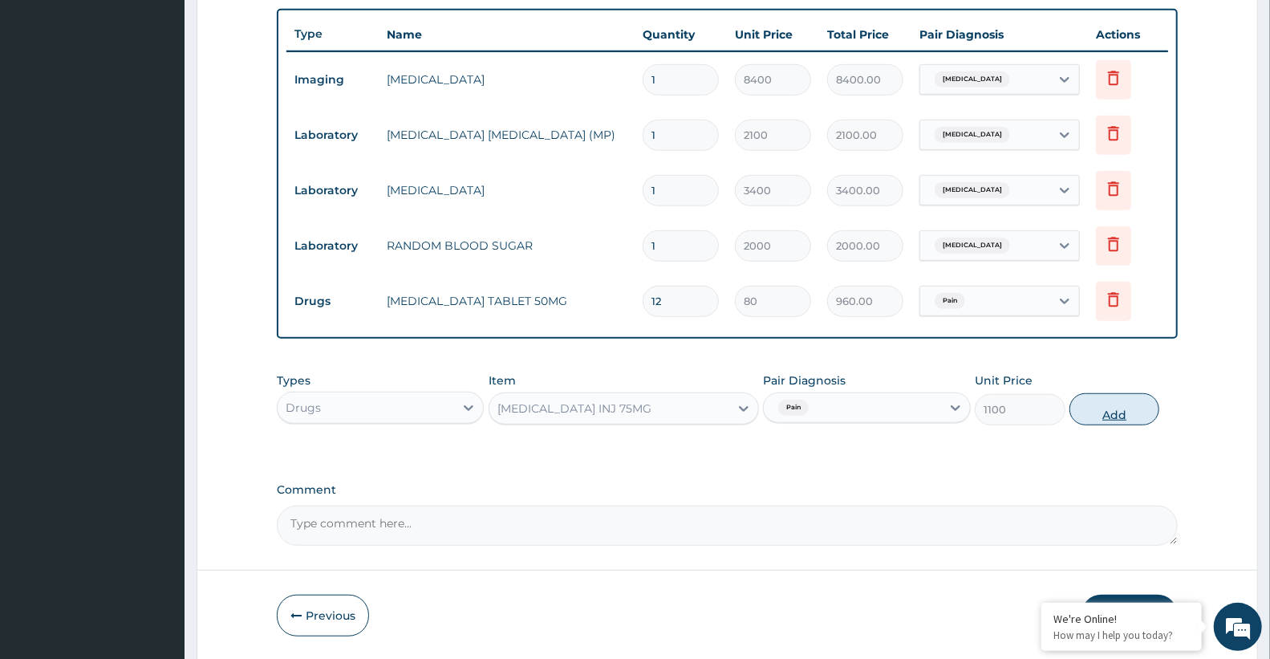
click at [1109, 405] on button "Add" at bounding box center [1114, 409] width 90 height 32
type input "0"
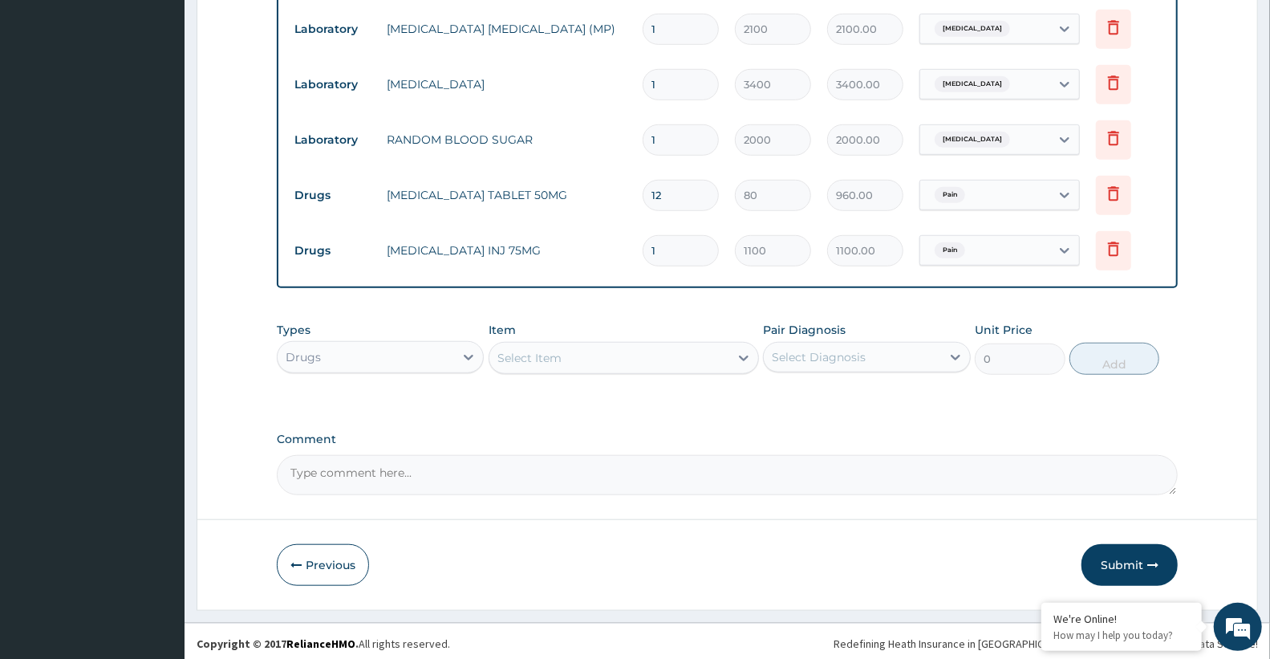
scroll to position [700, 0]
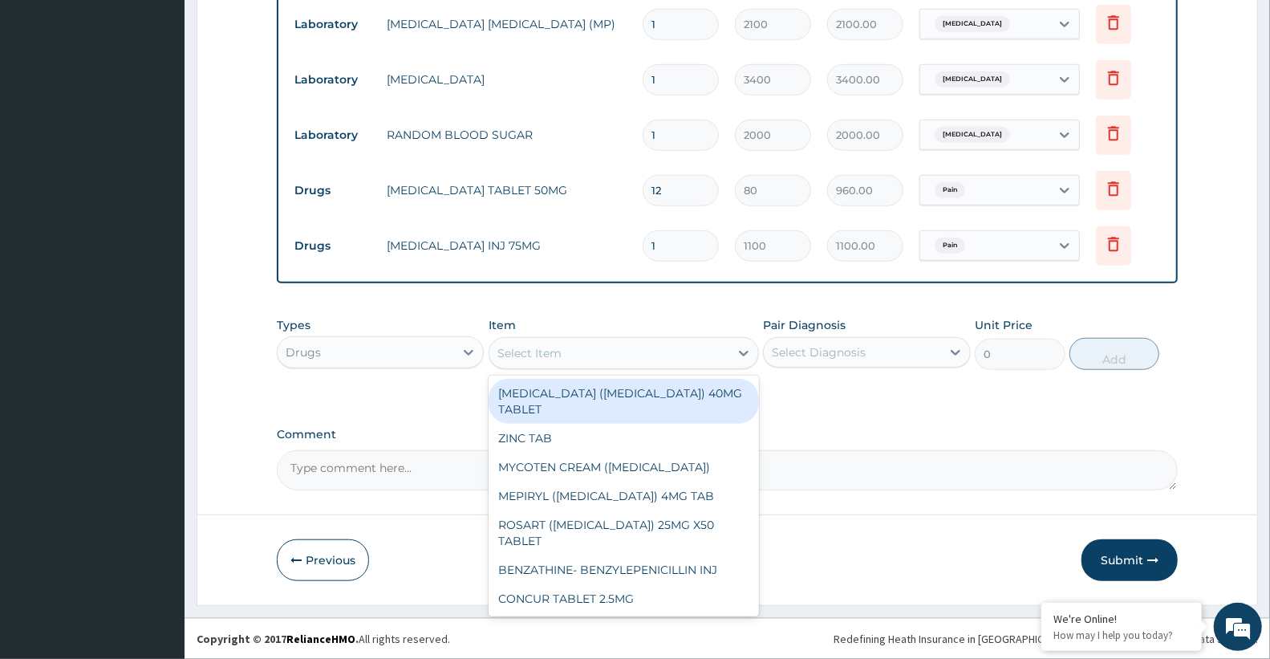
click at [523, 351] on div "Select Item" at bounding box center [529, 353] width 64 height 16
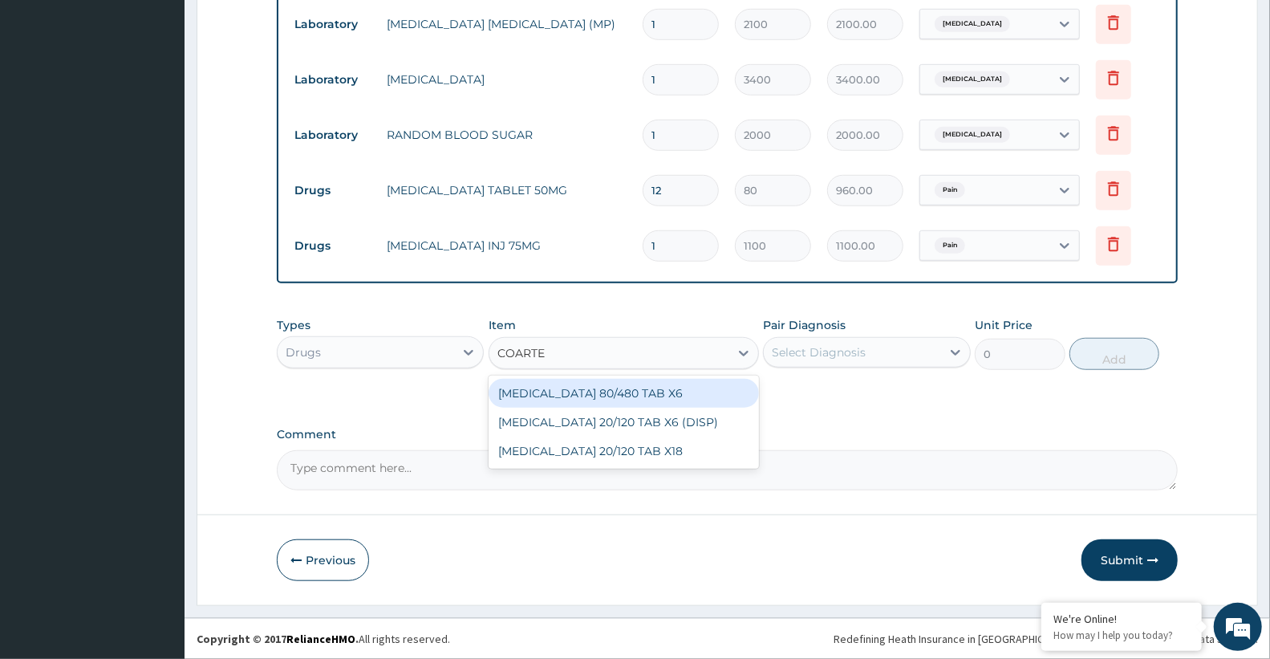
type input "COARTEM"
click at [604, 387] on div "COARTEM 80/480 TAB X6" at bounding box center [624, 393] width 270 height 29
type input "520"
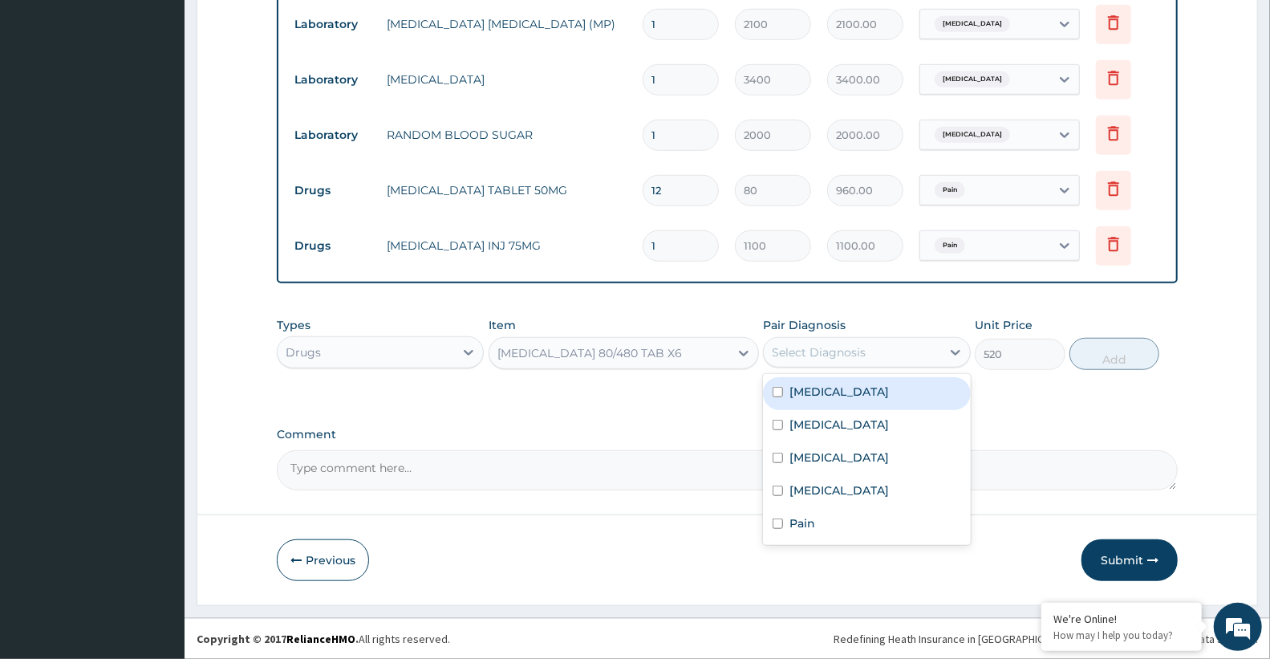
click at [804, 348] on div "Select Diagnosis" at bounding box center [819, 352] width 94 height 16
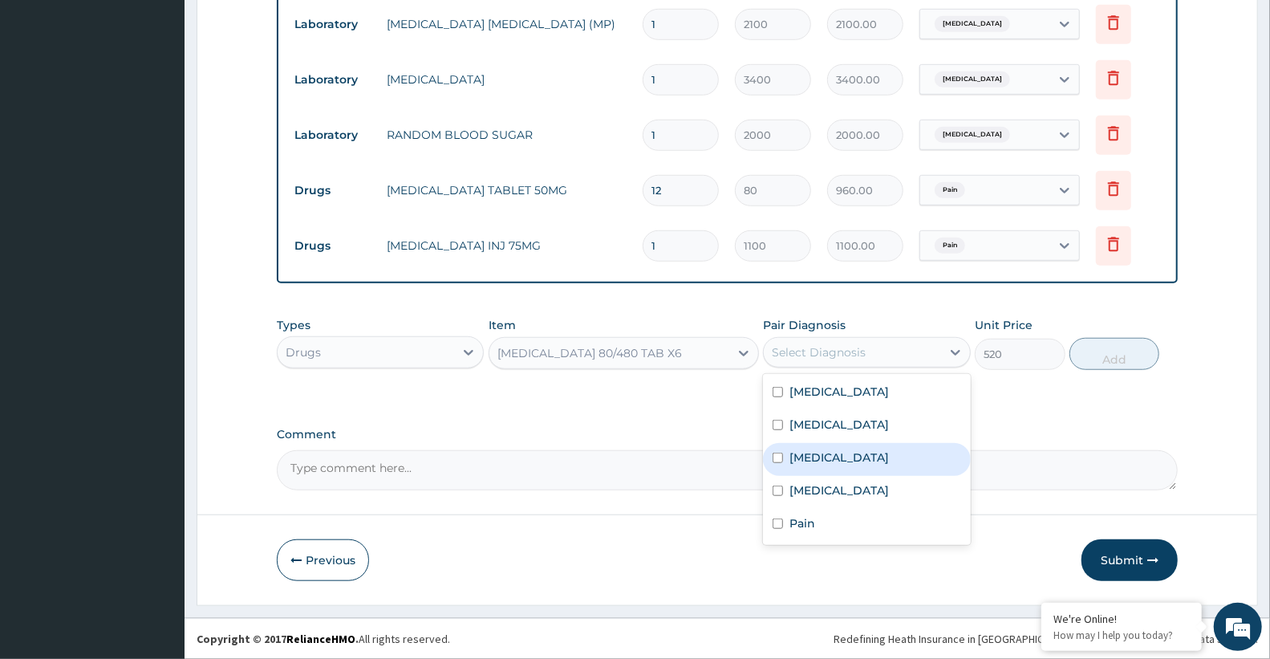
drag, startPoint x: 819, startPoint y: 461, endPoint x: 881, endPoint y: 441, distance: 64.9
click at [824, 460] on label "Malaria" at bounding box center [838, 457] width 99 height 16
checkbox input "true"
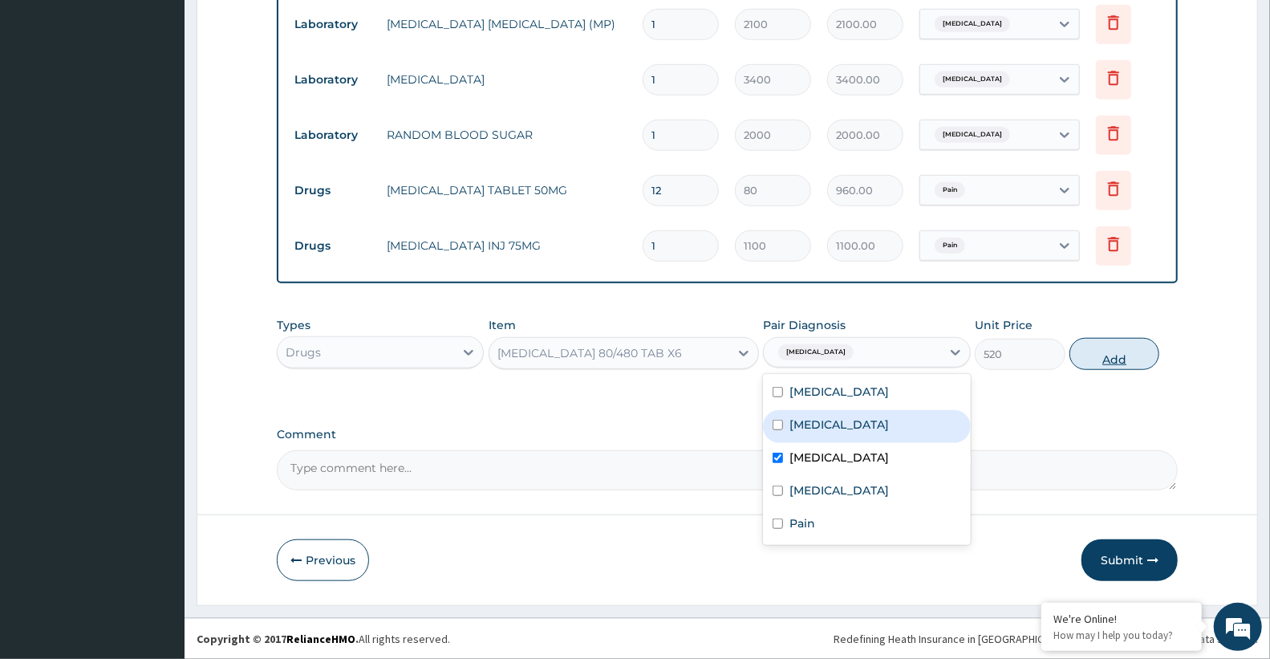
click at [1132, 356] on button "Add" at bounding box center [1114, 354] width 90 height 32
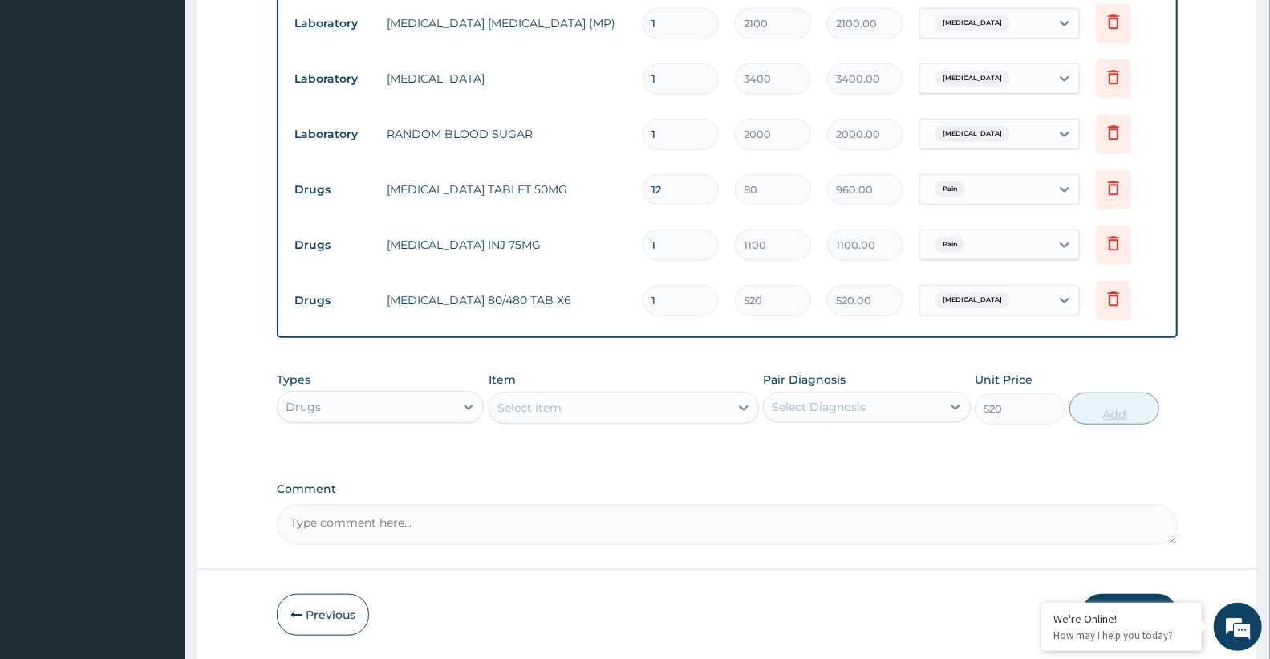
type input "0"
type input "0.00"
type input "6"
type input "3120.00"
type input "6"
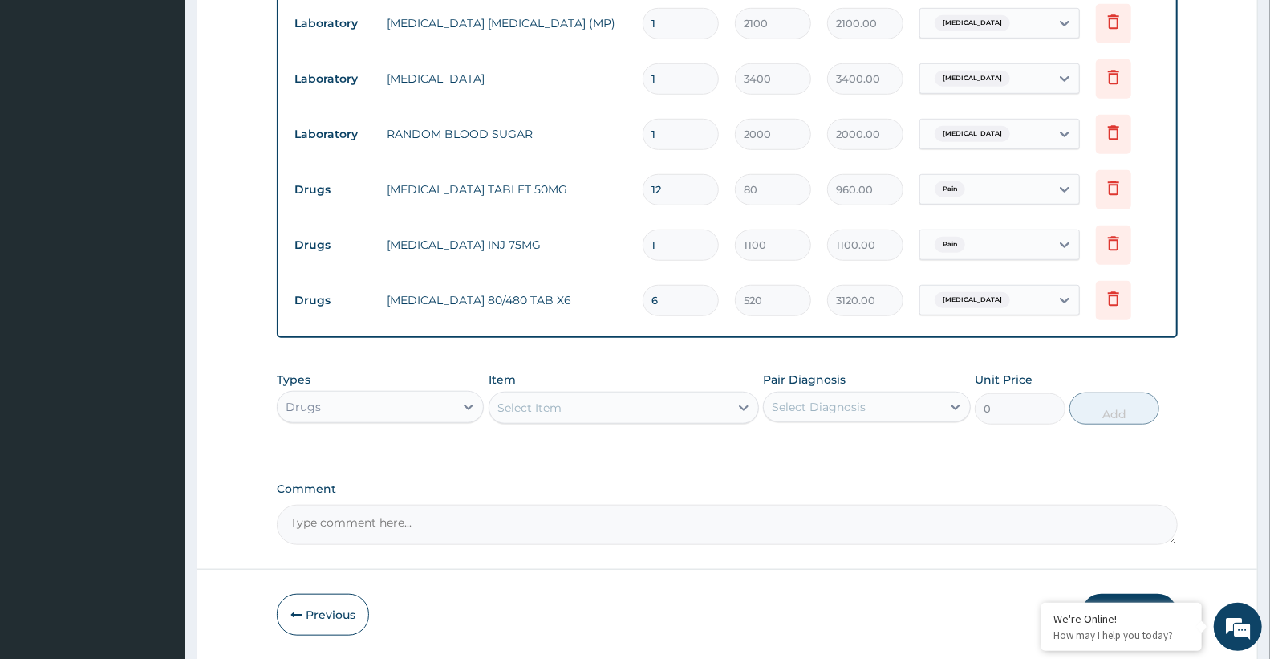
click at [408, 406] on div "Drugs" at bounding box center [366, 407] width 176 height 26
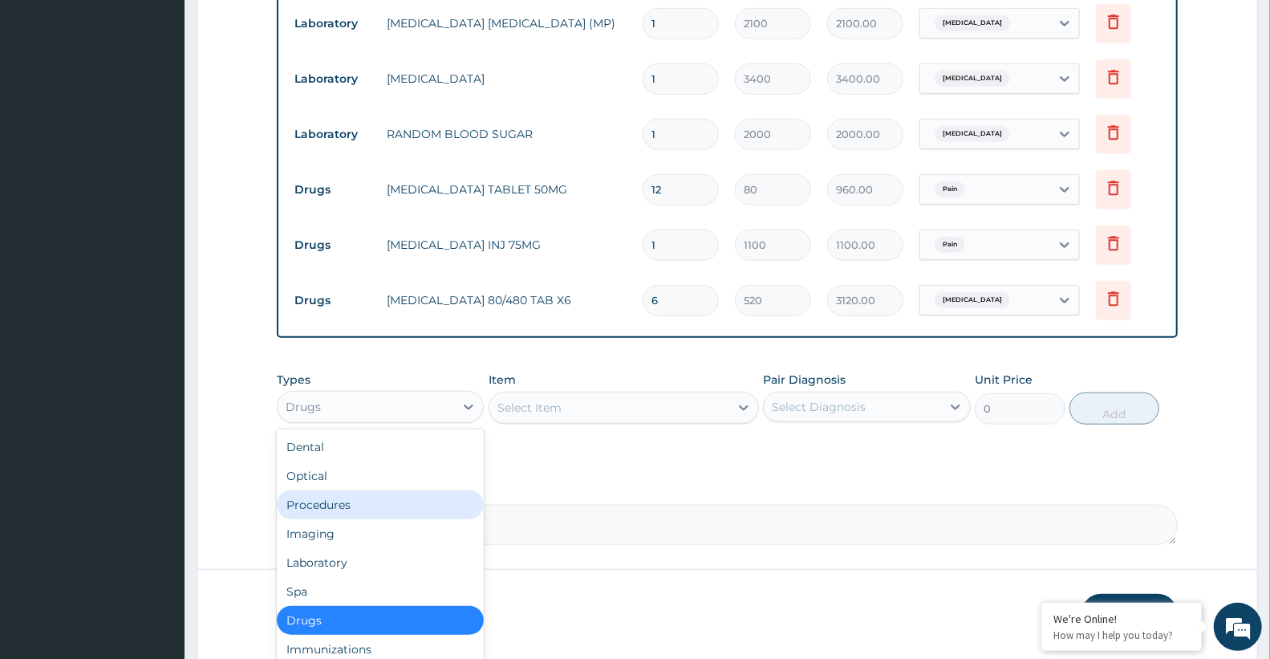
click at [391, 507] on div "Procedures" at bounding box center [380, 504] width 207 height 29
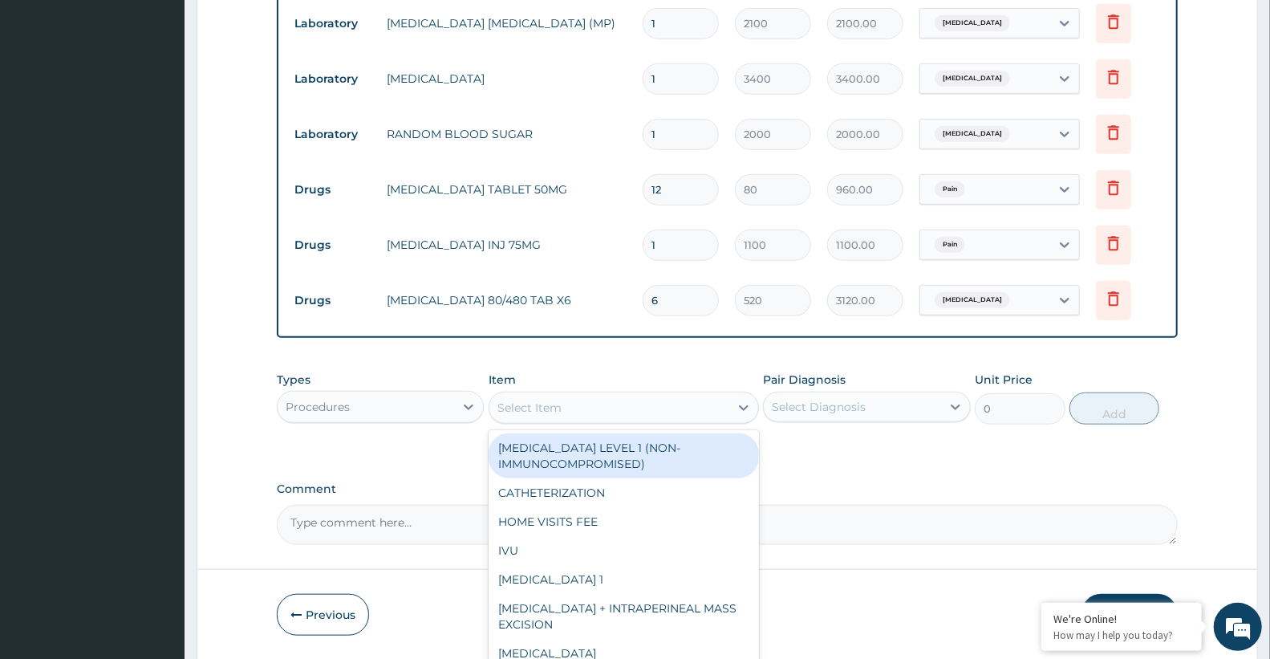
click at [560, 405] on div "Select Item" at bounding box center [529, 408] width 64 height 16
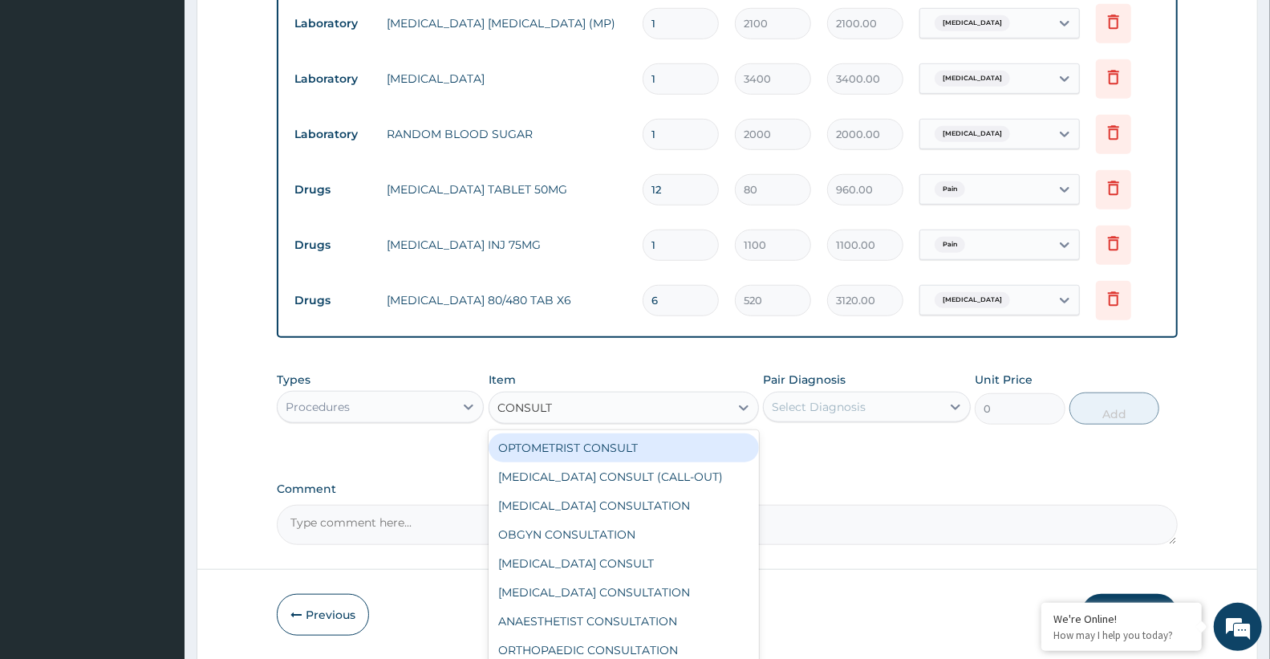
type input "CONSULTA"
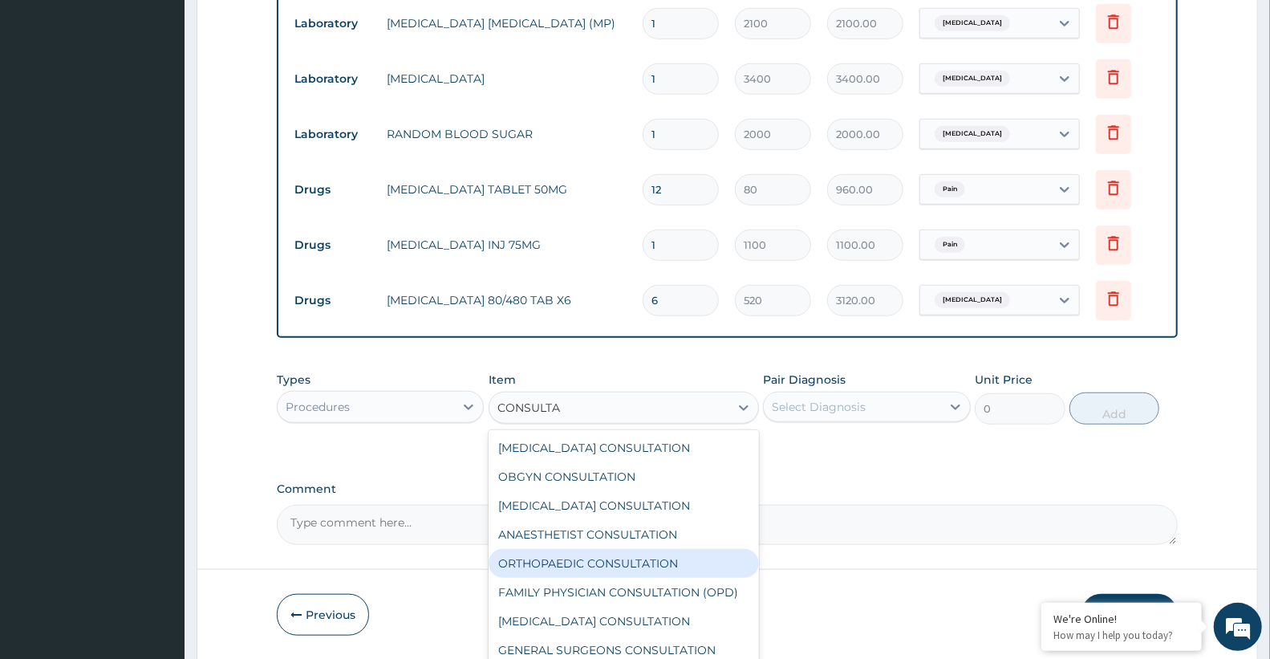
scroll to position [83, 0]
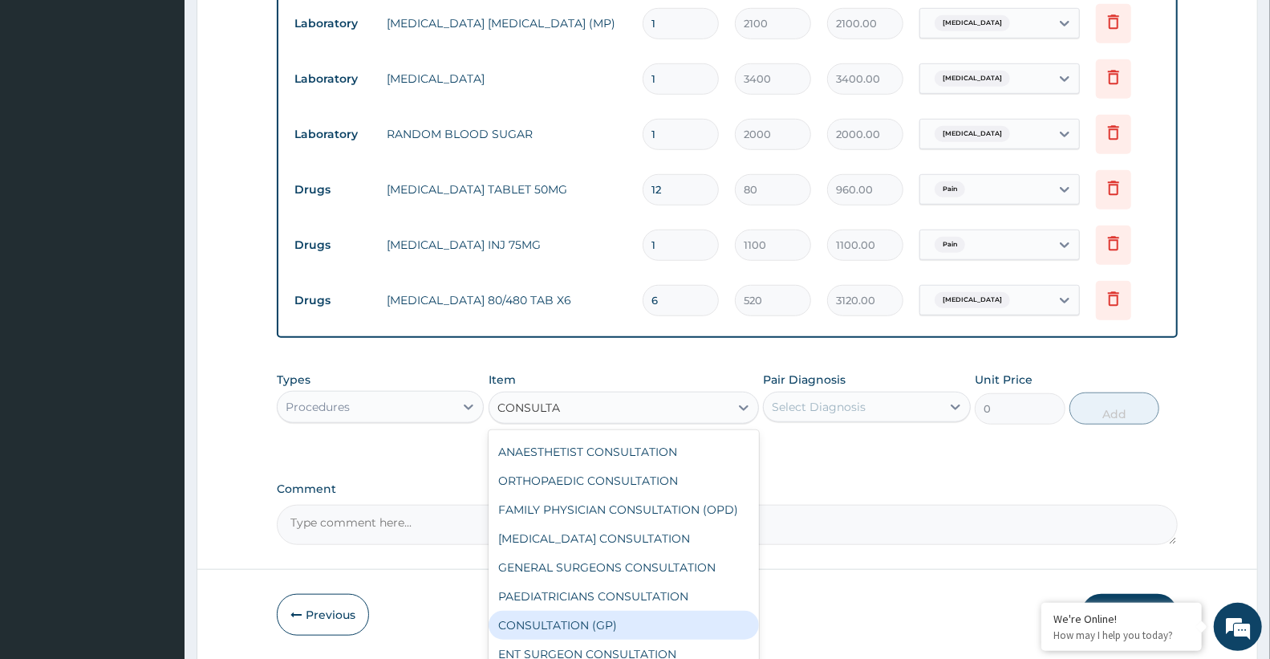
click at [660, 616] on div "CONSULTATION (GP)" at bounding box center [624, 624] width 270 height 29
type input "3000"
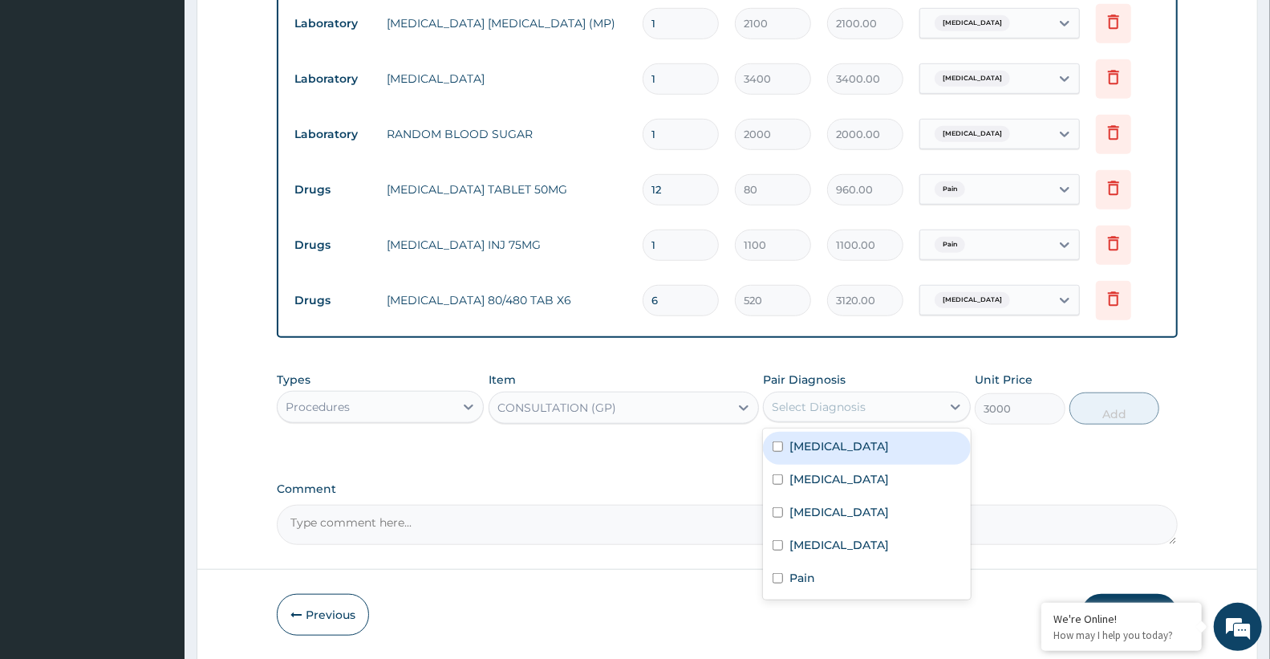
drag, startPoint x: 821, startPoint y: 396, endPoint x: 826, endPoint y: 420, distance: 24.7
click at [822, 397] on div "Select Diagnosis" at bounding box center [852, 407] width 176 height 26
click at [800, 445] on label "Essential hypertension" at bounding box center [838, 446] width 99 height 16
checkbox input "true"
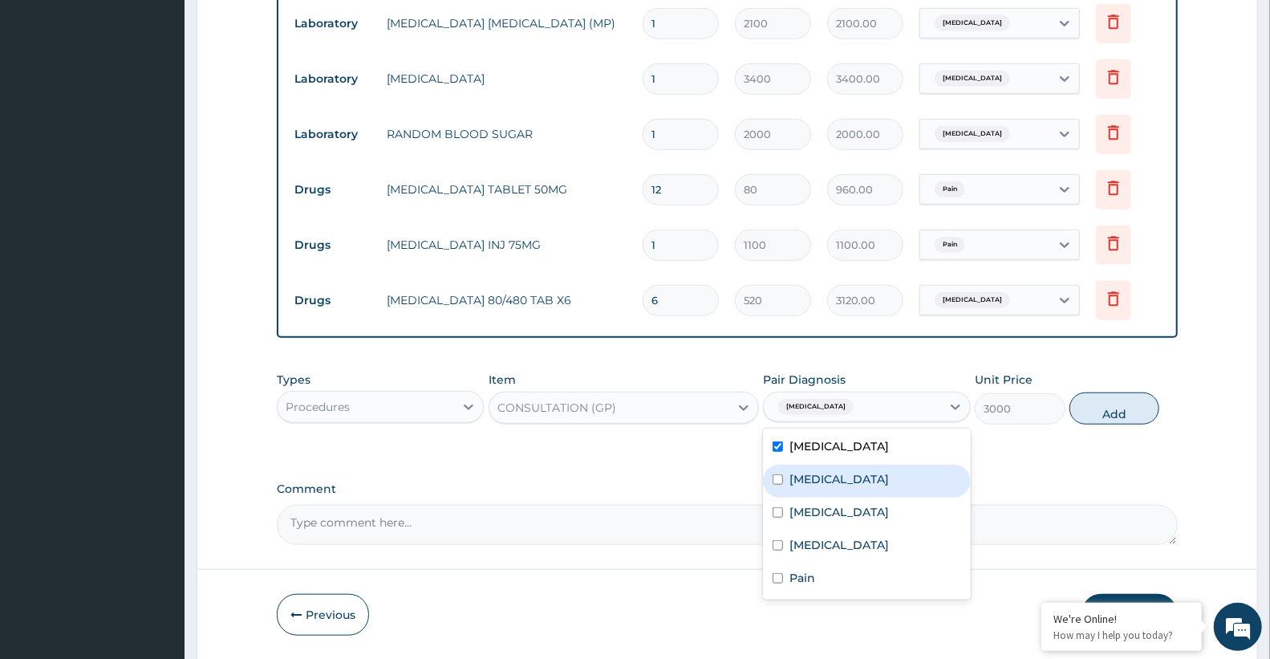
click at [803, 491] on div "Hyperglycemia" at bounding box center [866, 480] width 207 height 33
checkbox input "true"
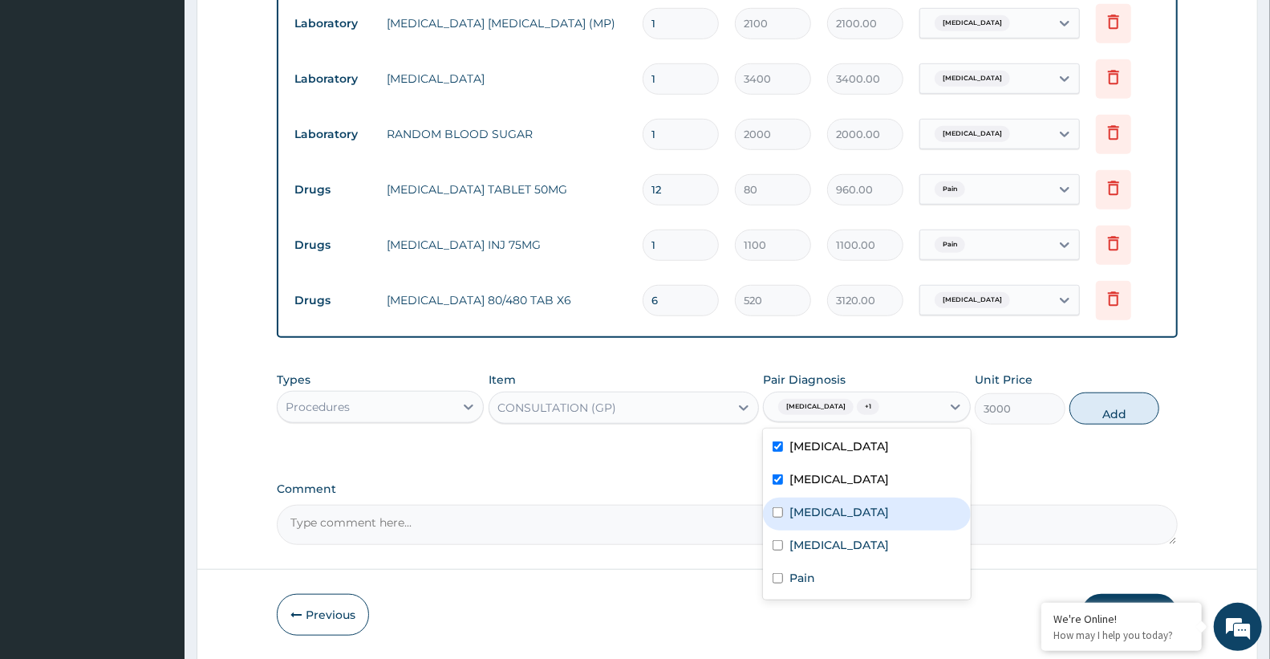
click at [811, 517] on label "Malaria" at bounding box center [838, 512] width 99 height 16
checkbox input "true"
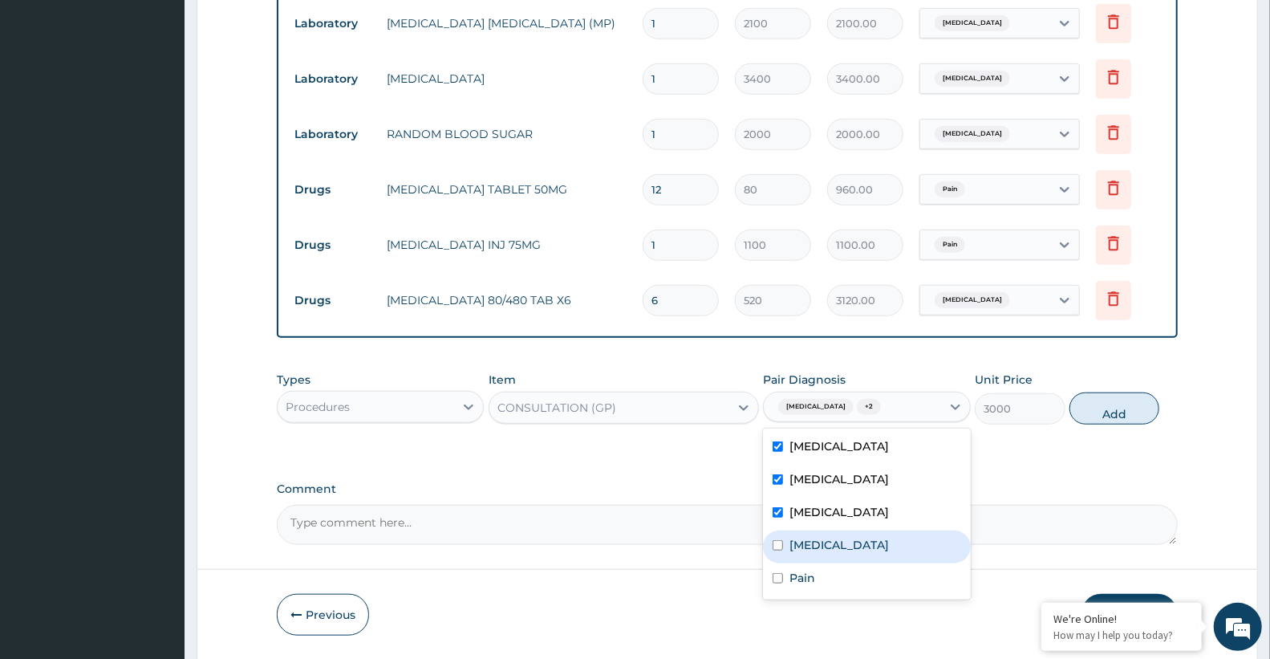
drag, startPoint x: 819, startPoint y: 556, endPoint x: 815, endPoint y: 582, distance: 26.0
click at [818, 558] on div "Sepsis" at bounding box center [866, 546] width 207 height 33
checkbox input "true"
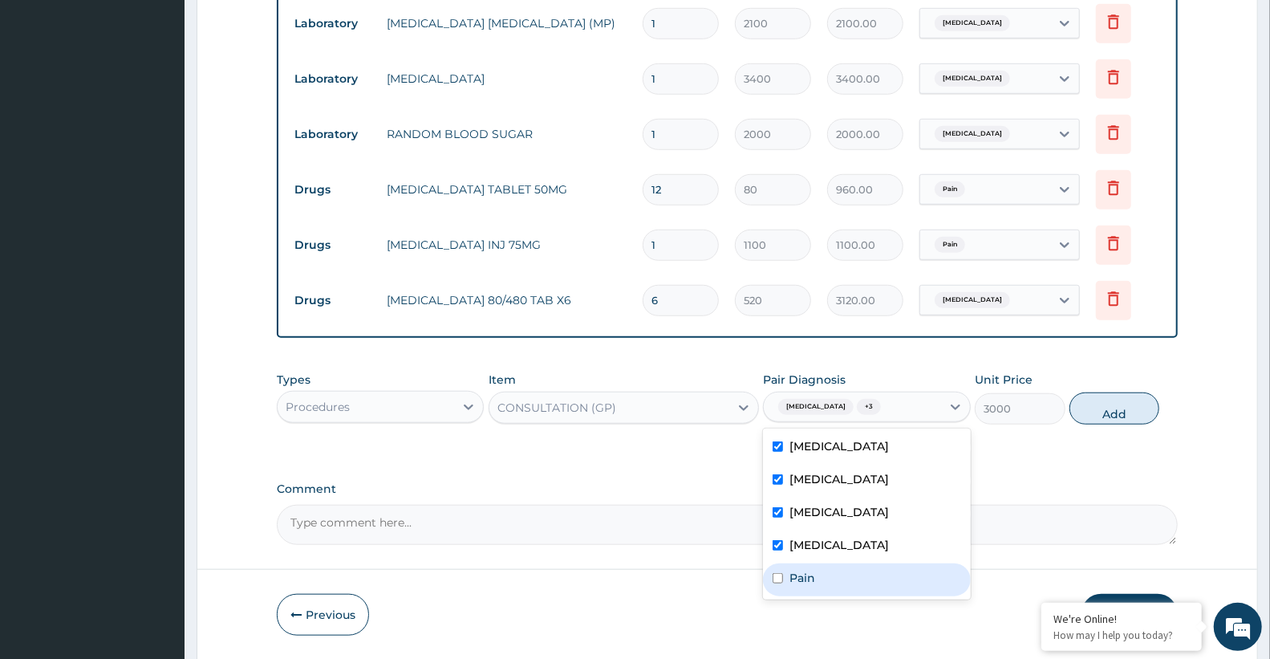
drag, startPoint x: 815, startPoint y: 586, endPoint x: 865, endPoint y: 549, distance: 62.4
click at [819, 586] on div "Pain" at bounding box center [866, 579] width 207 height 33
checkbox input "true"
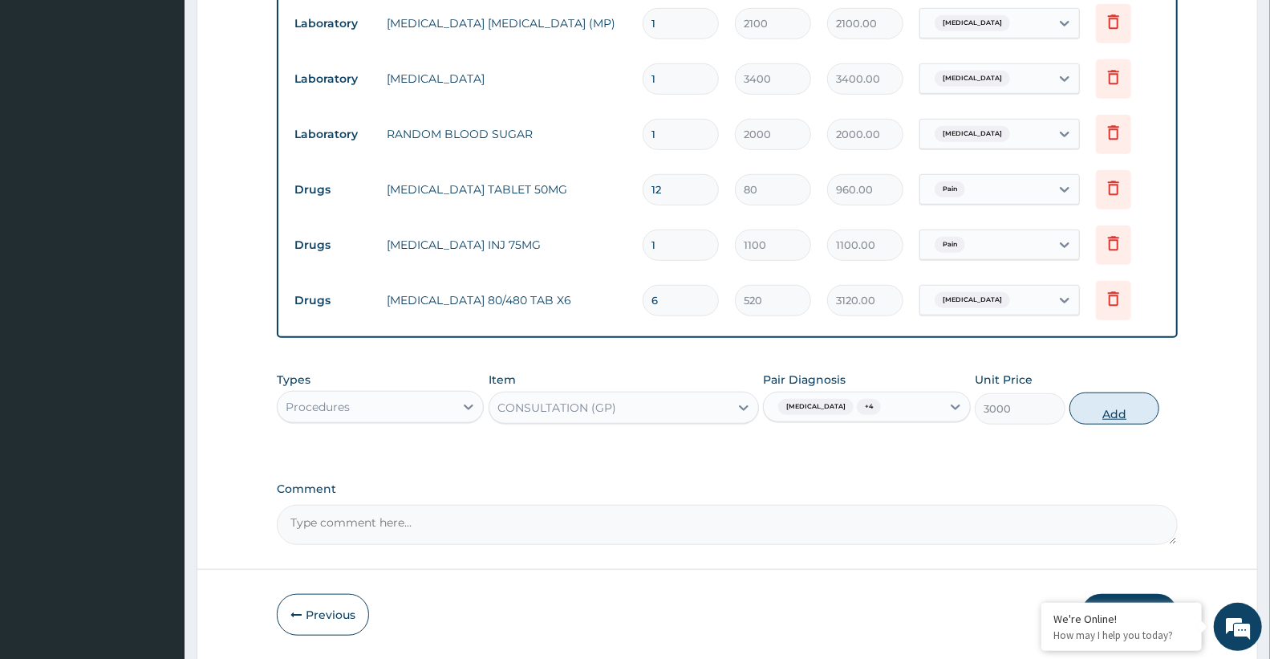
click at [1121, 404] on button "Add" at bounding box center [1114, 408] width 90 height 32
type input "0"
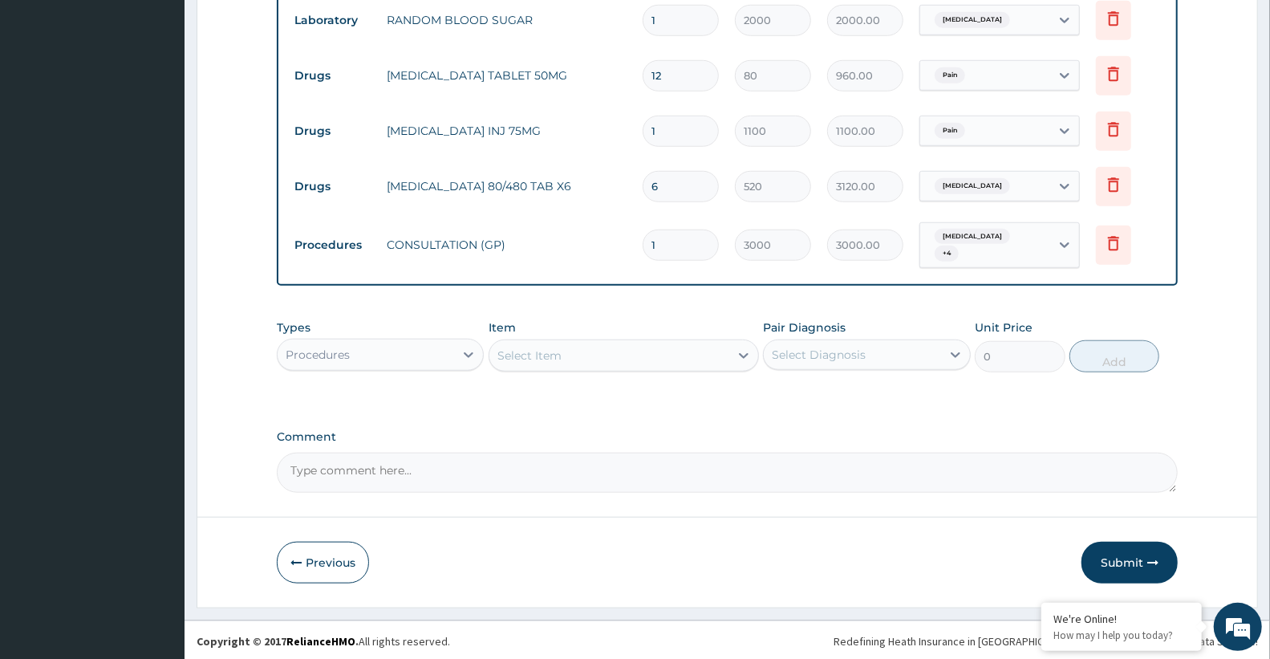
scroll to position [817, 0]
click at [1111, 558] on button "Submit" at bounding box center [1129, 560] width 96 height 42
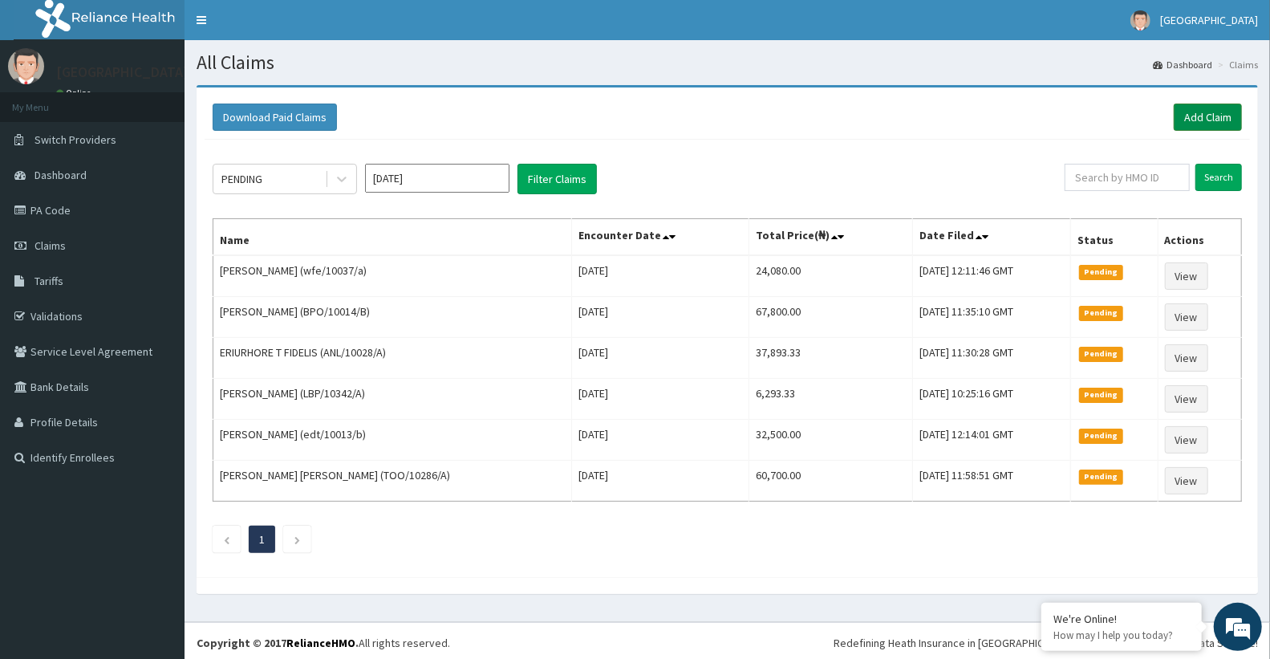
click at [1191, 111] on link "Add Claim" at bounding box center [1208, 116] width 68 height 27
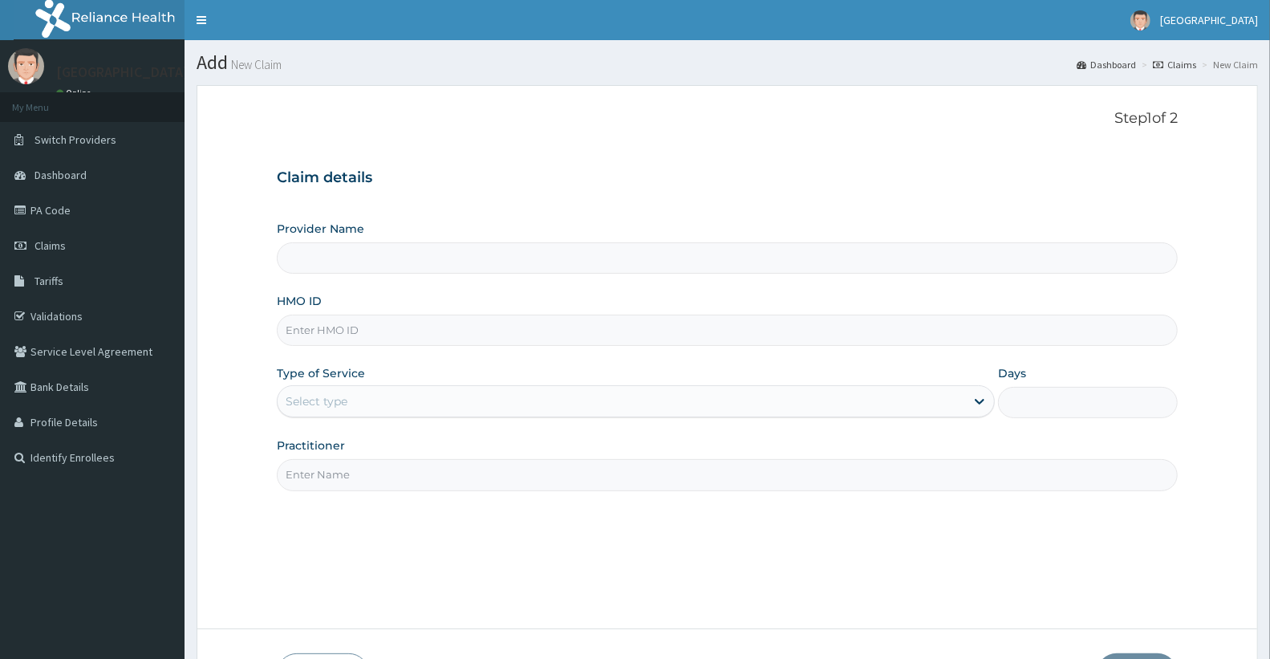
type input "pil/10013/b"
type input "Doren Specialist Hospital"
type input "pil/10013/b"
click at [449, 300] on div "HMO ID pil/10013/b" at bounding box center [727, 319] width 901 height 53
click at [424, 401] on div "Select type" at bounding box center [621, 401] width 687 height 26
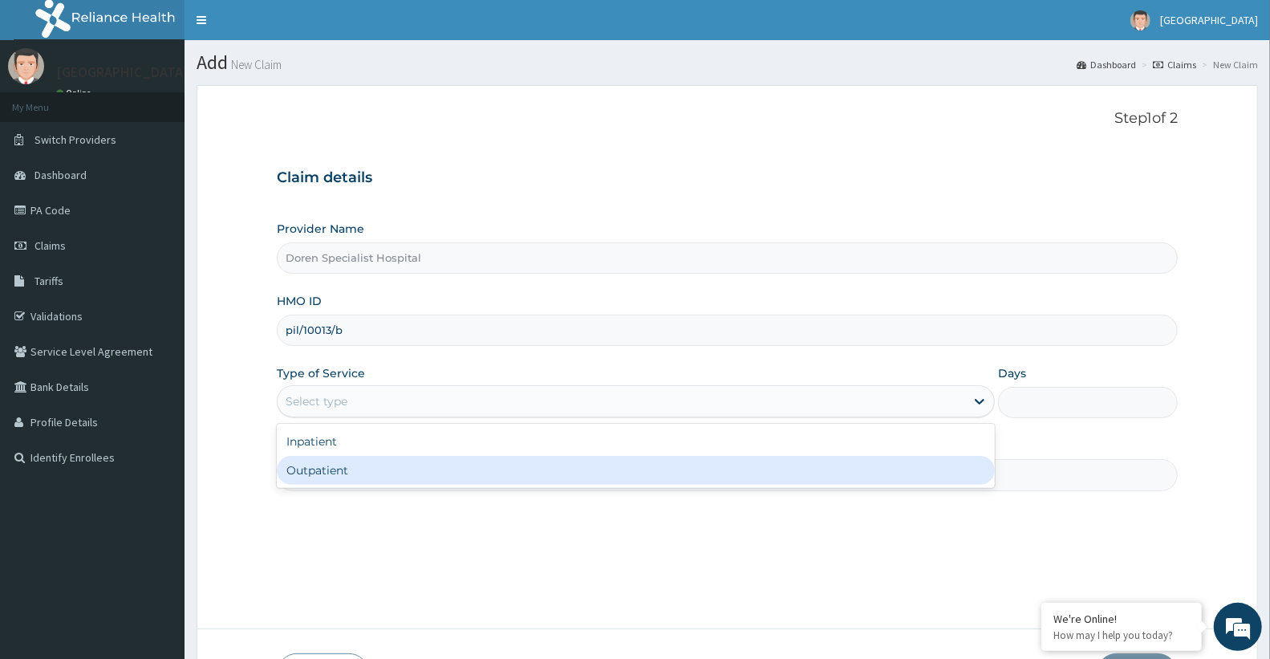
click at [406, 469] on div "Outpatient" at bounding box center [636, 470] width 718 height 29
type input "1"
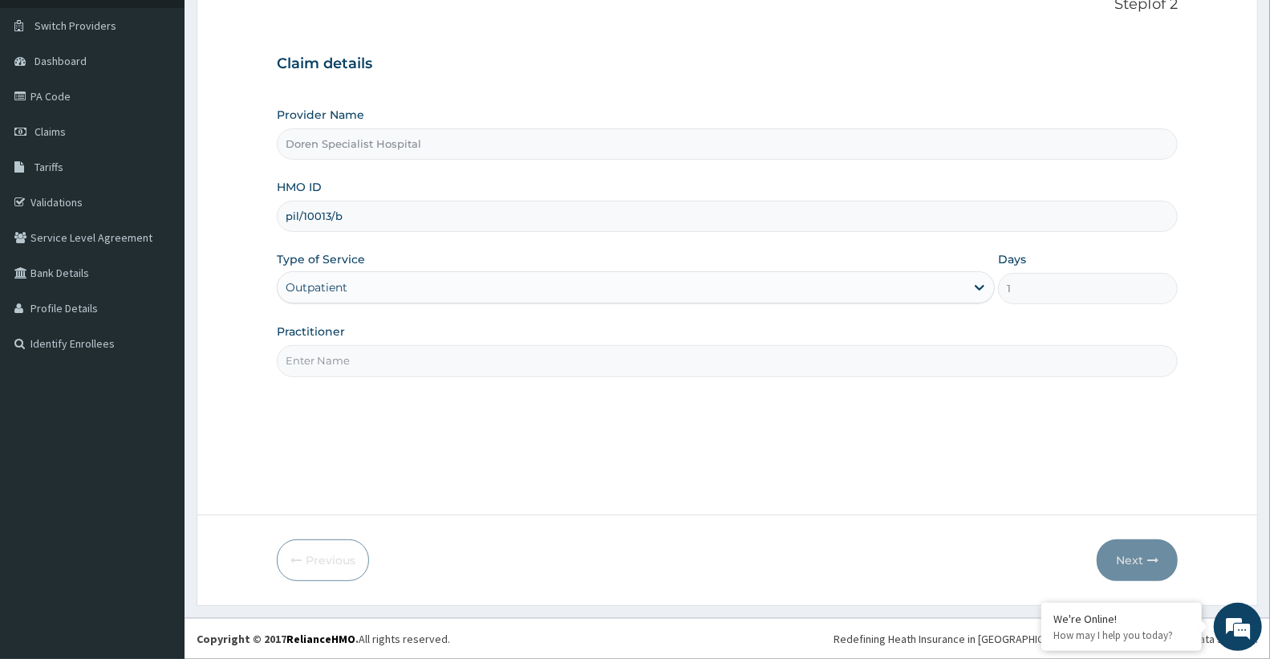
click at [363, 370] on input "Practitioner" at bounding box center [727, 360] width 901 height 31
type input "[PERSON_NAME]"
click at [1138, 560] on button "Next" at bounding box center [1137, 560] width 81 height 42
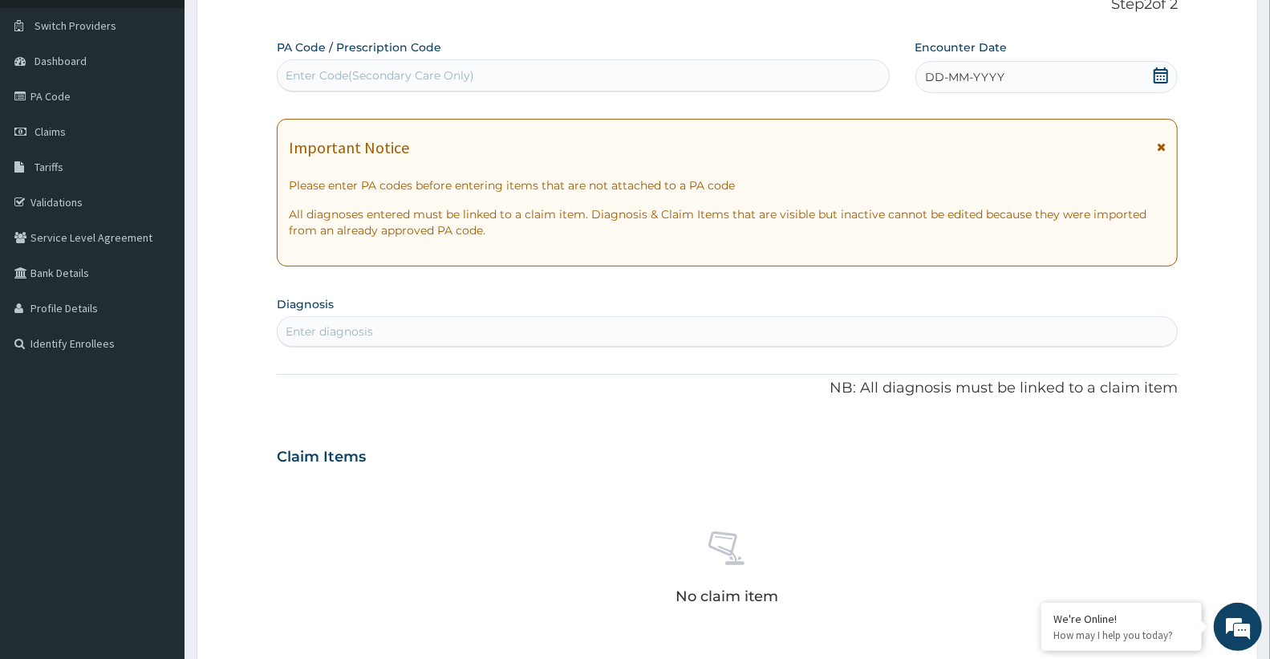
click at [562, 85] on div "Enter Code(Secondary Care Only)" at bounding box center [583, 76] width 611 height 26
click at [606, 84] on div "Enter Code(Secondary Care Only)" at bounding box center [583, 76] width 611 height 26
click at [396, 81] on div "Enter Code(Secondary Care Only)" at bounding box center [380, 75] width 189 height 16
paste input "PA/235BFF"
type input "PA/235BFF"
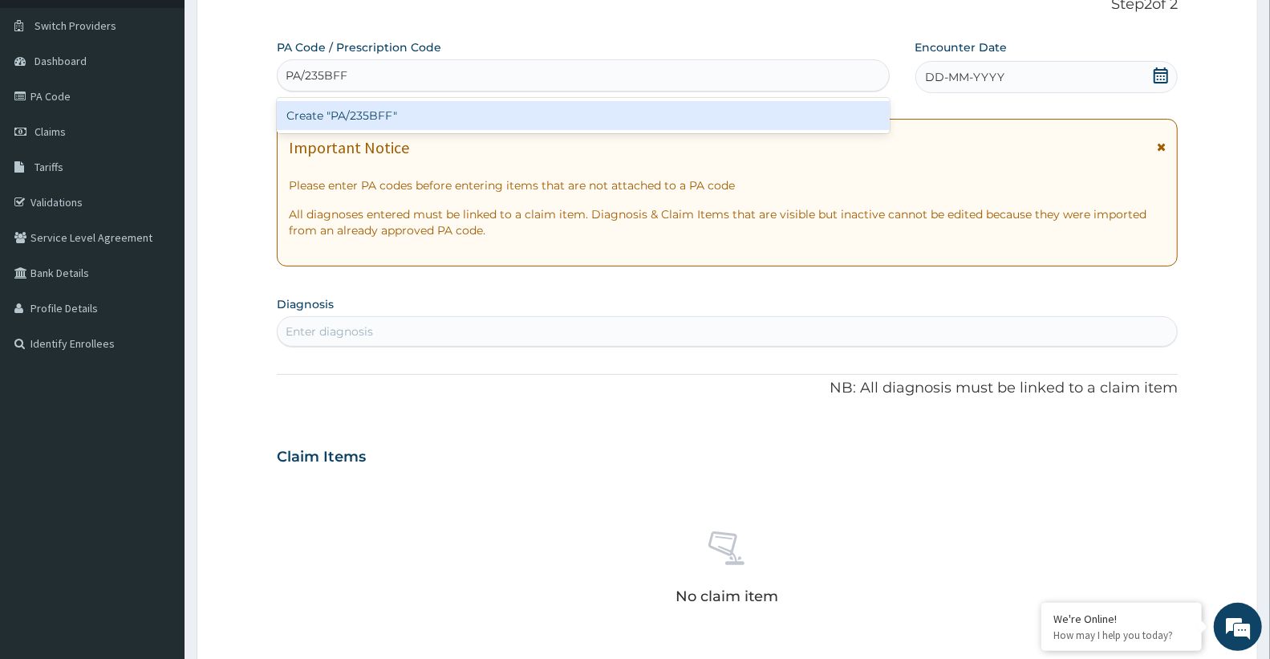
click at [394, 110] on div "Create "PA/235BFF"" at bounding box center [583, 115] width 613 height 29
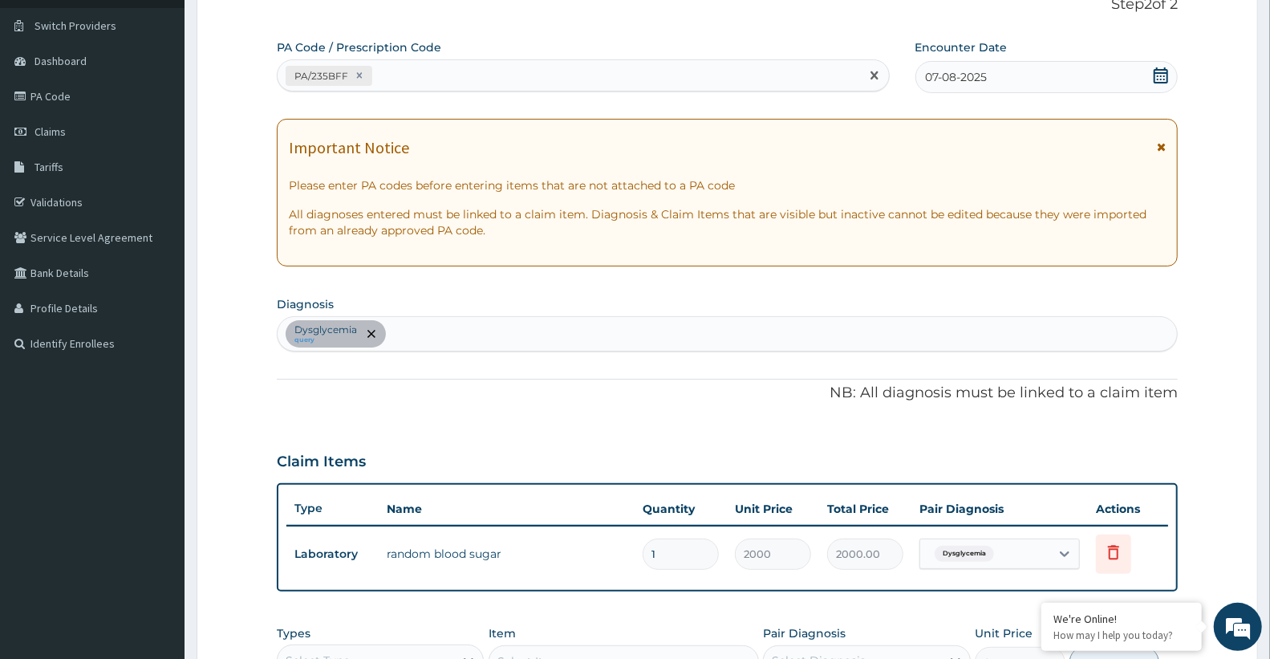
click at [485, 76] on div "PA/235BFF" at bounding box center [569, 76] width 582 height 26
paste input "PA/8D01B6"
type input "PA/8D01B6"
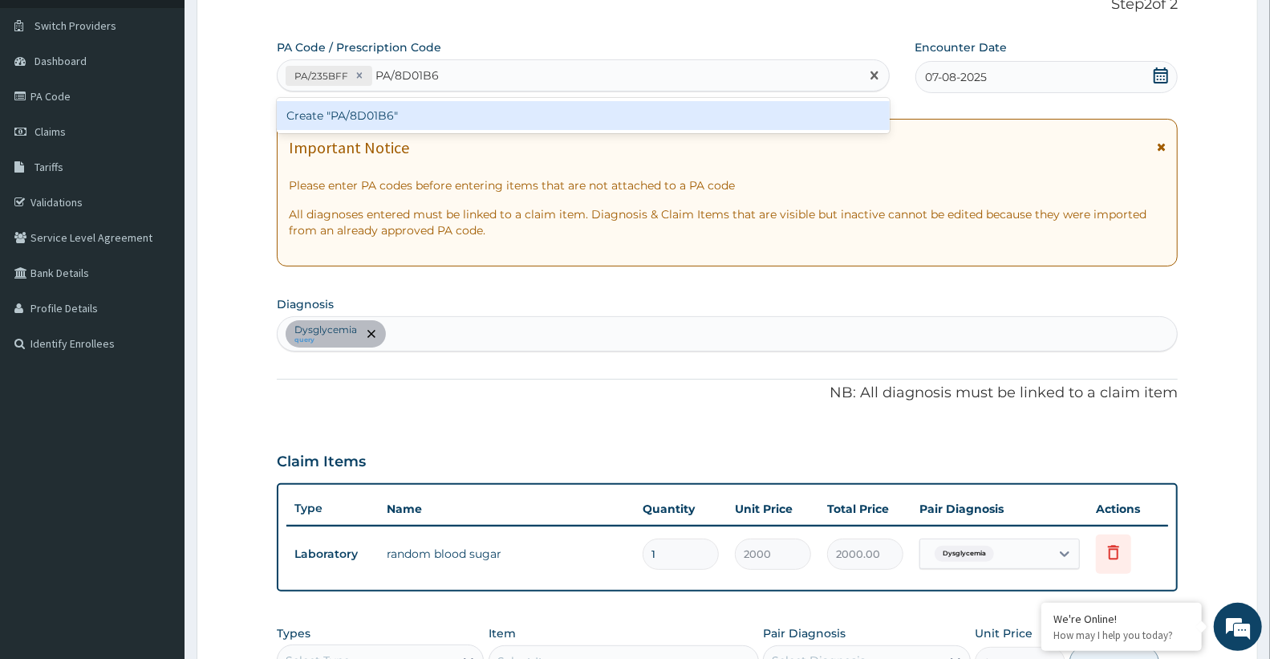
click at [401, 111] on div "Create "PA/8D01B6"" at bounding box center [583, 115] width 613 height 29
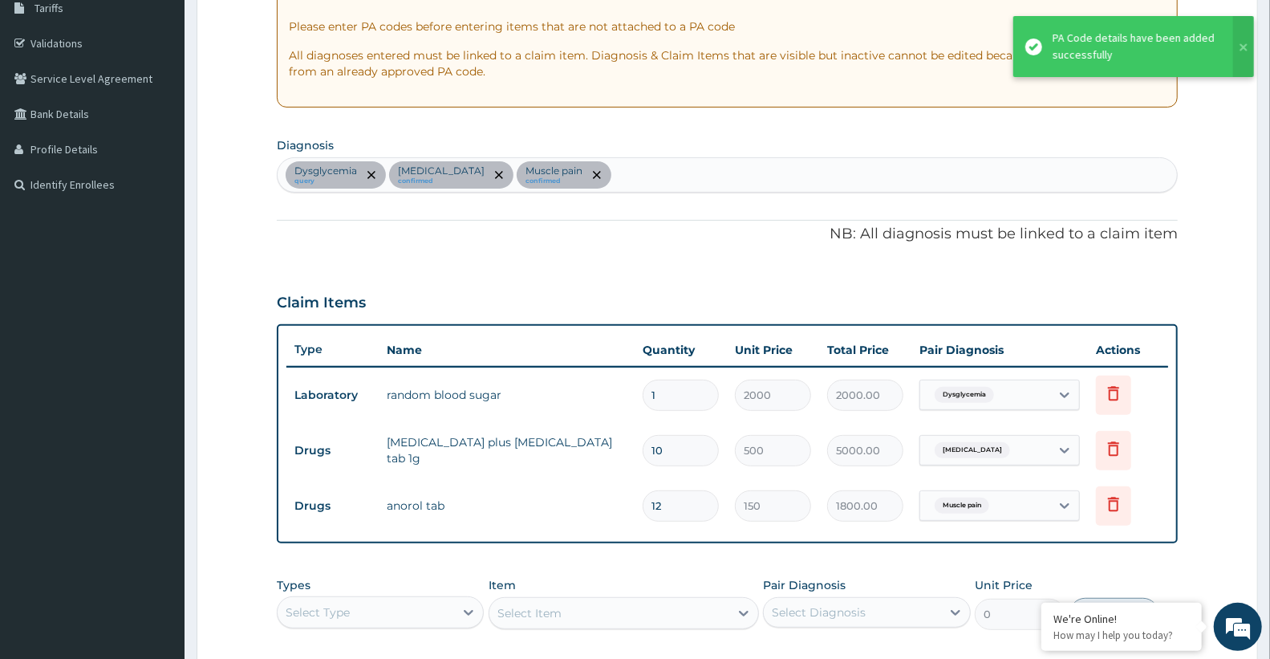
scroll to position [265, 0]
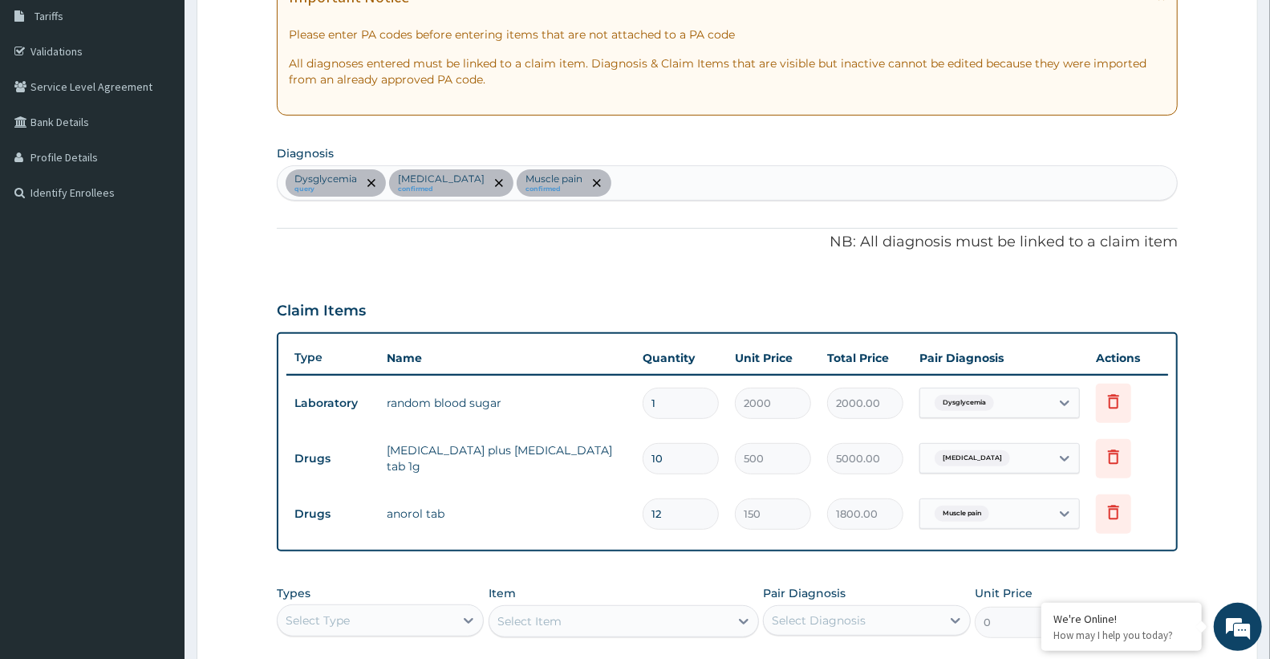
click at [614, 176] on div "Dysglycemia query Sepsis confirmed Muscle pain confirmed" at bounding box center [727, 183] width 899 height 34
type input "MALARIA"
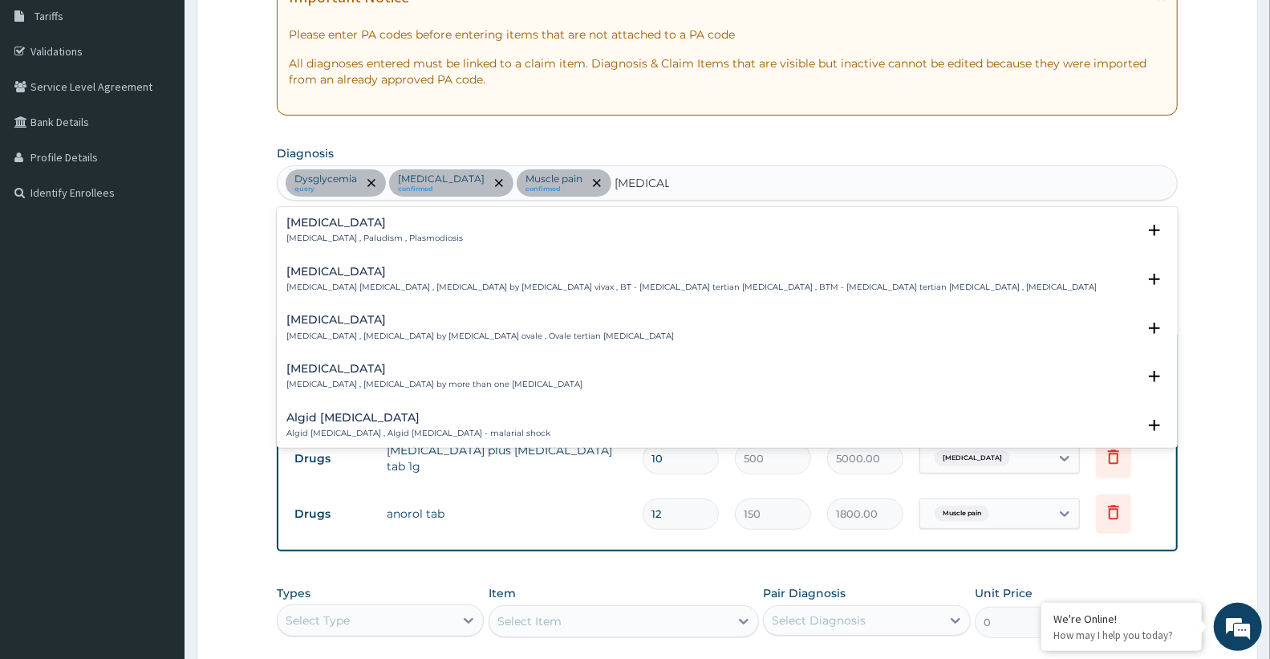
click at [379, 237] on p "Malaria , Paludism , Plasmodiosis" at bounding box center [374, 238] width 176 height 11
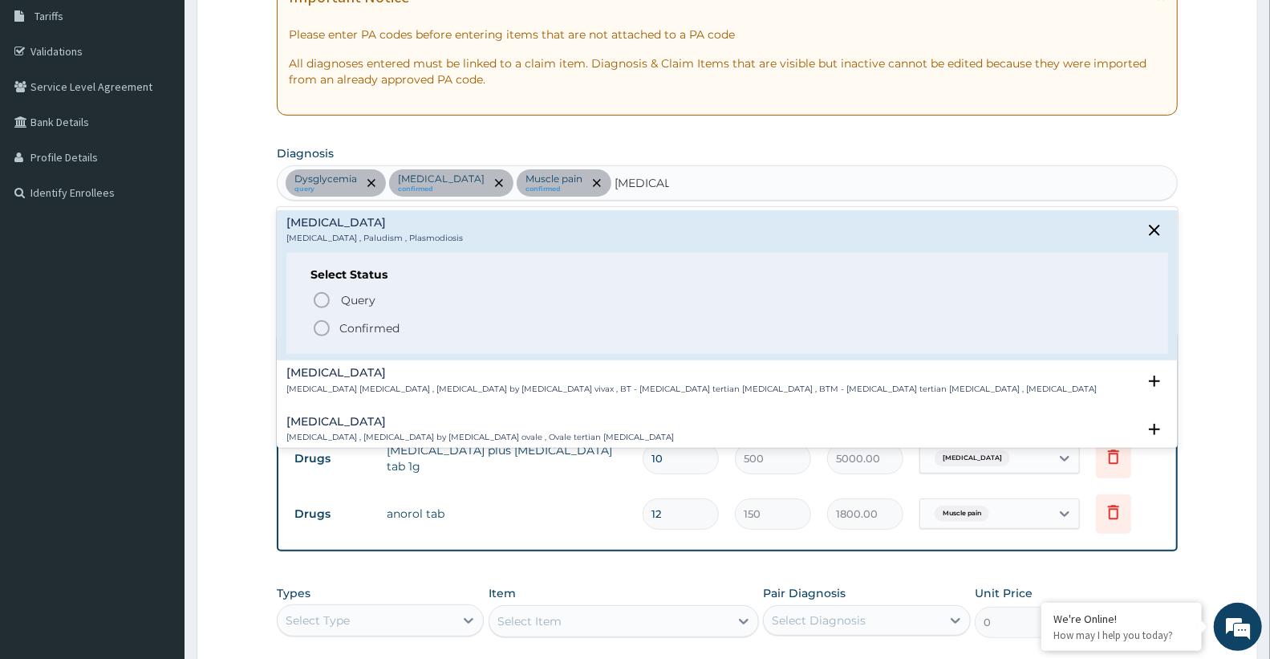
click at [393, 325] on p "Confirmed" at bounding box center [369, 328] width 60 height 16
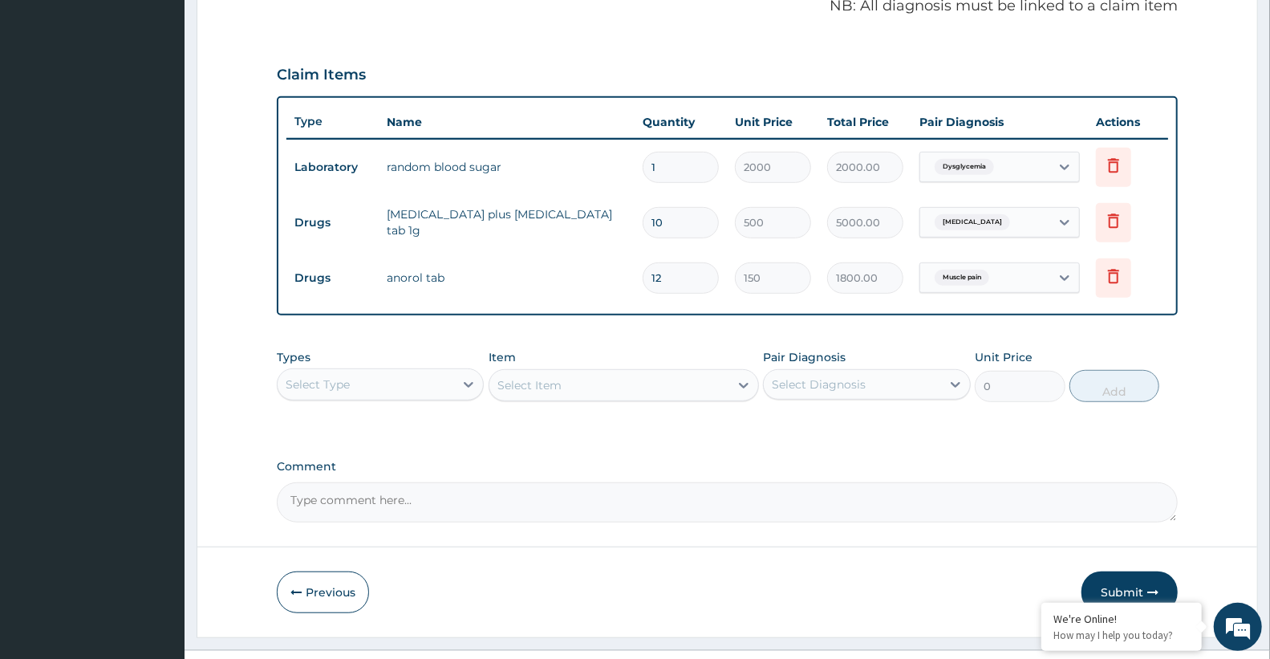
scroll to position [532, 0]
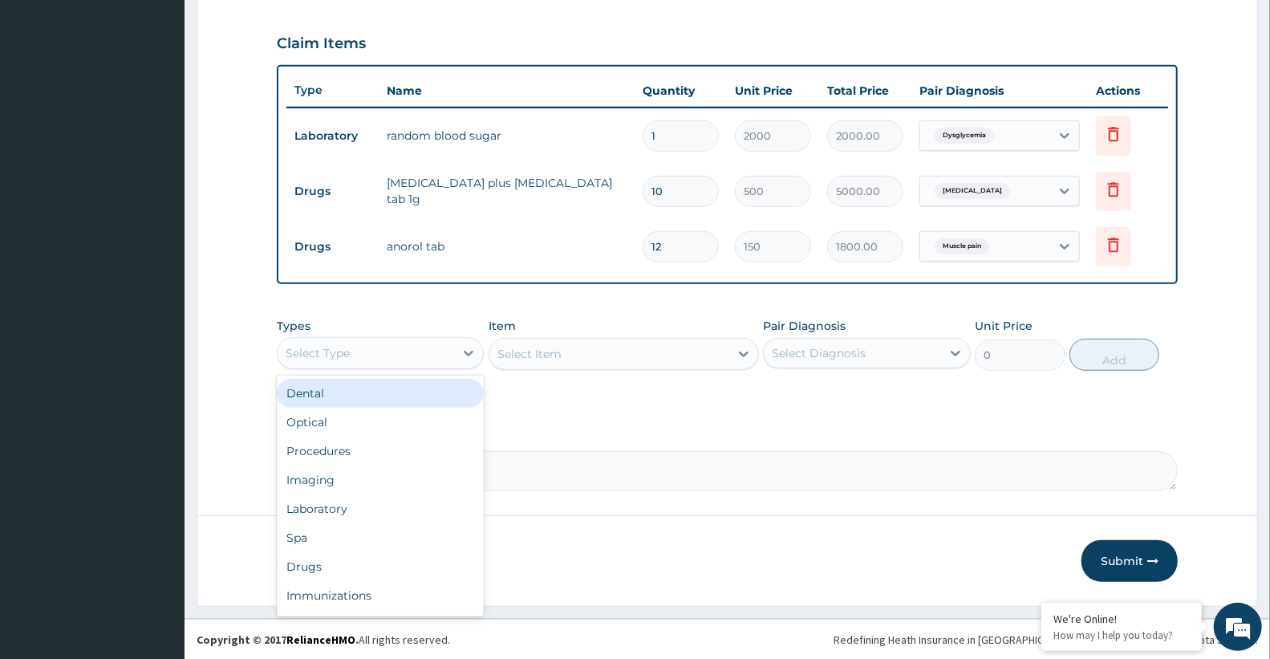
click at [372, 349] on div "Select Type" at bounding box center [366, 353] width 176 height 26
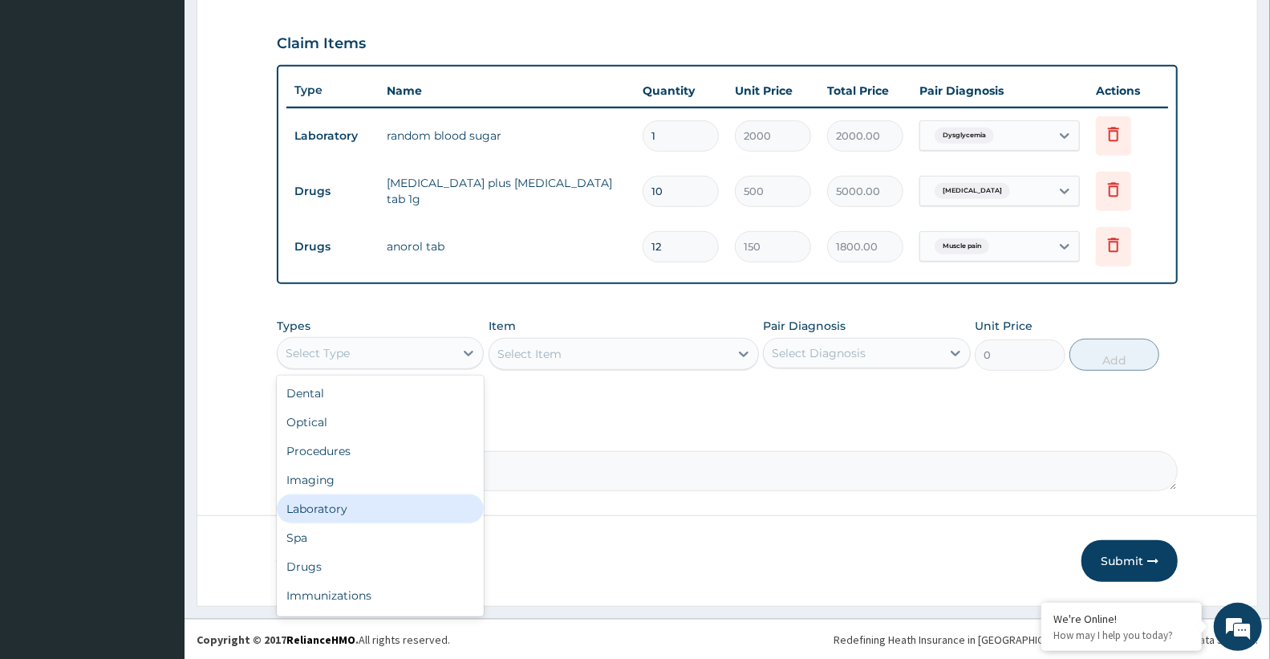
click at [351, 508] on div "Laboratory" at bounding box center [380, 508] width 207 height 29
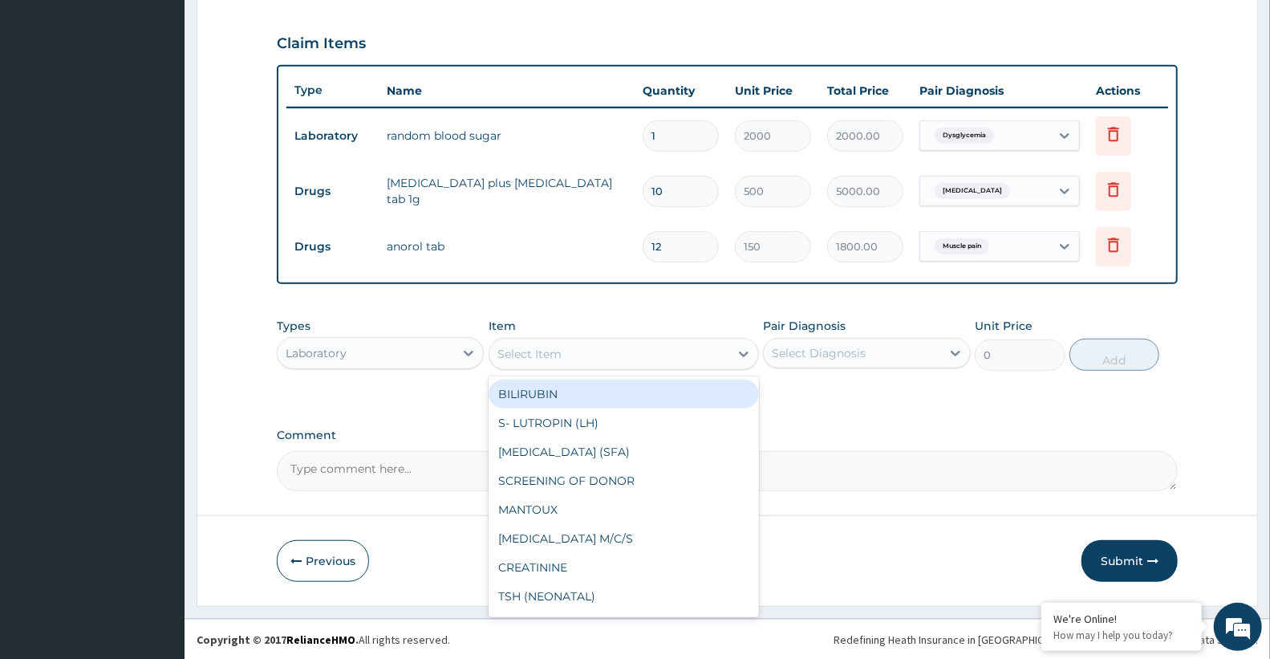
click at [615, 350] on div "Select Item" at bounding box center [609, 354] width 240 height 26
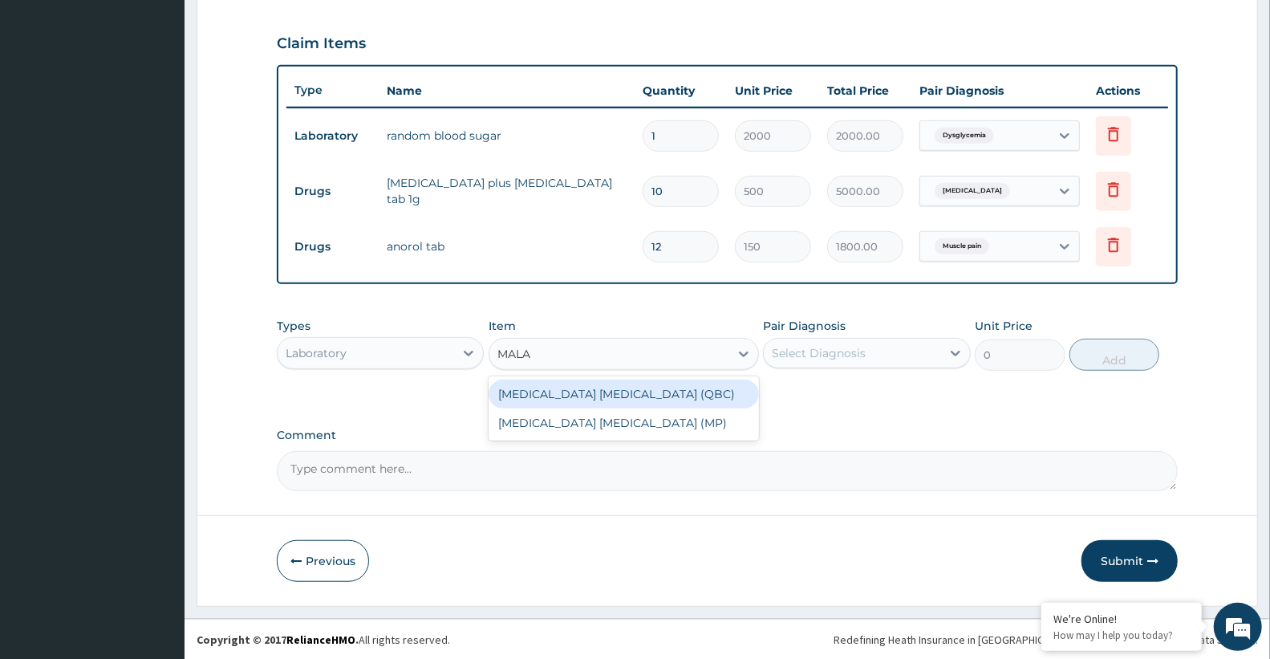
type input "MALAR"
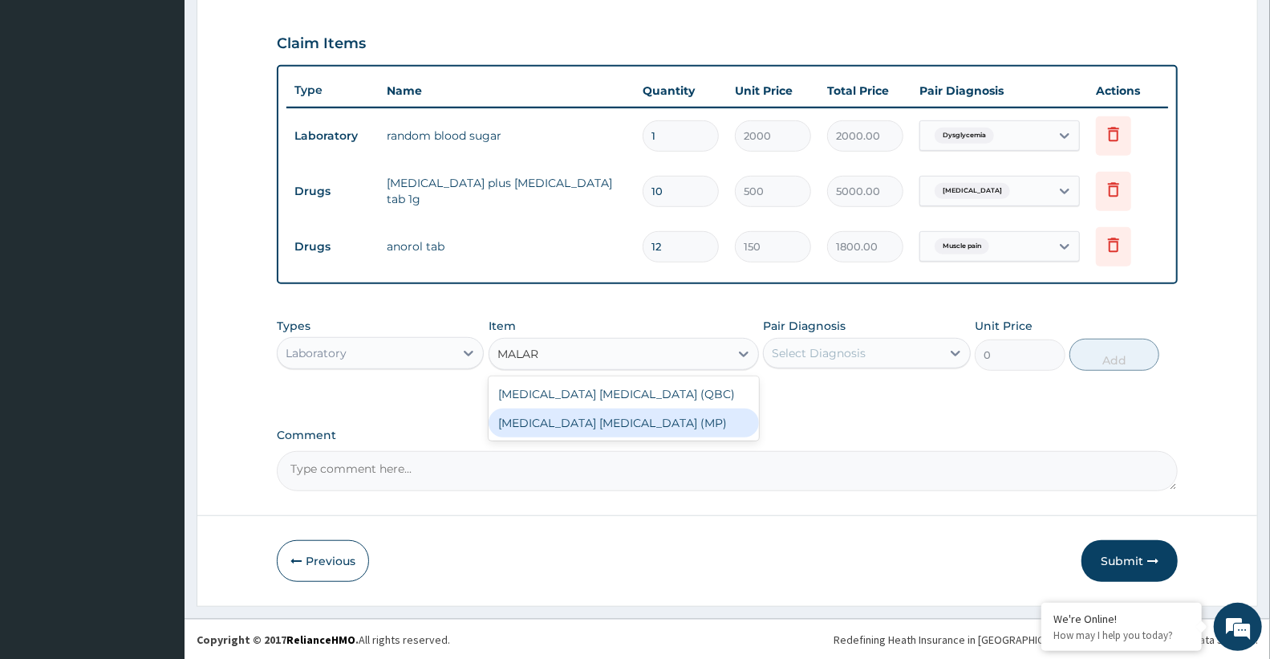
click at [611, 434] on div "MALARIA PARASITE (MP)" at bounding box center [624, 422] width 270 height 29
type input "2100"
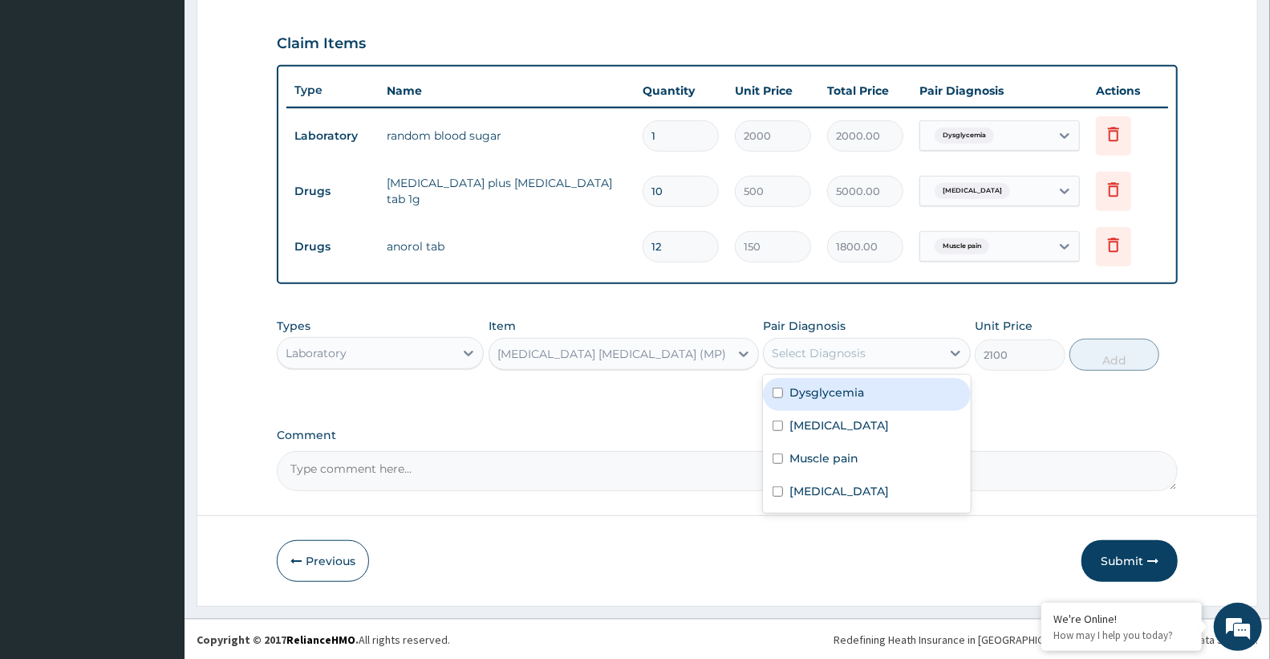
click at [902, 359] on div "Select Diagnosis" at bounding box center [852, 353] width 176 height 26
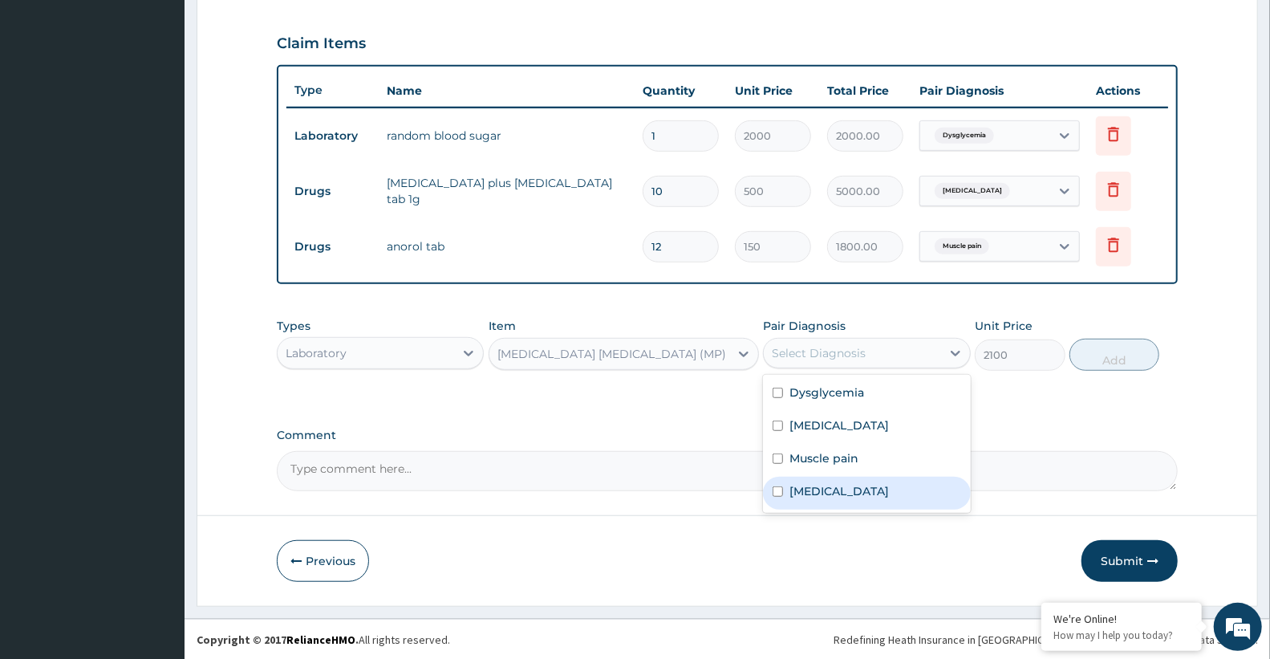
drag, startPoint x: 854, startPoint y: 485, endPoint x: 1022, endPoint y: 405, distance: 186.6
click at [854, 486] on div "Malaria" at bounding box center [866, 493] width 207 height 33
checkbox input "true"
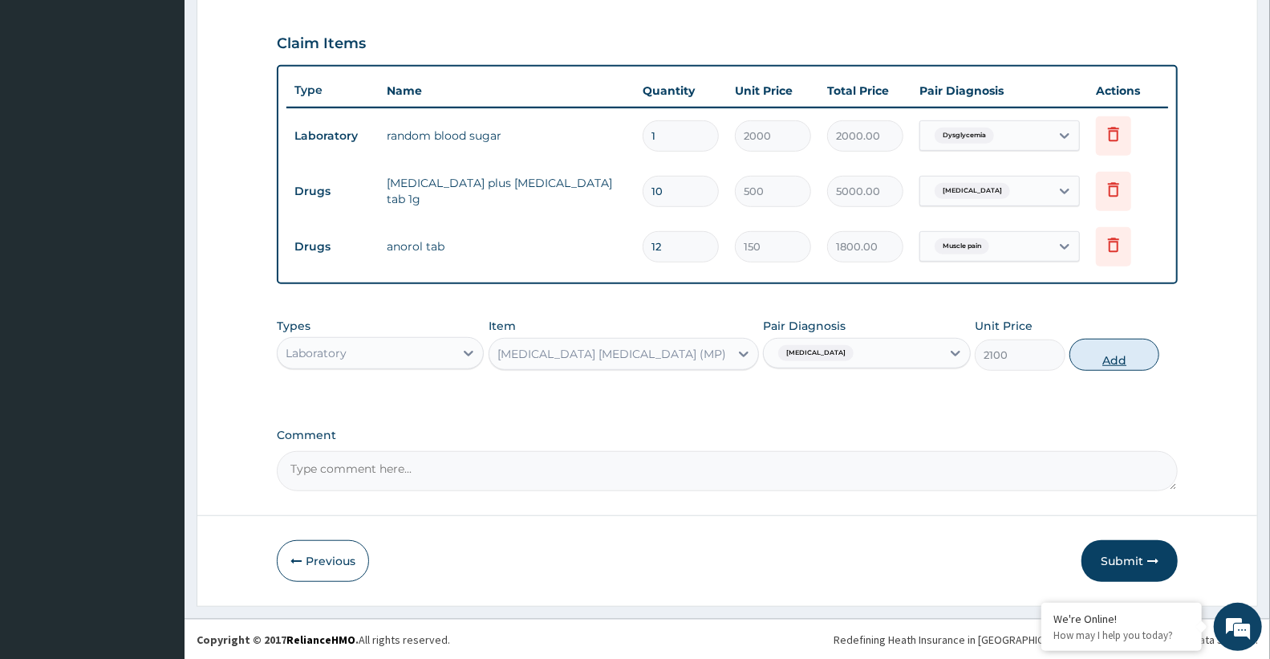
click at [1103, 343] on button "Add" at bounding box center [1114, 355] width 90 height 32
type input "0"
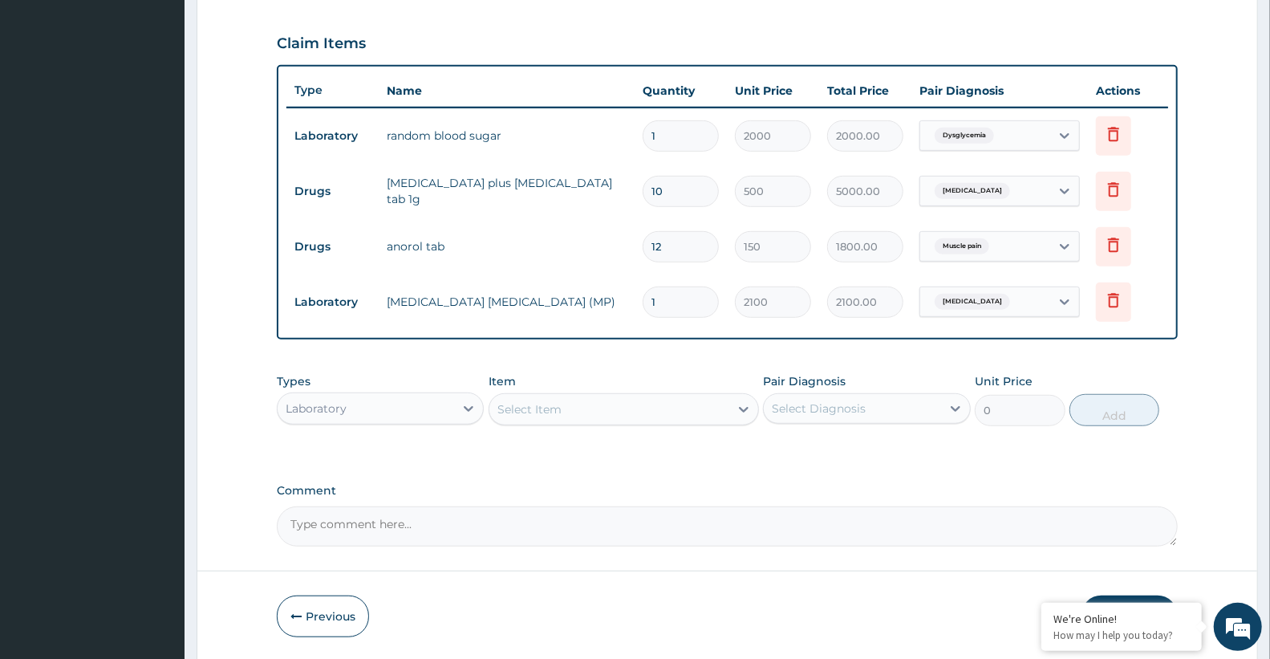
drag, startPoint x: 511, startPoint y: 389, endPoint x: 517, endPoint y: 396, distance: 9.1
click at [516, 394] on div "Item Select Item" at bounding box center [624, 399] width 270 height 53
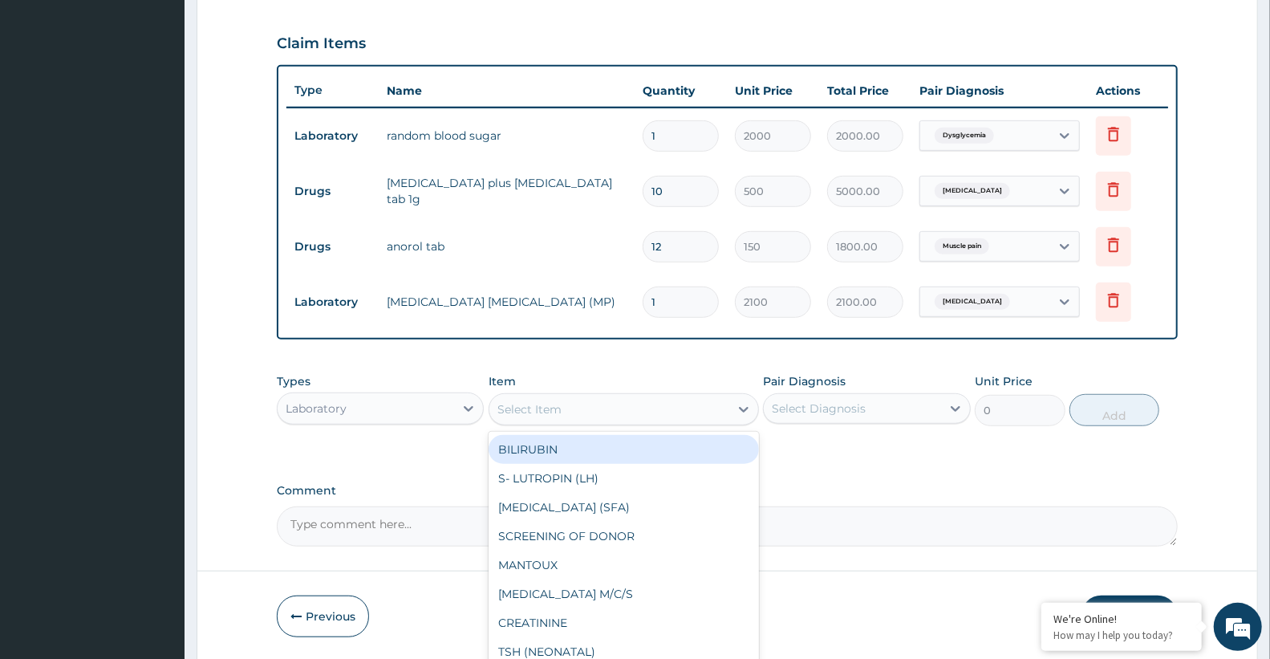
click at [582, 407] on div "Select Item" at bounding box center [609, 409] width 240 height 26
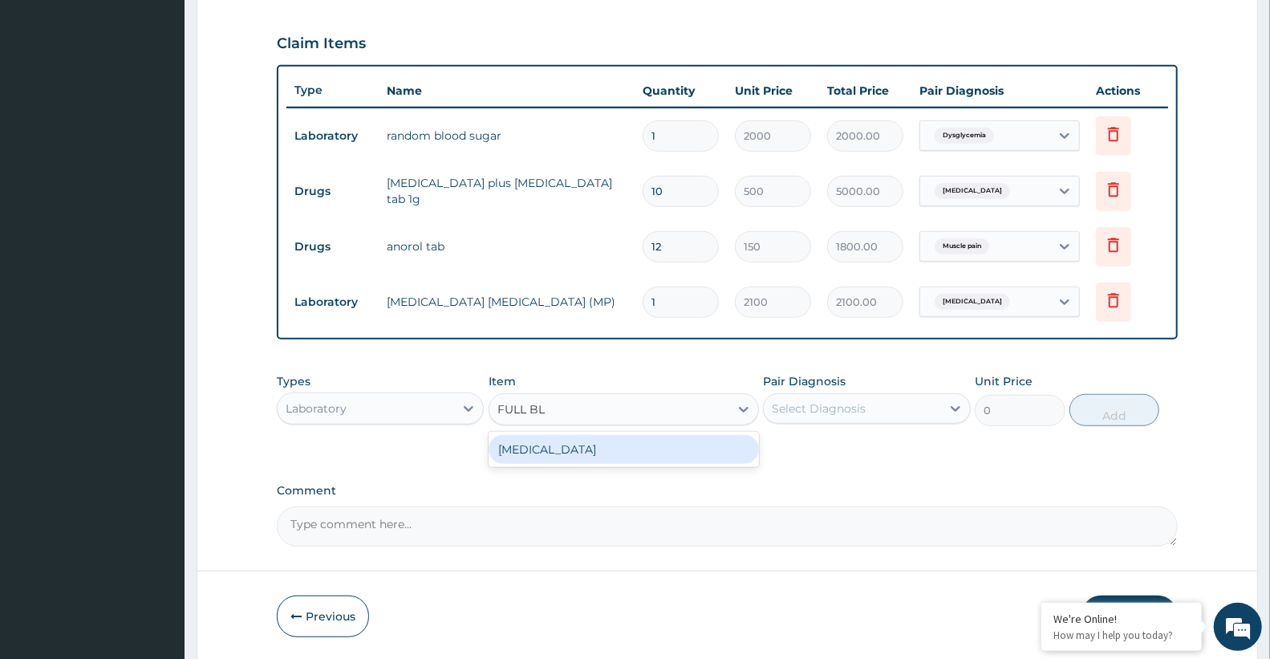
type input "FULL BLO"
click at [576, 459] on div "FULL BLOOD COUNT" at bounding box center [624, 449] width 270 height 29
type input "3400"
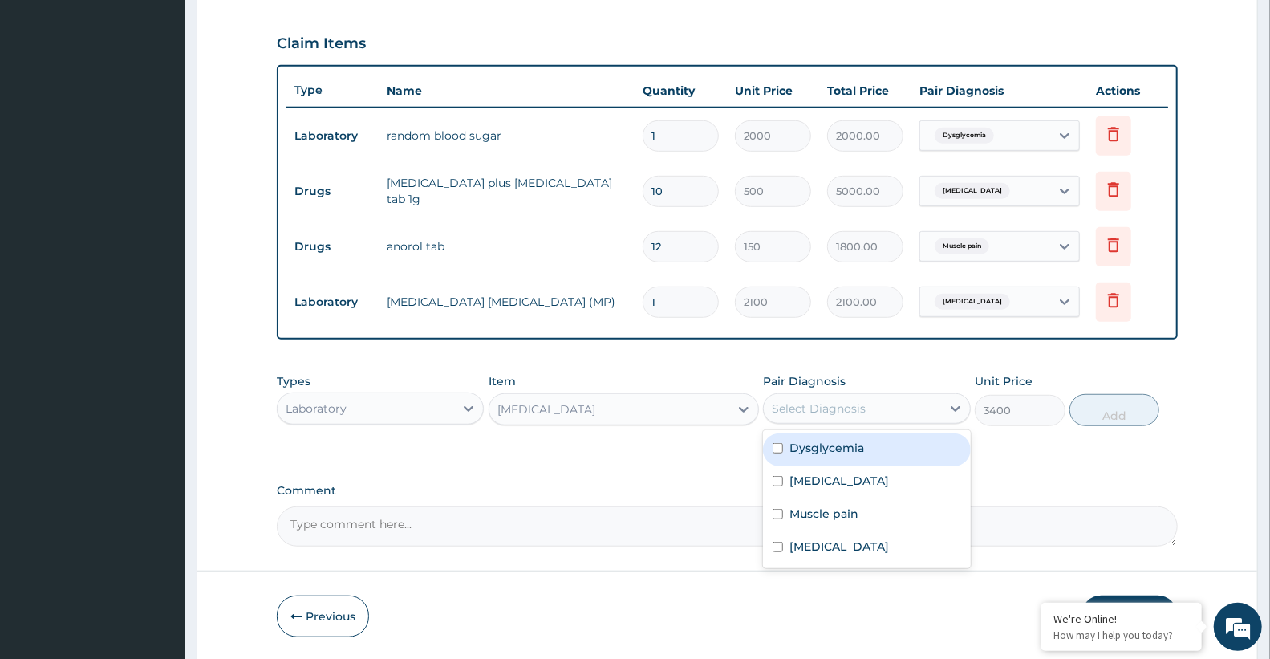
click at [810, 411] on div "Select Diagnosis" at bounding box center [819, 408] width 94 height 16
click at [810, 485] on label "Sepsis" at bounding box center [838, 481] width 99 height 16
checkbox input "true"
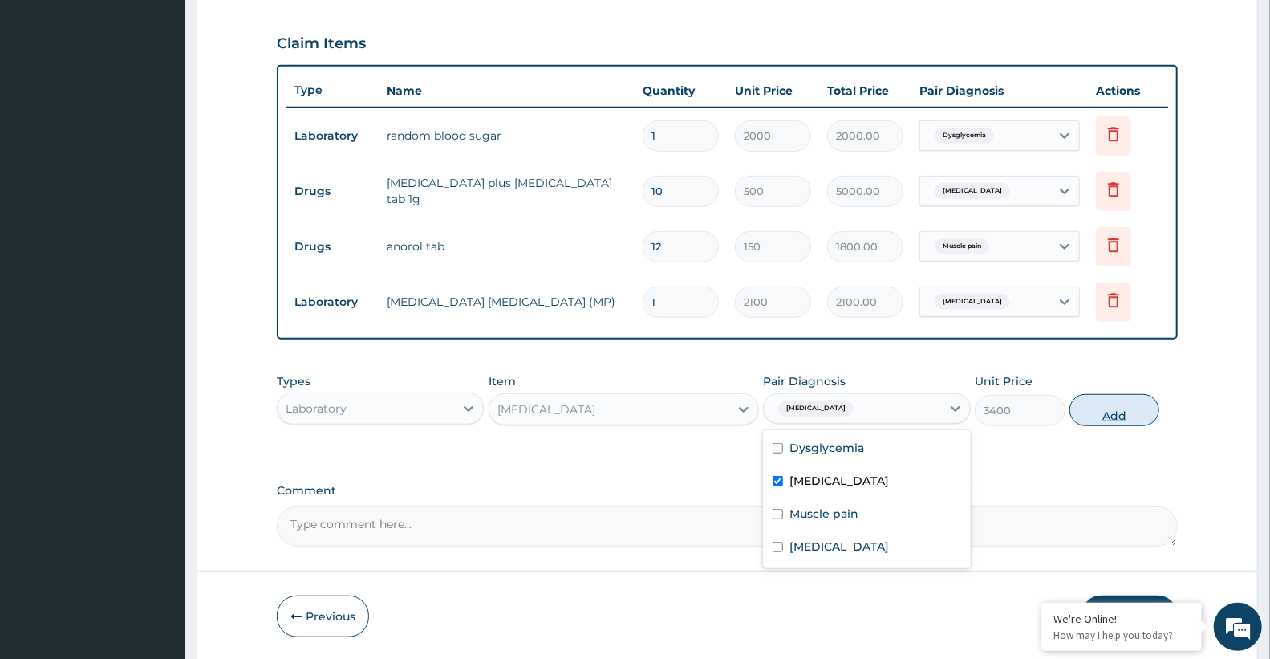
click at [1108, 412] on button "Add" at bounding box center [1114, 410] width 90 height 32
type input "0"
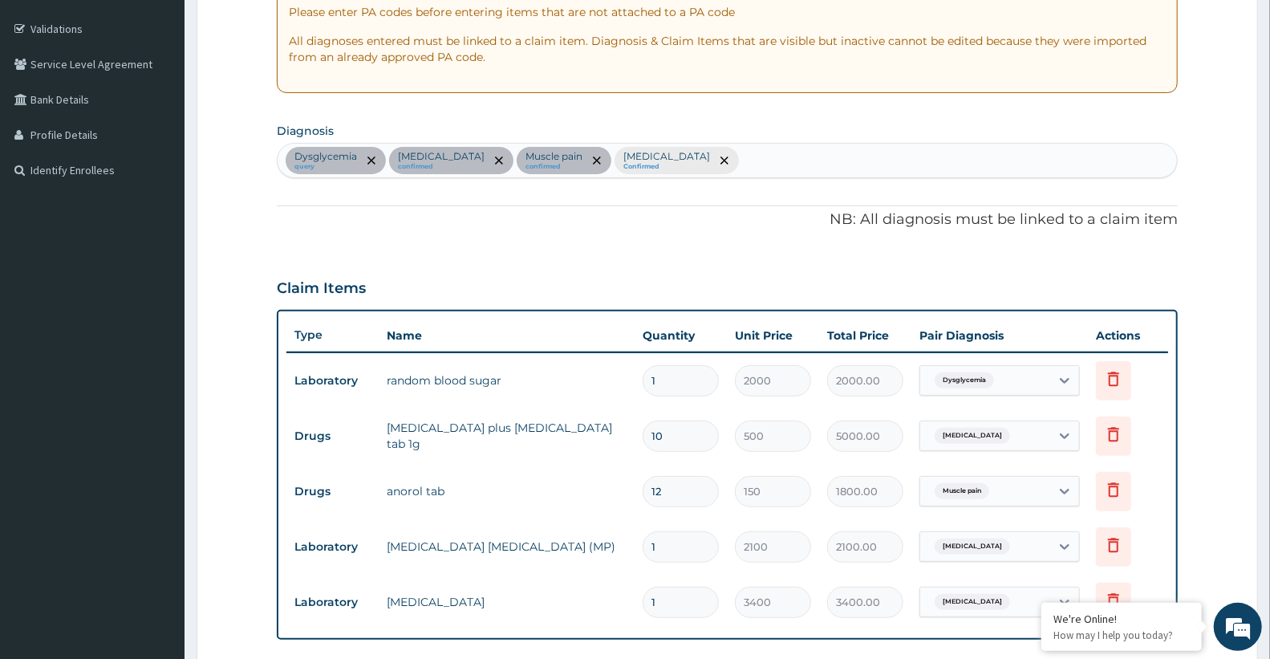
scroll to position [286, 0]
click at [667, 163] on div "Dysglycemia query Sepsis confirmed Muscle pain confirmed Malaria Confirmed" at bounding box center [727, 161] width 899 height 34
type input "UPPER RESPIRA"
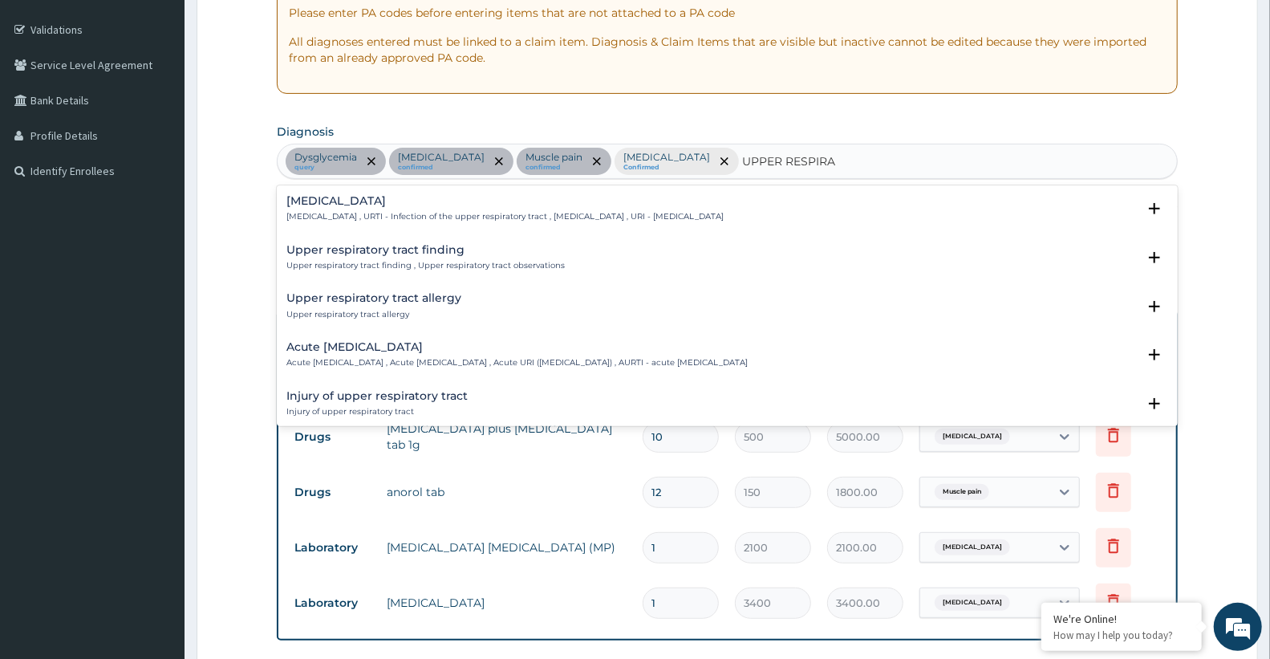
click at [468, 209] on div "Upper respiratory infection Upper respiratory infection , URTI - Infection of t…" at bounding box center [504, 209] width 437 height 28
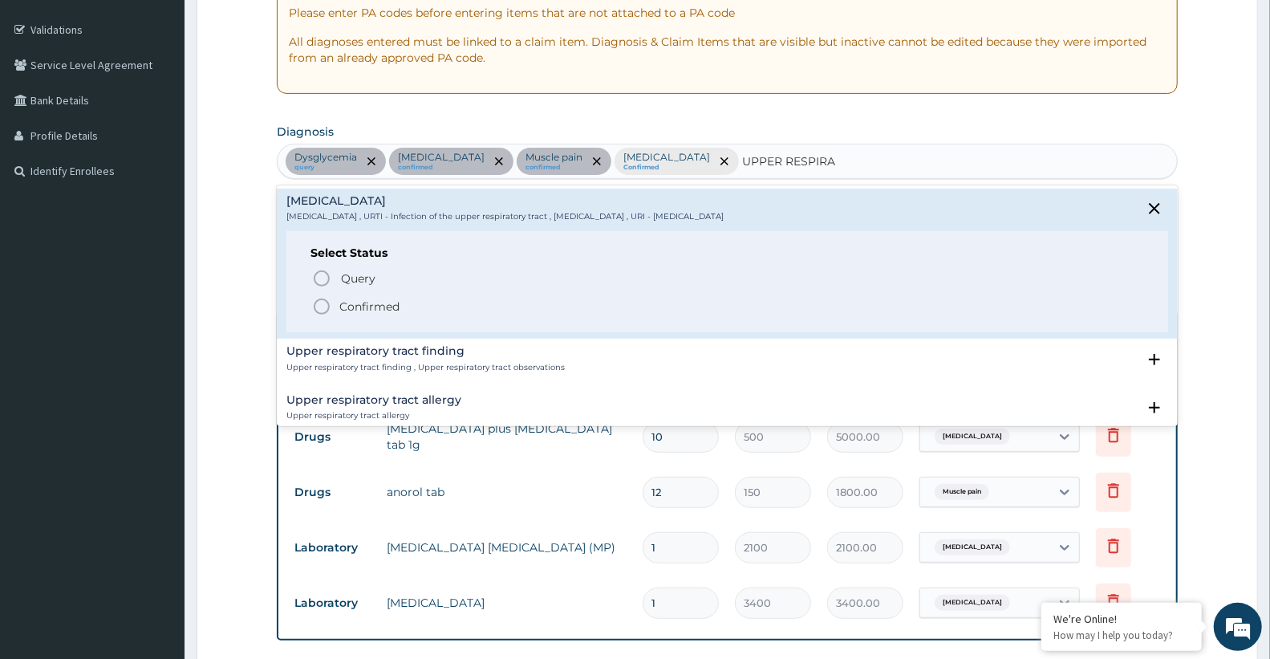
click at [425, 300] on span "Confirmed" at bounding box center [728, 306] width 832 height 19
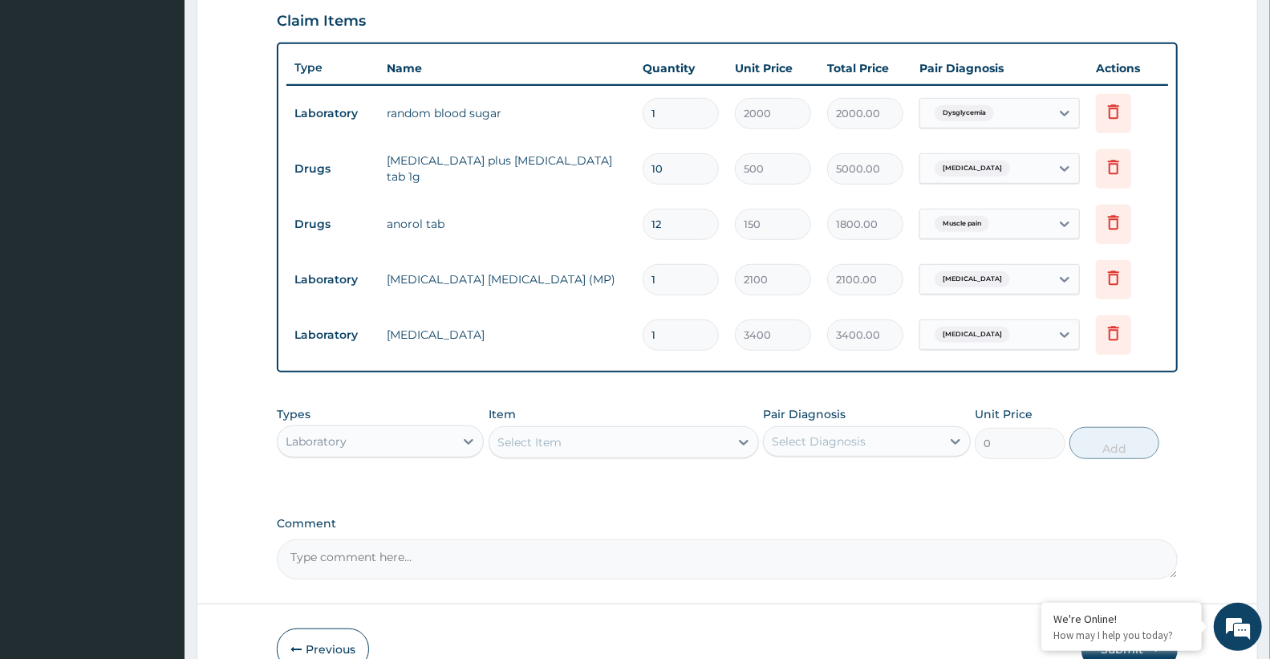
scroll to position [643, 0]
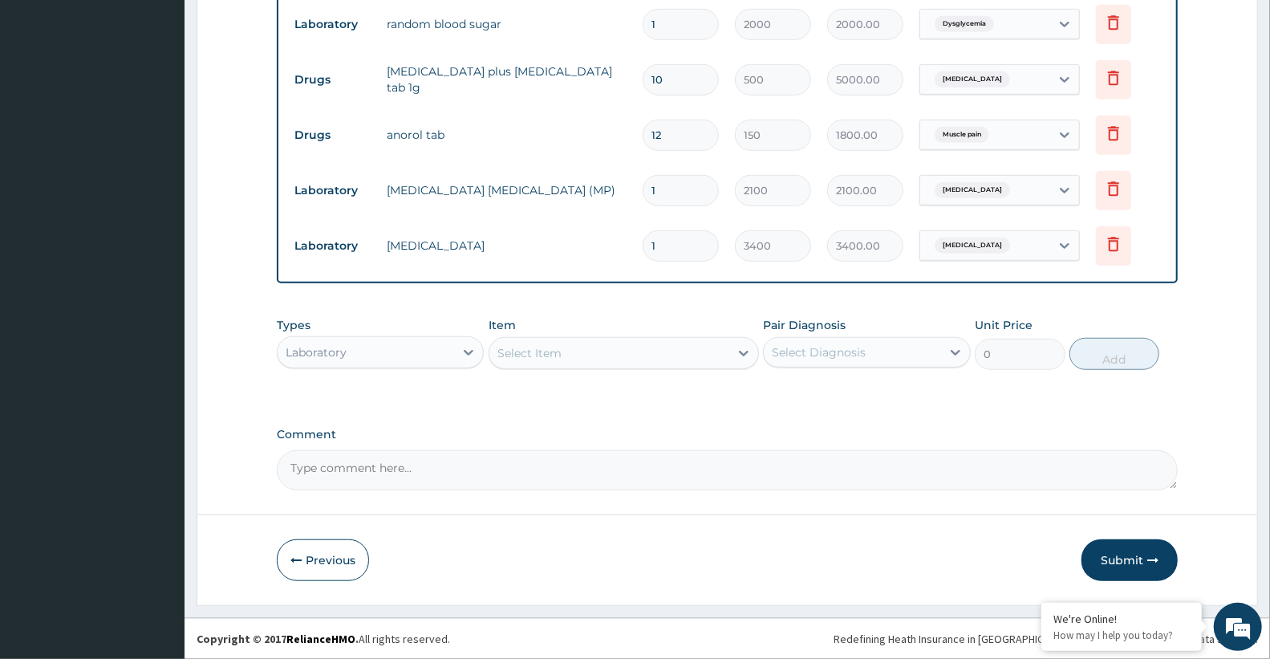
click at [570, 347] on div "Select Item" at bounding box center [609, 353] width 240 height 26
type input "COARTEM"
click at [444, 353] on div "Laboratory" at bounding box center [366, 352] width 176 height 26
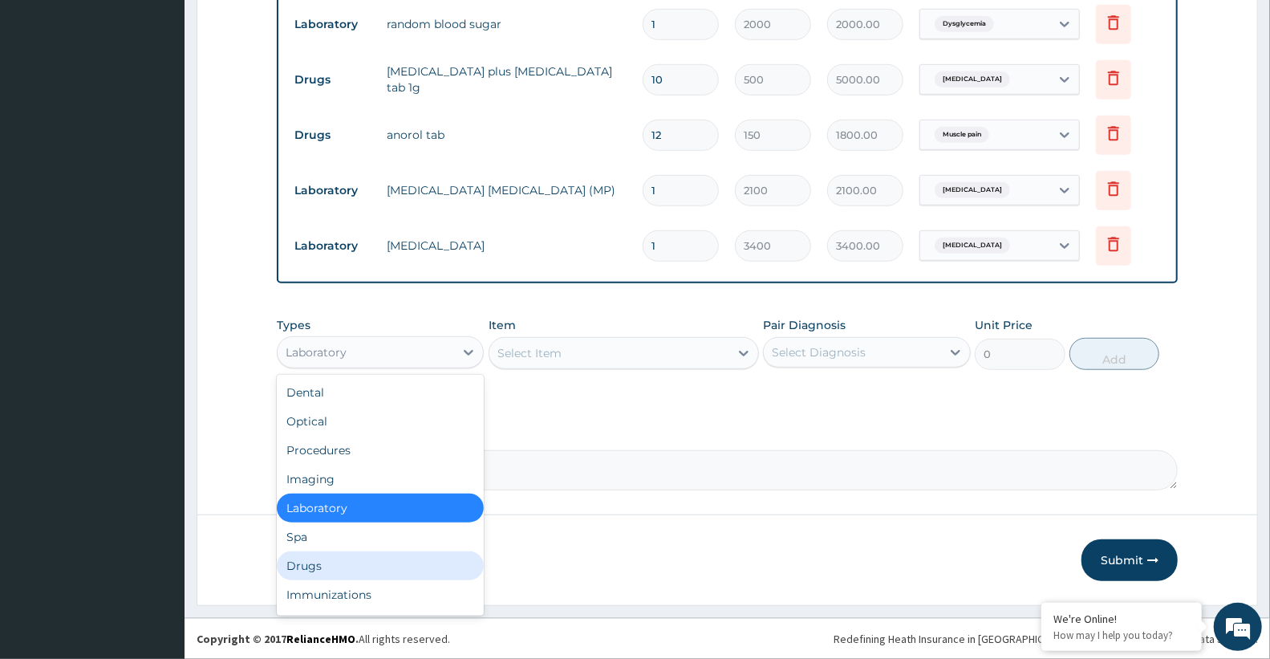
click at [341, 562] on div "Drugs" at bounding box center [380, 565] width 207 height 29
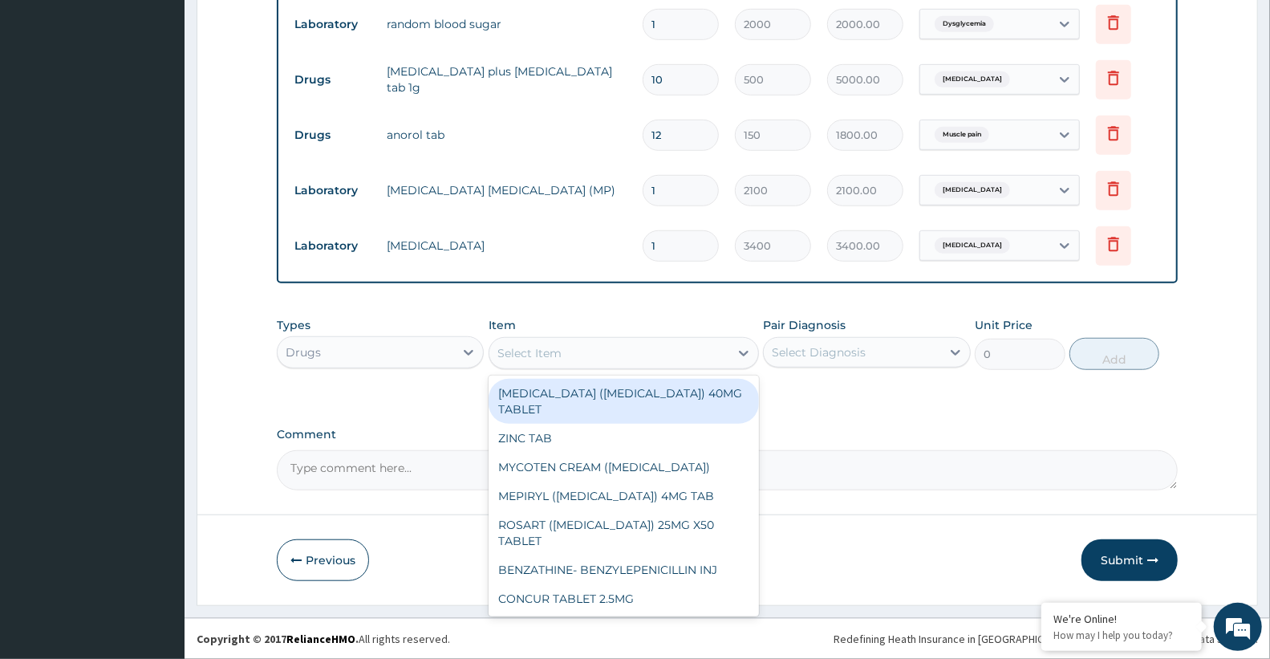
click at [528, 345] on div "Select Item" at bounding box center [529, 353] width 64 height 16
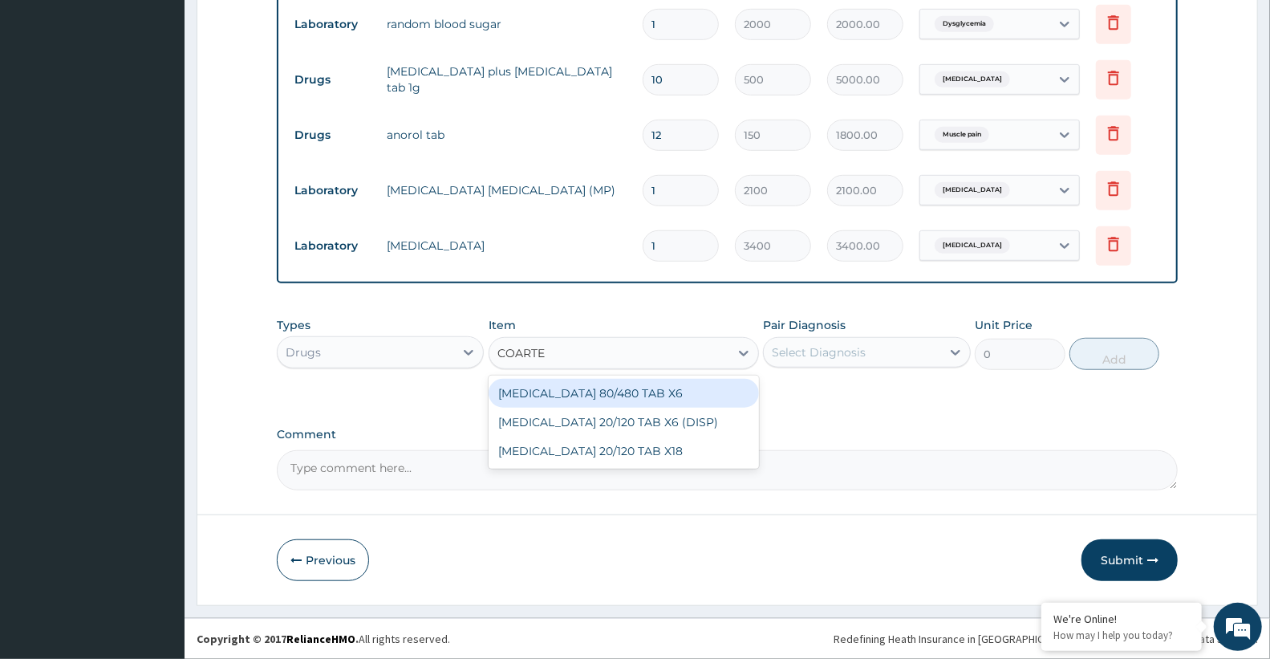
type input "COARTEM"
click at [573, 394] on div "COARTEM 80/480 TAB X6" at bounding box center [624, 393] width 270 height 29
type input "520"
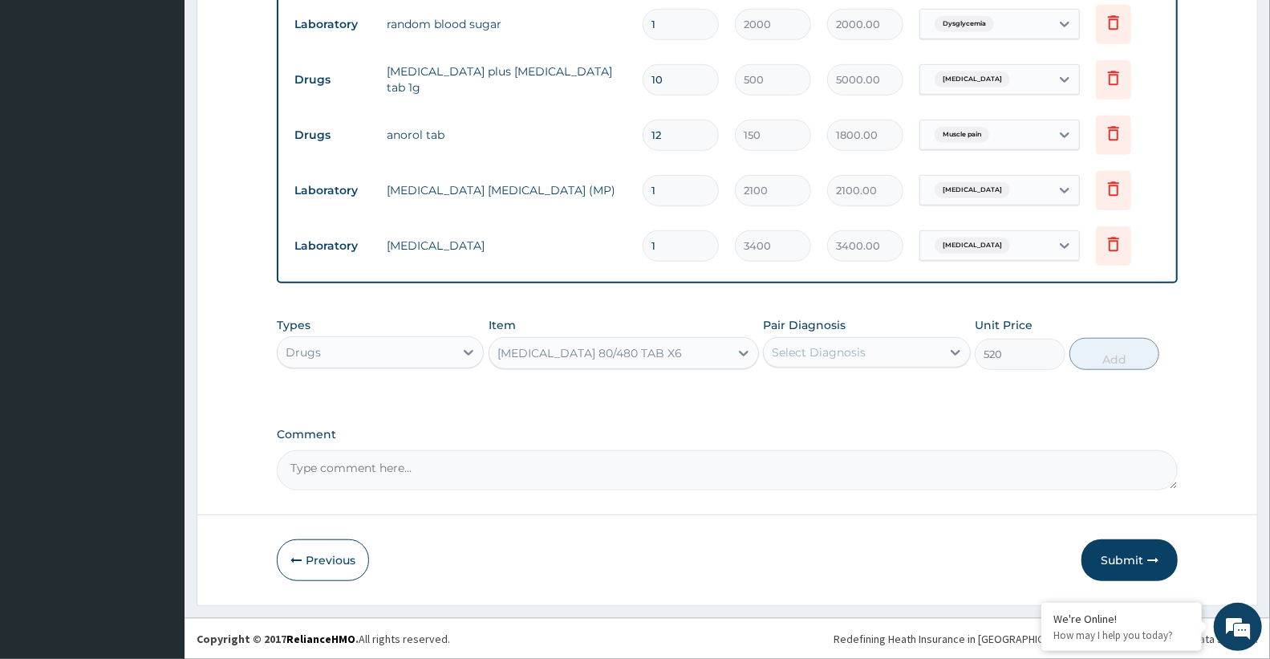
click at [800, 351] on div "Select Diagnosis" at bounding box center [819, 352] width 94 height 16
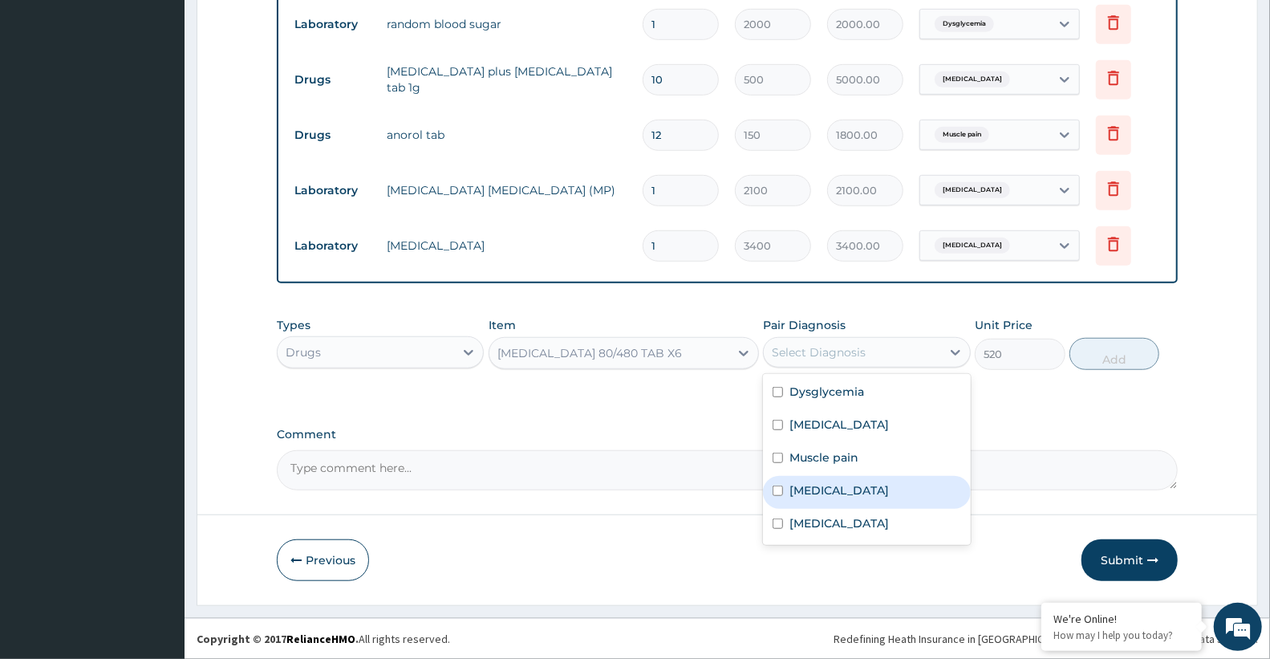
click at [837, 495] on div "[MEDICAL_DATA]" at bounding box center [866, 492] width 207 height 33
checkbox input "true"
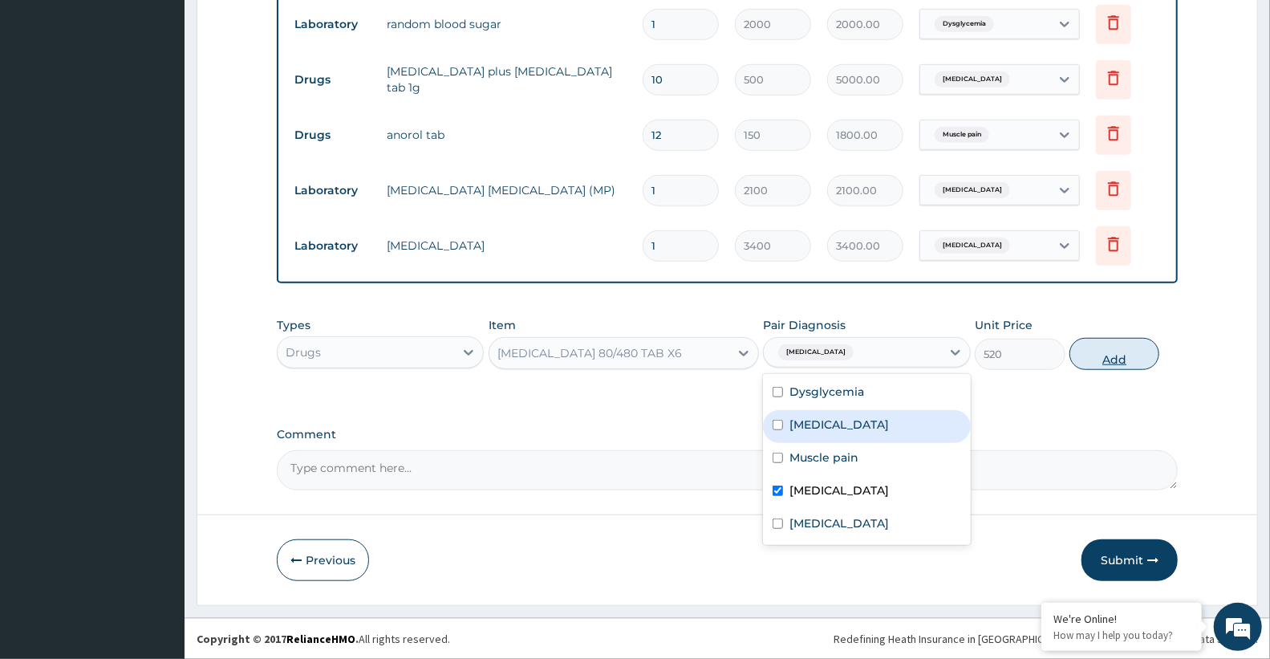
click at [1115, 357] on button "Add" at bounding box center [1114, 354] width 90 height 32
type input "0"
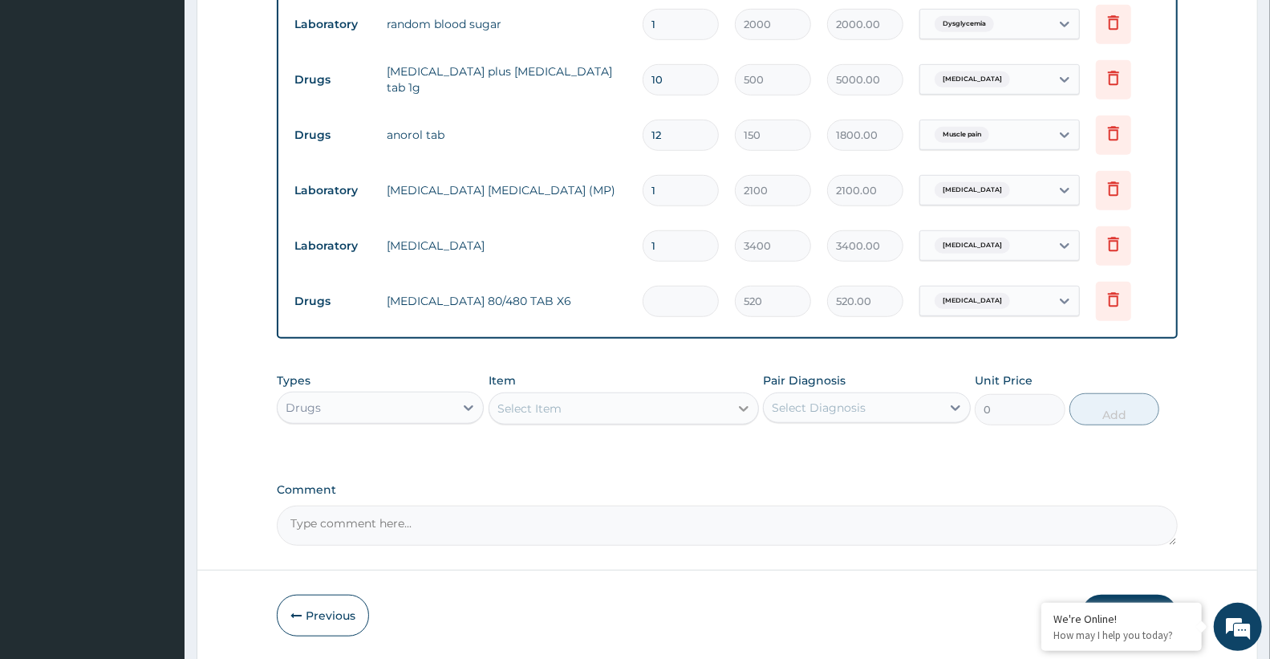
type input "0.00"
type input "6"
type input "3120.00"
type input "6"
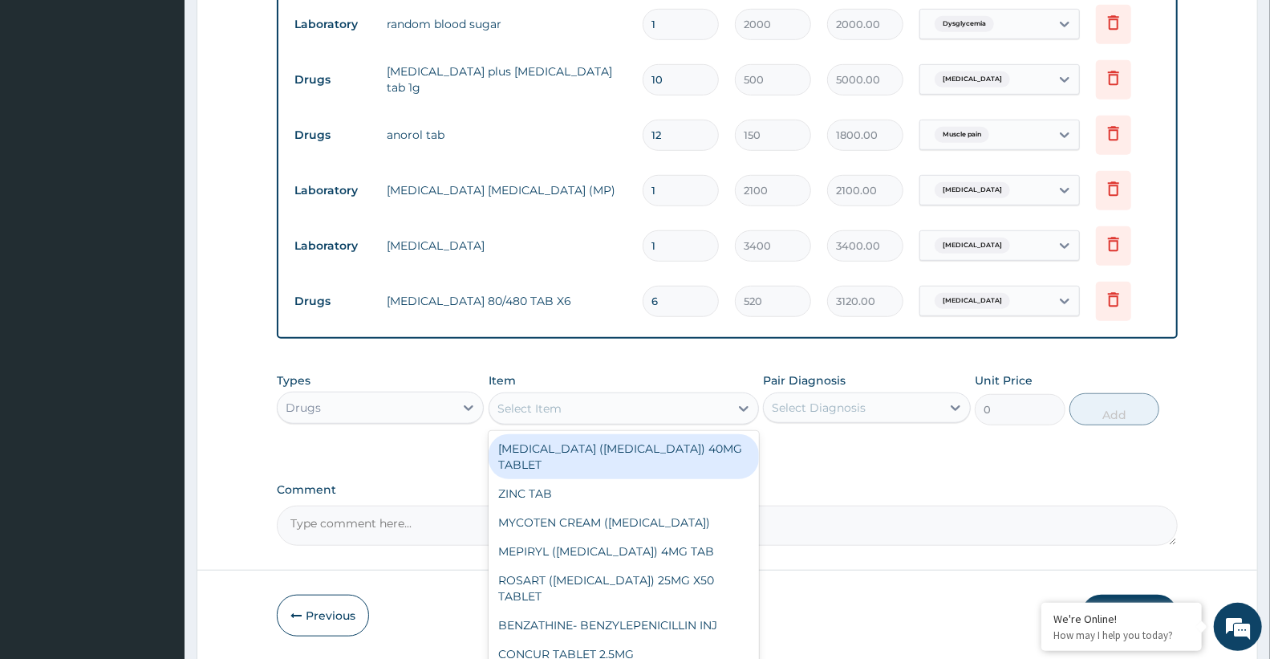
click at [529, 413] on div "Select Item" at bounding box center [529, 408] width 64 height 16
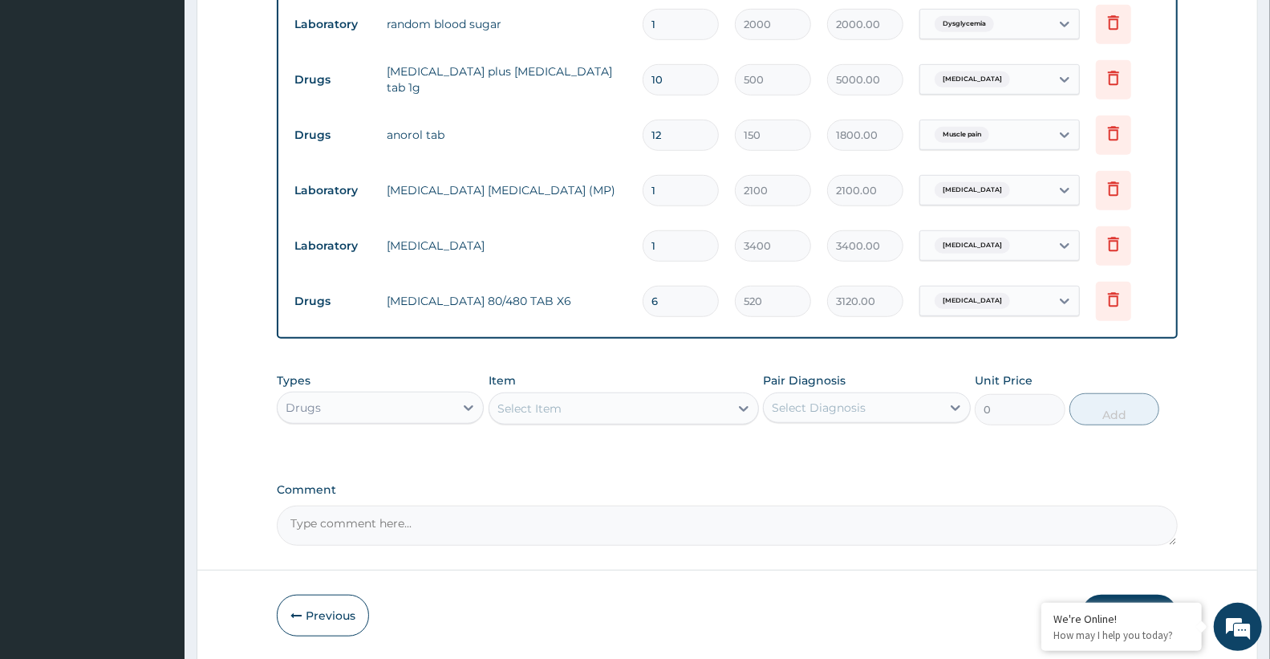
click at [504, 406] on div "Select Item" at bounding box center [529, 408] width 64 height 16
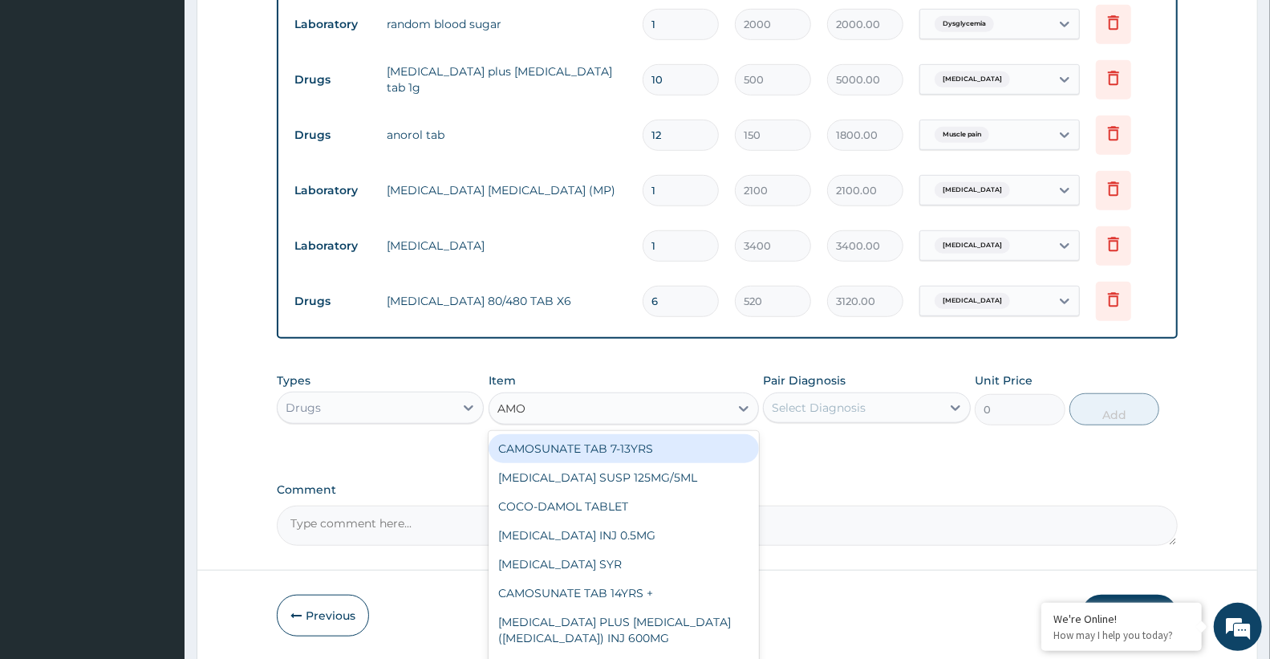
type input "AMOX"
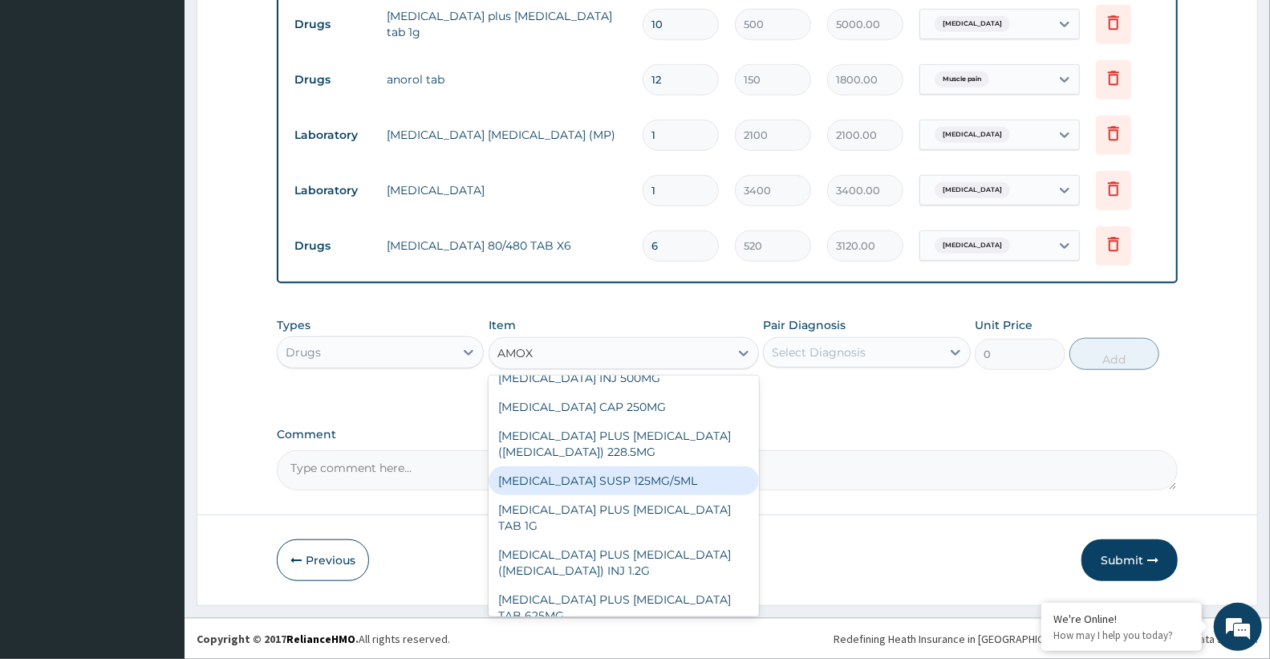
scroll to position [134, 0]
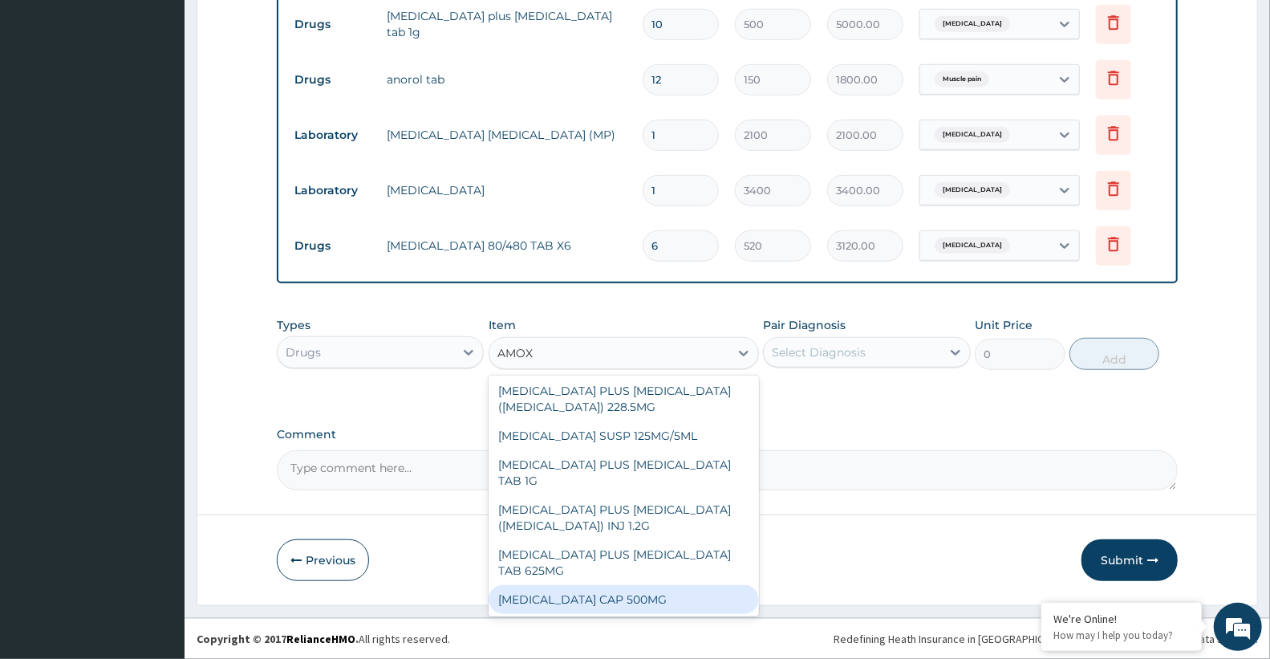
click at [650, 592] on div "AMOXIL CAP 500MG" at bounding box center [624, 599] width 270 height 29
type input "66.66666412353516"
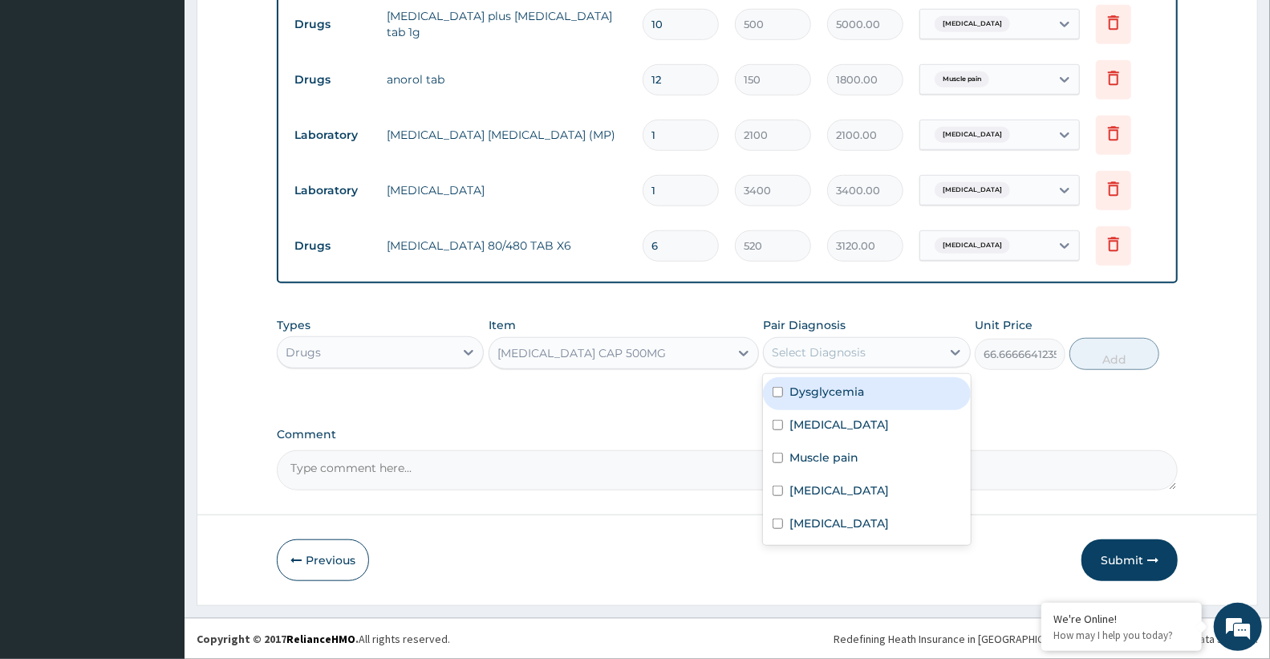
click at [857, 347] on div "Select Diagnosis" at bounding box center [819, 352] width 94 height 16
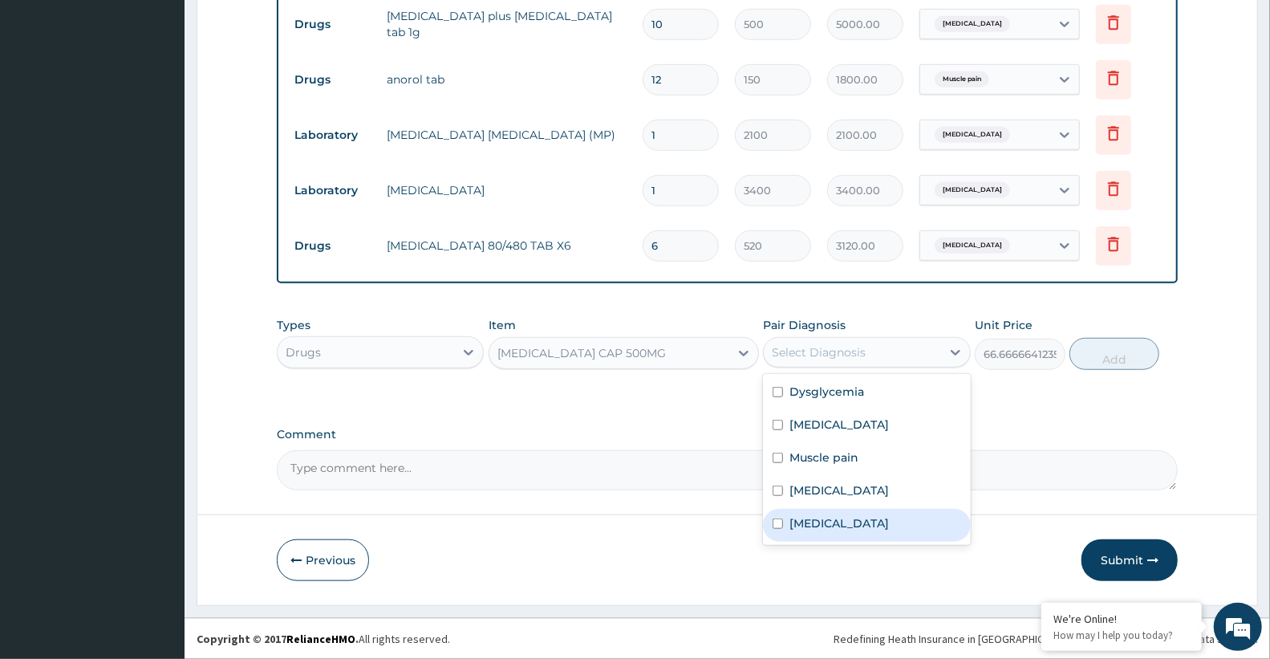
click at [849, 527] on label "Upper respiratory infection" at bounding box center [838, 523] width 99 height 16
checkbox input "true"
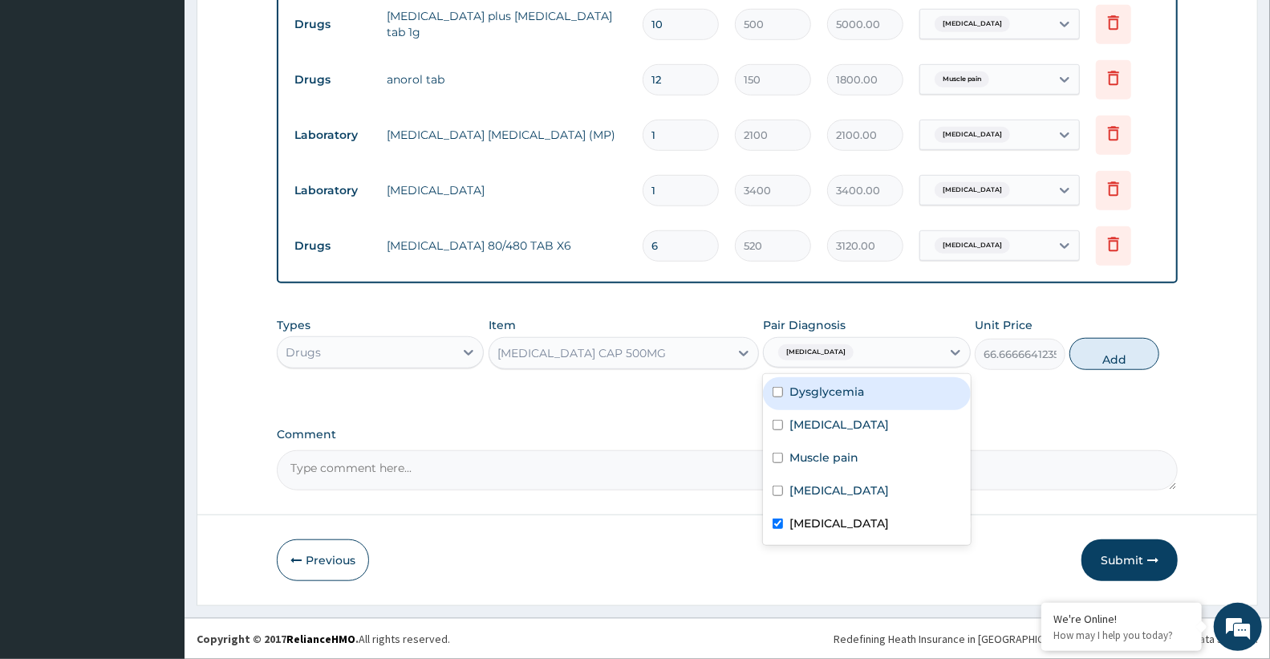
click at [849, 383] on label "Dysglycemia" at bounding box center [826, 391] width 75 height 16
checkbox input "true"
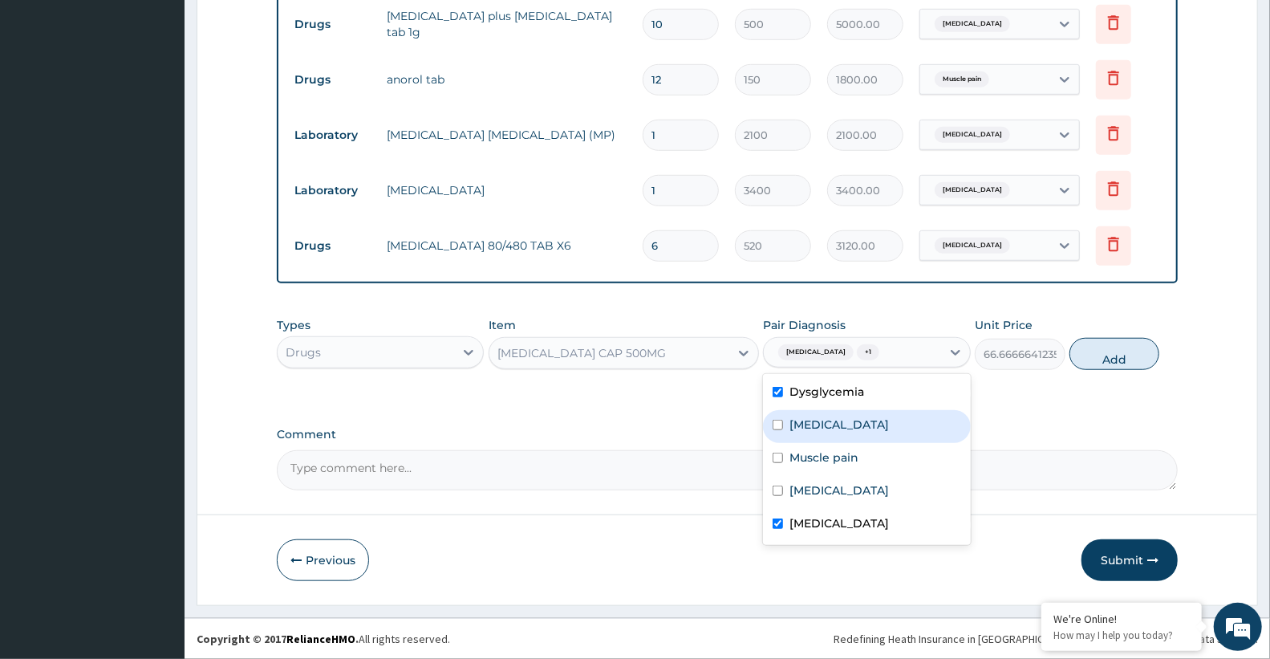
click at [916, 425] on div "Sepsis" at bounding box center [866, 426] width 207 height 33
checkbox input "true"
click at [818, 394] on label "Dysglycemia" at bounding box center [826, 391] width 75 height 16
checkbox input "false"
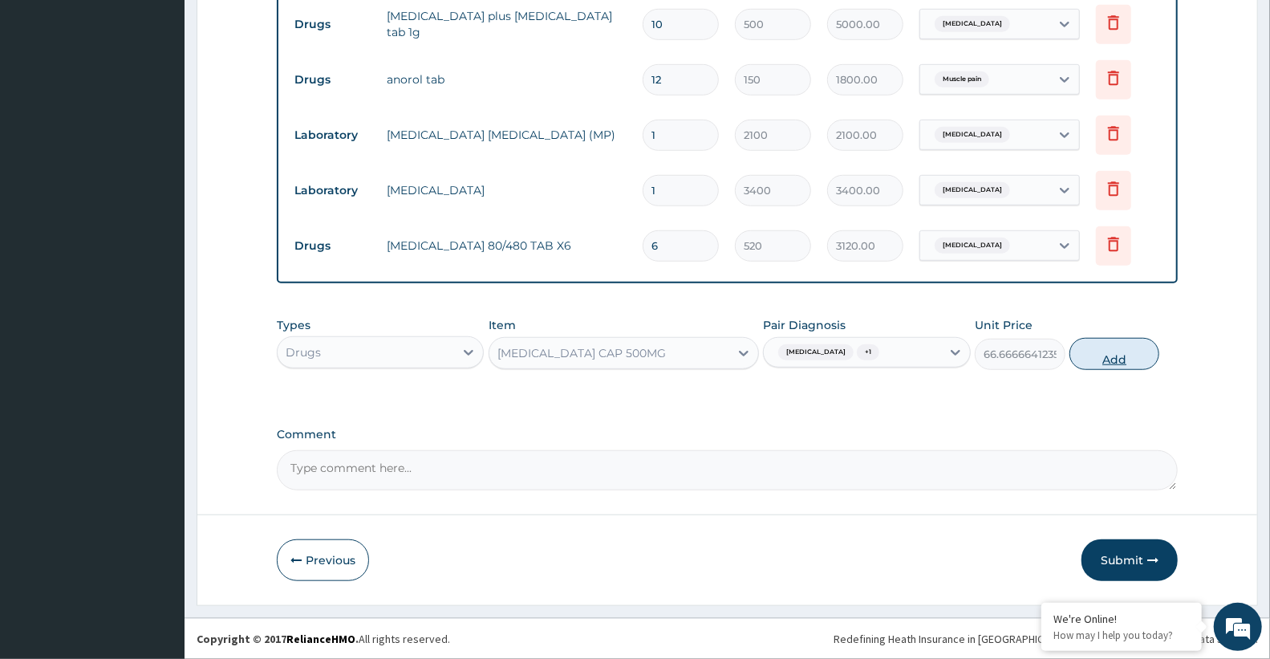
click at [1096, 357] on button "Add" at bounding box center [1114, 354] width 90 height 32
type input "0"
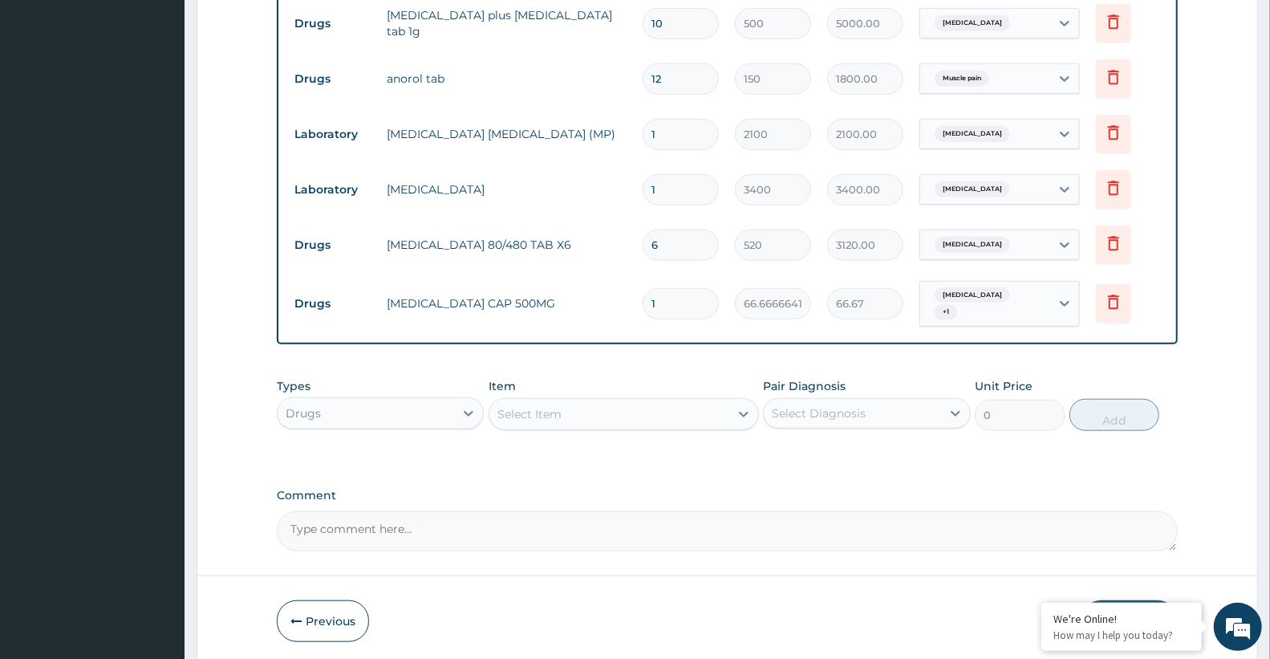
type input "10"
type input "666.67"
type input "10"
click at [1124, 308] on icon at bounding box center [1113, 303] width 35 height 39
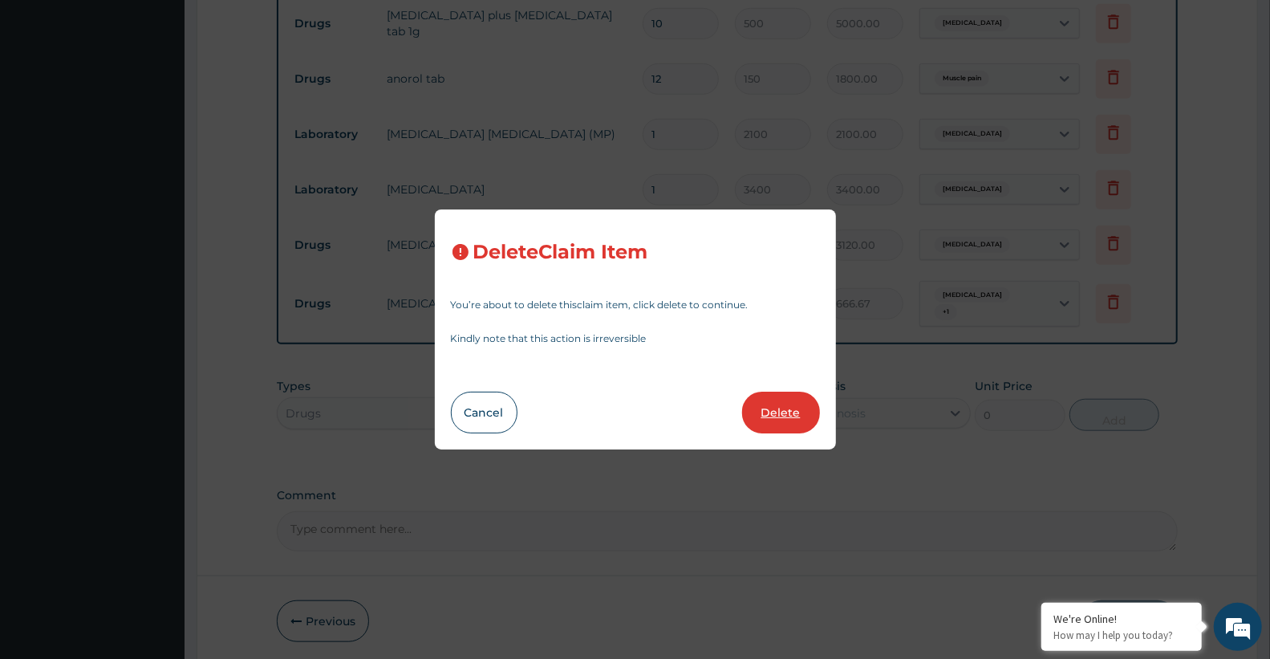
click at [793, 420] on button "Delete" at bounding box center [781, 412] width 78 height 42
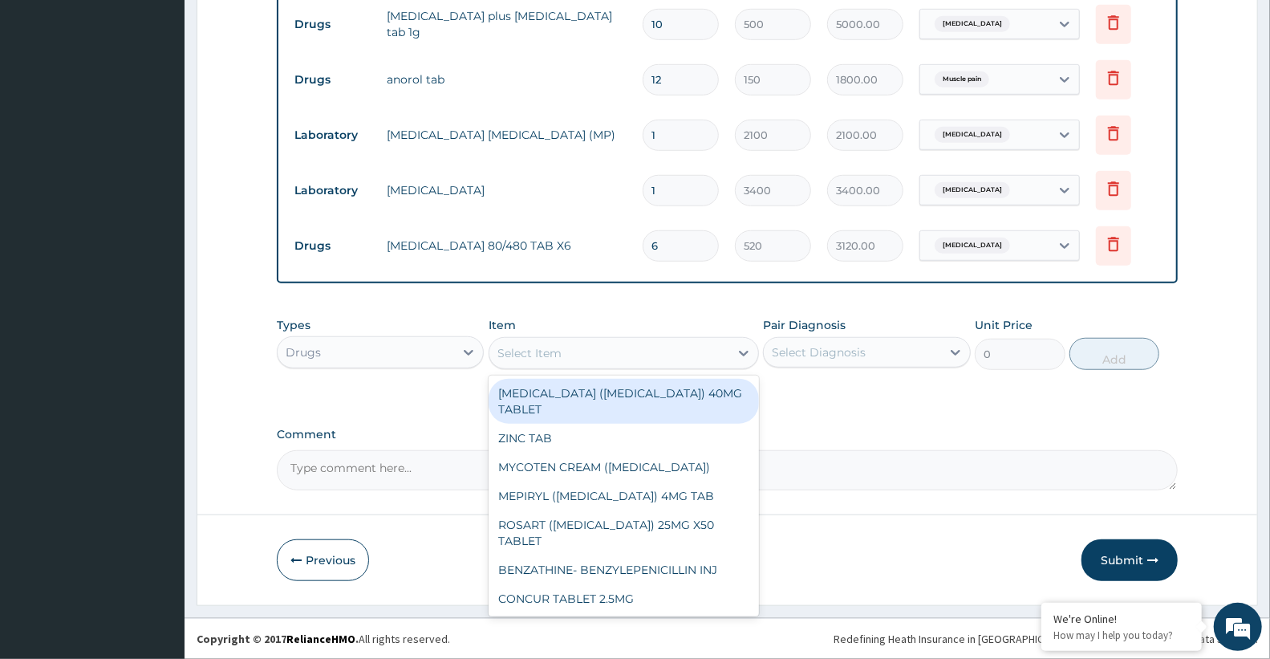
click at [546, 351] on div "Select Item" at bounding box center [529, 353] width 64 height 16
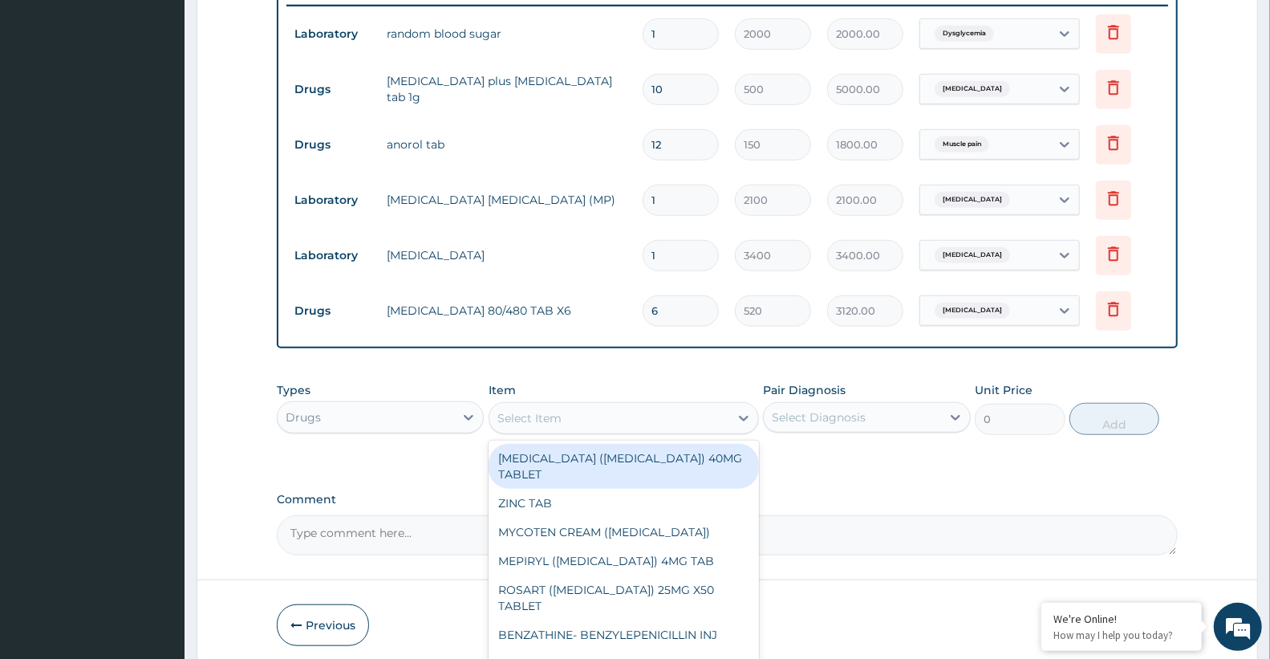
scroll to position [700, 0]
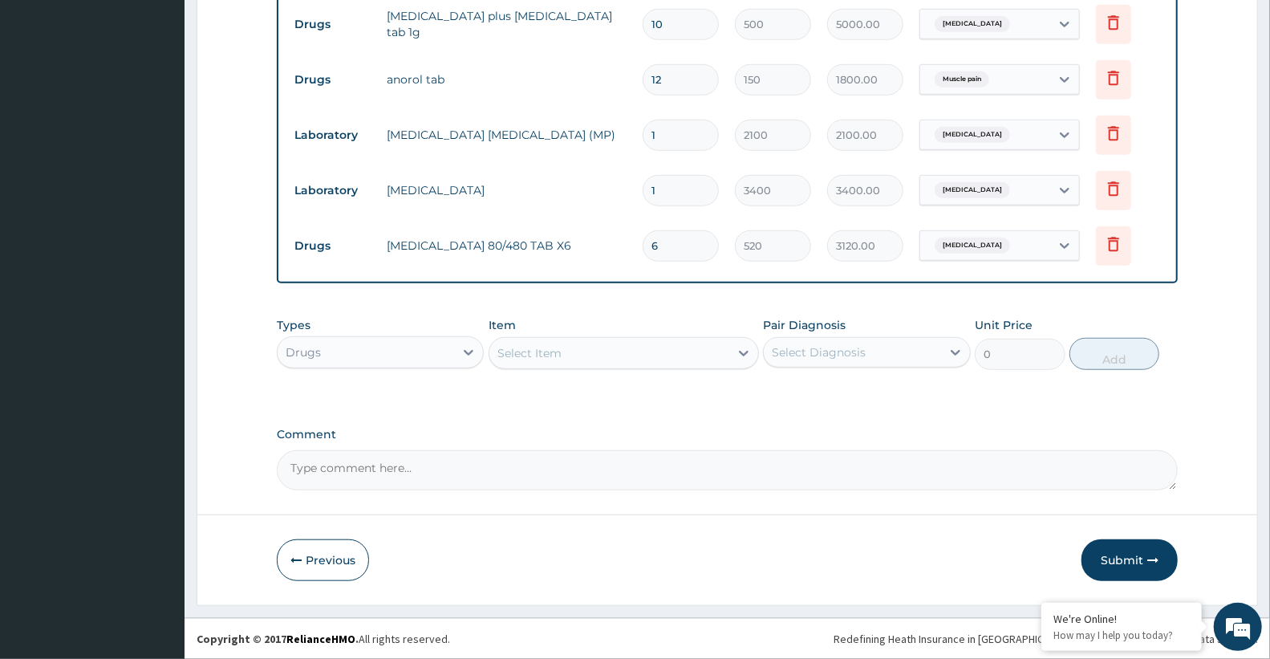
click at [527, 351] on div "Select Item" at bounding box center [529, 353] width 64 height 16
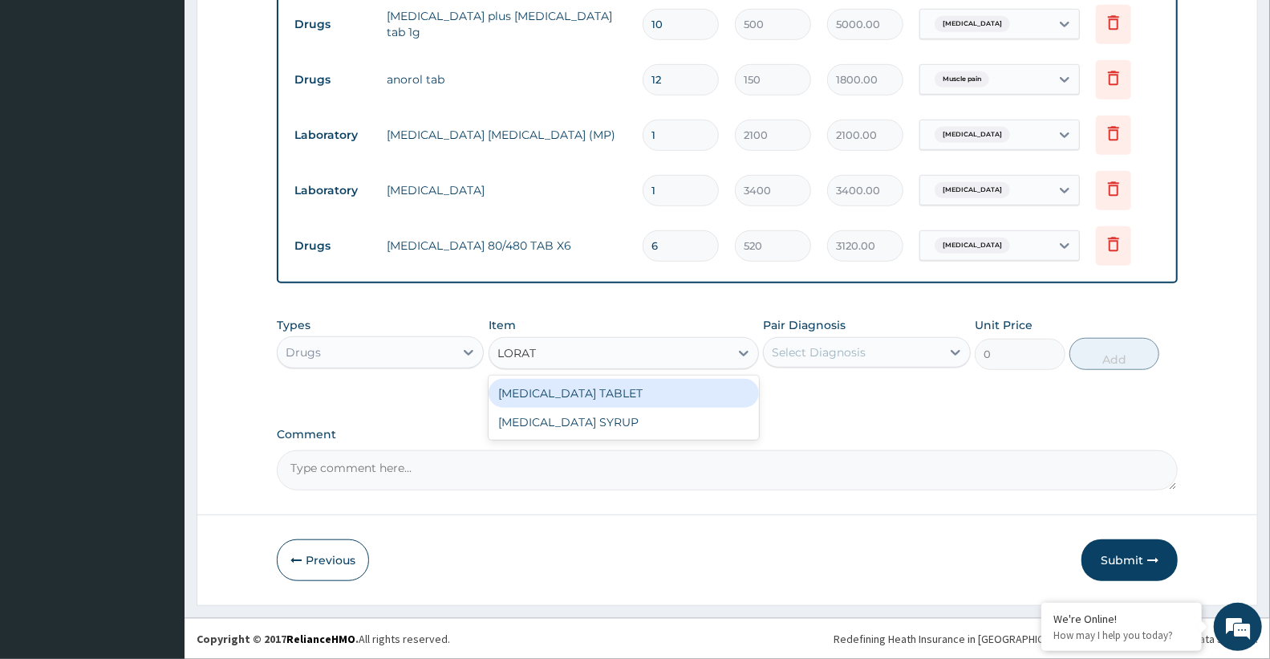
type input "LORATA"
click at [550, 387] on div "LORATADINE TABLET" at bounding box center [624, 393] width 270 height 29
type input "95"
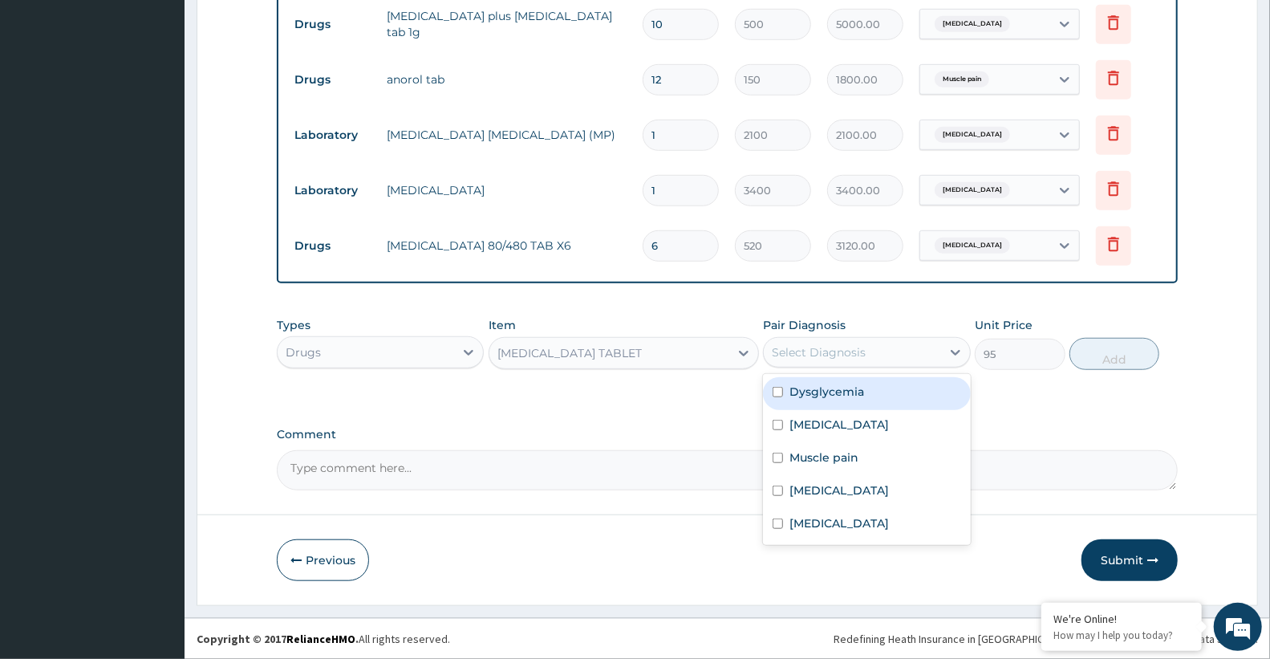
click at [801, 359] on div "Select Diagnosis" at bounding box center [819, 352] width 94 height 16
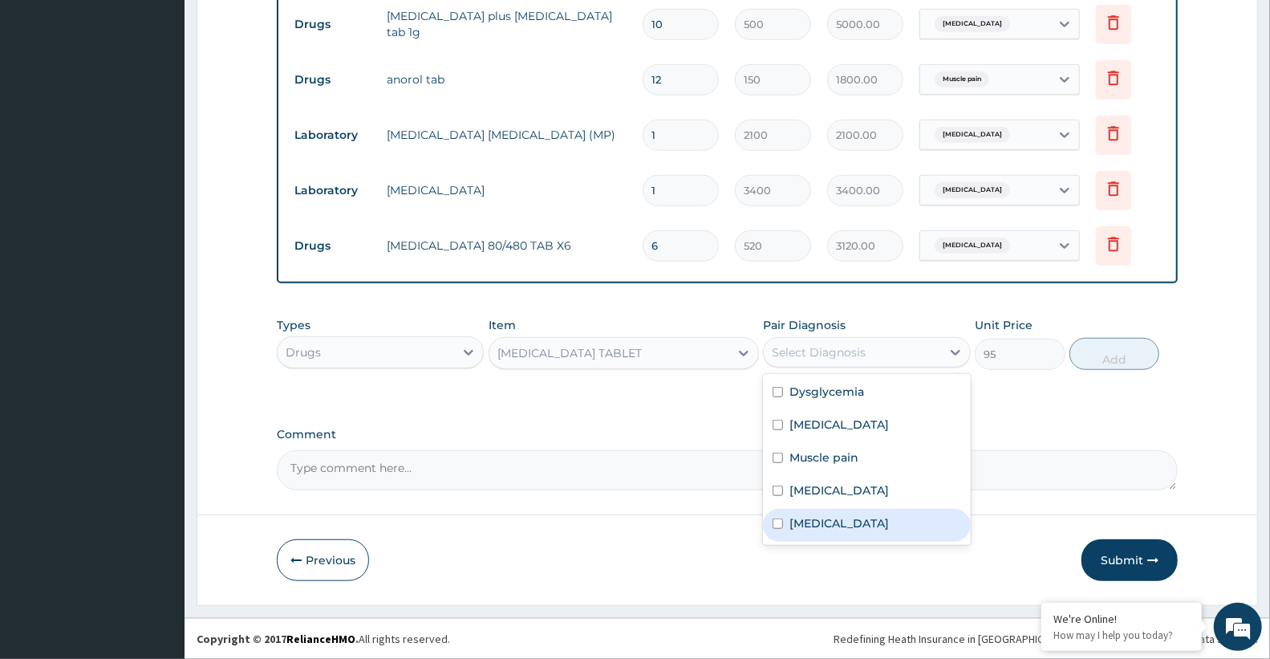
drag, startPoint x: 824, startPoint y: 509, endPoint x: 998, endPoint y: 398, distance: 206.7
click at [827, 509] on div "Upper respiratory infection" at bounding box center [866, 525] width 207 height 33
checkbox input "true"
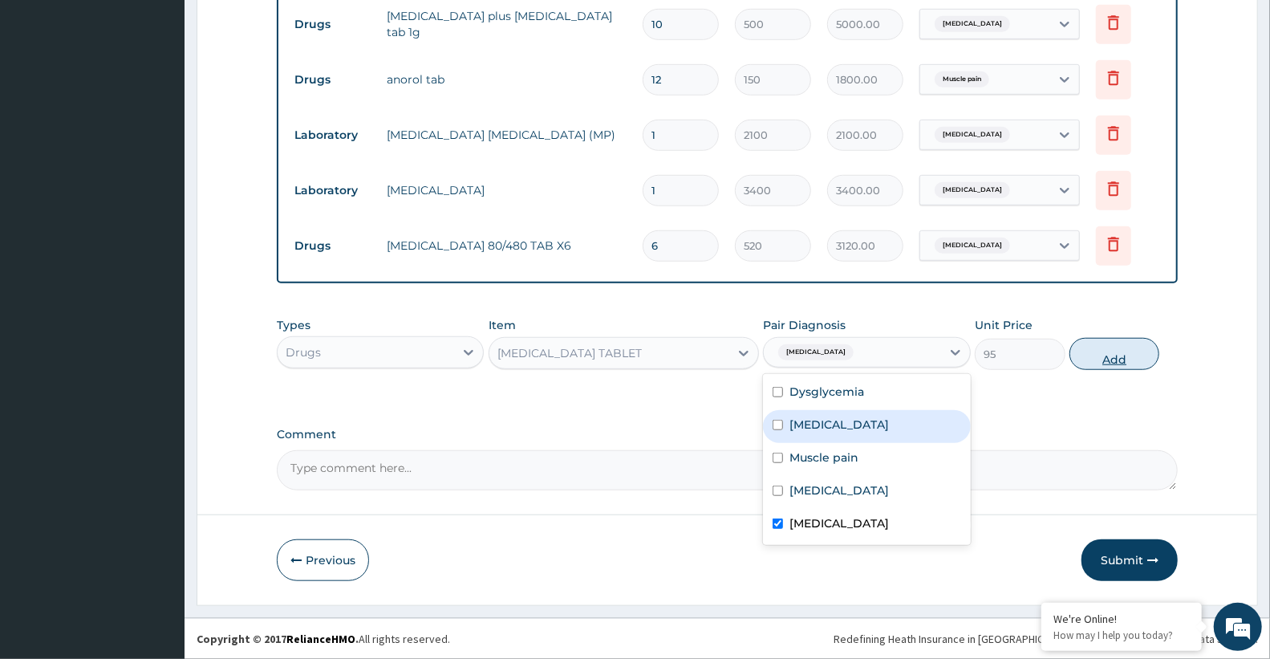
click at [1113, 347] on button "Add" at bounding box center [1114, 354] width 90 height 32
type input "0"
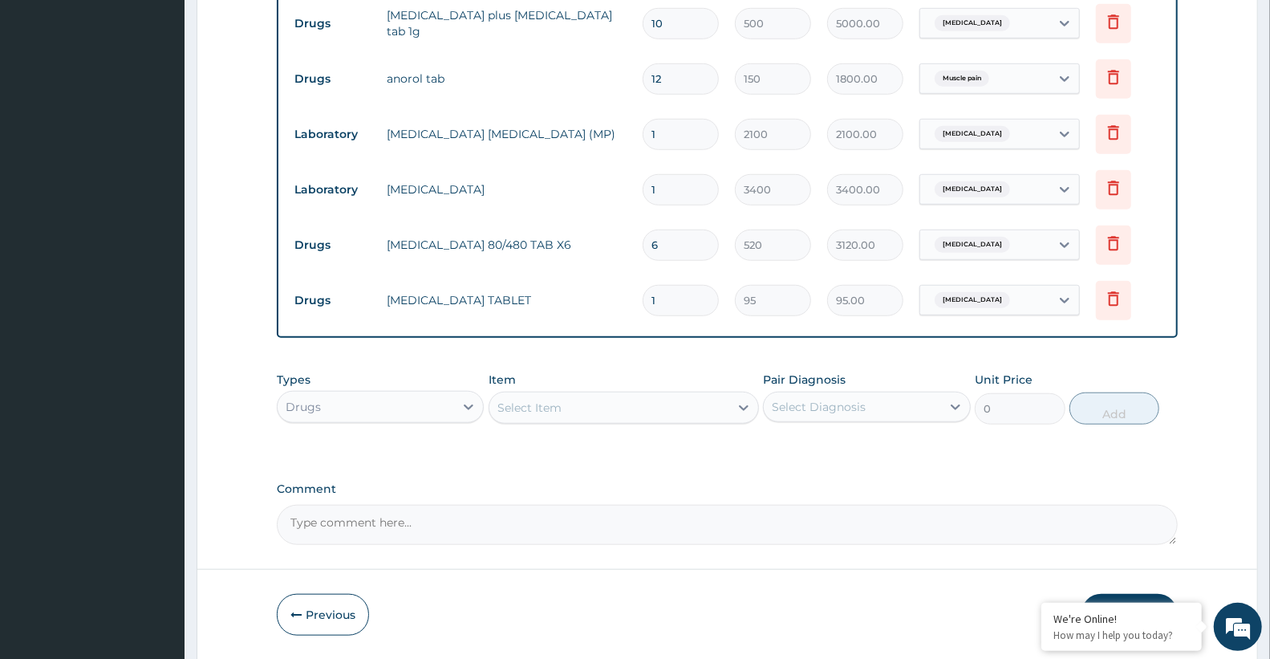
type input "0.00"
type input "5"
type input "475.00"
type input "6"
type input "570.00"
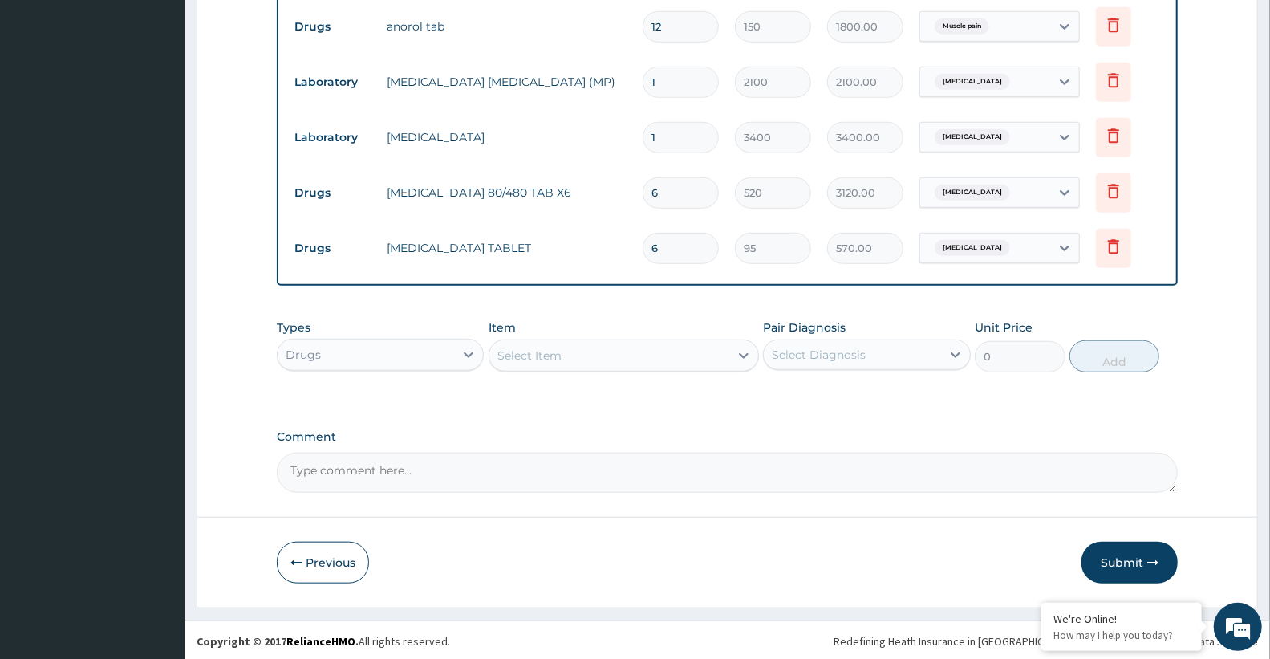
scroll to position [755, 0]
type input "6"
click at [338, 351] on div "Drugs" at bounding box center [366, 352] width 176 height 26
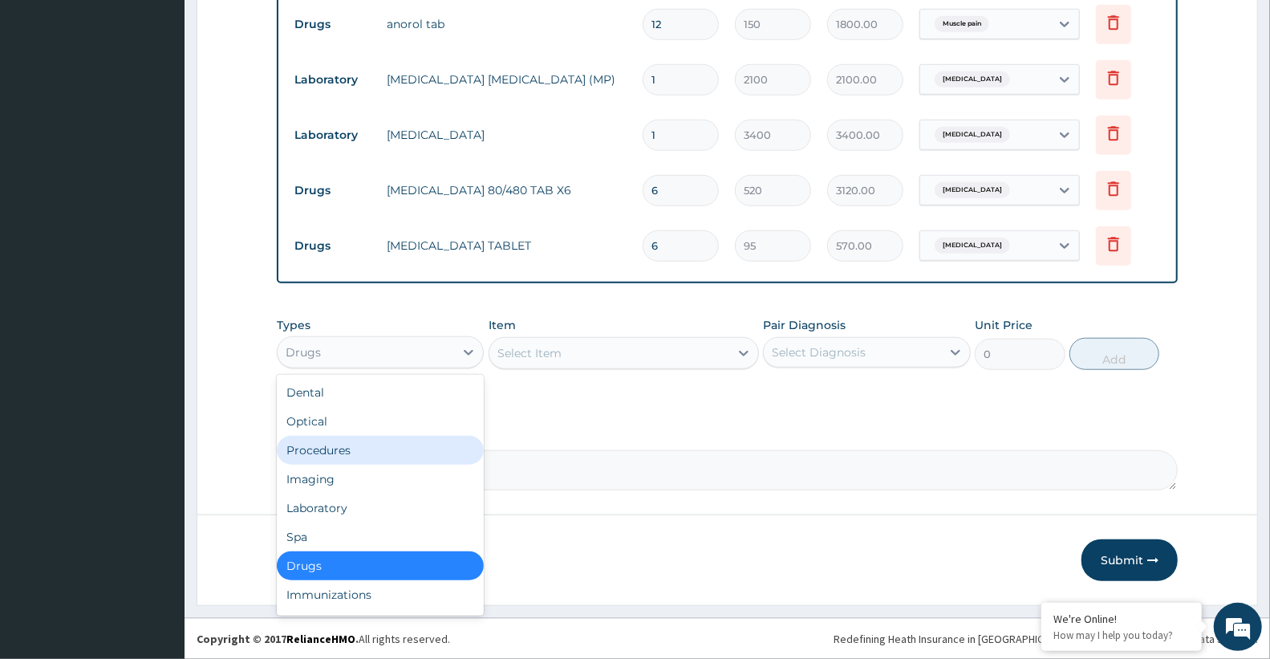
click at [345, 455] on div "Procedures" at bounding box center [380, 450] width 207 height 29
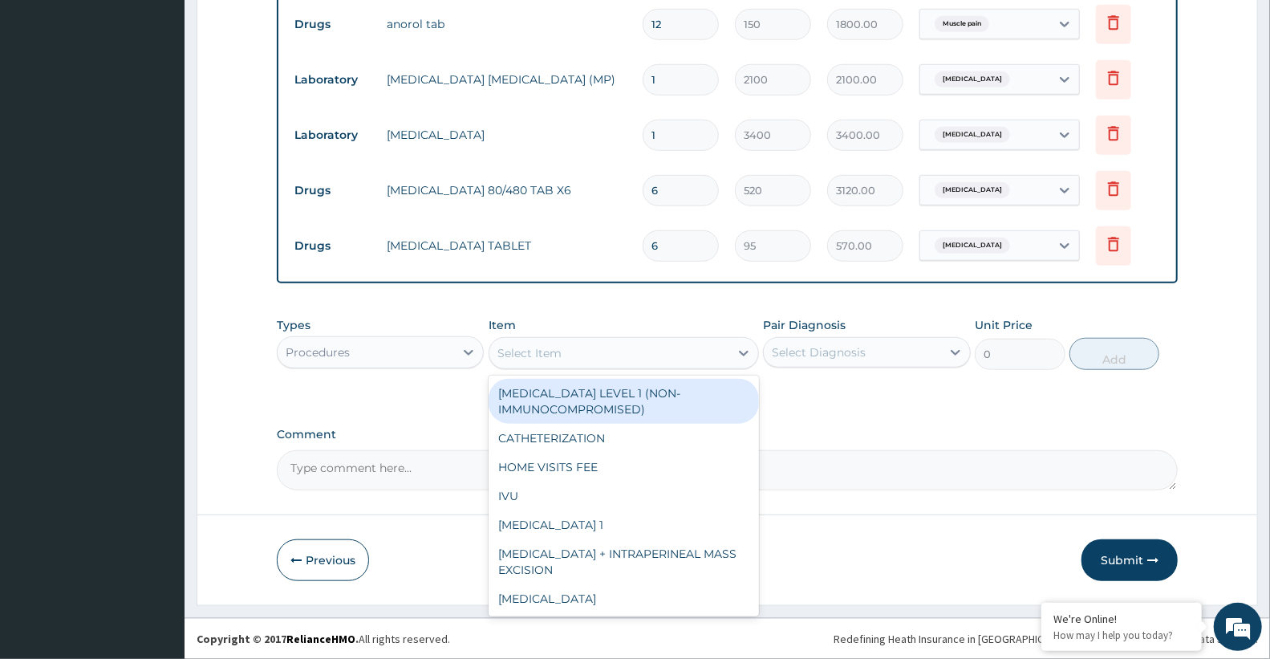
click at [543, 349] on div "Select Item" at bounding box center [529, 353] width 64 height 16
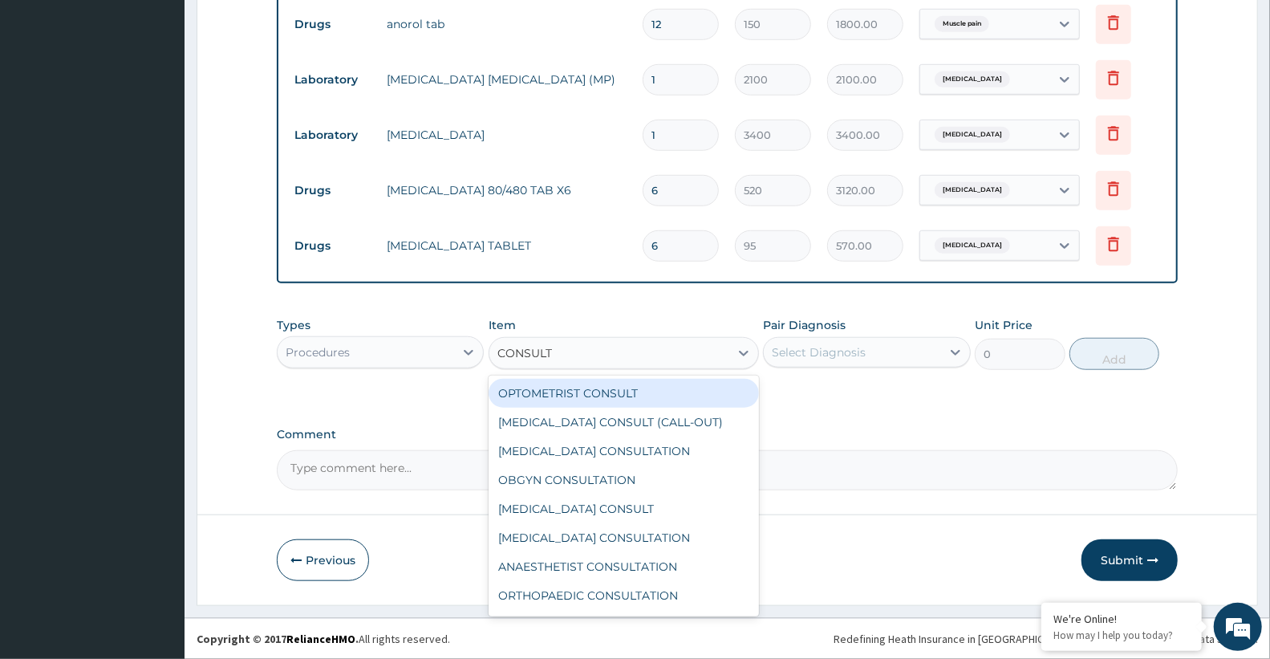
type input "CONSULTA"
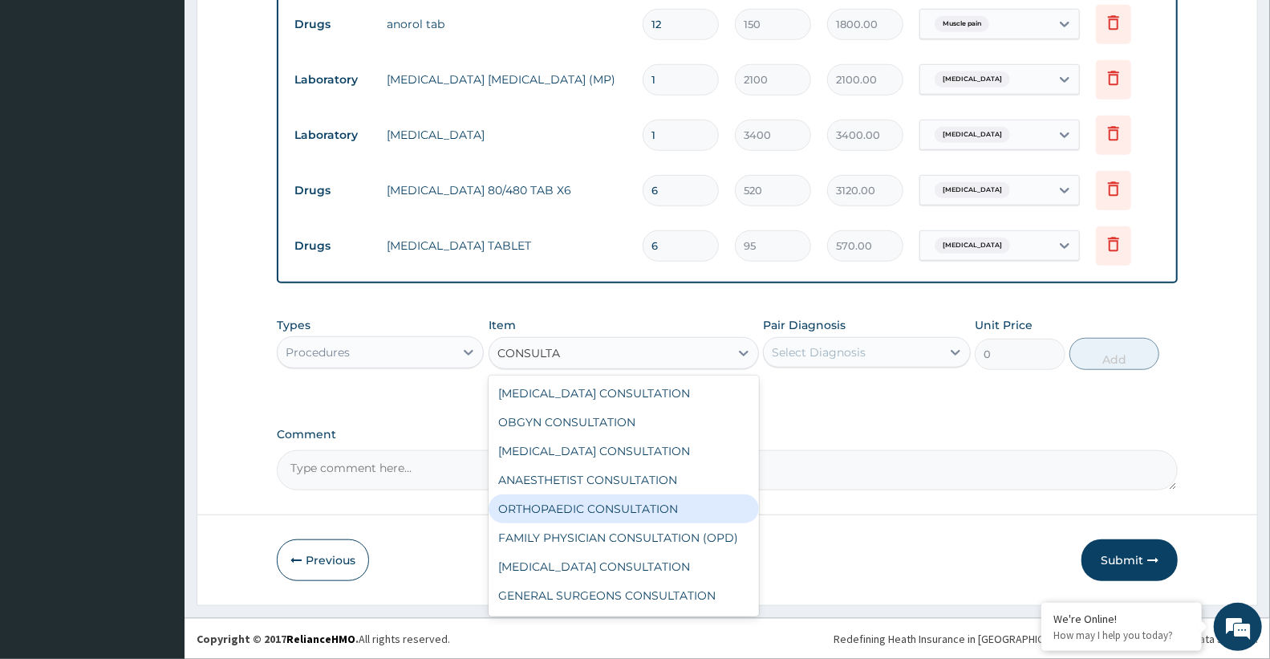
scroll to position [83, 0]
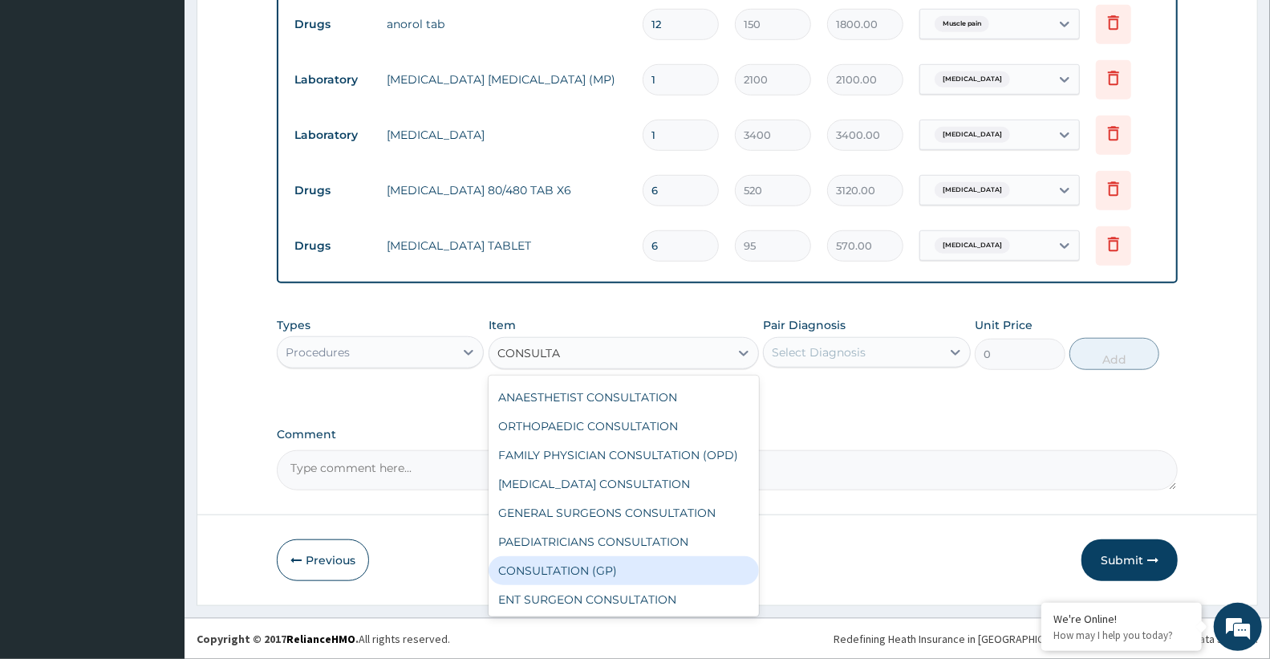
click at [622, 572] on div "CONSULTATION (GP)" at bounding box center [624, 570] width 270 height 29
type input "3000"
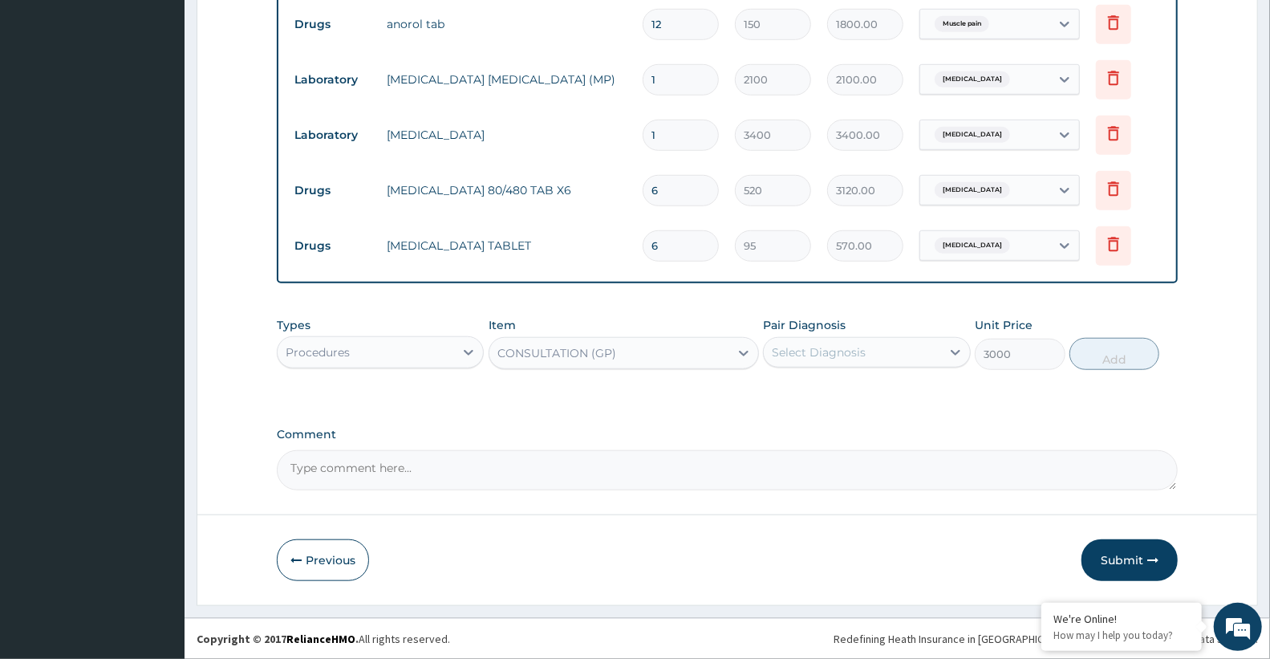
click at [838, 358] on div "Select Diagnosis" at bounding box center [819, 352] width 94 height 16
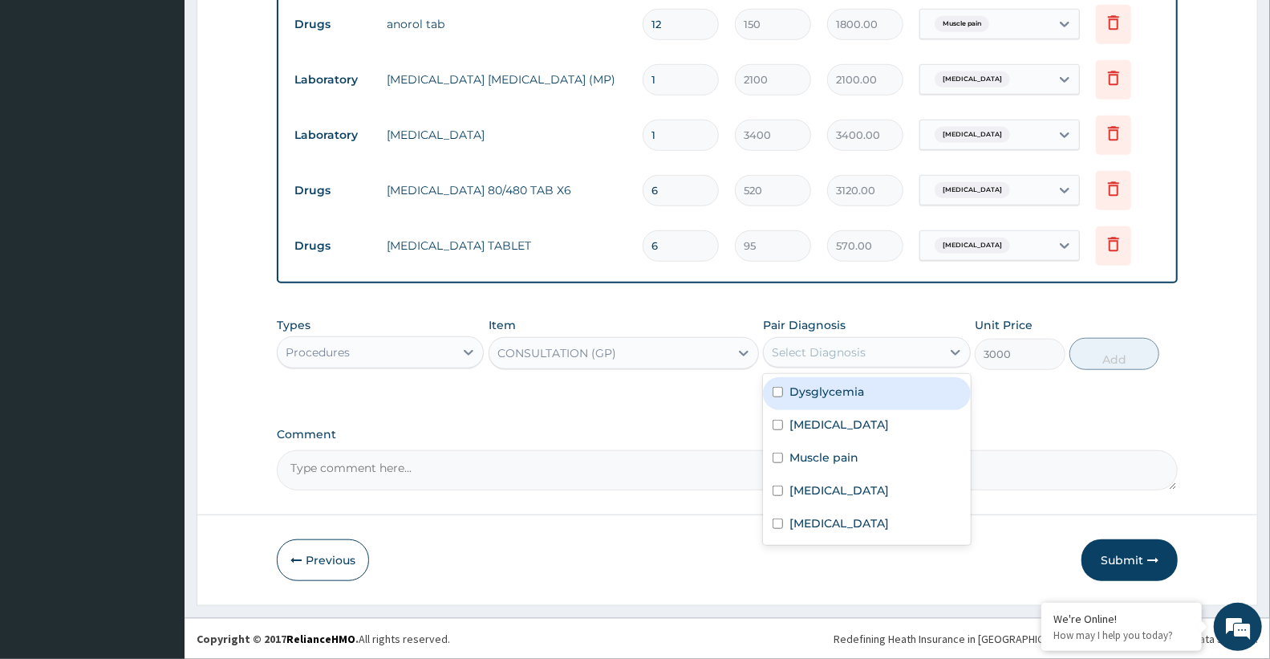
drag, startPoint x: 827, startPoint y: 400, endPoint x: 826, endPoint y: 411, distance: 11.3
click at [826, 402] on div "Dysglycemia" at bounding box center [866, 393] width 207 height 33
checkbox input "true"
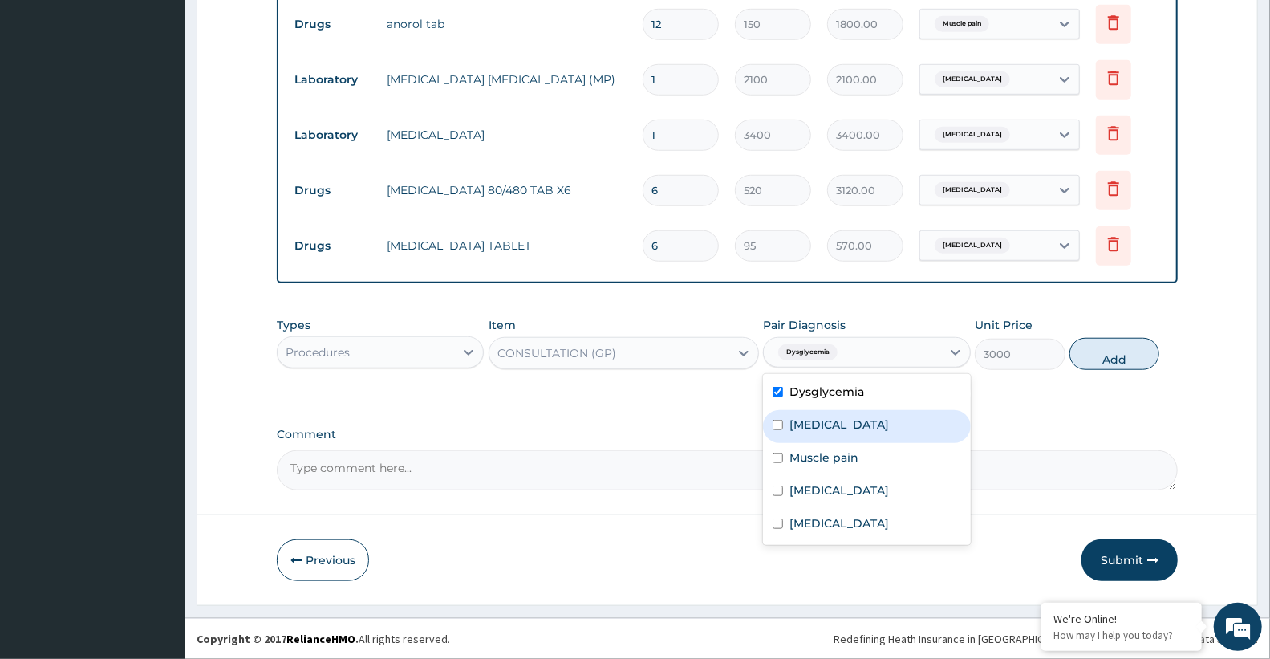
drag, startPoint x: 820, startPoint y: 436, endPoint x: 821, endPoint y: 447, distance: 10.6
click at [818, 438] on div "[MEDICAL_DATA]" at bounding box center [866, 426] width 207 height 33
checkbox input "true"
drag, startPoint x: 821, startPoint y: 447, endPoint x: 832, endPoint y: 468, distance: 24.0
click at [822, 451] on div "Muscle pain" at bounding box center [866, 459] width 207 height 33
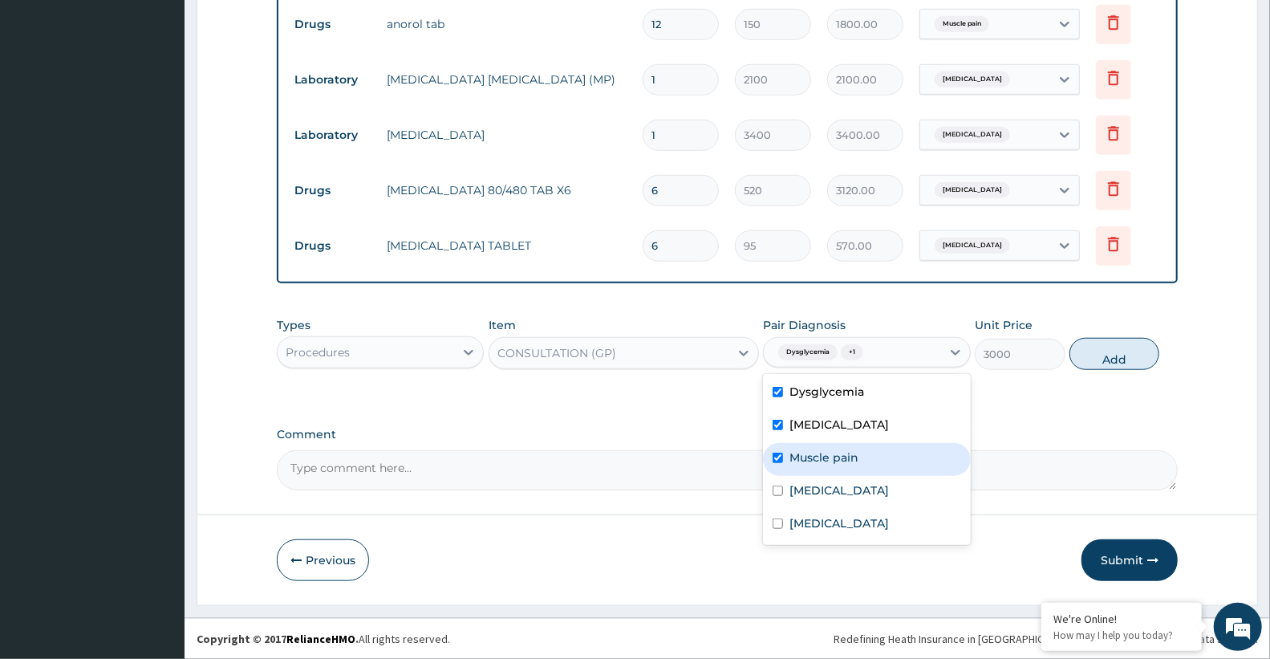
checkbox input "true"
drag, startPoint x: 832, startPoint y: 472, endPoint x: 840, endPoint y: 487, distance: 17.2
click at [838, 484] on div "Dysglycemia Sepsis Muscle pain Malaria Upper respiratory infection" at bounding box center [866, 459] width 207 height 171
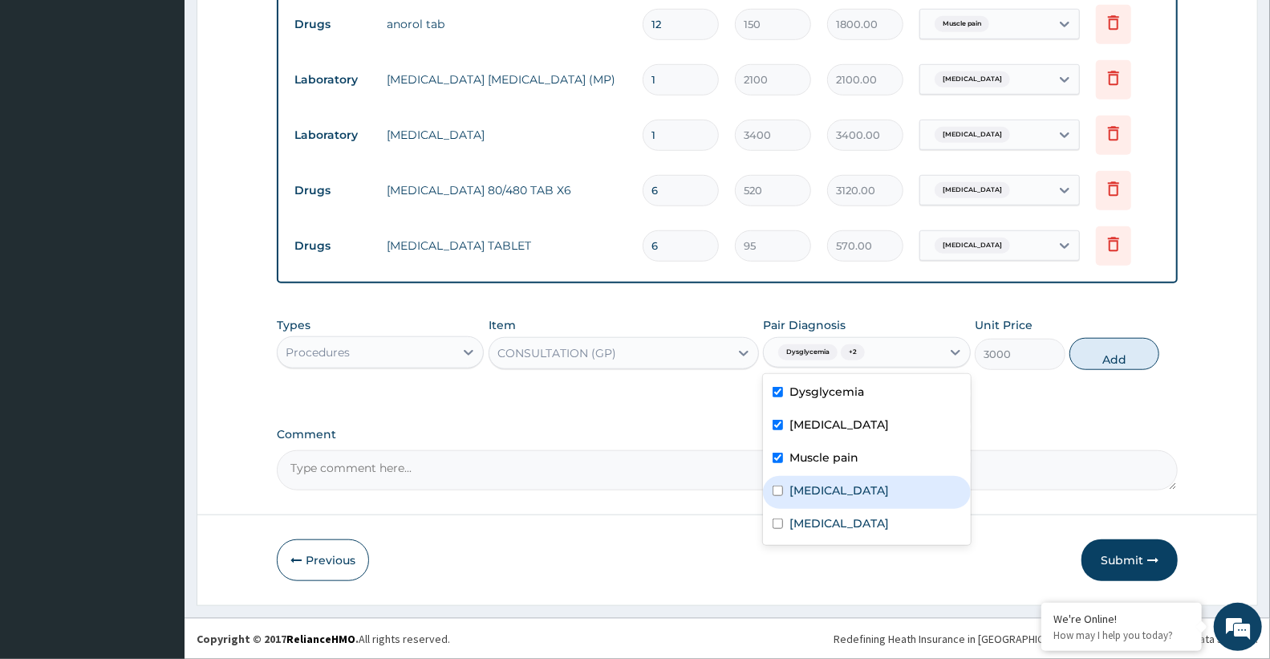
click at [850, 502] on div "[MEDICAL_DATA]" at bounding box center [866, 492] width 207 height 33
checkbox input "true"
click at [874, 537] on div "Upper respiratory infection" at bounding box center [866, 525] width 207 height 33
checkbox input "true"
drag, startPoint x: 1120, startPoint y: 349, endPoint x: 1067, endPoint y: 351, distance: 53.0
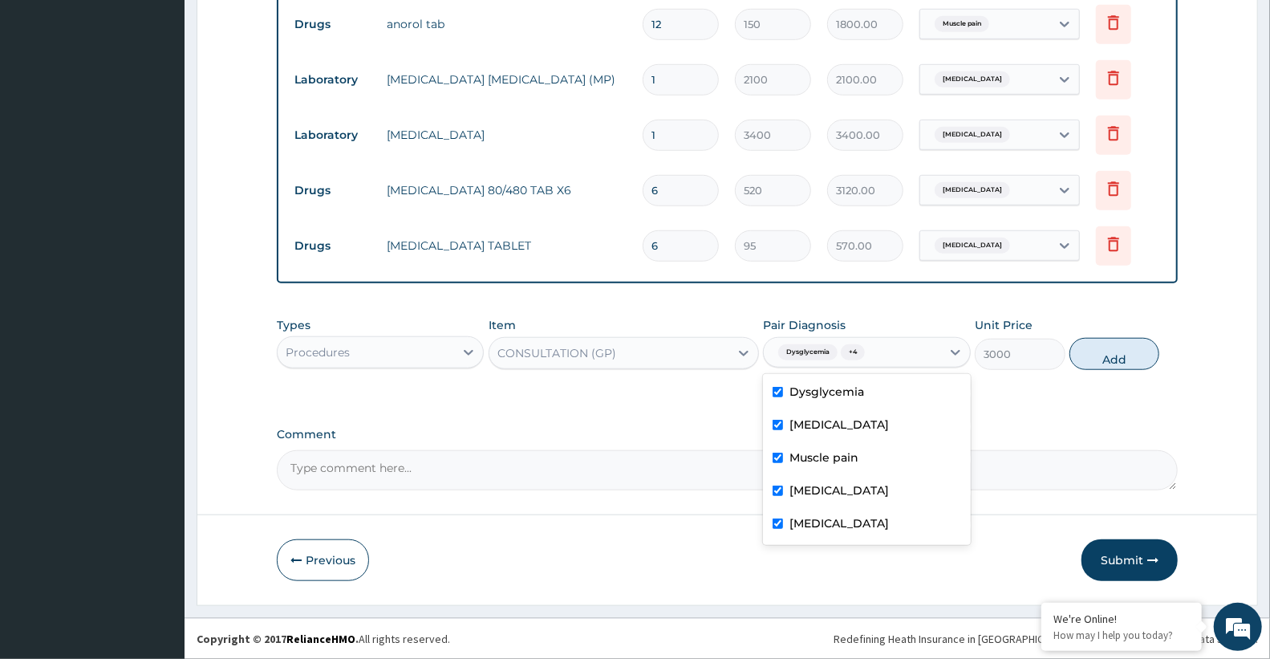
click at [1117, 350] on button "Add" at bounding box center [1114, 354] width 90 height 32
type input "0"
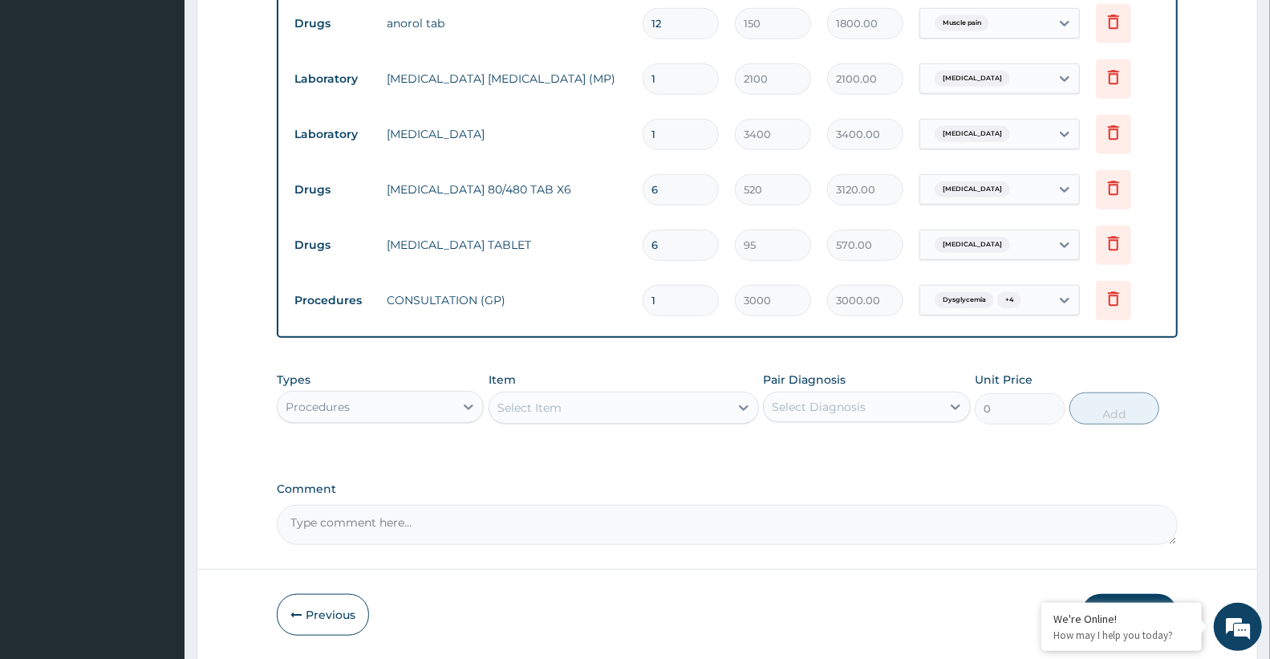
scroll to position [811, 0]
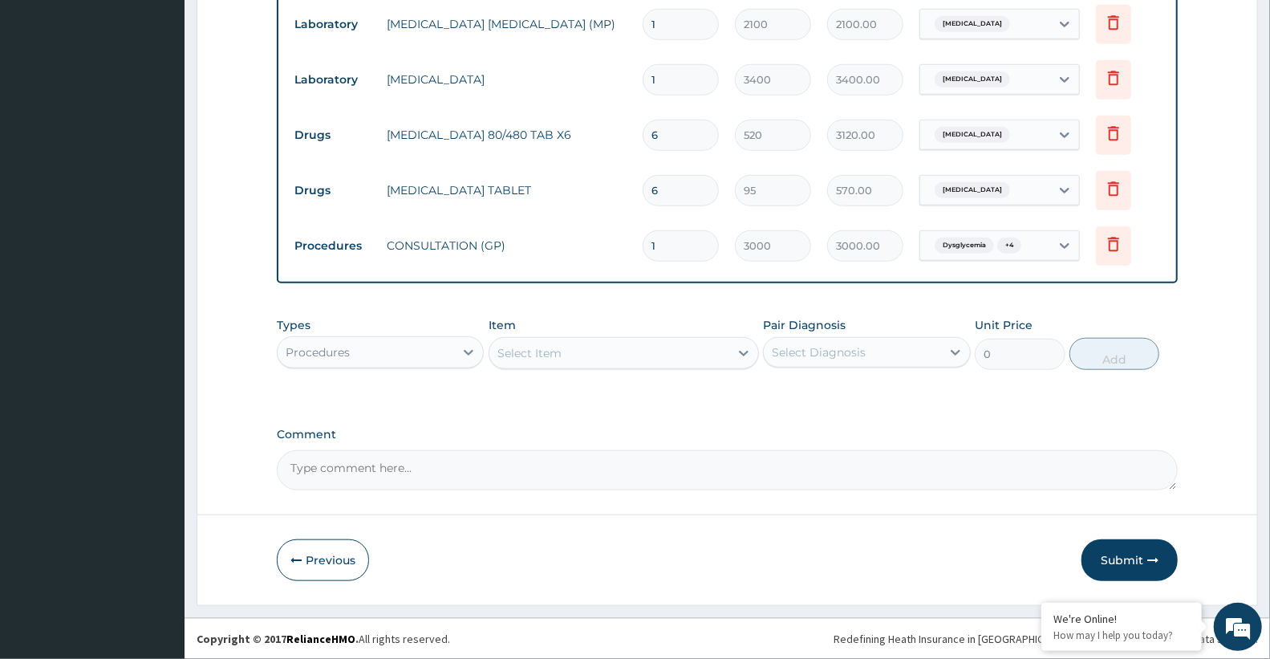
type input "0"
type input "0.00"
click at [1133, 562] on button "Submit" at bounding box center [1129, 560] width 96 height 42
click at [684, 257] on input "0" at bounding box center [681, 245] width 76 height 31
type input "1"
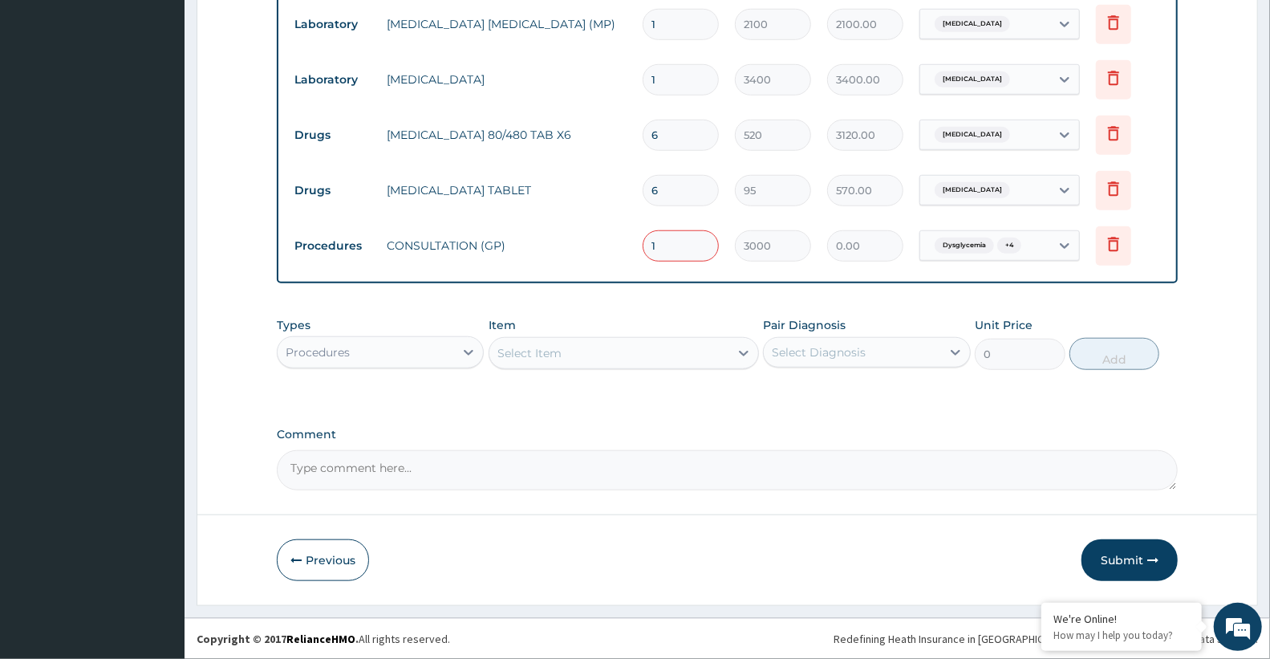
type input "3000.00"
type input "1"
click at [1133, 571] on button "Submit" at bounding box center [1129, 560] width 96 height 42
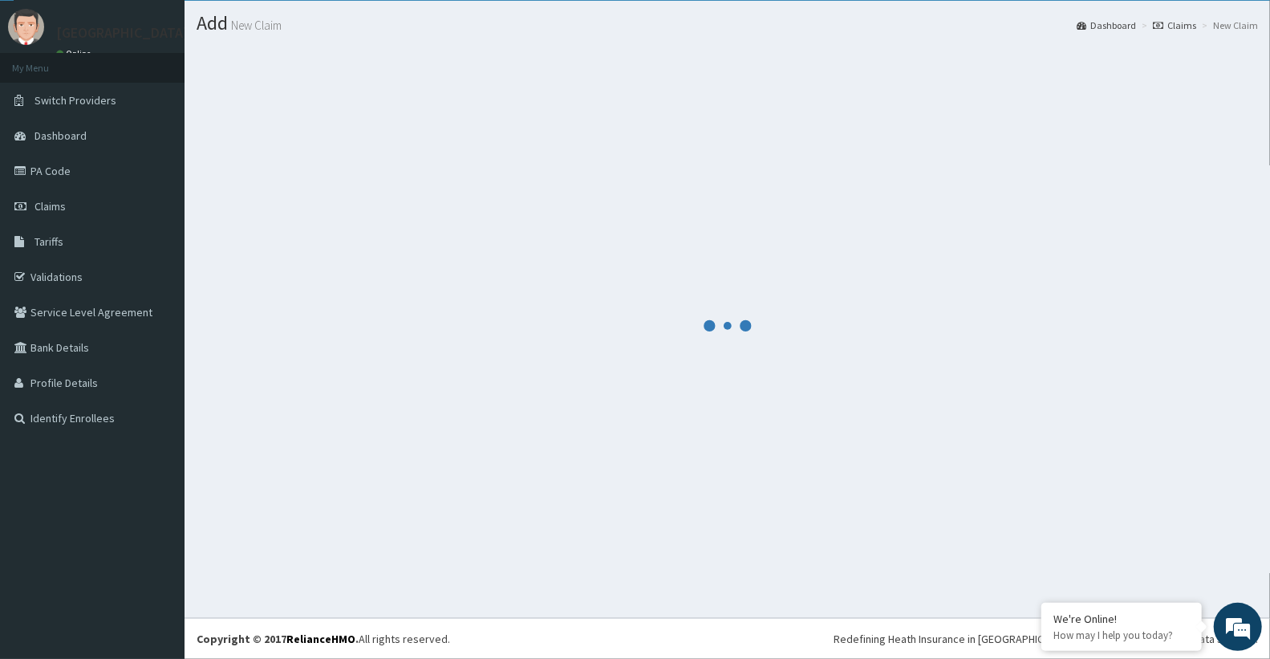
scroll to position [39, 0]
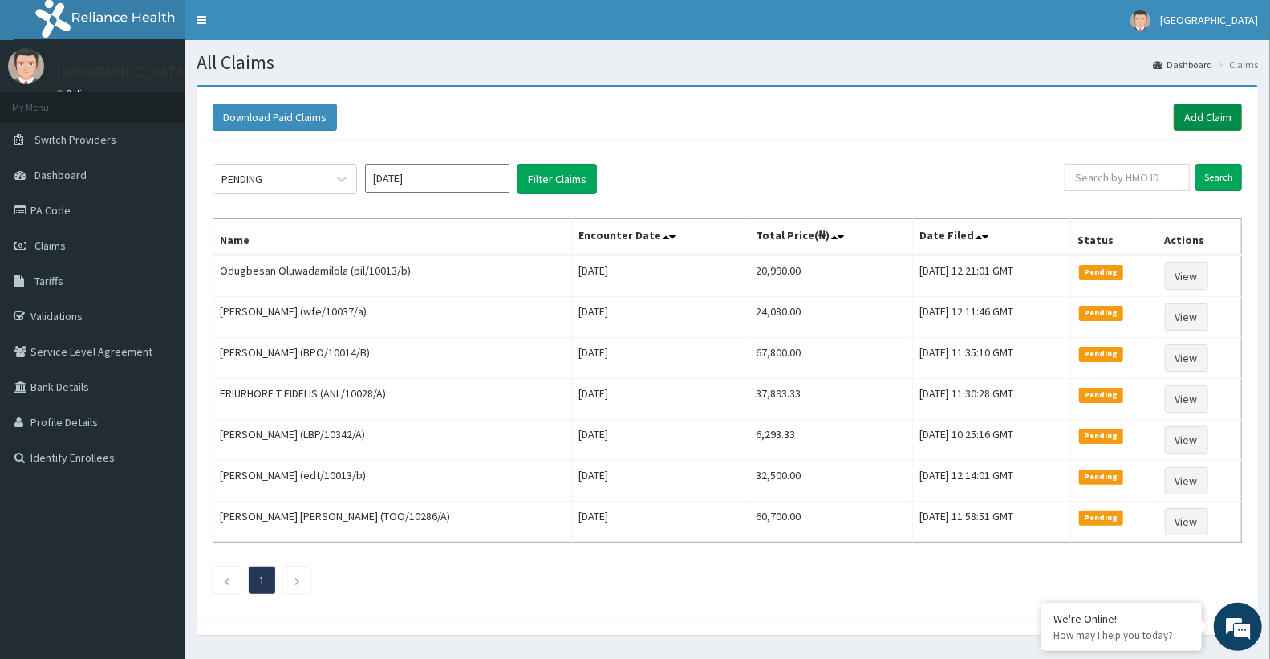
click at [1205, 111] on link "Add Claim" at bounding box center [1208, 116] width 68 height 27
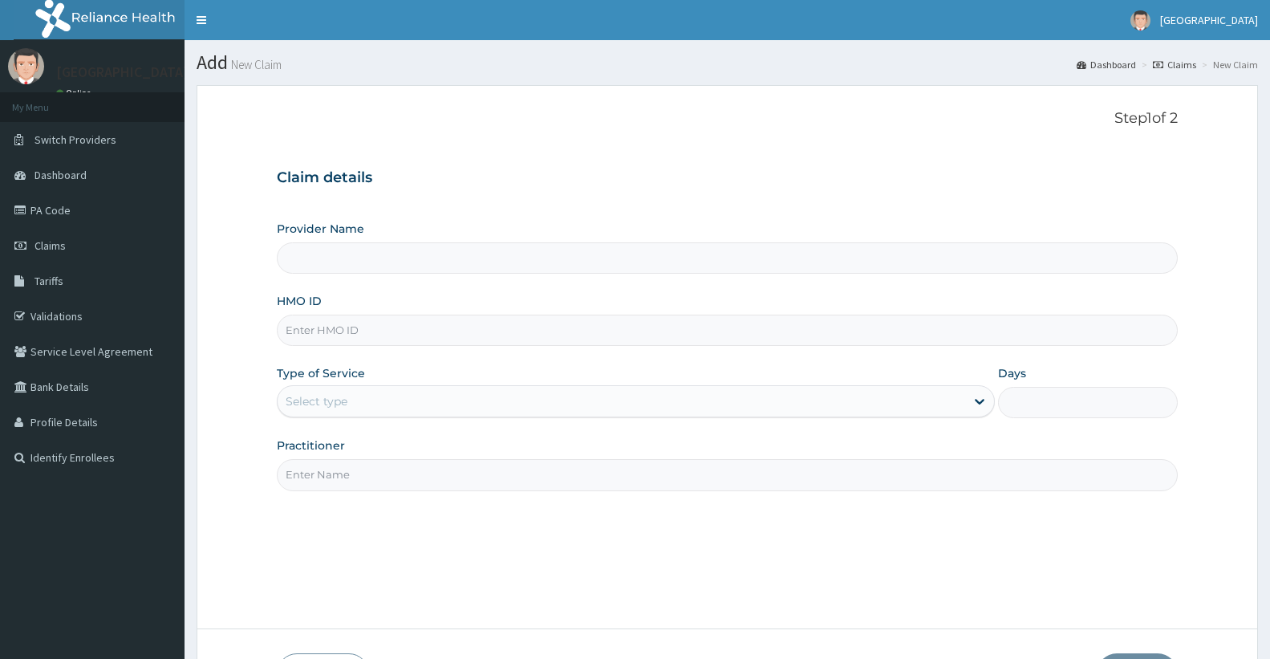
click at [389, 330] on input "HMO ID" at bounding box center [727, 329] width 901 height 31
type input "Doren Specialist Hospital"
type input "lbp/10083/a"
click at [718, 401] on div "Select type" at bounding box center [621, 401] width 687 height 26
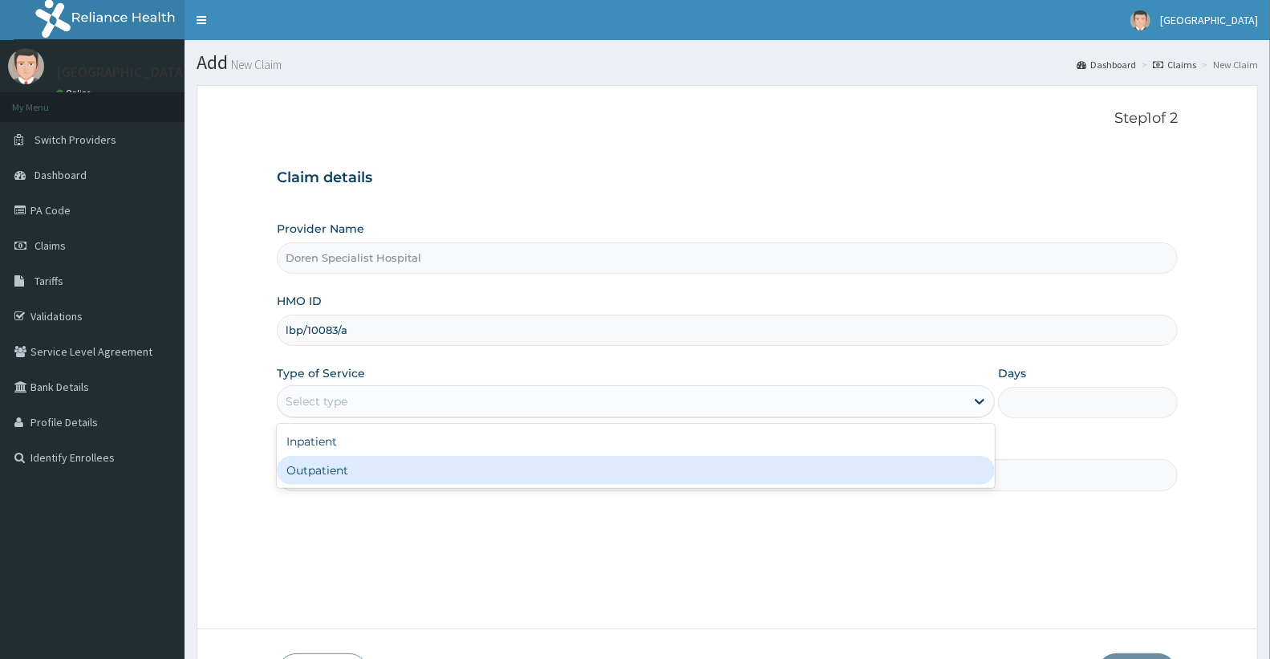
drag, startPoint x: 623, startPoint y: 487, endPoint x: 611, endPoint y: 476, distance: 16.5
click at [623, 487] on div "Inpatient Outpatient" at bounding box center [636, 456] width 718 height 64
click at [461, 480] on div "Outpatient" at bounding box center [636, 470] width 718 height 29
type input "1"
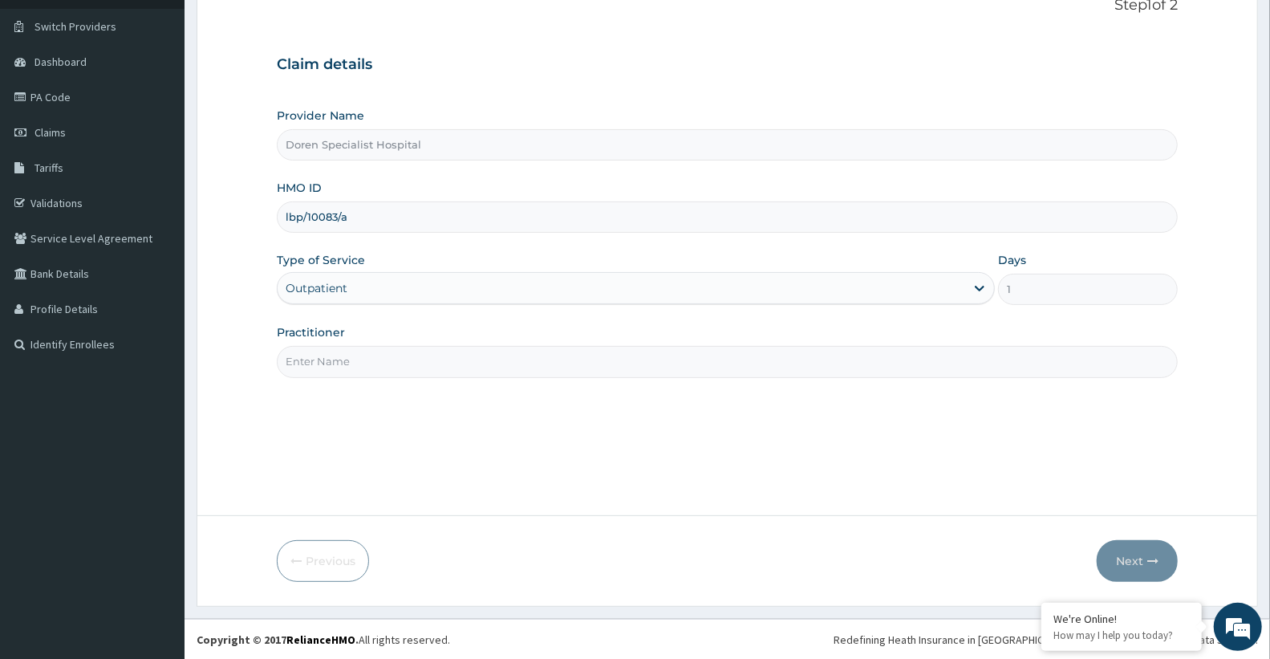
scroll to position [114, 0]
click at [313, 351] on input "Practitioner" at bounding box center [727, 360] width 901 height 31
type input "DR [PERSON_NAME]"
click at [1124, 555] on button "Next" at bounding box center [1137, 560] width 81 height 42
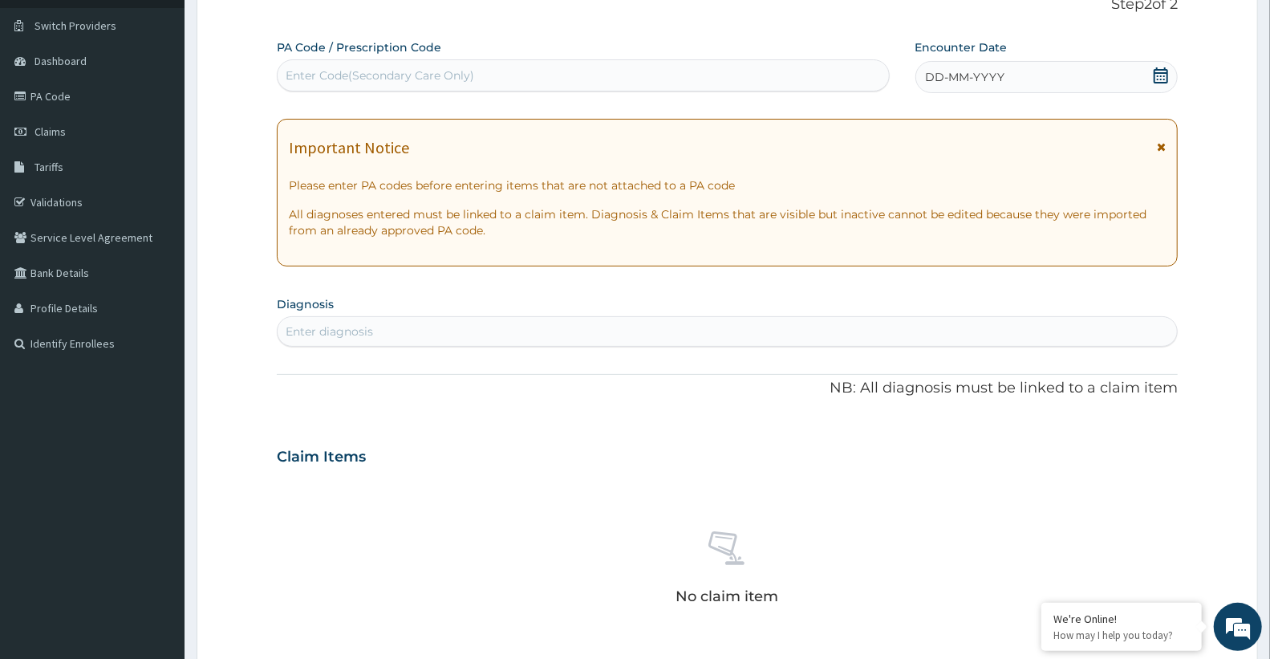
click at [397, 73] on div "Enter Code(Secondary Care Only)" at bounding box center [380, 75] width 189 height 16
paste input "PA/DE3084"
type input "PA/DE3084"
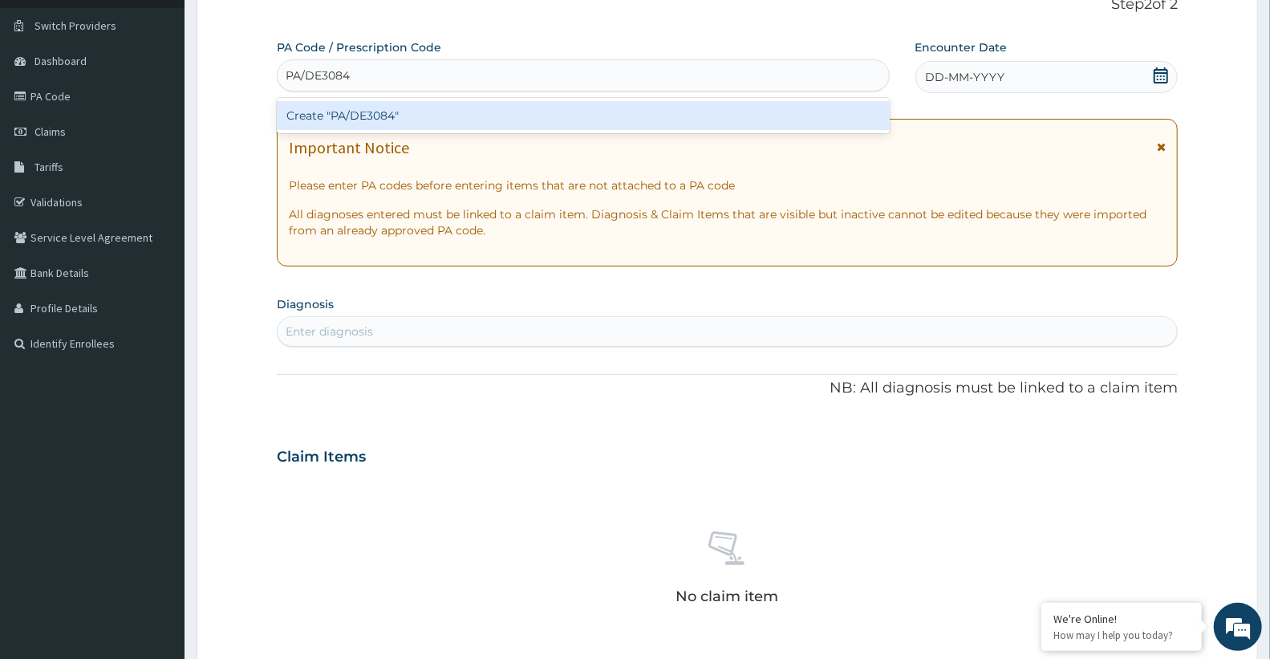
click at [404, 107] on div "Create "PA/DE3084"" at bounding box center [583, 115] width 613 height 29
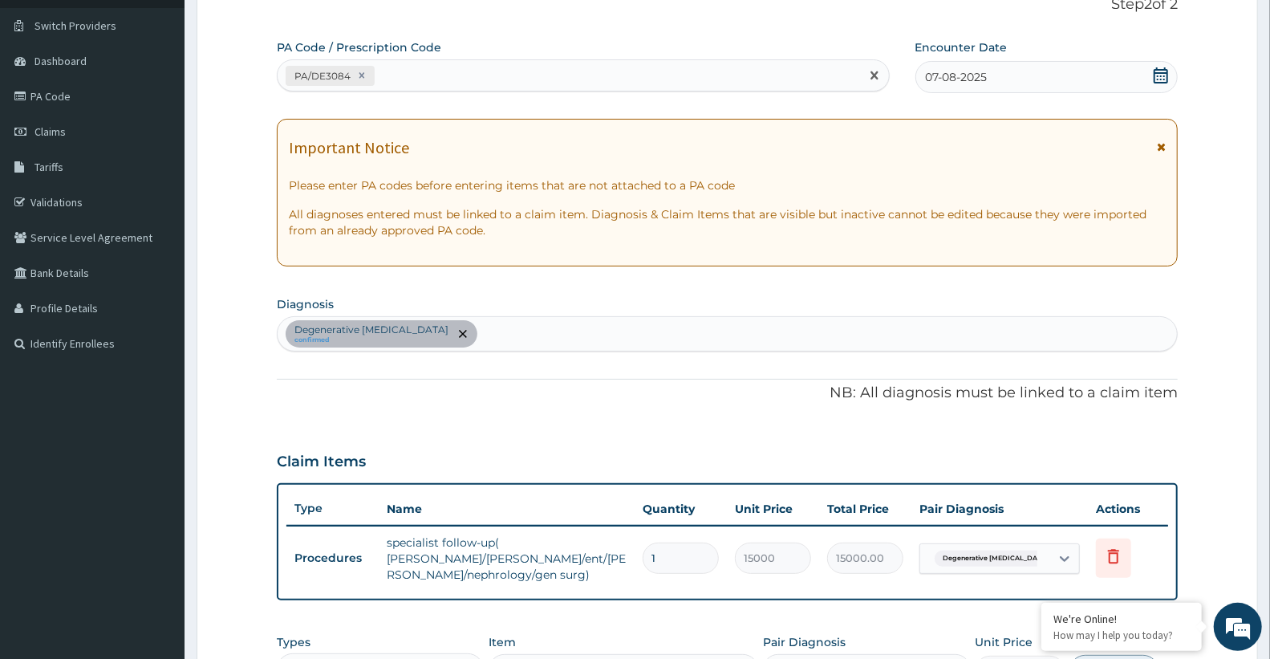
click at [476, 75] on div "PA/DE3084" at bounding box center [569, 76] width 582 height 26
paste input "PA/9F6F90"
type input "PA/9F6F90"
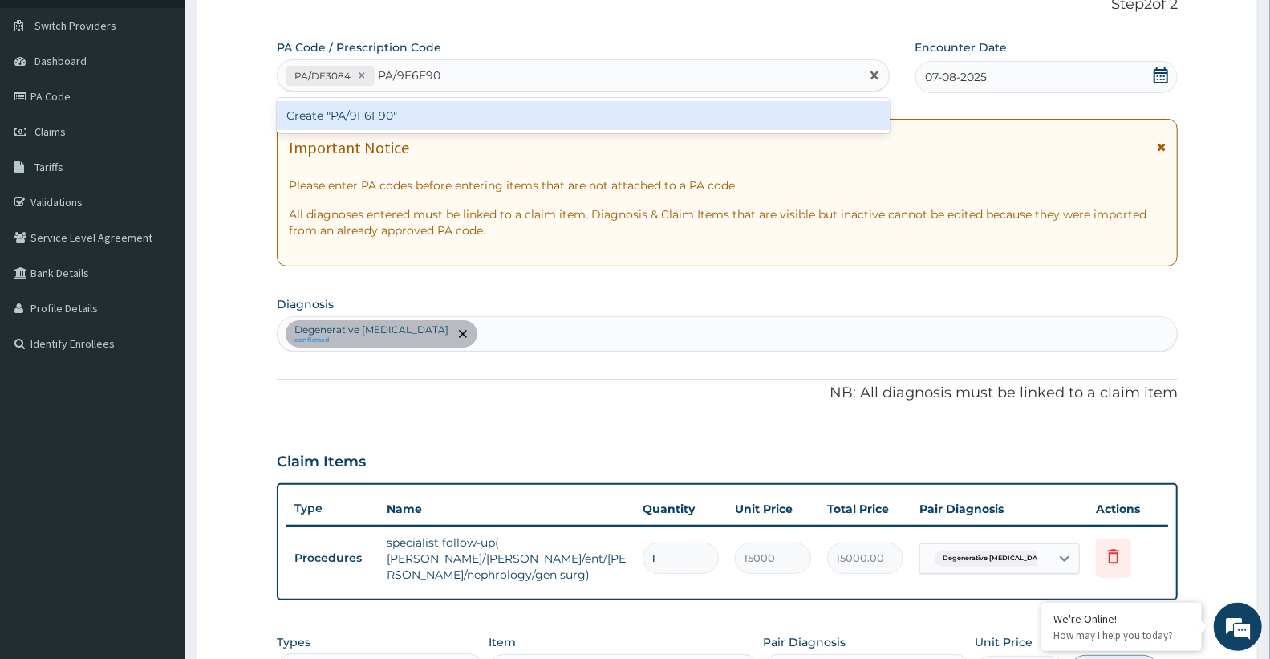
click at [467, 105] on div "Create "PA/9F6F90"" at bounding box center [583, 115] width 613 height 29
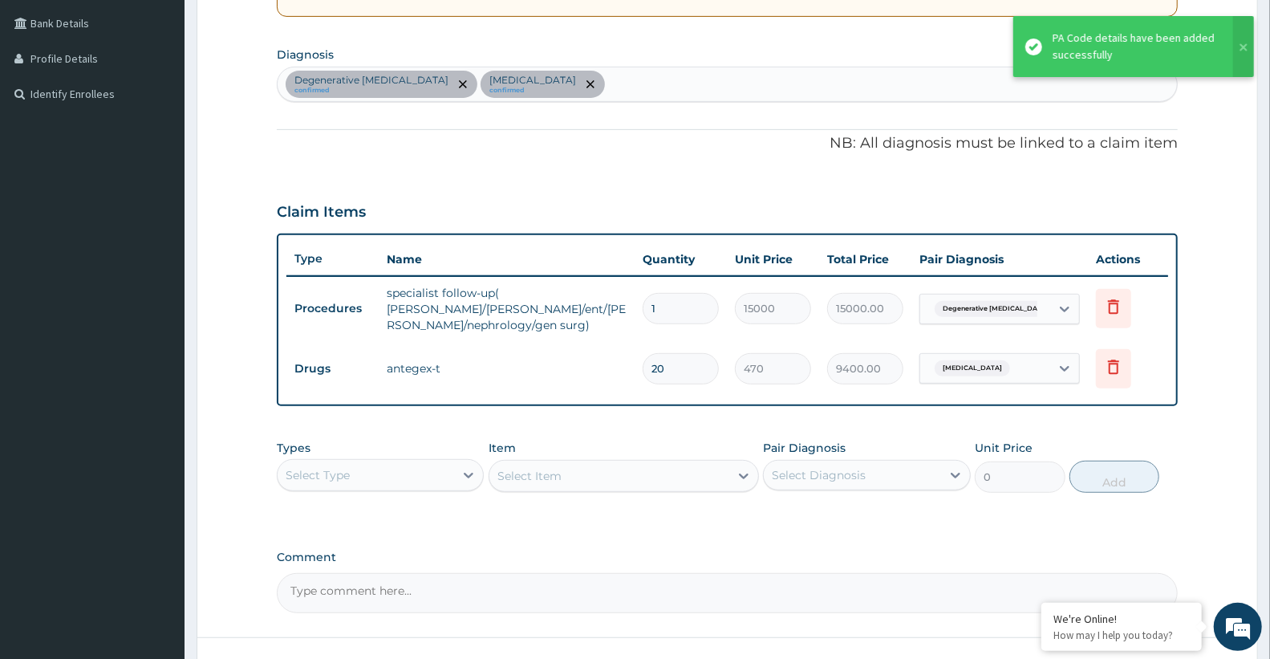
scroll to position [381, 0]
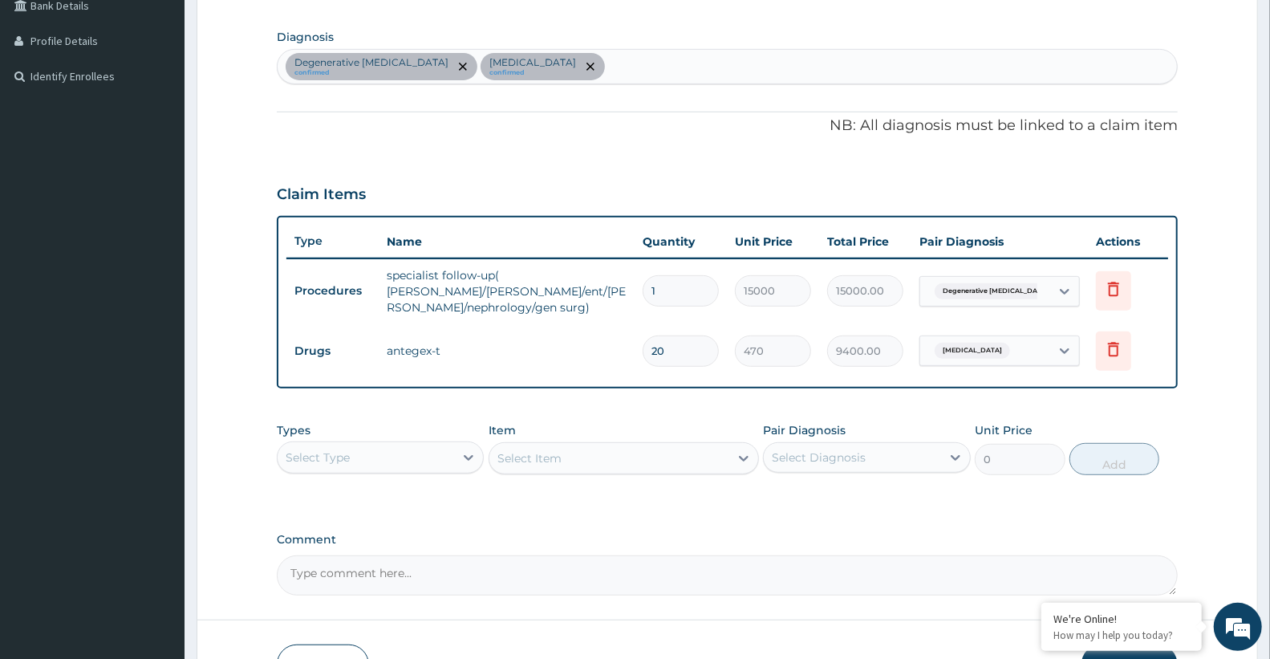
click at [643, 65] on div "Degenerative kyphoscoliosis confirmed Lumbar radiculopathy confirmed" at bounding box center [727, 67] width 899 height 34
click at [631, 67] on div "Degenerative kyphoscoliosis confirmed Lumbar radiculopathy confirmed" at bounding box center [727, 67] width 899 height 34
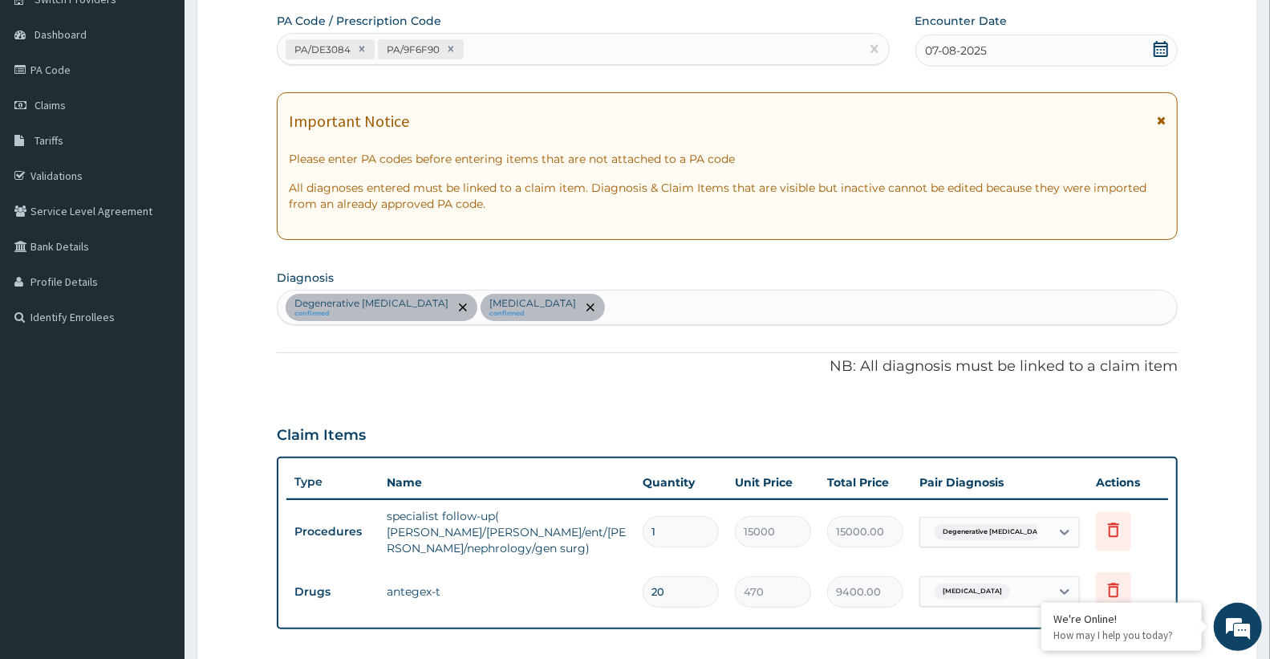
scroll to position [114, 0]
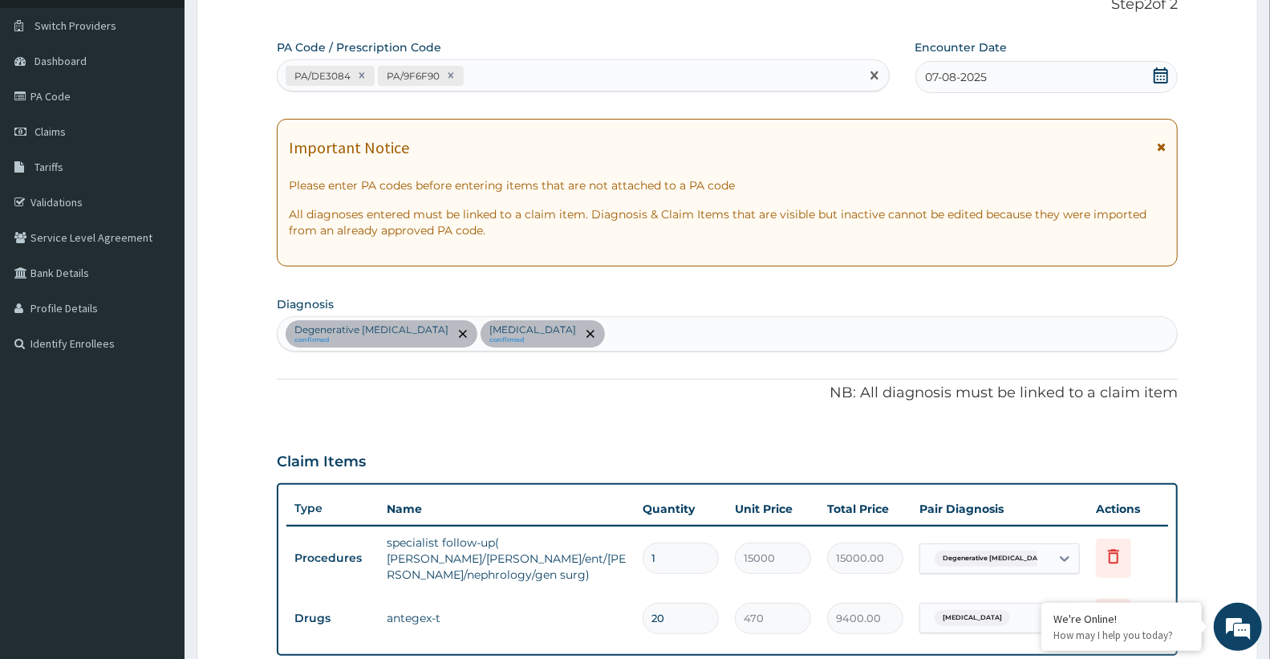
click at [519, 77] on div "PA/DE3084 PA/9F6F90" at bounding box center [569, 76] width 582 height 26
paste input "PA/C074C9"
type input "PA/C074C9"
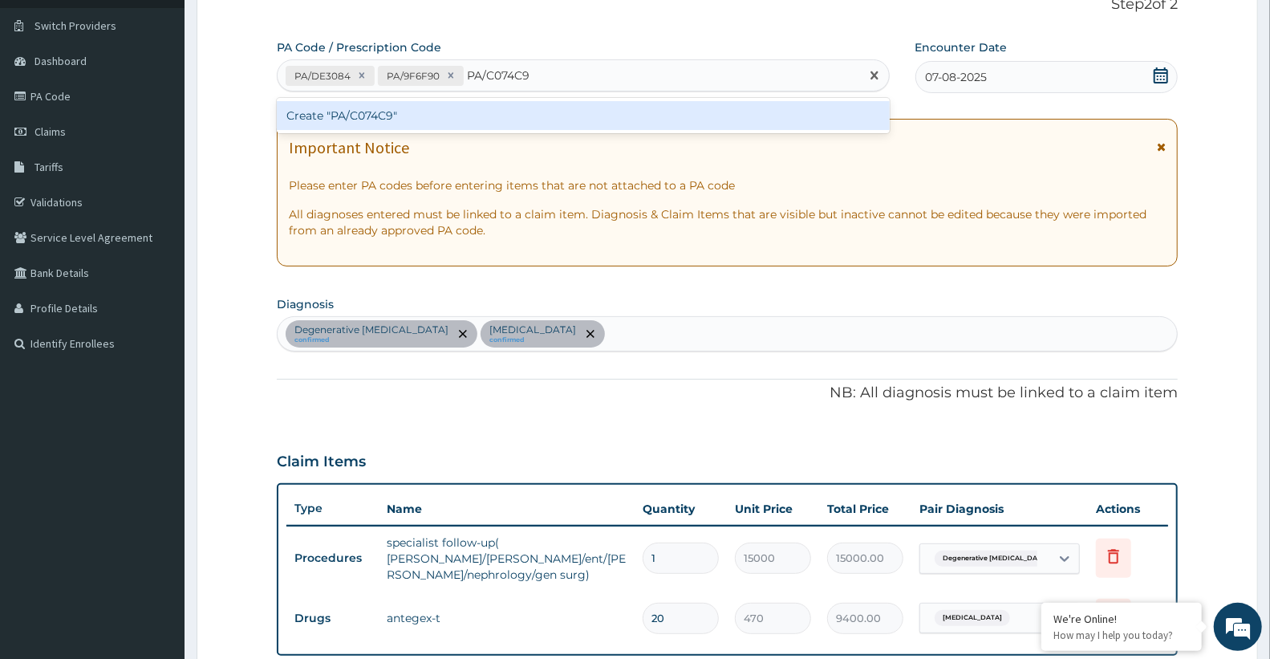
click at [488, 106] on div "Create "PA/C074C9"" at bounding box center [583, 115] width 613 height 29
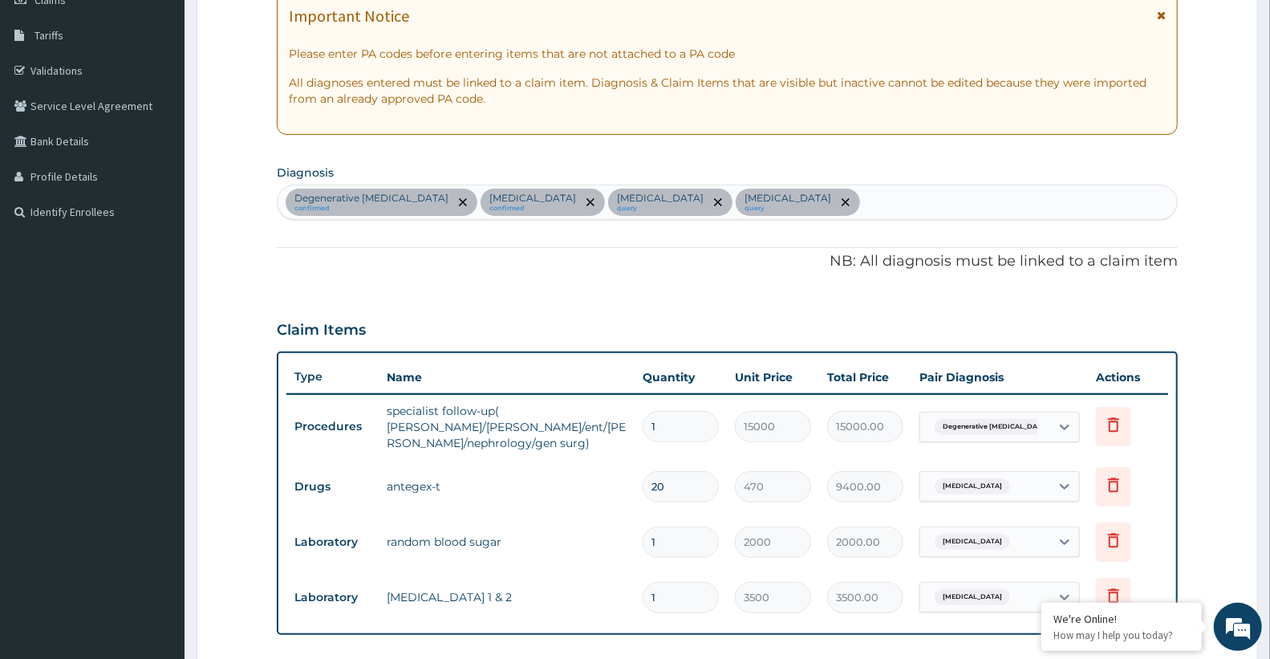
scroll to position [239, 0]
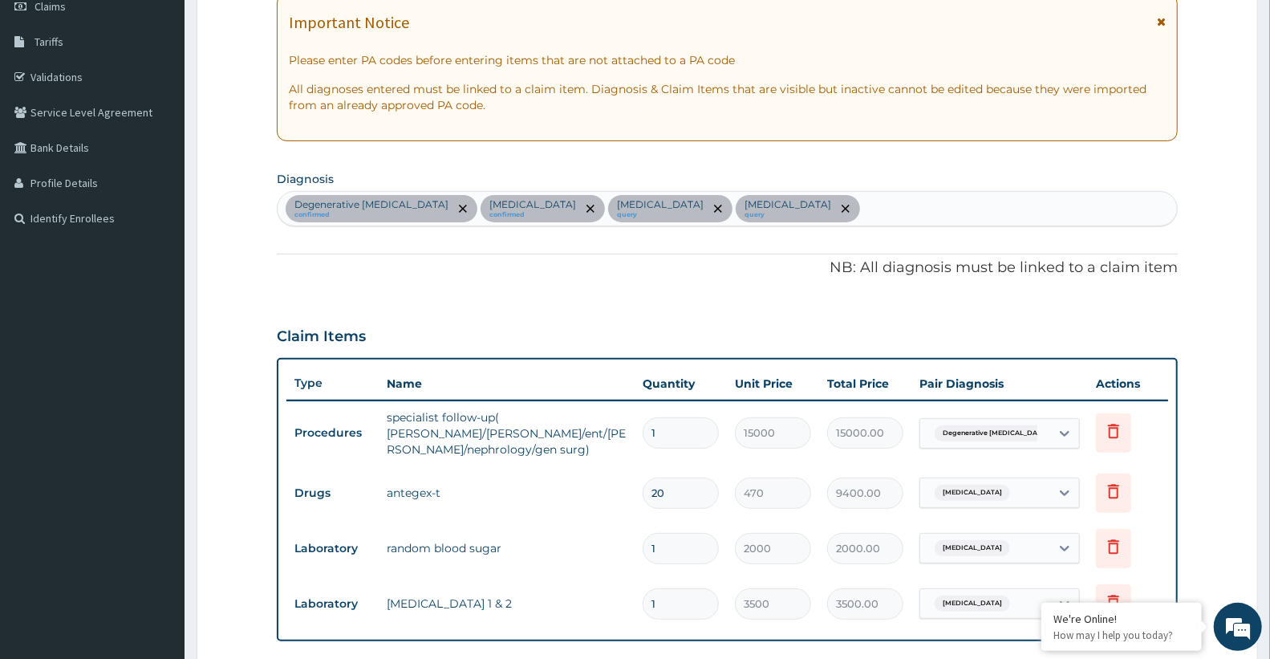
click at [933, 201] on div "Degenerative kyphoscoliosis confirmed Lumbar radiculopathy confirmed Hyperglyce…" at bounding box center [727, 209] width 899 height 34
type input "MALARIA"
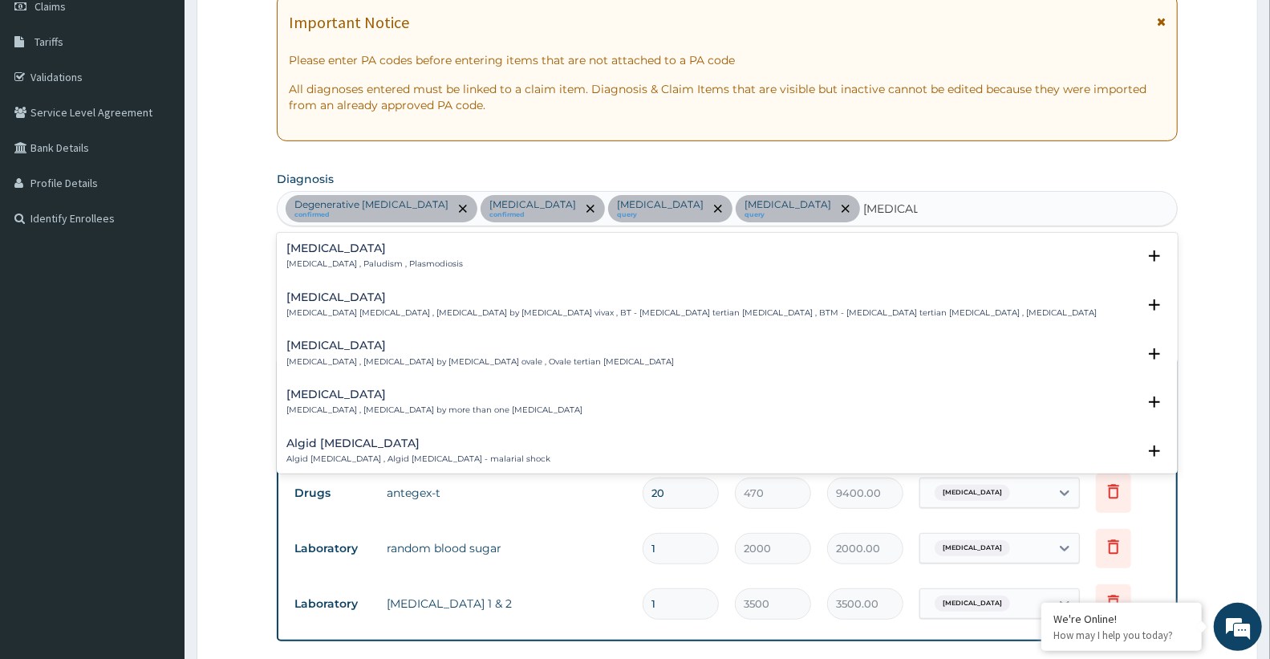
click at [502, 260] on div "[MEDICAL_DATA] [MEDICAL_DATA] , Paludism , Plasmodiosis" at bounding box center [727, 256] width 882 height 28
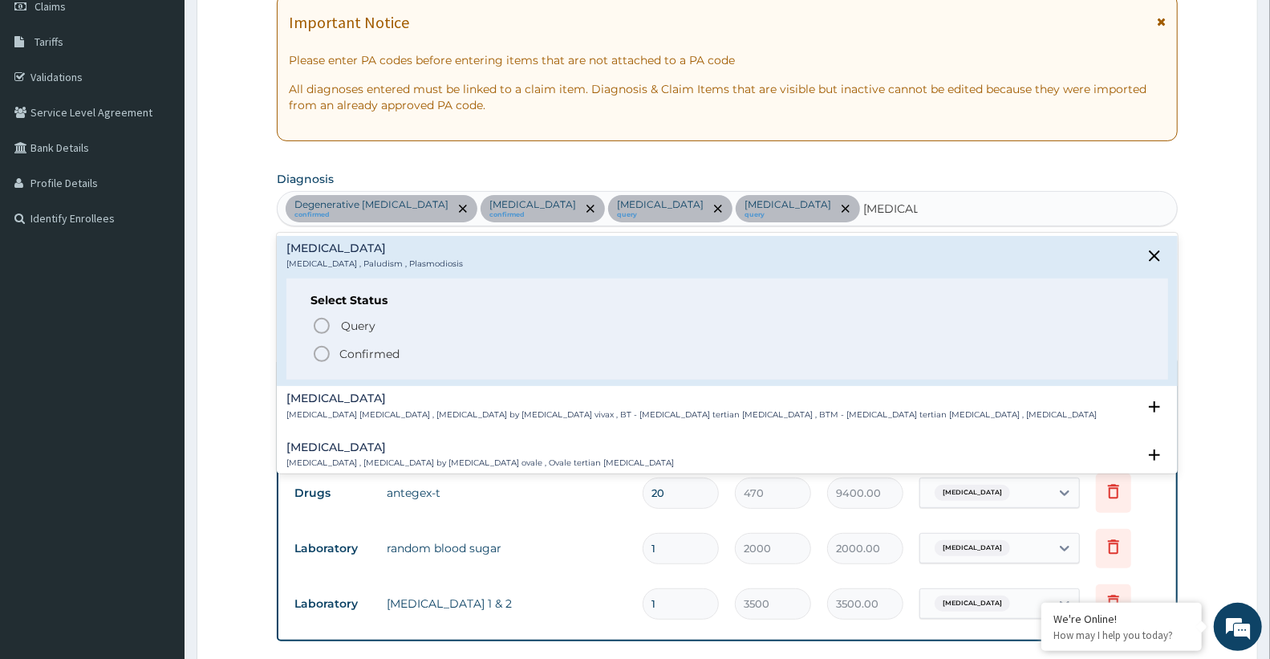
click at [388, 347] on p "Confirmed" at bounding box center [369, 354] width 60 height 16
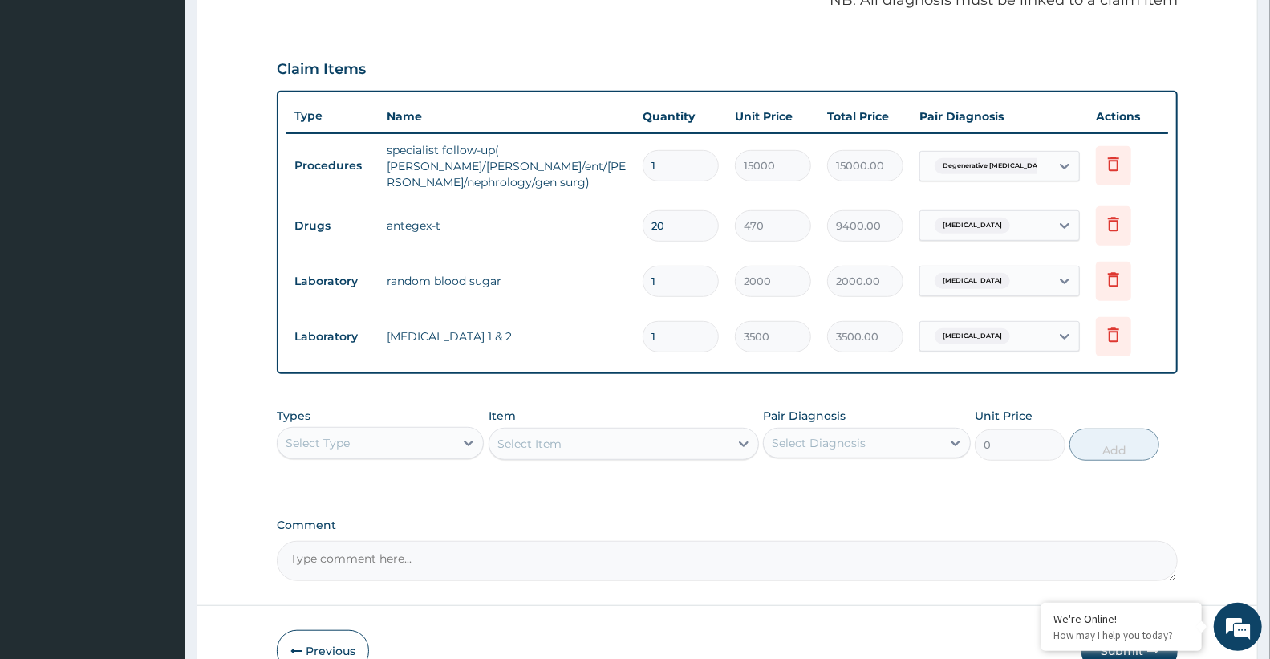
scroll to position [507, 0]
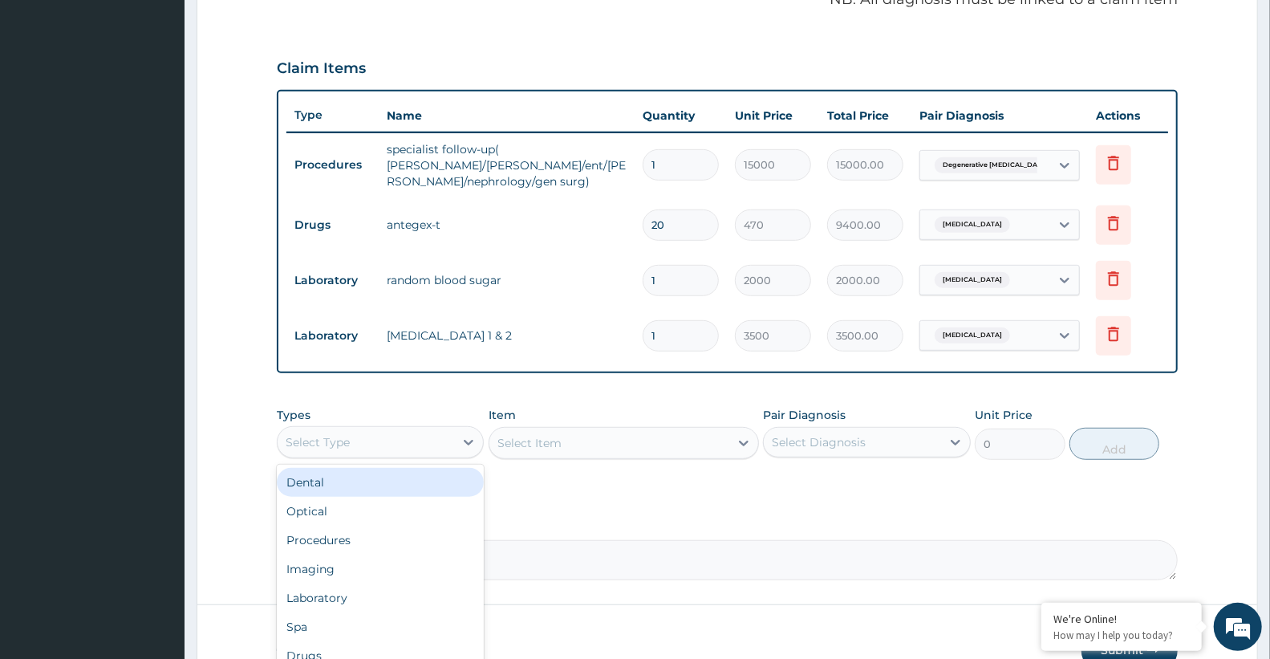
click at [436, 429] on div "Select Type" at bounding box center [366, 442] width 176 height 26
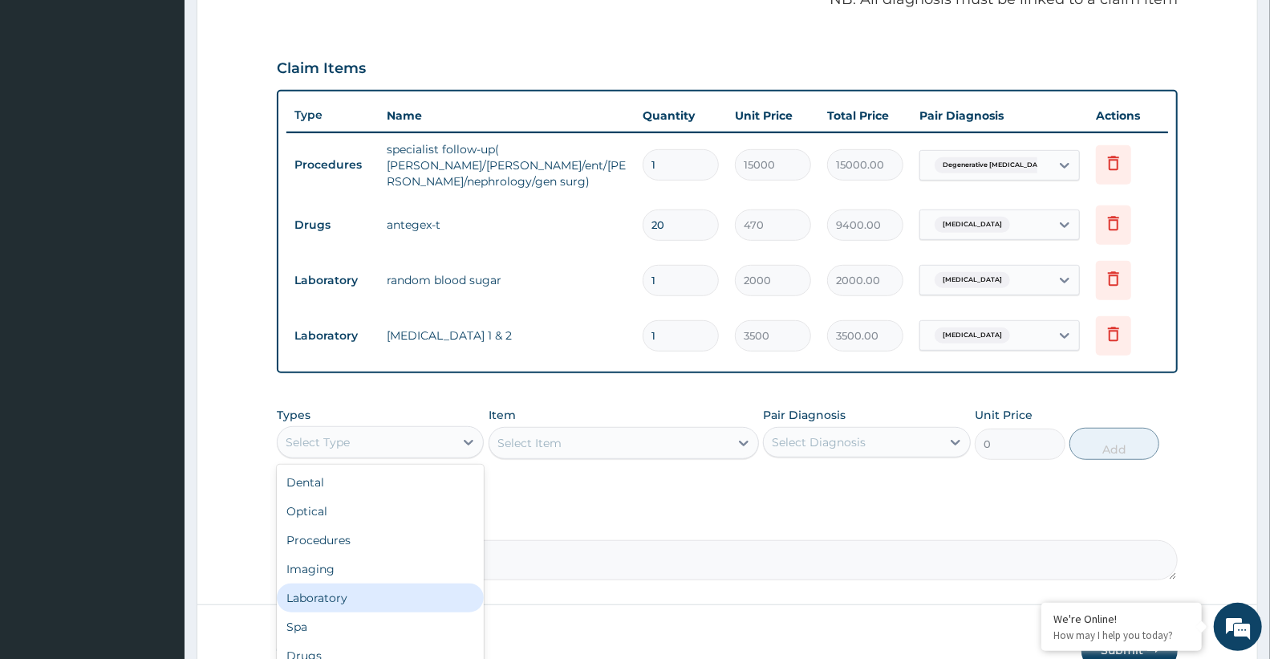
click at [340, 596] on div "Laboratory" at bounding box center [380, 597] width 207 height 29
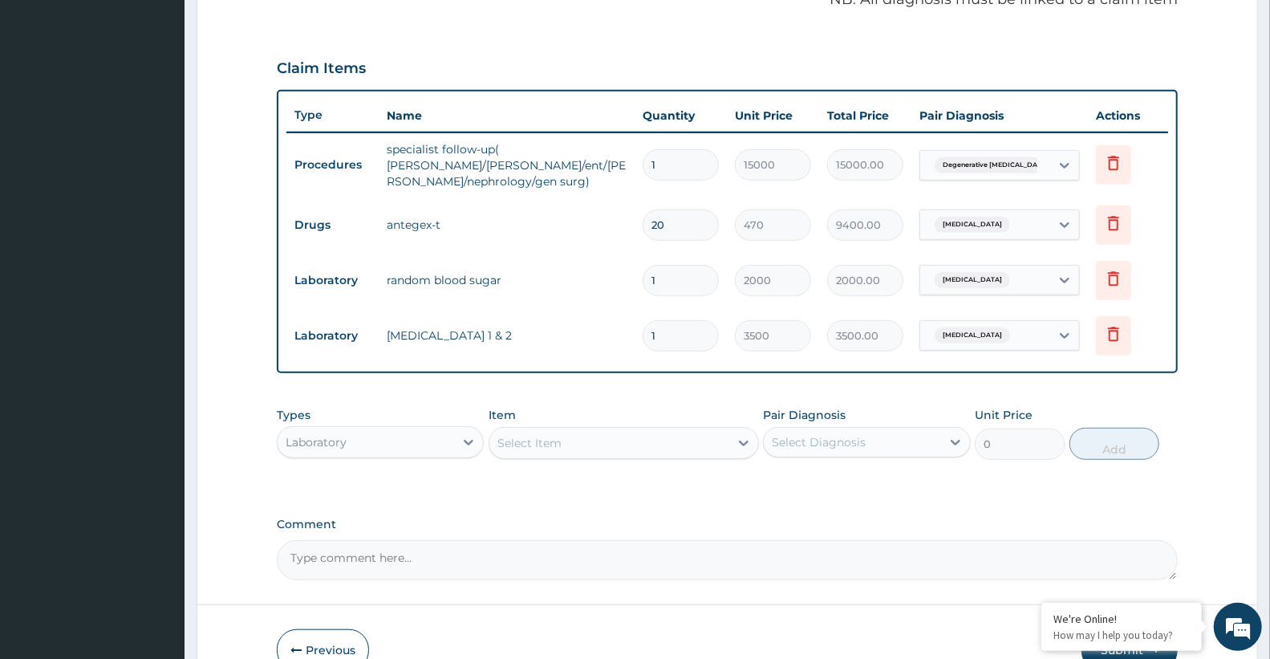
click at [573, 436] on div "Select Item" at bounding box center [609, 443] width 240 height 26
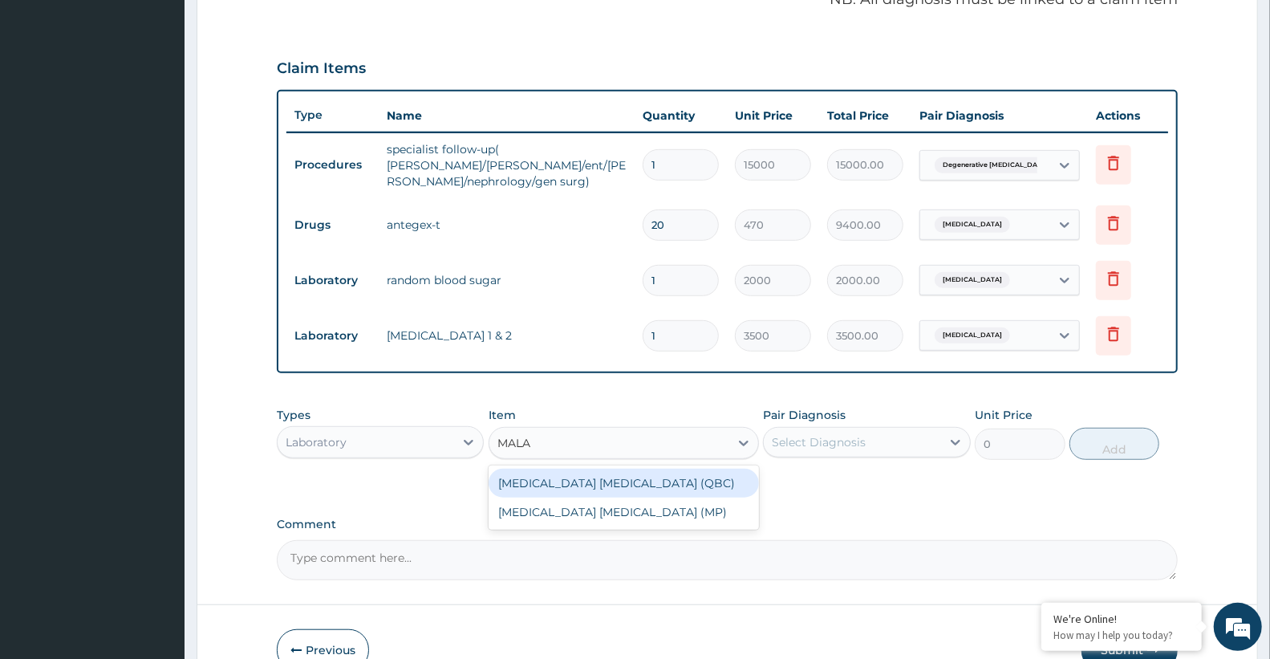
type input "MALAR"
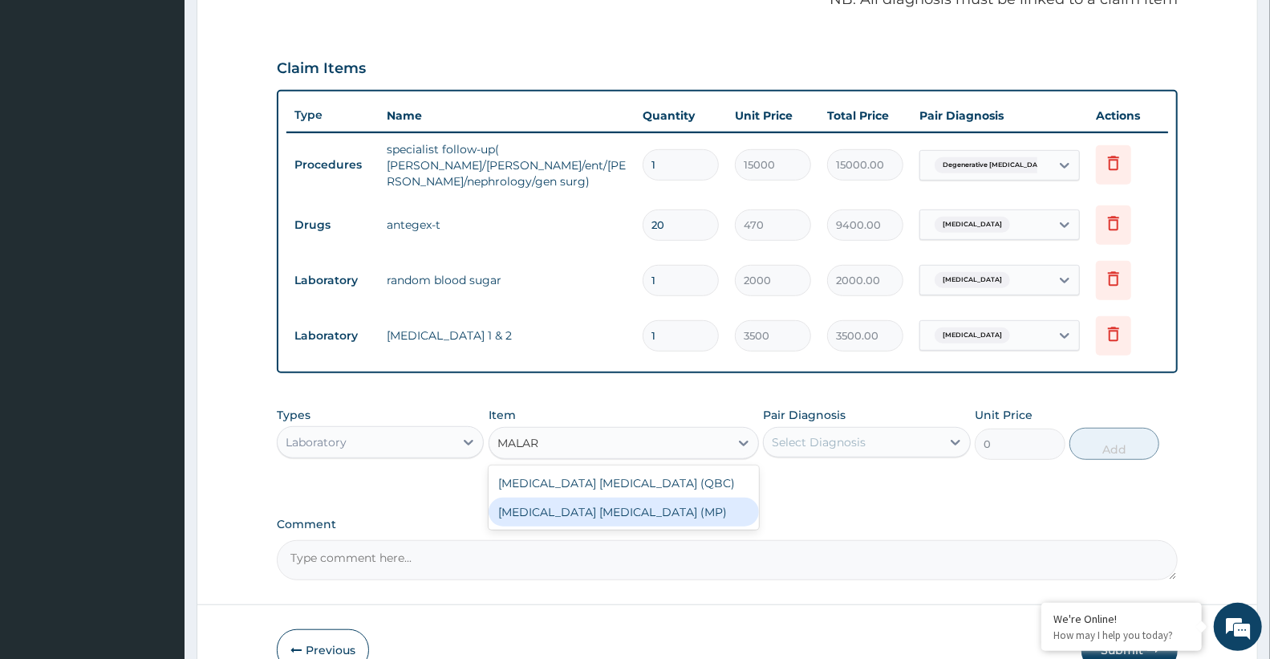
click at [594, 511] on div "MALARIA PARASITE (MP)" at bounding box center [624, 511] width 270 height 29
type input "2100"
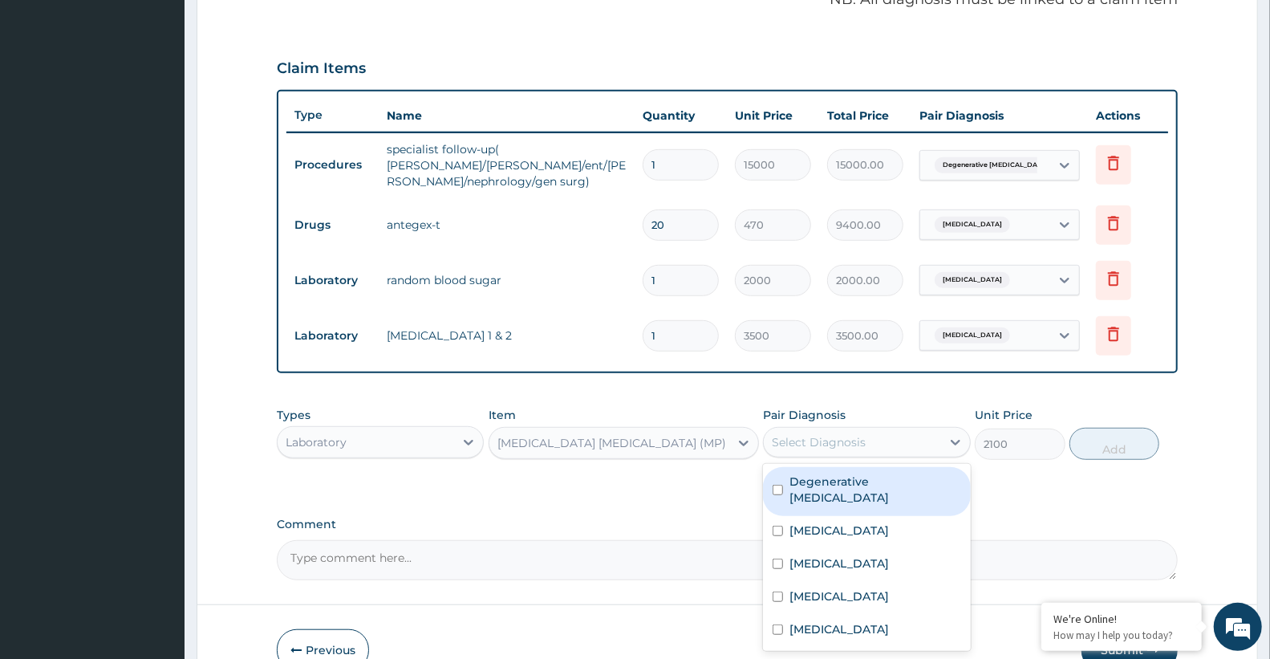
click at [855, 436] on div "Select Diagnosis" at bounding box center [819, 442] width 94 height 16
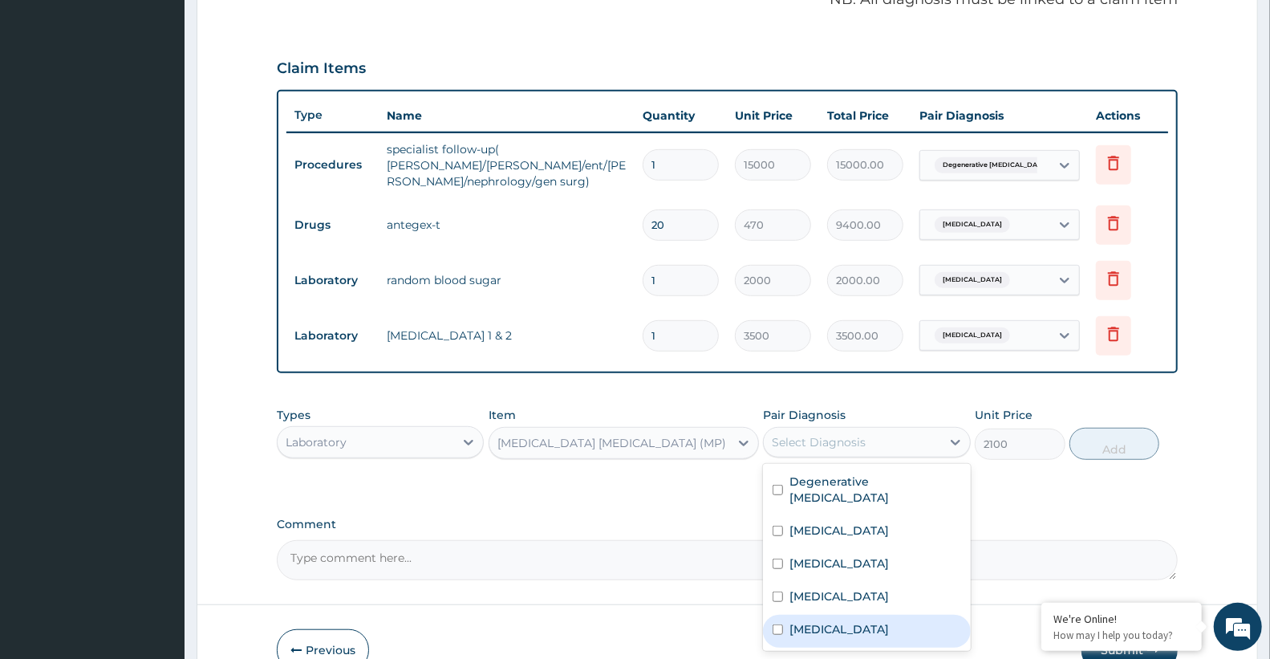
click at [870, 614] on div "[MEDICAL_DATA]" at bounding box center [866, 630] width 207 height 33
checkbox input "true"
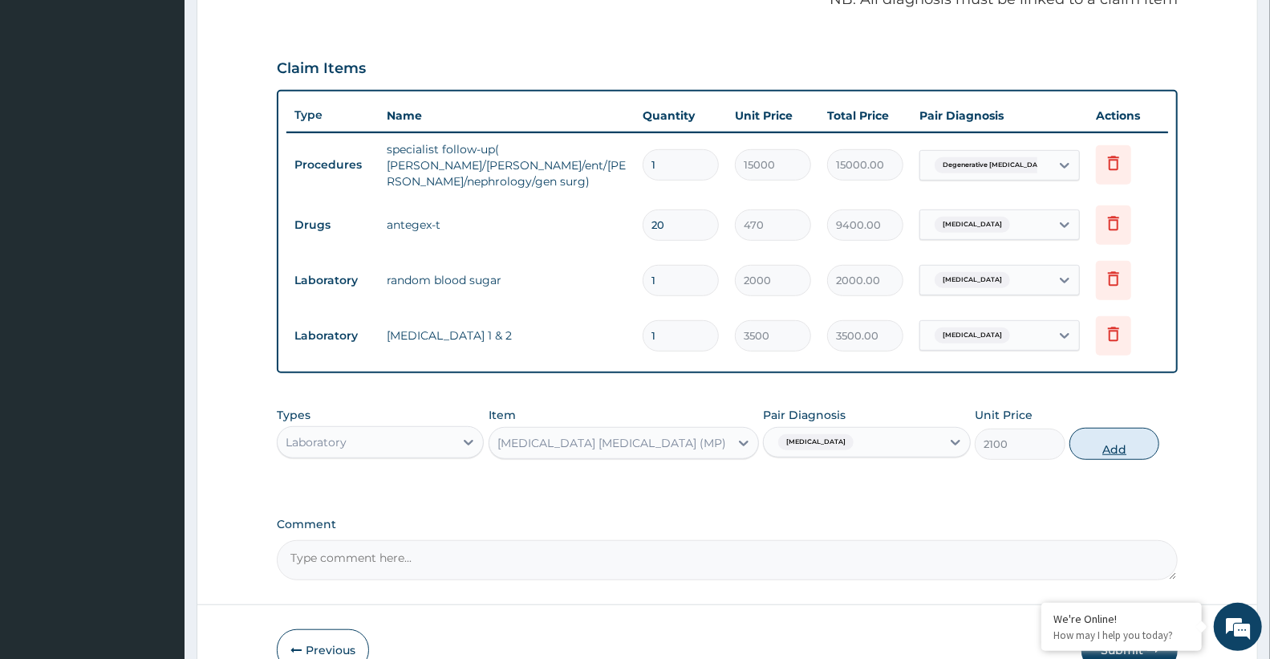
click at [1092, 441] on button "Add" at bounding box center [1114, 444] width 90 height 32
type input "0"
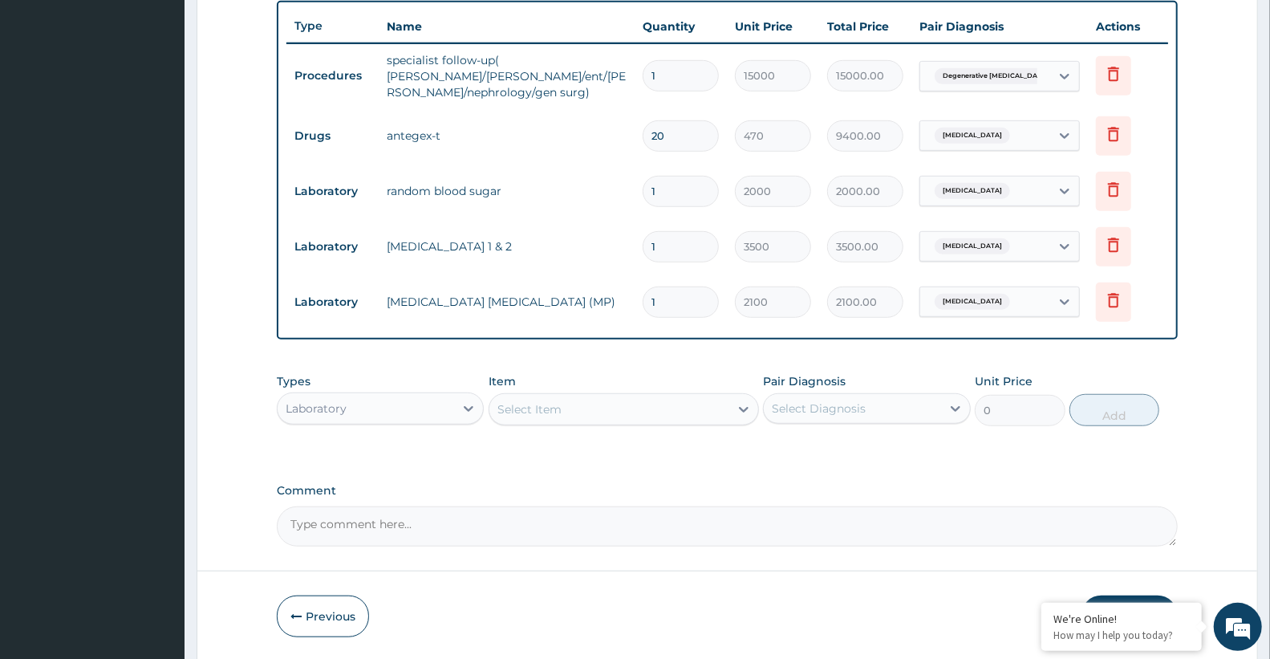
scroll to position [652, 0]
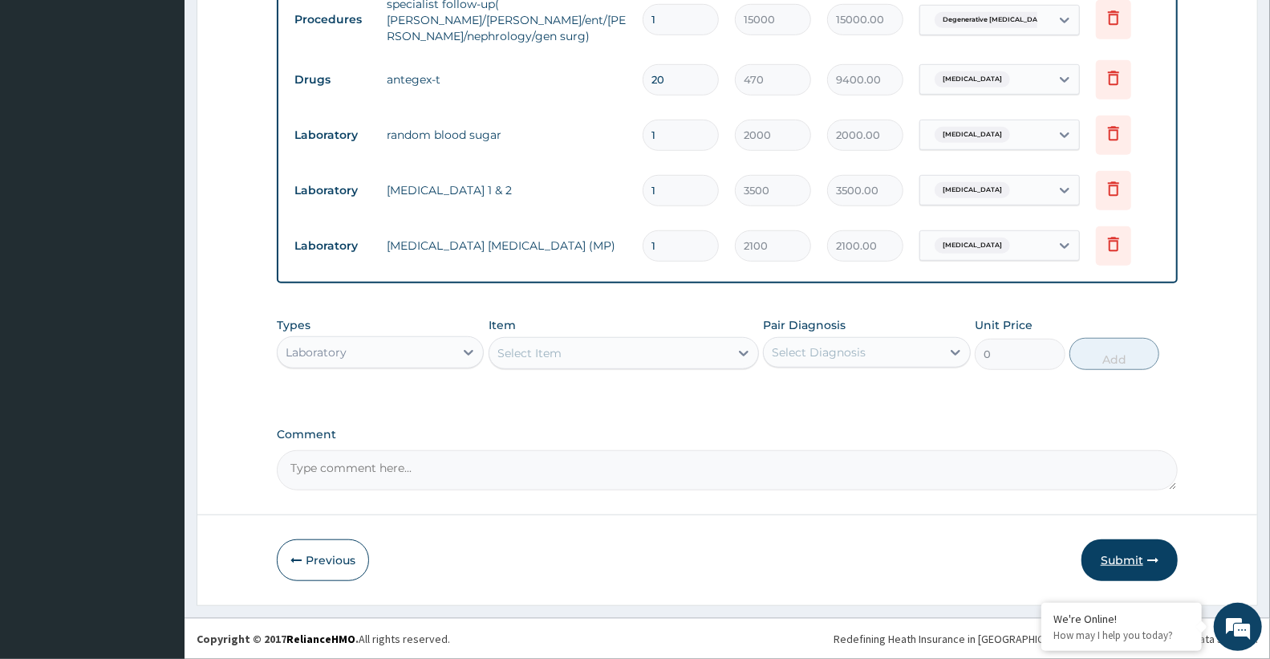
click at [1125, 550] on button "Submit" at bounding box center [1129, 560] width 96 height 42
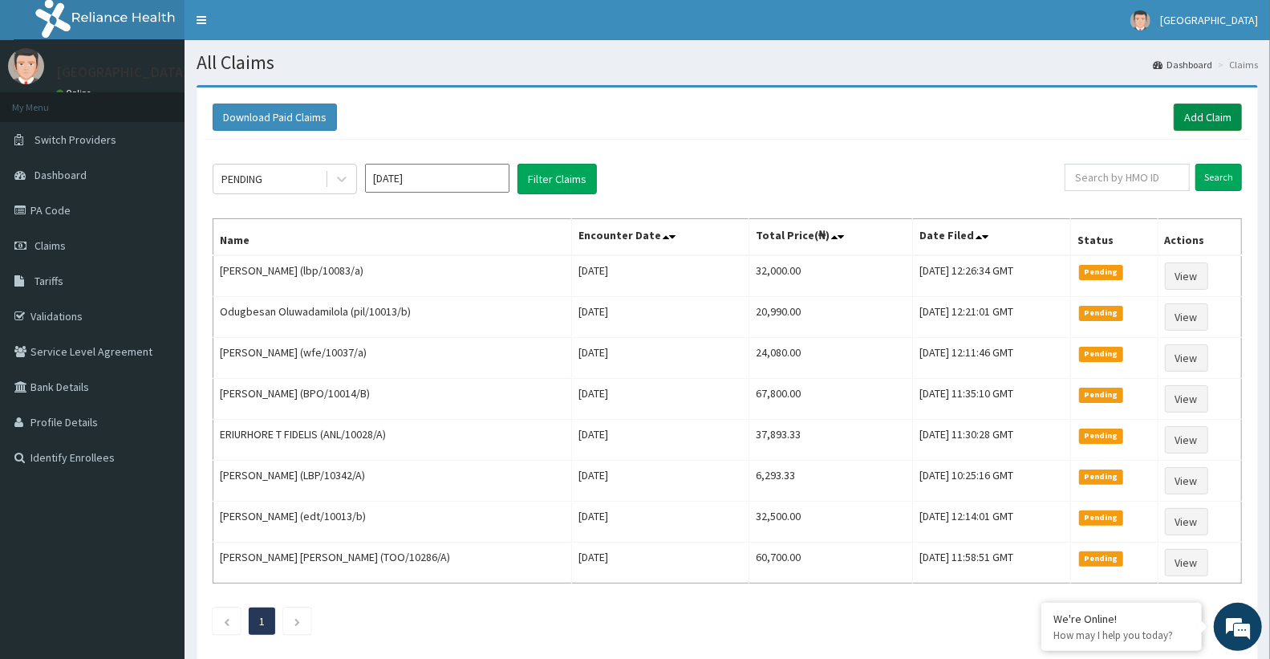
click at [1210, 114] on link "Add Claim" at bounding box center [1208, 116] width 68 height 27
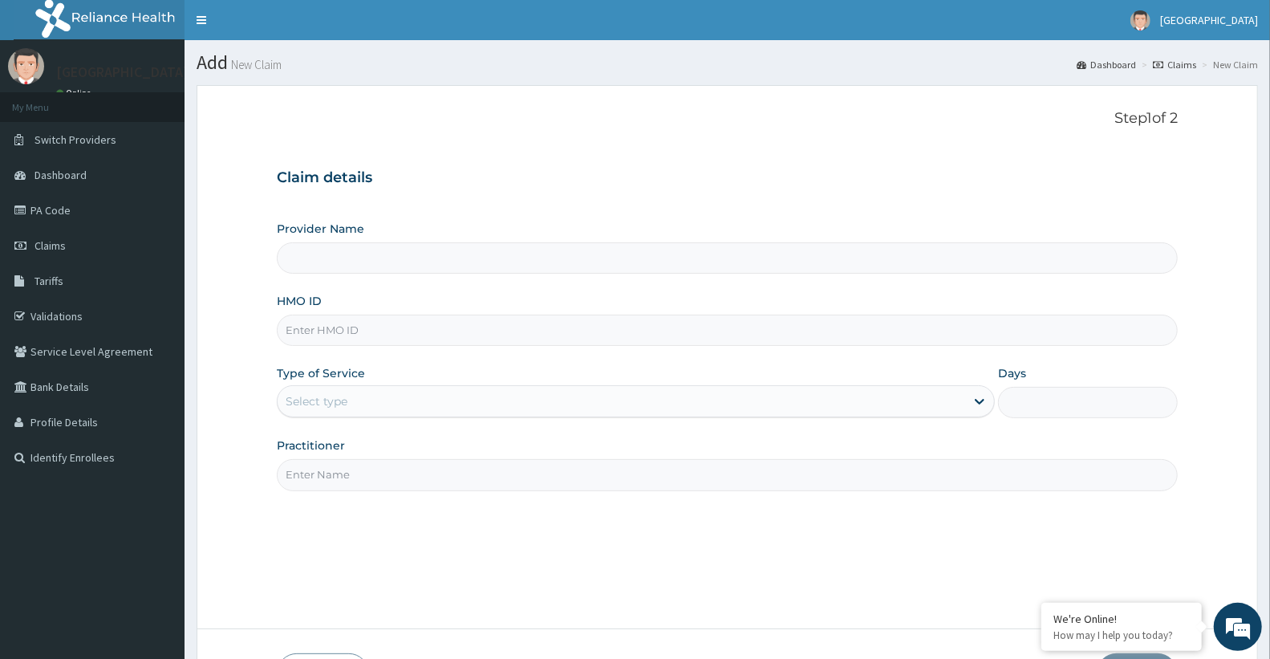
type input "Doren Specialist Hospital"
click at [451, 327] on input "HMO ID" at bounding box center [727, 329] width 901 height 31
paste input "RDM/10024/A"
type input "RDM/10024/A"
click at [619, 358] on div "Provider Name Doren Specialist Hospital HMO ID RDM/10024/A Type of Service Sele…" at bounding box center [727, 356] width 901 height 270
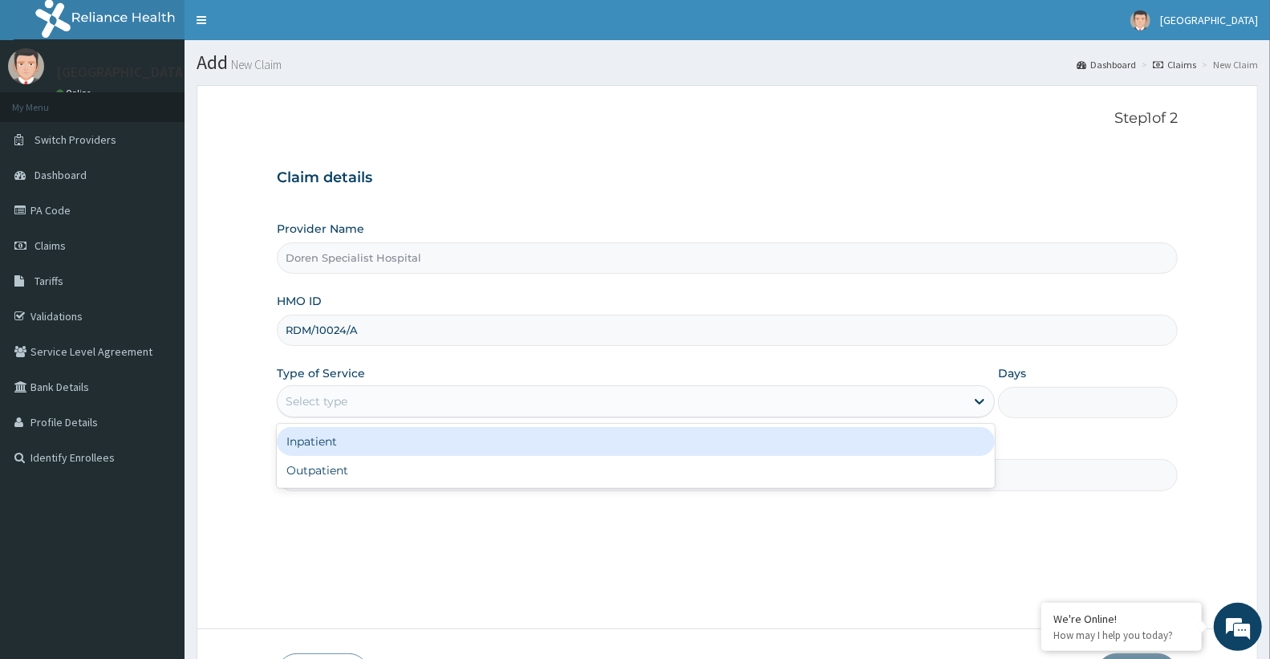
drag, startPoint x: 590, startPoint y: 396, endPoint x: 590, endPoint y: 410, distance: 13.6
click at [590, 406] on div "Select type" at bounding box center [621, 401] width 687 height 26
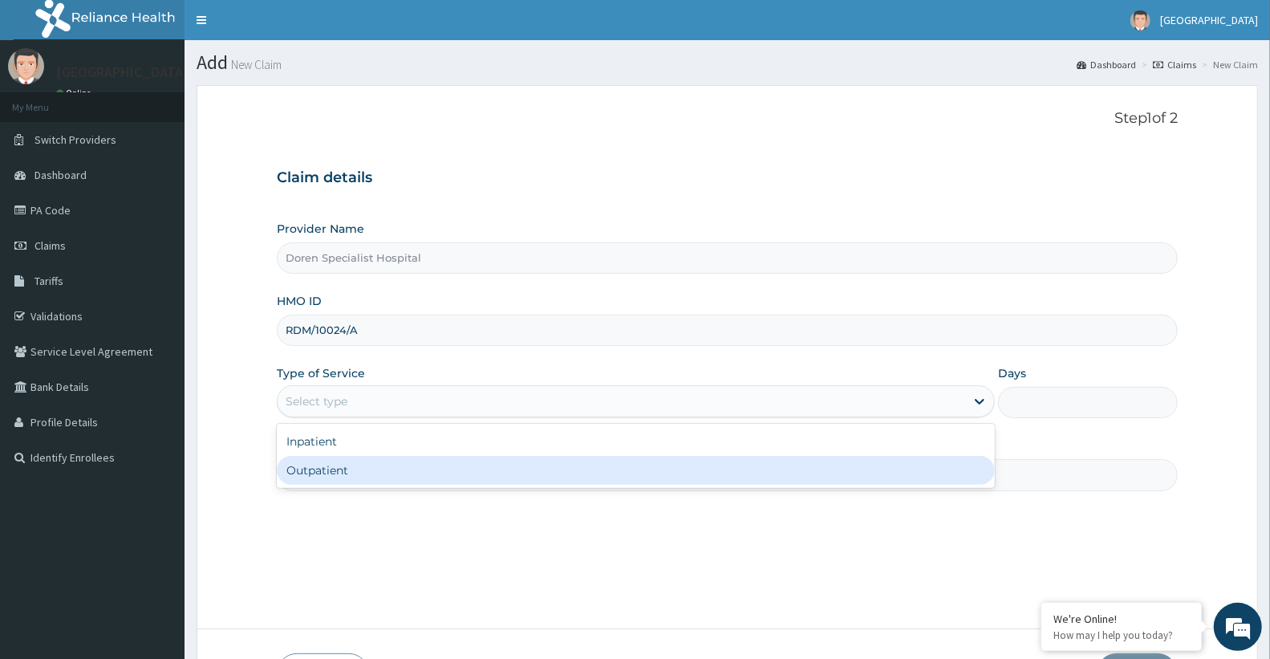
drag, startPoint x: 486, startPoint y: 478, endPoint x: 477, endPoint y: 477, distance: 9.7
click at [485, 479] on div "Outpatient" at bounding box center [636, 470] width 718 height 29
type input "1"
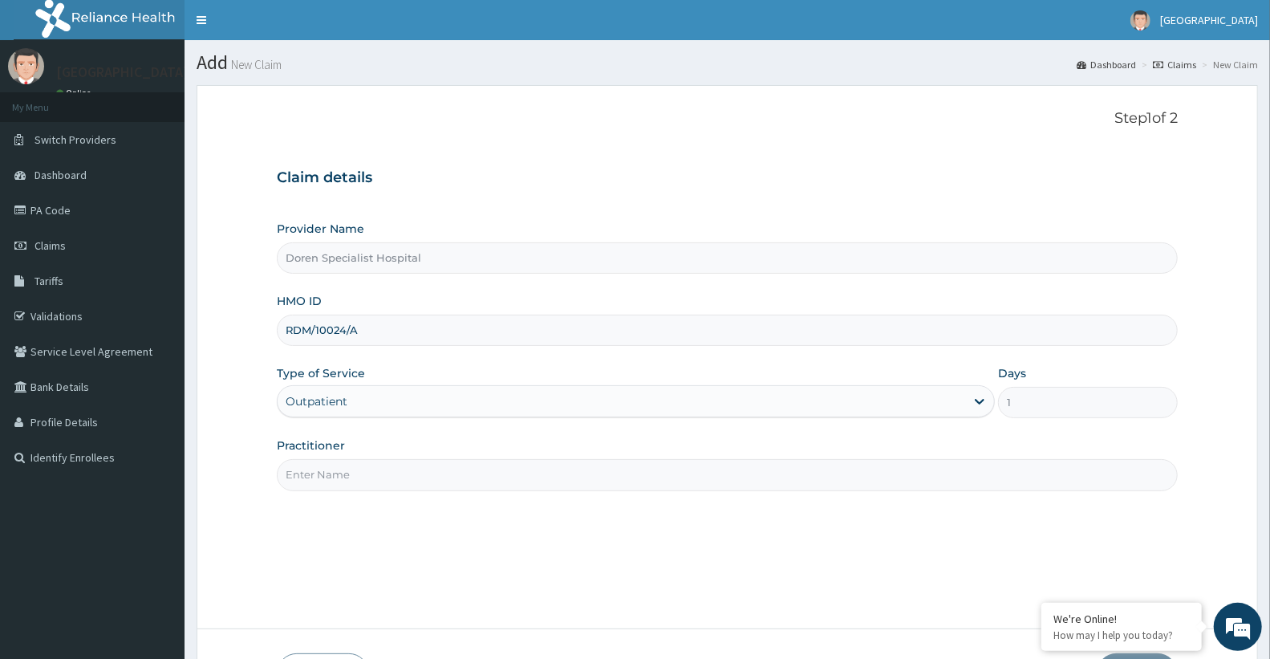
click at [475, 475] on input "Practitioner" at bounding box center [727, 474] width 901 height 31
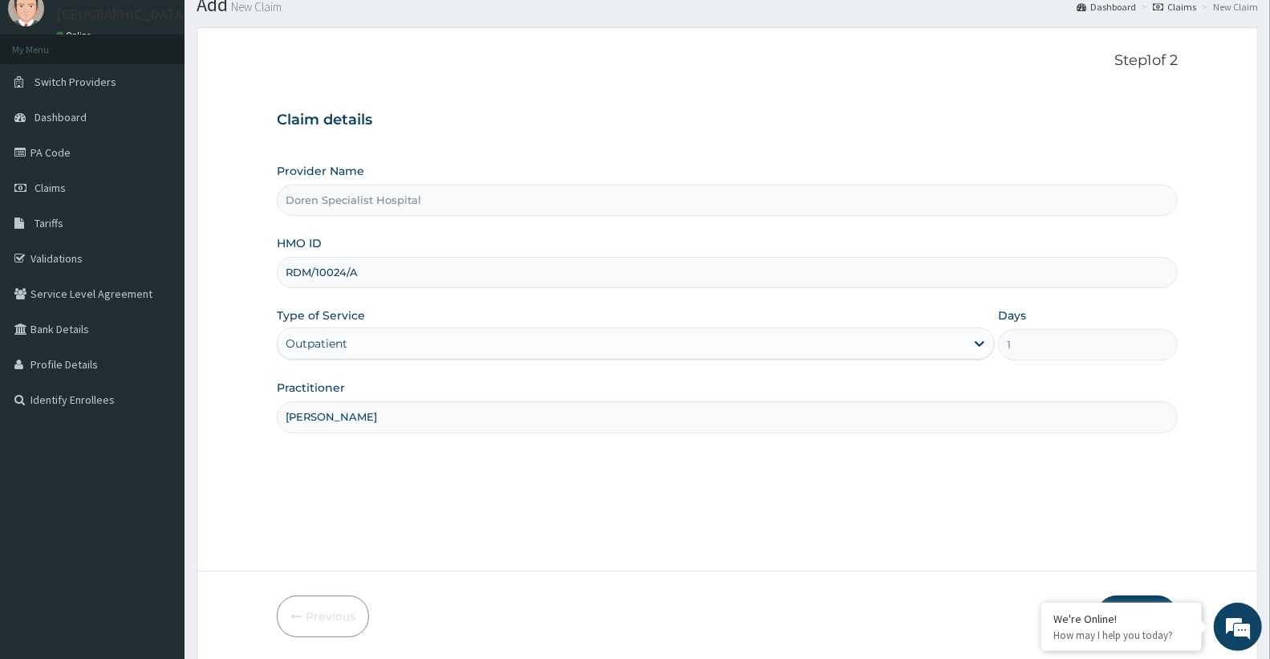
scroll to position [114, 0]
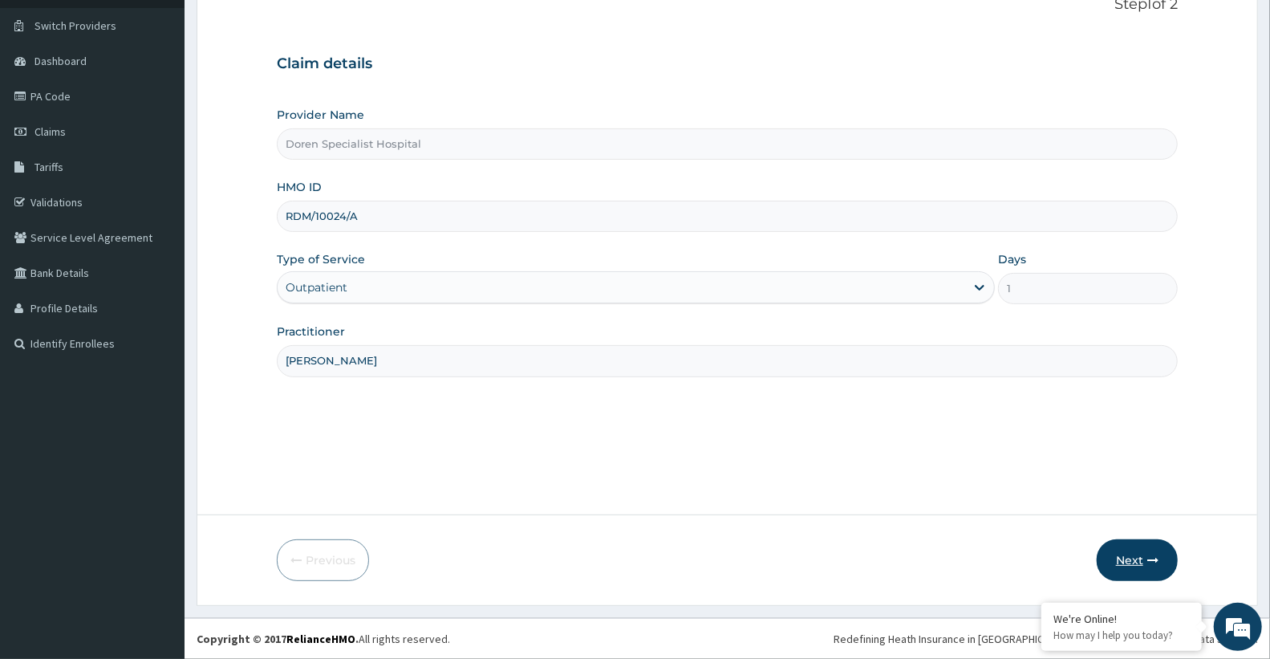
type input "[PERSON_NAME]"
click at [1144, 555] on button "Next" at bounding box center [1137, 560] width 81 height 42
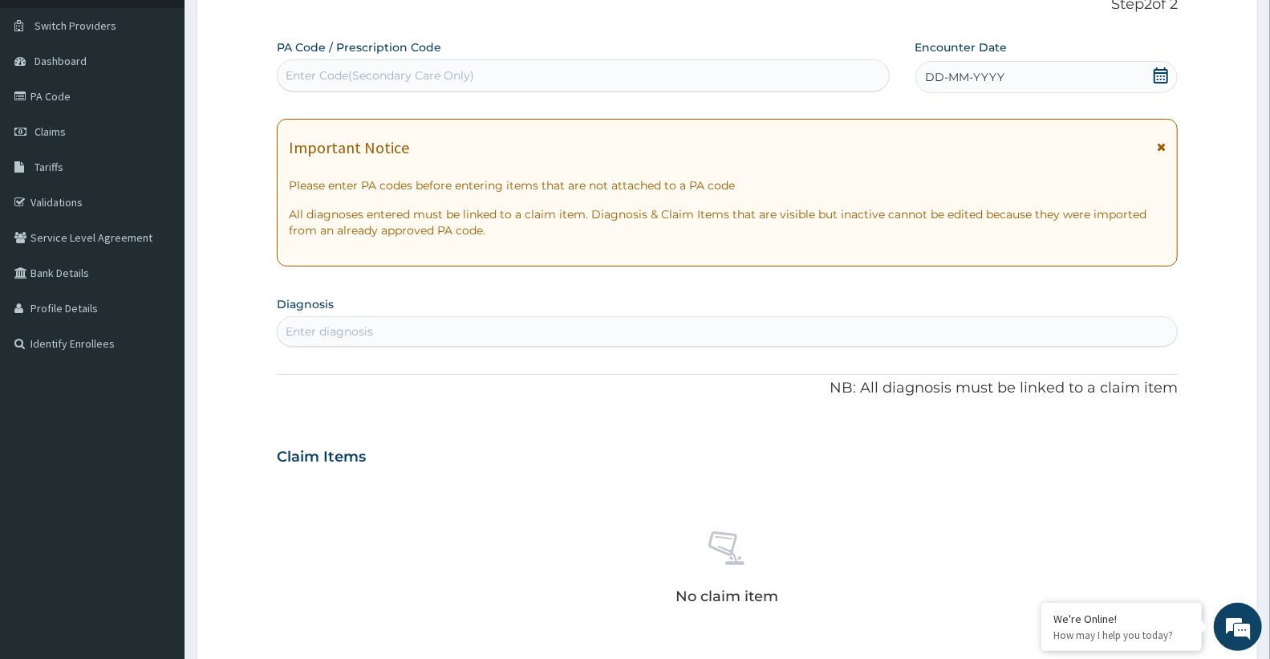
click at [454, 70] on div "Enter Code(Secondary Care Only)" at bounding box center [380, 75] width 189 height 16
click at [498, 66] on div "Enter Code(Secondary Care Only)" at bounding box center [583, 76] width 611 height 26
paste input "PA/1D8241"
type input "PA/1D8241"
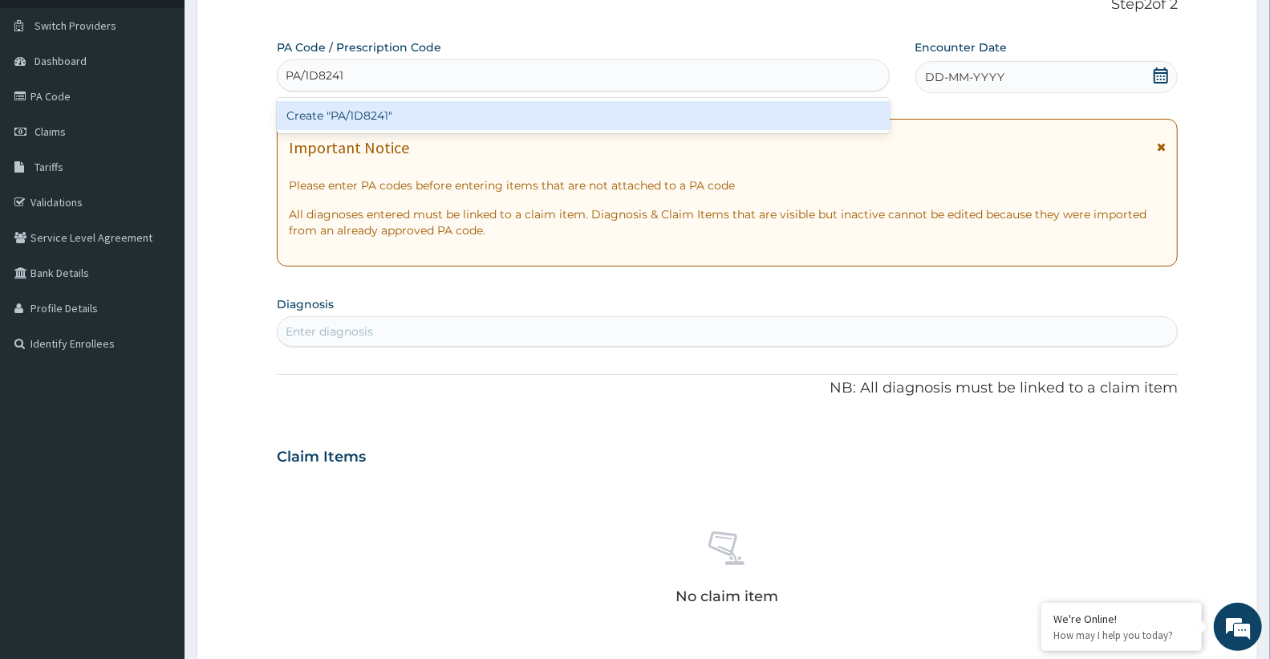
click at [473, 105] on div "Create "PA/1D8241"" at bounding box center [583, 115] width 613 height 29
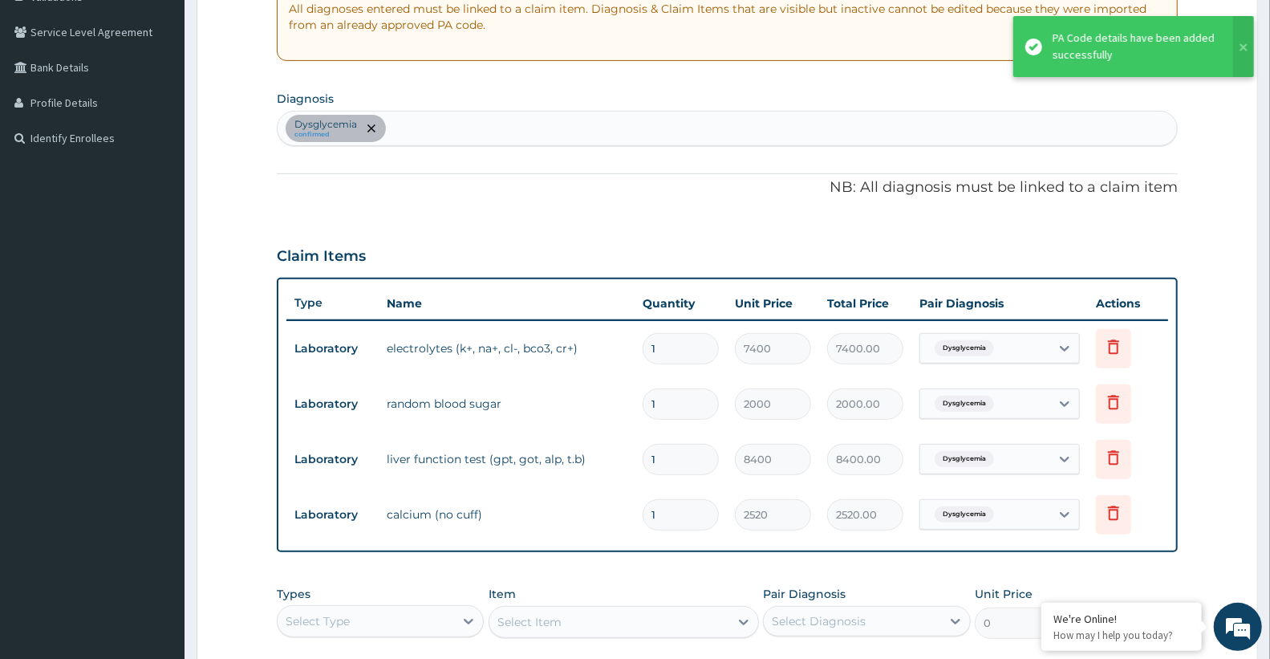
scroll to position [237, 0]
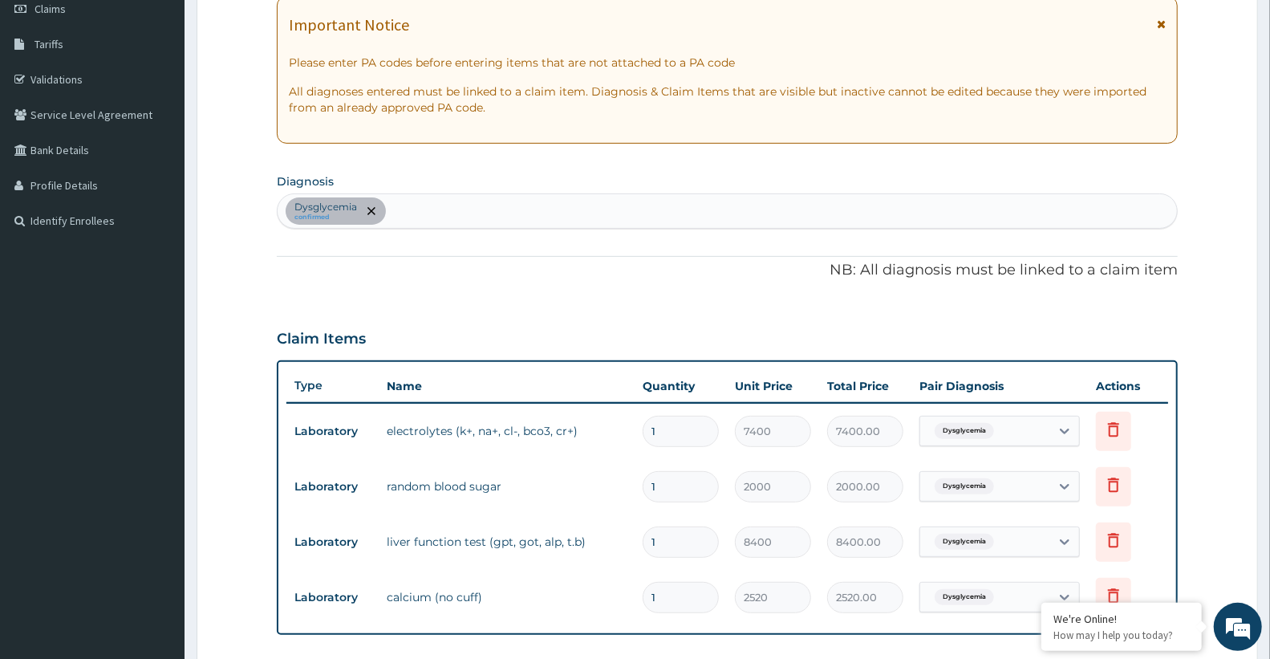
click at [460, 199] on div "Dysglycemia confirmed" at bounding box center [727, 211] width 899 height 34
type input "MALARI"
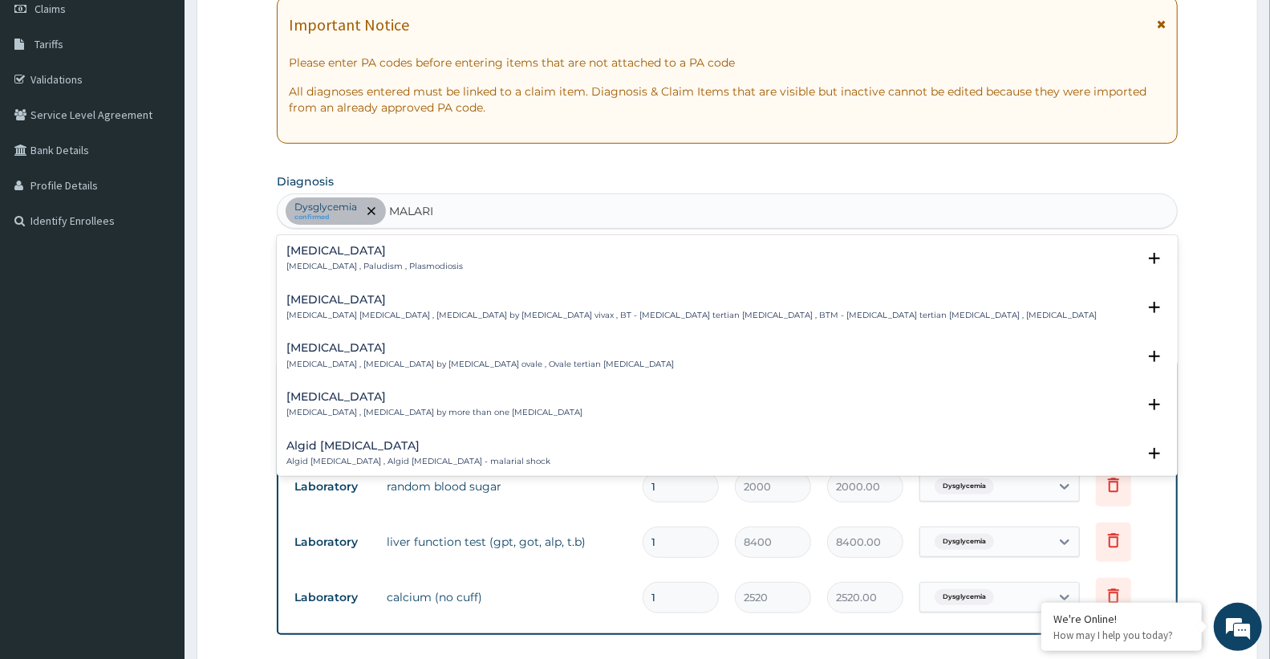
click at [420, 254] on div "Malaria Malaria , Paludism , Plasmodiosis" at bounding box center [727, 259] width 882 height 28
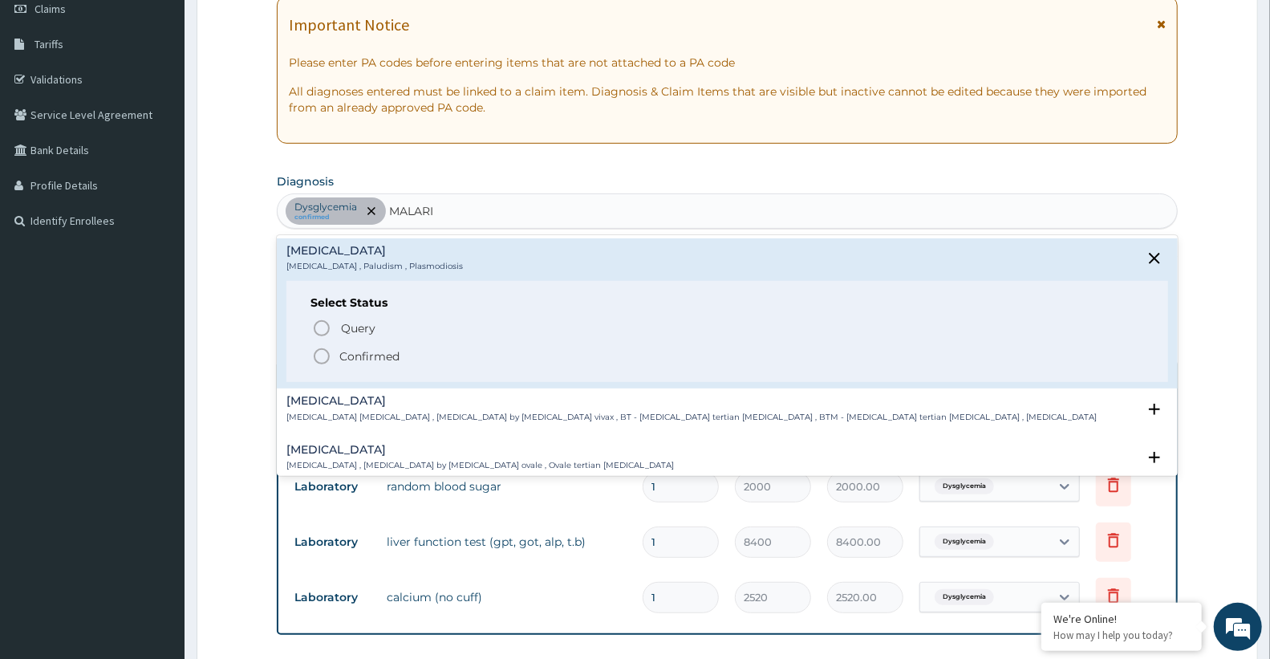
click at [371, 359] on p "Confirmed" at bounding box center [369, 356] width 60 height 16
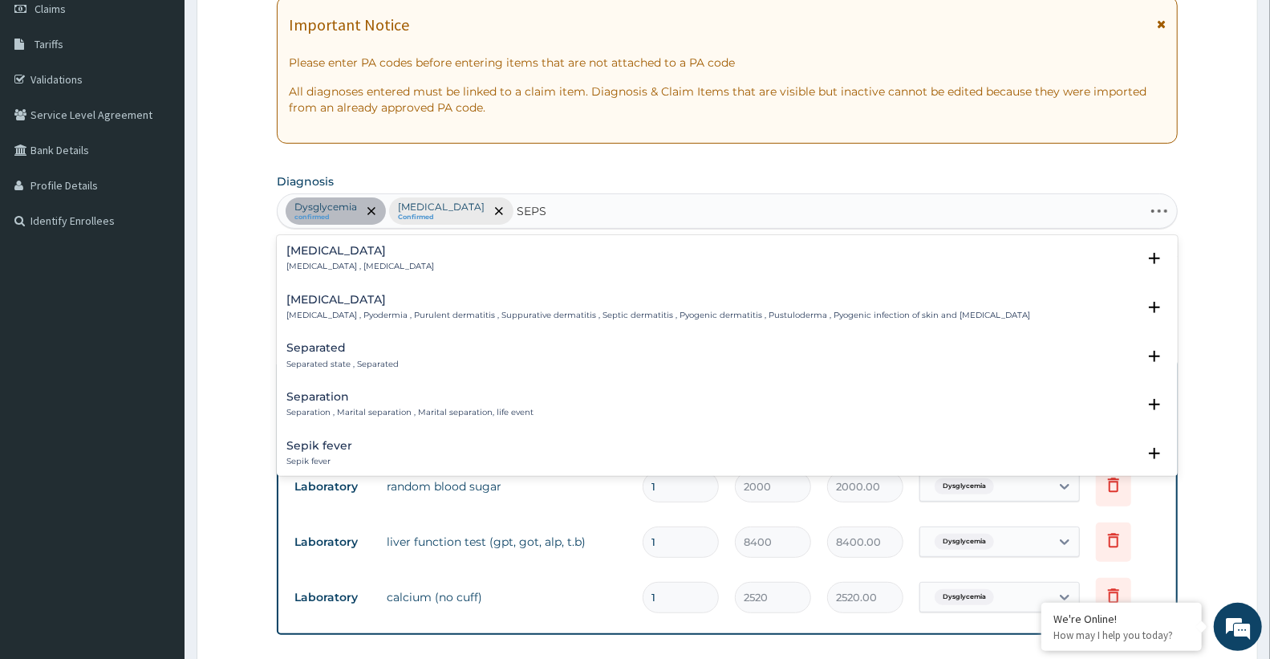
type input "SEPSI"
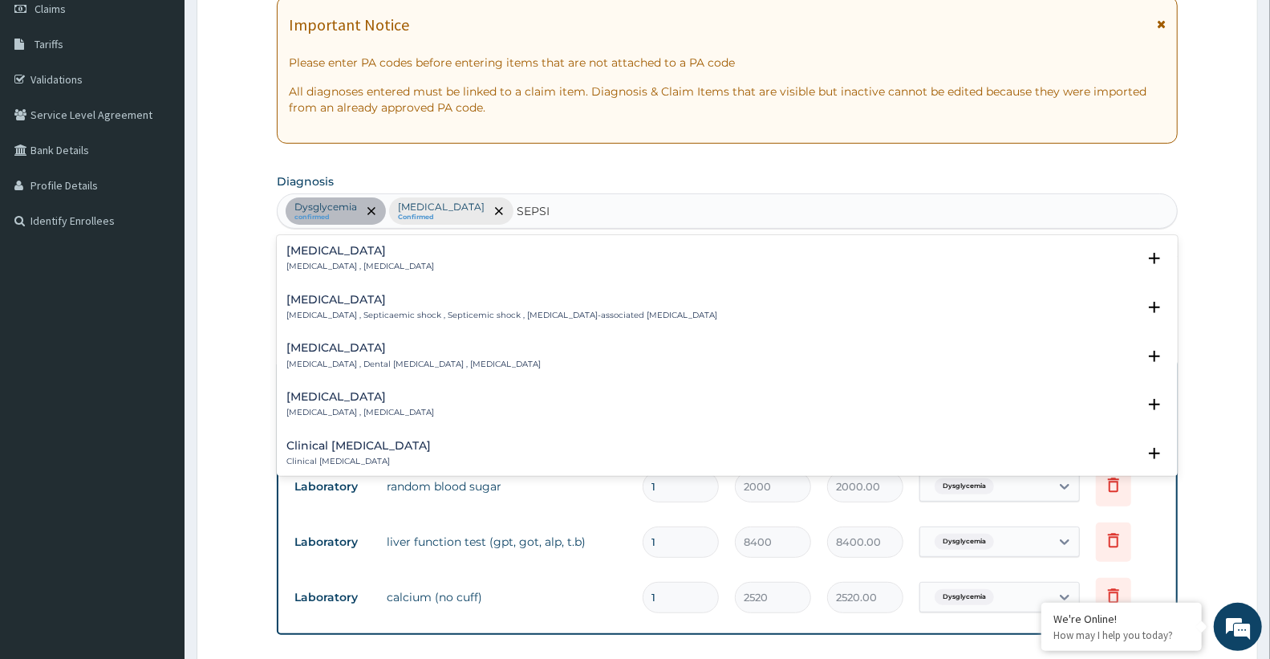
click at [436, 258] on div "Sepsis Systemic infection , Sepsis" at bounding box center [727, 259] width 882 height 28
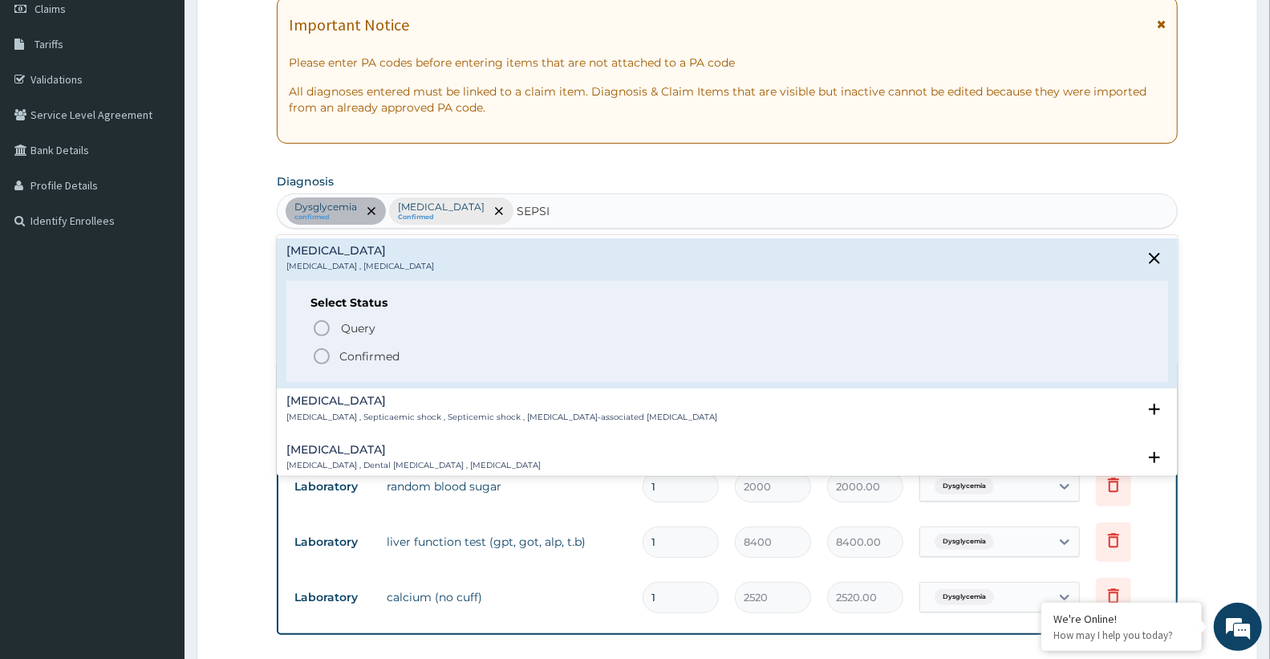
click at [375, 359] on p "Confirmed" at bounding box center [369, 356] width 60 height 16
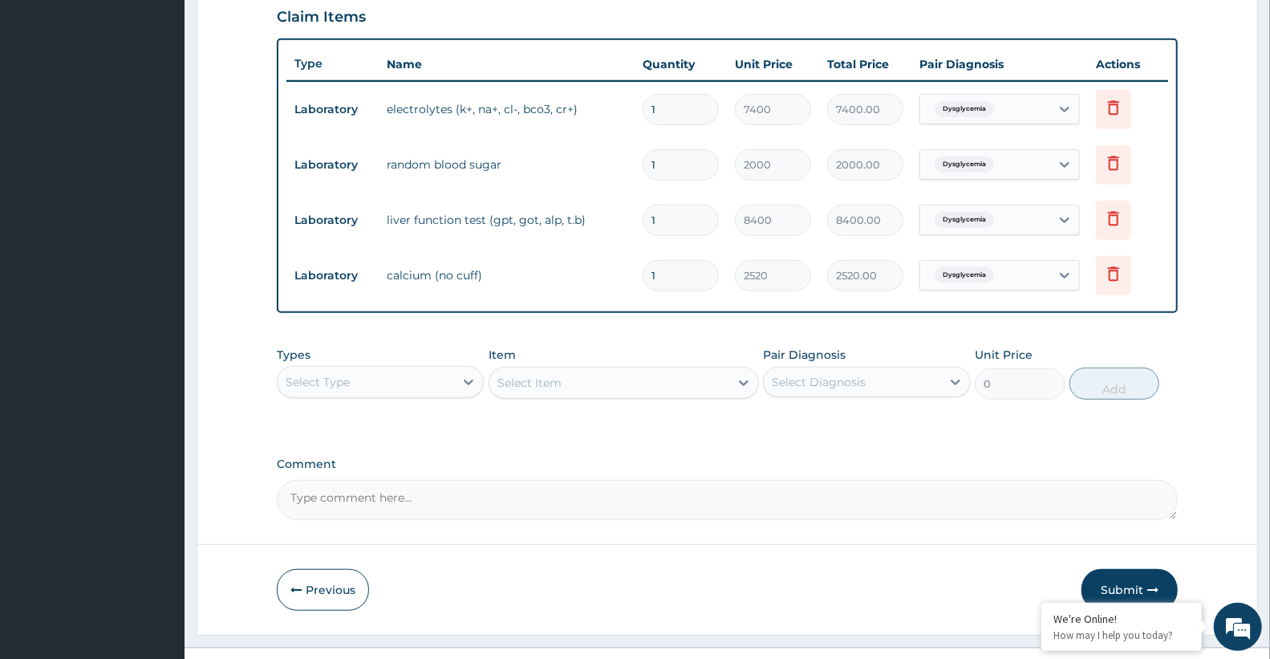
scroll to position [588, 0]
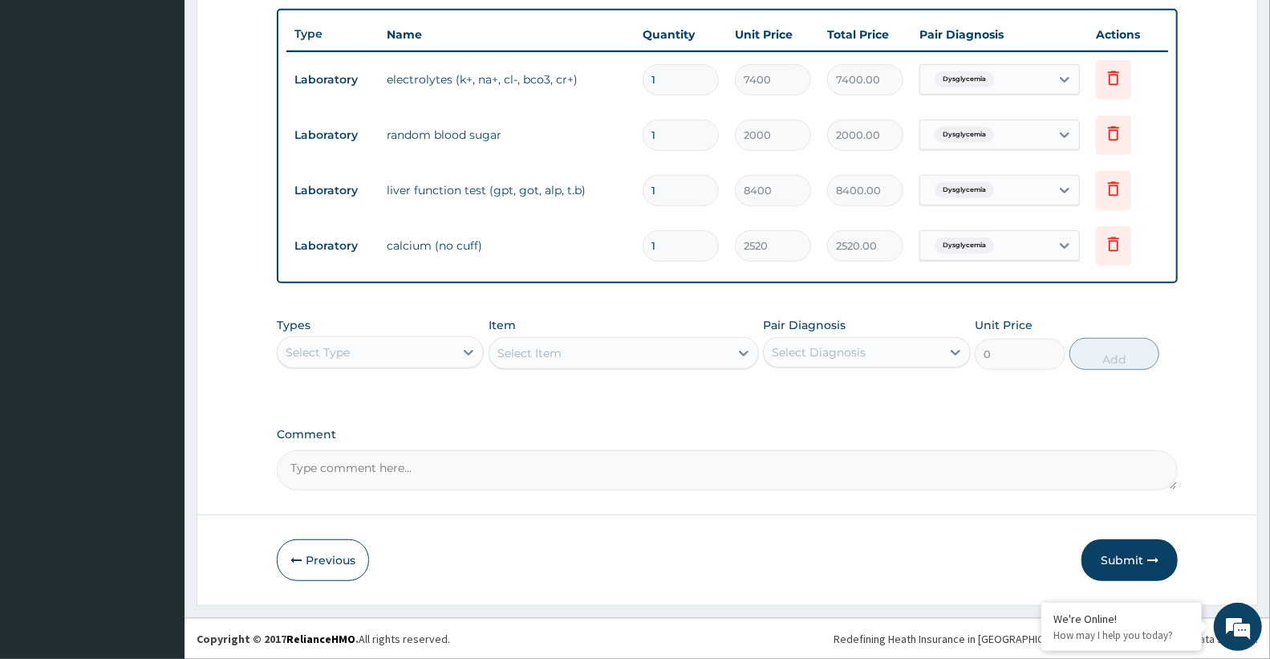
click at [365, 336] on div "Select Type" at bounding box center [380, 352] width 207 height 32
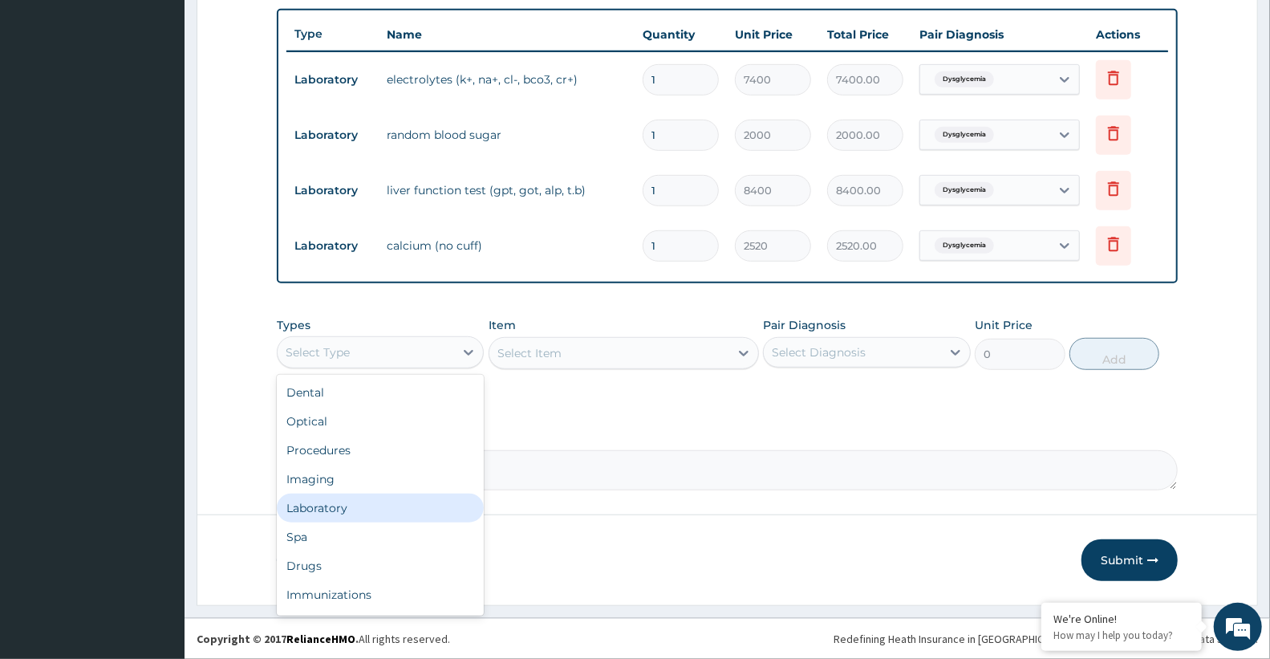
click at [339, 512] on div "Laboratory" at bounding box center [380, 507] width 207 height 29
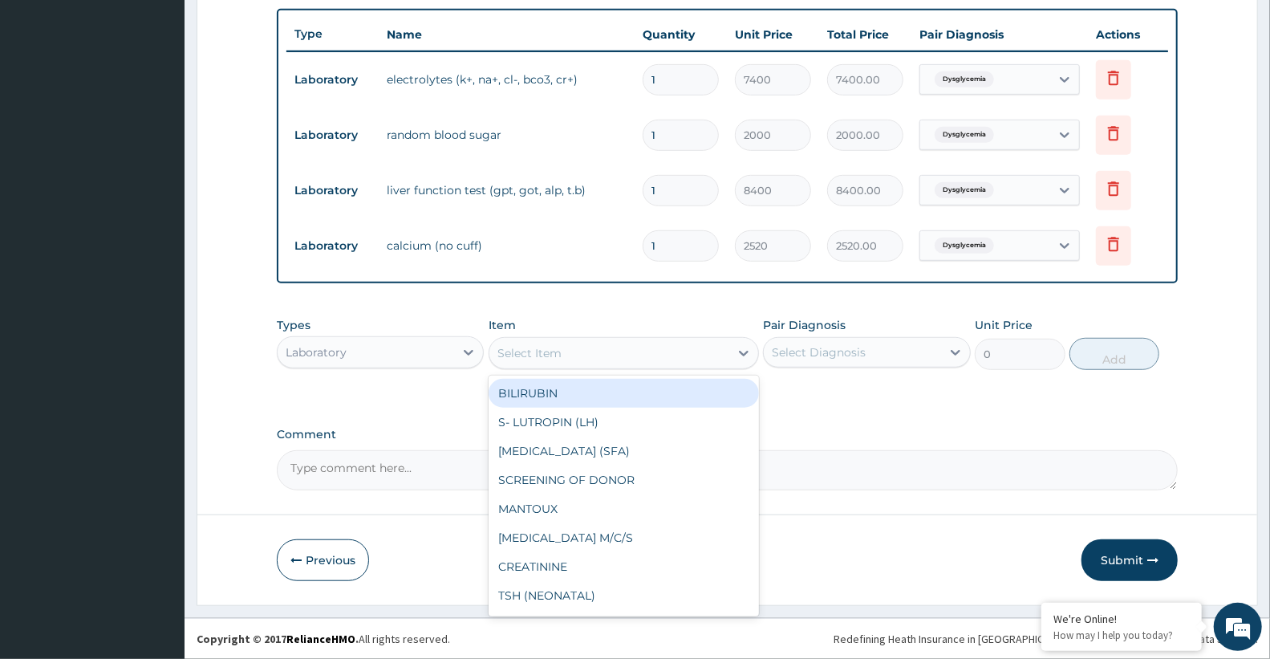
click at [579, 364] on div "Select Item" at bounding box center [609, 353] width 240 height 26
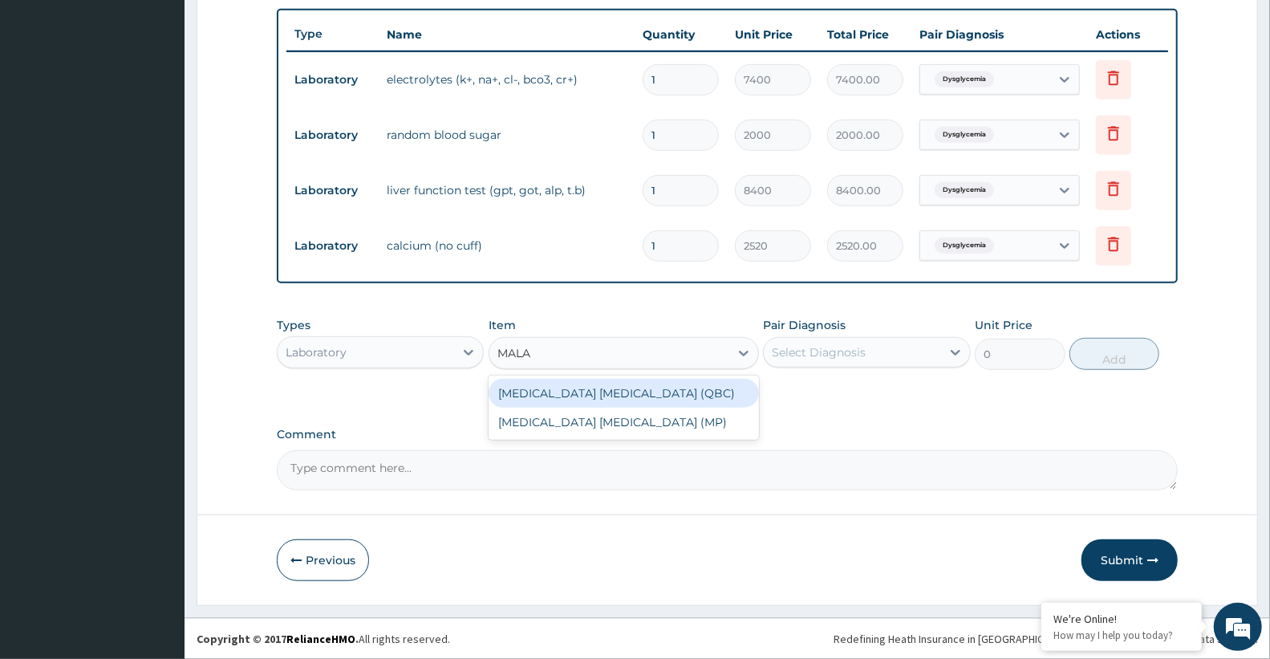
type input "MALAR"
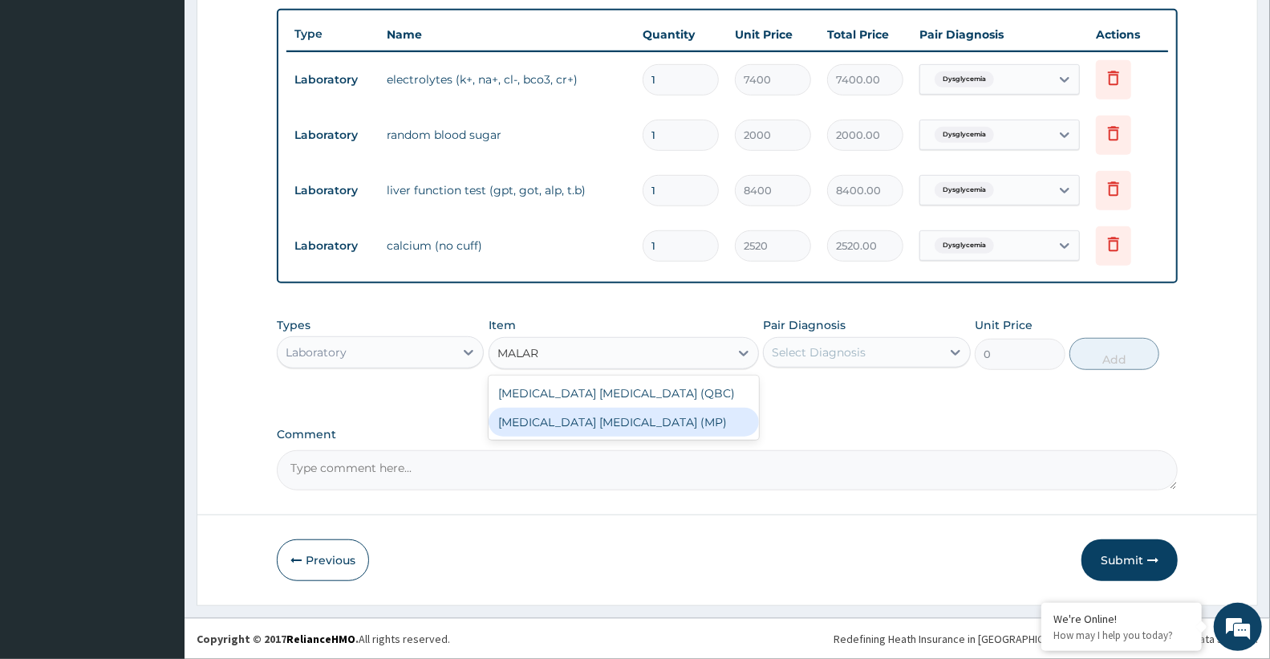
click at [595, 416] on div "[MEDICAL_DATA] [MEDICAL_DATA] (MP)" at bounding box center [624, 422] width 270 height 29
type input "2100"
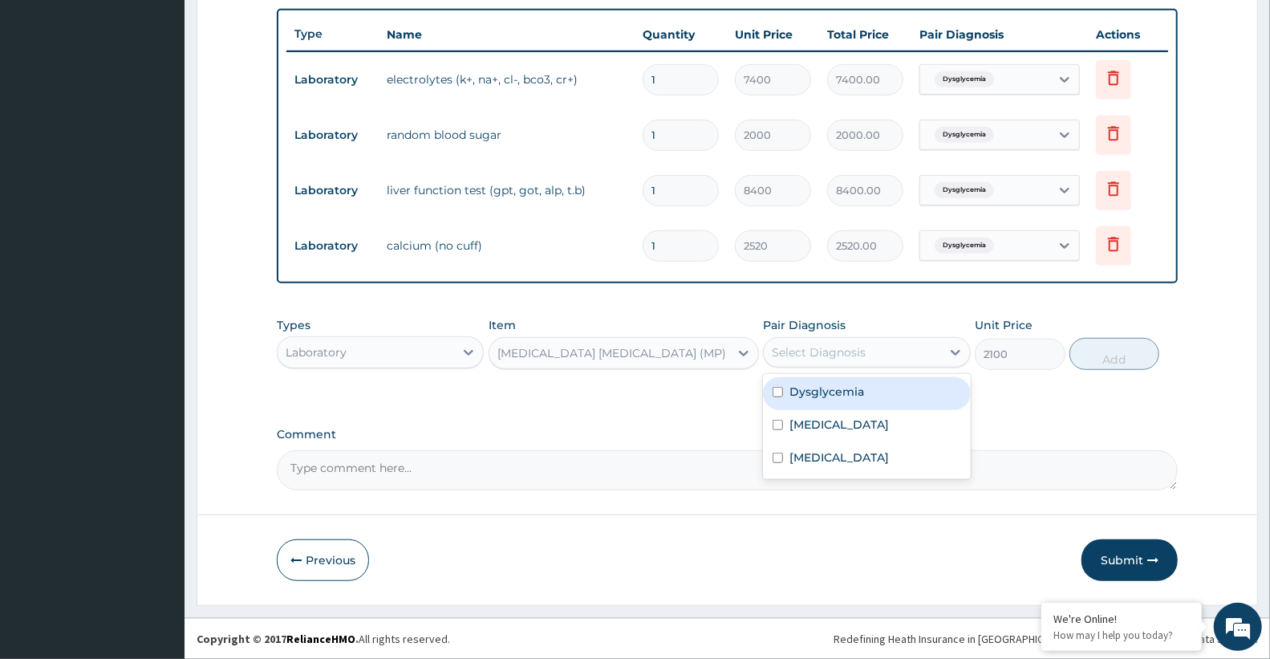
click at [851, 351] on div "Select Diagnosis" at bounding box center [819, 352] width 94 height 16
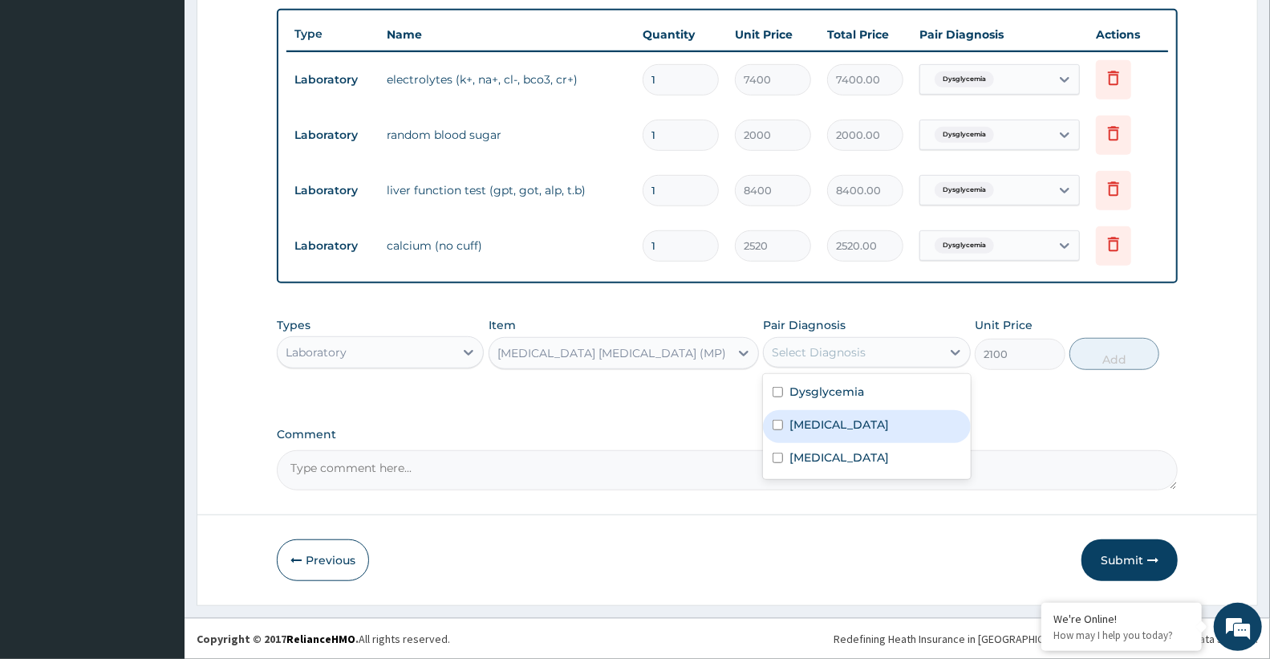
click at [869, 433] on div "[MEDICAL_DATA]" at bounding box center [866, 426] width 207 height 33
checkbox input "true"
click at [1105, 349] on button "Add" at bounding box center [1114, 354] width 90 height 32
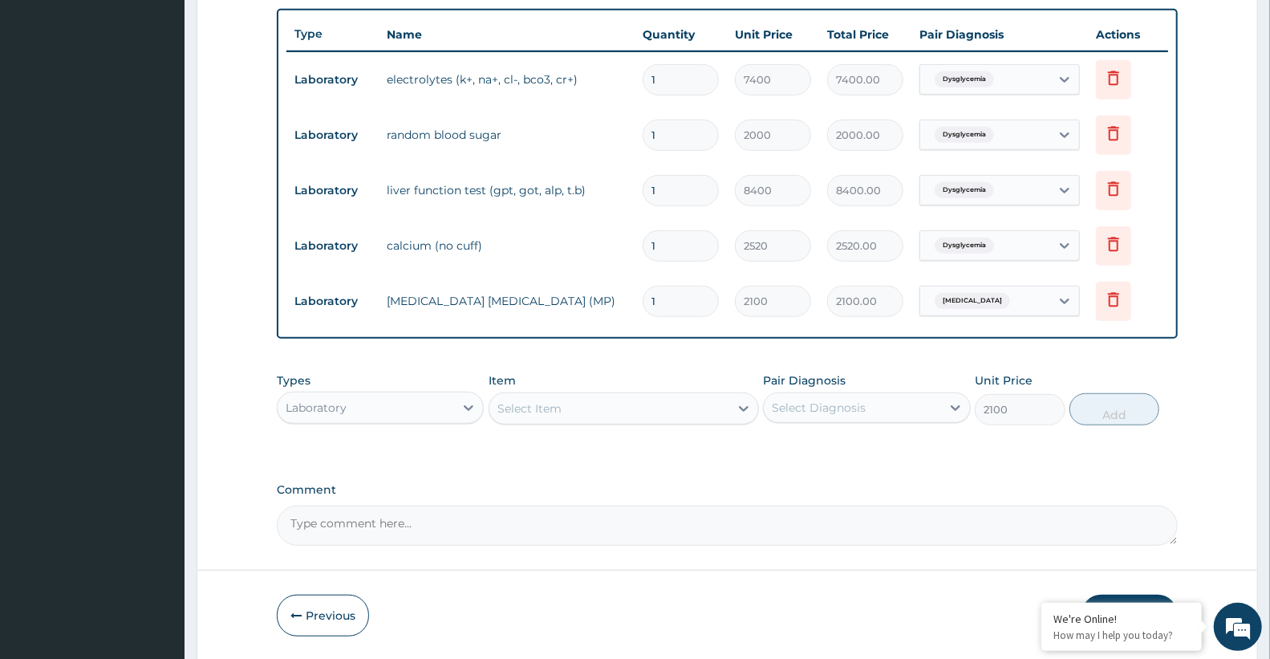
type input "0"
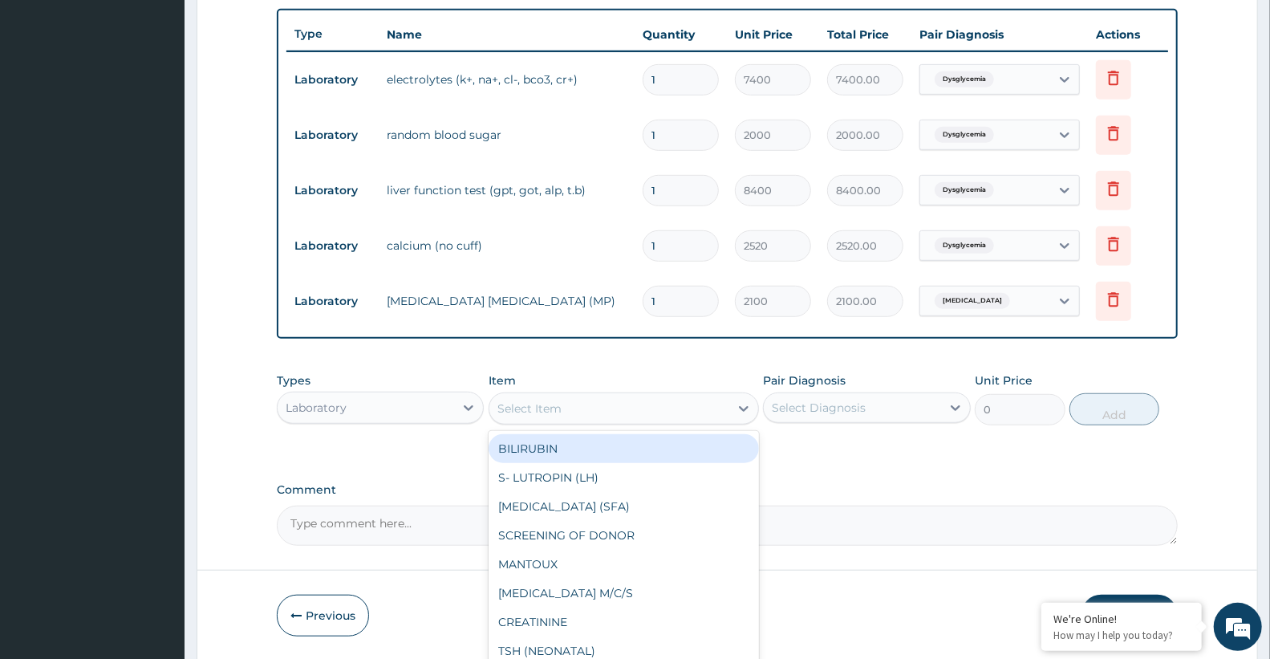
click at [566, 412] on div "Select Item" at bounding box center [609, 408] width 240 height 26
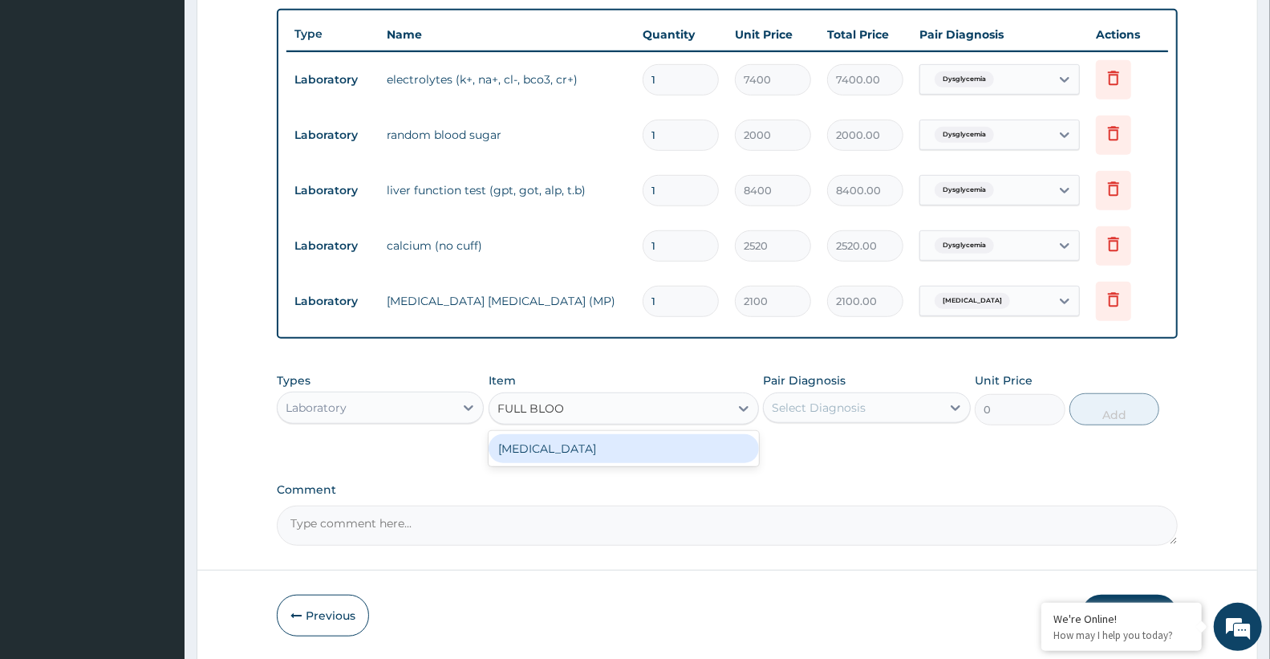
type input "FULL BLOOD"
click at [566, 451] on div "[MEDICAL_DATA]" at bounding box center [624, 448] width 270 height 29
type input "3400"
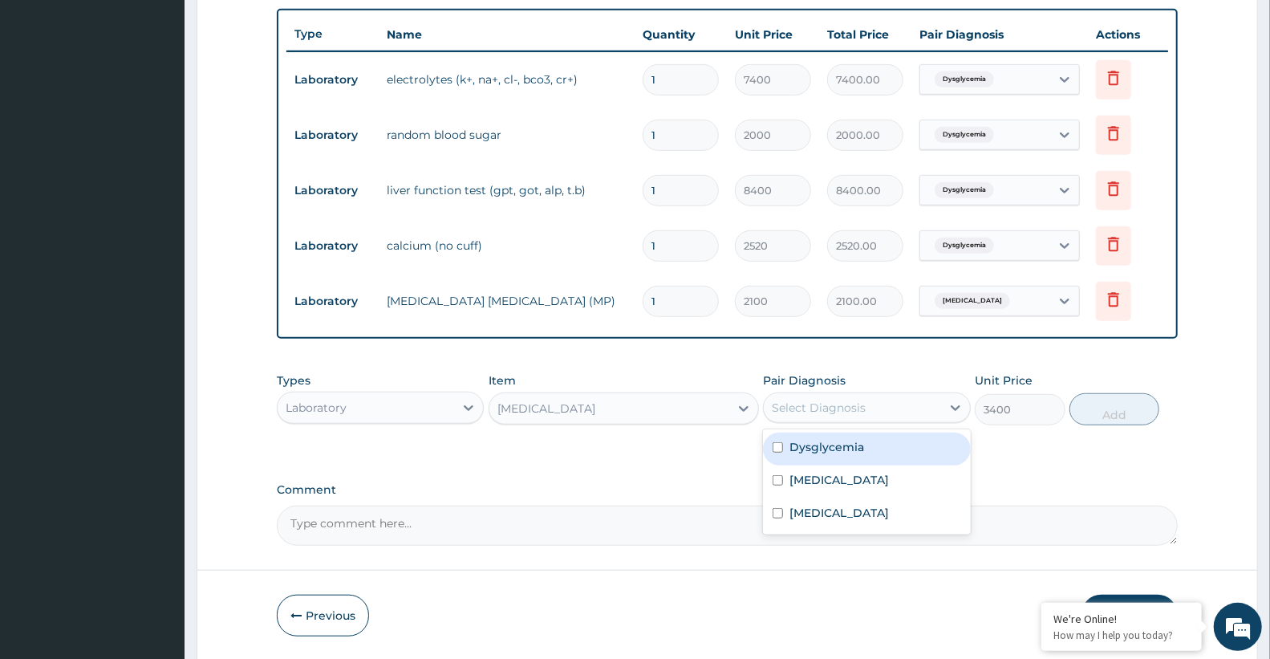
drag, startPoint x: 806, startPoint y: 400, endPoint x: 808, endPoint y: 412, distance: 12.9
click at [807, 402] on div "Select Diagnosis" at bounding box center [819, 408] width 94 height 16
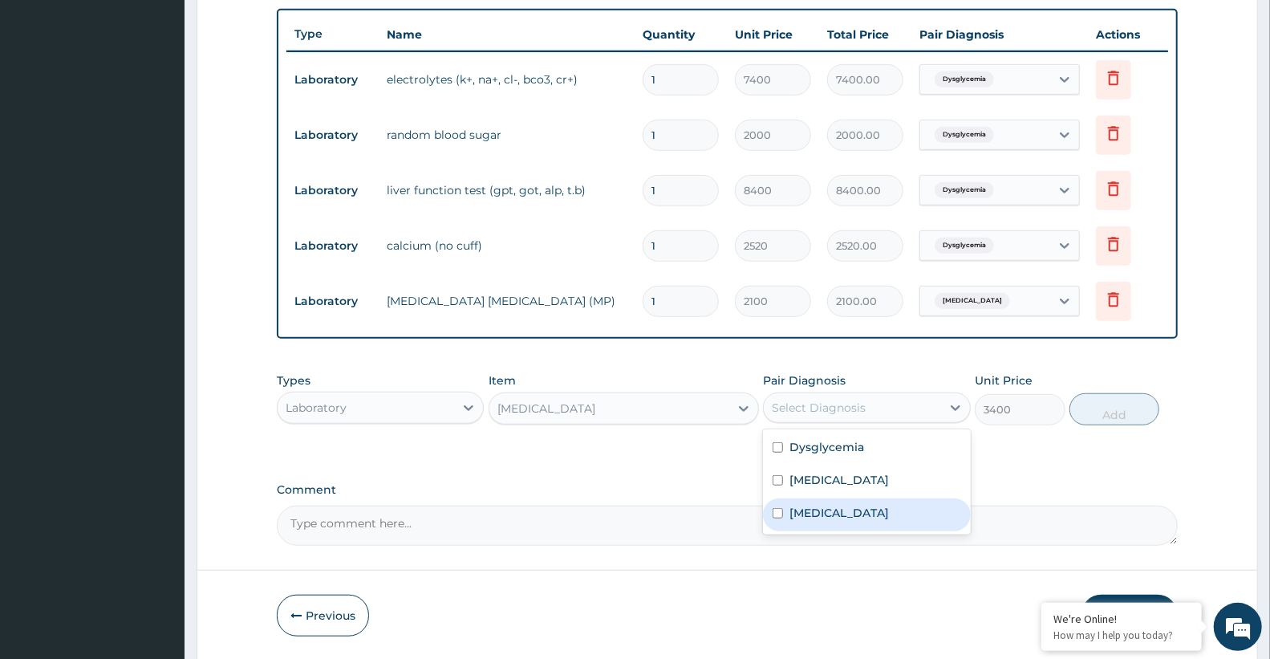
click at [822, 517] on label "[MEDICAL_DATA]" at bounding box center [838, 513] width 99 height 16
checkbox input "true"
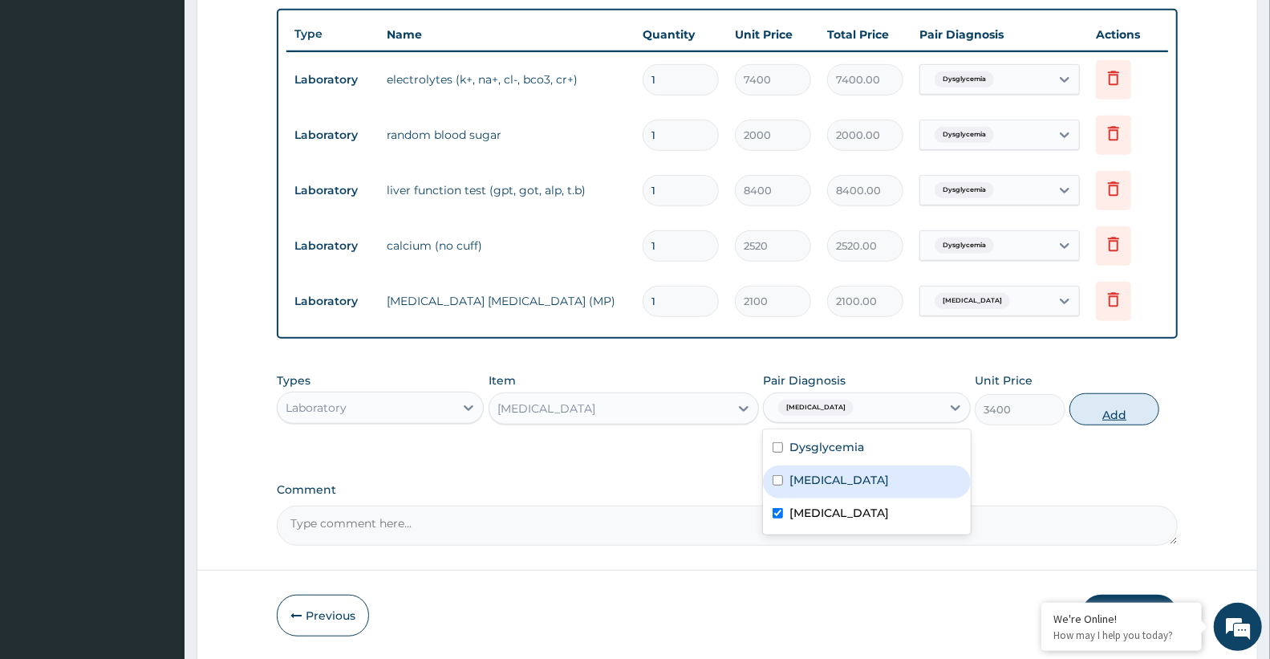
click at [1109, 406] on button "Add" at bounding box center [1114, 409] width 90 height 32
type input "0"
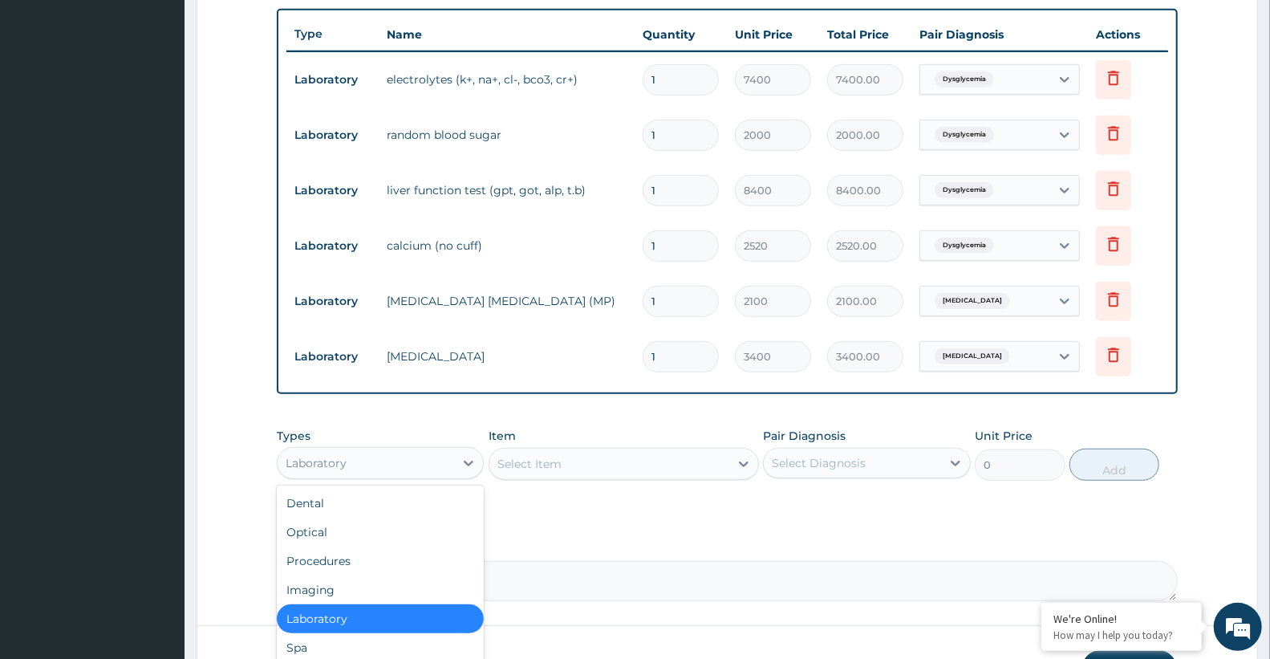
click at [361, 460] on div "Laboratory" at bounding box center [366, 463] width 176 height 26
click at [326, 562] on div "Procedures" at bounding box center [380, 560] width 207 height 29
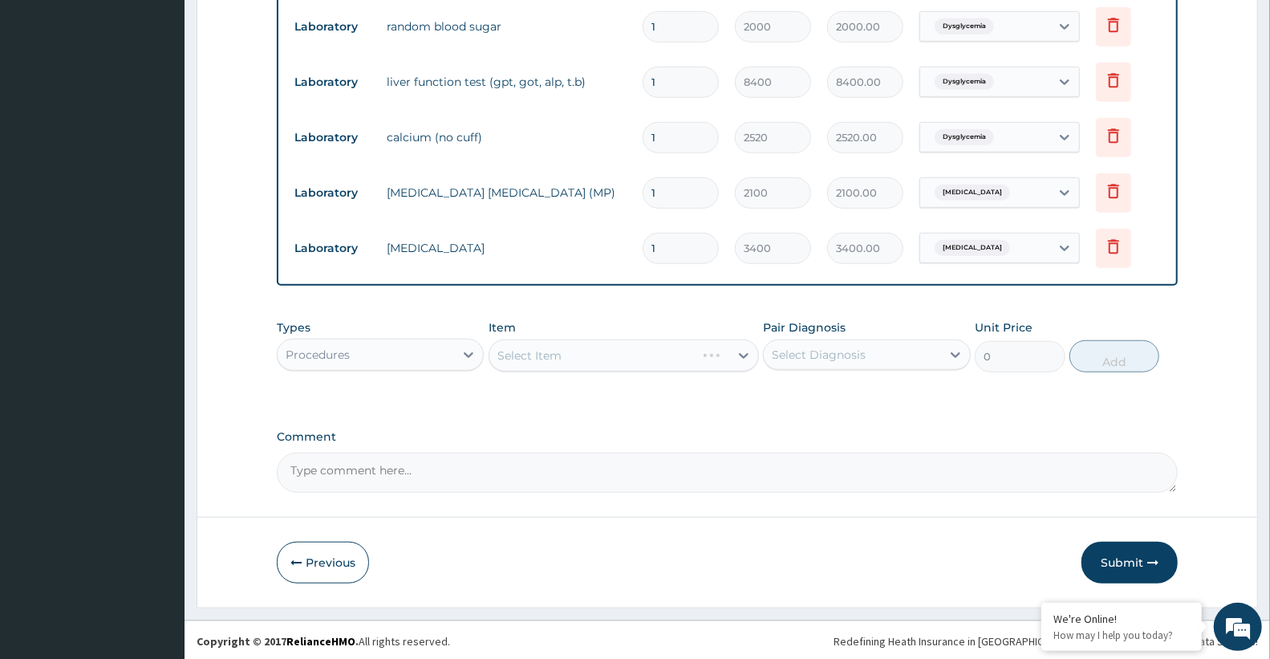
scroll to position [700, 0]
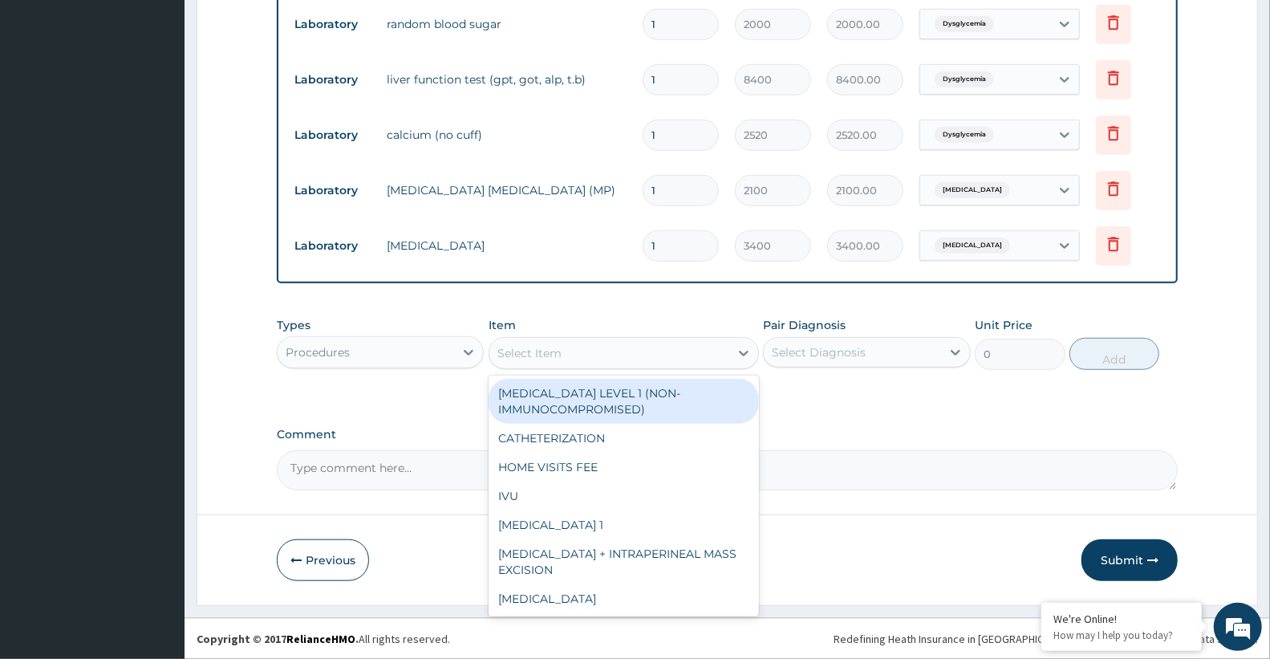
click at [544, 349] on div "Select Item" at bounding box center [529, 353] width 64 height 16
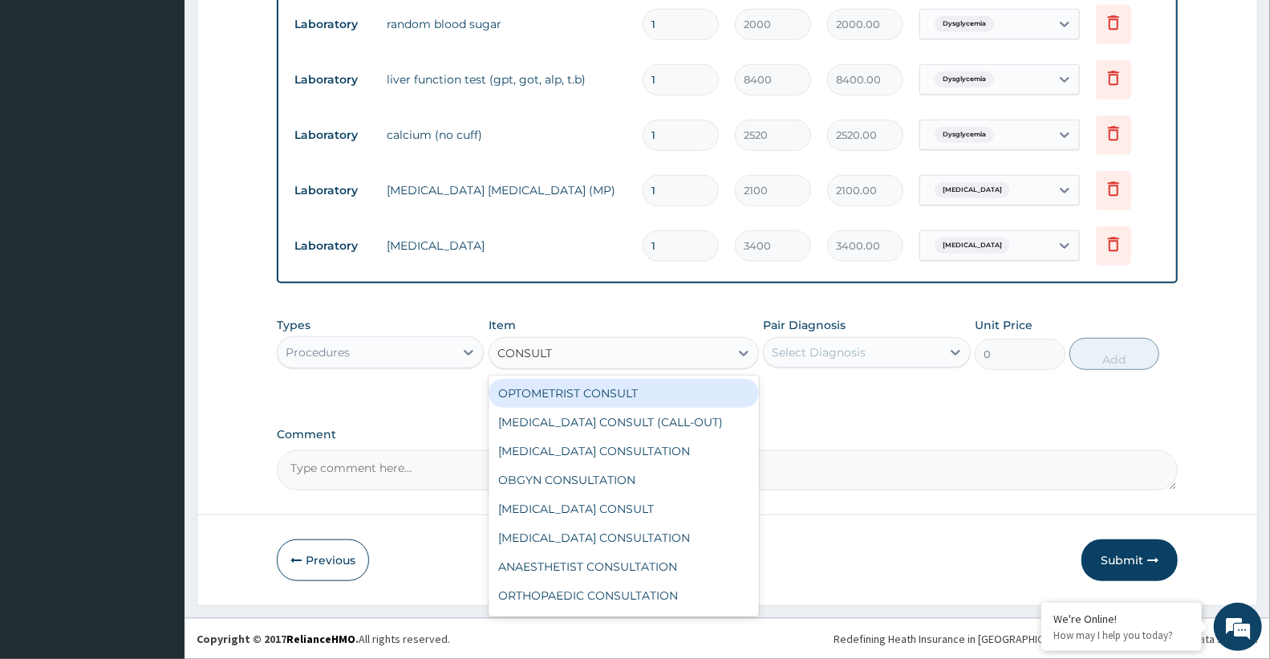
type input "CONSULTA"
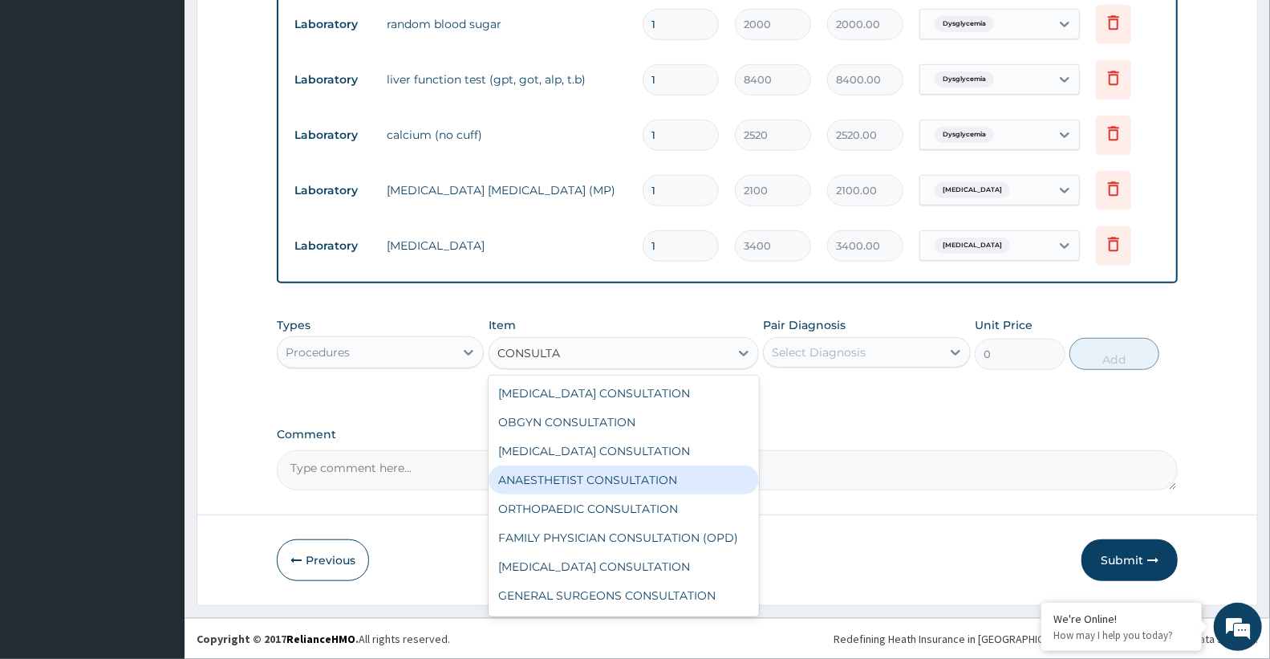
scroll to position [83, 0]
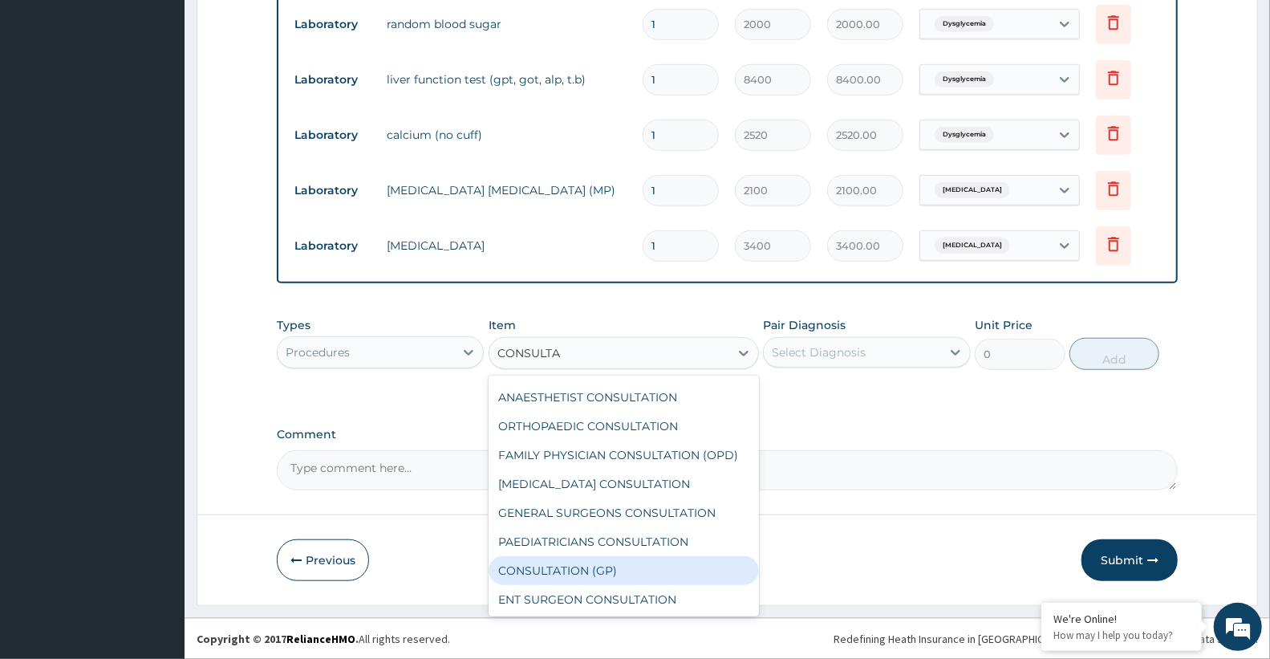
click at [613, 574] on div "CONSULTATION (GP)" at bounding box center [624, 570] width 270 height 29
type input "3000"
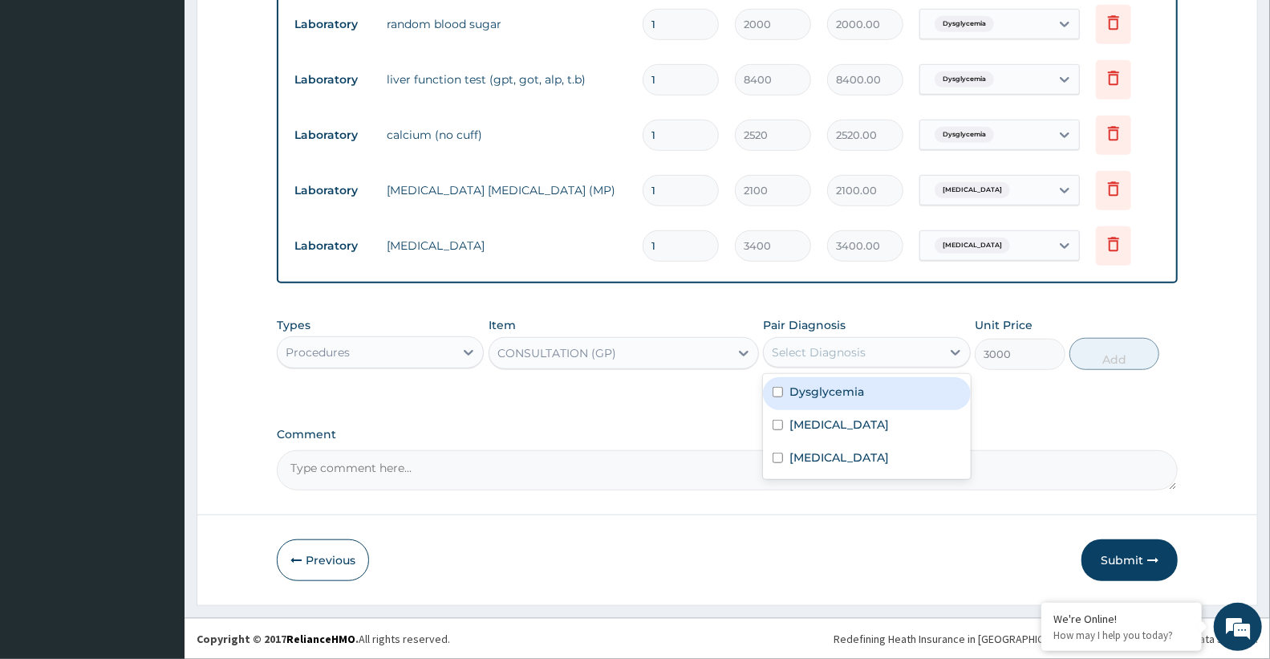
drag, startPoint x: 838, startPoint y: 353, endPoint x: 846, endPoint y: 404, distance: 52.0
click at [838, 351] on div "Select Diagnosis" at bounding box center [819, 352] width 94 height 16
click at [842, 386] on label "Dysglycemia" at bounding box center [826, 391] width 75 height 16
checkbox input "true"
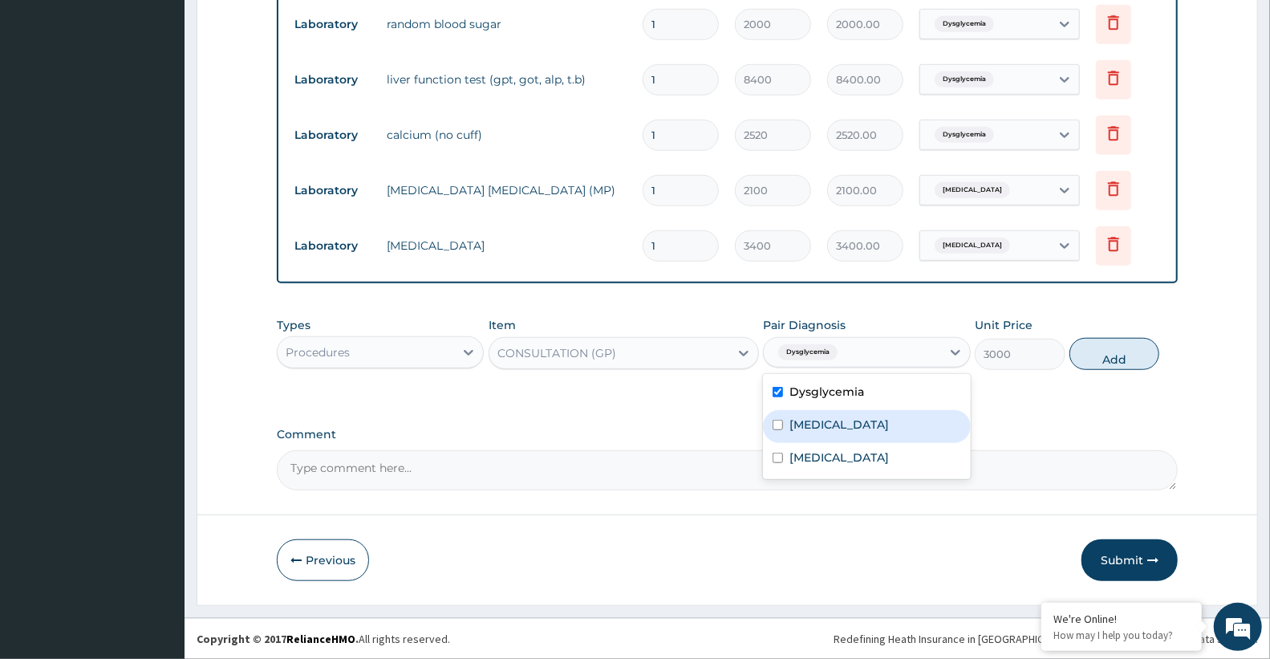
drag, startPoint x: 846, startPoint y: 422, endPoint x: 848, endPoint y: 438, distance: 16.2
click at [846, 424] on div "Malaria" at bounding box center [866, 426] width 207 height 33
click at [848, 438] on div "Malaria" at bounding box center [866, 426] width 207 height 33
drag, startPoint x: 858, startPoint y: 425, endPoint x: 863, endPoint y: 455, distance: 30.1
click at [858, 426] on div "Malaria" at bounding box center [866, 426] width 207 height 33
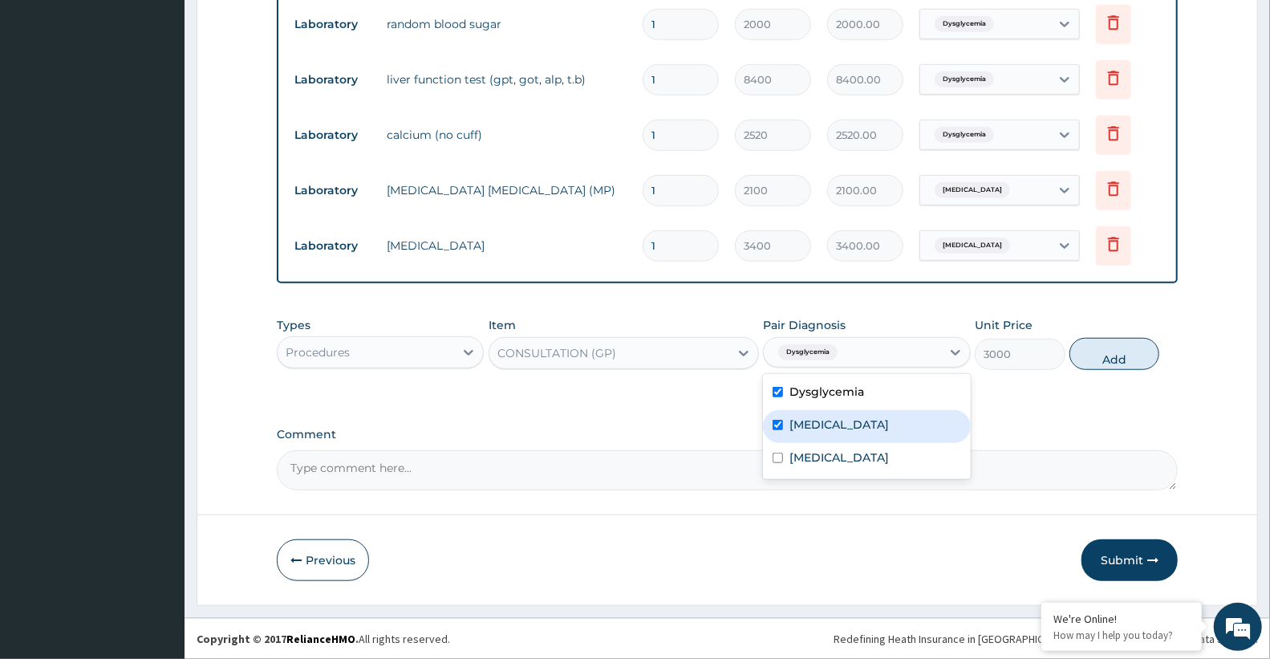
checkbox input "true"
click at [862, 465] on div "Sepsis" at bounding box center [866, 459] width 207 height 33
checkbox input "true"
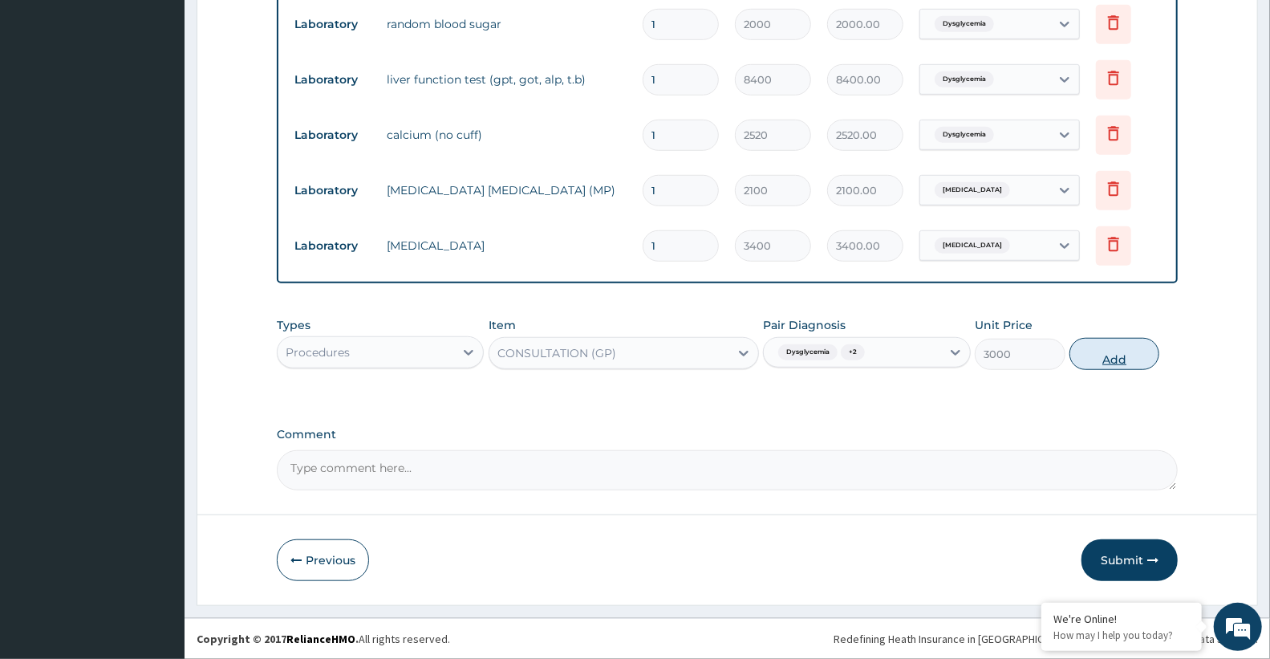
click at [1108, 349] on button "Add" at bounding box center [1114, 354] width 90 height 32
type input "0"
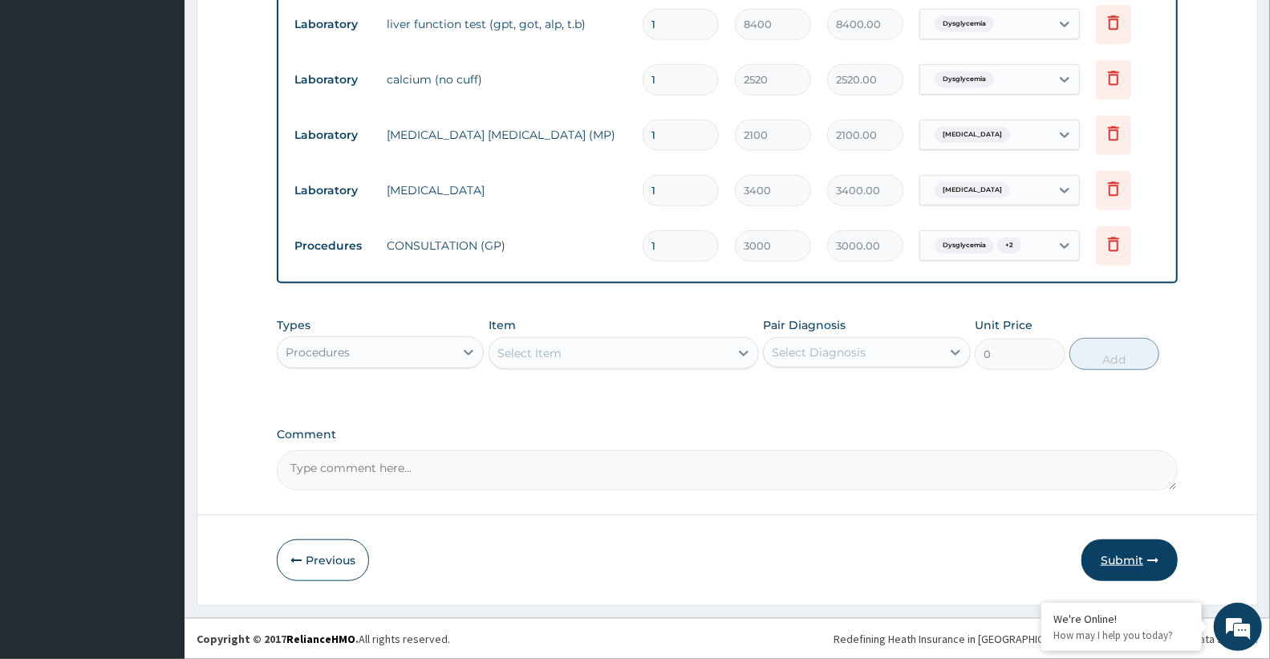
click at [1134, 556] on button "Submit" at bounding box center [1129, 560] width 96 height 42
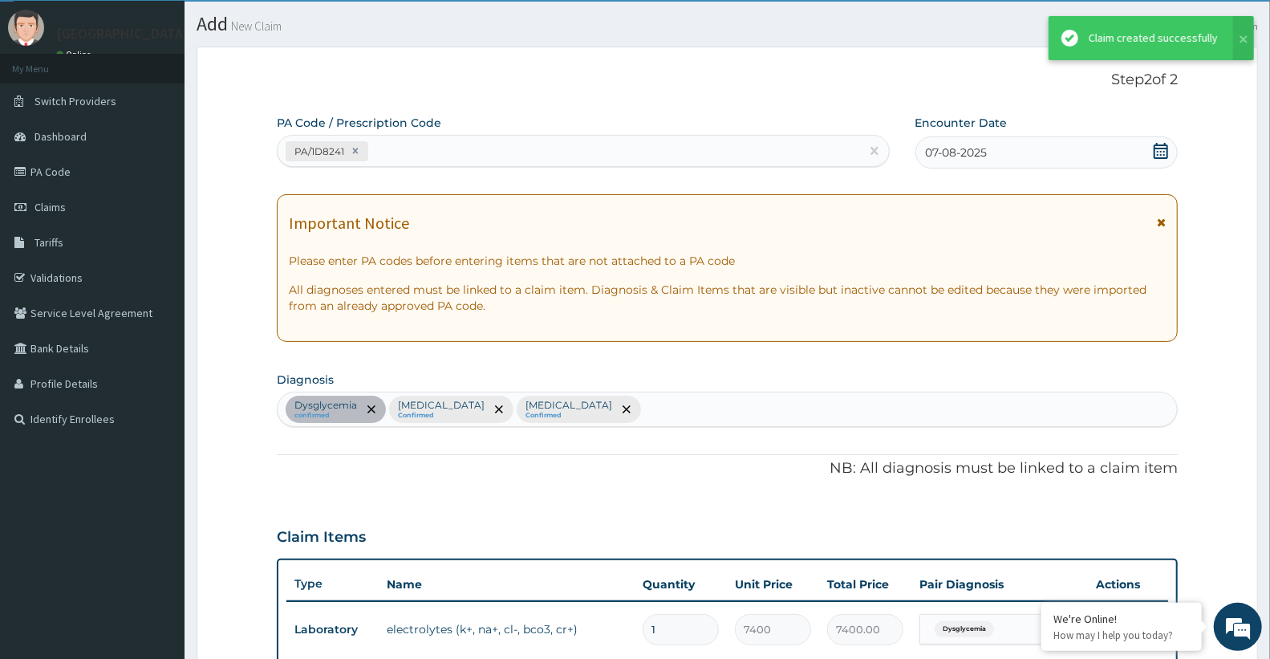
scroll to position [755, 0]
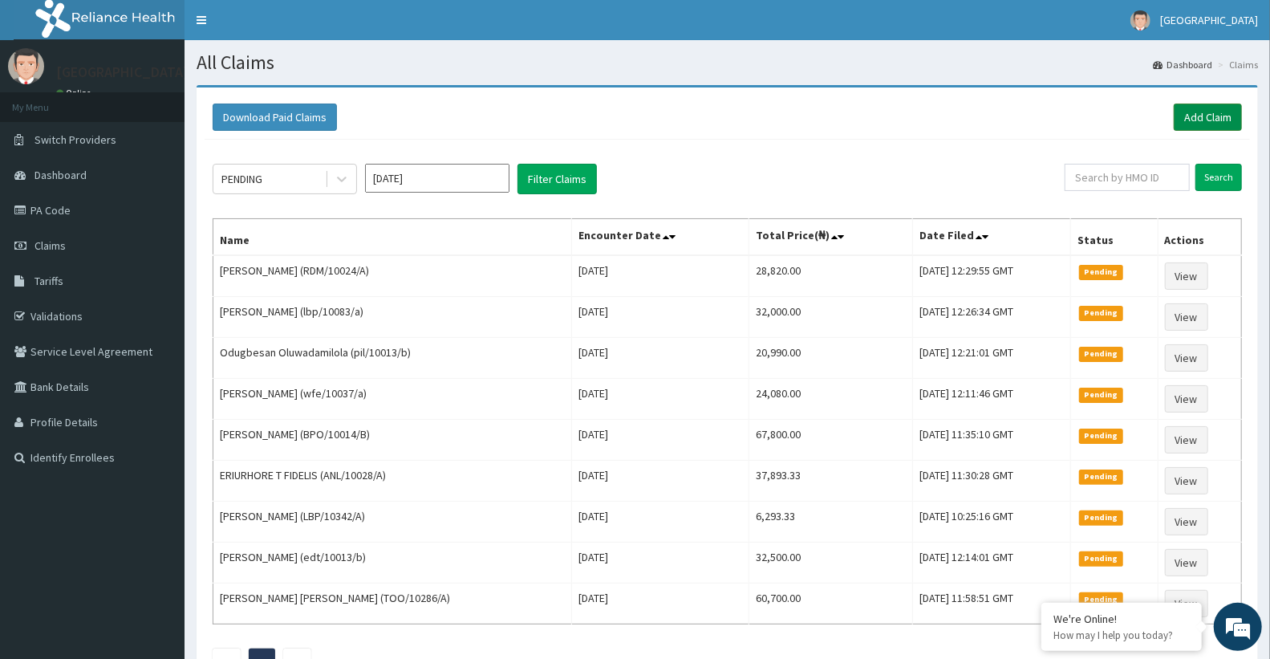
click at [1217, 120] on link "Add Claim" at bounding box center [1208, 116] width 68 height 27
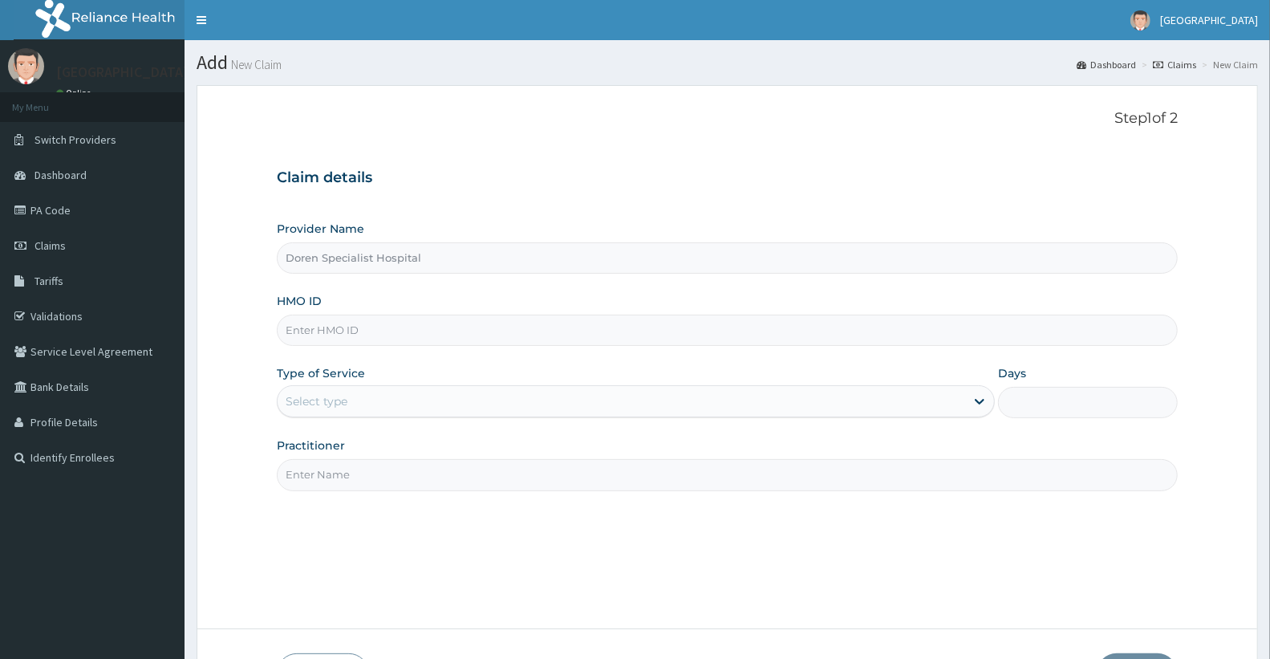
type input "Doren Specialist Hospital"
click at [489, 339] on input "HMO ID" at bounding box center [727, 329] width 901 height 31
paste input "SVN/10024/A"
type input "SVN/10024/A"
click at [539, 365] on div "Type of Service Select type" at bounding box center [636, 391] width 718 height 53
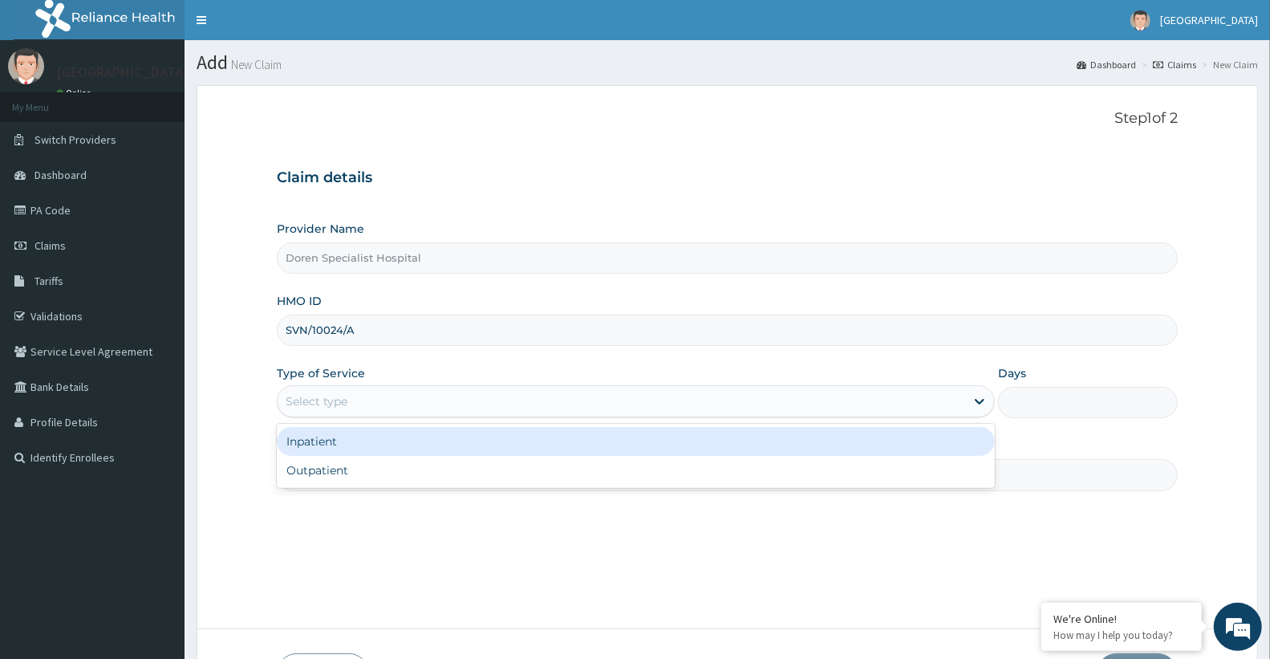
click at [536, 404] on div "Select type" at bounding box center [621, 401] width 687 height 26
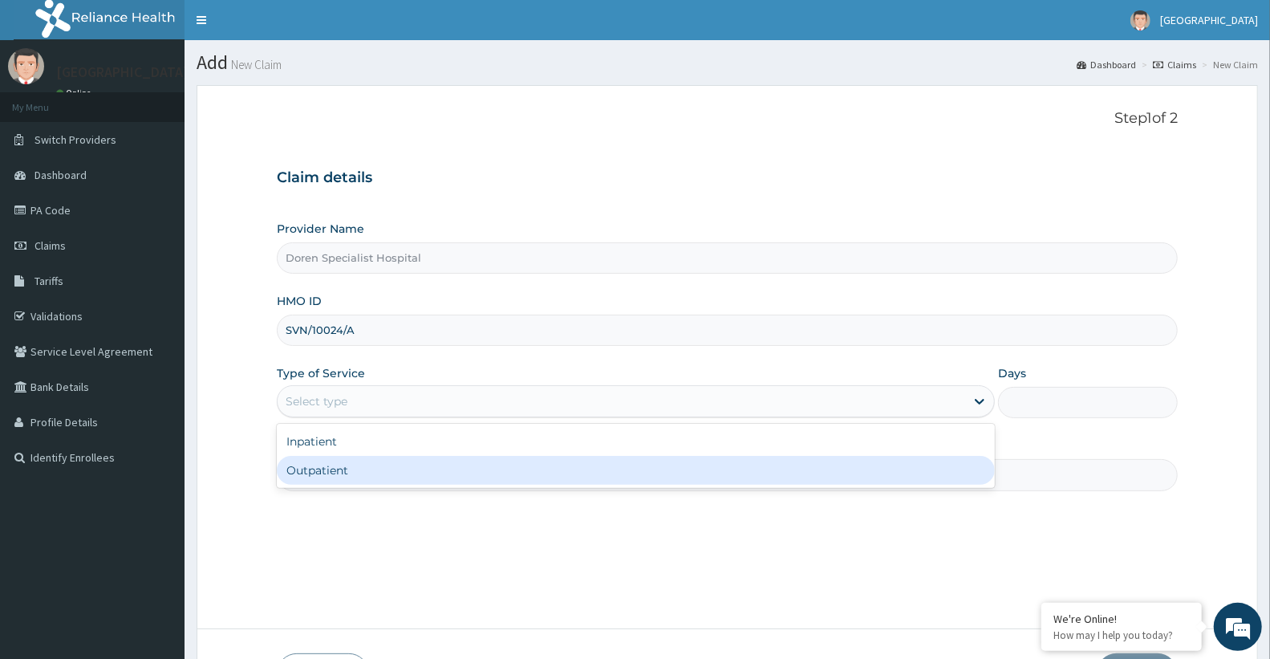
click at [527, 458] on div "Outpatient" at bounding box center [636, 470] width 718 height 29
type input "1"
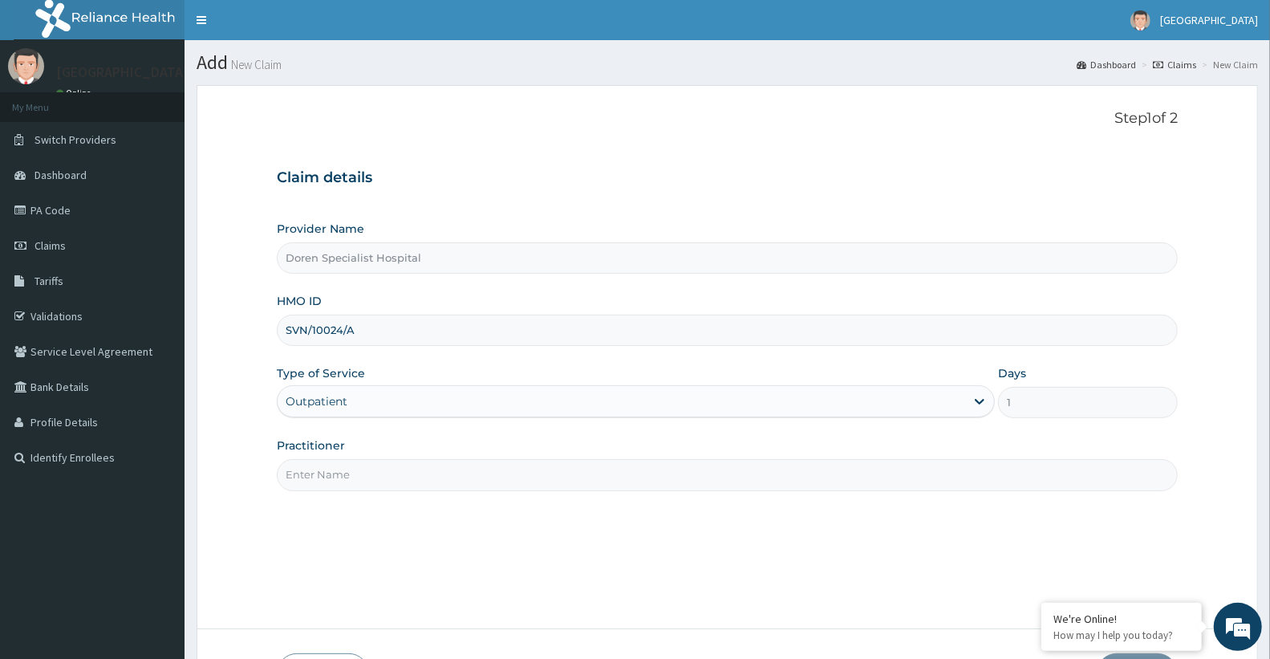
click at [415, 478] on input "Practitioner" at bounding box center [727, 474] width 901 height 31
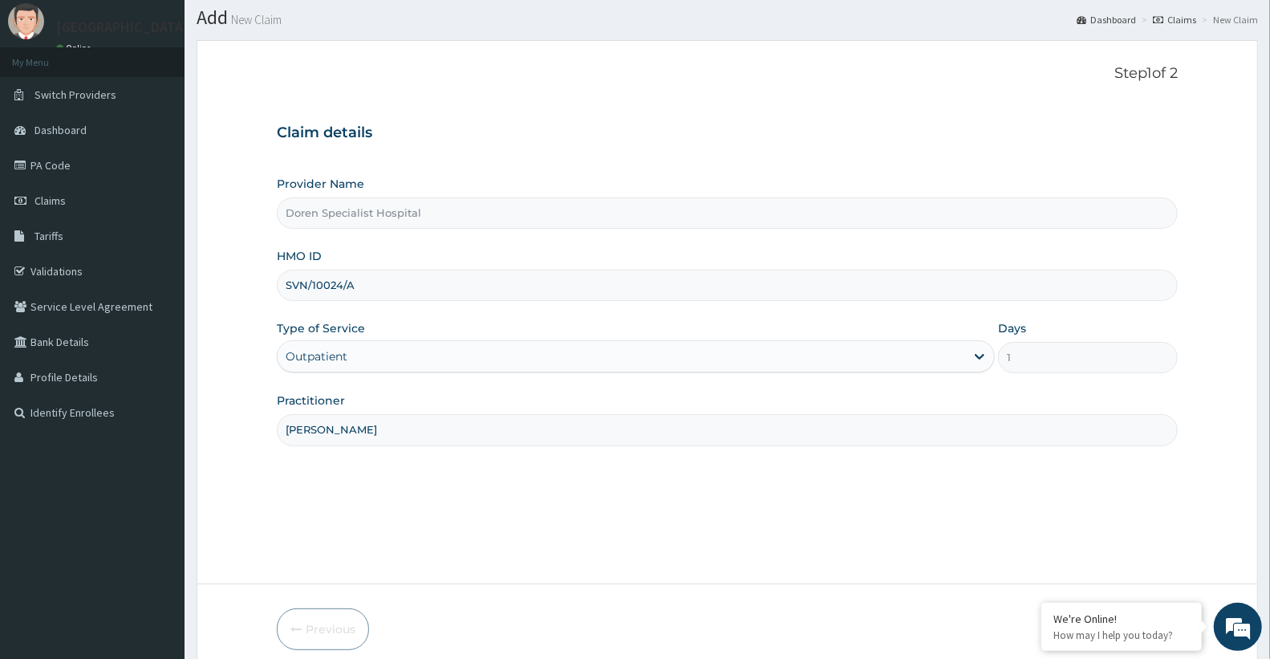
scroll to position [114, 0]
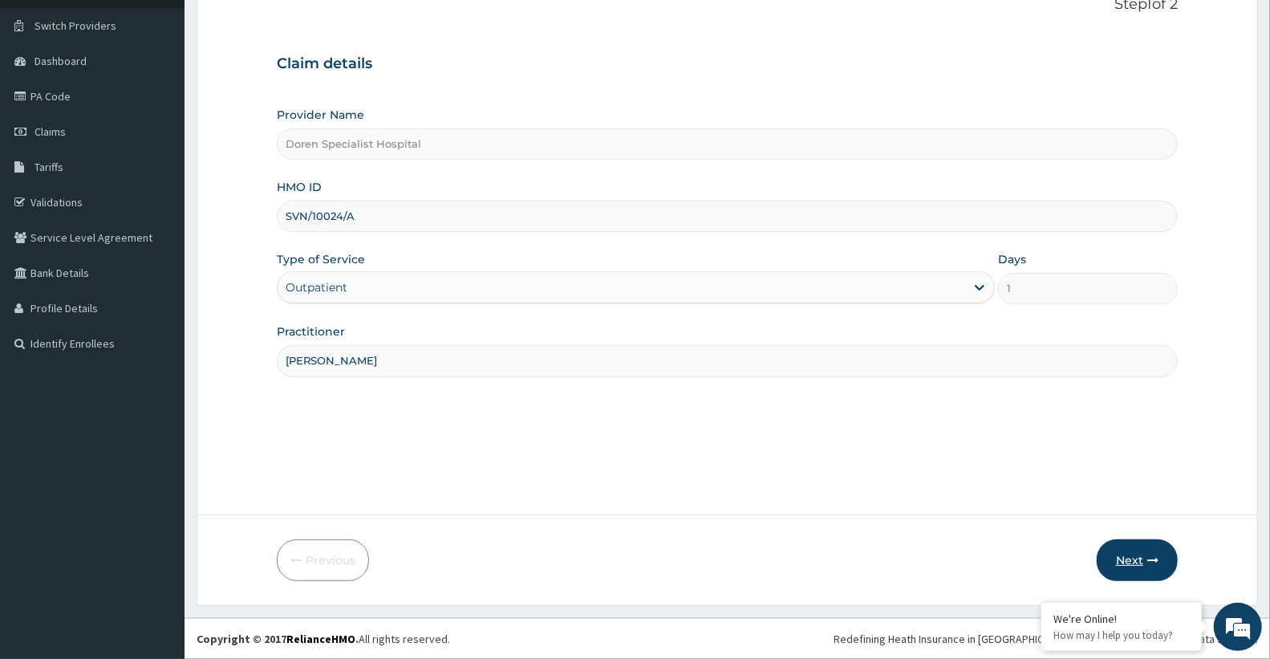
type input "DR JEGEDE"
click at [1144, 562] on button "Next" at bounding box center [1137, 560] width 81 height 42
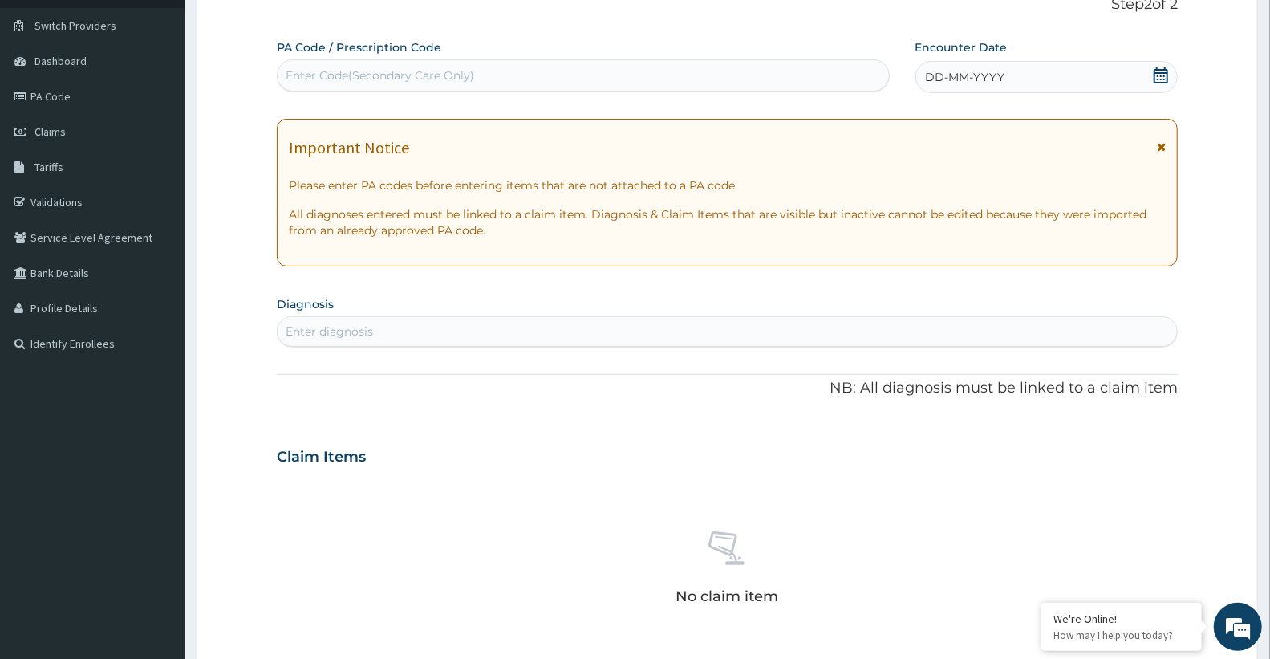
click at [329, 70] on div "Enter Code(Secondary Care Only)" at bounding box center [380, 75] width 189 height 16
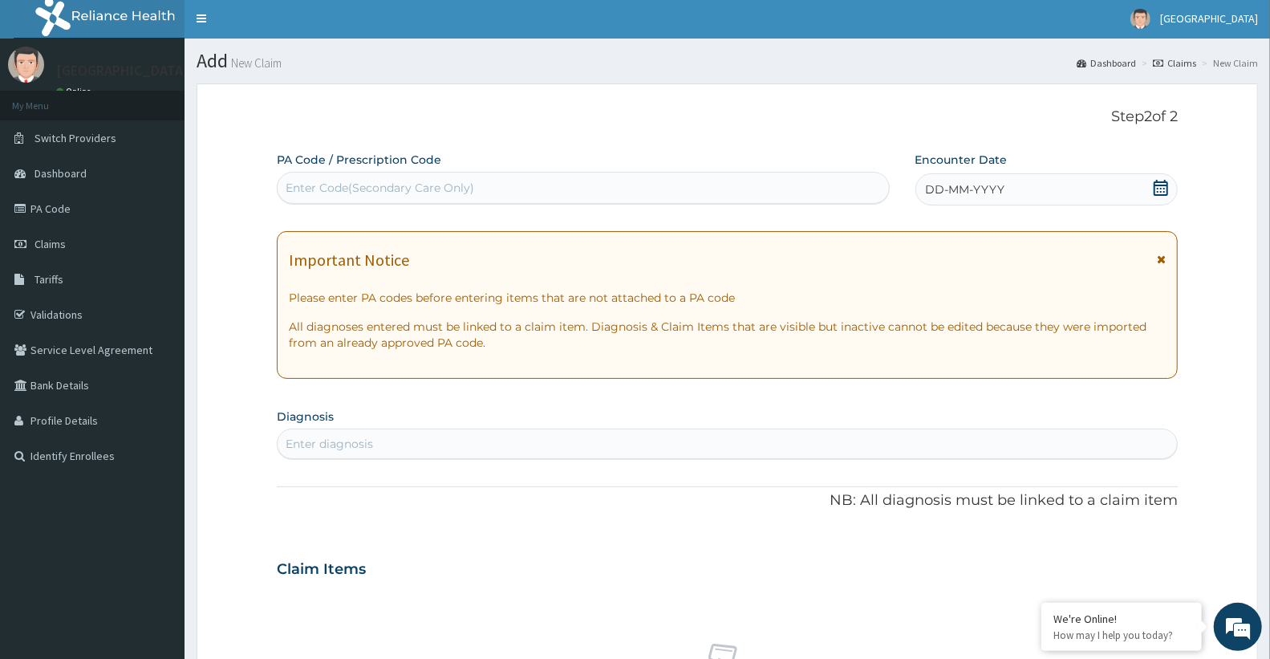
scroll to position [0, 0]
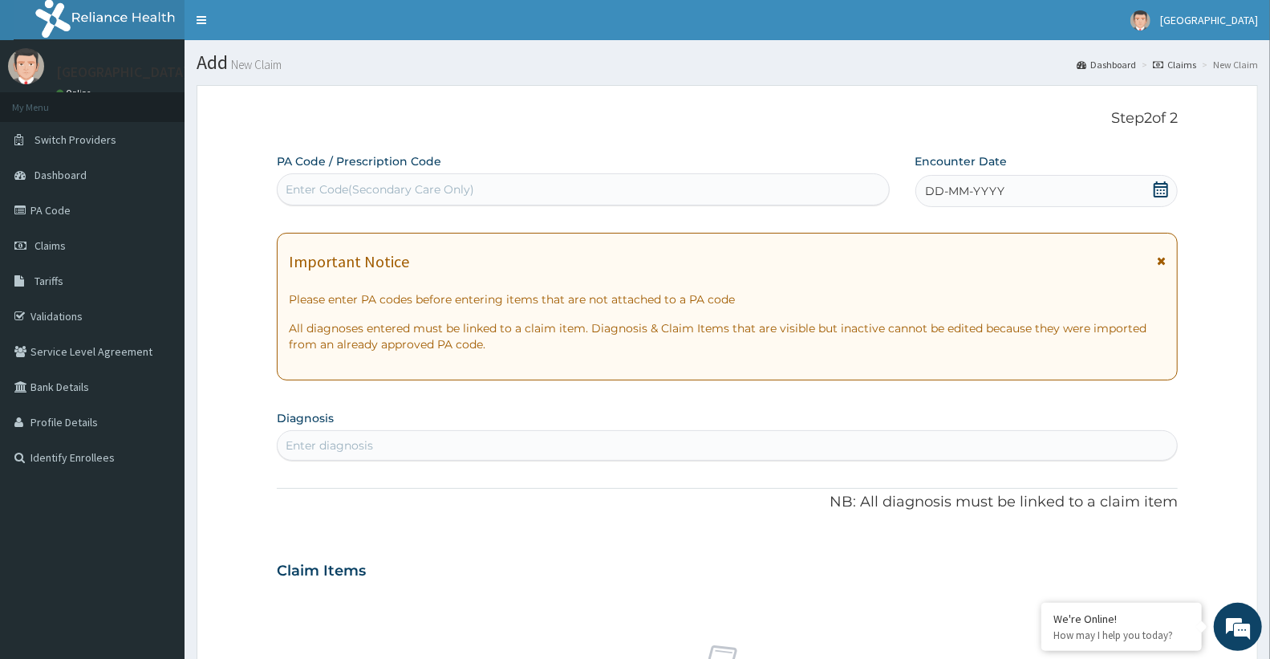
click at [1016, 179] on div "DD-MM-YYYY" at bounding box center [1046, 191] width 262 height 32
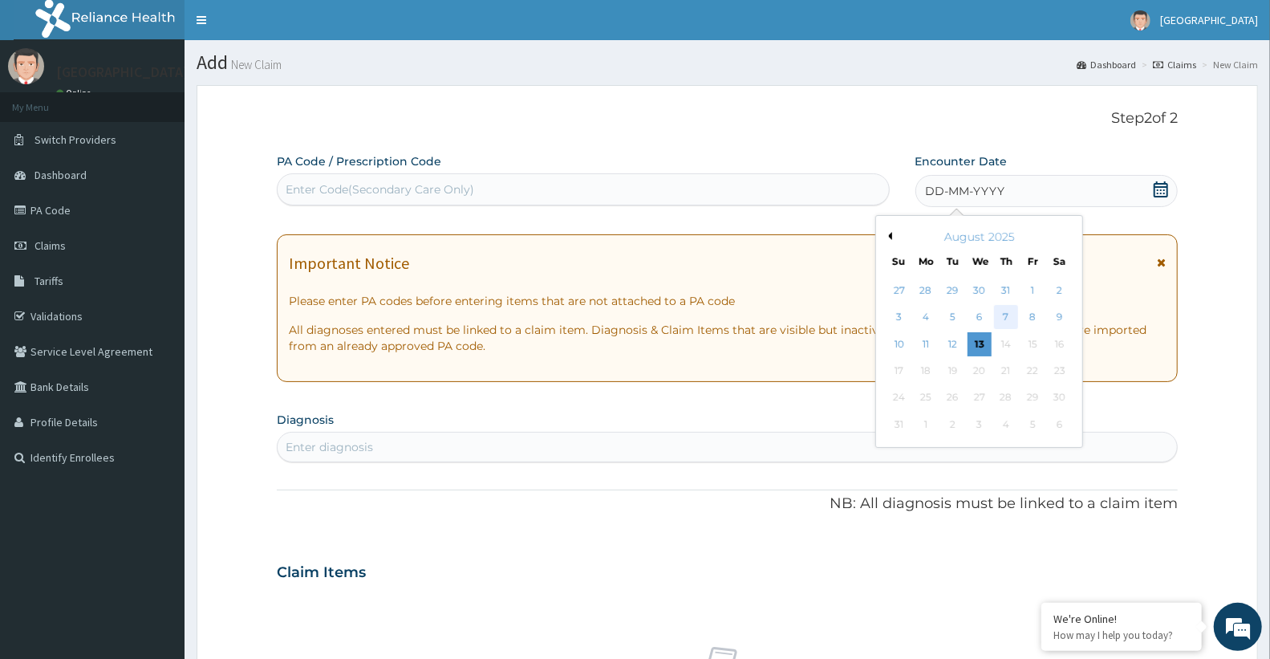
click at [1004, 314] on div "7" at bounding box center [1006, 318] width 24 height 24
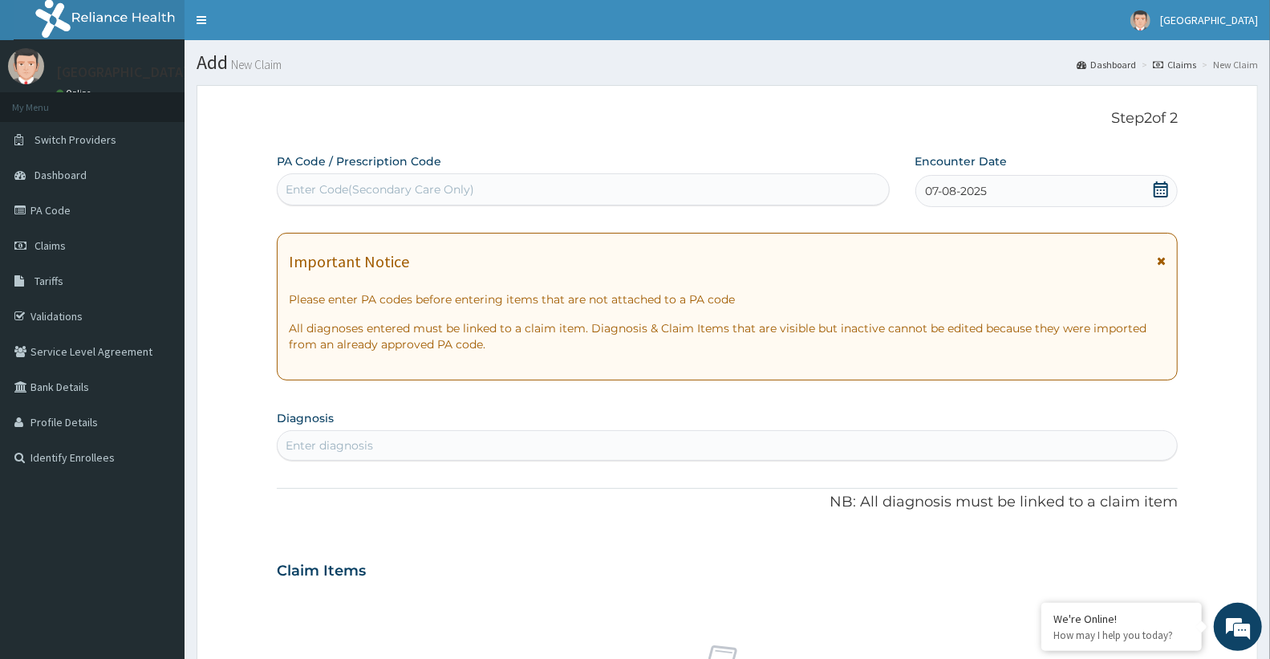
click at [496, 449] on div "Enter diagnosis" at bounding box center [727, 445] width 899 height 26
type input "UPPER RESPIRAT"
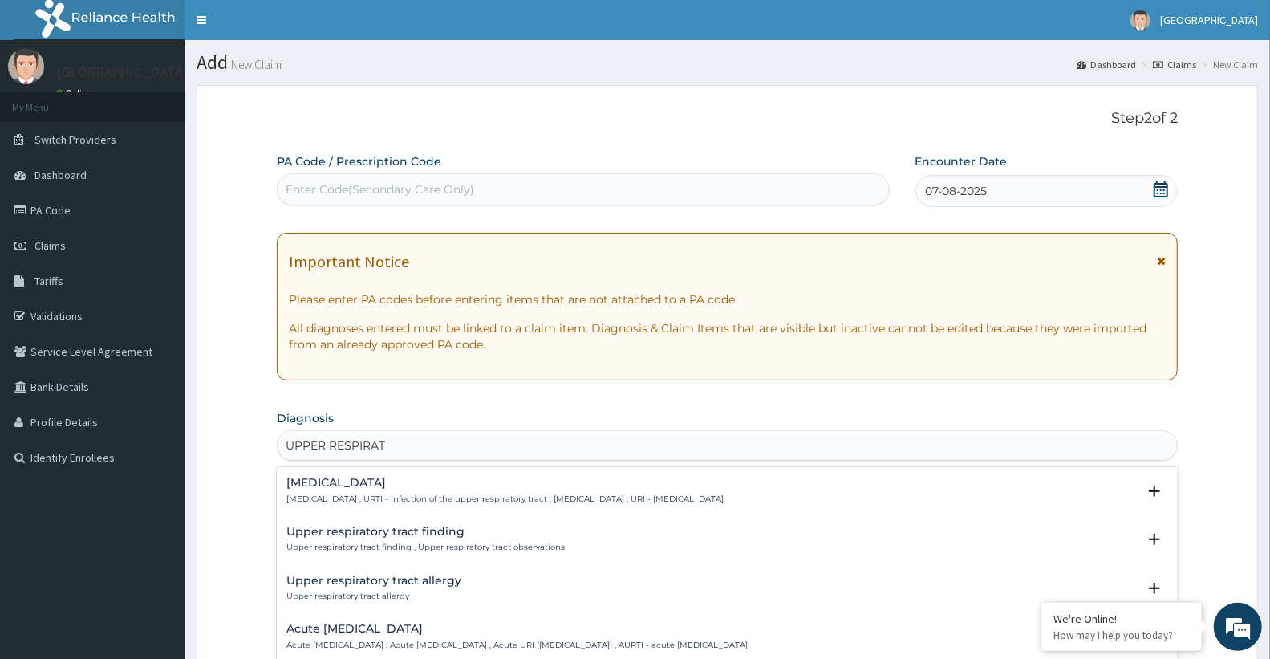
click at [431, 485] on h4 "Upper respiratory infection" at bounding box center [504, 483] width 437 height 12
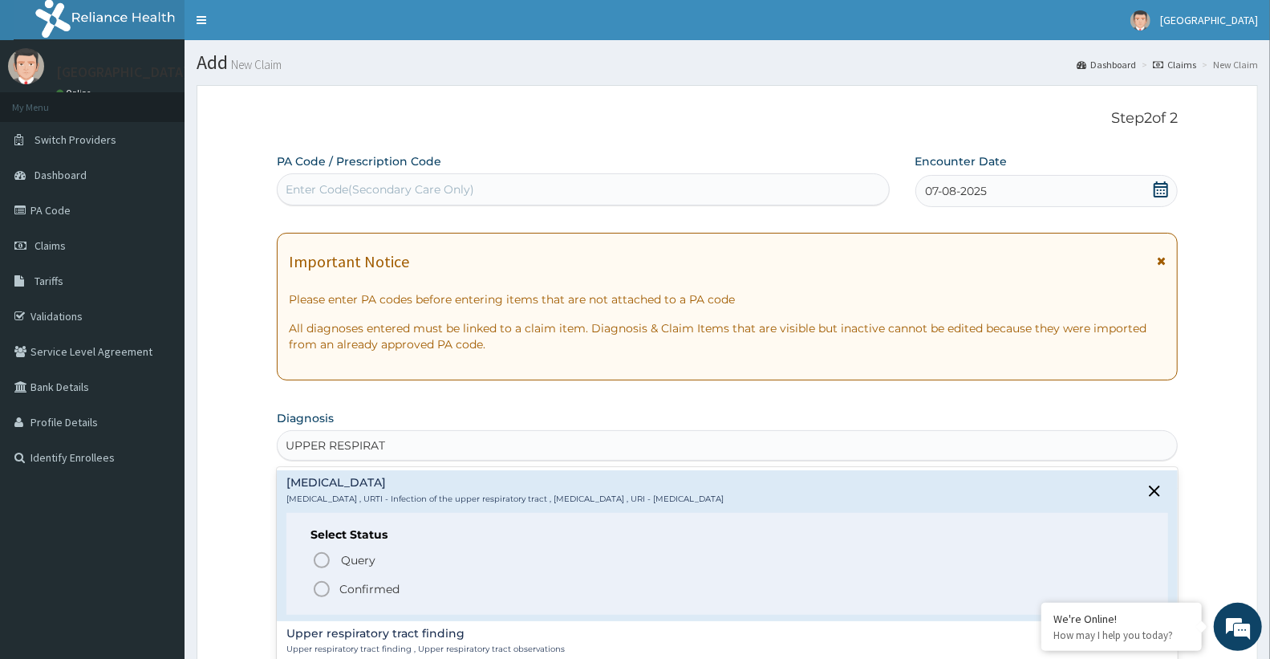
click at [401, 587] on span "Confirmed" at bounding box center [728, 588] width 832 height 19
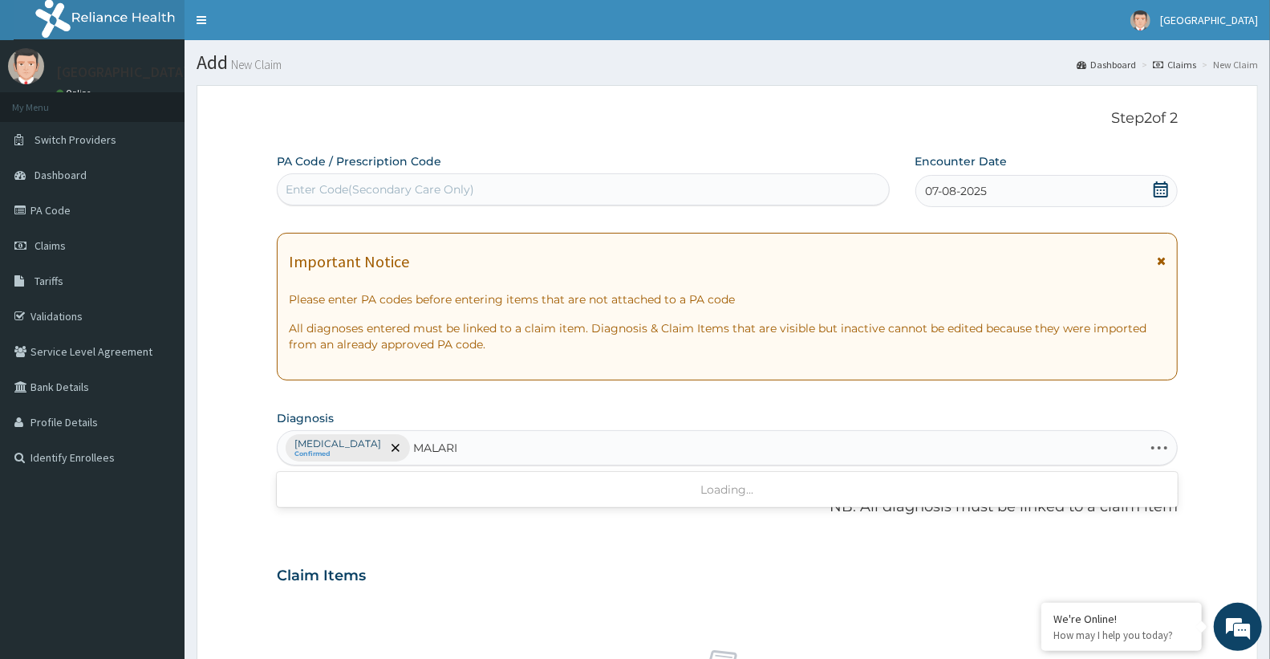
type input "MALARIA"
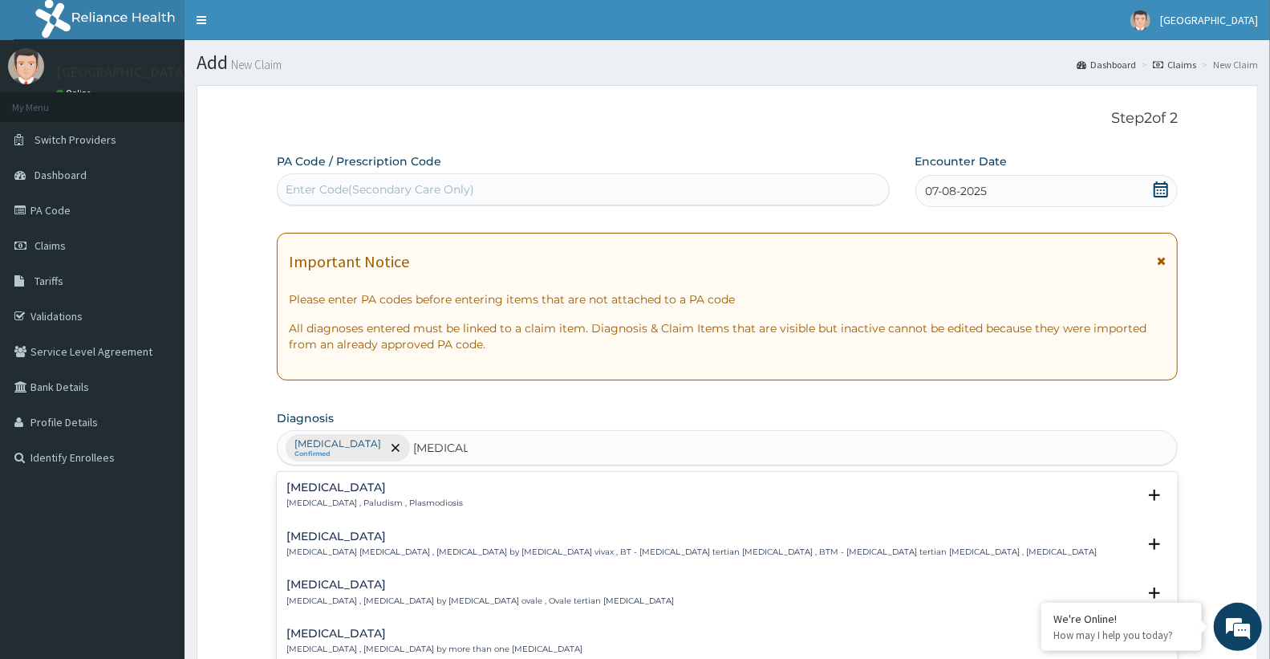
click at [353, 497] on p "Malaria , Paludism , Plasmodiosis" at bounding box center [374, 502] width 176 height 11
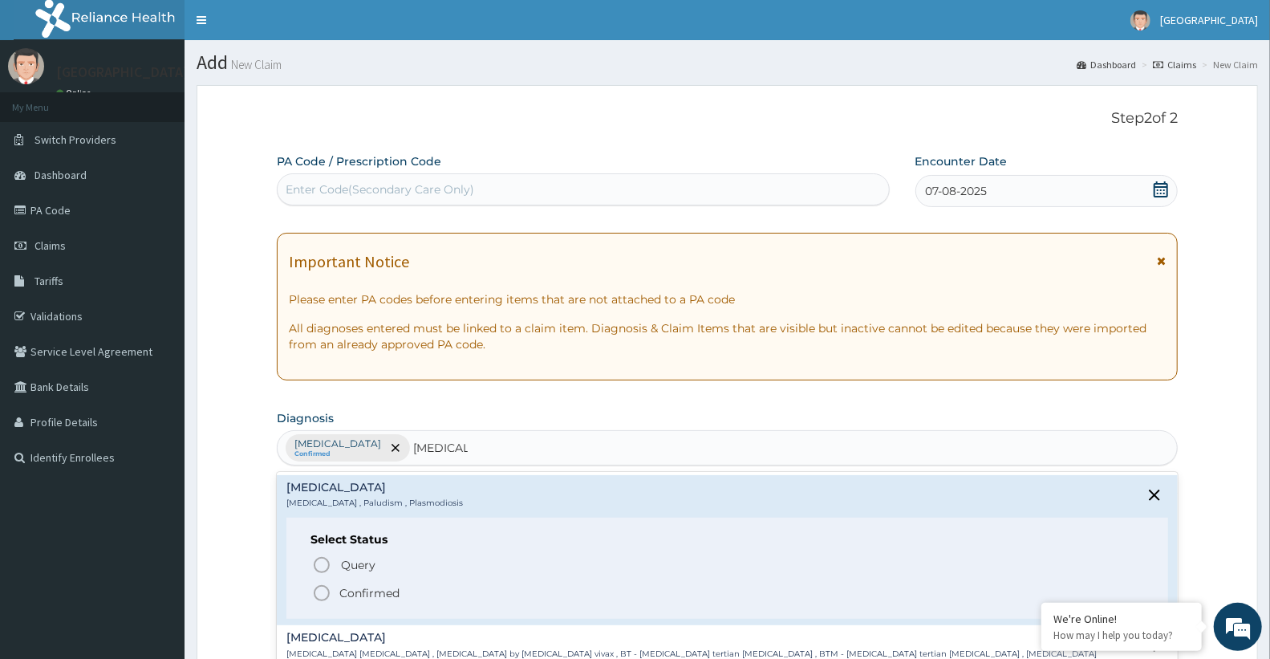
click at [375, 597] on p "Confirmed" at bounding box center [369, 593] width 60 height 16
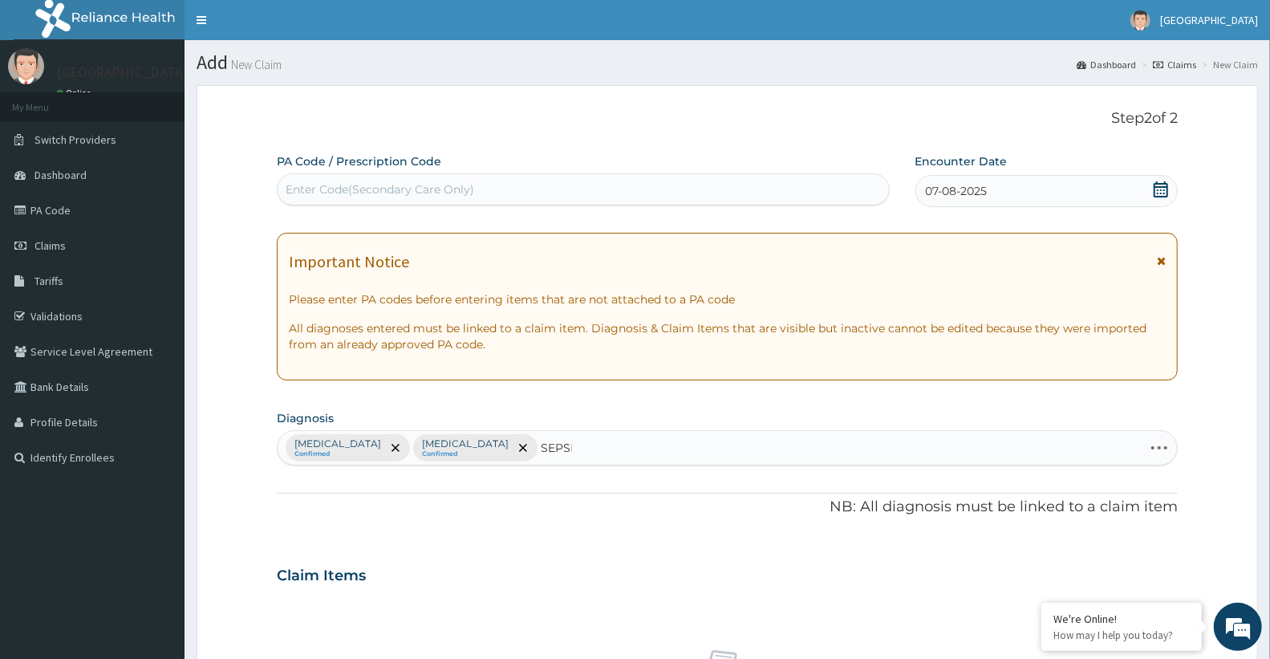
type input "SEPSIS"
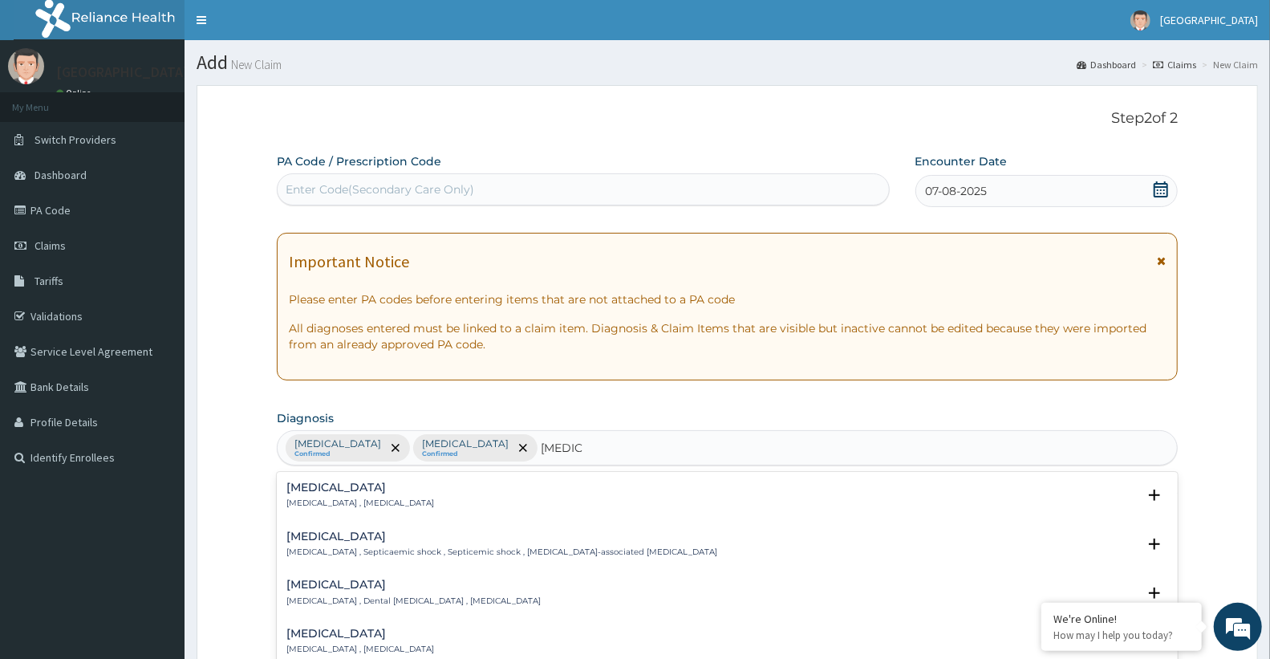
click at [394, 504] on div "Sepsis Systemic infection , Sepsis" at bounding box center [727, 495] width 882 height 28
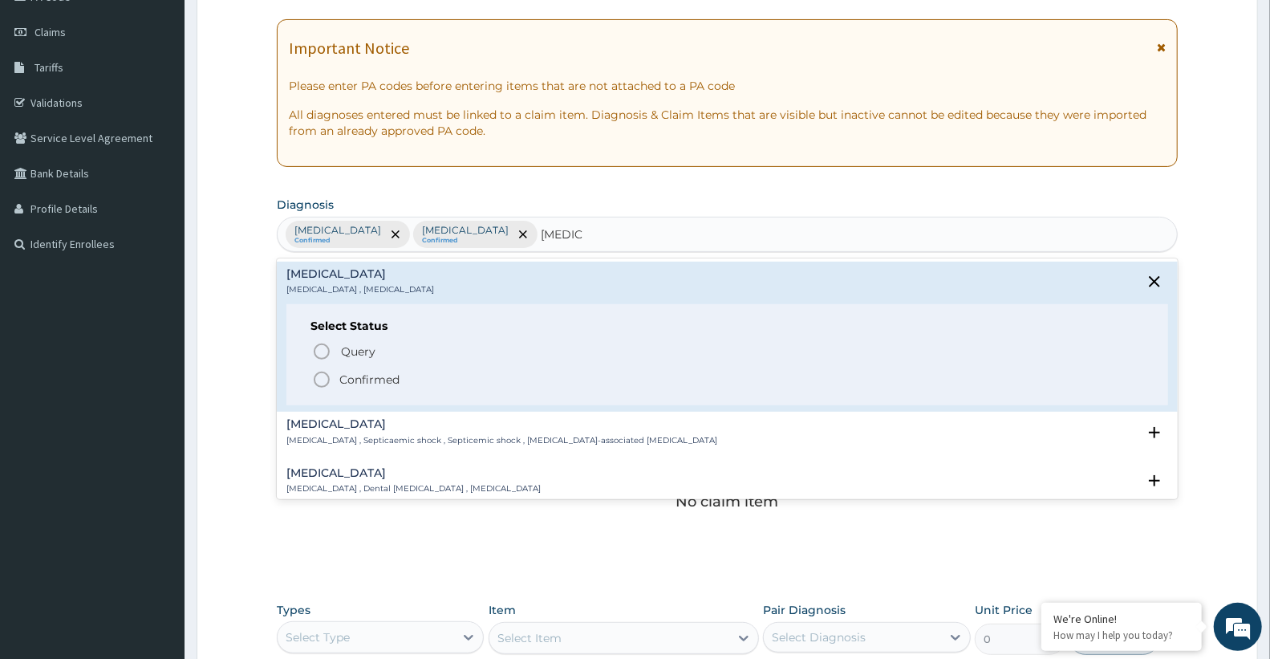
scroll to position [267, 0]
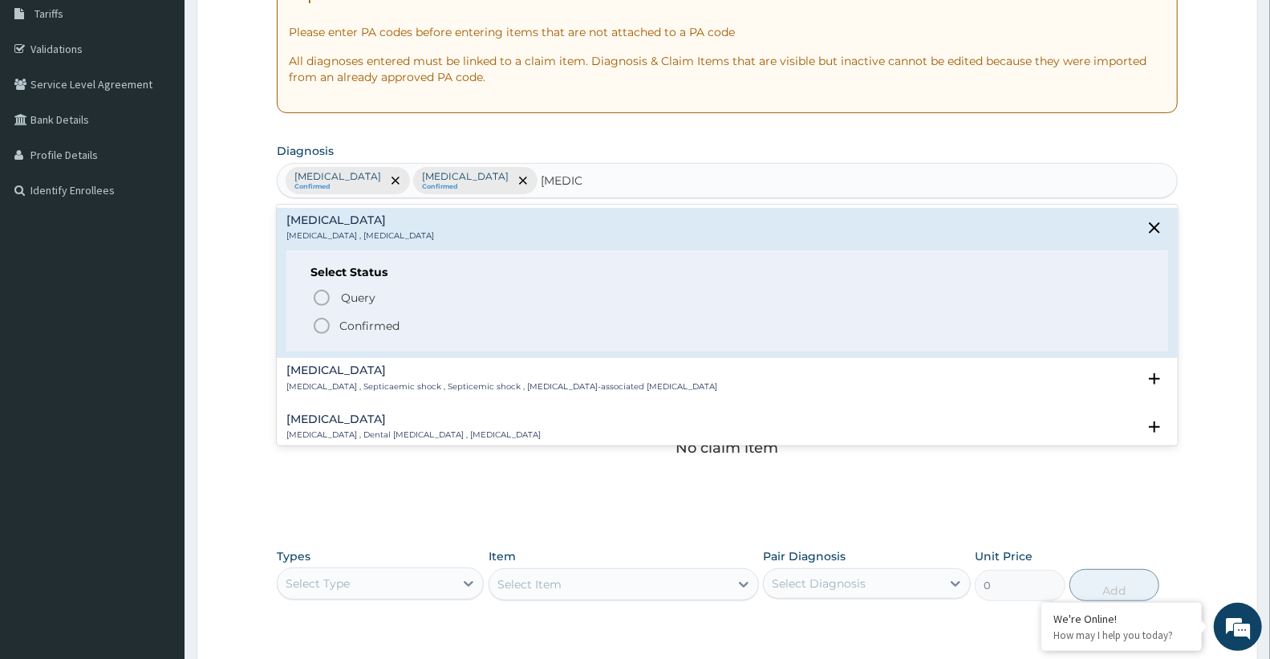
click at [340, 319] on p "Confirmed" at bounding box center [369, 326] width 60 height 16
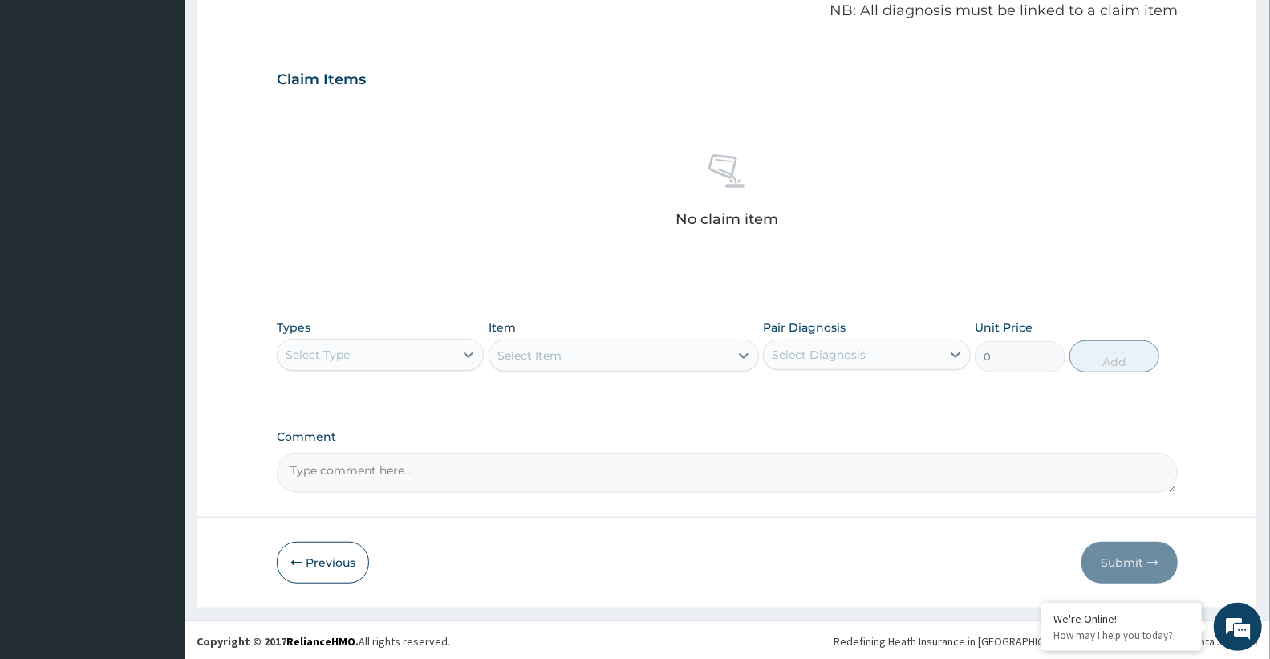
scroll to position [498, 0]
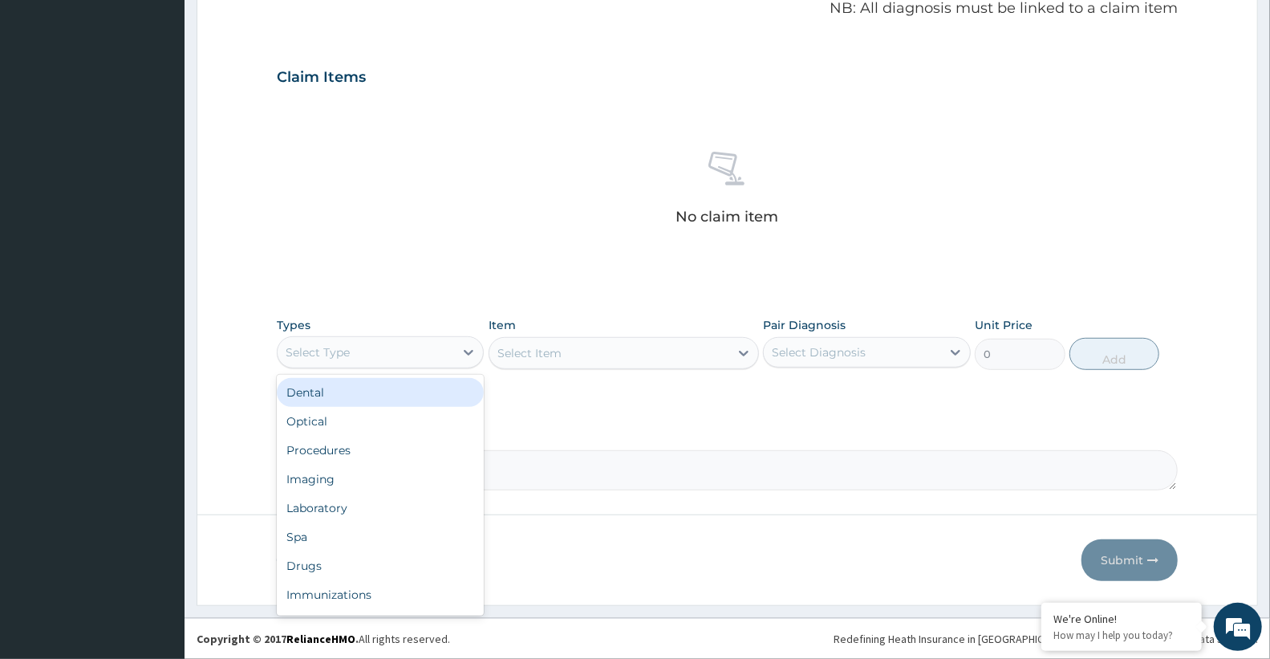
click at [395, 354] on div "Select Type" at bounding box center [366, 352] width 176 height 26
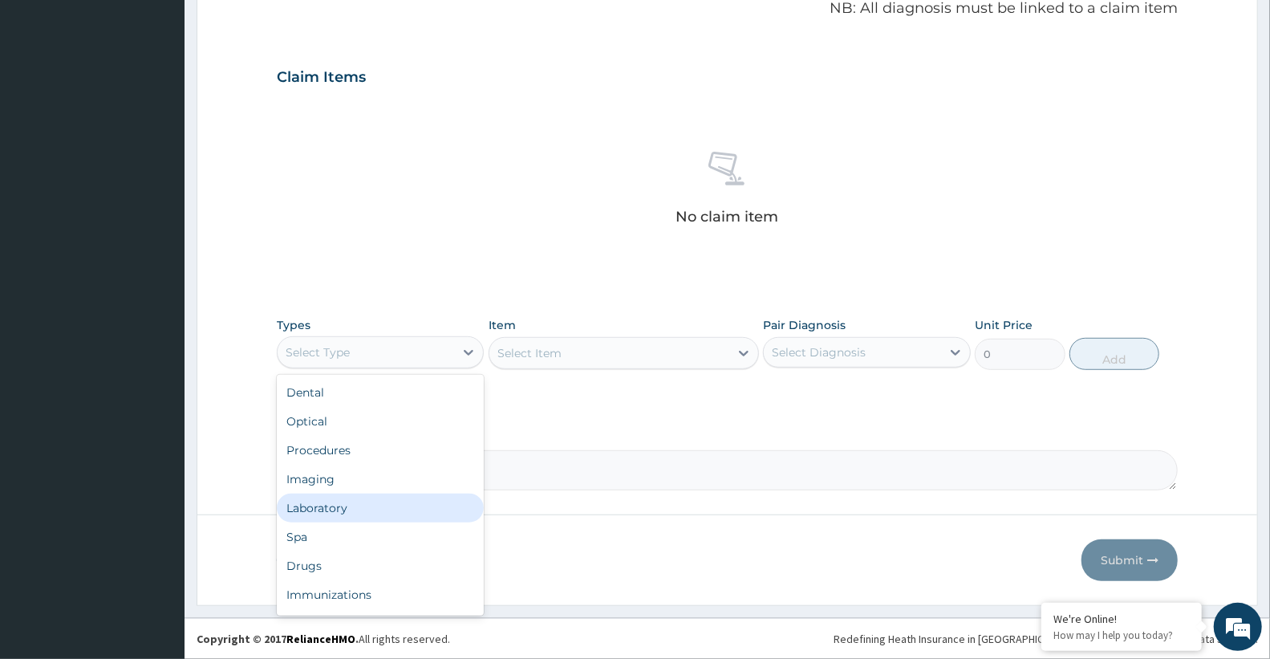
click at [346, 504] on div "Laboratory" at bounding box center [380, 507] width 207 height 29
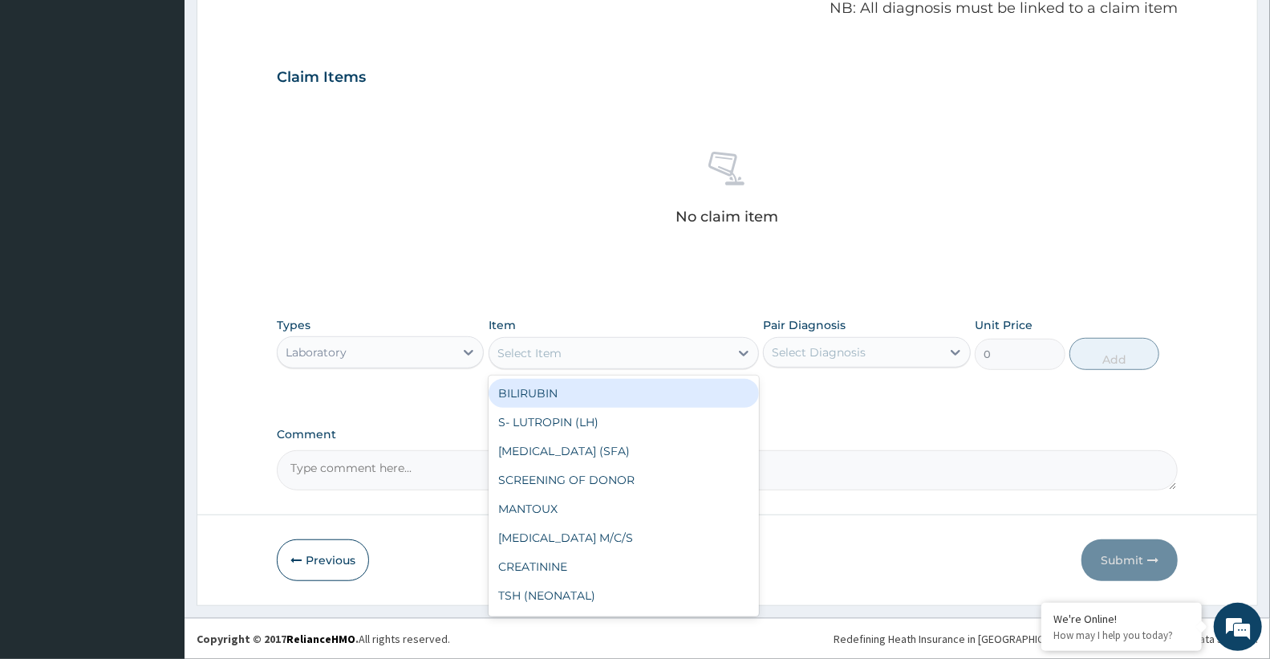
click at [586, 358] on div "Select Item" at bounding box center [609, 353] width 240 height 26
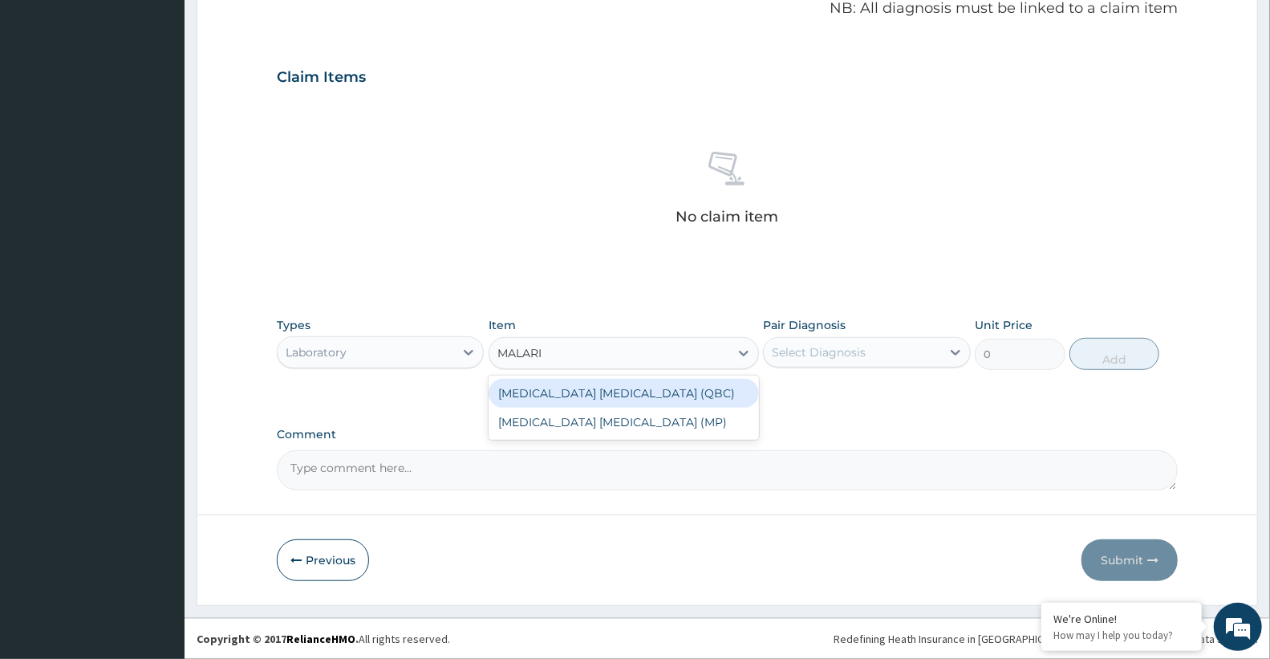
type input "MALARIA"
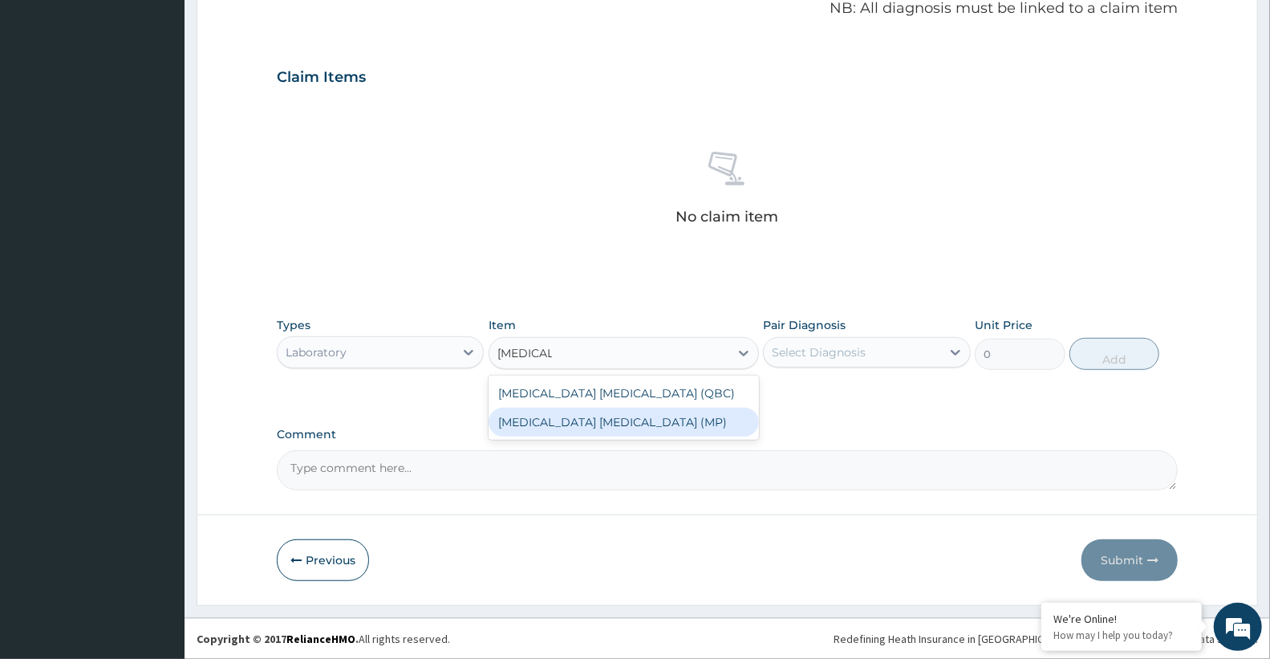
click at [615, 421] on div "MALARIA PARASITE (MP)" at bounding box center [624, 422] width 270 height 29
type input "2100"
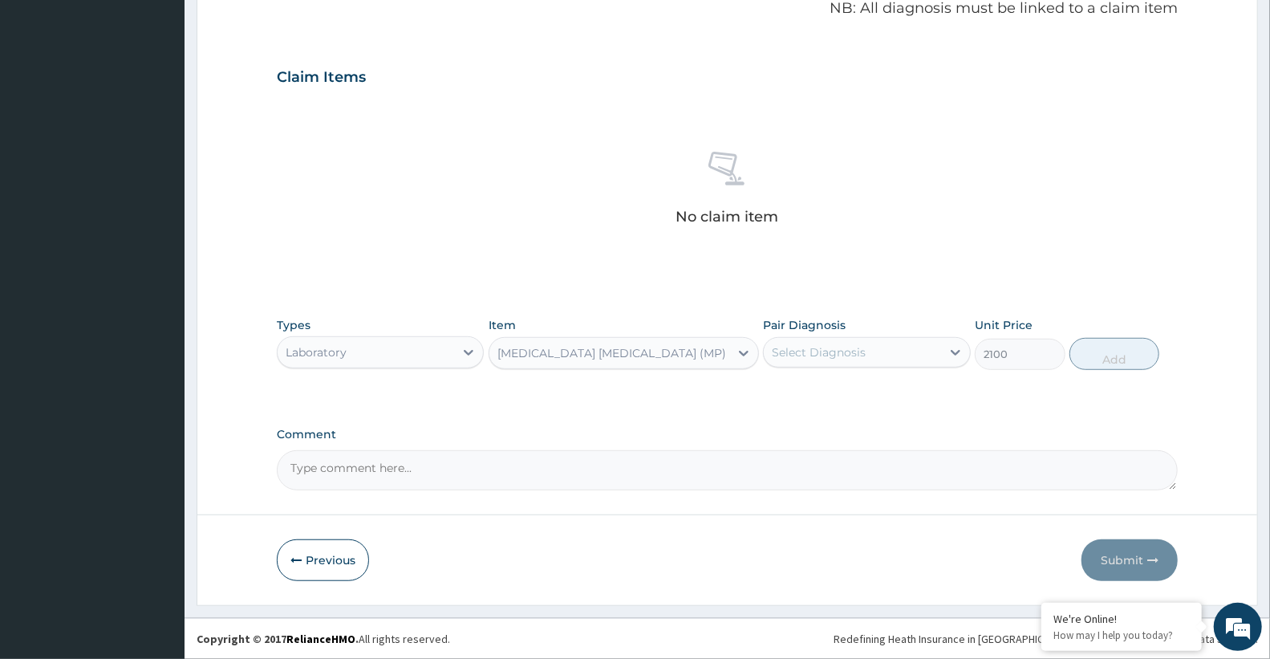
click at [829, 357] on div "Select Diagnosis" at bounding box center [819, 352] width 94 height 16
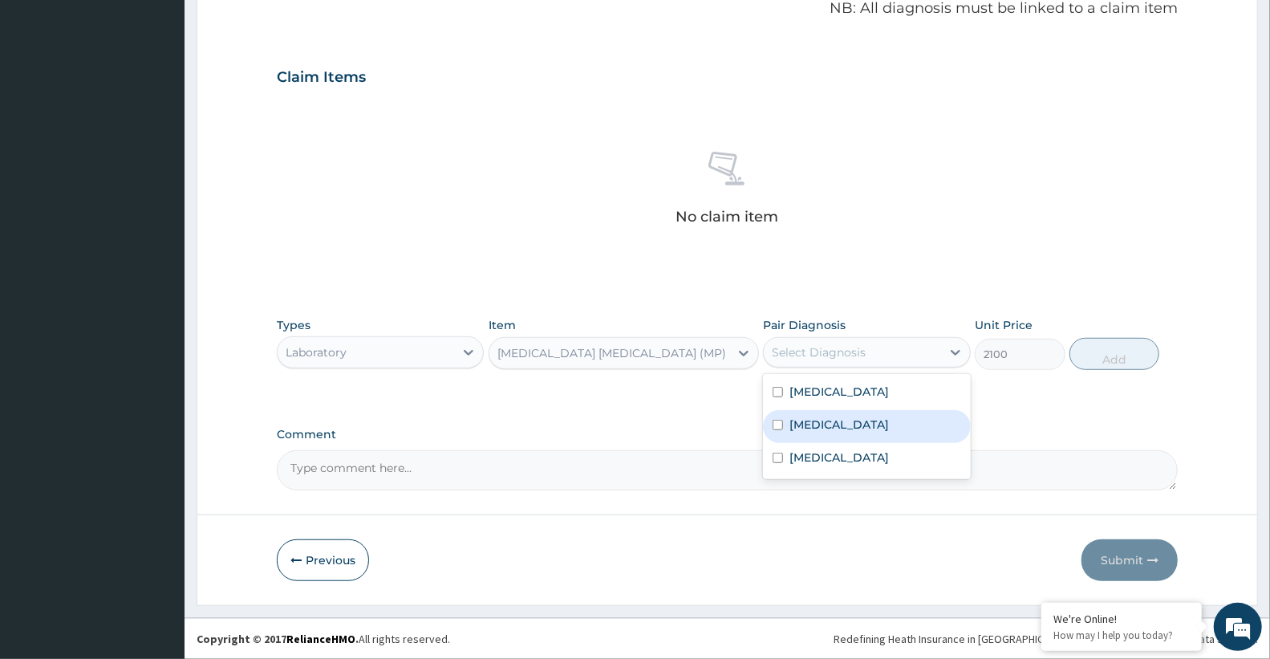
click at [844, 437] on div "Malaria" at bounding box center [866, 426] width 207 height 33
checkbox input "true"
click at [1110, 357] on button "Add" at bounding box center [1114, 354] width 90 height 32
type input "0"
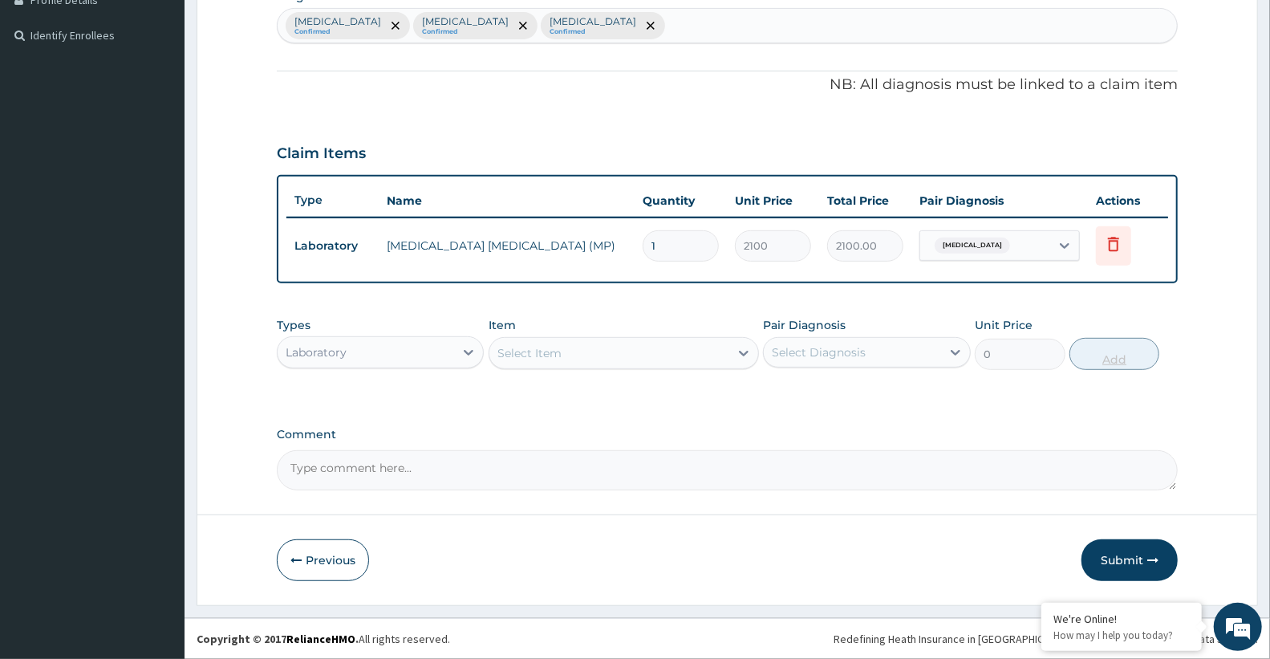
scroll to position [420, 0]
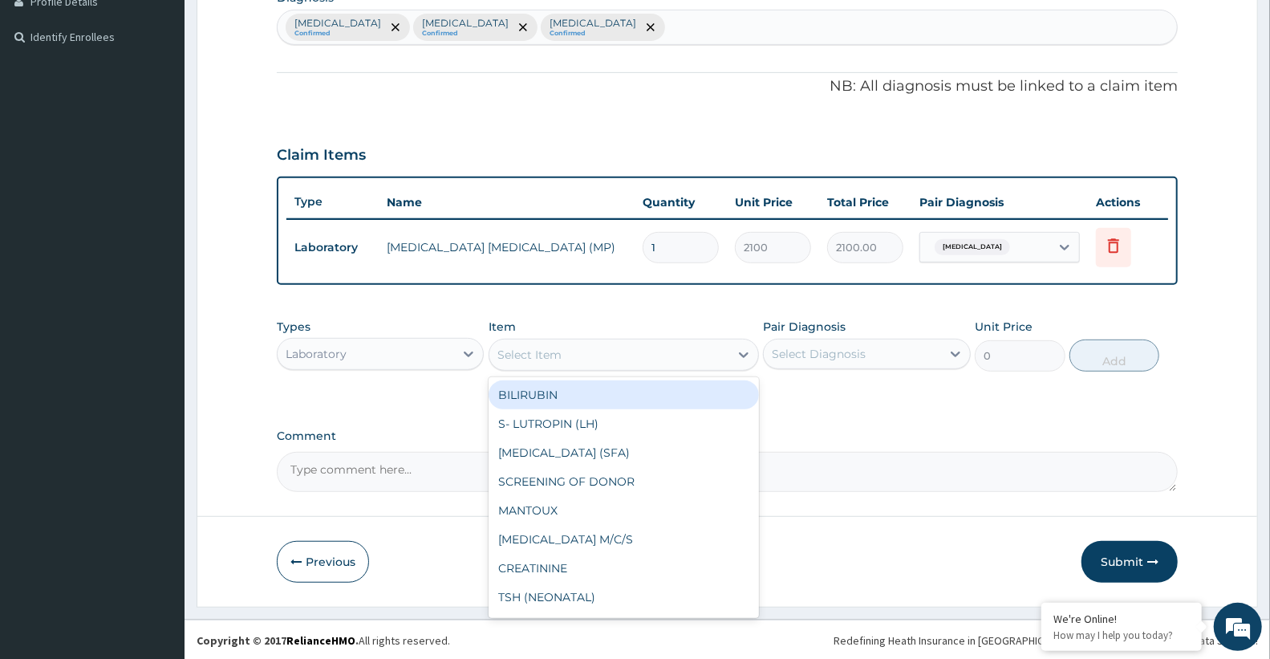
click at [534, 351] on div "Select Item" at bounding box center [529, 355] width 64 height 16
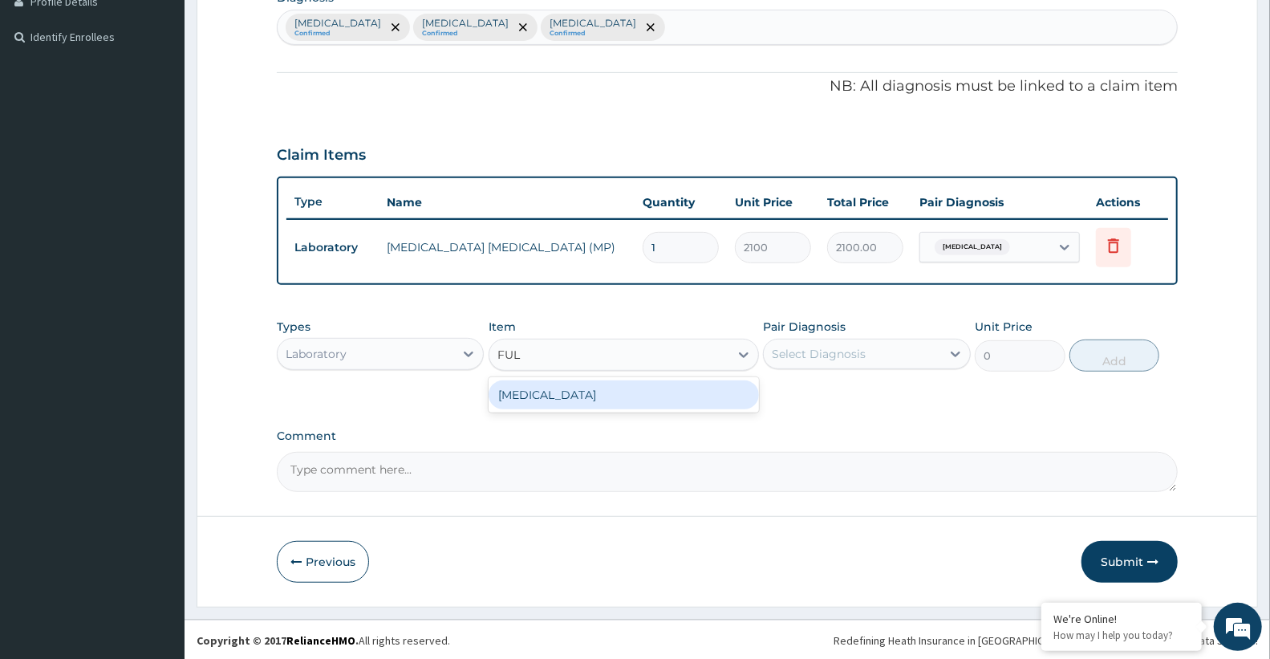
type input "FULL"
click at [541, 399] on div "FULL BLOOD COUNT" at bounding box center [624, 394] width 270 height 29
type input "3400"
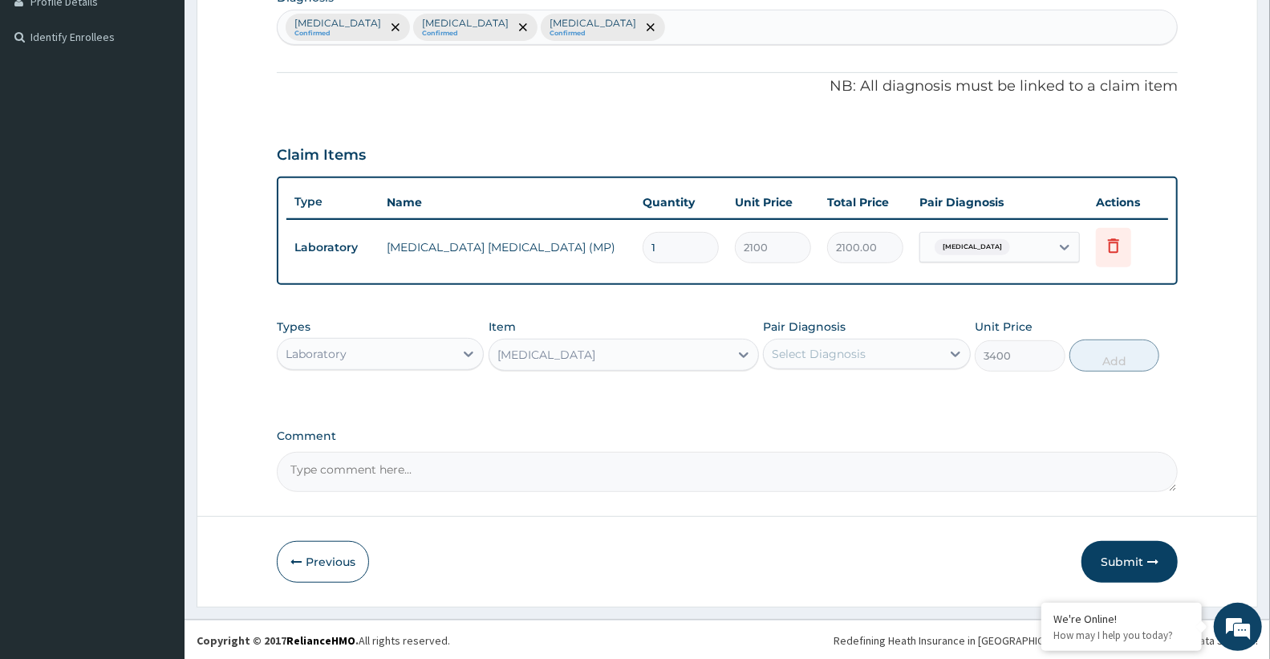
click at [858, 346] on div "Select Diagnosis" at bounding box center [819, 354] width 94 height 16
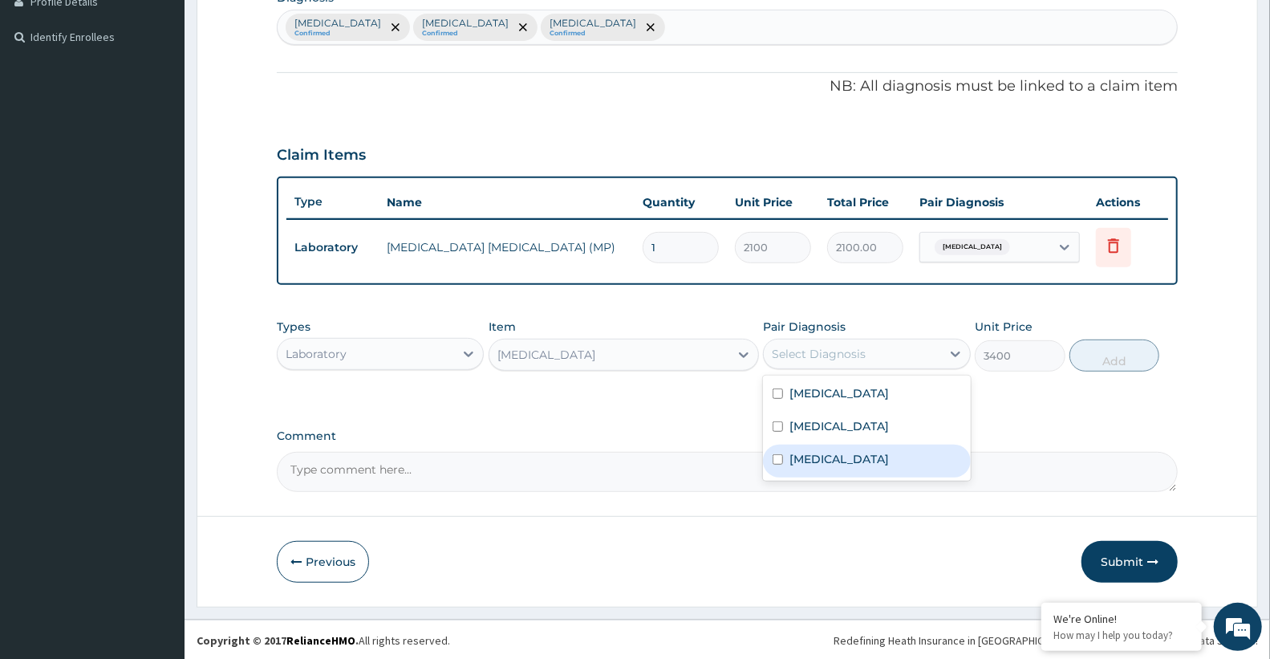
click at [838, 465] on div "Sepsis" at bounding box center [866, 460] width 207 height 33
checkbox input "true"
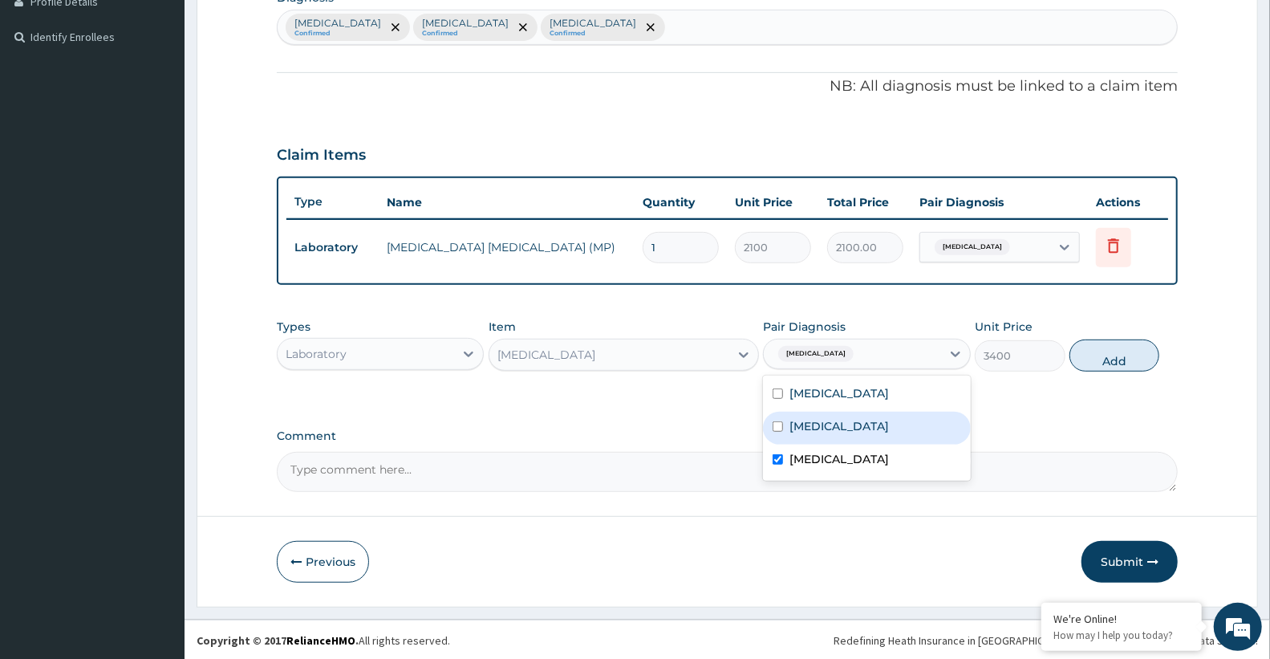
click at [1095, 355] on button "Add" at bounding box center [1114, 355] width 90 height 32
type input "0"
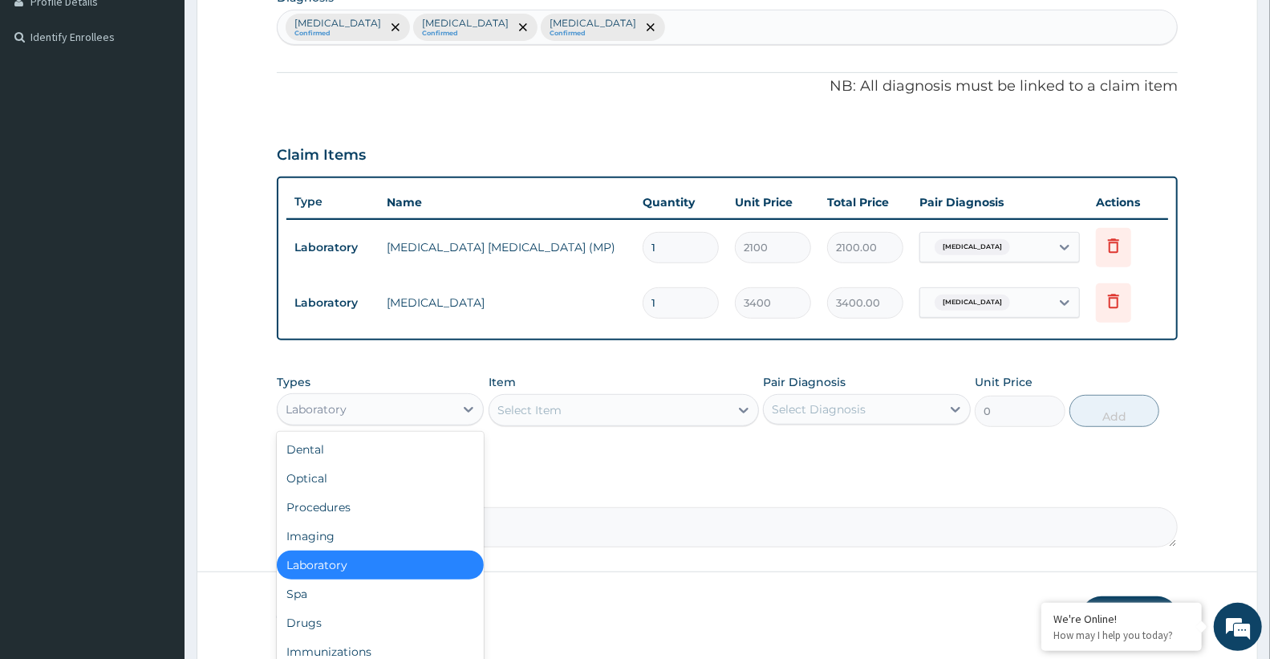
click at [359, 412] on div "Laboratory" at bounding box center [366, 409] width 176 height 26
click at [327, 624] on div "Drugs" at bounding box center [380, 622] width 207 height 29
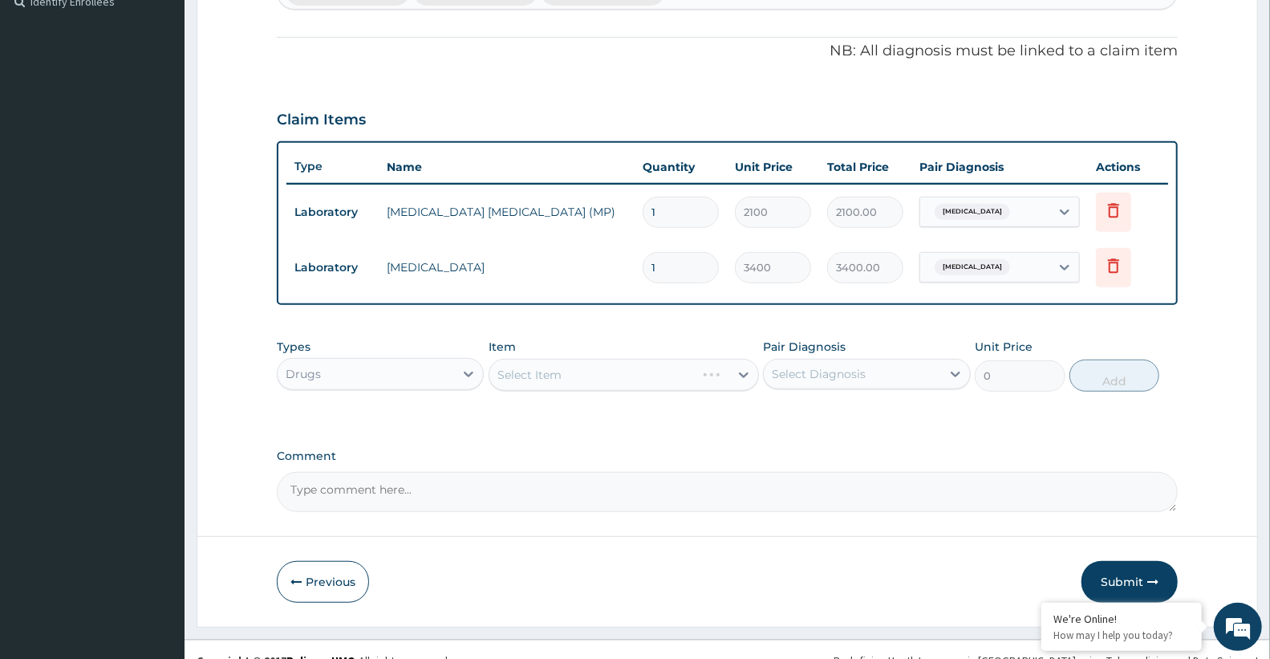
scroll to position [476, 0]
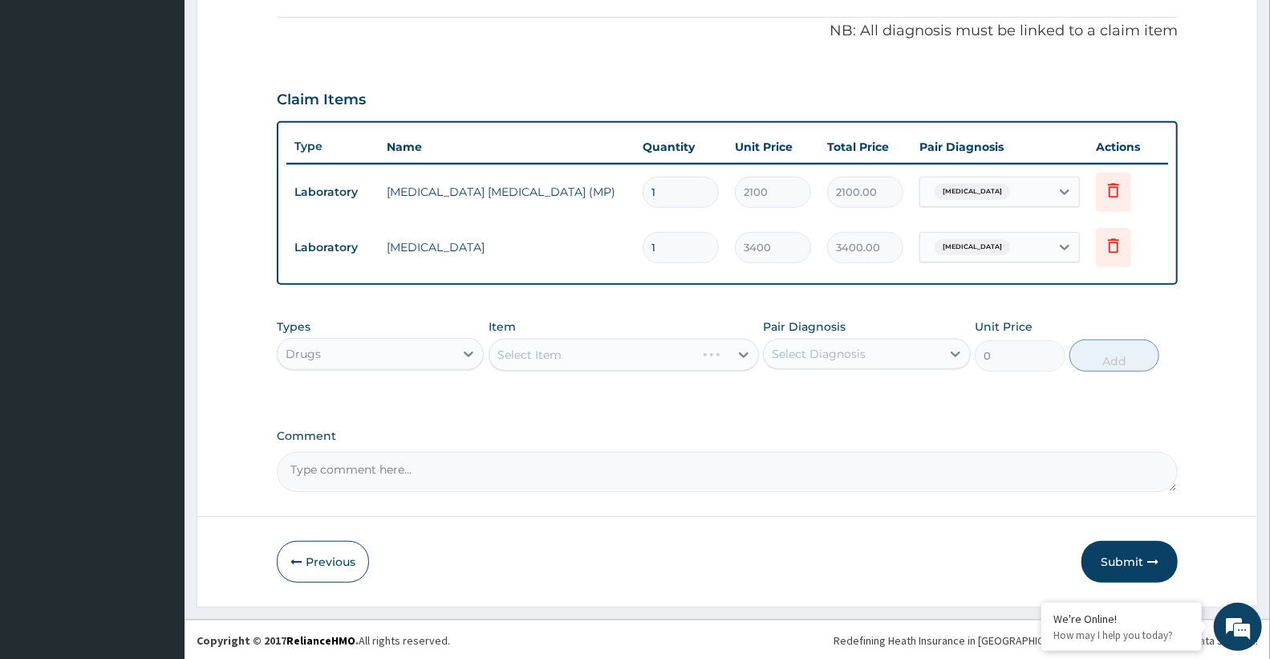
click at [551, 339] on div "Select Item" at bounding box center [624, 355] width 270 height 32
click at [546, 353] on div "Select Item" at bounding box center [624, 355] width 270 height 32
click at [544, 359] on div "Select Item" at bounding box center [529, 355] width 64 height 16
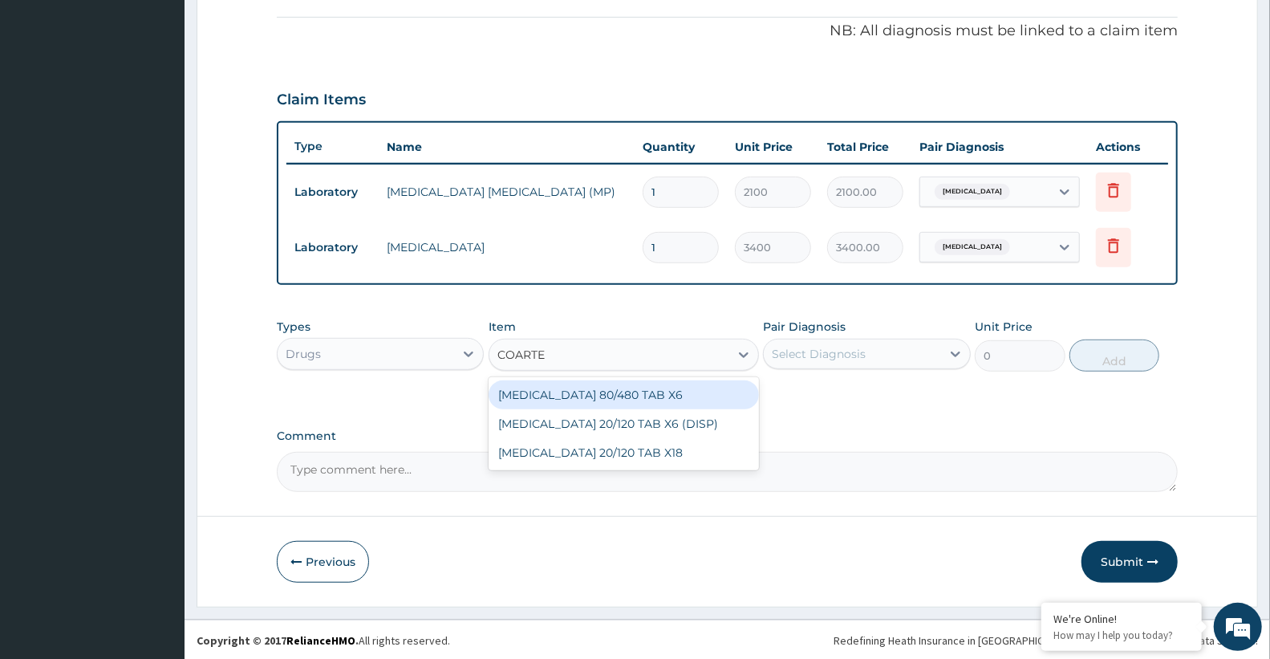
type input "COARTEM"
click at [606, 389] on div "COARTEM 80/480 TAB X6" at bounding box center [624, 394] width 270 height 29
type input "520"
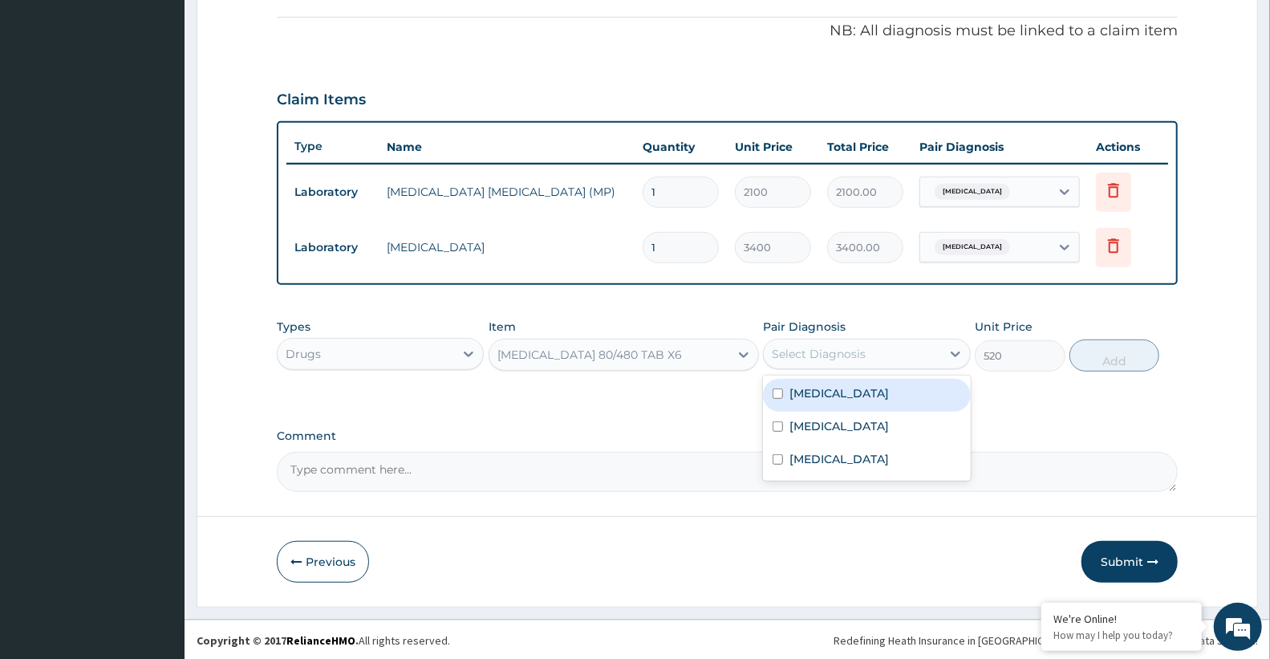
click at [828, 350] on div "Select Diagnosis" at bounding box center [819, 354] width 94 height 16
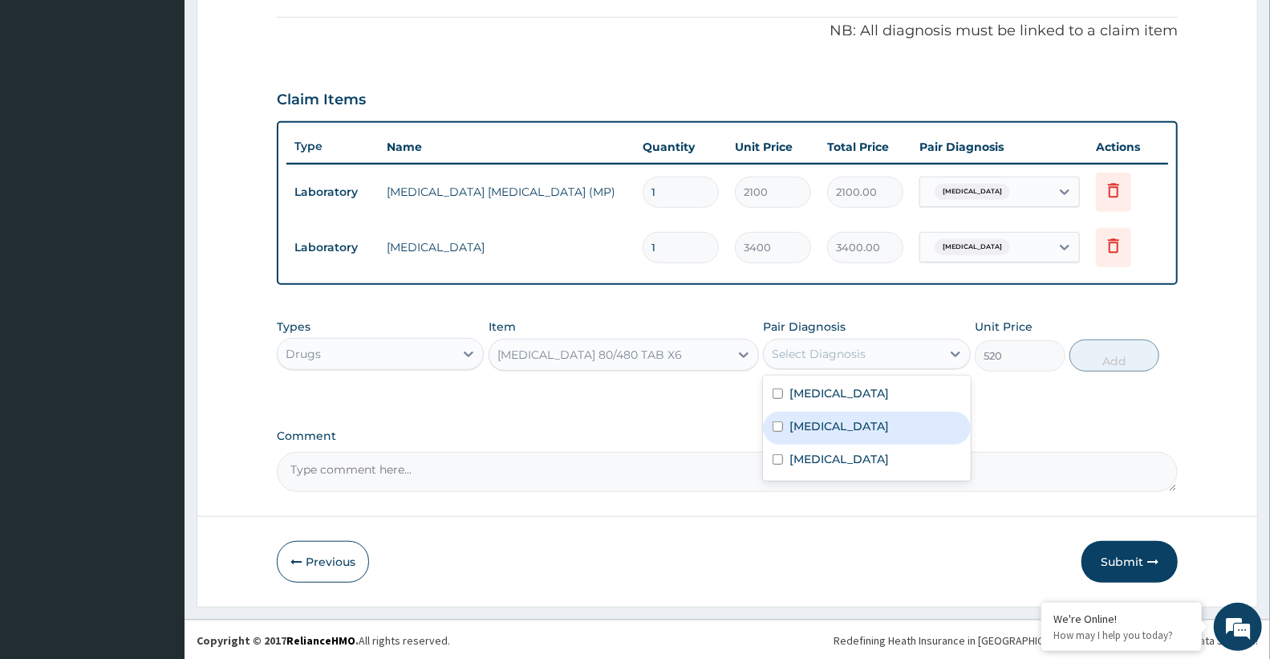
click at [853, 426] on div "Malaria" at bounding box center [866, 428] width 207 height 33
checkbox input "true"
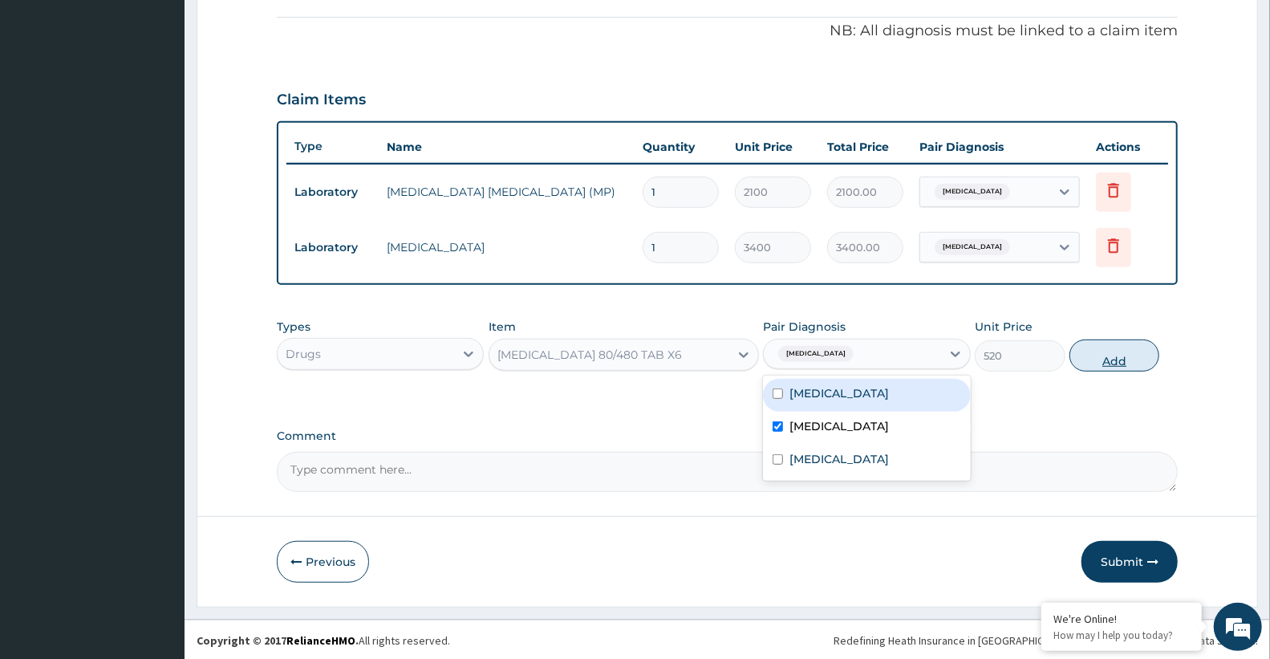
click at [1112, 359] on button "Add" at bounding box center [1114, 355] width 90 height 32
type input "0"
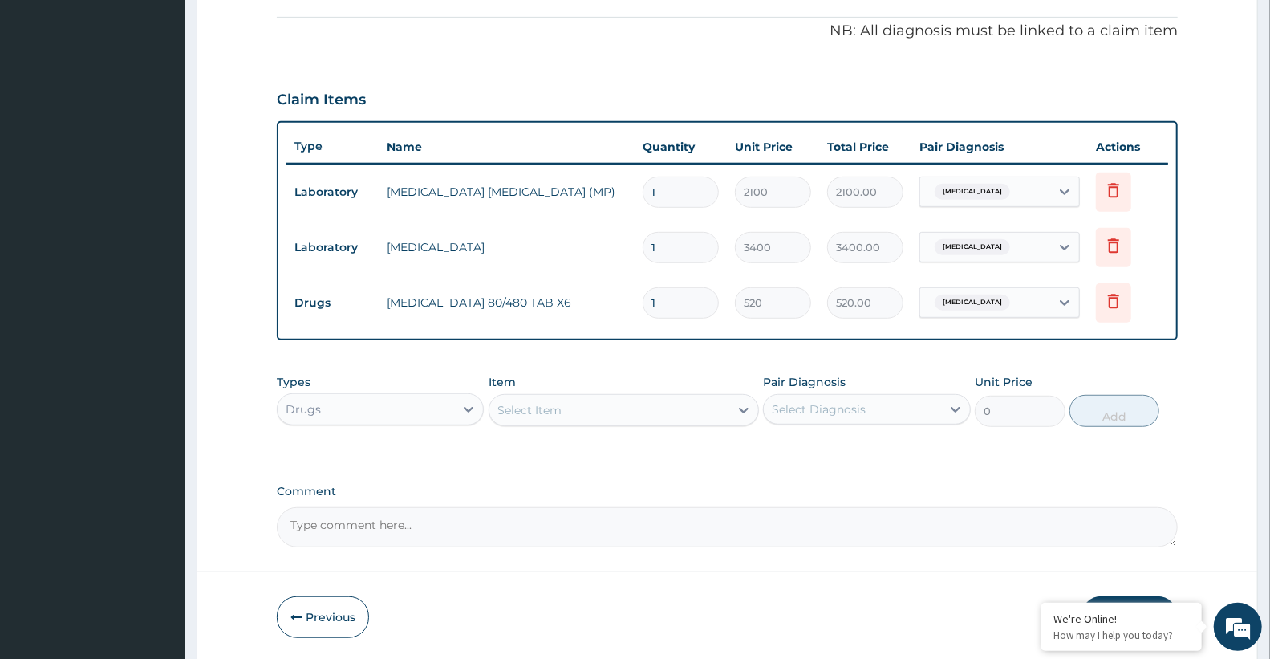
type input "0.00"
type input "6"
type input "3120.00"
type input "6"
click at [590, 410] on div "Select Item" at bounding box center [609, 410] width 240 height 26
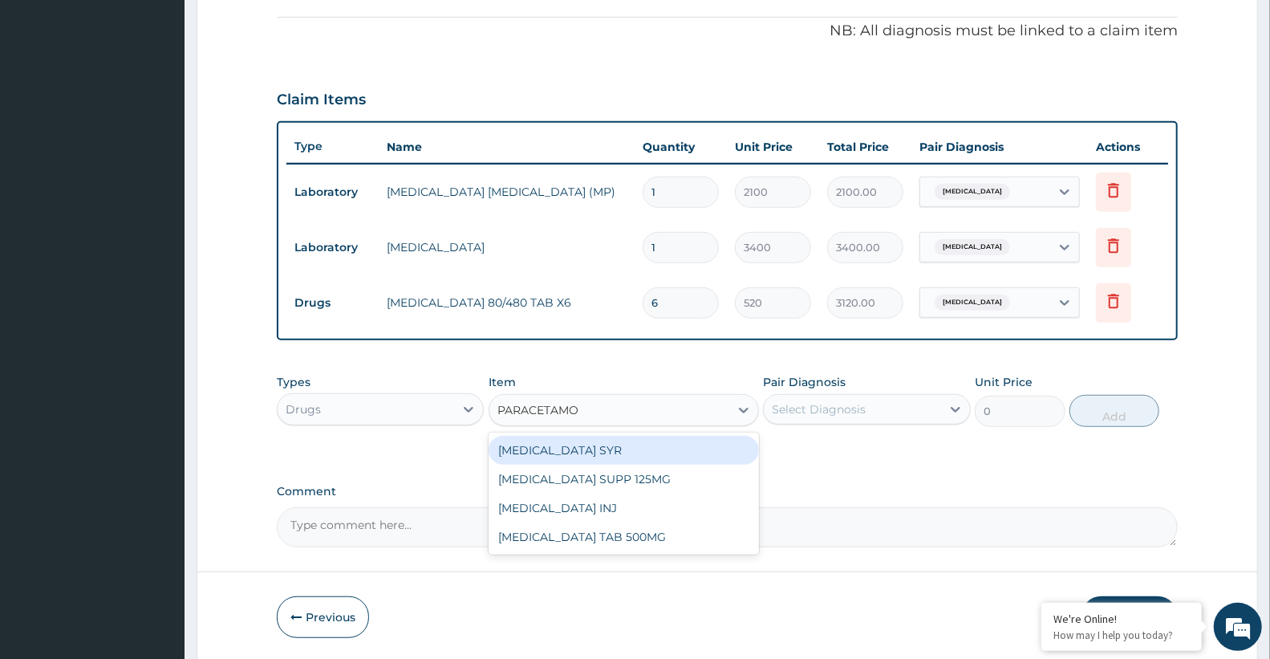
type input "PARACETAMOL"
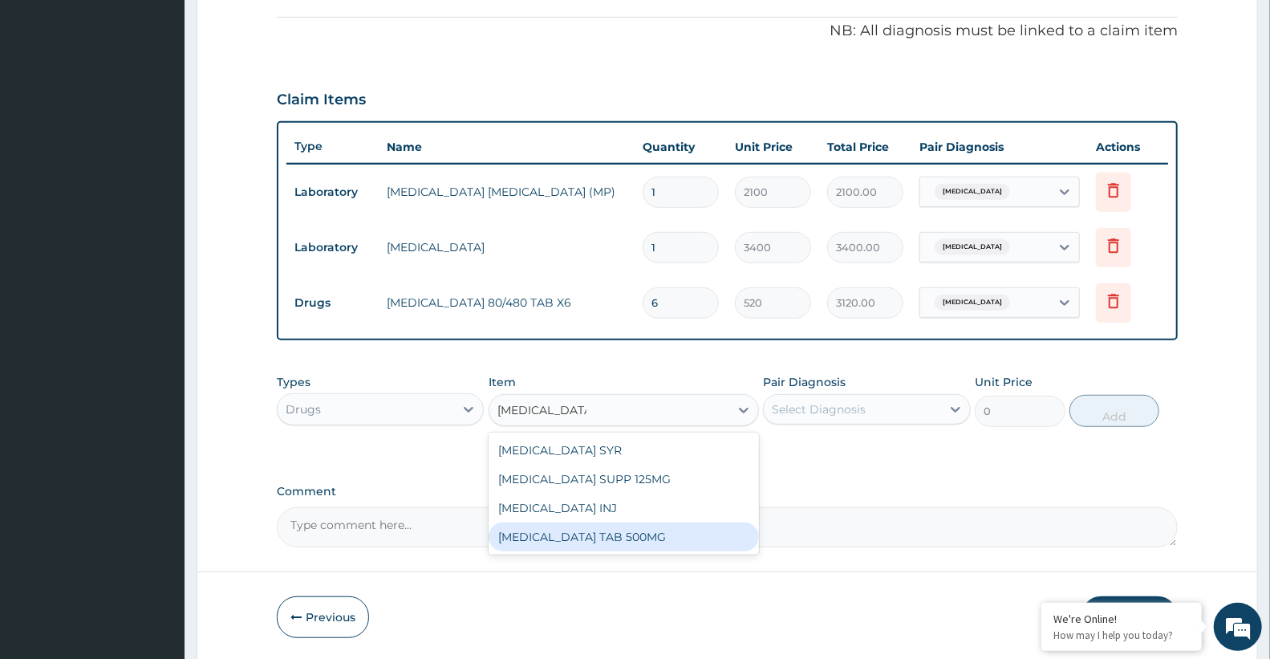
click at [622, 537] on div "PARACETAMOL TAB 500MG" at bounding box center [624, 536] width 270 height 29
type input "30"
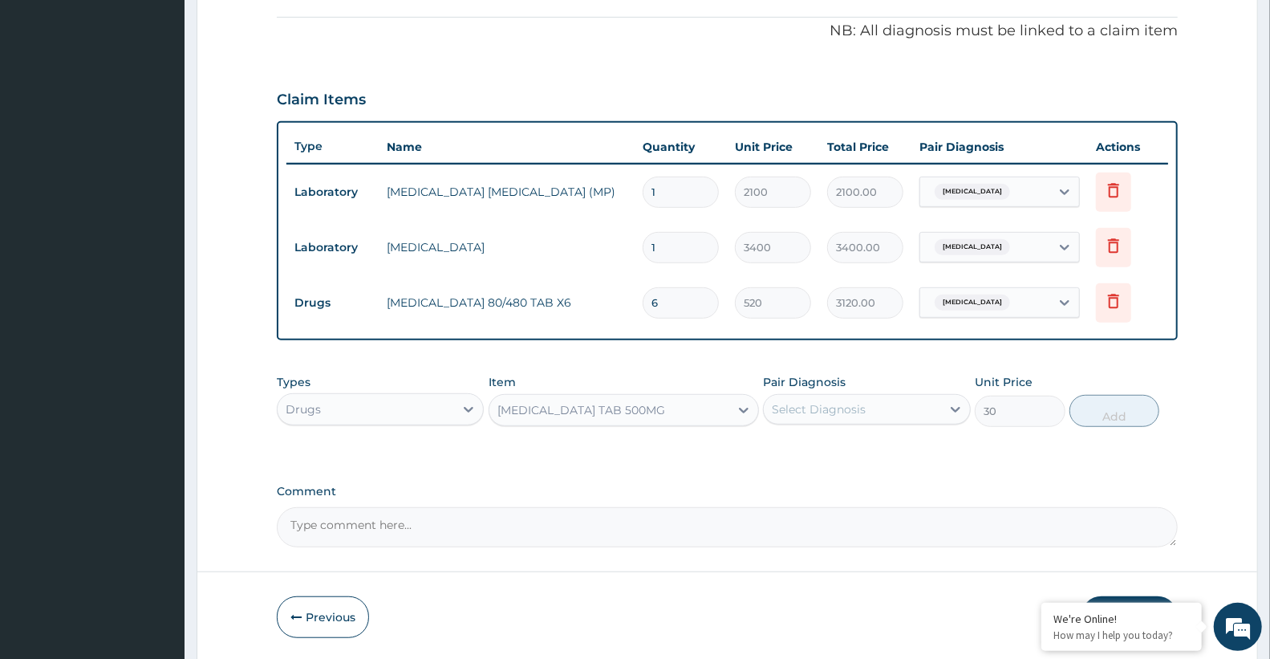
click at [871, 410] on div "Select Diagnosis" at bounding box center [852, 409] width 176 height 26
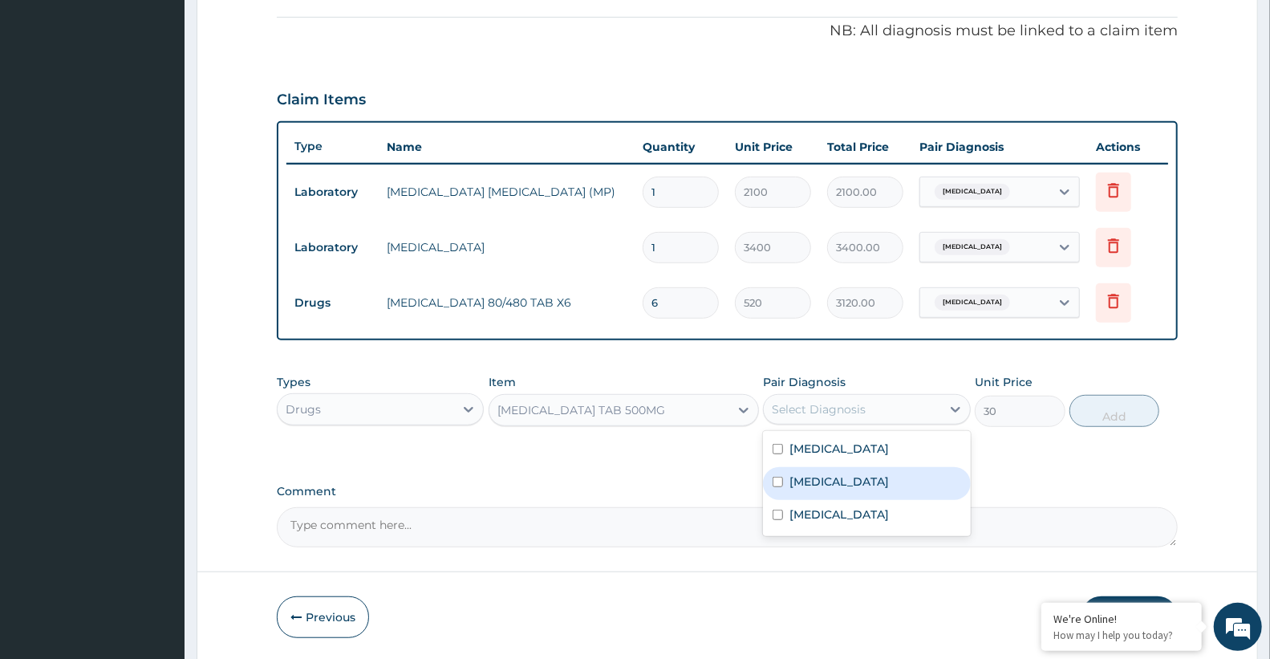
click at [837, 484] on div "Malaria" at bounding box center [866, 483] width 207 height 33
checkbox input "true"
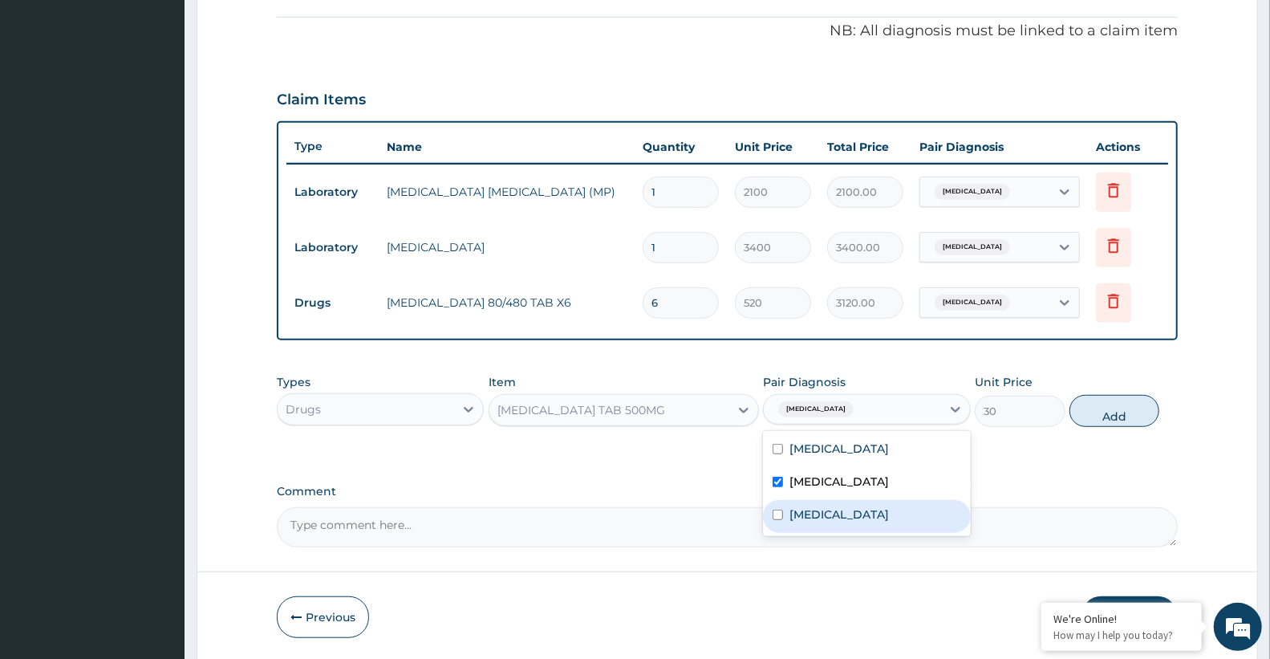
click at [832, 513] on div "Sepsis" at bounding box center [866, 516] width 207 height 33
checkbox input "true"
click at [1127, 408] on button "Add" at bounding box center [1114, 411] width 90 height 32
type input "0"
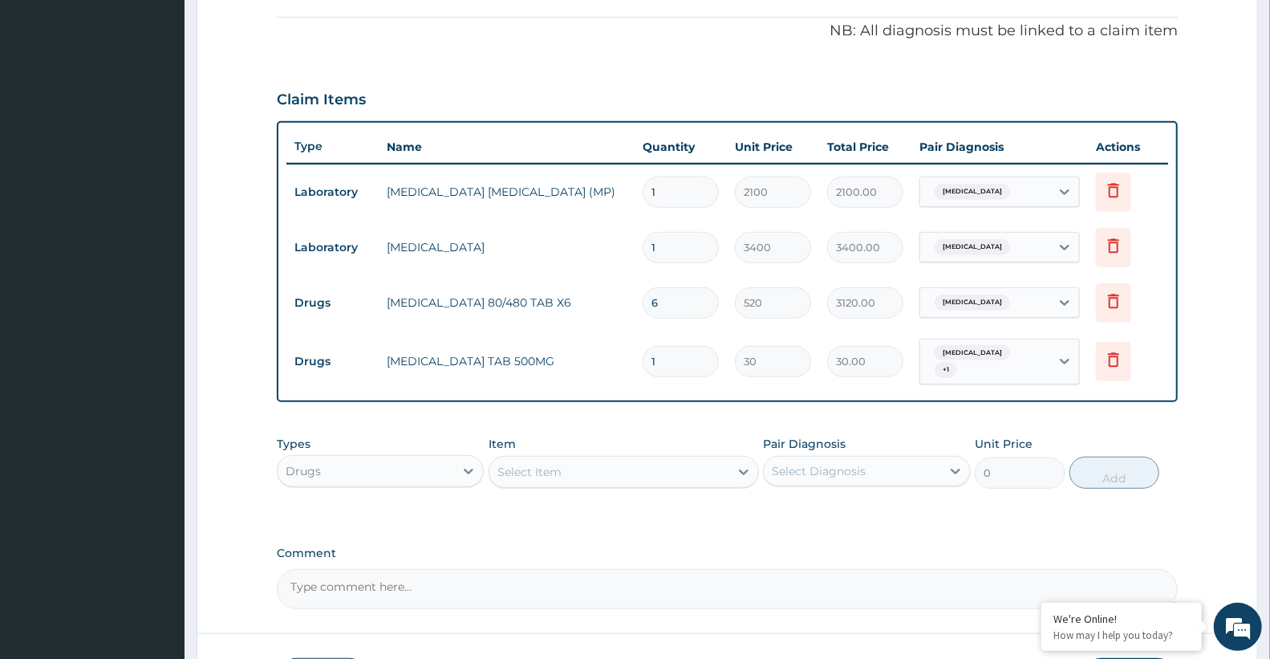
type input "18"
type input "540.00"
type input "18"
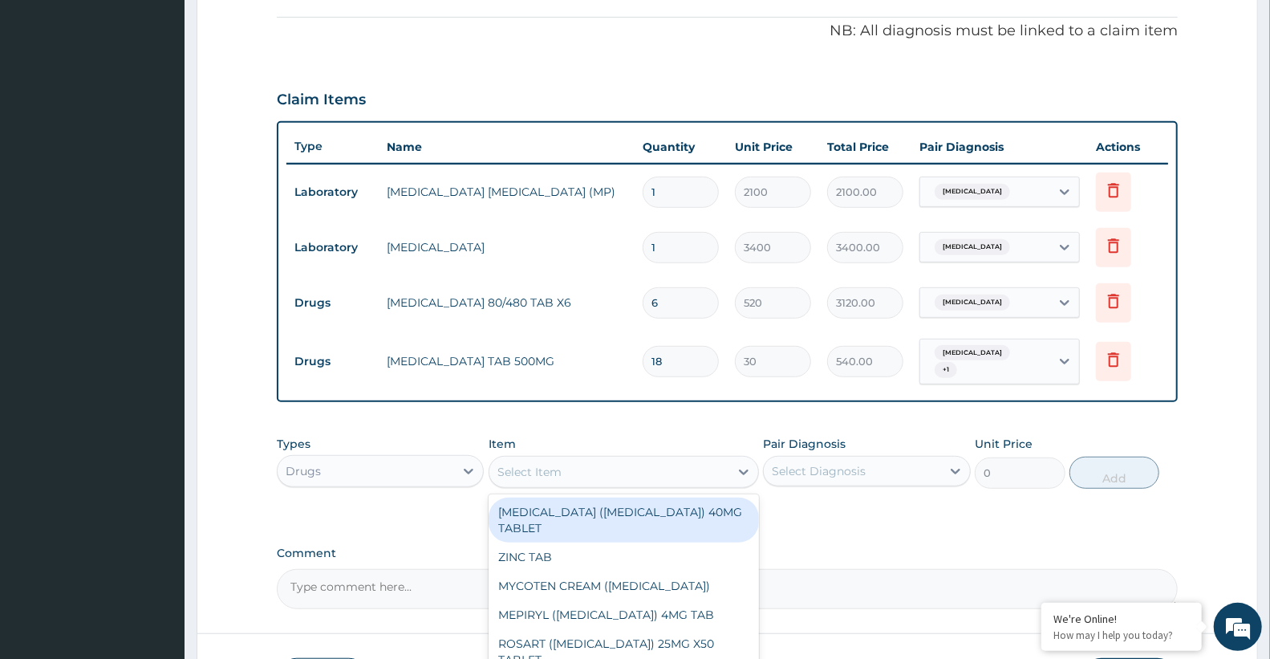
click at [511, 459] on div "Select Item" at bounding box center [609, 472] width 240 height 26
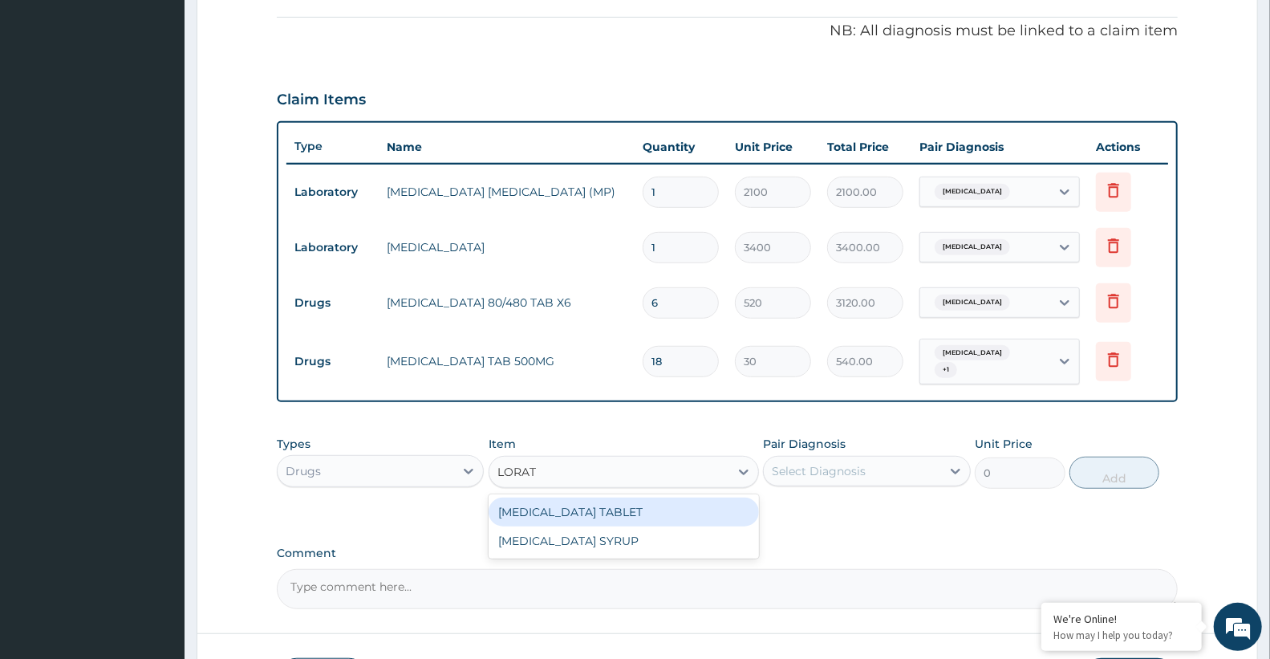
type input "LORATA"
click at [570, 503] on div "LORATADINE TABLET" at bounding box center [624, 511] width 270 height 29
type input "95"
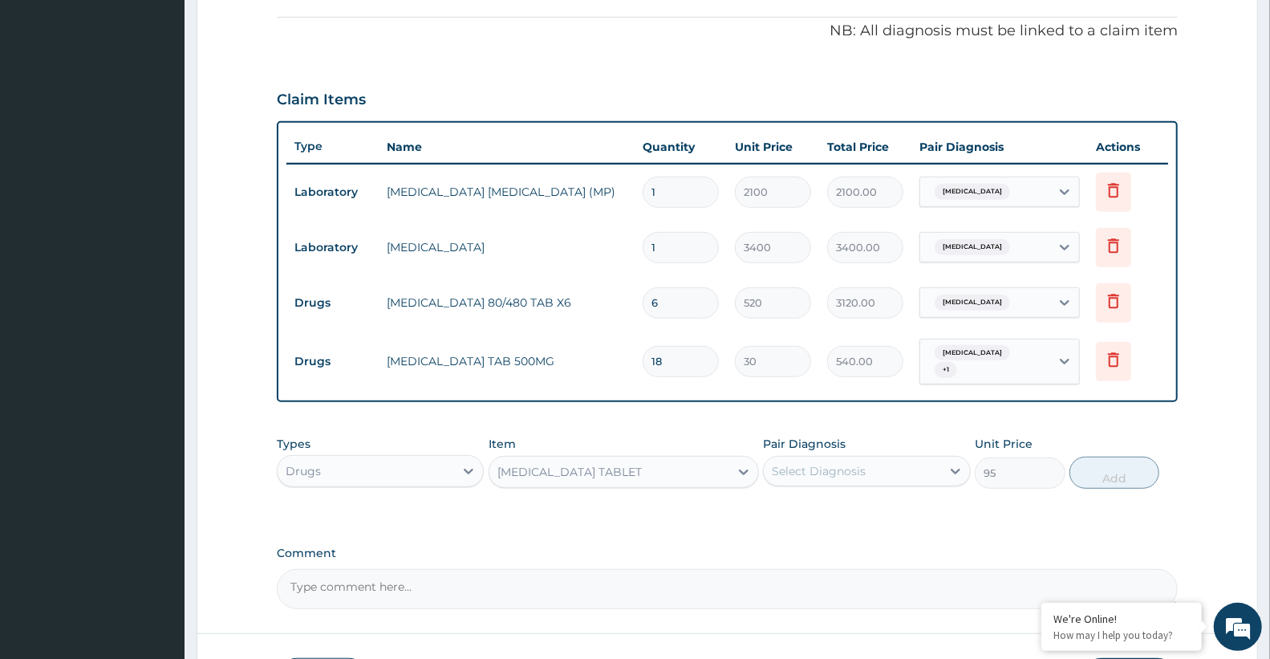
click at [822, 463] on div "Select Diagnosis" at bounding box center [819, 471] width 94 height 16
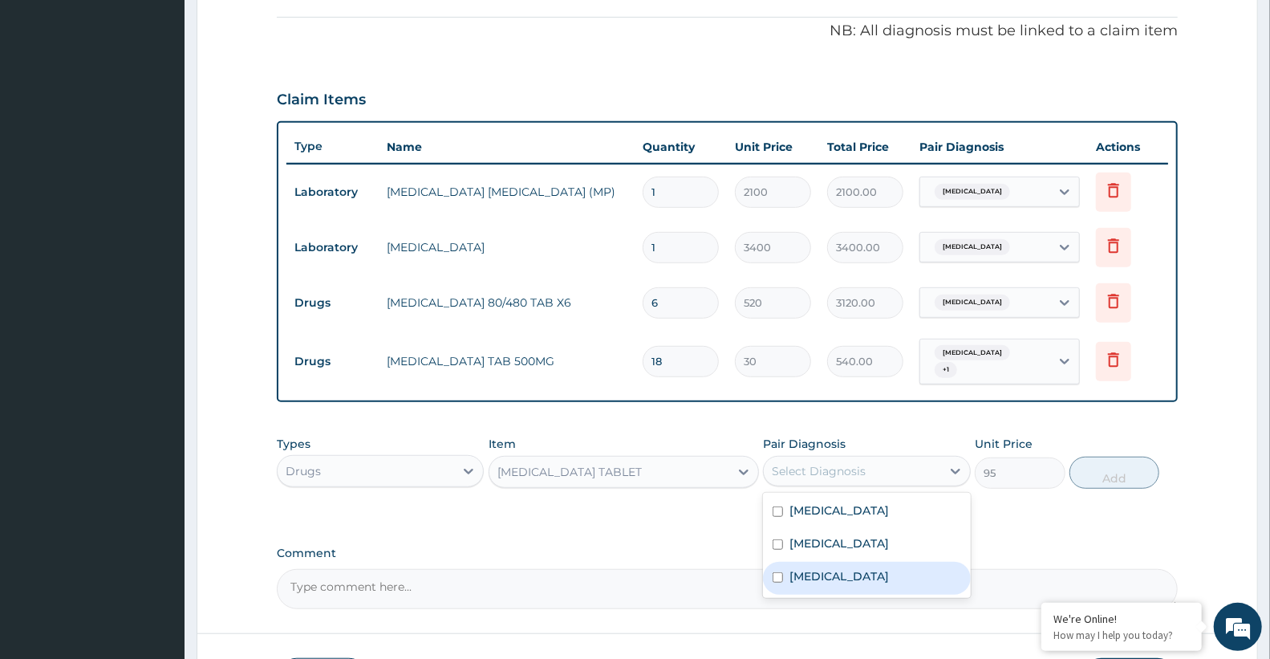
click at [846, 570] on div "Sepsis" at bounding box center [866, 578] width 207 height 33
checkbox input "true"
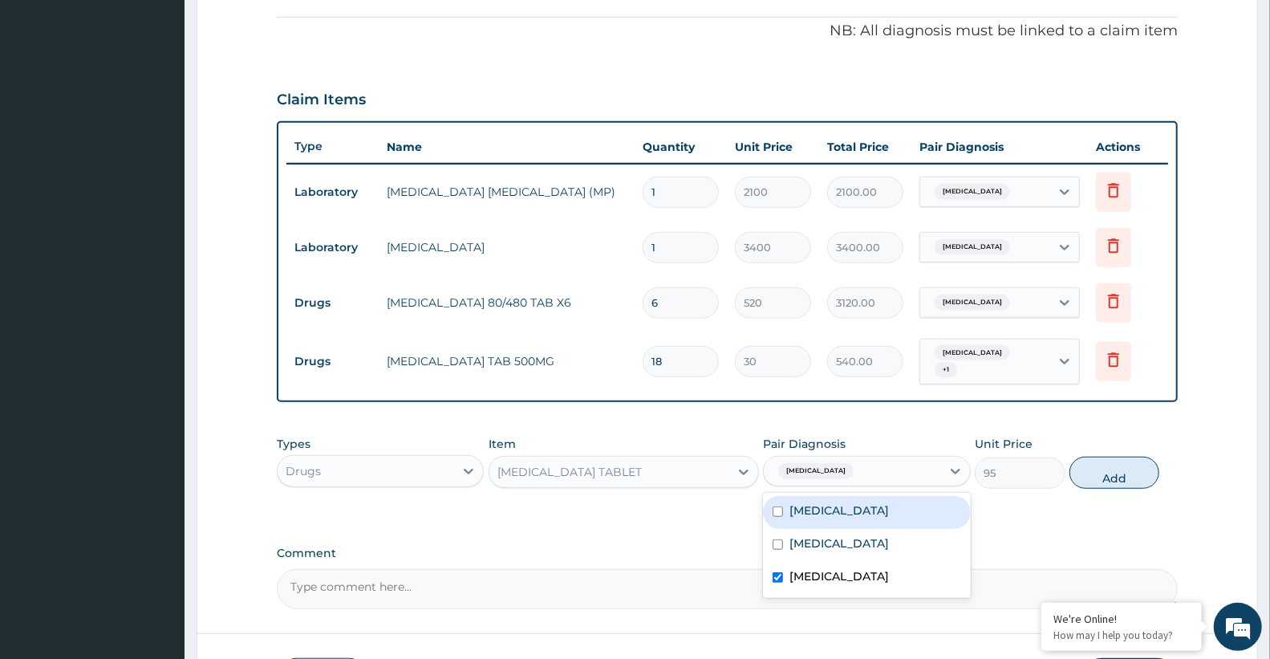
click at [851, 504] on label "Upper respiratory infection" at bounding box center [838, 510] width 99 height 16
checkbox input "true"
click at [840, 567] on div "Sepsis" at bounding box center [866, 578] width 207 height 33
checkbox input "false"
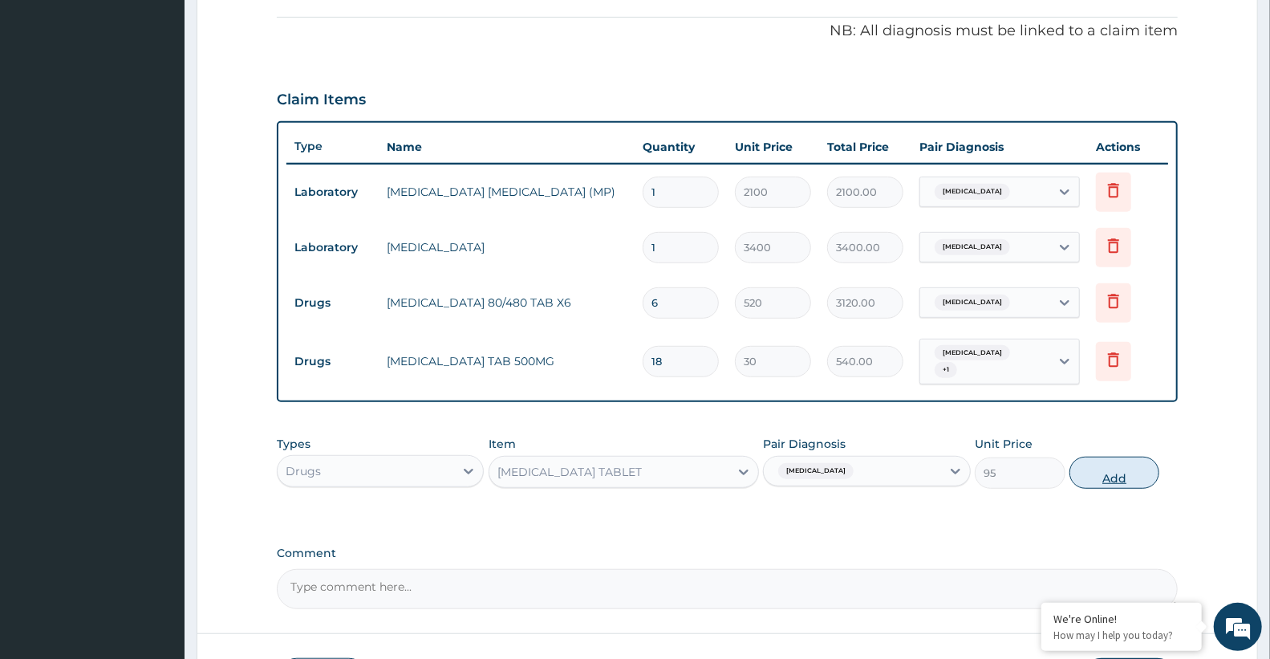
click at [1107, 466] on button "Add" at bounding box center [1114, 472] width 90 height 32
type input "0"
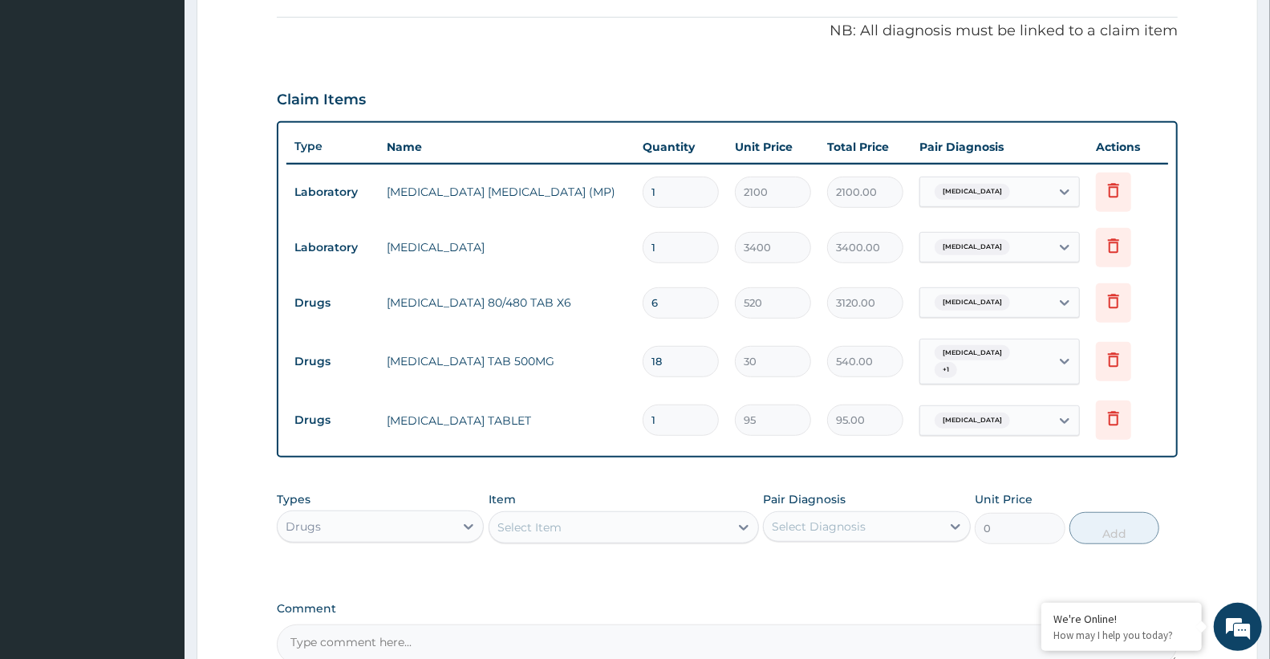
type input "10"
type input "950.00"
type input "10"
click at [347, 518] on div "Drugs" at bounding box center [366, 526] width 176 height 26
click at [342, 614] on div "Procedures" at bounding box center [380, 624] width 207 height 29
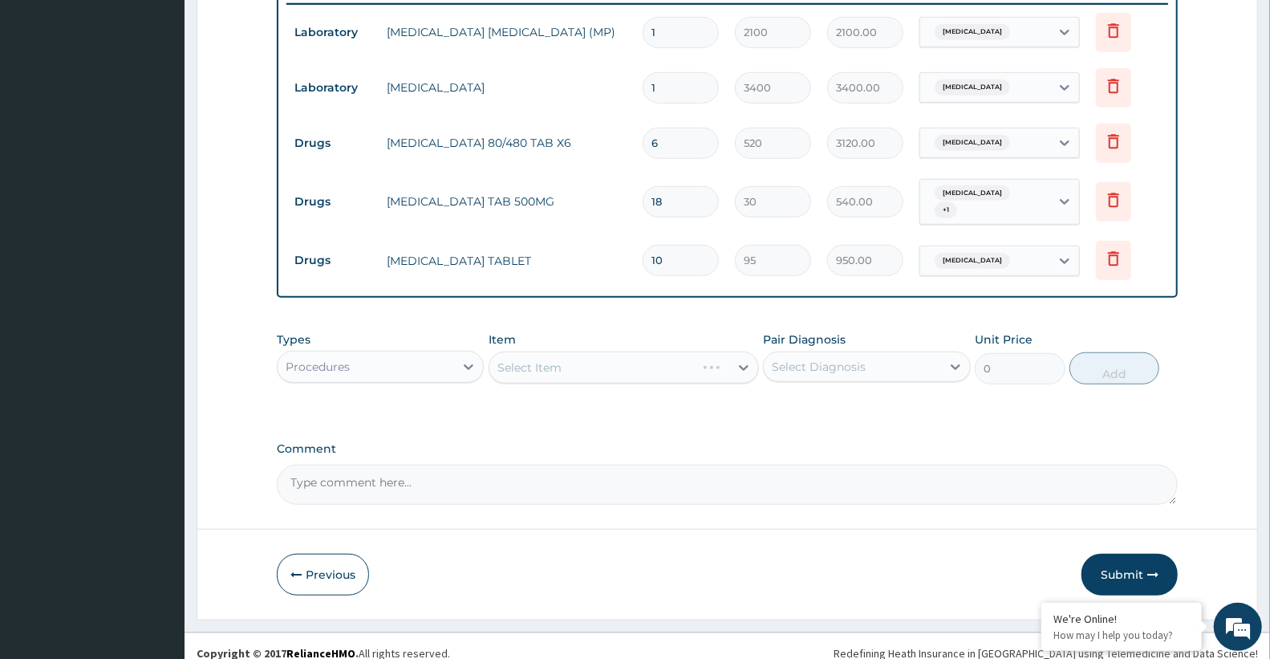
scroll to position [643, 0]
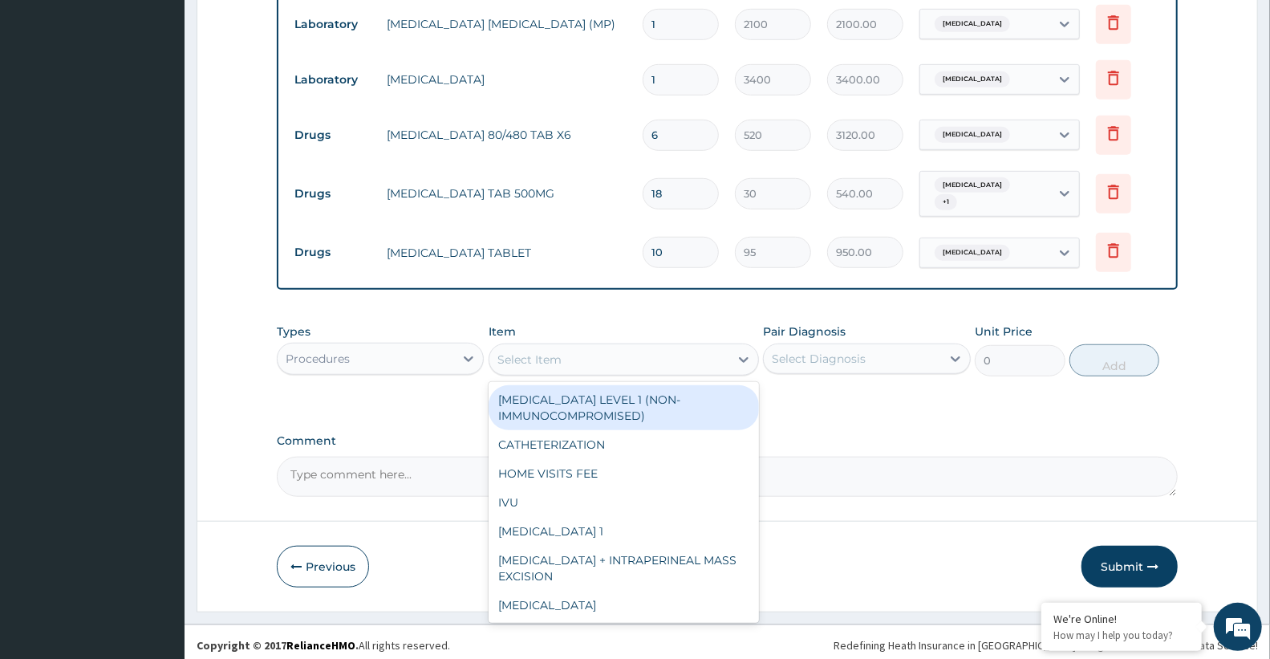
click at [534, 351] on div "Select Item" at bounding box center [529, 359] width 64 height 16
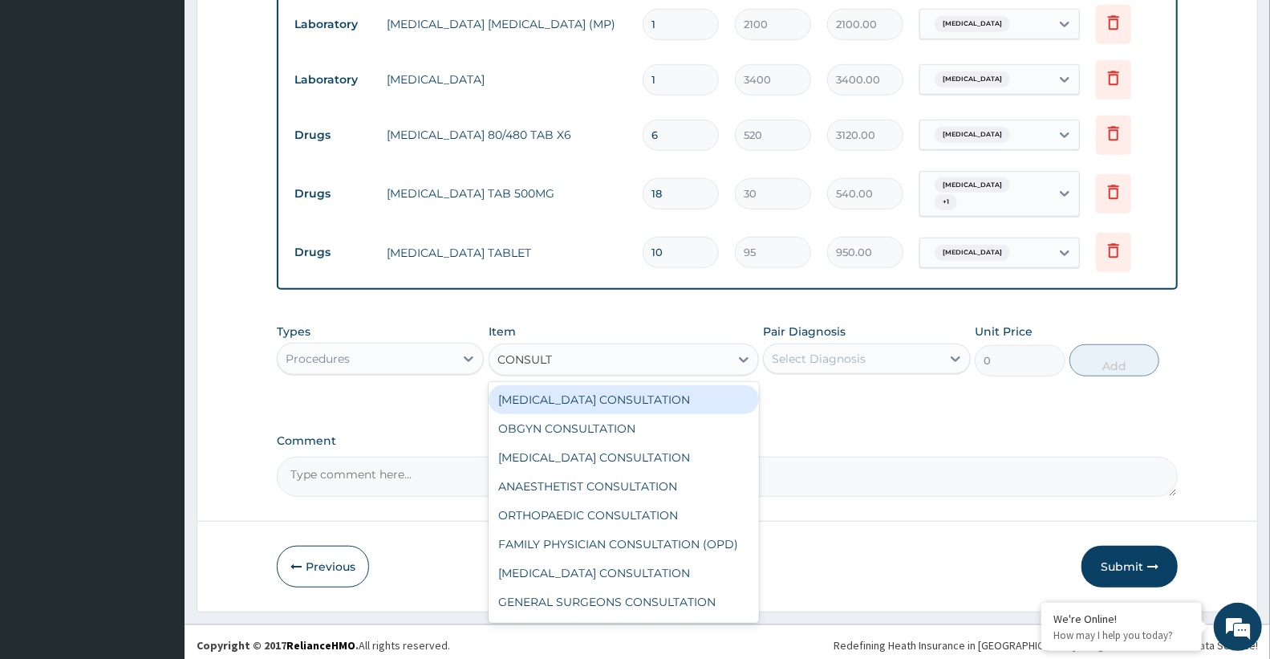
type input "CONSULTA"
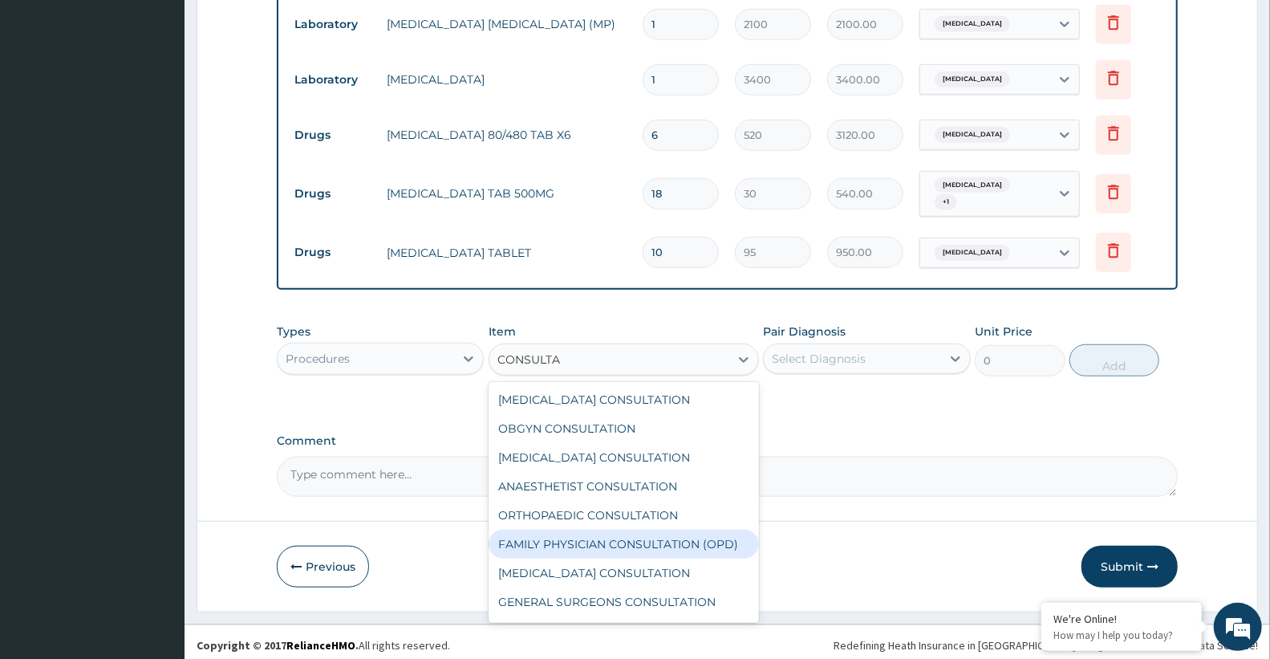
scroll to position [83, 0]
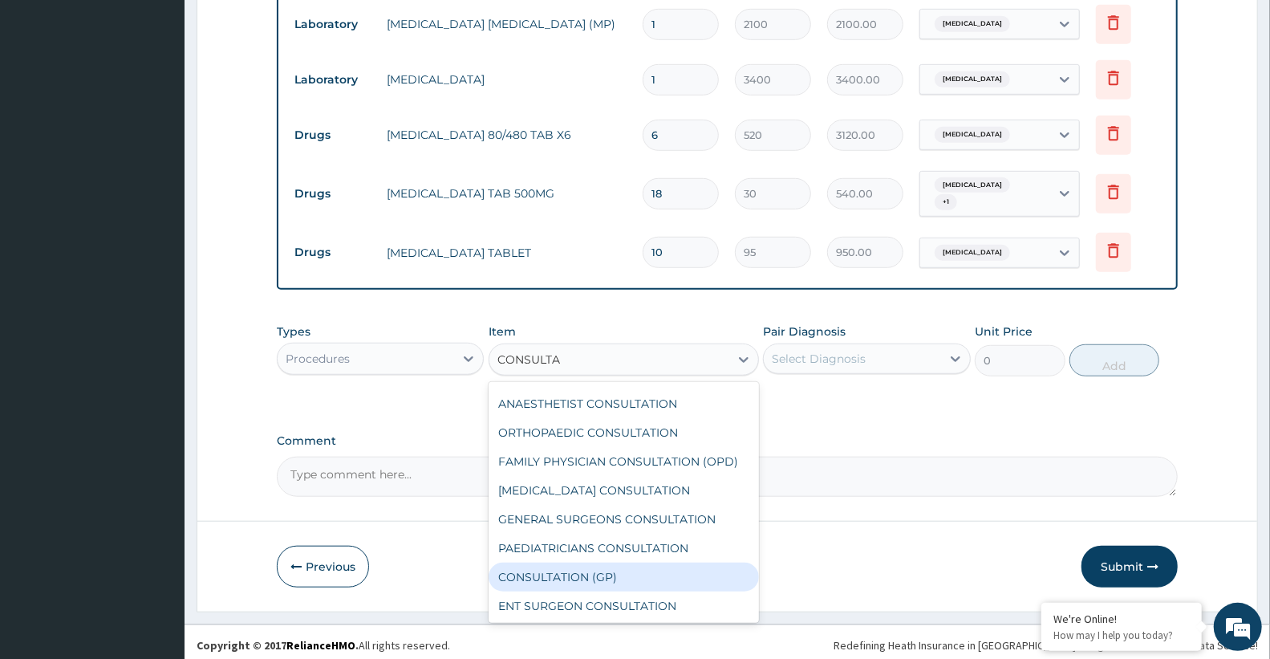
click at [606, 573] on div "CONSULTATION (GP)" at bounding box center [624, 576] width 270 height 29
type input "3000"
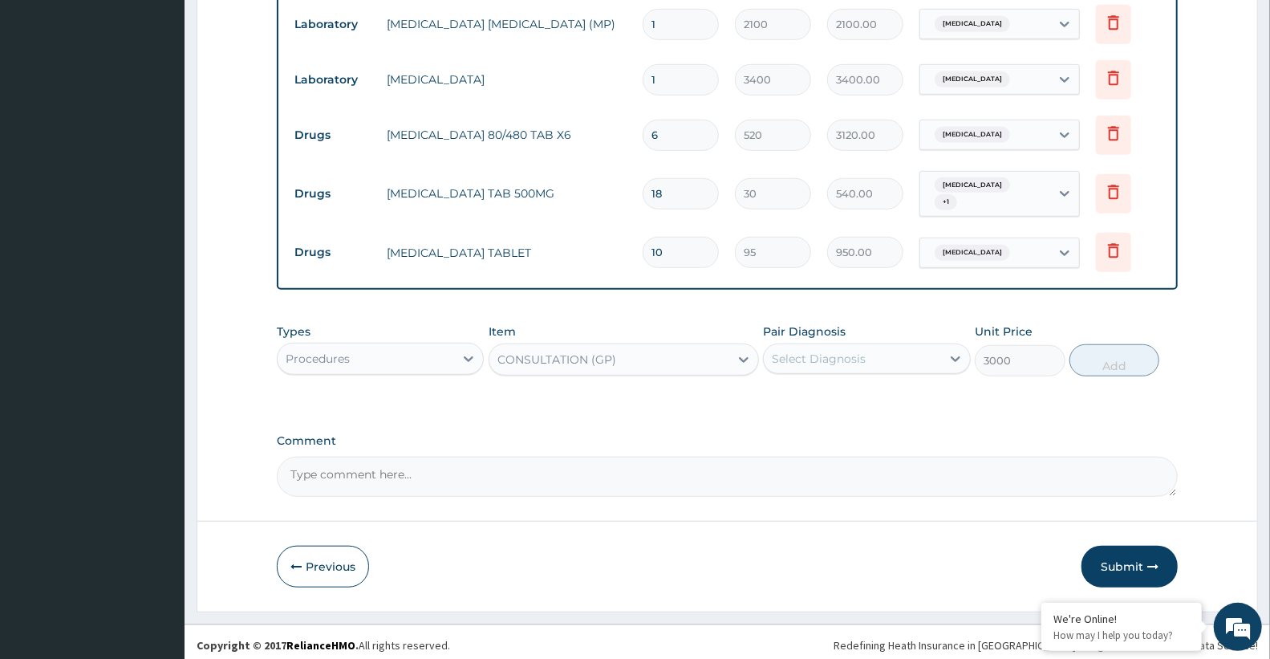
click at [839, 351] on div "Select Diagnosis" at bounding box center [819, 359] width 94 height 16
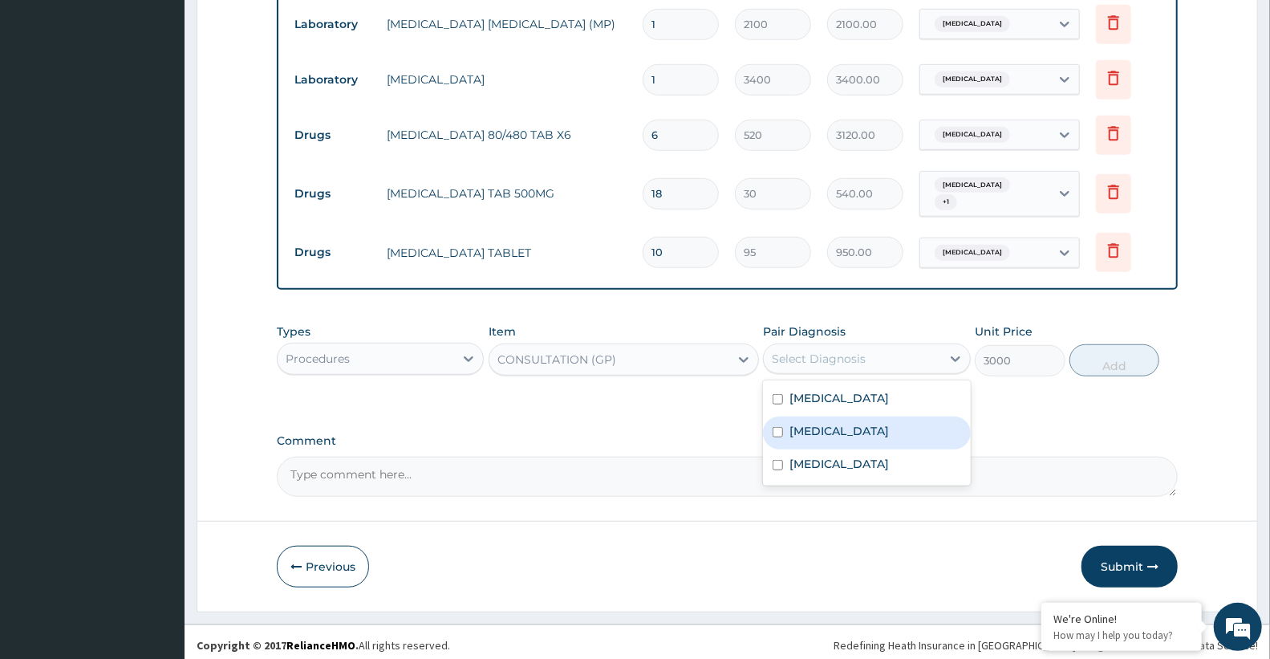
click at [854, 429] on div "Malaria" at bounding box center [866, 432] width 207 height 33
checkbox input "true"
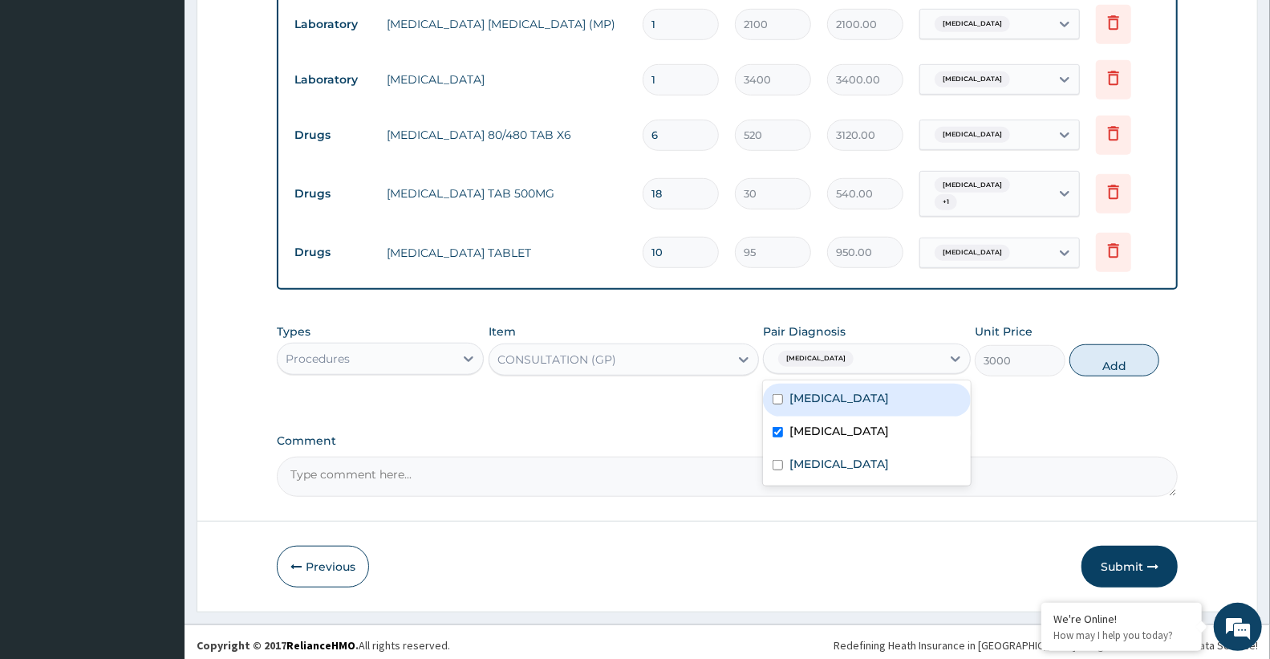
click at [860, 398] on label "Upper respiratory infection" at bounding box center [838, 398] width 99 height 16
checkbox input "true"
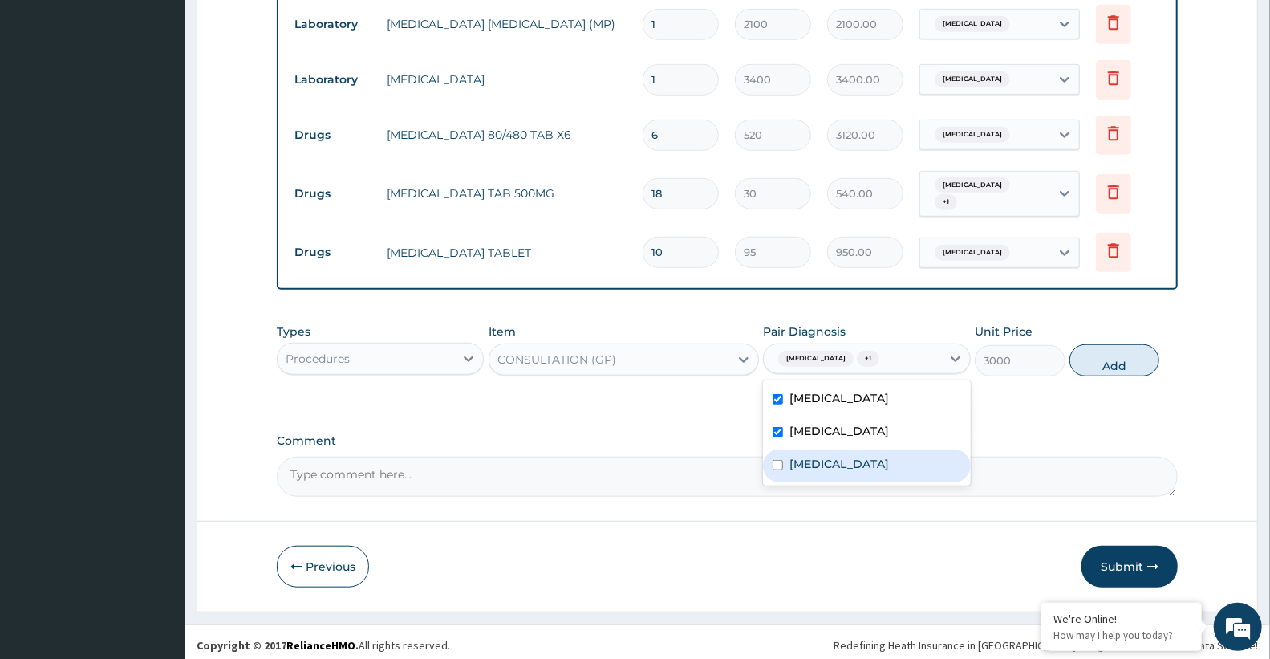
drag, startPoint x: 868, startPoint y: 461, endPoint x: 1016, endPoint y: 418, distance: 153.8
click at [869, 461] on div "Sepsis" at bounding box center [866, 465] width 207 height 33
checkbox input "true"
click at [1104, 362] on button "Add" at bounding box center [1114, 360] width 90 height 32
type input "0"
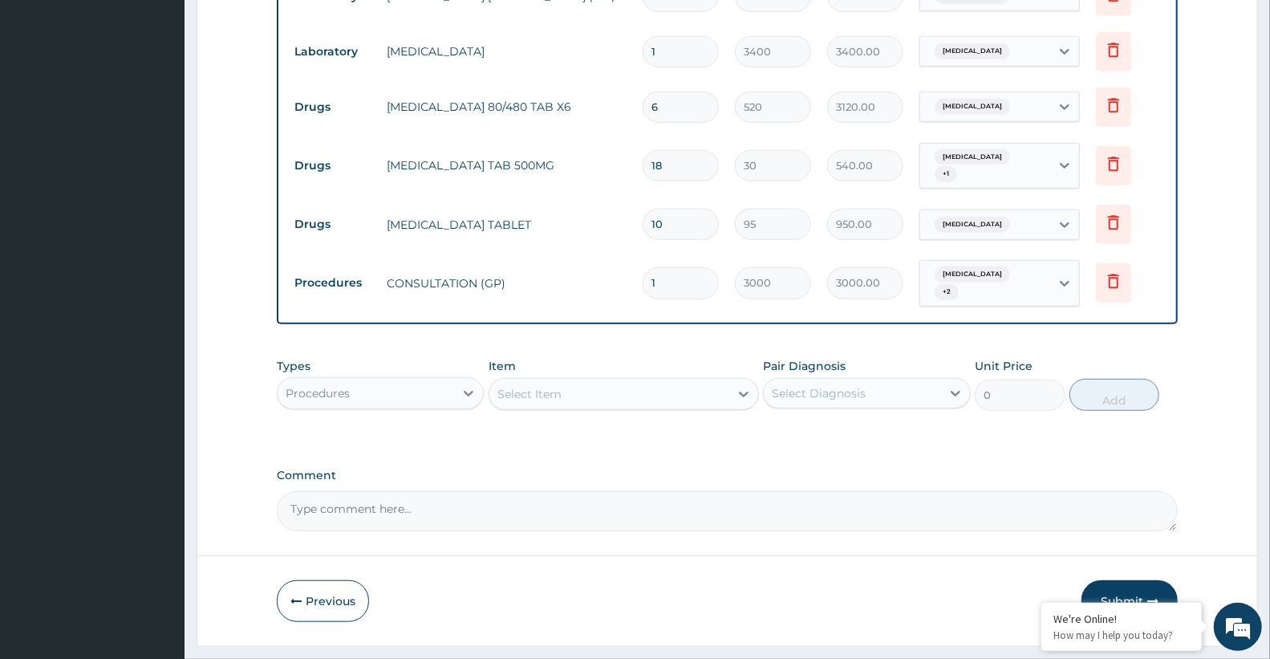
scroll to position [700, 0]
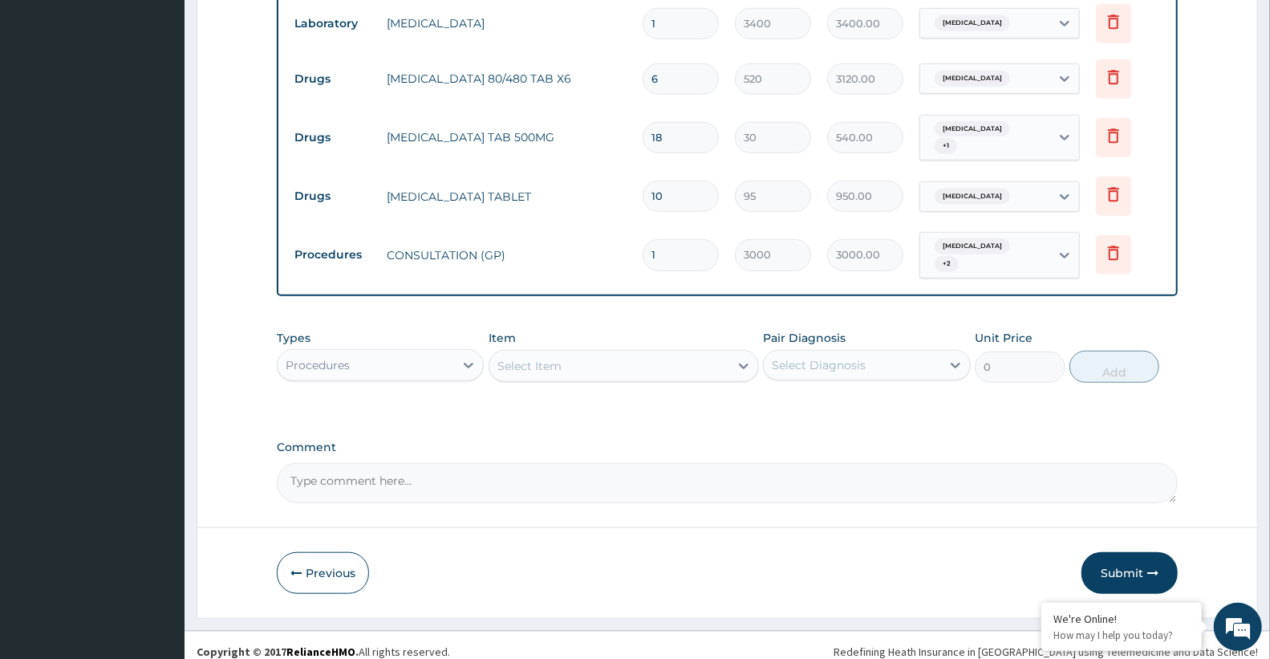
click at [1121, 556] on button "Submit" at bounding box center [1129, 573] width 96 height 42
click at [1121, 559] on button "Submit" at bounding box center [1129, 573] width 96 height 42
click at [1128, 554] on button "Submit" at bounding box center [1129, 573] width 96 height 42
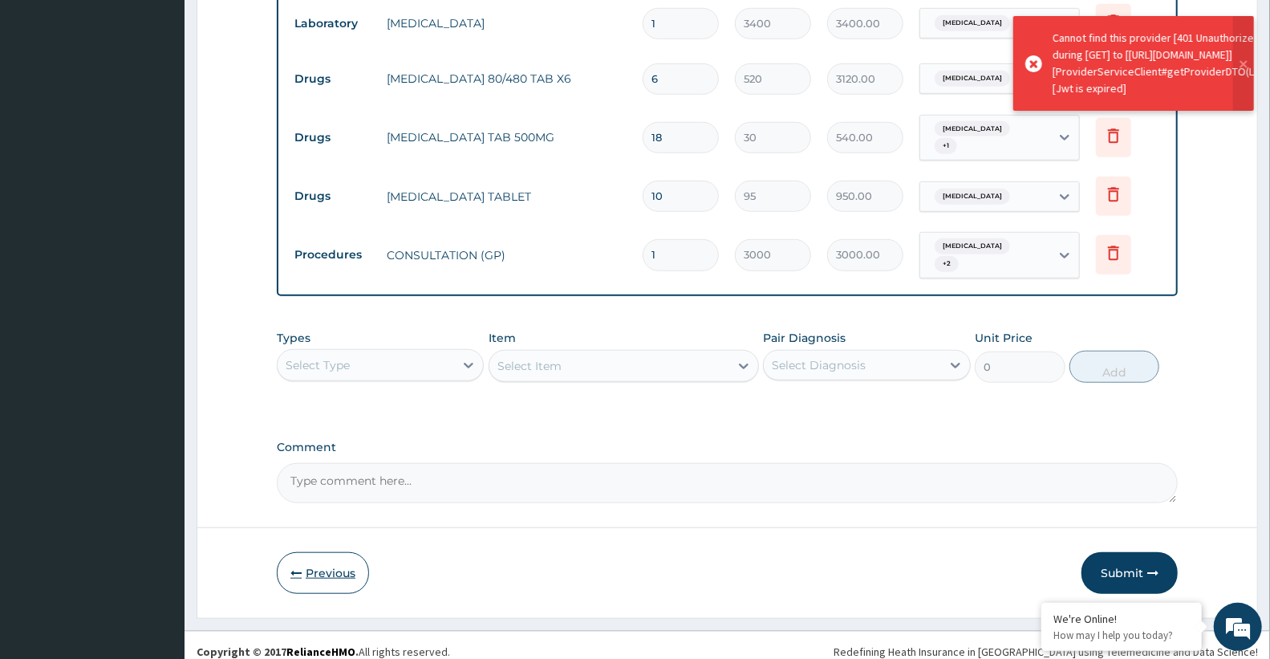
click at [307, 558] on button "Previous" at bounding box center [323, 573] width 92 height 42
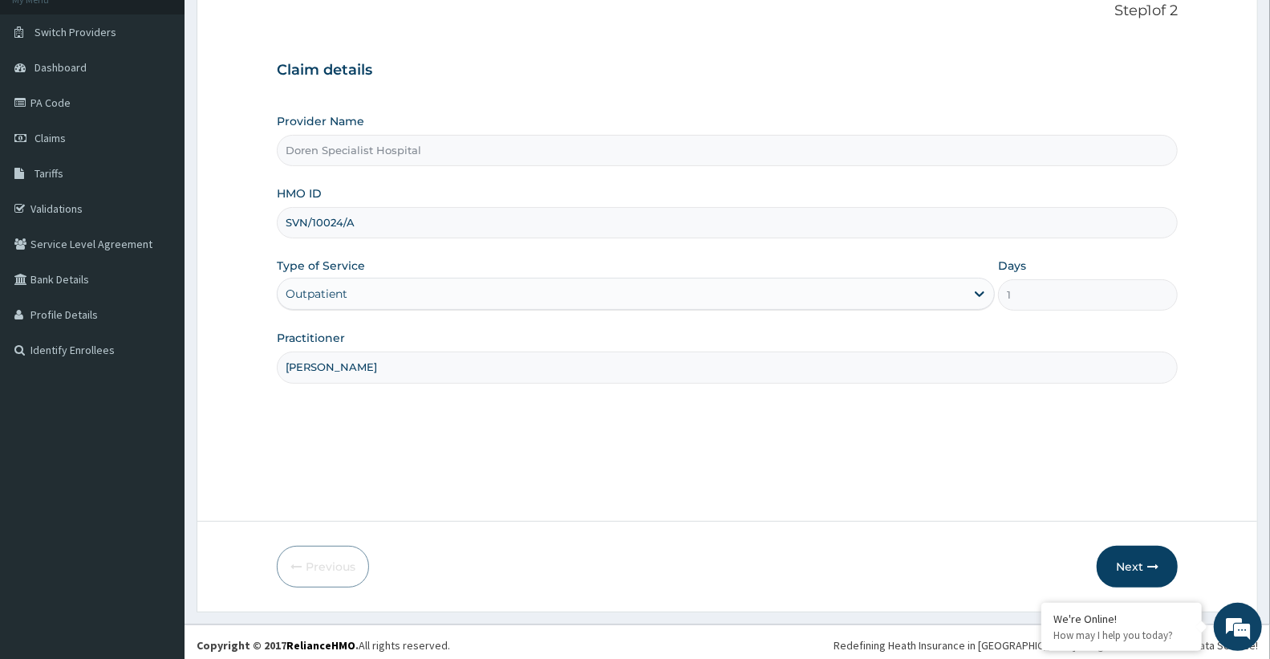
scroll to position [114, 0]
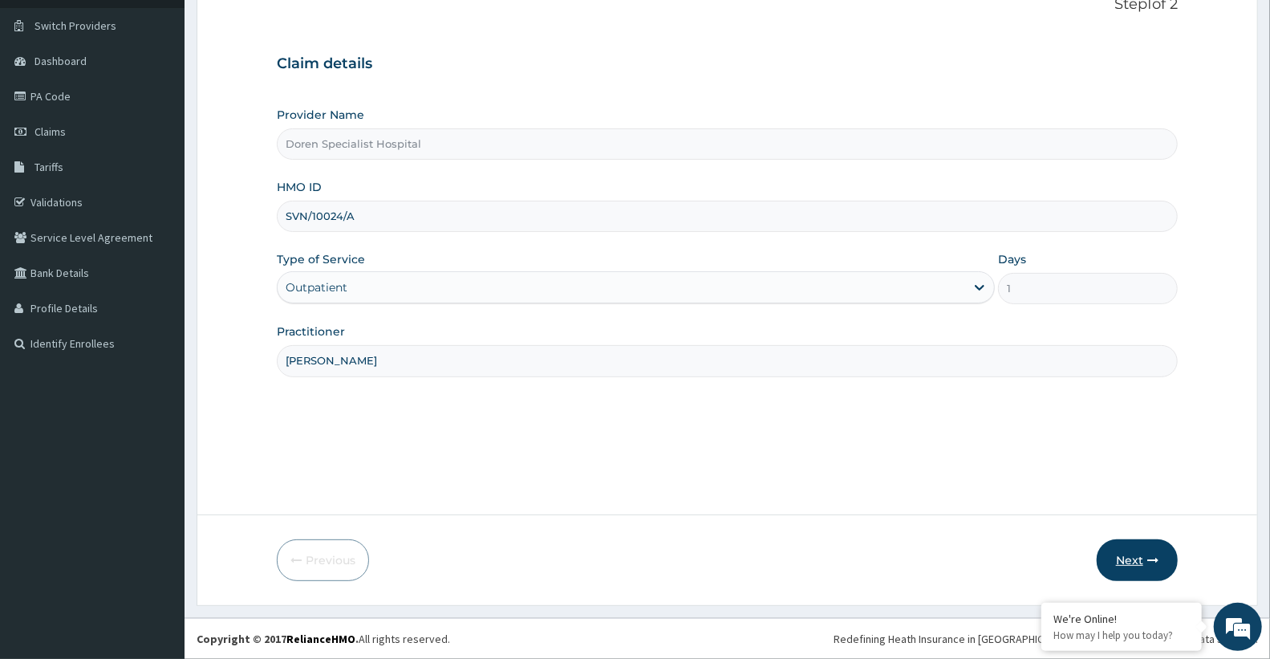
click at [1142, 560] on button "Next" at bounding box center [1137, 560] width 81 height 42
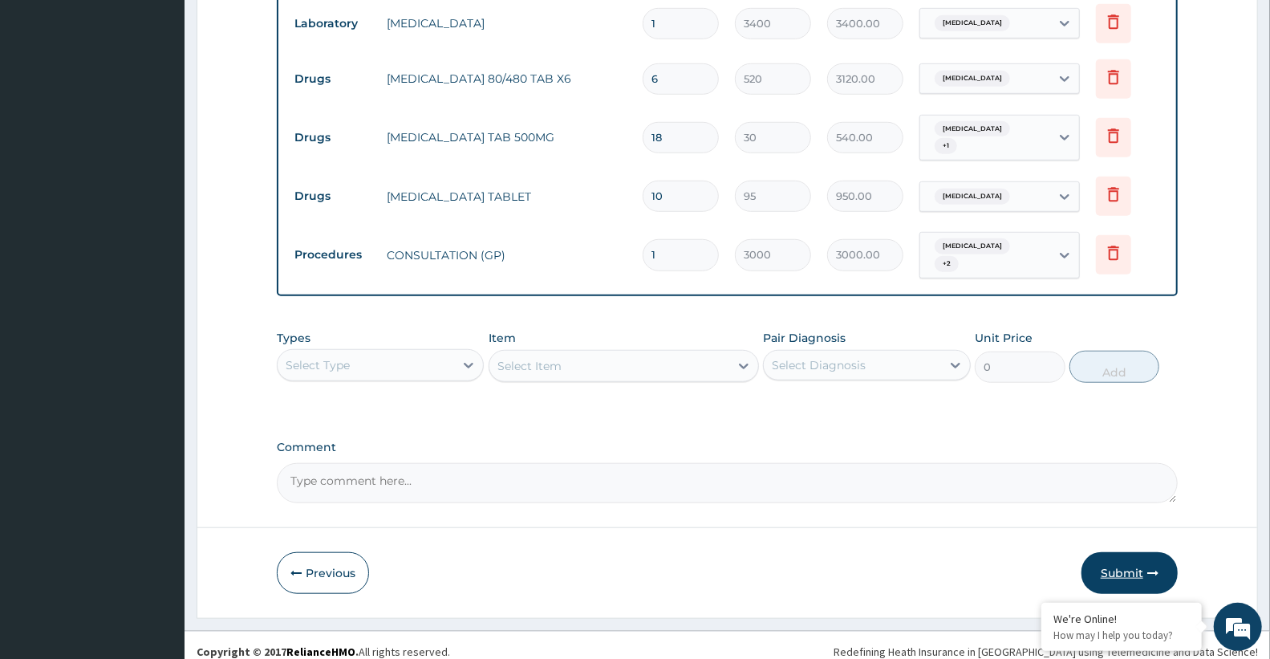
click at [1143, 552] on button "Submit" at bounding box center [1129, 573] width 96 height 42
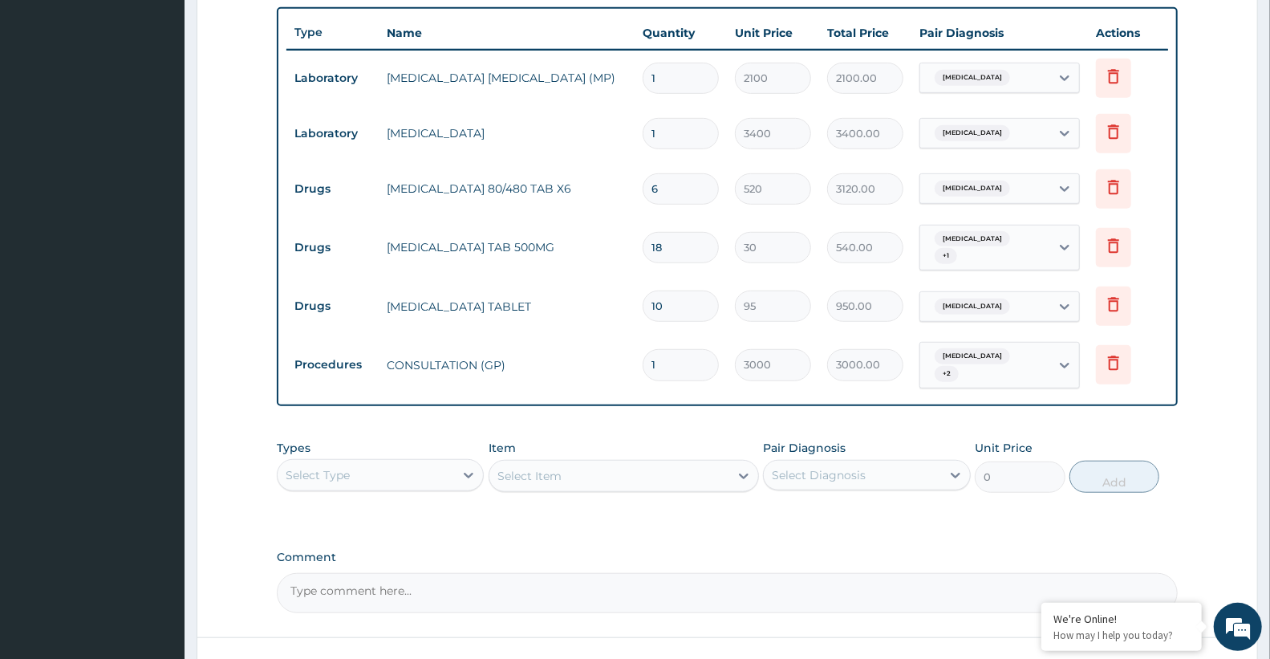
scroll to position [700, 0]
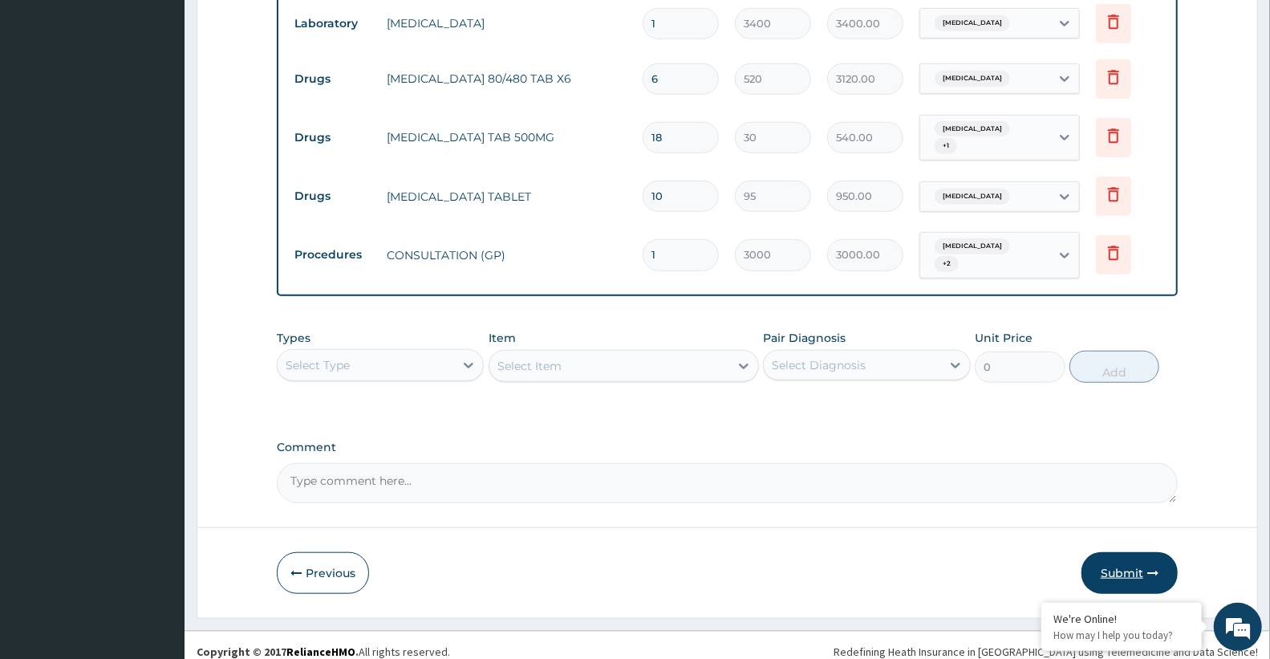
click at [1142, 565] on button "Submit" at bounding box center [1129, 573] width 96 height 42
click at [1137, 560] on button "Submit" at bounding box center [1129, 573] width 96 height 42
click at [1140, 575] on button "Submit" at bounding box center [1129, 573] width 96 height 42
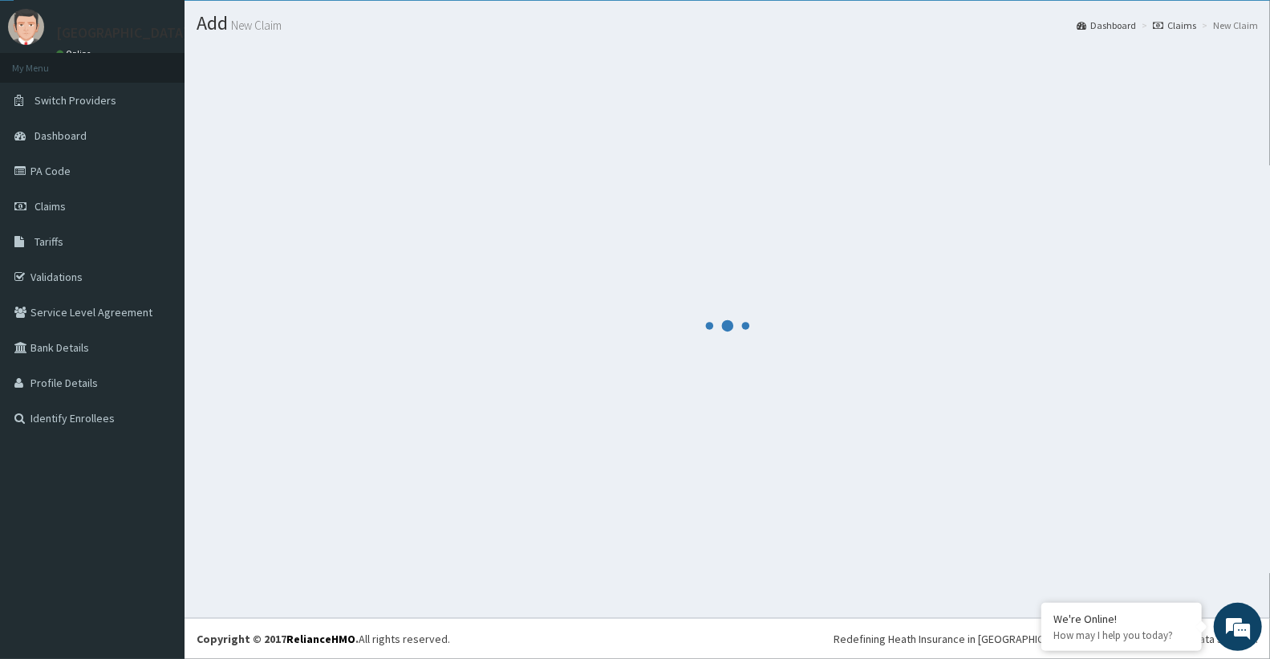
scroll to position [39, 0]
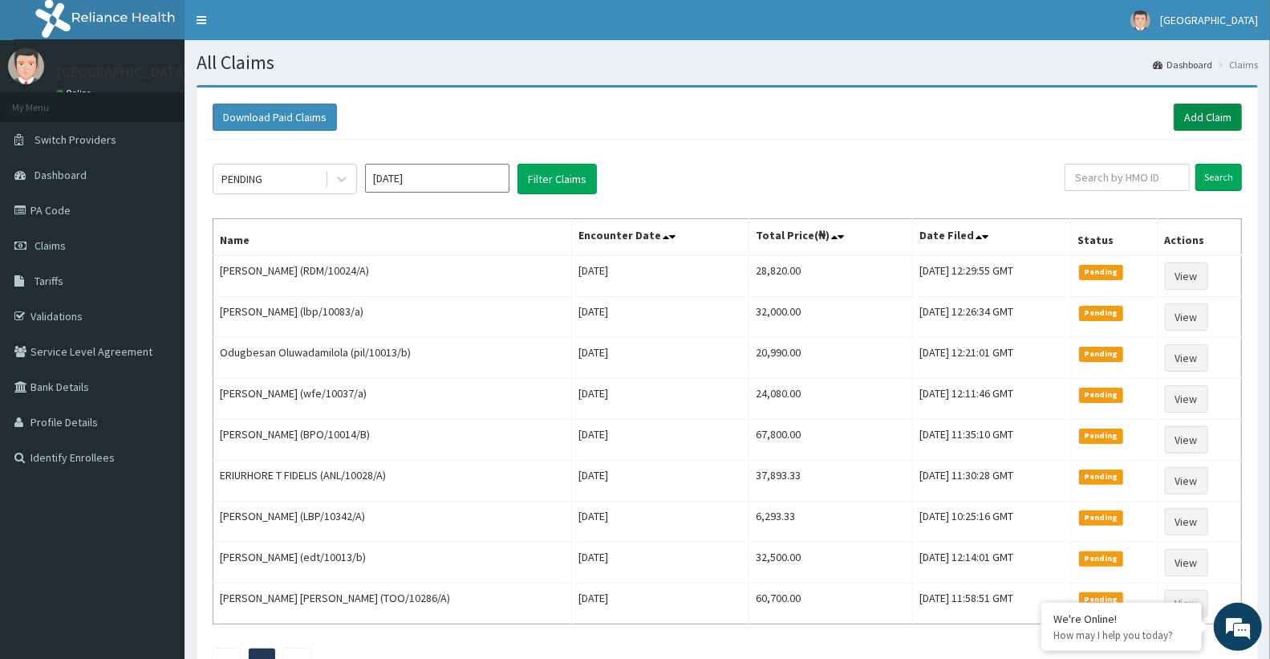
click at [1210, 111] on link "Add Claim" at bounding box center [1208, 116] width 68 height 27
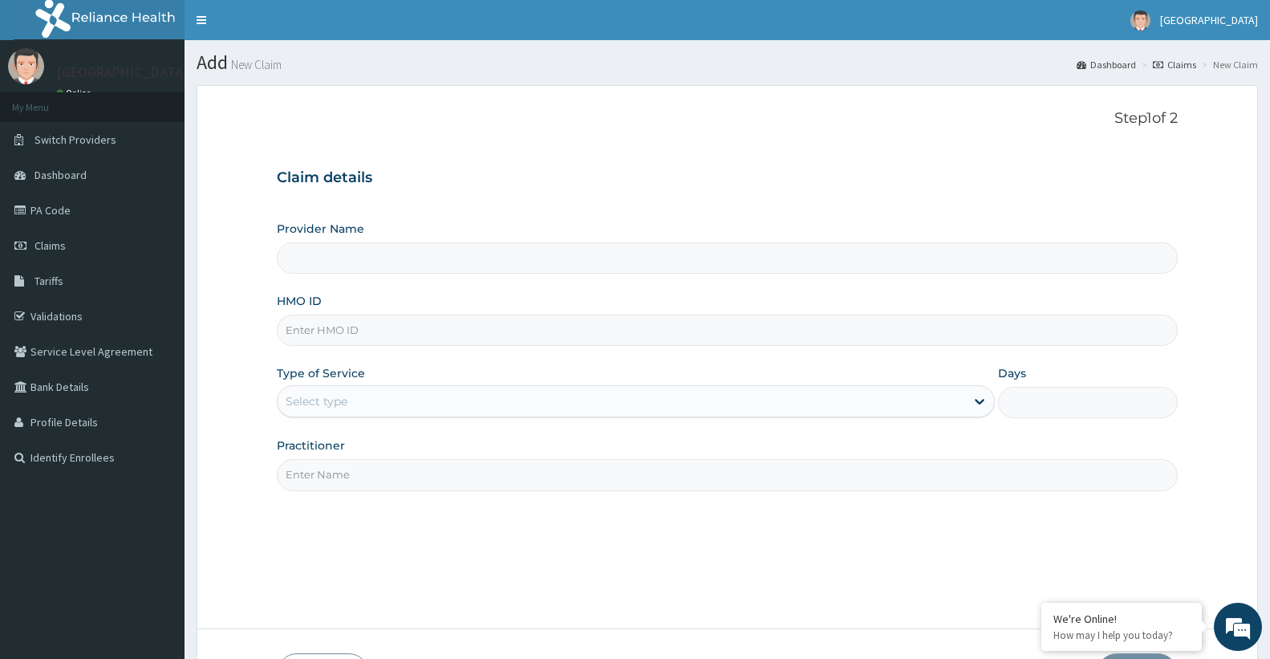
type input "Doren Specialist Hospital"
click at [322, 329] on input "HMO ID" at bounding box center [727, 329] width 901 height 31
paste input "ACH/10175/D"
type input "ACH/10175/D"
click at [602, 369] on div "Type of Service Select type" at bounding box center [636, 391] width 718 height 53
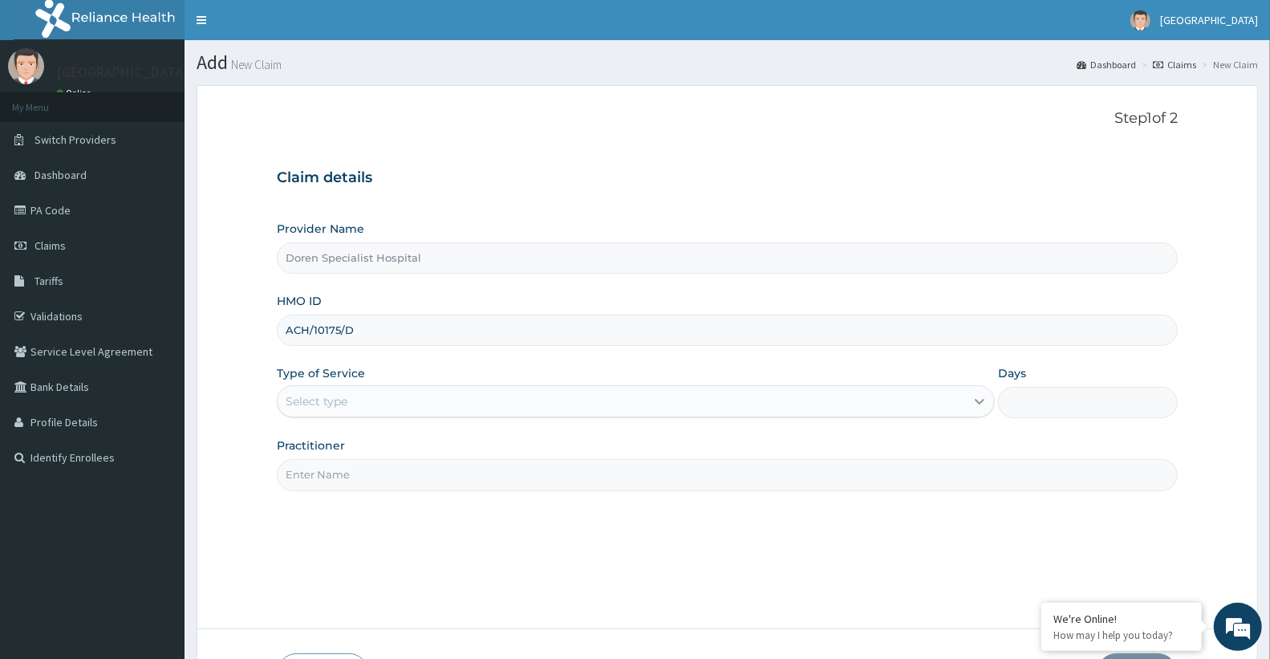
click at [981, 404] on icon at bounding box center [979, 401] width 16 height 16
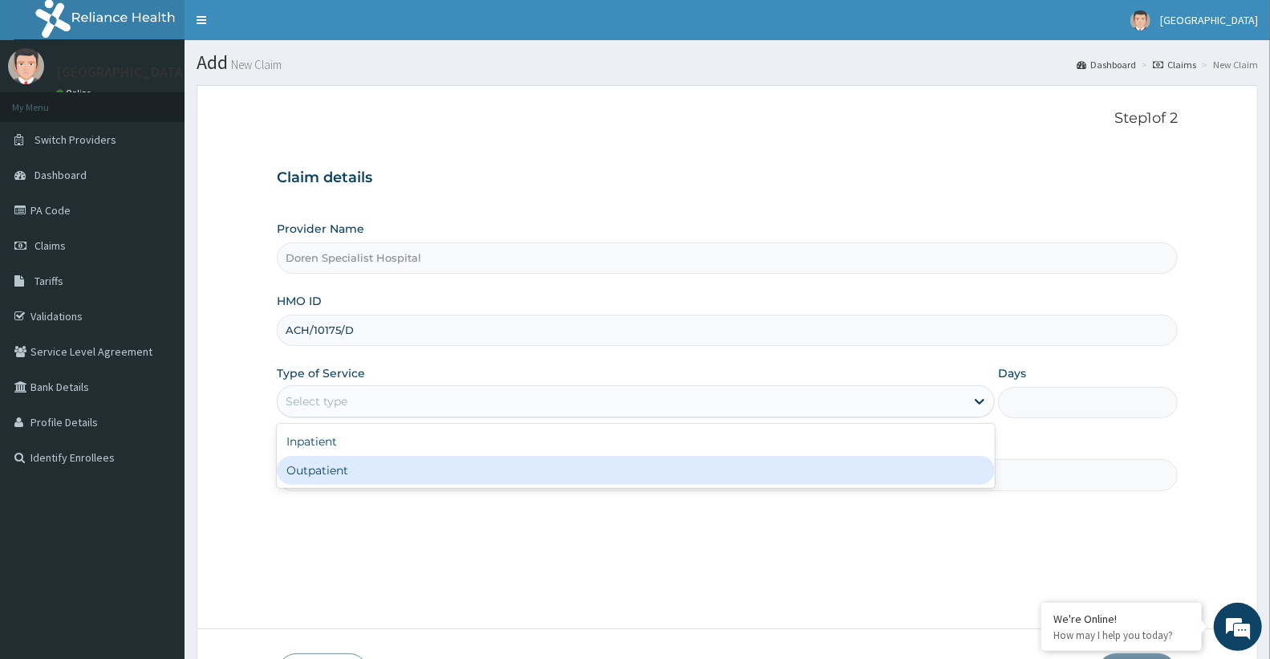
click at [756, 485] on div "Inpatient Outpatient" at bounding box center [636, 456] width 718 height 64
drag, startPoint x: 515, startPoint y: 476, endPoint x: 507, endPoint y: 463, distance: 15.1
click at [513, 476] on div "Outpatient" at bounding box center [636, 470] width 718 height 29
type input "1"
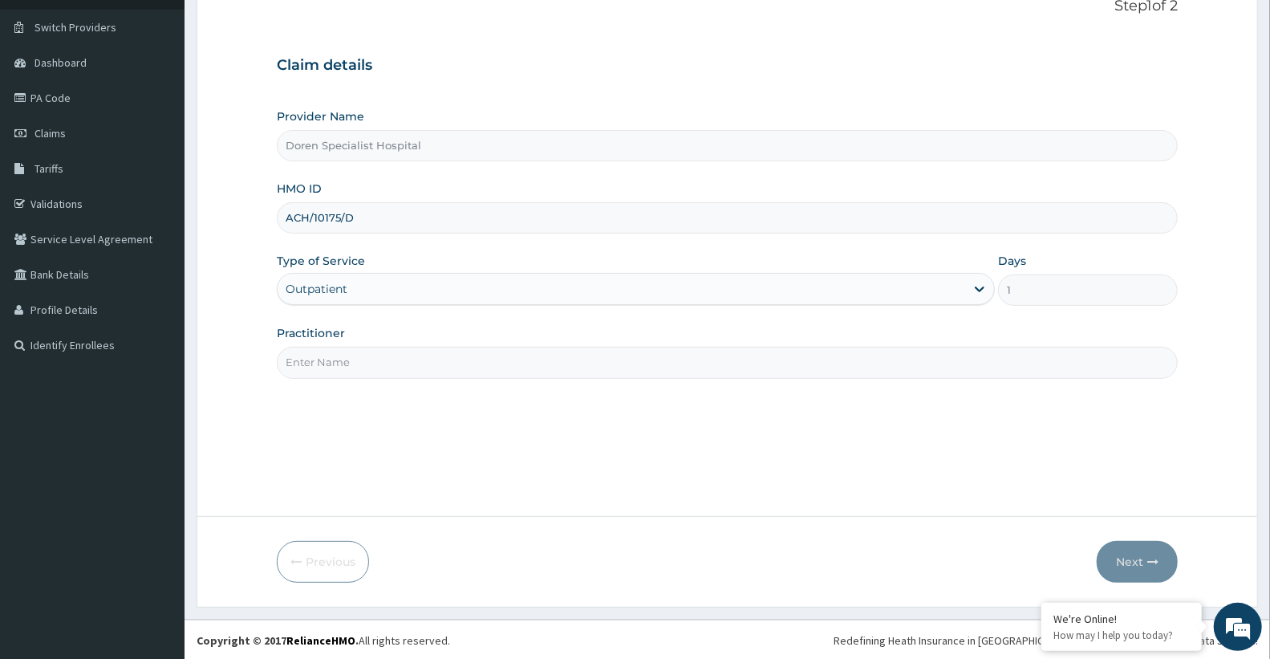
scroll to position [114, 0]
click at [381, 361] on input "Practitioner" at bounding box center [727, 360] width 901 height 31
type input "[PERSON_NAME]"
click at [1139, 568] on button "Next" at bounding box center [1137, 560] width 81 height 42
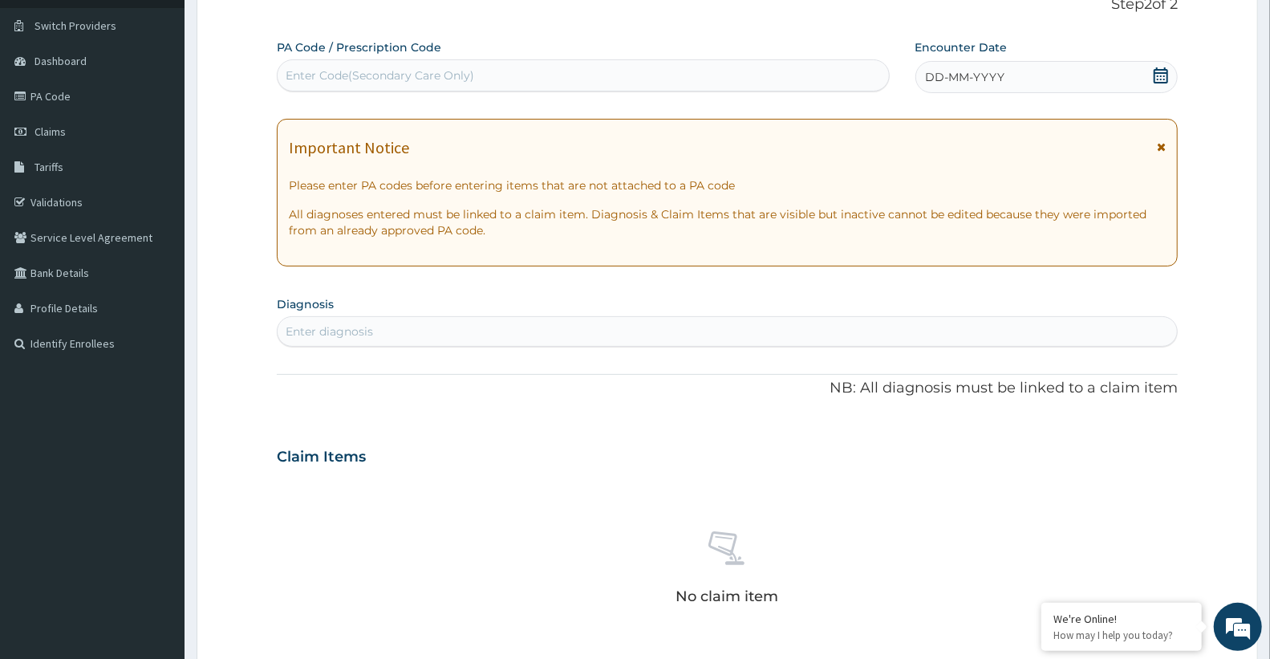
click at [549, 65] on div "Enter Code(Secondary Care Only)" at bounding box center [583, 76] width 611 height 26
paste input "PA/9C86F2"
type input "PA/9C86F2"
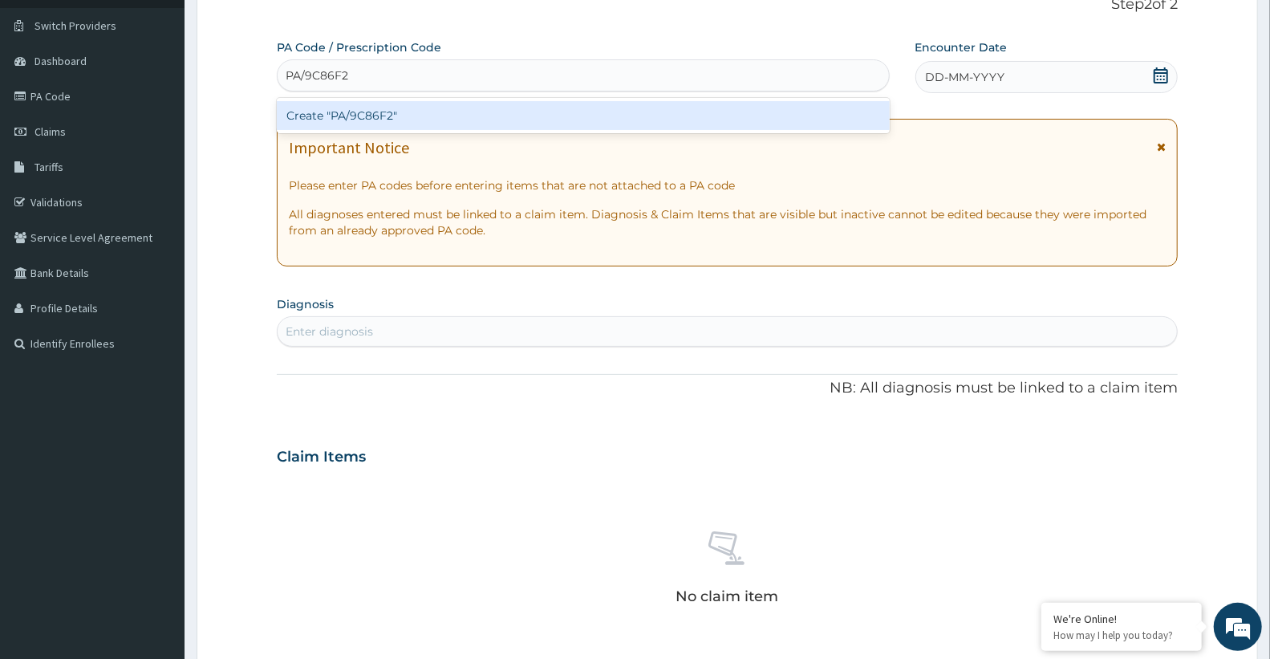
click at [452, 116] on div "Create "PA/9C86F2"" at bounding box center [583, 115] width 613 height 29
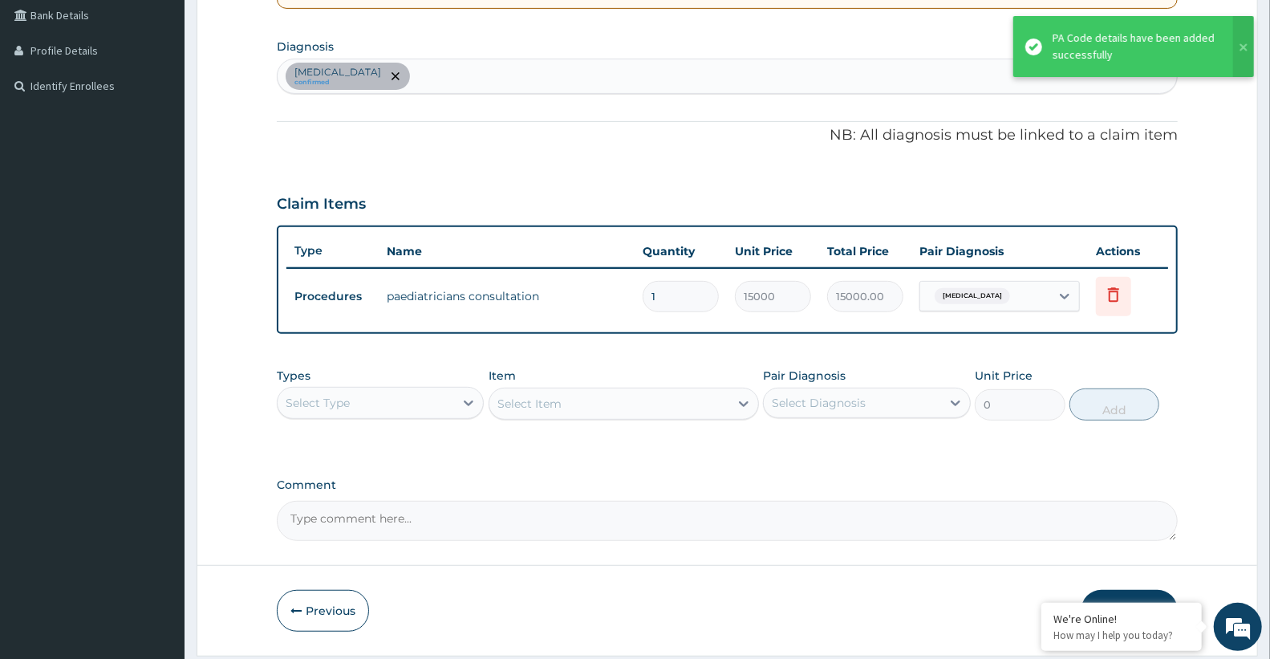
scroll to position [381, 0]
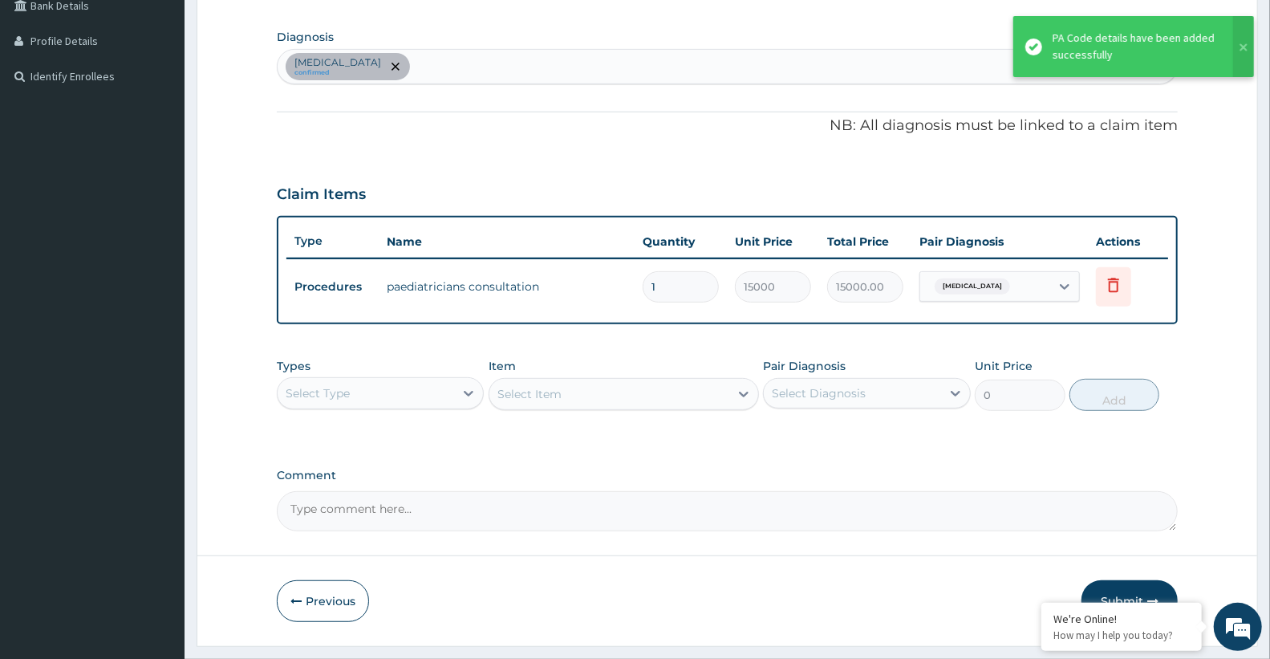
click at [391, 389] on div "Select Type" at bounding box center [366, 393] width 176 height 26
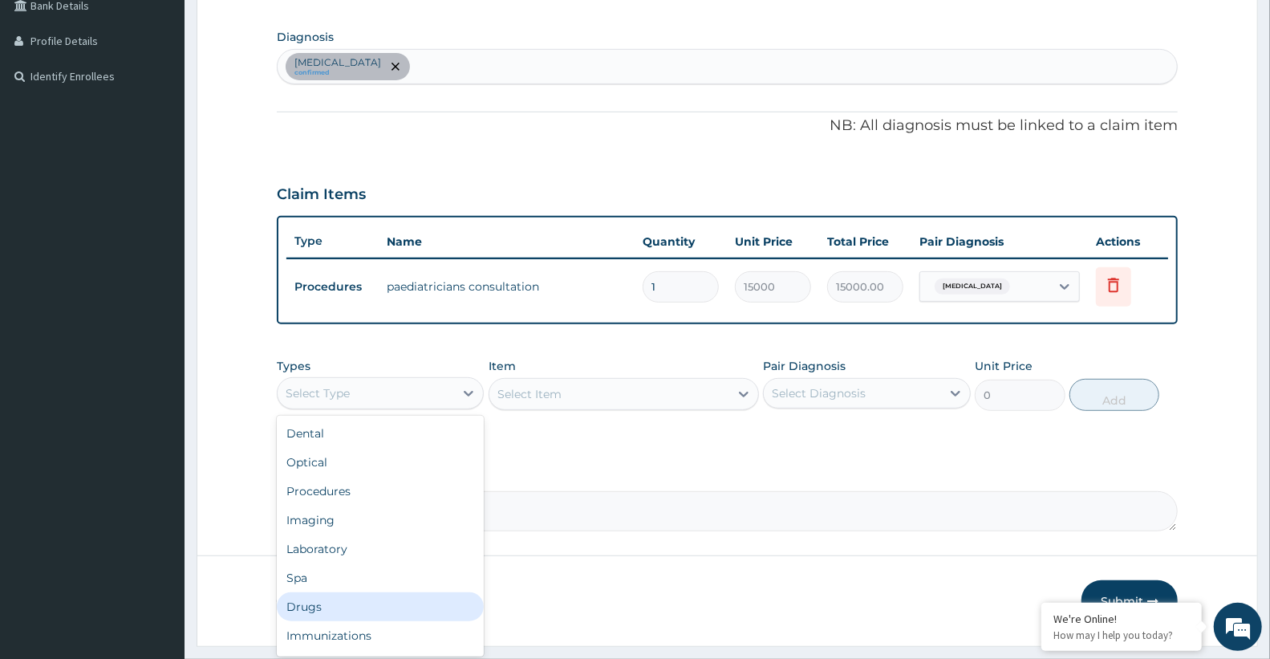
click at [353, 598] on div "Drugs" at bounding box center [380, 606] width 207 height 29
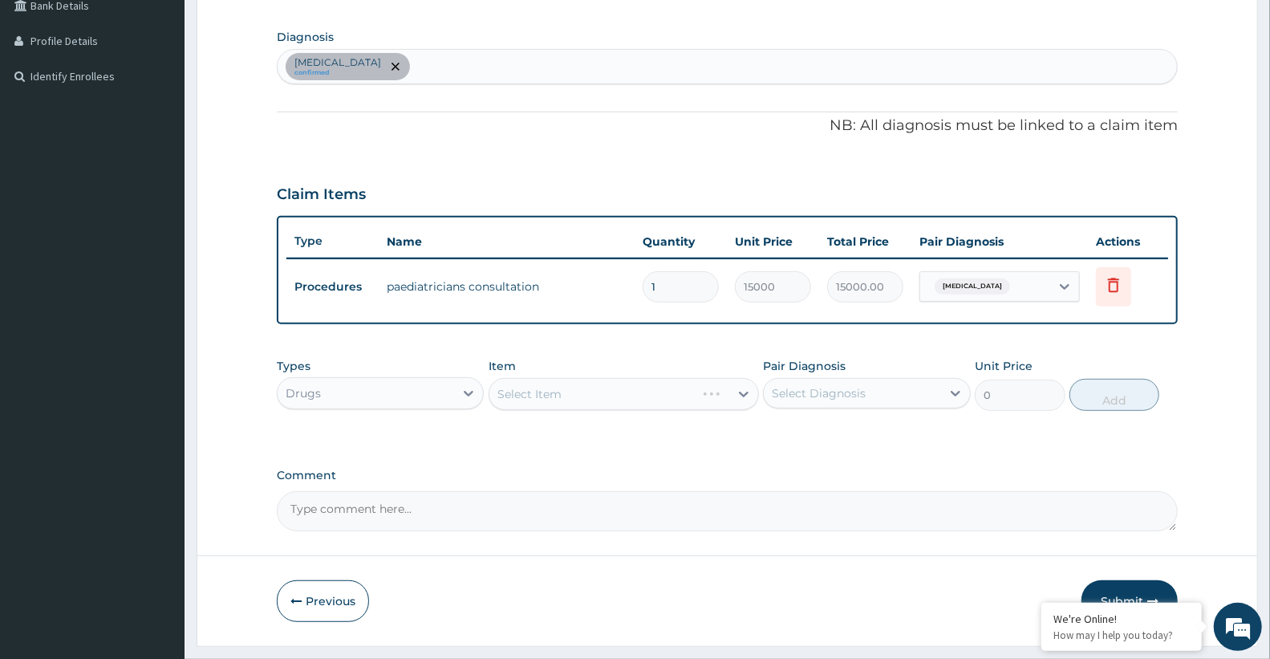
click at [583, 378] on div "Select Item" at bounding box center [624, 394] width 270 height 32
click at [582, 383] on div "Select Item" at bounding box center [624, 394] width 270 height 32
click at [582, 395] on div "Select Item" at bounding box center [624, 394] width 270 height 32
click at [532, 391] on div "Select Item" at bounding box center [624, 394] width 270 height 32
click at [530, 417] on div "Types Drugs Item Select Item Pair Diagnosis Select Diagnosis Unit Price 0 Add" at bounding box center [727, 396] width 901 height 93
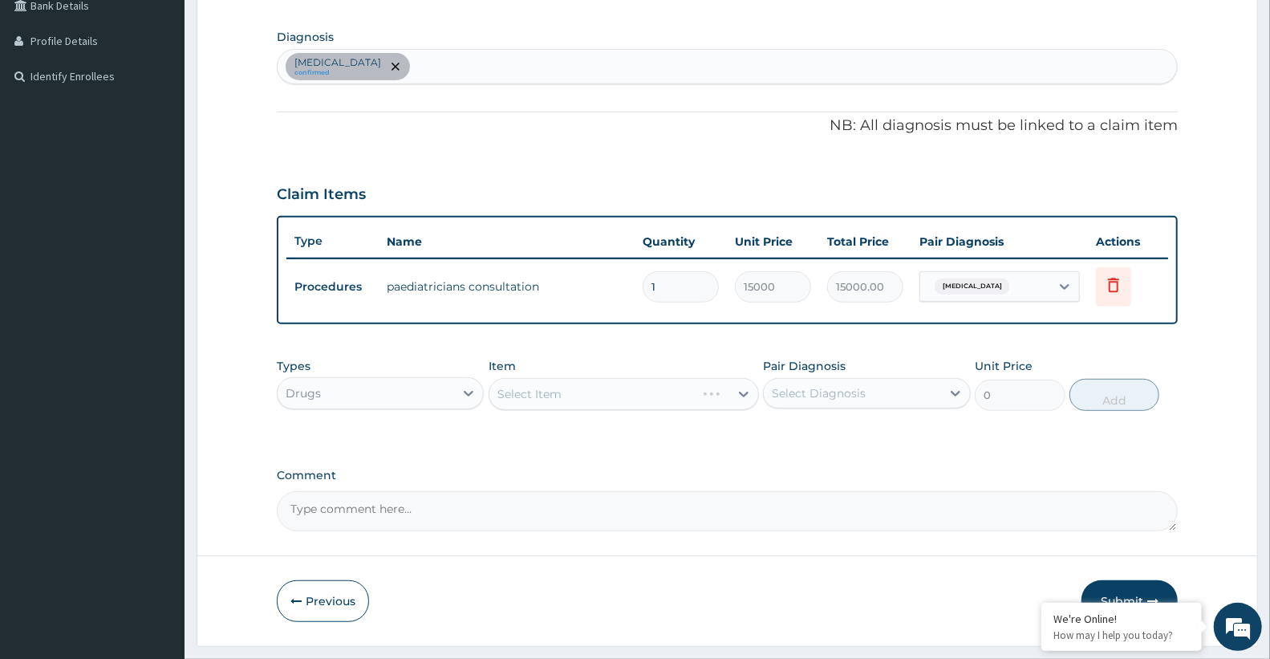
click at [563, 378] on div "Select Item" at bounding box center [624, 394] width 270 height 32
click at [568, 358] on div "Item Select Item" at bounding box center [624, 384] width 270 height 53
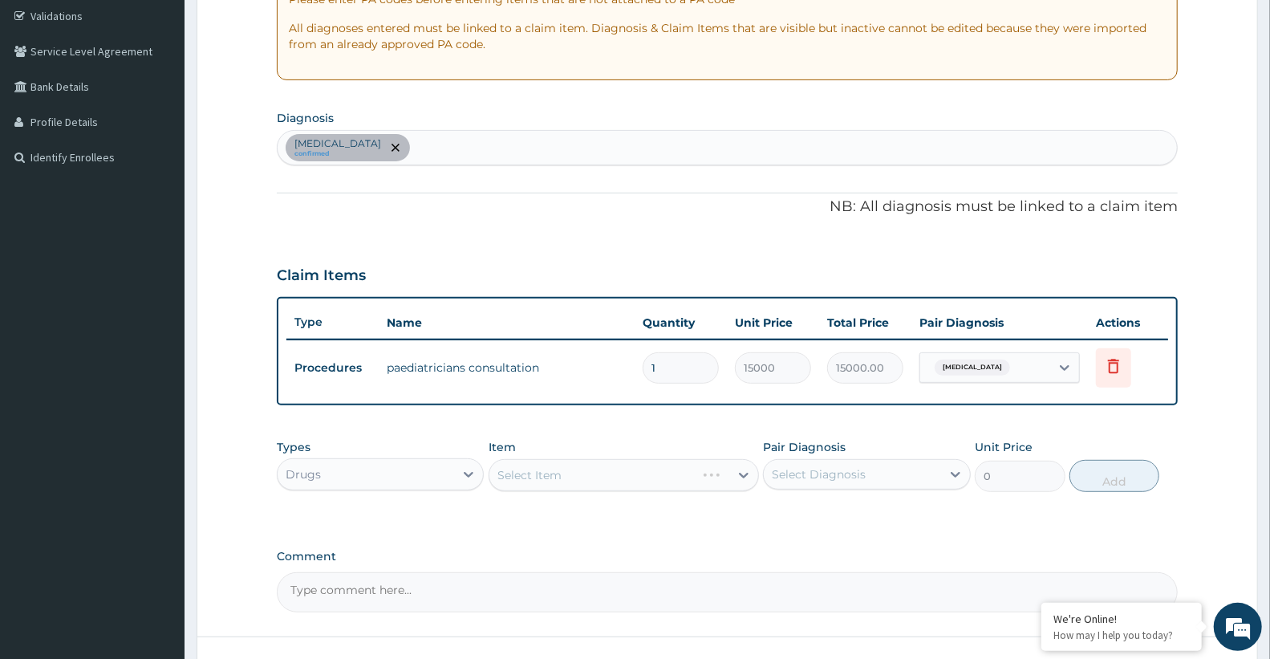
scroll to position [420, 0]
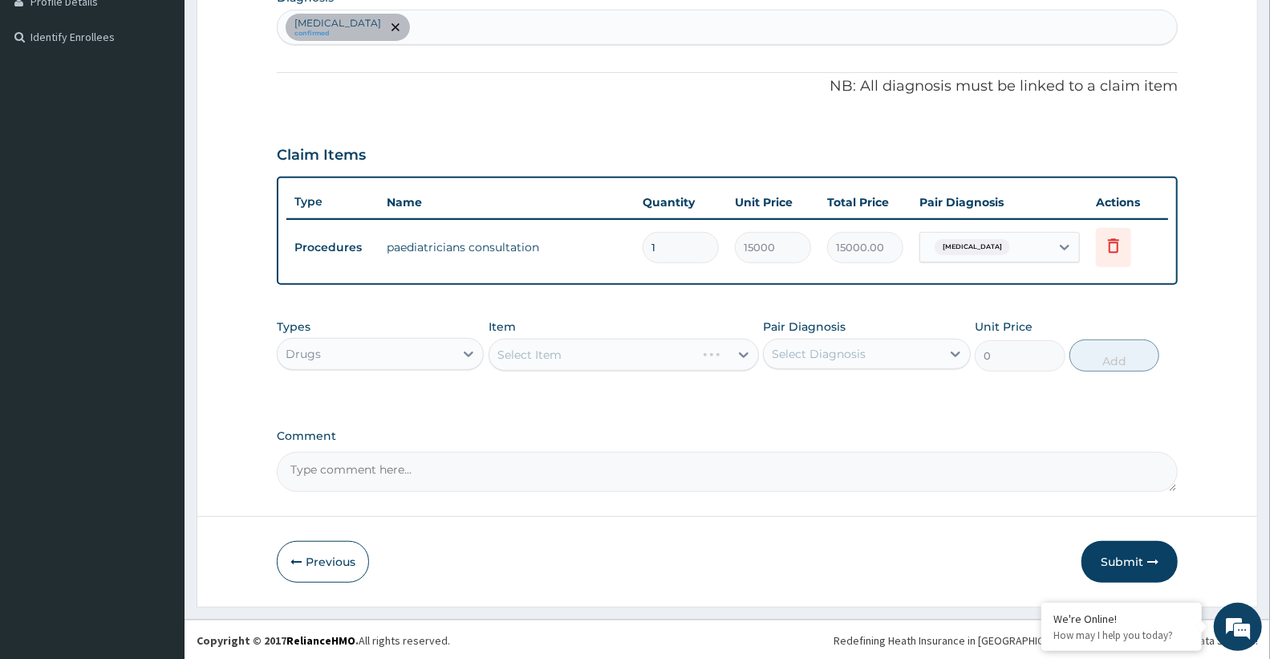
click at [536, 359] on div "Select Item" at bounding box center [624, 355] width 270 height 32
click at [548, 351] on div "Select Item" at bounding box center [624, 355] width 270 height 32
click at [533, 351] on div "Select Item" at bounding box center [624, 355] width 270 height 32
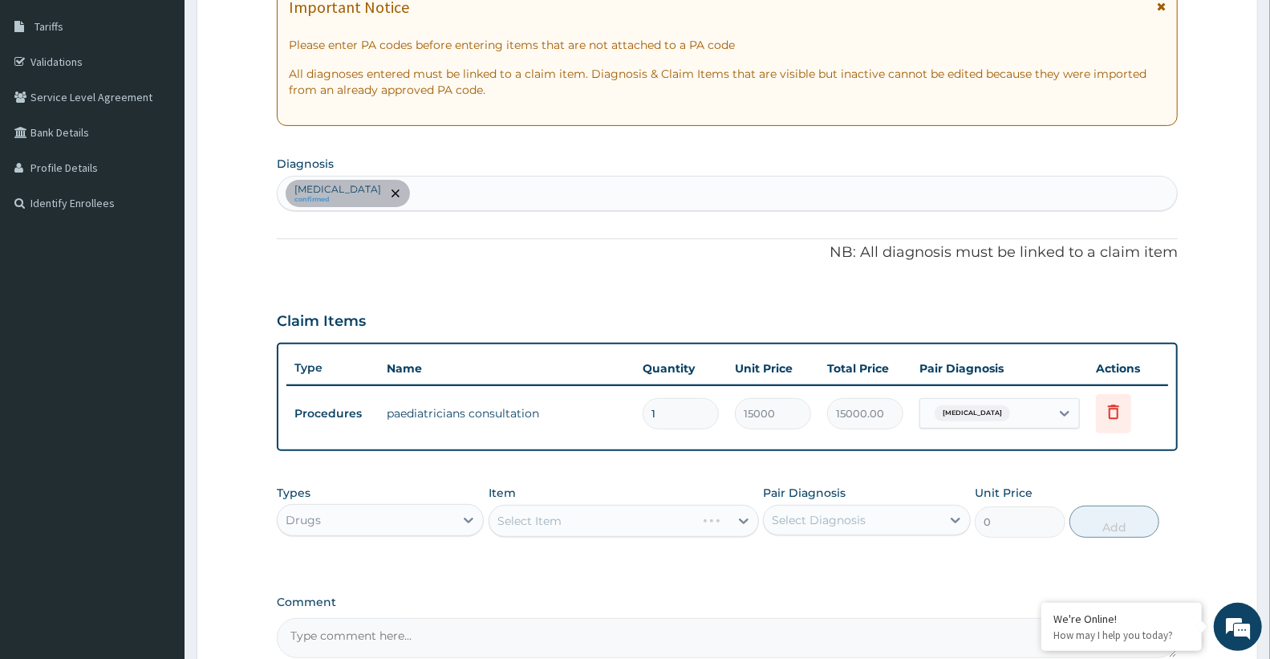
scroll to position [0, 0]
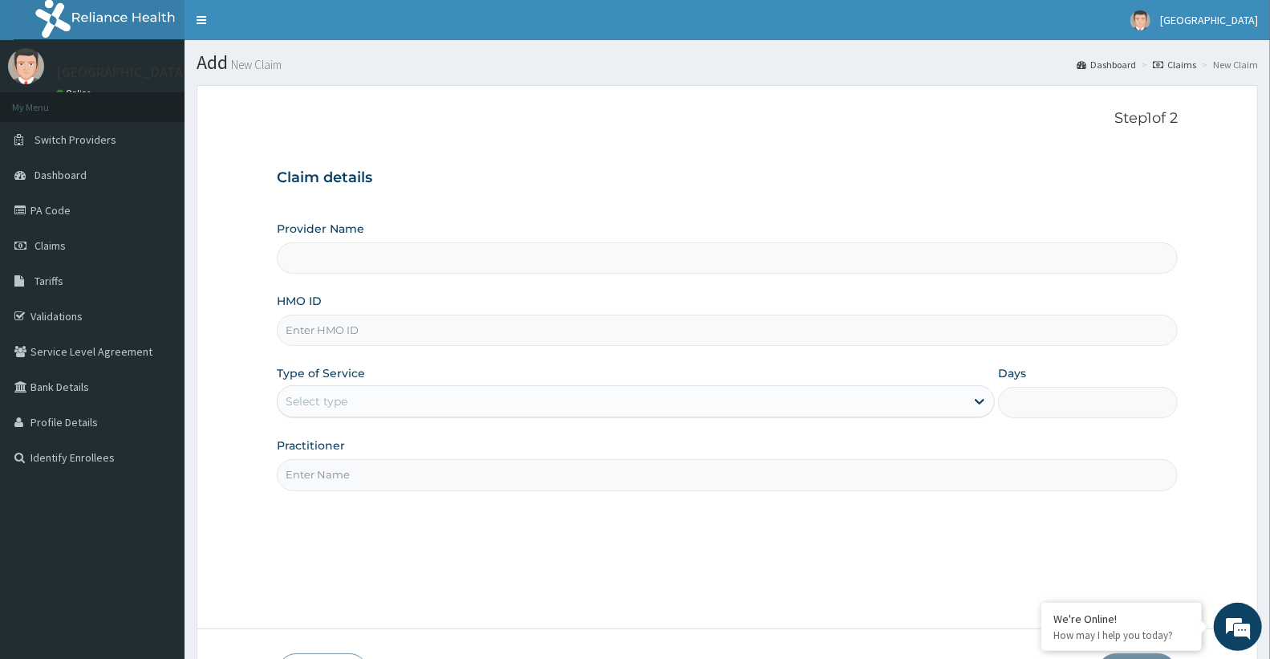
type input "Doren Specialist Hospital"
click at [440, 333] on input "HMO ID" at bounding box center [727, 329] width 901 height 31
paste input "ACH/10175/D"
type input "ACH/10175/D"
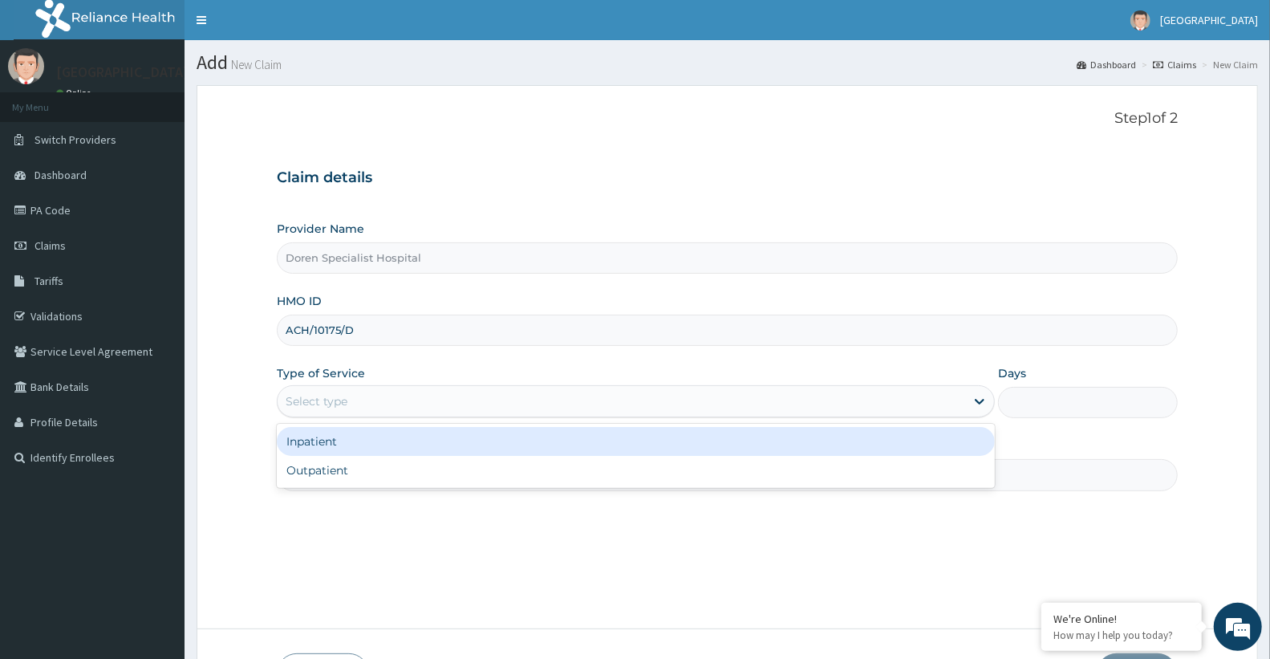
click at [334, 404] on div "Select type" at bounding box center [317, 401] width 62 height 16
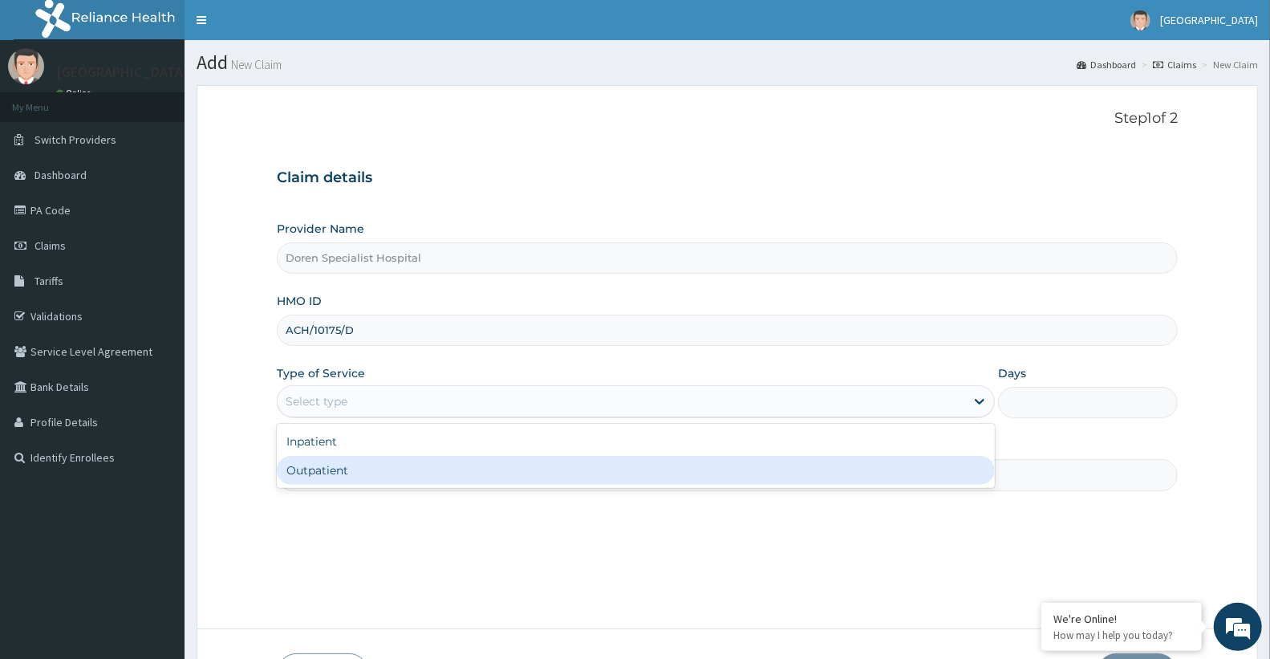
click at [338, 477] on div "Outpatient" at bounding box center [636, 470] width 718 height 29
type input "1"
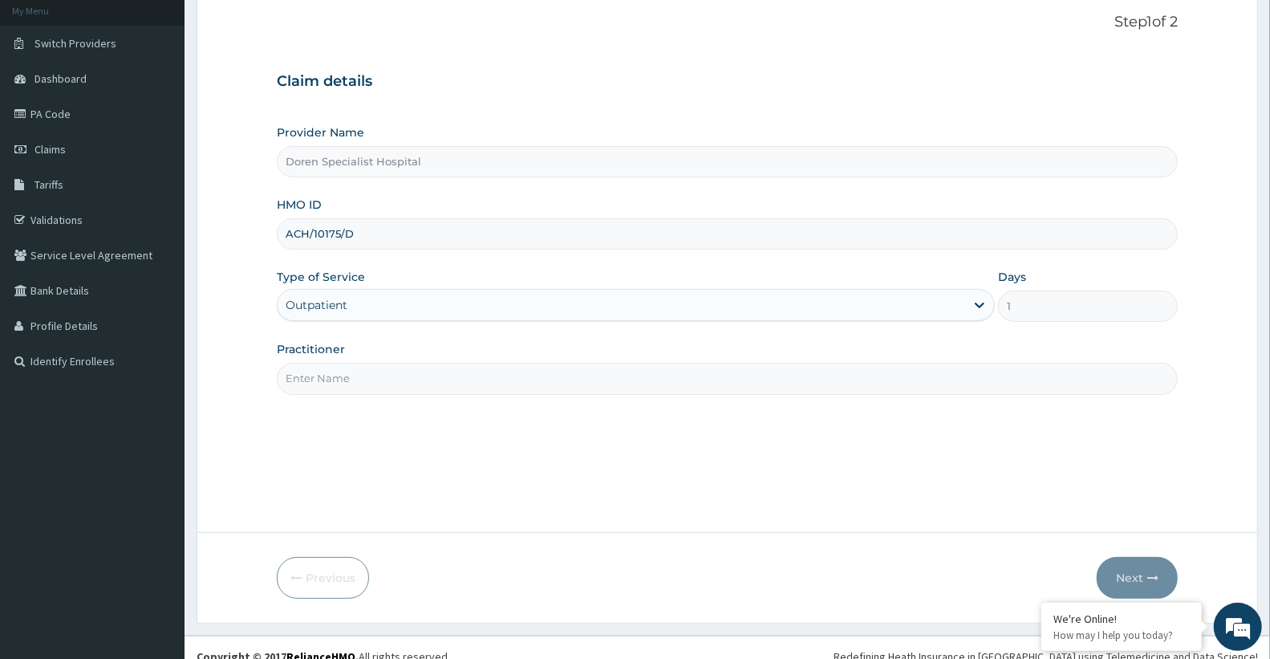
scroll to position [114, 0]
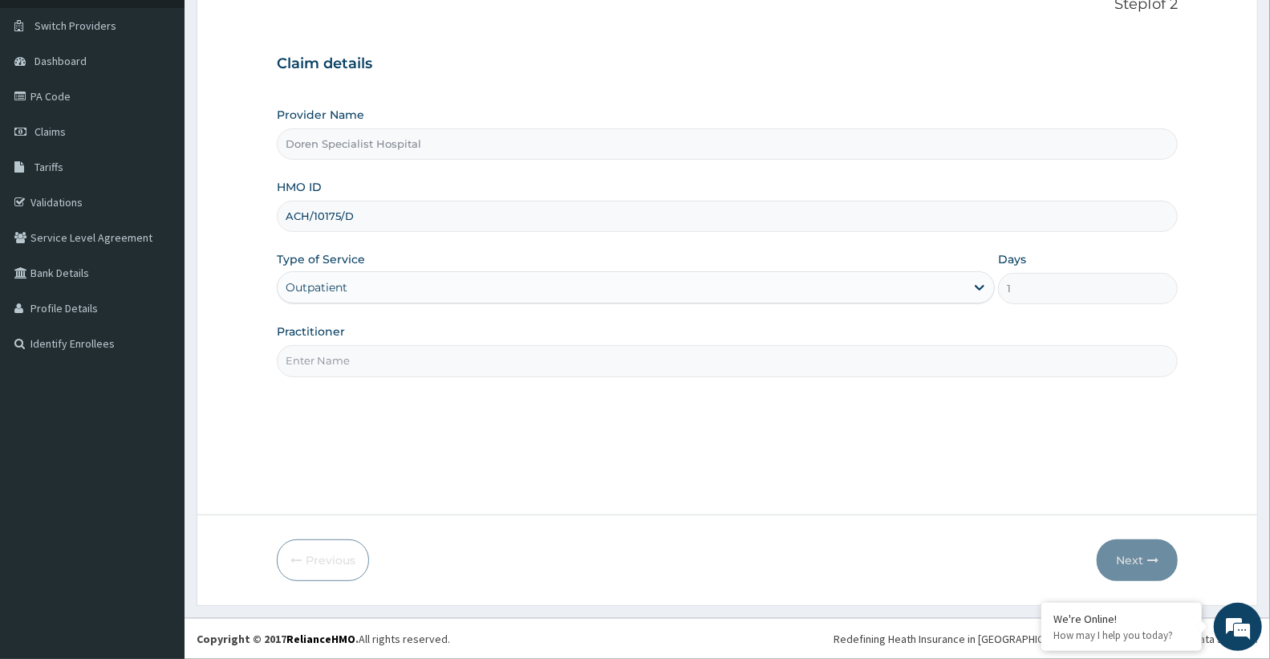
click at [377, 372] on input "Practitioner" at bounding box center [727, 360] width 901 height 31
type input "DR JEGEDE"
click at [1147, 574] on button "Next" at bounding box center [1137, 560] width 81 height 42
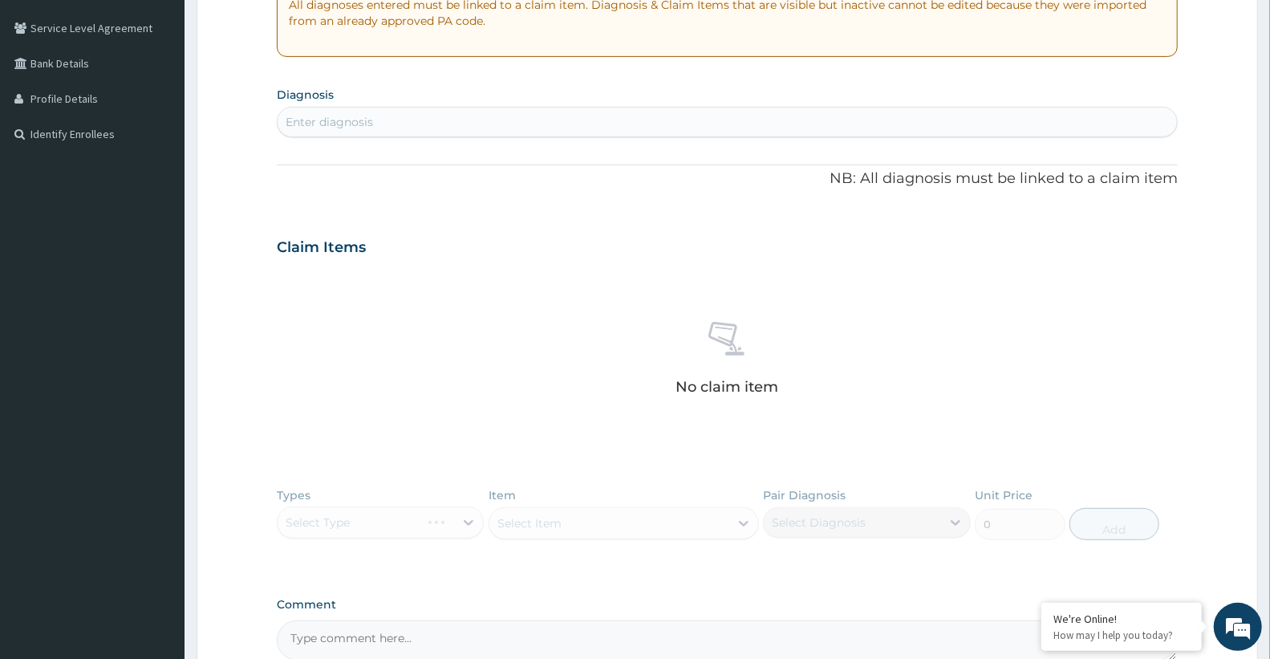
scroll to position [493, 0]
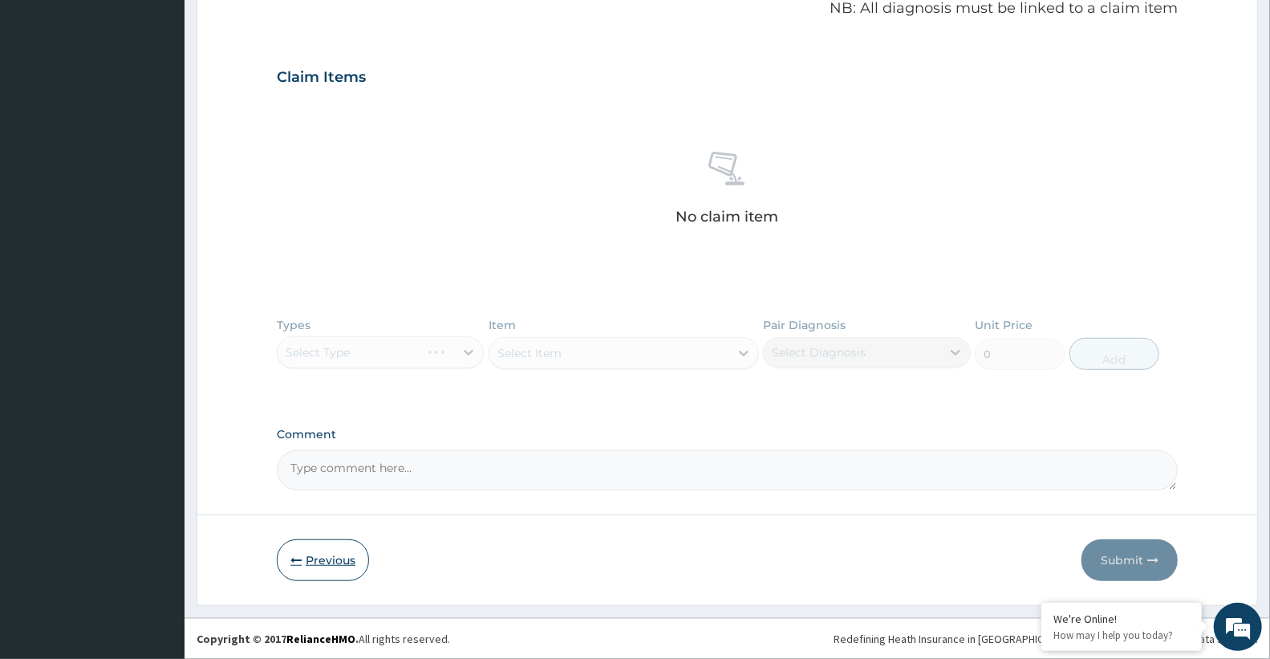
click at [318, 575] on button "Previous" at bounding box center [323, 560] width 92 height 42
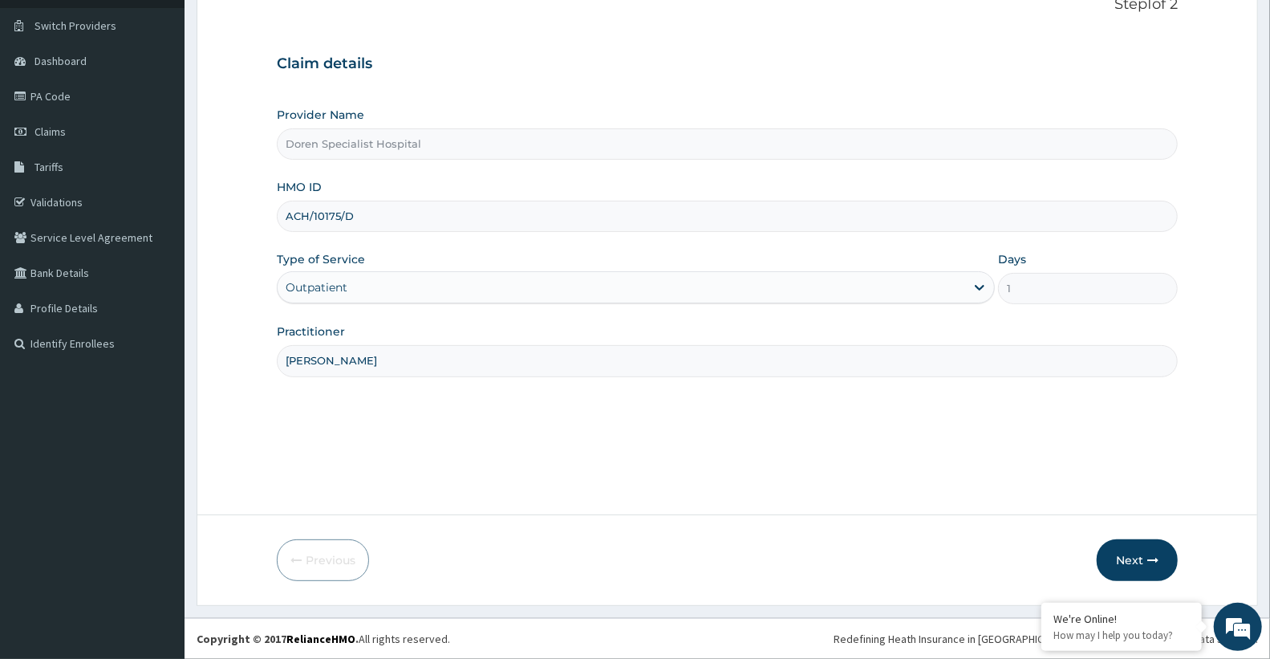
click at [367, 364] on input "DR JEGEDE" at bounding box center [727, 360] width 901 height 31
type input "DR OKORIE OKORIE"
click at [1143, 575] on button "Next" at bounding box center [1137, 560] width 81 height 42
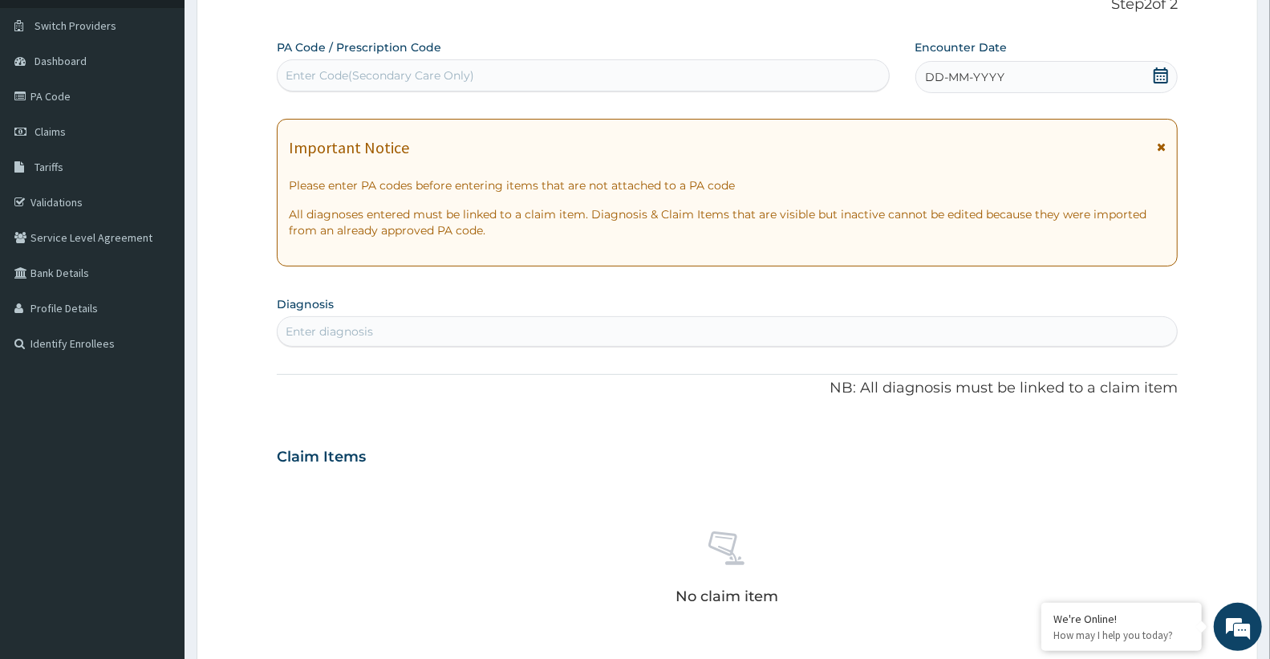
click at [444, 90] on div "Enter Code(Secondary Care Only)" at bounding box center [583, 75] width 613 height 32
paste input "PA/9C86F2"
type input "PA/9C86F2"
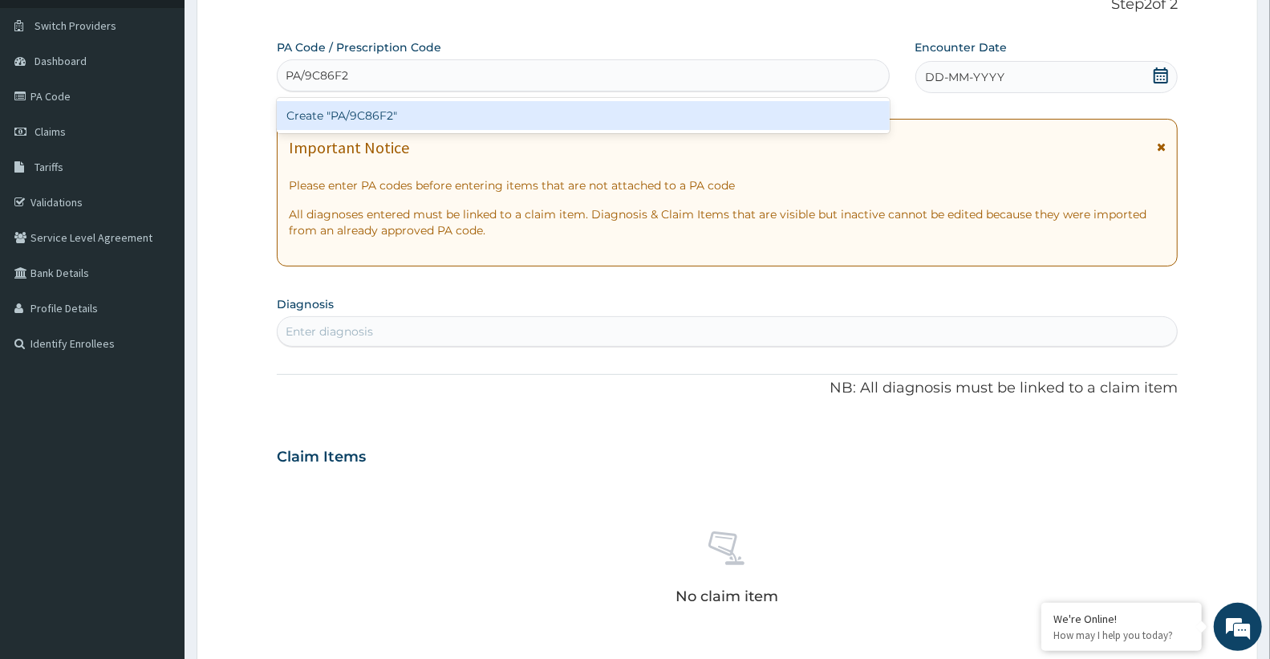
click at [416, 118] on div "Create "PA/9C86F2"" at bounding box center [583, 115] width 613 height 29
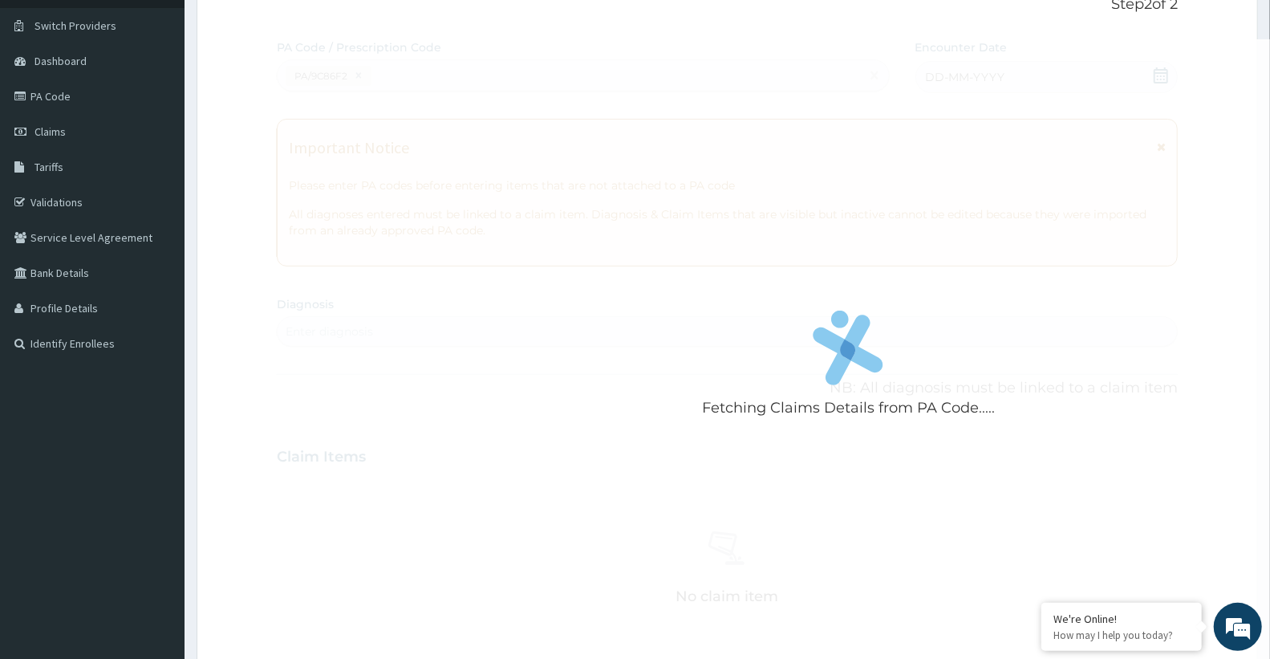
click at [126, 456] on aside "Doren Hospital Online My Menu Switch Providers Dashboard PA Code Claims Tariffs…" at bounding box center [92, 462] width 185 height 1152
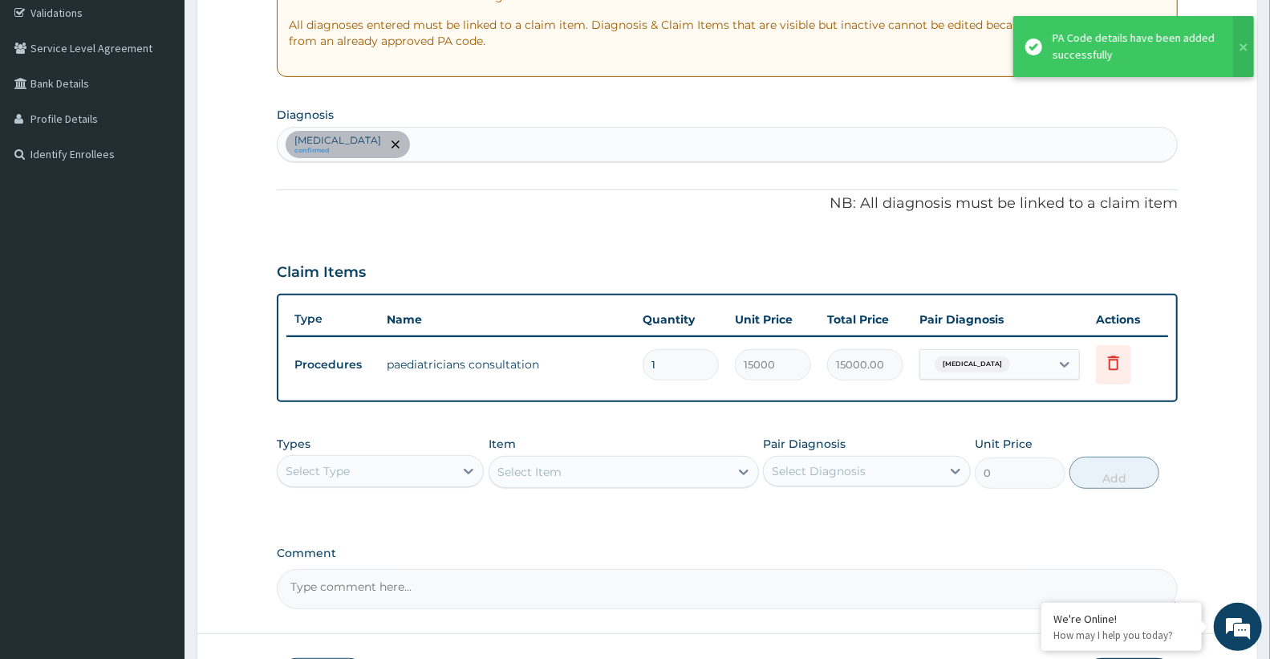
scroll to position [420, 0]
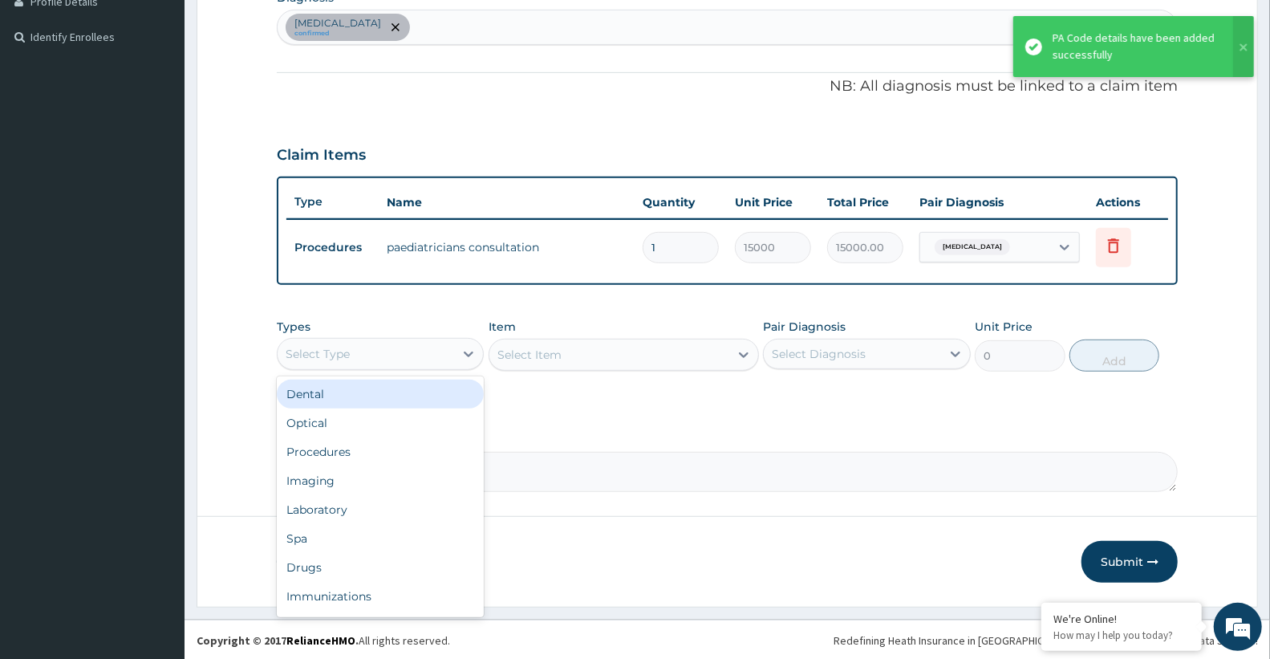
click at [406, 358] on div "Select Type" at bounding box center [366, 354] width 176 height 26
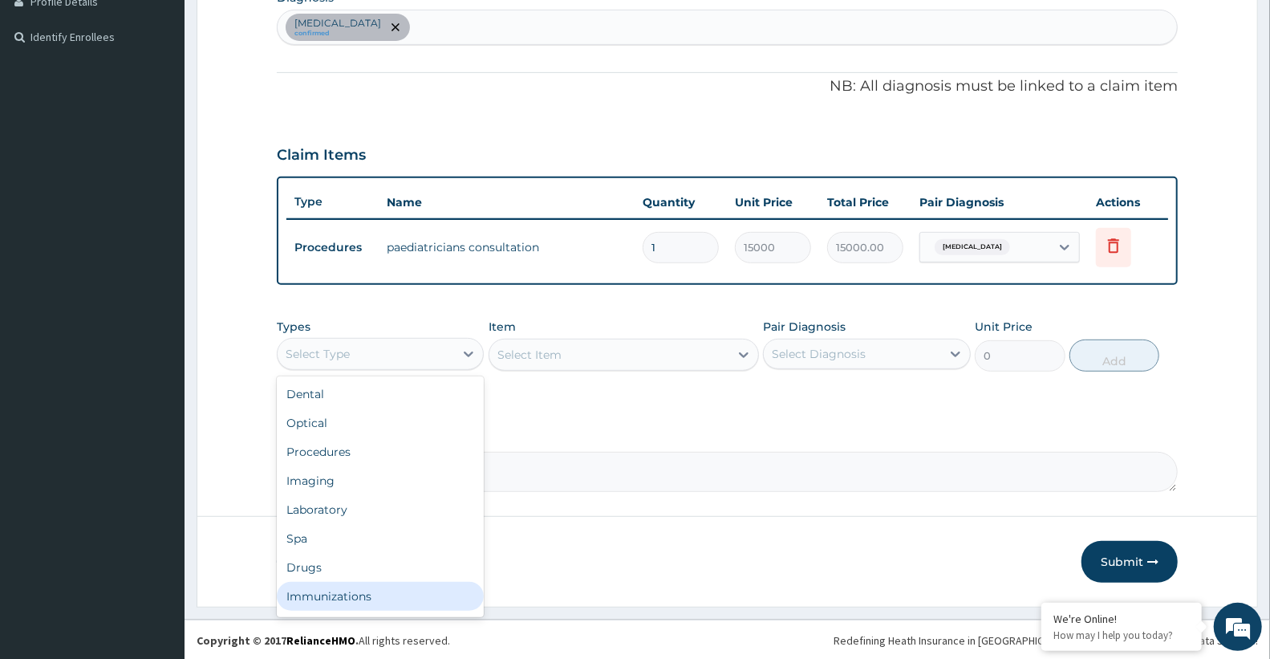
click at [339, 586] on div "Immunizations" at bounding box center [380, 596] width 207 height 29
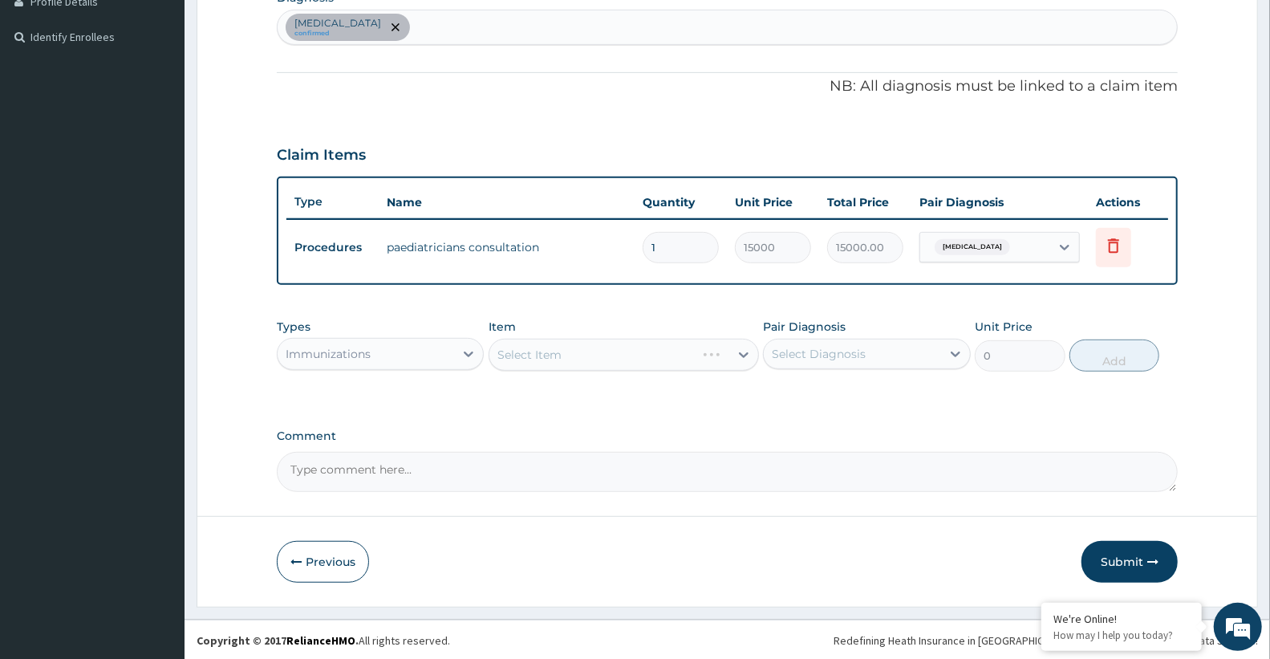
click at [358, 356] on div "Immunizations" at bounding box center [328, 354] width 85 height 16
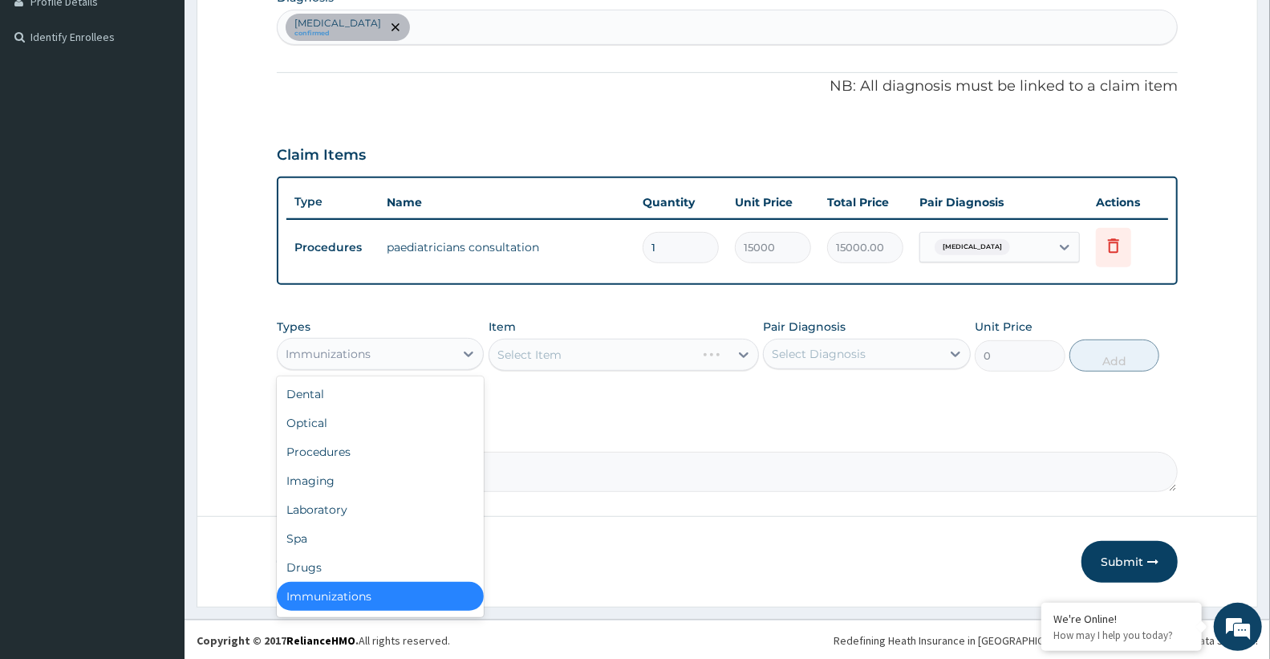
scroll to position [3, 0]
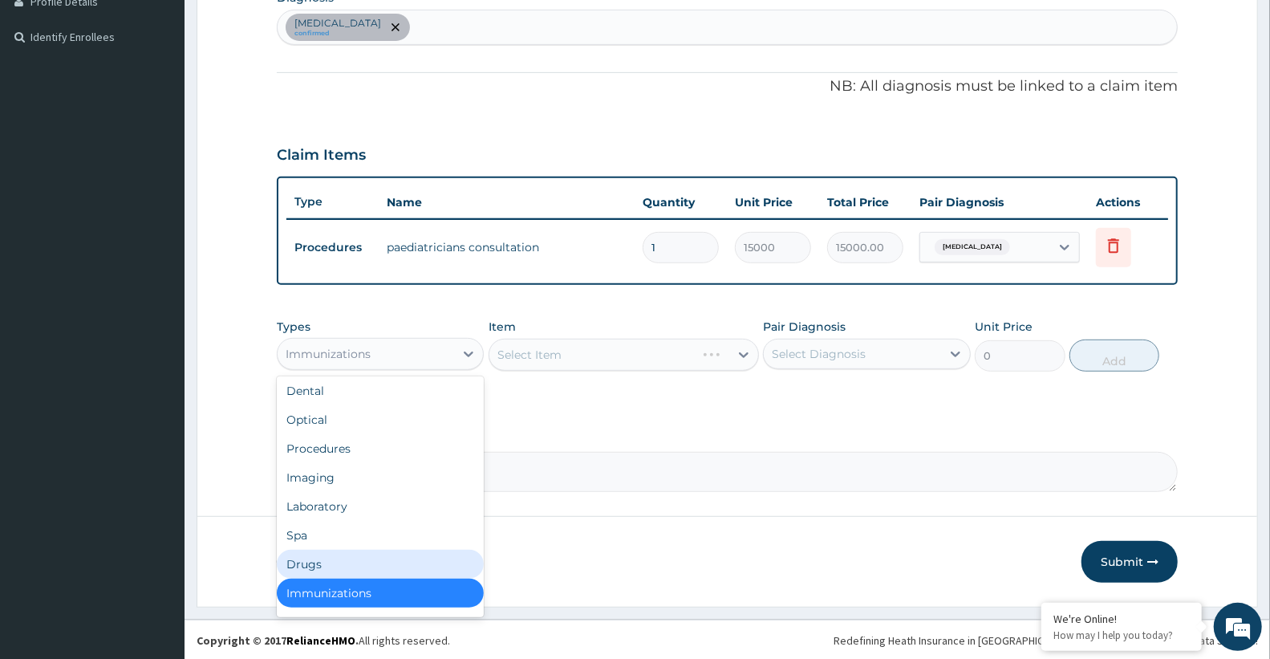
click at [343, 573] on div "Drugs" at bounding box center [380, 564] width 207 height 29
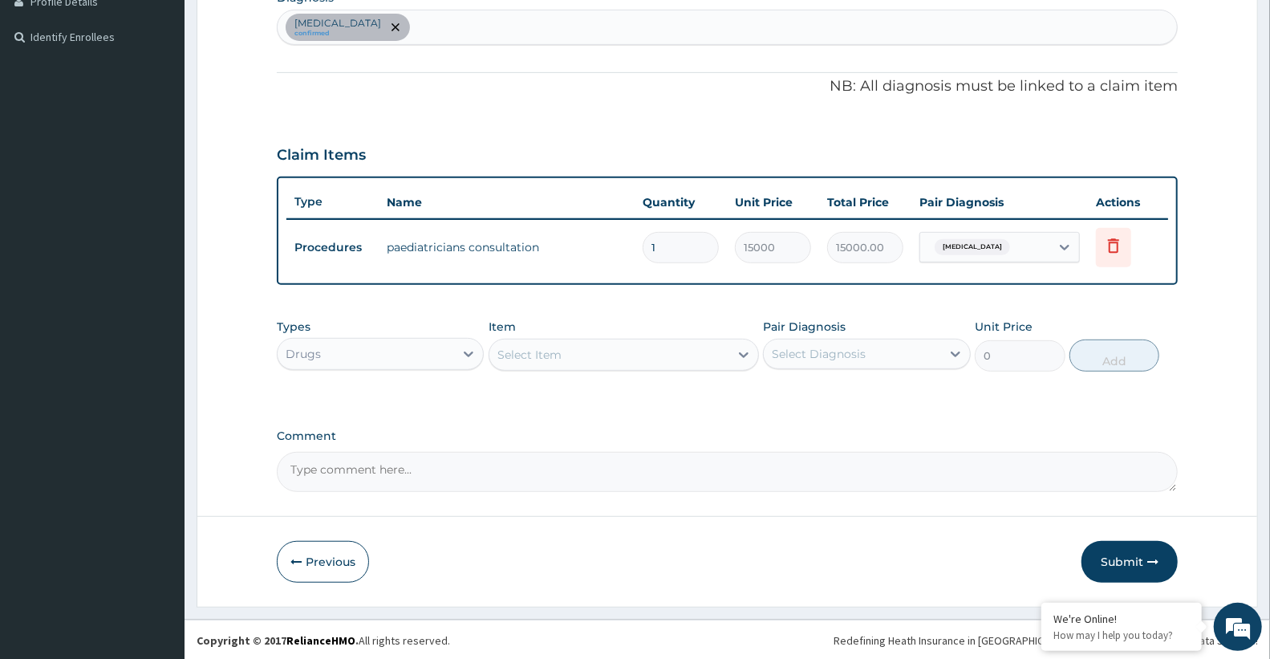
click at [642, 369] on div "Item Select Item" at bounding box center [624, 344] width 270 height 53
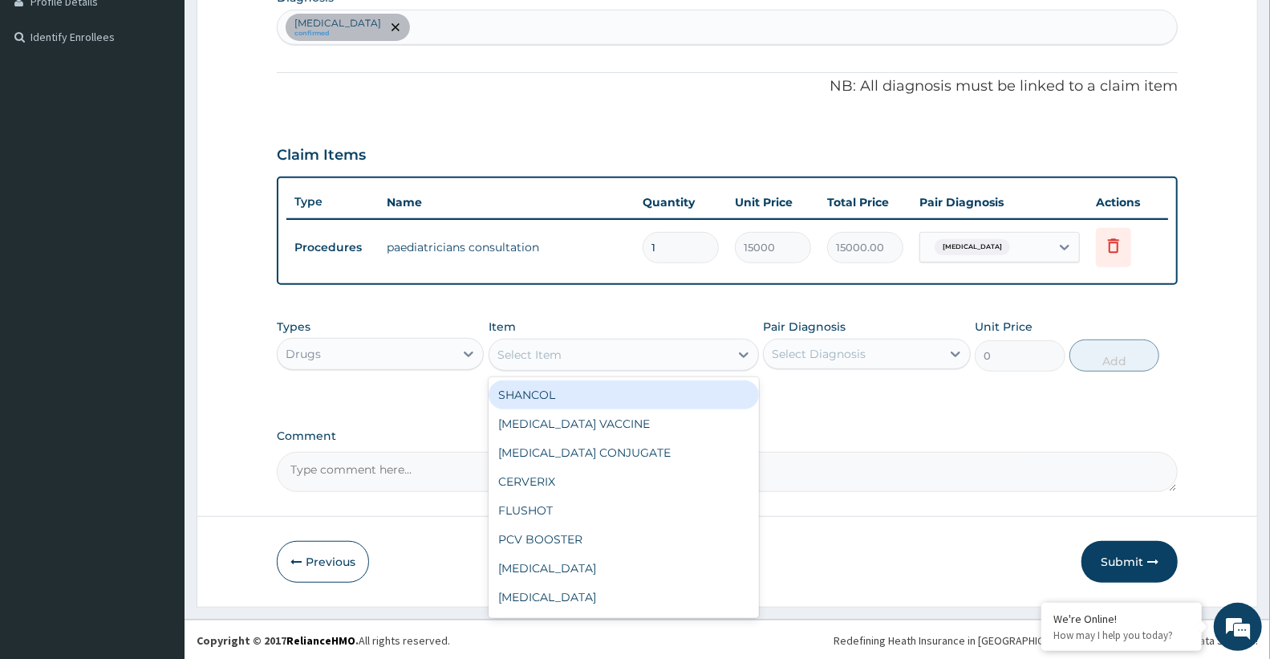
click at [639, 358] on div "Select Item" at bounding box center [609, 355] width 240 height 26
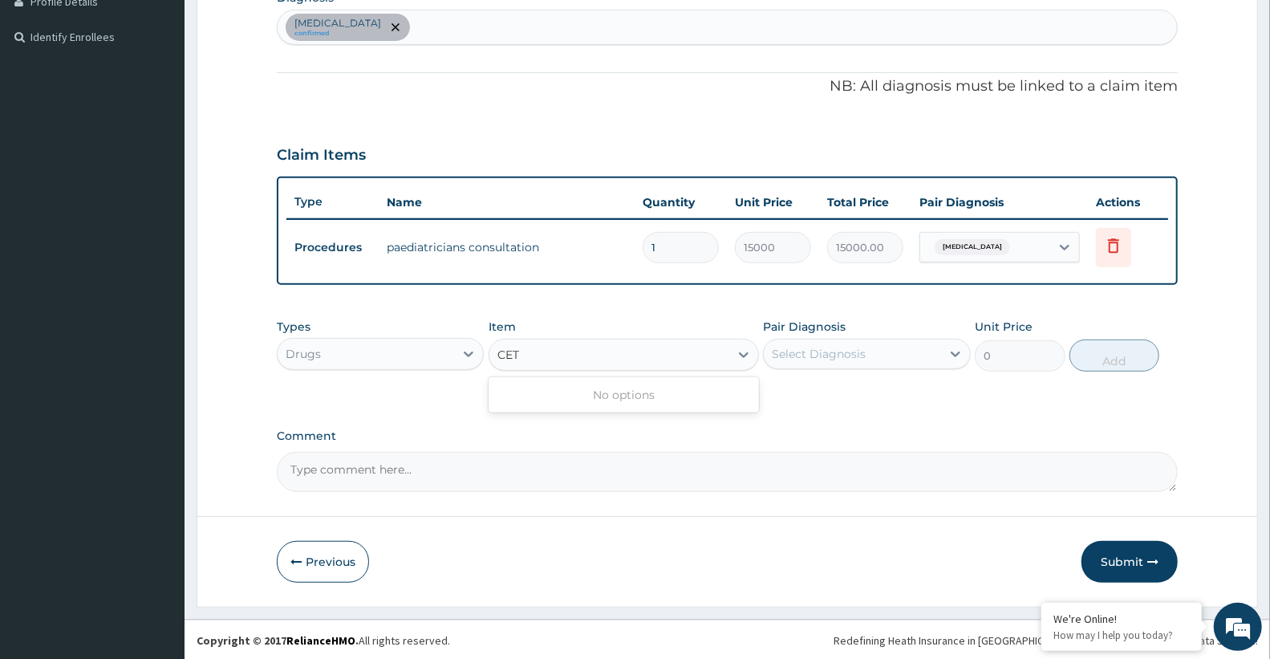
type input "CE"
click at [607, 363] on div "Select Item" at bounding box center [609, 355] width 240 height 26
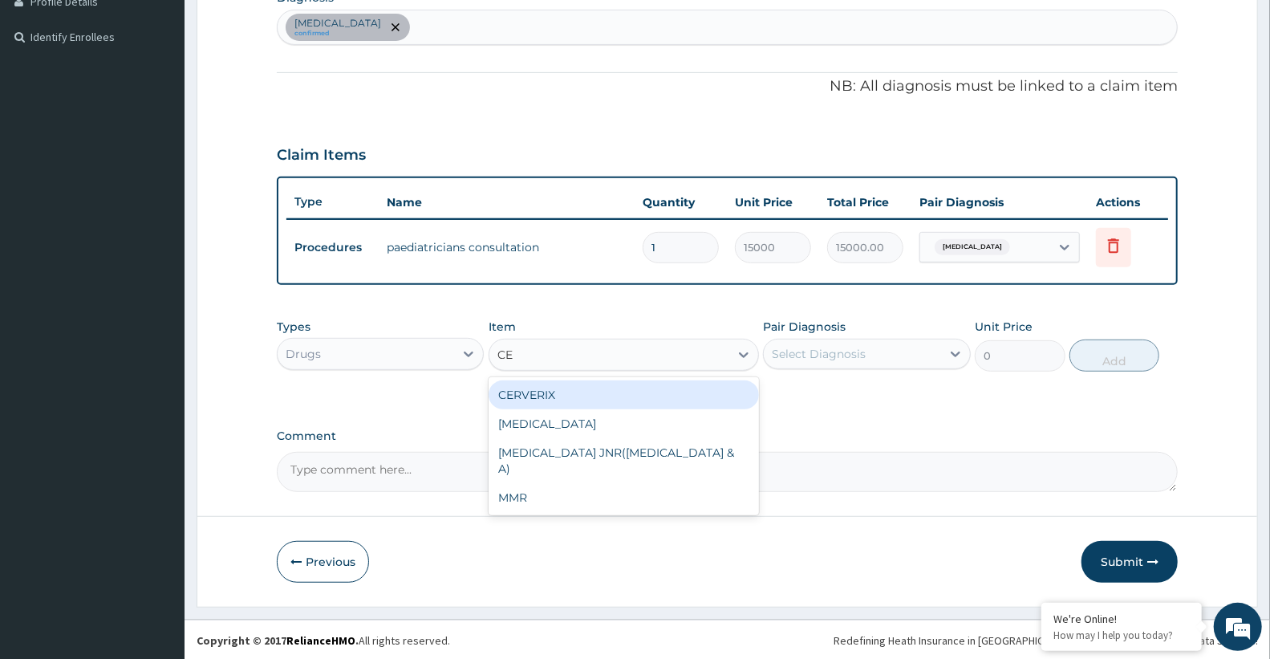
type input "C"
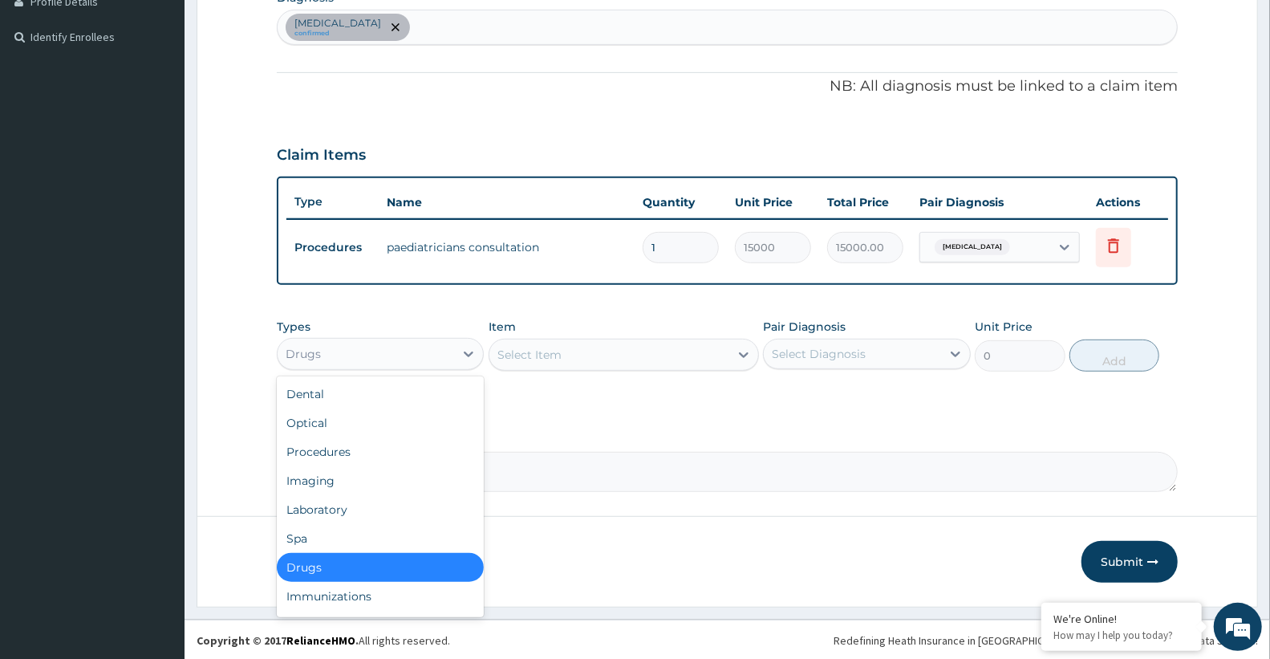
click at [389, 349] on div "Drugs" at bounding box center [366, 354] width 176 height 26
click at [314, 518] on div "Laboratory" at bounding box center [380, 509] width 207 height 29
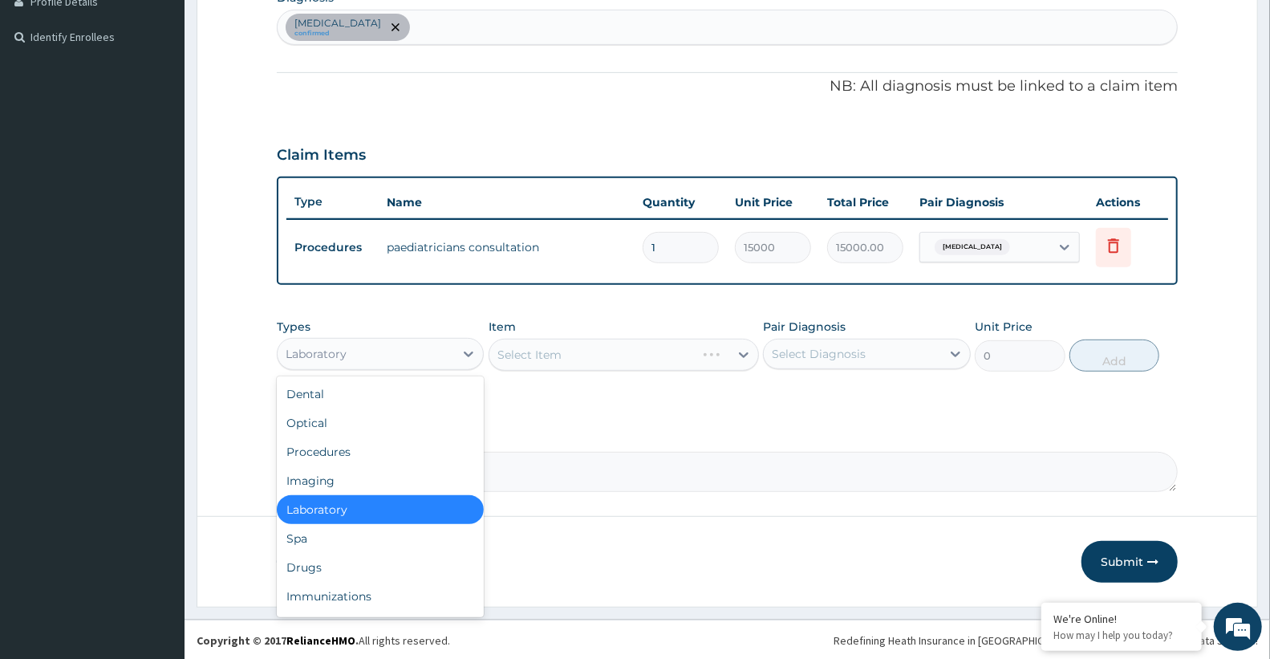
click at [327, 356] on div "Laboratory" at bounding box center [316, 354] width 61 height 16
click at [321, 582] on div "Immunizations" at bounding box center [380, 596] width 207 height 29
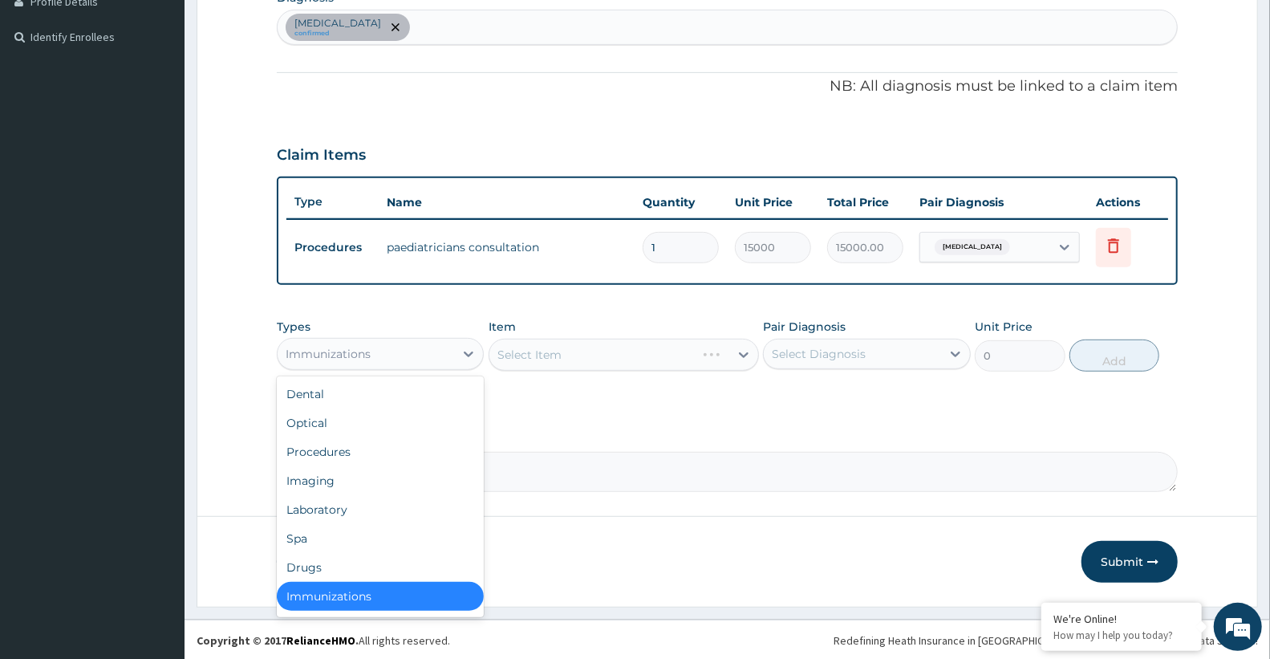
click at [337, 354] on div "Immunizations" at bounding box center [328, 354] width 85 height 16
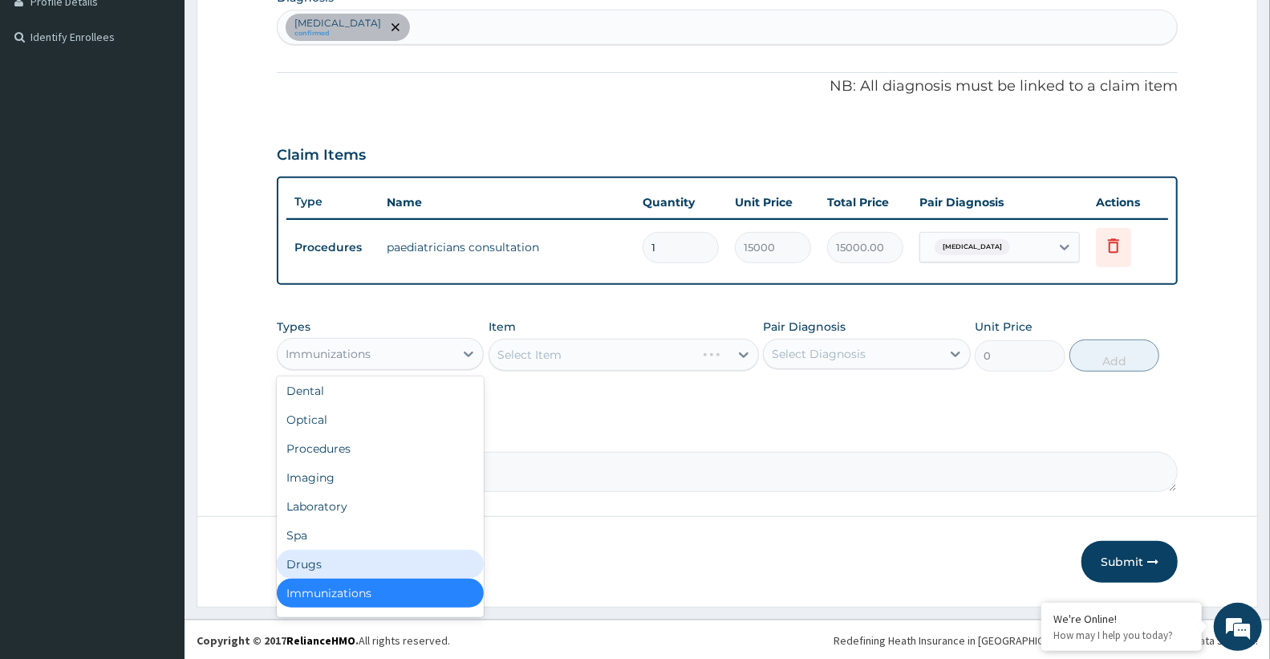
click at [327, 570] on div "Drugs" at bounding box center [380, 564] width 207 height 29
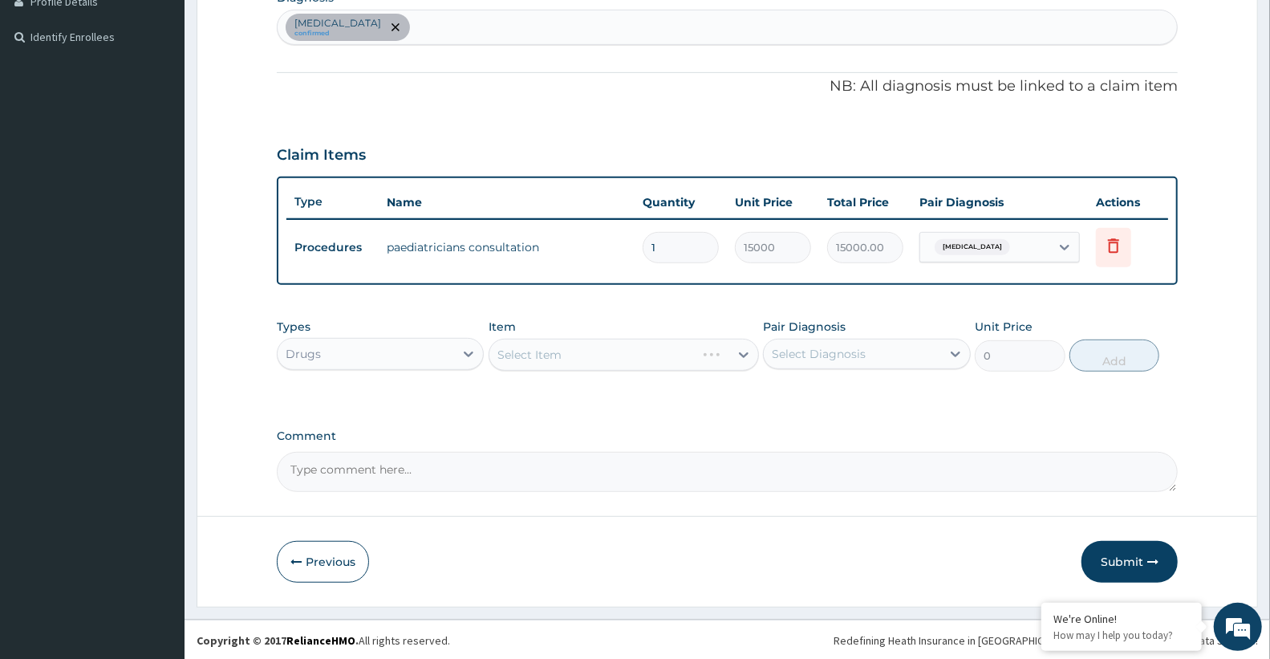
click at [603, 355] on div "Select Item" at bounding box center [624, 355] width 270 height 32
click at [568, 351] on div "Select Item" at bounding box center [624, 355] width 270 height 32
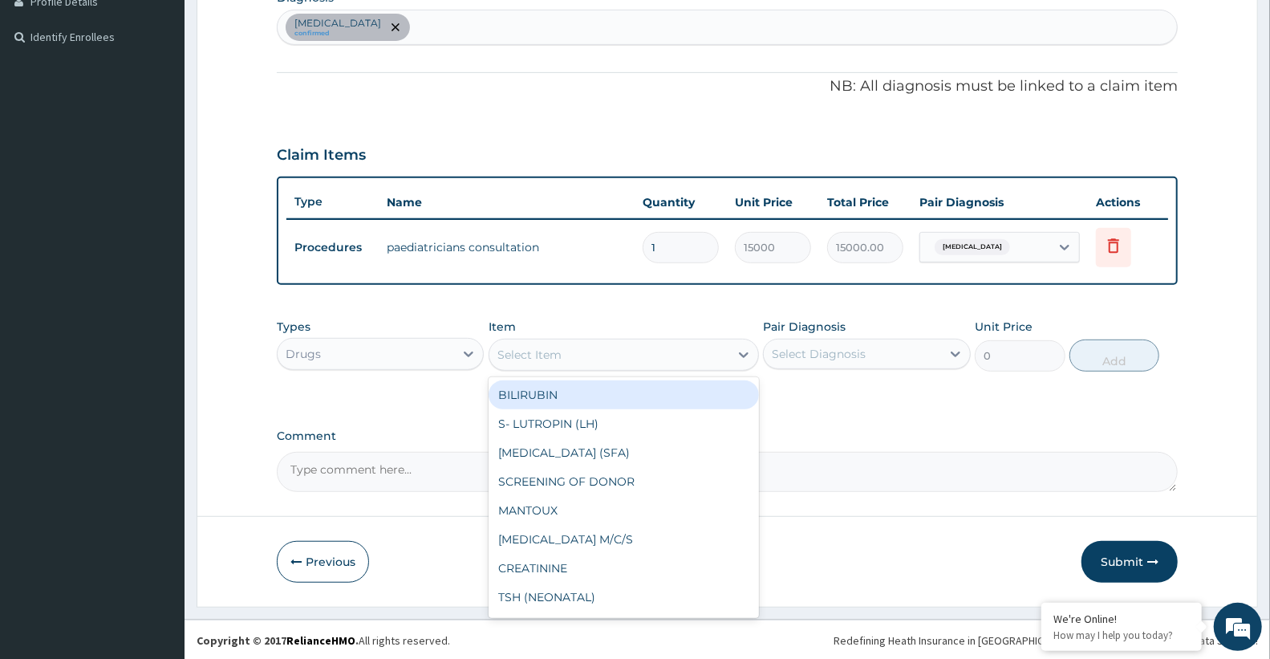
click at [531, 361] on div "Select Item" at bounding box center [609, 355] width 240 height 26
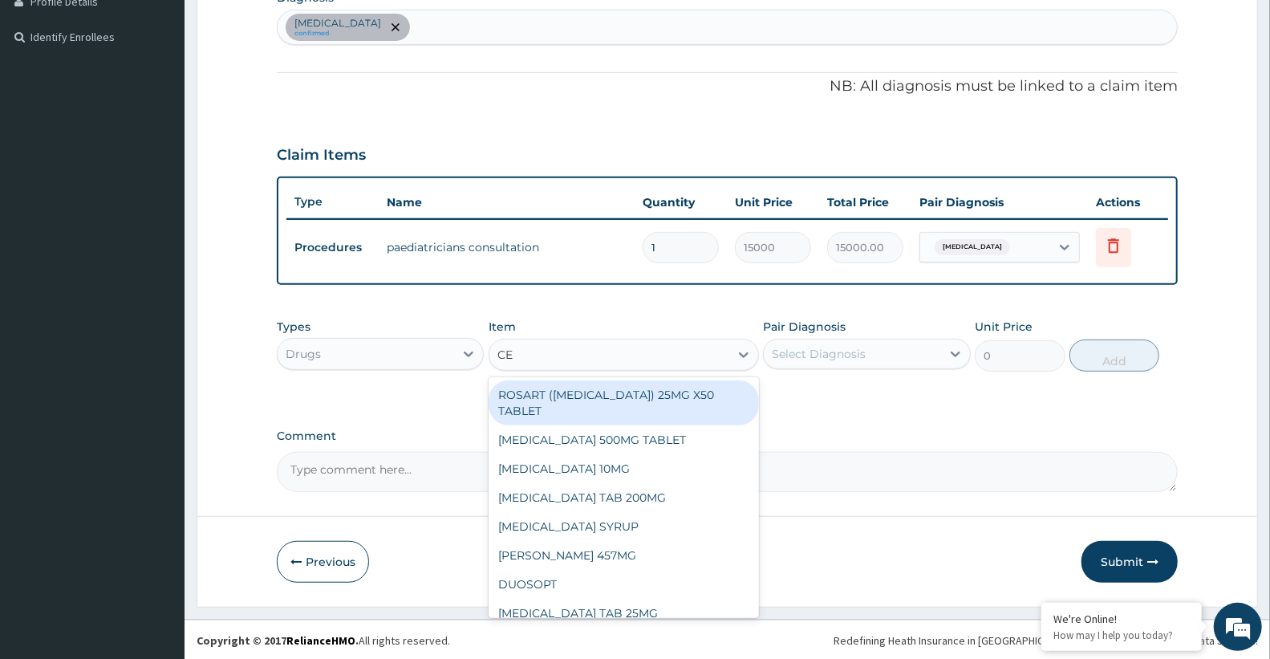
type input "CET"
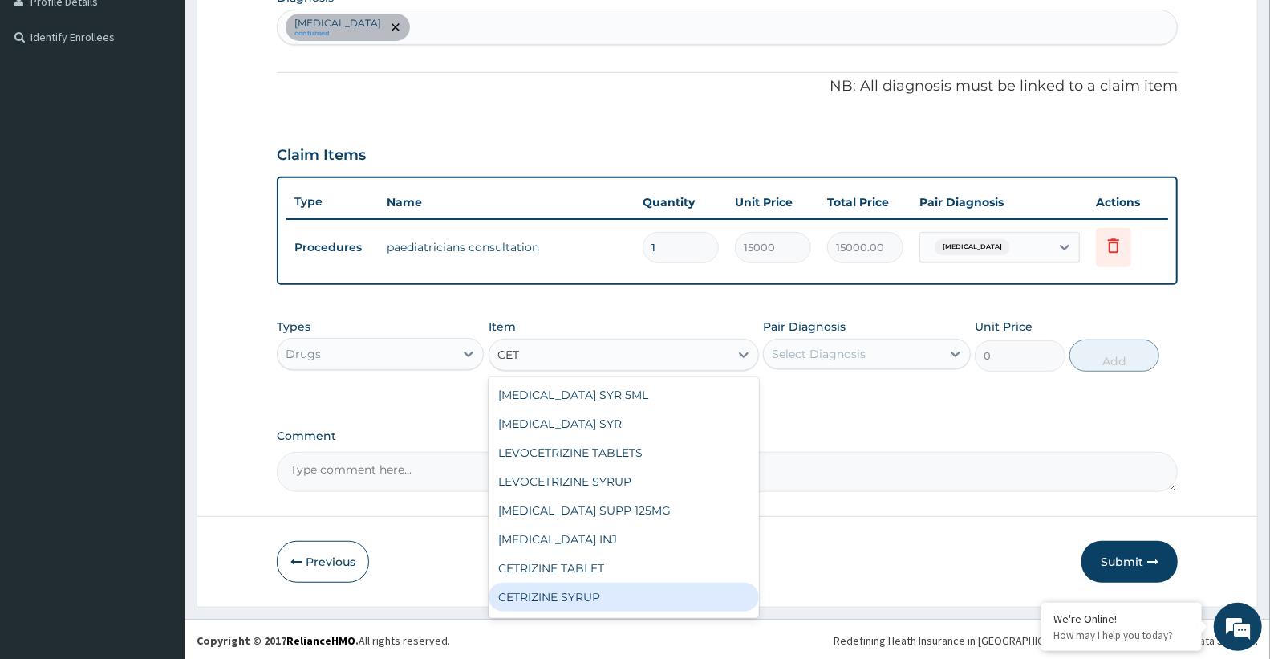
click at [570, 597] on div "CETRIZINE SYRUP" at bounding box center [624, 596] width 270 height 29
type input "1900"
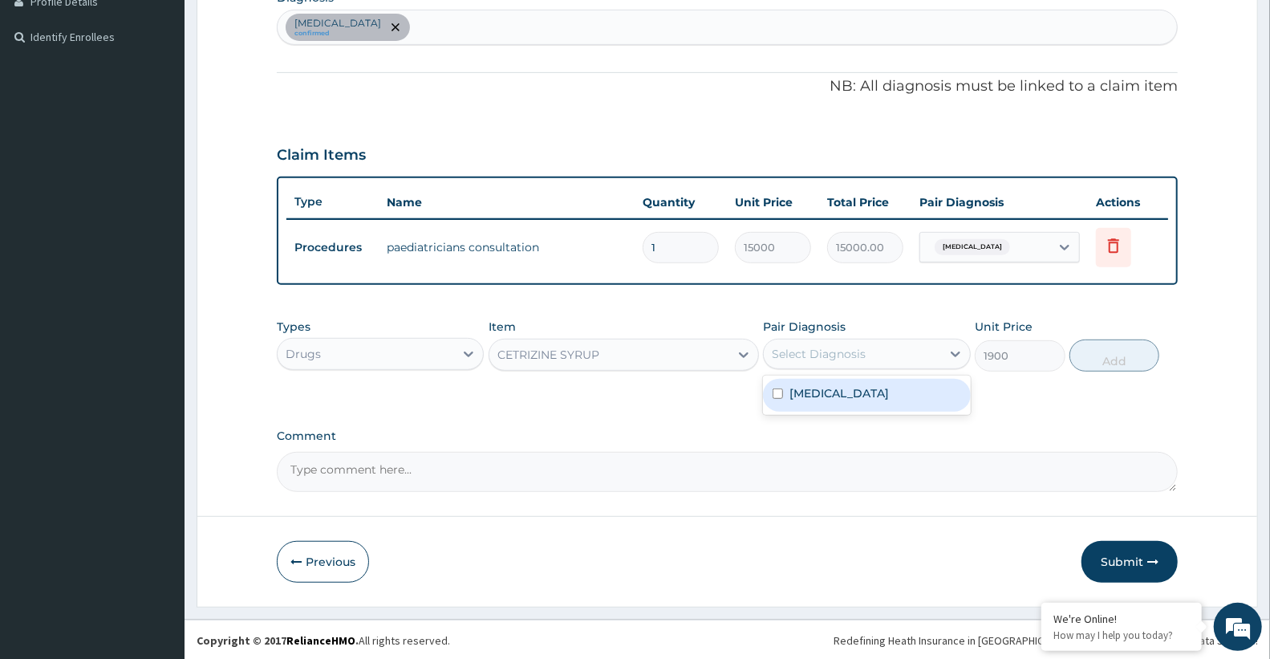
click at [813, 351] on div "Select Diagnosis" at bounding box center [819, 354] width 94 height 16
drag, startPoint x: 828, startPoint y: 403, endPoint x: 943, endPoint y: 407, distance: 115.6
click at [859, 405] on div "Bronchopneumonia" at bounding box center [866, 395] width 207 height 33
checkbox input "true"
drag, startPoint x: 1121, startPoint y: 362, endPoint x: 1105, endPoint y: 362, distance: 15.2
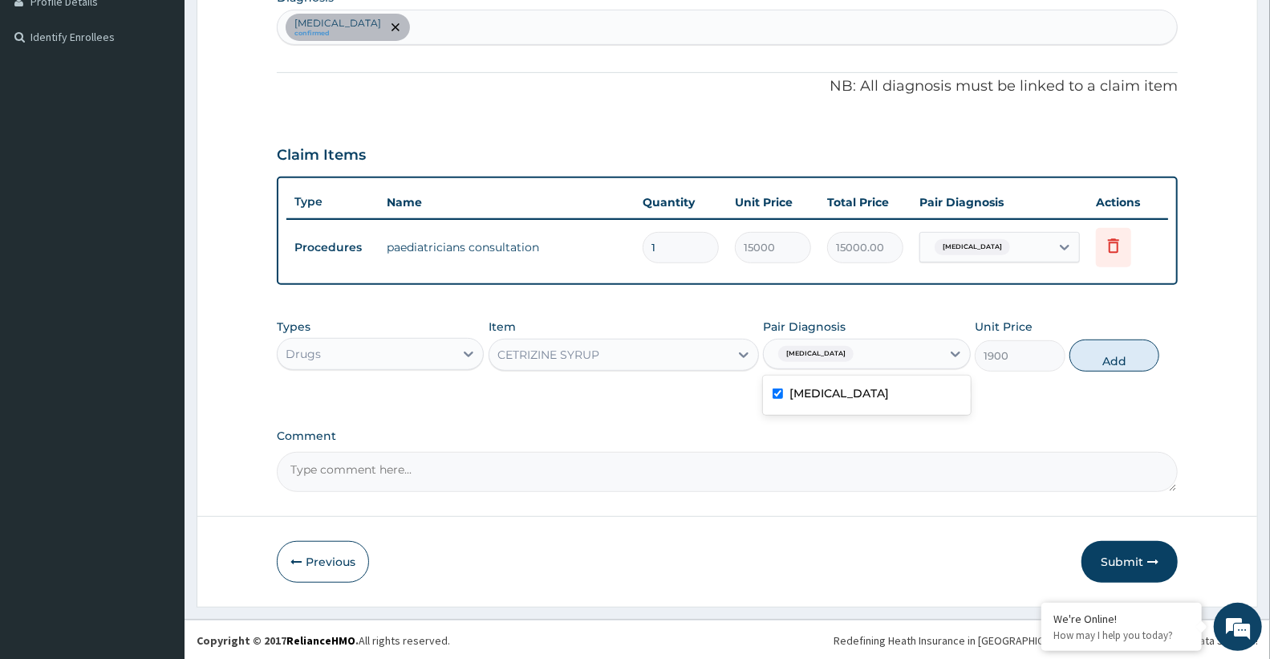
click at [1117, 362] on button "Add" at bounding box center [1114, 355] width 90 height 32
type input "0"
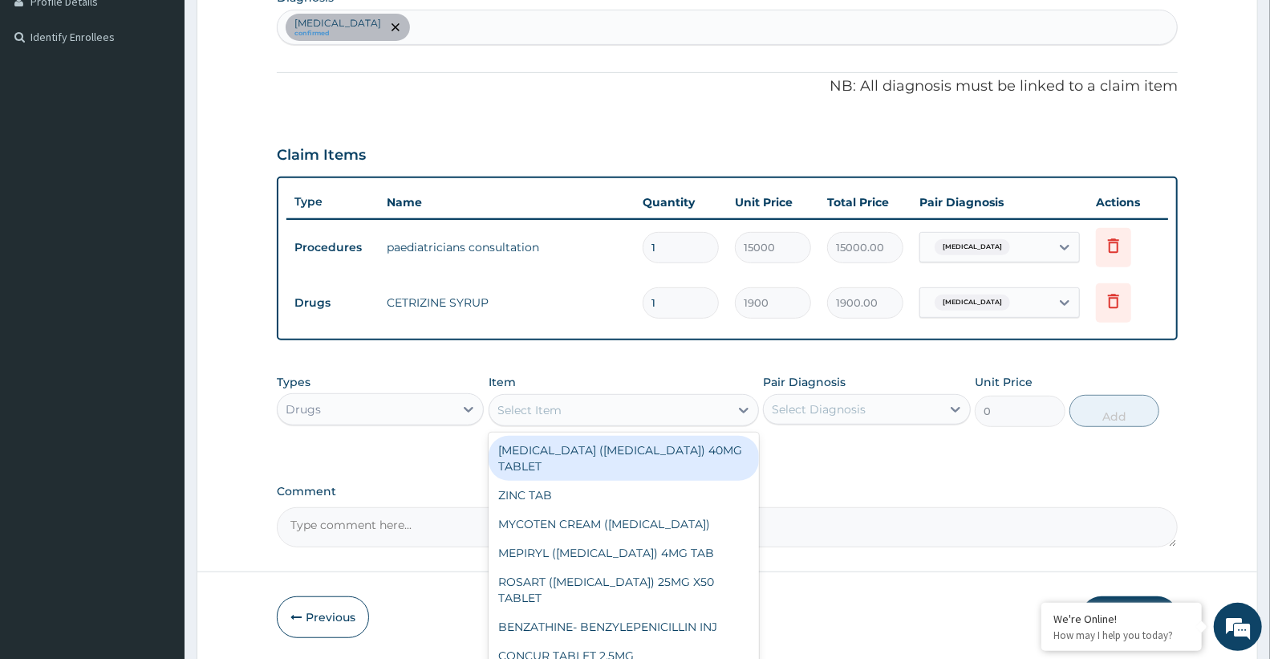
click at [570, 404] on div "Select Item" at bounding box center [609, 410] width 240 height 26
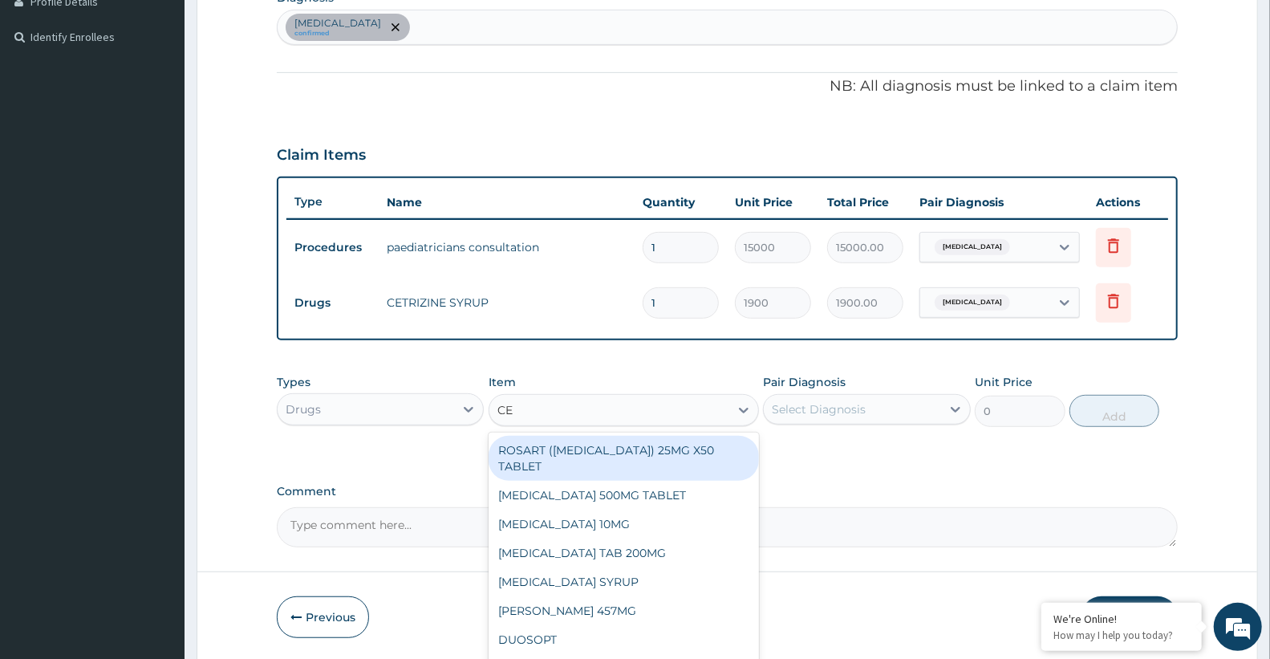
type input "CET"
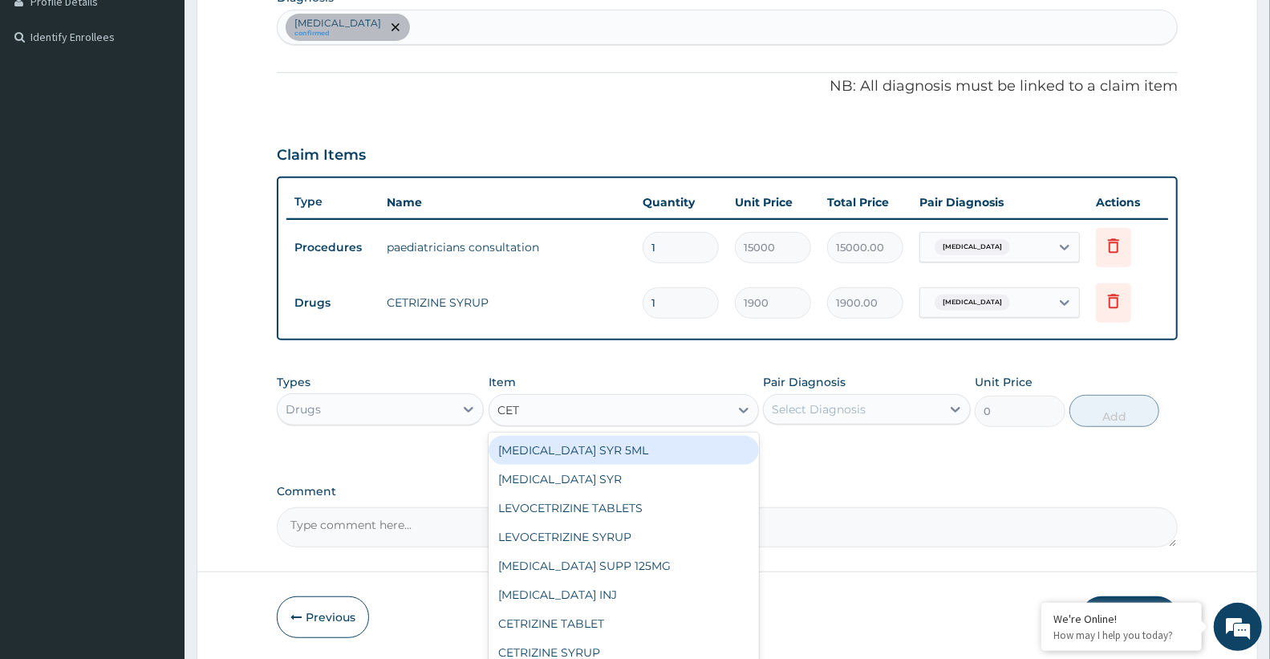
click at [582, 449] on div "CETIRIZINE SYR 5ML" at bounding box center [624, 450] width 270 height 29
type input "2500"
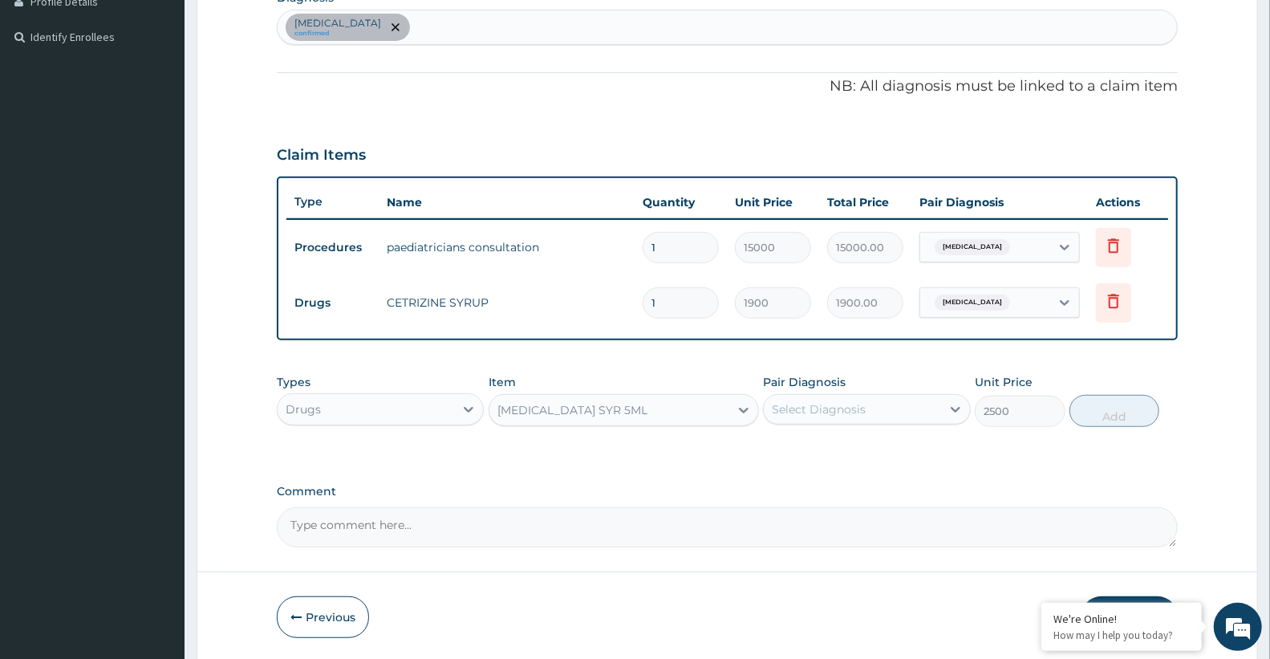
click at [839, 417] on div "Select Diagnosis" at bounding box center [852, 409] width 176 height 26
drag, startPoint x: 830, startPoint y: 460, endPoint x: 866, endPoint y: 467, distance: 36.8
click at [836, 461] on div "Bronchopneumonia" at bounding box center [866, 450] width 207 height 33
checkbox input "true"
click at [1113, 412] on button "Add" at bounding box center [1114, 411] width 90 height 32
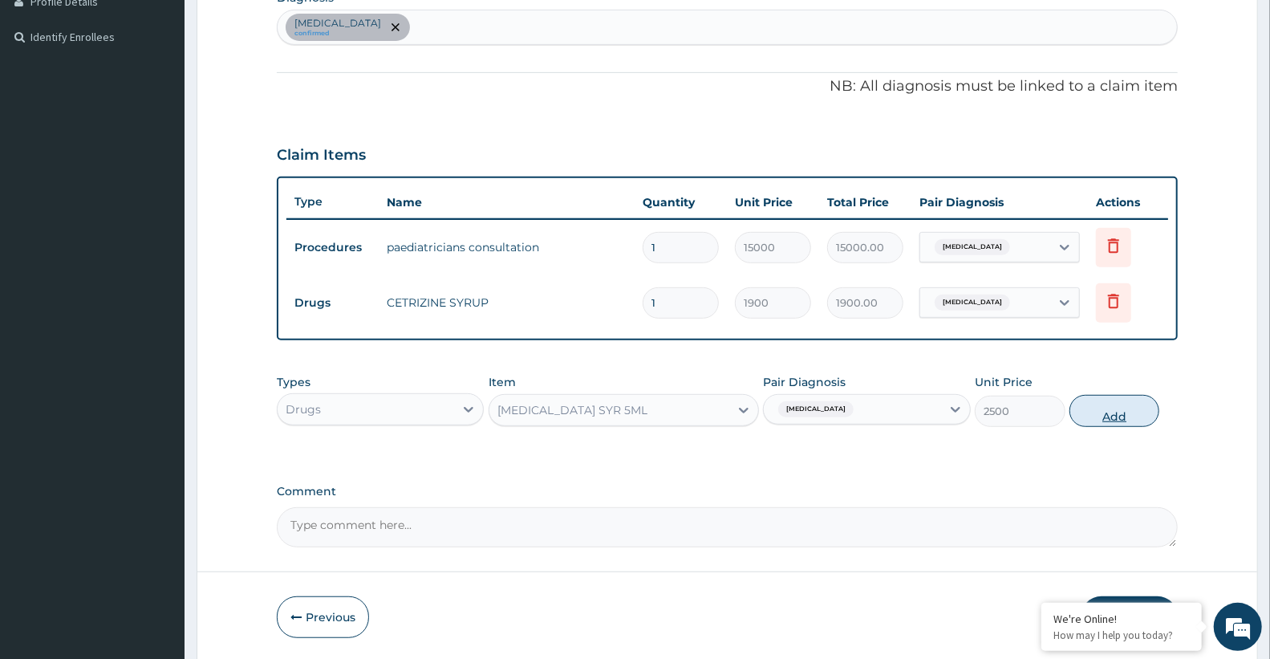
type input "0"
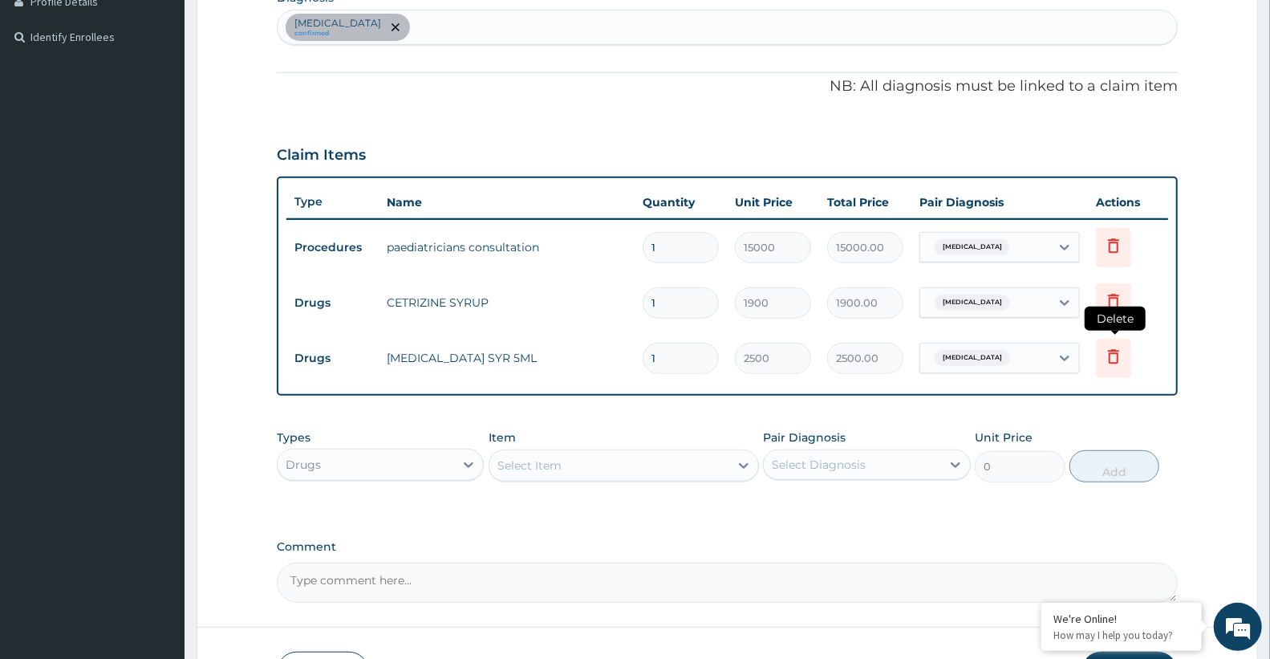
click at [1113, 306] on span "Delete" at bounding box center [1115, 318] width 61 height 24
click at [1117, 310] on icon at bounding box center [1113, 302] width 35 height 39
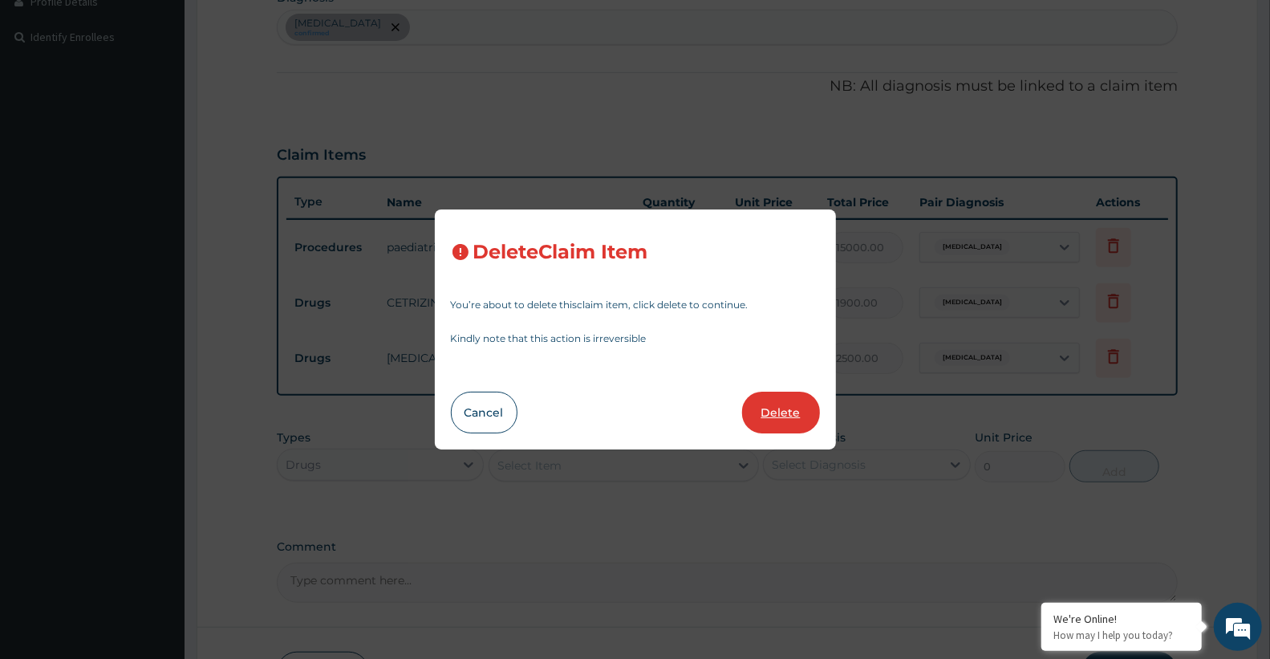
click at [763, 423] on button "Delete" at bounding box center [781, 412] width 78 height 42
type input "2500"
type input "2500.00"
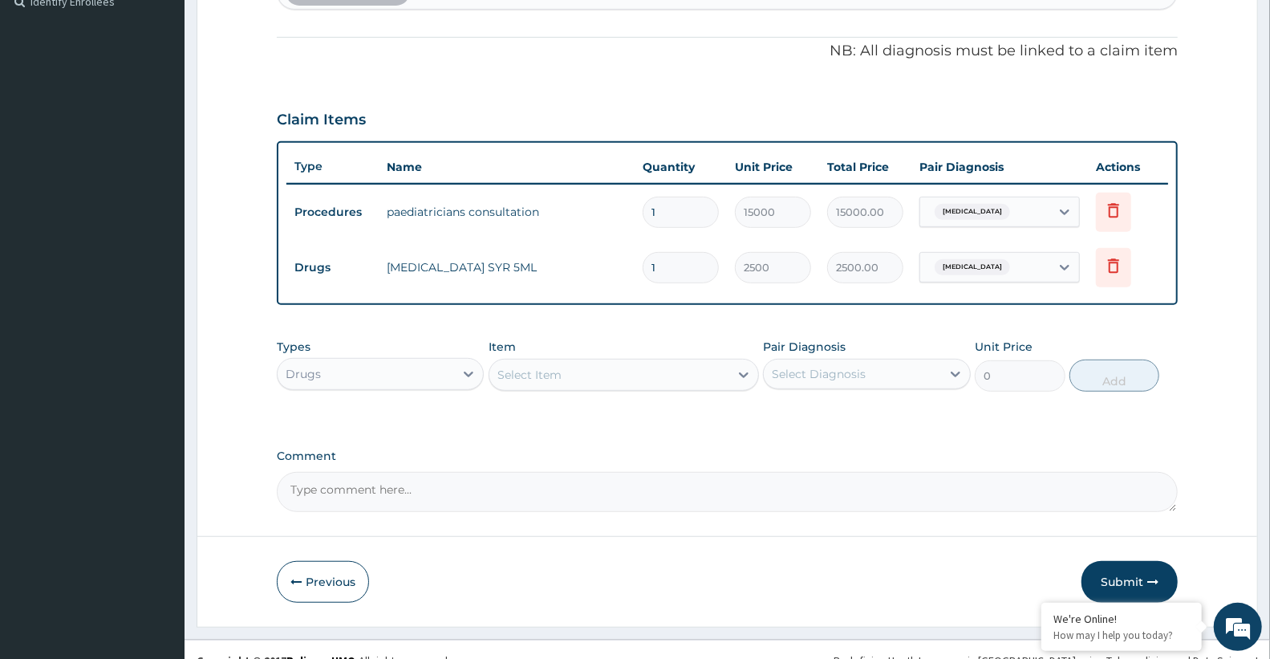
scroll to position [476, 0]
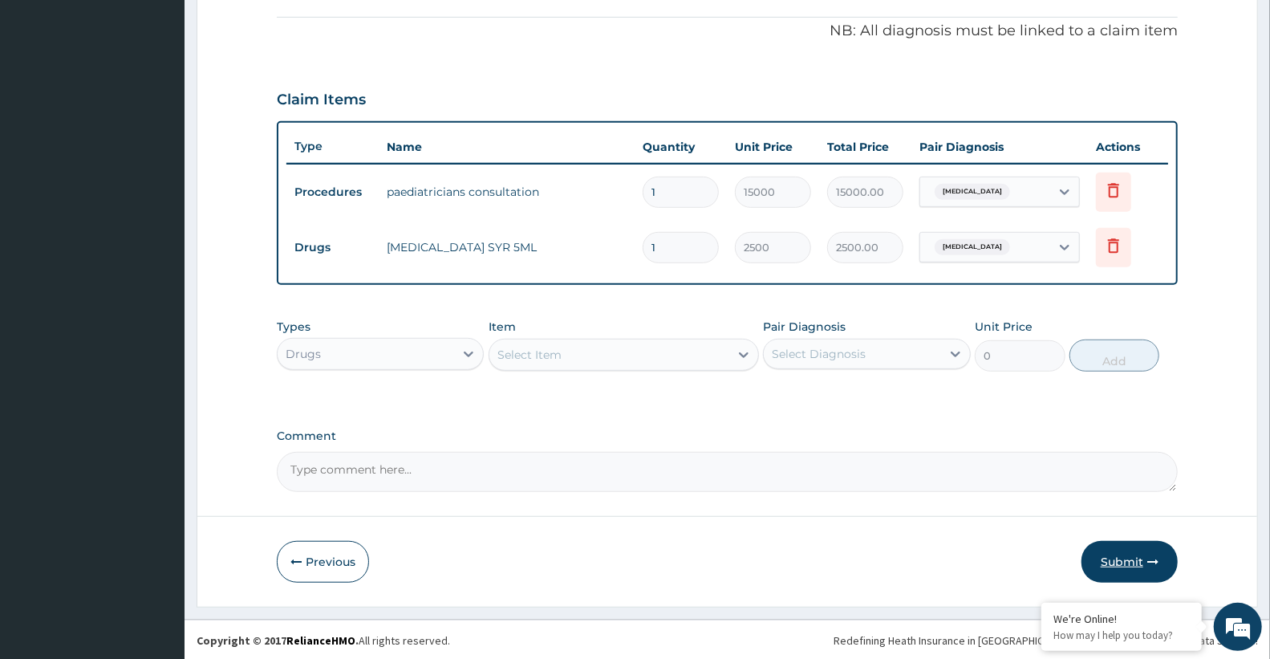
click at [1126, 566] on button "Submit" at bounding box center [1129, 562] width 96 height 42
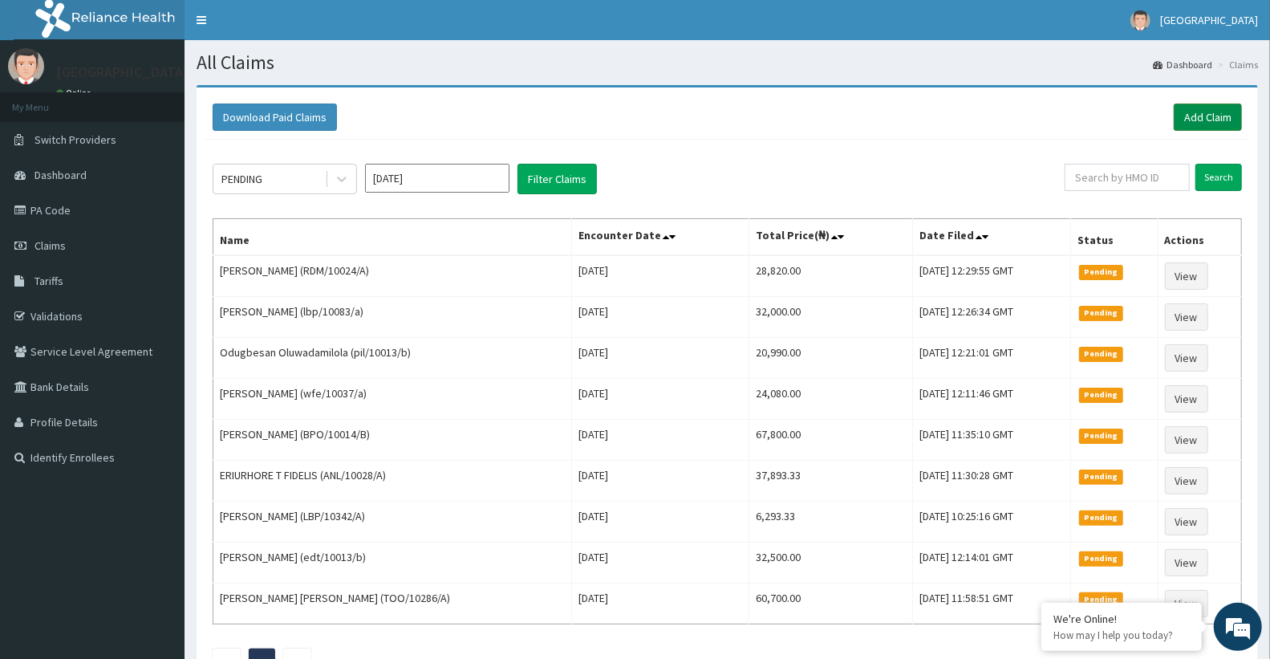
click at [1203, 109] on link "Add Claim" at bounding box center [1208, 116] width 68 height 27
click at [1201, 129] on link "Add Claim" at bounding box center [1208, 116] width 68 height 27
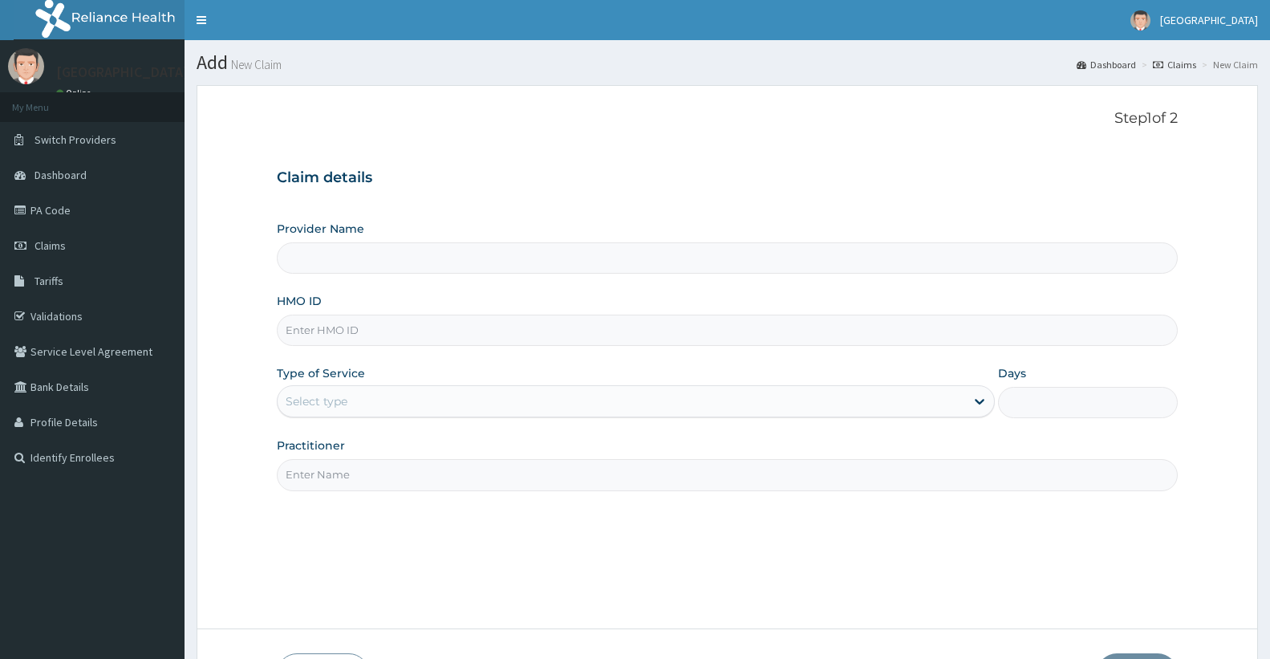
type input "Doren Specialist Hospital"
click at [405, 334] on input "HMO ID" at bounding box center [727, 329] width 901 height 31
paste input "qze/10025/a"
type input "qze/10025/a"
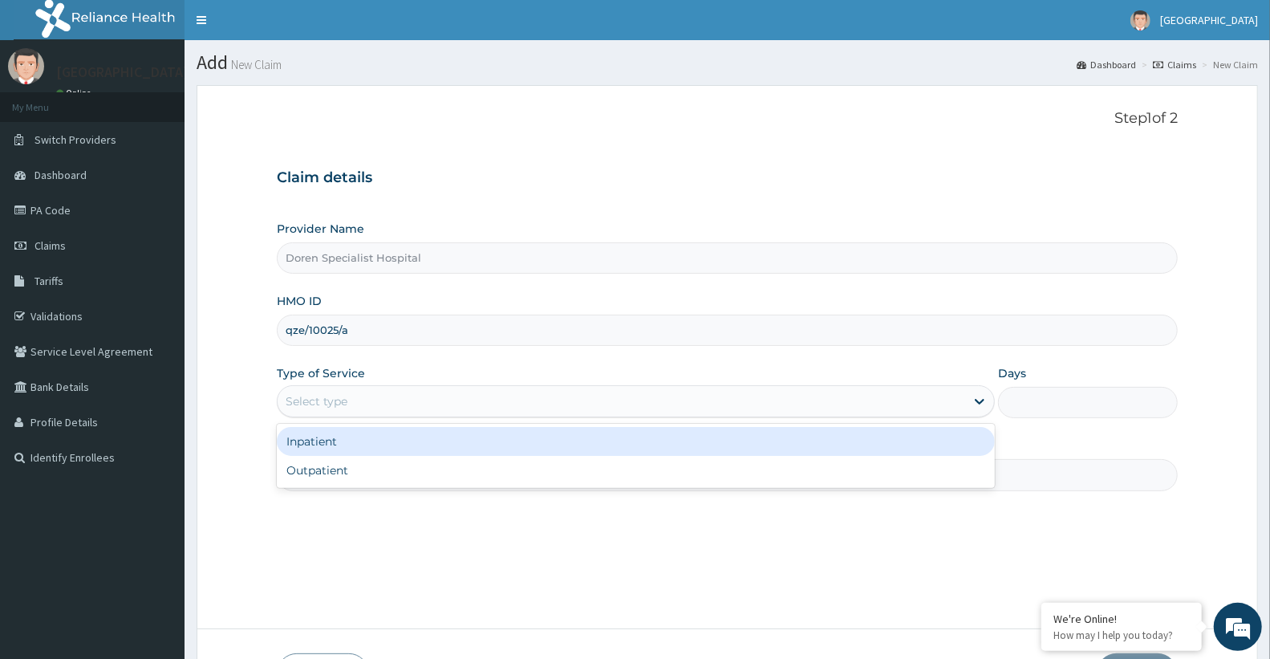
click at [326, 401] on div "Select type" at bounding box center [317, 401] width 62 height 16
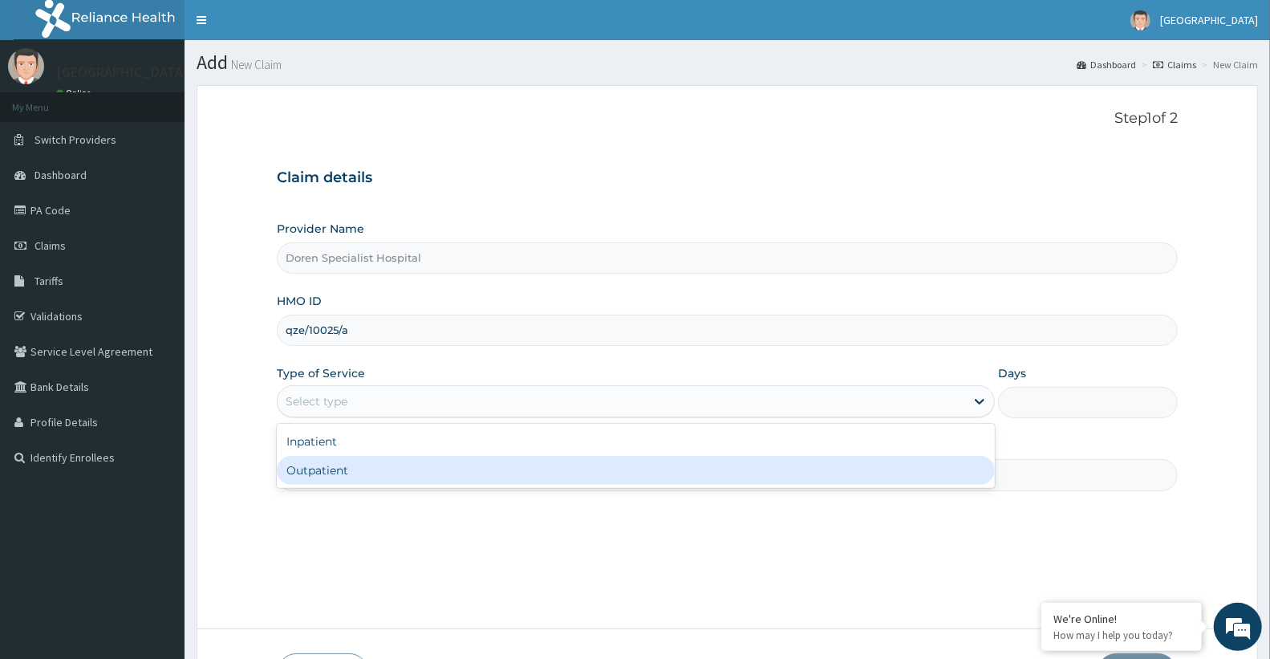
click at [343, 476] on div "Outpatient" at bounding box center [636, 470] width 718 height 29
type input "1"
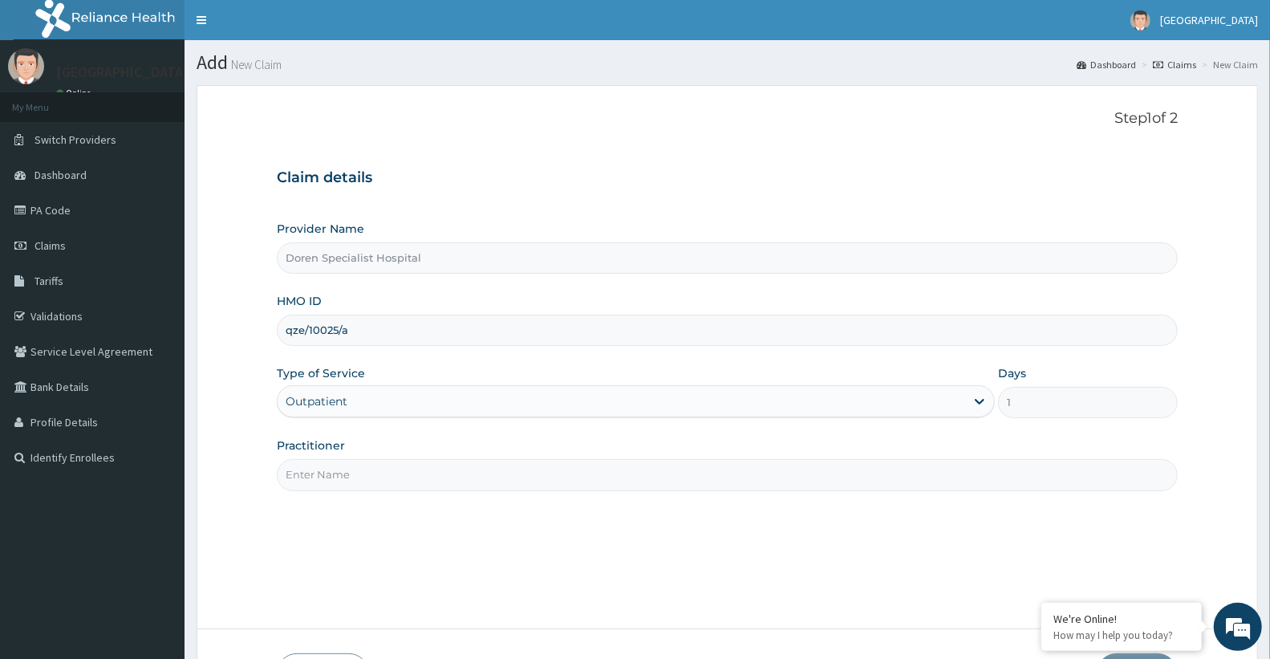
click at [381, 477] on input "Practitioner" at bounding box center [727, 474] width 901 height 31
click at [345, 472] on input "Practitioner" at bounding box center [727, 474] width 901 height 31
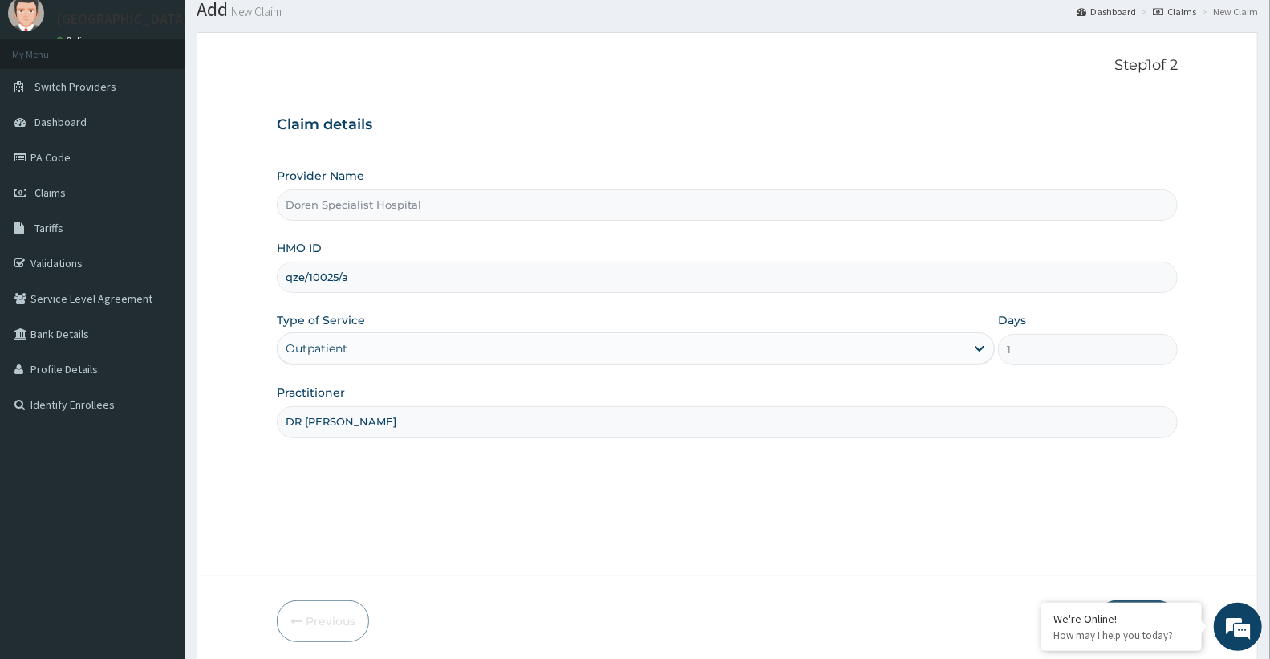
scroll to position [114, 0]
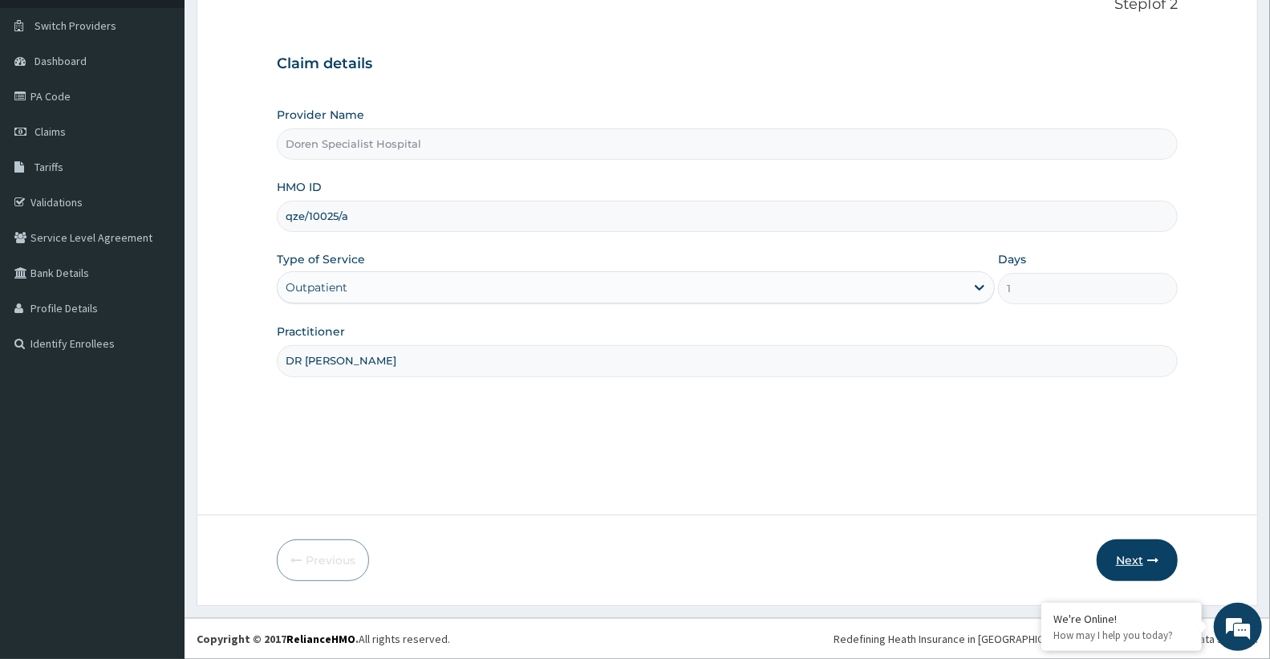
type input "DR ONOME"
click at [1129, 567] on button "Next" at bounding box center [1137, 560] width 81 height 42
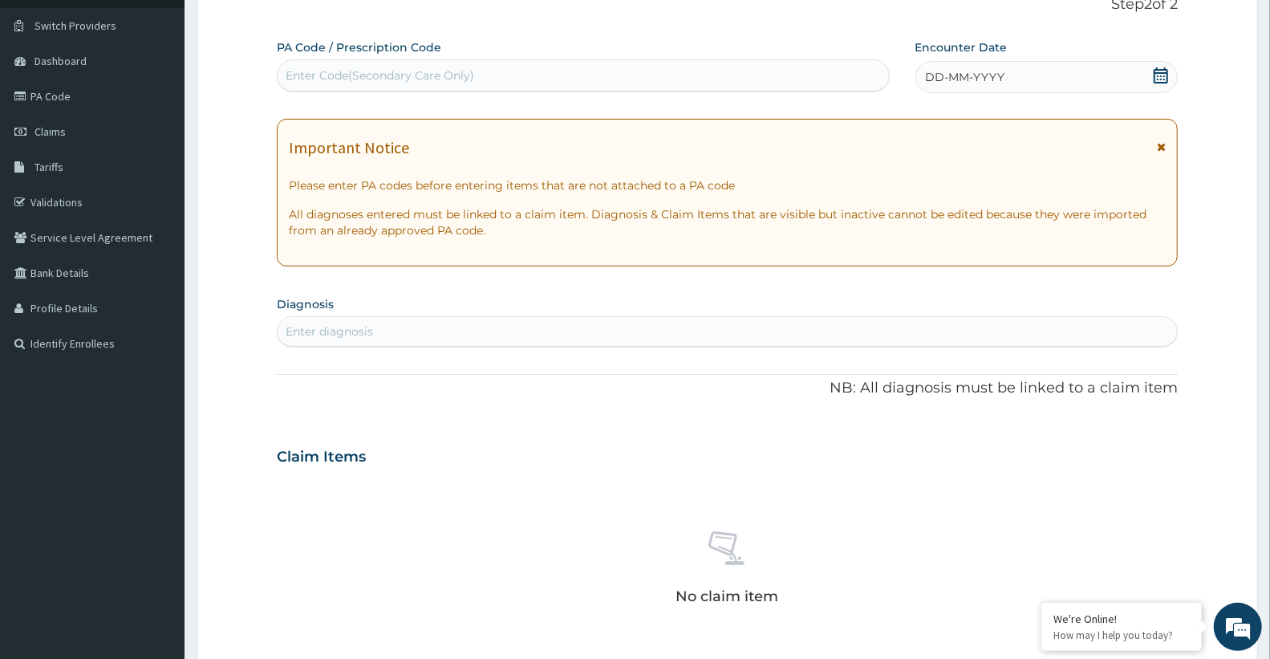
click at [451, 74] on div "Enter Code(Secondary Care Only)" at bounding box center [380, 75] width 189 height 16
paste input "PA/15863E"
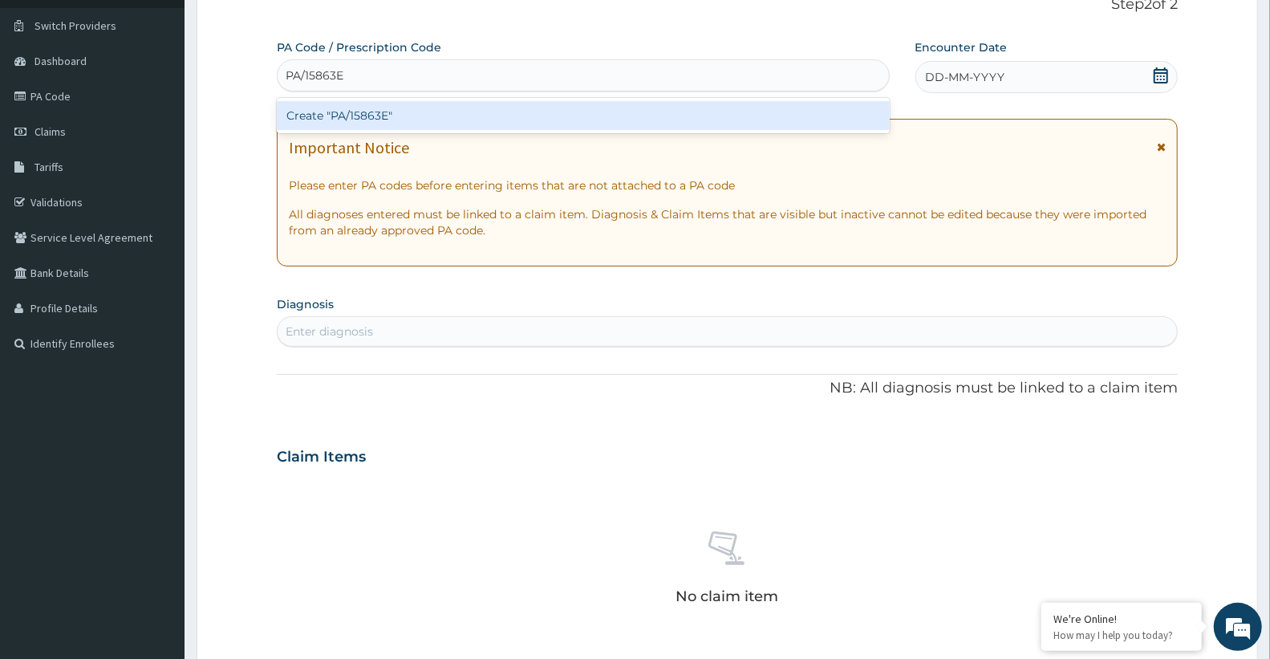
type input "PA/15863E"
click at [404, 134] on div "PA Code / Prescription Code option Create "PA/15863E" focused, 1 of 1. 1 result…" at bounding box center [727, 454] width 901 height 830
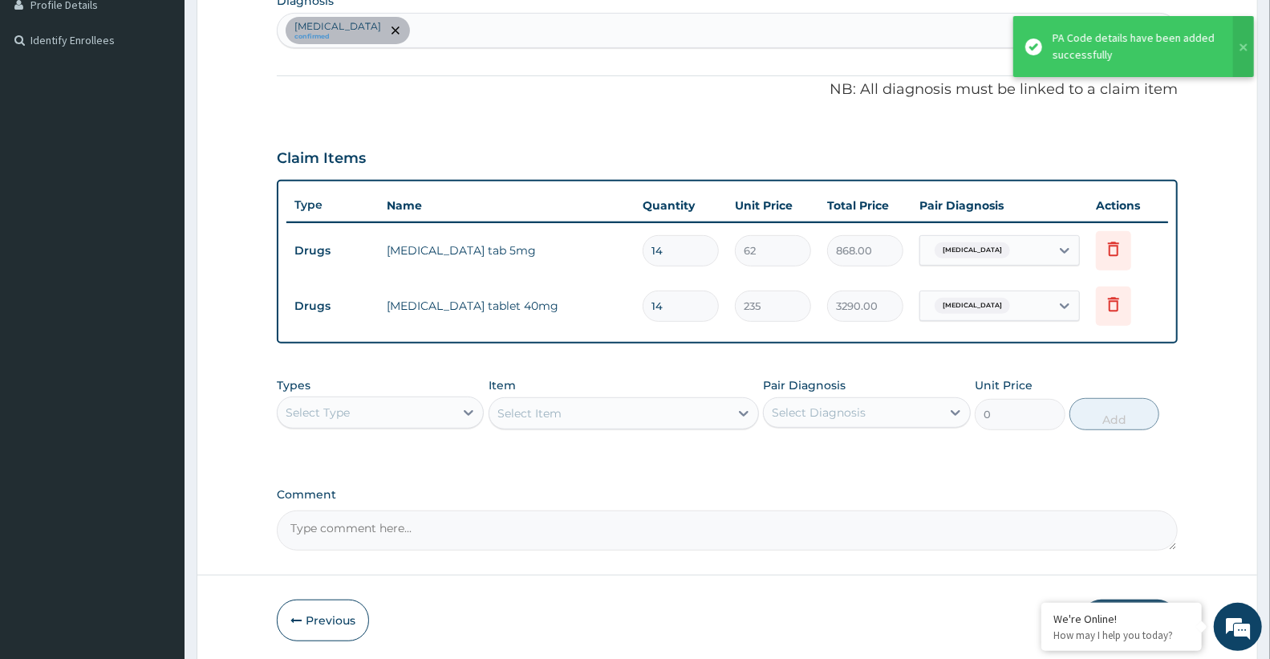
scroll to position [470, 0]
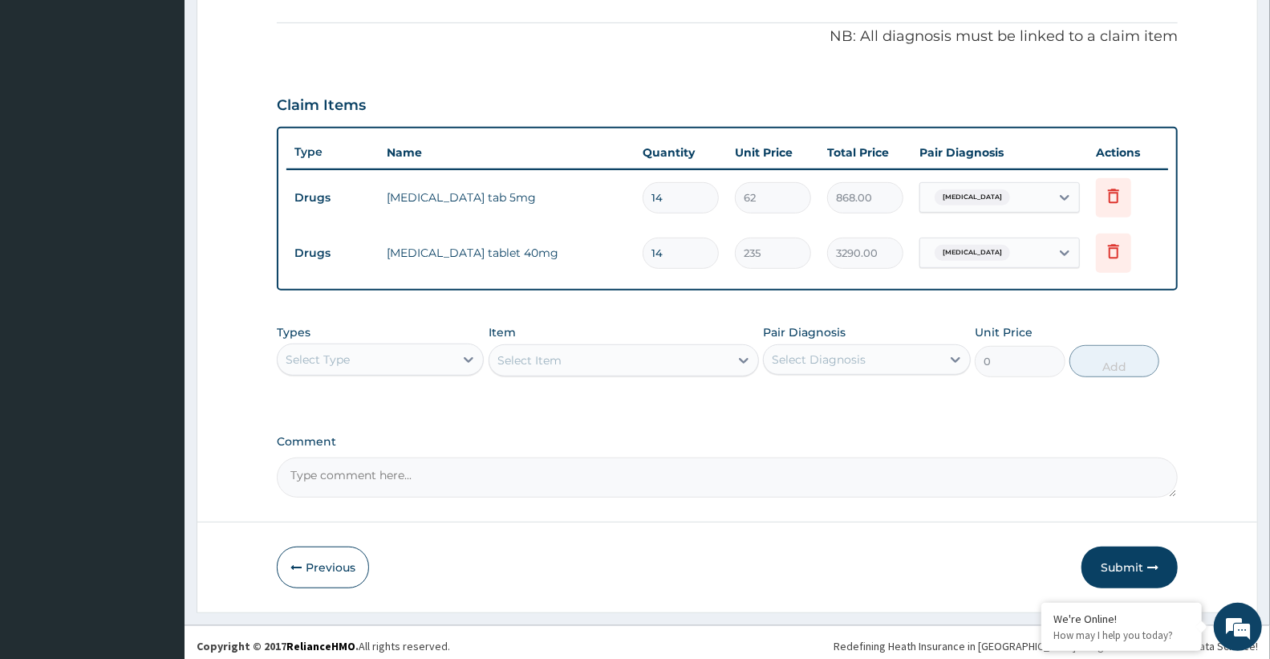
click at [394, 363] on div "Select Type" at bounding box center [366, 360] width 176 height 26
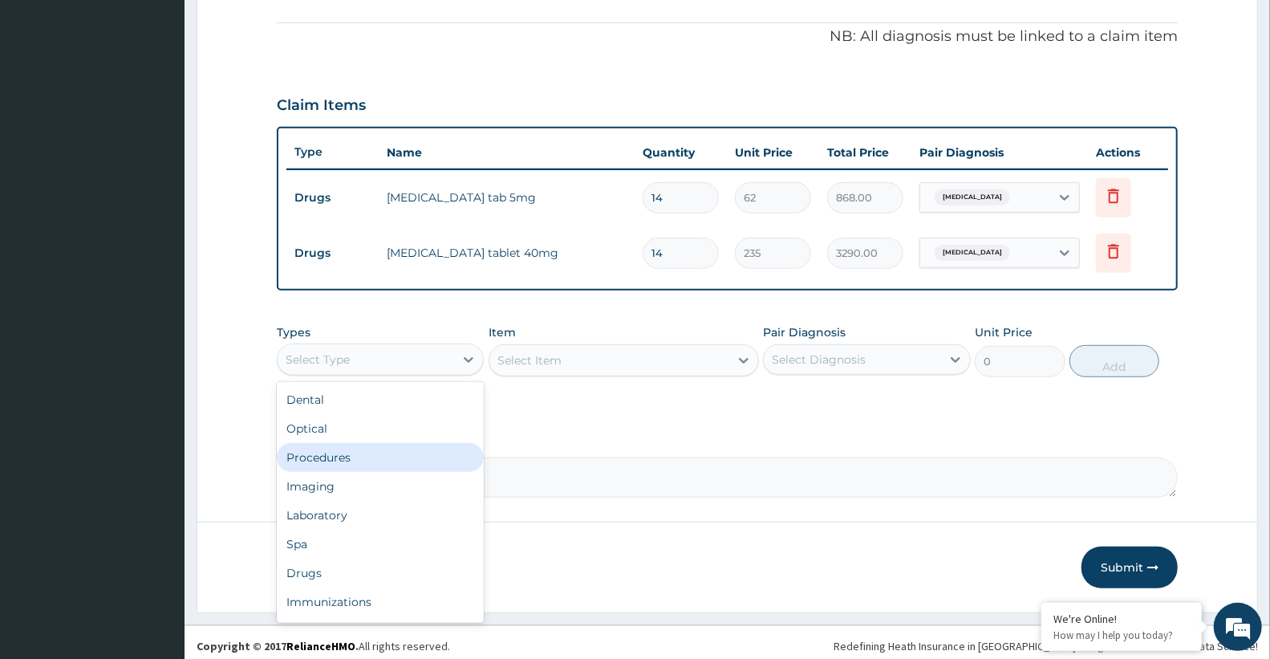
click at [343, 466] on div "Procedures" at bounding box center [380, 457] width 207 height 29
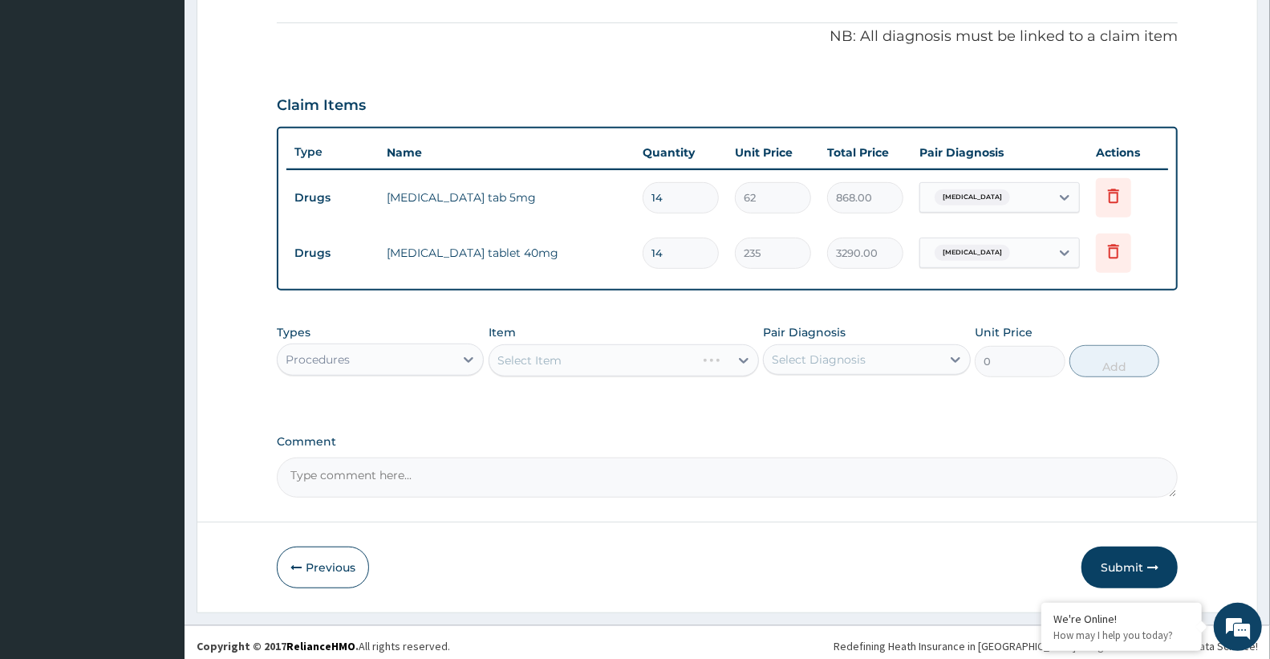
click at [542, 355] on div "Select Item" at bounding box center [624, 360] width 270 height 32
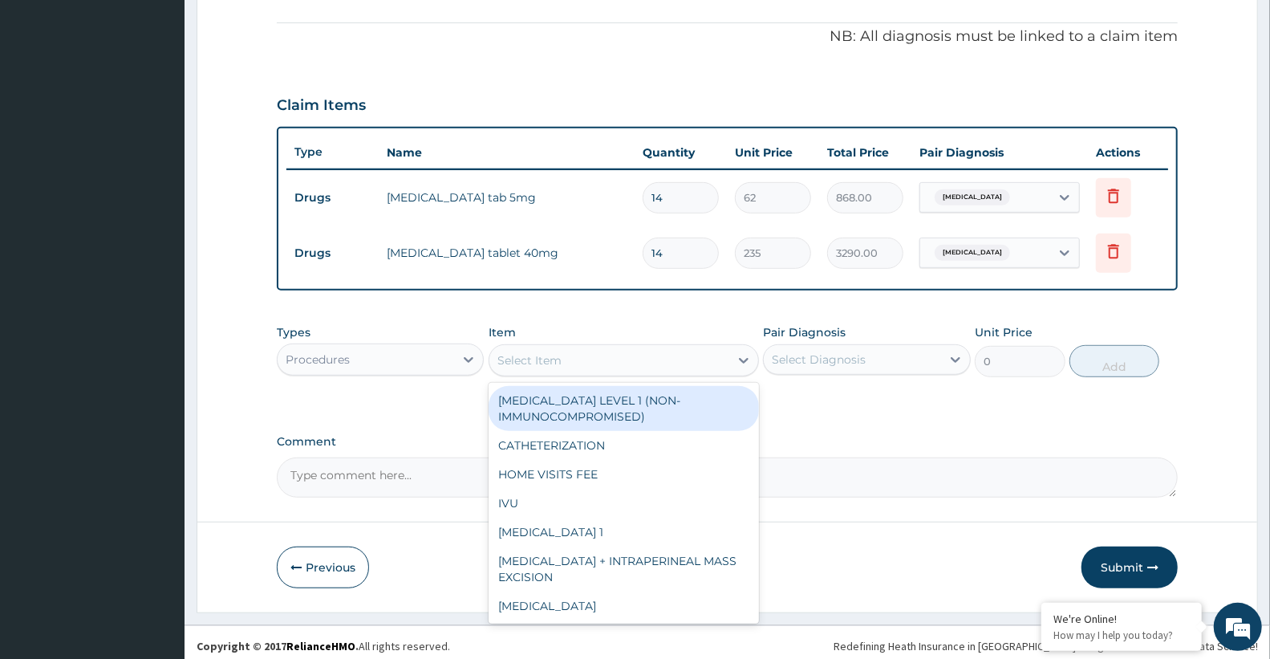
click at [543, 355] on div "Select Item" at bounding box center [529, 360] width 64 height 16
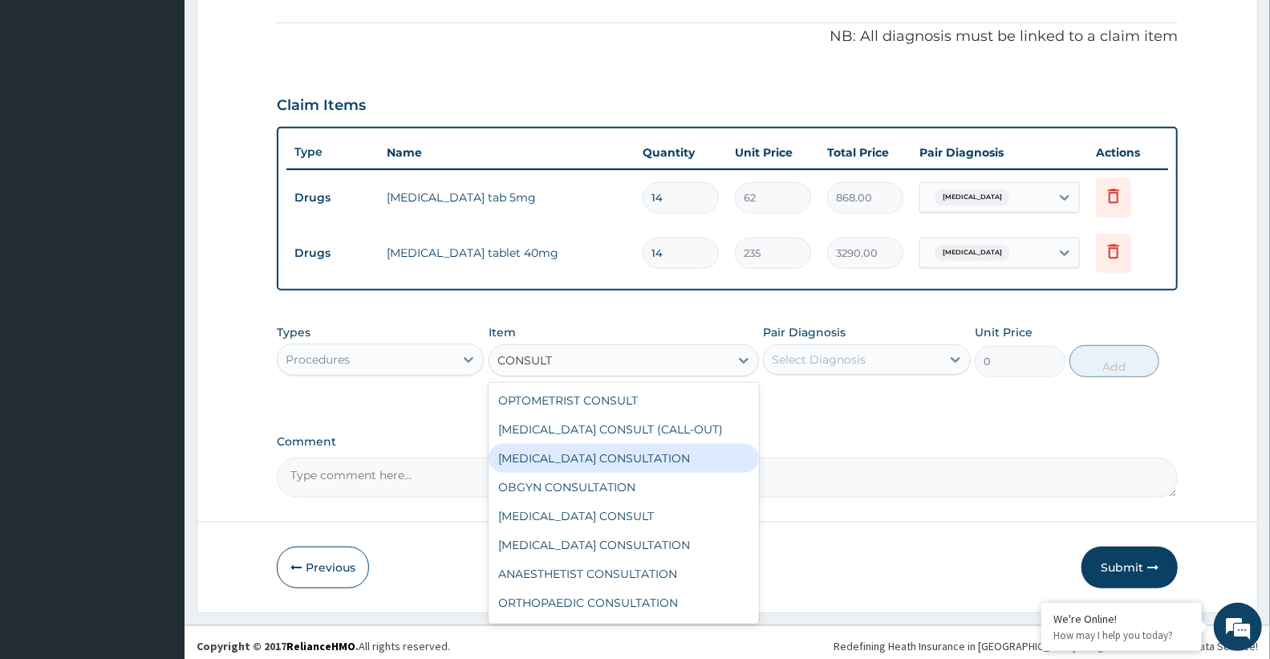
type input "CONSULTA"
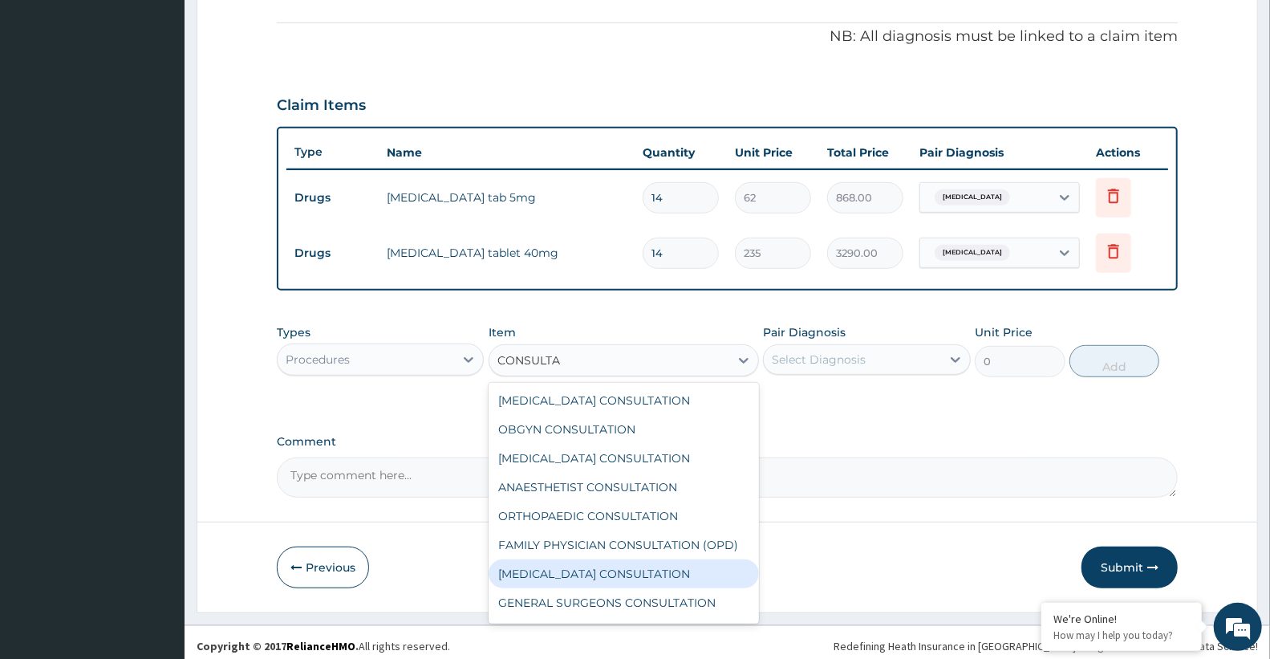
scroll to position [83, 0]
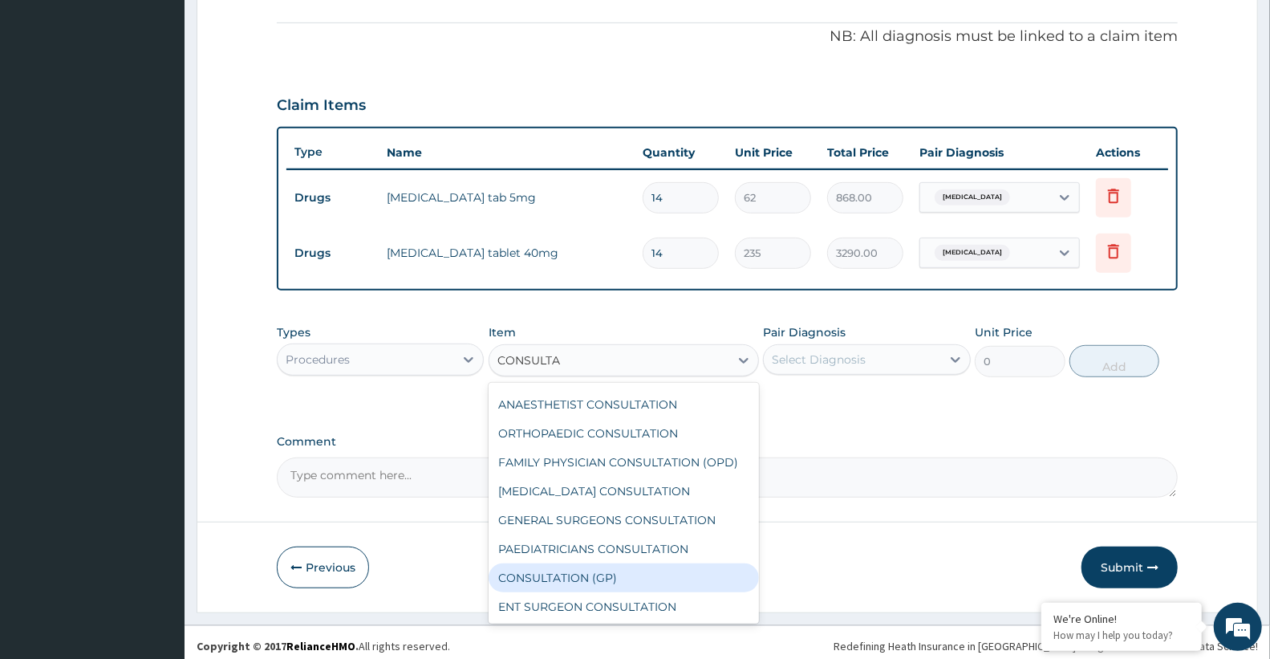
click at [628, 584] on div "CONSULTATION (GP)" at bounding box center [624, 577] width 270 height 29
type input "3000"
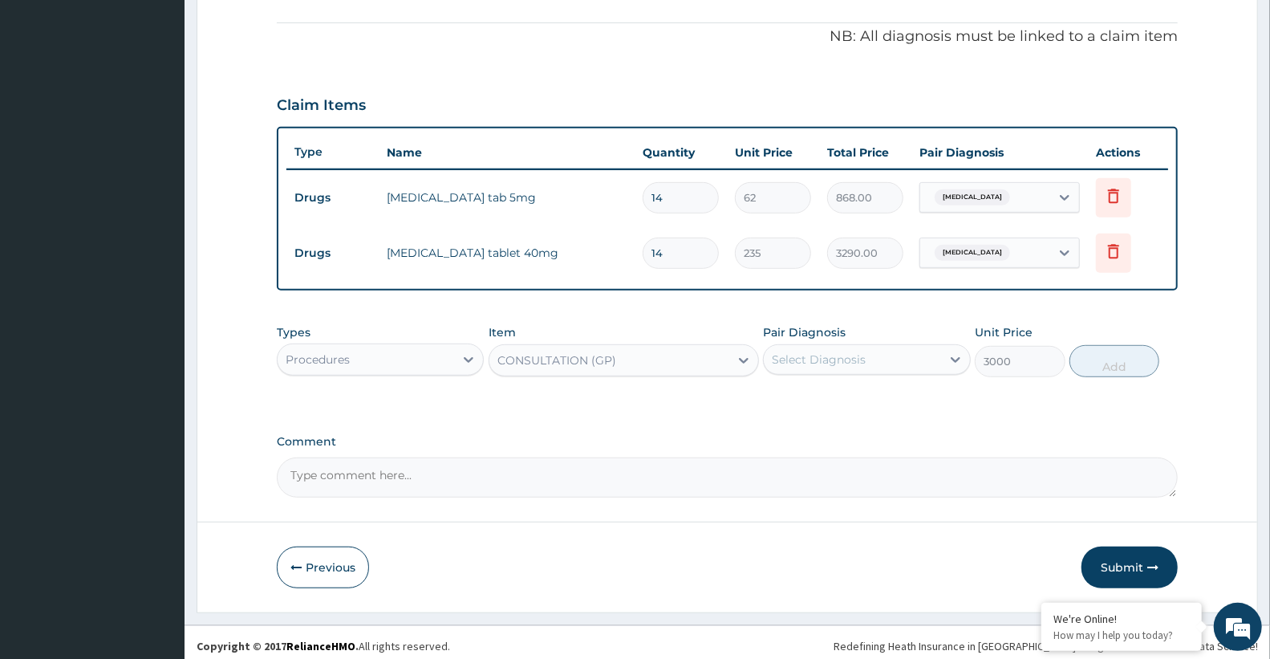
click at [831, 358] on div "Select Diagnosis" at bounding box center [819, 359] width 94 height 16
drag, startPoint x: 841, startPoint y: 401, endPoint x: 863, endPoint y: 403, distance: 22.5
click at [844, 403] on label "[MEDICAL_DATA]" at bounding box center [838, 399] width 99 height 16
checkbox input "true"
click at [1121, 366] on button "Add" at bounding box center [1114, 361] width 90 height 32
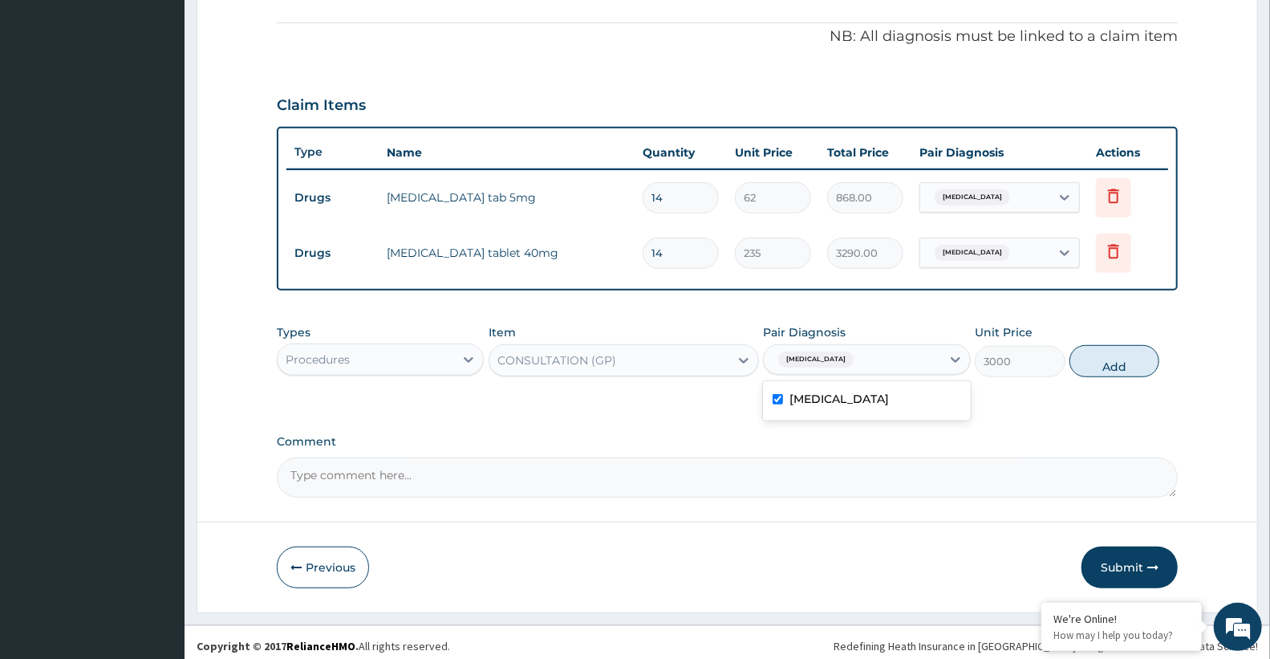
type input "0"
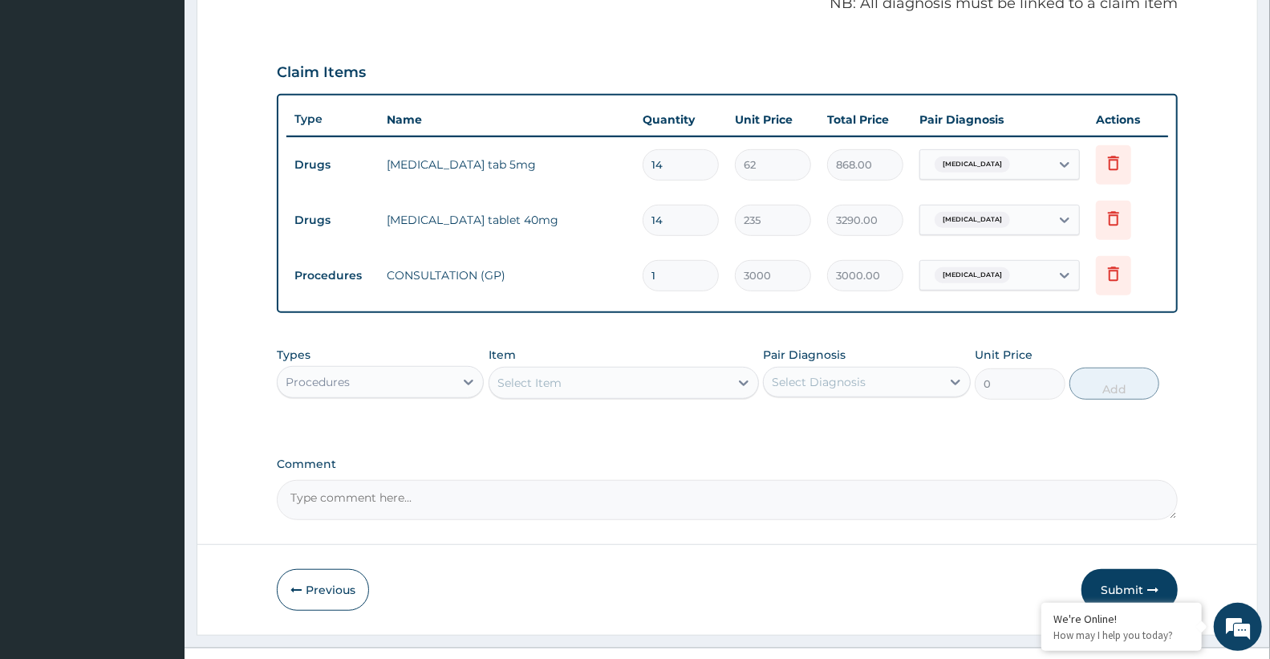
scroll to position [532, 0]
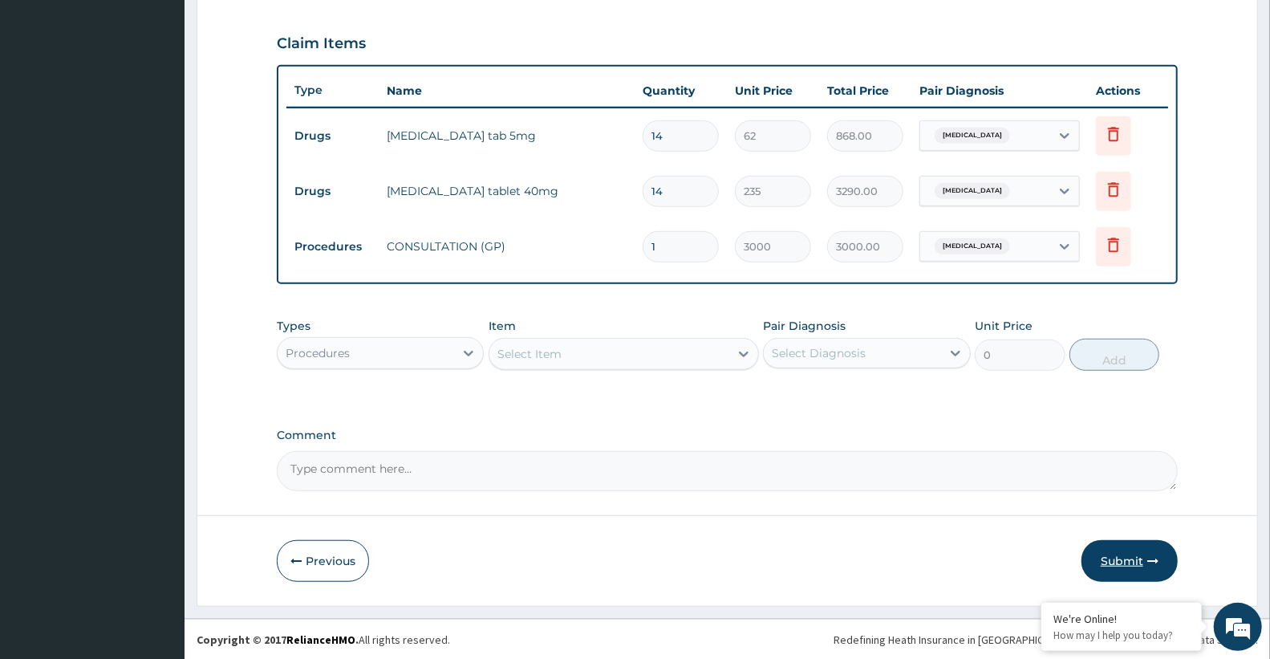
click at [1108, 576] on button "Submit" at bounding box center [1129, 561] width 96 height 42
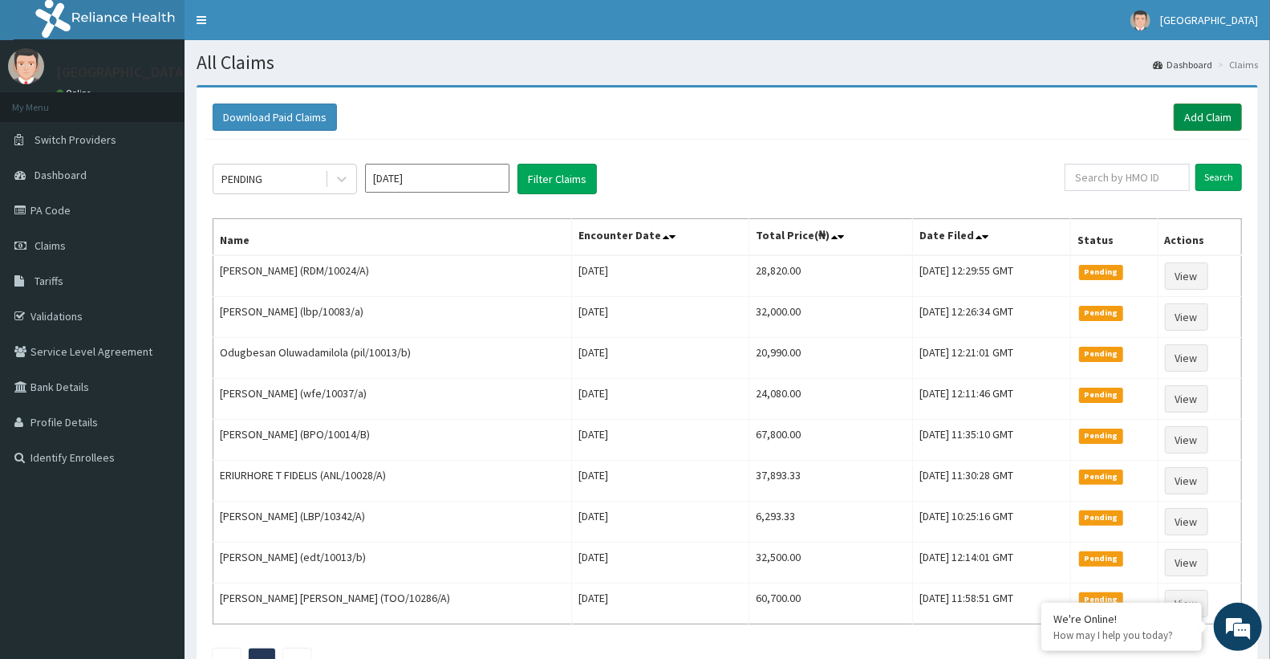
click at [1215, 125] on link "Add Claim" at bounding box center [1208, 116] width 68 height 27
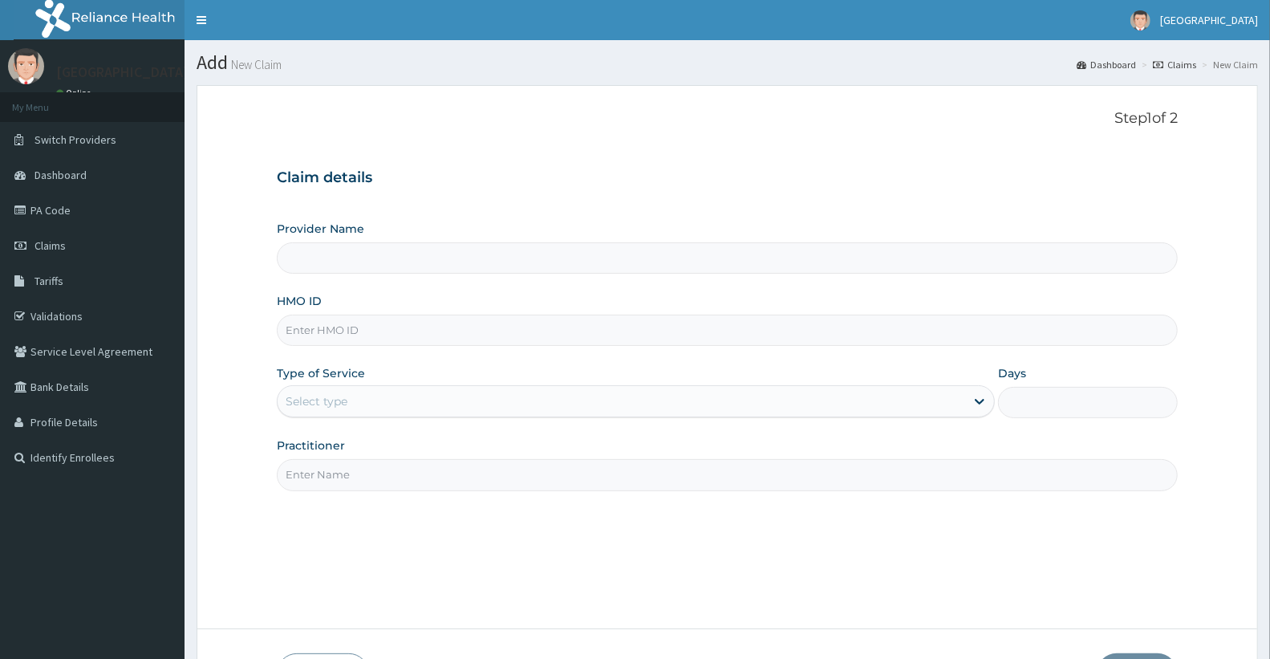
type input "Doren Specialist Hospital"
click at [349, 341] on input "HMO ID" at bounding box center [727, 329] width 901 height 31
paste input "SSN/10418/B"
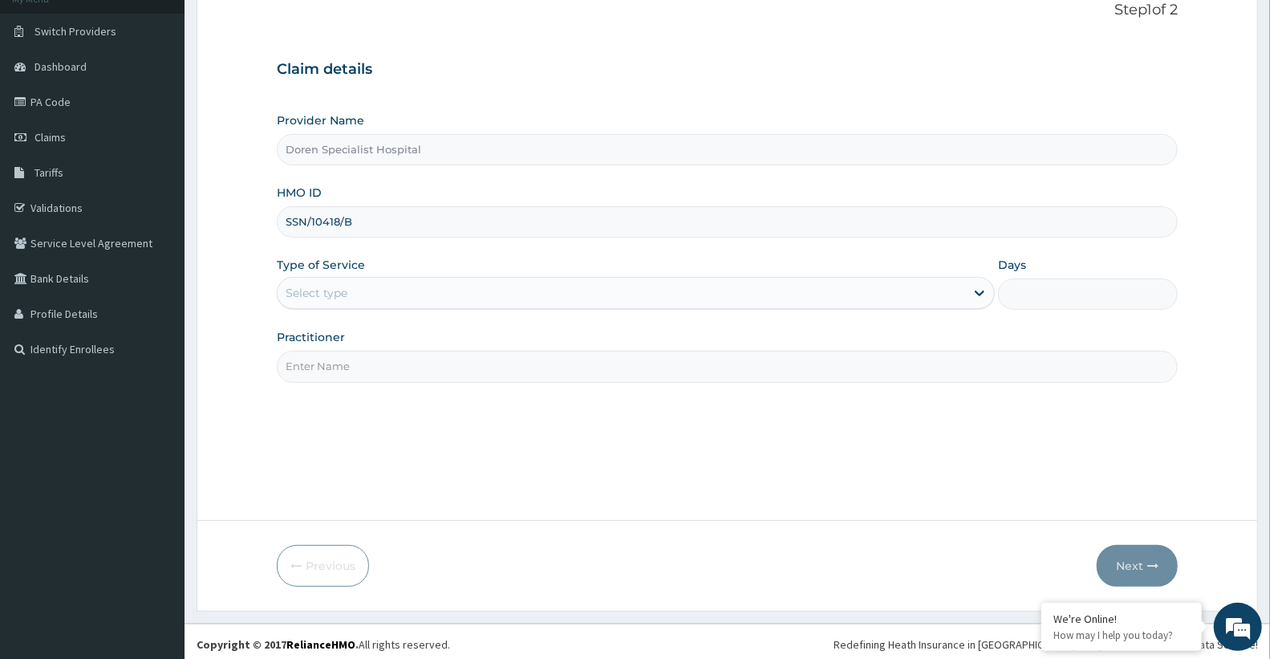
scroll to position [114, 0]
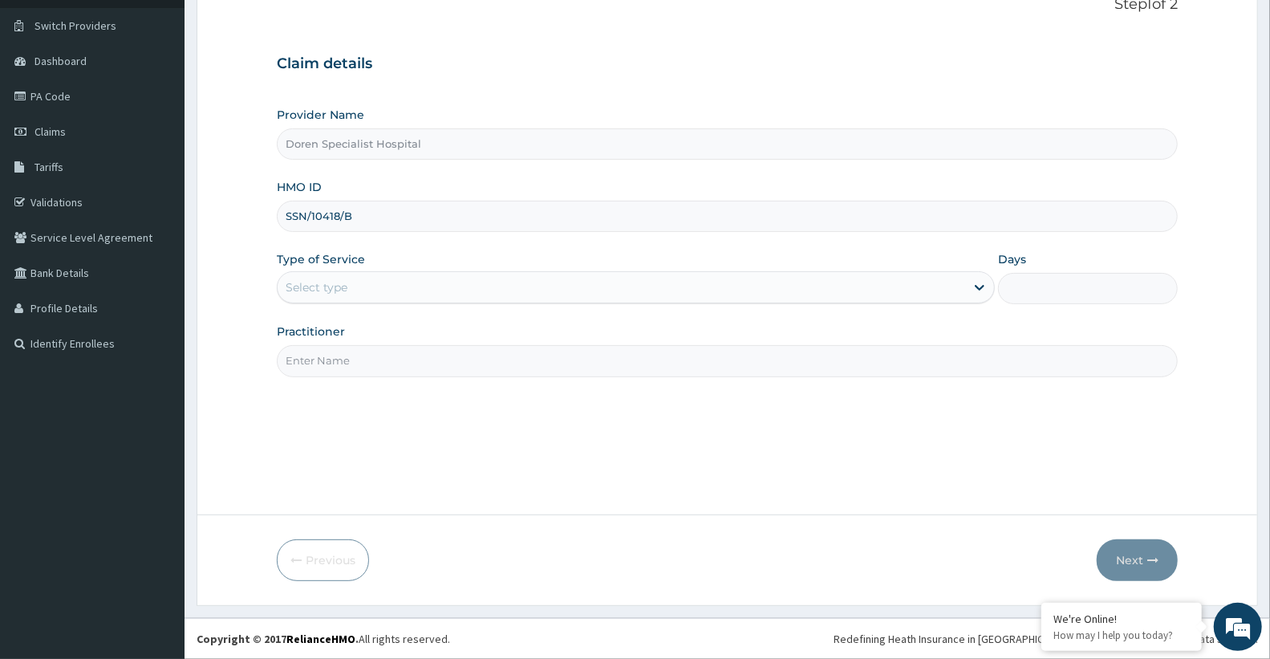
type input "SSN/10418/B"
click at [346, 292] on div "Select type" at bounding box center [317, 287] width 62 height 16
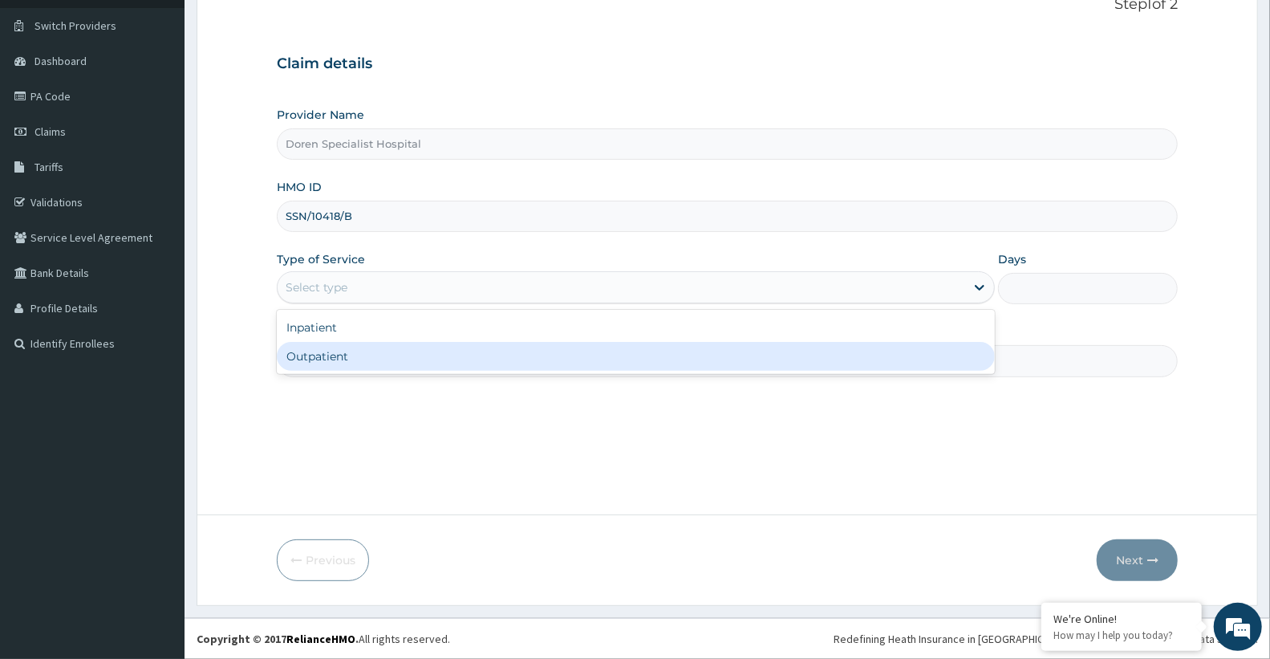
click at [351, 362] on div "Outpatient" at bounding box center [636, 356] width 718 height 29
type input "1"
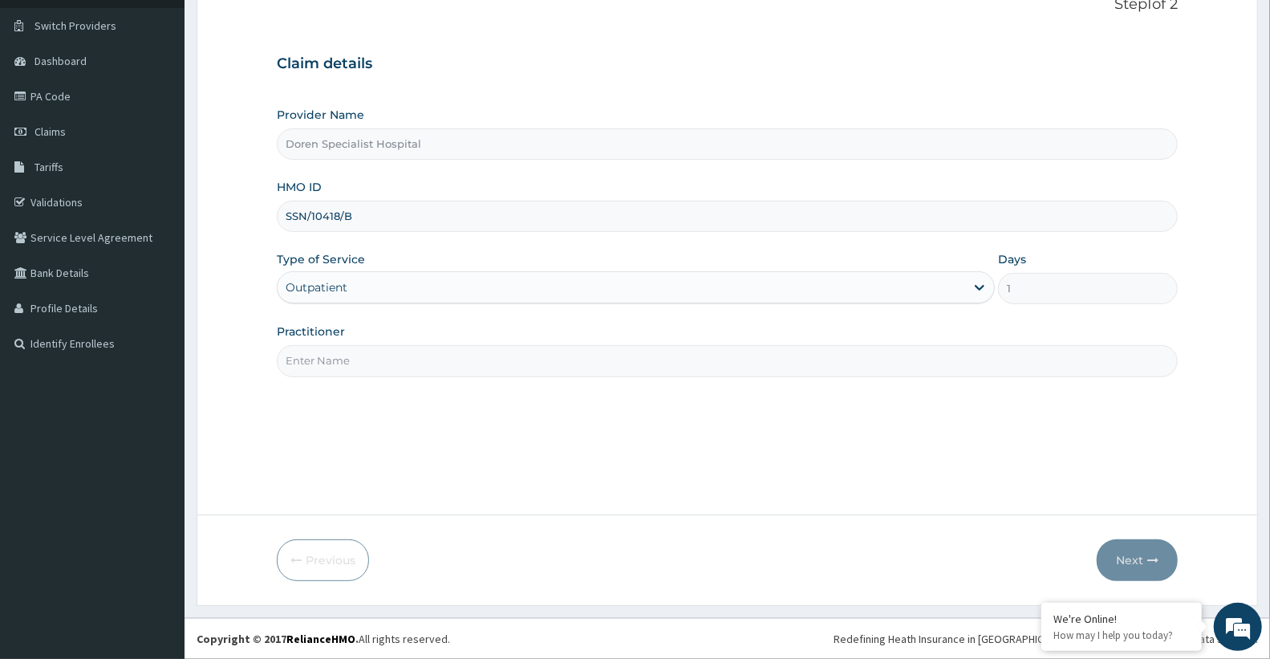
click at [365, 378] on div "Step 1 of 2 Claim details Provider Name Doren Specialist Hospital HMO ID SSN/10…" at bounding box center [727, 243] width 901 height 494
click at [363, 363] on input "Practitioner" at bounding box center [727, 360] width 901 height 31
type input "DR GLORIA"
click at [1151, 570] on button "Next" at bounding box center [1137, 560] width 81 height 42
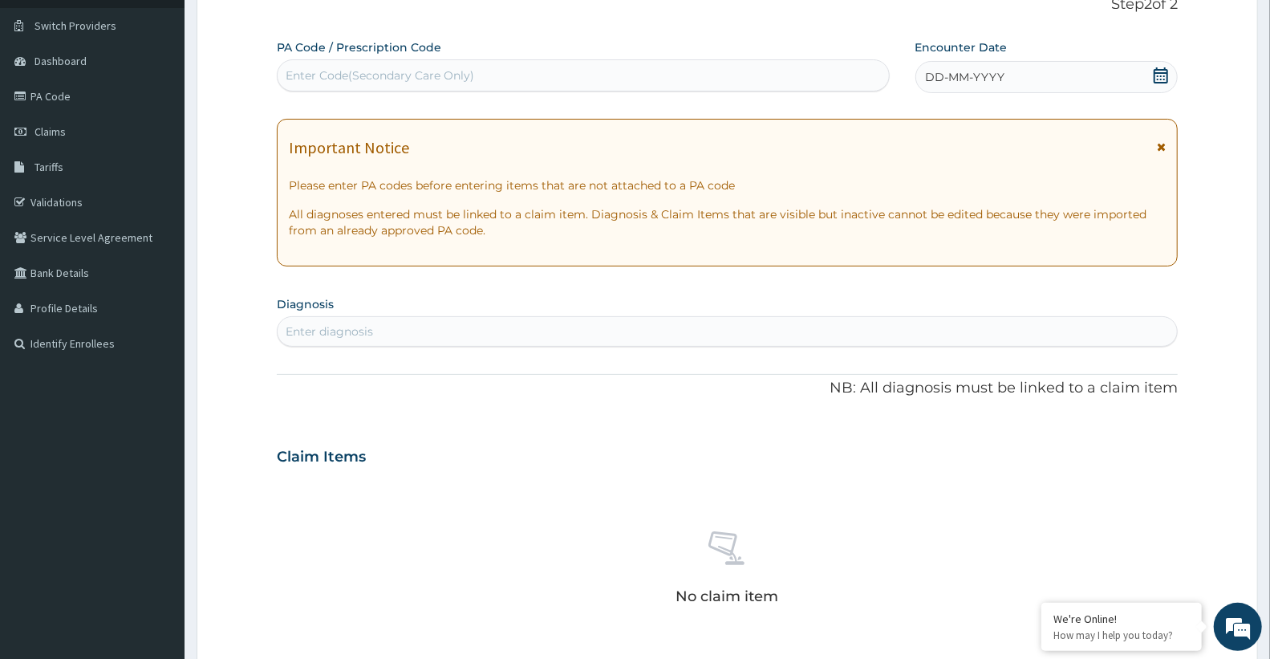
click at [394, 74] on div "Enter Code(Secondary Care Only)" at bounding box center [380, 75] width 189 height 16
click at [652, 76] on div "Enter Code(Secondary Care Only)" at bounding box center [583, 76] width 611 height 26
paste input "PA/5FC36D"
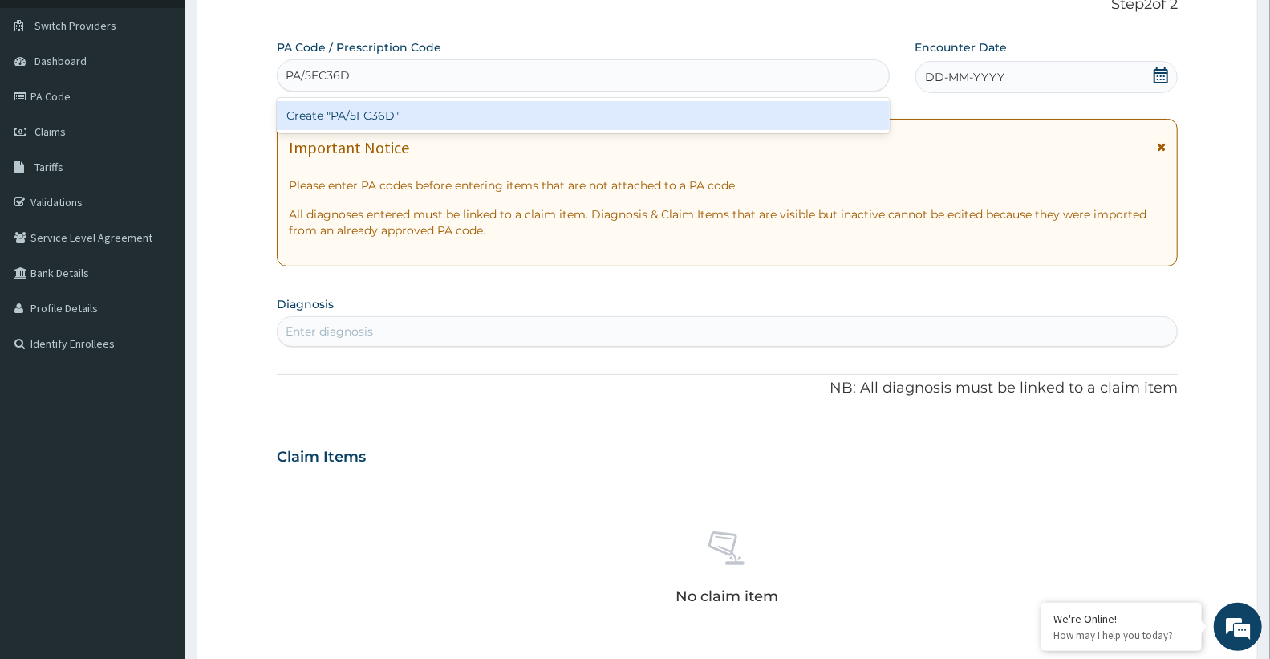
type input "PA/5FC36D"
click at [602, 137] on div "PA Code / Prescription Code option Create "PA/5FC36D" focused, 1 of 1. 1 result…" at bounding box center [727, 454] width 901 height 830
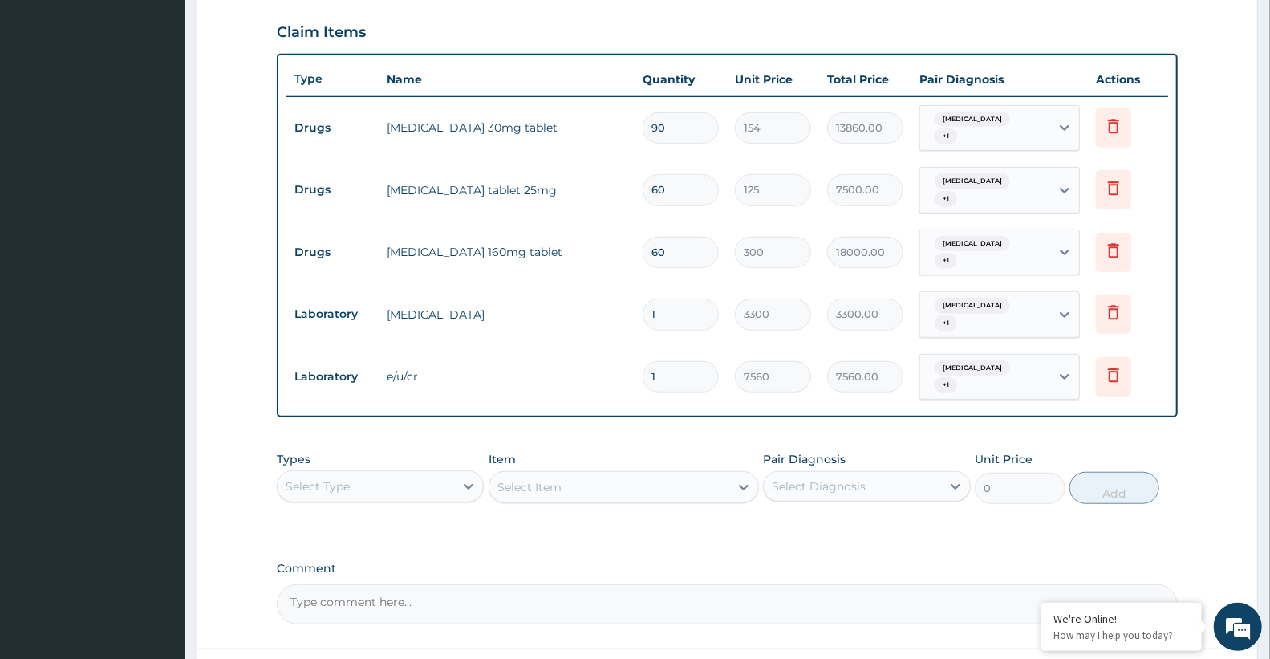
scroll to position [590, 0]
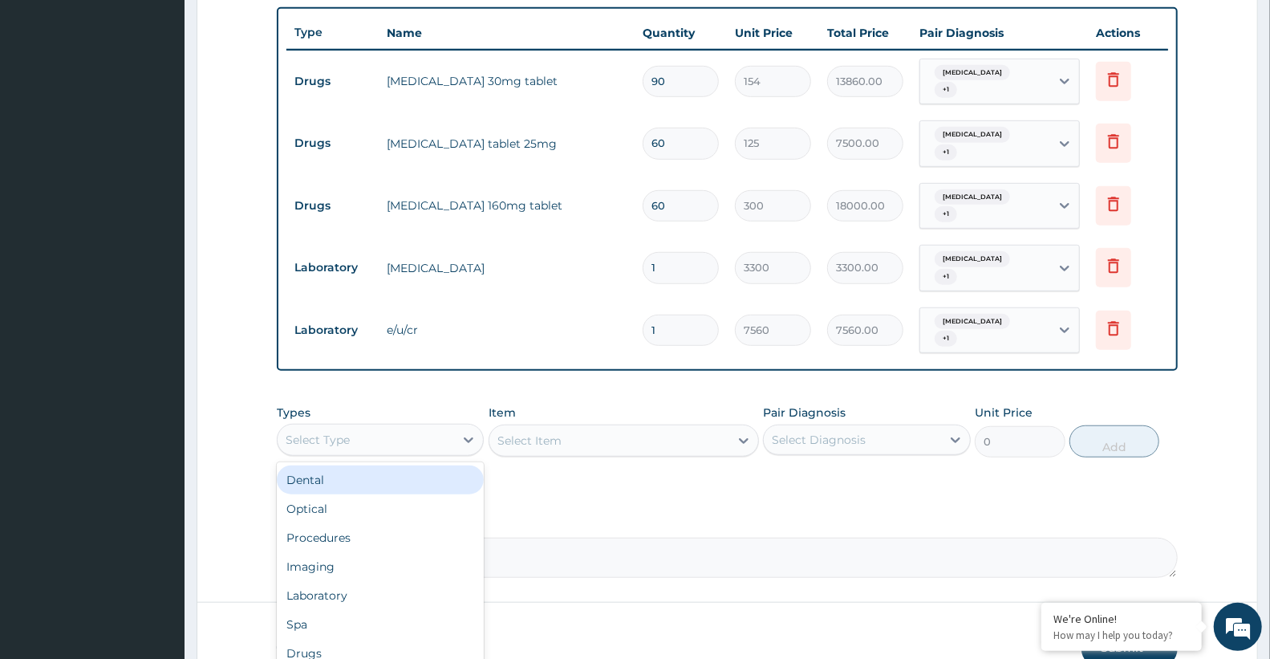
click at [414, 449] on div "Select Type" at bounding box center [366, 440] width 176 height 26
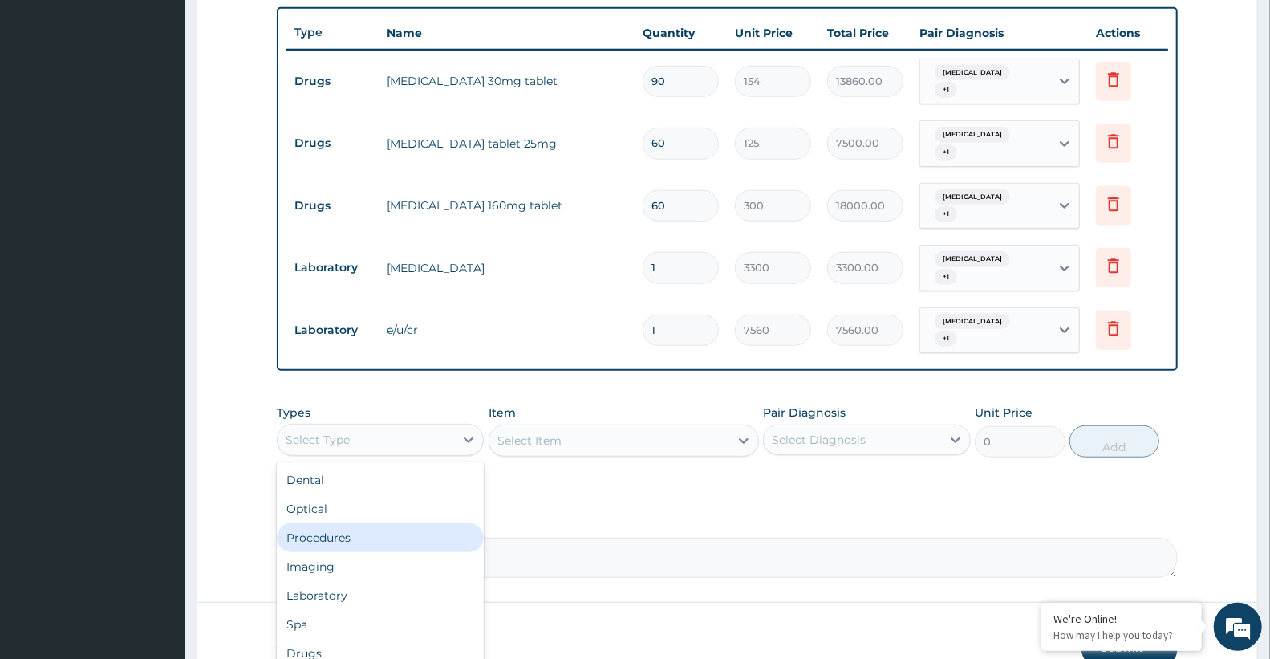
click at [375, 537] on div "Procedures" at bounding box center [380, 537] width 207 height 29
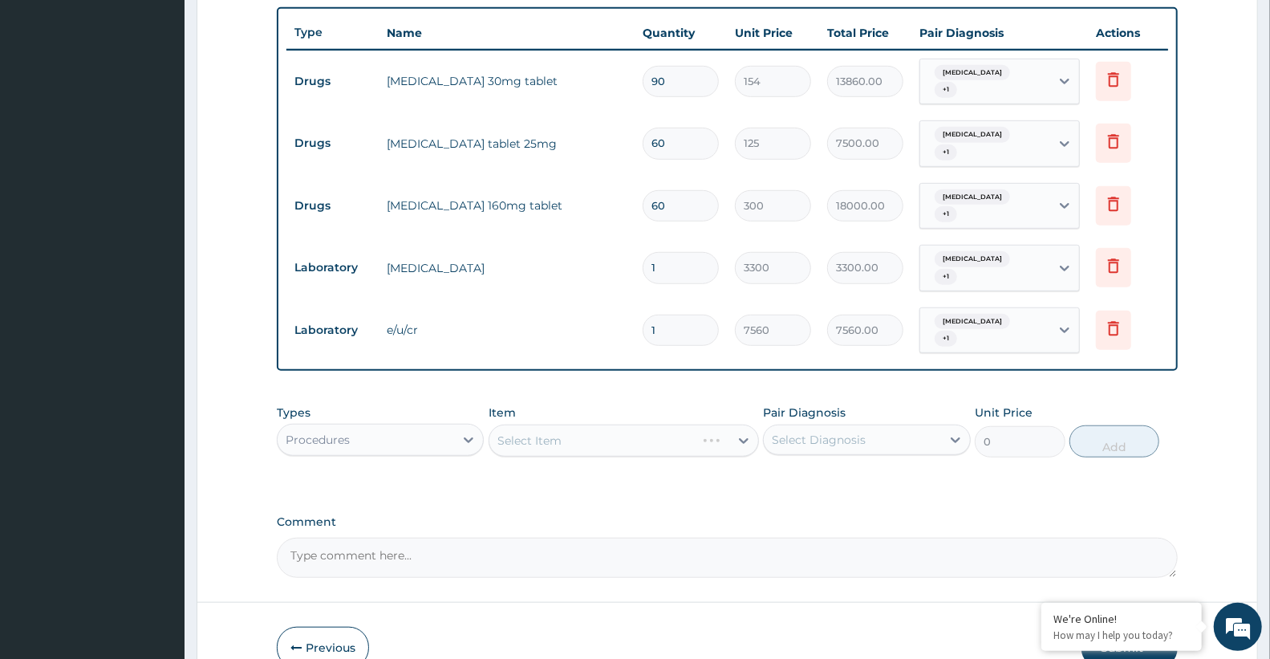
click at [558, 439] on div "Select Item" at bounding box center [624, 440] width 270 height 32
click at [556, 444] on div "Select Item" at bounding box center [624, 440] width 270 height 32
click at [556, 445] on div "Select Item" at bounding box center [529, 440] width 64 height 16
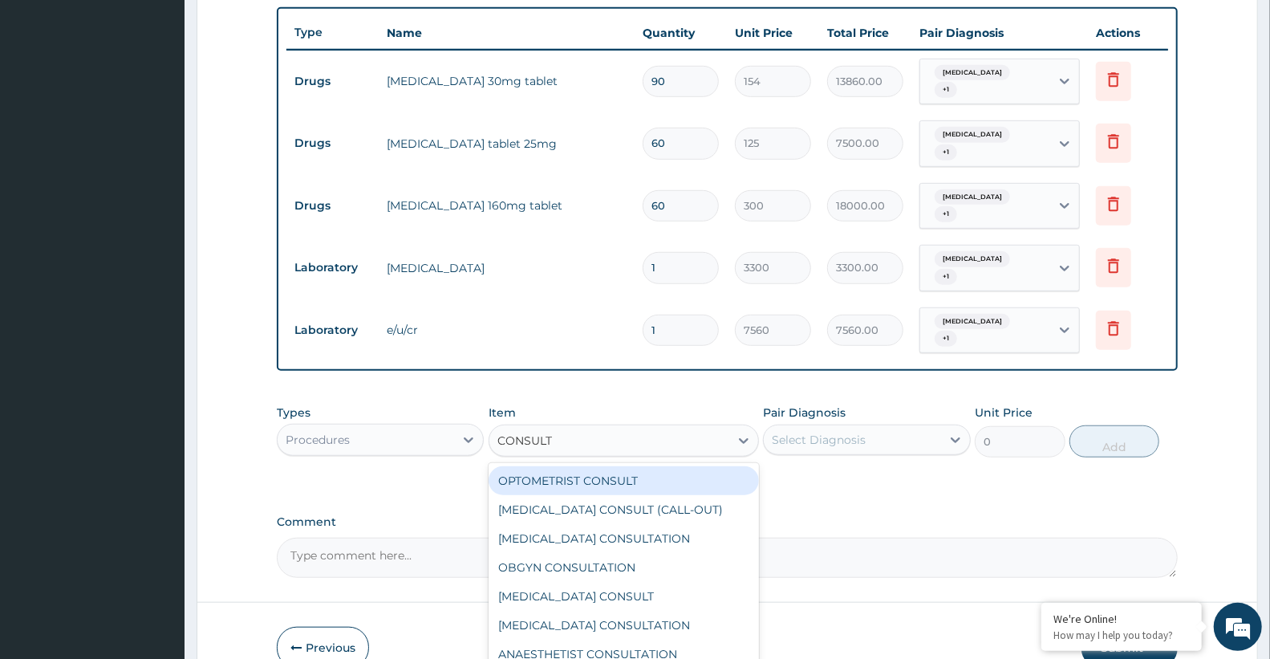
type input "CONSULTA"
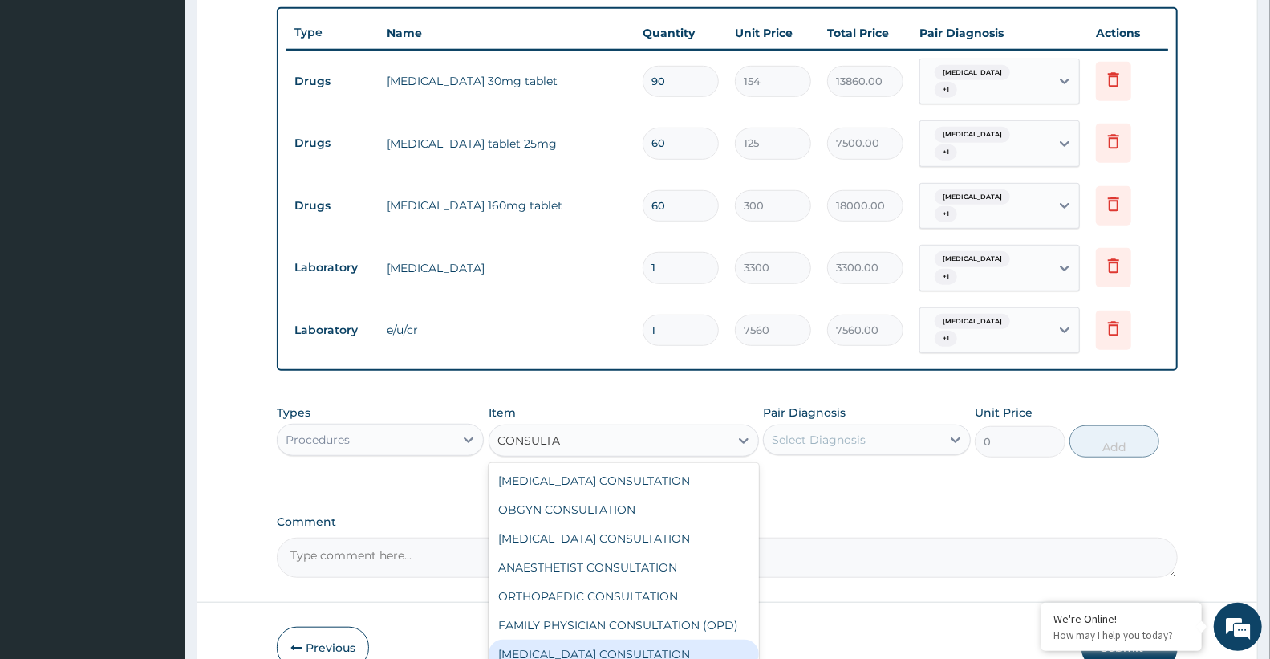
scroll to position [83, 0]
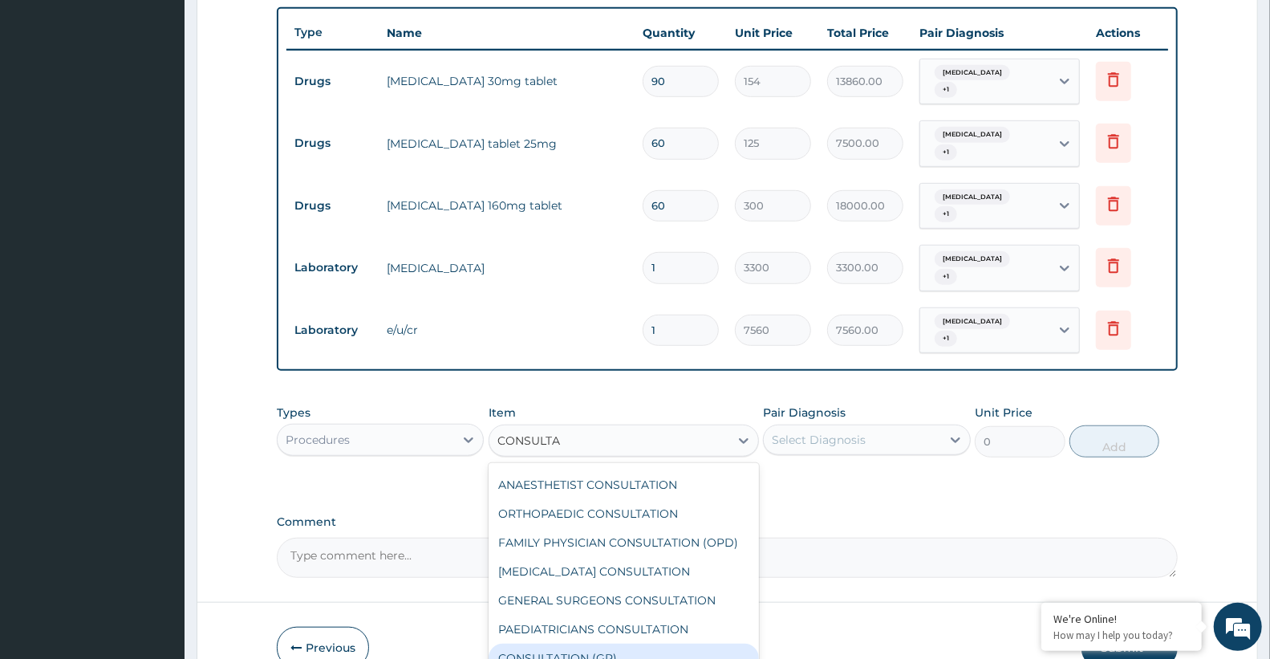
click at [606, 658] on div "CONSULTATION (GP)" at bounding box center [624, 657] width 270 height 29
type input "3000"
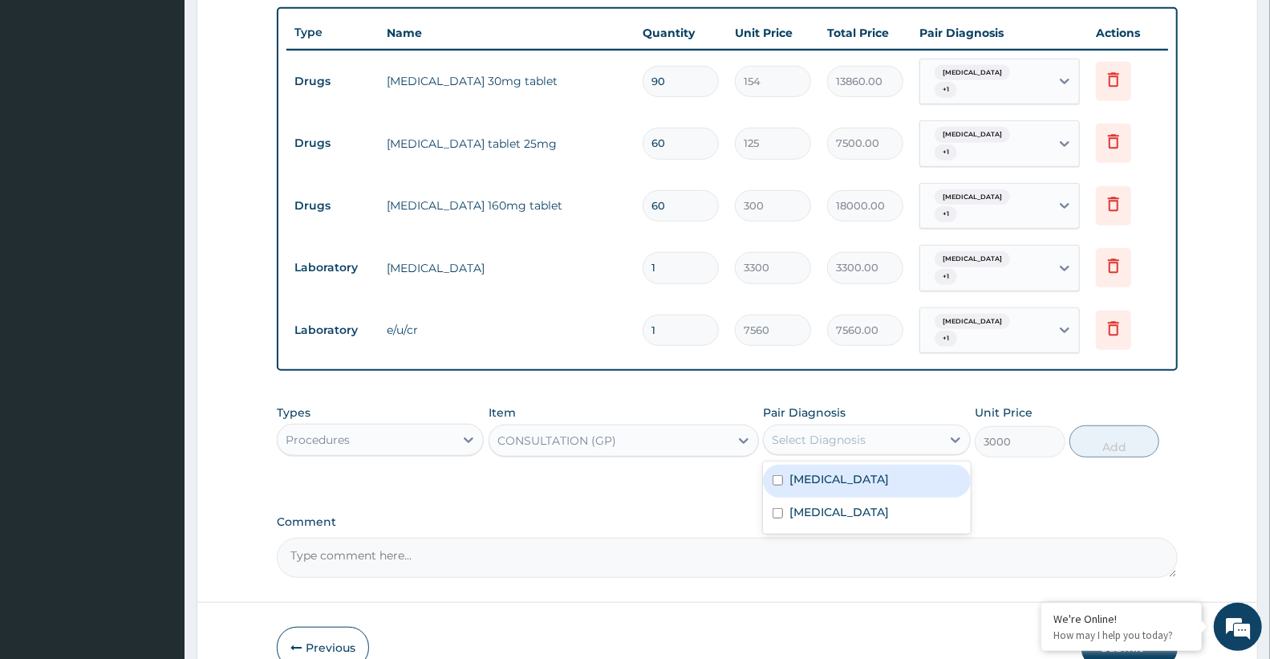
click at [874, 439] on div "Select Diagnosis" at bounding box center [852, 440] width 176 height 26
drag, startPoint x: 854, startPoint y: 486, endPoint x: 854, endPoint y: 501, distance: 15.2
click at [854, 491] on div "Essential hypertension" at bounding box center [866, 480] width 207 height 33
checkbox input "true"
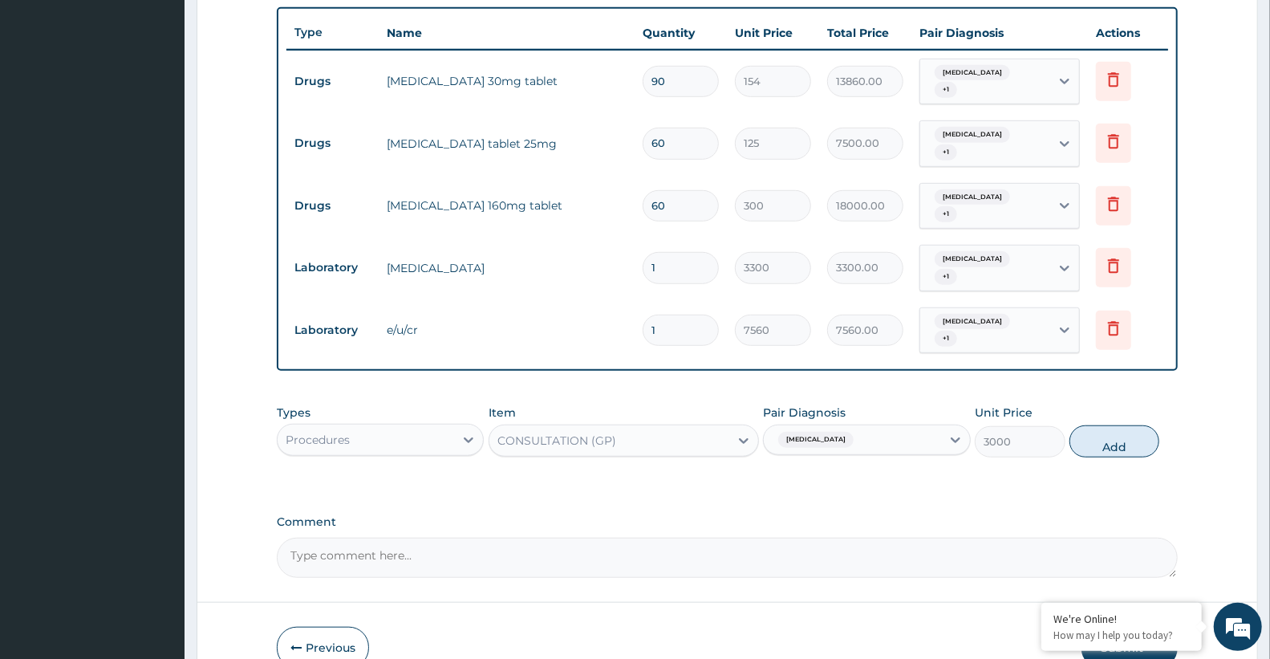
click at [860, 533] on div "Comment" at bounding box center [727, 546] width 901 height 63
click at [880, 447] on div "Essential hypertension" at bounding box center [852, 439] width 176 height 27
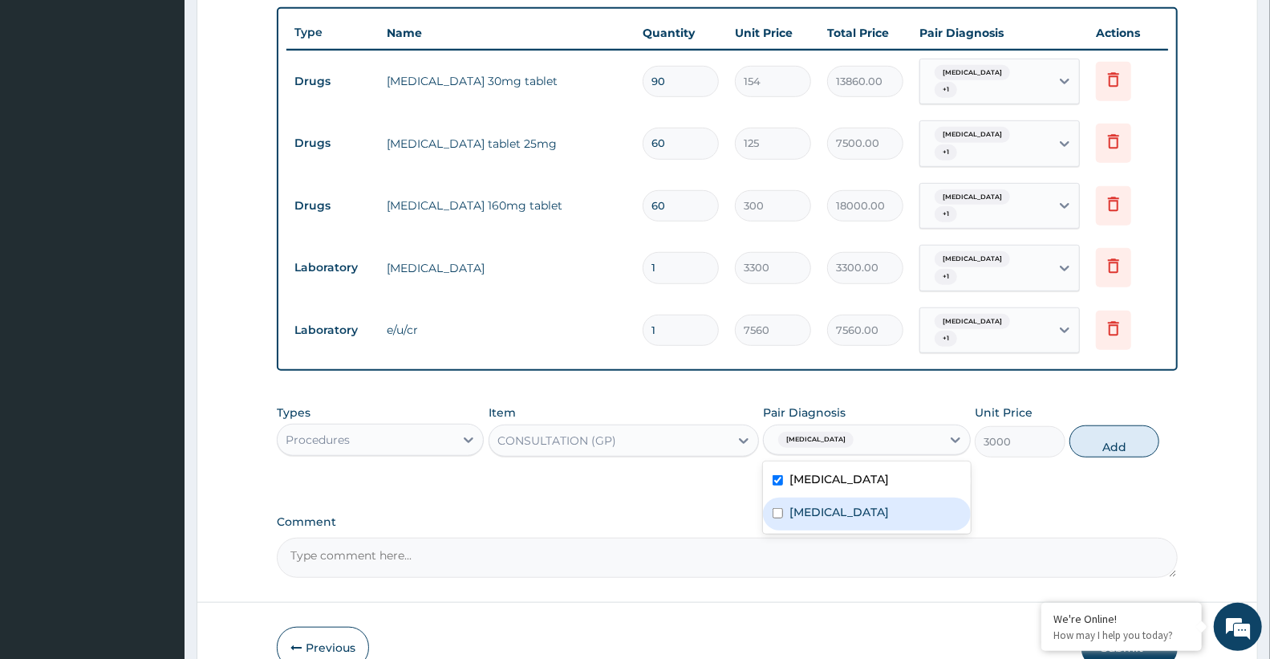
click at [875, 525] on div "Chronic kidney disease" at bounding box center [866, 513] width 207 height 33
checkbox input "true"
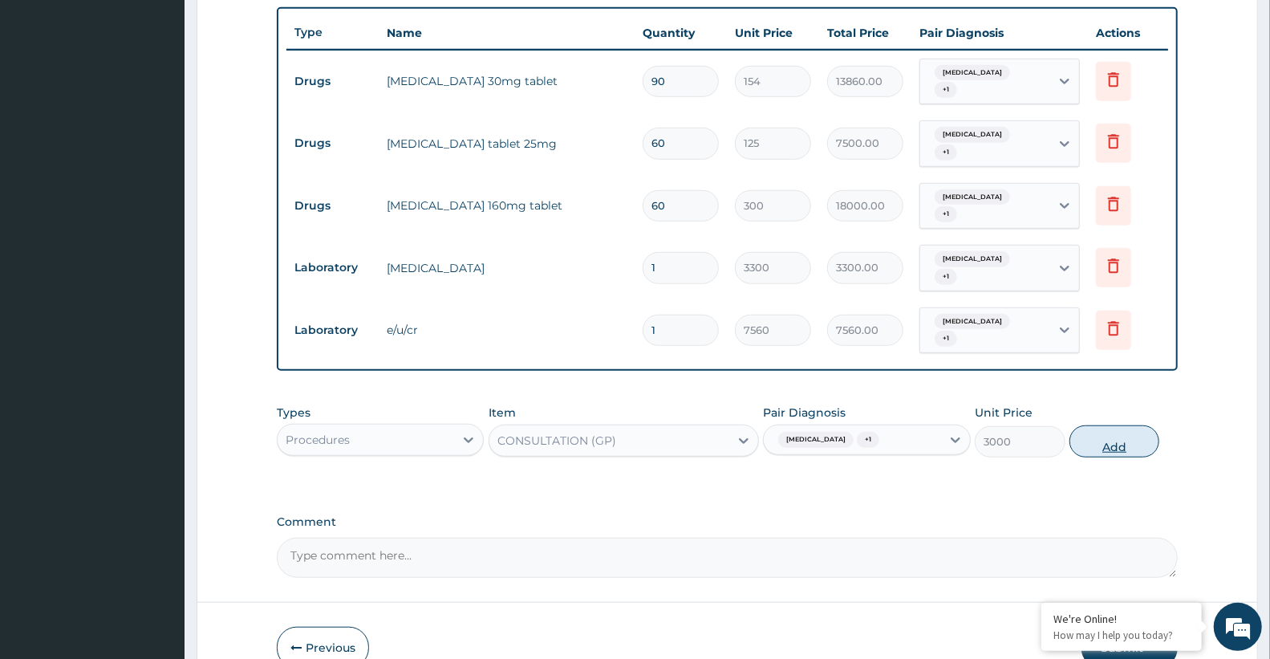
click at [1137, 444] on button "Add" at bounding box center [1114, 441] width 90 height 32
type input "0"
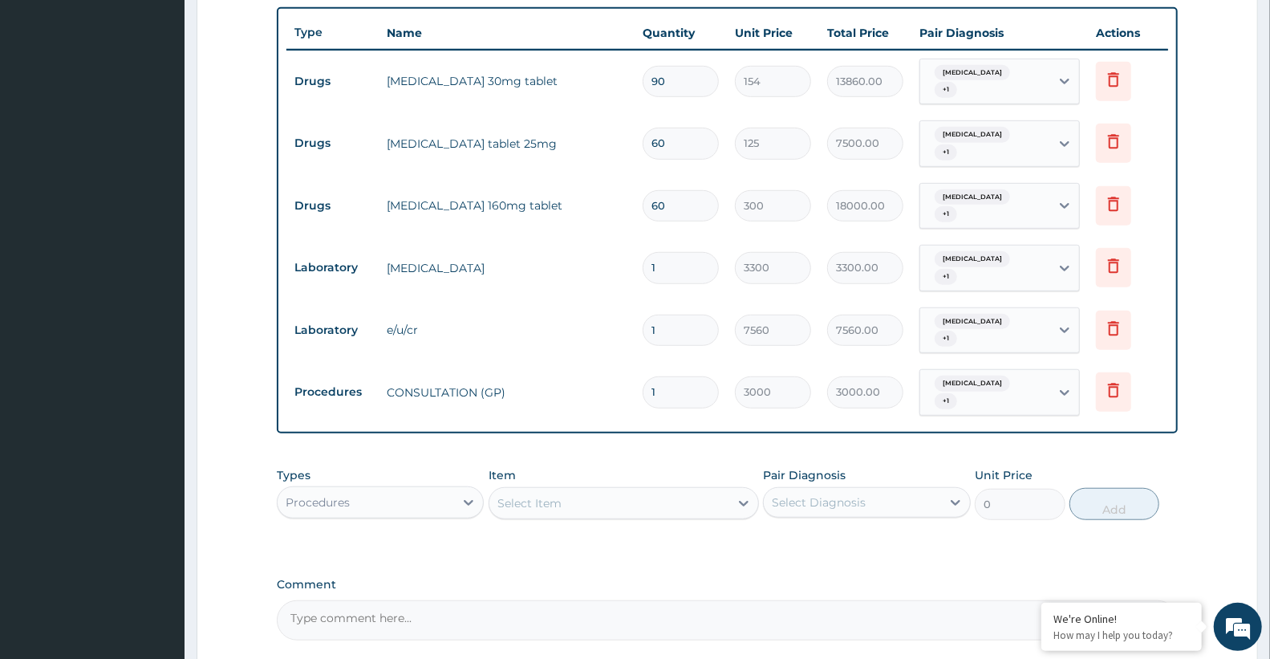
scroll to position [739, 0]
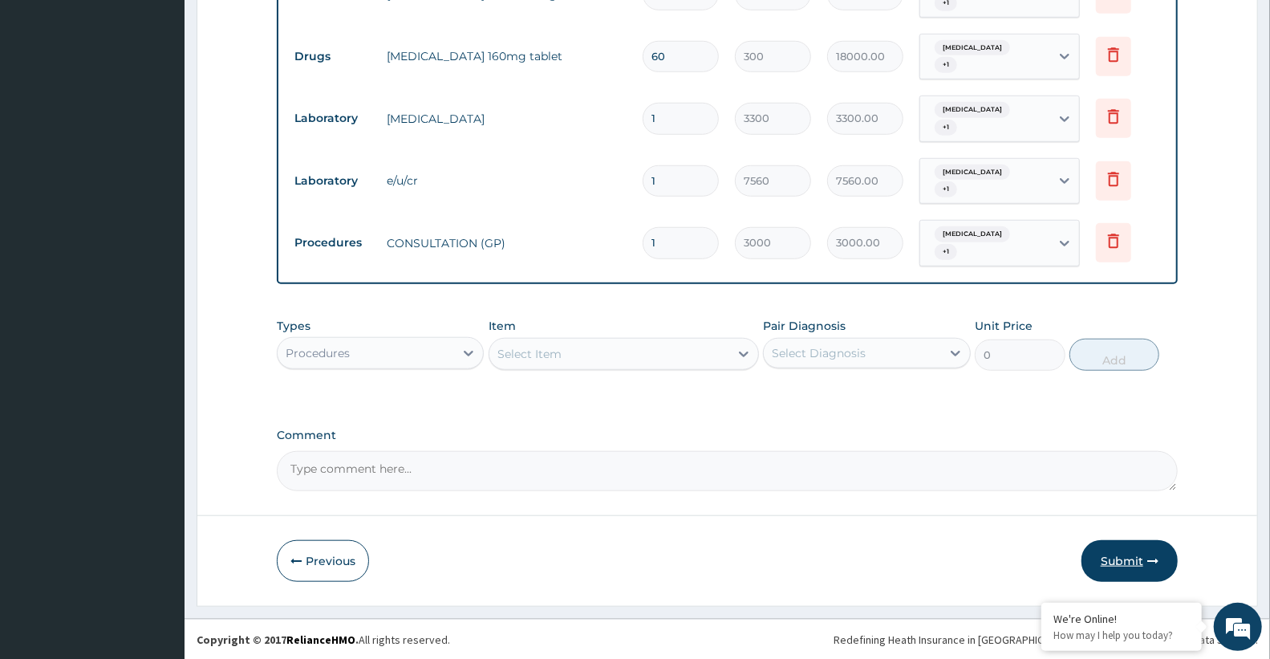
click at [1120, 573] on button "Submit" at bounding box center [1129, 561] width 96 height 42
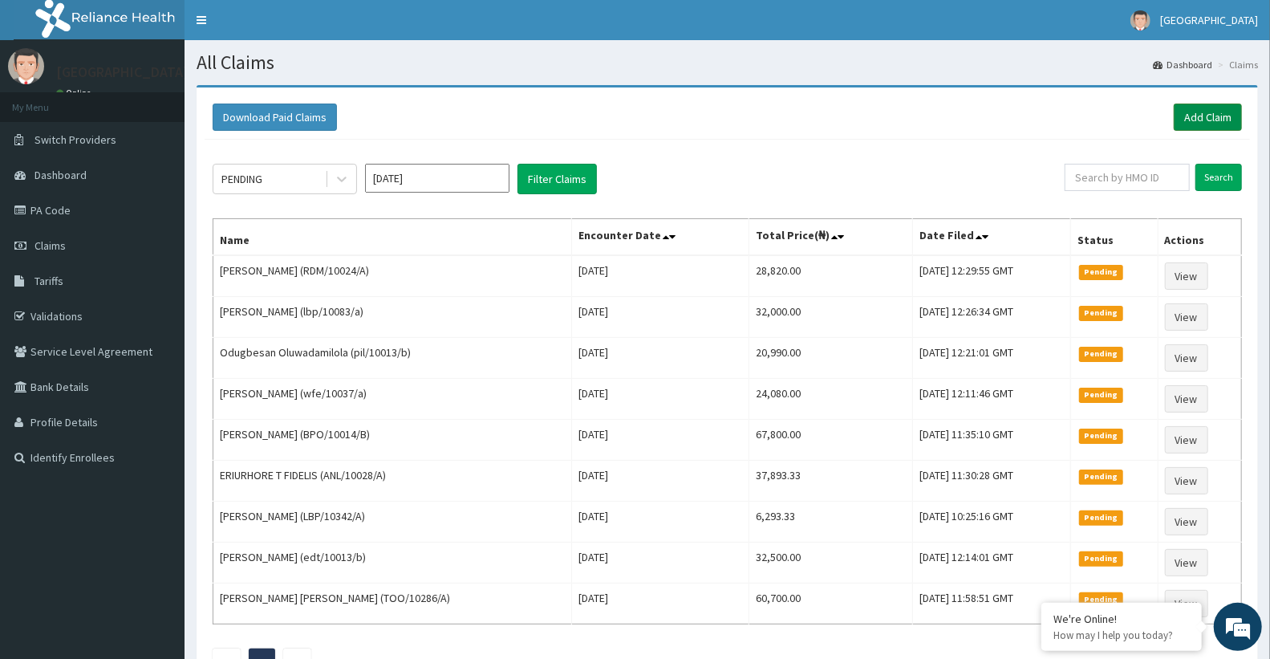
click at [1198, 120] on link "Add Claim" at bounding box center [1208, 116] width 68 height 27
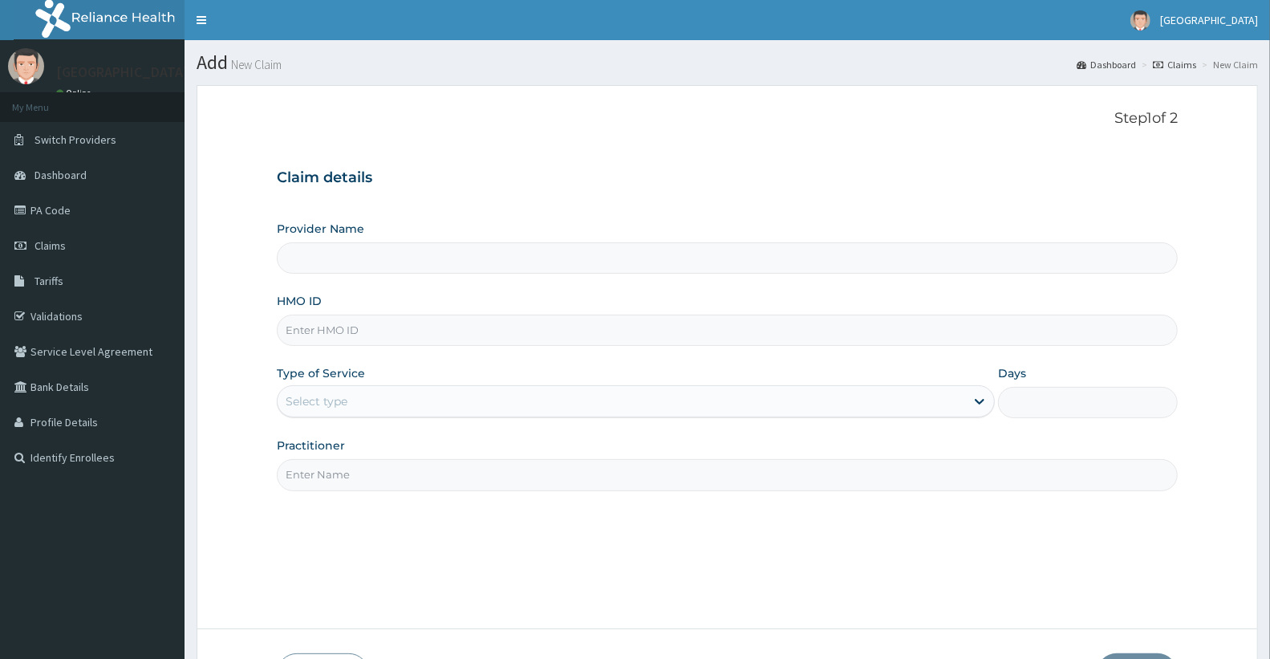
click at [345, 339] on input "HMO ID" at bounding box center [727, 329] width 901 height 31
type input "Doren Specialist Hospital"
paste input "TOO/10286/A"
type input "TOO/10286/A"
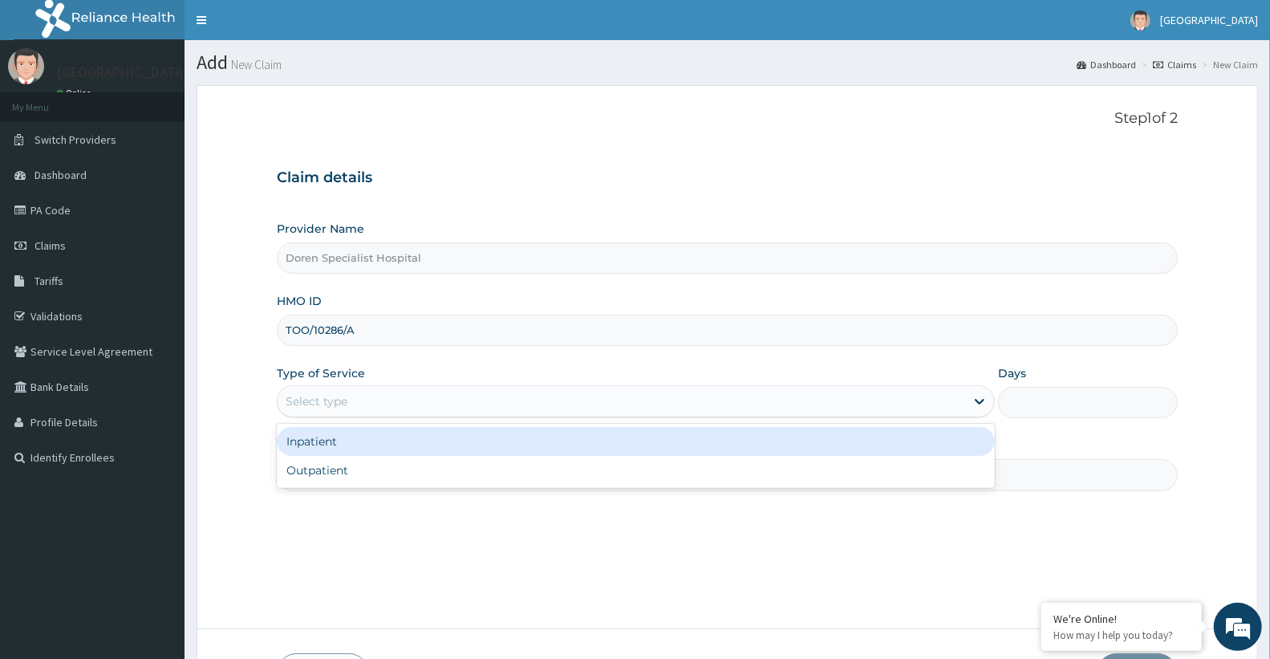
click at [324, 406] on div "Select type" at bounding box center [317, 401] width 62 height 16
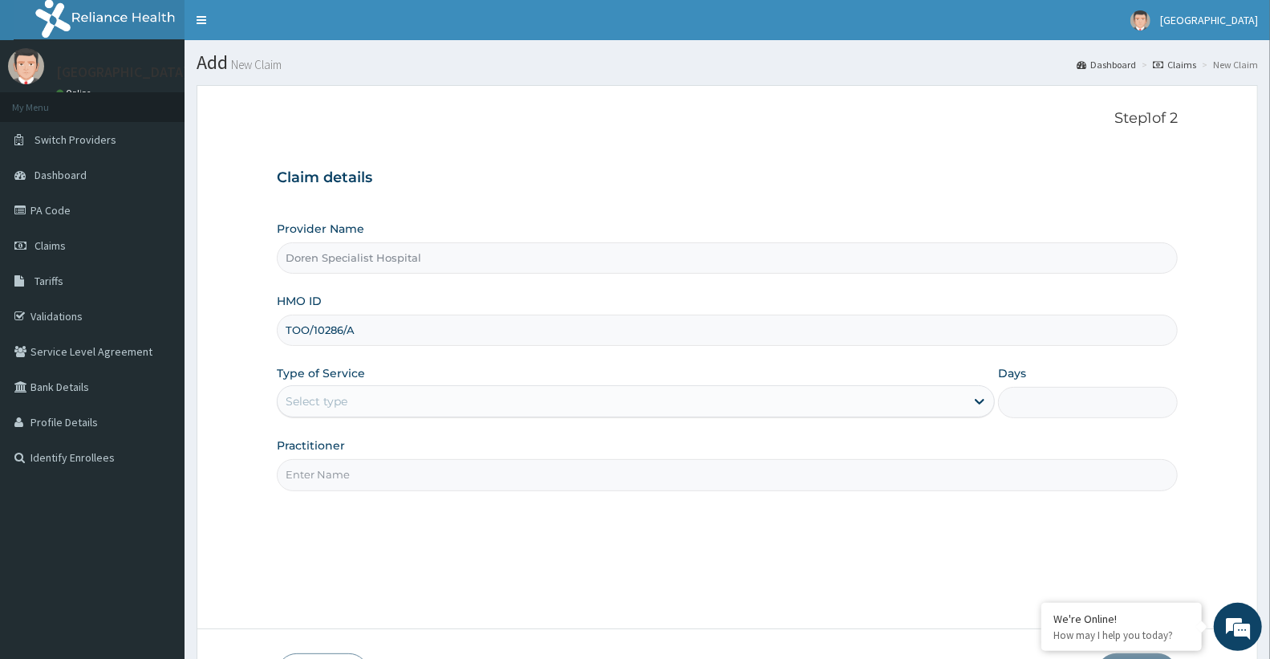
click at [337, 489] on input "Practitioner" at bounding box center [727, 474] width 901 height 31
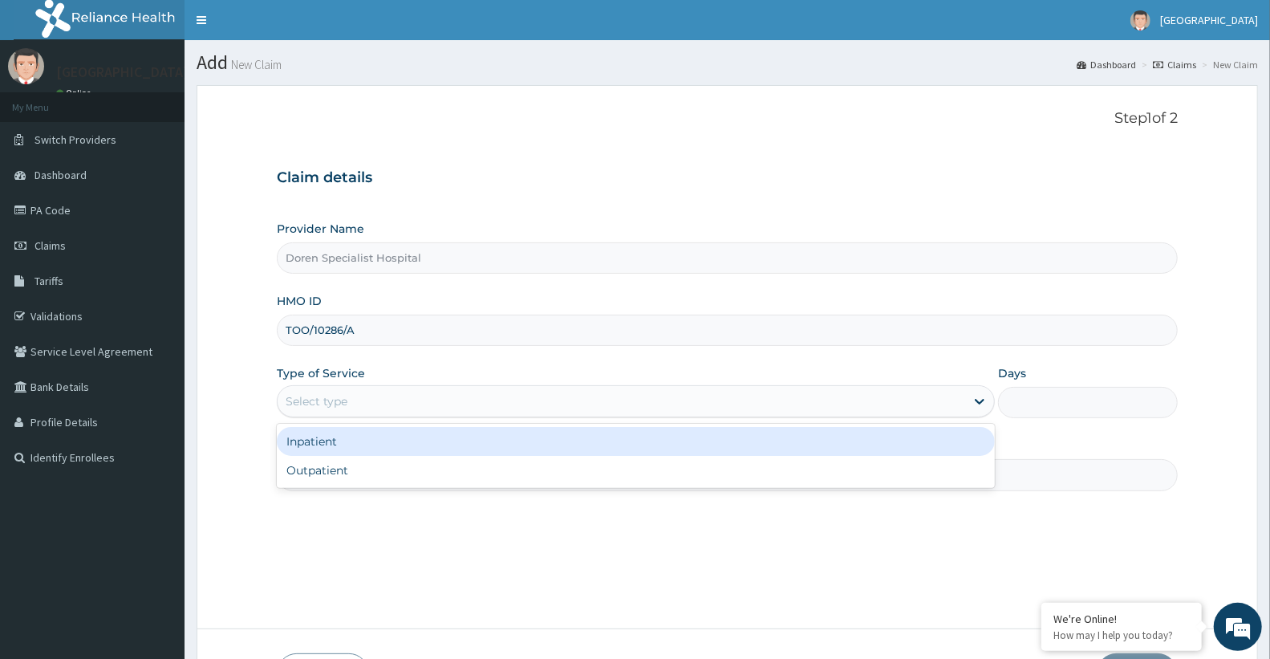
click at [325, 403] on div "Select type" at bounding box center [317, 401] width 62 height 16
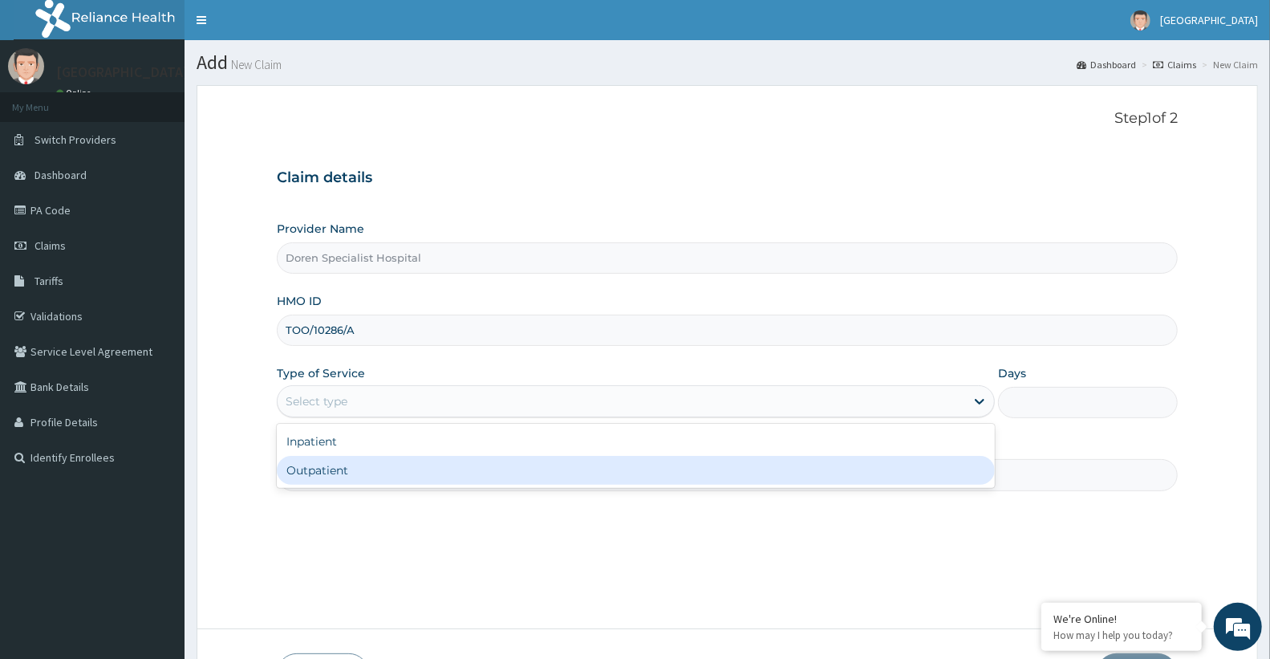
click at [346, 481] on div "Outpatient" at bounding box center [636, 470] width 718 height 29
type input "1"
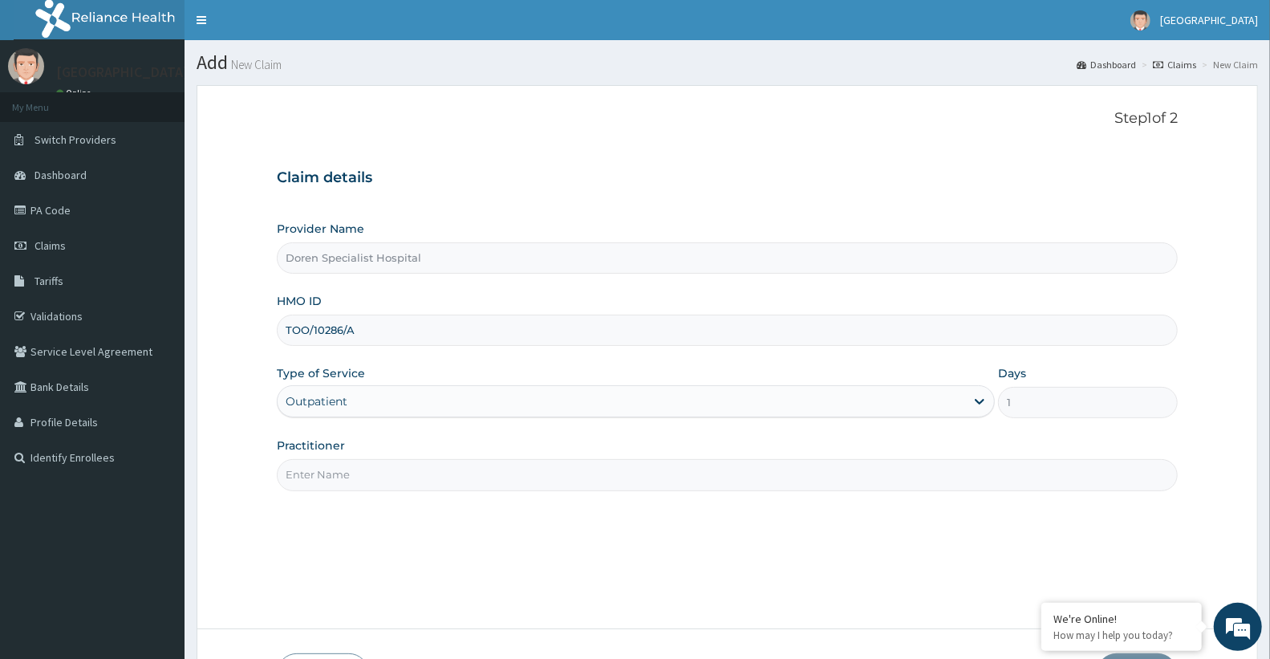
click at [351, 477] on input "Practitioner" at bounding box center [727, 474] width 901 height 31
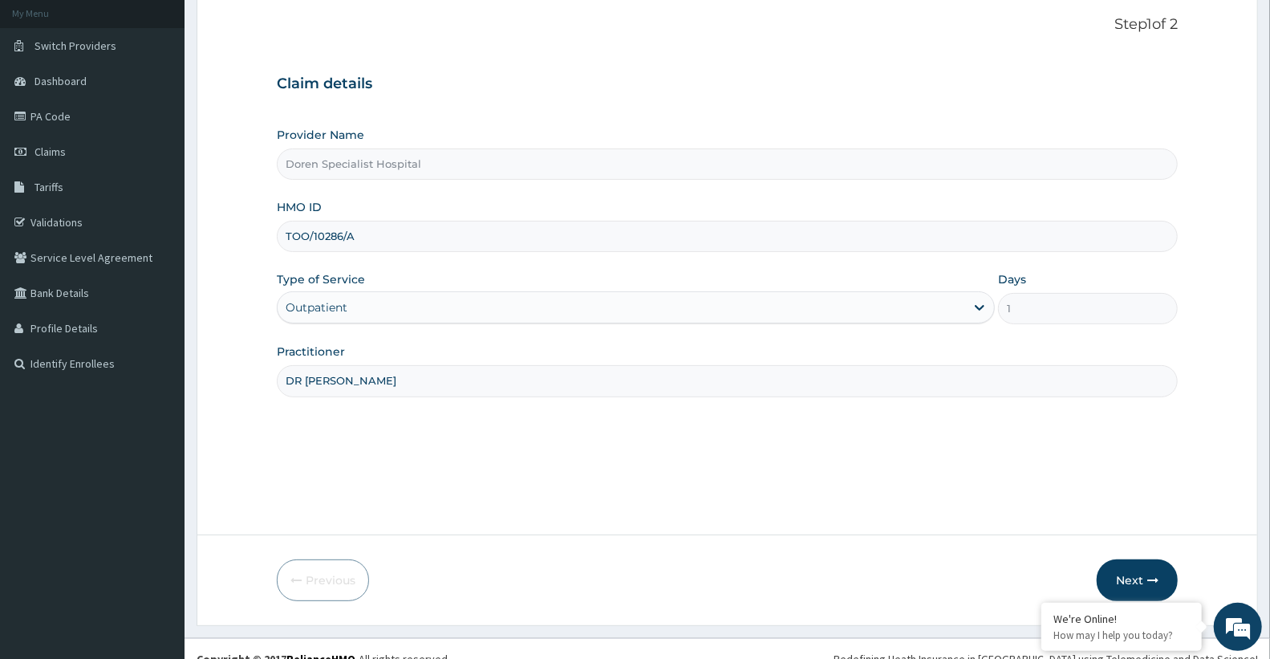
scroll to position [114, 0]
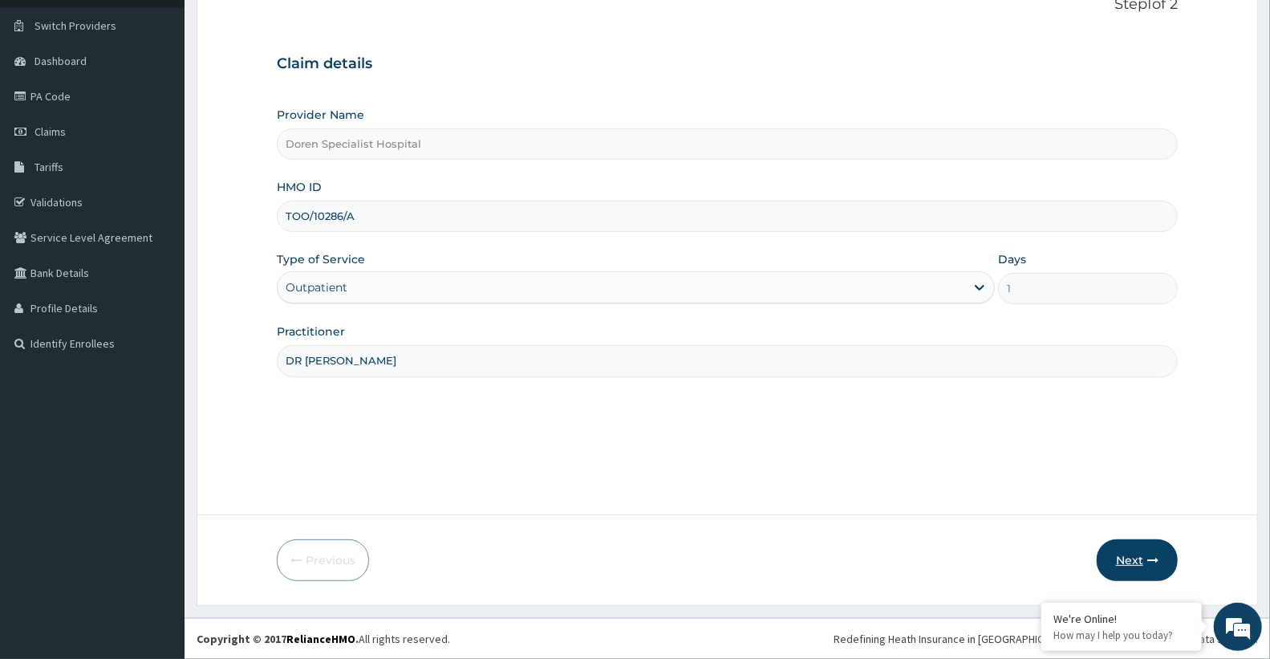
type input "DR [PERSON_NAME]"
click at [1134, 571] on button "Next" at bounding box center [1137, 560] width 81 height 42
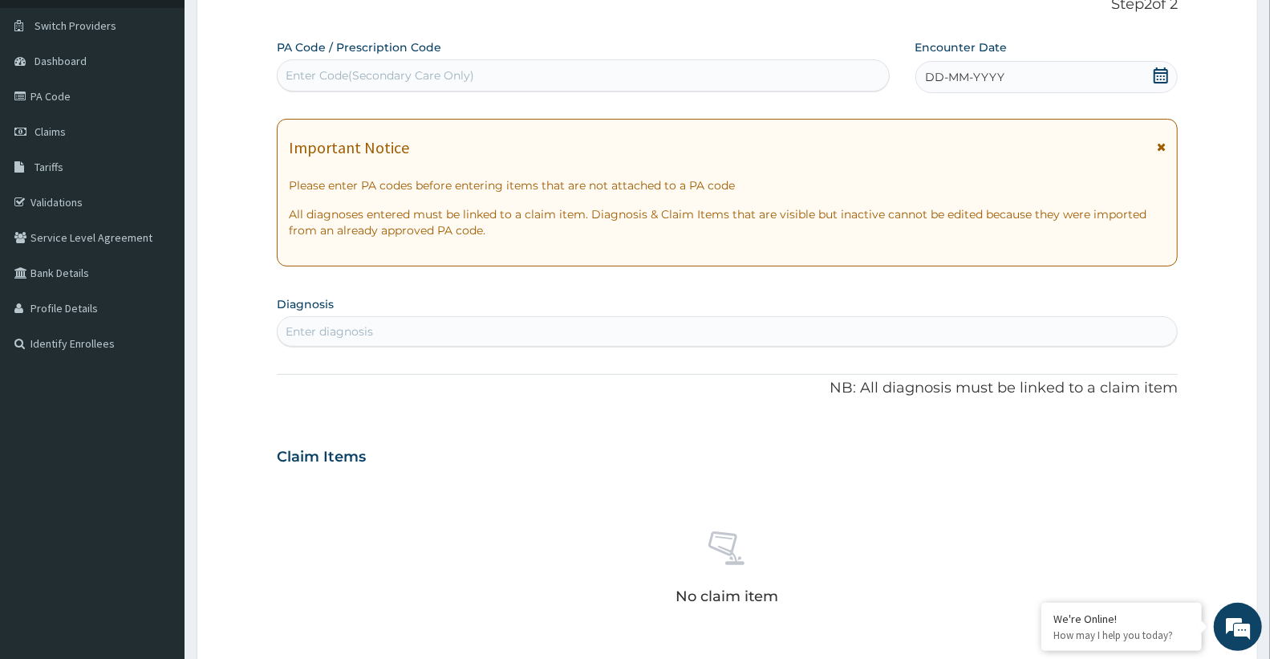
scroll to position [0, 0]
click at [574, 73] on div "Enter Code(Secondary Care Only)" at bounding box center [583, 76] width 611 height 26
paste input "PA/7E3AC7"
type input "PA/7E3AC7"
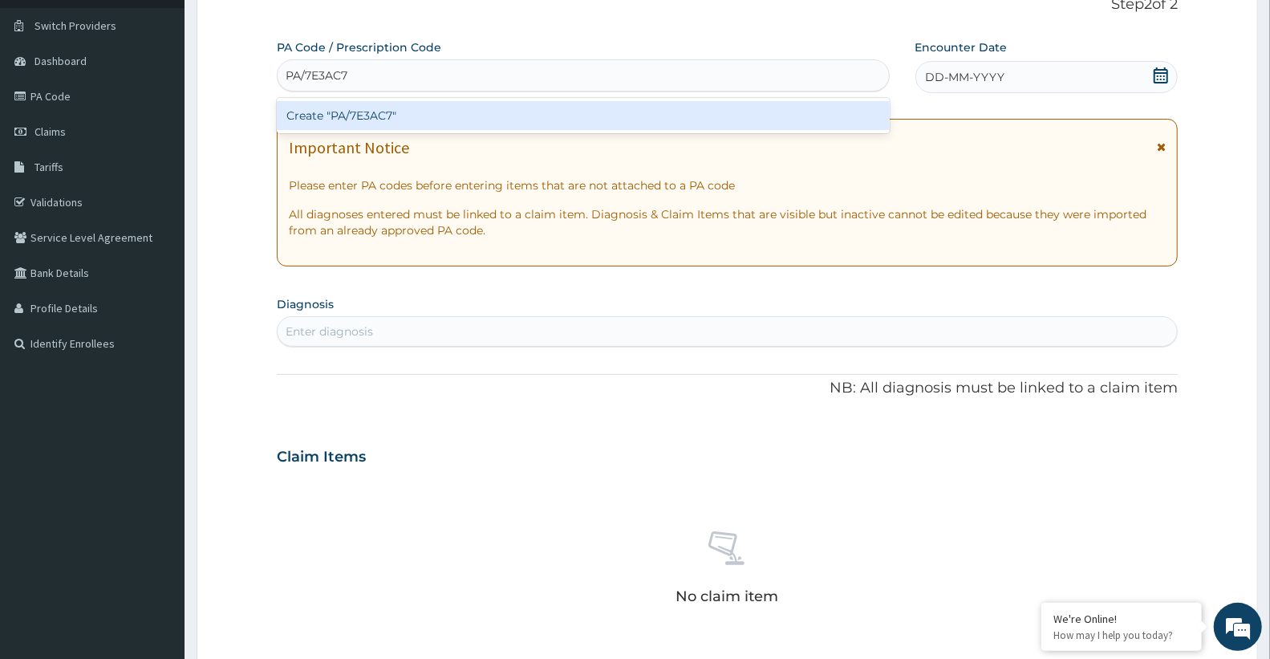
click at [508, 119] on div "Create "PA/7E3AC7"" at bounding box center [583, 115] width 613 height 29
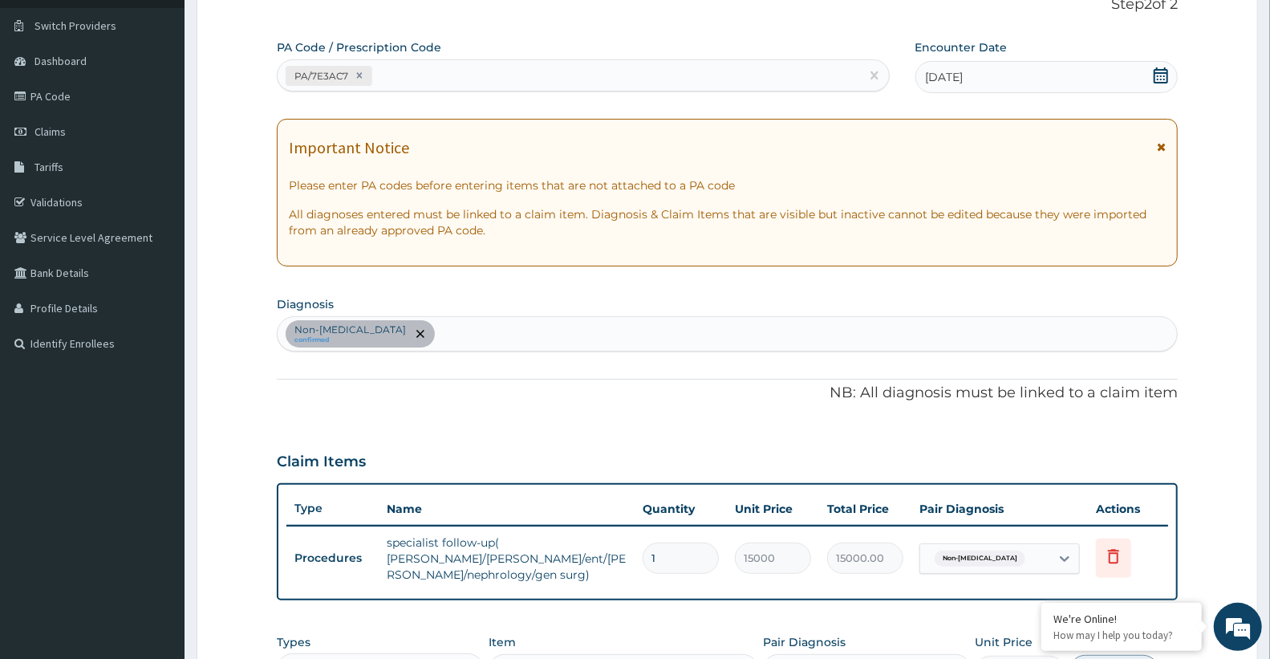
click at [490, 83] on div "PA/7E3AC7" at bounding box center [569, 76] width 582 height 26
paste input "PA/031643"
type input "PA/031643"
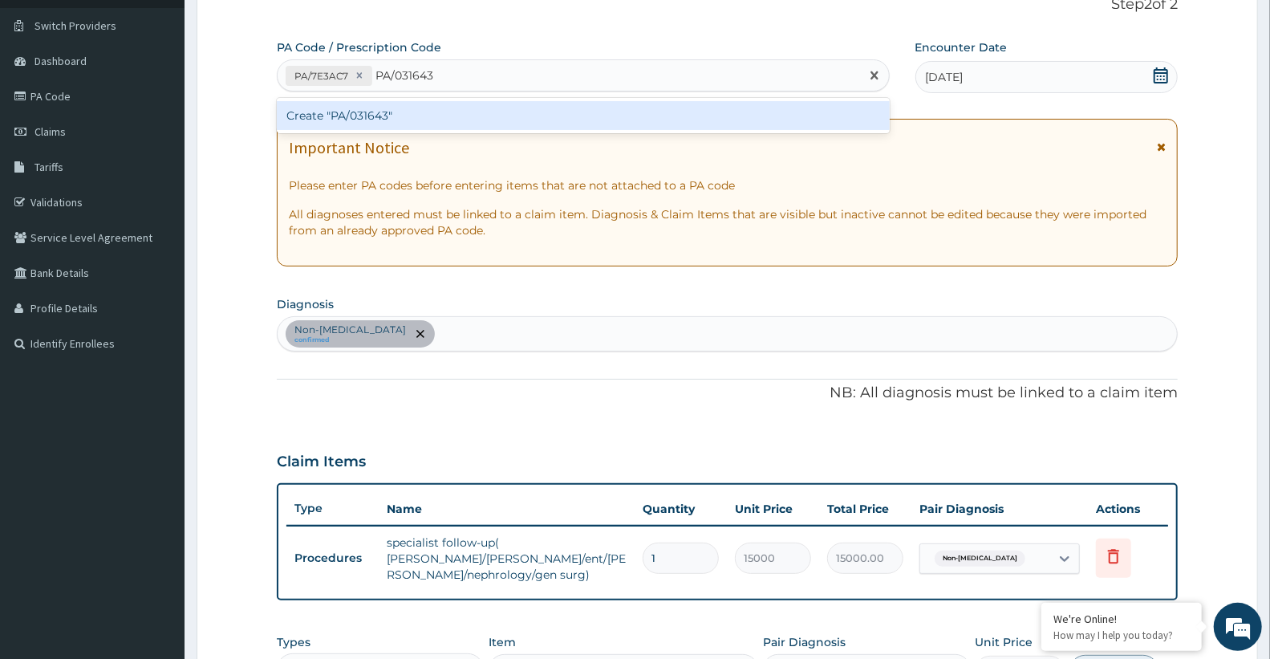
click at [461, 125] on div "Create "PA/031643"" at bounding box center [583, 115] width 613 height 29
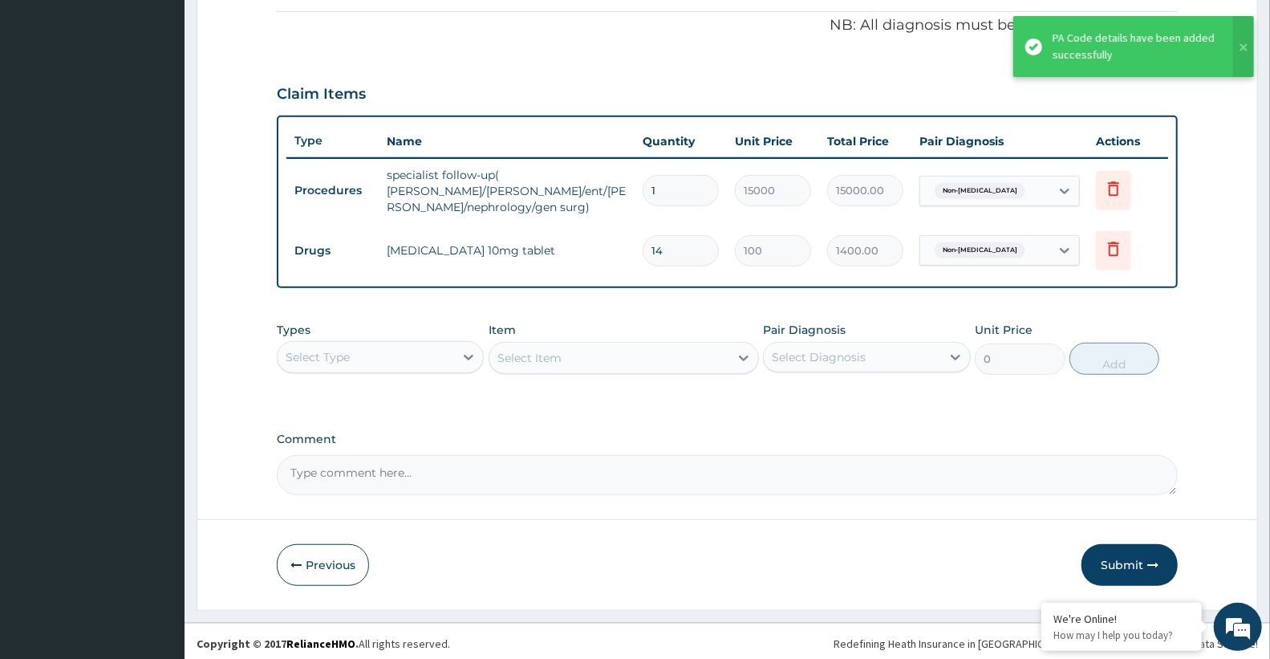
scroll to position [485, 0]
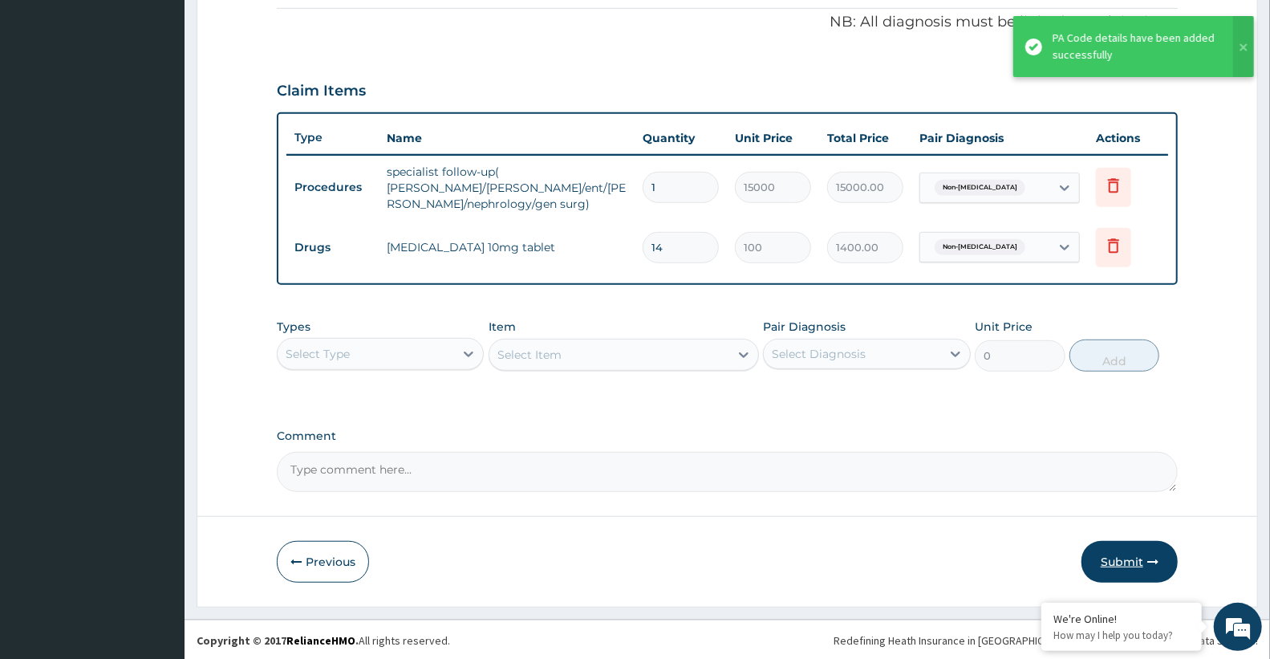
click at [1134, 572] on button "Submit" at bounding box center [1129, 562] width 96 height 42
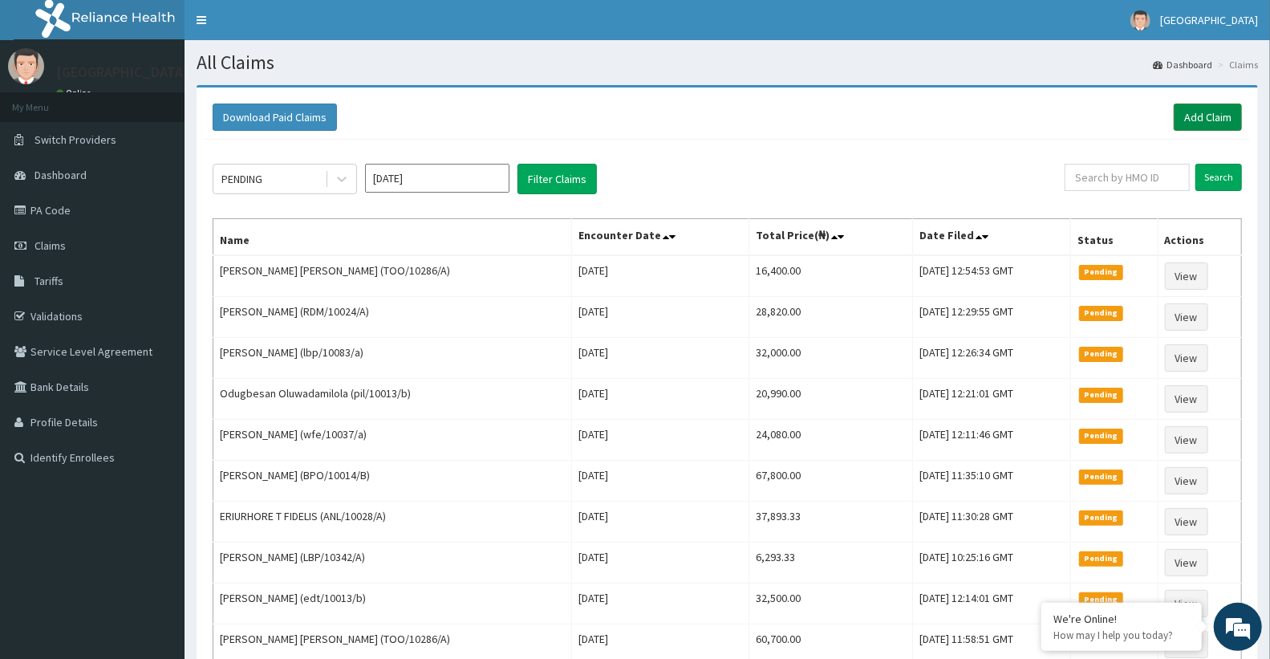
click at [1220, 129] on link "Add Claim" at bounding box center [1208, 116] width 68 height 27
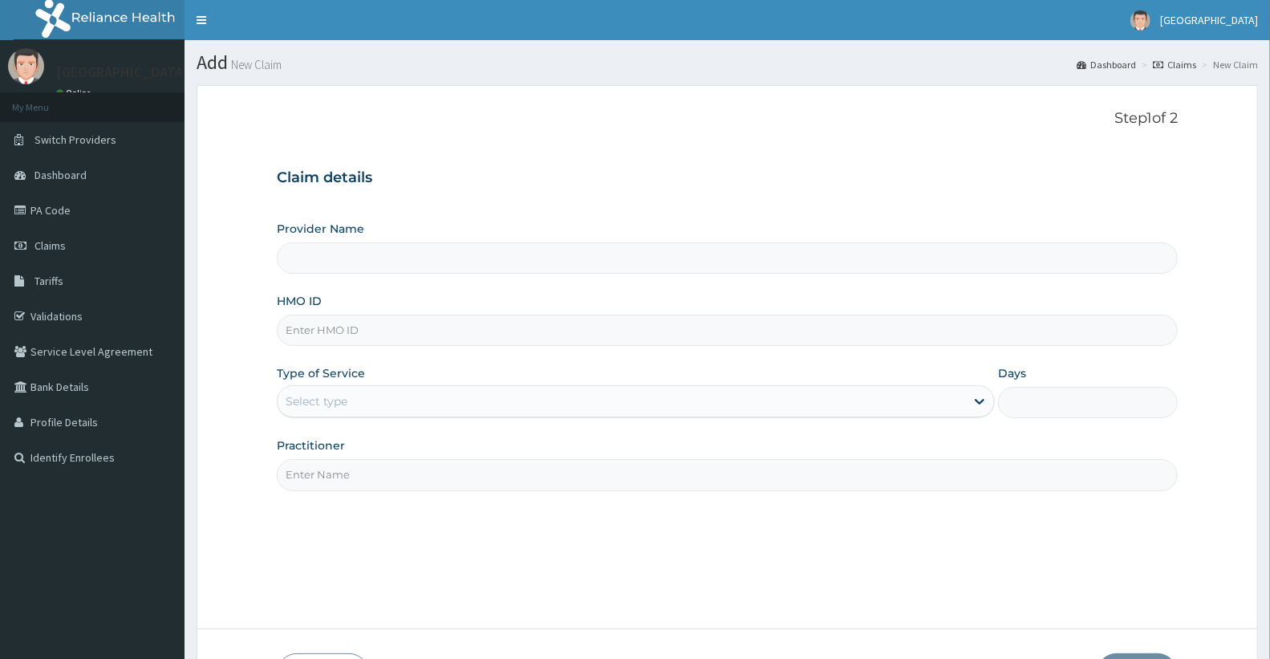
type input "Doren Specialist Hospital"
click at [437, 342] on input "HMO ID" at bounding box center [727, 329] width 901 height 31
paste input "TLR/10053/B"
type input "TLR/10053/B"
click at [546, 363] on div "Provider Name Doren Specialist Hospital HMO ID TLR/10053/B Type of Service Sele…" at bounding box center [727, 356] width 901 height 270
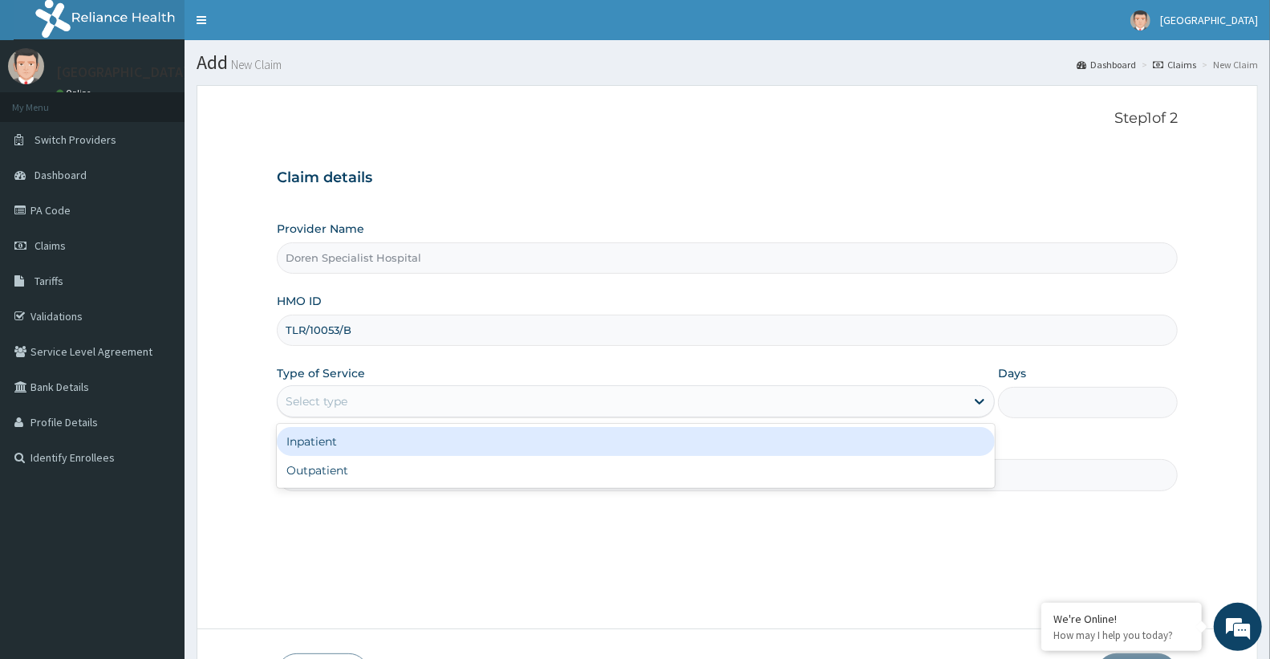
click at [464, 407] on div "Select type" at bounding box center [621, 401] width 687 height 26
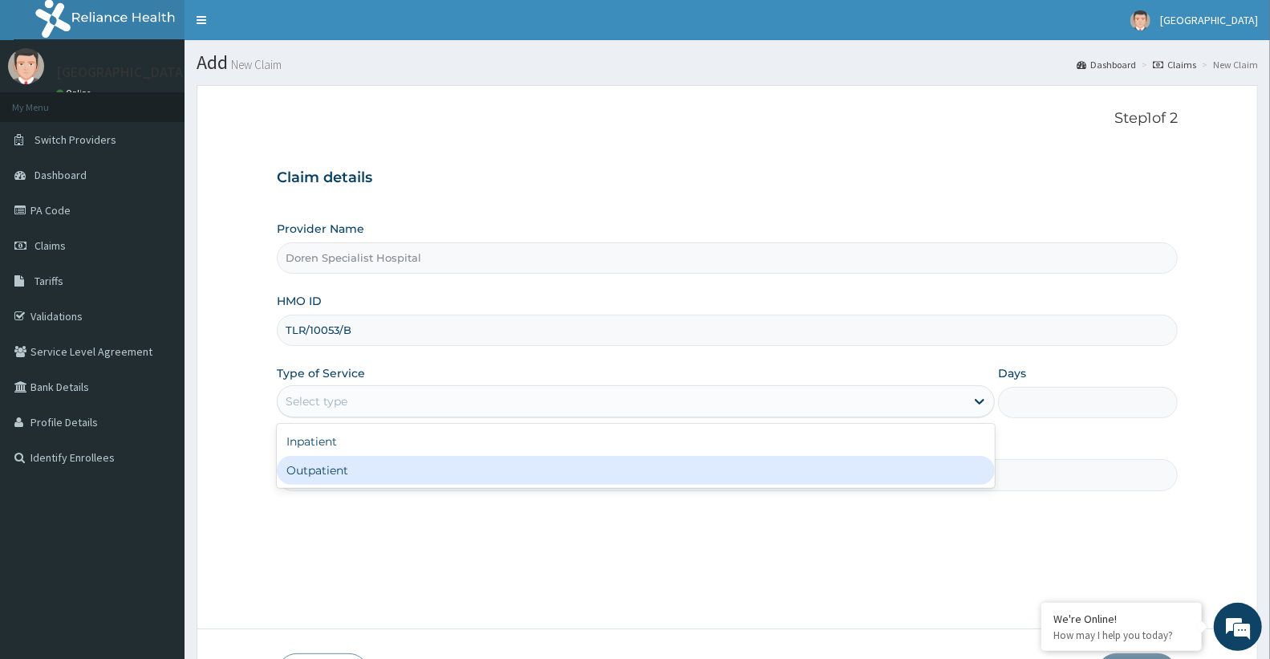
click at [418, 481] on div "Outpatient" at bounding box center [636, 470] width 718 height 29
type input "1"
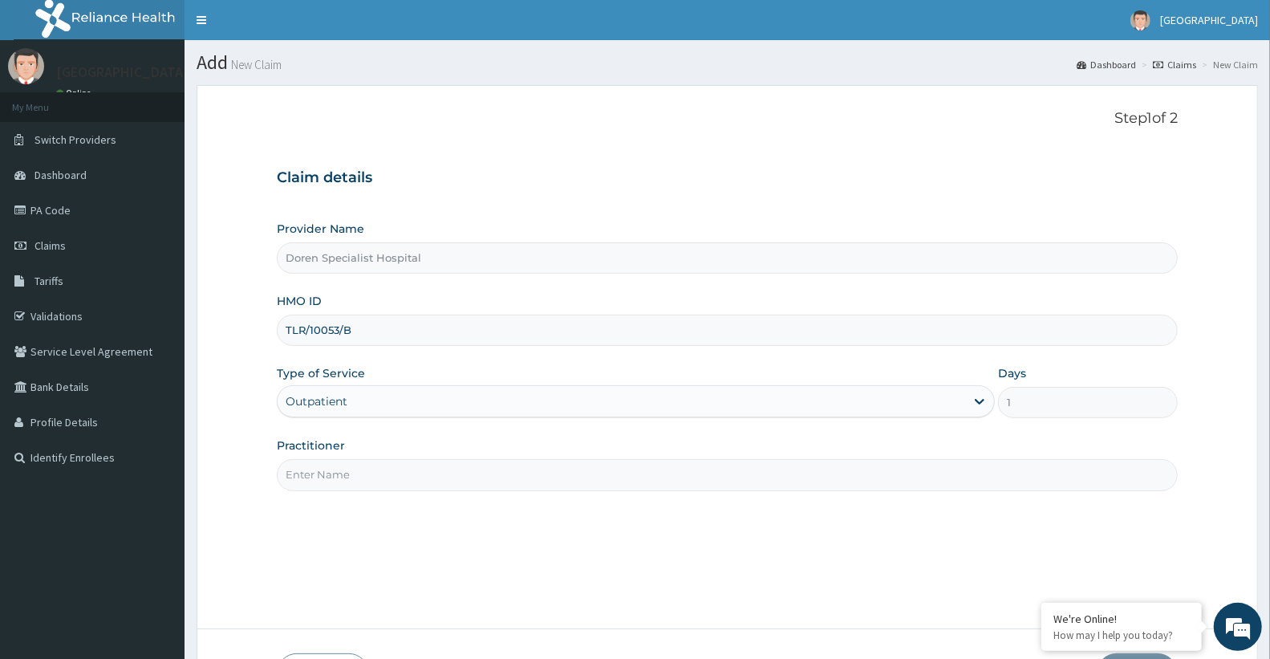
click at [329, 492] on div "Step 1 of 2 Claim details Provider Name Doren Specialist Hospital HMO ID TLR/10…" at bounding box center [727, 357] width 901 height 494
click at [326, 485] on input "Practitioner" at bounding box center [727, 474] width 901 height 31
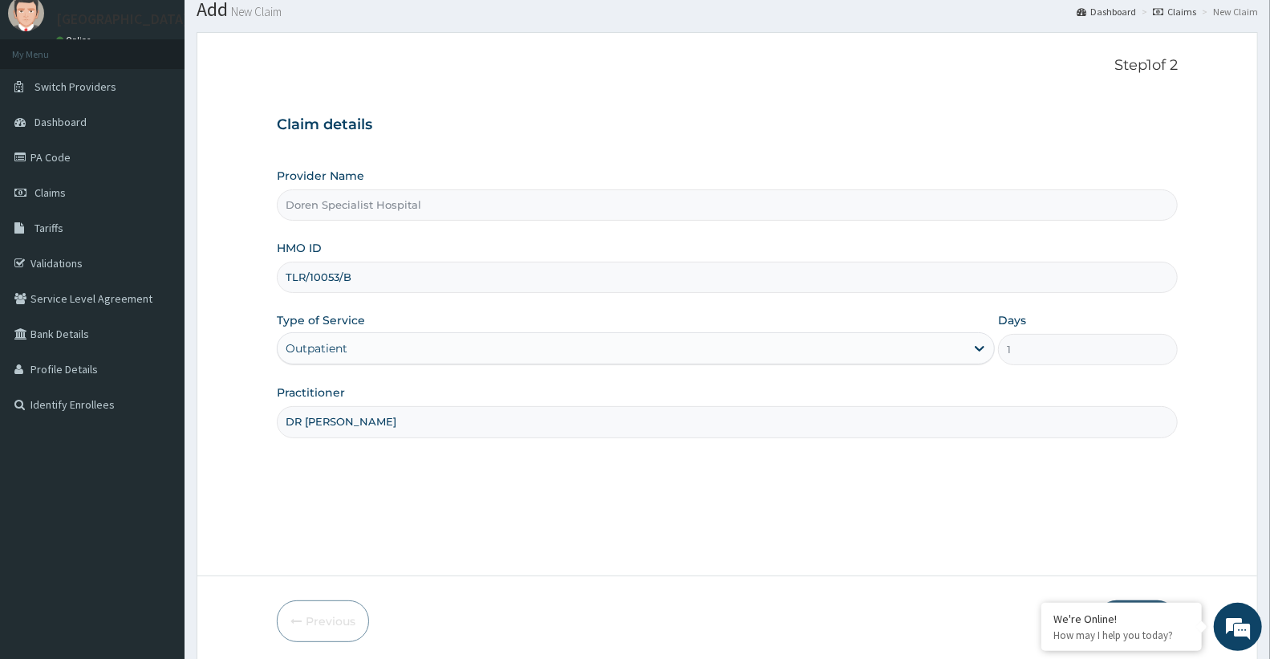
scroll to position [114, 0]
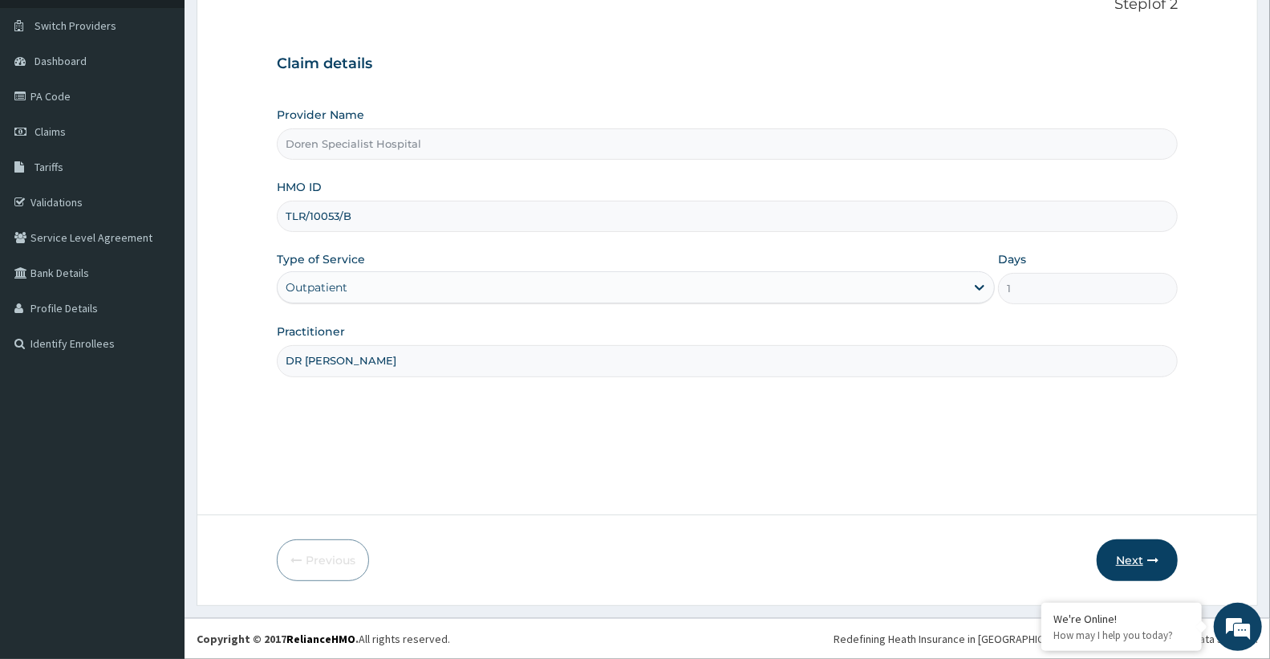
type input "DR [PERSON_NAME]"
click at [1124, 559] on button "Next" at bounding box center [1137, 560] width 81 height 42
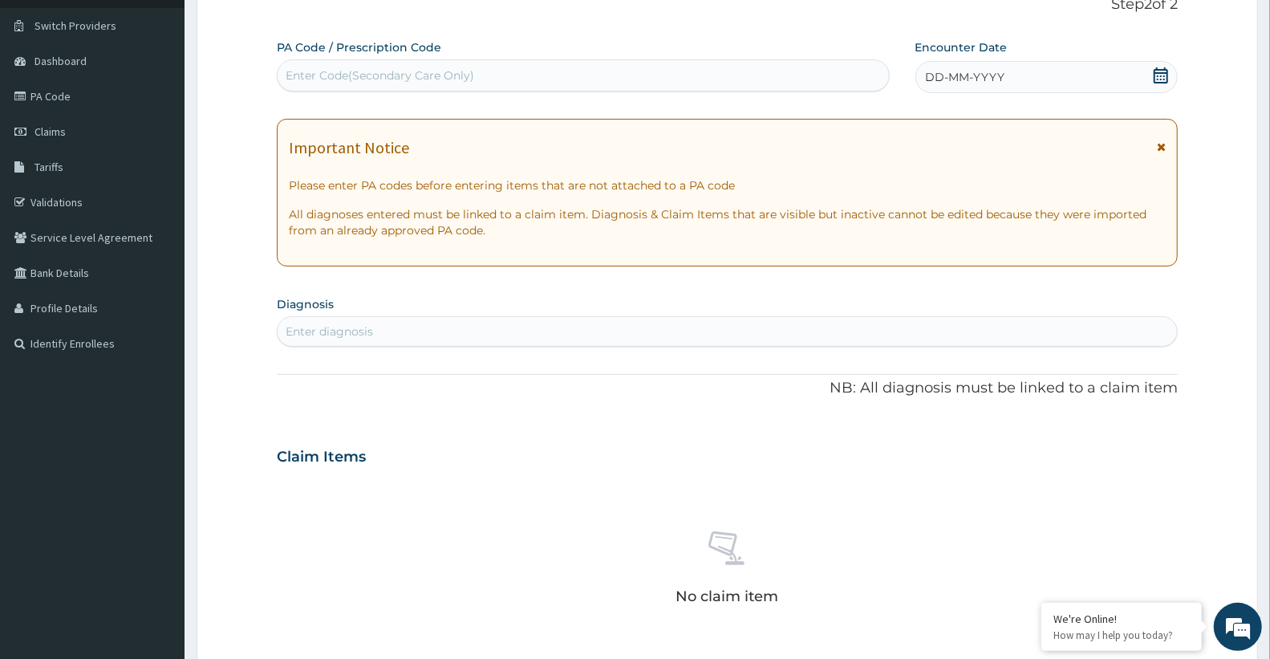
click at [366, 83] on div "Enter Code(Secondary Care Only)" at bounding box center [583, 76] width 611 height 26
click at [434, 83] on div "Enter Code(Secondary Care Only)" at bounding box center [380, 75] width 189 height 16
paste input "PA/AC098D"
type input "PA/AC098D"
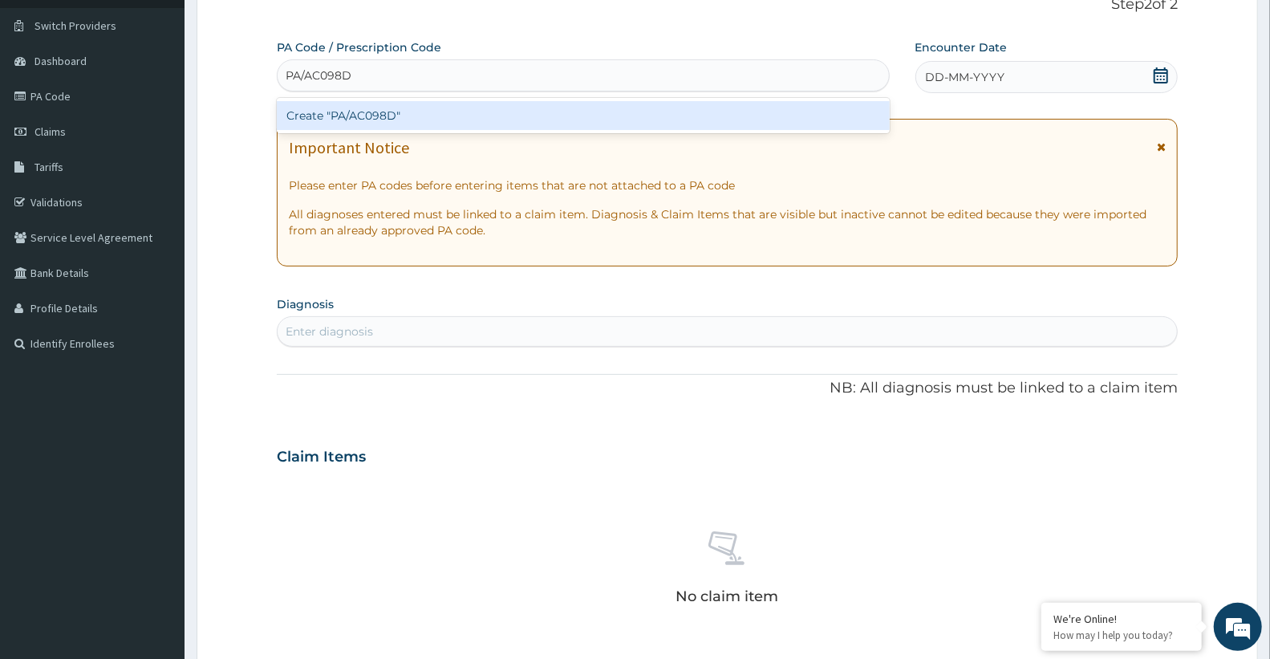
click at [404, 124] on div "Create "PA/AC098D"" at bounding box center [583, 115] width 613 height 29
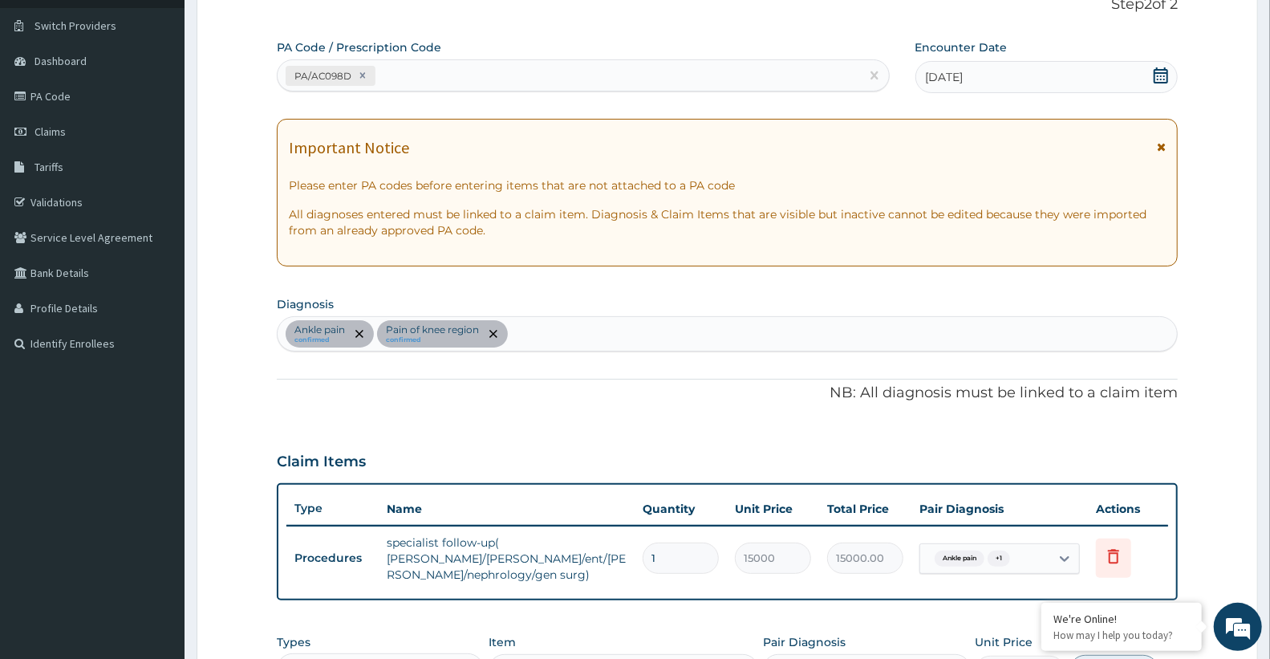
click at [621, 92] on div "PA Code / Prescription Code PA/AC098D" at bounding box center [583, 66] width 613 height 54
click at [459, 90] on div "PA/AC098D" at bounding box center [583, 75] width 613 height 32
paste input "PA/4A37E6"
type input "PA/4A37E6"
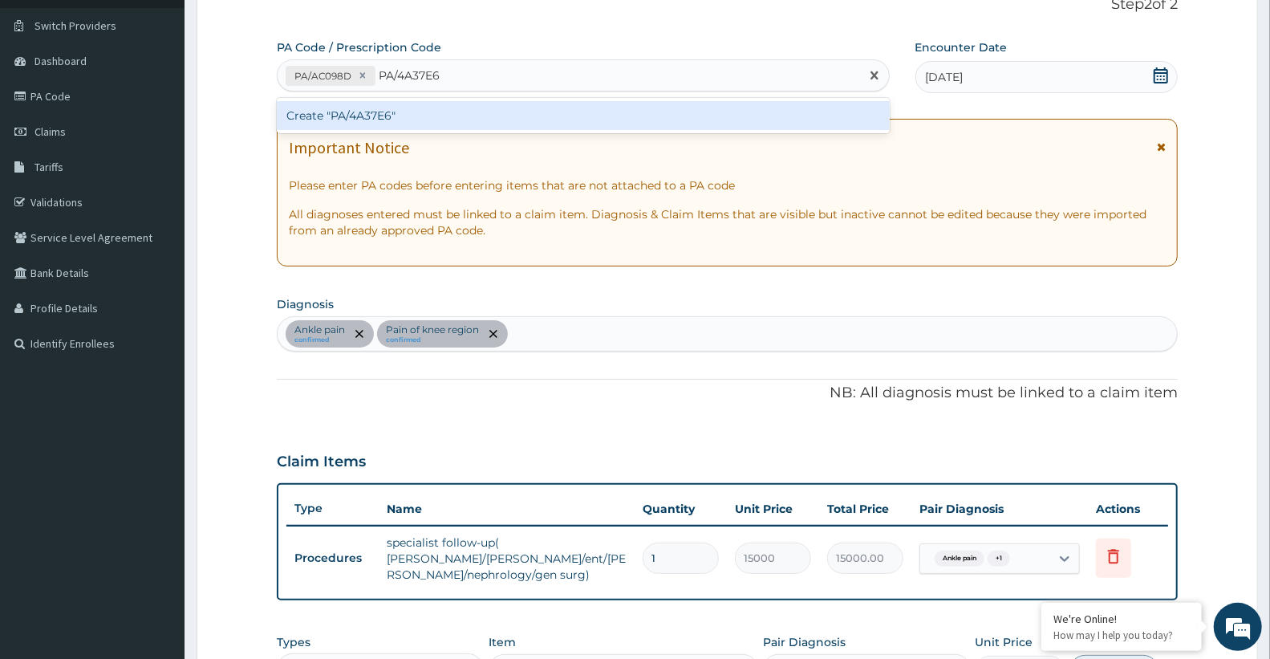
click at [435, 124] on div "Create "PA/4A37E6"" at bounding box center [583, 115] width 613 height 29
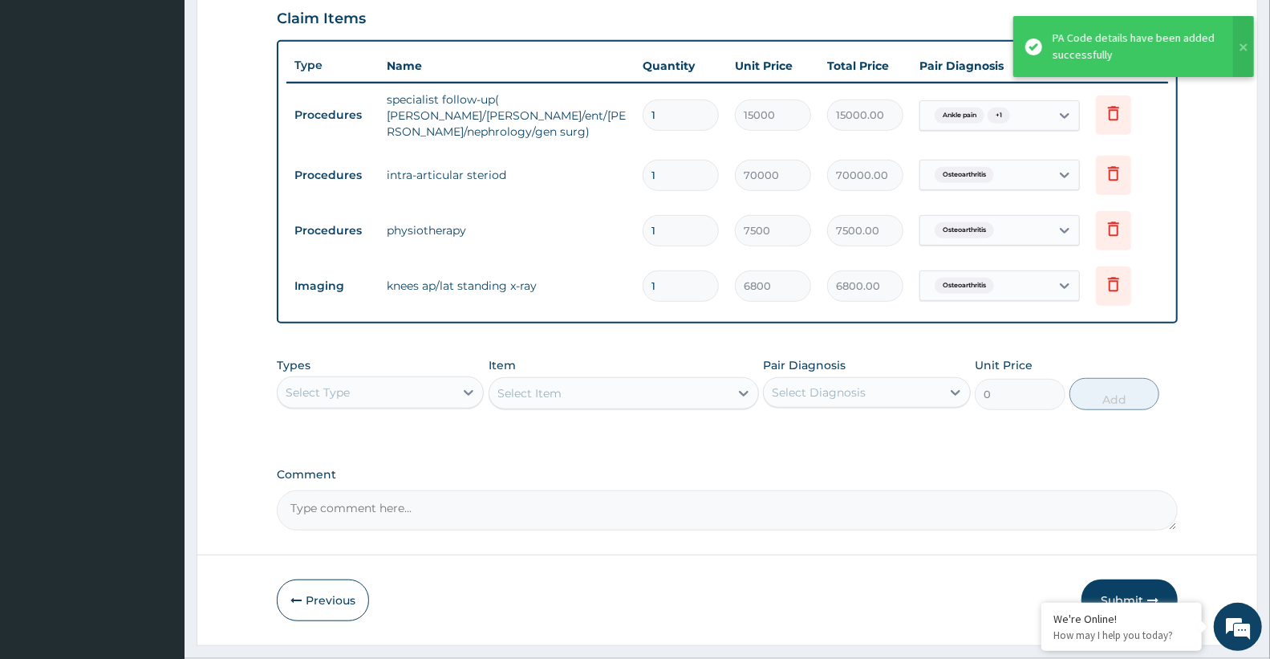
scroll to position [596, 0]
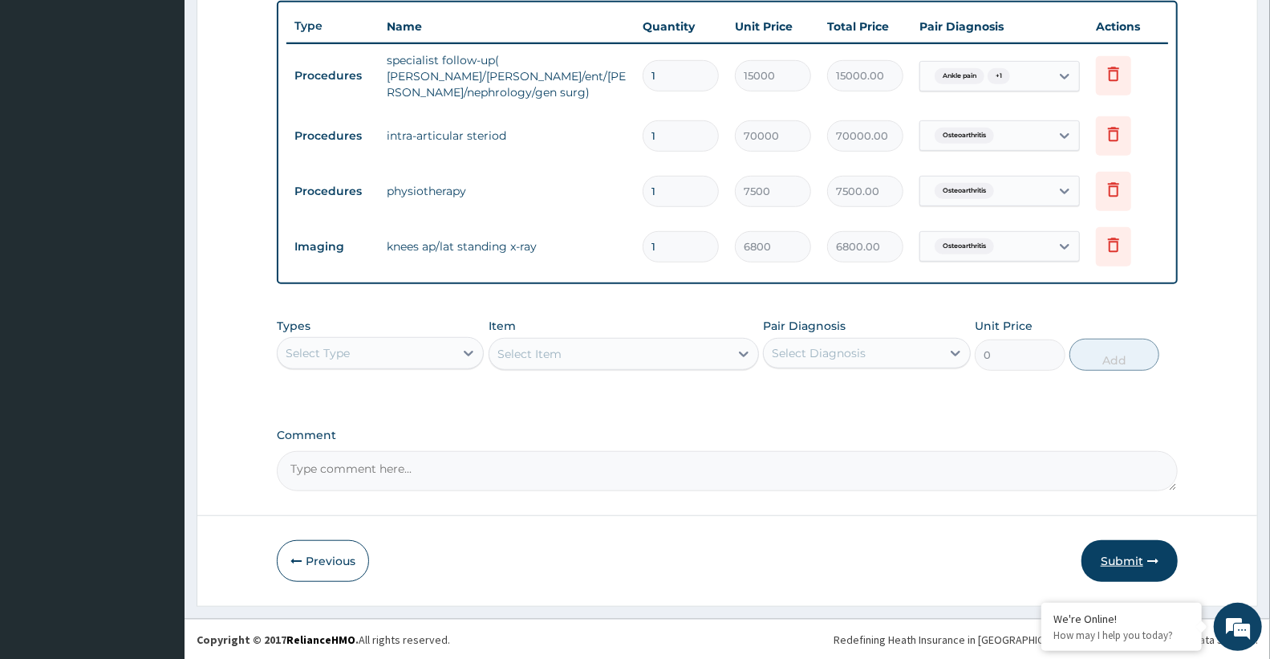
click at [1127, 575] on button "Submit" at bounding box center [1129, 561] width 96 height 42
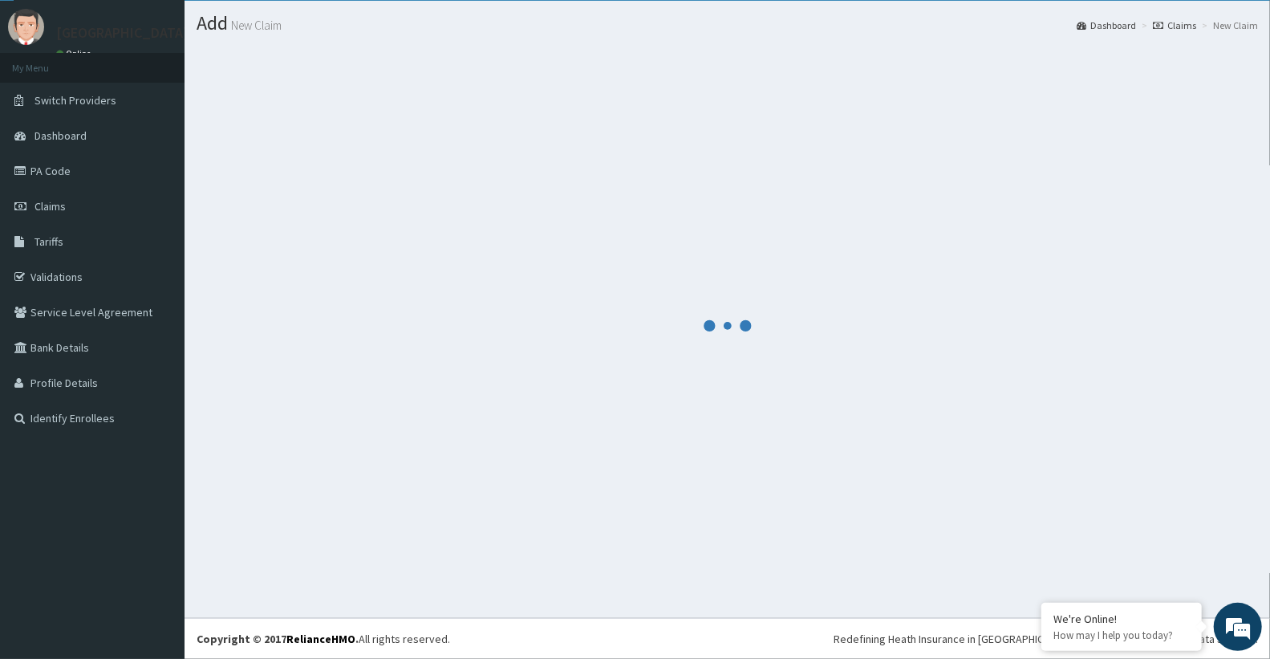
scroll to position [39, 0]
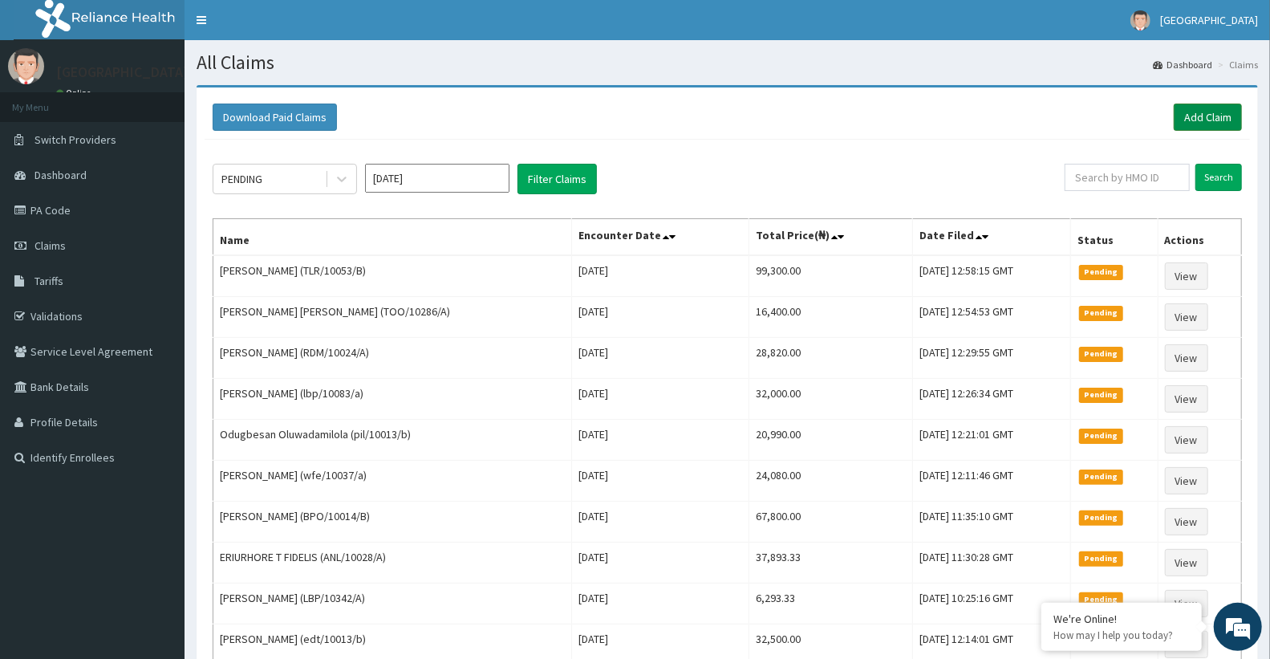
click at [1228, 128] on link "Add Claim" at bounding box center [1208, 116] width 68 height 27
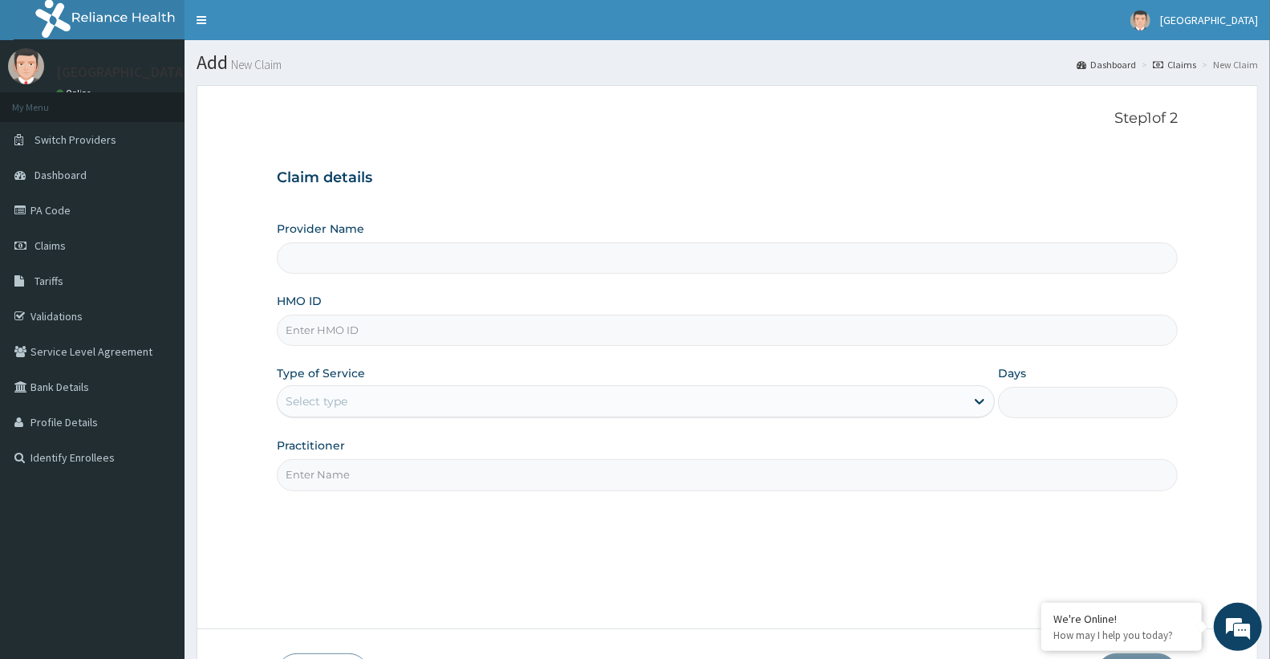
type input "Doren Specialist Hospital"
click at [321, 340] on input "HMO ID" at bounding box center [727, 329] width 901 height 31
paste input "RIV/10028/A"
type input "RIV/10028/A"
click at [594, 395] on div "Select type" at bounding box center [621, 401] width 687 height 26
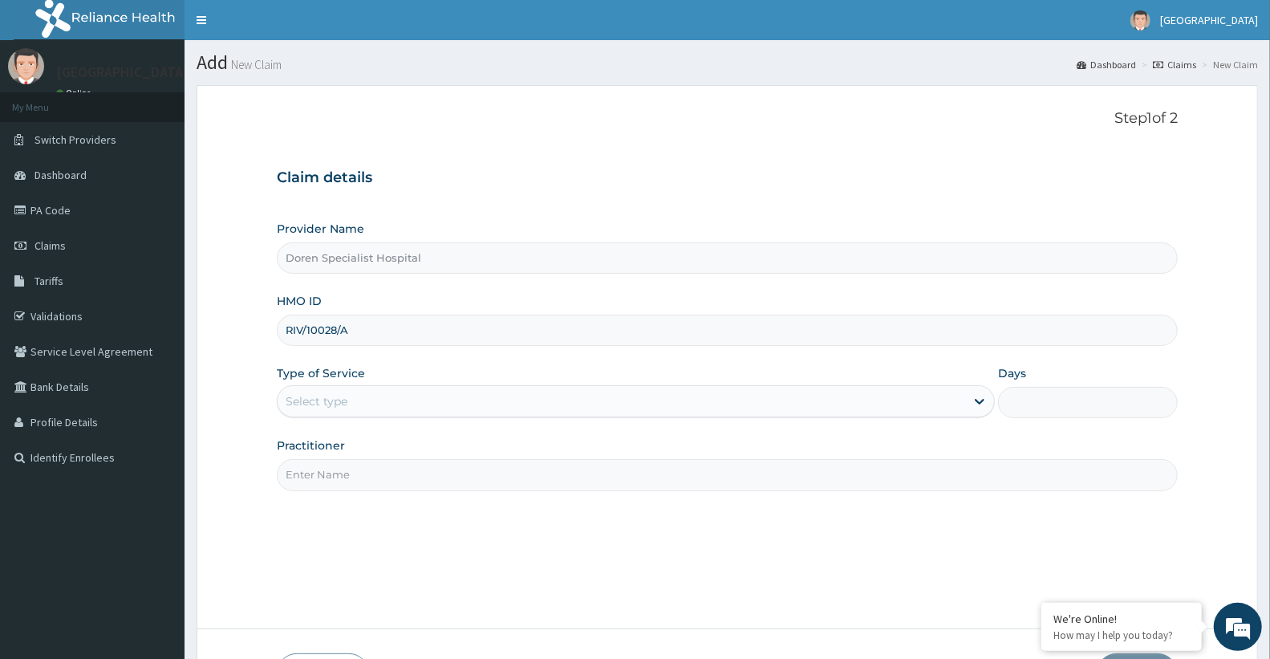
click at [407, 420] on div "Provider Name Doren Specialist Hospital HMO ID RIV/10028/A Type of Service Sele…" at bounding box center [727, 356] width 901 height 270
click at [405, 412] on div "Select type" at bounding box center [621, 401] width 687 height 26
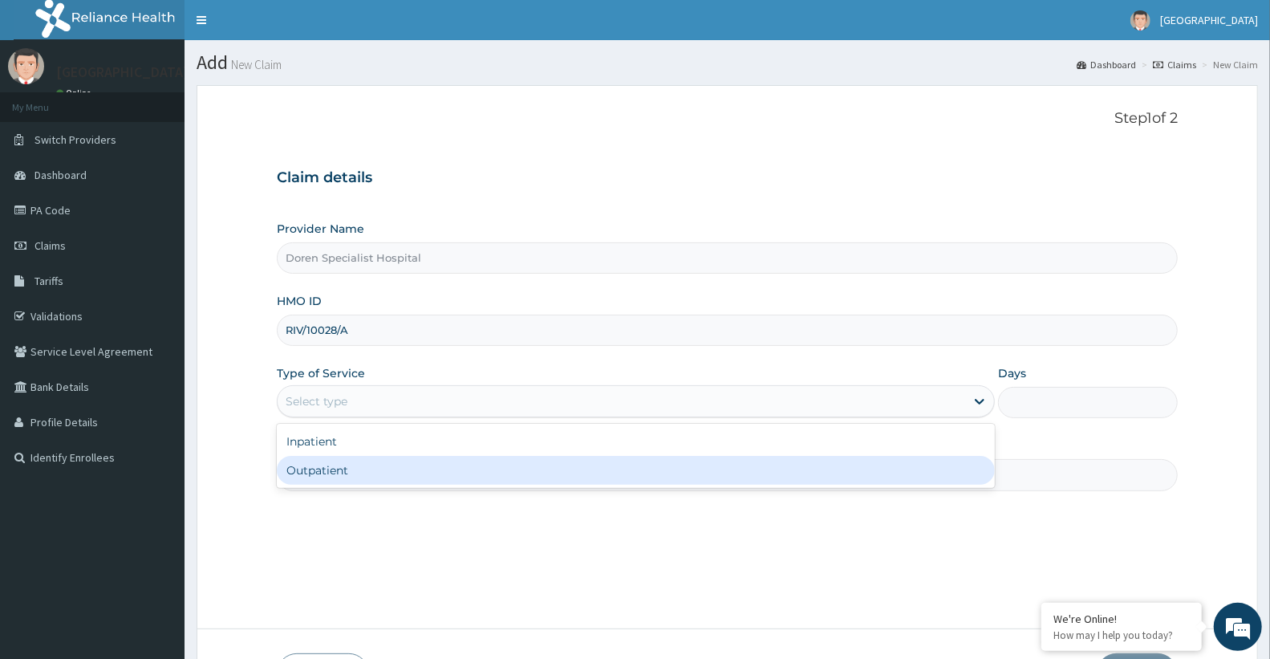
click at [396, 472] on div "Outpatient" at bounding box center [636, 470] width 718 height 29
type input "1"
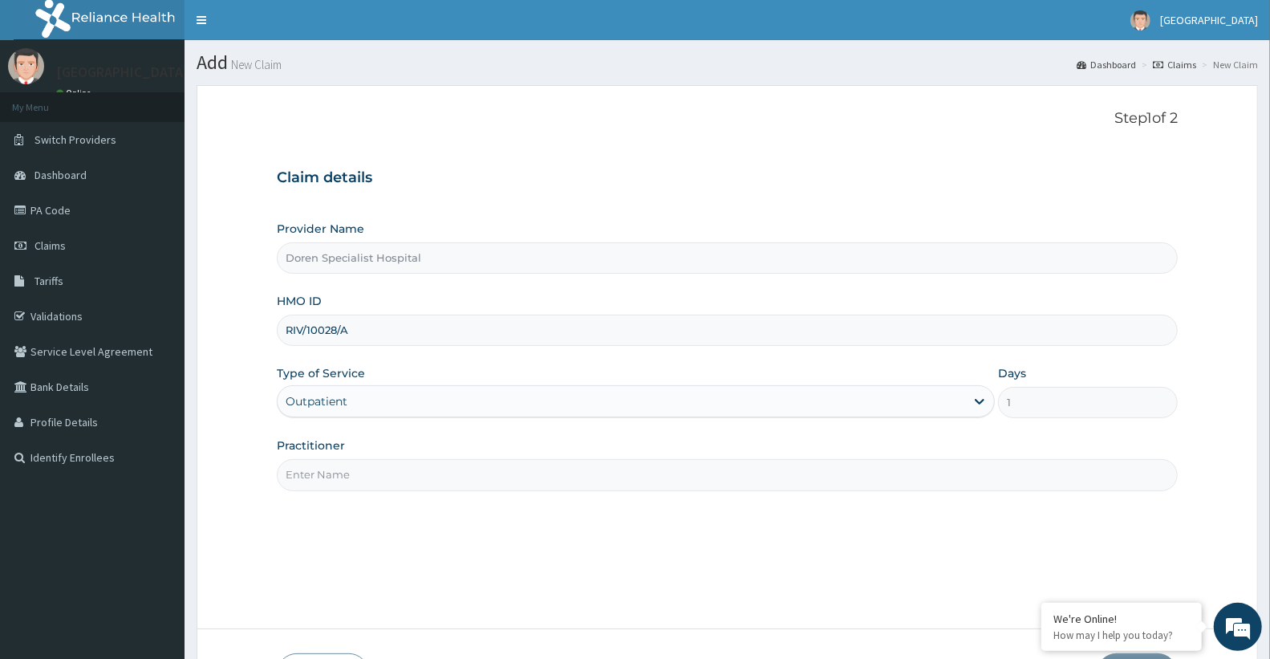
click at [395, 474] on input "Practitioner" at bounding box center [727, 474] width 901 height 31
click at [378, 471] on input "Practitioner" at bounding box center [727, 474] width 901 height 31
type input "A"
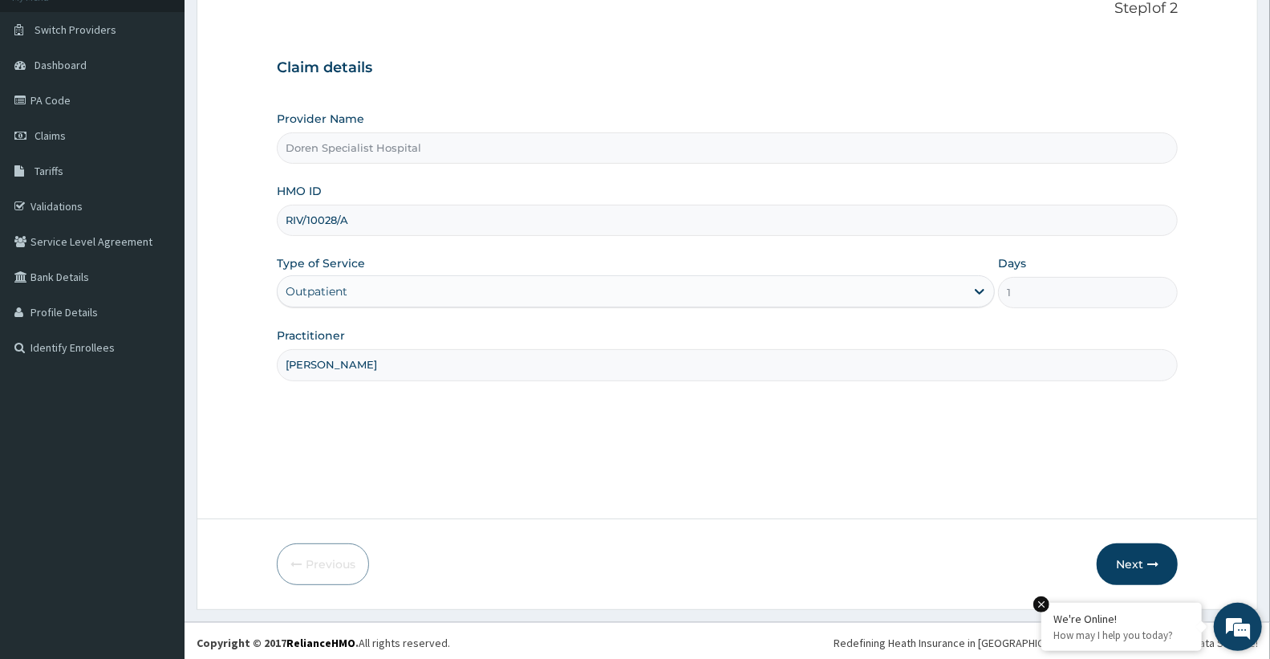
scroll to position [114, 0]
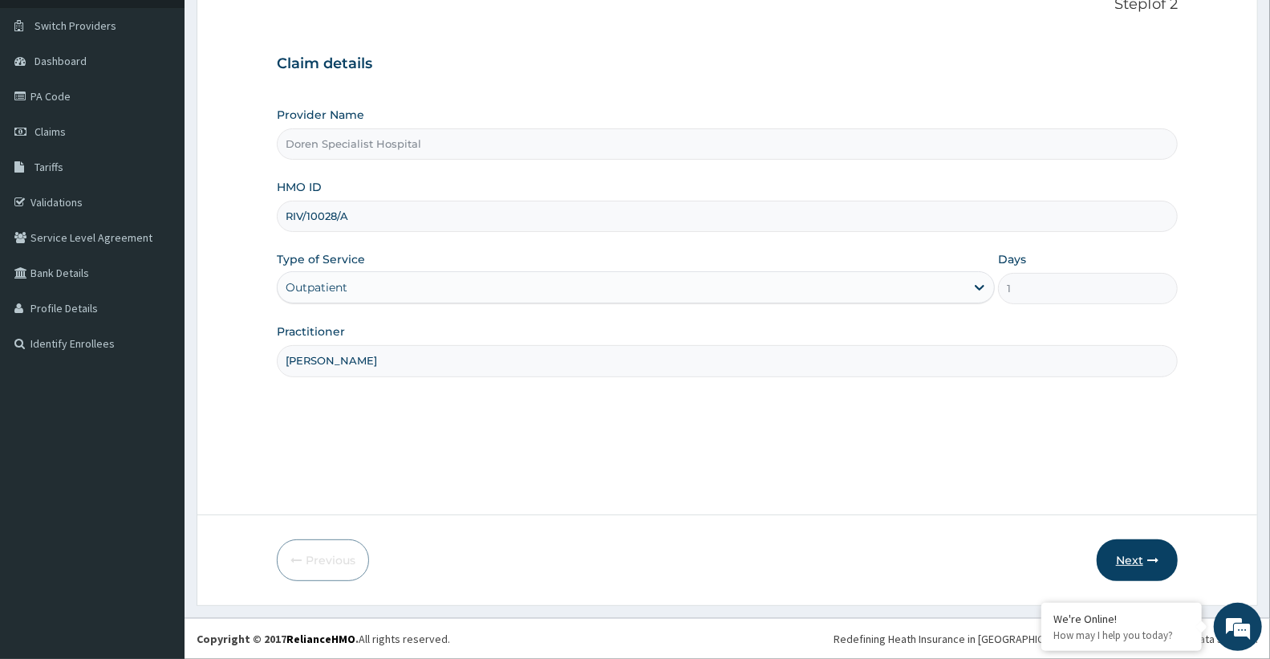
type input "[PERSON_NAME]"
click at [1153, 574] on button "Next" at bounding box center [1137, 560] width 81 height 42
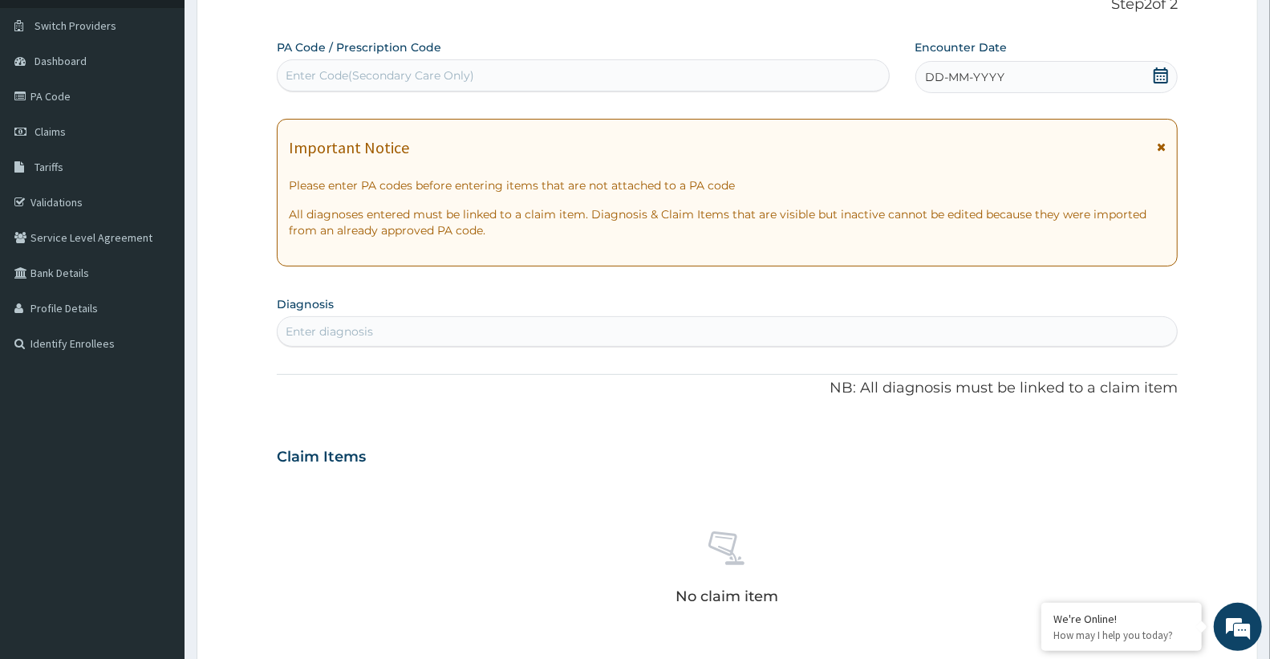
click at [1004, 76] on div "DD-MM-YYYY" at bounding box center [1046, 77] width 262 height 32
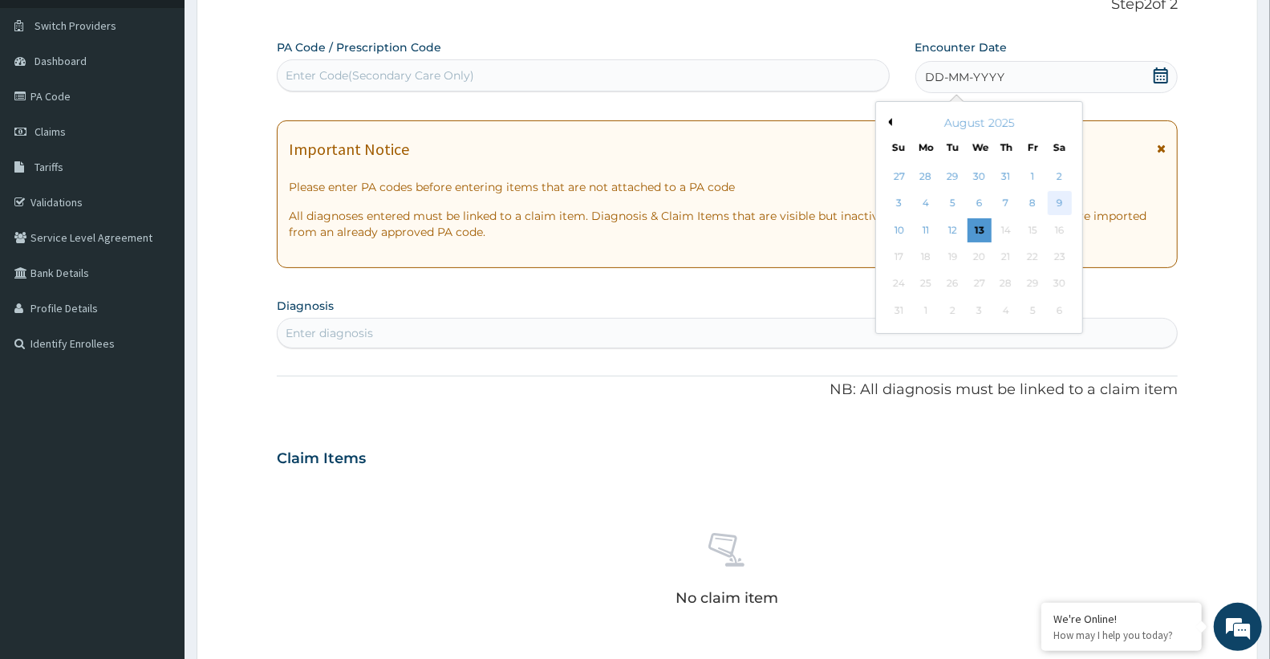
click at [1064, 205] on div "9" at bounding box center [1059, 204] width 24 height 24
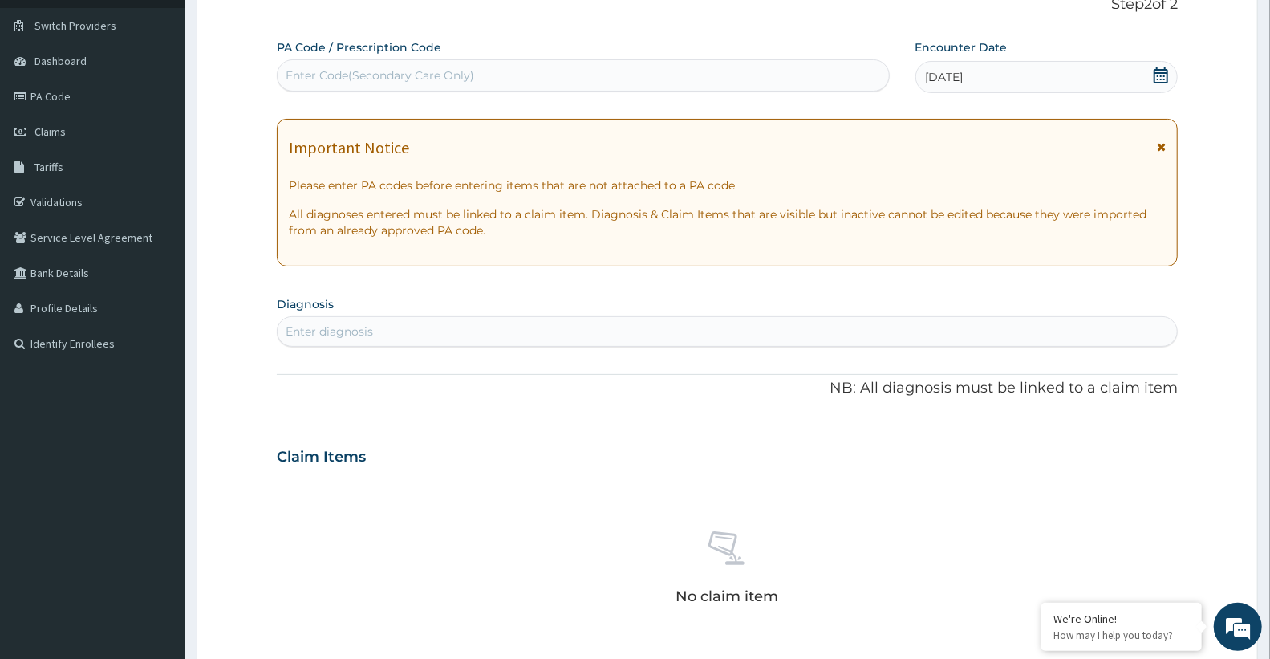
click at [391, 337] on div "Enter diagnosis" at bounding box center [727, 331] width 899 height 26
type input "[MEDICAL_DATA]"
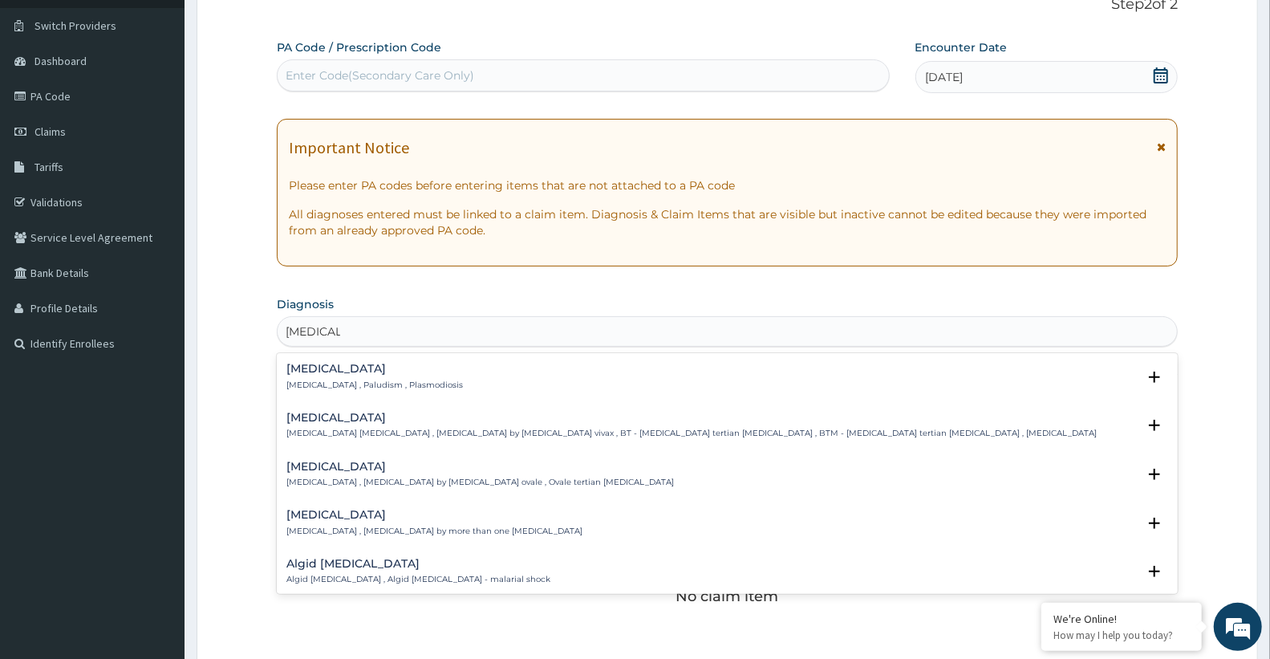
click at [340, 375] on div "[MEDICAL_DATA] [MEDICAL_DATA] , Paludism , Plasmodiosis" at bounding box center [374, 377] width 176 height 28
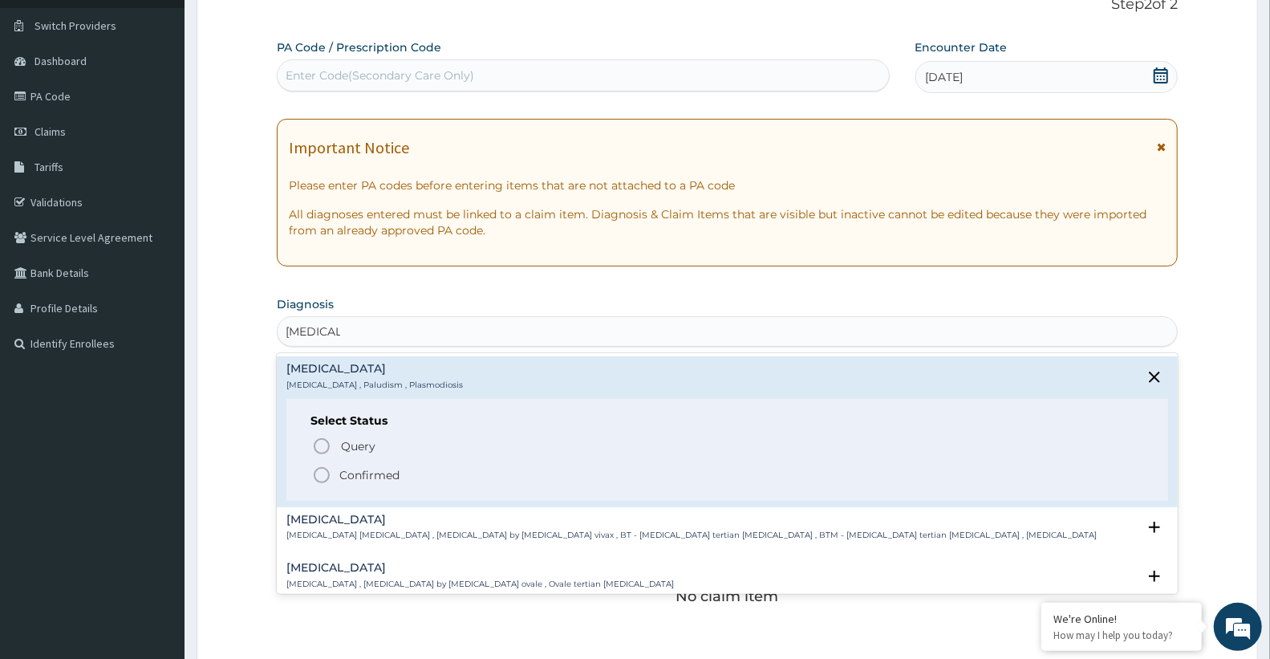
click at [355, 488] on div "Select Status Query Query covers suspected (?), Keep in view (kiv), Ruled out (…" at bounding box center [727, 450] width 882 height 102
click at [375, 475] on p "Confirmed" at bounding box center [369, 475] width 60 height 16
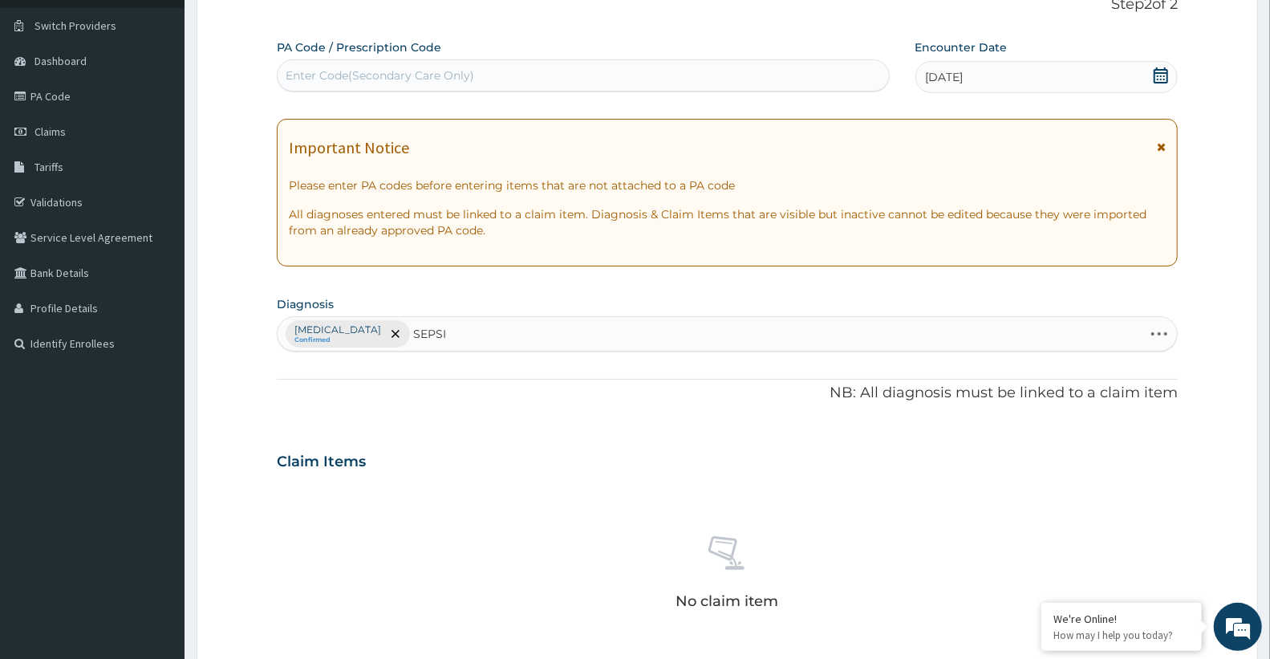
type input "SEPSIS"
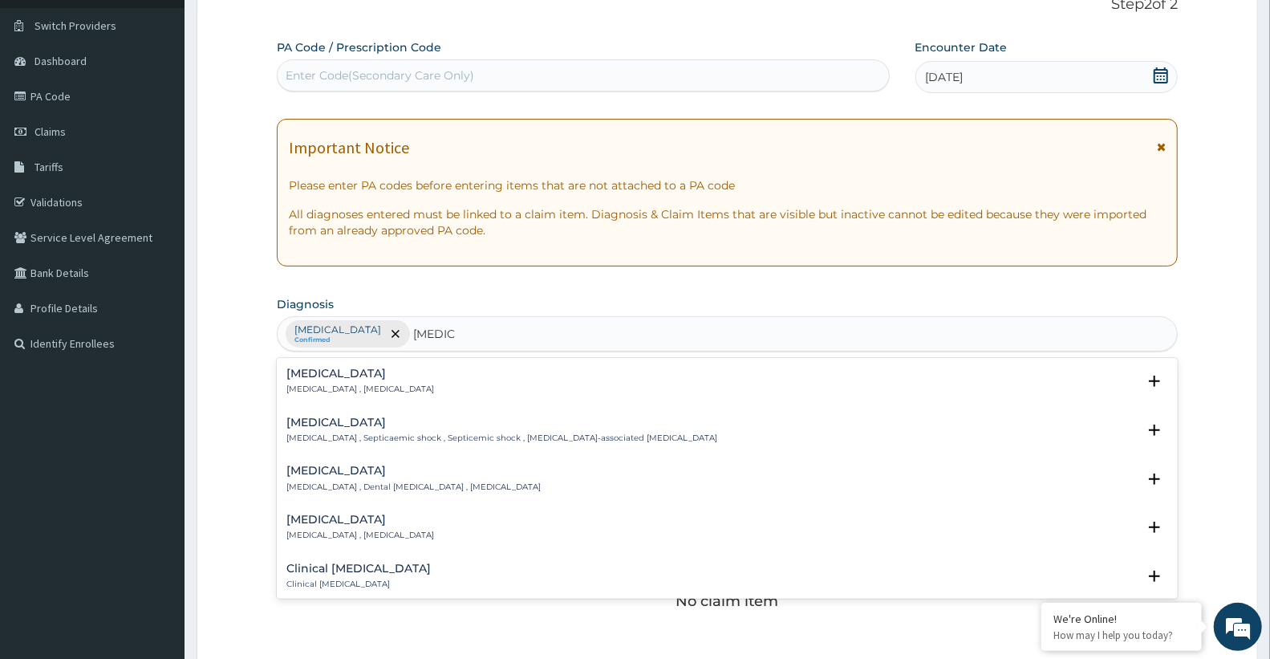
click at [389, 379] on div "Sepsis Systemic infection , Sepsis" at bounding box center [727, 381] width 882 height 28
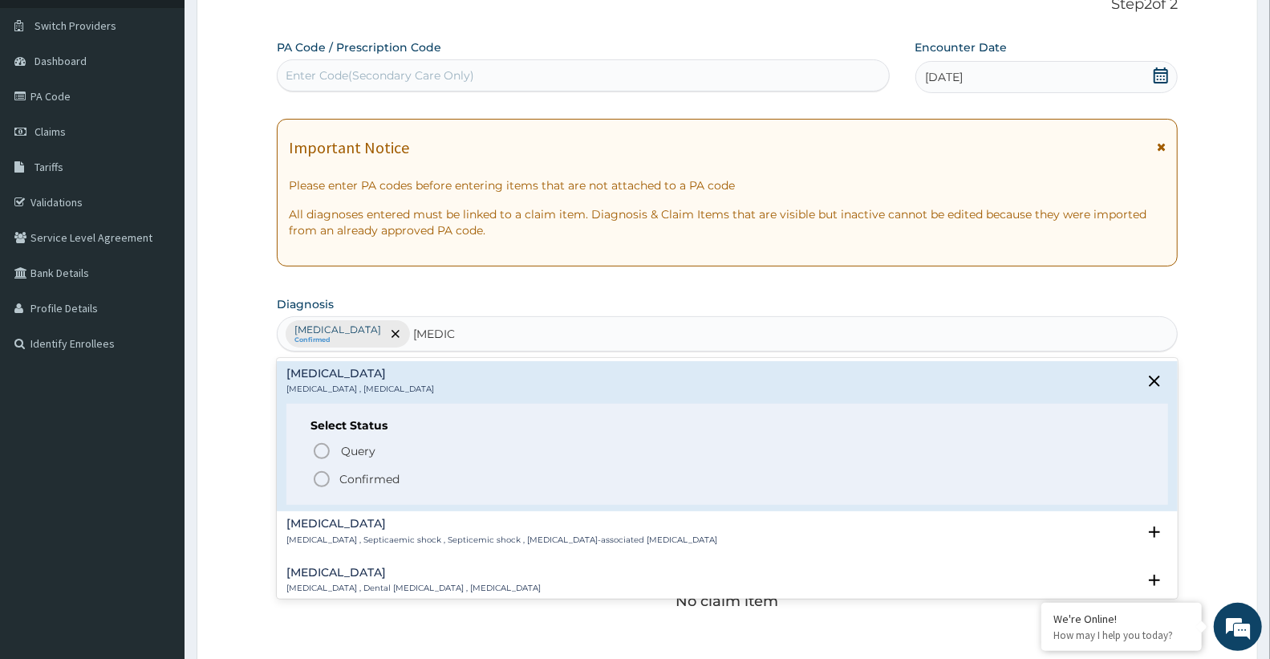
click at [353, 489] on div "Select Status Query Query covers suspected (?), Keep in view (kiv), Ruled out (…" at bounding box center [727, 455] width 882 height 102
click at [391, 488] on span "Confirmed" at bounding box center [728, 478] width 832 height 19
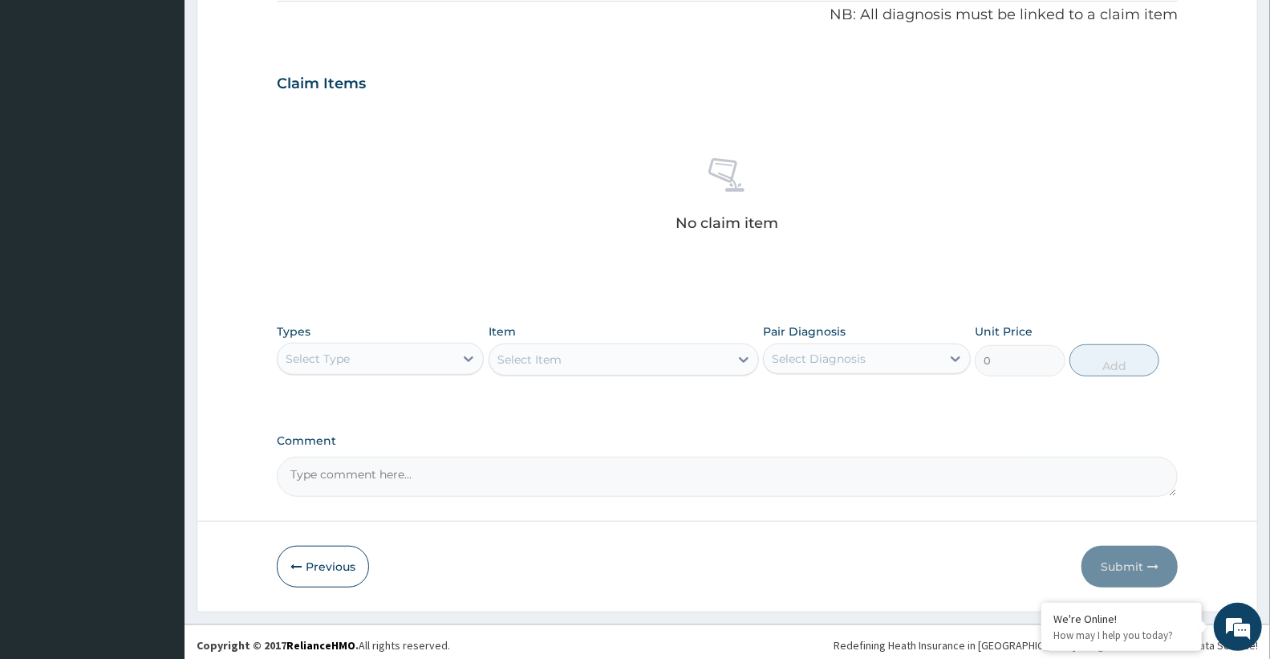
scroll to position [498, 0]
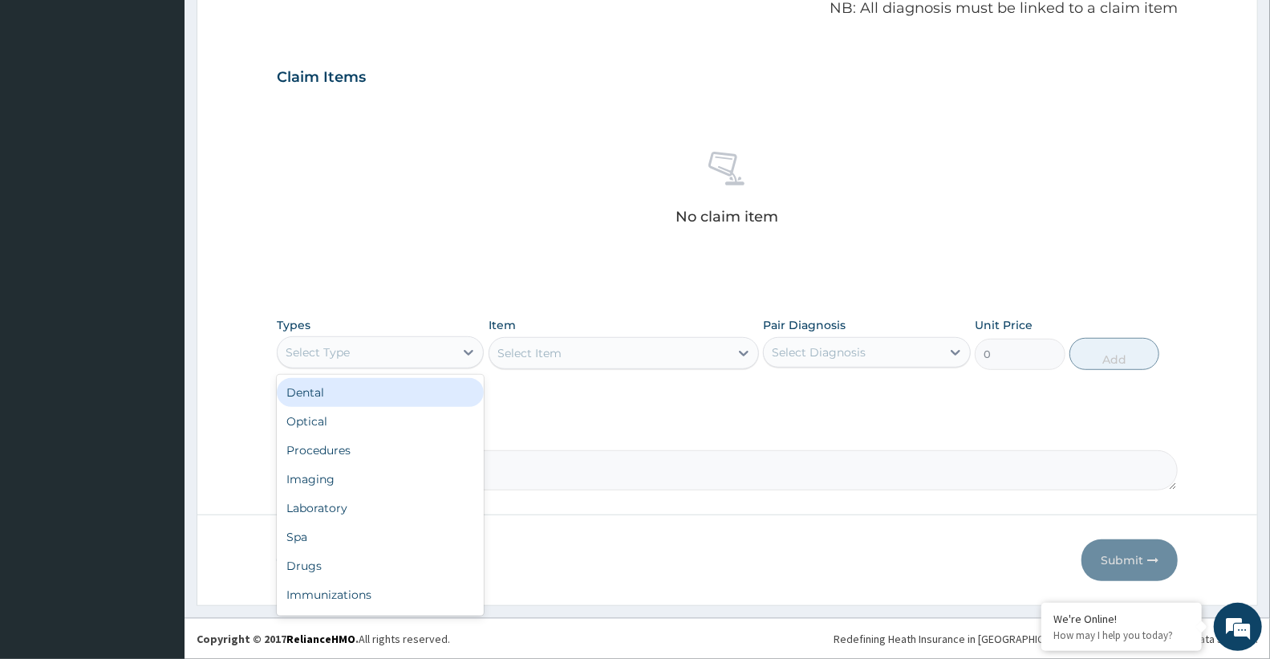
click at [331, 363] on div "Select Type" at bounding box center [366, 352] width 176 height 26
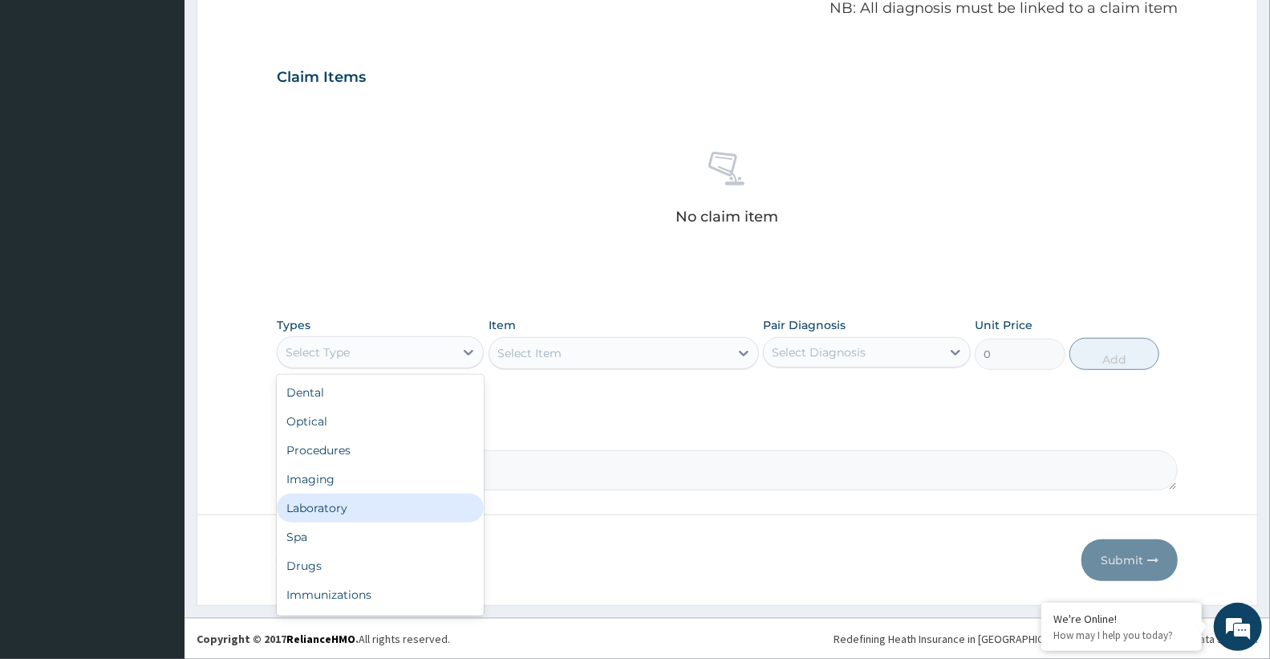
click at [350, 517] on div "Laboratory" at bounding box center [380, 507] width 207 height 29
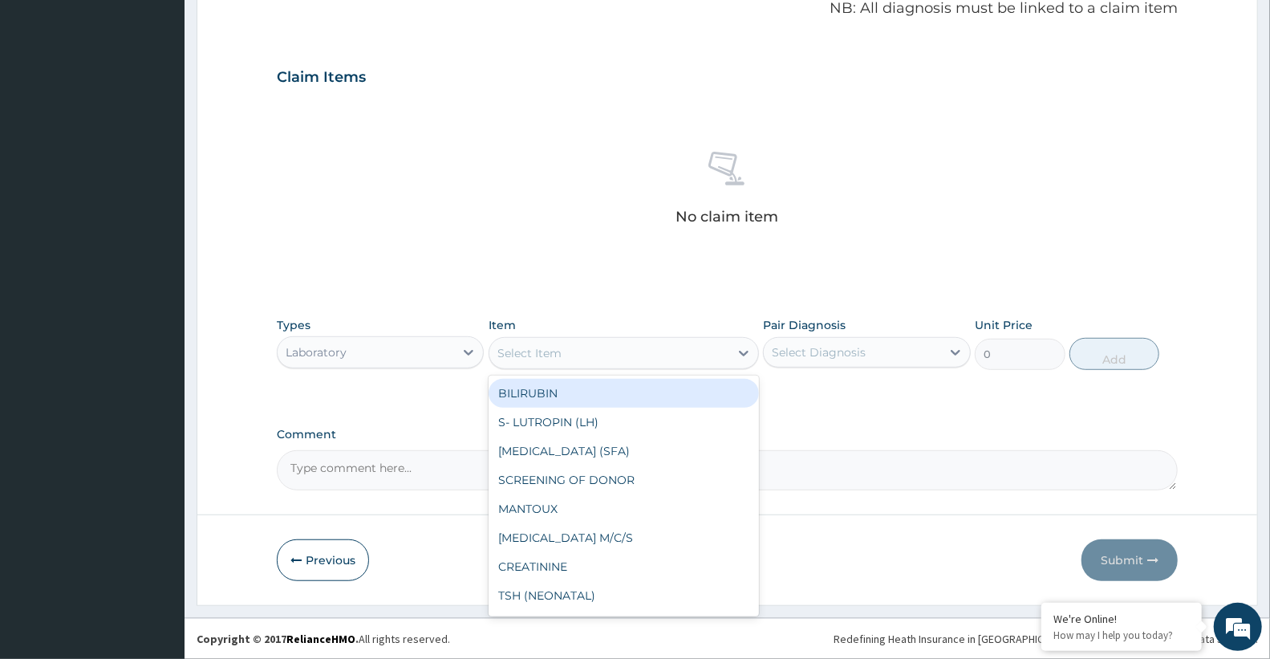
click at [527, 350] on div "Select Item" at bounding box center [529, 353] width 64 height 16
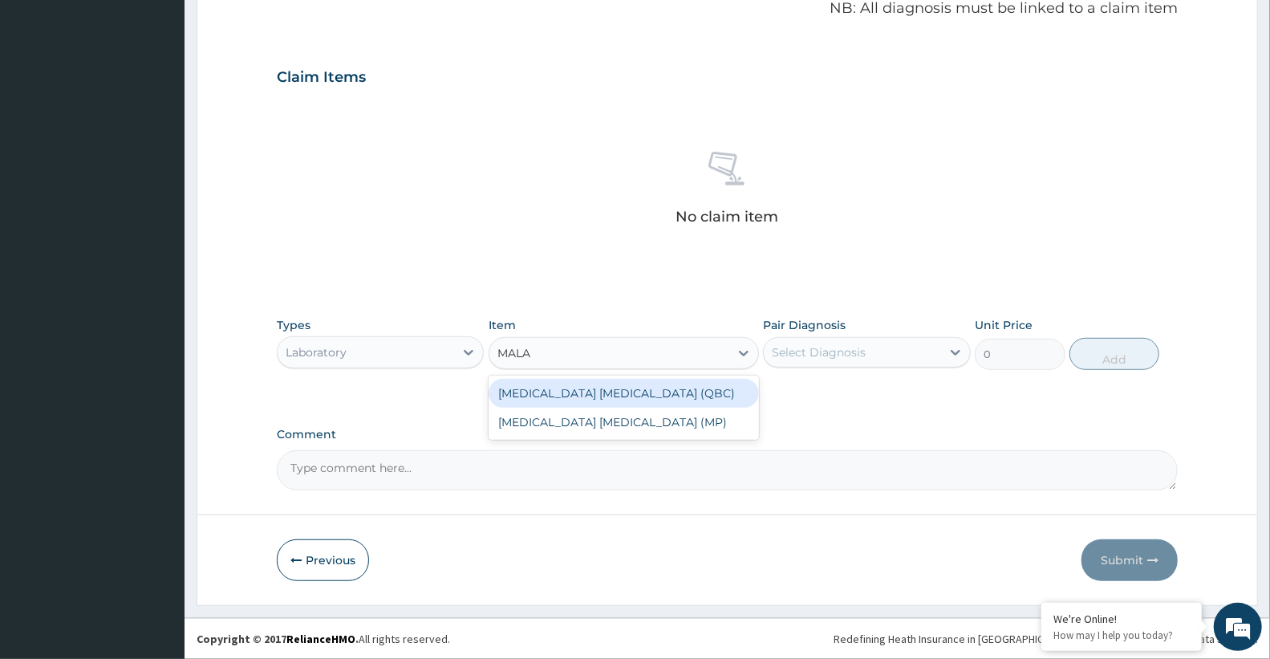
type input "MALAR"
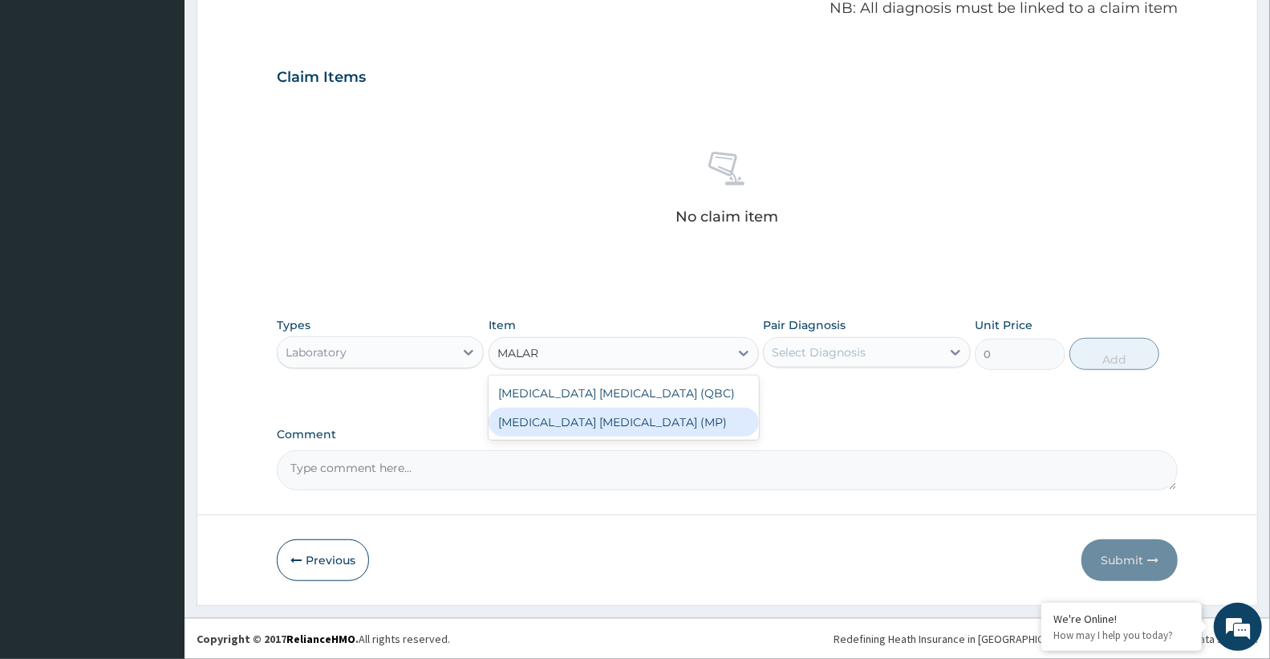
drag, startPoint x: 516, startPoint y: 429, endPoint x: 526, endPoint y: 430, distance: 10.5
click at [516, 430] on div "MALARIA PARASITE (MP)" at bounding box center [624, 422] width 270 height 29
type input "2100"
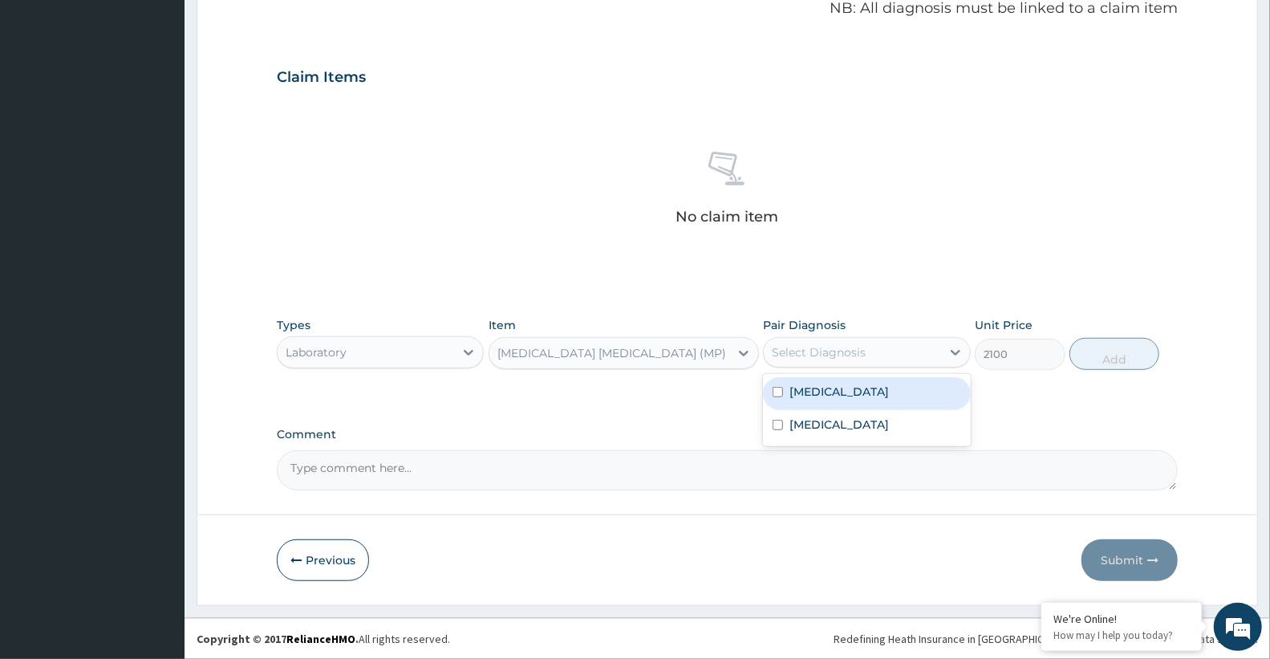
click at [806, 351] on div "Select Diagnosis" at bounding box center [819, 352] width 94 height 16
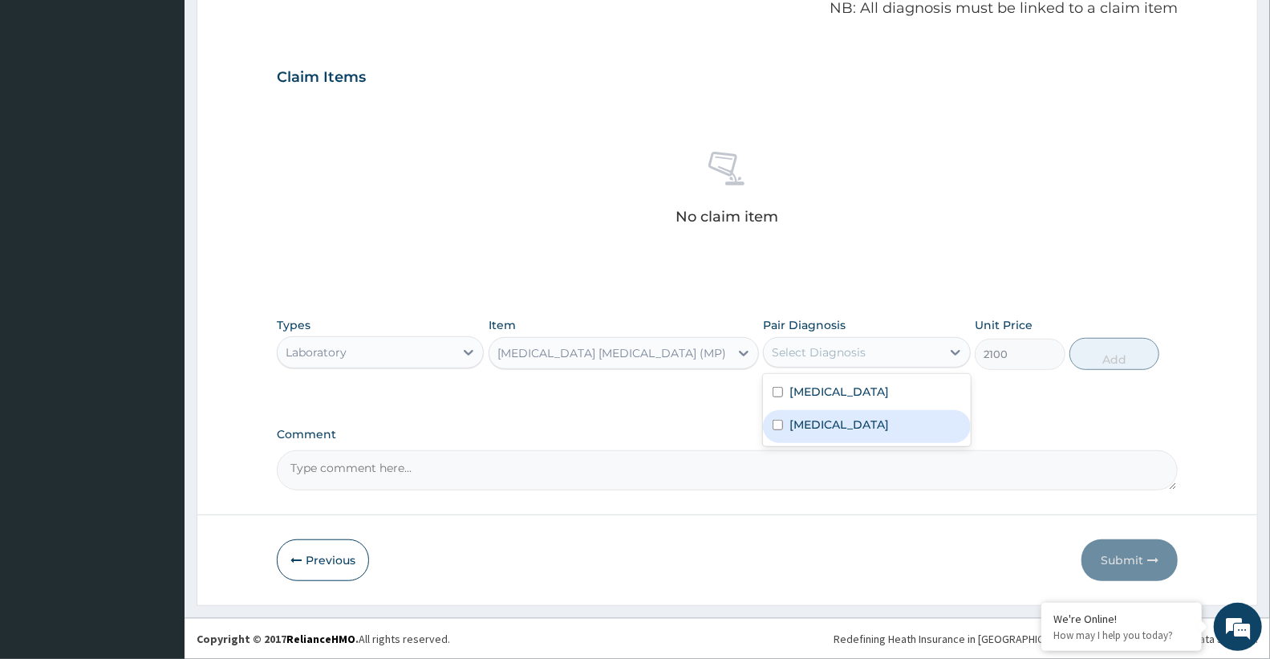
drag, startPoint x: 834, startPoint y: 410, endPoint x: 839, endPoint y: 396, distance: 14.5
click at [834, 407] on div "Malaria Sepsis" at bounding box center [866, 410] width 207 height 72
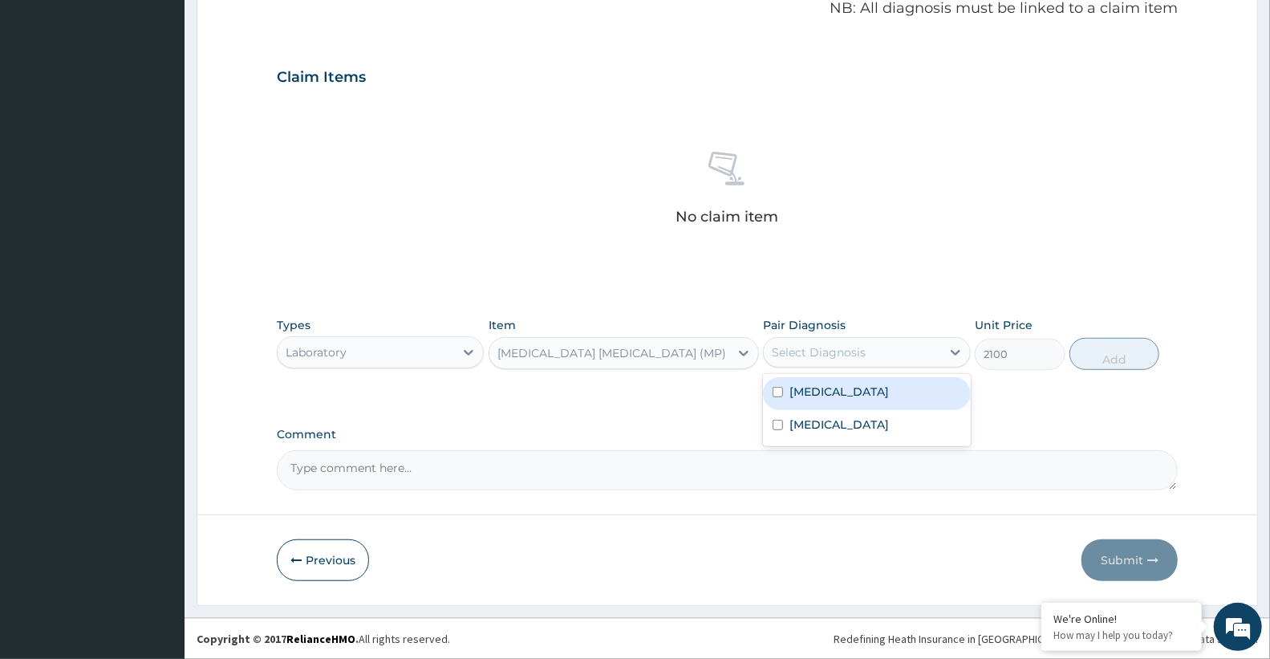
click at [862, 393] on div "Malaria" at bounding box center [866, 393] width 207 height 33
checkbox input "true"
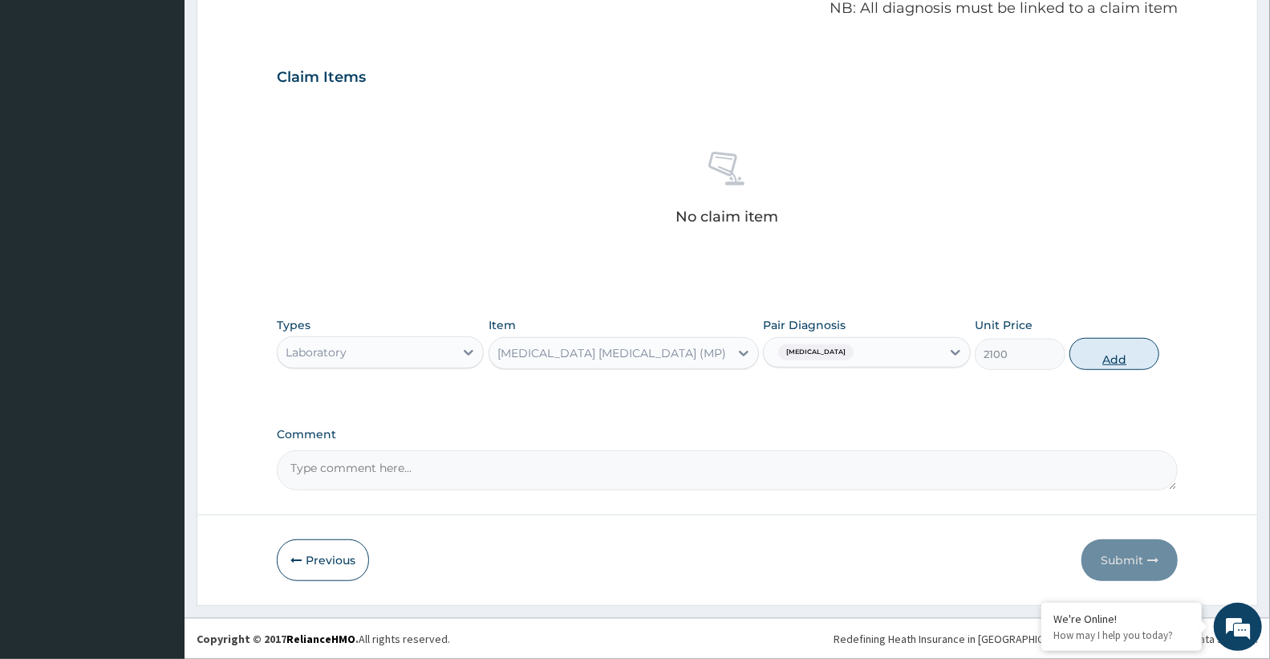
drag, startPoint x: 1138, startPoint y: 351, endPoint x: 1133, endPoint y: 364, distance: 13.7
click at [1137, 355] on button "Add" at bounding box center [1114, 354] width 90 height 32
type input "0"
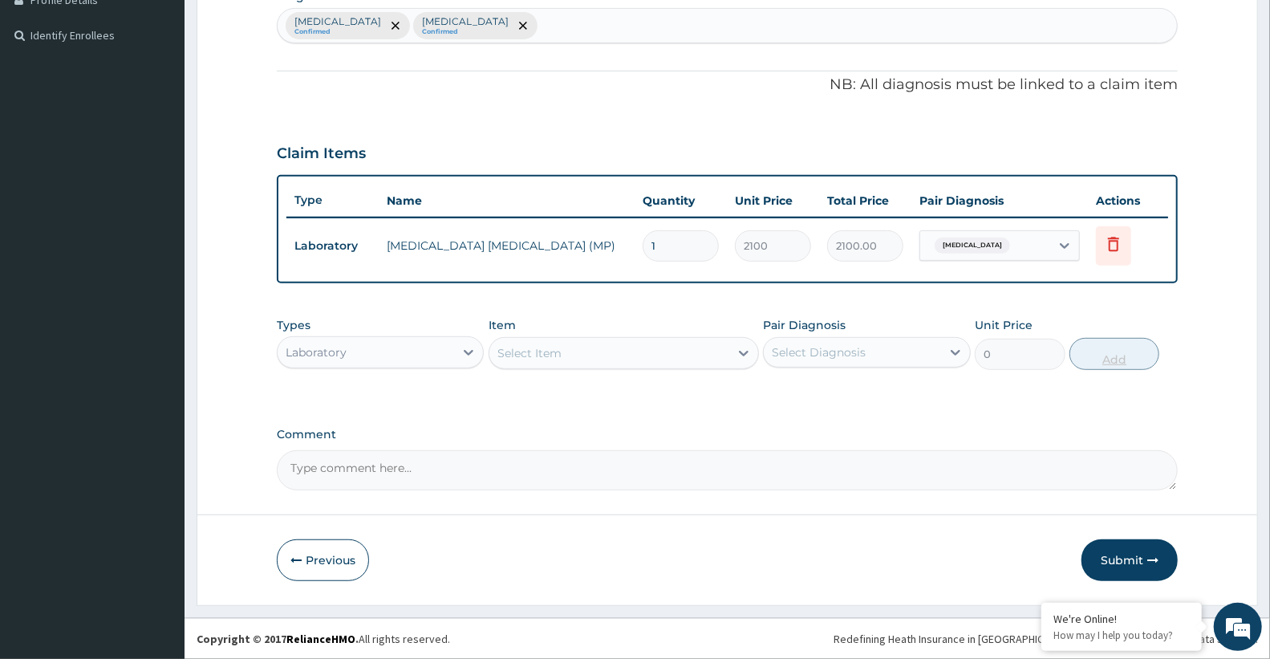
scroll to position [420, 0]
click at [529, 363] on div "Select Item" at bounding box center [609, 355] width 240 height 26
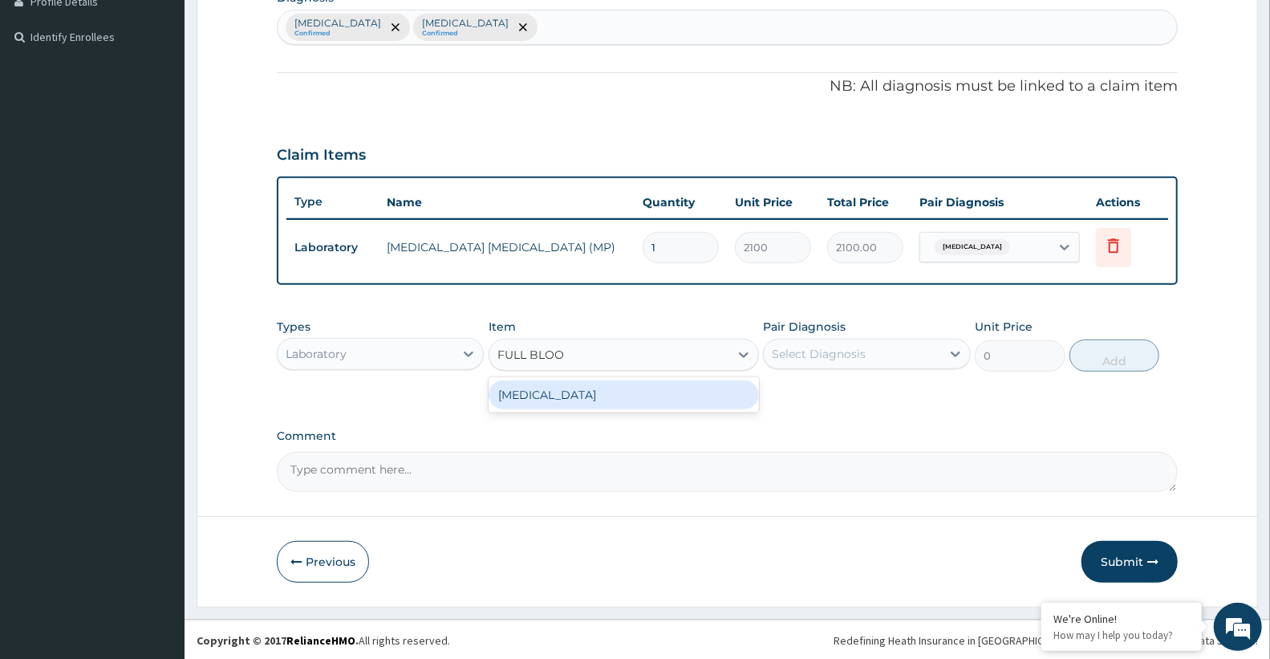
type input "FULL BLOOD"
click at [558, 394] on div "FULL BLOOD COUNT" at bounding box center [624, 394] width 270 height 29
type input "3400"
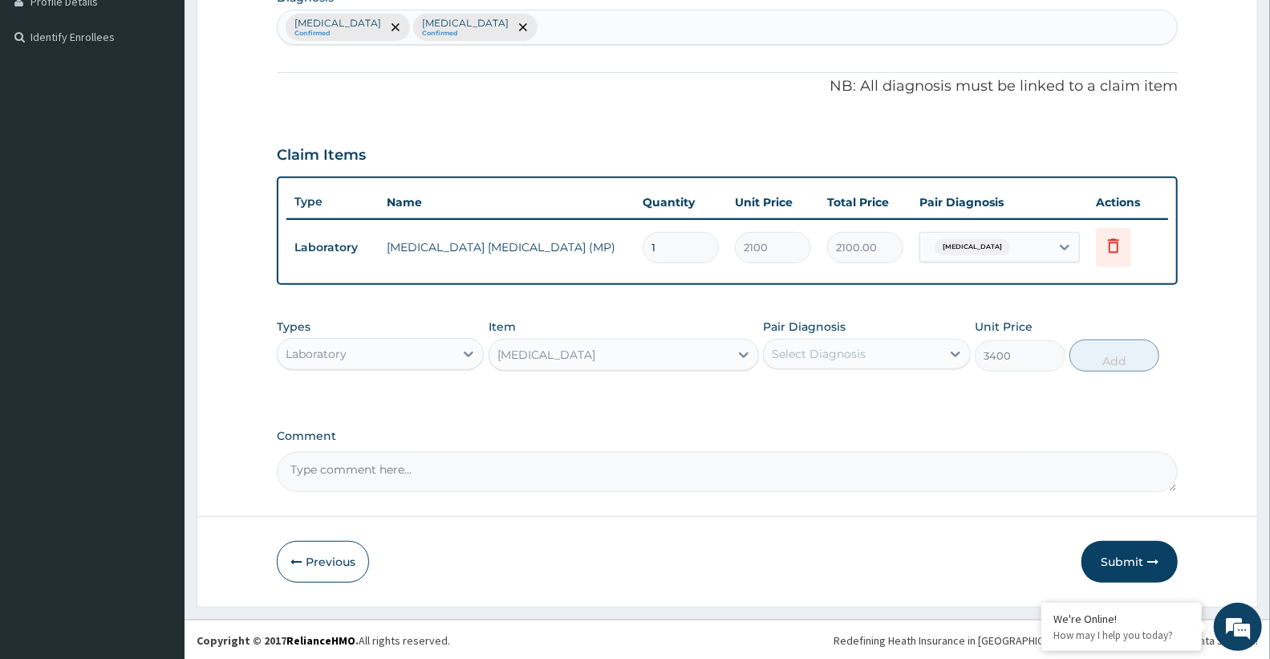
click at [827, 356] on div "Select Diagnosis" at bounding box center [819, 354] width 94 height 16
drag, startPoint x: 825, startPoint y: 429, endPoint x: 915, endPoint y: 416, distance: 90.9
click at [826, 429] on label "Sepsis" at bounding box center [838, 426] width 99 height 16
checkbox input "true"
click at [1109, 357] on button "Add" at bounding box center [1114, 355] width 90 height 32
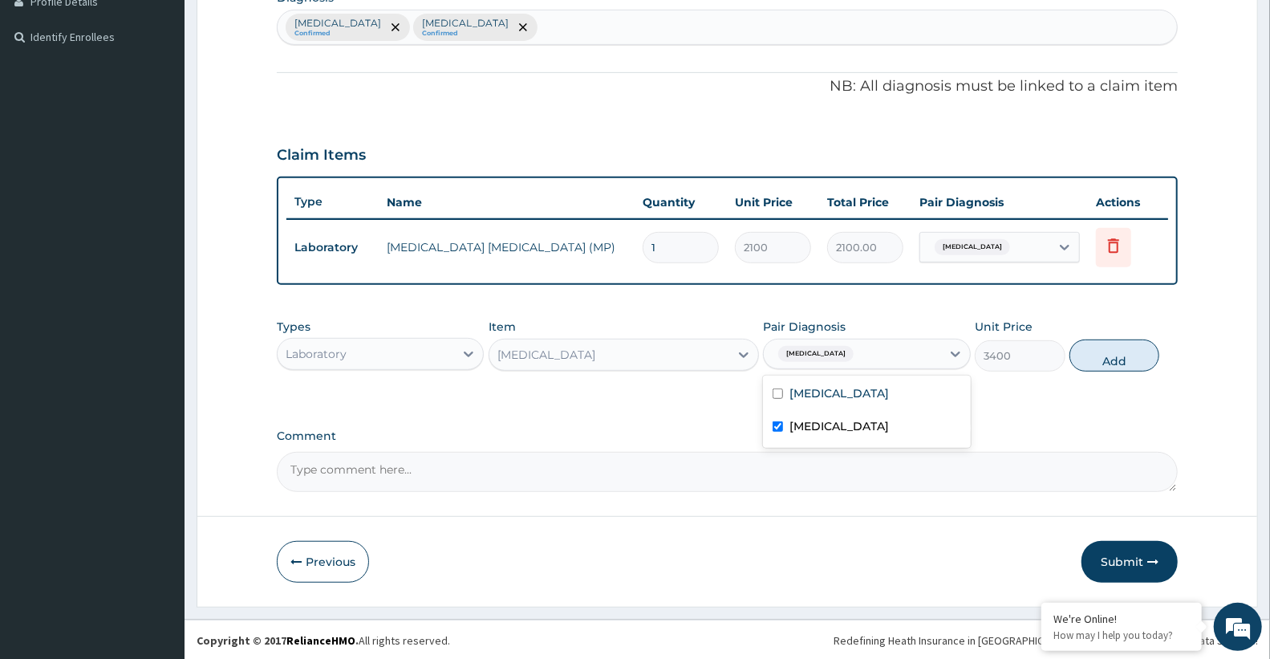
type input "0"
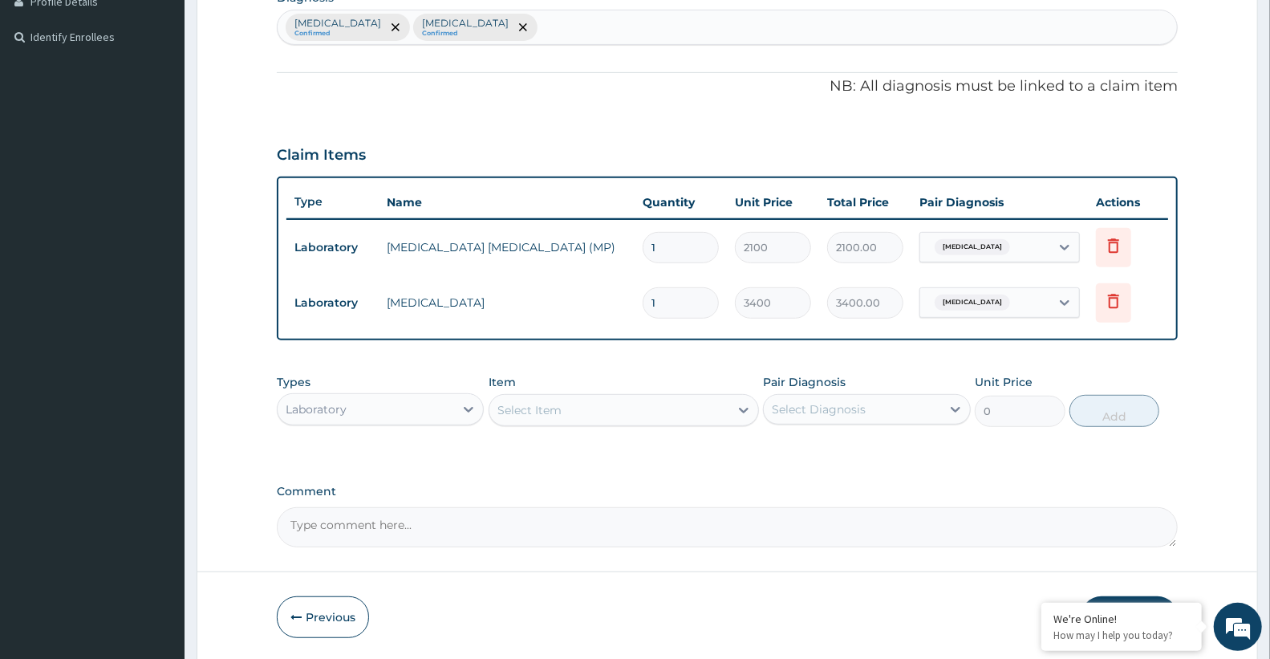
click at [317, 407] on div "Laboratory" at bounding box center [316, 409] width 61 height 16
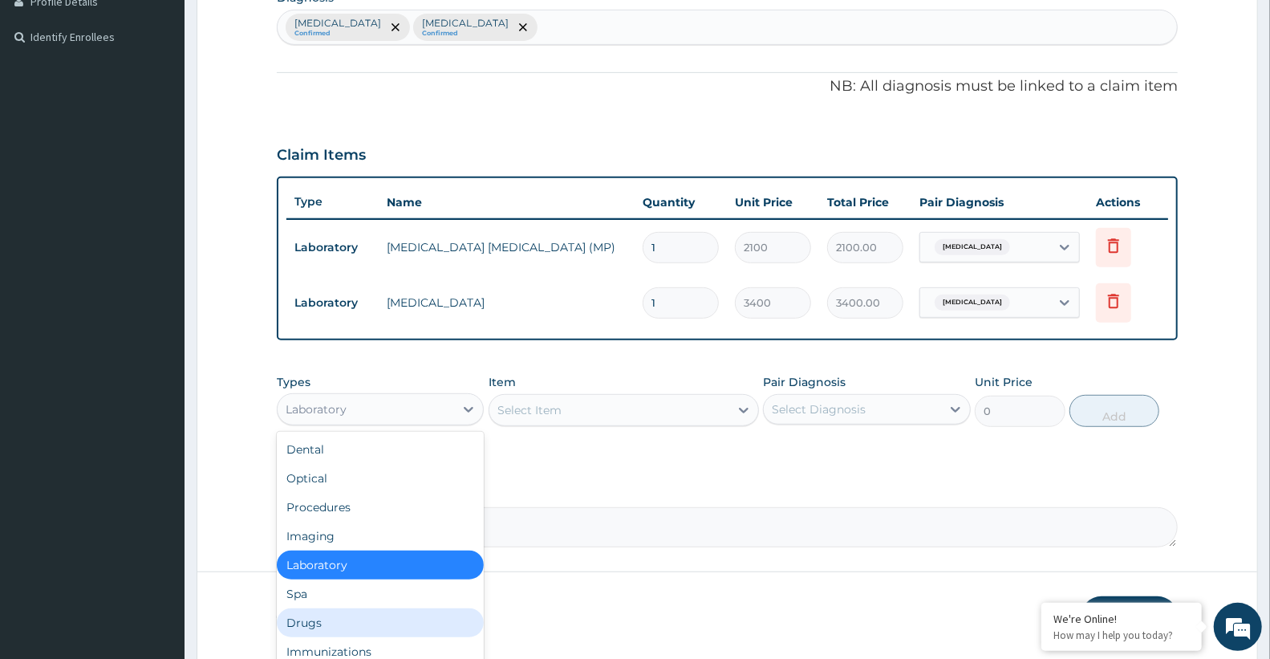
click at [330, 629] on div "Drugs" at bounding box center [380, 622] width 207 height 29
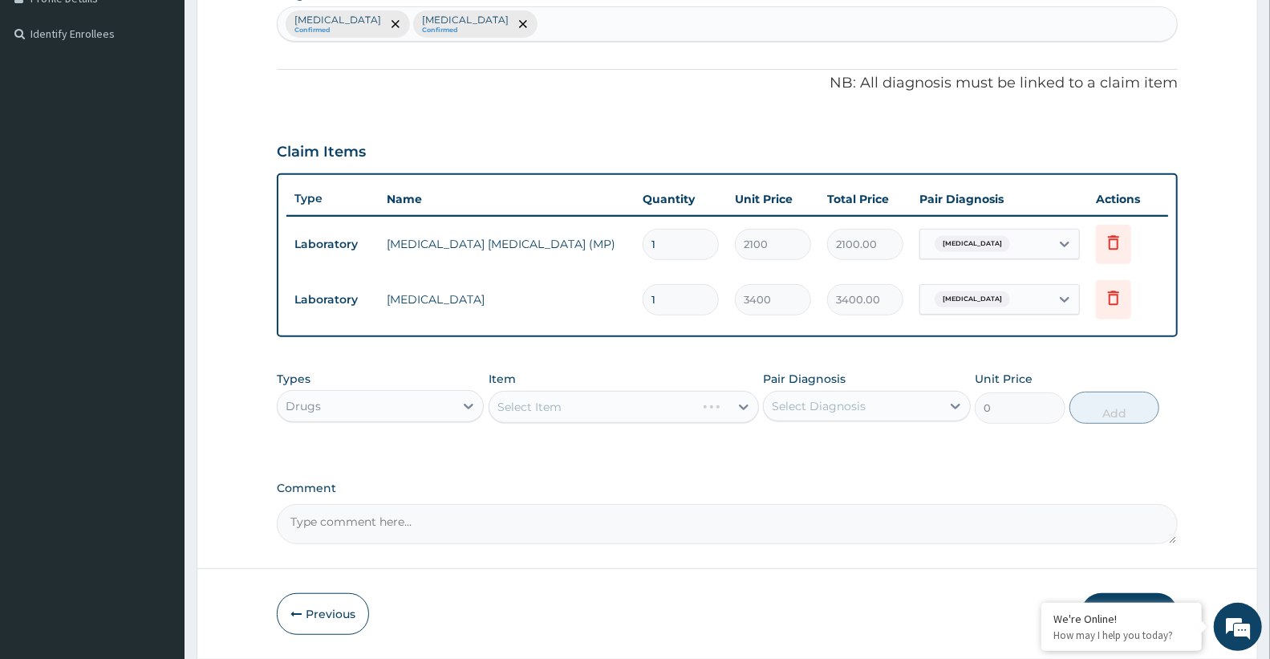
scroll to position [476, 0]
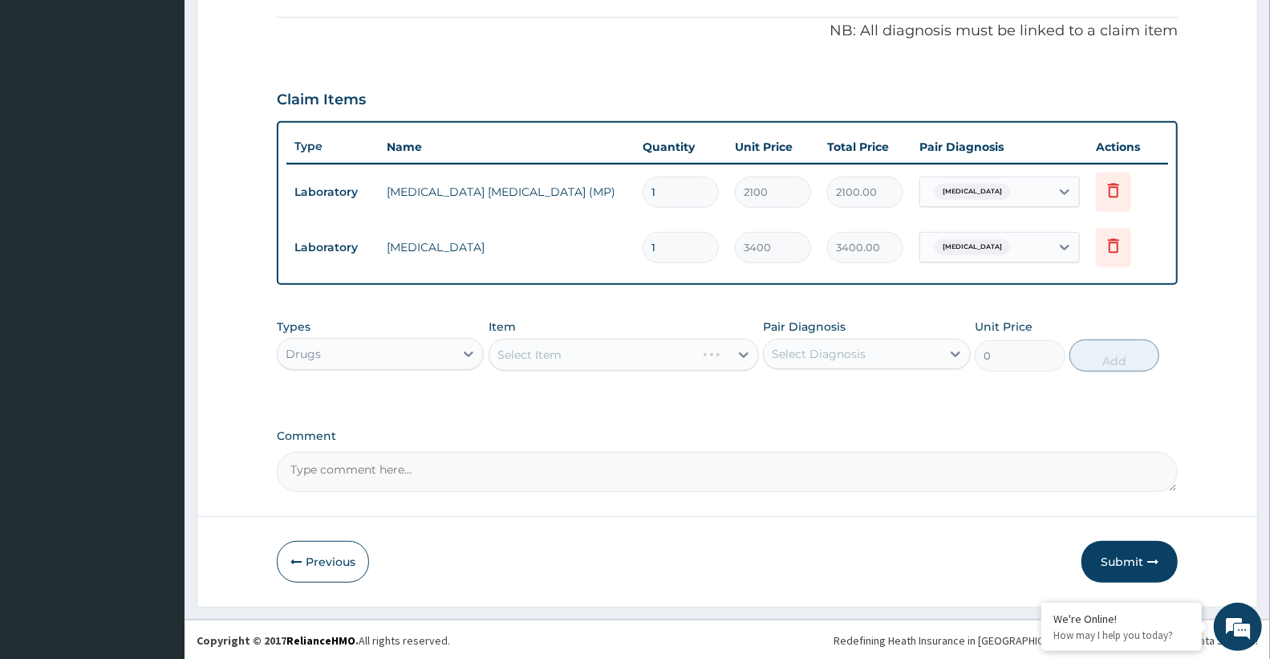
click at [579, 357] on div "Select Item" at bounding box center [624, 355] width 270 height 32
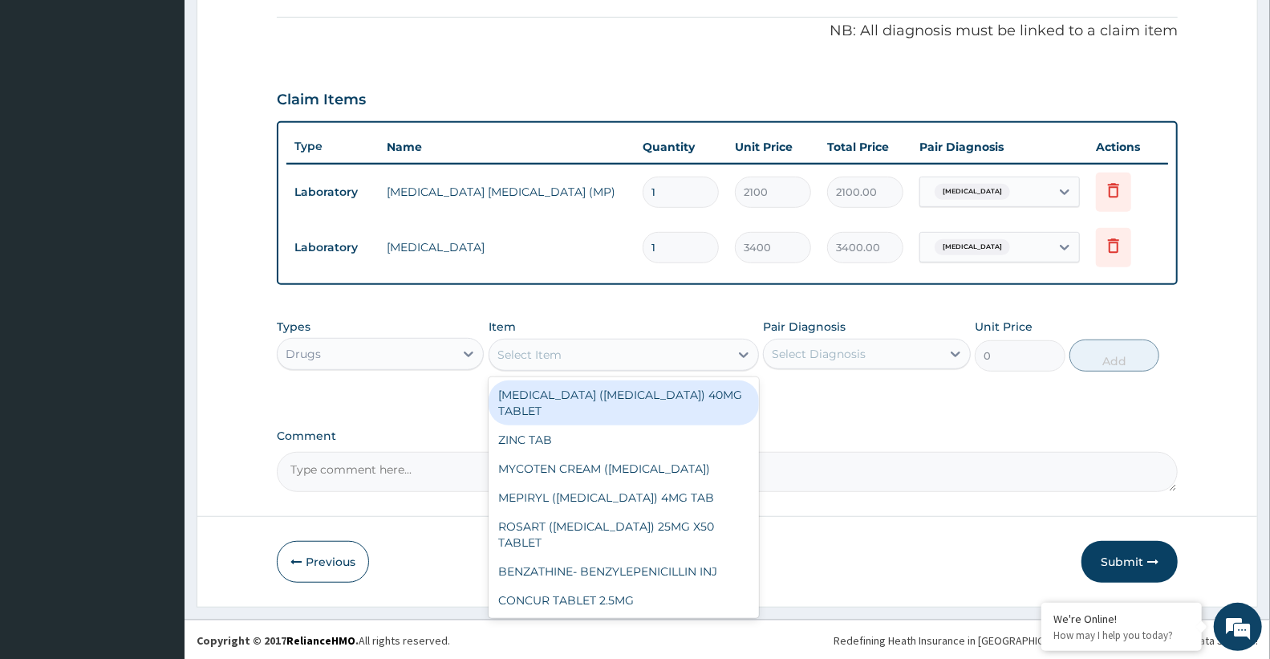
click at [579, 357] on div "Select Item" at bounding box center [609, 355] width 240 height 26
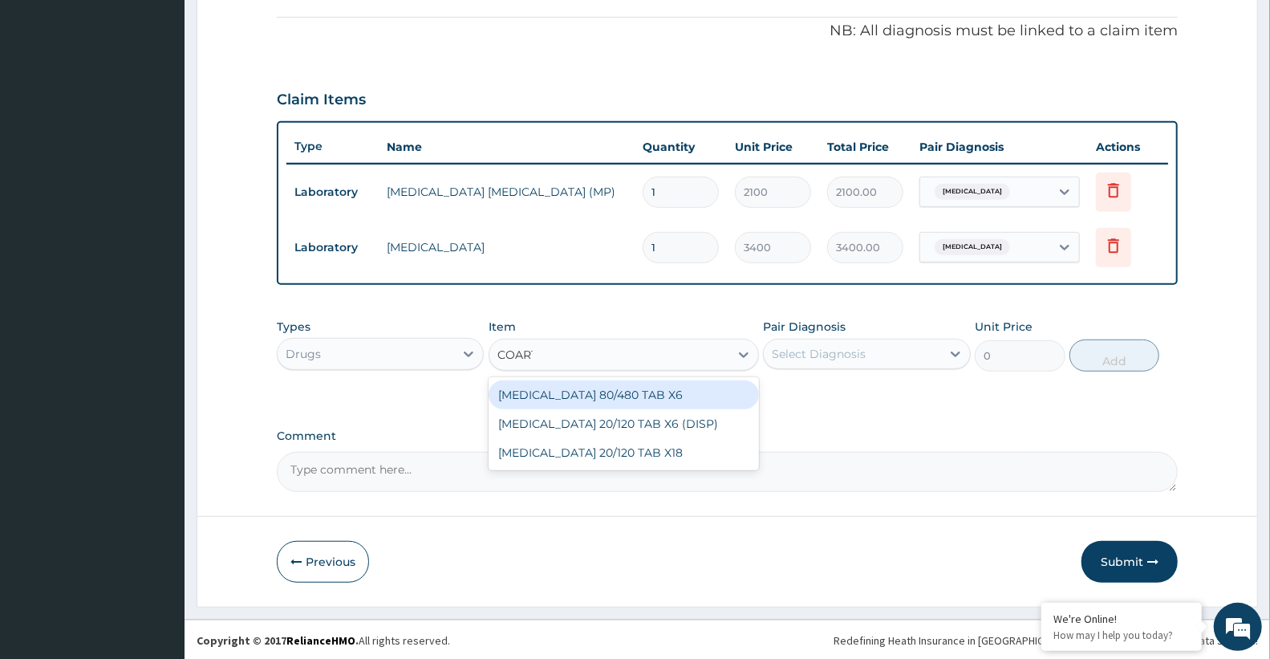
type input "COARTE"
click at [605, 398] on div "COARTEM 80/480 TAB X6" at bounding box center [624, 394] width 270 height 29
type input "520"
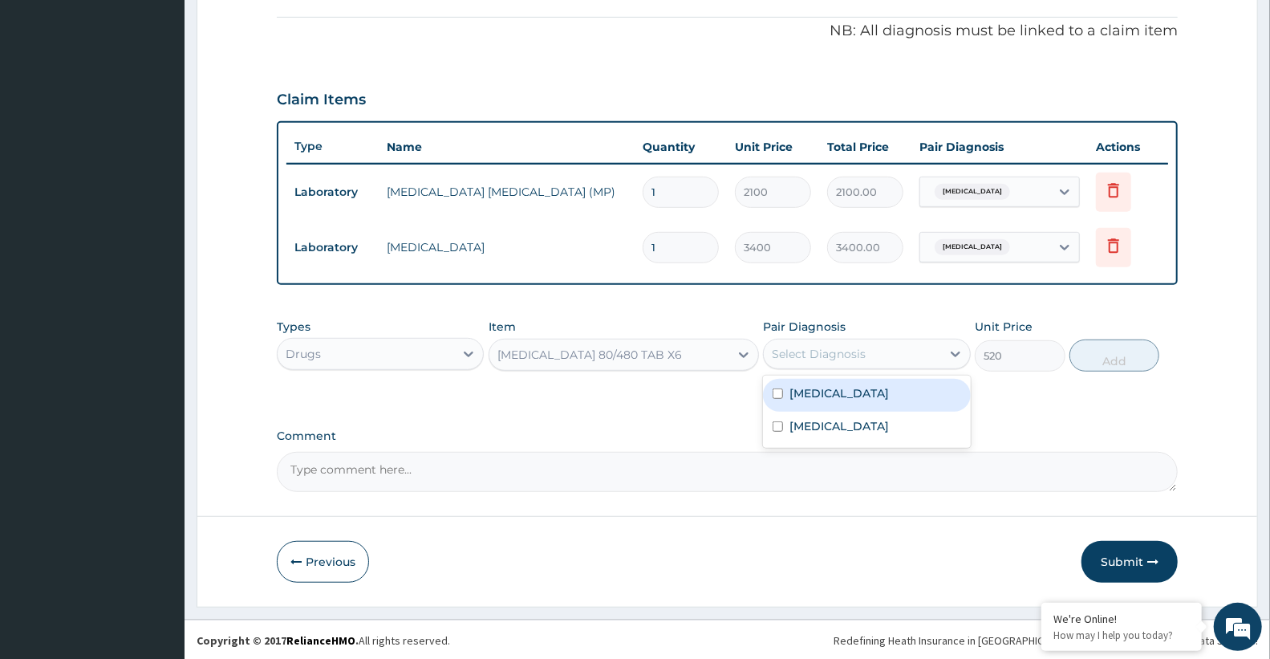
drag, startPoint x: 839, startPoint y: 359, endPoint x: 841, endPoint y: 380, distance: 20.9
click at [839, 359] on div "Select Diagnosis" at bounding box center [819, 354] width 94 height 16
click at [842, 402] on div "Malaria" at bounding box center [866, 395] width 207 height 33
checkbox input "true"
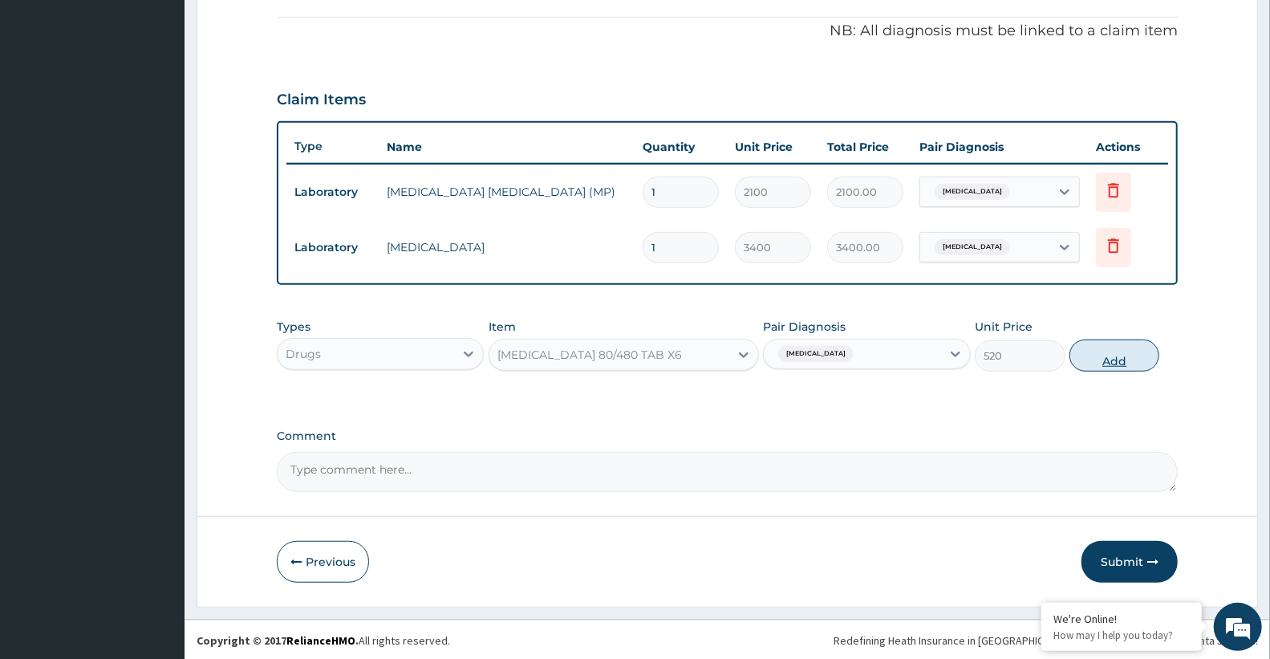
click at [1112, 358] on button "Add" at bounding box center [1114, 355] width 90 height 32
type input "0"
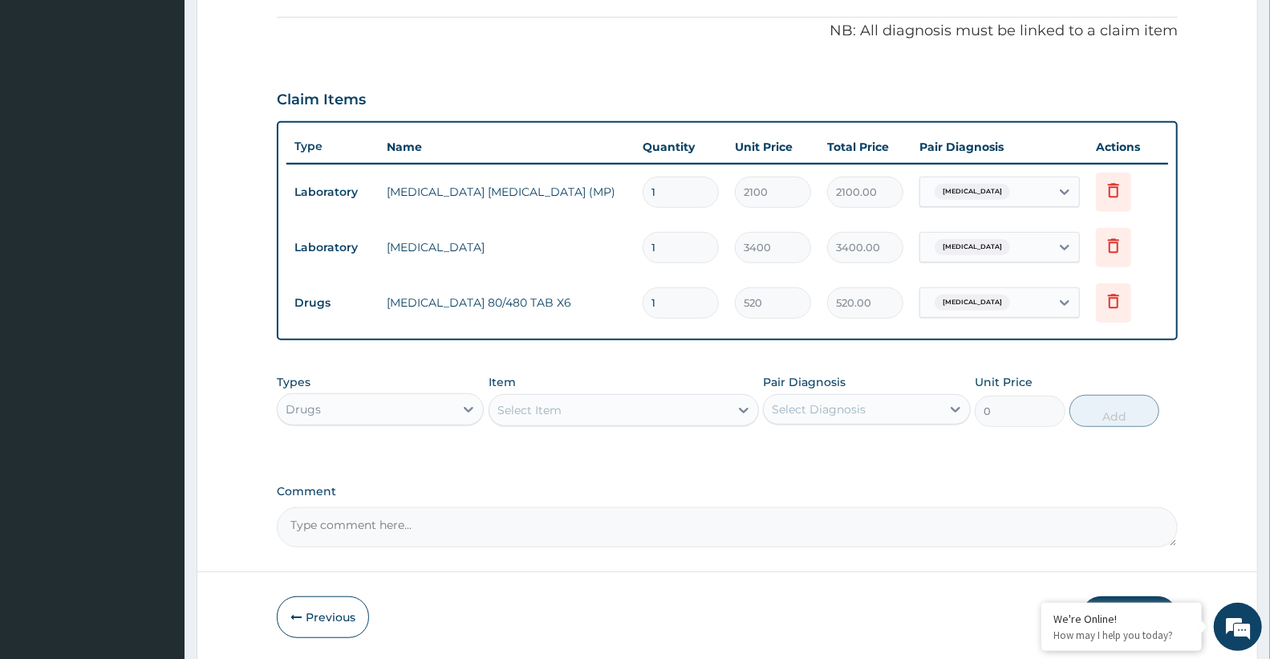
type input "0.00"
type input "6"
type input "3120.00"
type input "6"
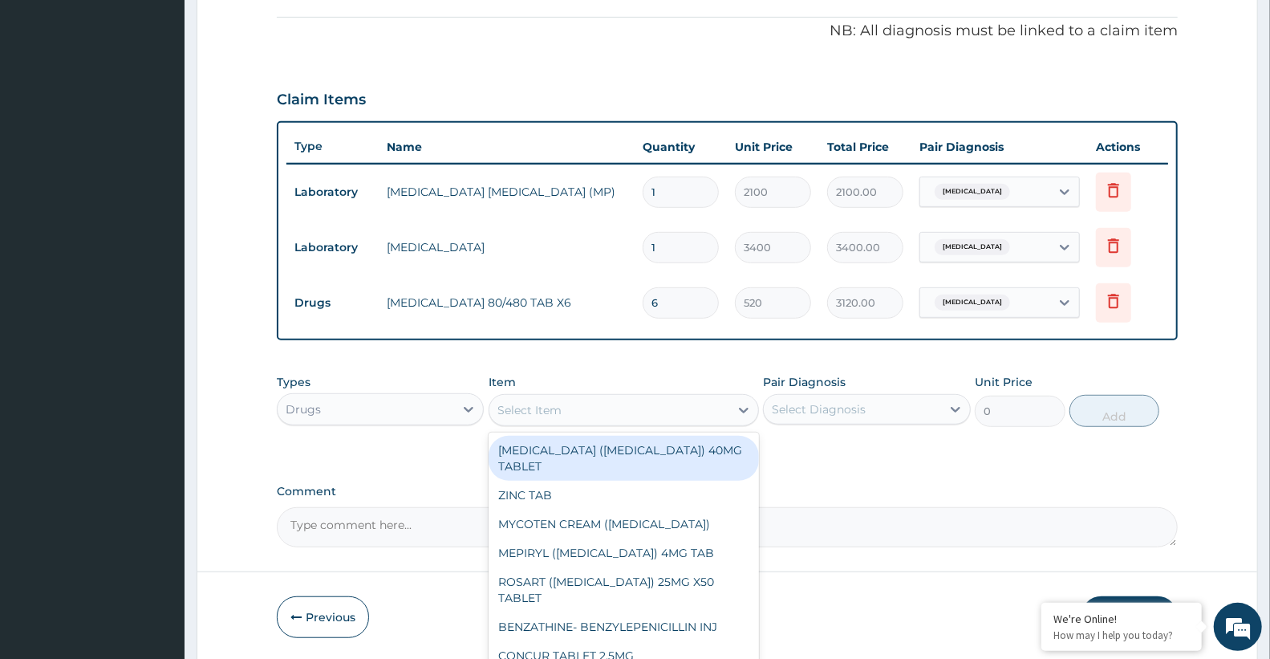
click at [518, 412] on div "Select Item" at bounding box center [529, 410] width 64 height 16
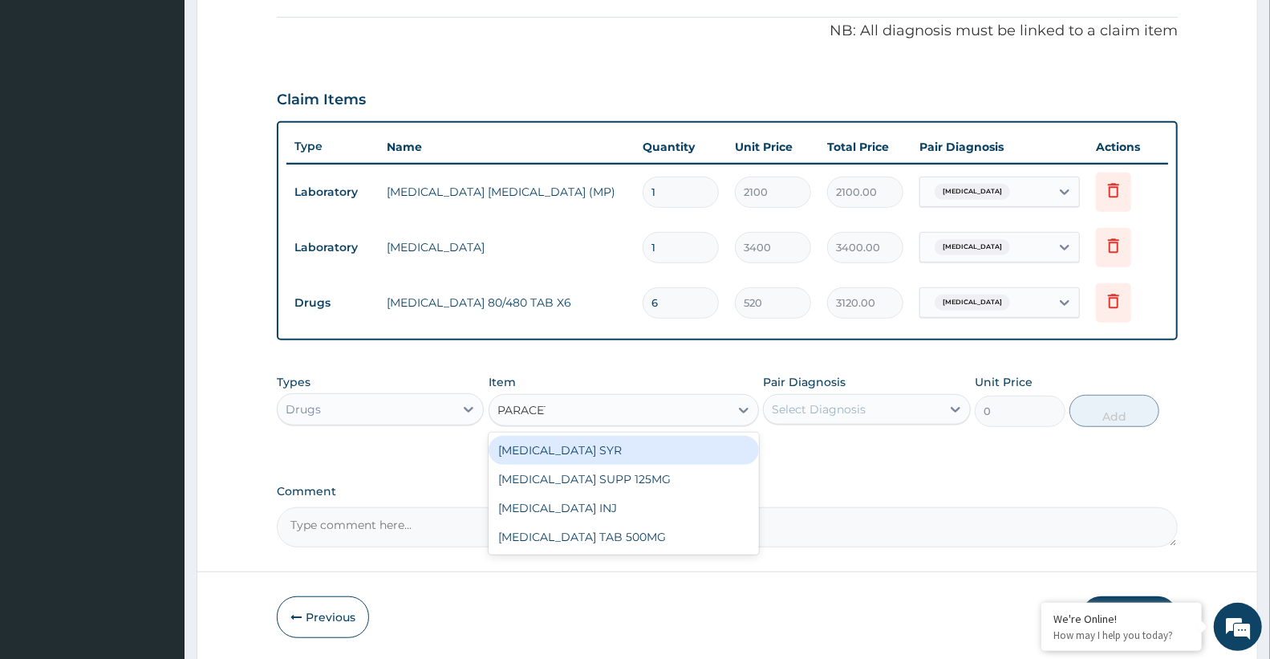
type input "PARACETA"
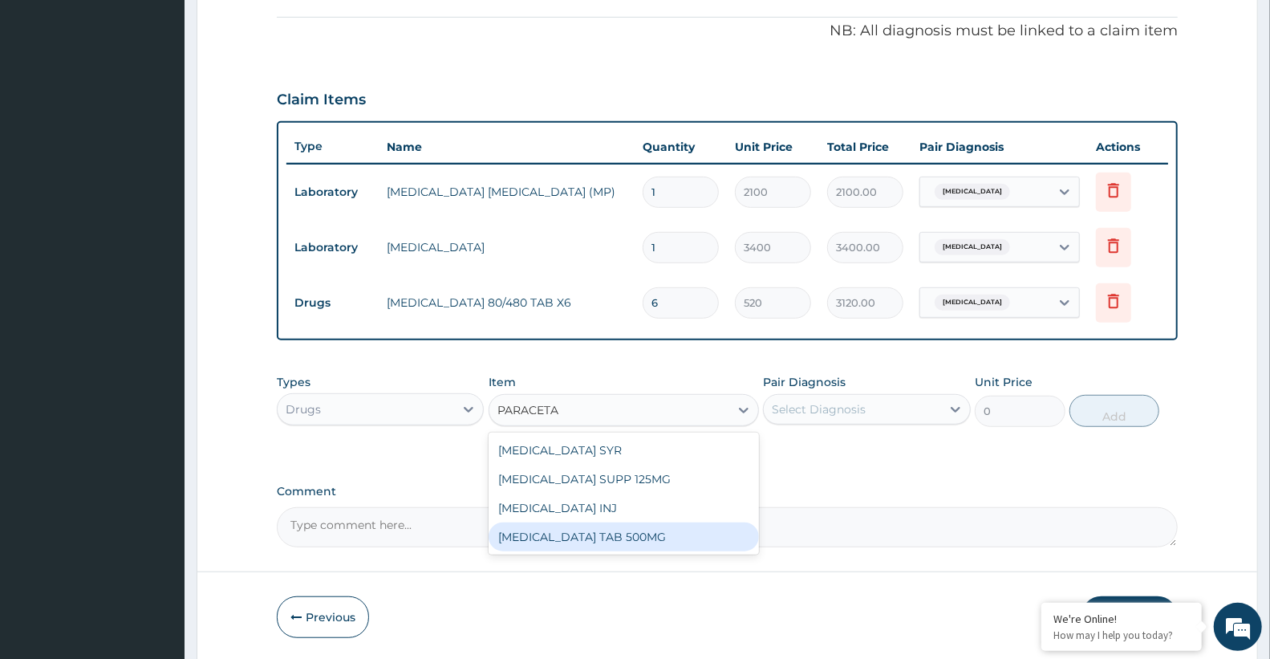
click at [599, 541] on div "PARACETAMOL TAB 500MG" at bounding box center [624, 536] width 270 height 29
type input "30"
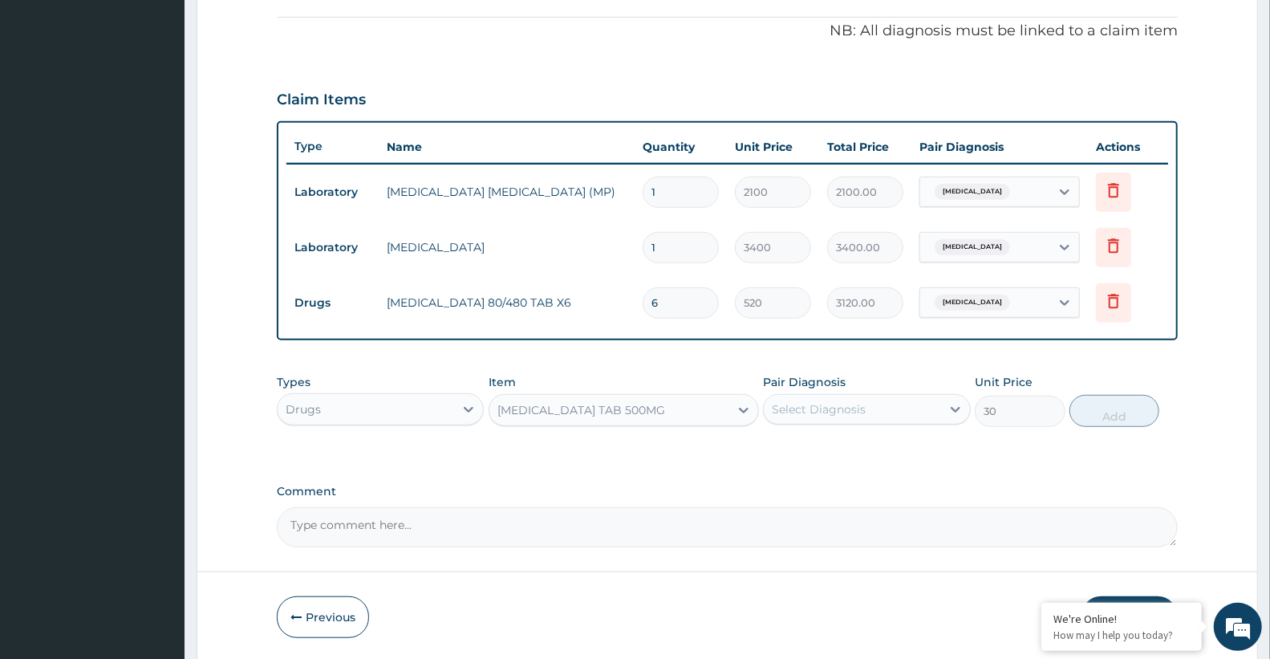
click at [840, 409] on div "Select Diagnosis" at bounding box center [819, 409] width 94 height 16
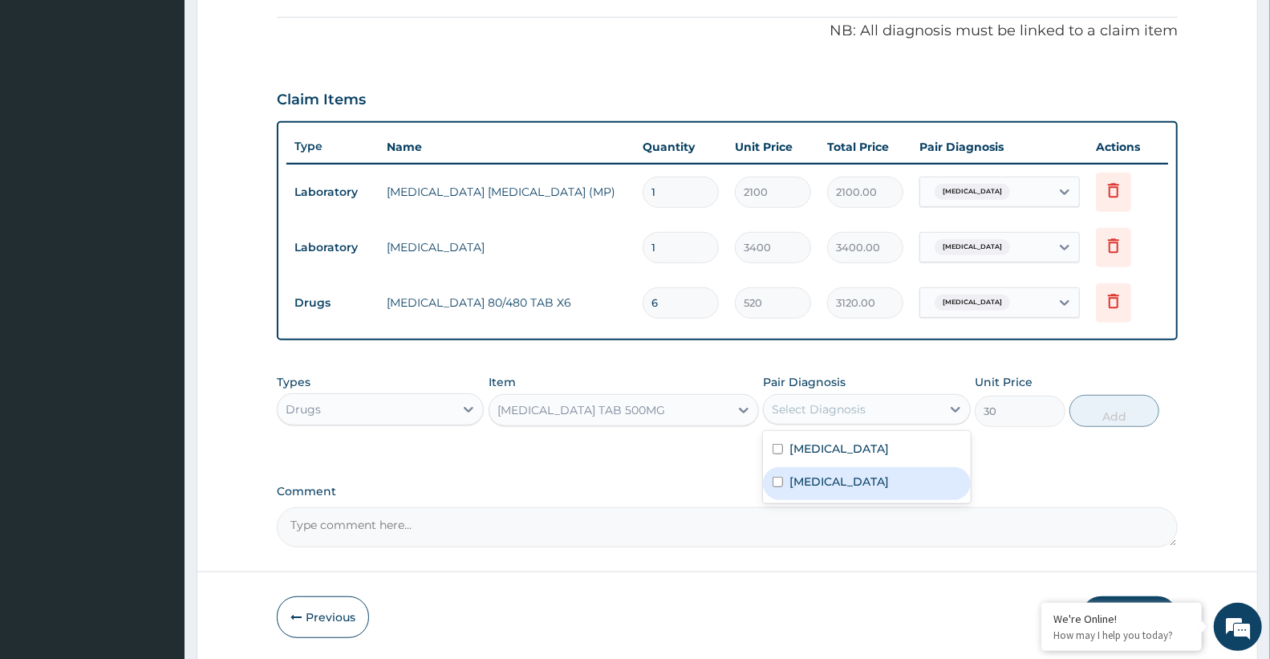
click at [829, 488] on div "Sepsis" at bounding box center [866, 483] width 207 height 33
checkbox input "true"
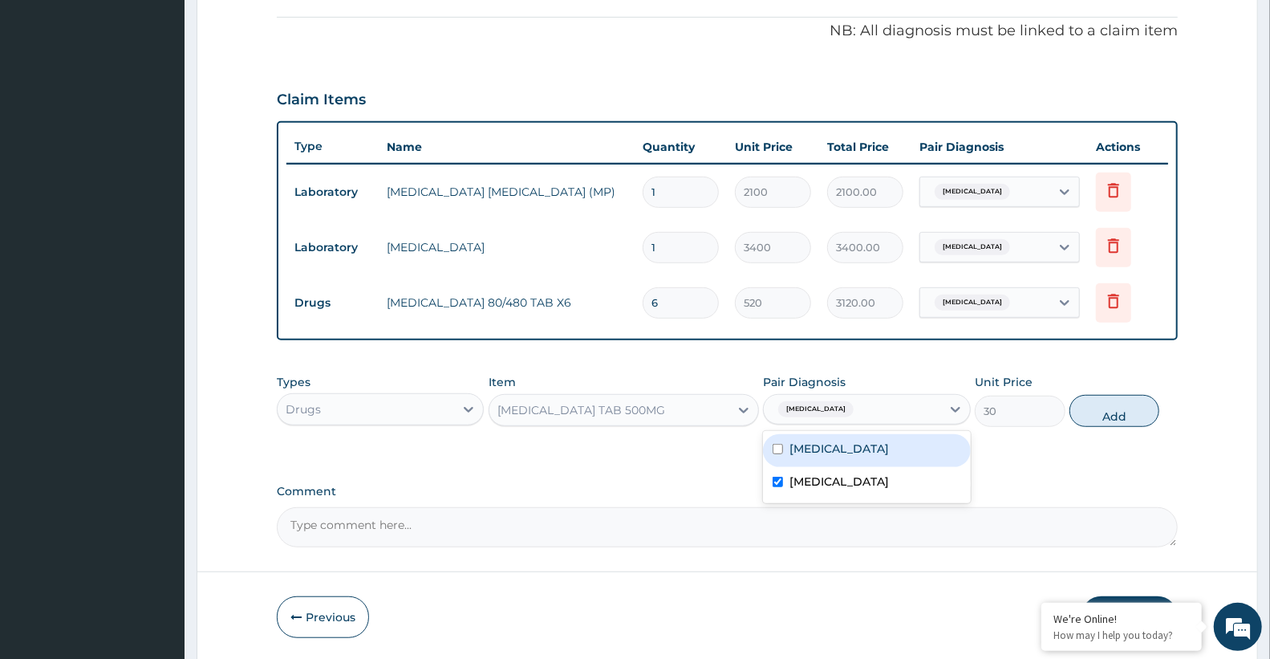
click at [828, 459] on div "Malaria" at bounding box center [866, 450] width 207 height 33
checkbox input "true"
click at [1105, 413] on button "Add" at bounding box center [1114, 411] width 90 height 32
type input "0"
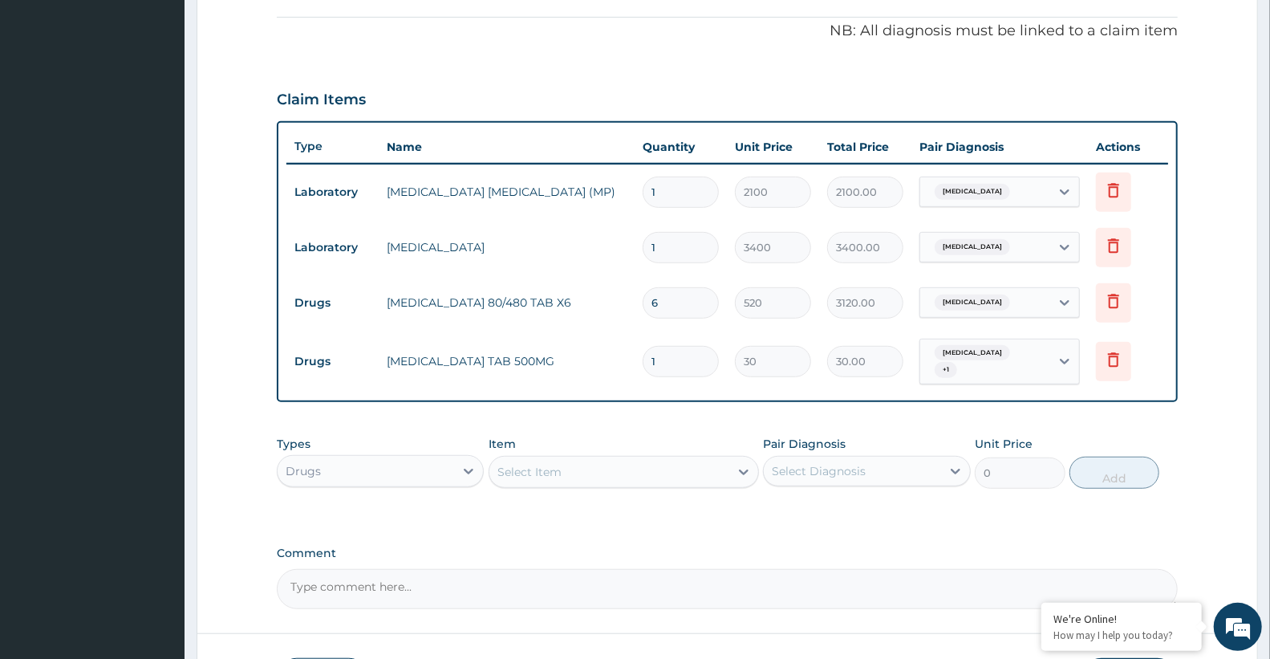
type input "18"
type input "540.00"
type input "18"
click at [366, 471] on div "Drugs" at bounding box center [366, 471] width 176 height 26
click at [356, 574] on div "Procedures" at bounding box center [380, 568] width 207 height 29
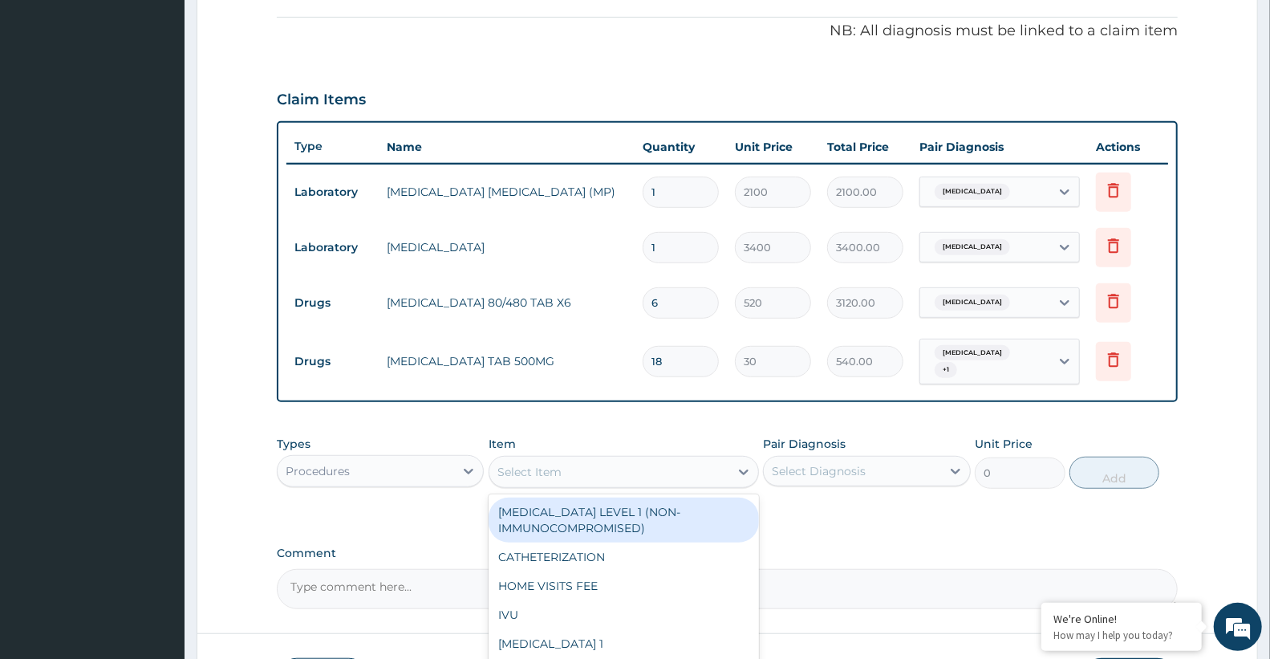
click at [594, 467] on div "Select Item" at bounding box center [609, 472] width 240 height 26
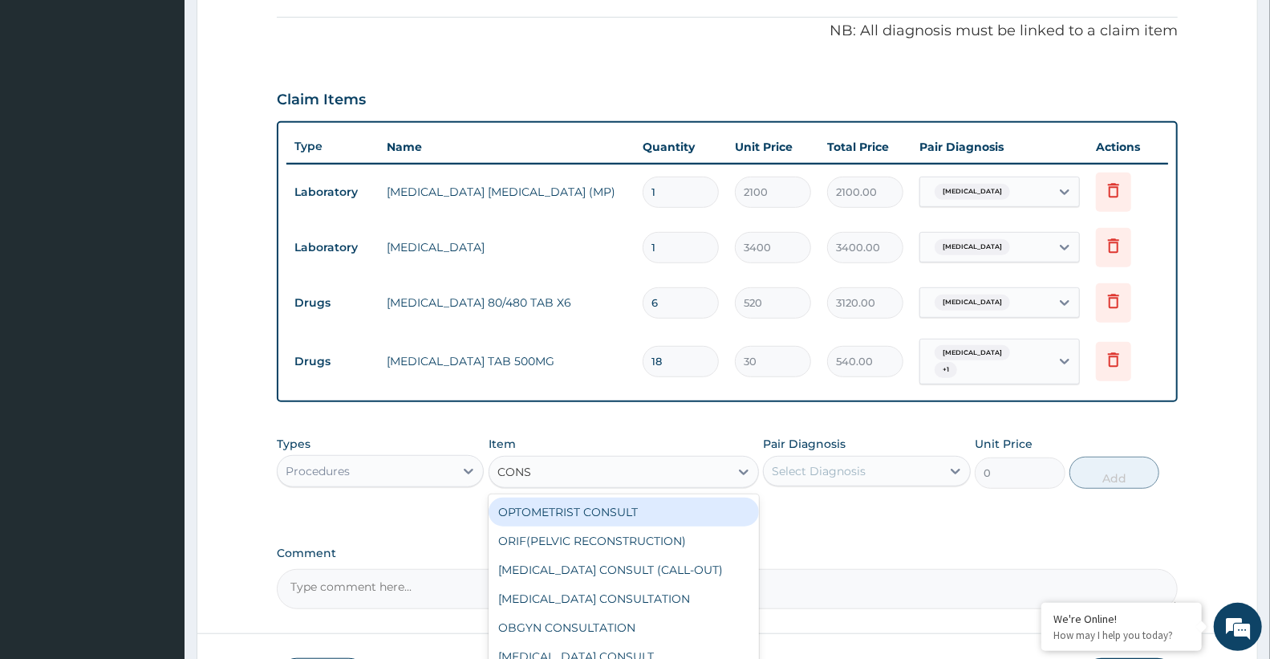
type input "CONSU"
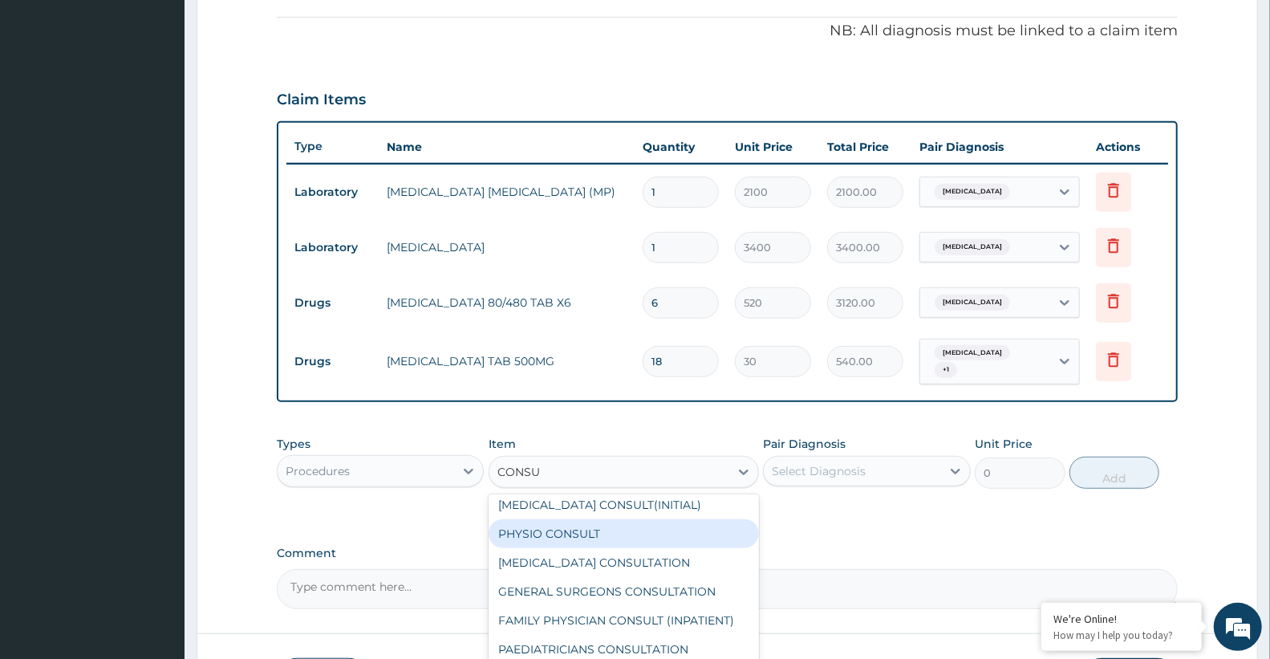
scroll to position [330, 0]
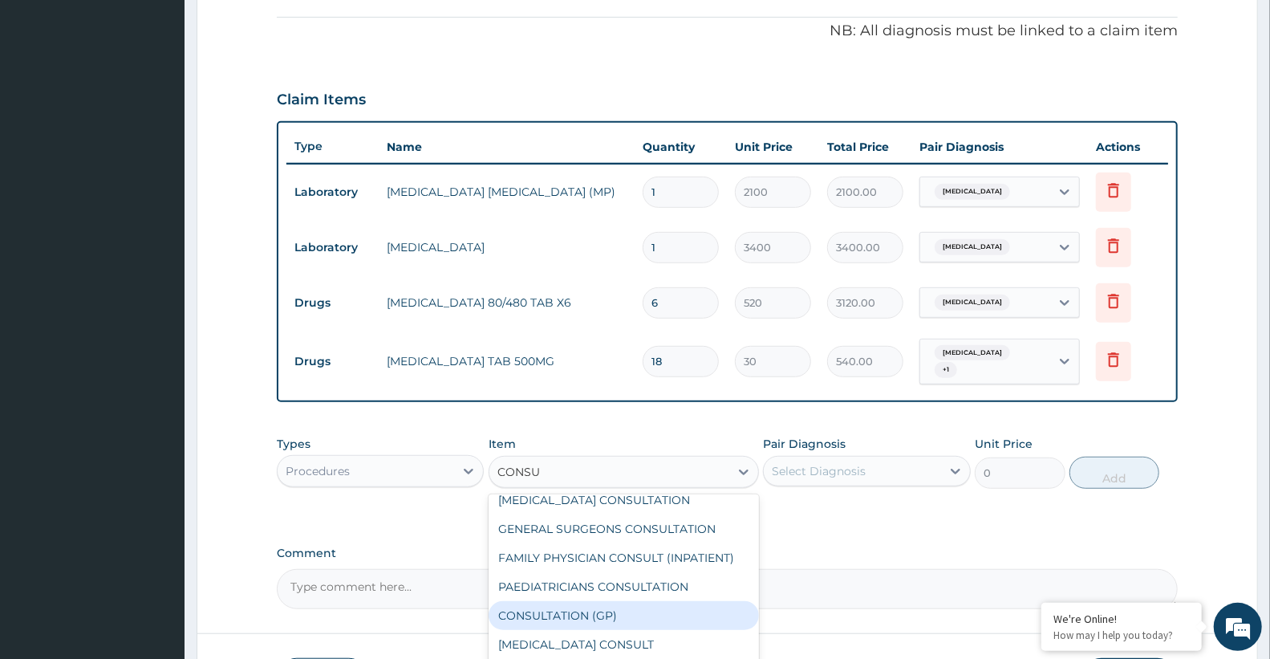
click at [634, 607] on div "CONSULTATION (GP)" at bounding box center [624, 615] width 270 height 29
type input "3000"
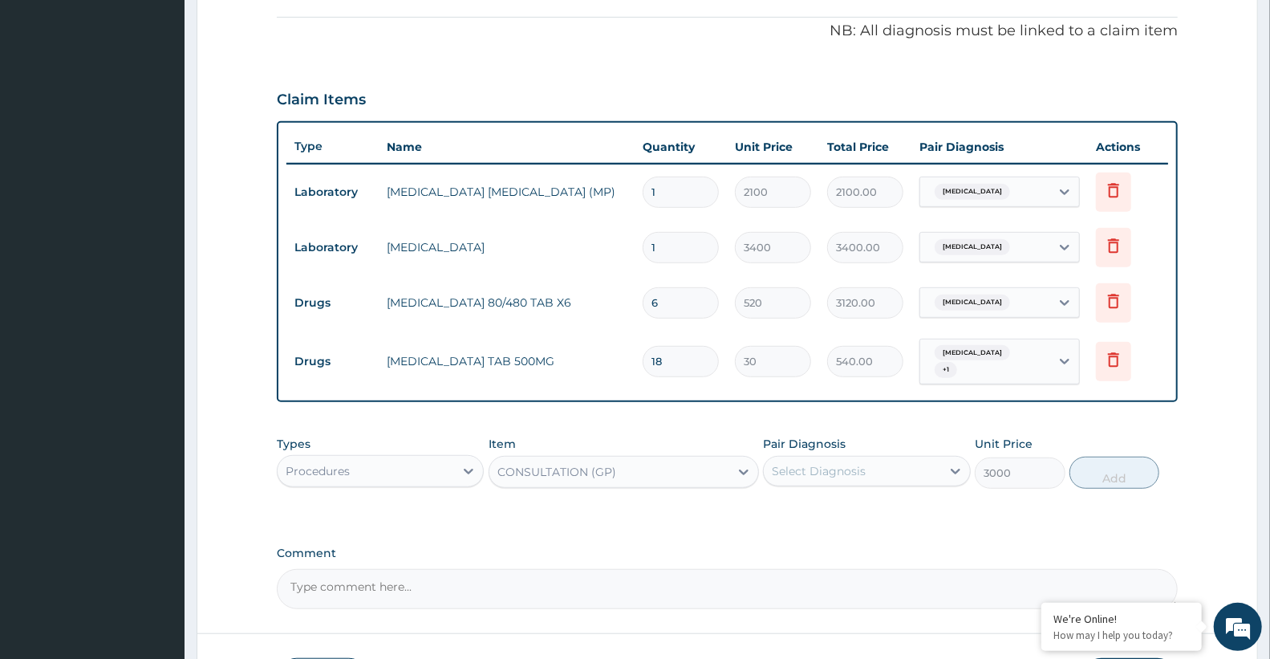
click at [877, 458] on div "Select Diagnosis" at bounding box center [852, 471] width 176 height 26
drag, startPoint x: 852, startPoint y: 509, endPoint x: 861, endPoint y: 534, distance: 27.1
click at [852, 509] on div "Malaria" at bounding box center [866, 512] width 207 height 33
checkbox input "true"
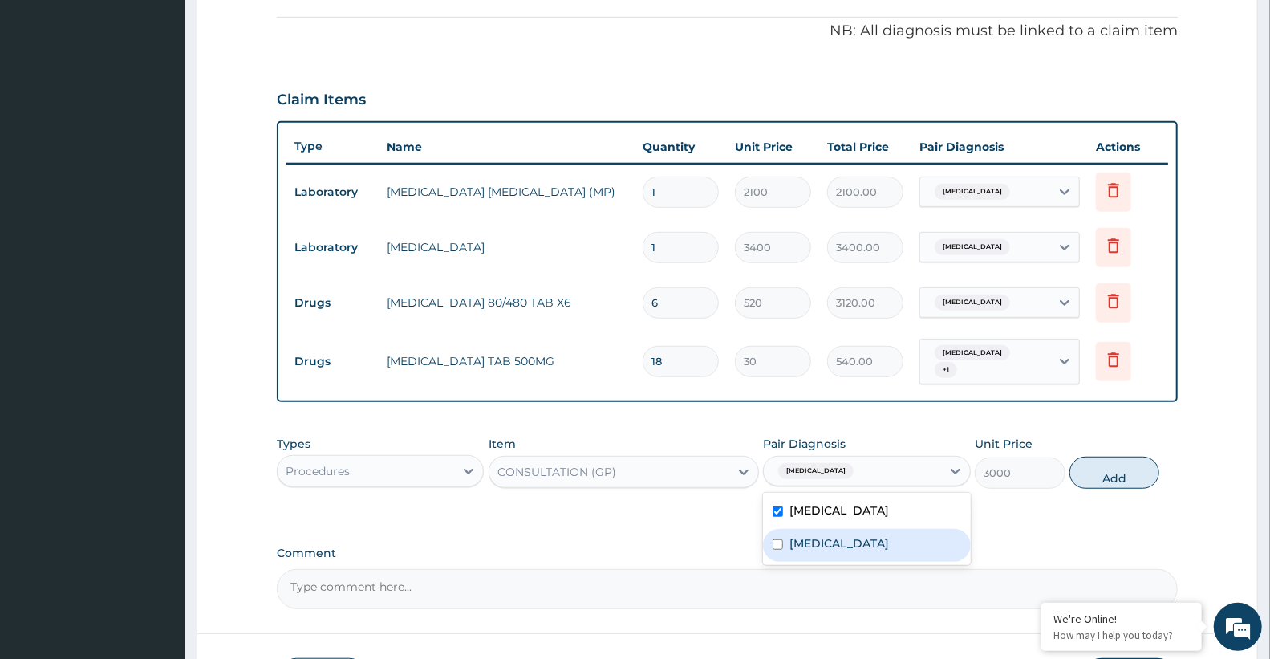
drag, startPoint x: 861, startPoint y: 535, endPoint x: 996, endPoint y: 501, distance: 138.9
click at [878, 538] on div "Sepsis" at bounding box center [866, 545] width 207 height 33
checkbox input "true"
click at [1105, 470] on button "Add" at bounding box center [1114, 472] width 90 height 32
type input "0"
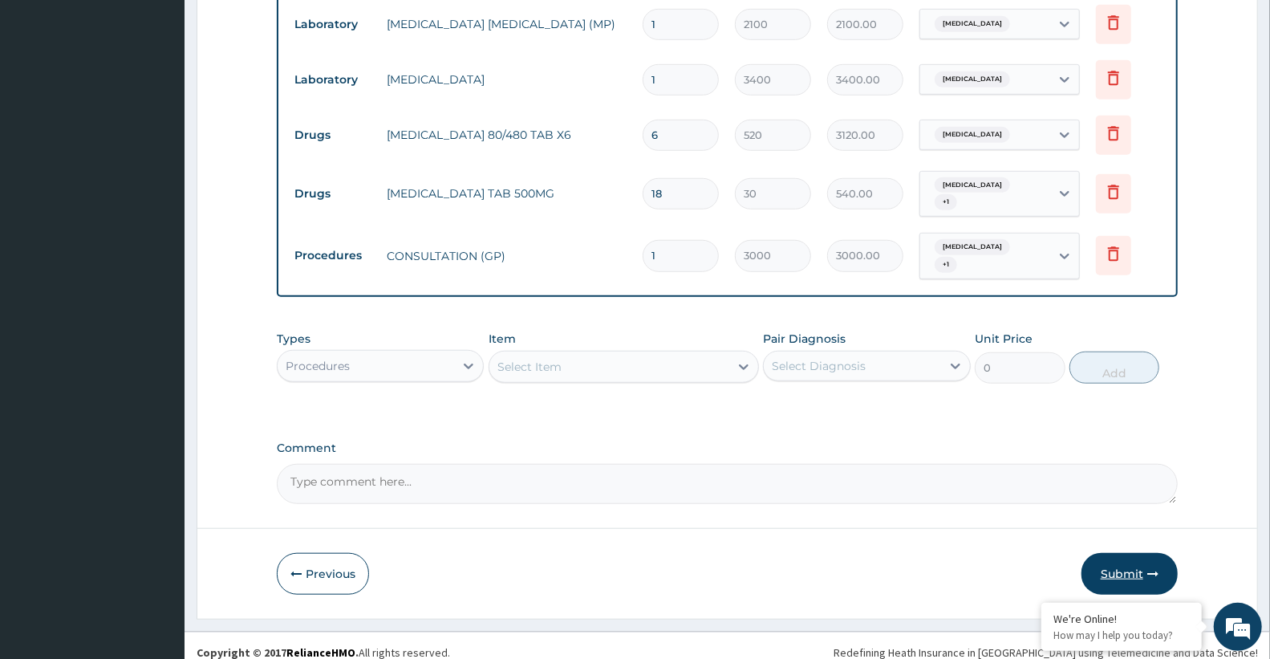
click at [1146, 570] on button "Submit" at bounding box center [1129, 574] width 96 height 42
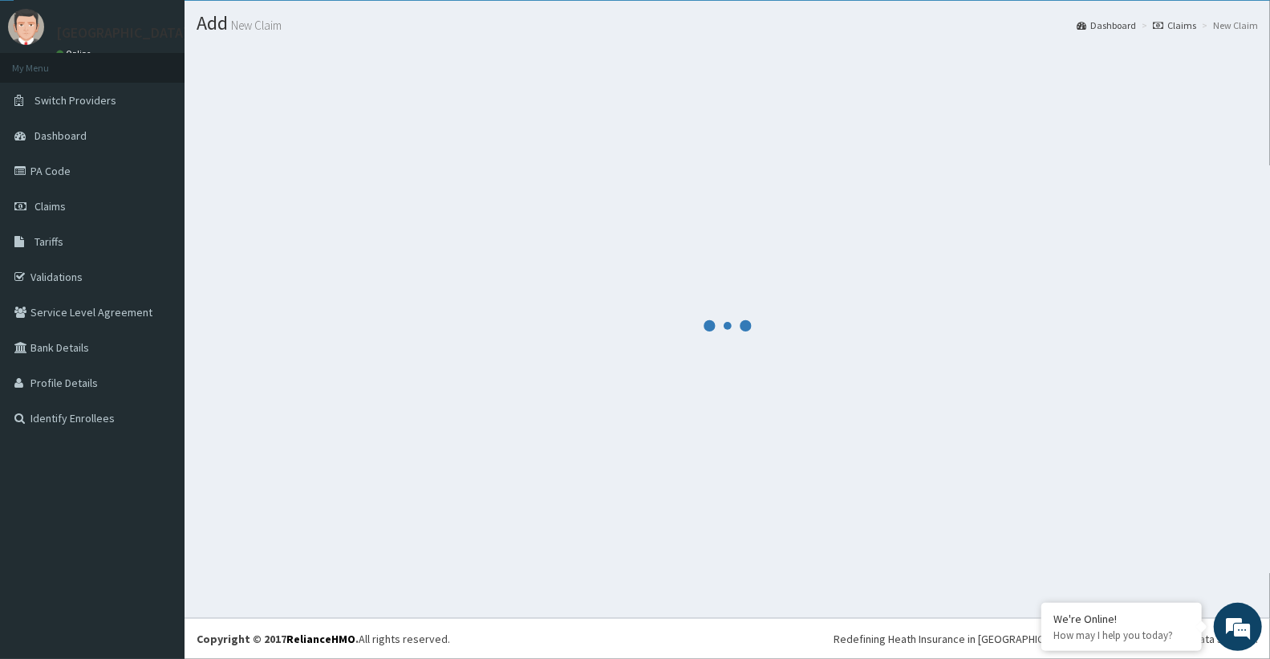
scroll to position [39, 0]
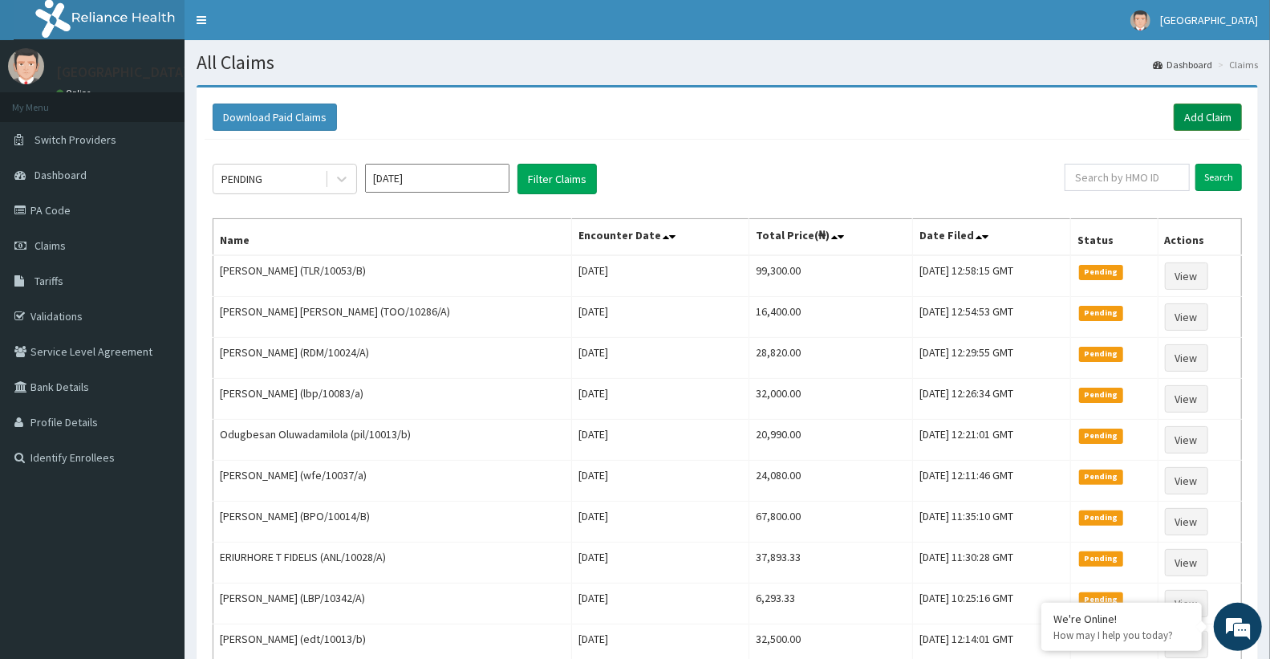
click at [1215, 121] on link "Add Claim" at bounding box center [1208, 116] width 68 height 27
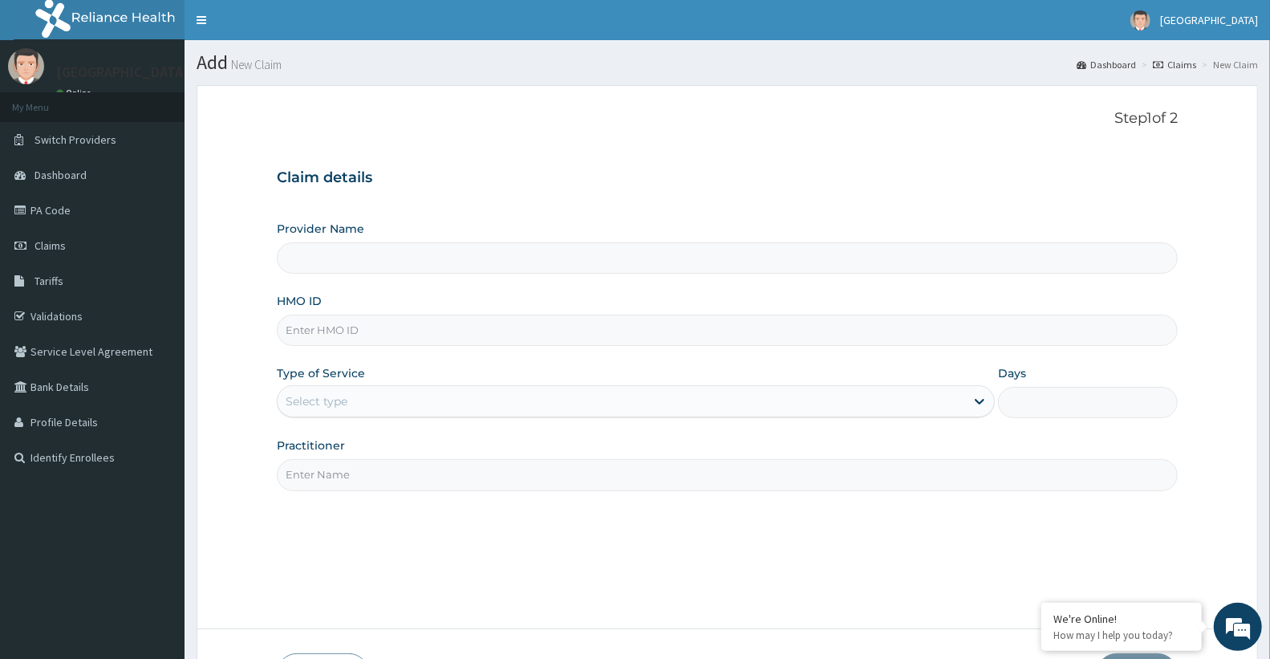
type input "Doren Specialist Hospital"
click at [329, 333] on input "HMO ID" at bounding box center [727, 329] width 901 height 31
paste input "TOO/10116/A"
type input "TOO/10116/A"
click at [308, 401] on div "Select type" at bounding box center [317, 401] width 62 height 16
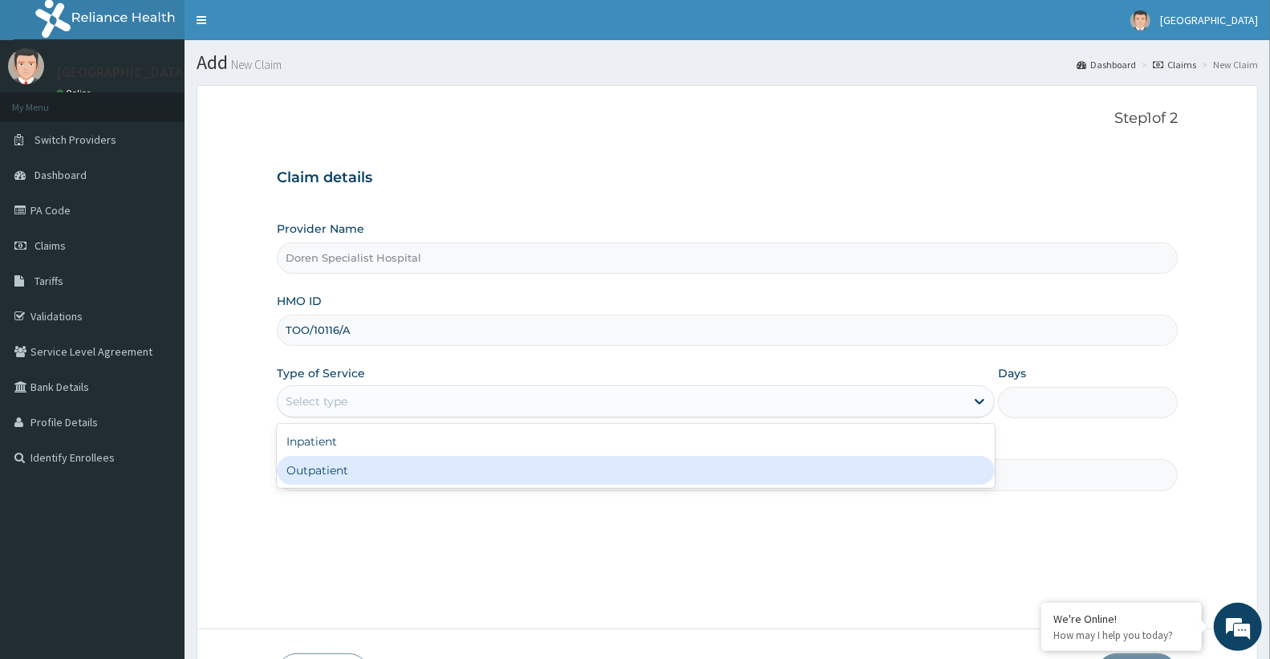
click at [326, 479] on div "Outpatient" at bounding box center [636, 470] width 718 height 29
type input "1"
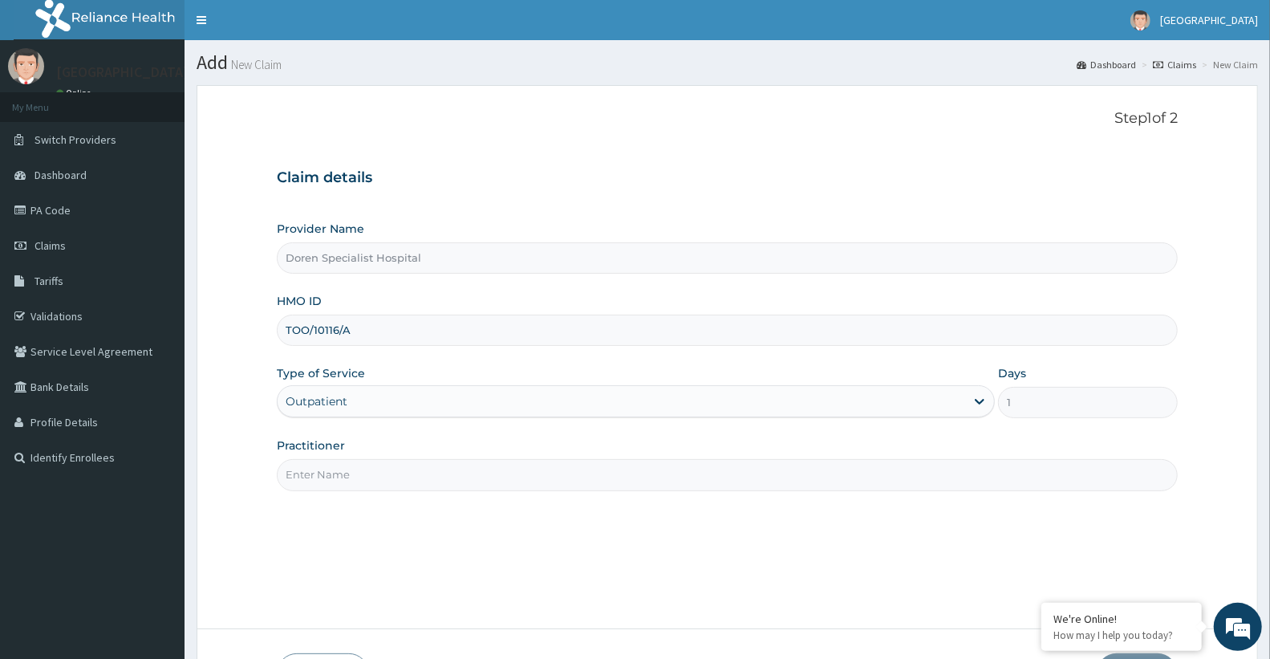
click at [466, 483] on input "Practitioner" at bounding box center [727, 474] width 901 height 31
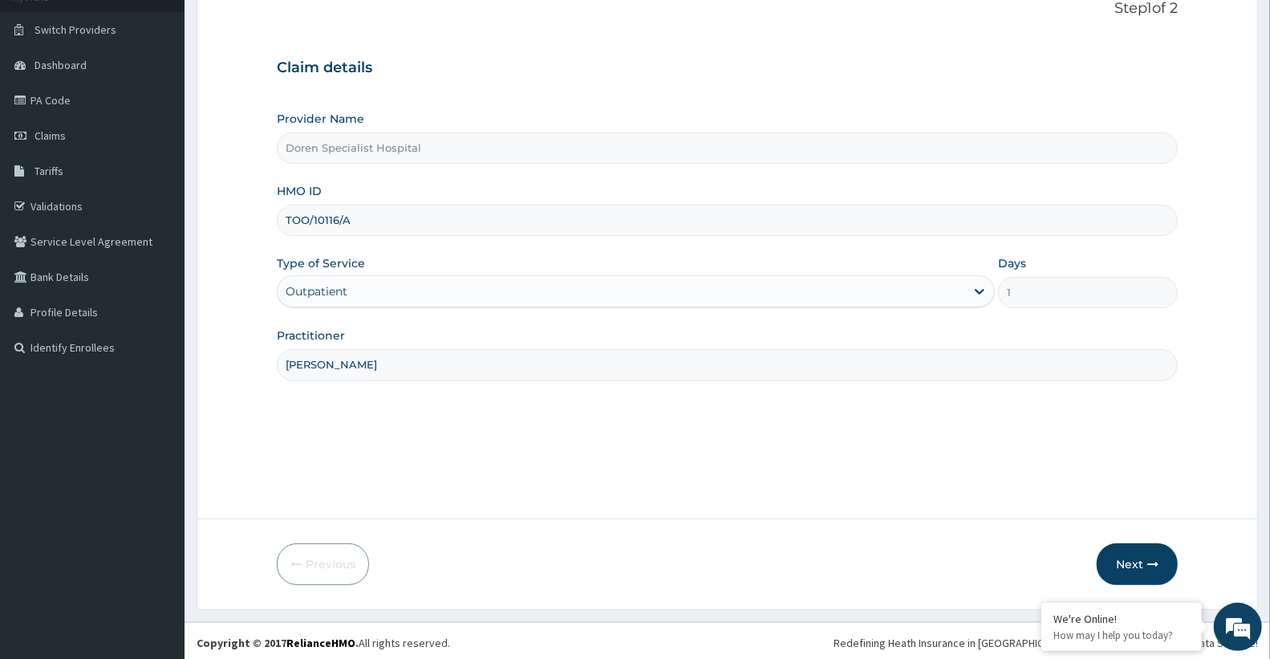
scroll to position [114, 0]
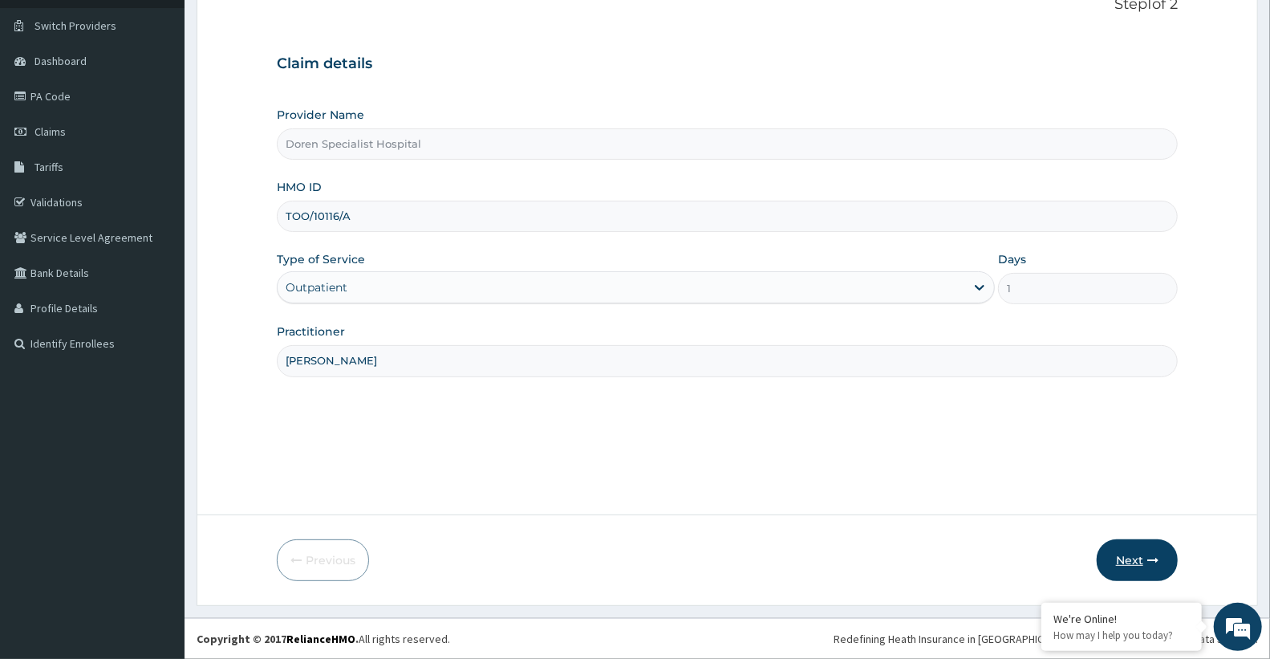
type input "[PERSON_NAME]"
click at [1141, 568] on button "Next" at bounding box center [1137, 560] width 81 height 42
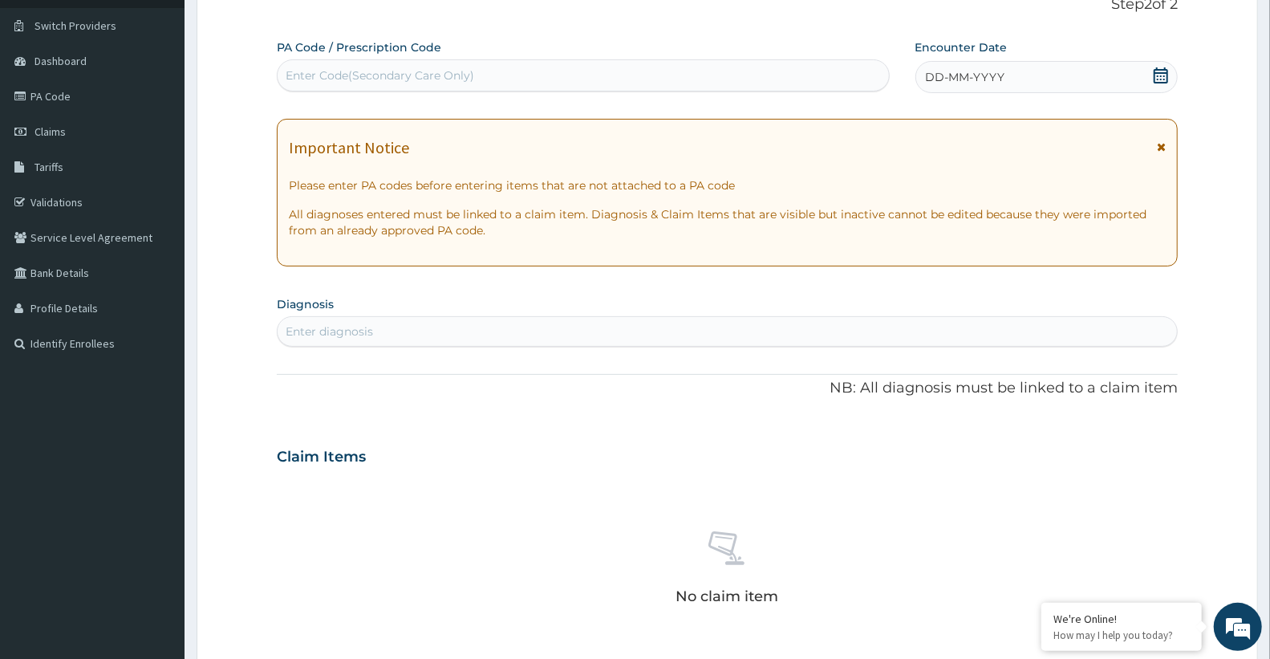
click at [355, 72] on div "Enter Code(Secondary Care Only)" at bounding box center [380, 75] width 189 height 16
click at [485, 85] on div "Enter Code(Secondary Care Only)" at bounding box center [583, 76] width 611 height 26
paste input "PA/31E2D4"
type input "PA/31E2D4"
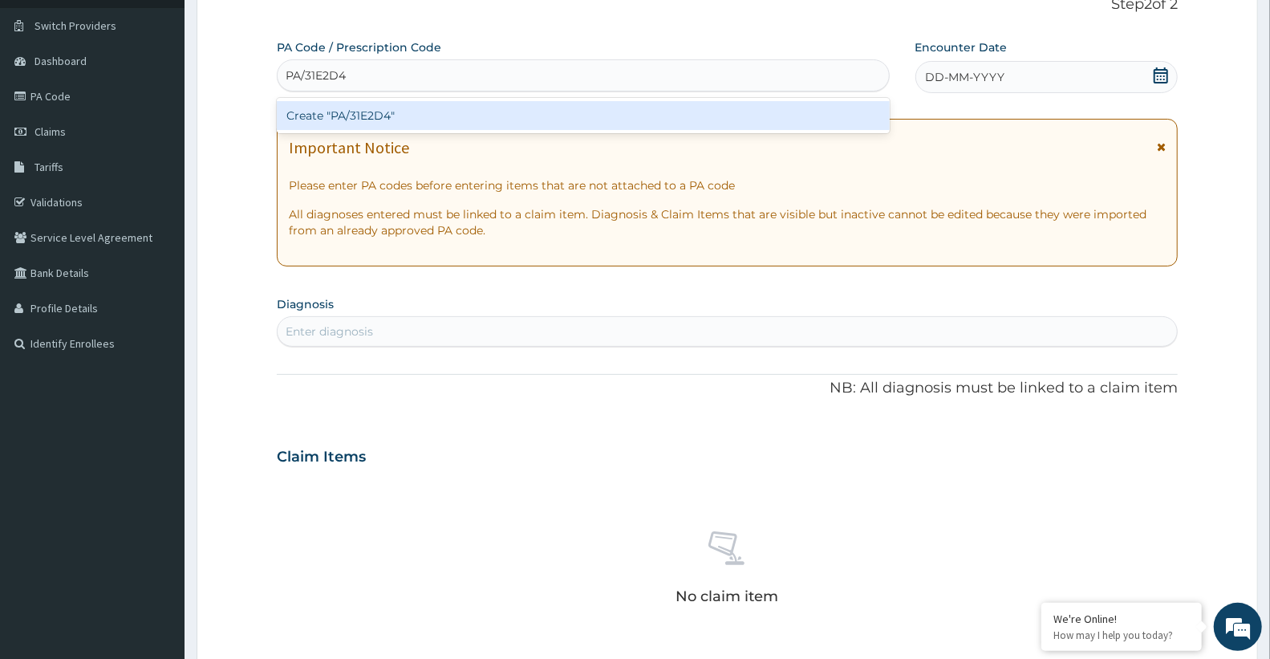
click at [454, 131] on div "Create "PA/31E2D4"" at bounding box center [583, 115] width 613 height 35
click at [452, 122] on div "Create "PA/31E2D4"" at bounding box center [583, 115] width 613 height 29
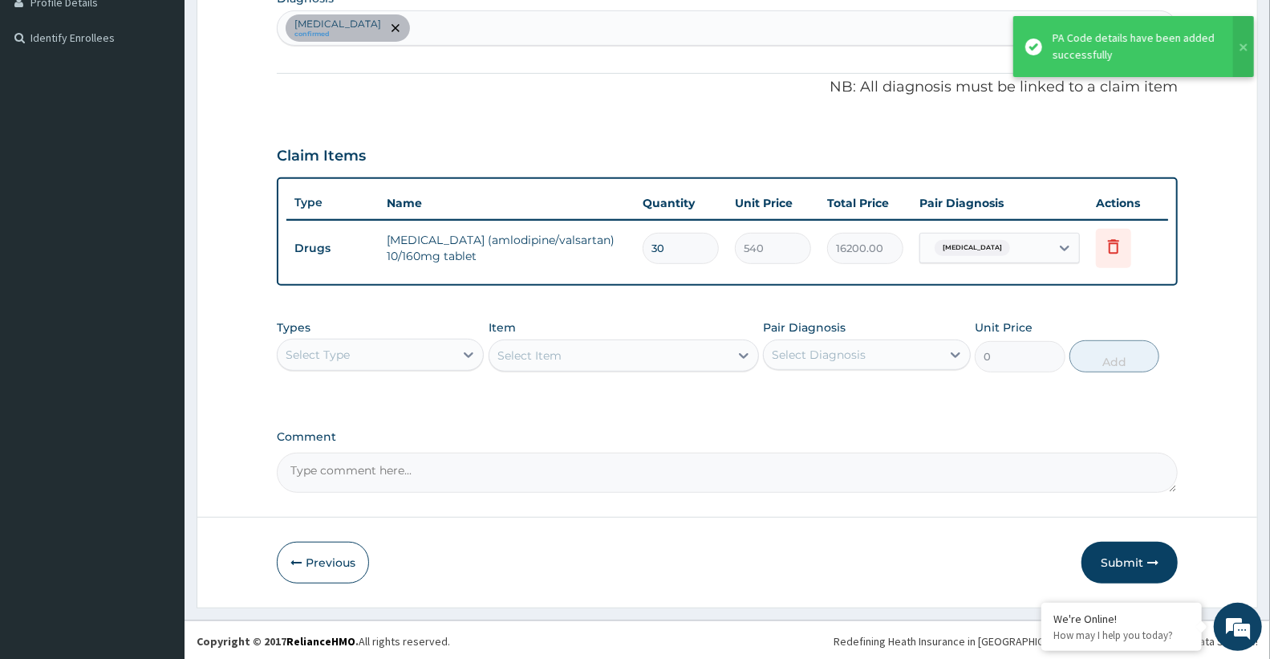
scroll to position [420, 0]
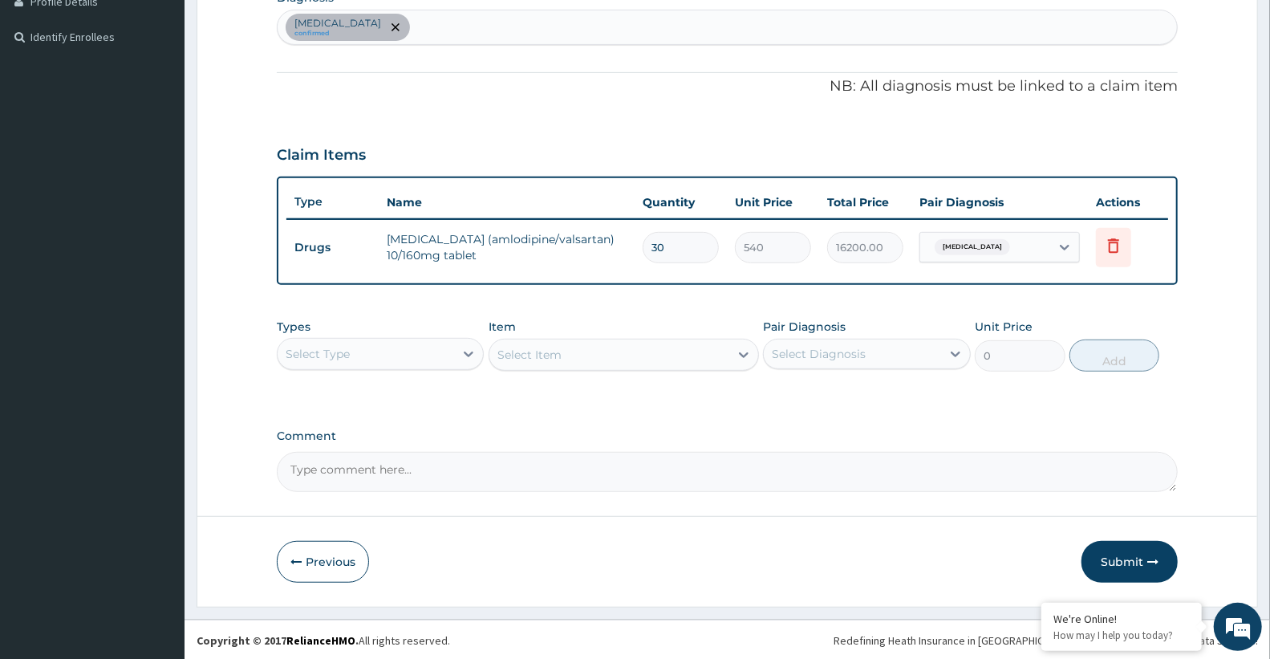
click at [363, 363] on div "Select Type" at bounding box center [366, 354] width 176 height 26
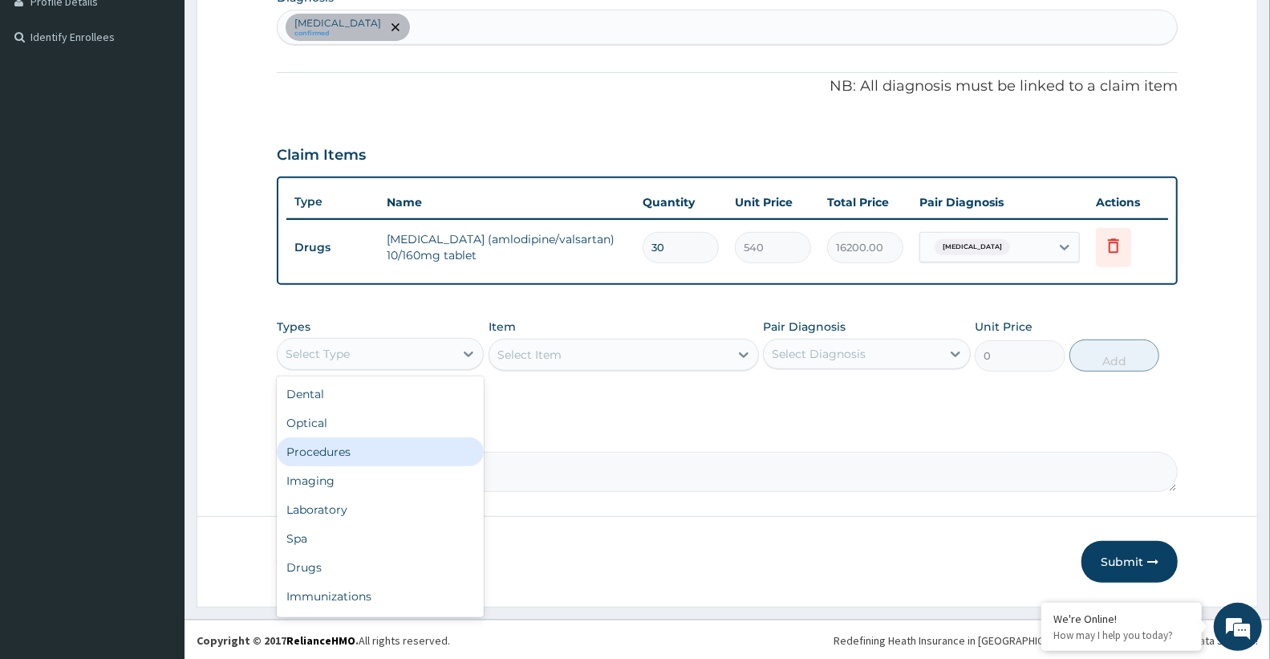
click at [341, 461] on div "Procedures" at bounding box center [380, 451] width 207 height 29
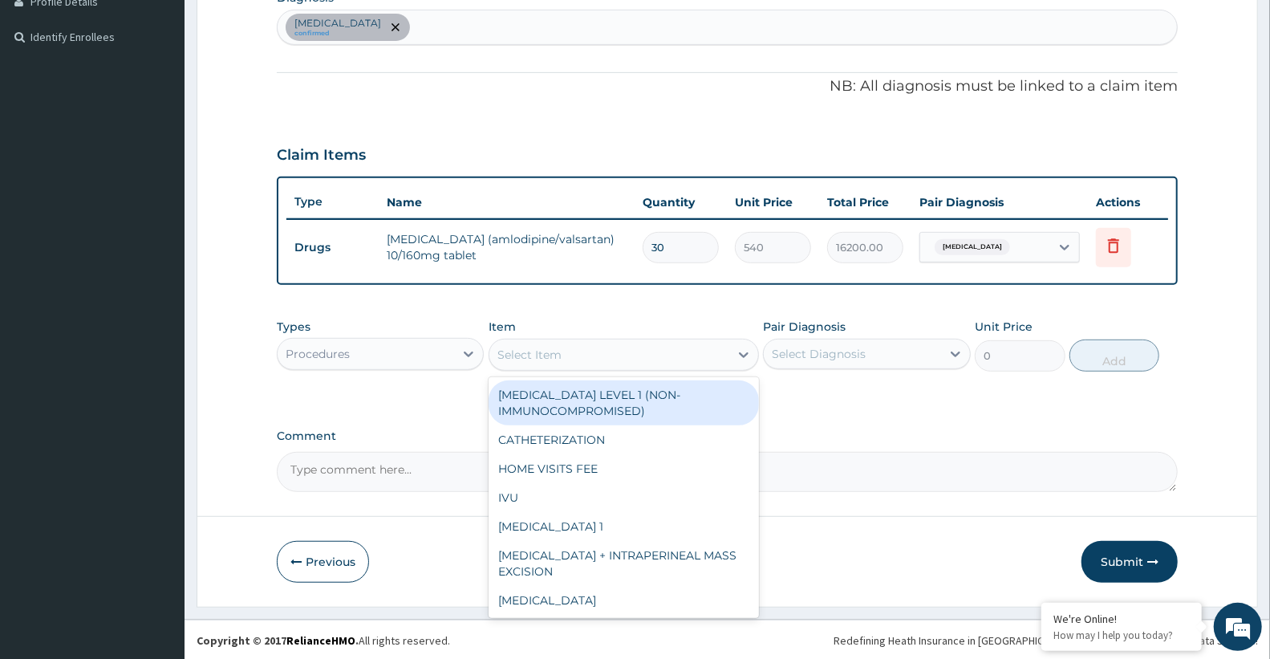
click at [560, 359] on div "Select Item" at bounding box center [529, 355] width 64 height 16
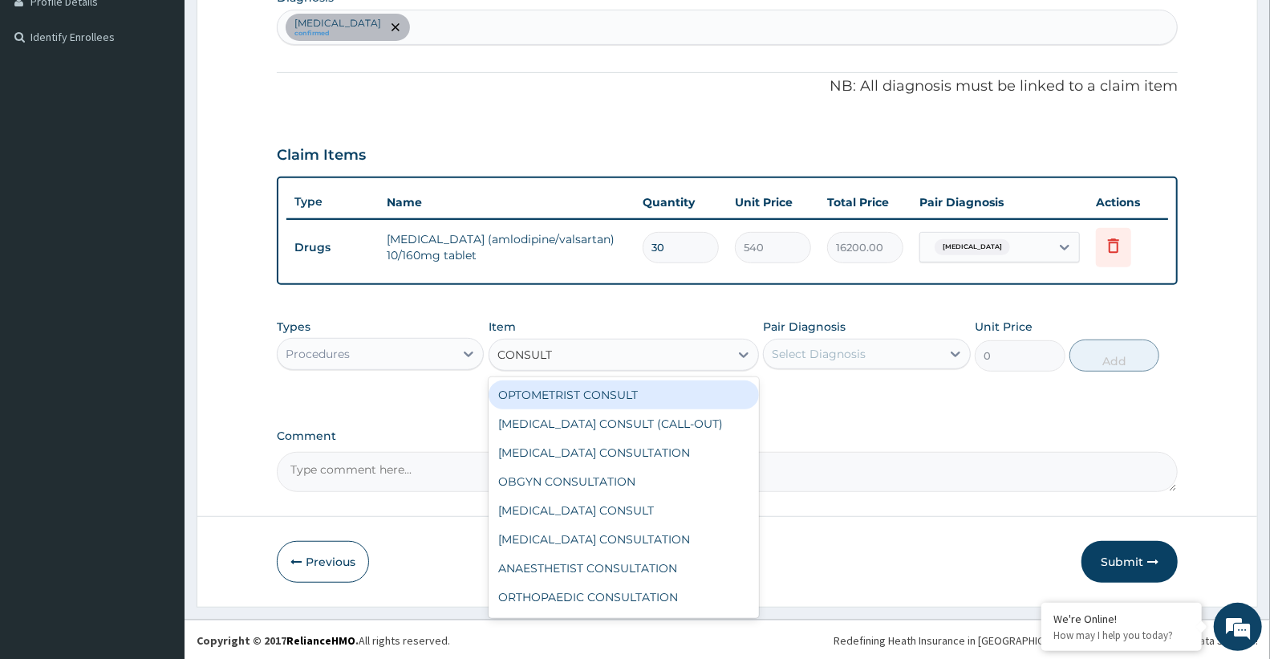
type input "CONSULTA"
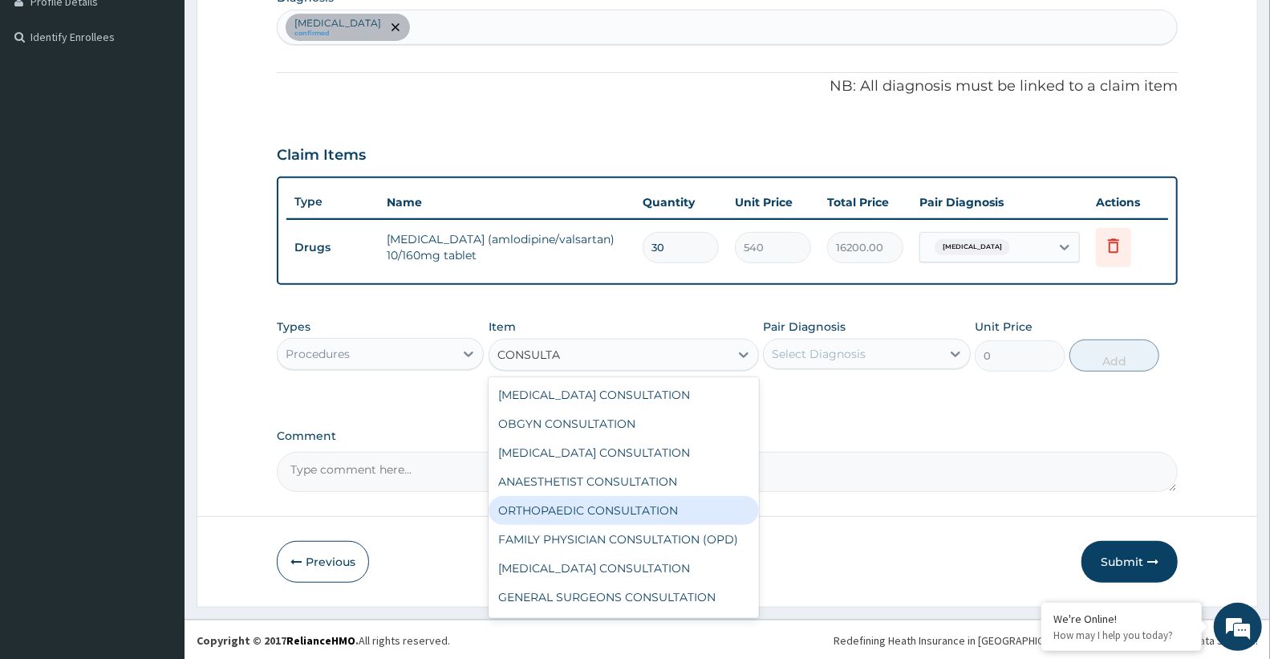
scroll to position [83, 0]
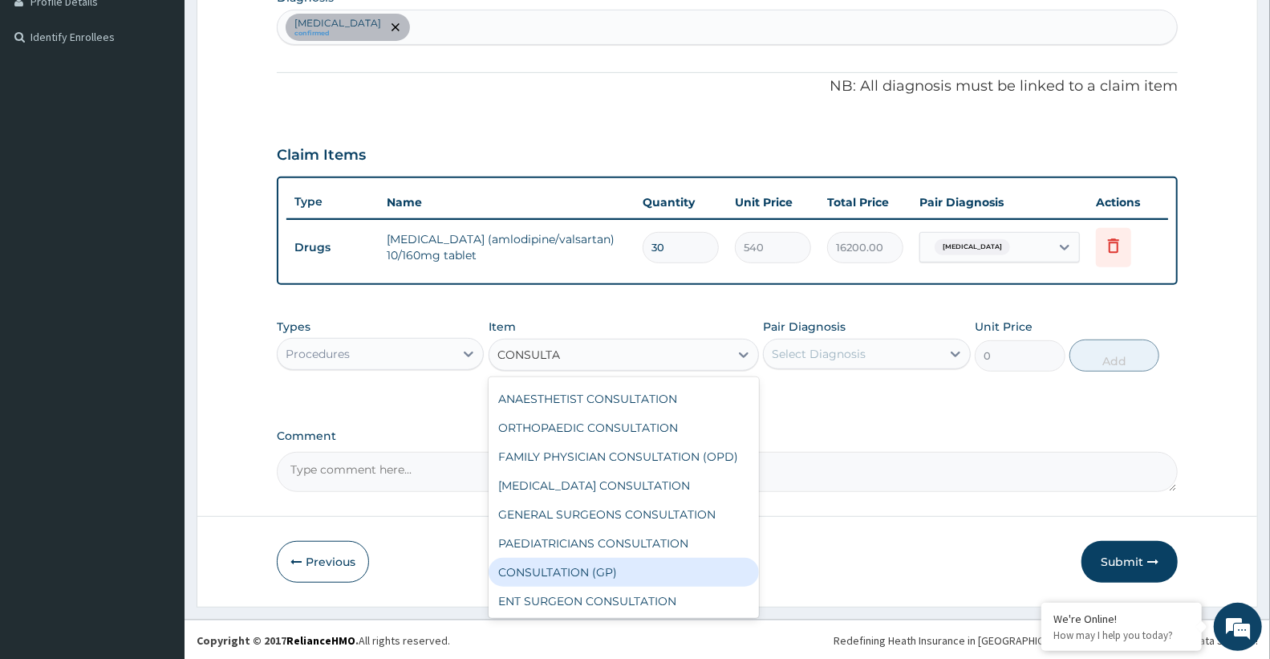
click at [618, 581] on div "CONSULTATION (GP)" at bounding box center [624, 572] width 270 height 29
type input "3000"
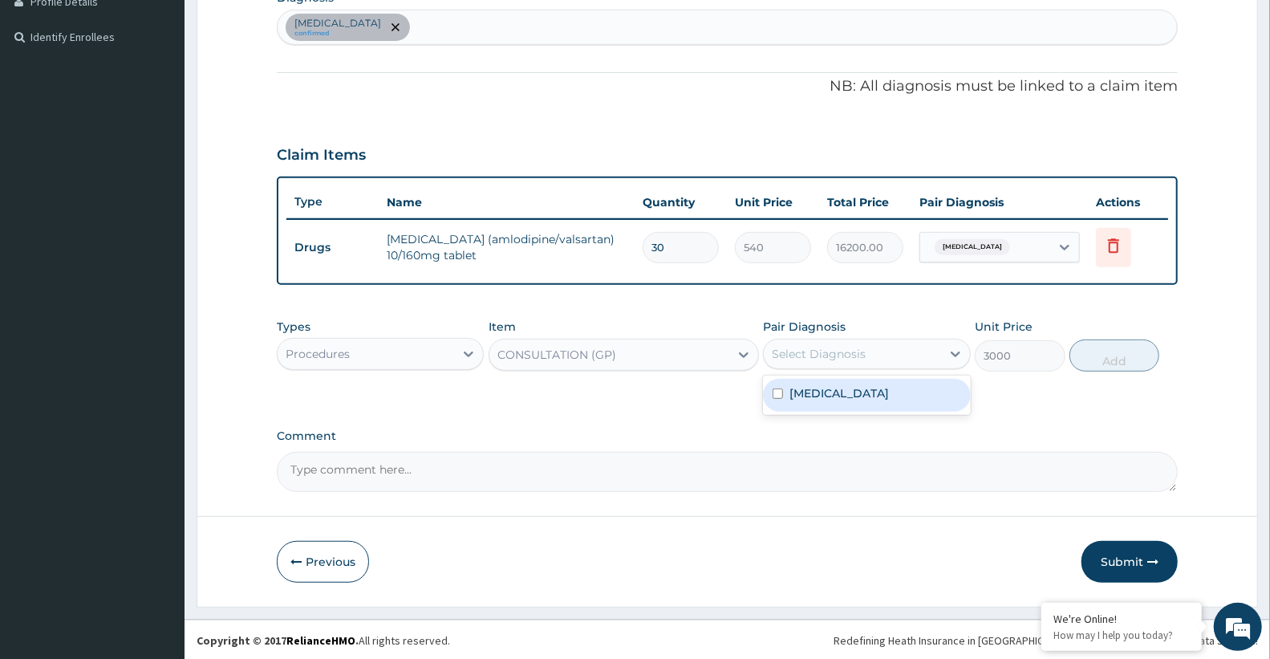
drag, startPoint x: 890, startPoint y: 364, endPoint x: 883, endPoint y: 391, distance: 27.4
click at [890, 366] on div "Select Diagnosis" at bounding box center [866, 354] width 207 height 30
click at [878, 404] on div "Essential hypertension" at bounding box center [866, 395] width 207 height 33
checkbox input "true"
click at [1125, 364] on button "Add" at bounding box center [1114, 355] width 90 height 32
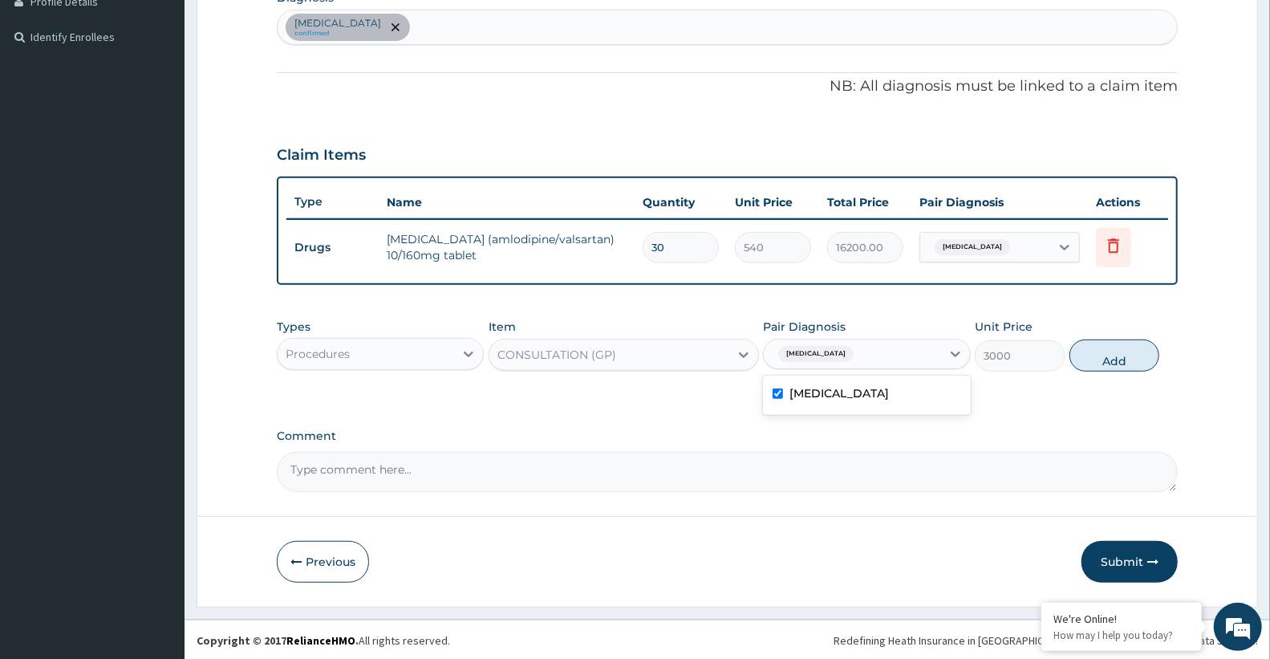
type input "0"
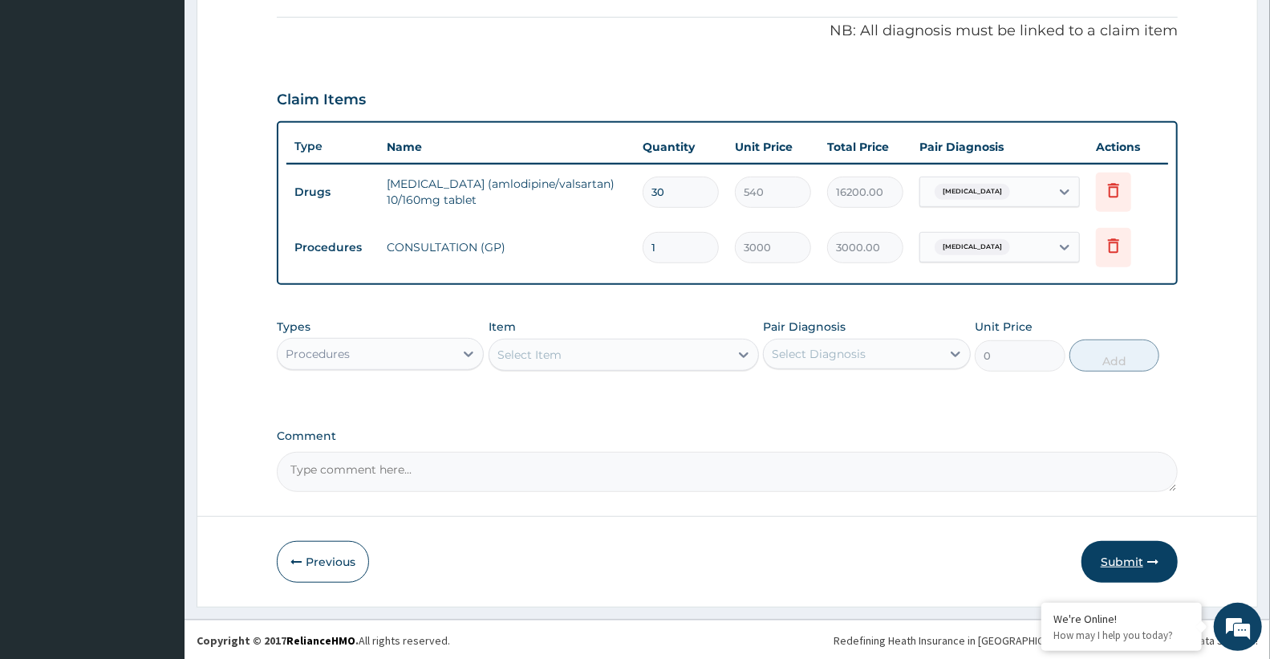
click at [1117, 570] on button "Submit" at bounding box center [1129, 562] width 96 height 42
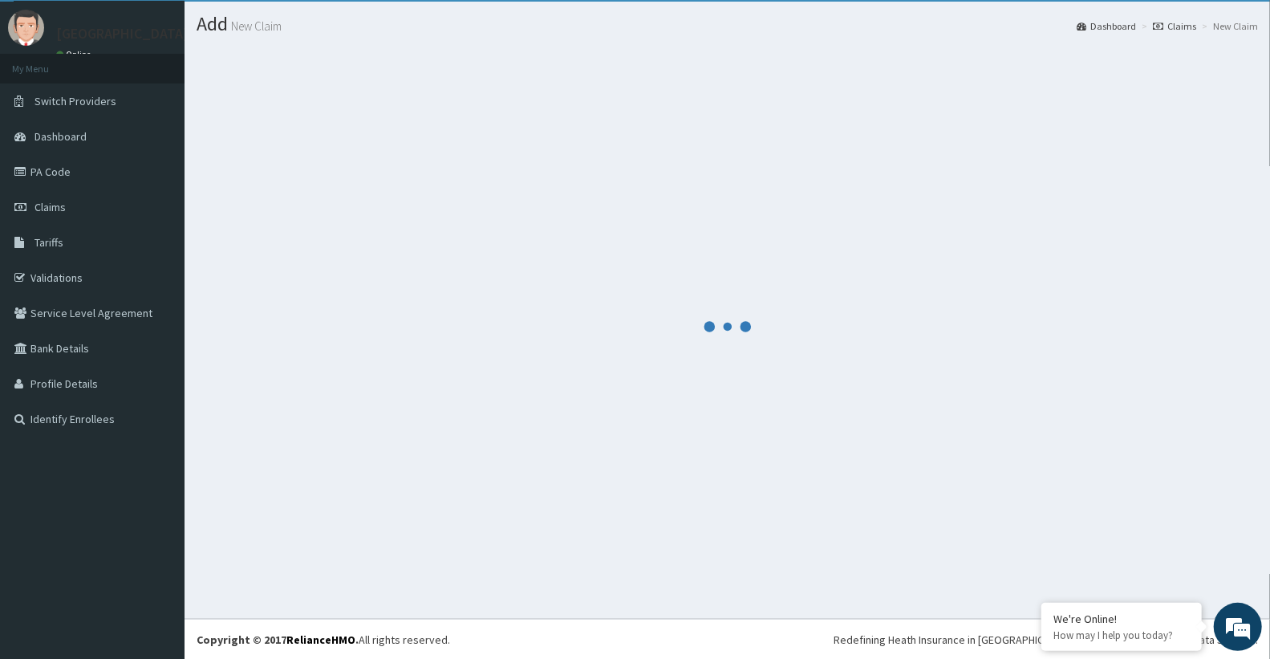
scroll to position [476, 0]
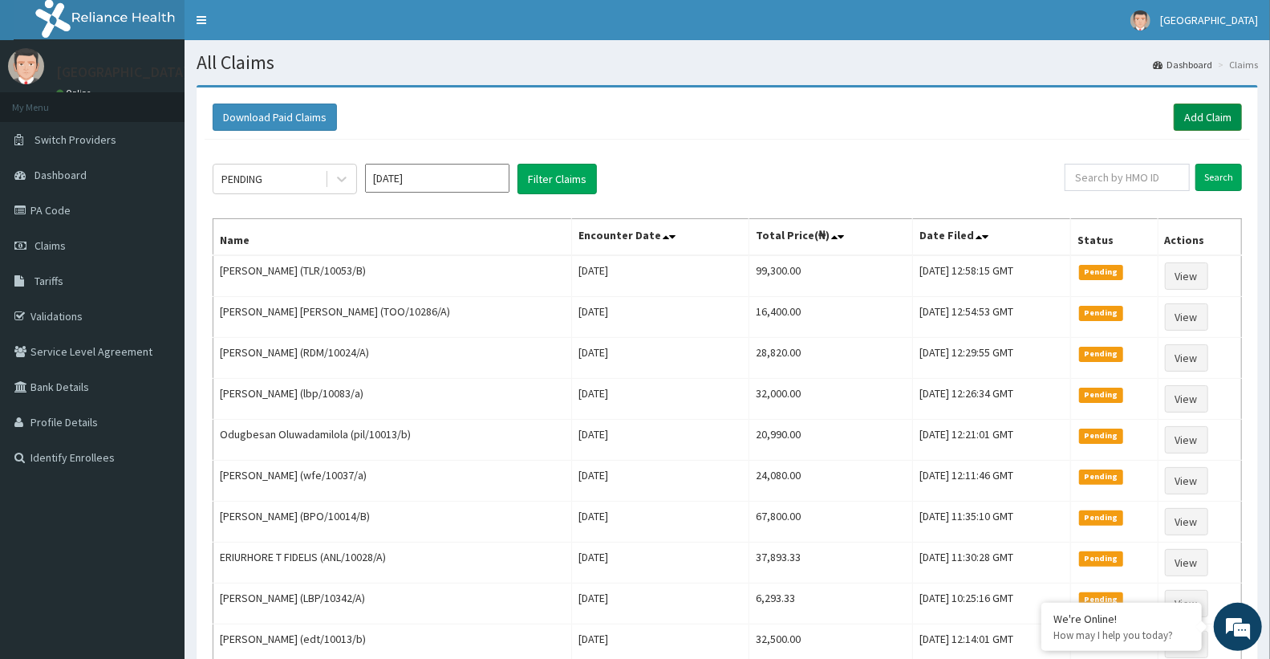
click link "Add Claim"
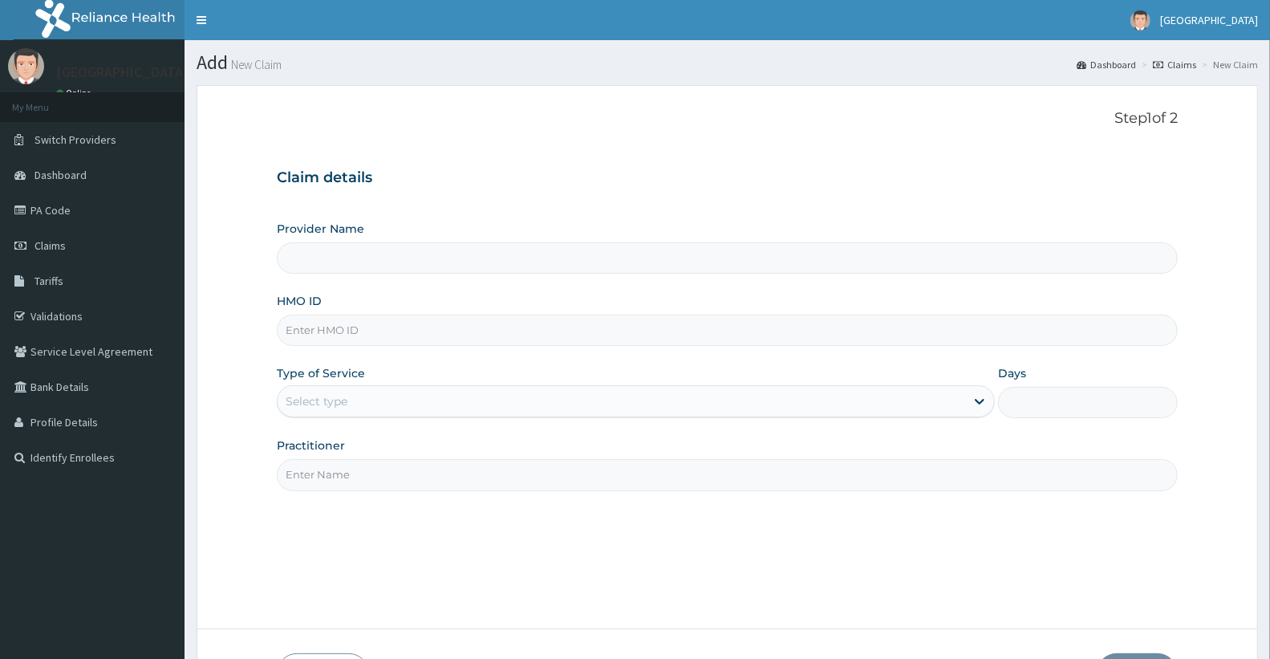
type input "Doren Specialist Hospital"
